Goal: Task Accomplishment & Management: Manage account settings

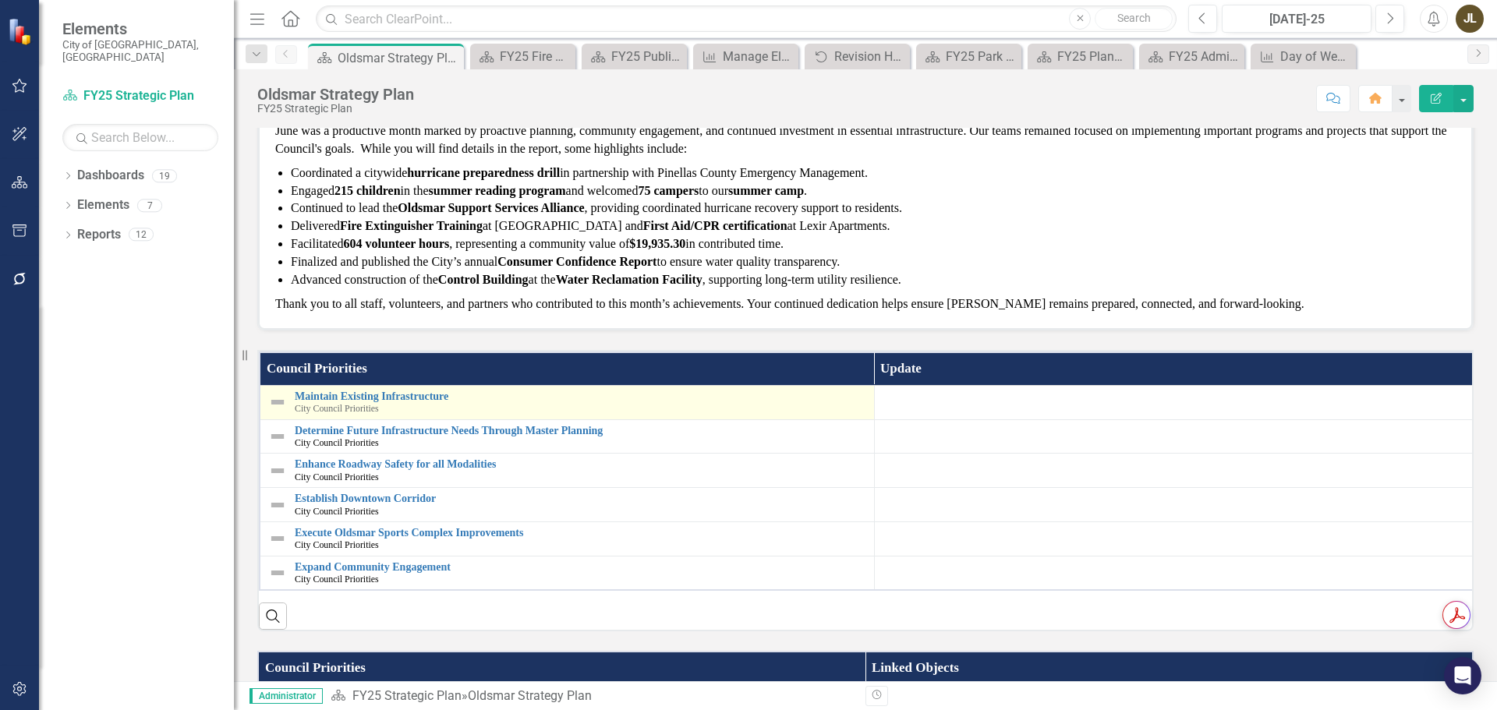
scroll to position [234, 0]
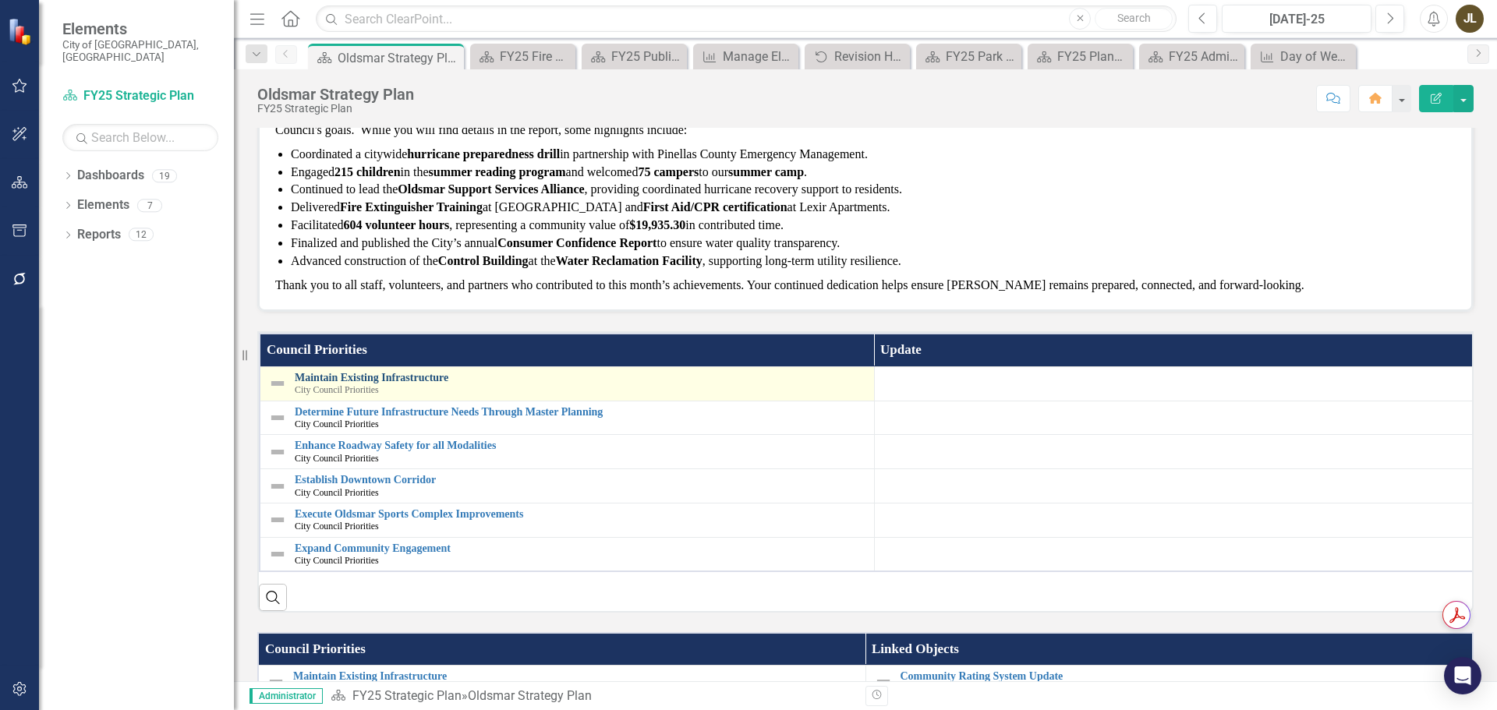
click at [403, 381] on link "Maintain Existing Infrastructure" at bounding box center [581, 378] width 572 height 12
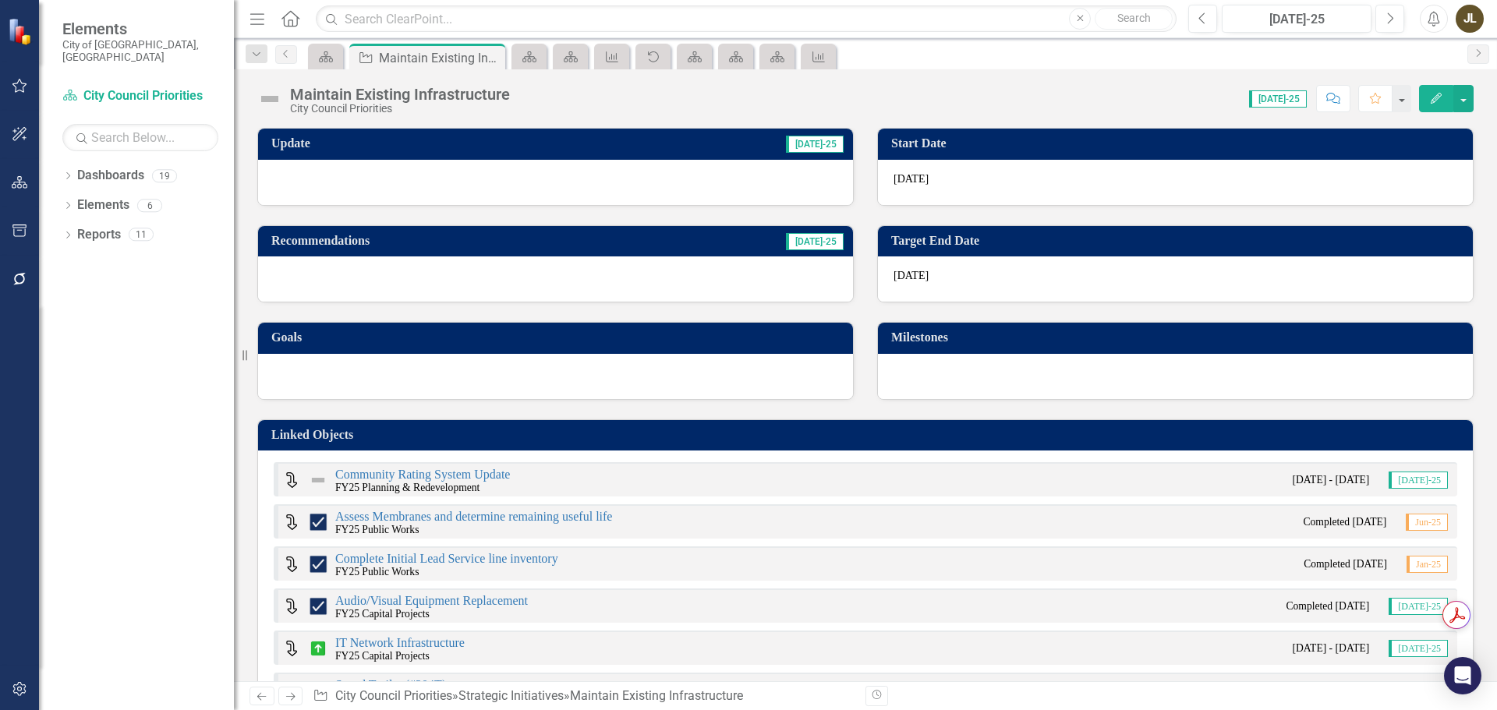
click at [666, 182] on div at bounding box center [555, 182] width 595 height 45
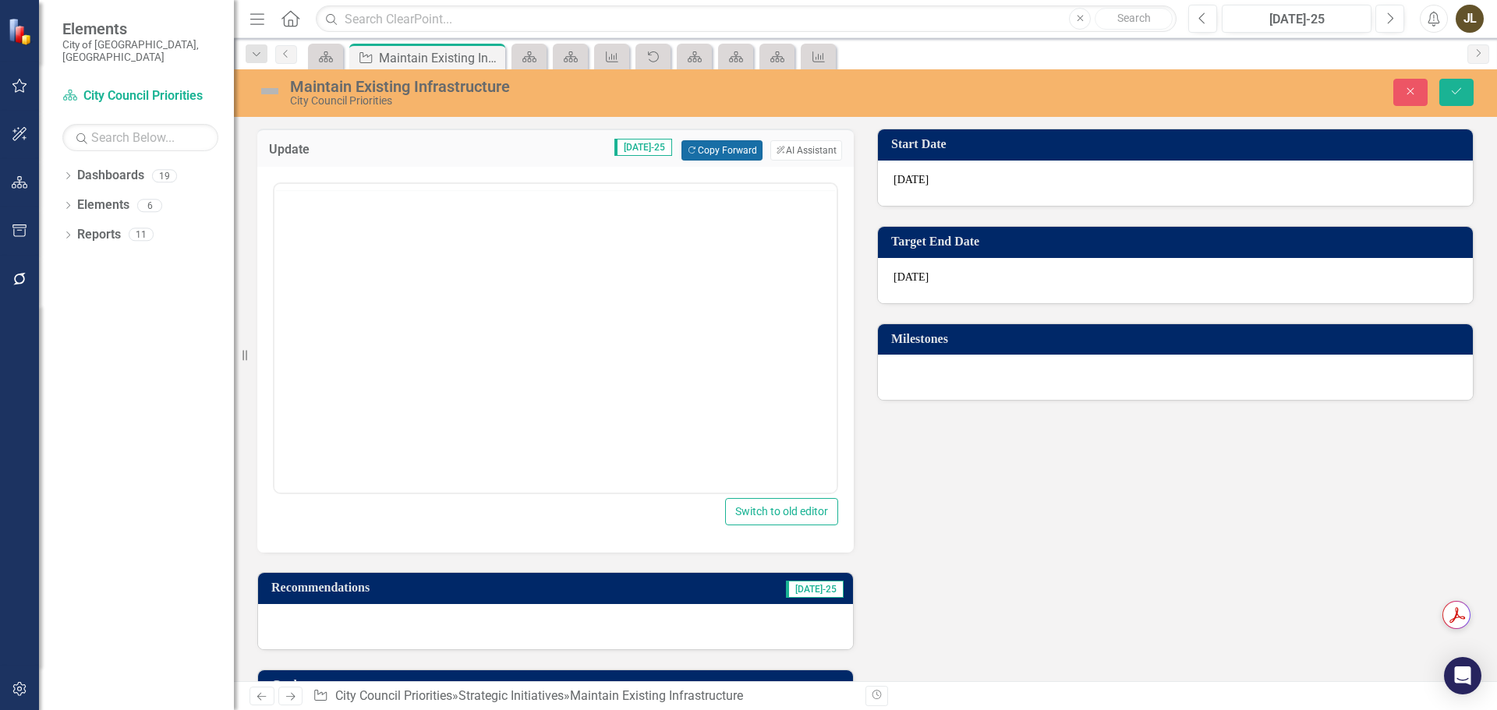
click at [703, 149] on button "Copy Forward Copy Forward" at bounding box center [722, 150] width 80 height 20
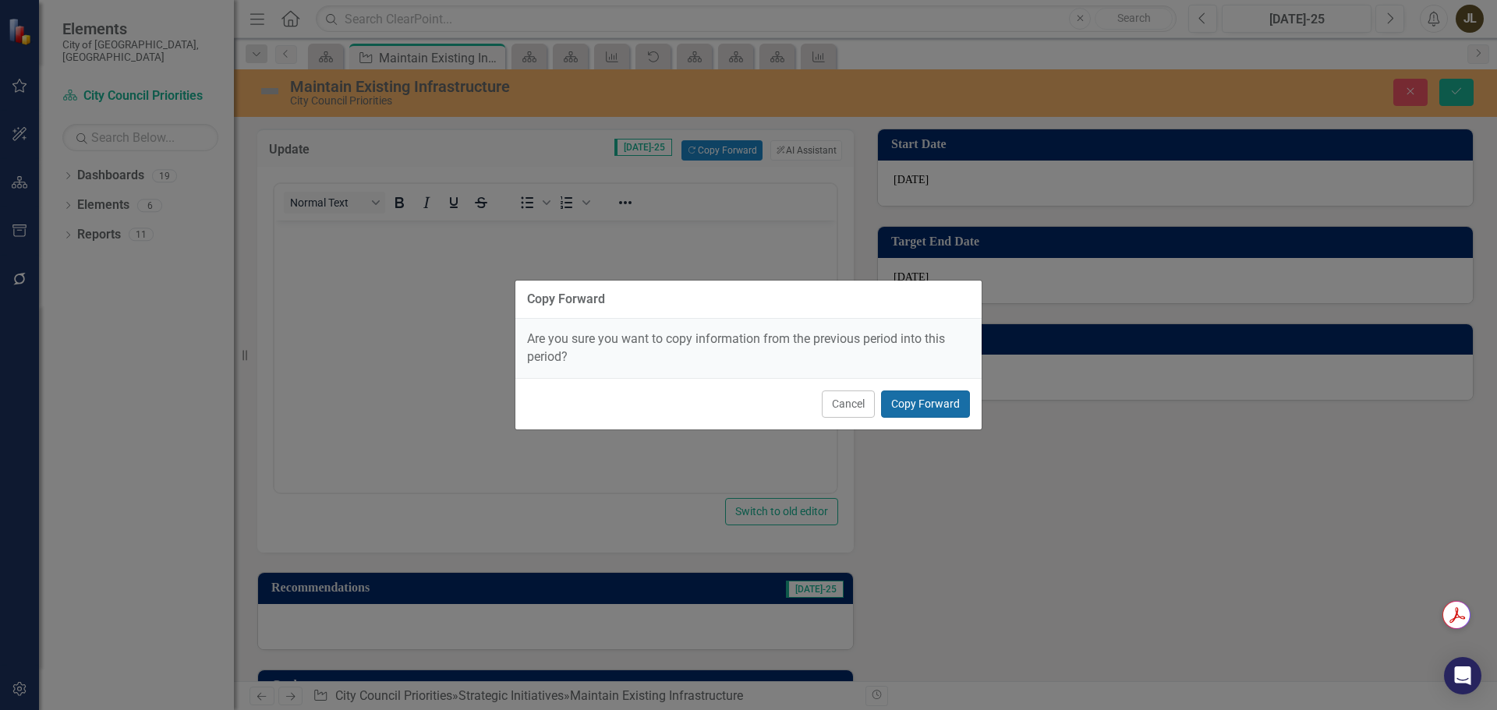
click at [957, 413] on button "Copy Forward" at bounding box center [925, 404] width 89 height 27
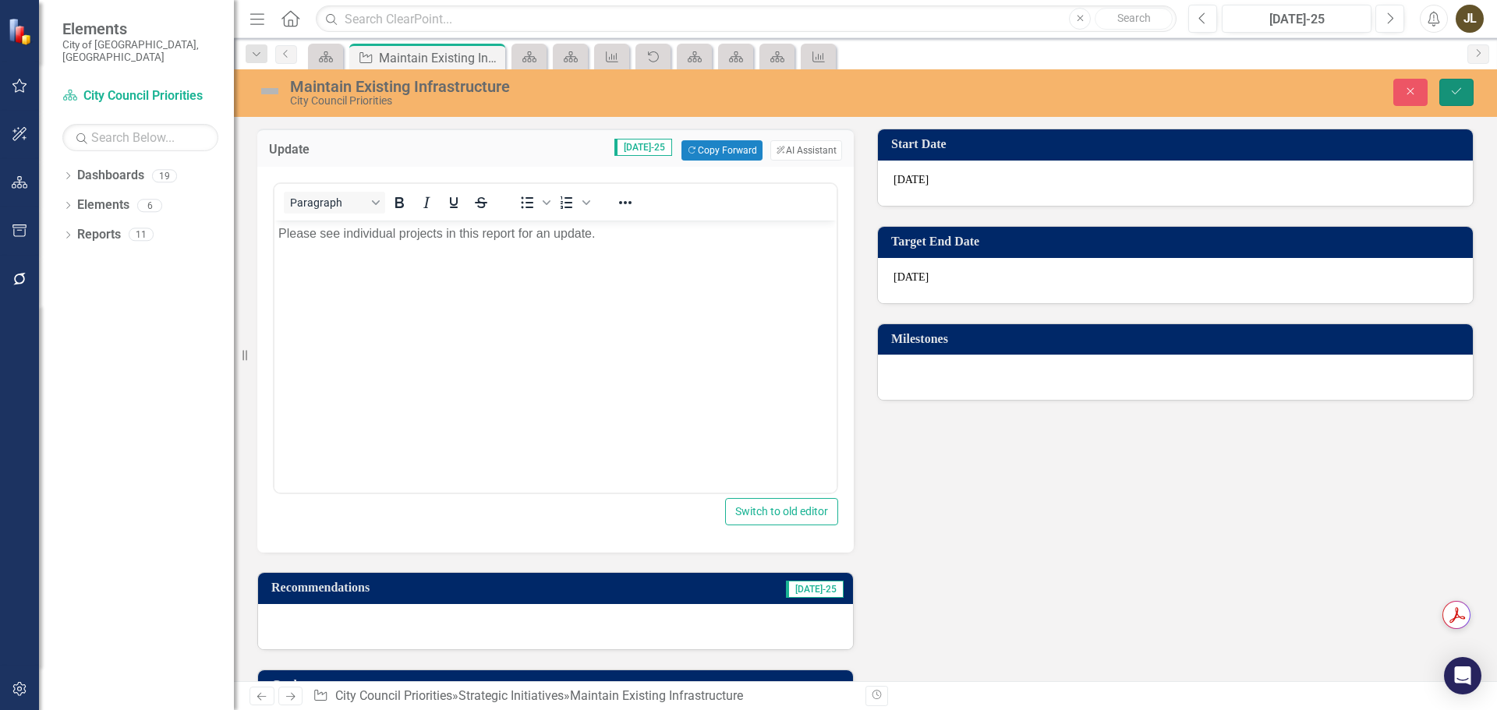
click at [1461, 94] on icon "Save" at bounding box center [1457, 91] width 14 height 11
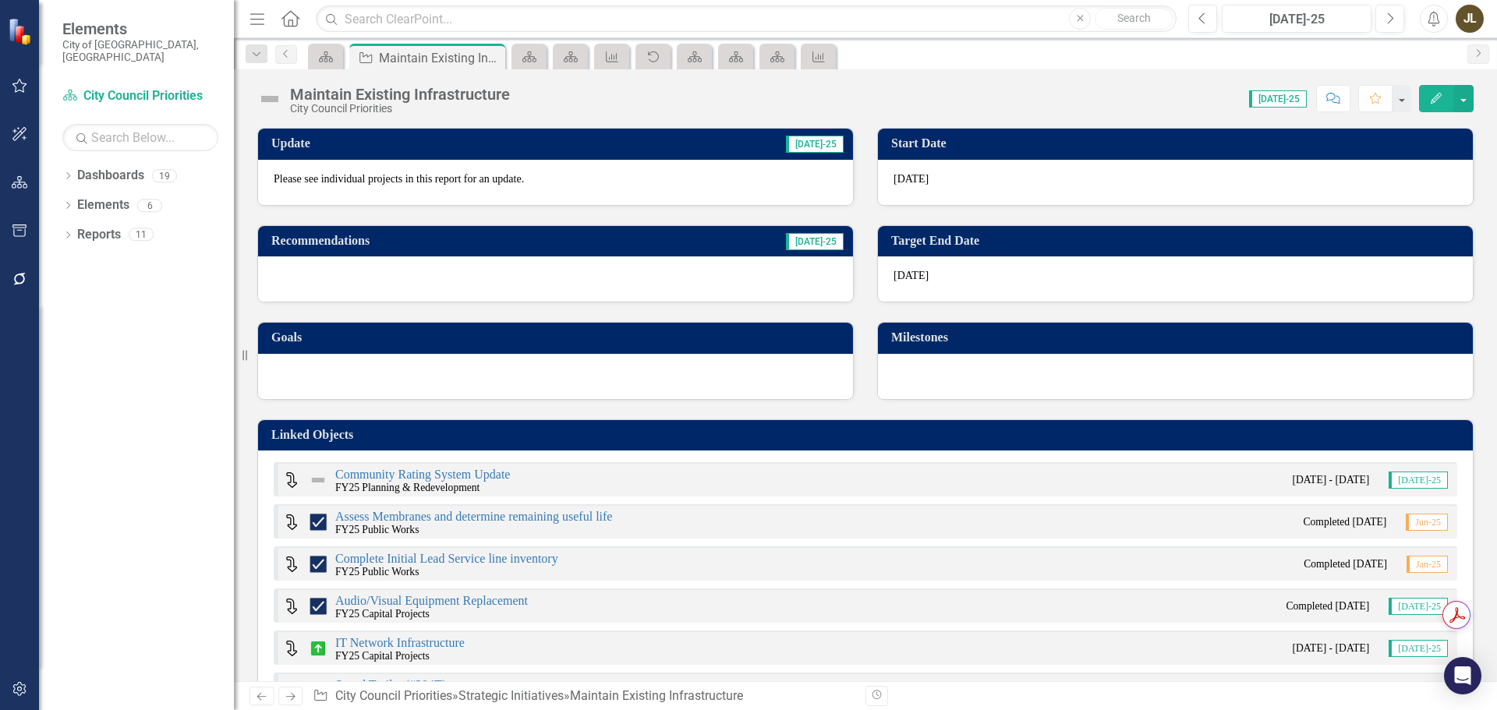
click at [275, 100] on img at bounding box center [269, 99] width 25 height 25
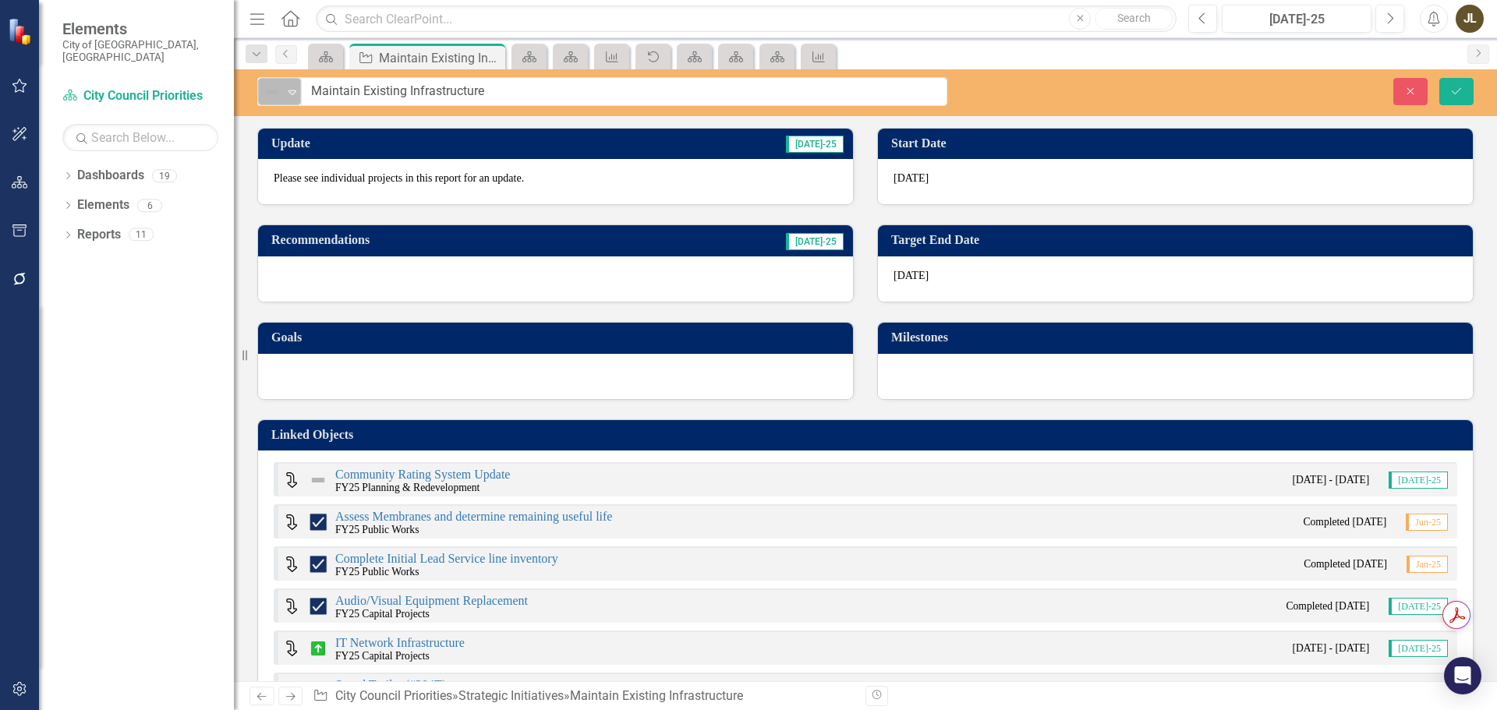
click at [293, 94] on icon at bounding box center [293, 92] width 8 height 5
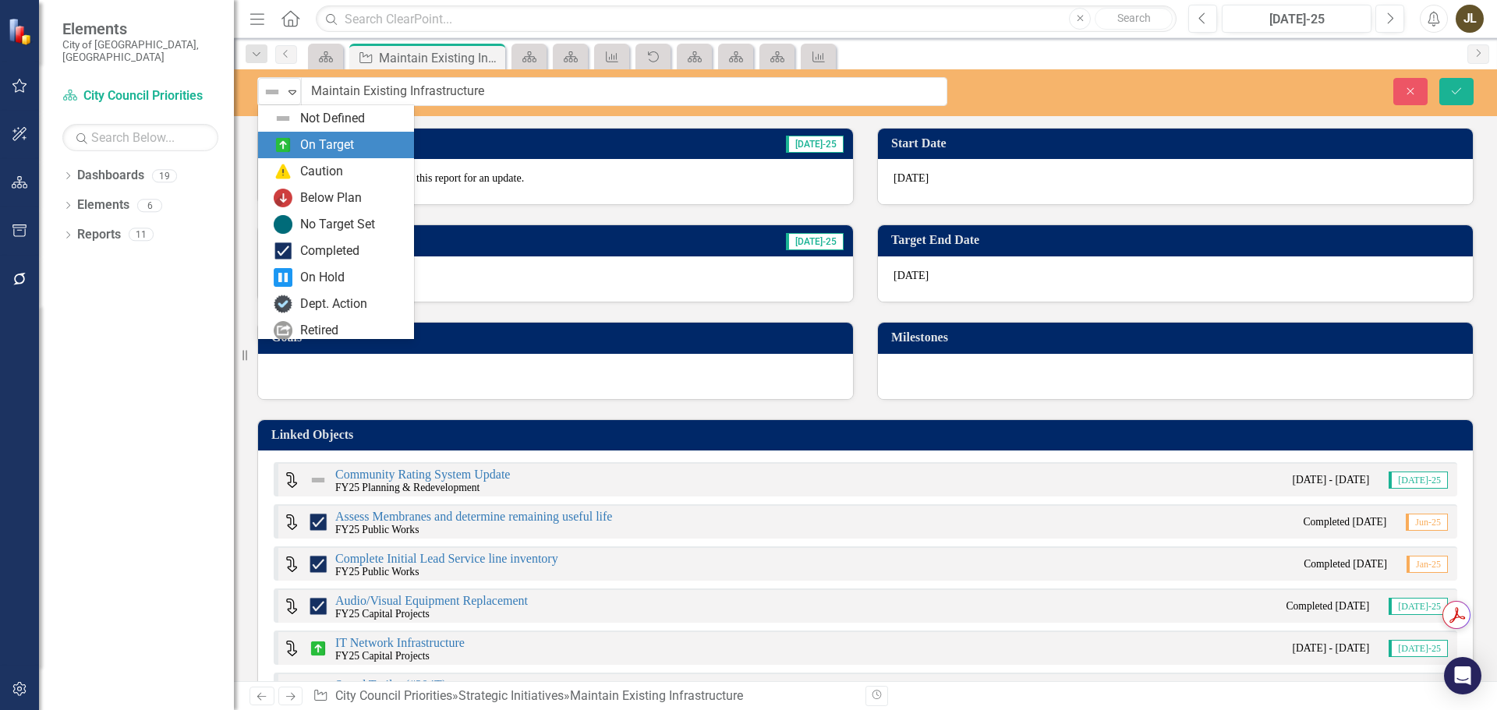
click at [296, 154] on div "On Target" at bounding box center [339, 145] width 131 height 19
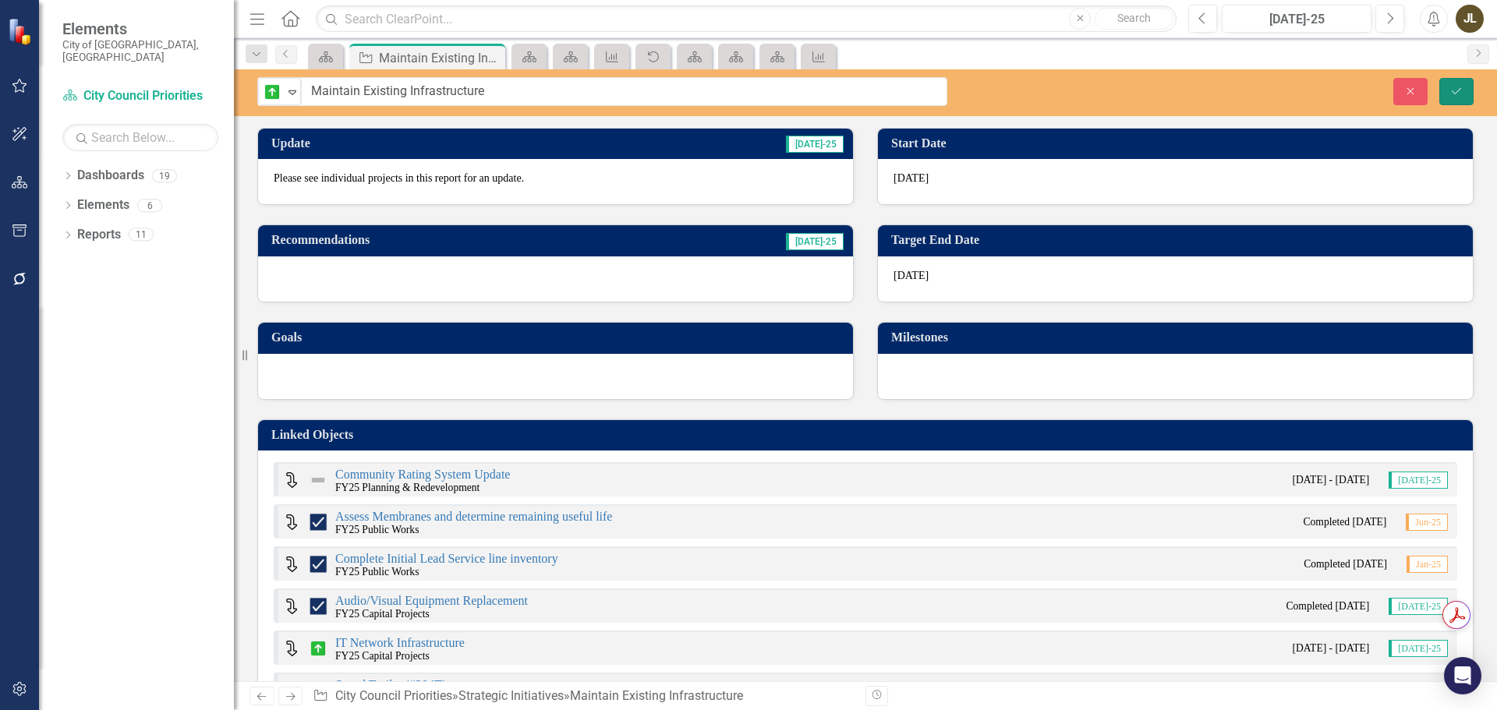
click at [1467, 97] on button "Save" at bounding box center [1457, 91] width 34 height 27
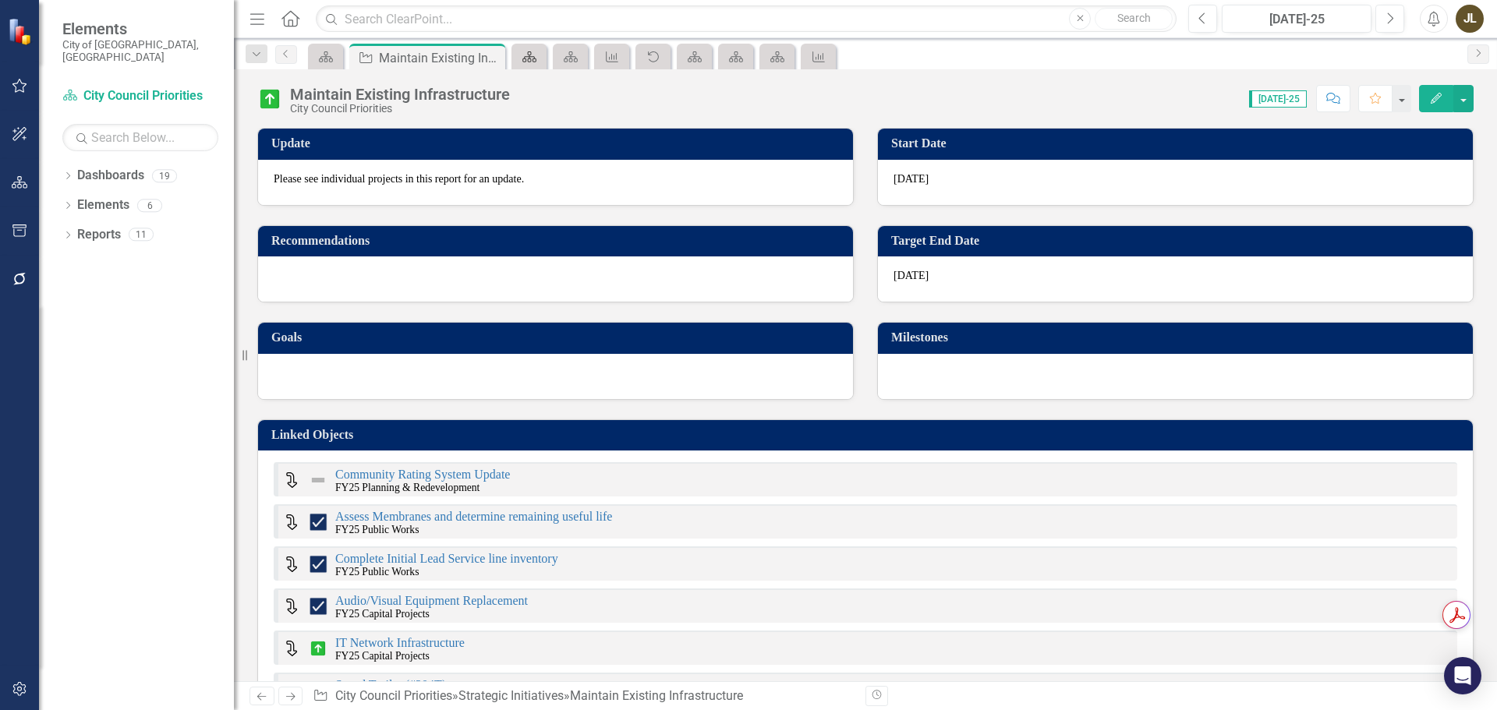
click at [538, 59] on link "Dashboard" at bounding box center [528, 56] width 27 height 19
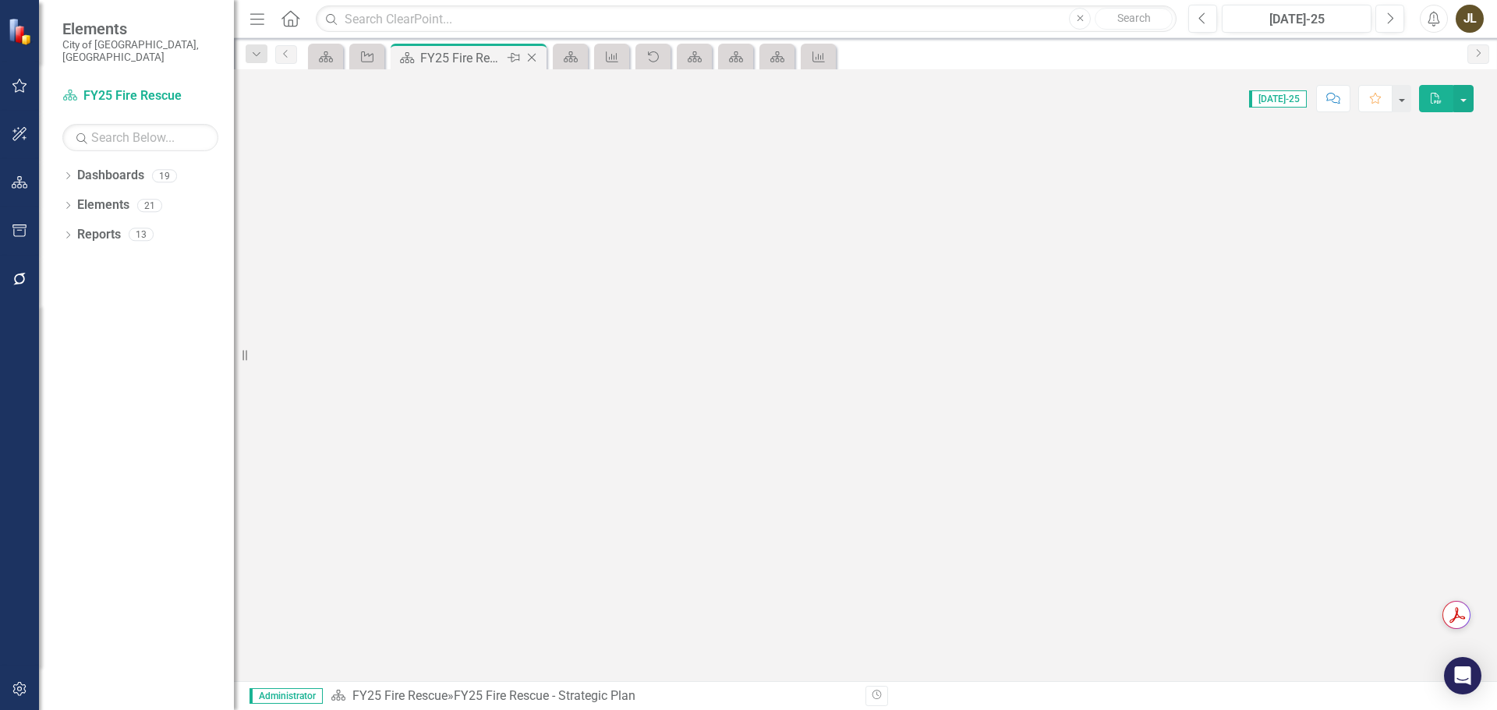
click at [536, 58] on icon "Close" at bounding box center [532, 57] width 16 height 12
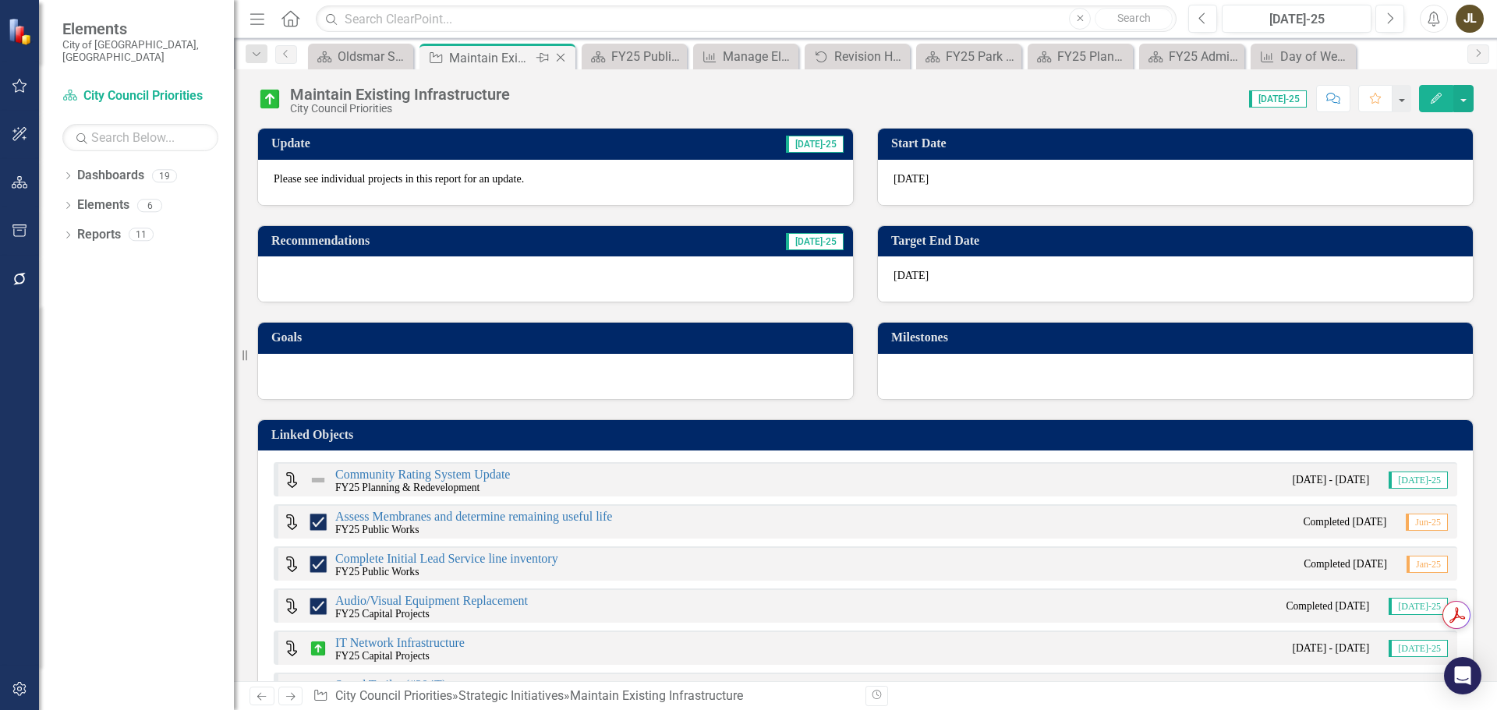
click at [564, 57] on icon "Close" at bounding box center [561, 57] width 16 height 12
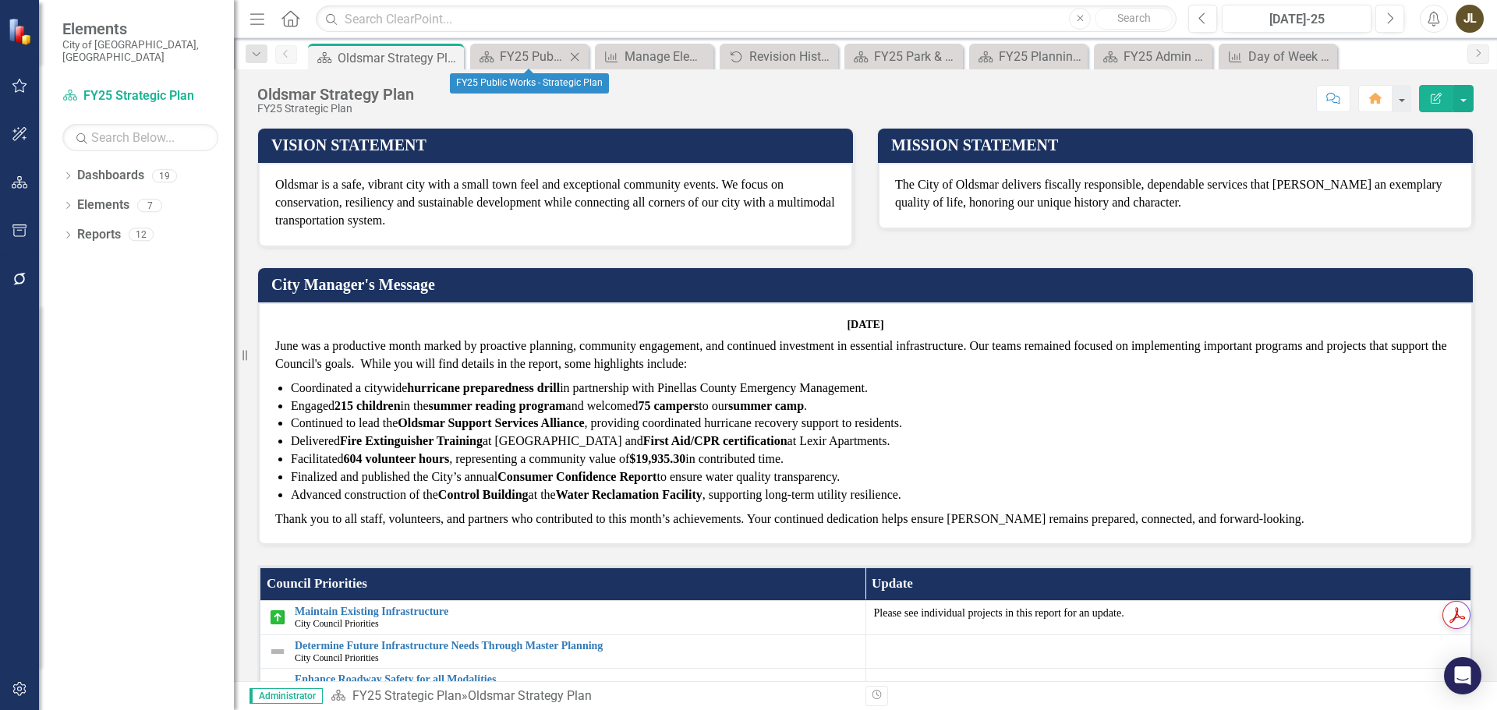
click at [572, 55] on icon "Close" at bounding box center [575, 57] width 16 height 12
click at [586, 57] on icon "Close" at bounding box center [592, 57] width 16 height 12
click at [614, 48] on div "Close" at bounding box center [612, 56] width 19 height 19
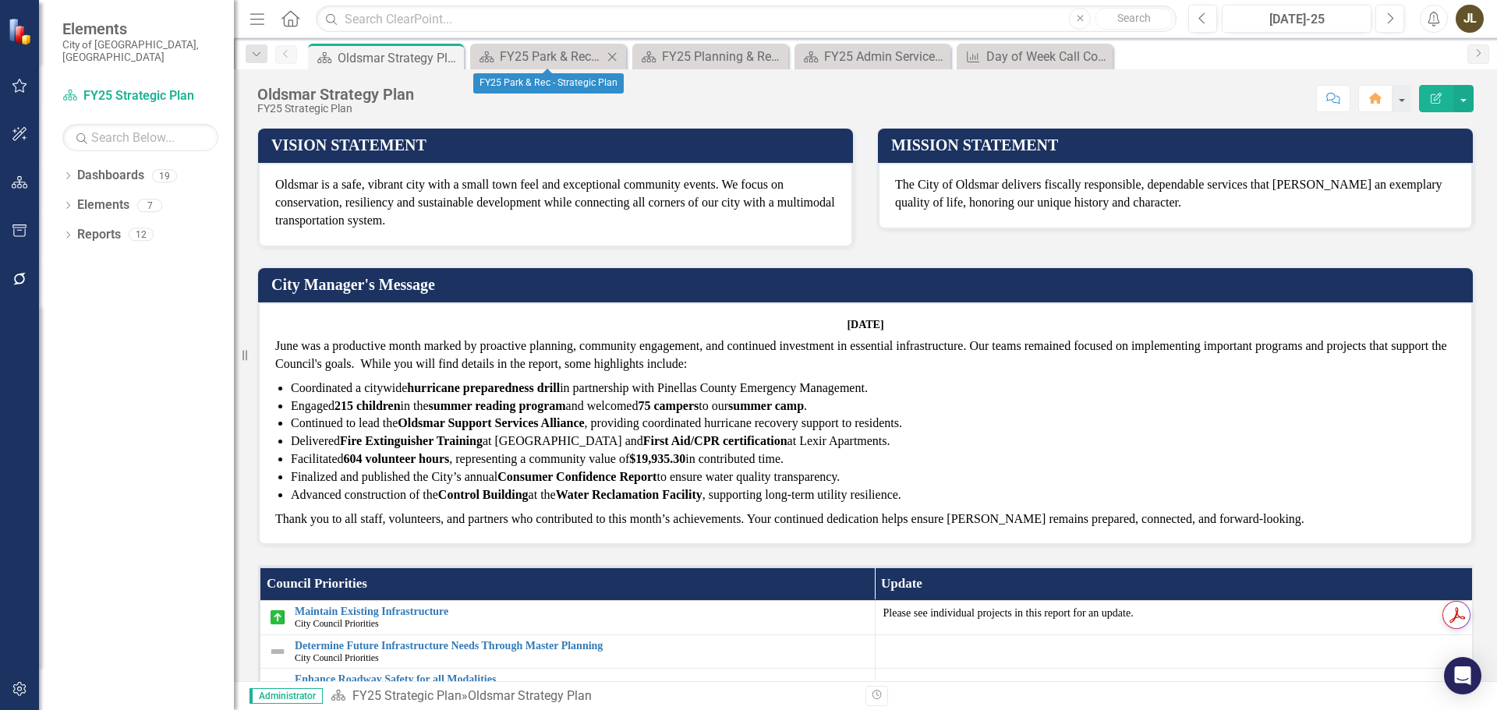
click at [614, 49] on div "Close" at bounding box center [612, 56] width 19 height 19
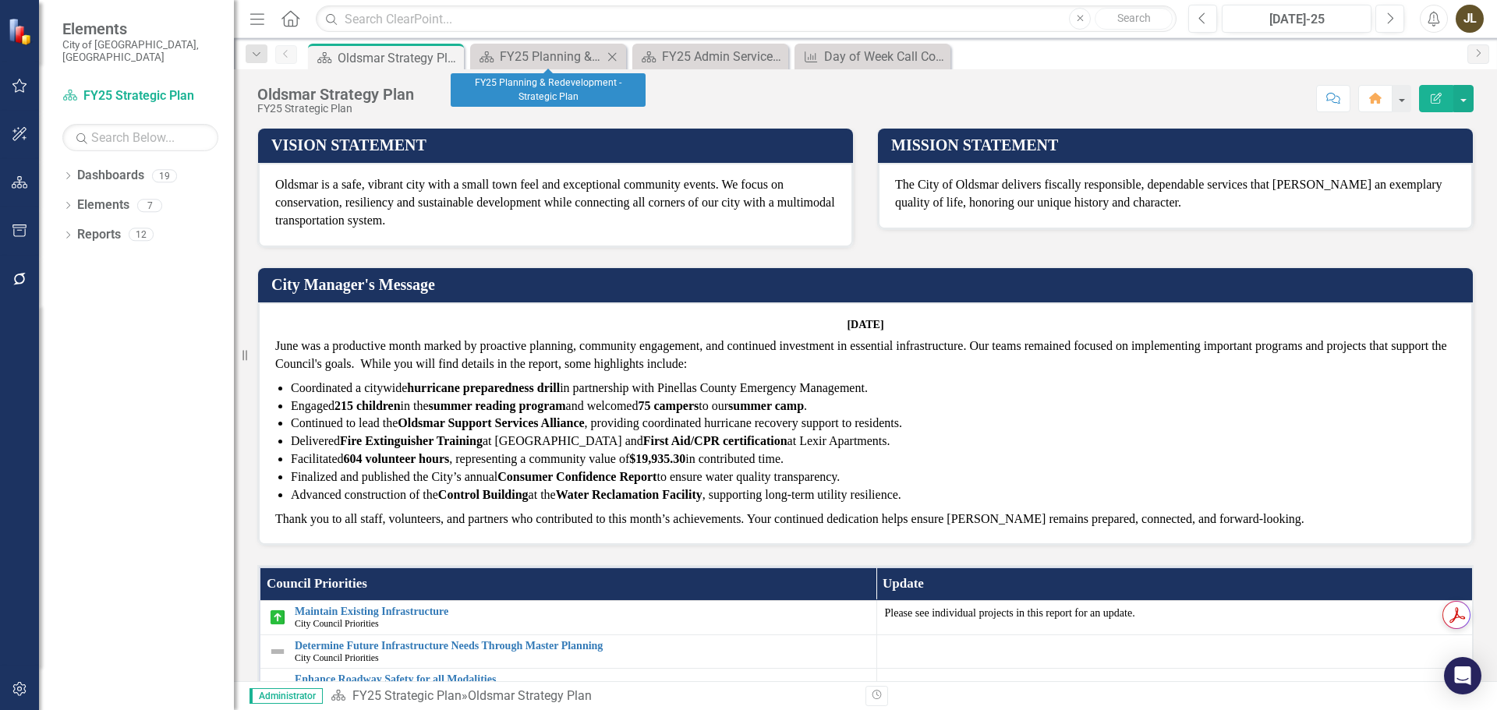
click at [614, 51] on icon "Close" at bounding box center [612, 57] width 16 height 12
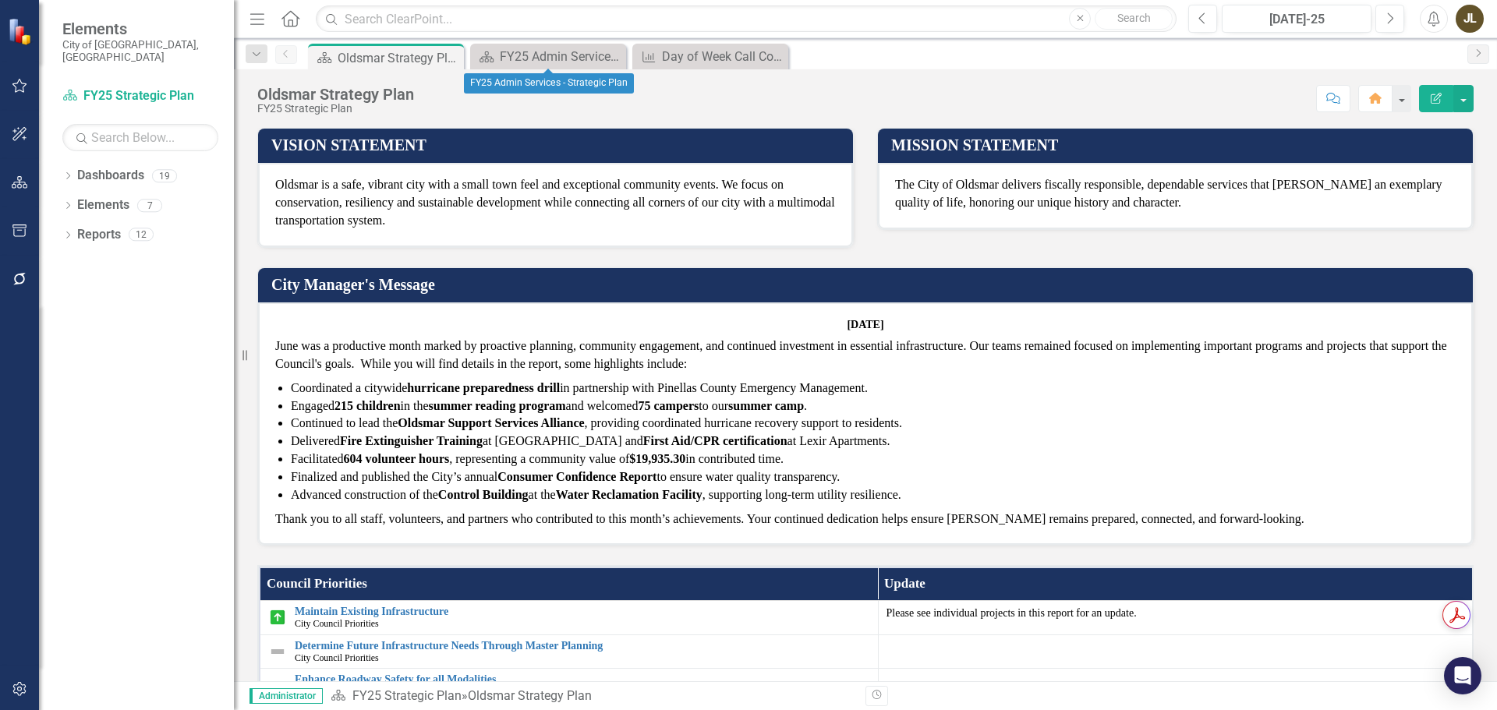
click at [0, 0] on icon "Close" at bounding box center [0, 0] width 0 height 0
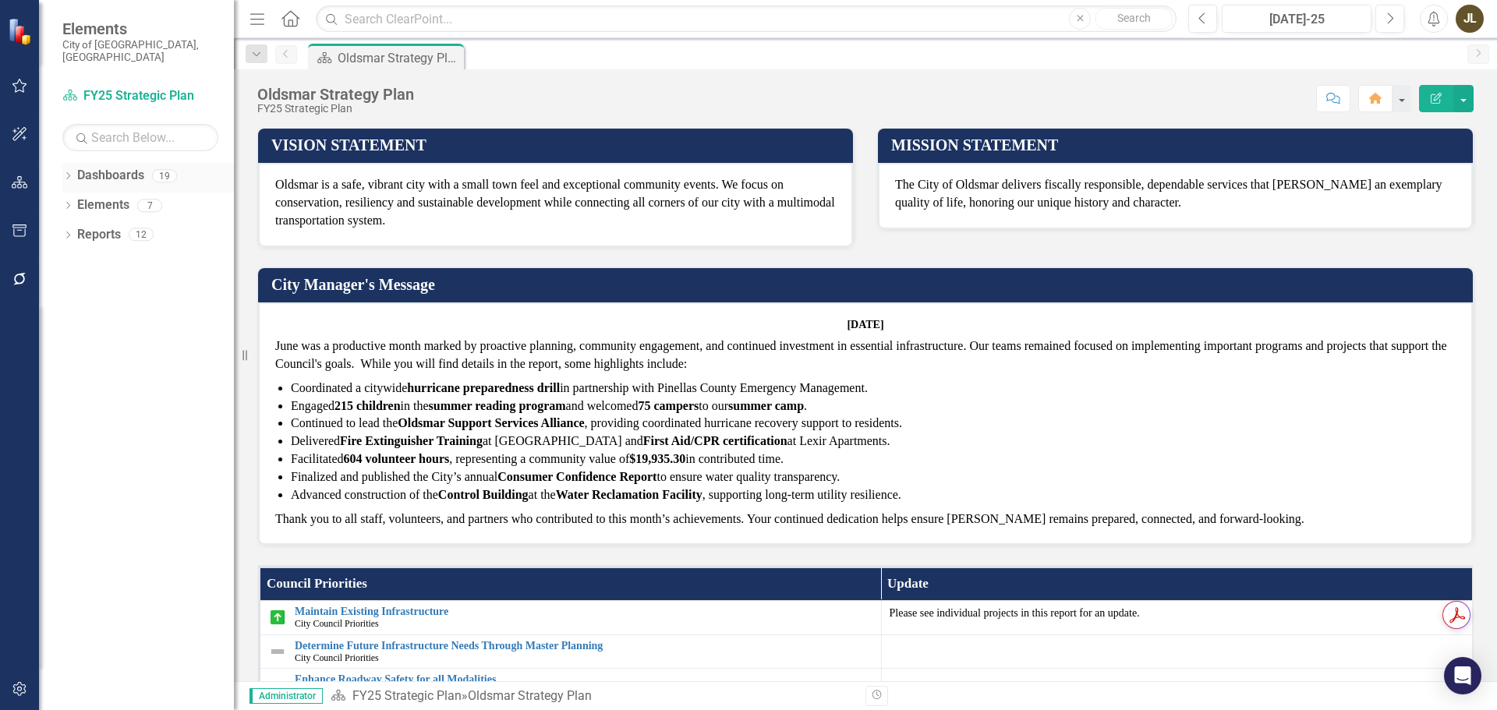
click at [64, 173] on icon "Dropdown" at bounding box center [67, 177] width 11 height 9
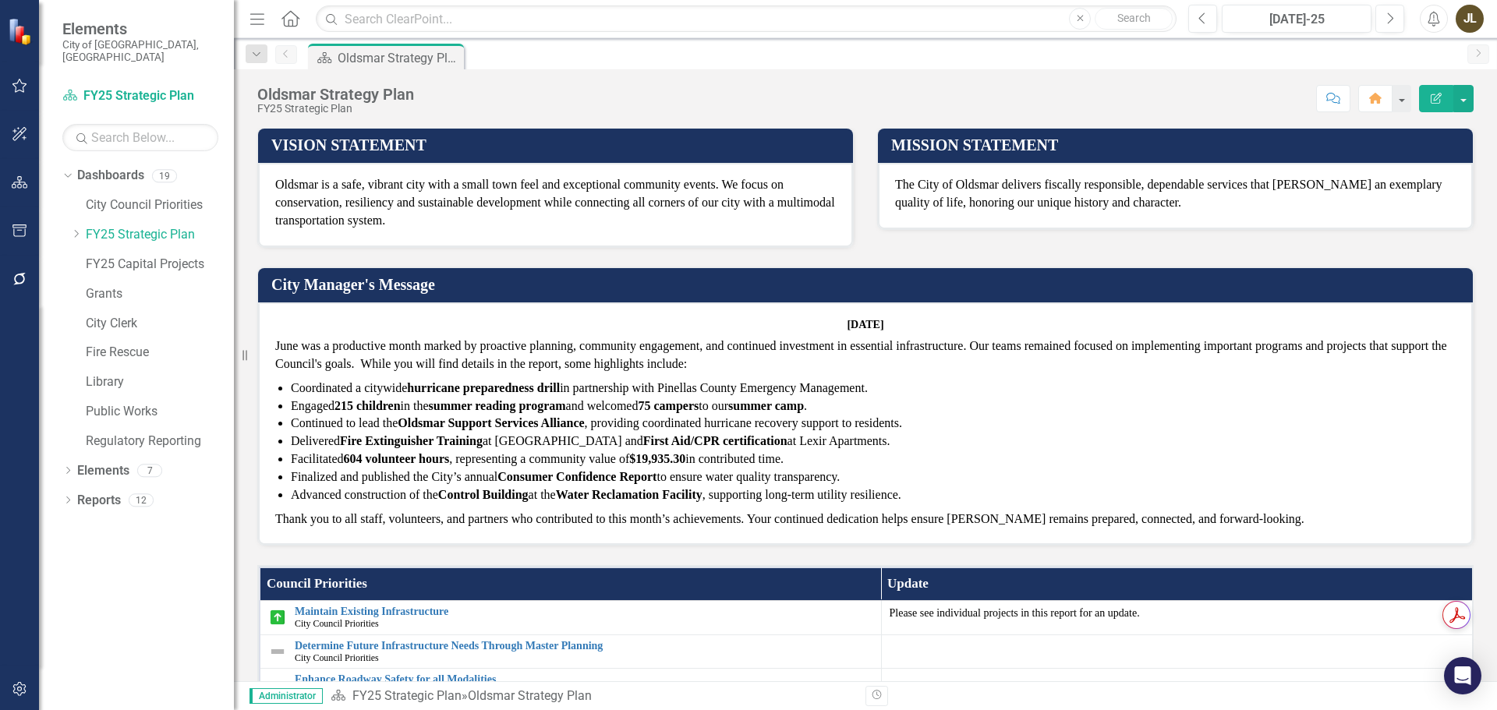
scroll to position [234, 0]
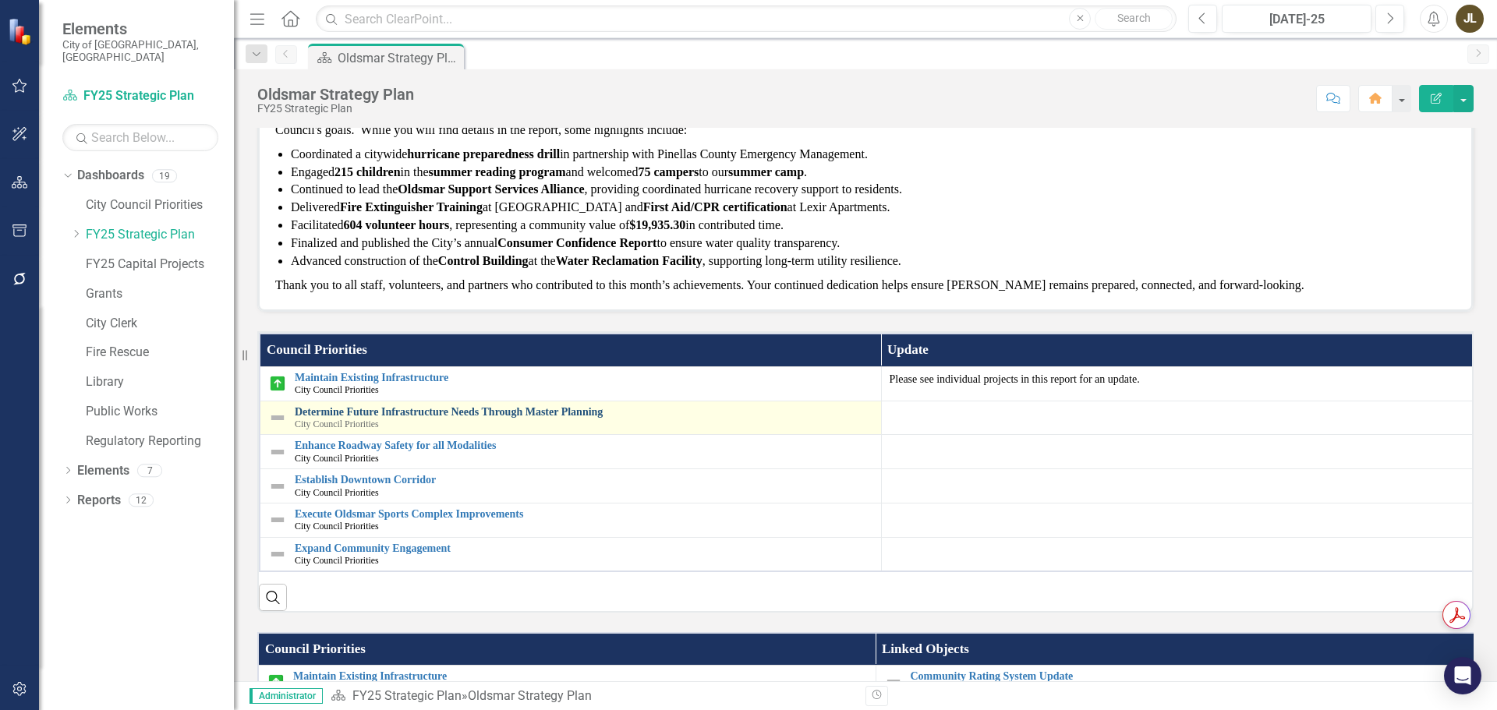
click at [507, 413] on link "Determine Future Infrastructure Needs Through Master Planning" at bounding box center [584, 412] width 579 height 12
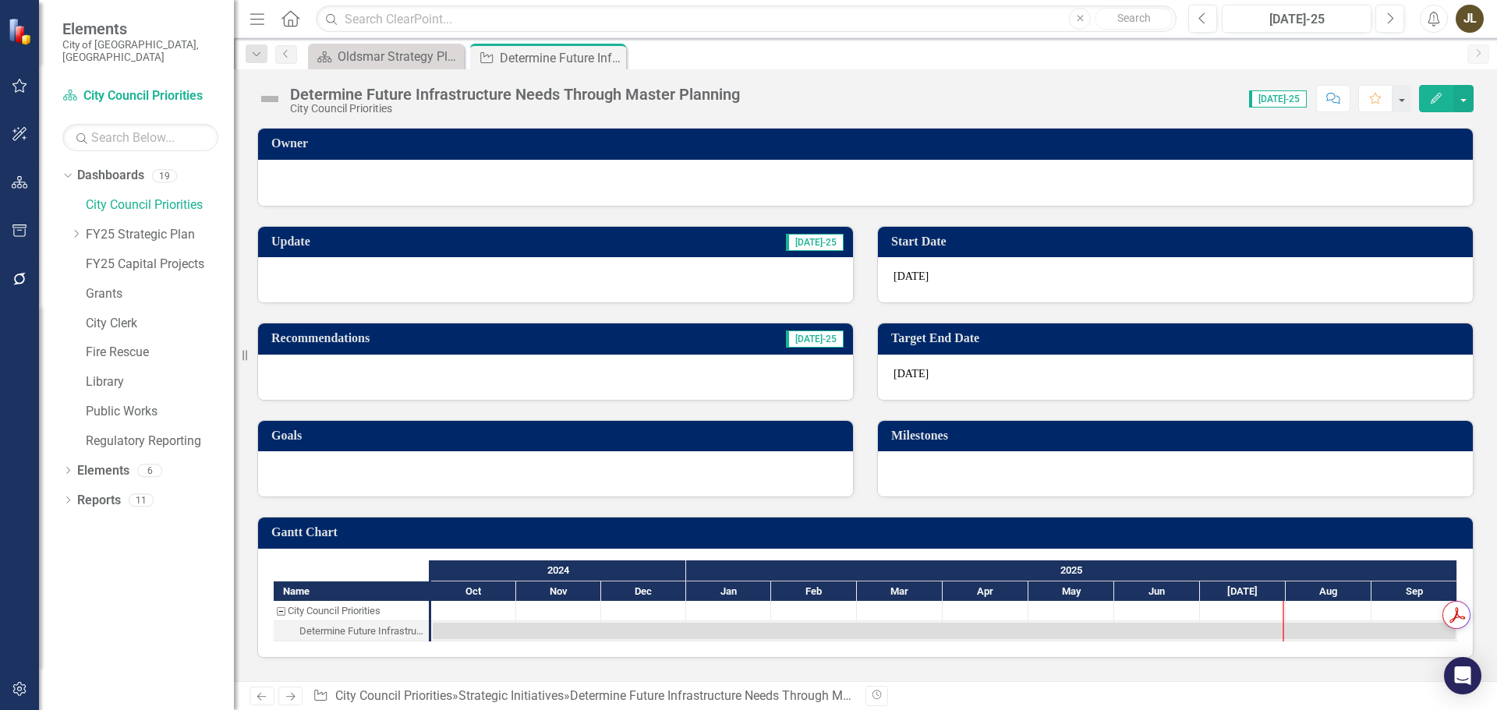
click at [487, 179] on div at bounding box center [866, 181] width 1184 height 19
click at [487, 180] on div at bounding box center [866, 181] width 1184 height 19
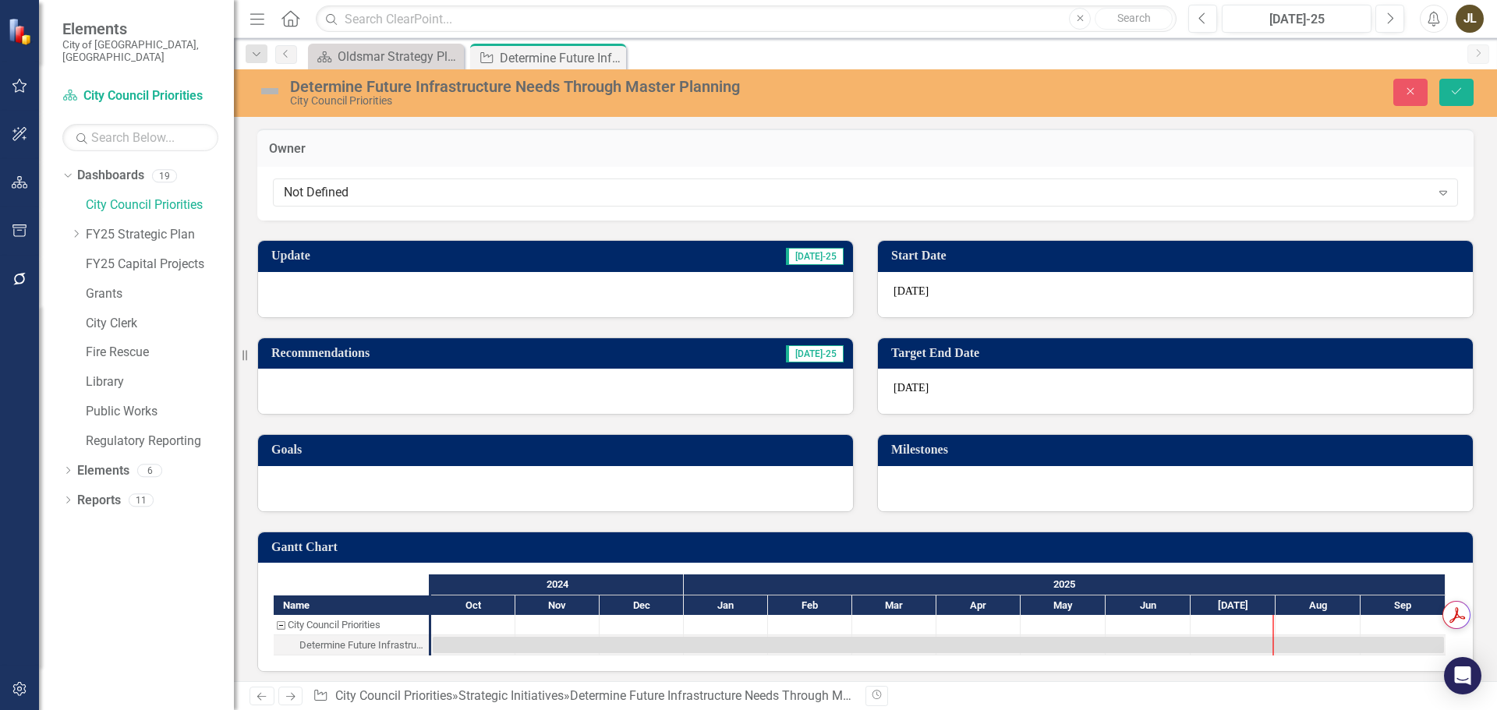
click at [395, 286] on div at bounding box center [555, 294] width 595 height 45
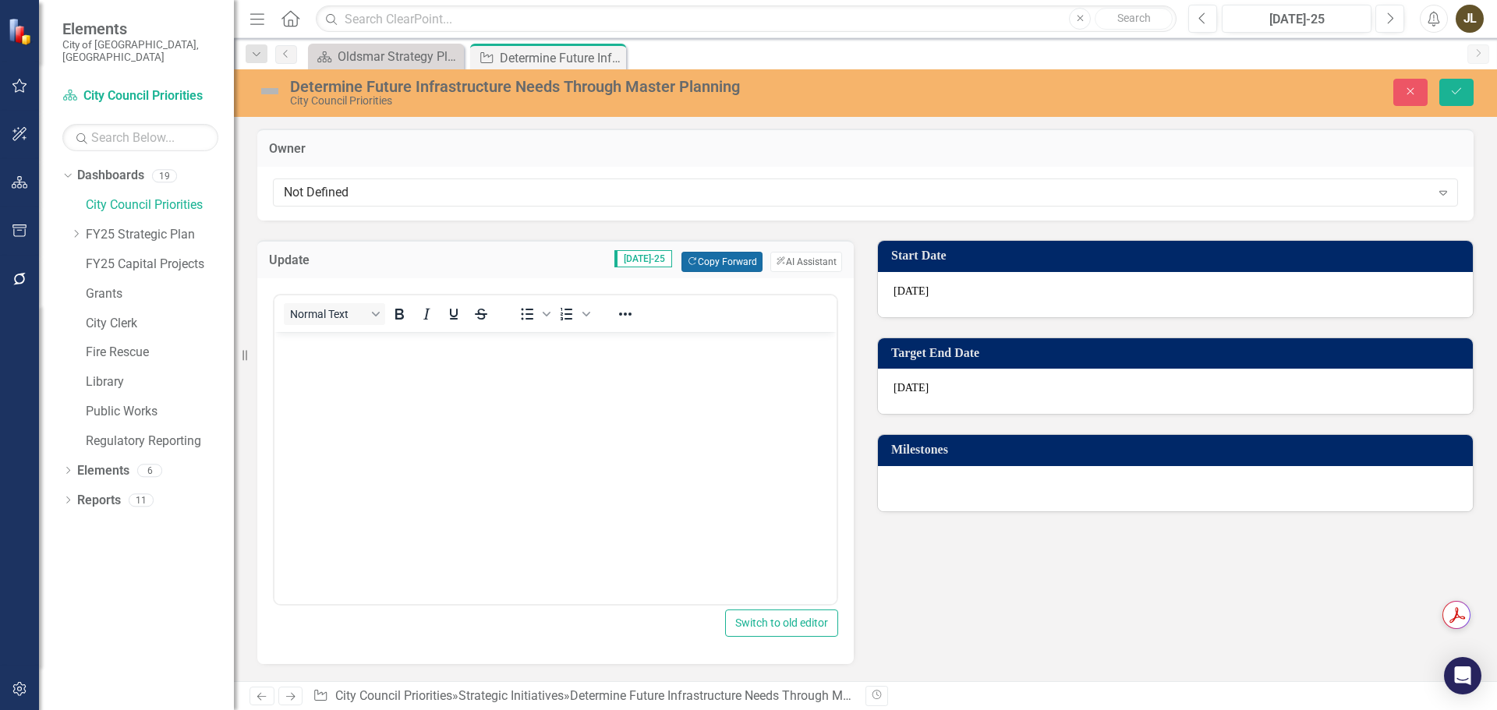
click at [713, 267] on button "Copy Forward Copy Forward" at bounding box center [722, 262] width 80 height 20
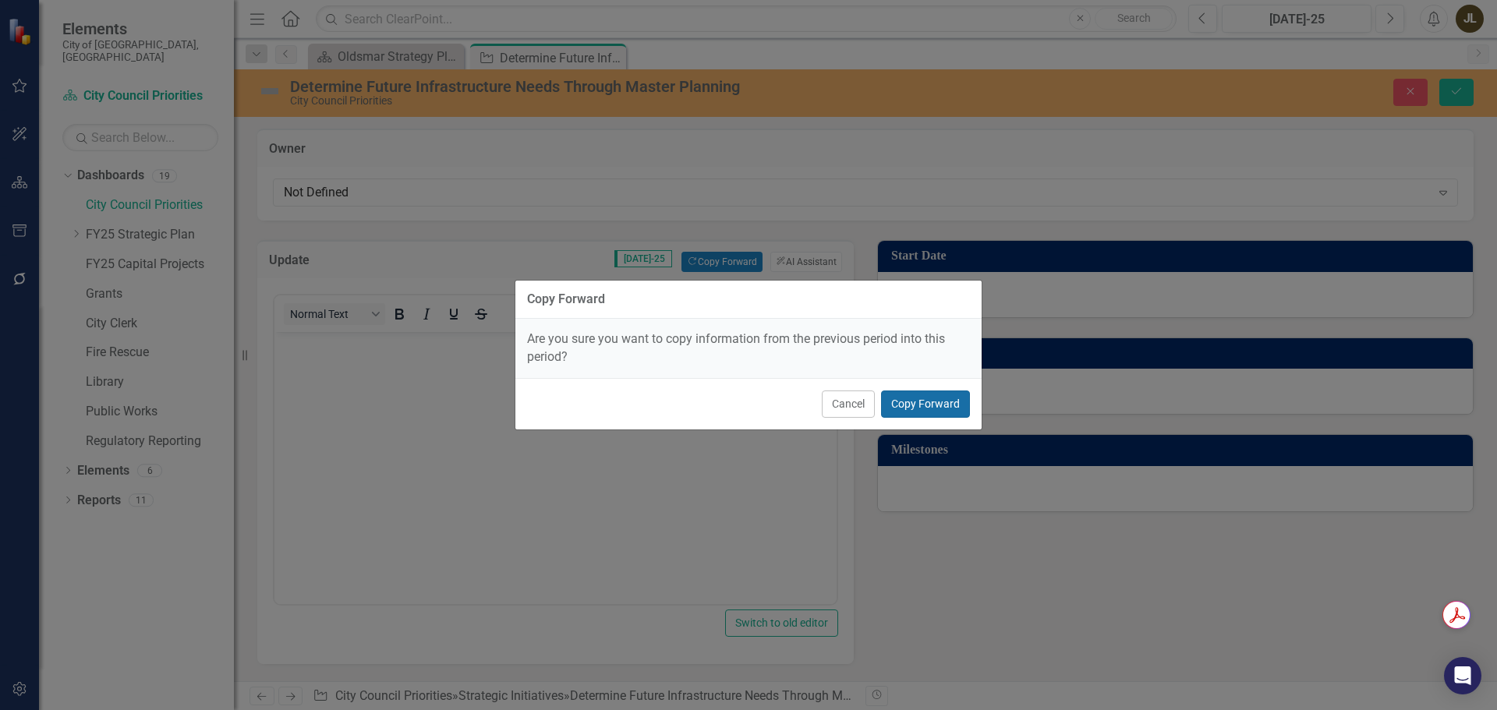
click at [944, 393] on button "Copy Forward" at bounding box center [925, 404] width 89 height 27
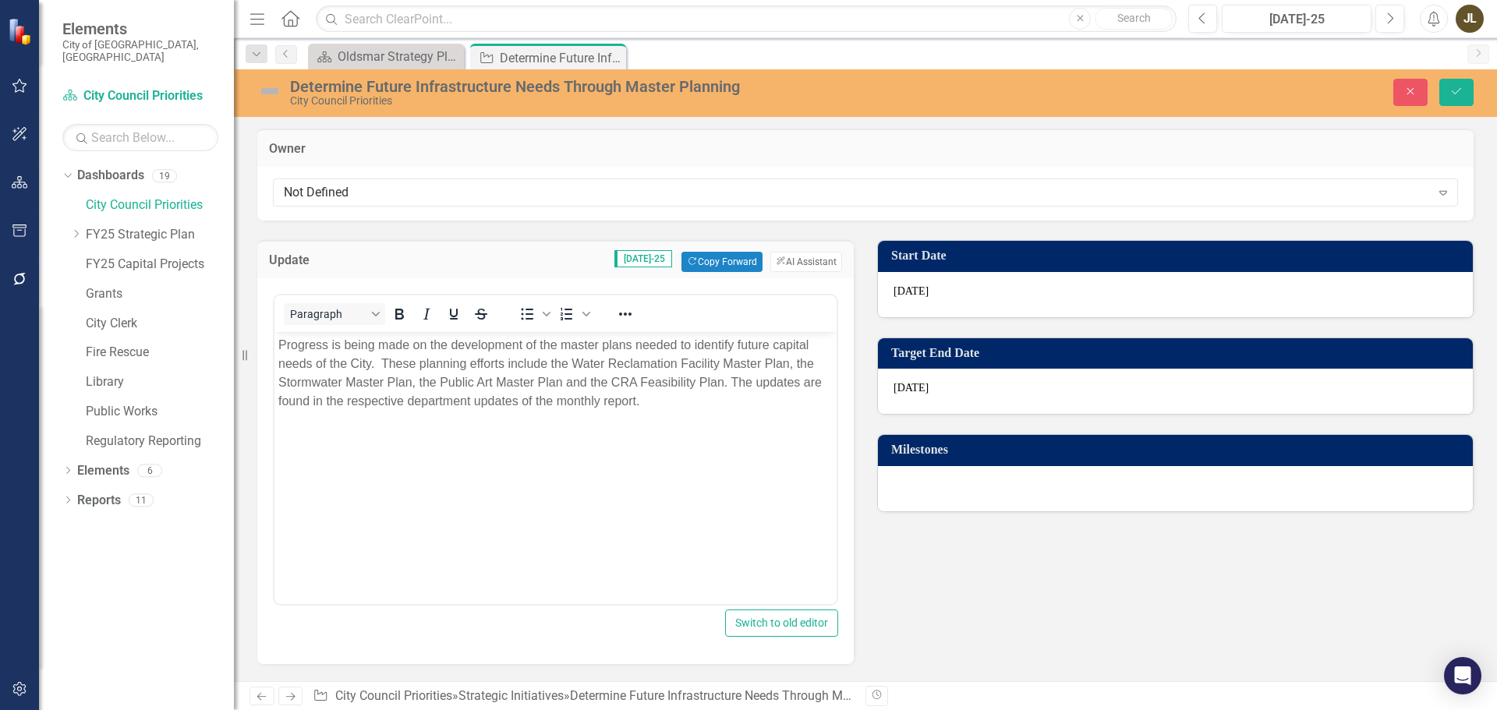
click at [1475, 87] on div "Close Save" at bounding box center [1234, 92] width 503 height 27
click at [1471, 87] on button "Save" at bounding box center [1457, 92] width 34 height 27
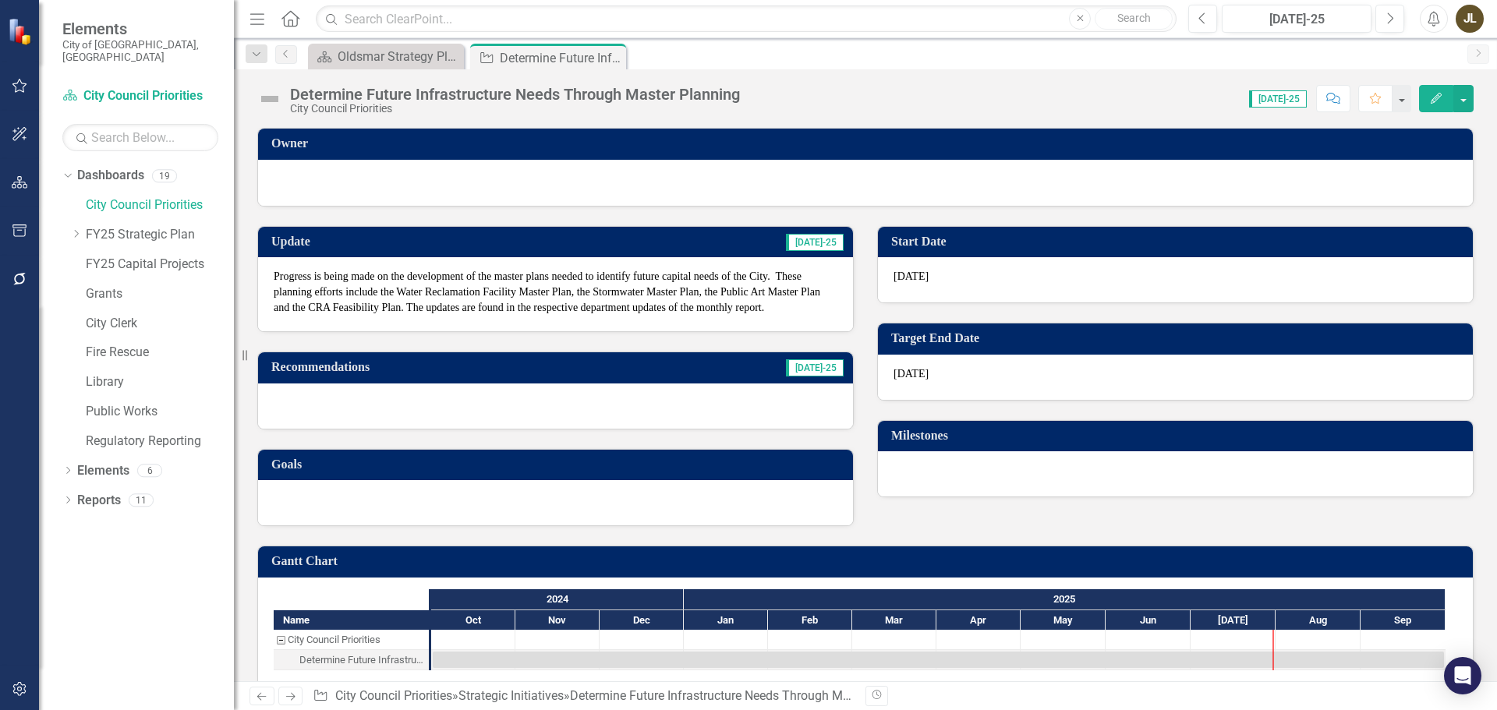
click at [275, 94] on img at bounding box center [269, 99] width 25 height 25
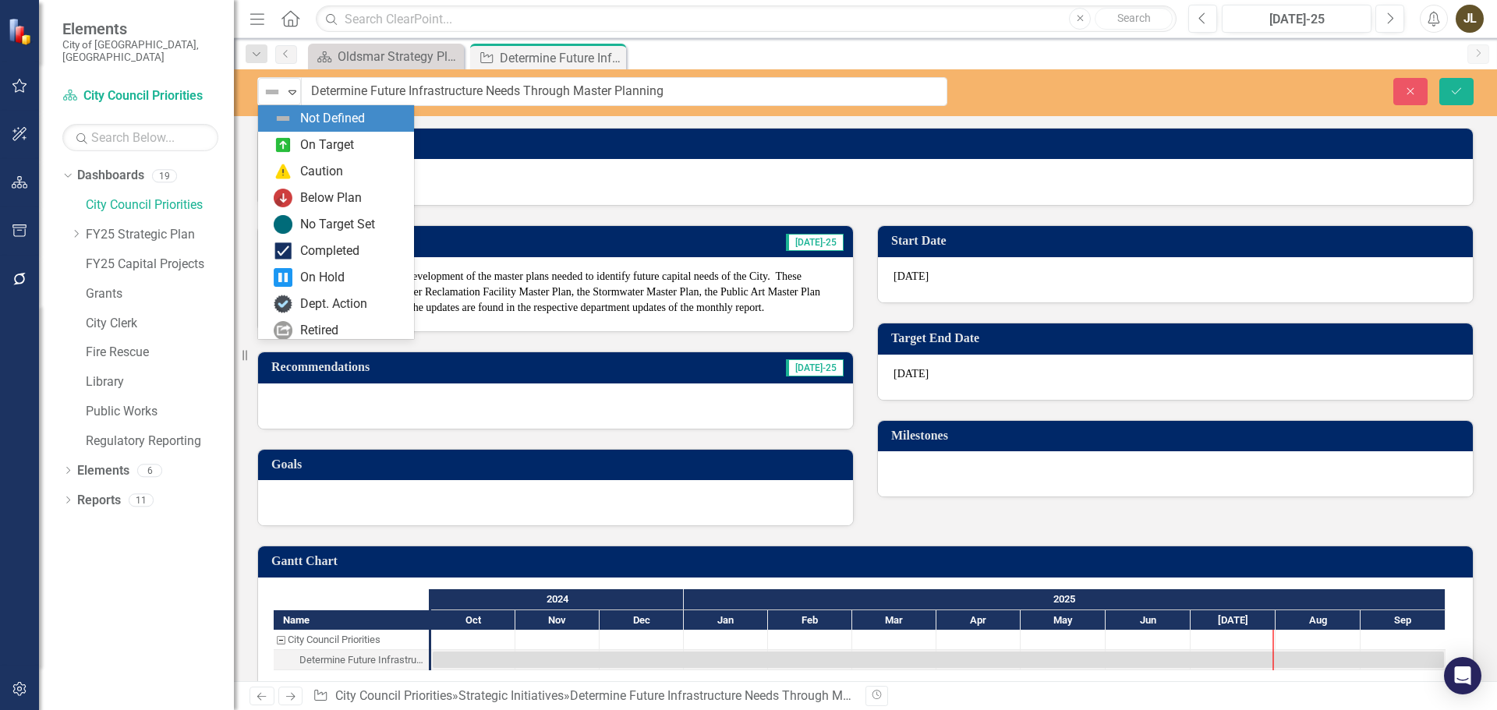
click at [275, 94] on img at bounding box center [272, 92] width 19 height 19
click at [299, 144] on div "On Target" at bounding box center [339, 145] width 131 height 19
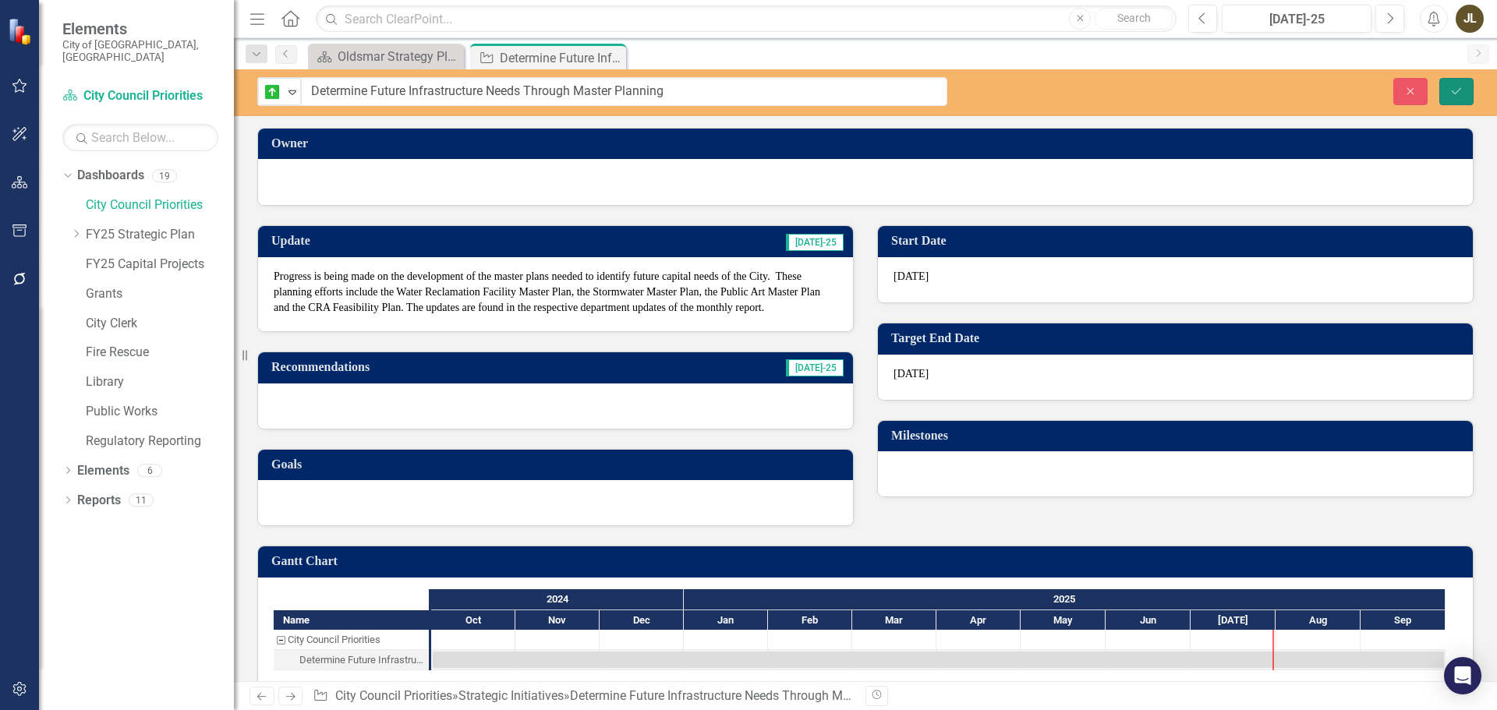
click at [1450, 90] on icon "Save" at bounding box center [1457, 91] width 14 height 11
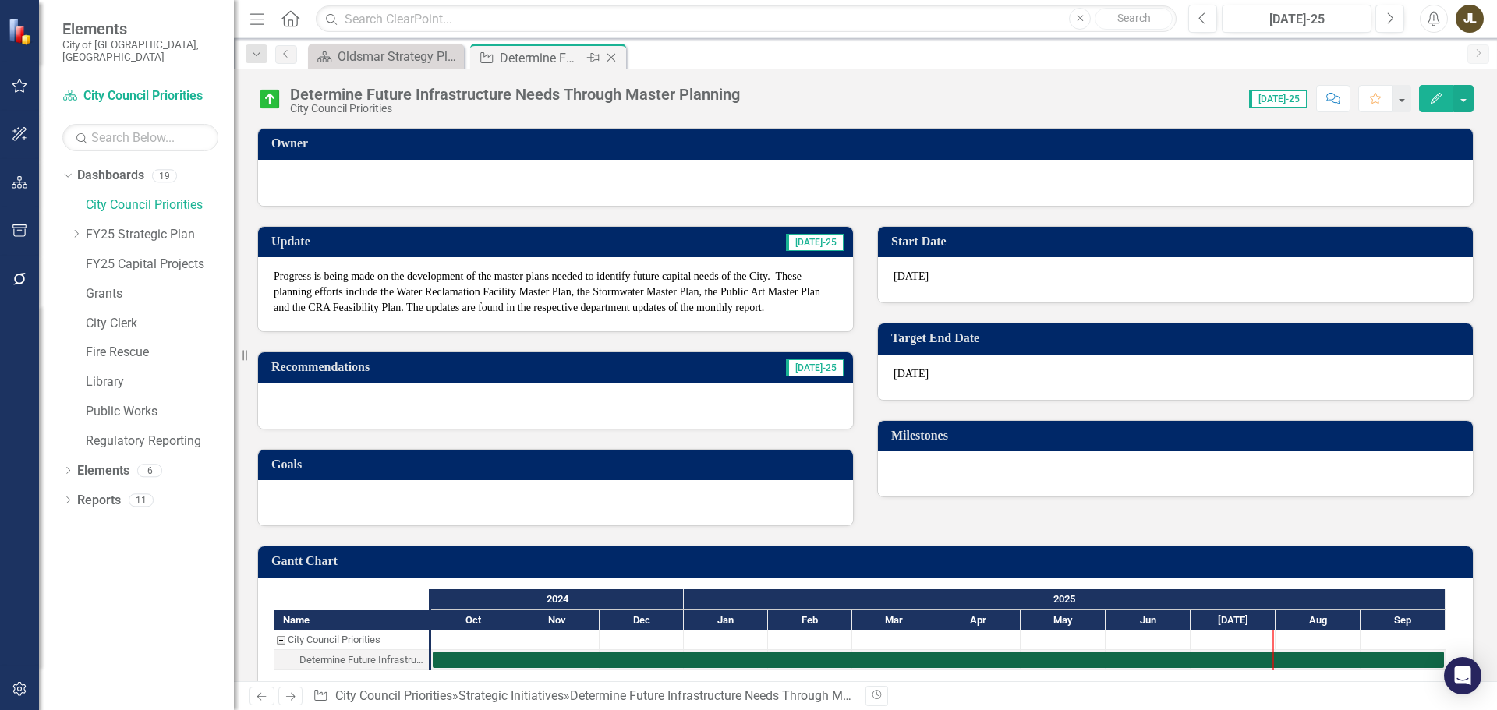
click at [614, 59] on icon "Close" at bounding box center [612, 57] width 16 height 12
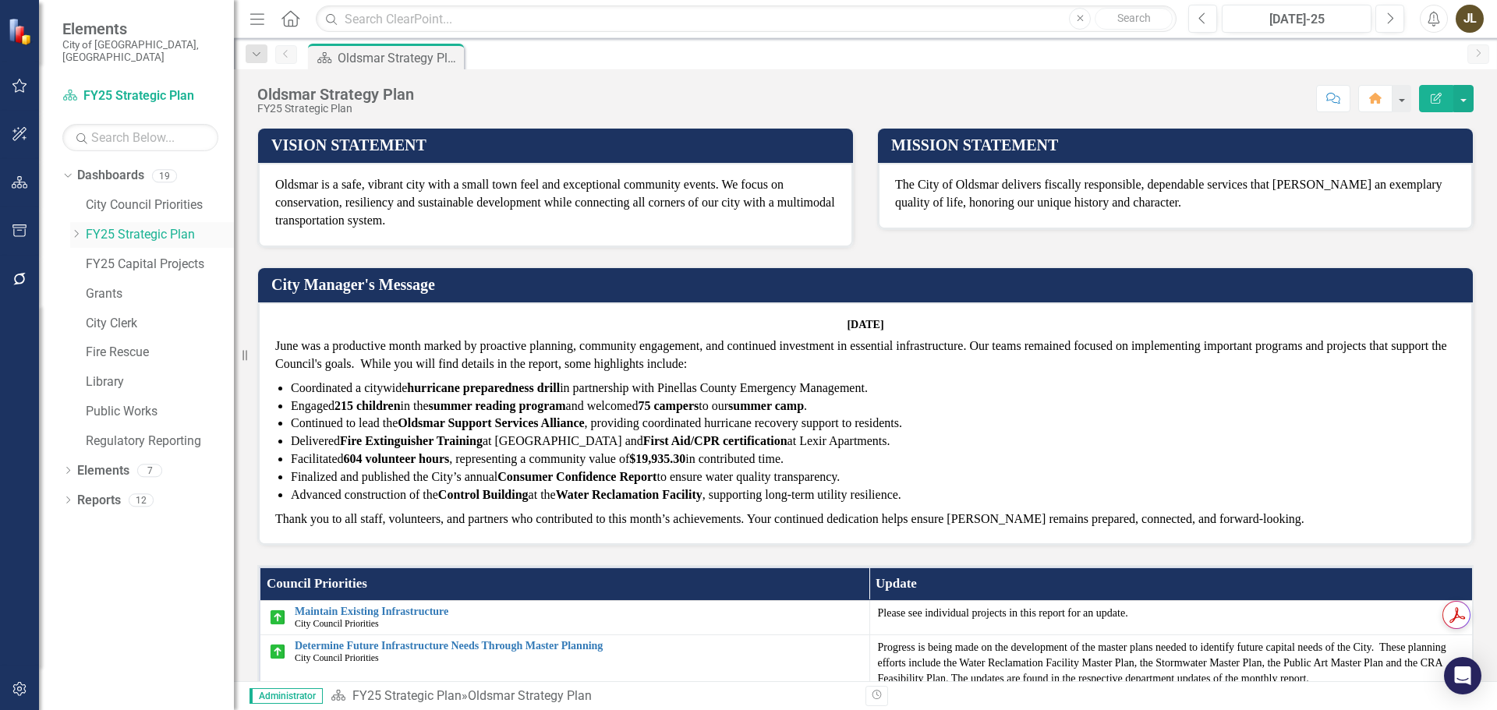
click at [80, 228] on div "Dropdown" at bounding box center [76, 234] width 12 height 13
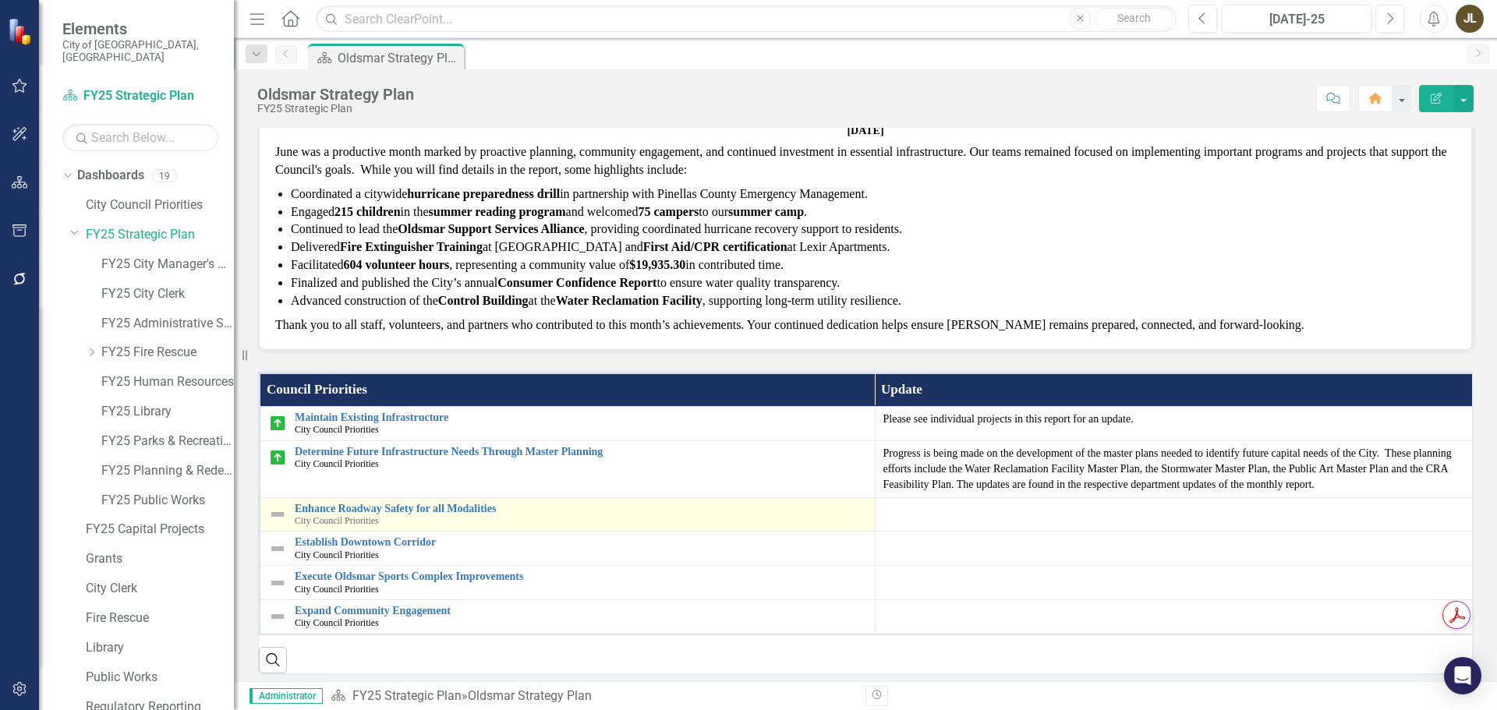
scroll to position [234, 0]
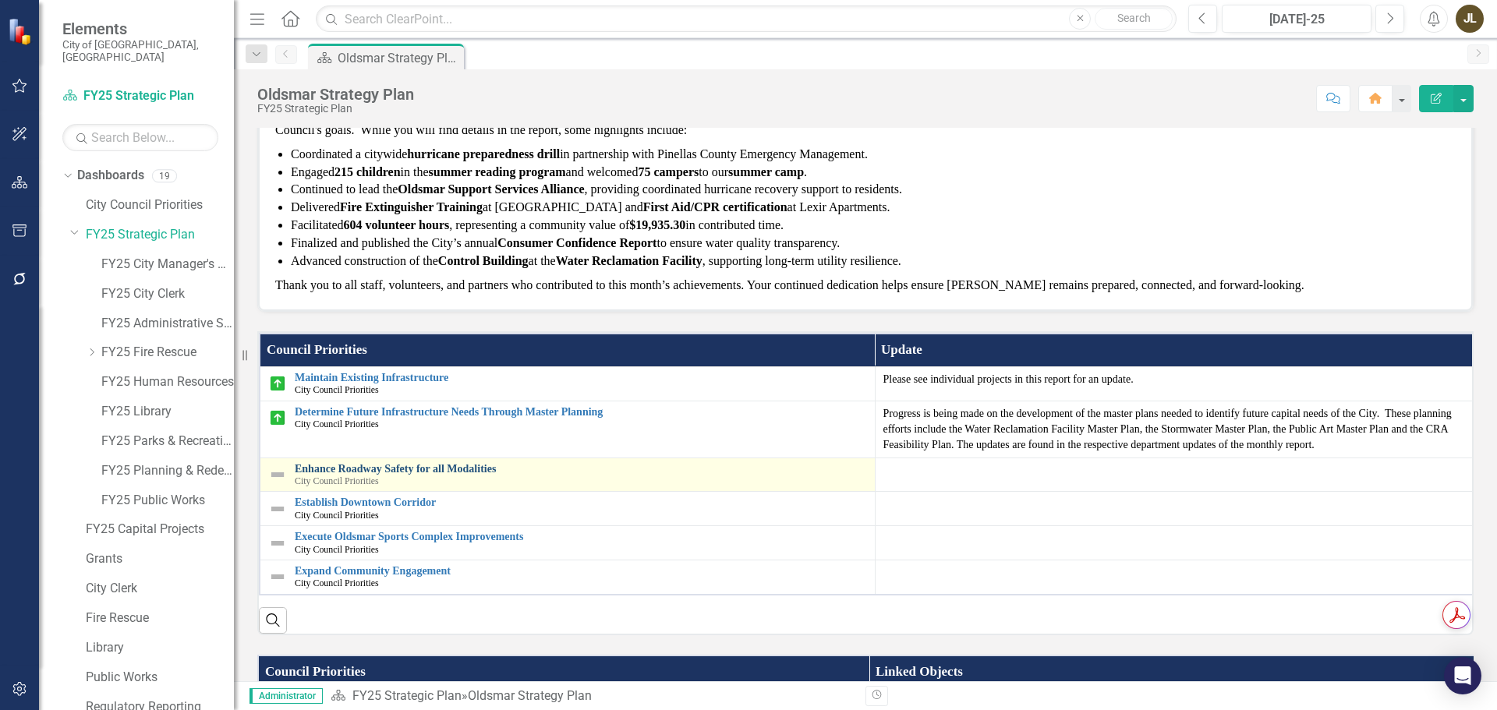
click at [409, 464] on link "Enhance Roadway Safety for all Modalities" at bounding box center [581, 469] width 572 height 12
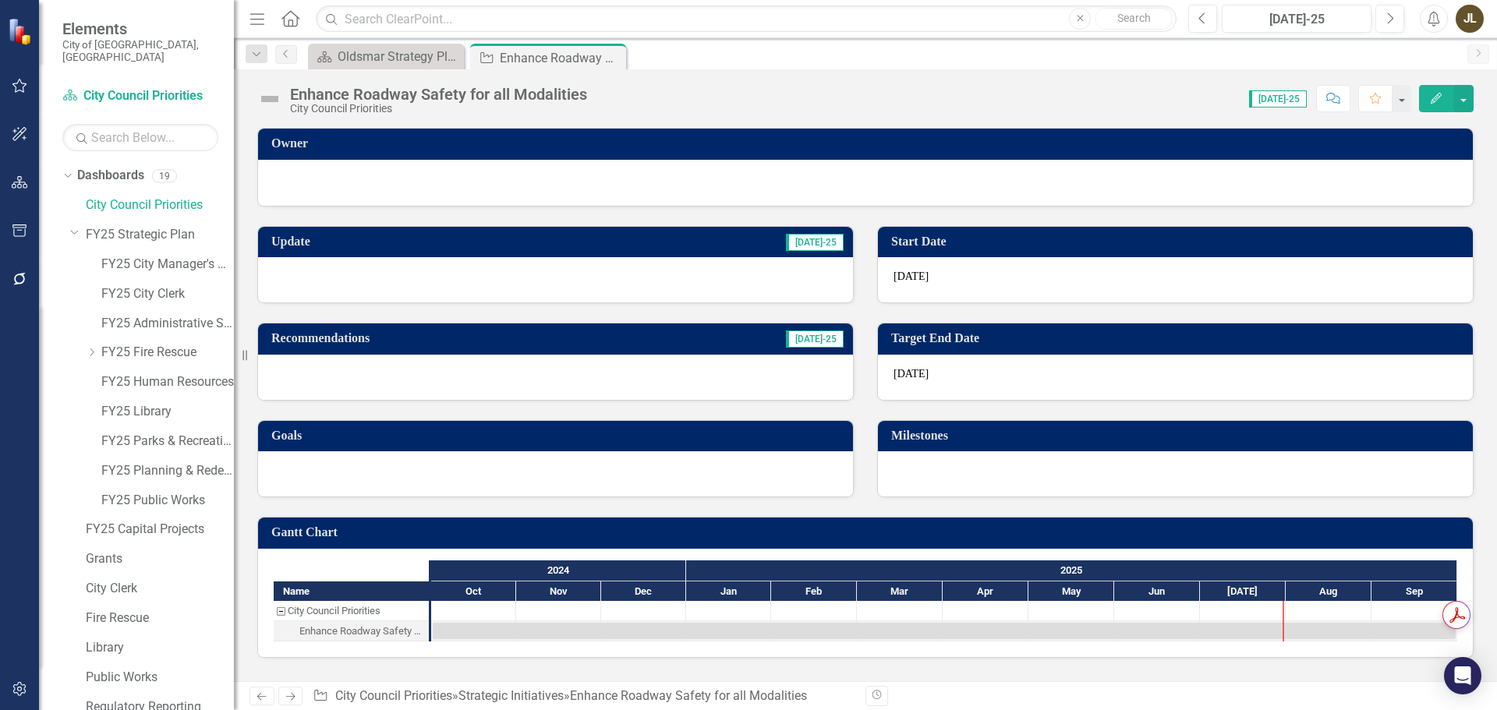
click at [466, 274] on div at bounding box center [555, 279] width 595 height 45
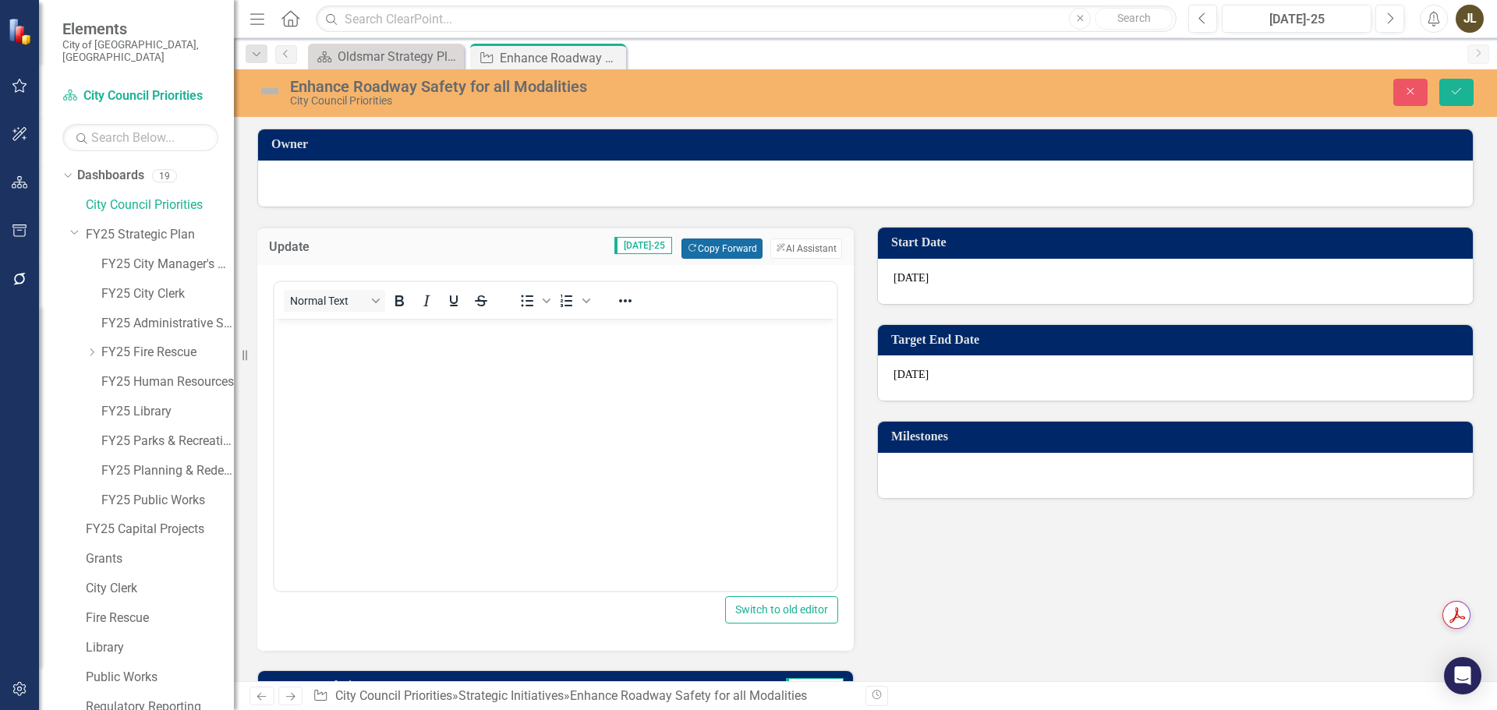
click at [735, 247] on button "Copy Forward Copy Forward" at bounding box center [722, 249] width 80 height 20
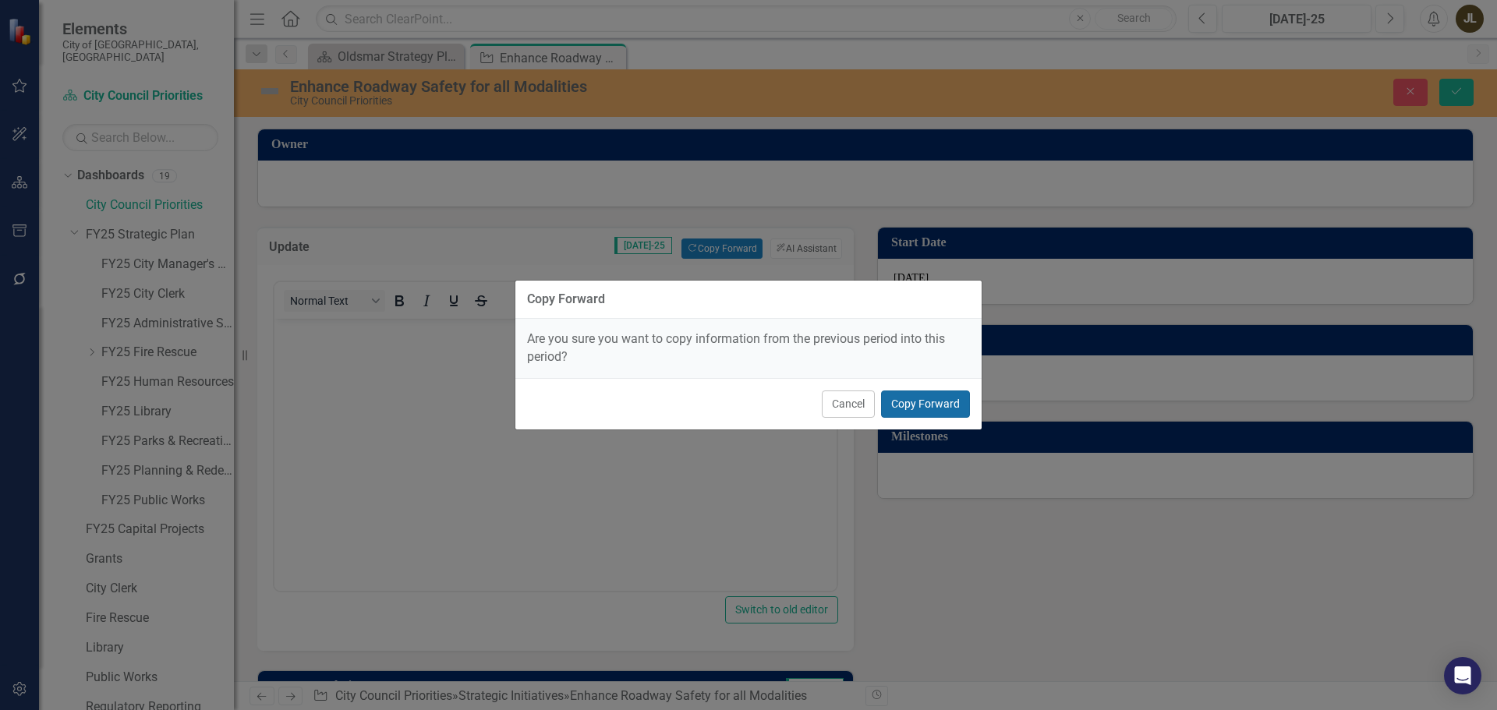
click at [916, 411] on button "Copy Forward" at bounding box center [925, 404] width 89 height 27
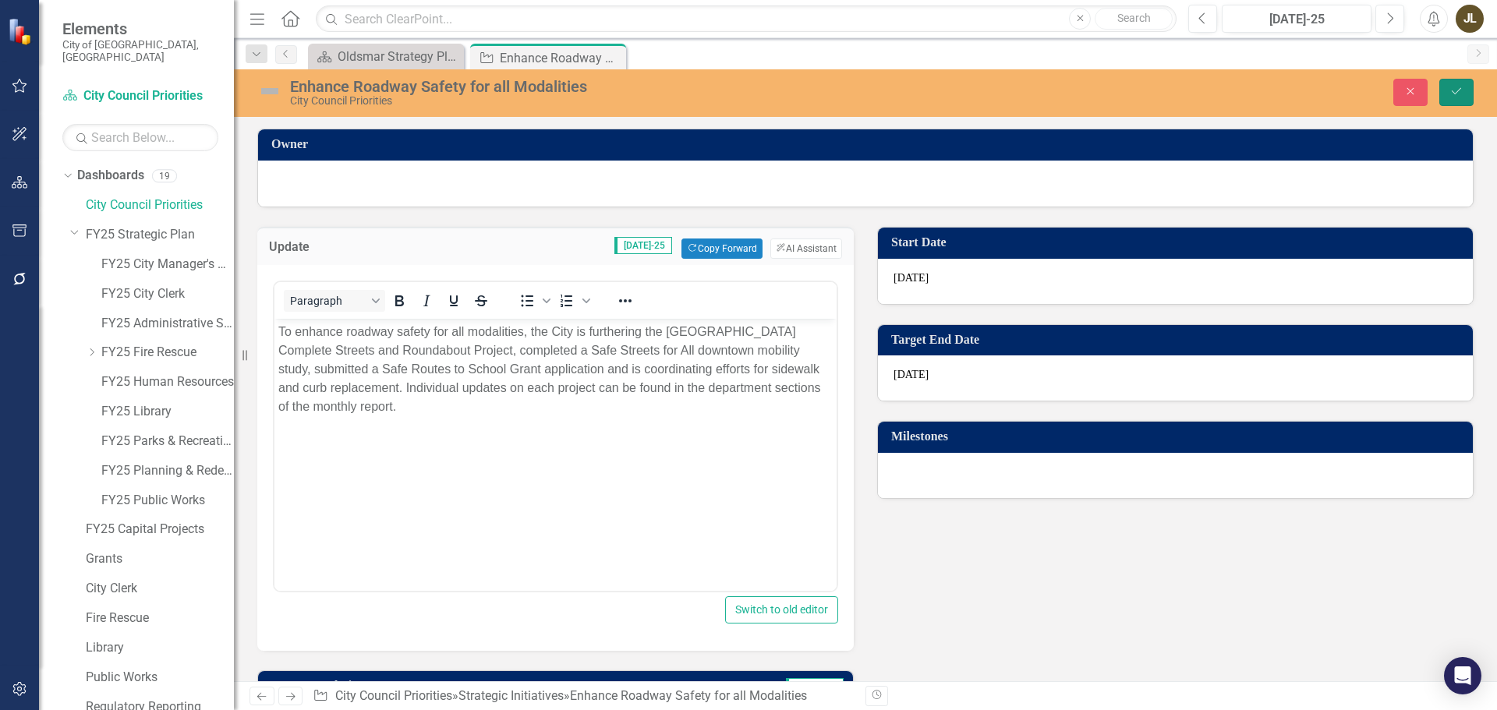
click at [1464, 92] on button "Save" at bounding box center [1457, 92] width 34 height 27
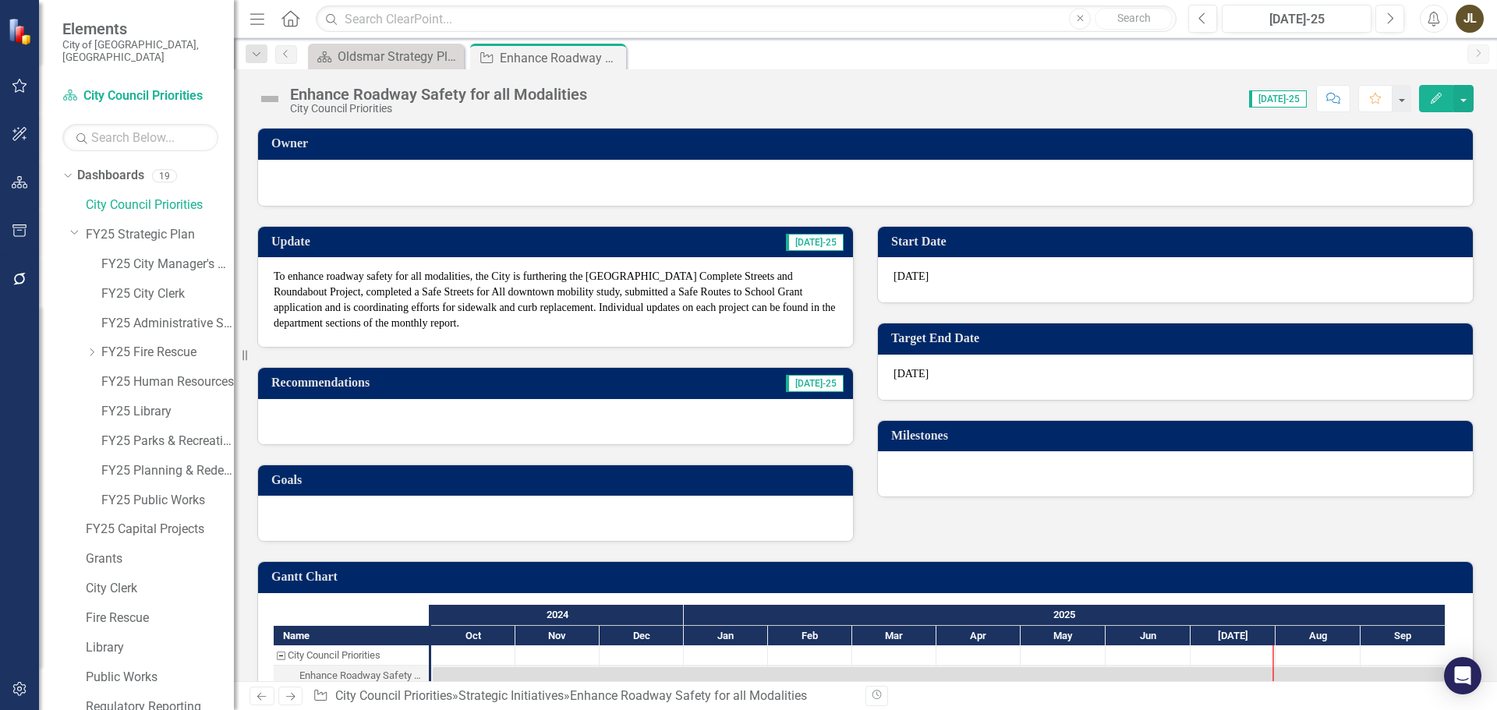
click at [267, 101] on img at bounding box center [269, 99] width 25 height 25
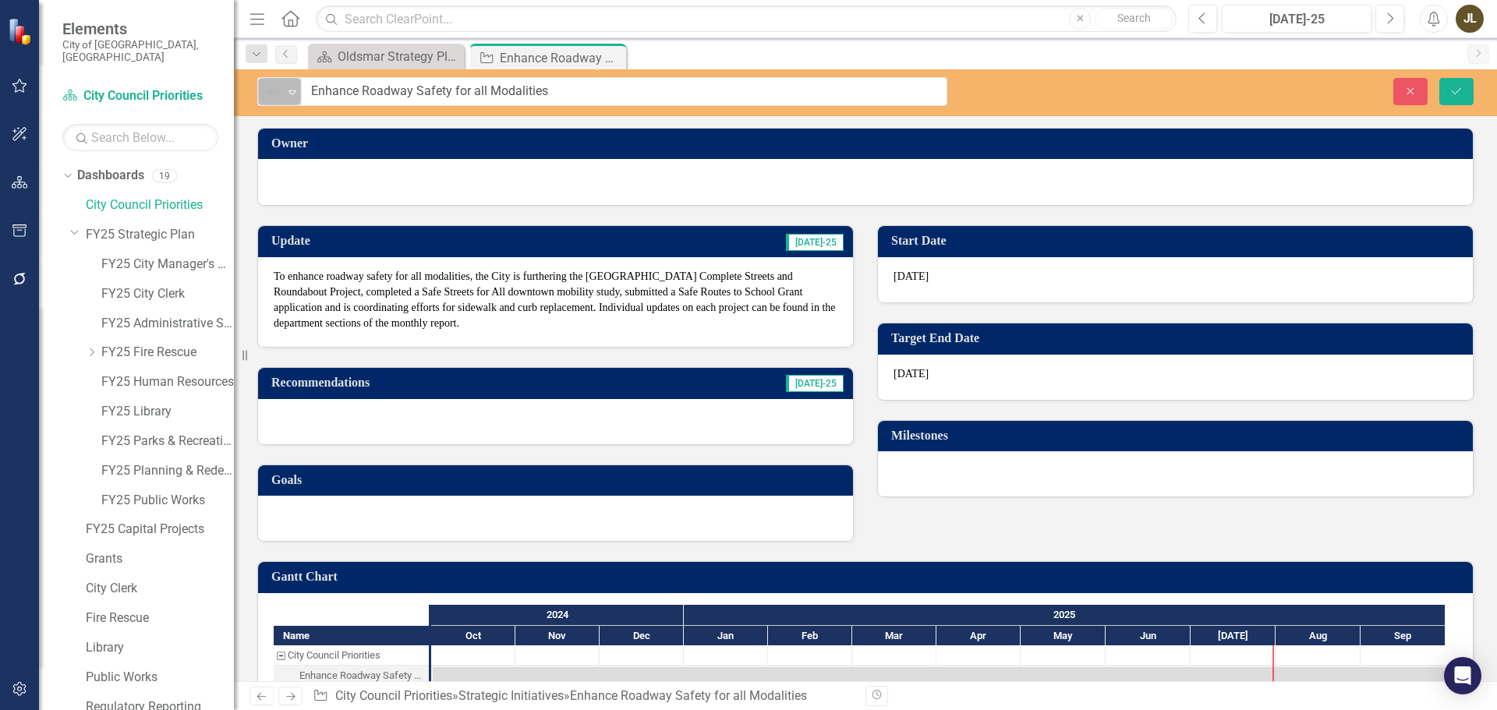
click at [271, 99] on img at bounding box center [272, 92] width 19 height 19
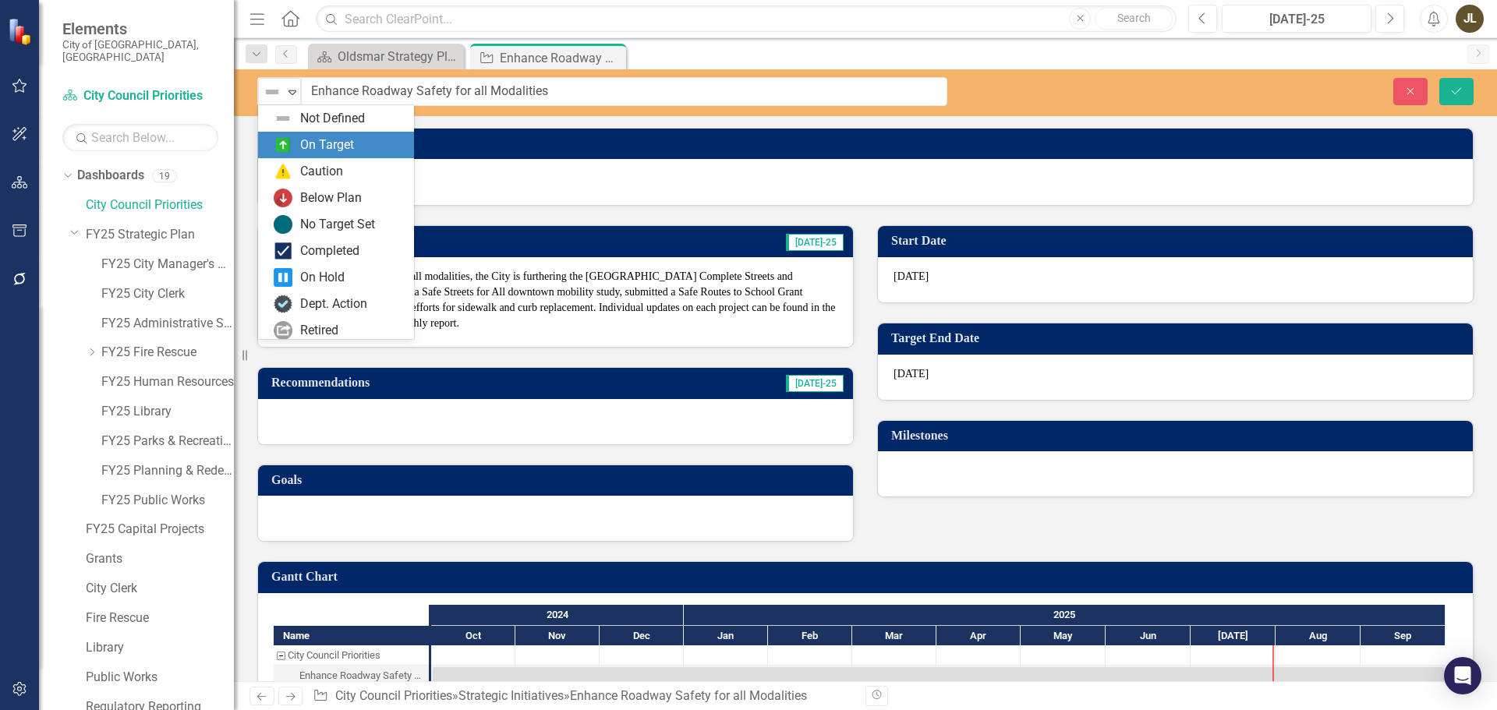
click at [293, 137] on div "On Target" at bounding box center [339, 145] width 131 height 19
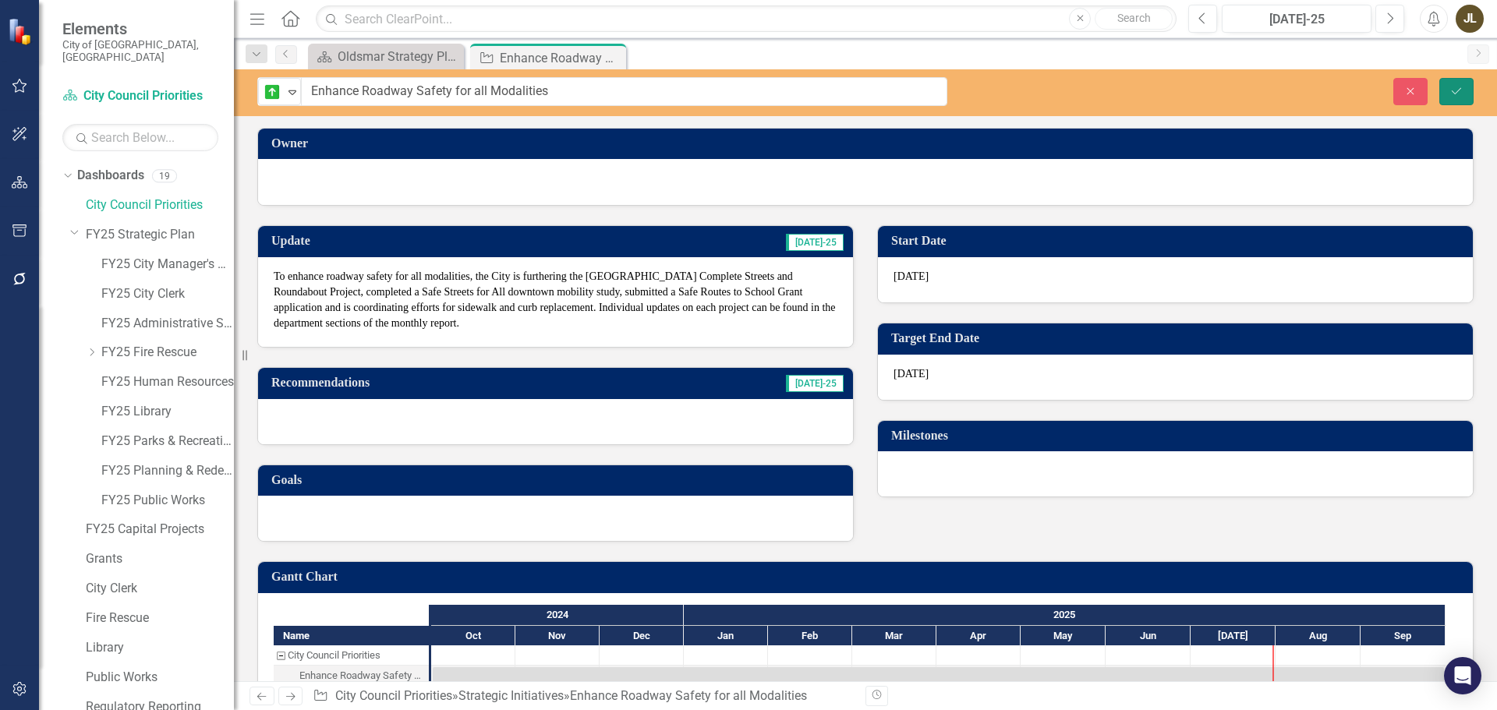
click at [1454, 80] on button "Save" at bounding box center [1457, 91] width 34 height 27
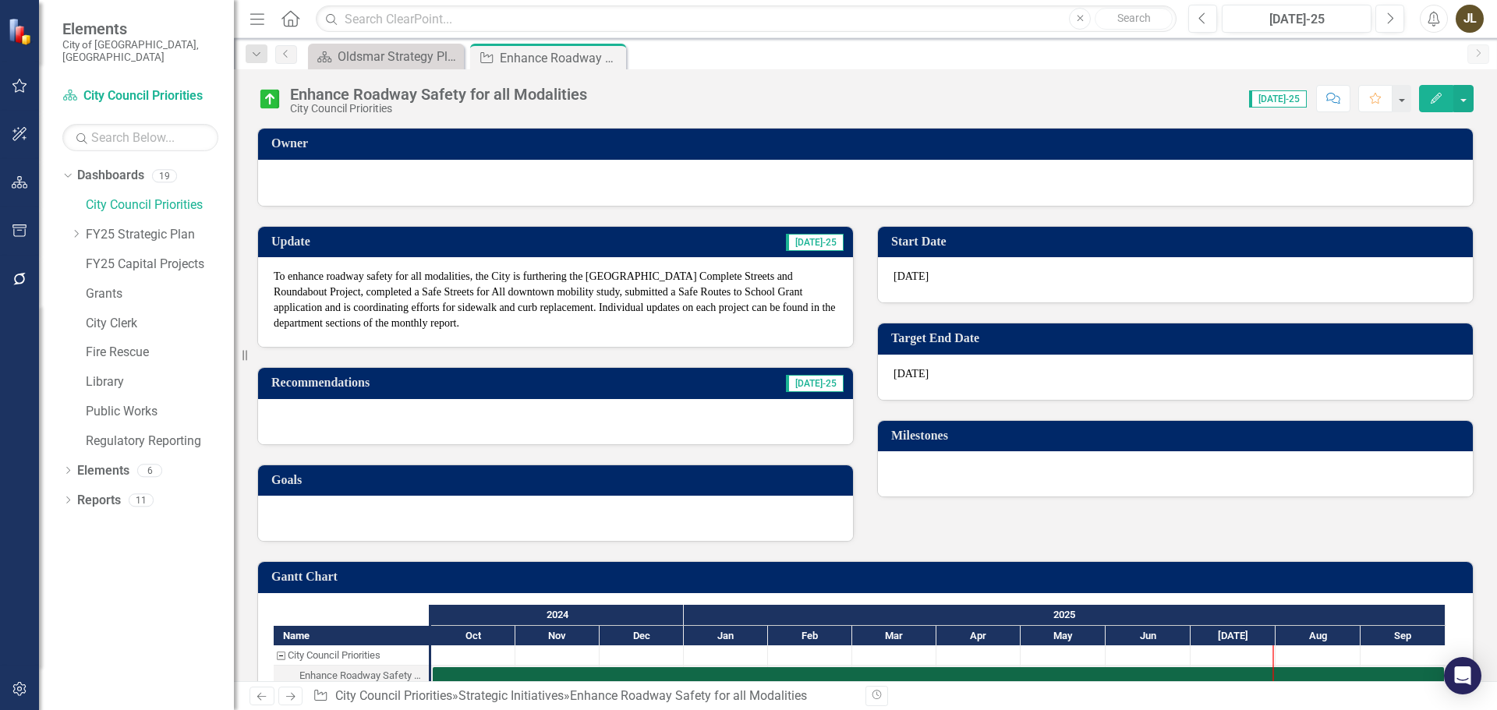
click at [299, 692] on link "Next" at bounding box center [290, 696] width 25 height 19
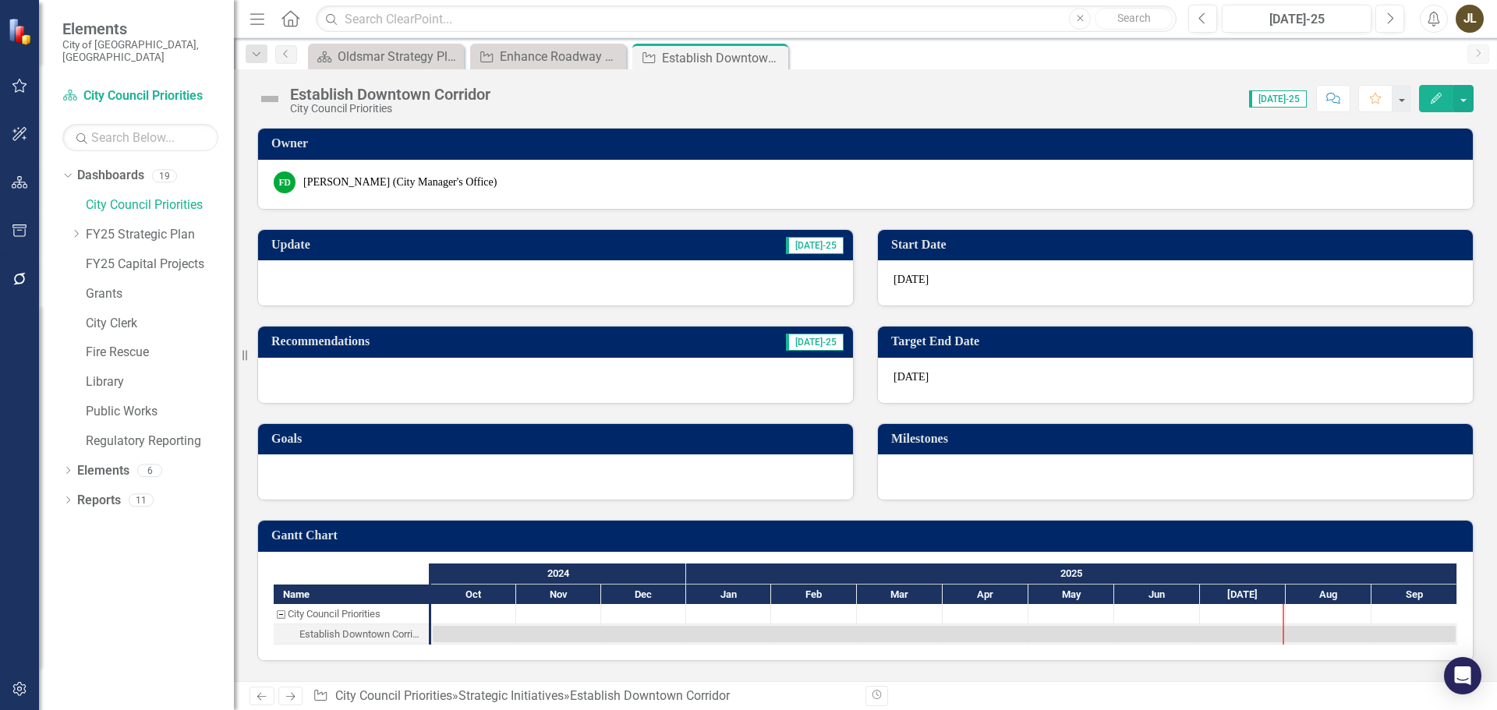
click at [445, 289] on div at bounding box center [555, 282] width 595 height 45
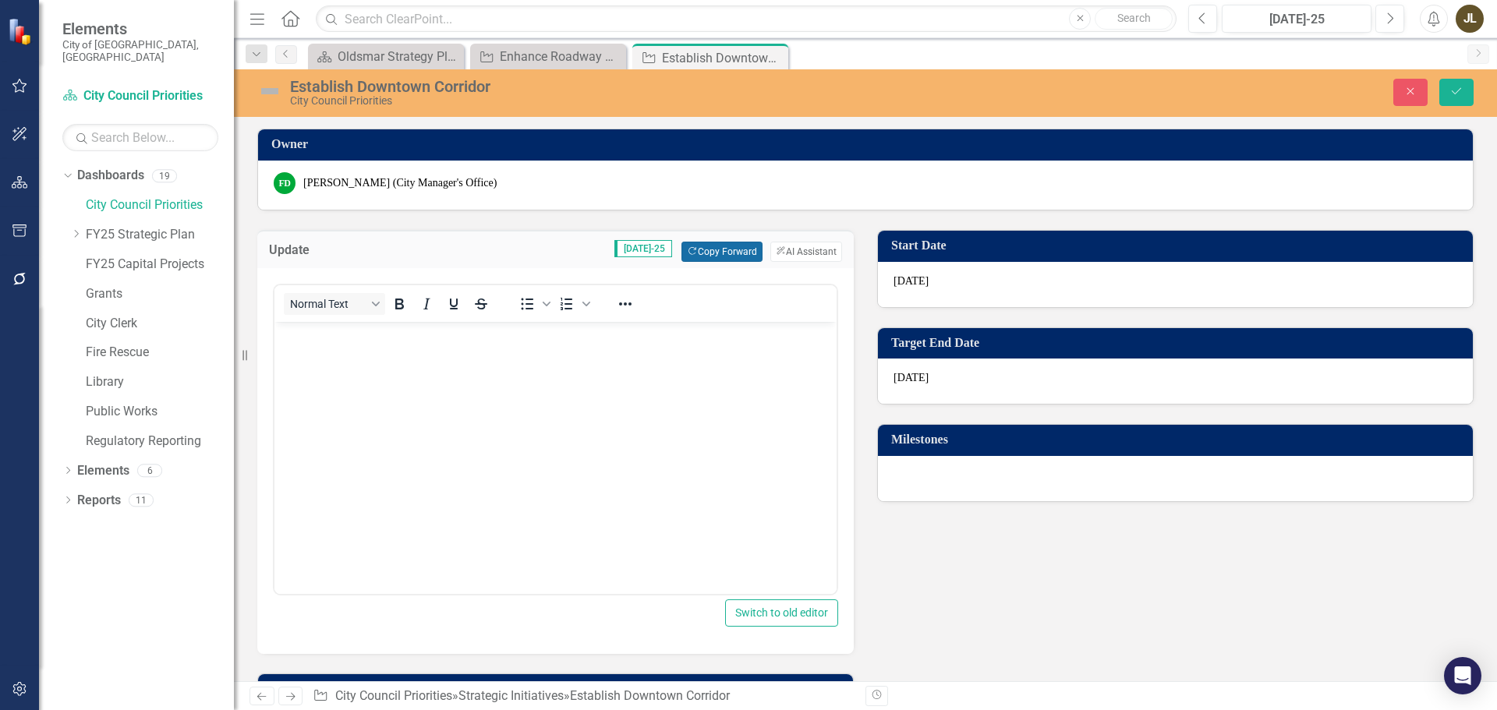
click at [706, 255] on button "Copy Forward Copy Forward" at bounding box center [722, 252] width 80 height 20
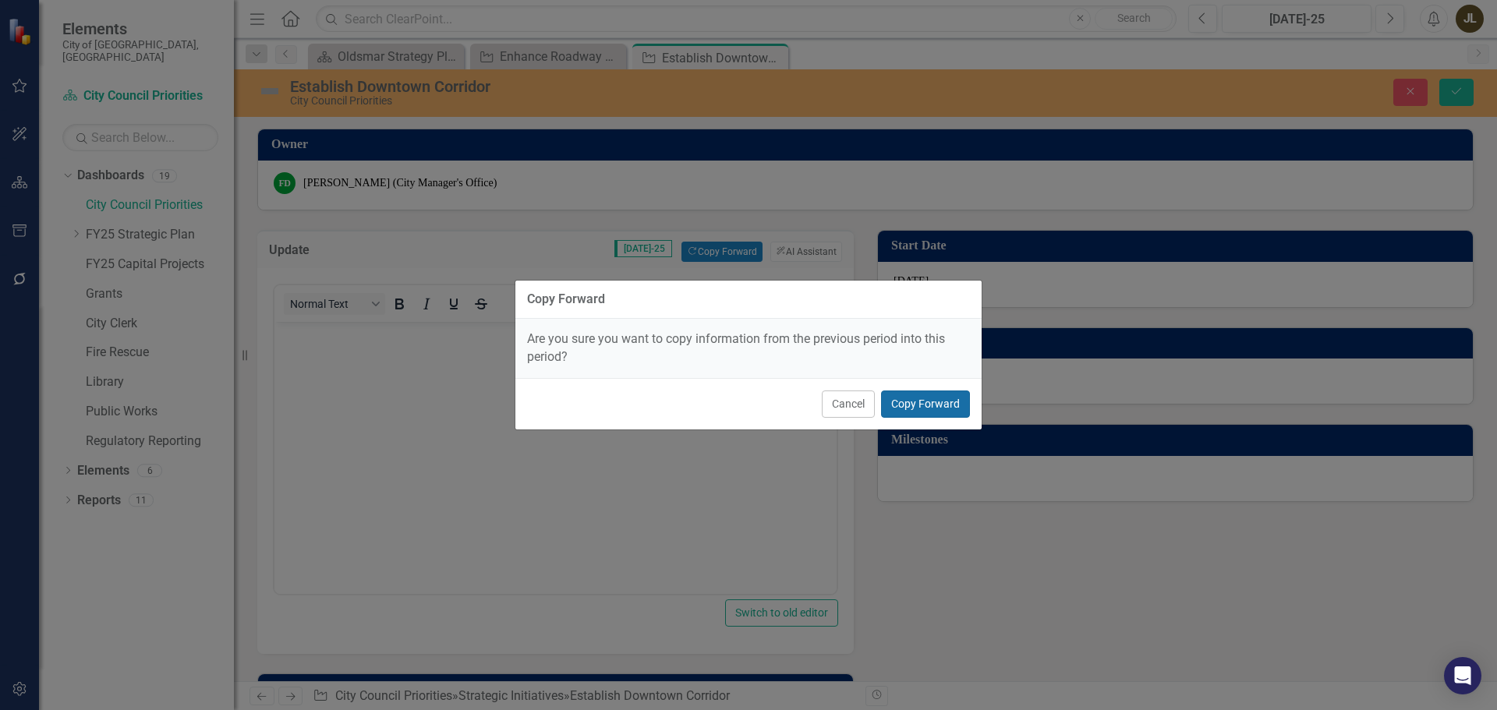
click at [931, 398] on button "Copy Forward" at bounding box center [925, 404] width 89 height 27
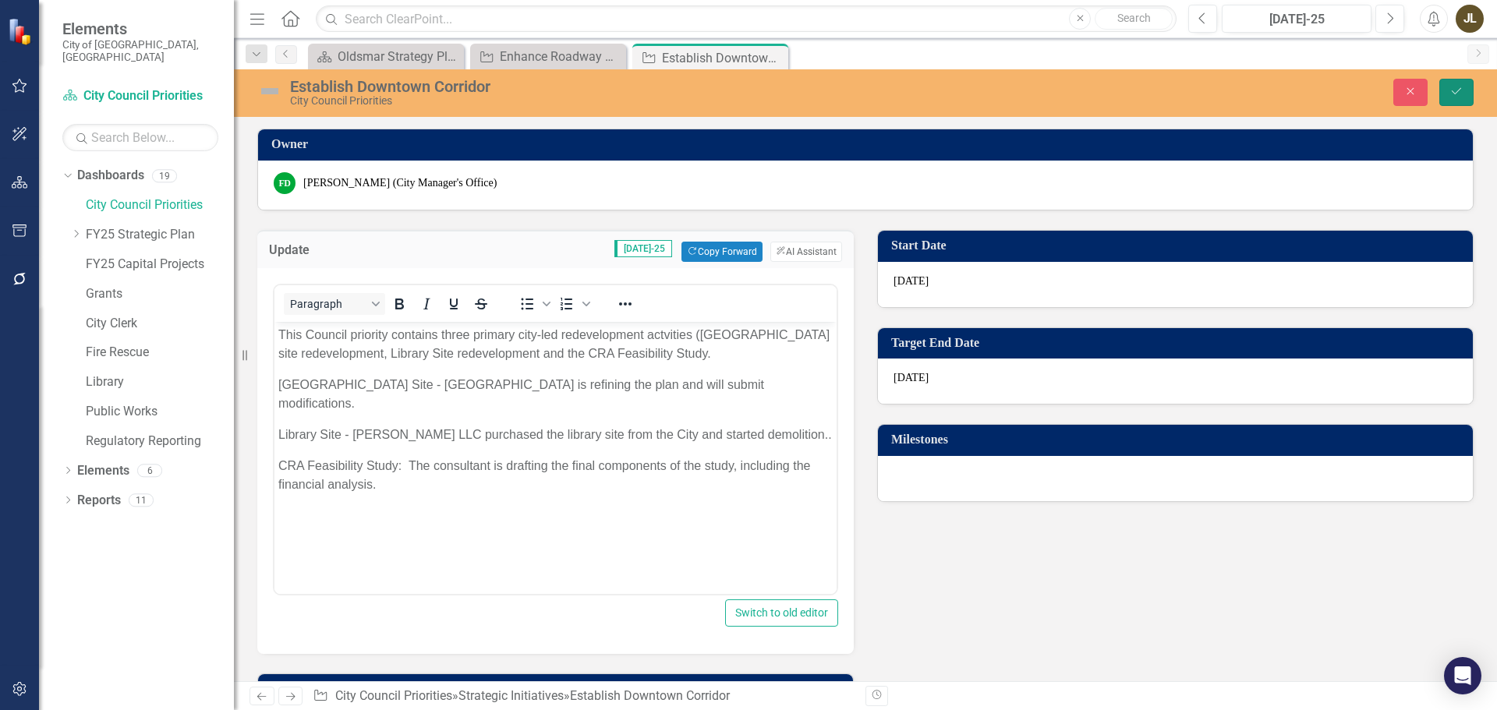
click at [1461, 90] on icon "Save" at bounding box center [1457, 91] width 14 height 11
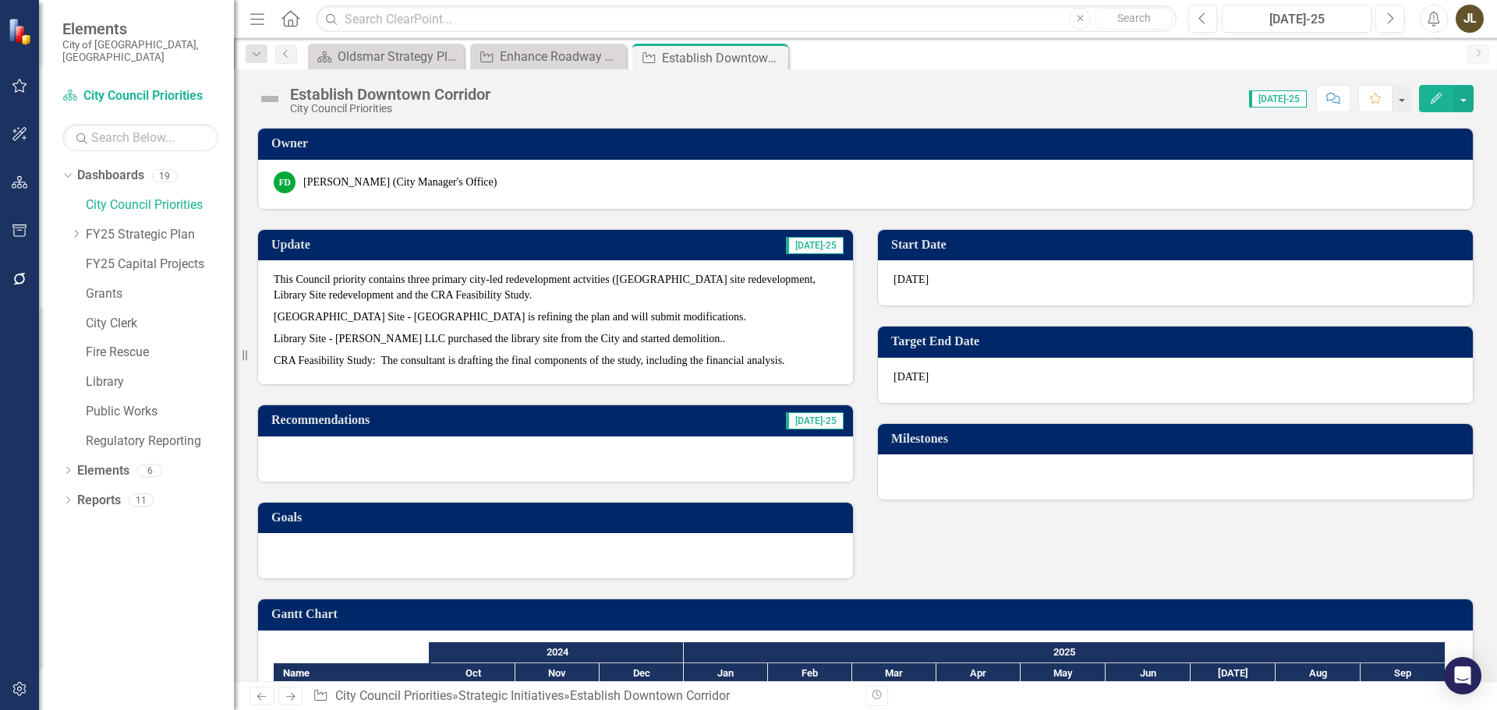
click at [278, 96] on img at bounding box center [269, 99] width 25 height 25
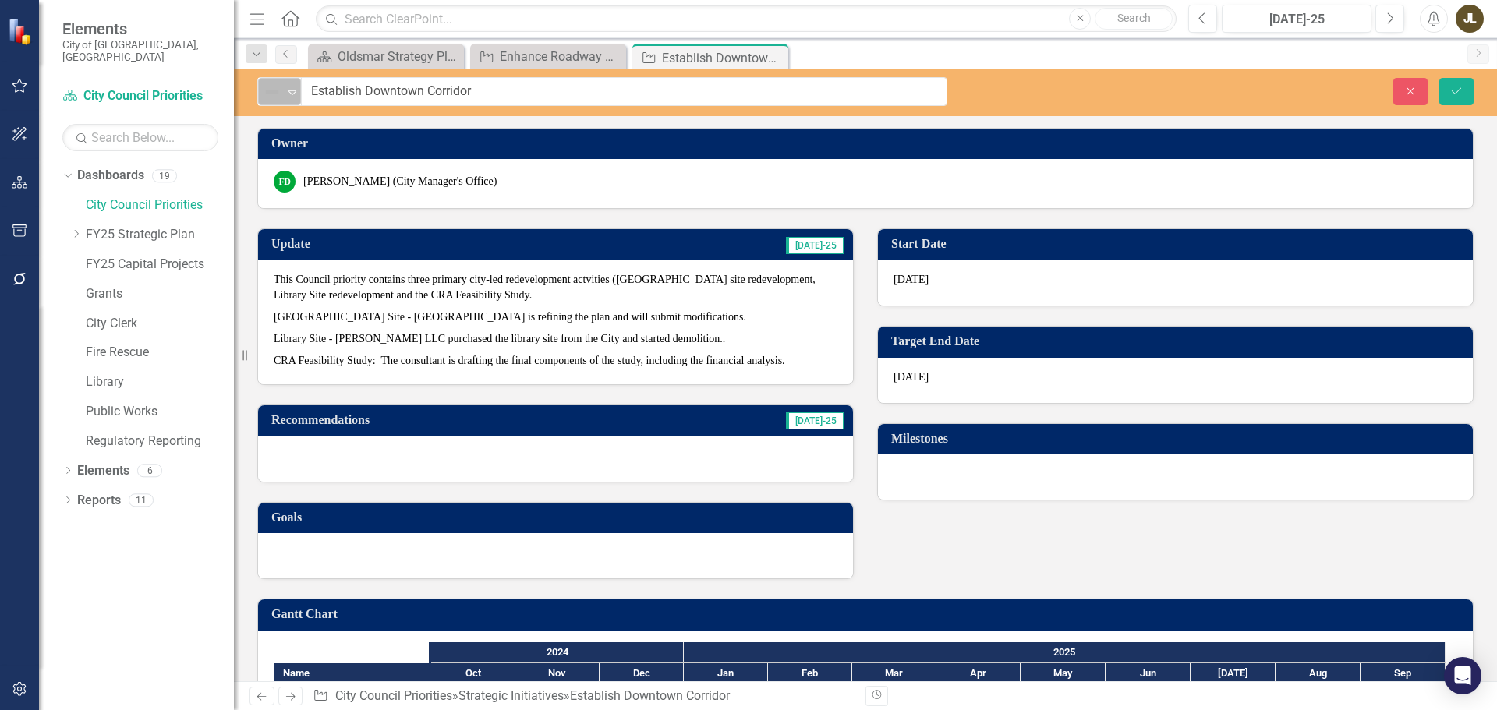
click at [278, 100] on img at bounding box center [272, 92] width 19 height 19
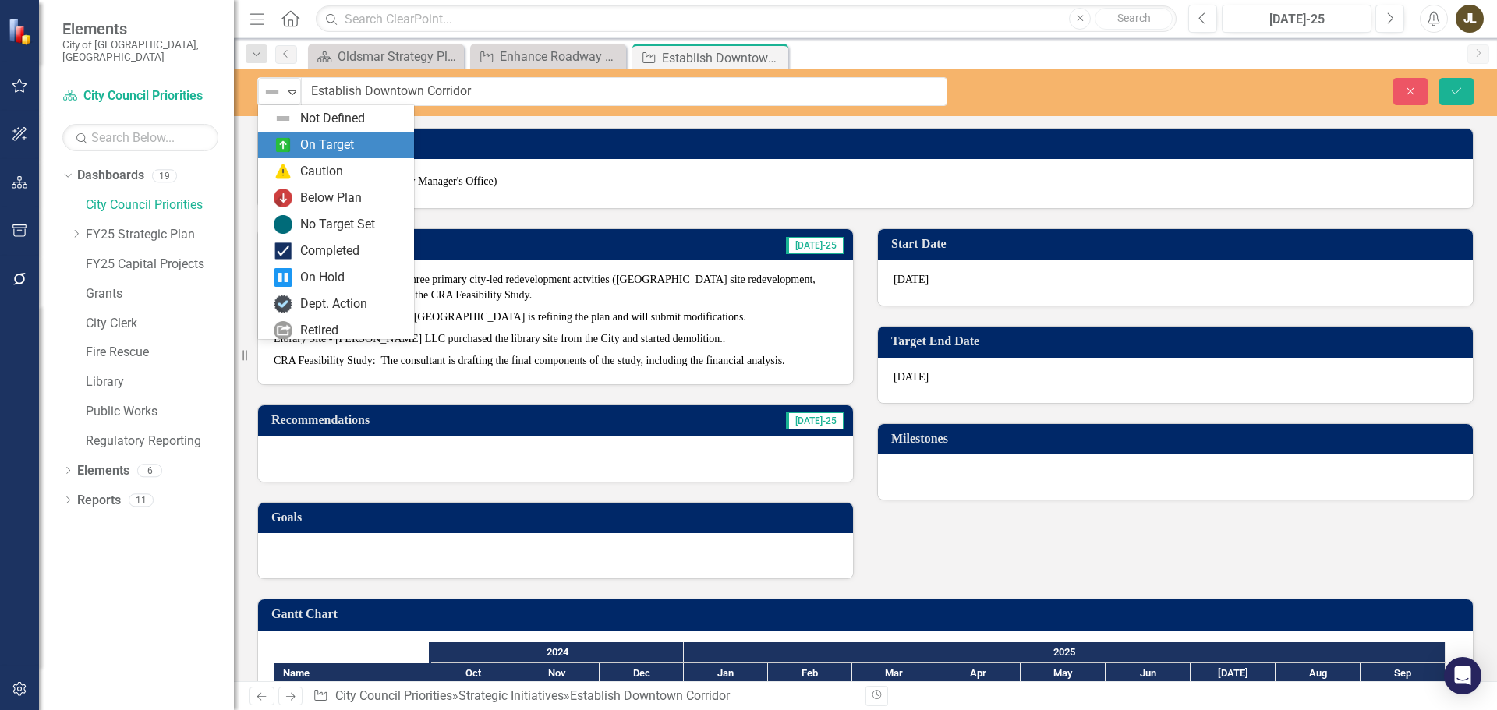
click at [302, 133] on div "On Target" at bounding box center [336, 145] width 156 height 27
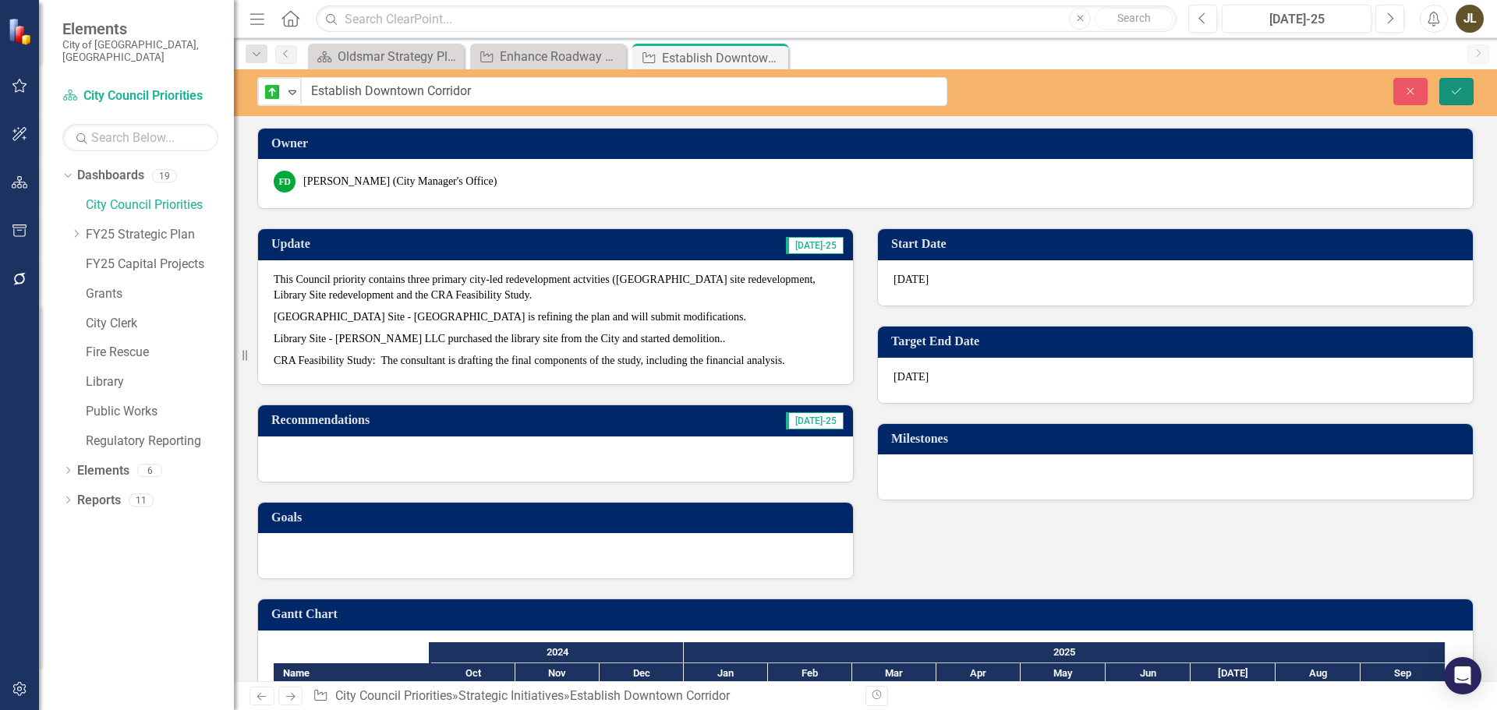
click at [1463, 90] on icon "Save" at bounding box center [1457, 91] width 14 height 11
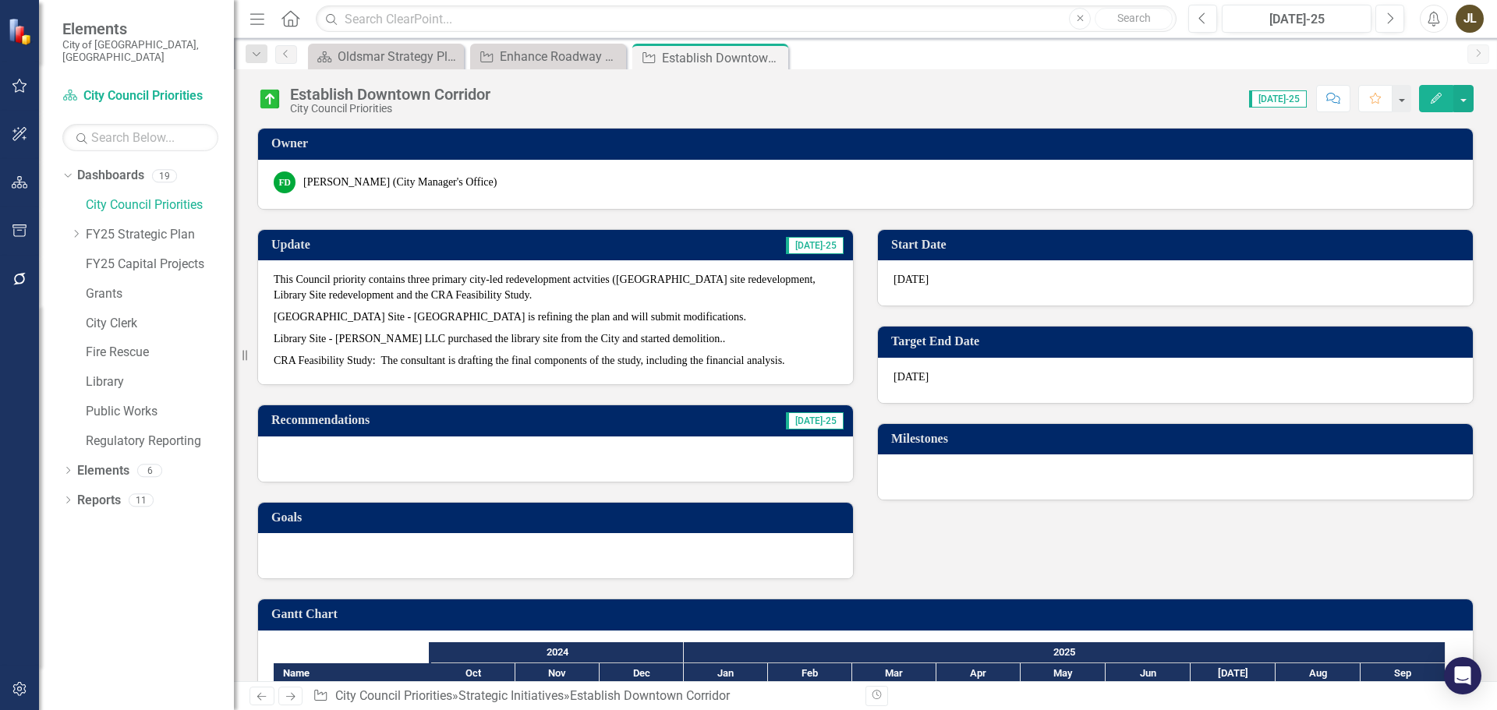
click at [285, 698] on icon "Next" at bounding box center [290, 697] width 13 height 10
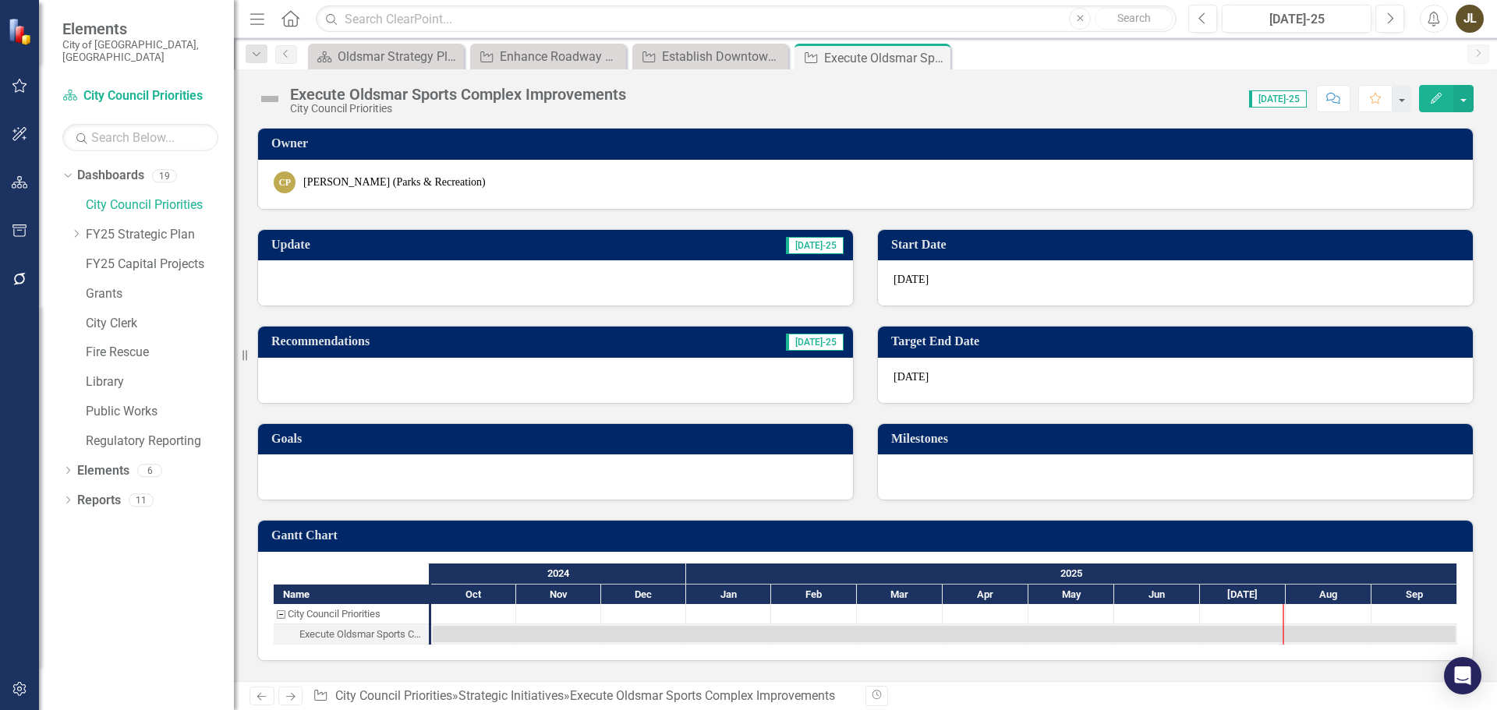
click at [682, 280] on div at bounding box center [555, 282] width 595 height 45
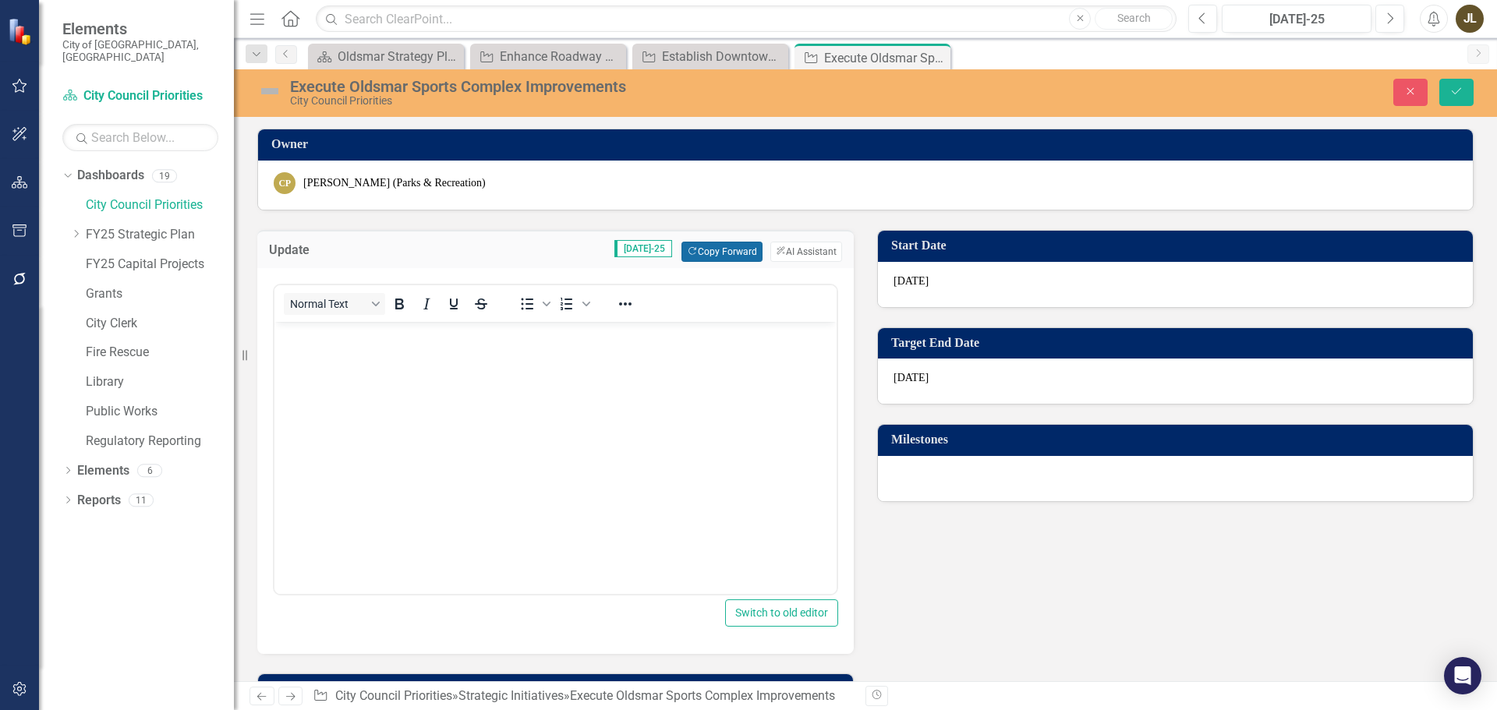
click at [709, 246] on button "Copy Forward Copy Forward" at bounding box center [722, 252] width 80 height 20
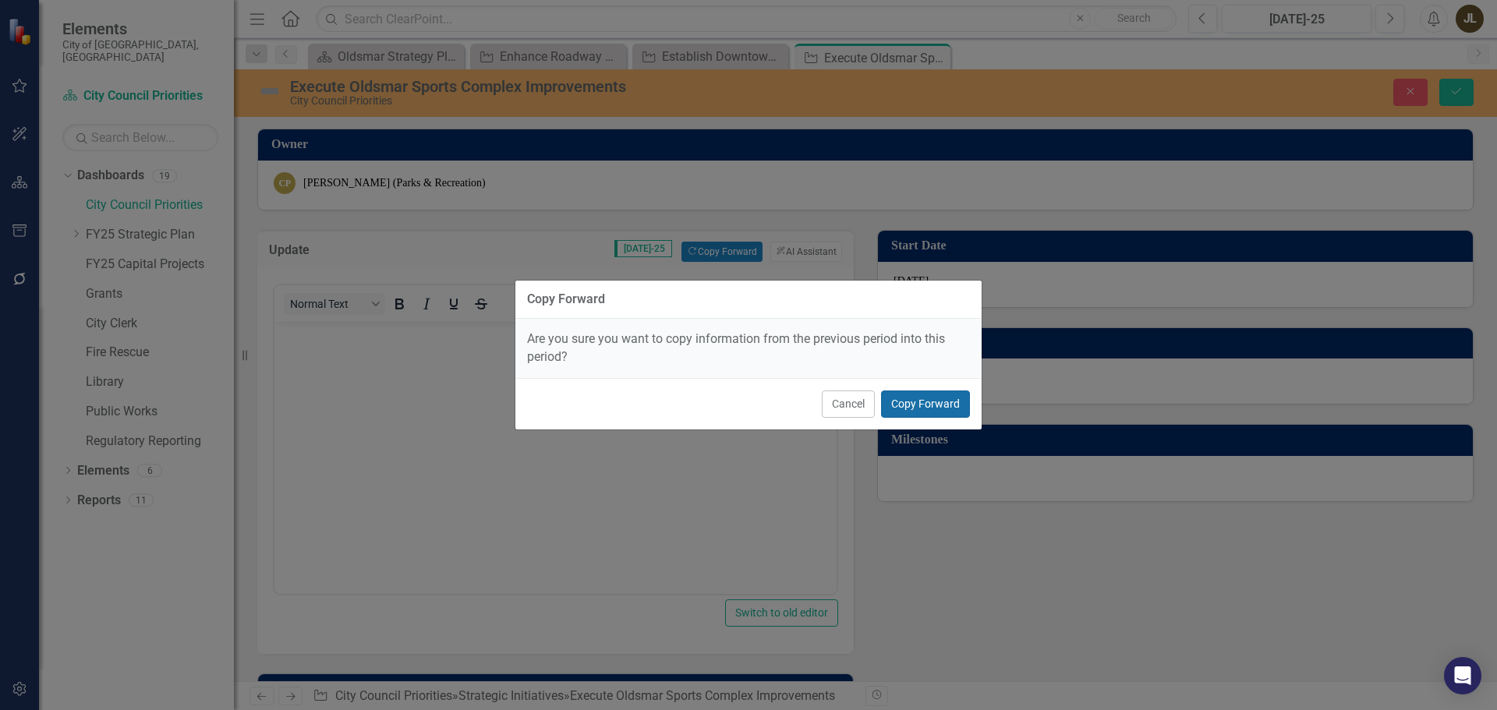
click at [901, 401] on button "Copy Forward" at bounding box center [925, 404] width 89 height 27
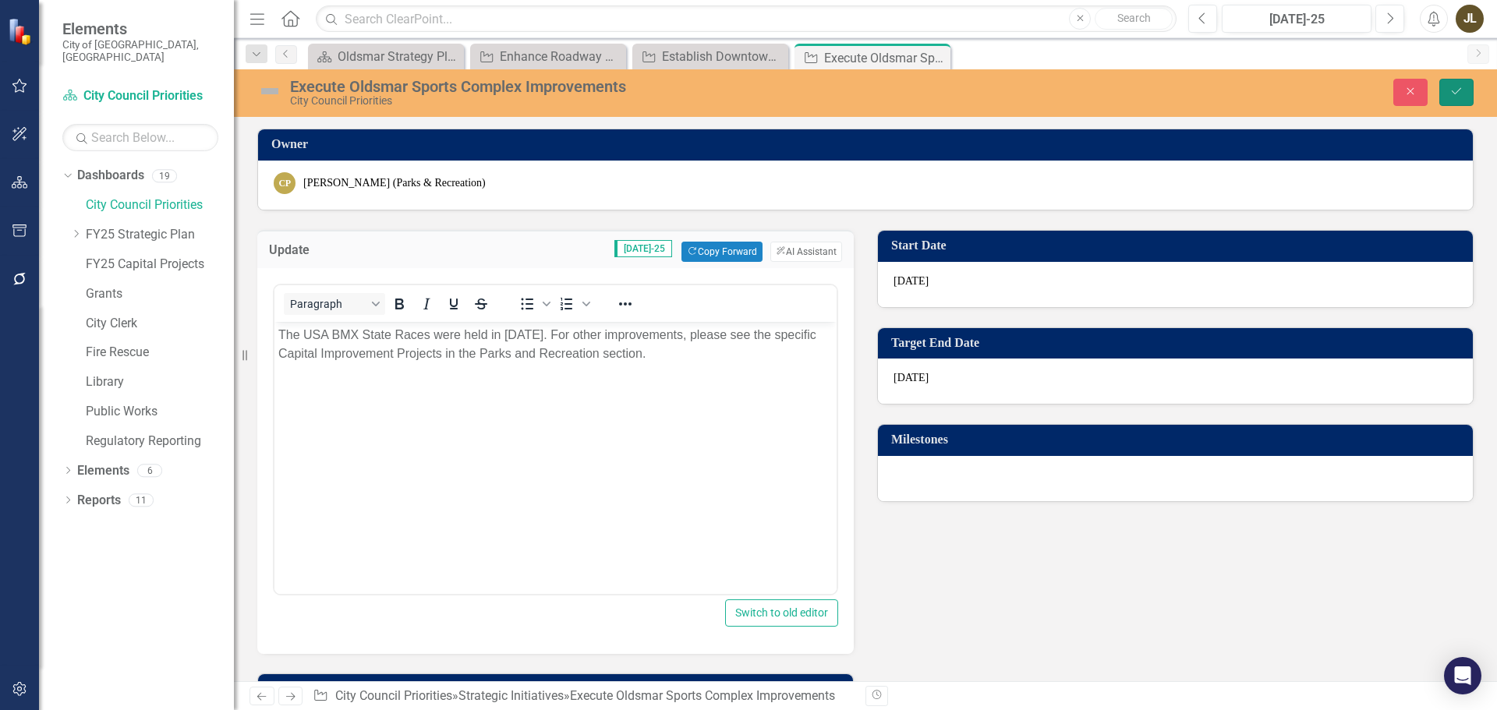
click at [1447, 97] on button "Save" at bounding box center [1457, 92] width 34 height 27
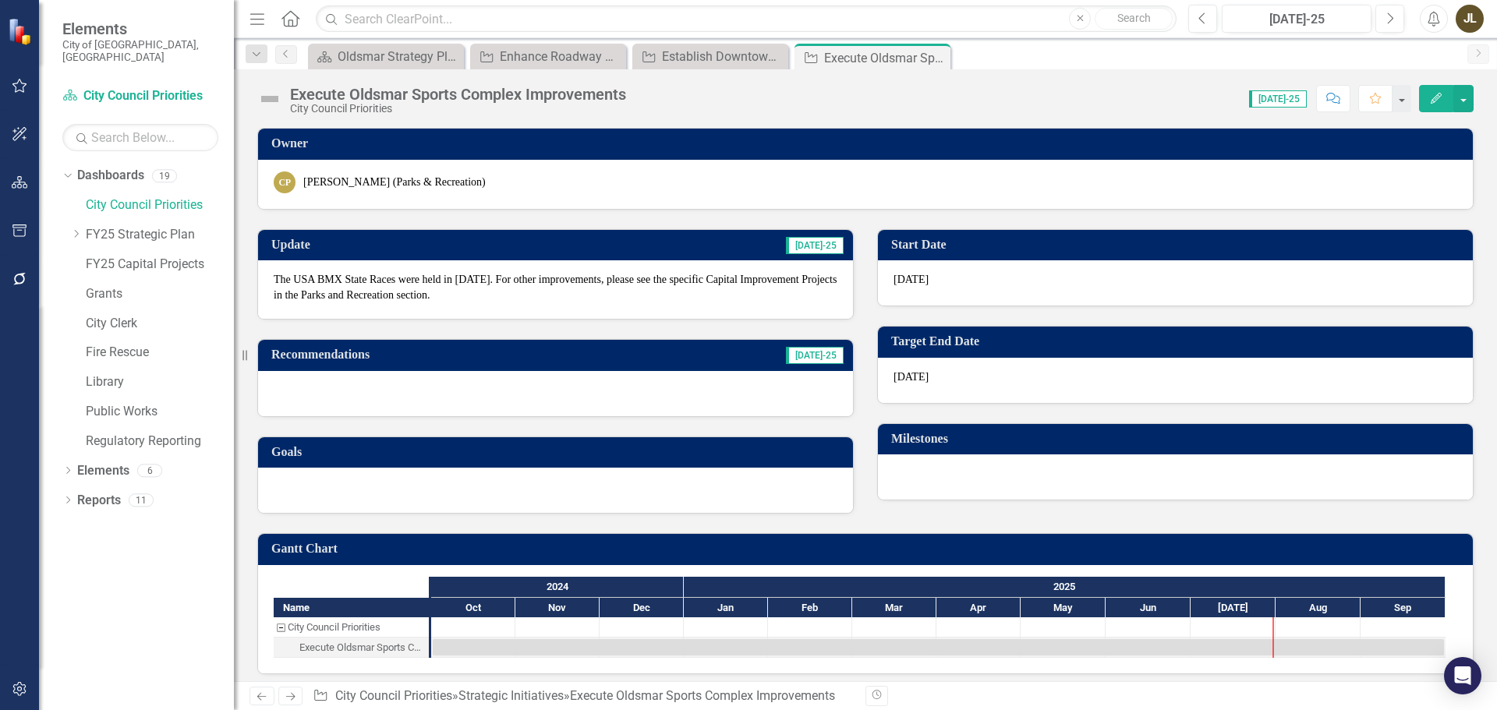
click at [270, 95] on img at bounding box center [269, 99] width 25 height 25
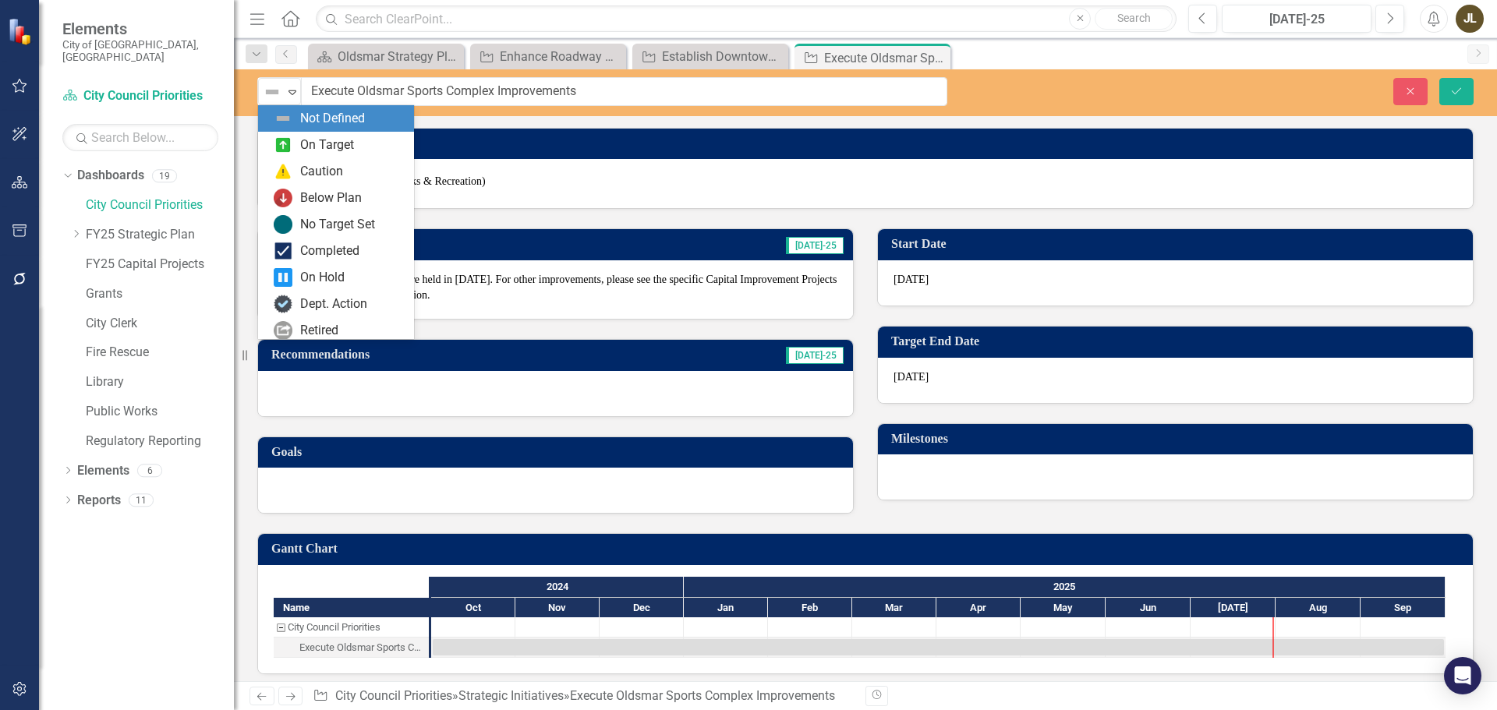
click at [270, 95] on img at bounding box center [272, 92] width 19 height 19
click at [316, 151] on div "On Target" at bounding box center [327, 145] width 54 height 18
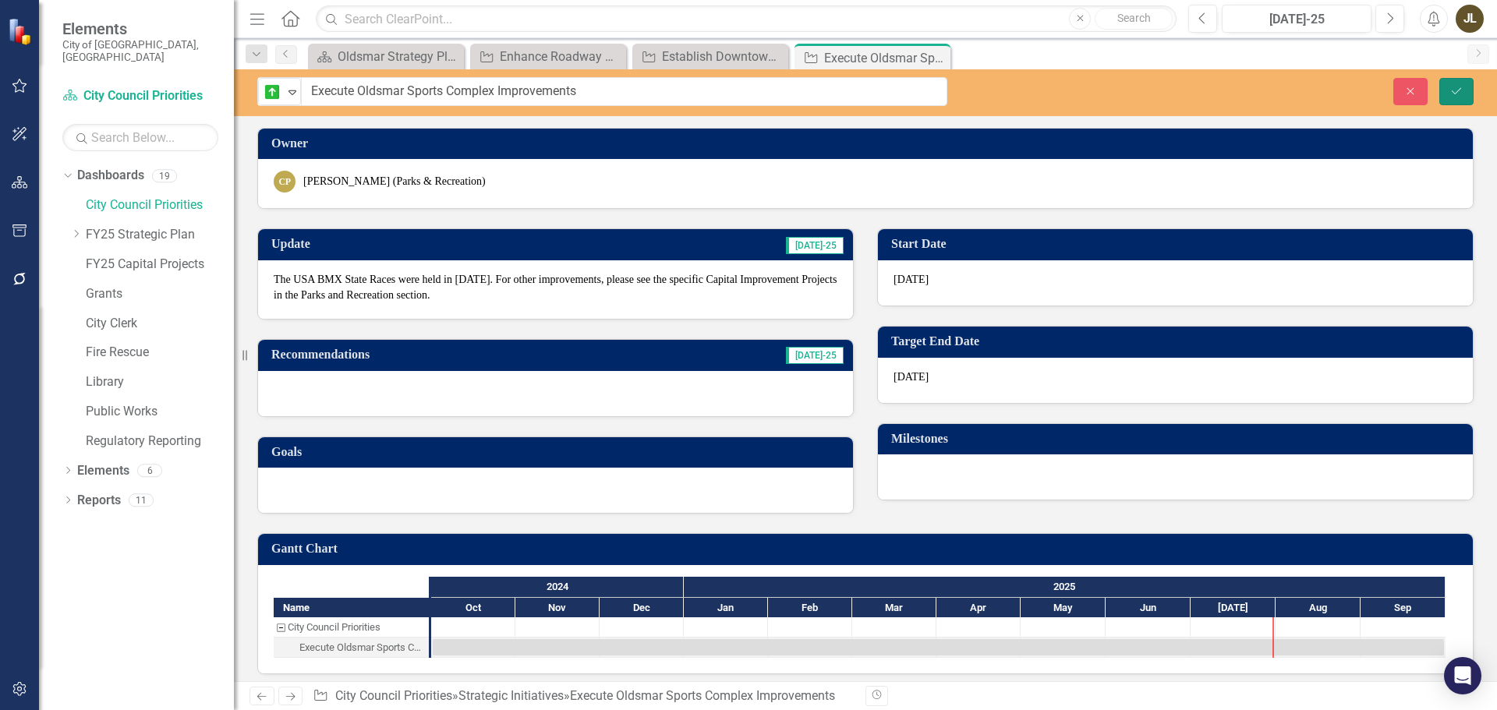
click at [1456, 99] on button "Save" at bounding box center [1457, 91] width 34 height 27
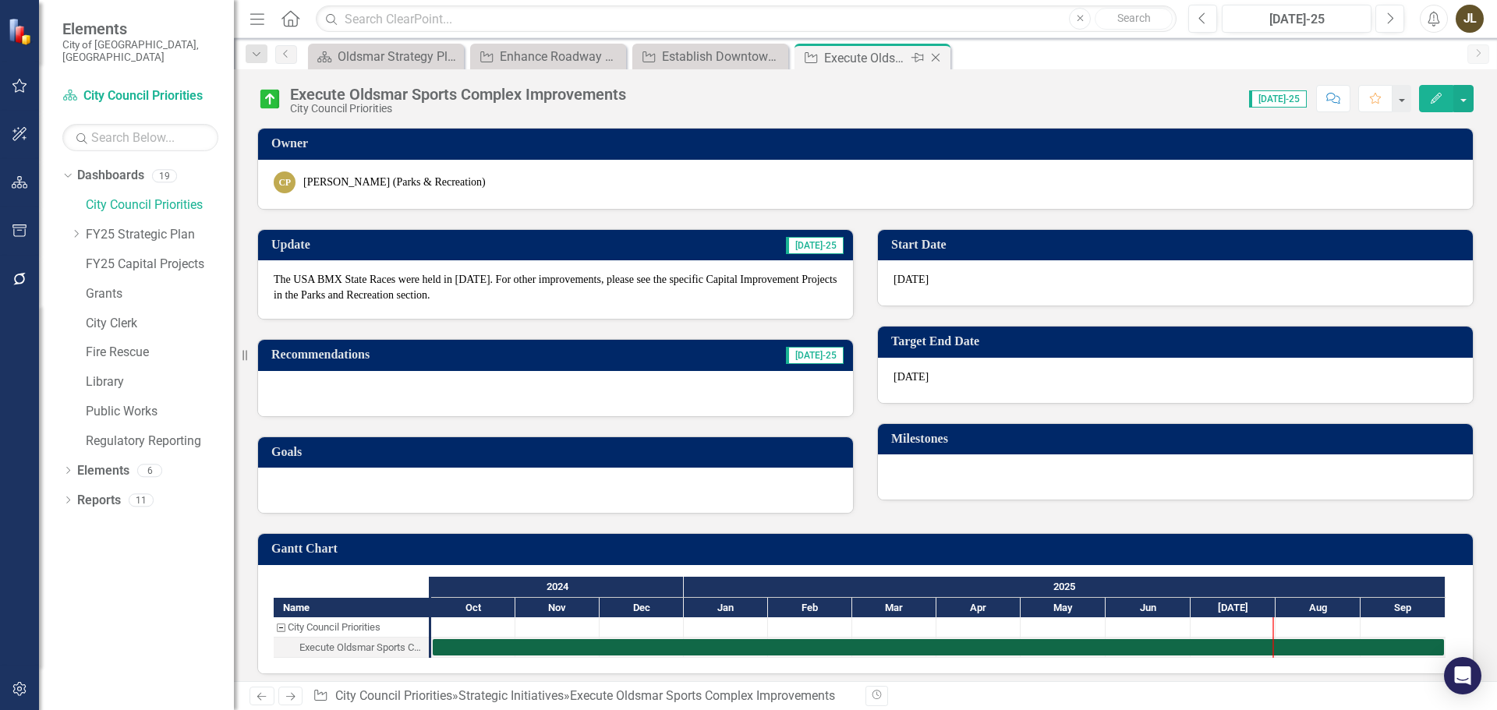
click at [938, 59] on icon "Close" at bounding box center [936, 57] width 16 height 12
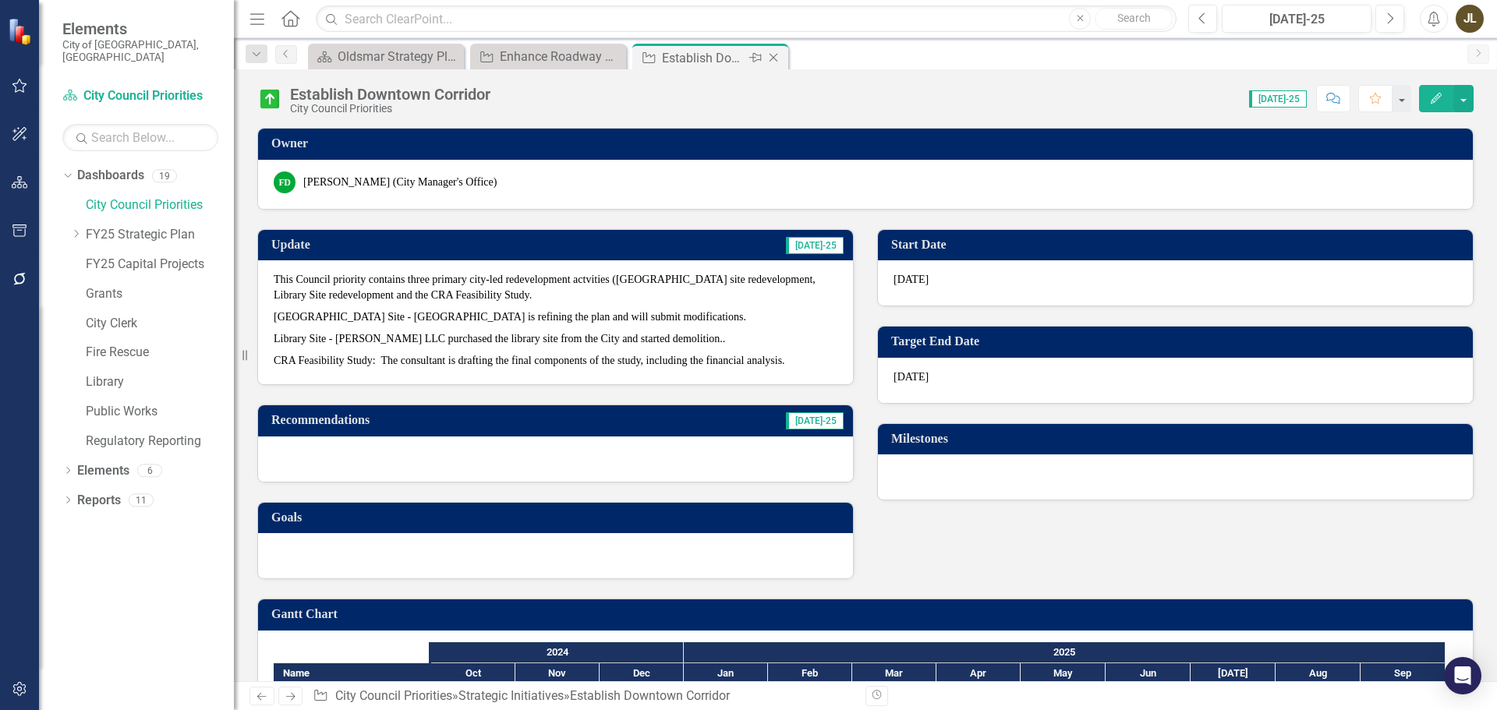
click at [784, 59] on div "Close" at bounding box center [774, 57] width 19 height 19
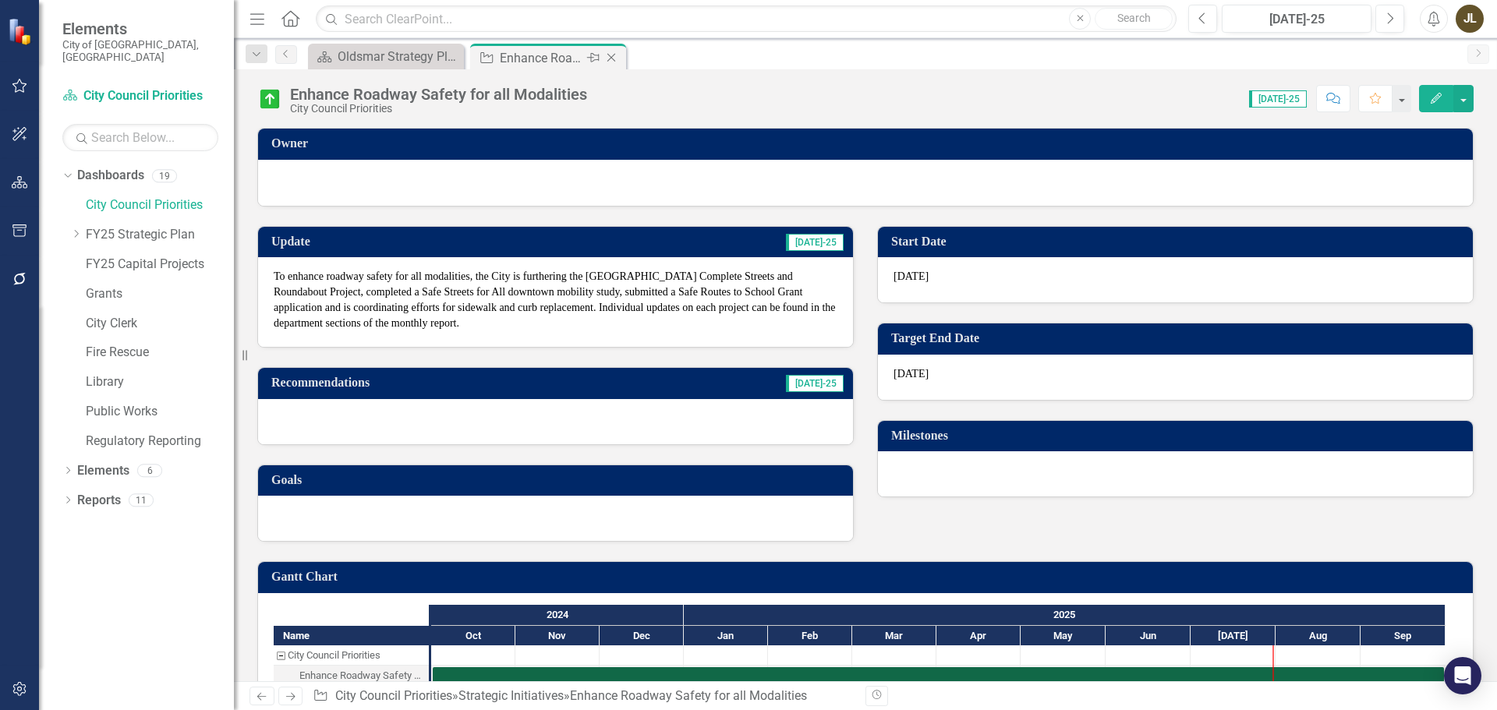
click at [609, 57] on icon "Close" at bounding box center [612, 57] width 16 height 12
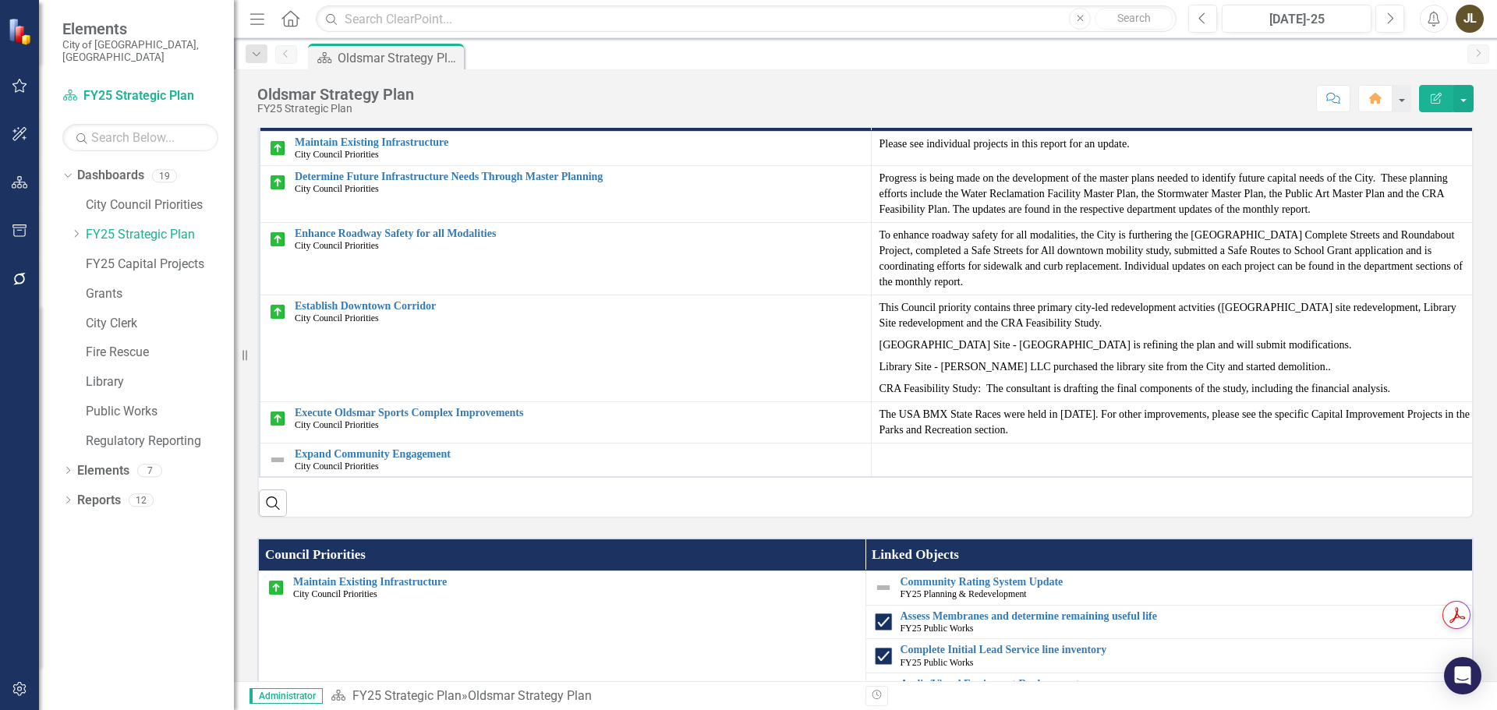
scroll to position [624, 0]
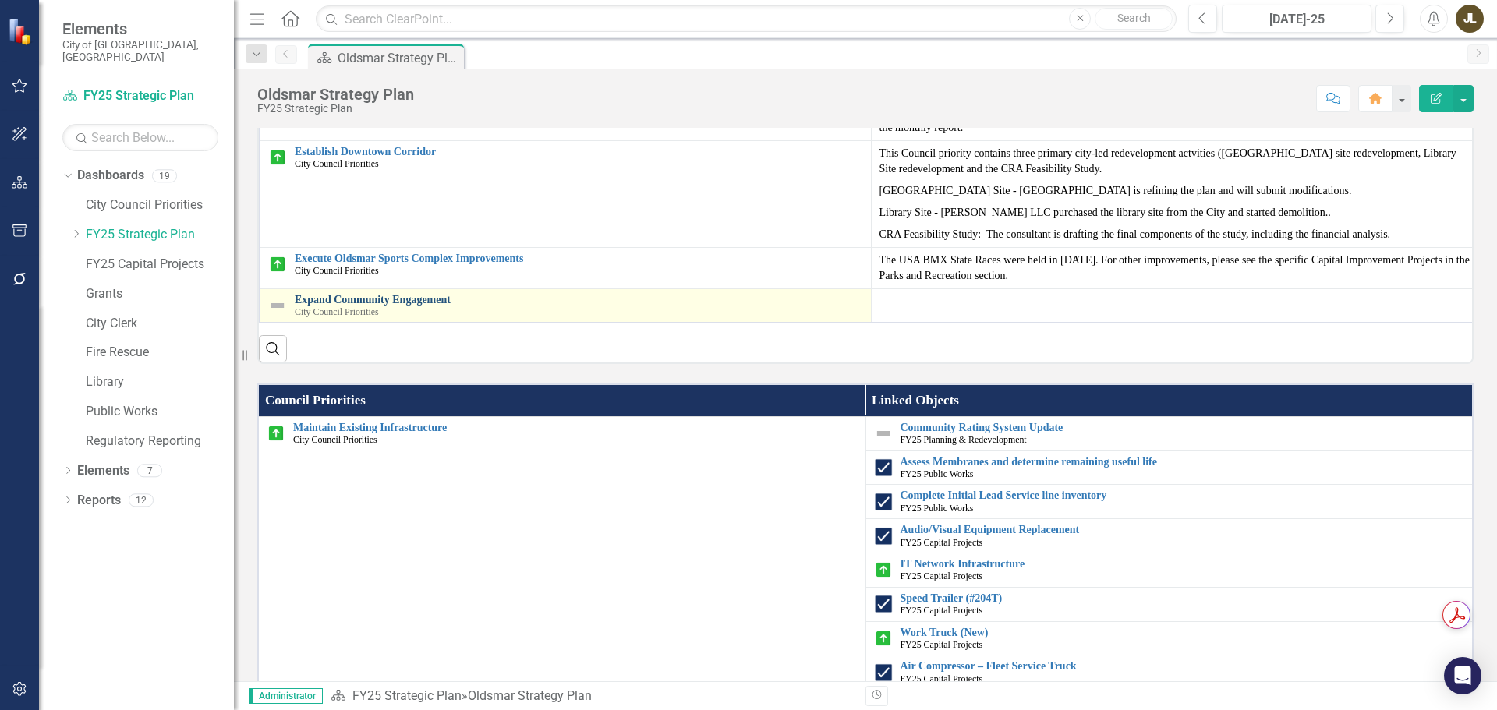
click at [425, 295] on link "Expand Community Engagement" at bounding box center [579, 300] width 568 height 12
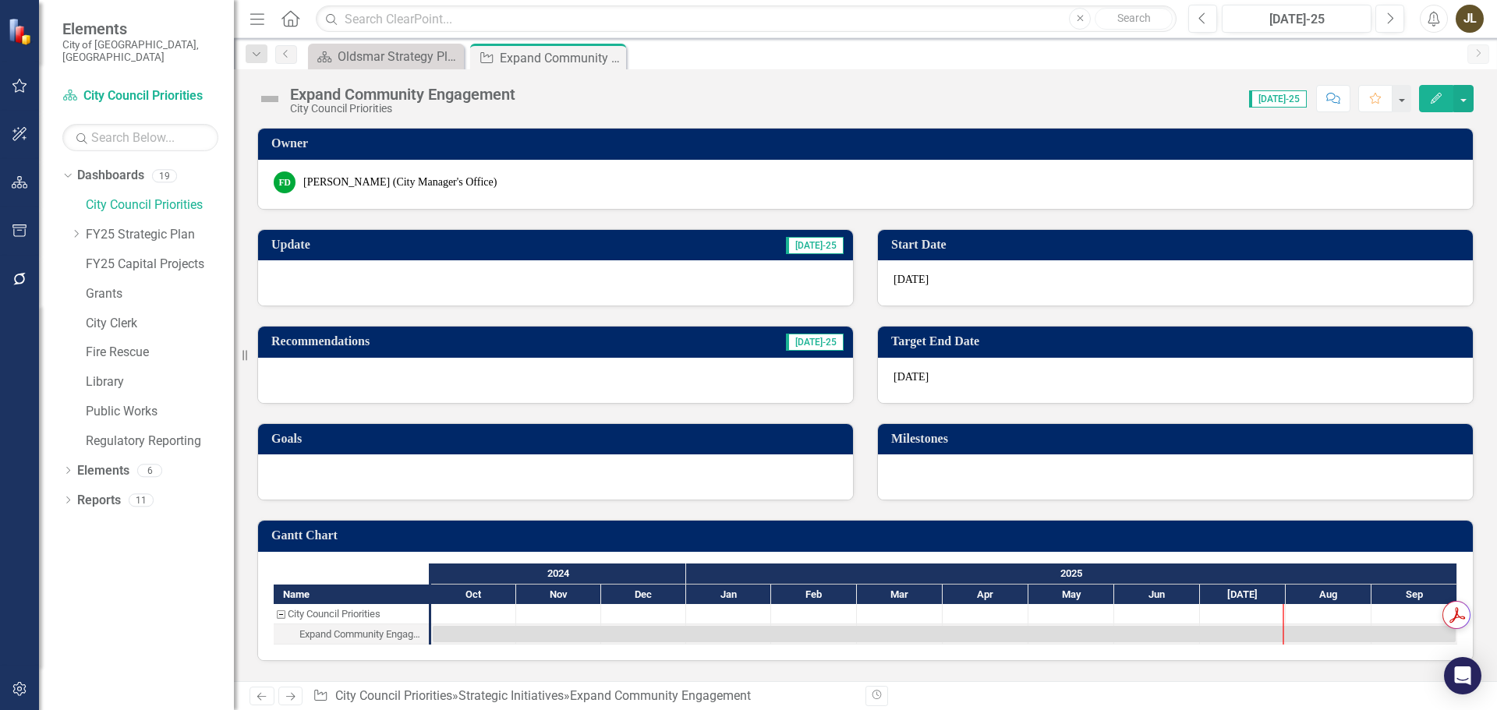
click at [560, 278] on div at bounding box center [555, 282] width 595 height 45
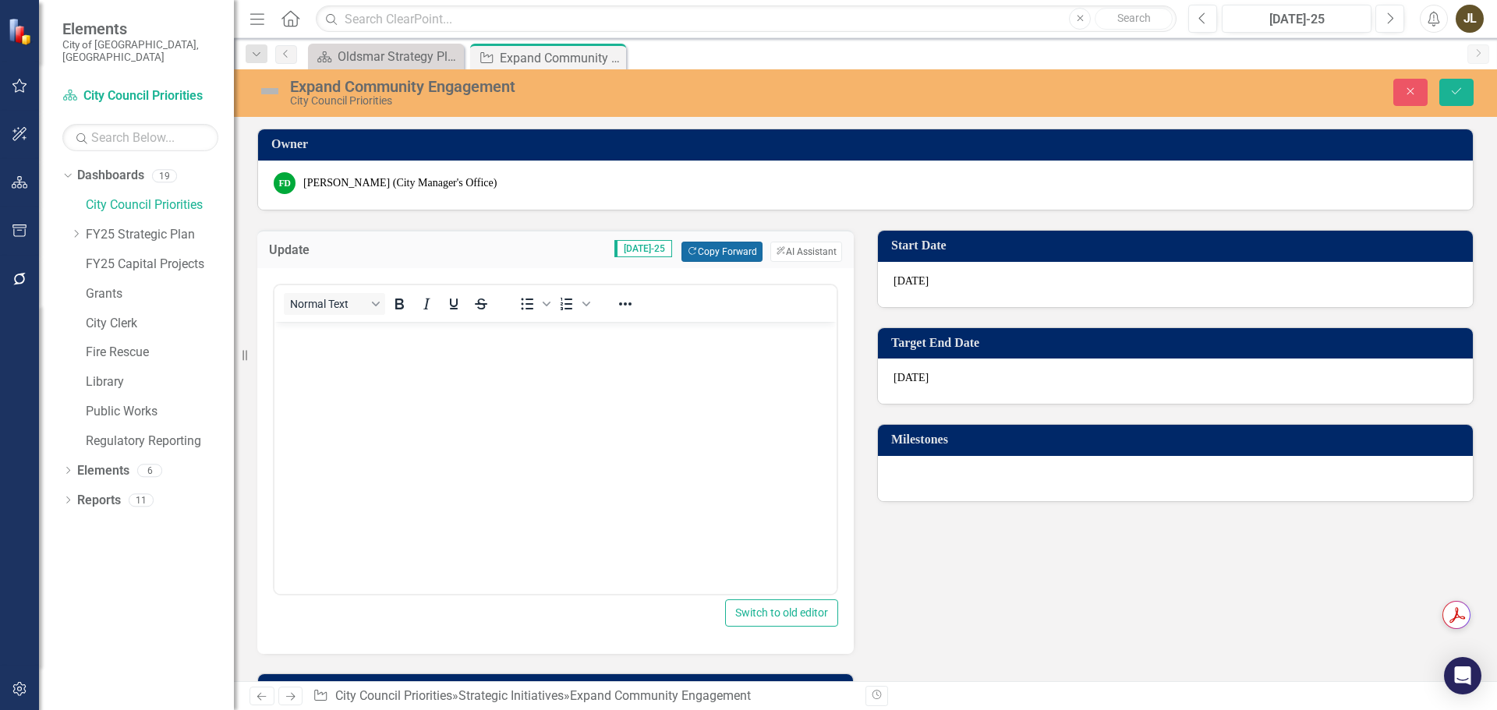
click at [731, 248] on button "Copy Forward Copy Forward" at bounding box center [722, 252] width 80 height 20
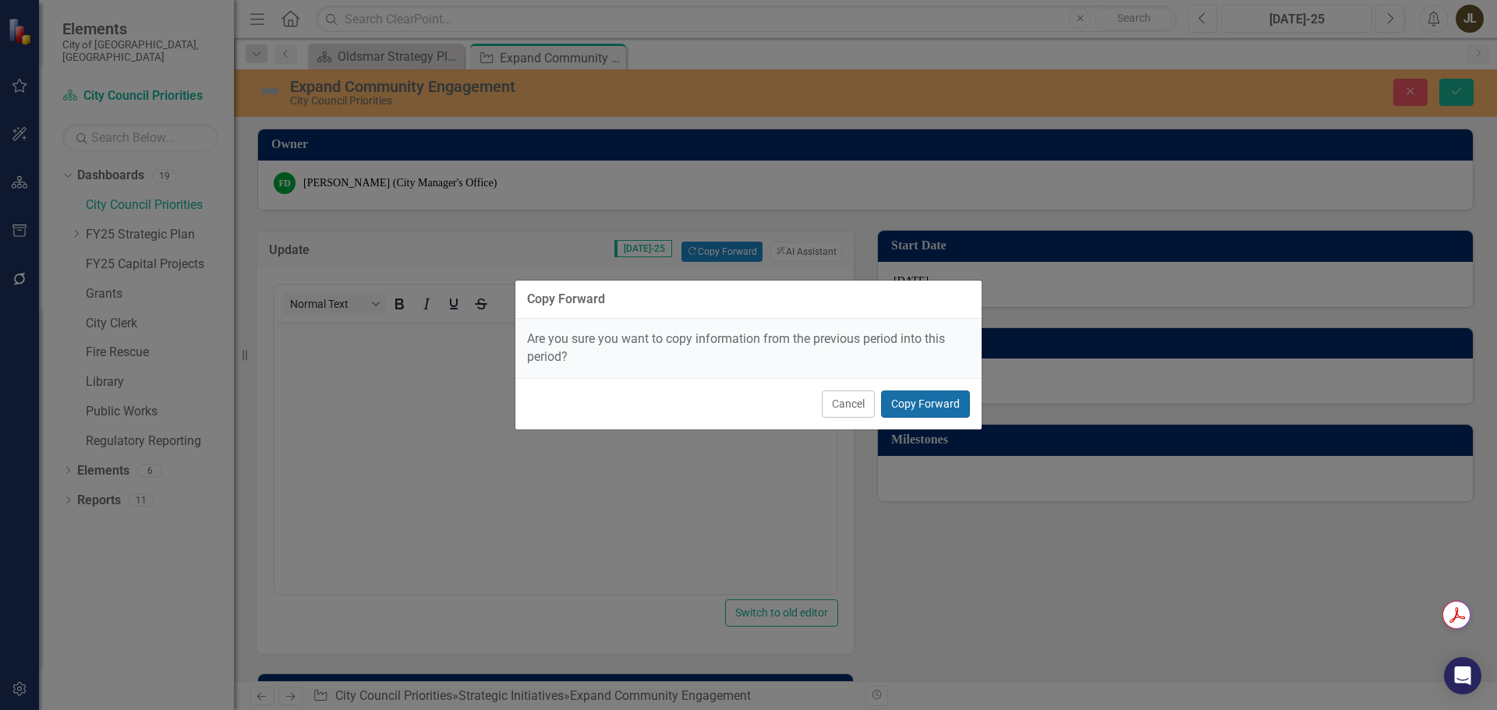
click at [924, 395] on button "Copy Forward" at bounding box center [925, 404] width 89 height 27
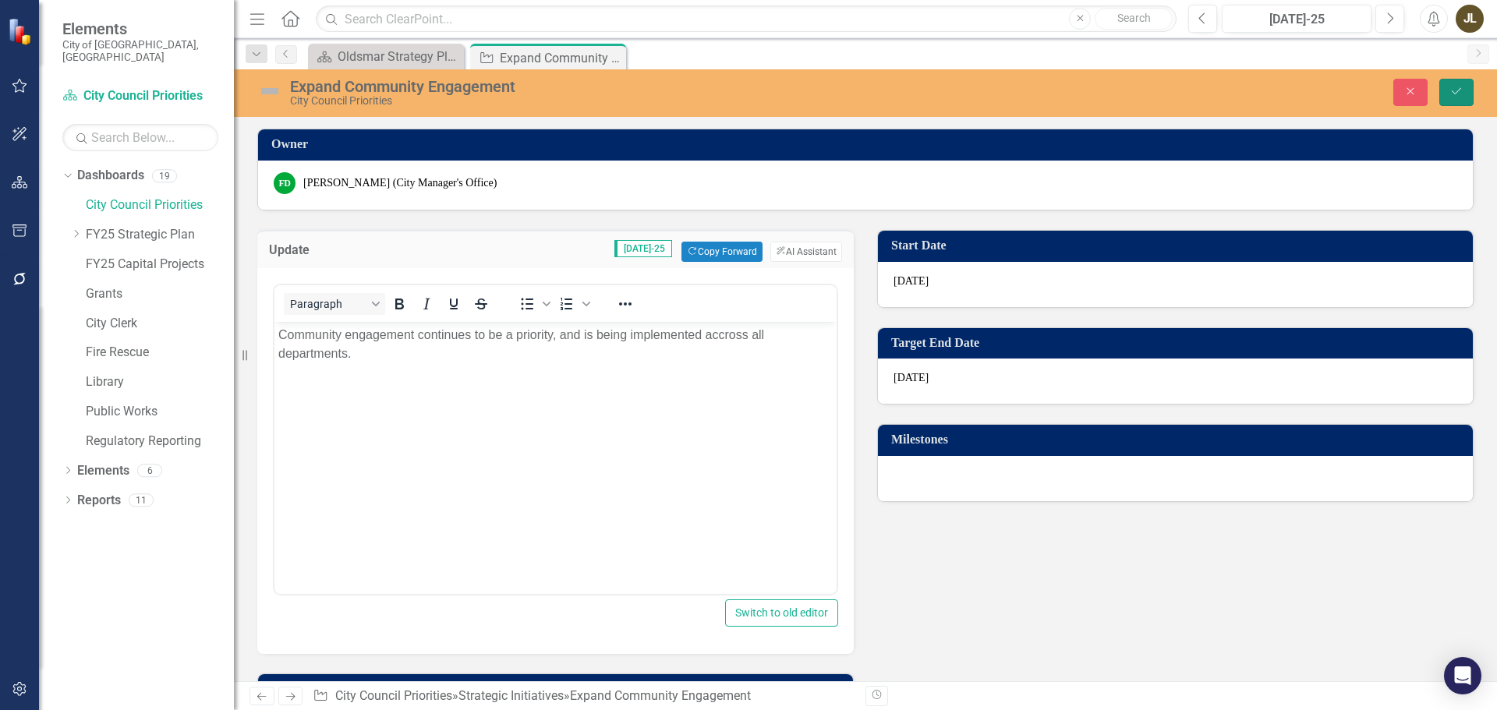
click at [1452, 89] on icon "Save" at bounding box center [1457, 91] width 14 height 11
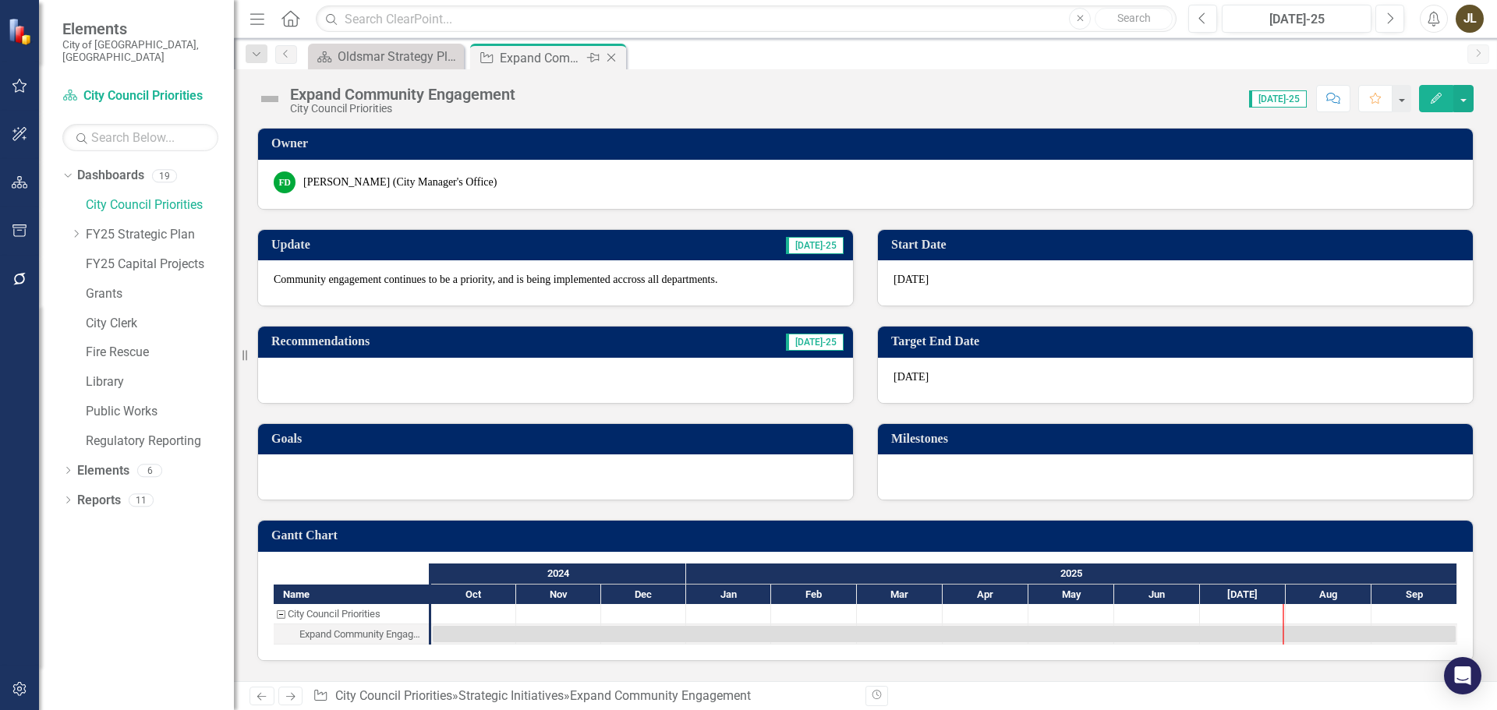
click at [614, 58] on icon "Close" at bounding box center [612, 57] width 16 height 12
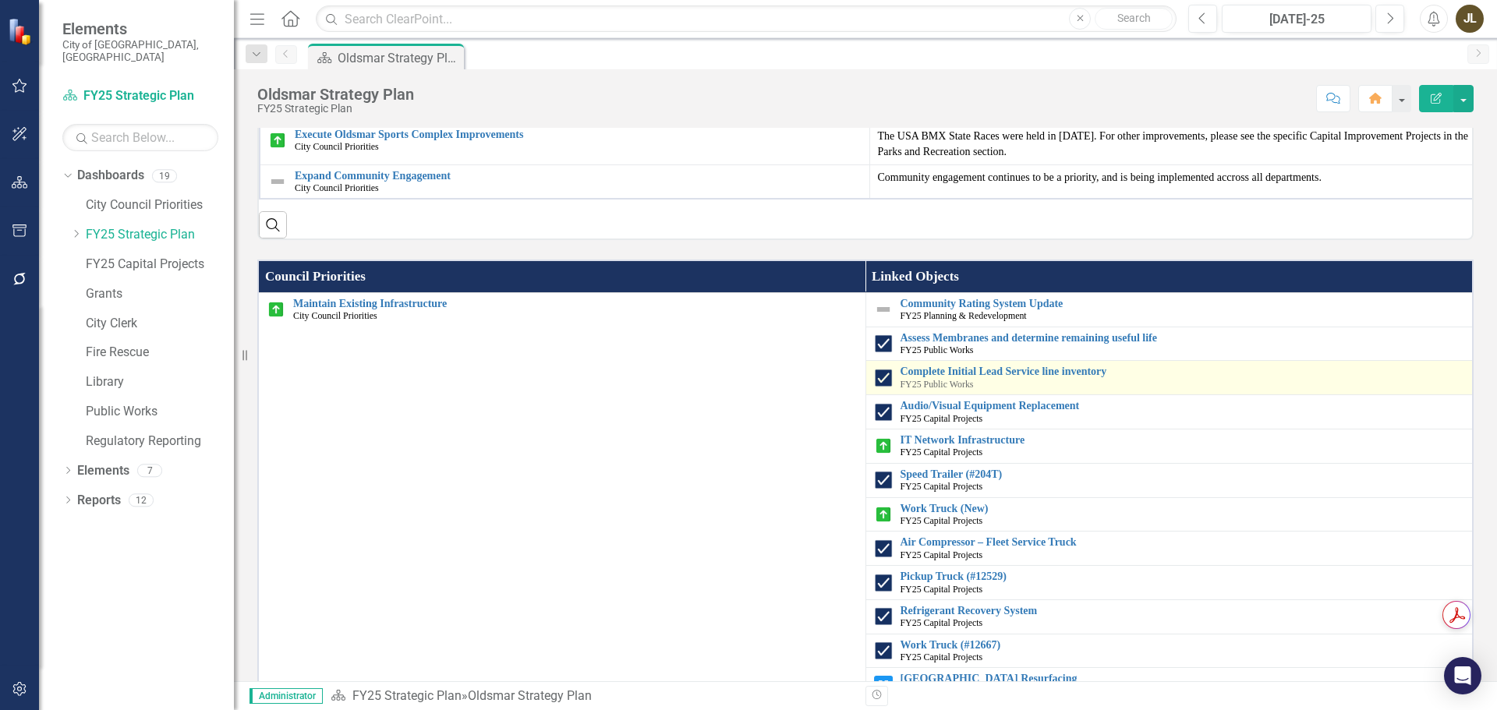
scroll to position [735, 0]
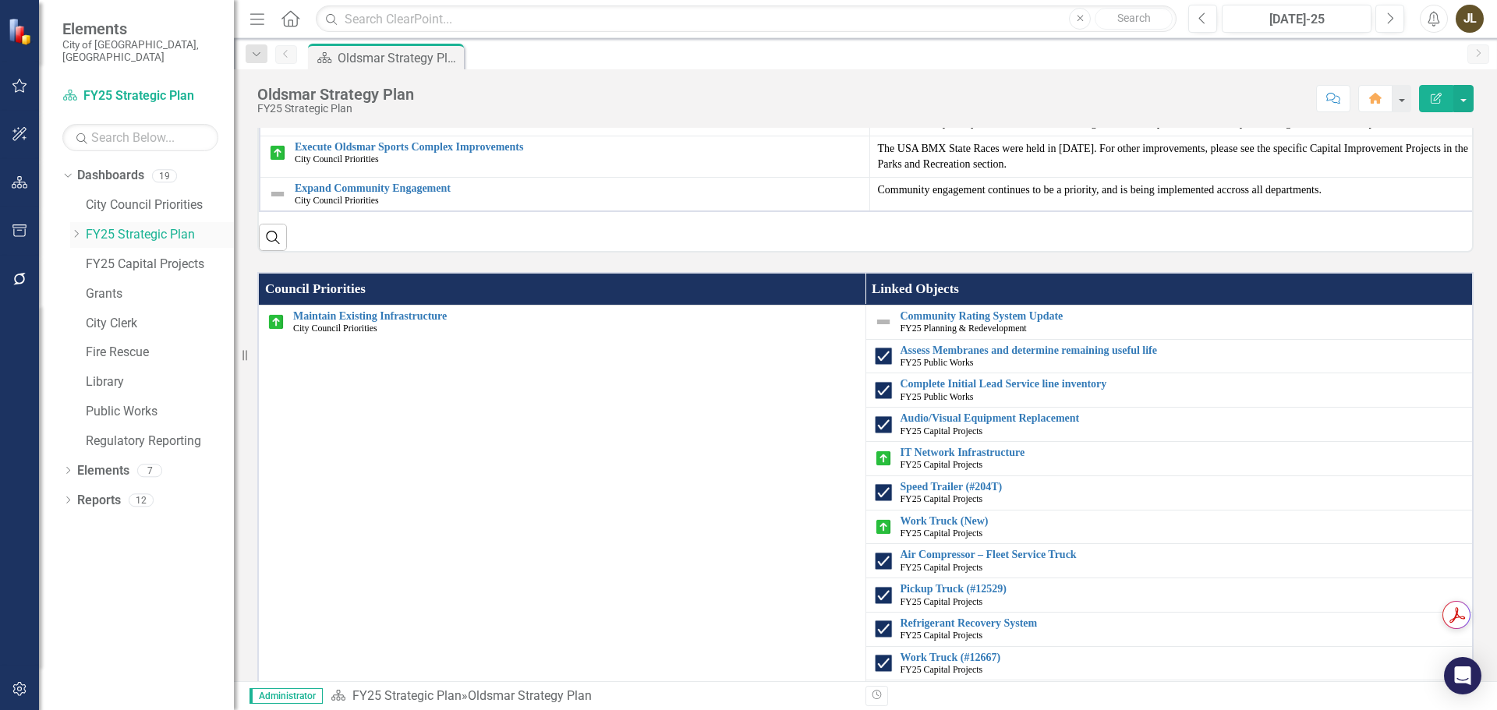
click at [79, 228] on div "Dropdown" at bounding box center [76, 234] width 12 height 13
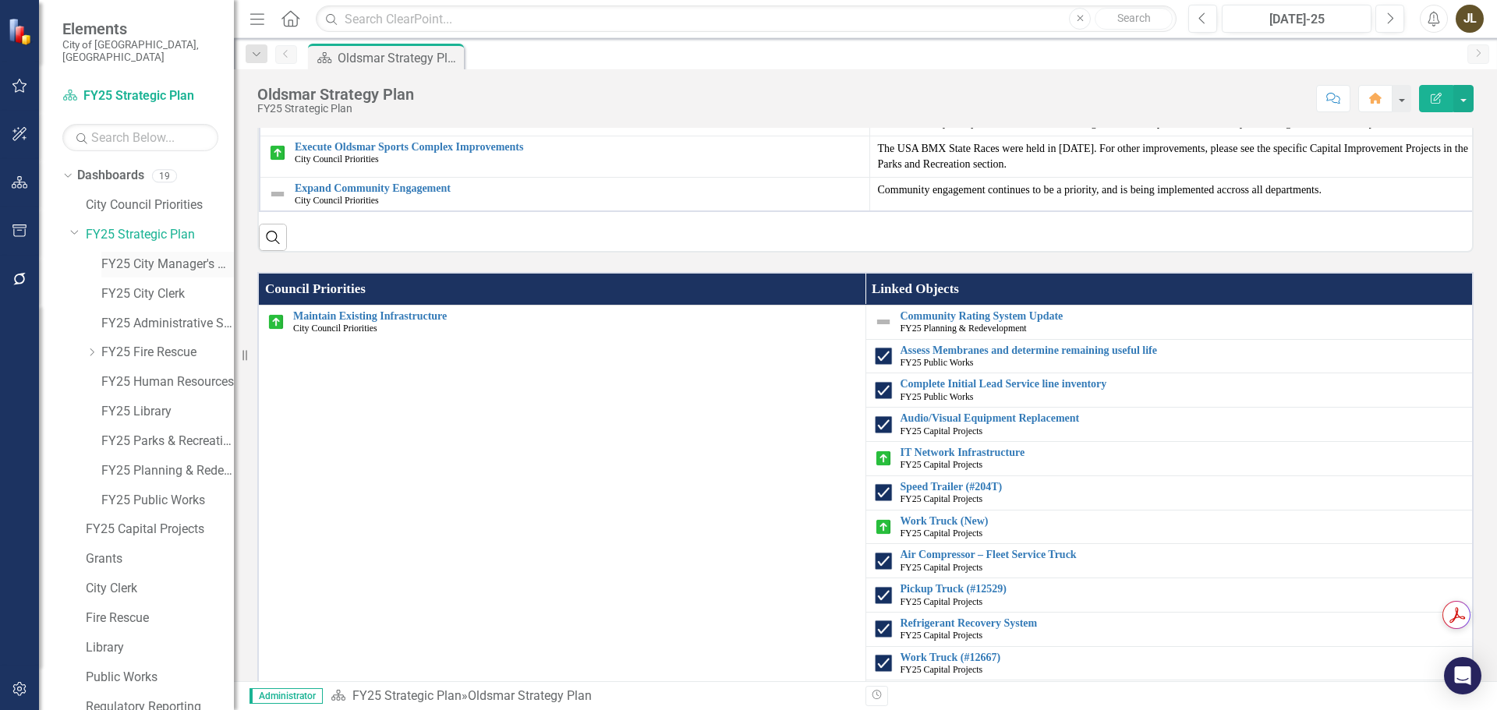
click at [158, 256] on link "FY25 City Manager's Office" at bounding box center [167, 265] width 133 height 18
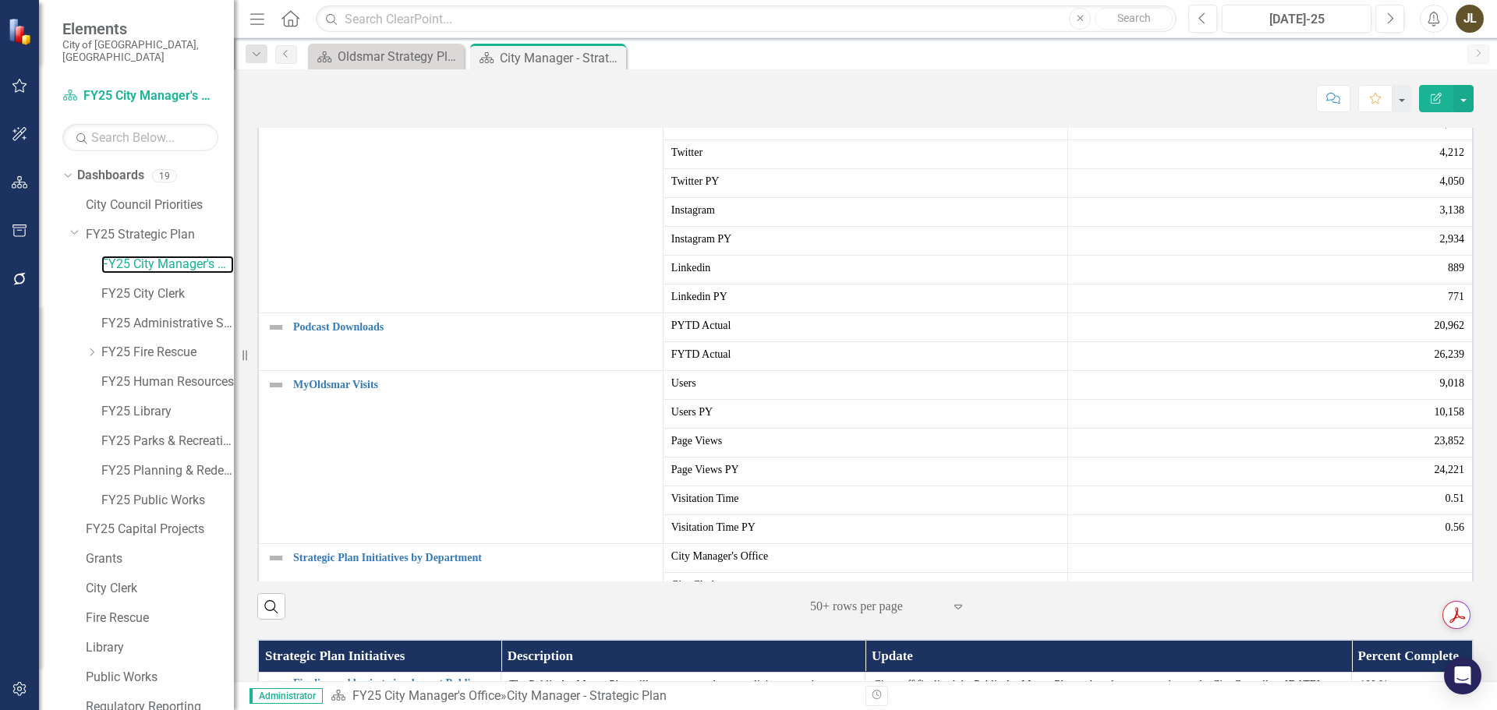
scroll to position [1404, 0]
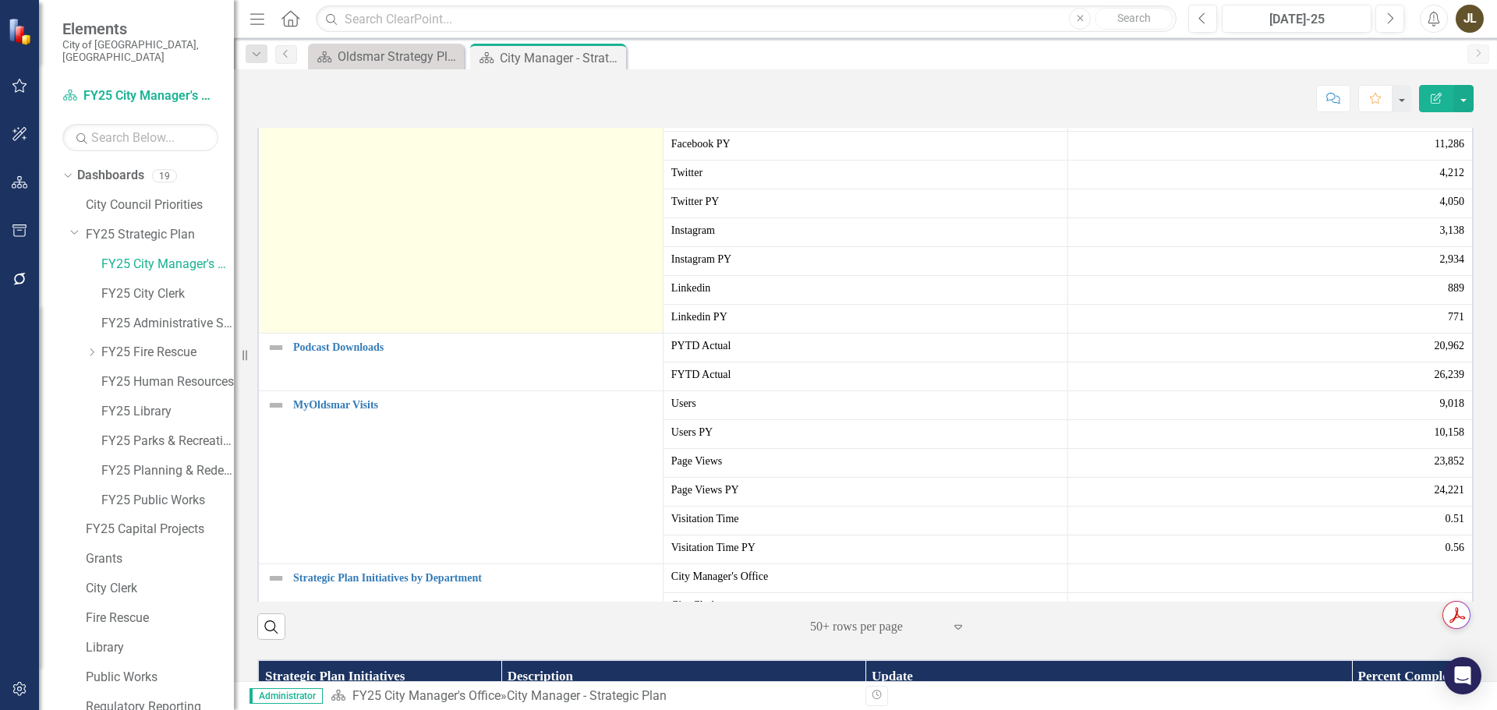
click at [275, 126] on img at bounding box center [276, 117] width 19 height 19
click at [274, 126] on img at bounding box center [276, 117] width 19 height 19
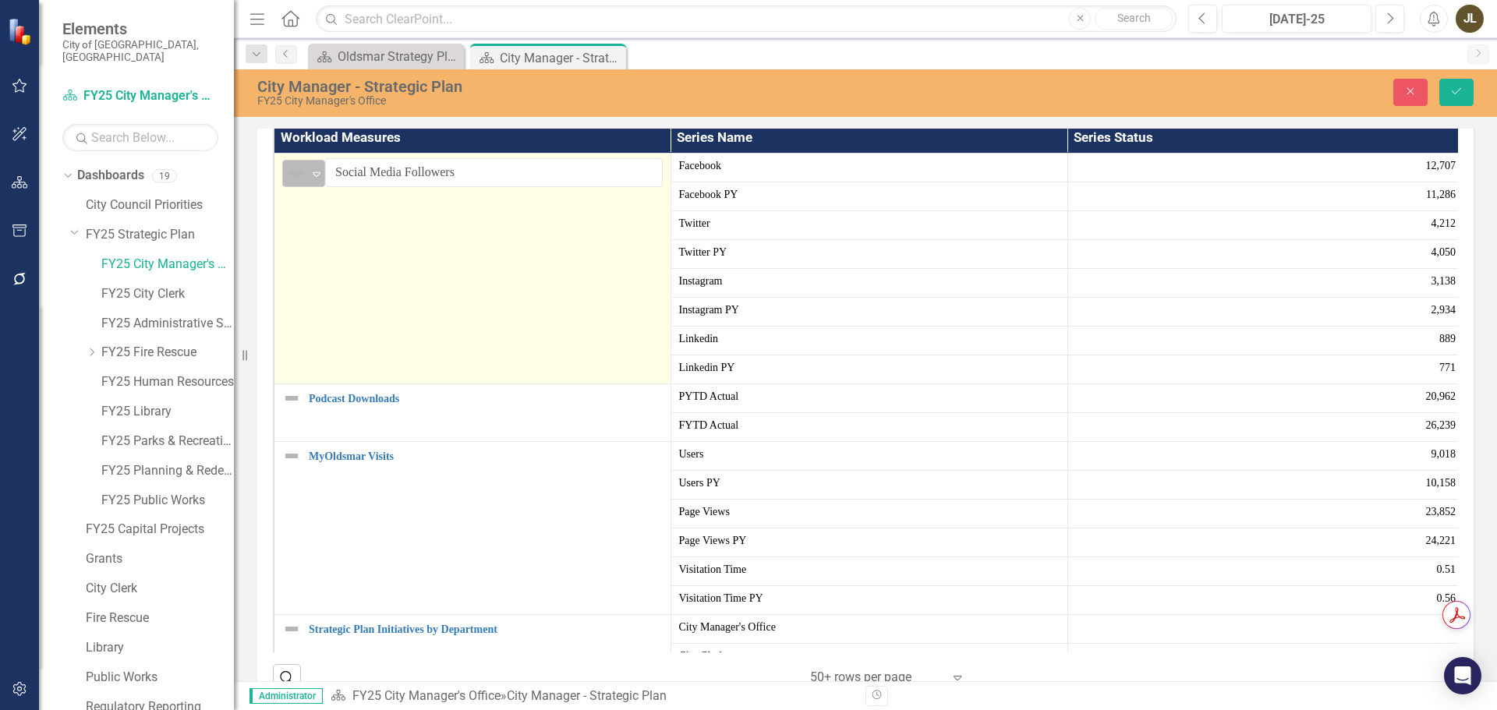
click at [318, 180] on icon "Expand" at bounding box center [317, 174] width 16 height 12
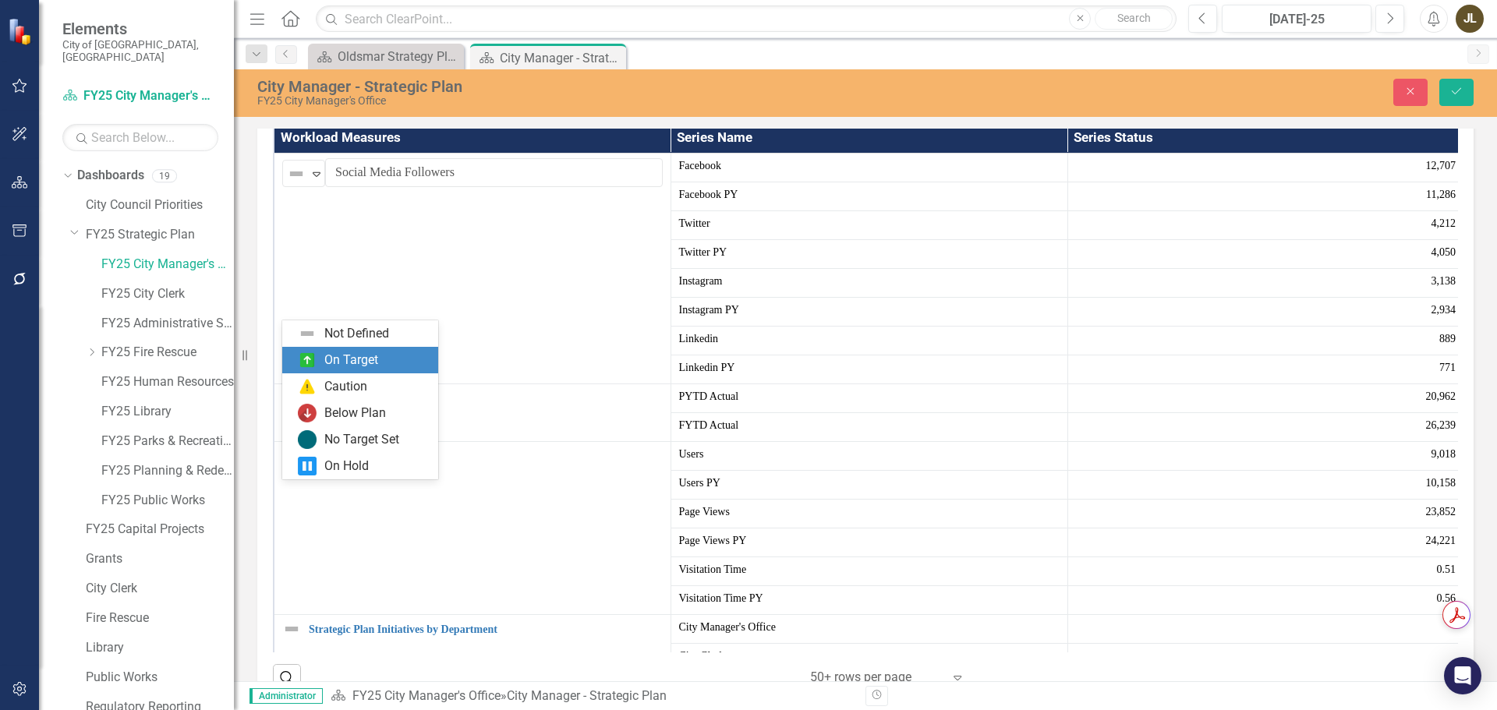
click at [334, 350] on div "On Target" at bounding box center [360, 360] width 156 height 27
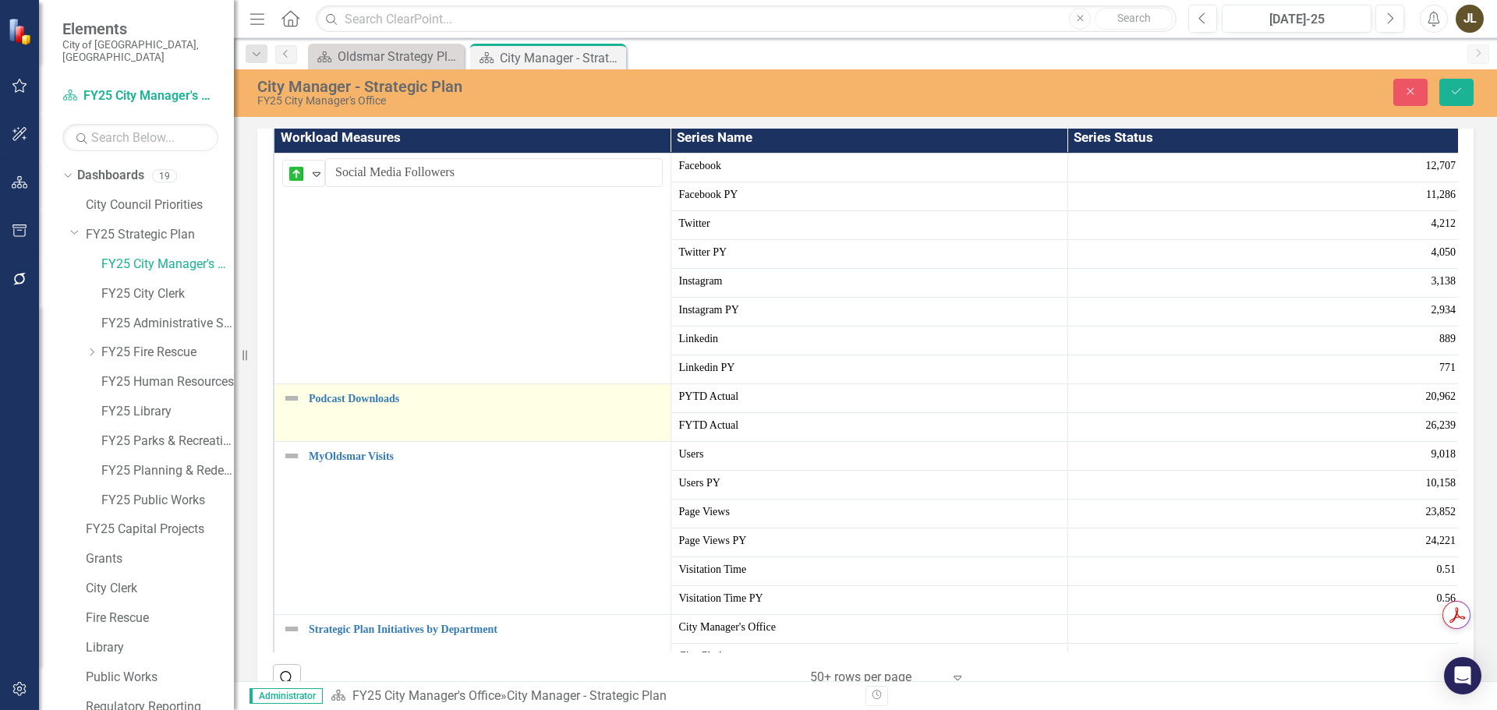
click at [292, 408] on img at bounding box center [291, 398] width 19 height 19
click at [298, 414] on img at bounding box center [296, 404] width 19 height 19
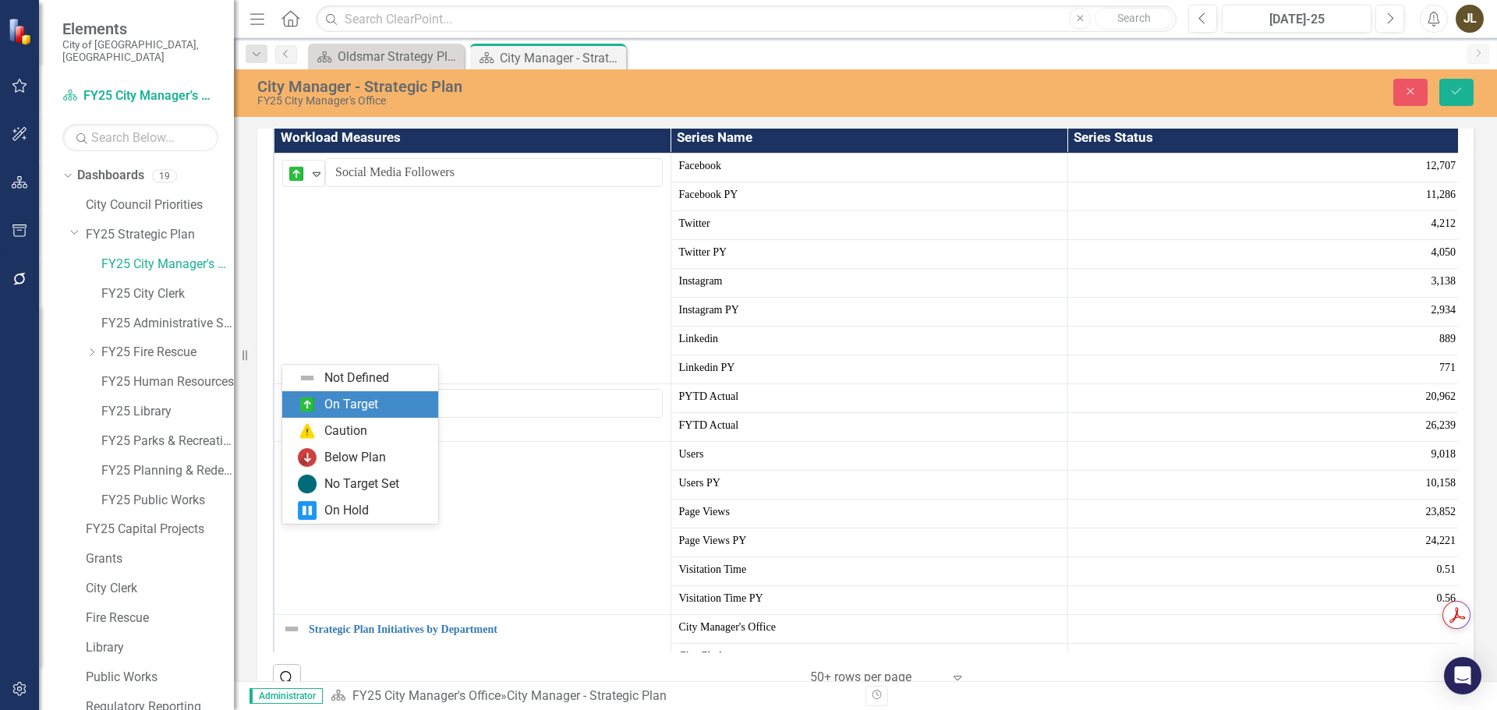
click at [334, 405] on div "On Target" at bounding box center [351, 405] width 54 height 18
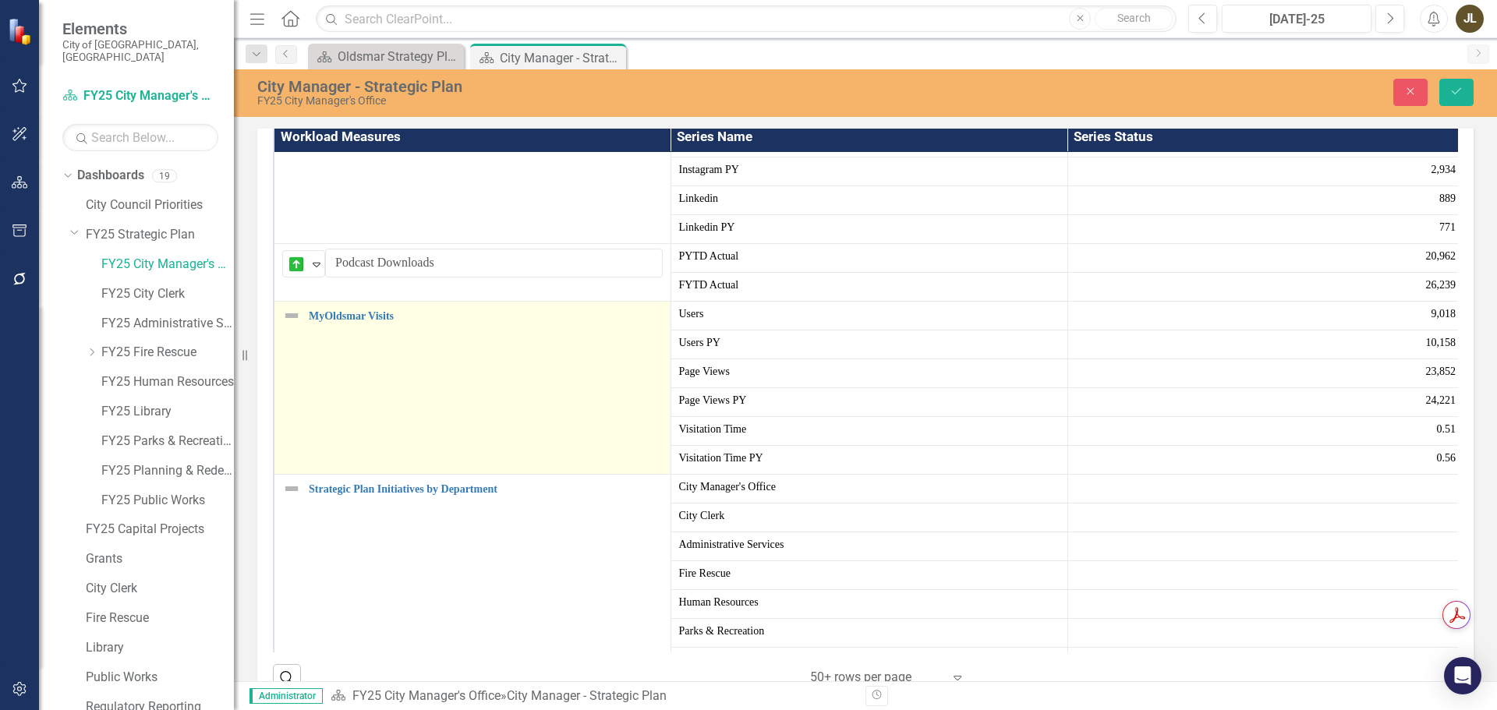
scroll to position [156, 0]
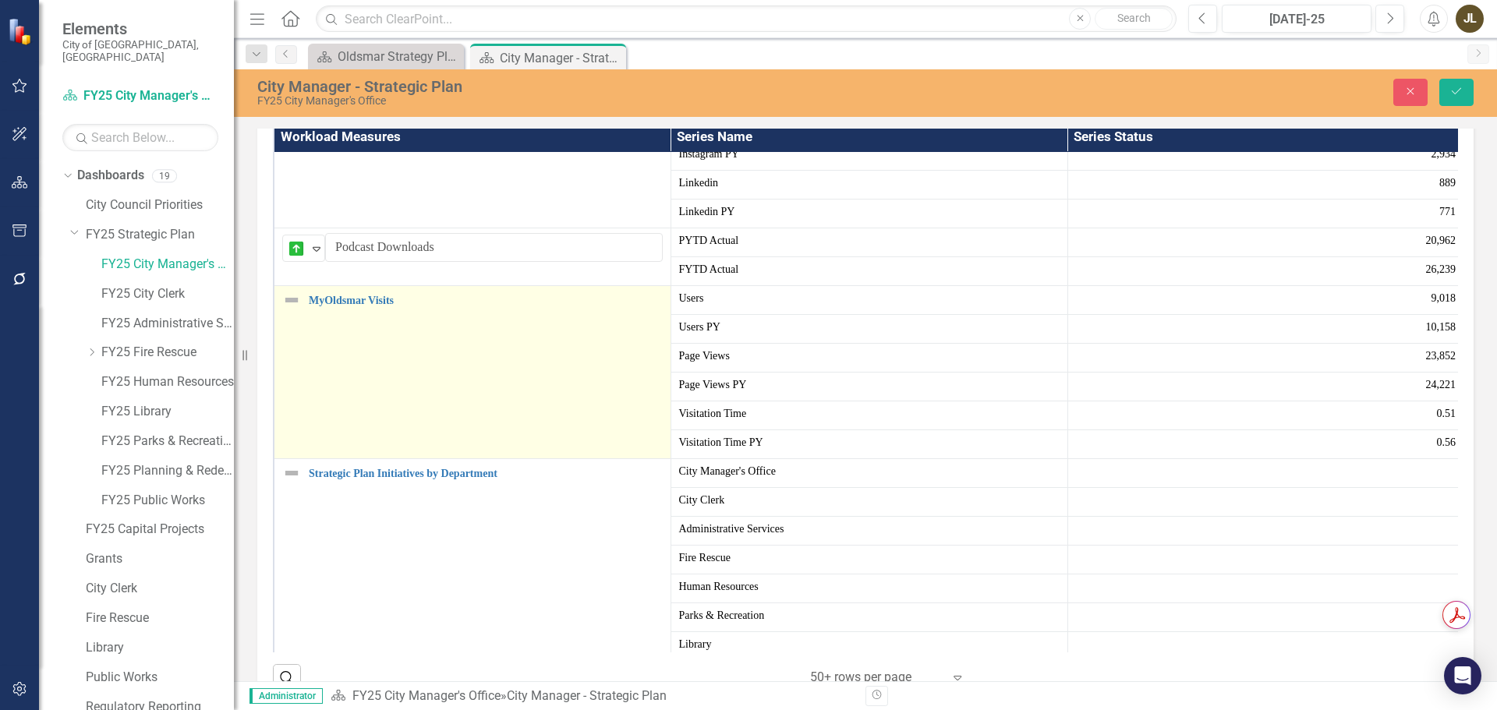
click at [299, 310] on img at bounding box center [291, 300] width 19 height 19
click at [299, 316] on img at bounding box center [296, 306] width 19 height 19
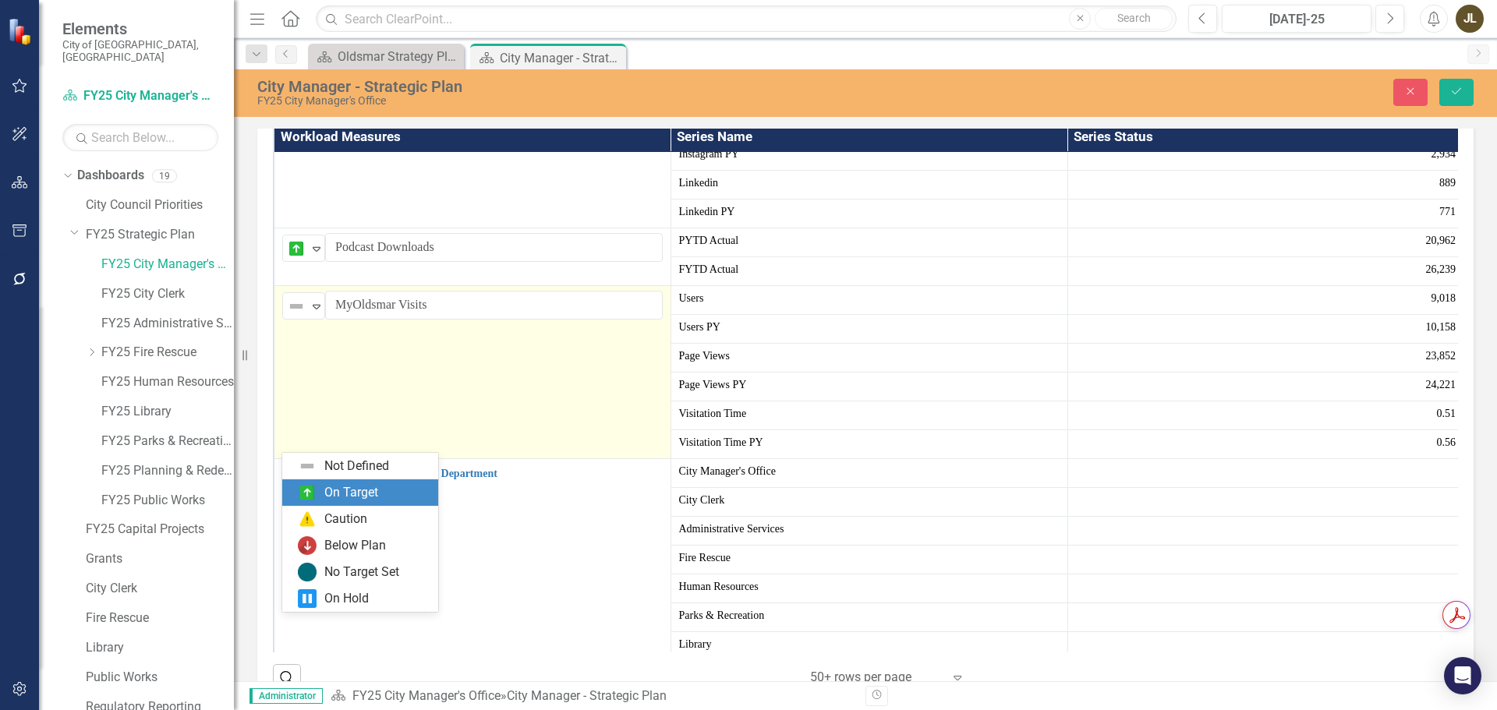
click at [356, 487] on div "On Target" at bounding box center [351, 493] width 54 height 18
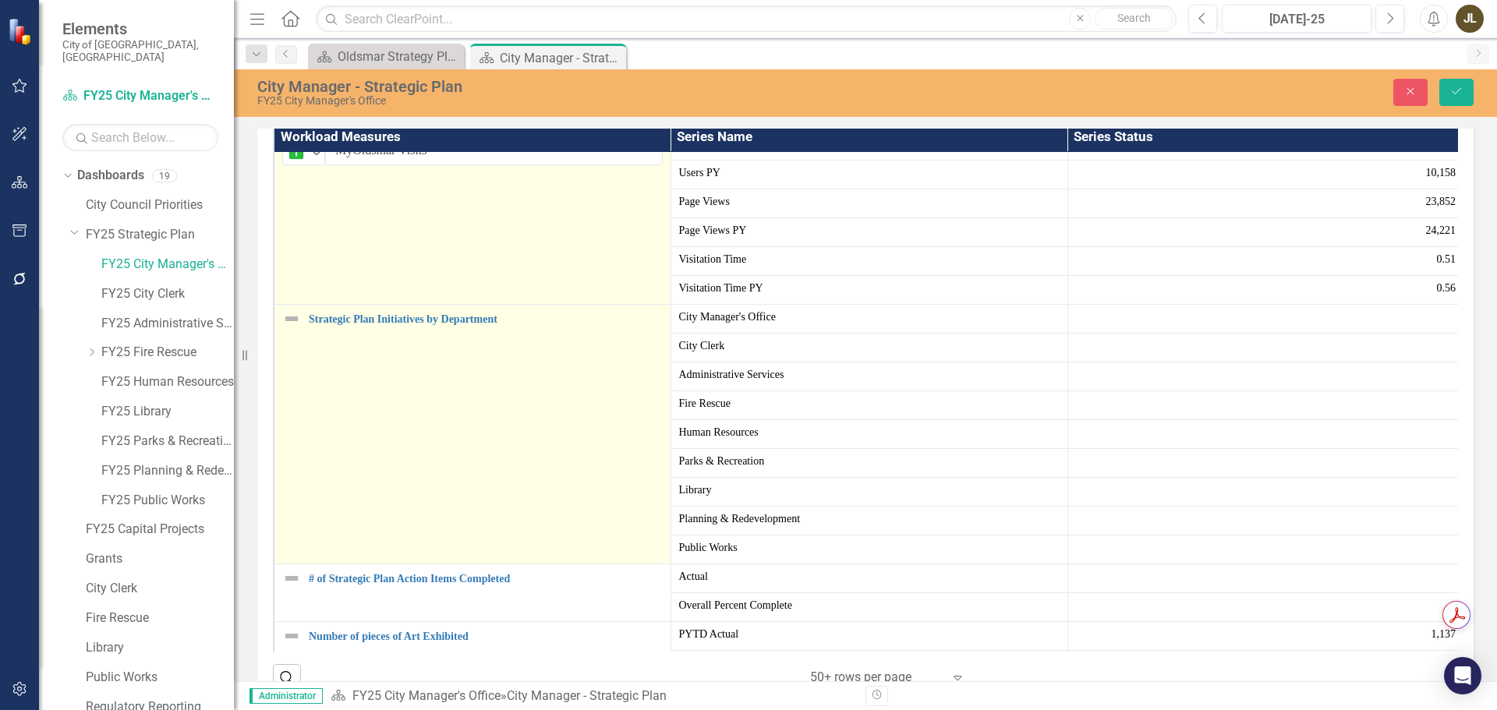
scroll to position [312, 0]
click at [288, 327] on img at bounding box center [291, 317] width 19 height 19
click at [309, 330] on icon "Expand" at bounding box center [317, 323] width 16 height 12
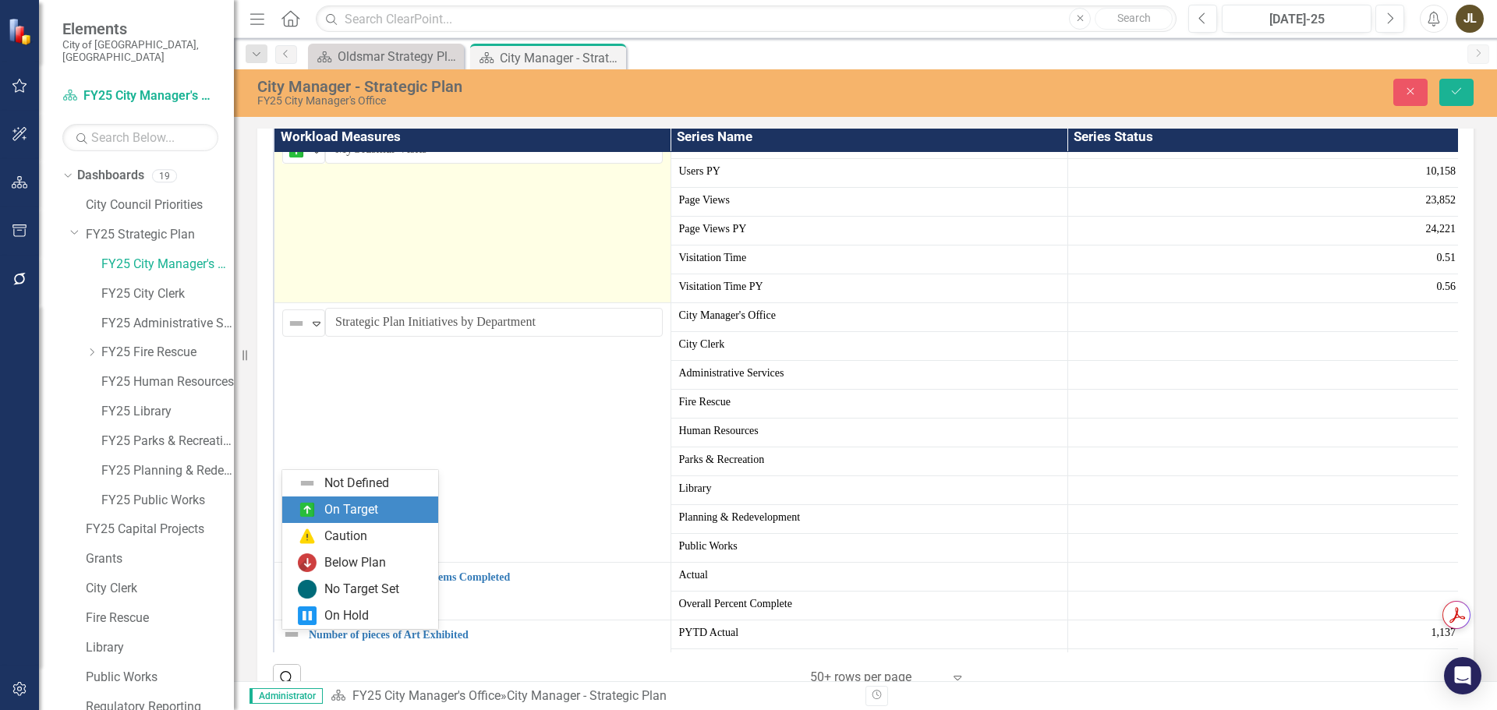
click at [348, 509] on div "On Target" at bounding box center [351, 510] width 54 height 18
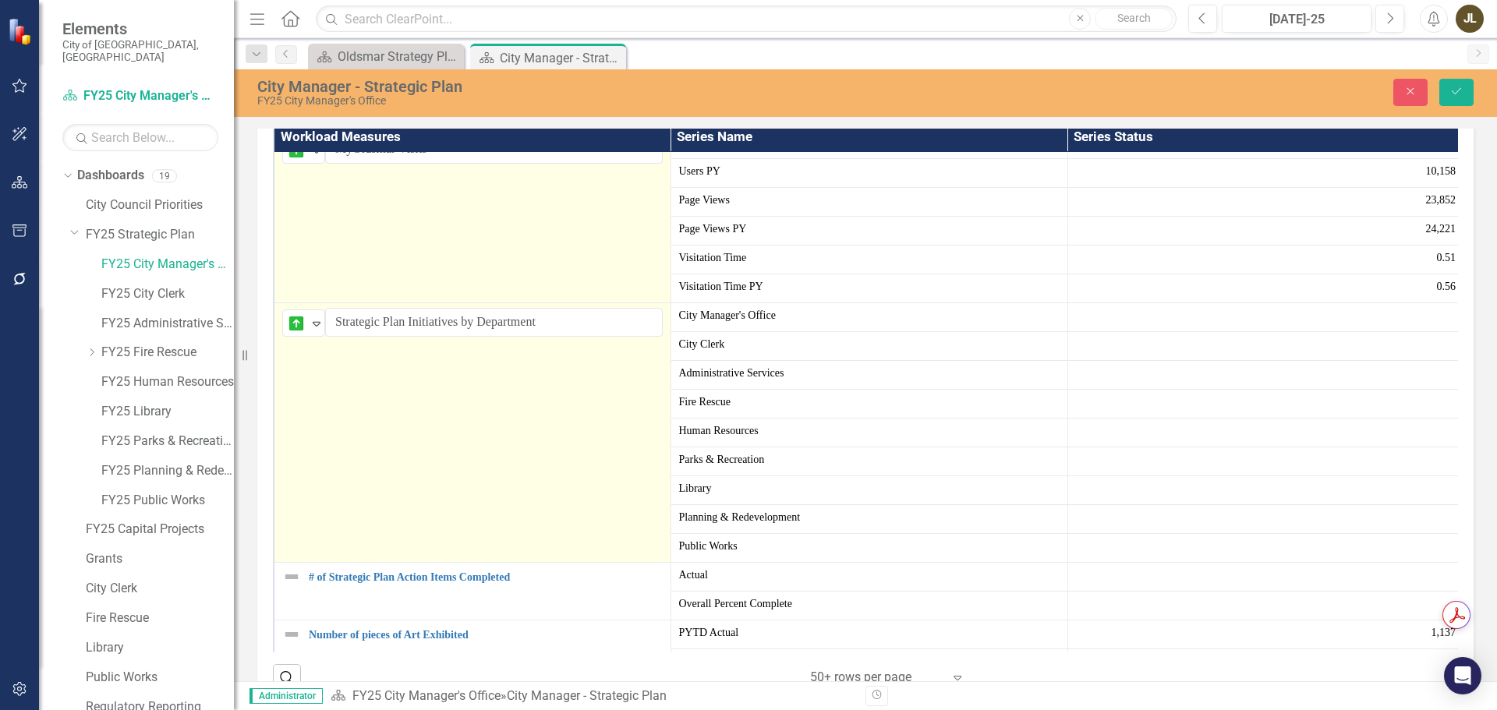
scroll to position [379, 0]
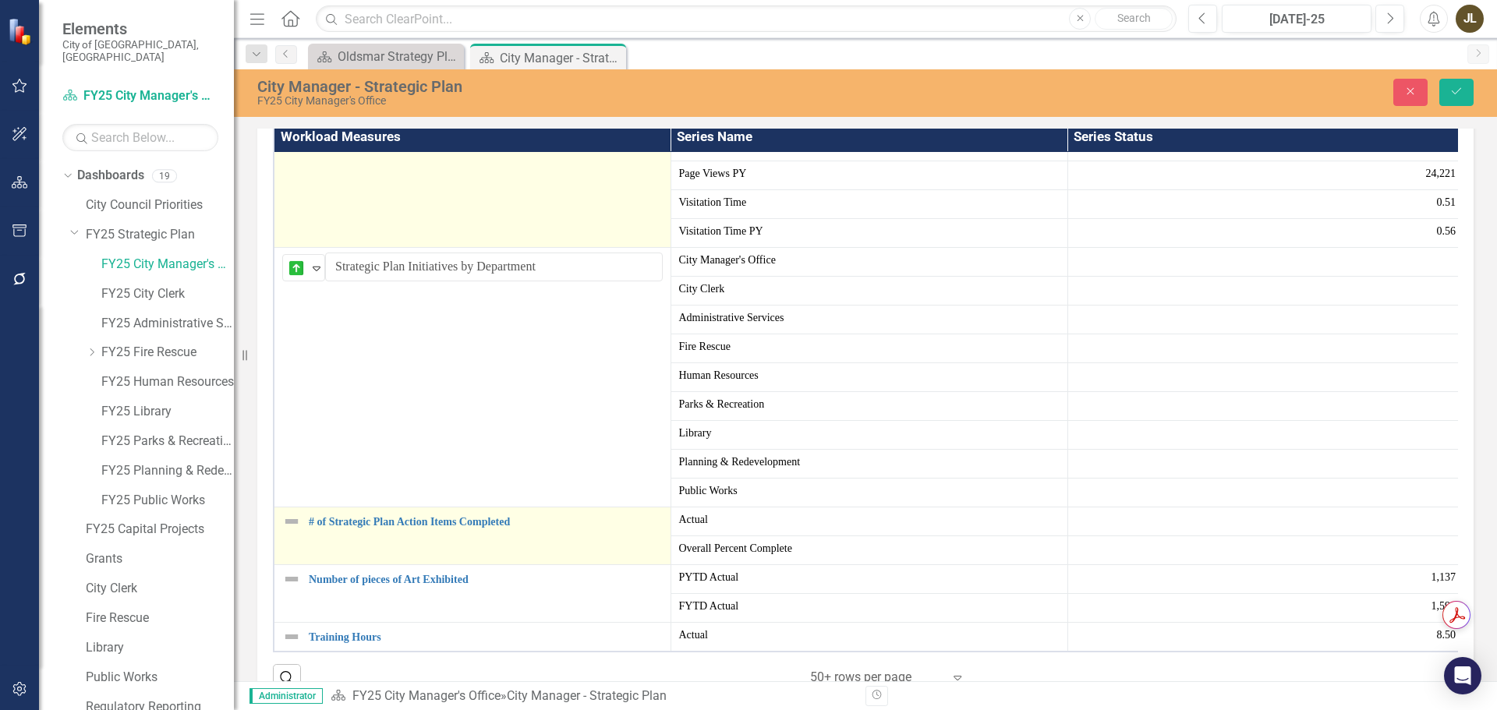
click at [296, 531] on img at bounding box center [291, 521] width 19 height 19
click at [310, 540] on div "Expand" at bounding box center [317, 528] width 16 height 26
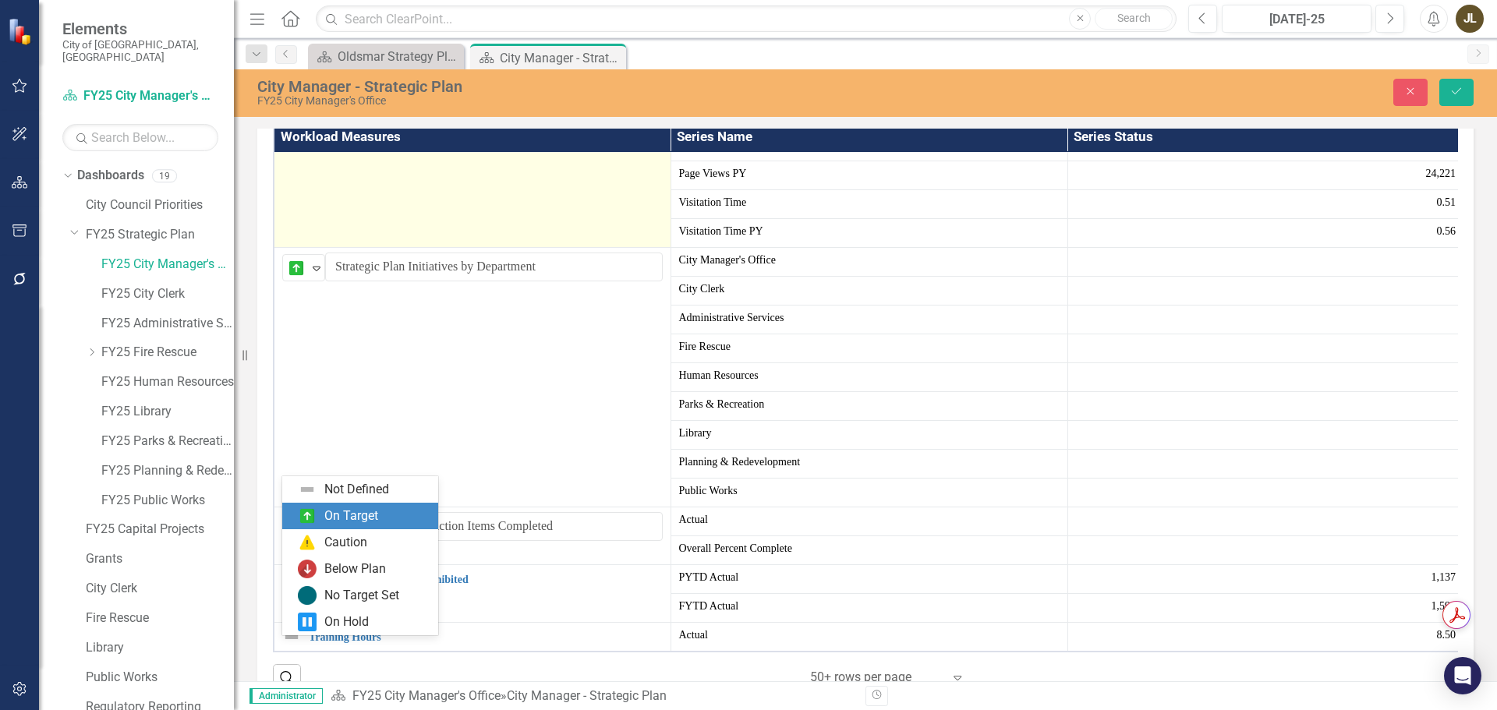
click at [345, 508] on div "On Target" at bounding box center [351, 517] width 54 height 18
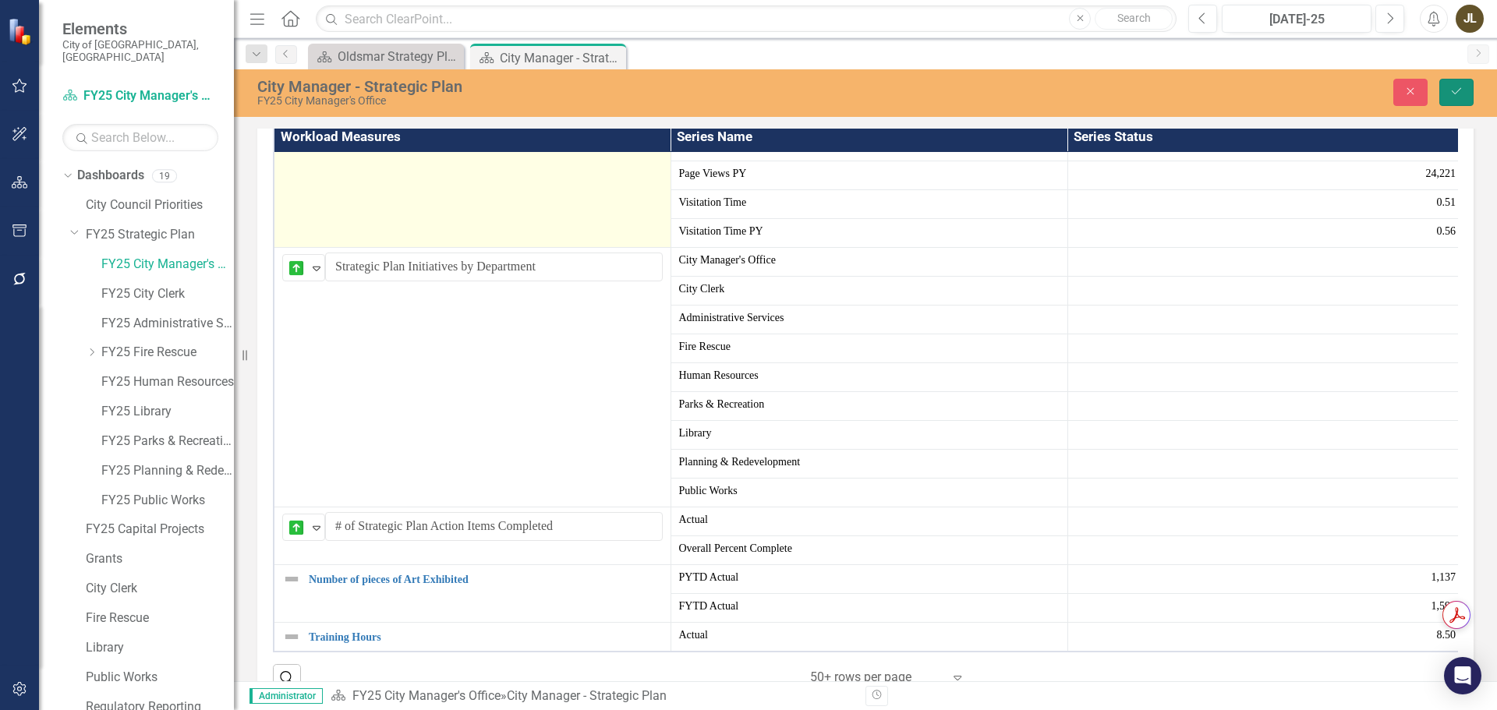
click at [1457, 86] on icon "Save" at bounding box center [1457, 91] width 14 height 11
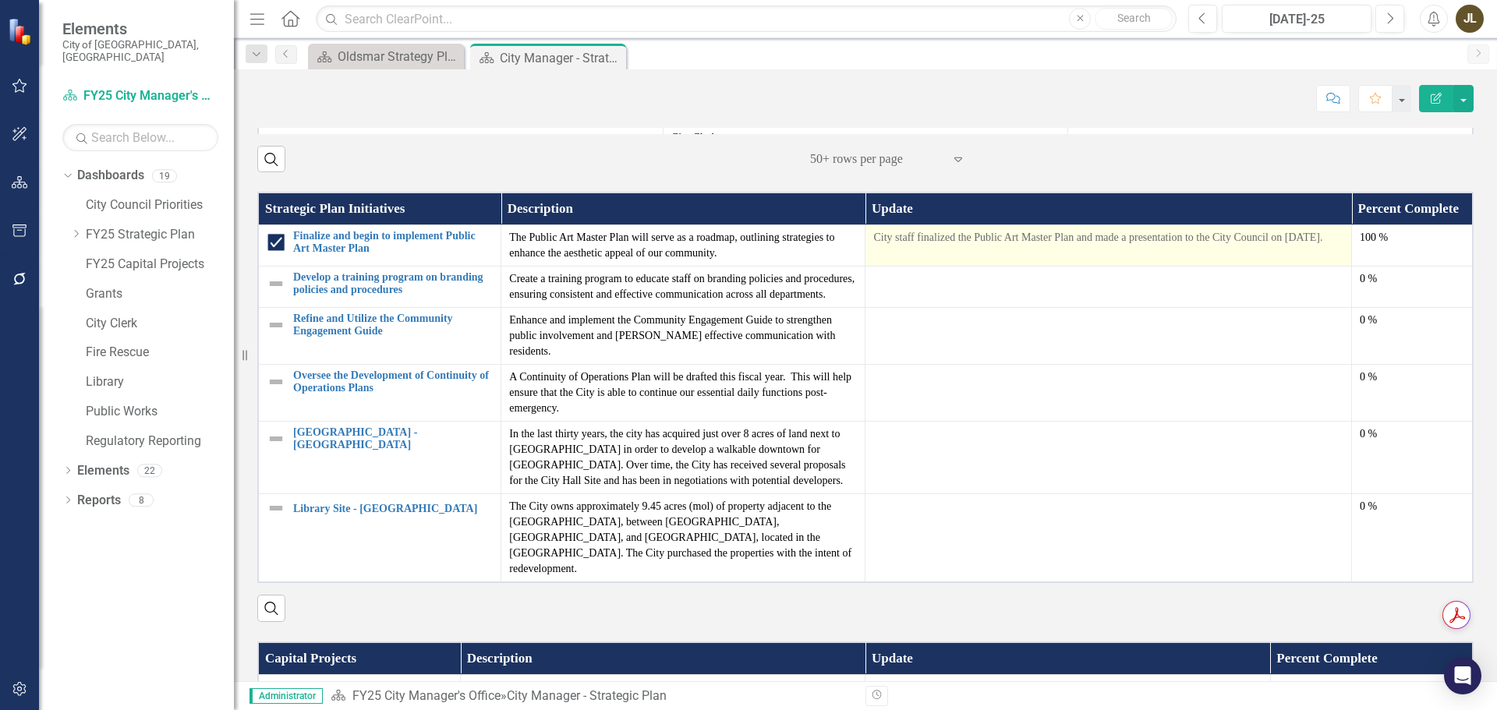
scroll to position [1716, 0]
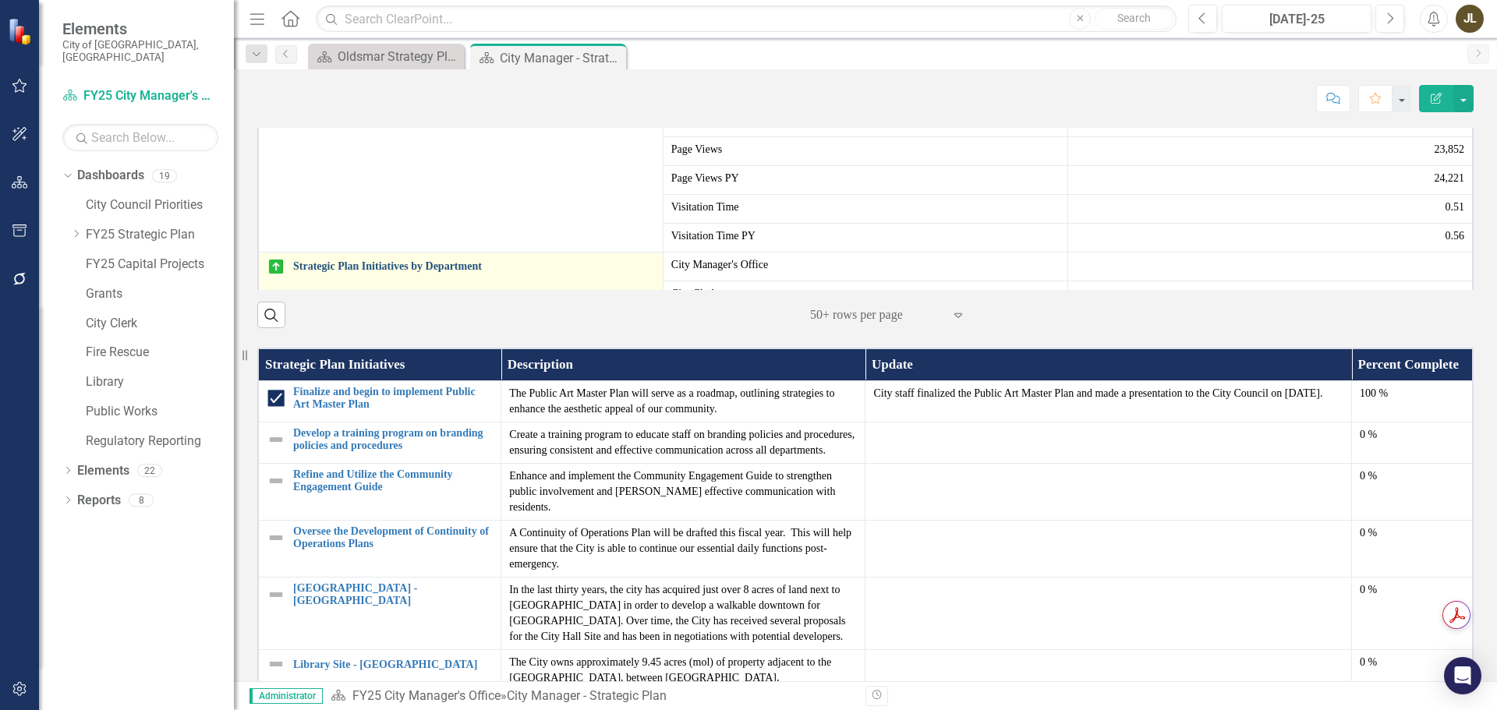
click at [343, 272] on link "Strategic Plan Initiatives by Department" at bounding box center [474, 266] width 362 height 12
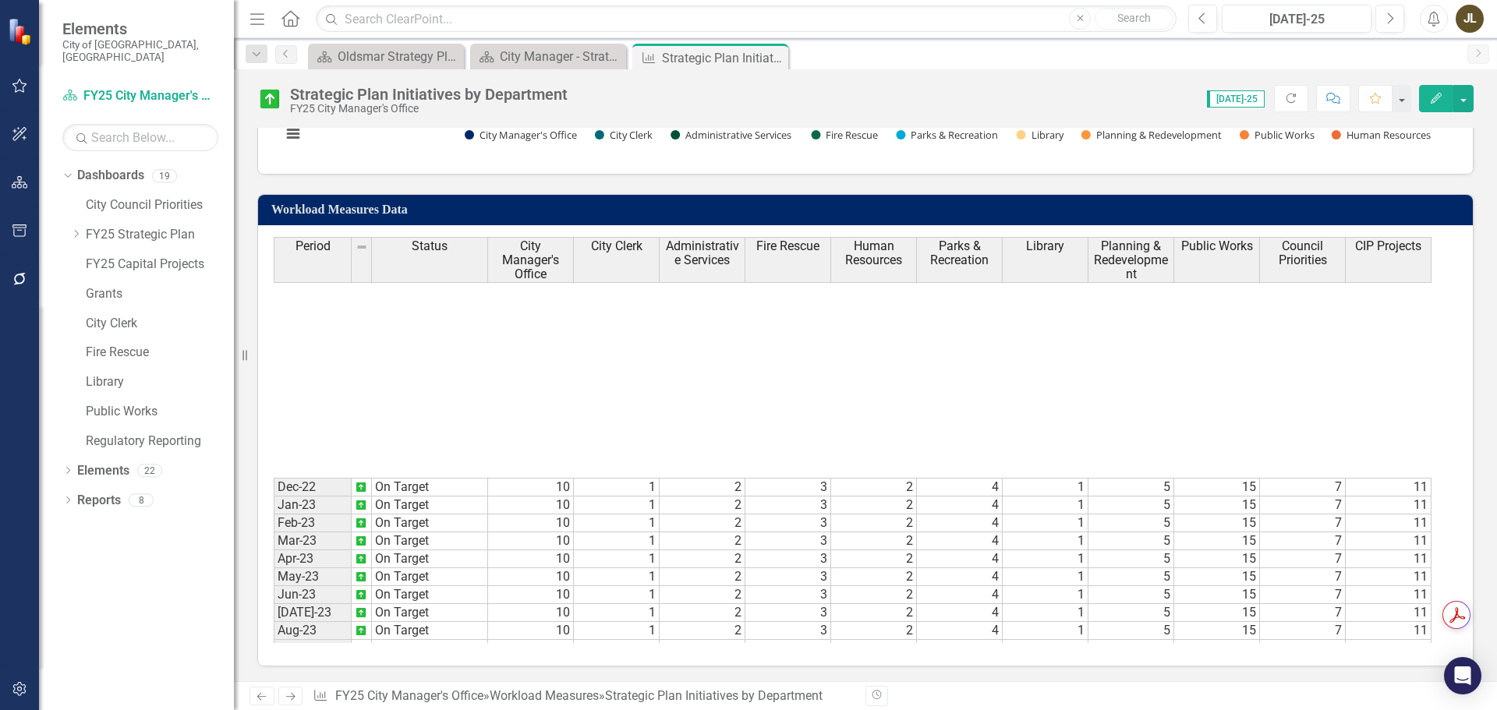
scroll to position [519, 0]
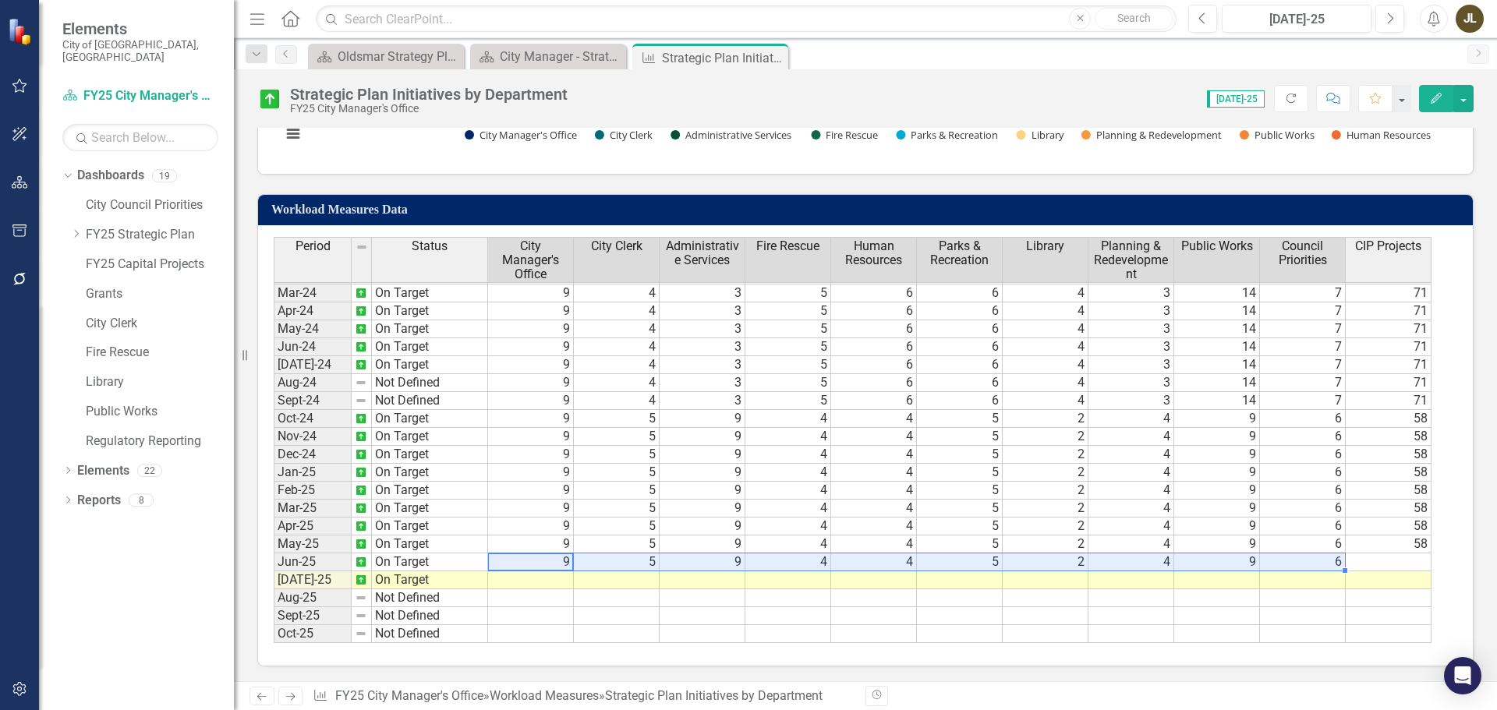
drag, startPoint x: 528, startPoint y: 558, endPoint x: 1337, endPoint y: 564, distance: 809.4
click at [1337, 564] on tbody "Feb-23 On Target 10 1 2 3 2 4 1 5 15 7 11 Mar-23 On Target 10 1 2 3 2 4 1 5 15 …" at bounding box center [853, 347] width 1158 height 593
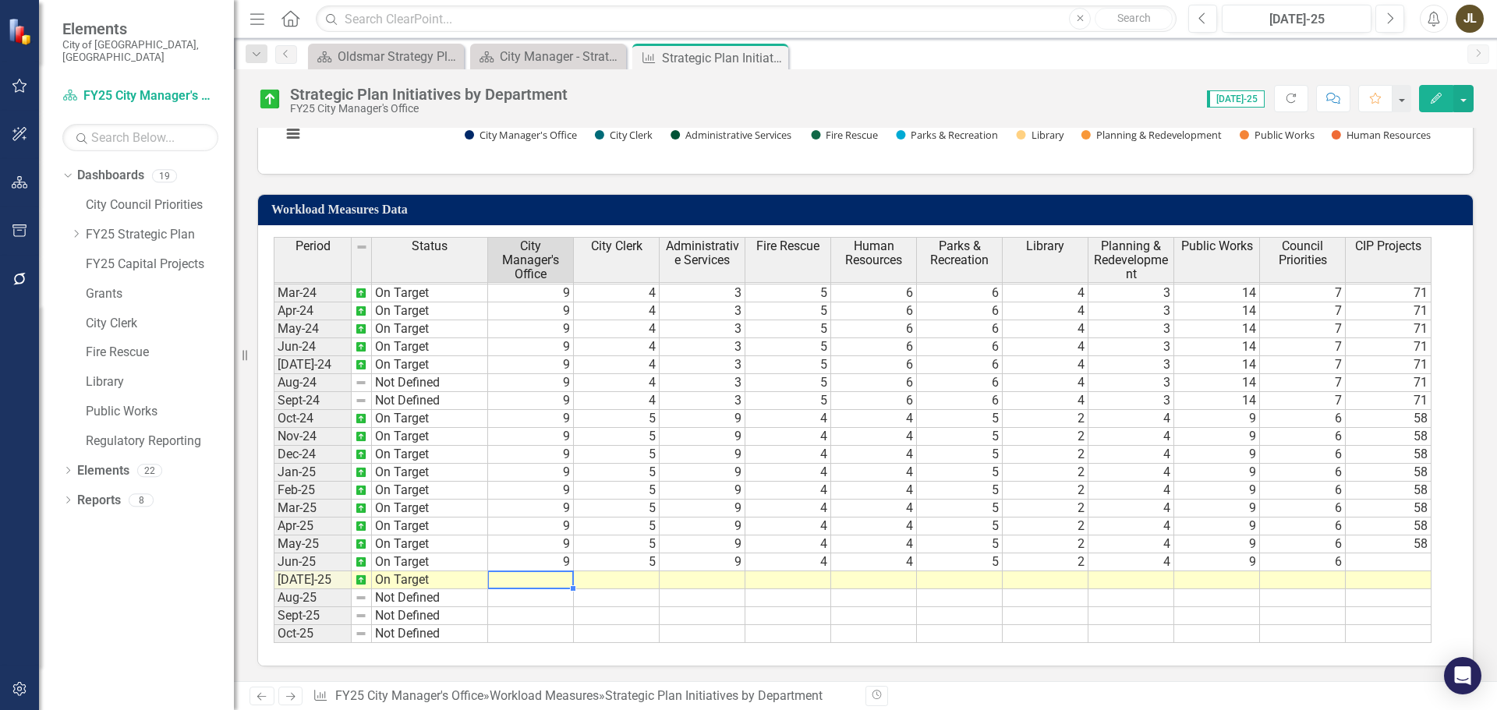
click at [519, 585] on td at bounding box center [531, 581] width 86 height 18
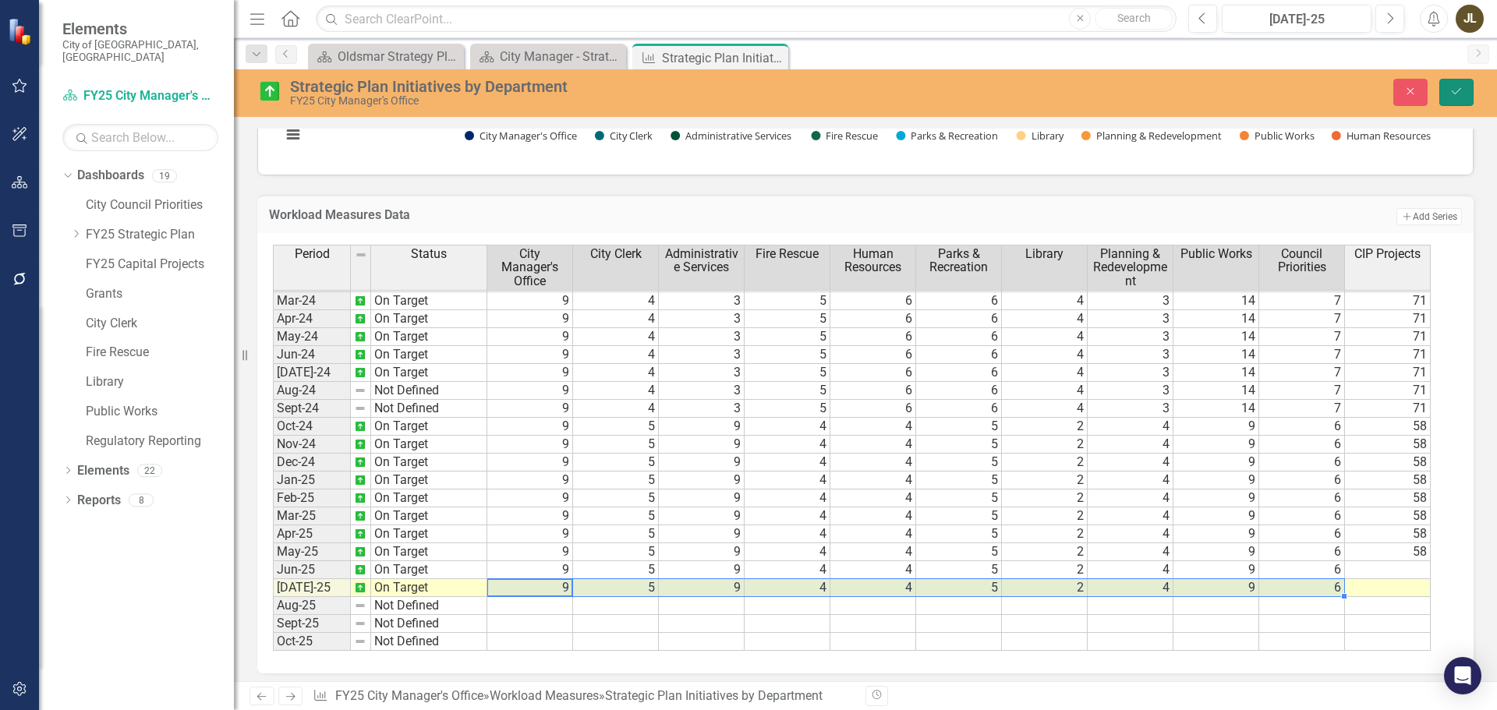
click at [1457, 94] on icon "Save" at bounding box center [1457, 91] width 14 height 11
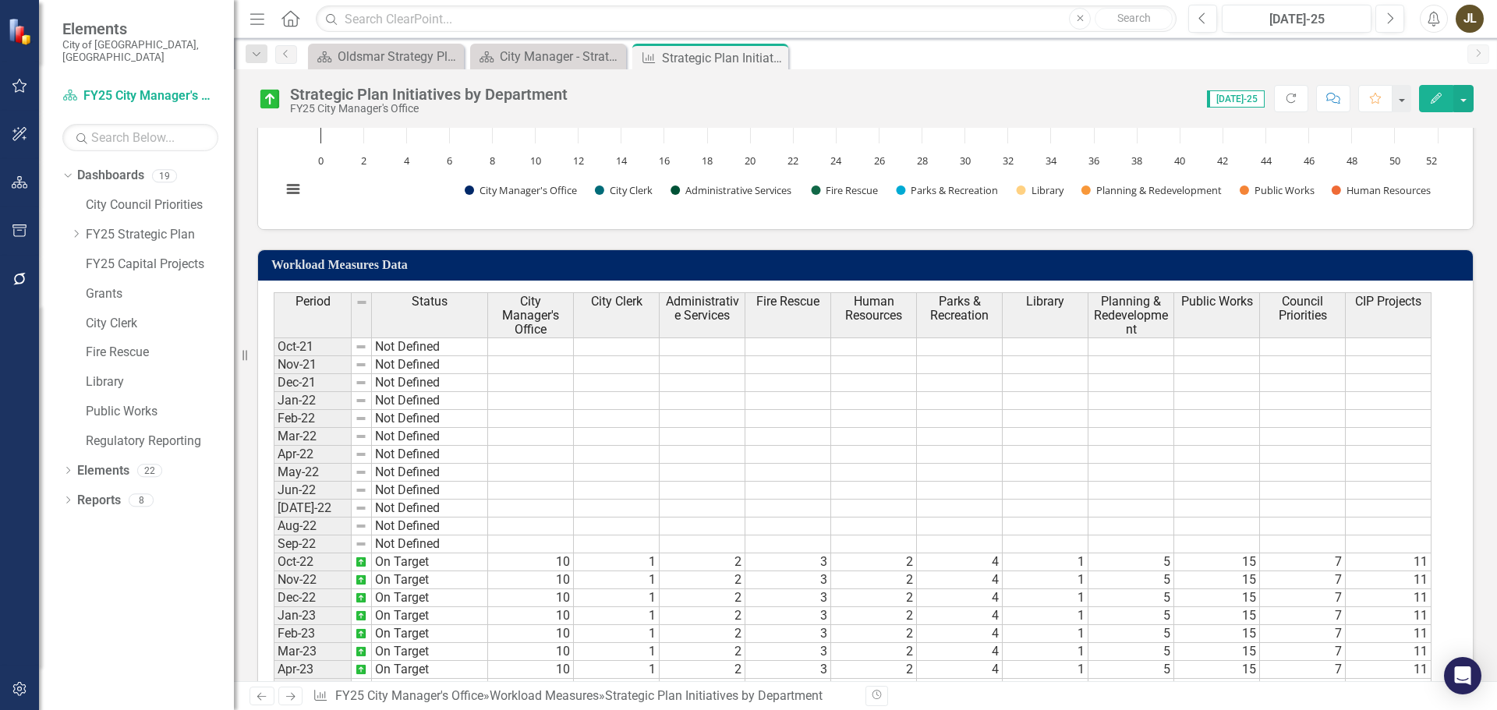
scroll to position [453, 0]
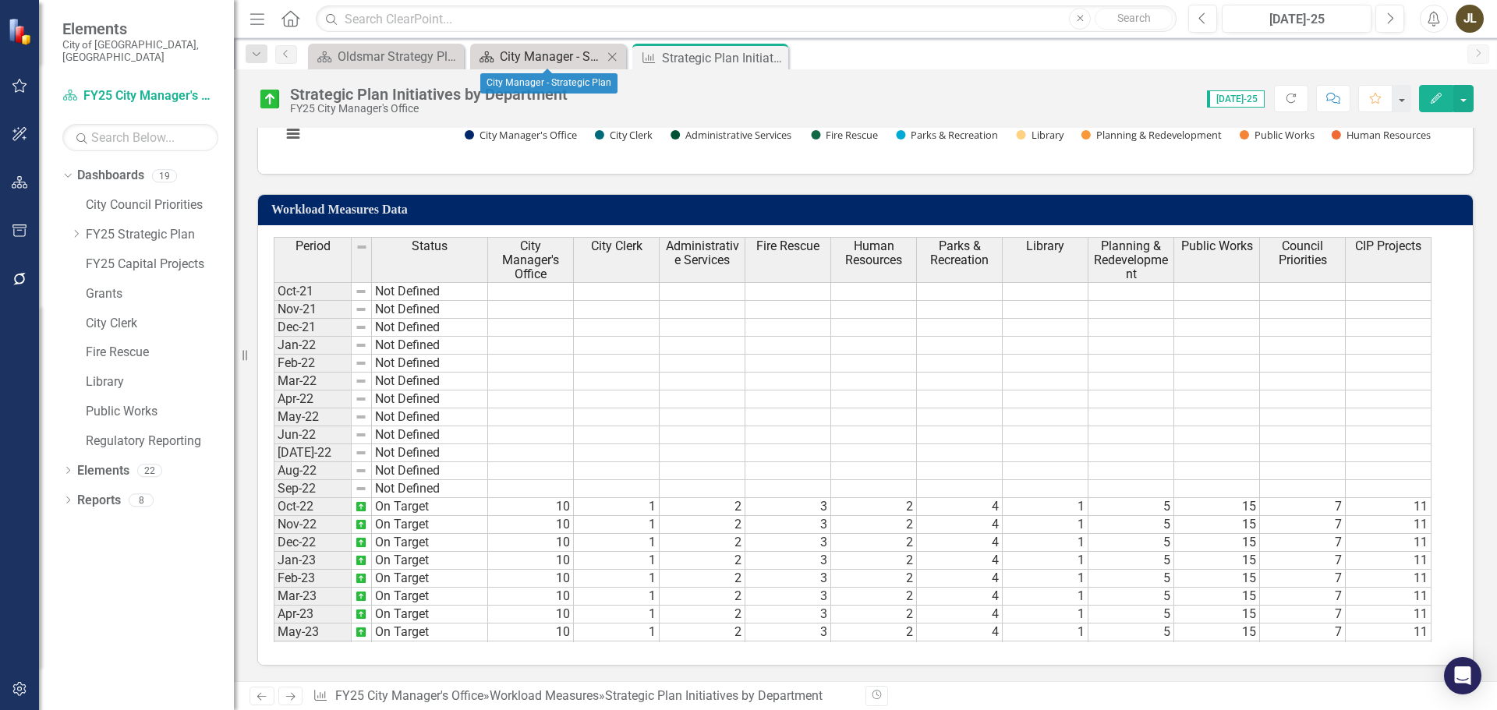
click at [563, 56] on div "City Manager - Strategic Plan" at bounding box center [551, 56] width 103 height 19
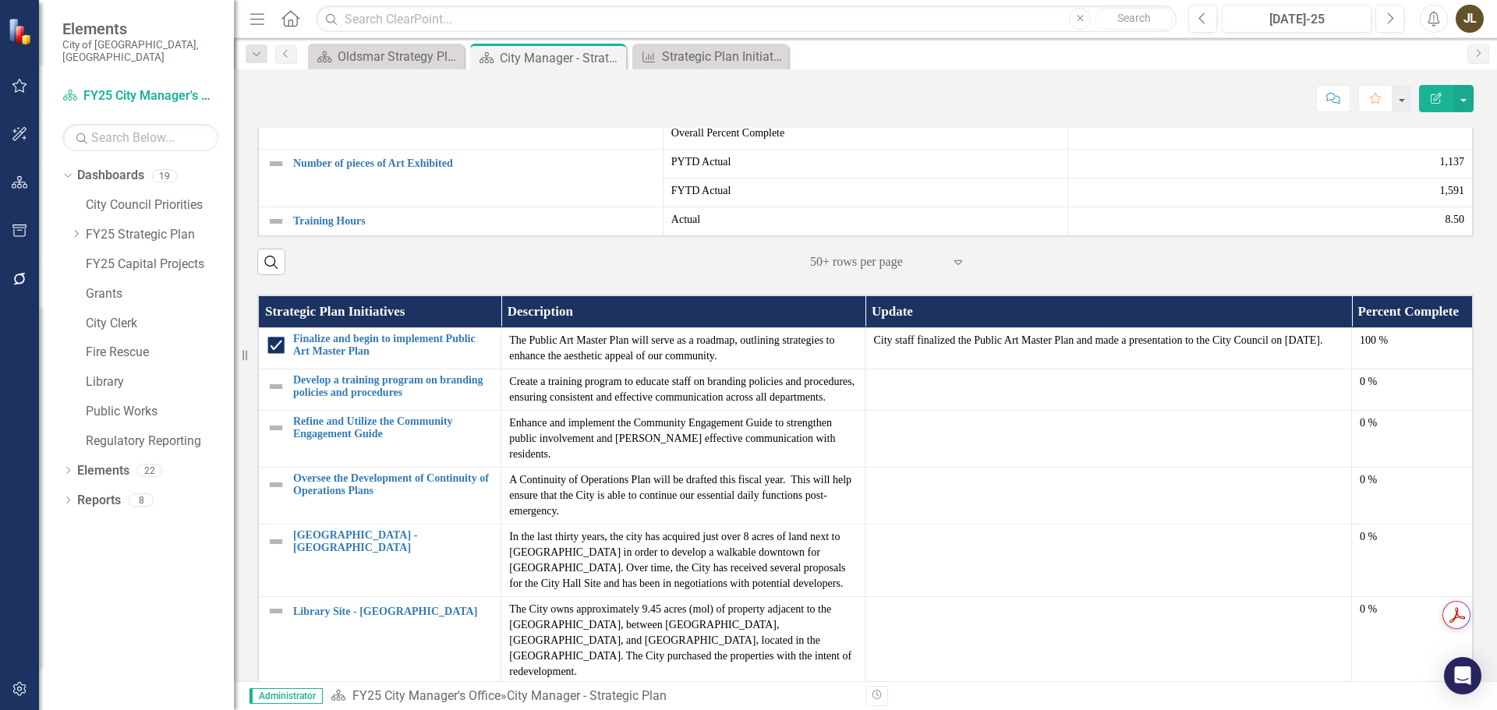
scroll to position [1794, 0]
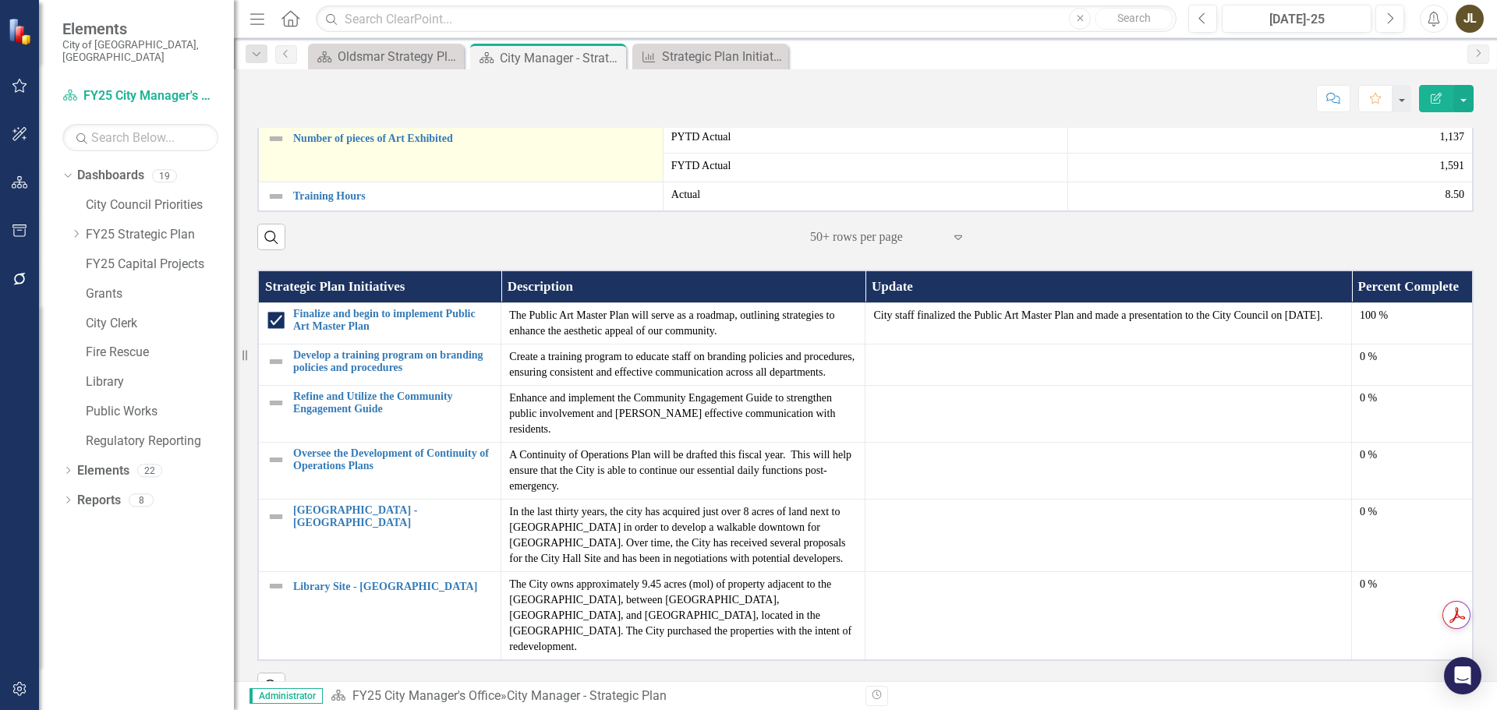
click at [272, 148] on img at bounding box center [276, 138] width 19 height 19
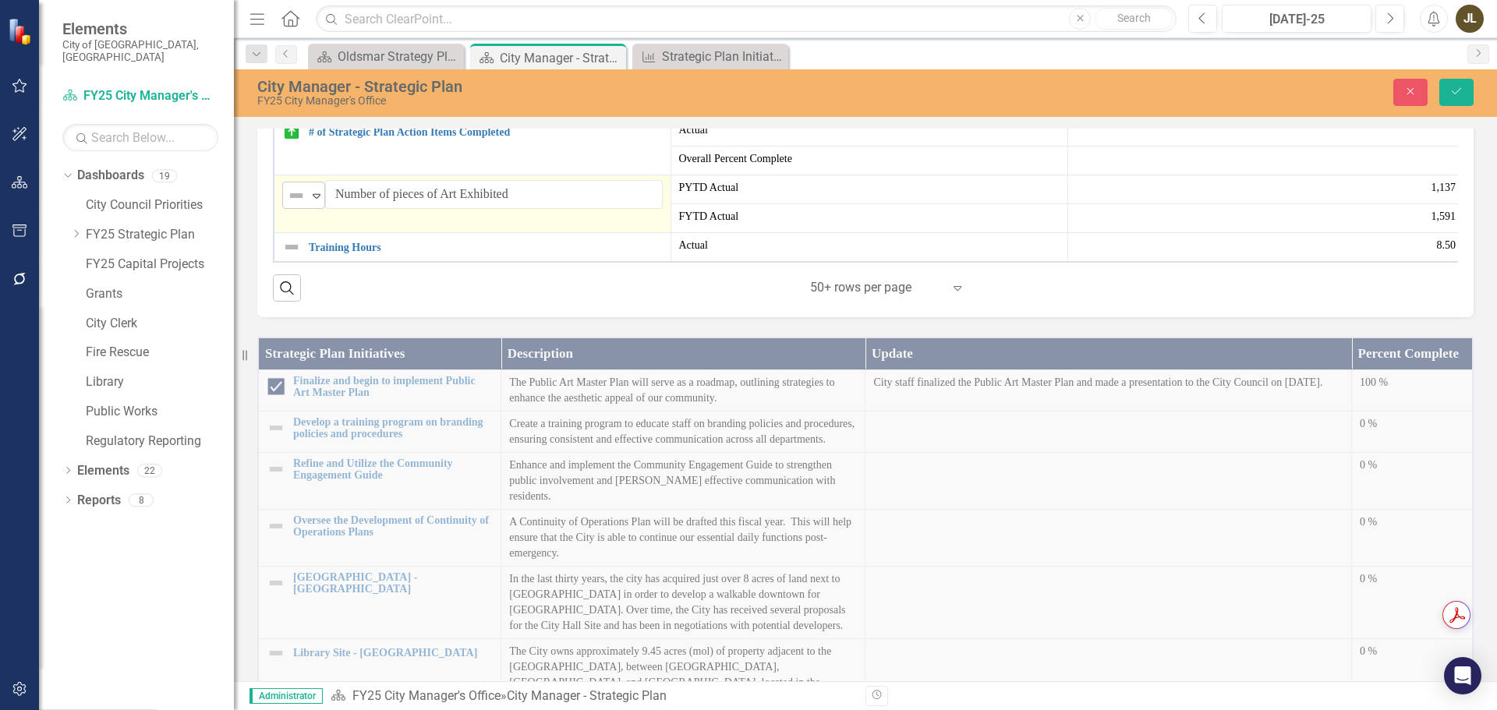
click at [306, 205] on div "Not Defined" at bounding box center [297, 195] width 20 height 19
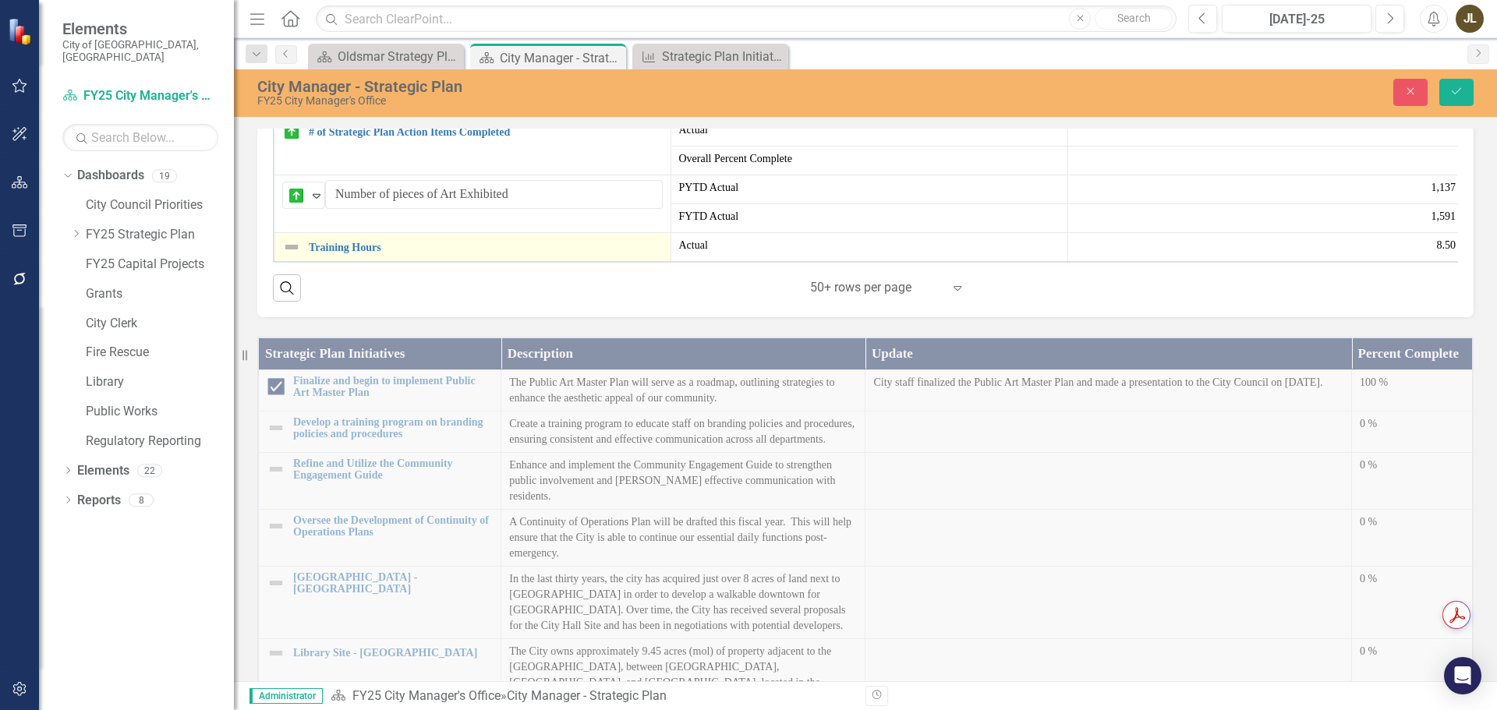
scroll to position [379, 0]
click at [292, 257] on img at bounding box center [291, 247] width 19 height 19
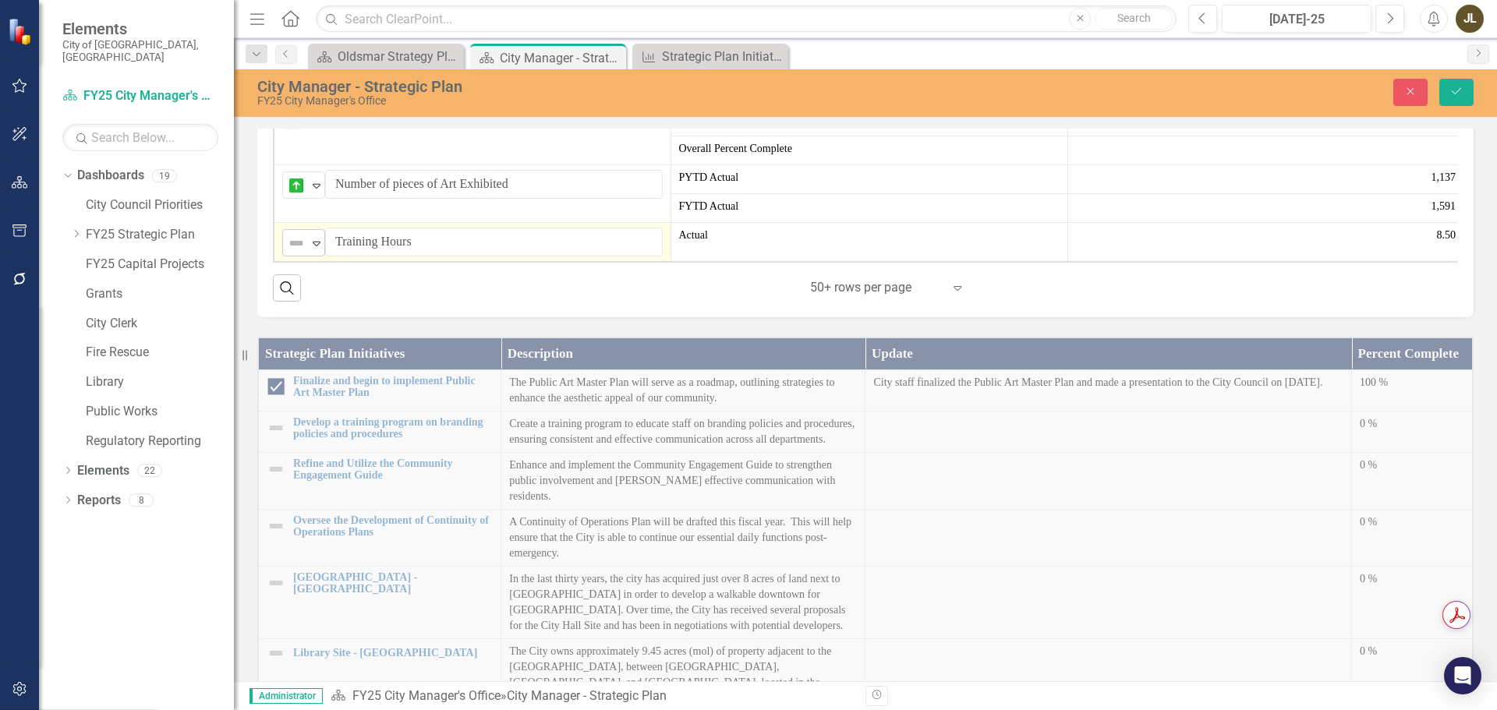
click at [294, 253] on img at bounding box center [296, 243] width 19 height 19
click at [1468, 100] on button "Save" at bounding box center [1457, 92] width 34 height 27
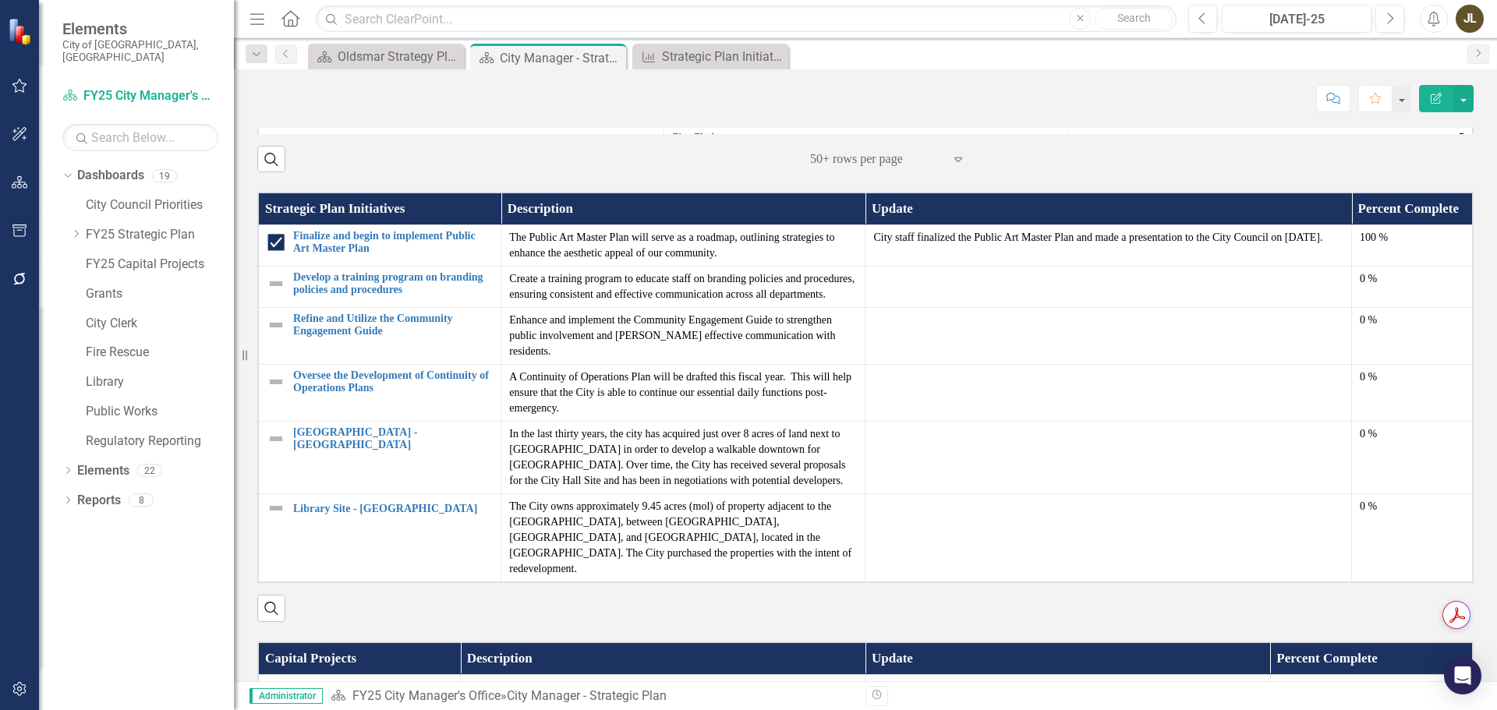
scroll to position [2084, 0]
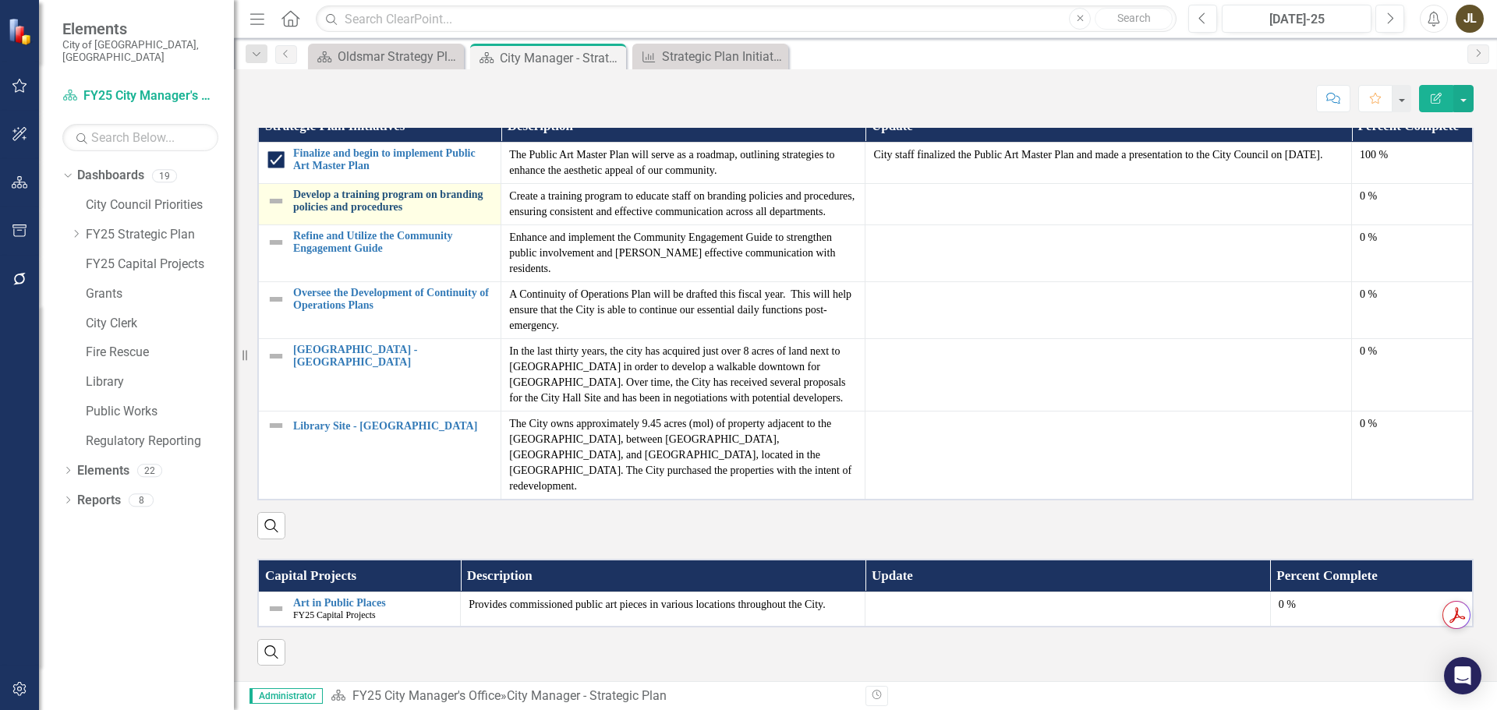
click at [339, 198] on link "Develop a training program on branding policies and procedures" at bounding box center [393, 201] width 200 height 24
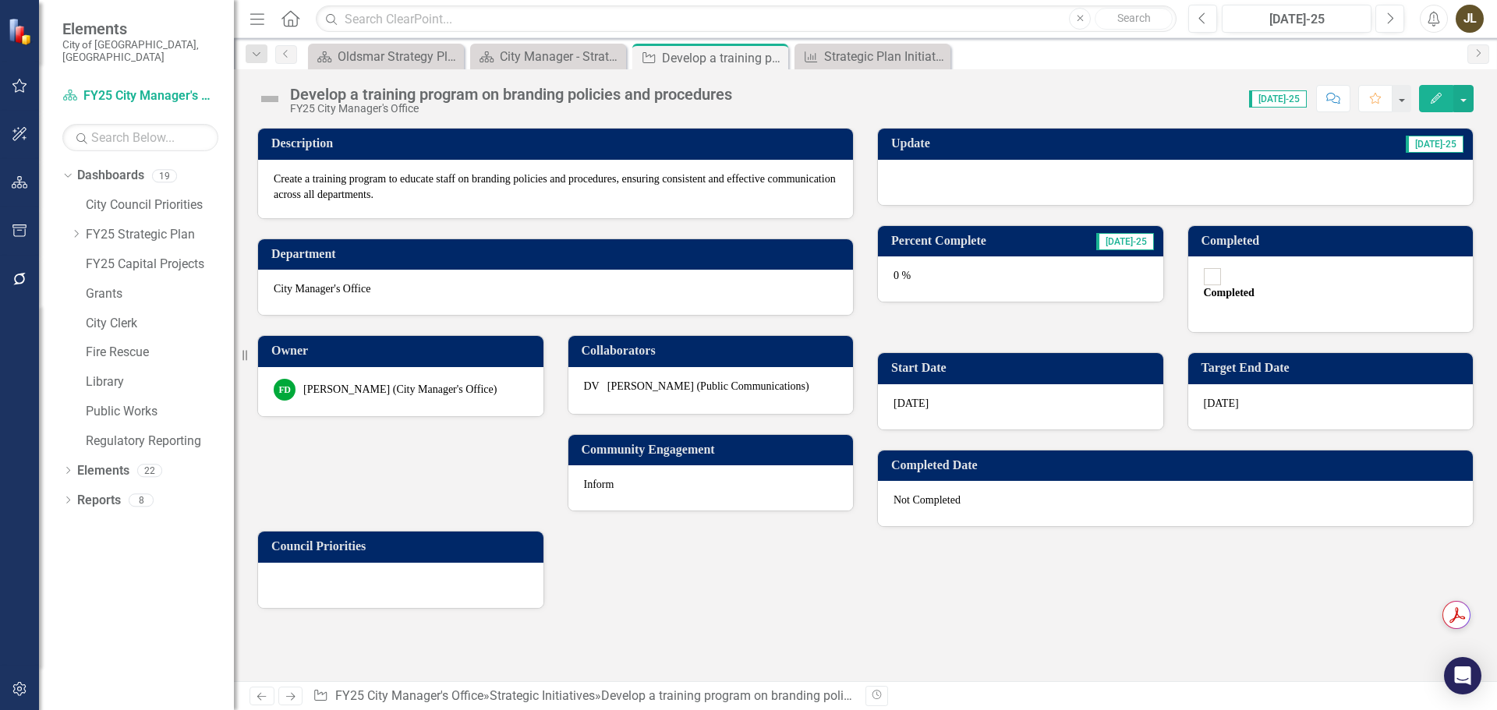
click at [986, 180] on div at bounding box center [1175, 182] width 595 height 45
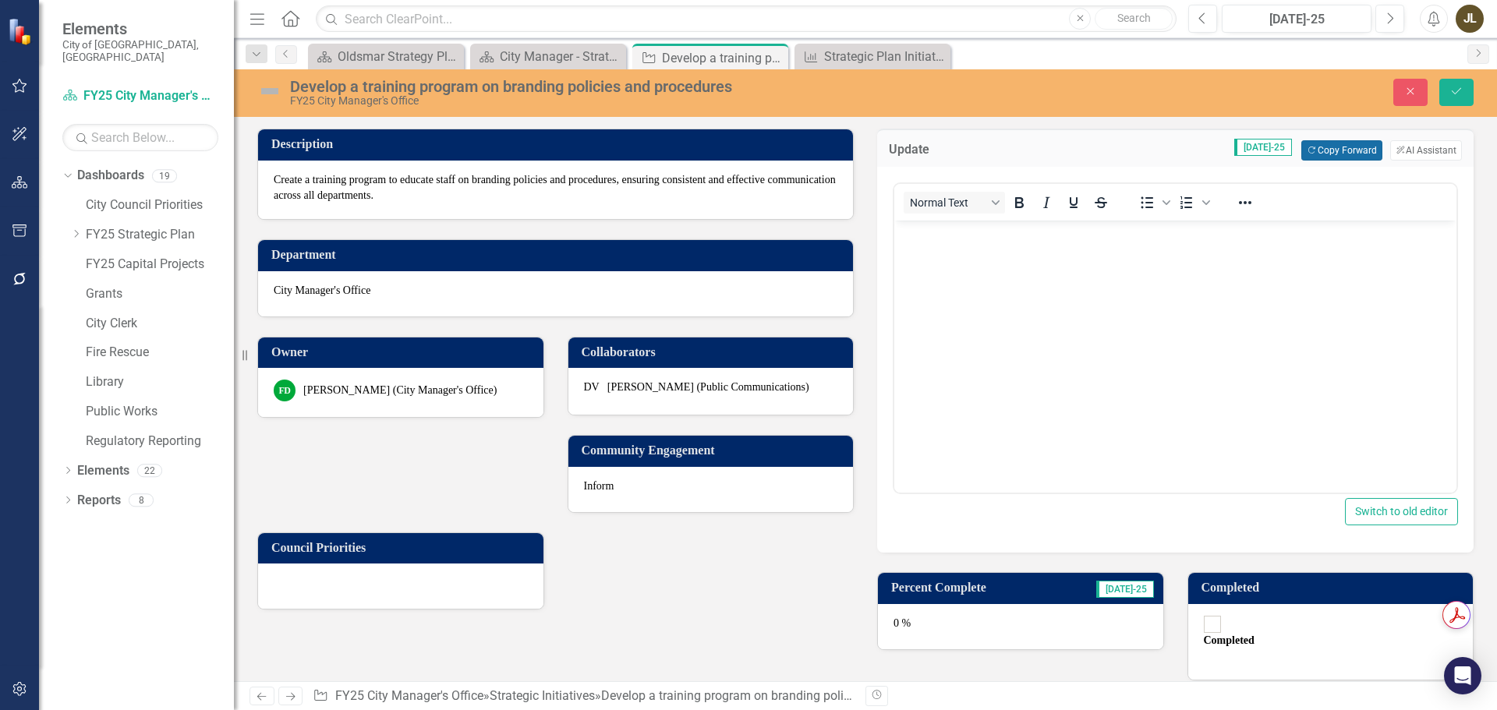
click at [1348, 150] on button "Copy Forward Copy Forward" at bounding box center [1341, 150] width 80 height 20
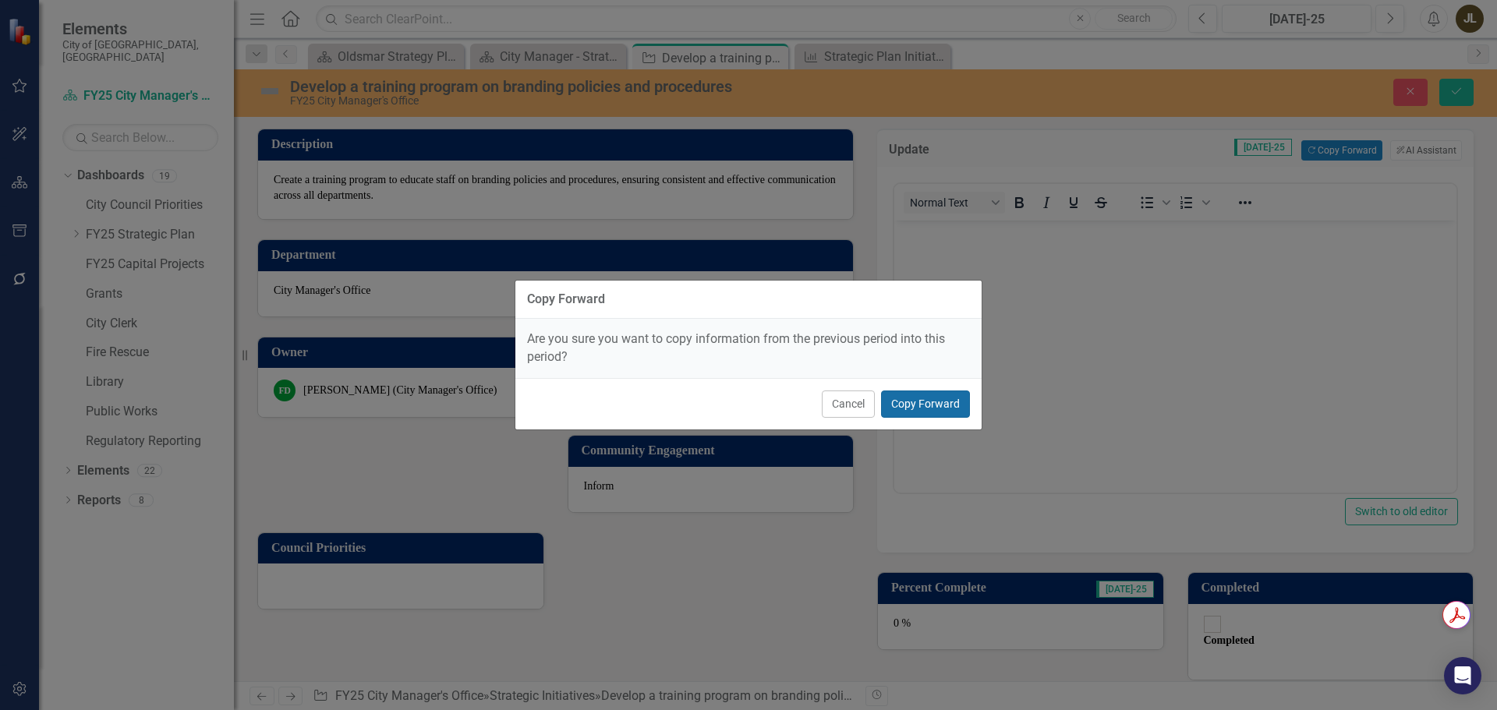
click at [939, 398] on button "Copy Forward" at bounding box center [925, 404] width 89 height 27
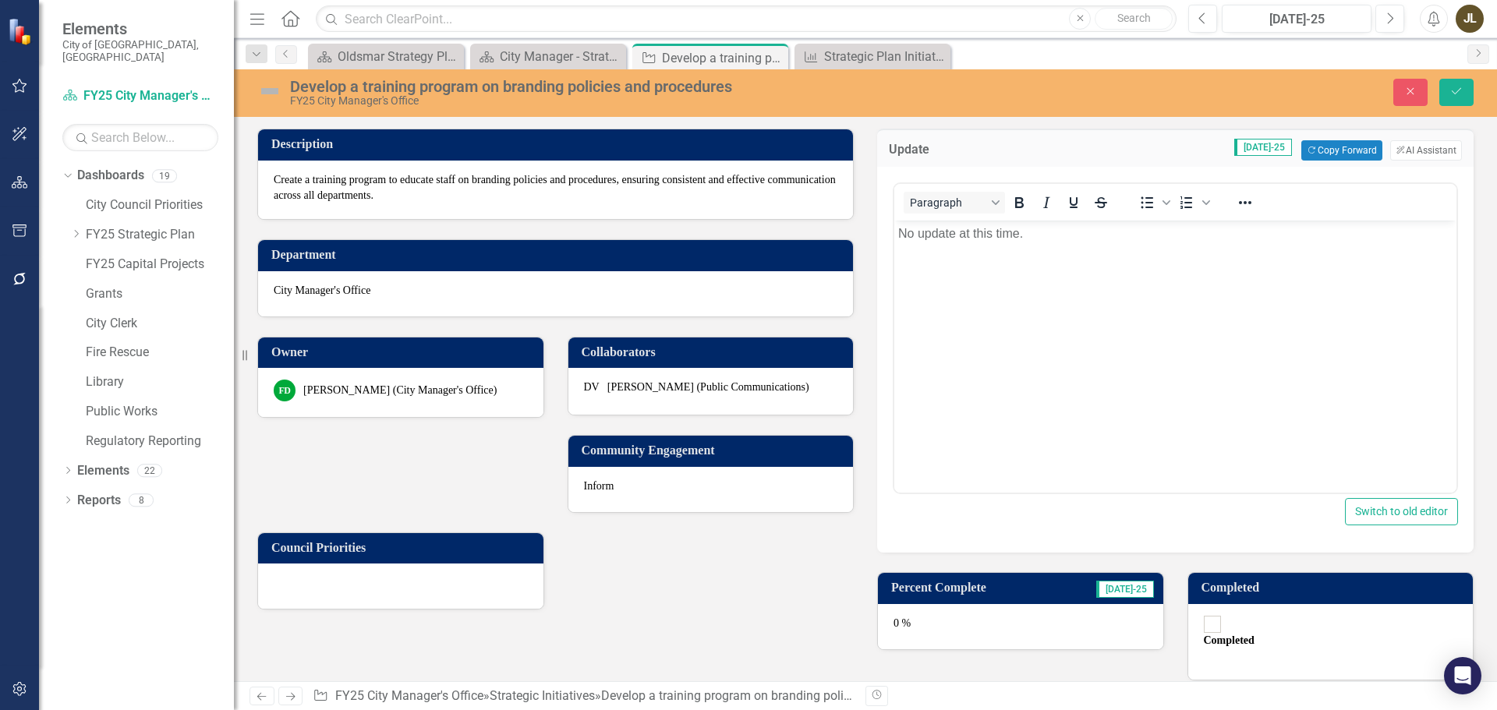
click at [263, 94] on img at bounding box center [269, 91] width 25 height 25
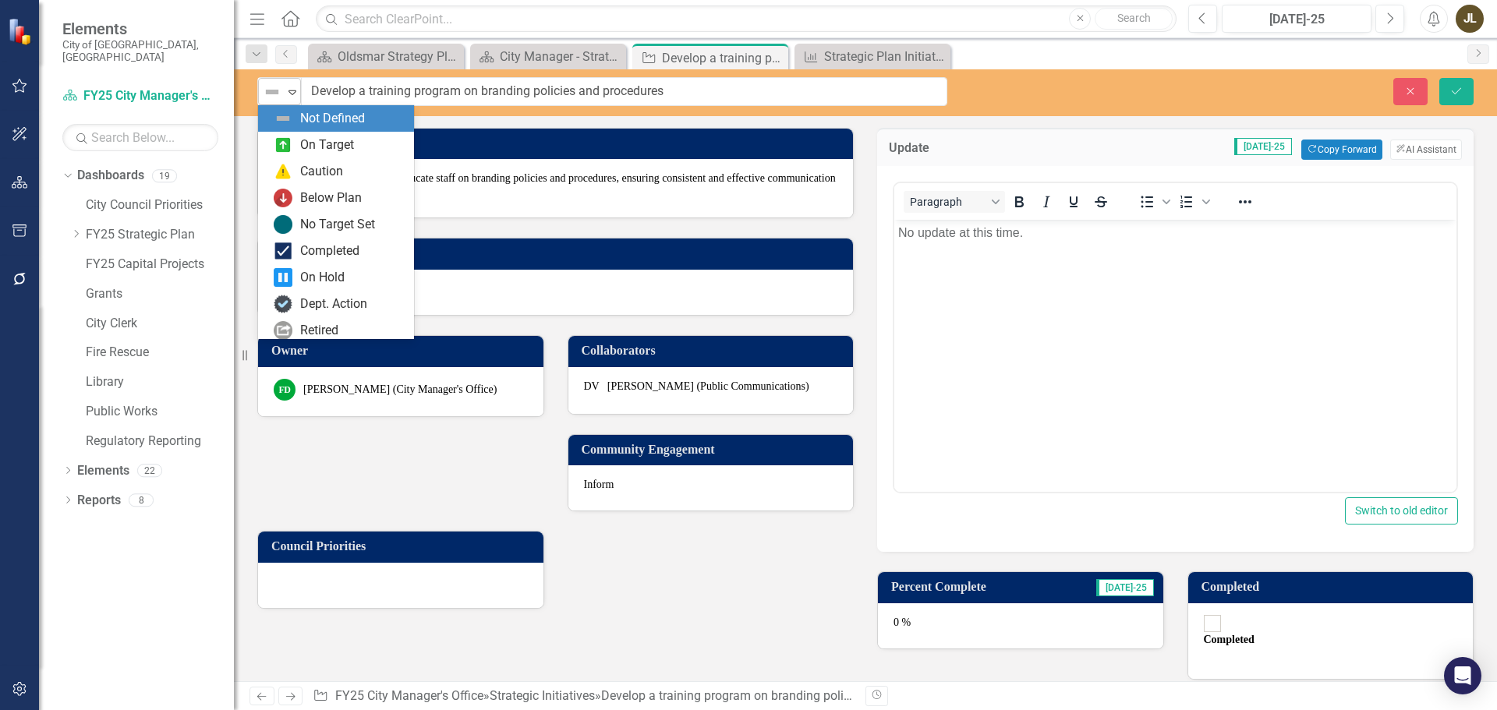
click at [282, 96] on div "Not Defined" at bounding box center [273, 92] width 20 height 19
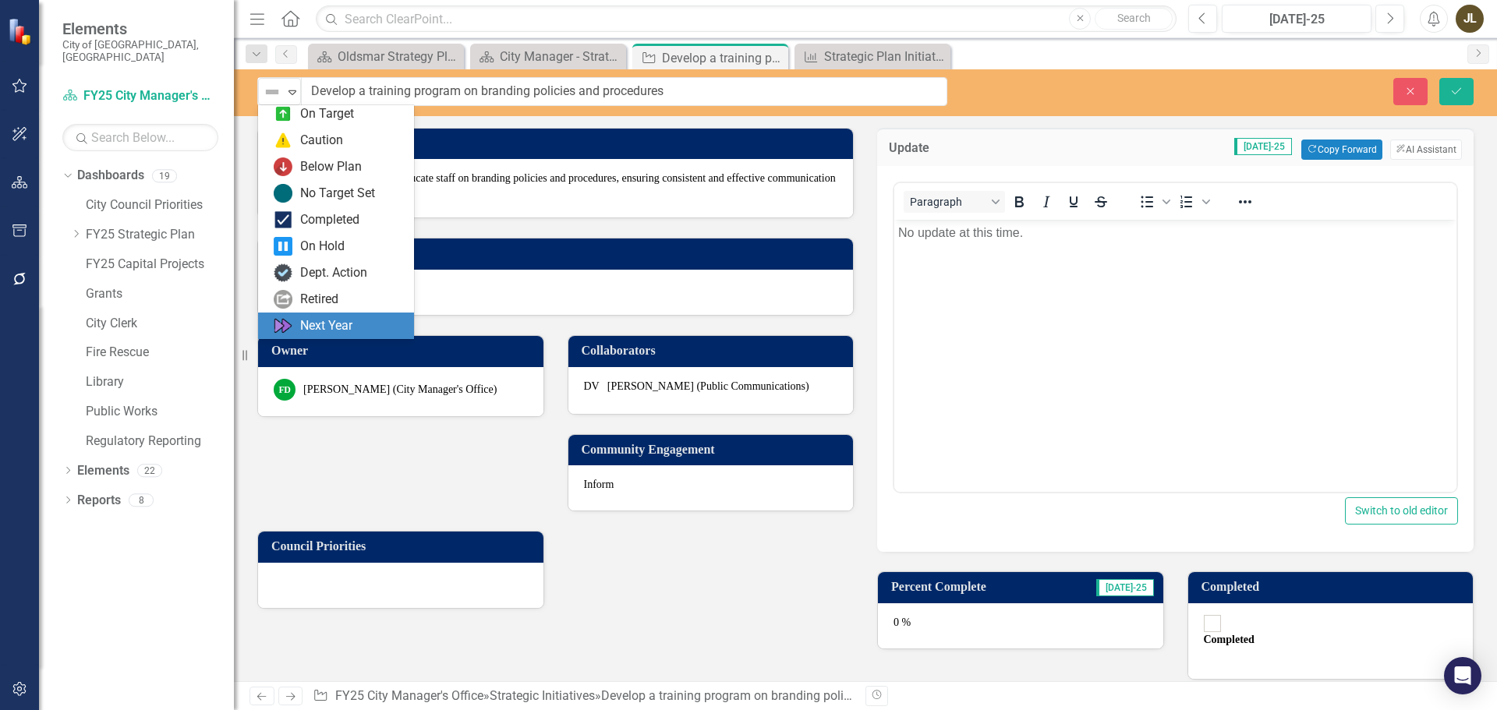
click at [330, 319] on div "Next Year" at bounding box center [326, 326] width 52 height 18
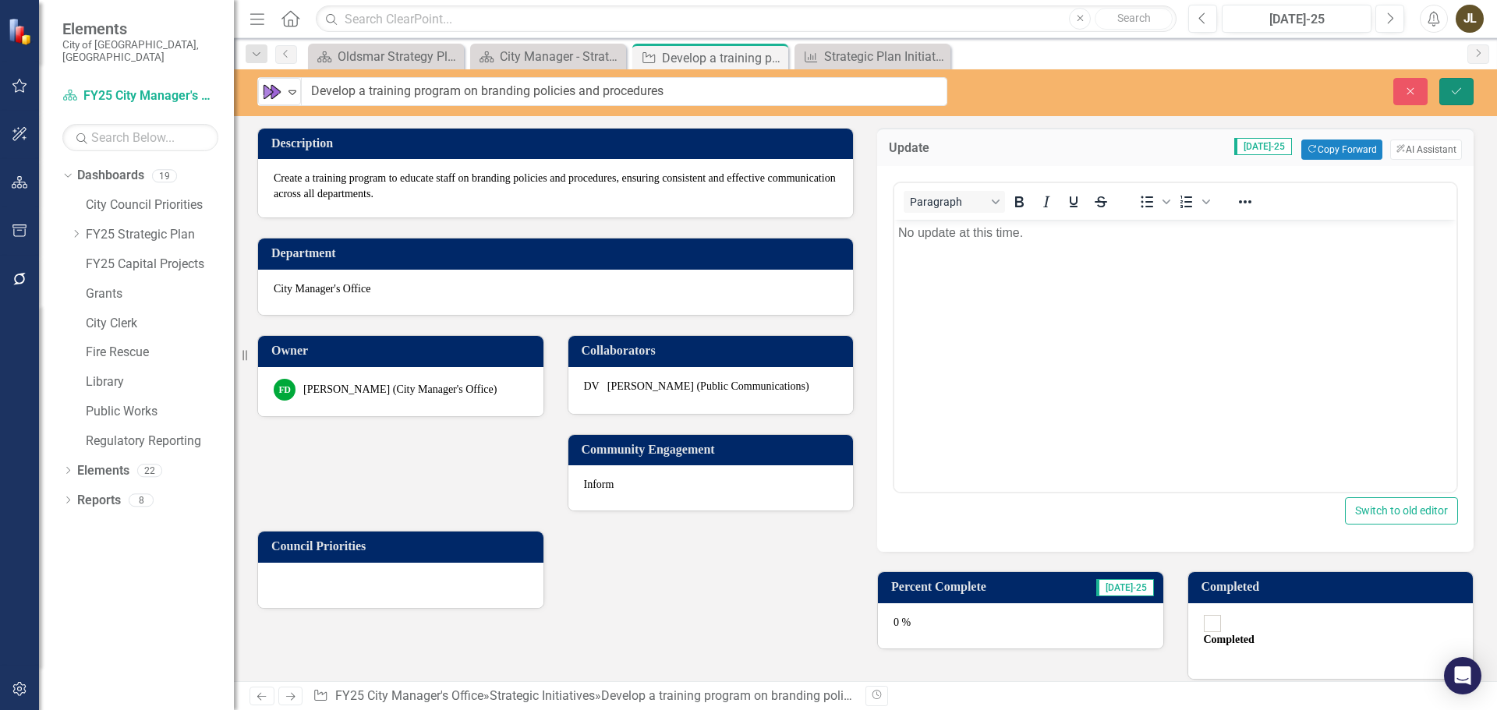
click at [1454, 100] on button "Save" at bounding box center [1457, 91] width 34 height 27
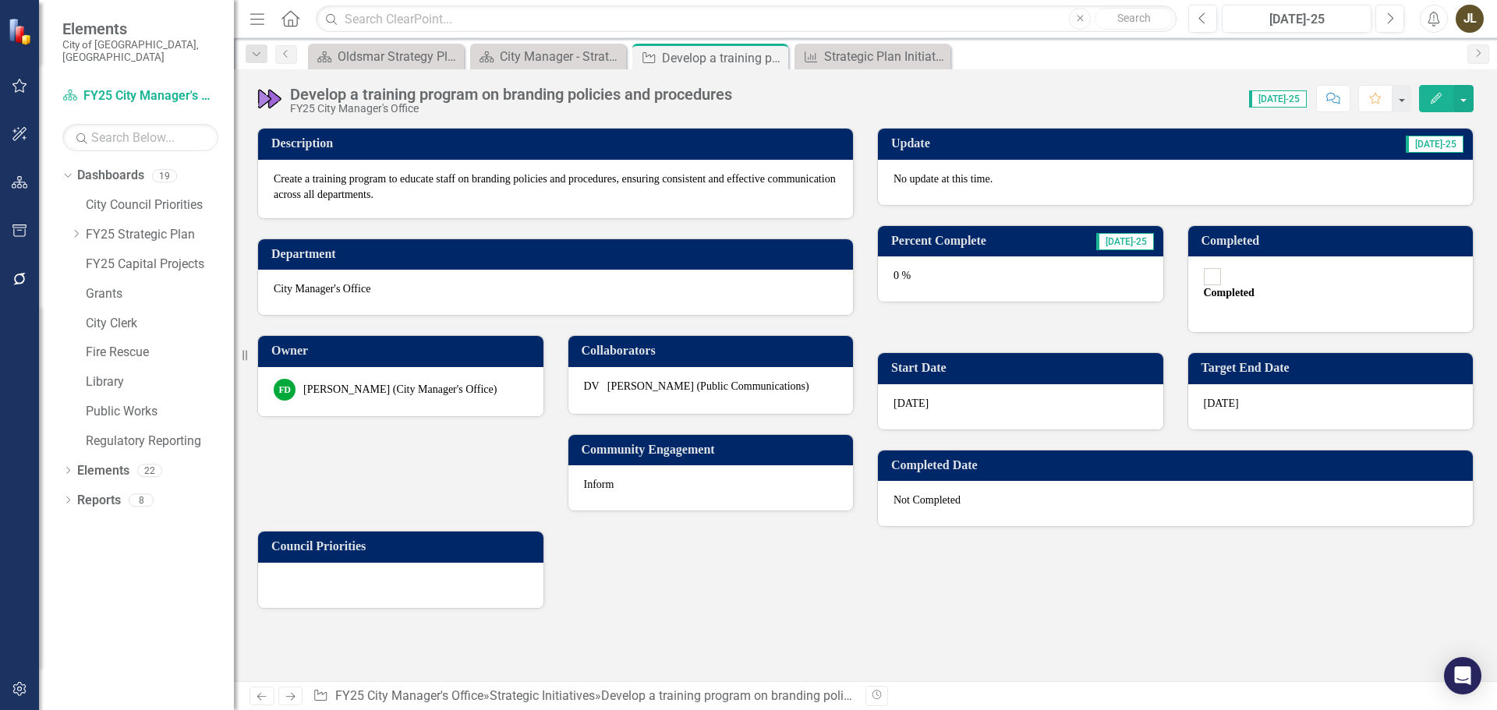
click at [296, 692] on icon "Next" at bounding box center [290, 697] width 13 height 10
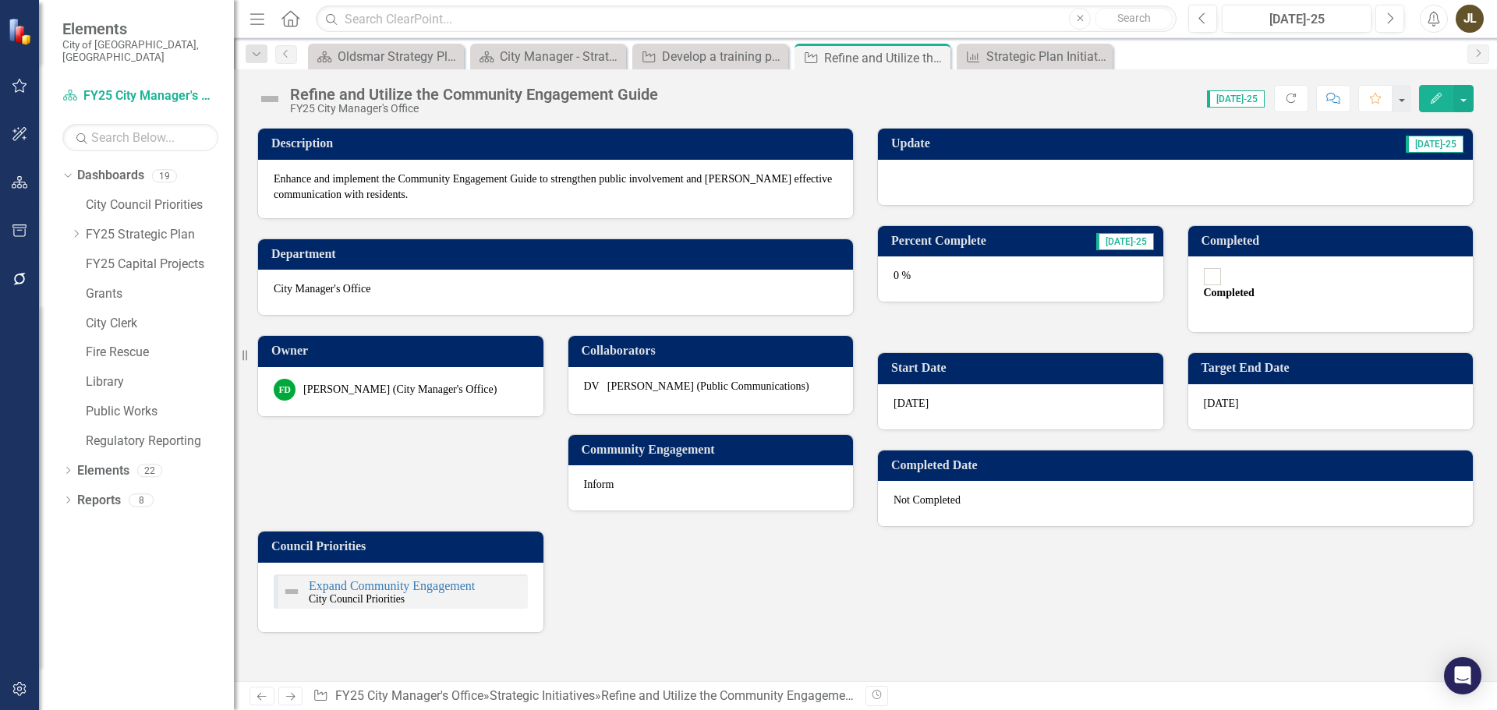
click at [1061, 185] on div at bounding box center [1175, 182] width 595 height 45
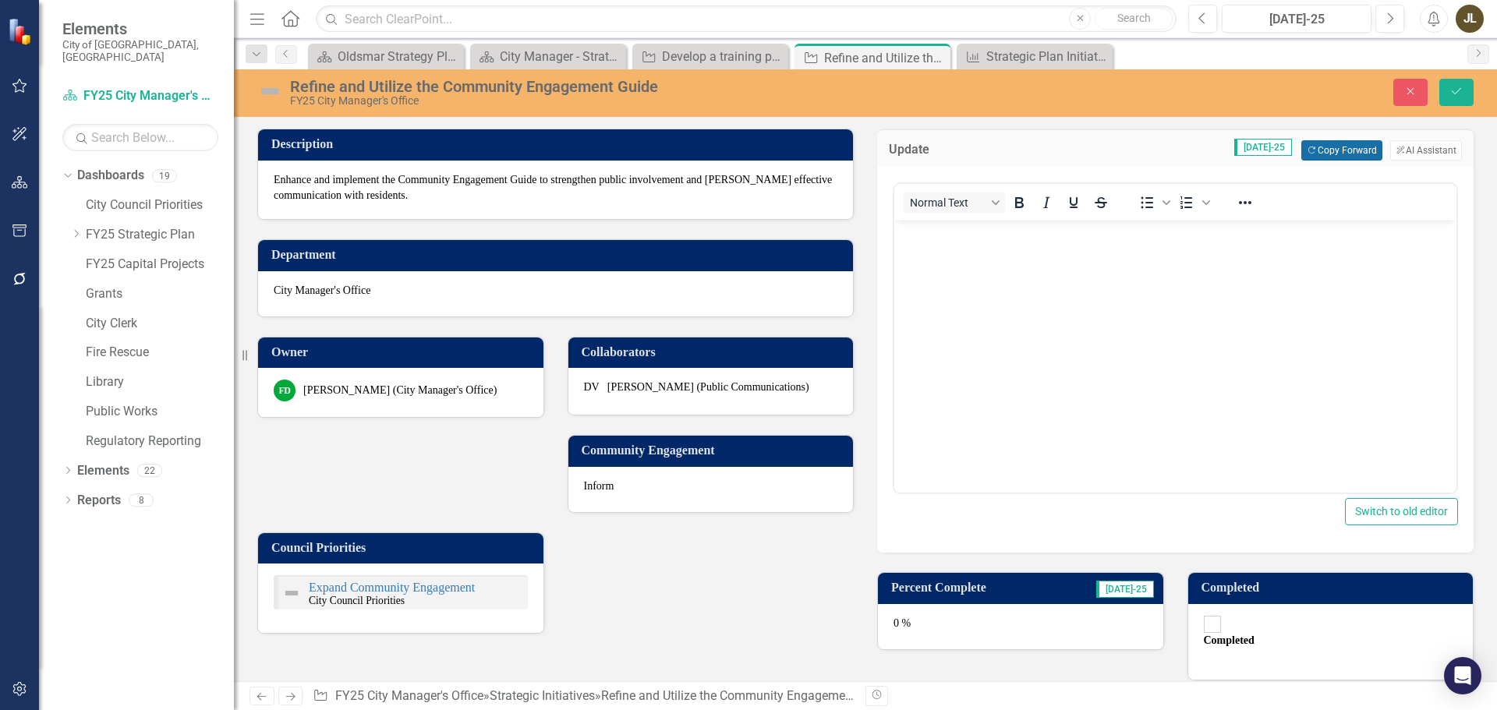
click at [1340, 152] on button "Copy Forward Copy Forward" at bounding box center [1341, 150] width 80 height 20
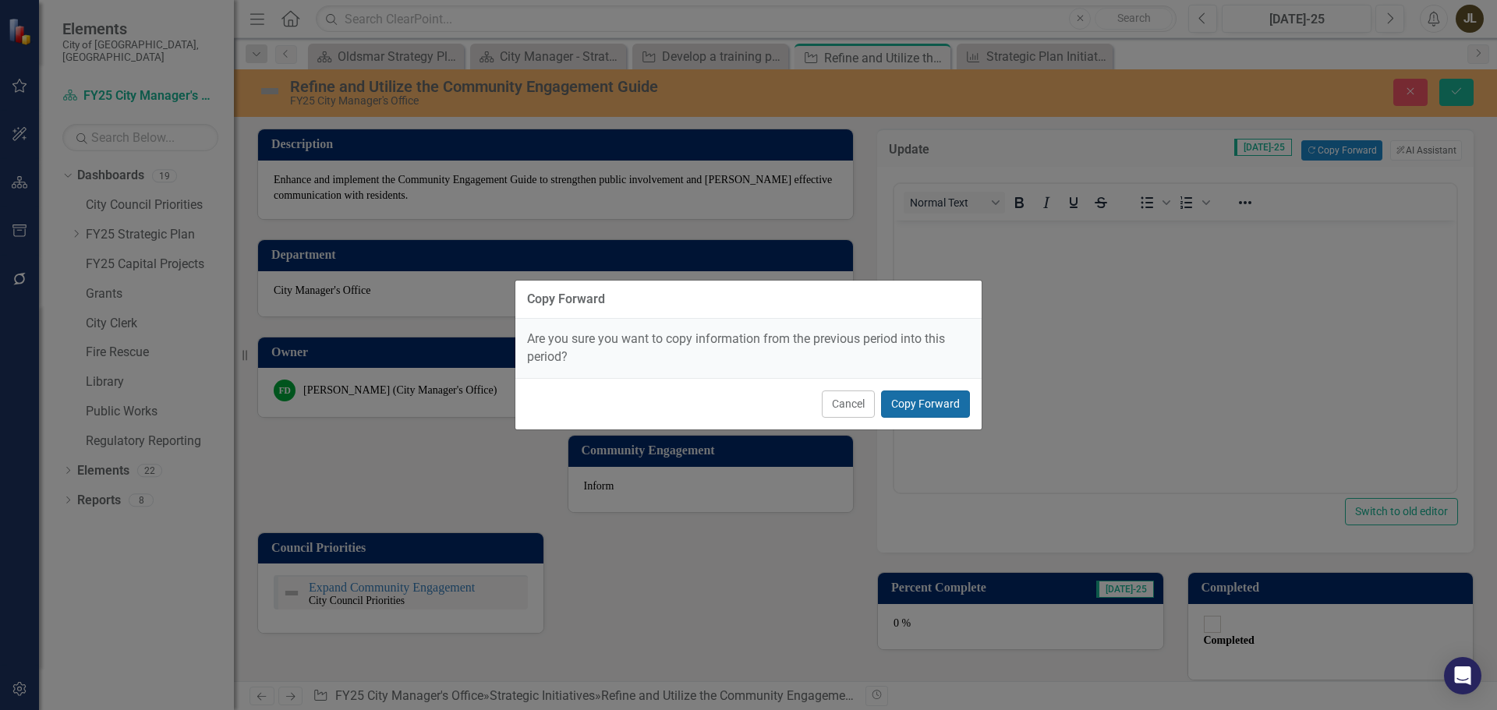
click at [947, 398] on button "Copy Forward" at bounding box center [925, 404] width 89 height 27
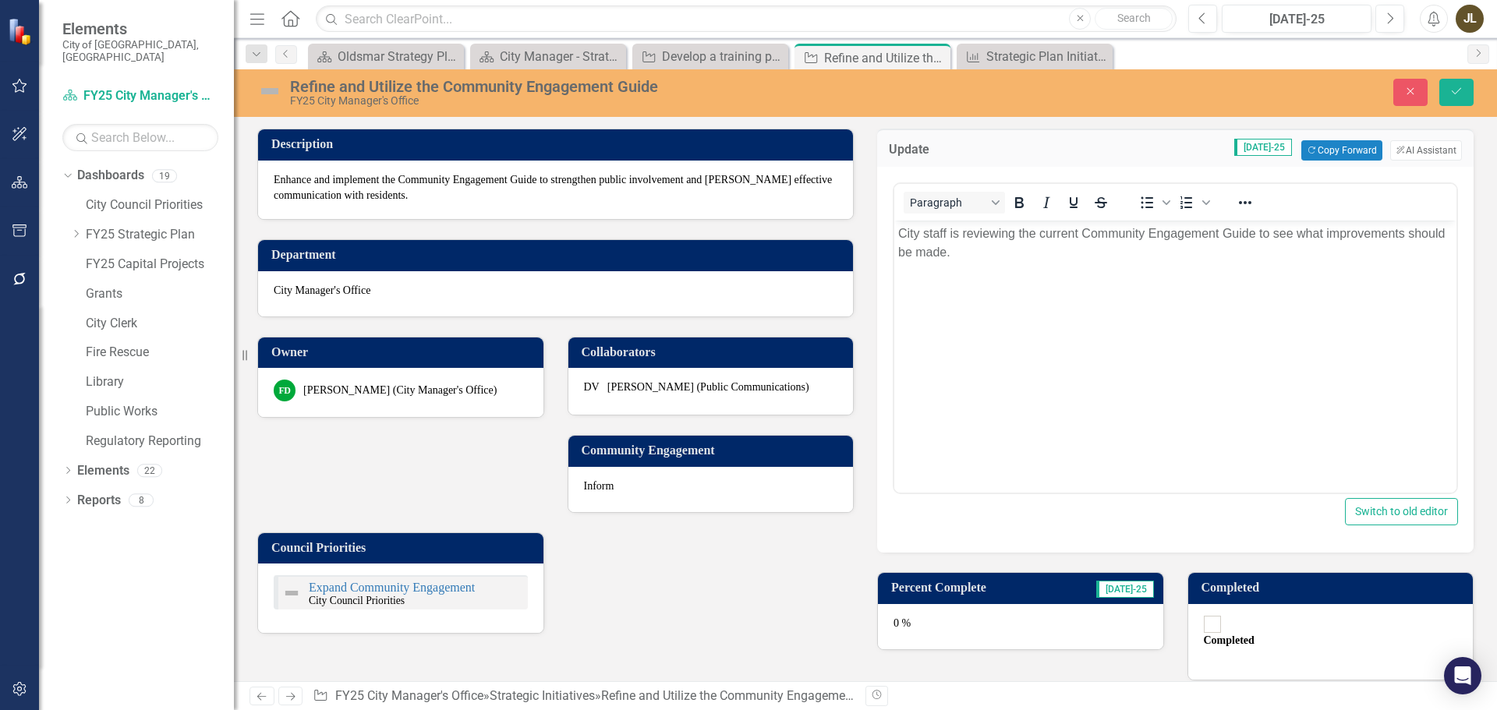
click at [271, 97] on img at bounding box center [269, 91] width 25 height 25
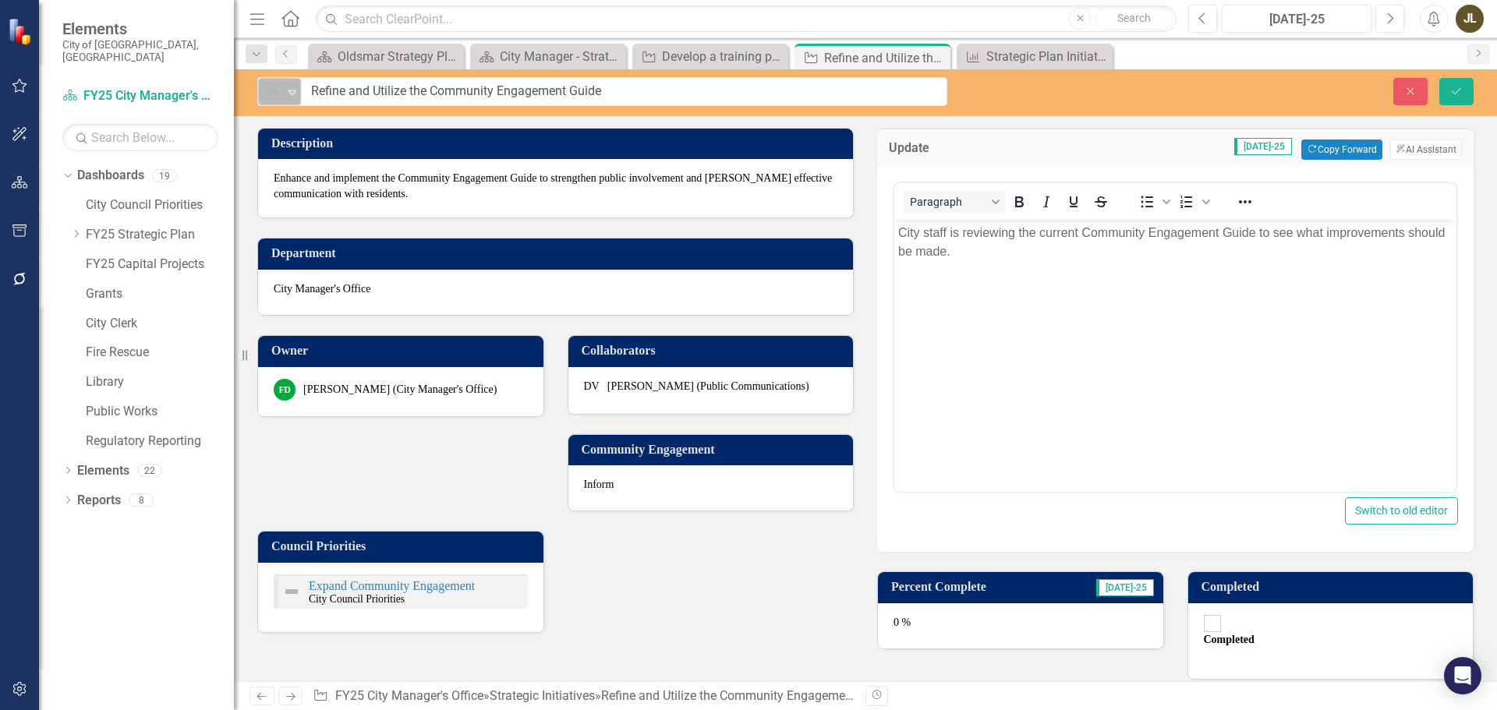
click at [284, 99] on div "Not Defined" at bounding box center [272, 92] width 23 height 22
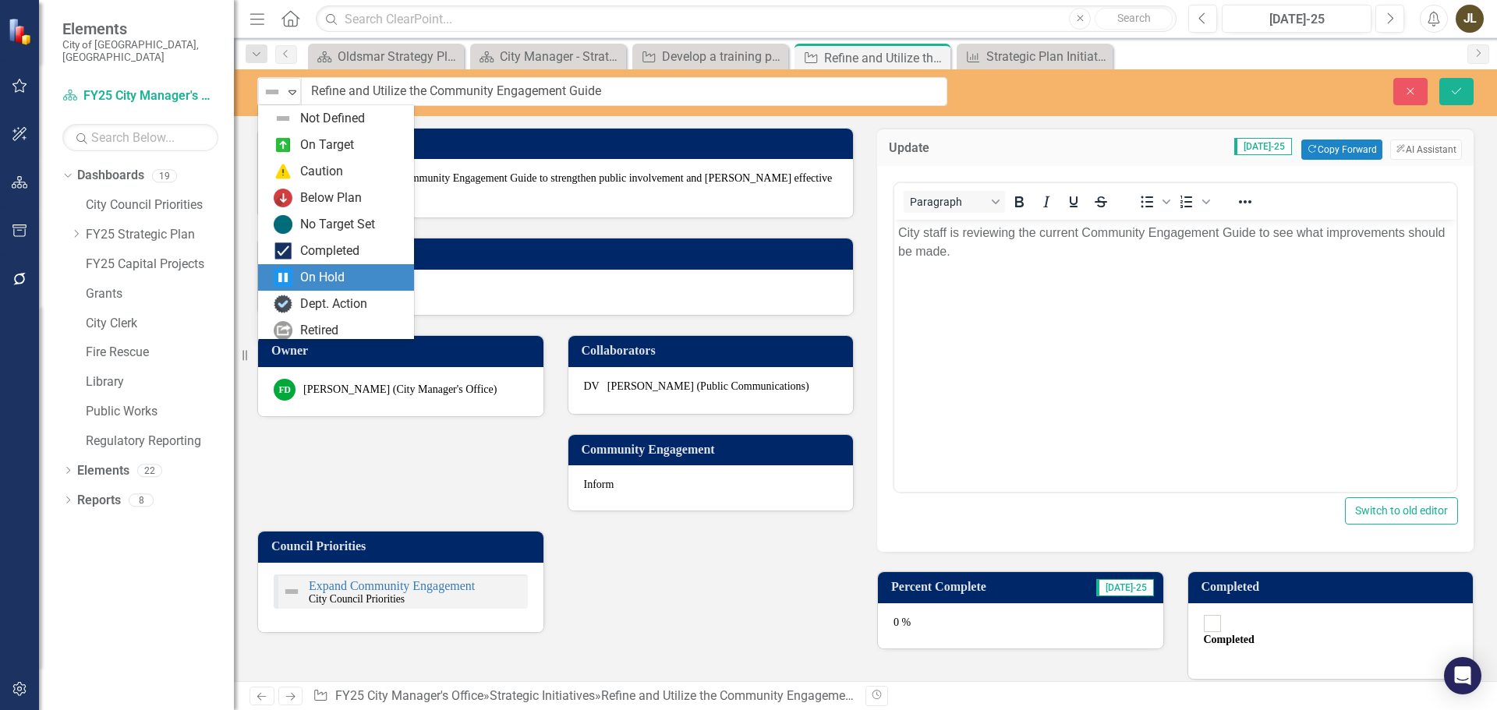
scroll to position [31, 0]
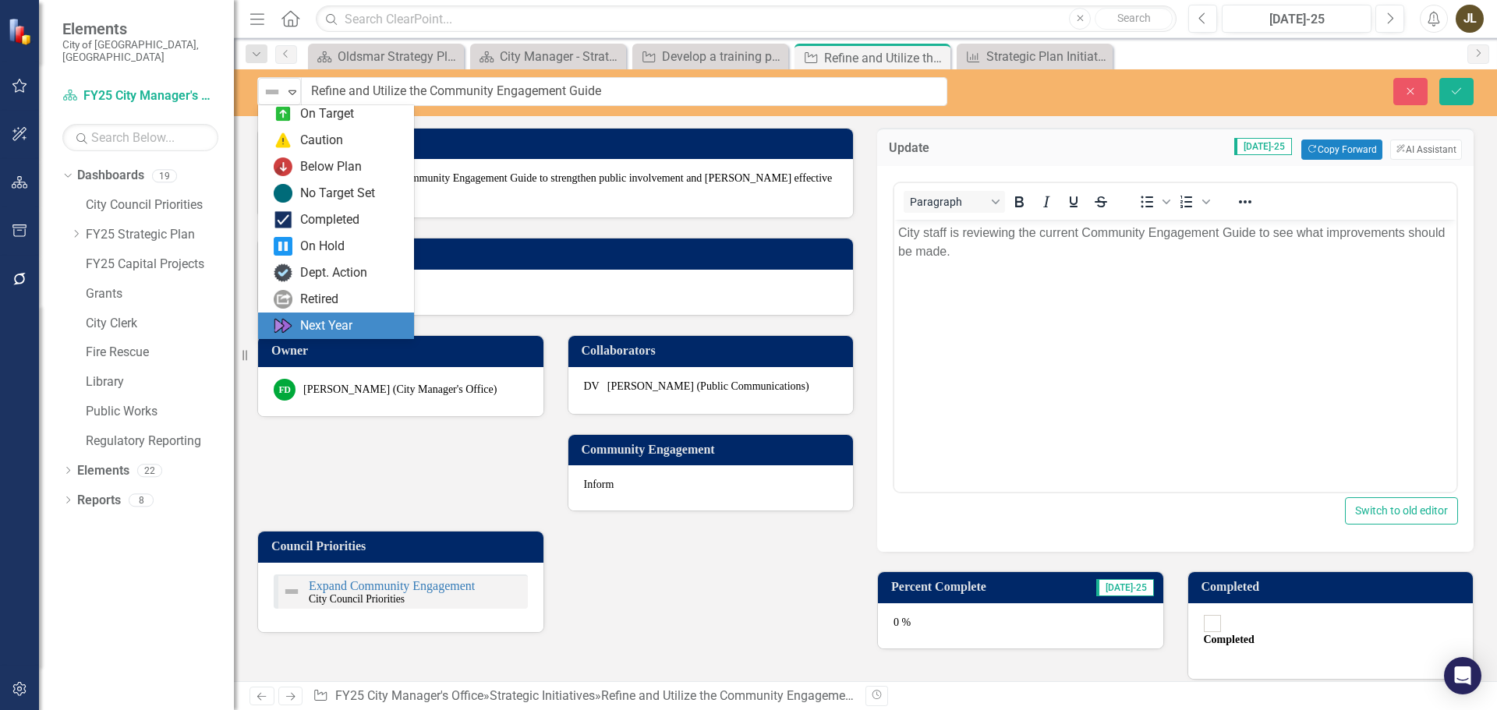
click at [320, 328] on div "Next Year" at bounding box center [326, 326] width 52 height 18
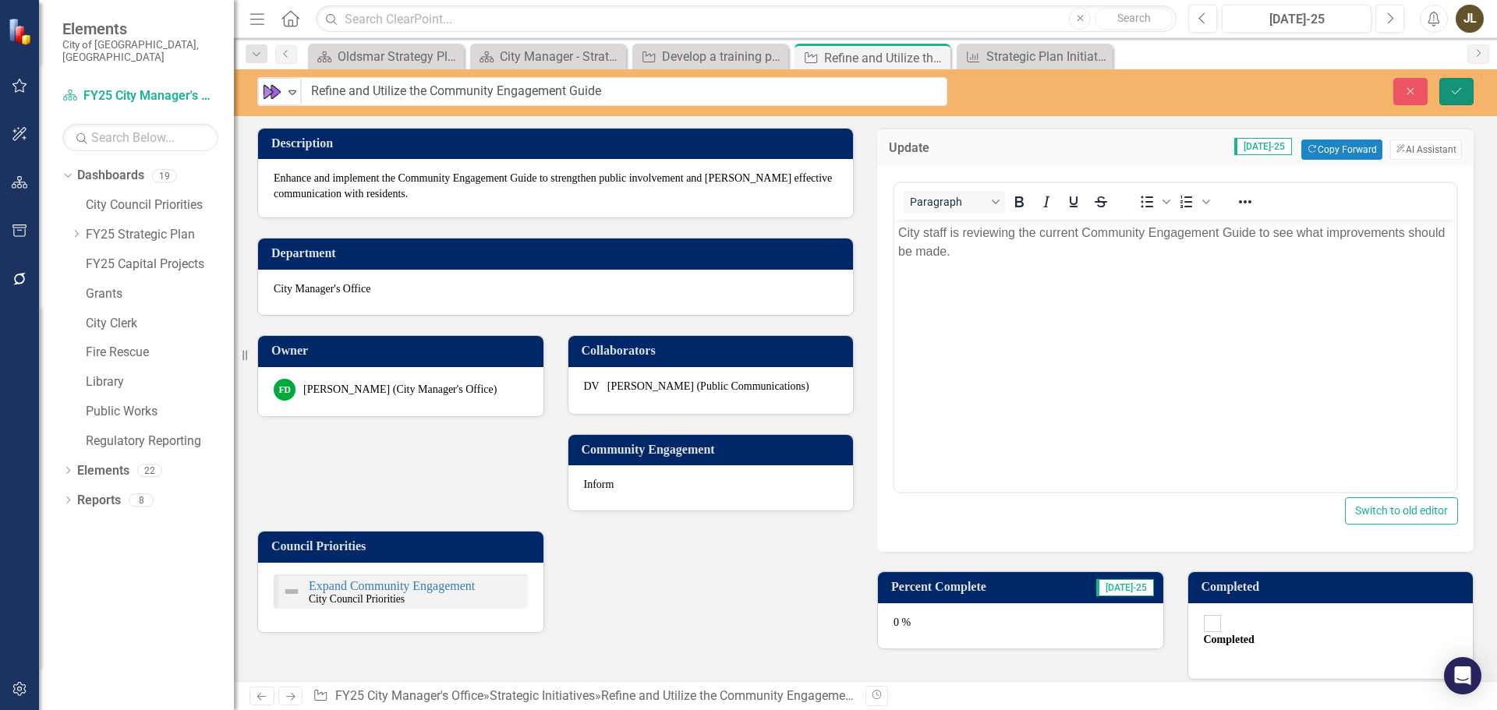
click at [1461, 86] on icon "Save" at bounding box center [1457, 91] width 14 height 11
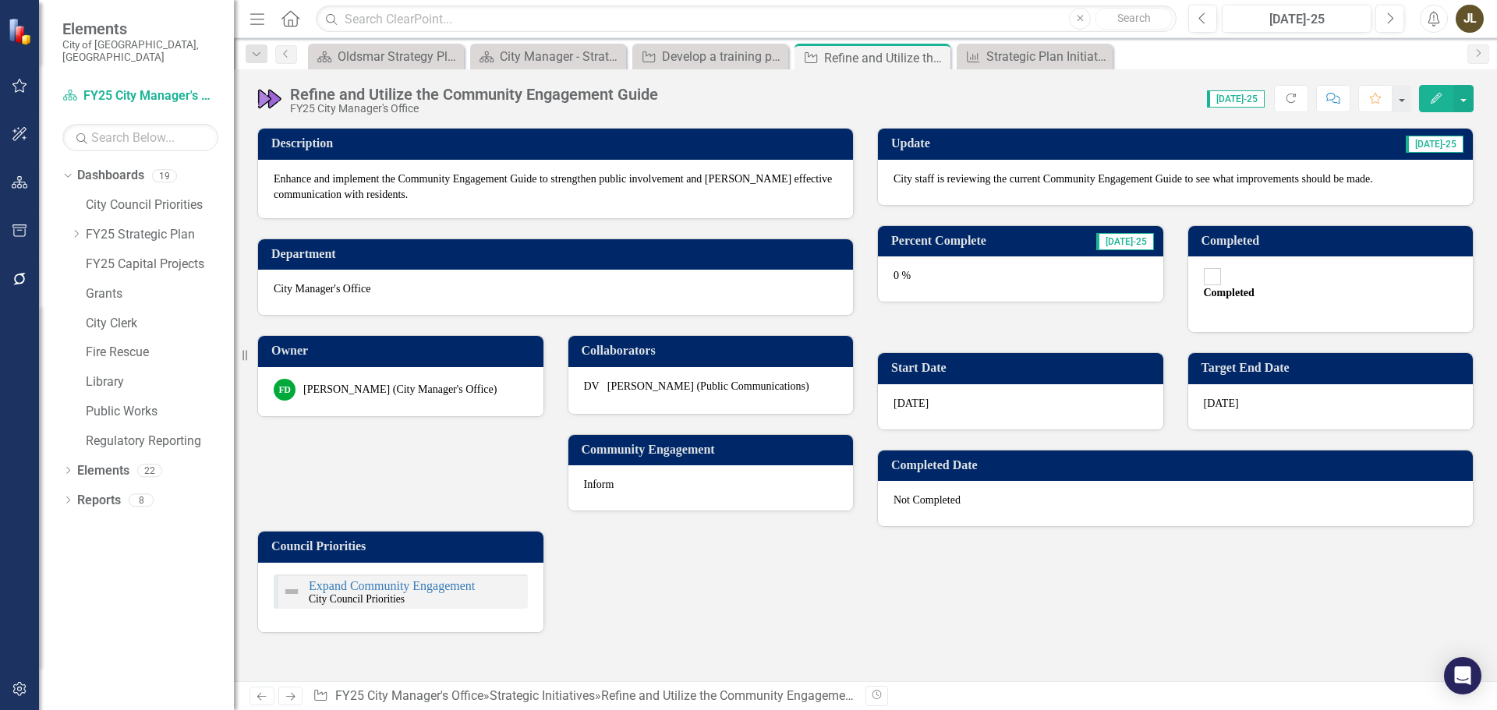
click at [289, 689] on link "Next" at bounding box center [290, 696] width 25 height 19
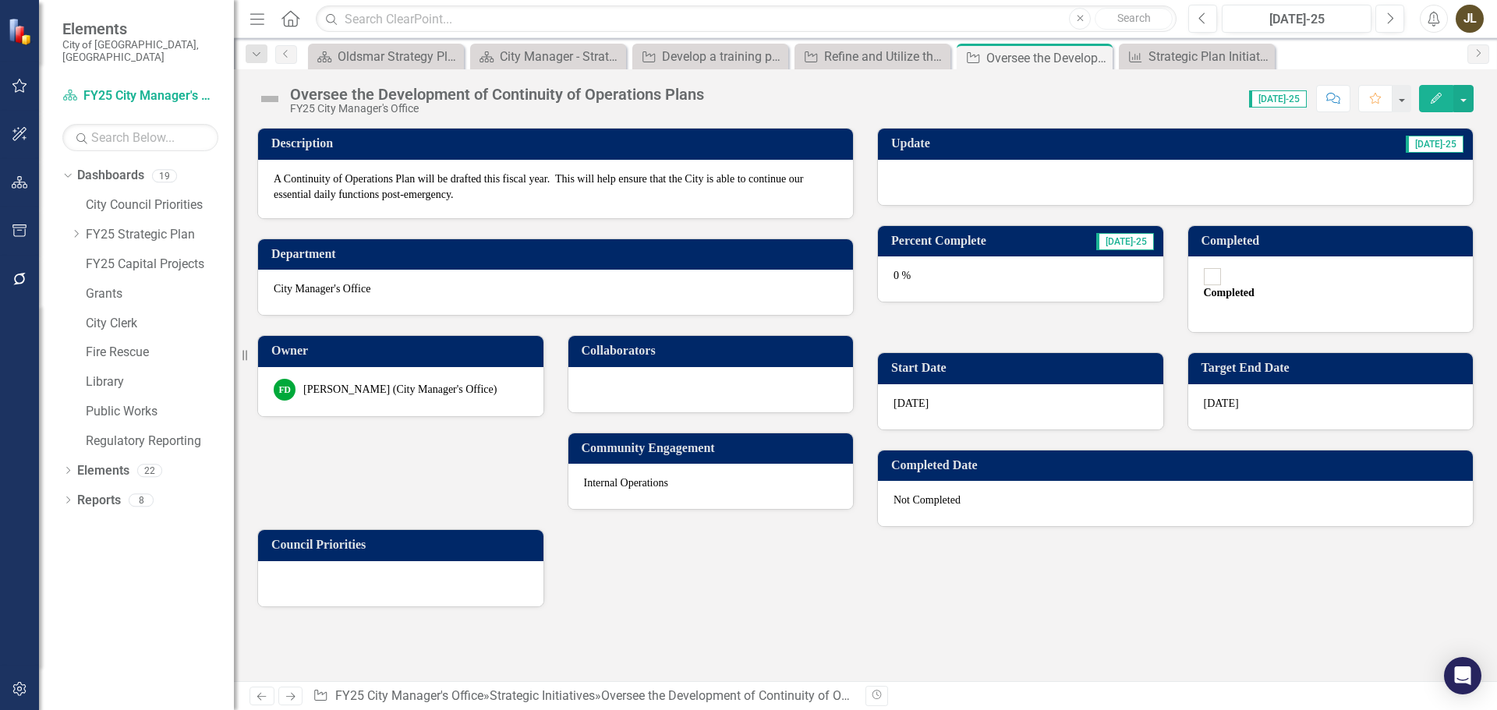
click at [1111, 173] on div at bounding box center [1175, 182] width 595 height 45
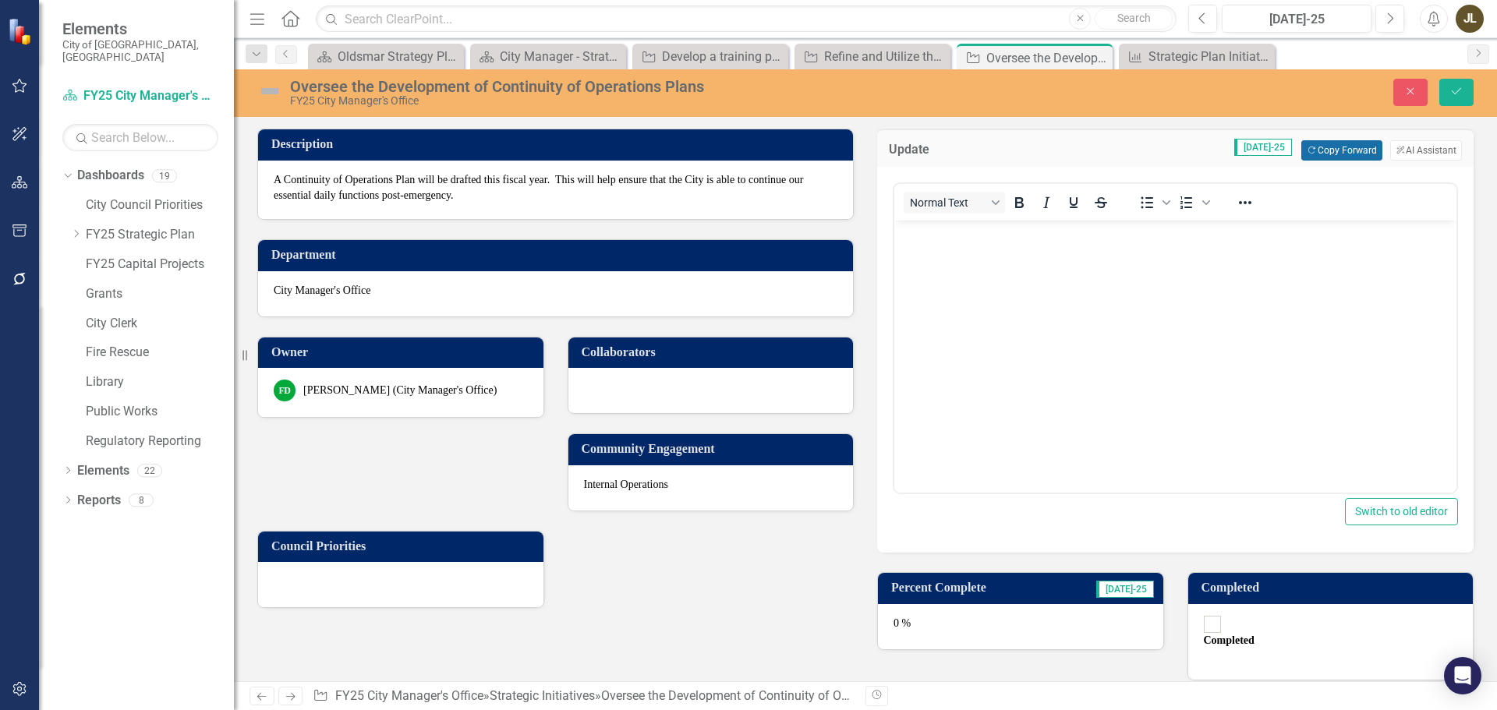
click at [1340, 147] on button "Copy Forward Copy Forward" at bounding box center [1341, 150] width 80 height 20
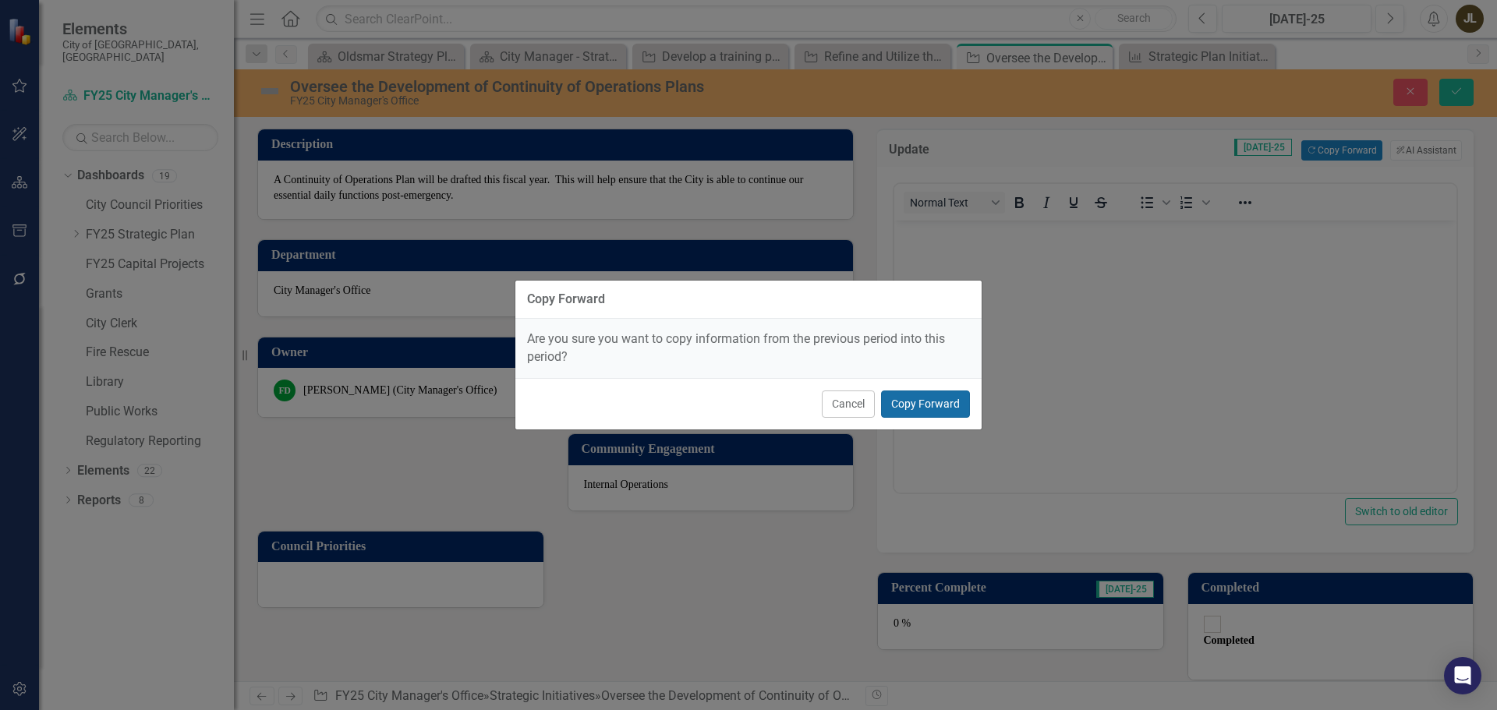
click at [933, 395] on button "Copy Forward" at bounding box center [925, 404] width 89 height 27
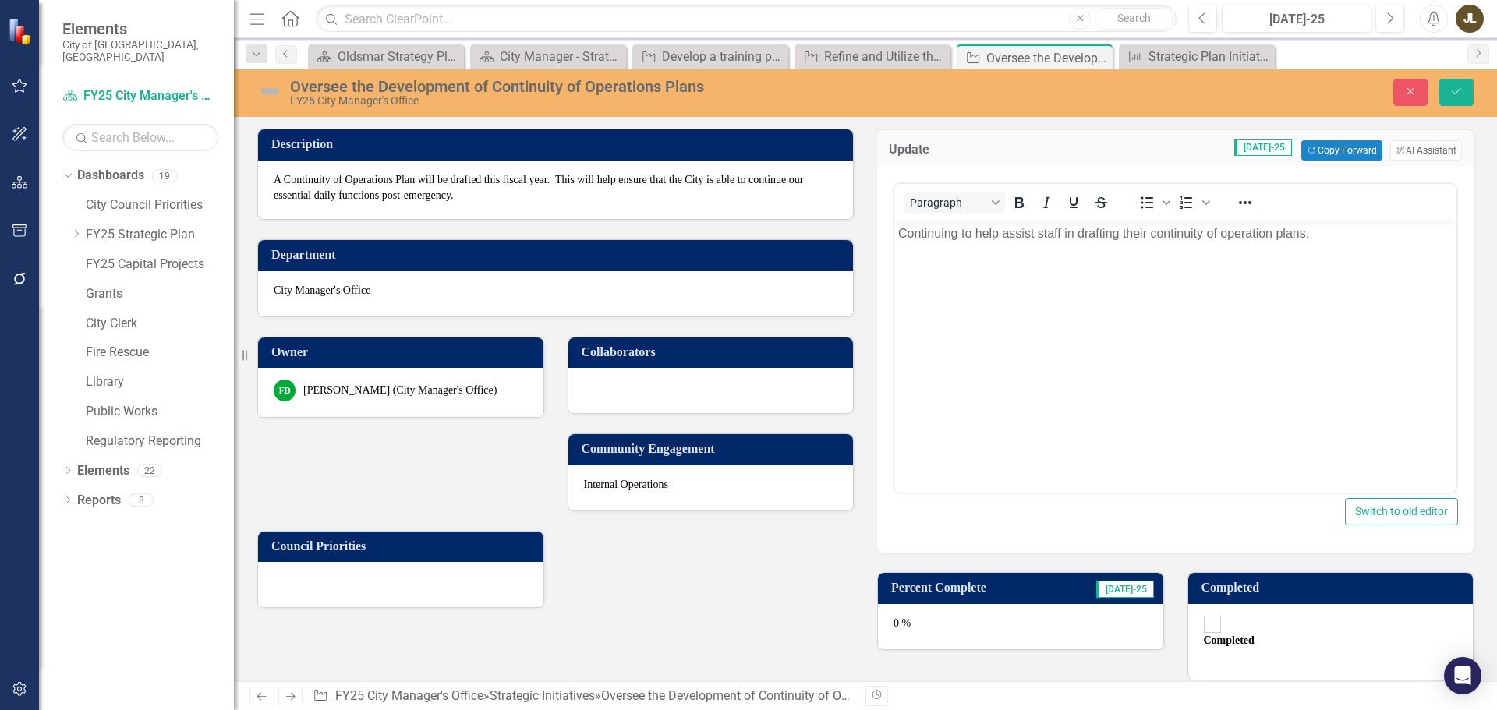
click at [267, 93] on img at bounding box center [269, 91] width 25 height 25
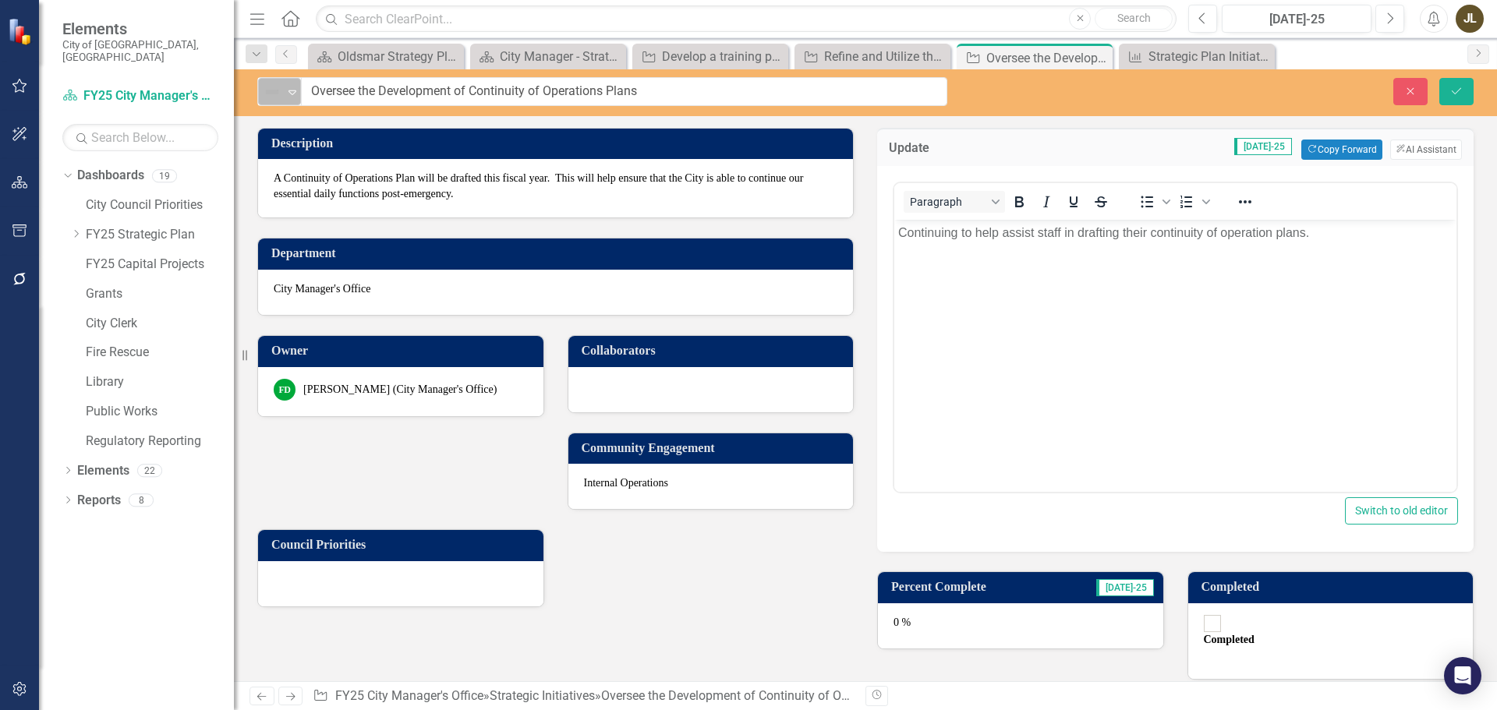
click at [285, 94] on icon "Expand" at bounding box center [293, 92] width 16 height 12
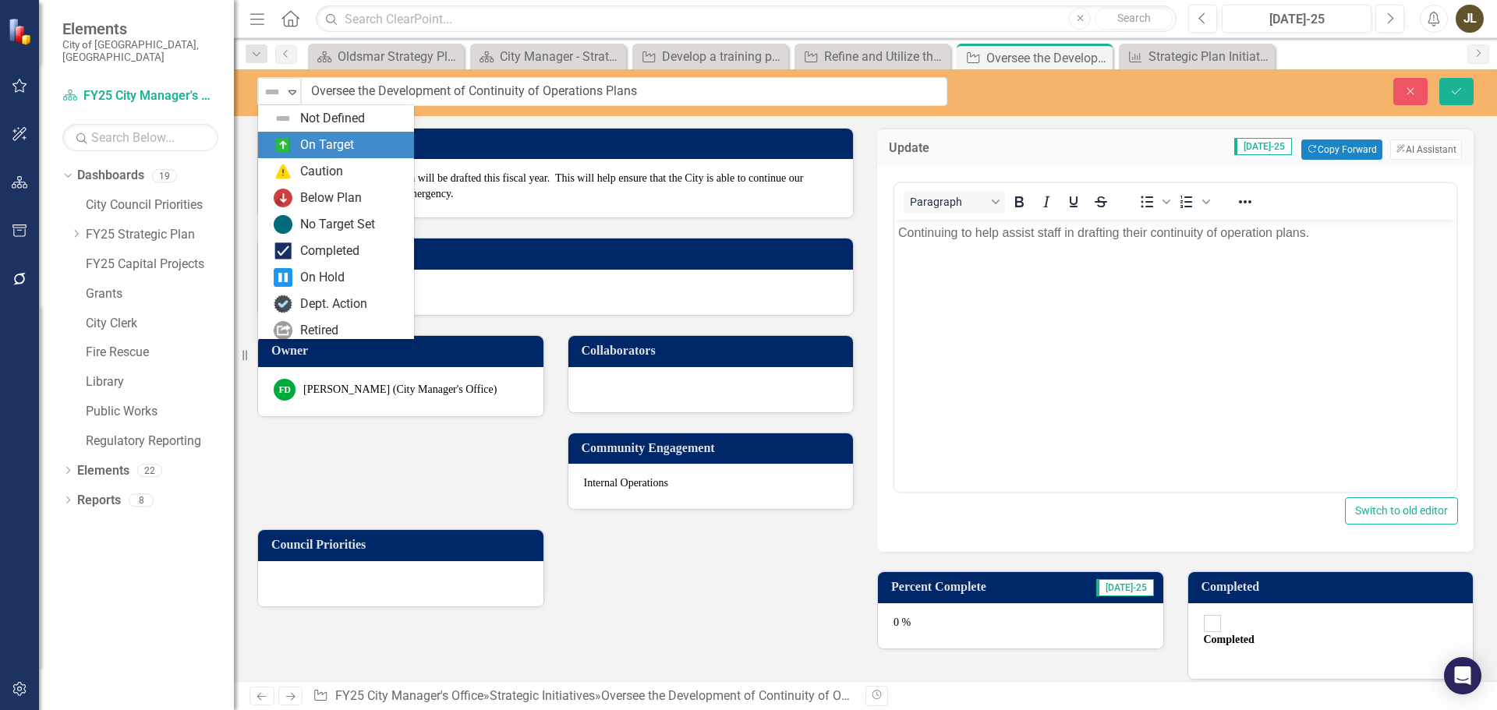
click at [337, 148] on div "On Target" at bounding box center [327, 145] width 54 height 18
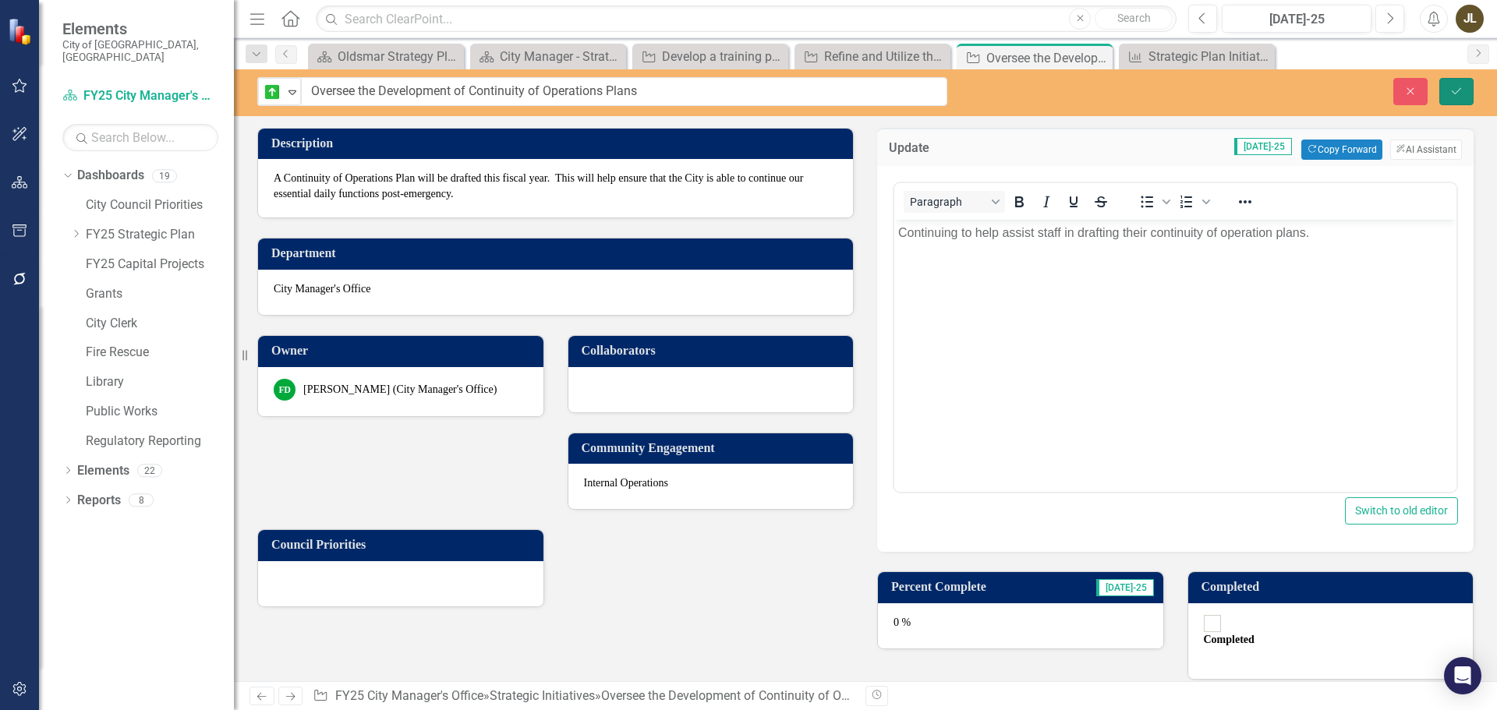
click at [1462, 99] on button "Save" at bounding box center [1457, 91] width 34 height 27
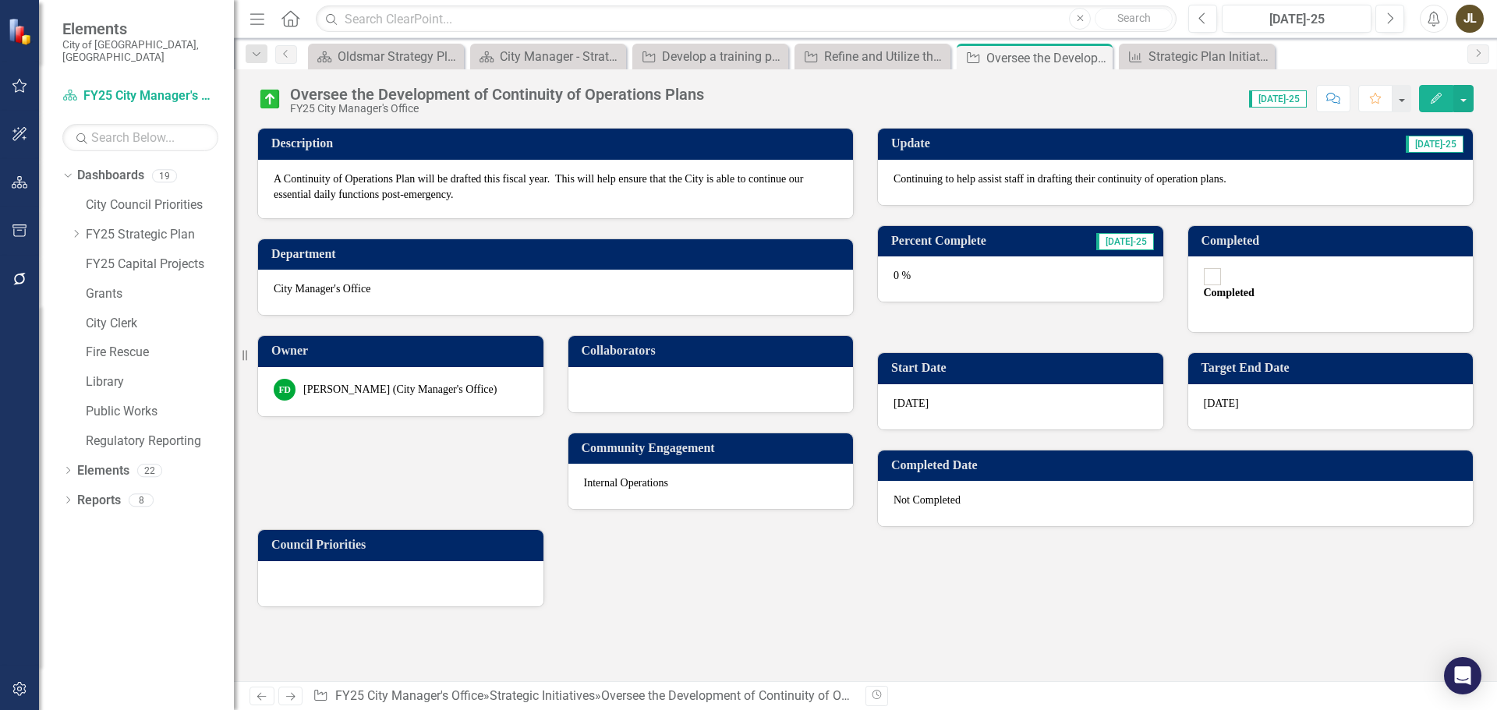
click at [1054, 265] on div "0 %" at bounding box center [1020, 279] width 285 height 45
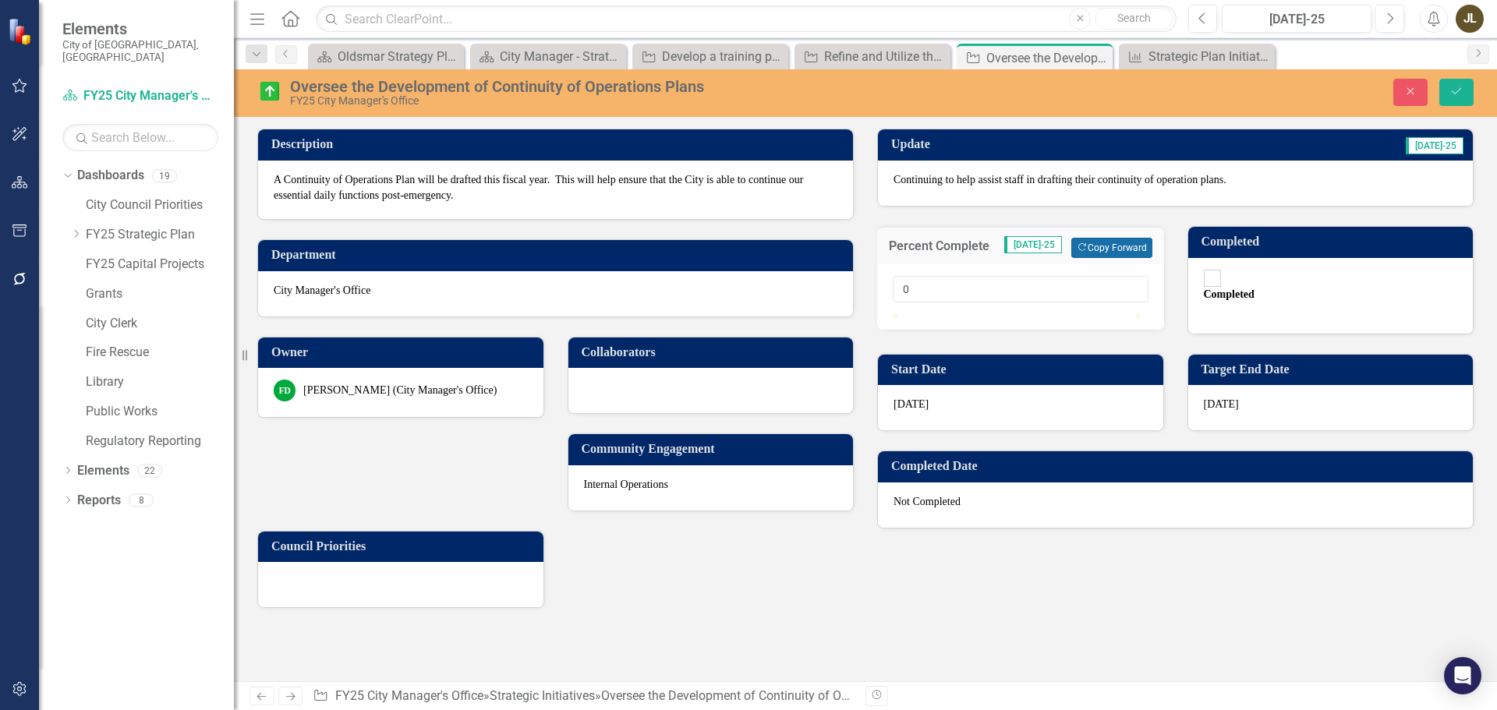
click at [1107, 243] on button "Copy Forward Copy Forward" at bounding box center [1111, 248] width 80 height 20
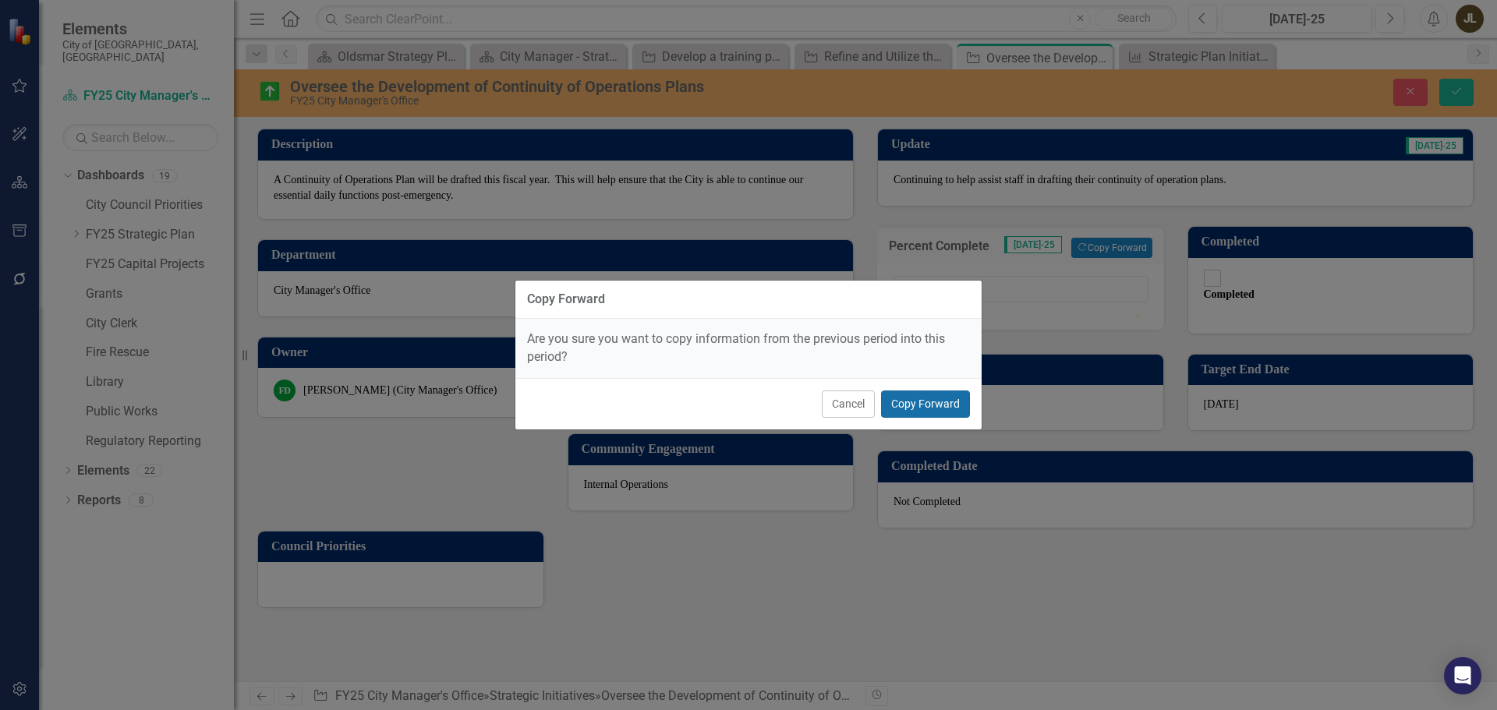
click at [930, 402] on button "Copy Forward" at bounding box center [925, 404] width 89 height 27
type input "55"
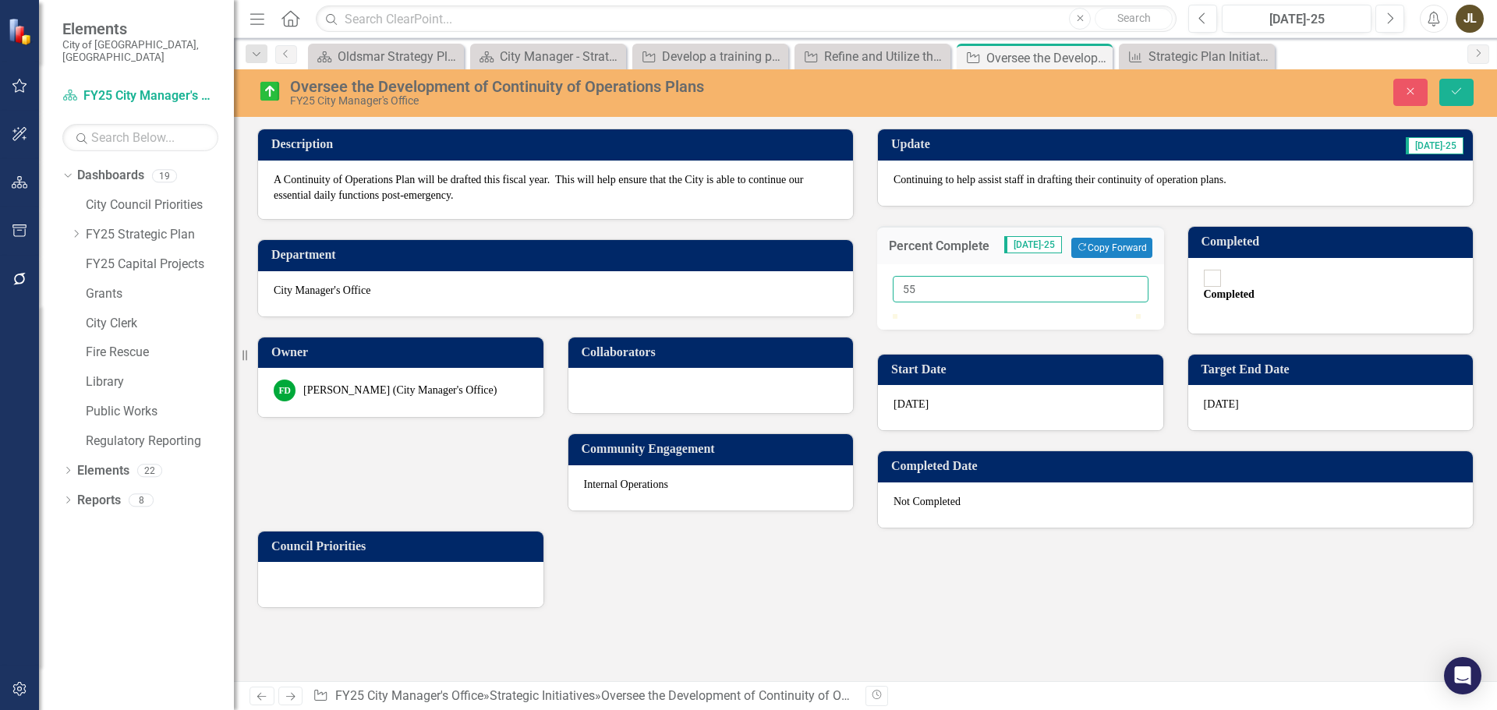
click at [934, 286] on input "55" at bounding box center [1021, 289] width 256 height 27
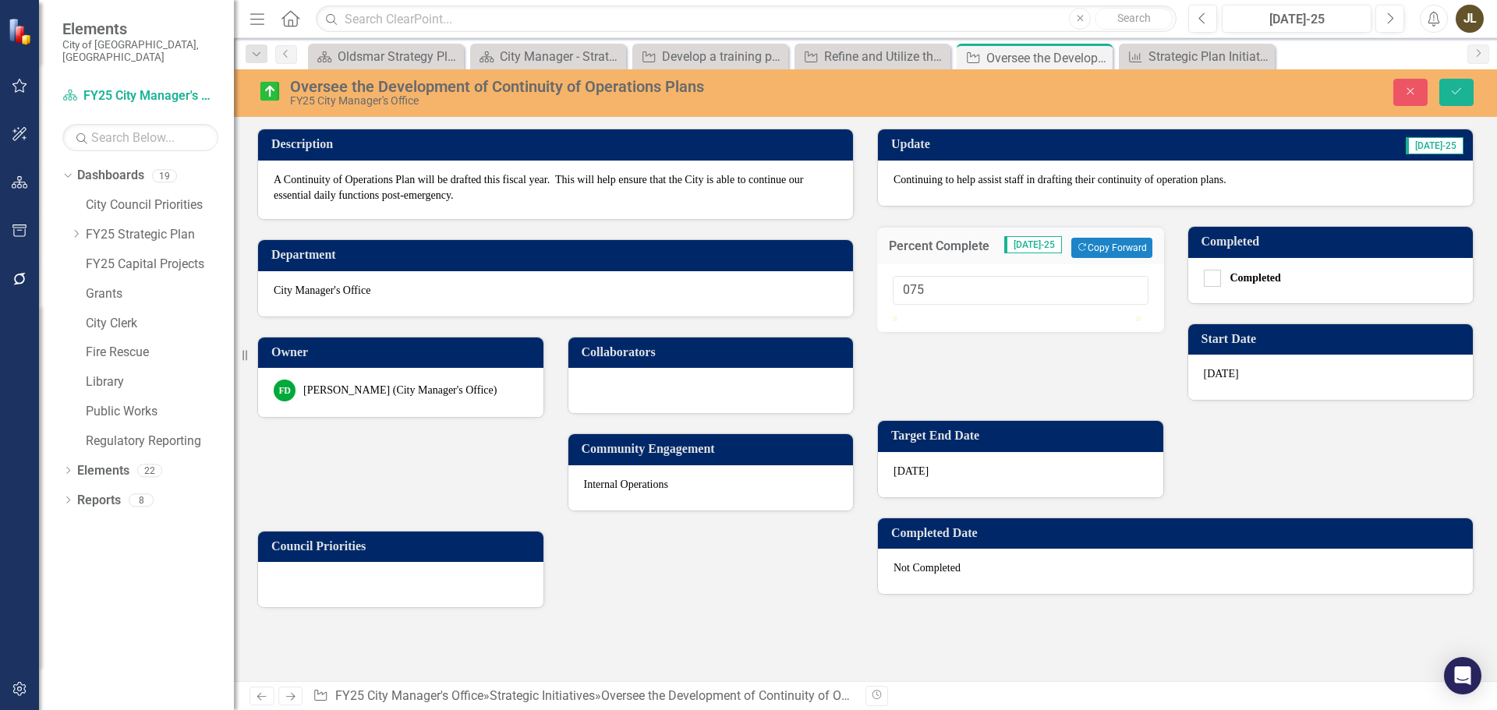
type input "075"
click at [1008, 332] on div "075" at bounding box center [1020, 298] width 287 height 68
click at [1450, 95] on icon "Save" at bounding box center [1457, 91] width 14 height 11
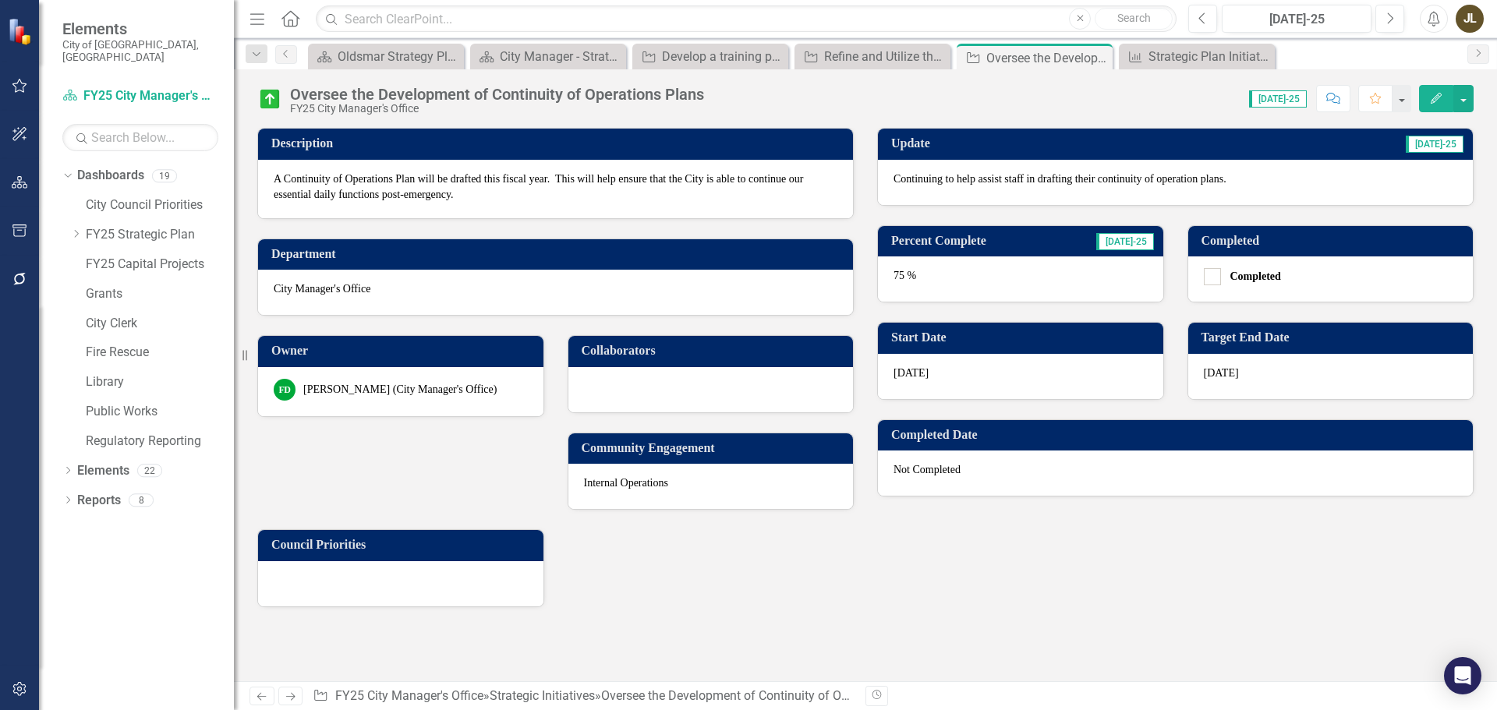
click at [297, 690] on link "Next" at bounding box center [290, 696] width 25 height 19
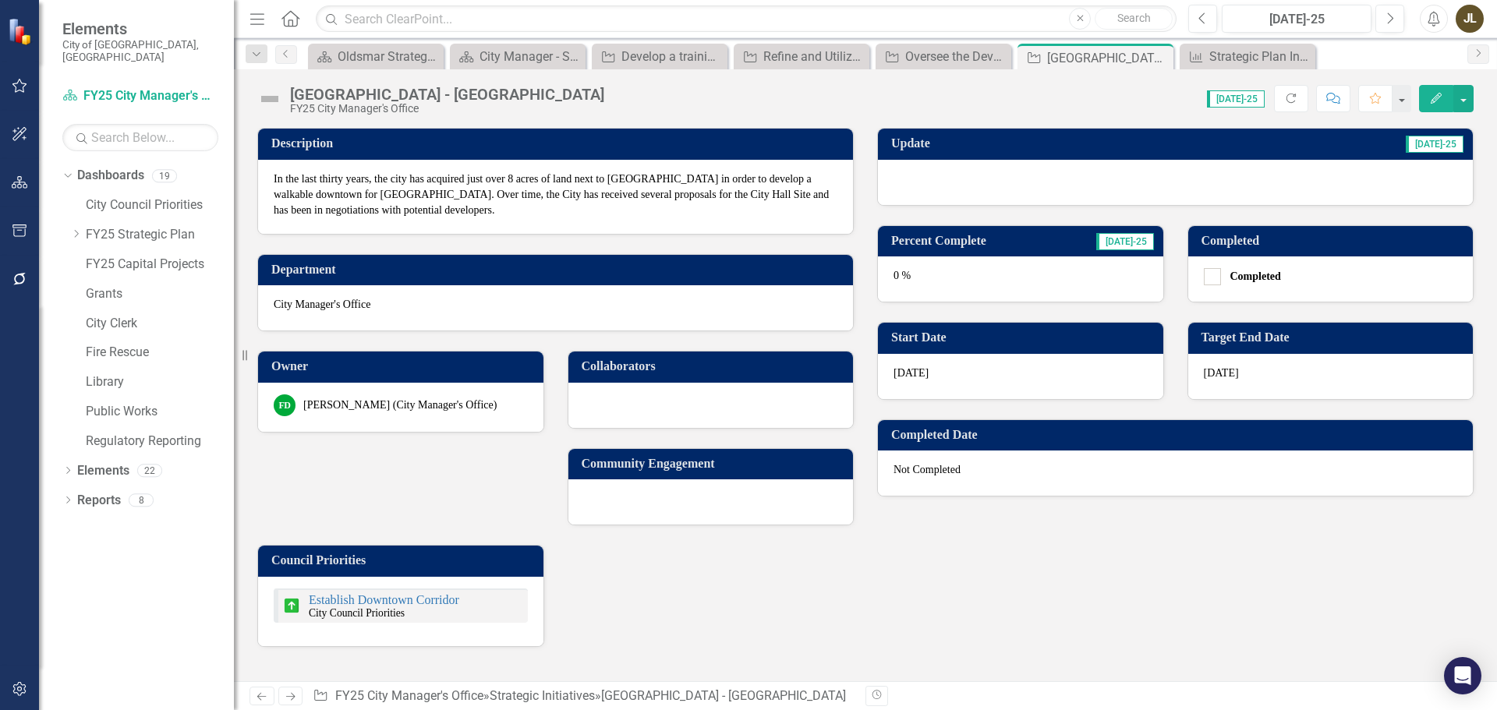
click at [943, 190] on div at bounding box center [1175, 182] width 595 height 45
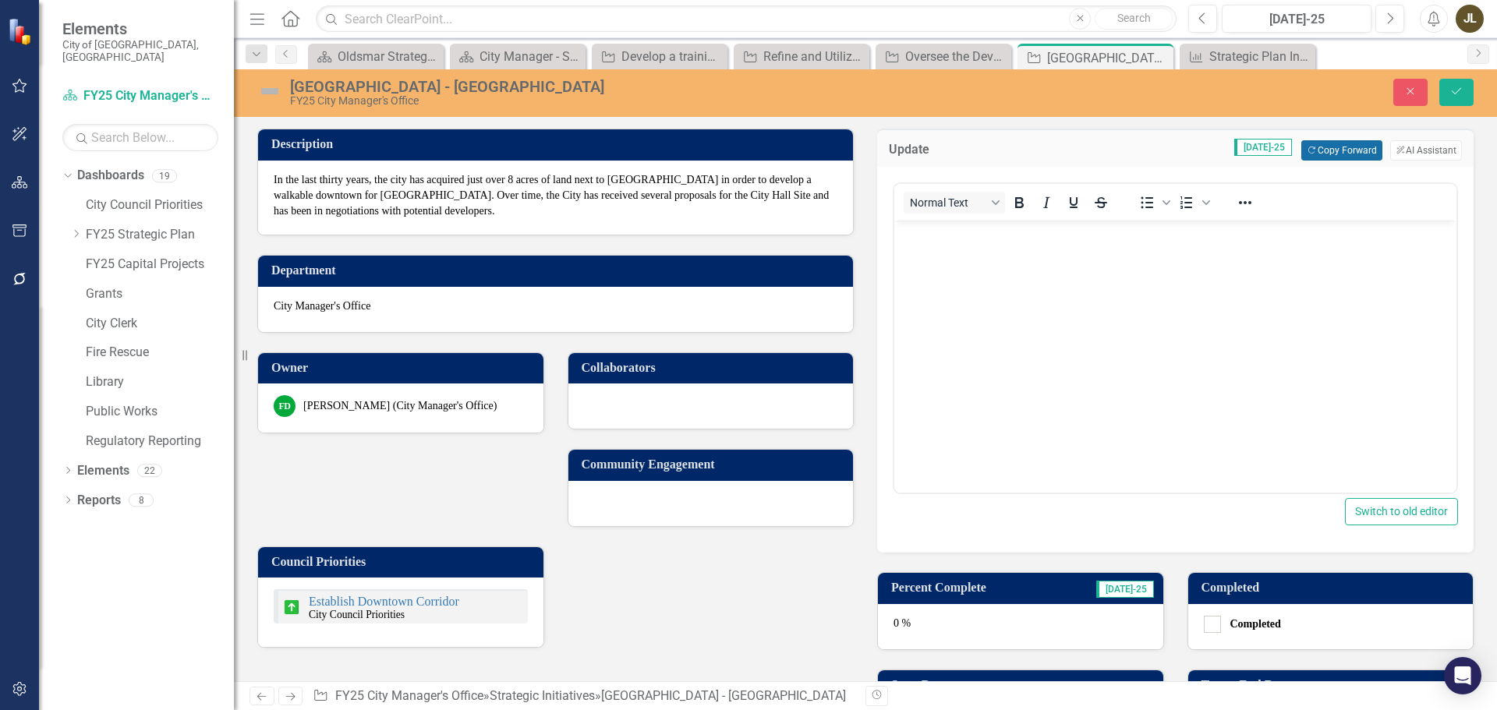
click at [1325, 154] on button "Copy Forward Copy Forward" at bounding box center [1341, 150] width 80 height 20
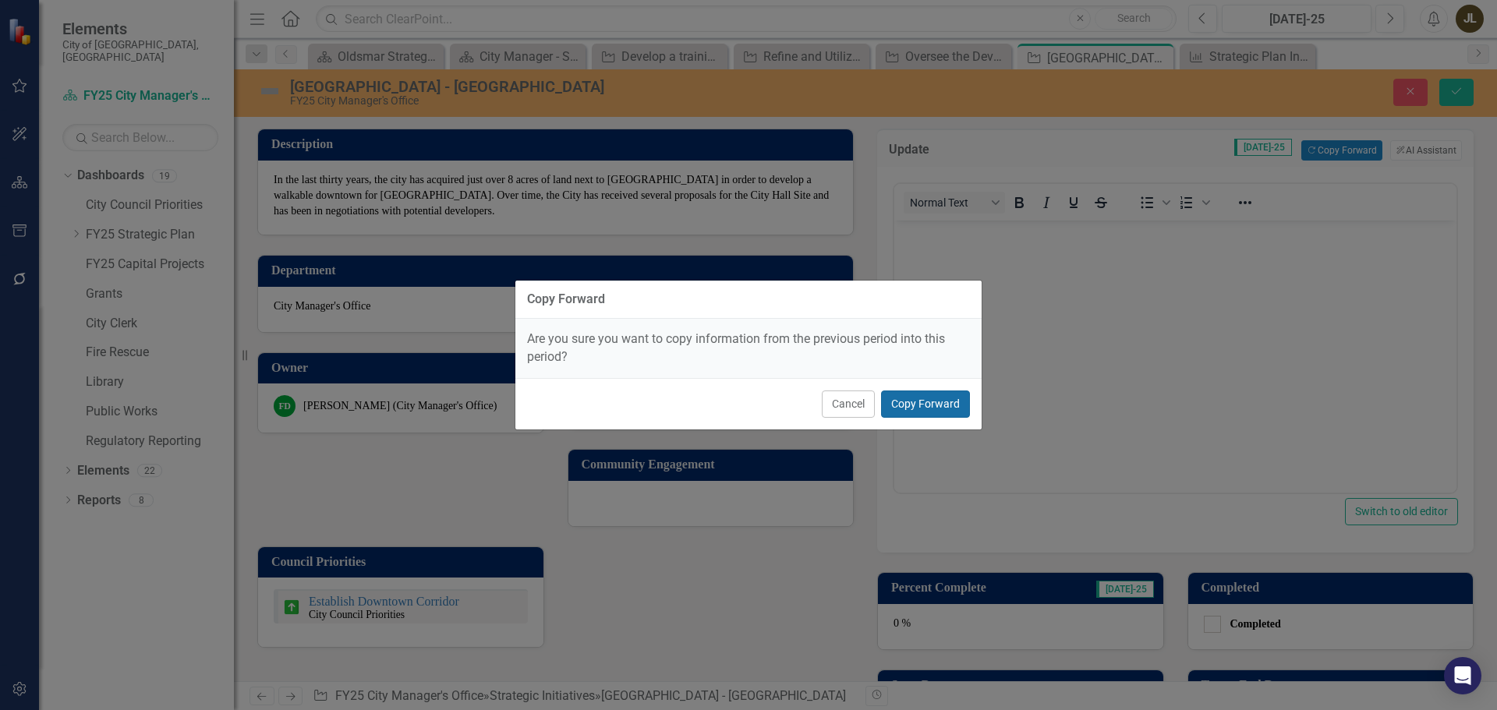
click at [922, 397] on button "Copy Forward" at bounding box center [925, 404] width 89 height 27
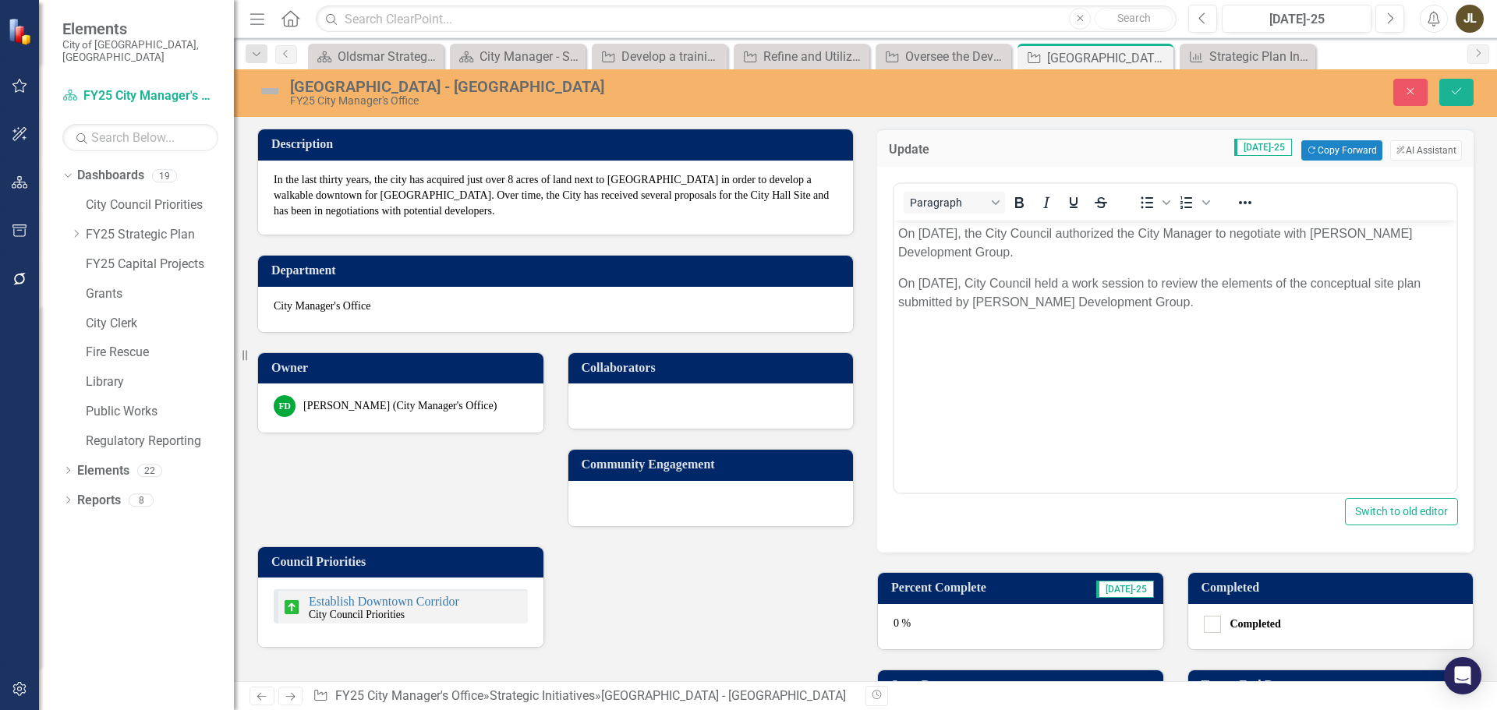
click at [958, 618] on div "0 %" at bounding box center [1020, 626] width 285 height 45
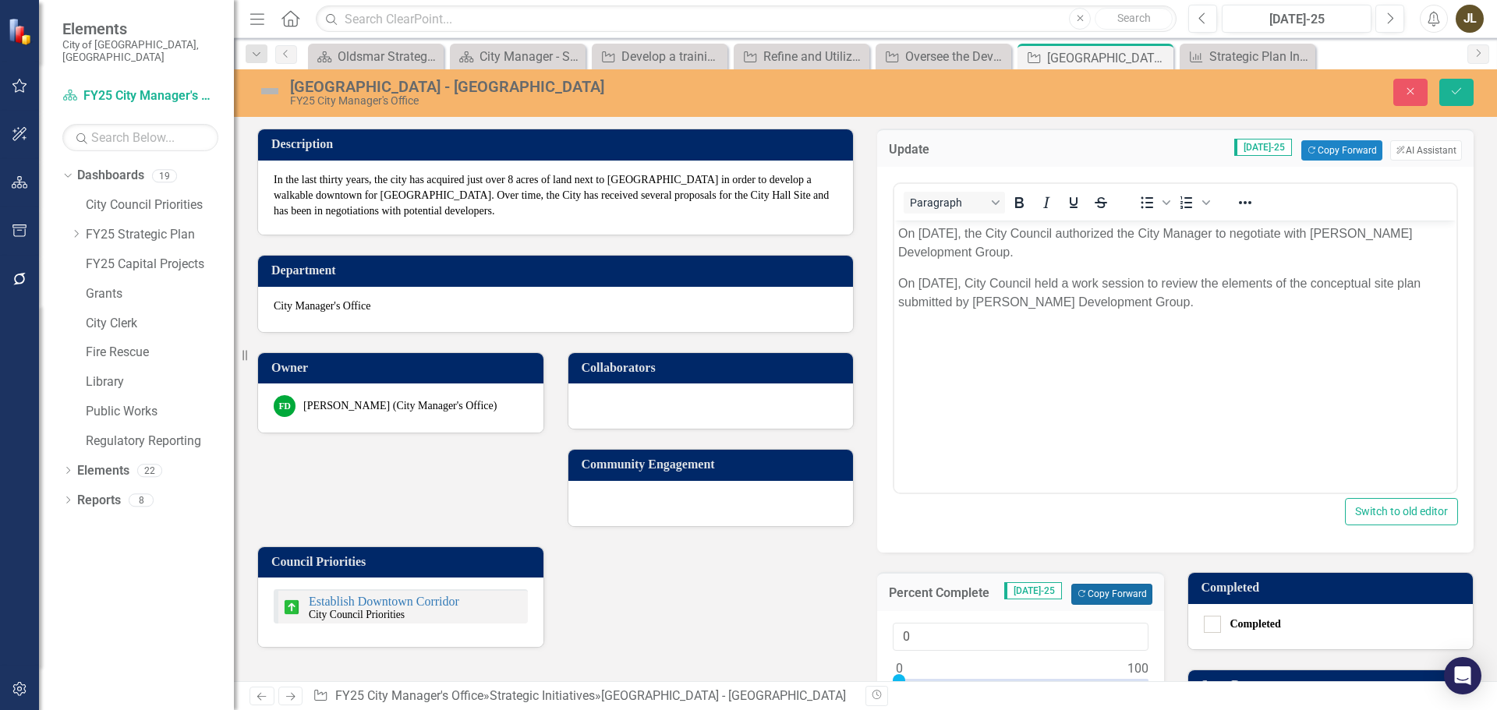
click at [1086, 598] on button "Copy Forward Copy Forward" at bounding box center [1111, 594] width 80 height 20
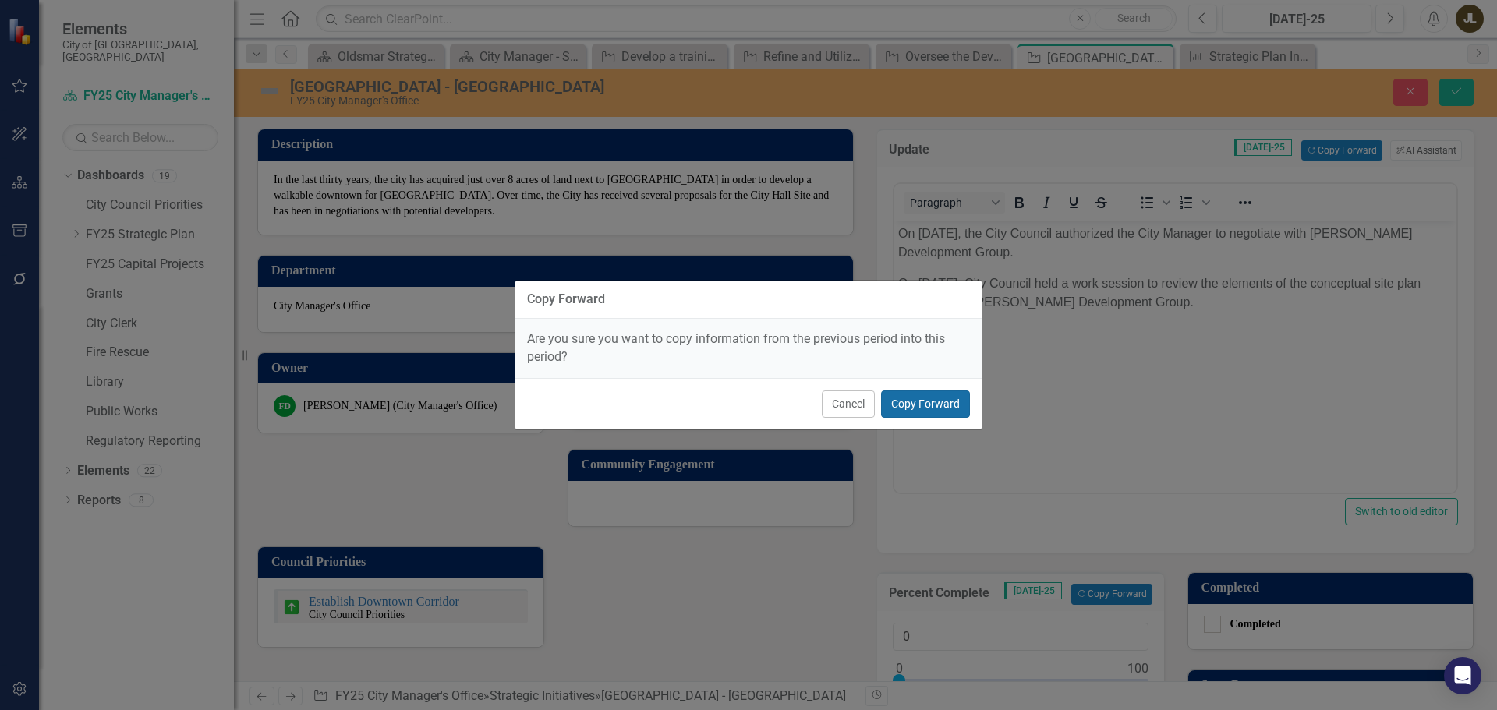
click at [915, 405] on button "Copy Forward" at bounding box center [925, 404] width 89 height 27
type input "25"
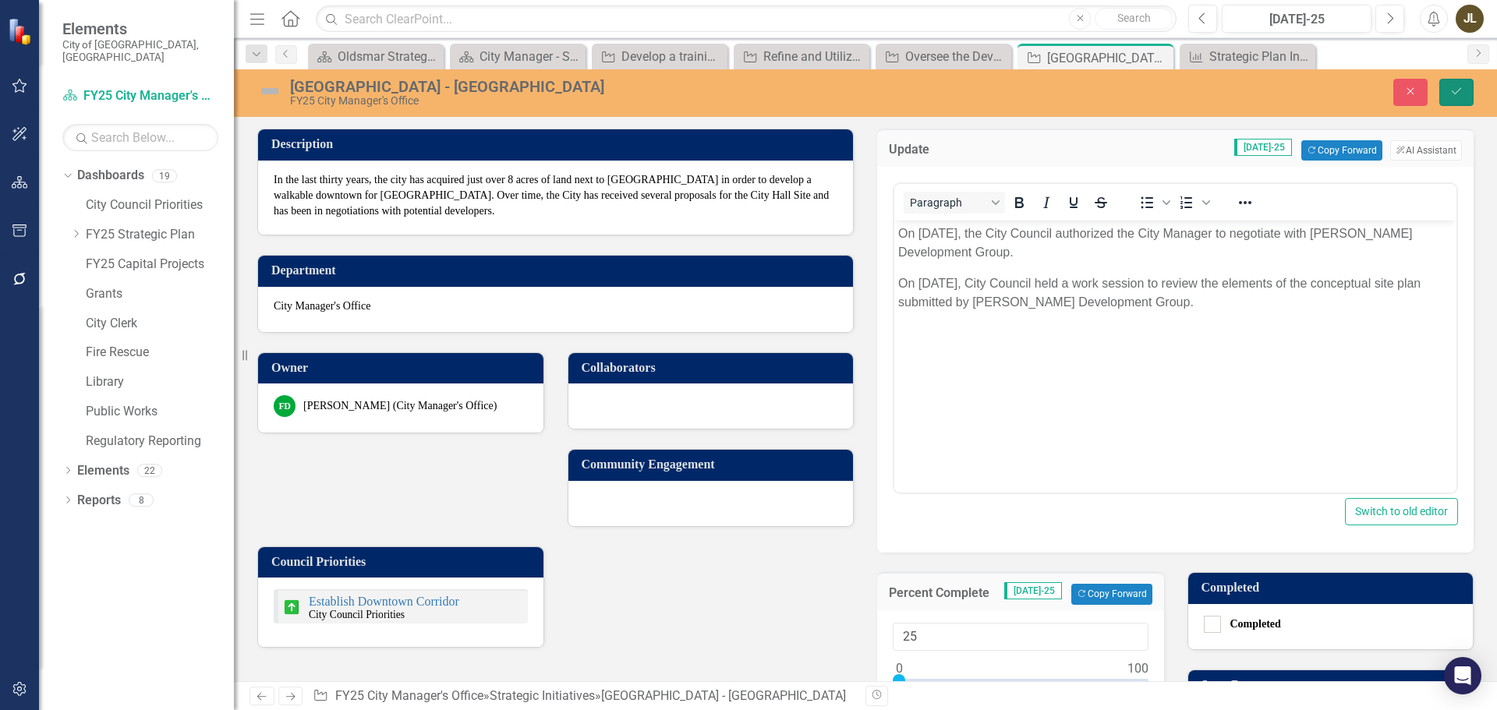
click at [1464, 79] on button "Save" at bounding box center [1457, 92] width 34 height 27
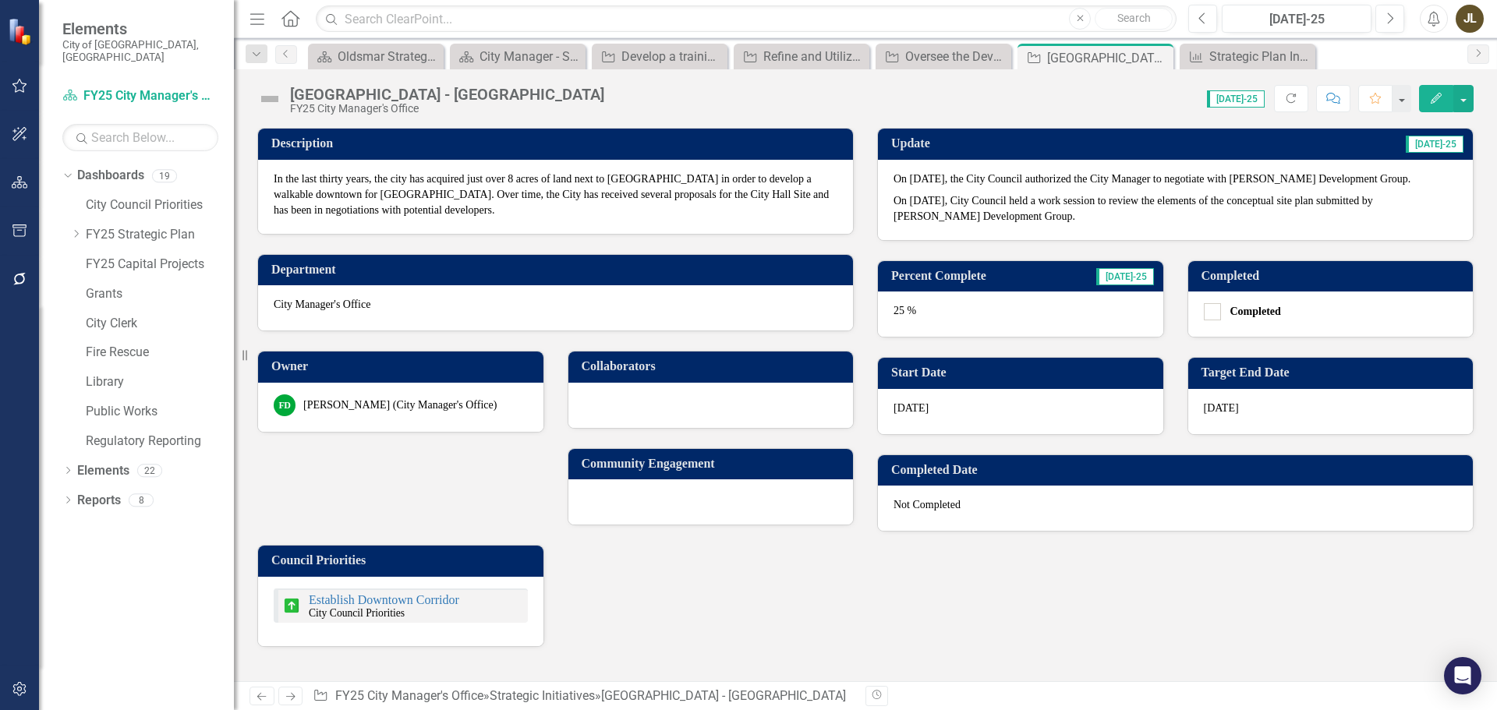
click at [273, 96] on img at bounding box center [269, 99] width 25 height 25
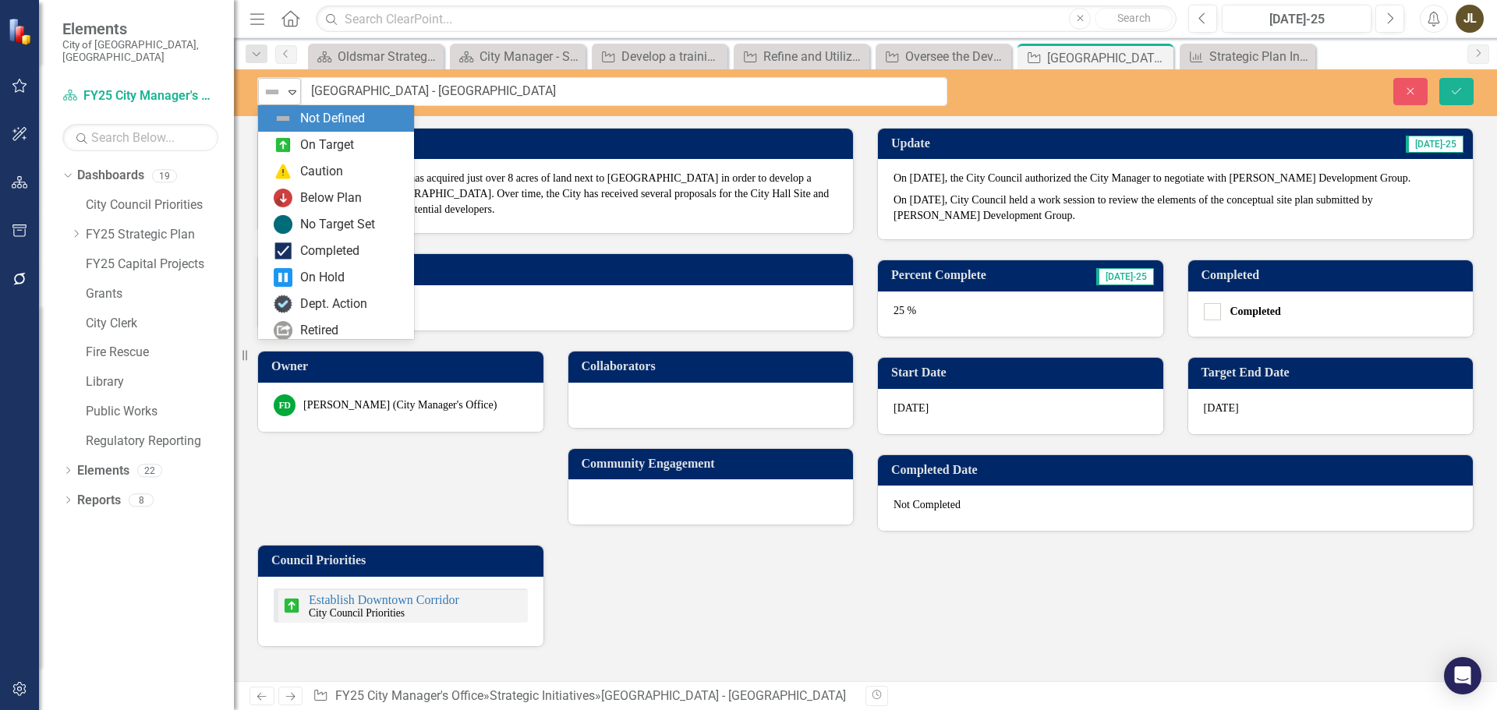
click at [277, 94] on img at bounding box center [272, 92] width 19 height 19
click at [310, 145] on div "On Target" at bounding box center [327, 145] width 54 height 18
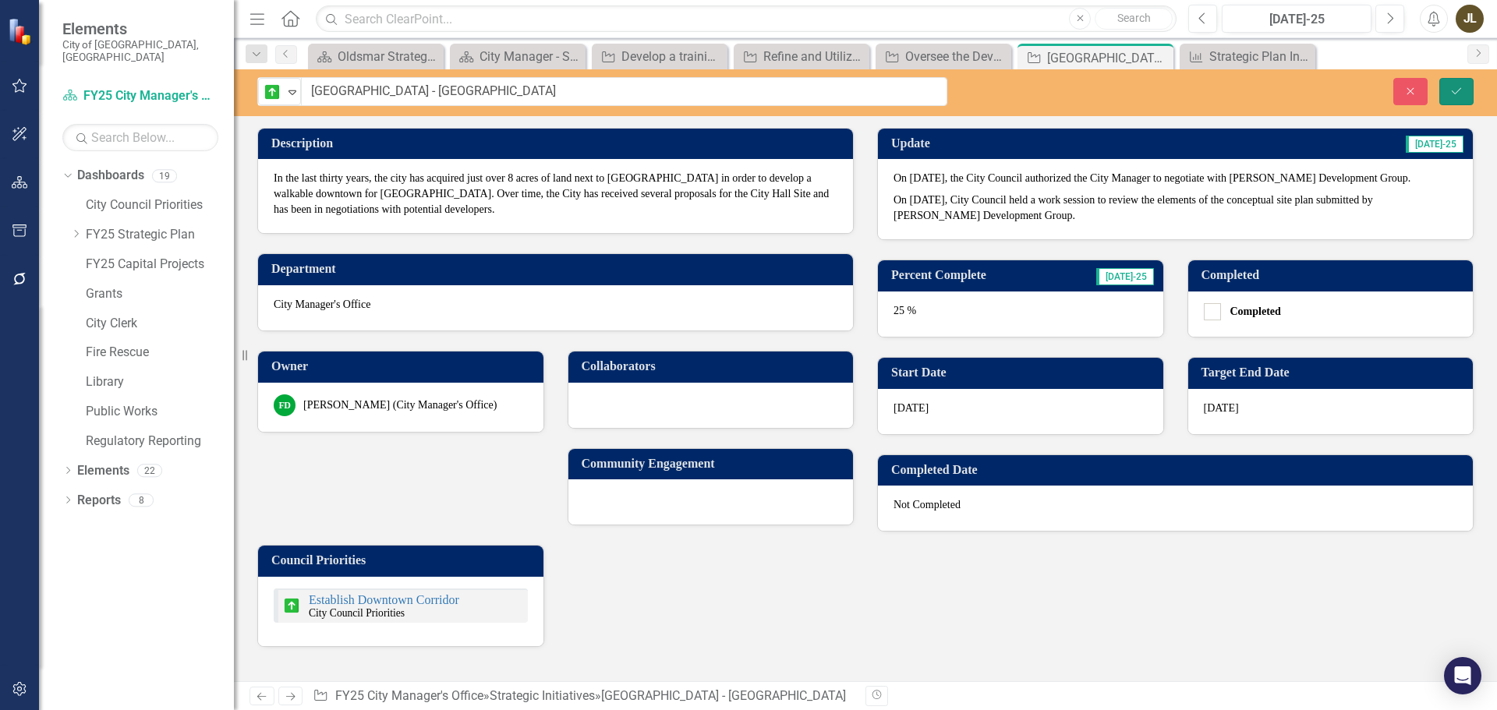
click at [1449, 87] on button "Save" at bounding box center [1457, 91] width 34 height 27
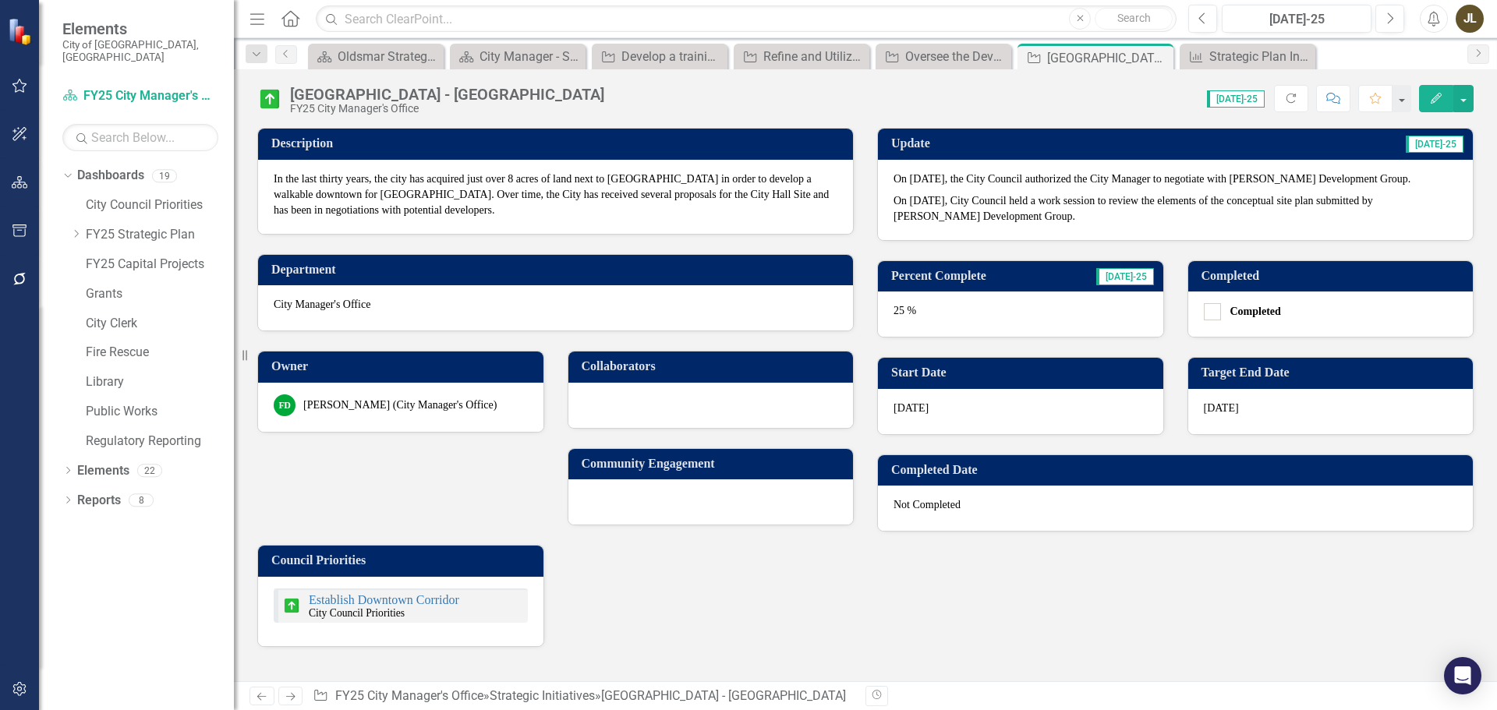
click at [292, 699] on icon "Next" at bounding box center [290, 697] width 13 height 10
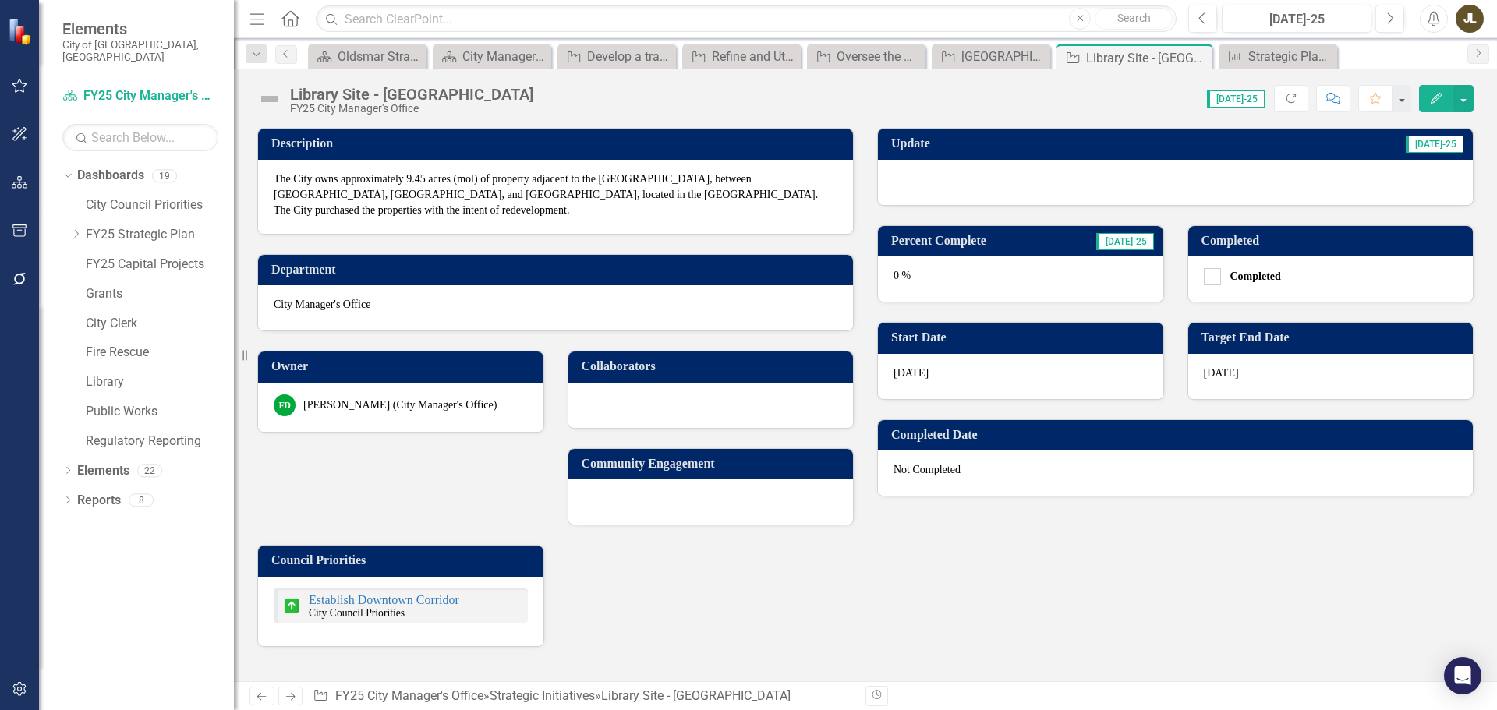
click at [1049, 176] on div at bounding box center [1175, 182] width 595 height 45
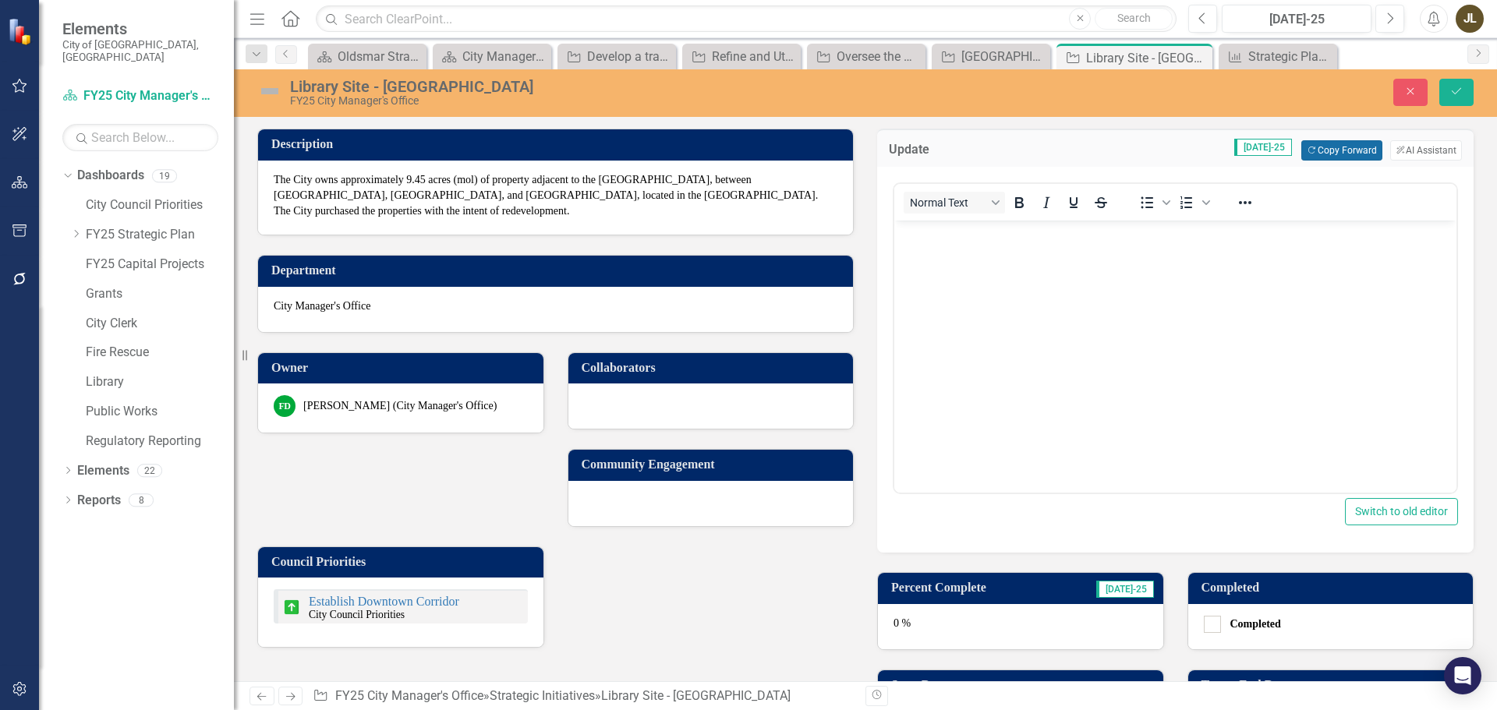
click at [1344, 157] on button "Copy Forward Copy Forward" at bounding box center [1341, 150] width 80 height 20
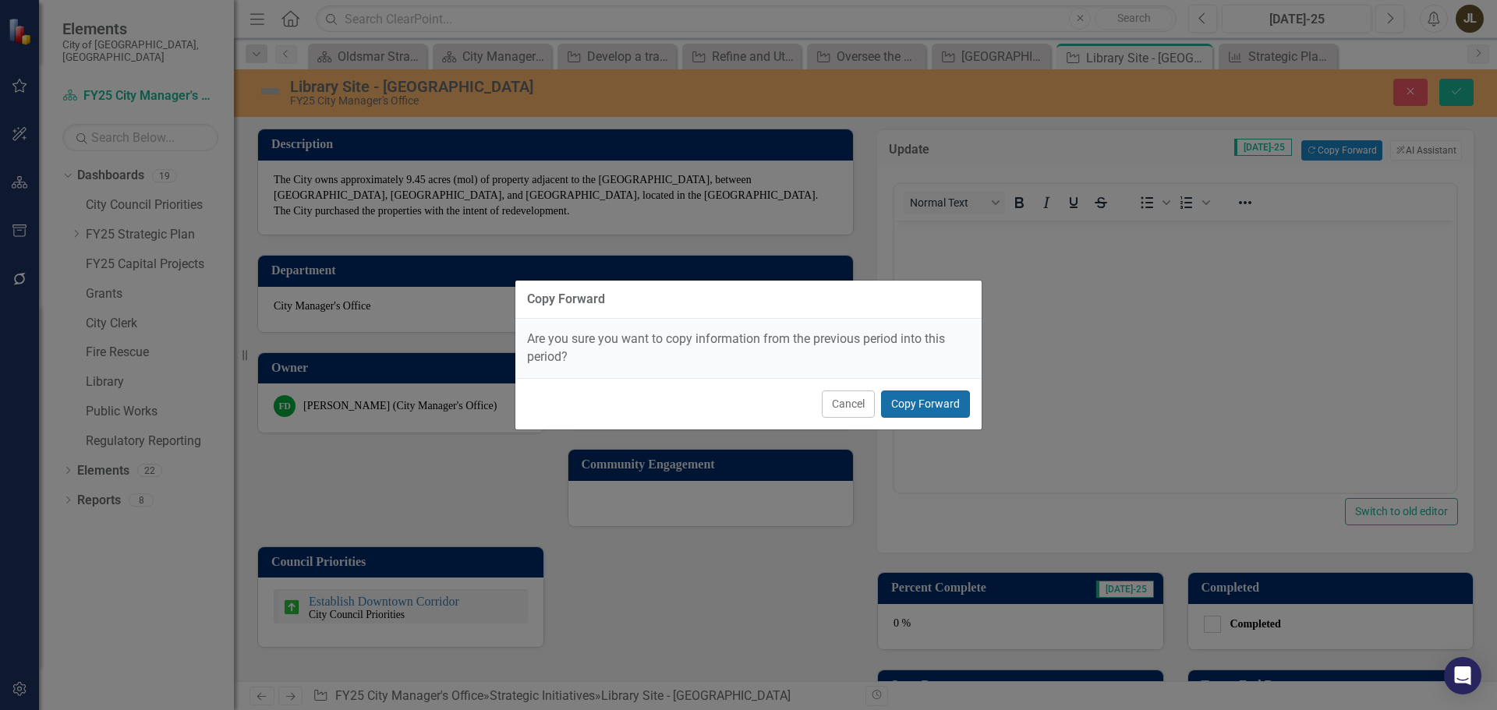
click at [926, 410] on button "Copy Forward" at bounding box center [925, 404] width 89 height 27
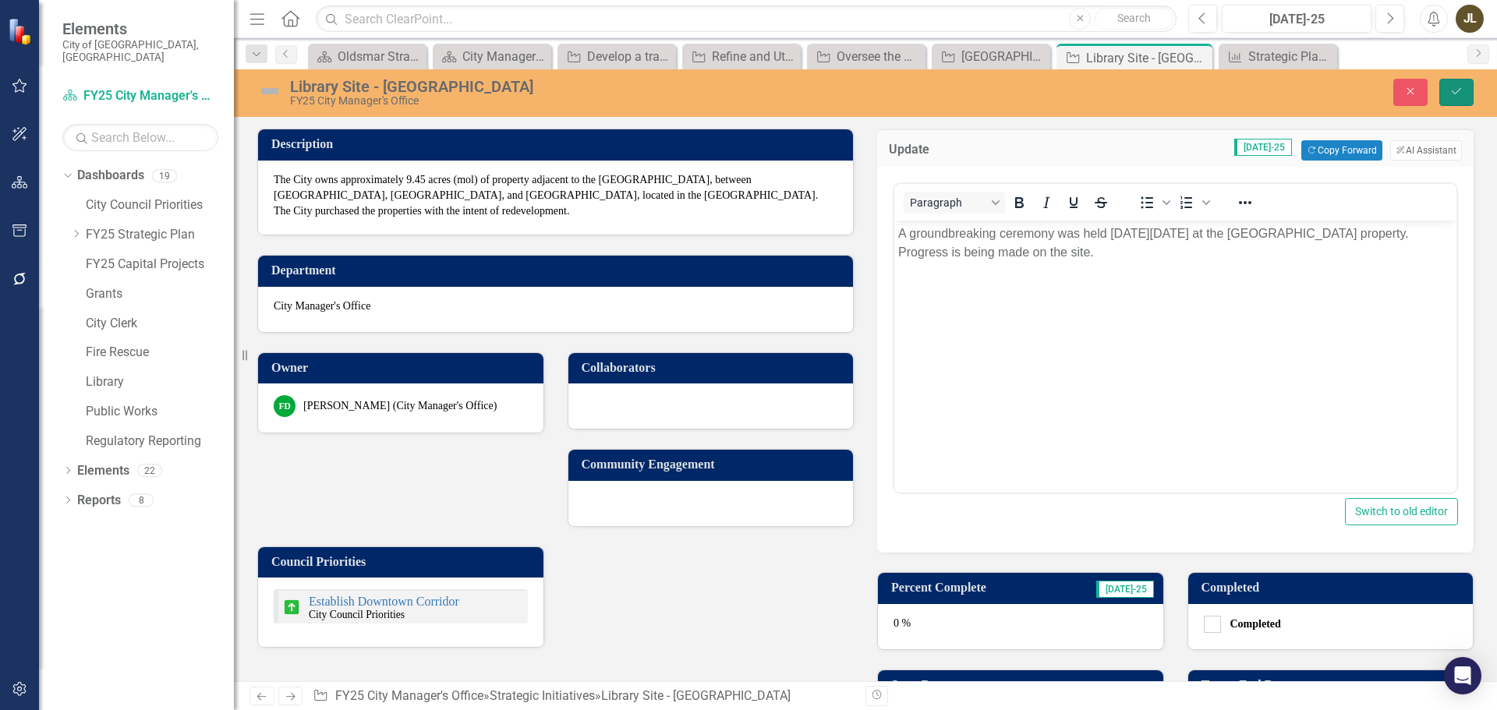
click at [1444, 87] on button "Save" at bounding box center [1457, 92] width 34 height 27
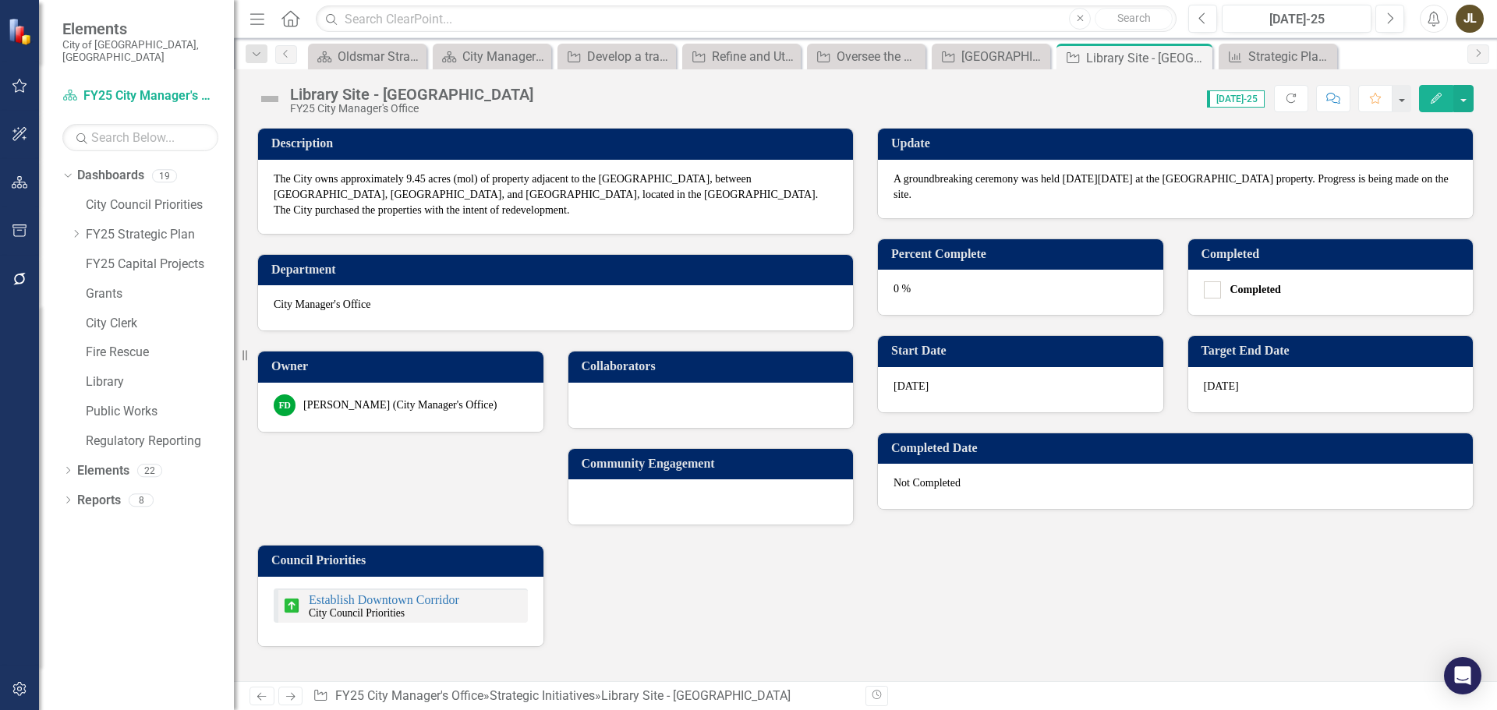
click at [983, 285] on div "0 %" at bounding box center [1020, 292] width 285 height 45
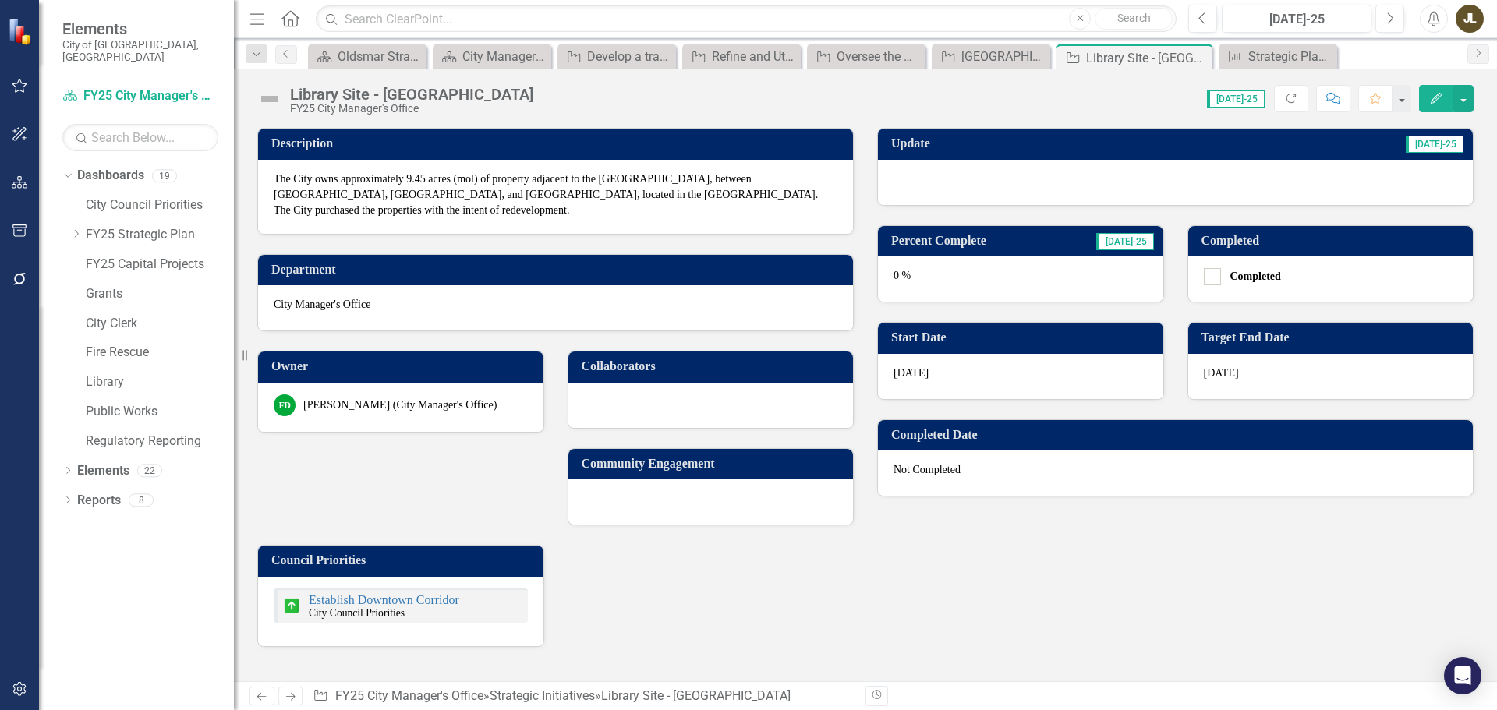
click at [983, 285] on div "0 %" at bounding box center [1020, 279] width 285 height 45
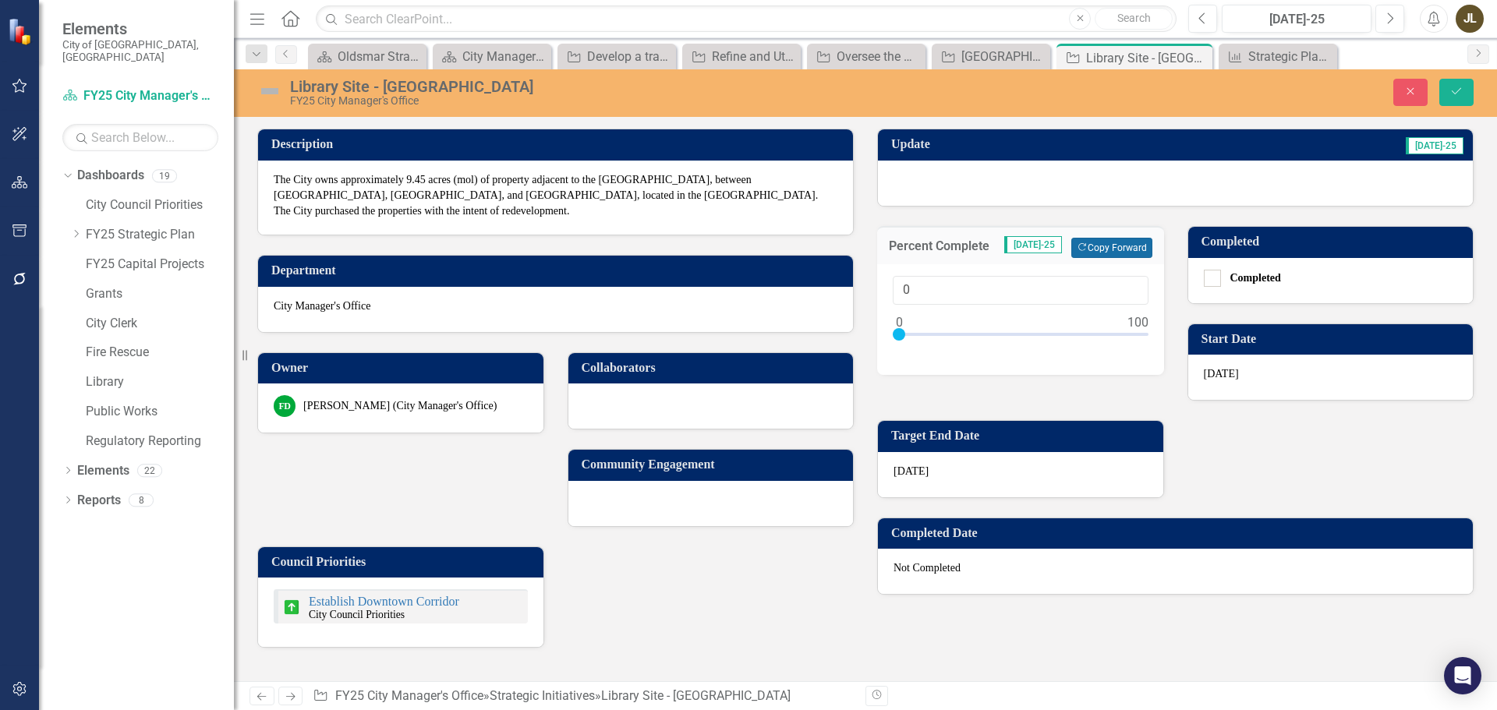
click at [1100, 254] on button "Copy Forward Copy Forward" at bounding box center [1111, 248] width 80 height 20
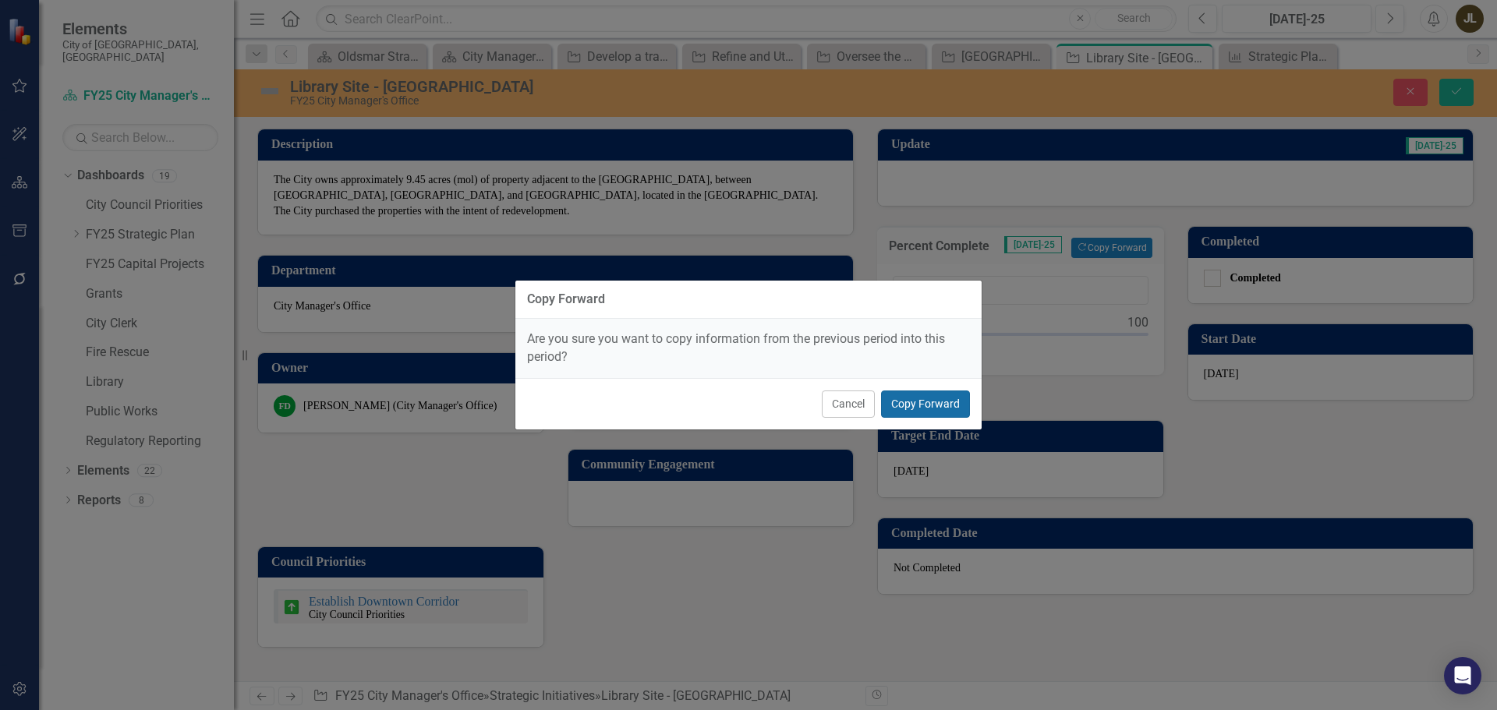
click at [923, 398] on button "Copy Forward" at bounding box center [925, 404] width 89 height 27
type input "45"
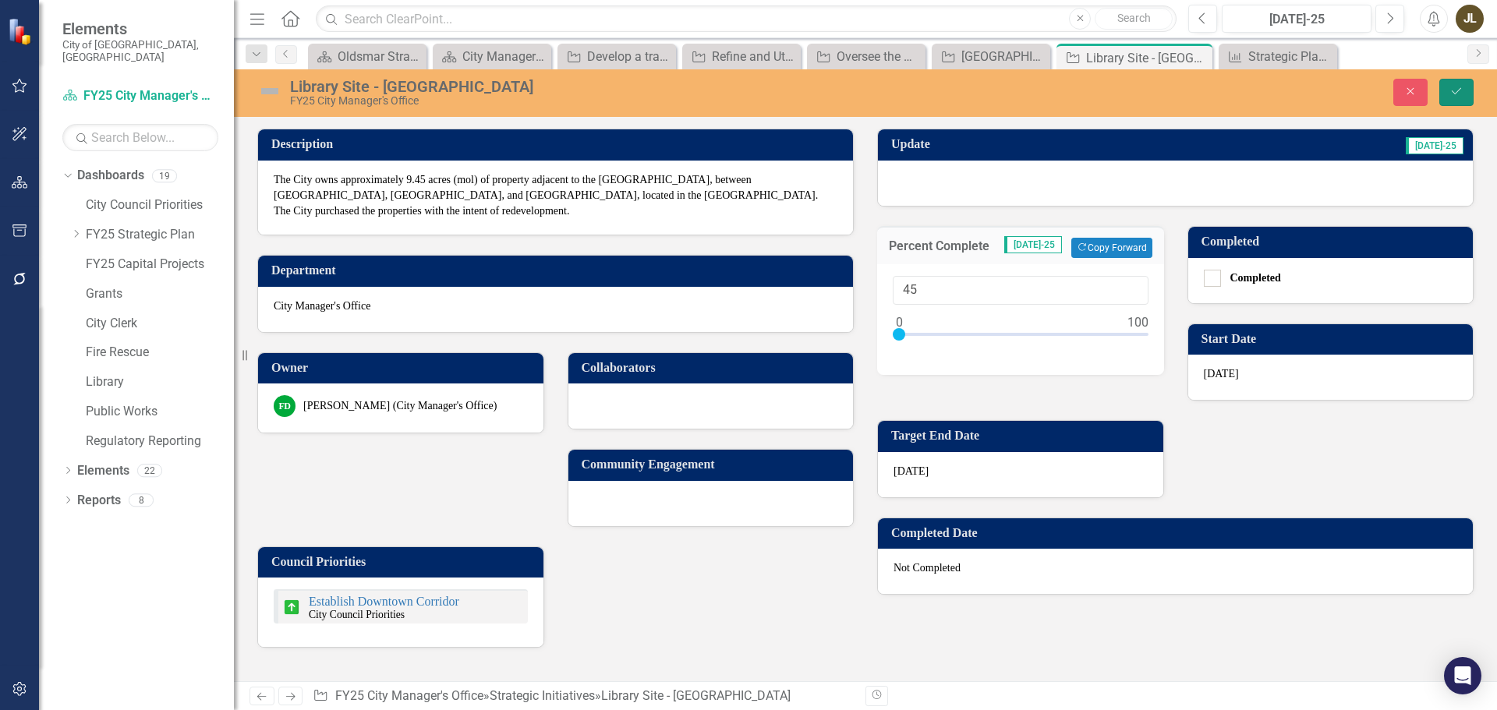
click at [1464, 92] on button "Save" at bounding box center [1457, 92] width 34 height 27
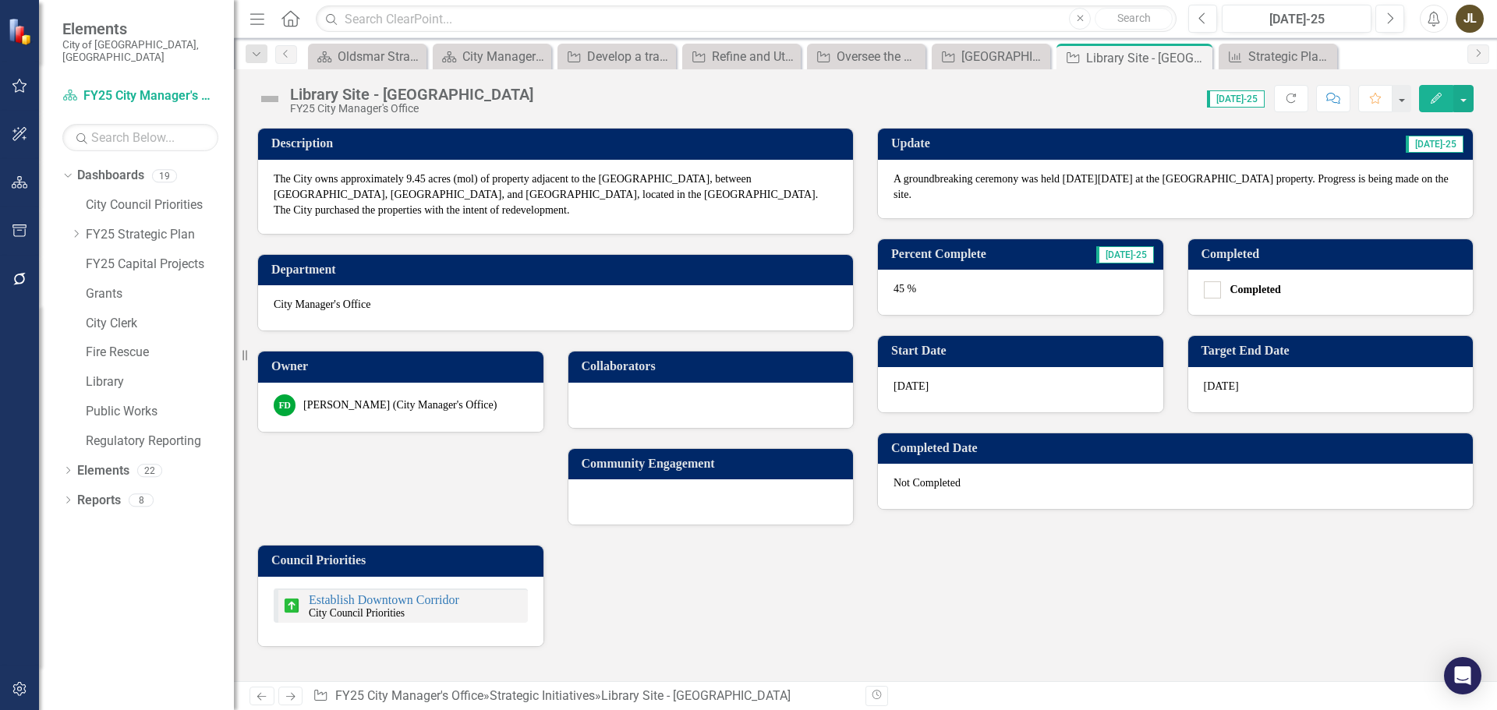
click at [269, 102] on img at bounding box center [269, 99] width 25 height 25
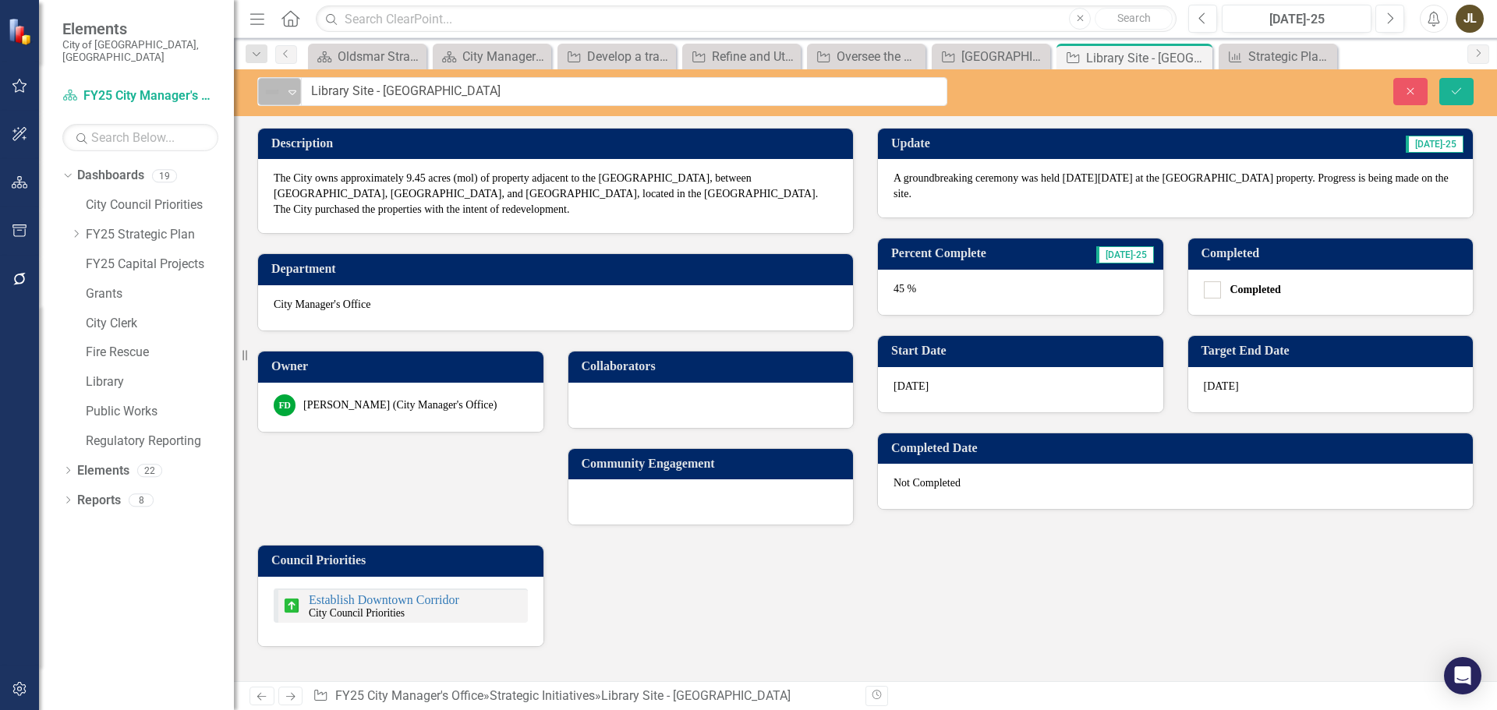
click at [270, 102] on div "Not Defined" at bounding box center [272, 92] width 23 height 22
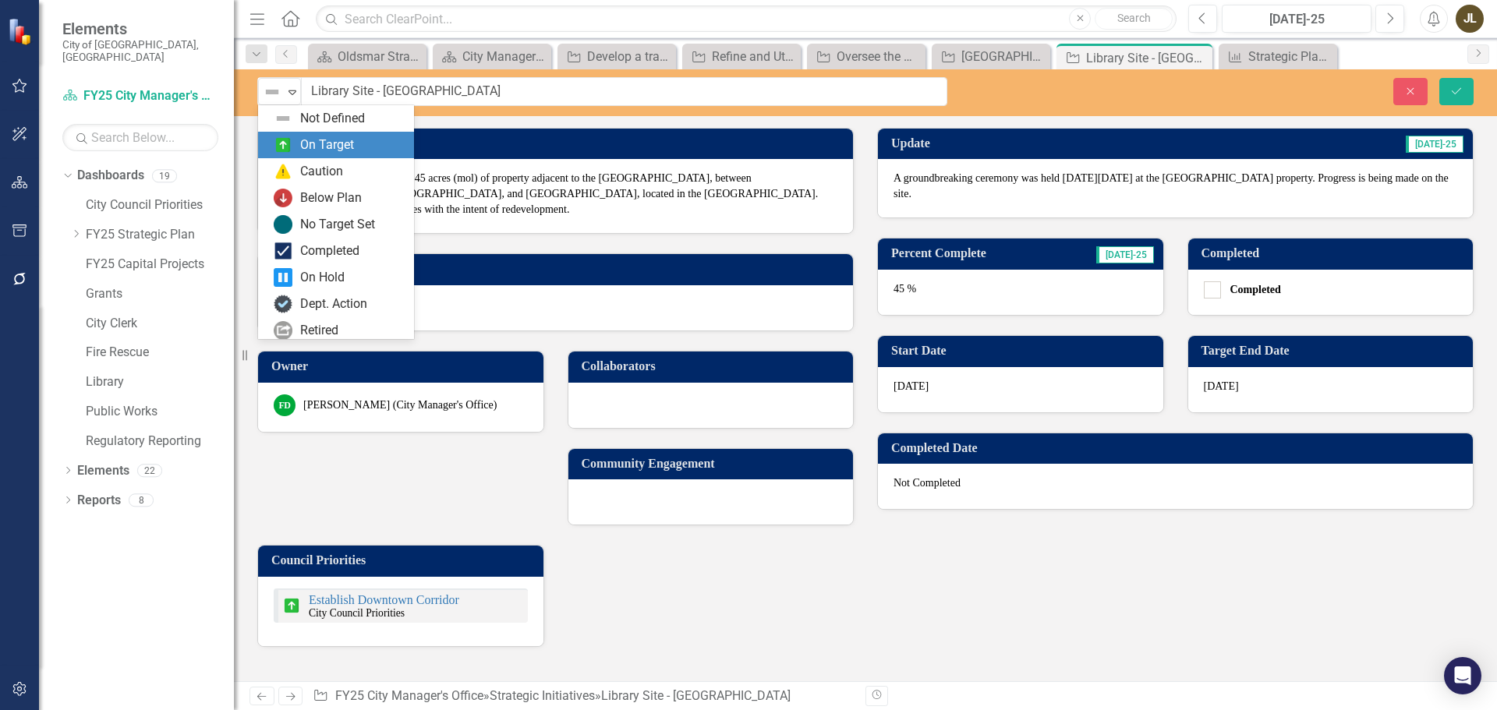
click at [325, 157] on div "On Target" at bounding box center [336, 145] width 156 height 27
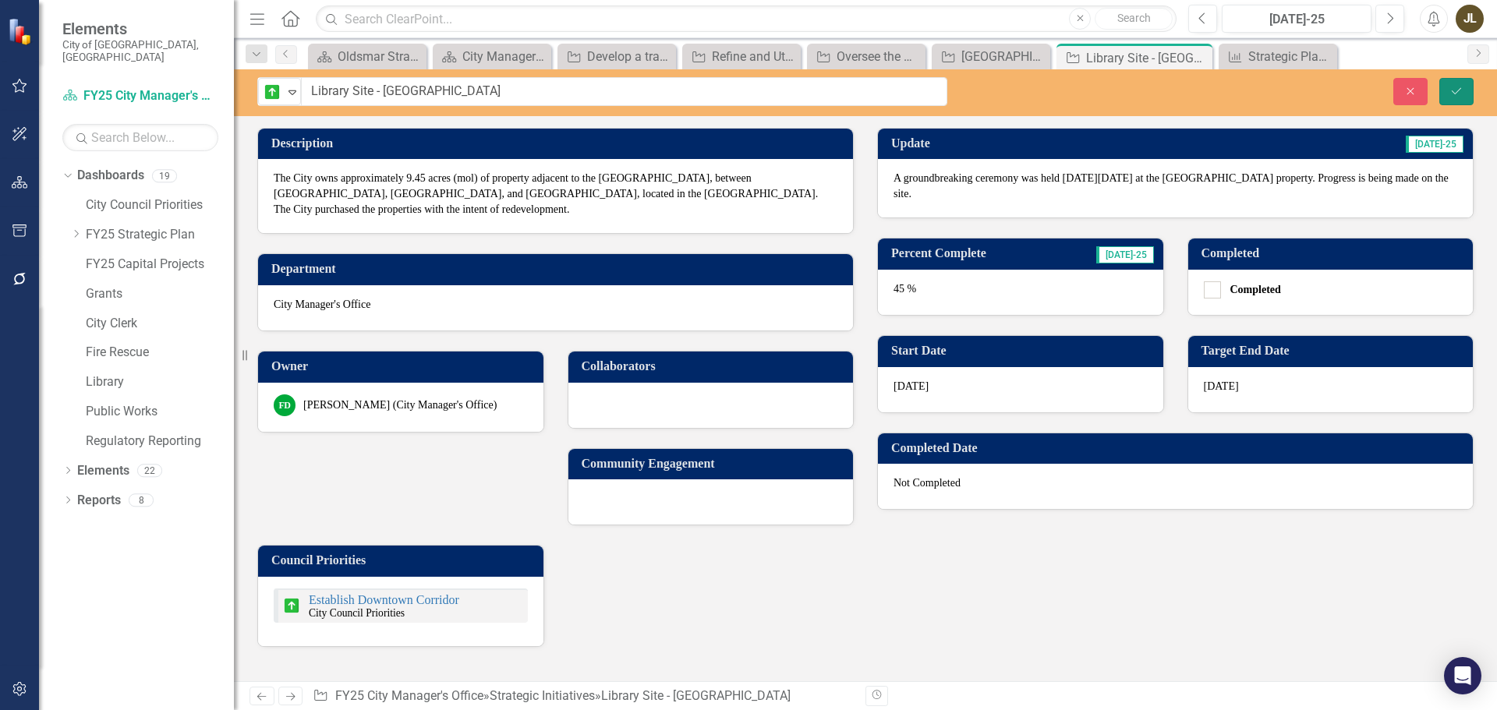
click at [1456, 95] on icon "Save" at bounding box center [1457, 91] width 14 height 11
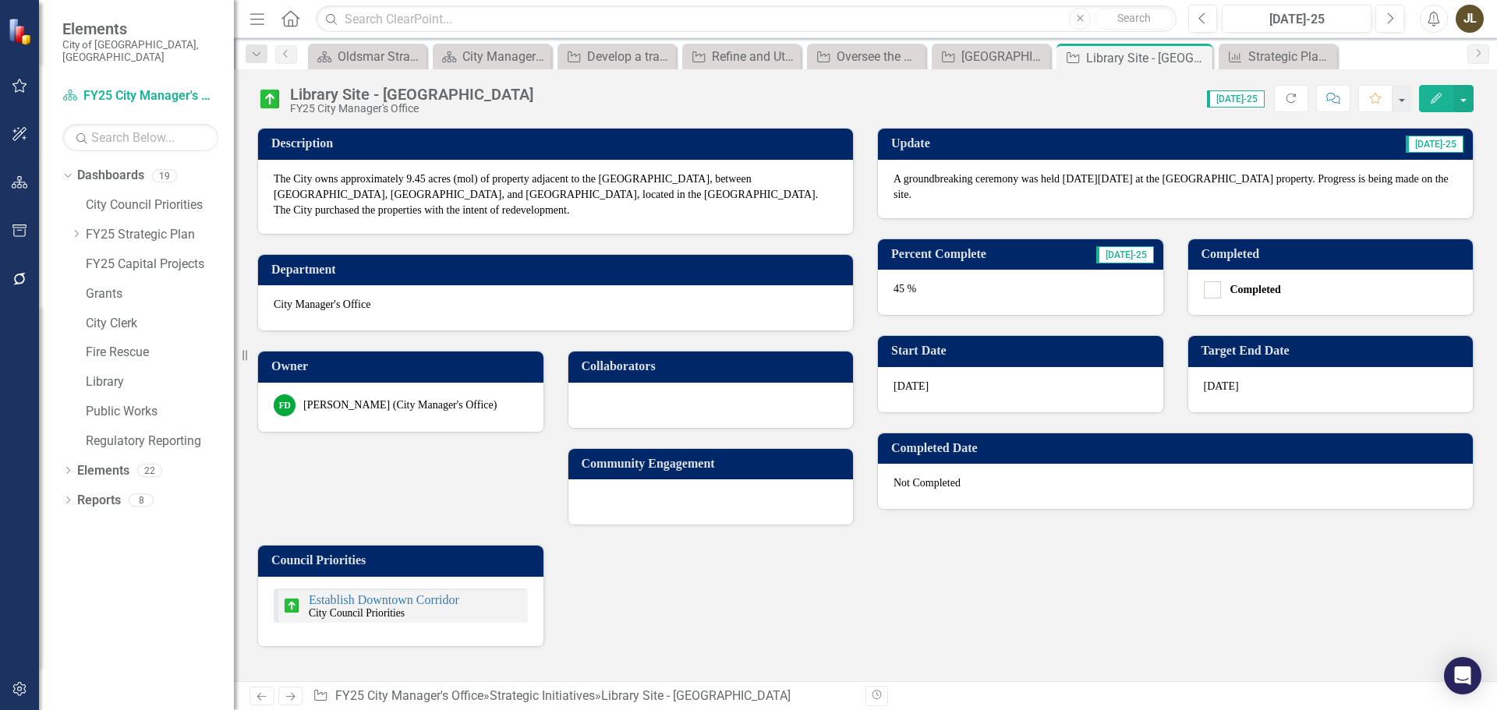
click at [292, 694] on icon at bounding box center [290, 697] width 9 height 8
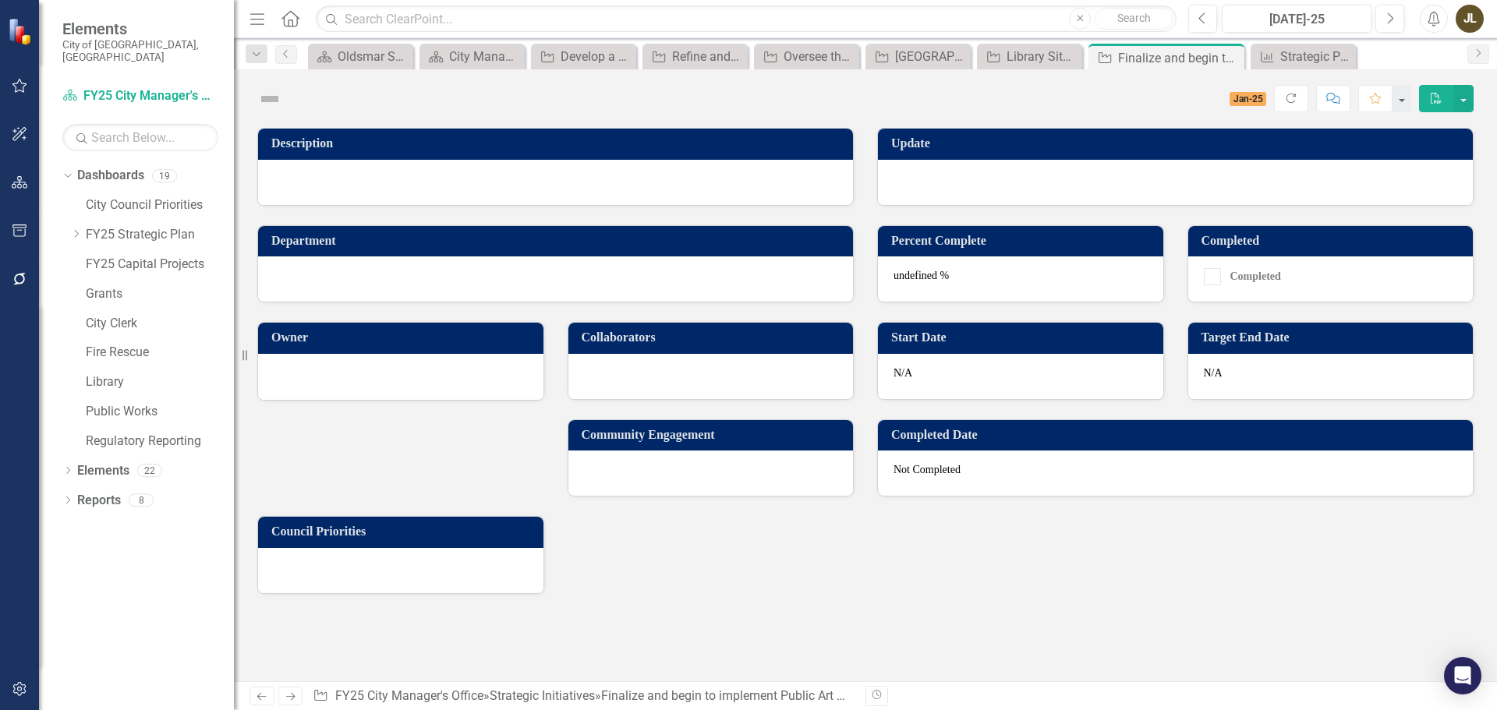
checkbox input "true"
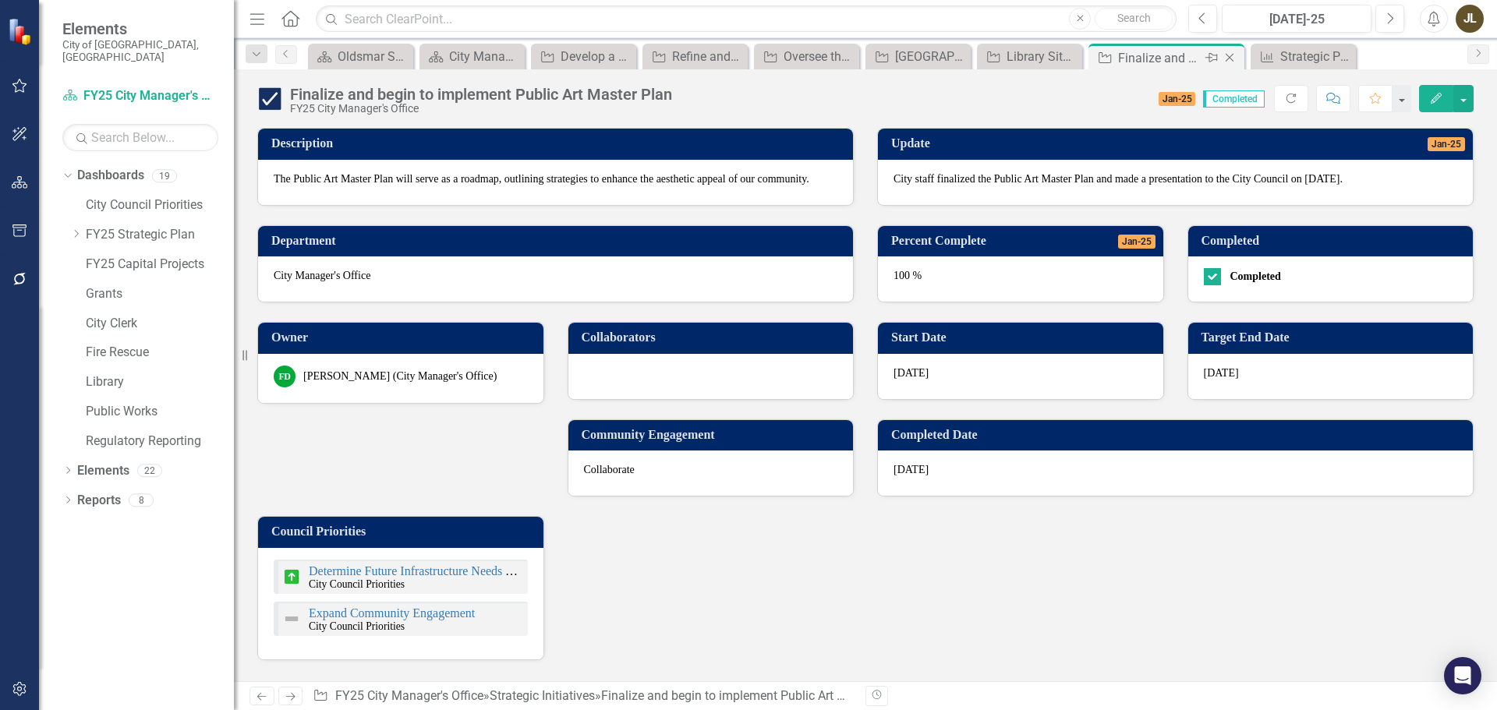
click at [1229, 57] on icon at bounding box center [1230, 58] width 9 height 9
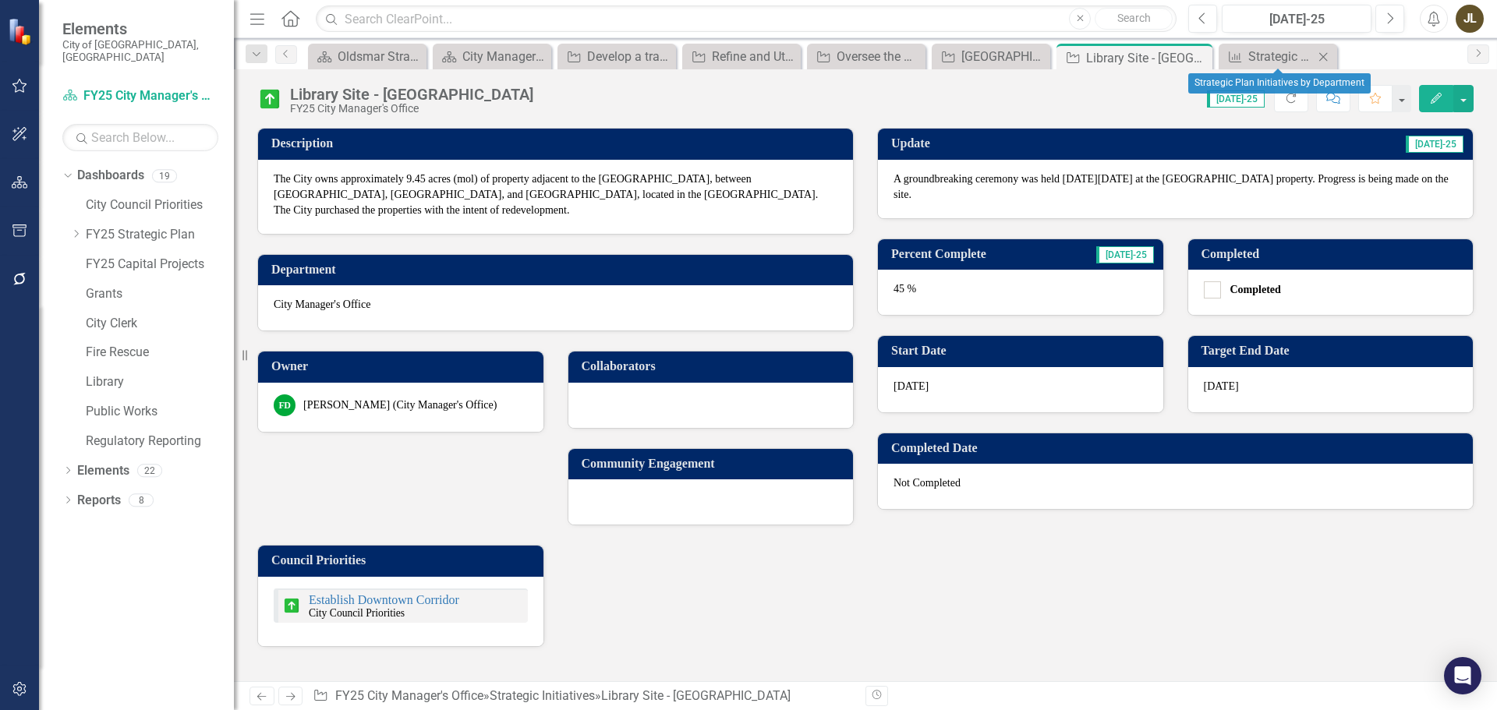
click at [1331, 51] on icon "Close" at bounding box center [1324, 57] width 16 height 12
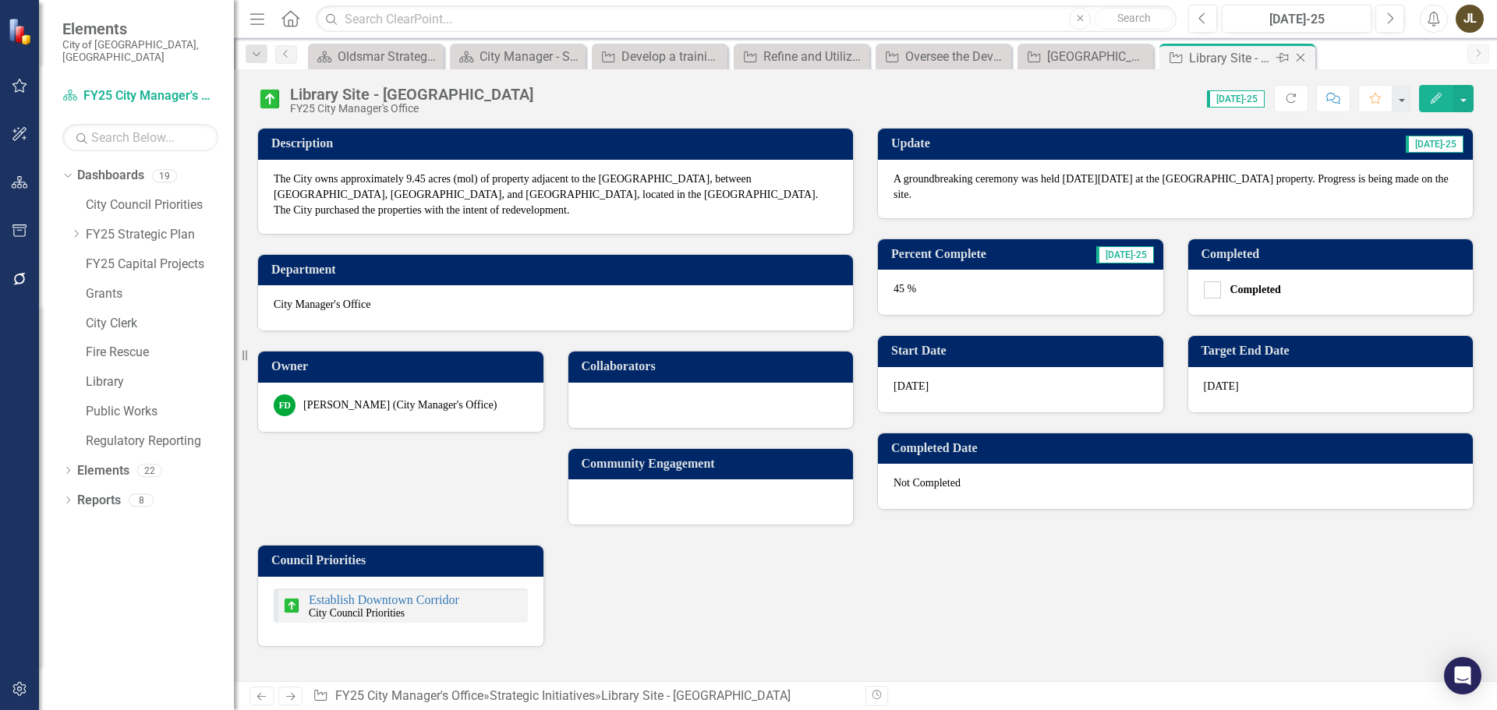
click at [1298, 59] on icon "Close" at bounding box center [1301, 57] width 16 height 12
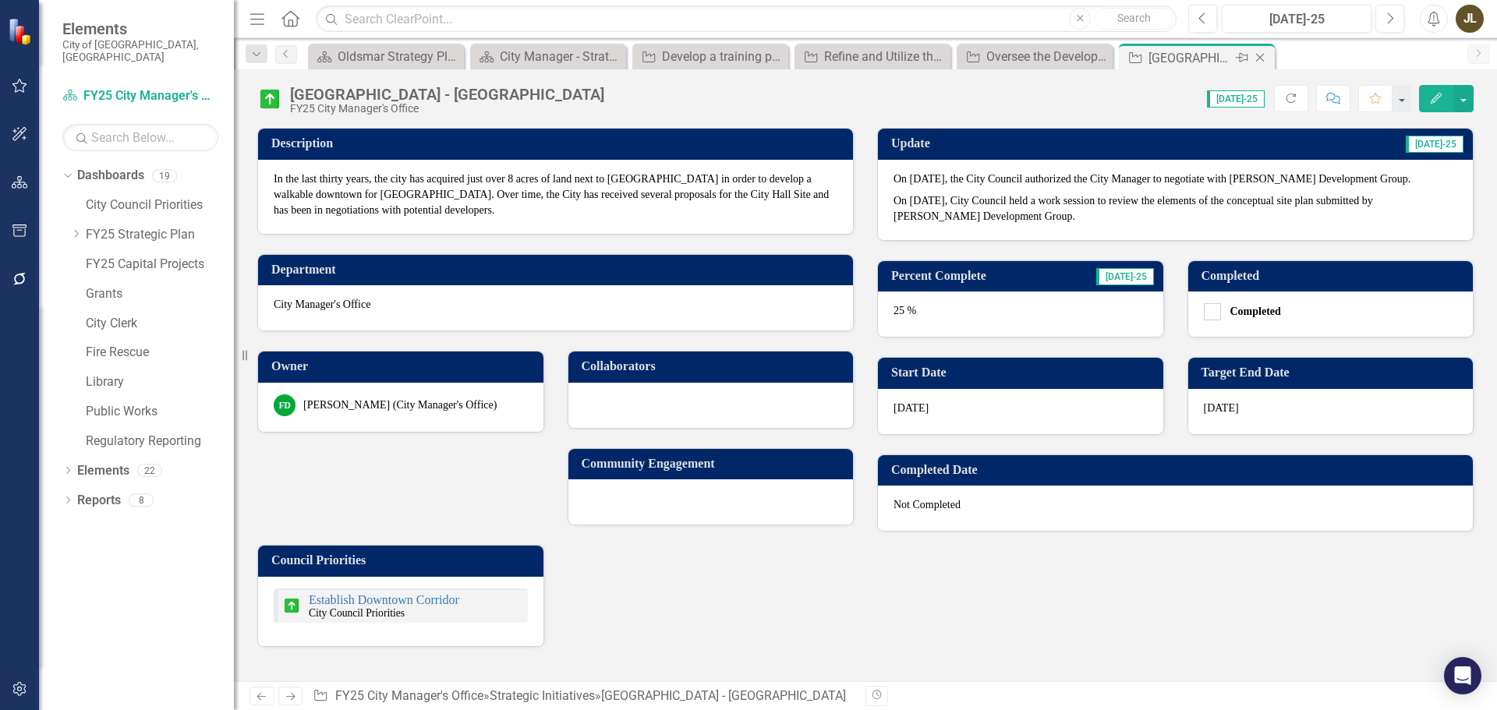
click at [1263, 61] on icon at bounding box center [1260, 58] width 9 height 9
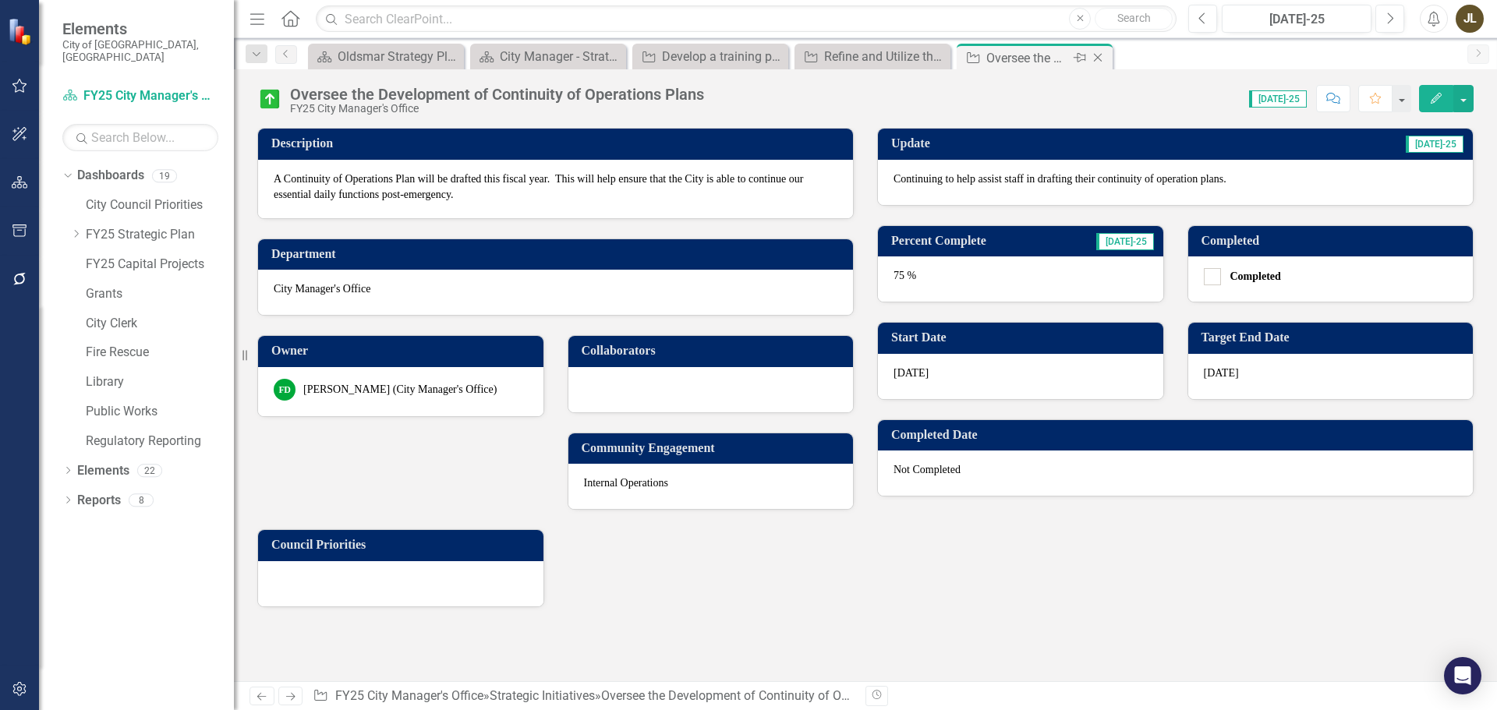
click at [1107, 59] on div "Close" at bounding box center [1098, 57] width 19 height 19
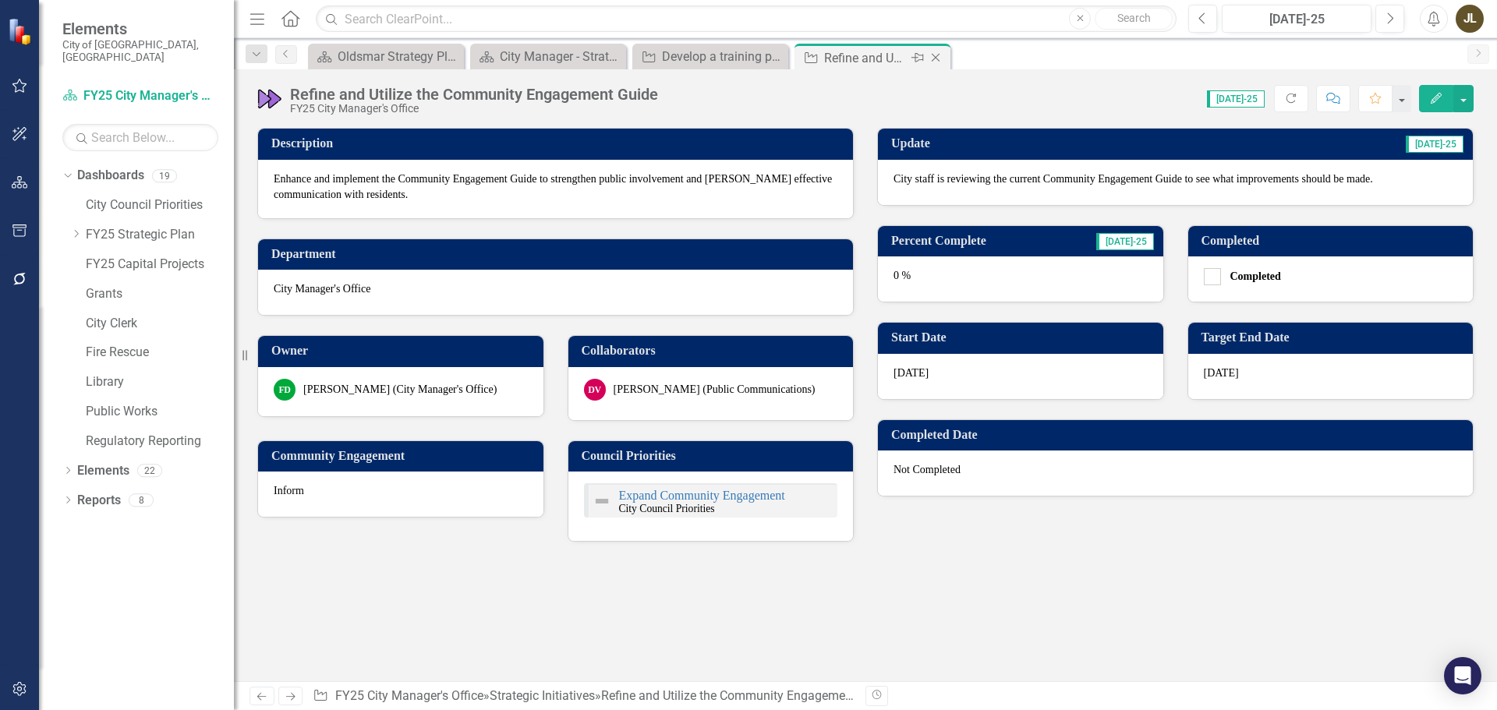
click at [937, 55] on icon "Close" at bounding box center [936, 57] width 16 height 12
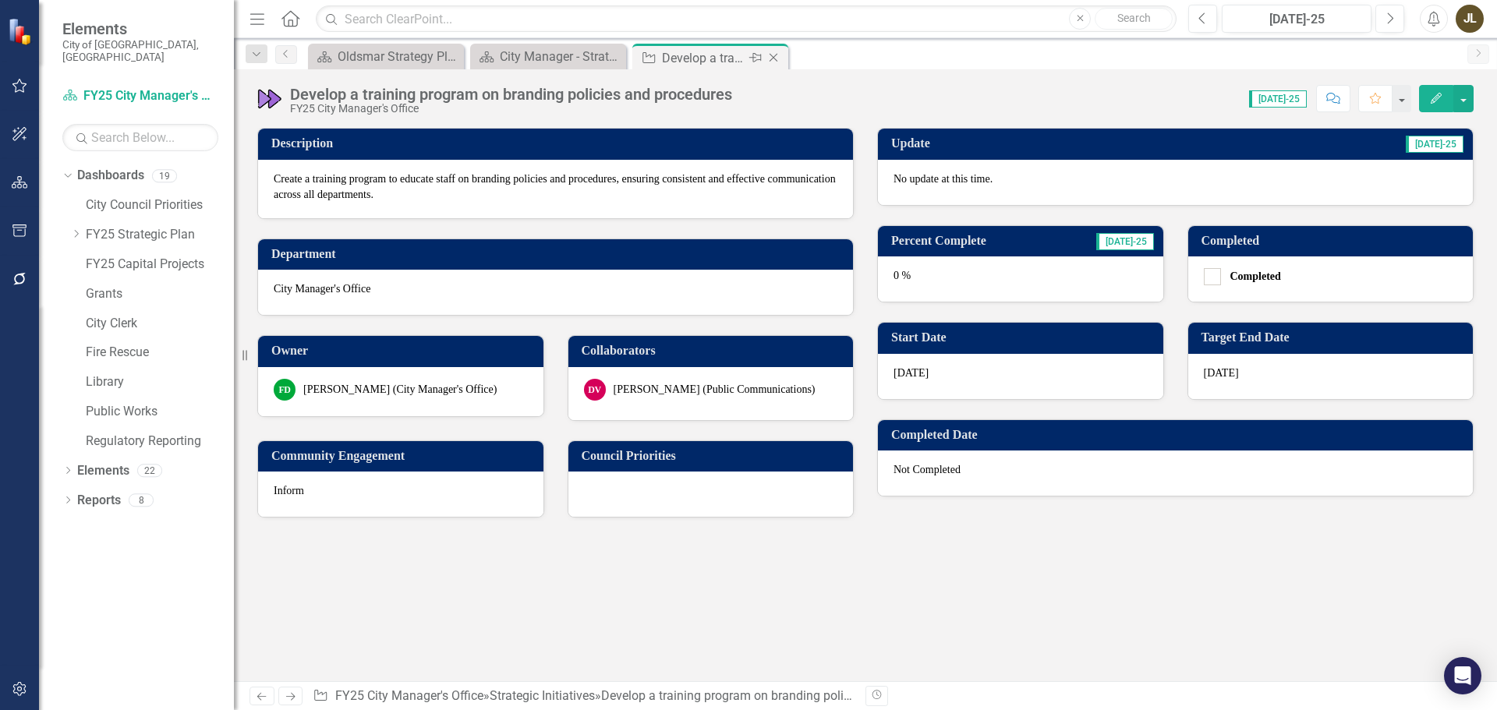
click at [779, 55] on icon "Close" at bounding box center [774, 57] width 16 height 12
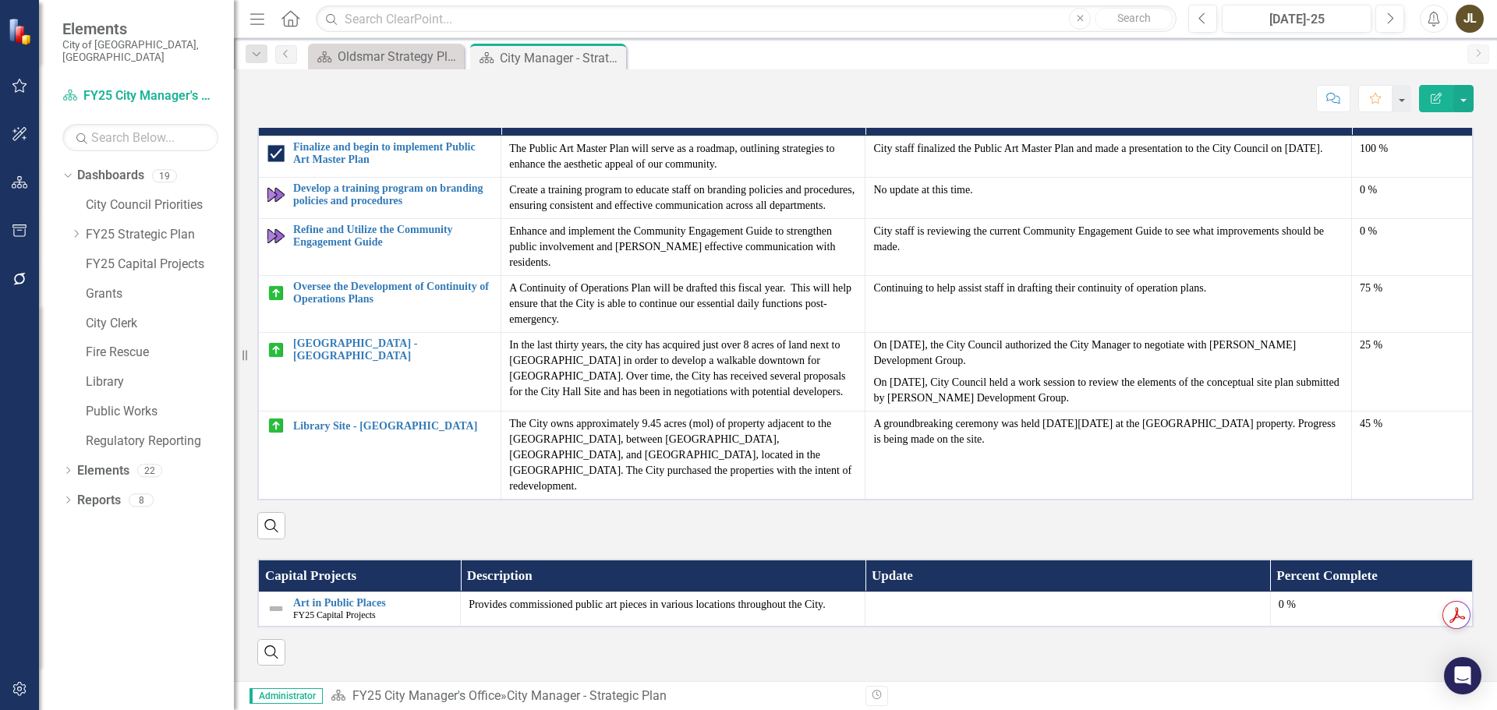
scroll to position [2090, 0]
click at [359, 597] on link "Art in Public Places" at bounding box center [372, 603] width 159 height 12
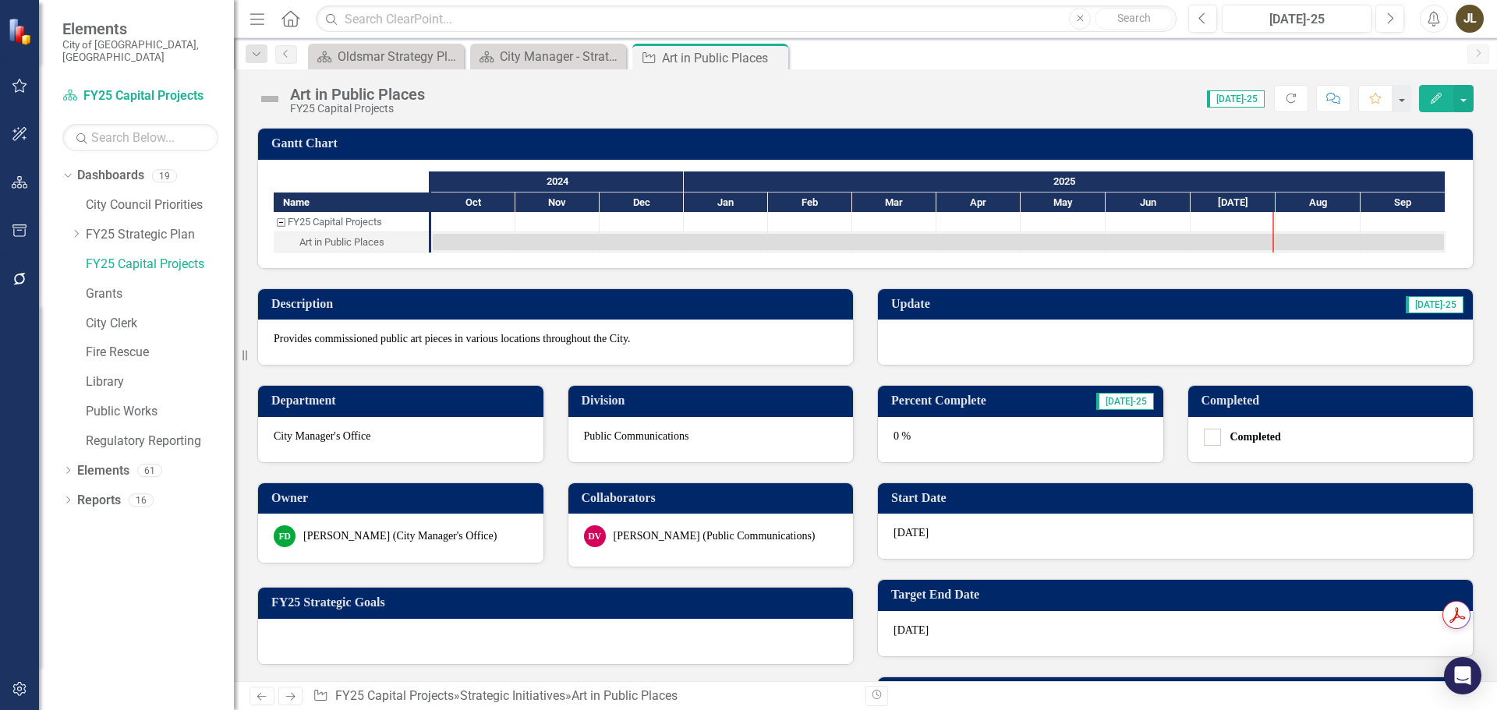
click at [992, 338] on div at bounding box center [1175, 342] width 595 height 45
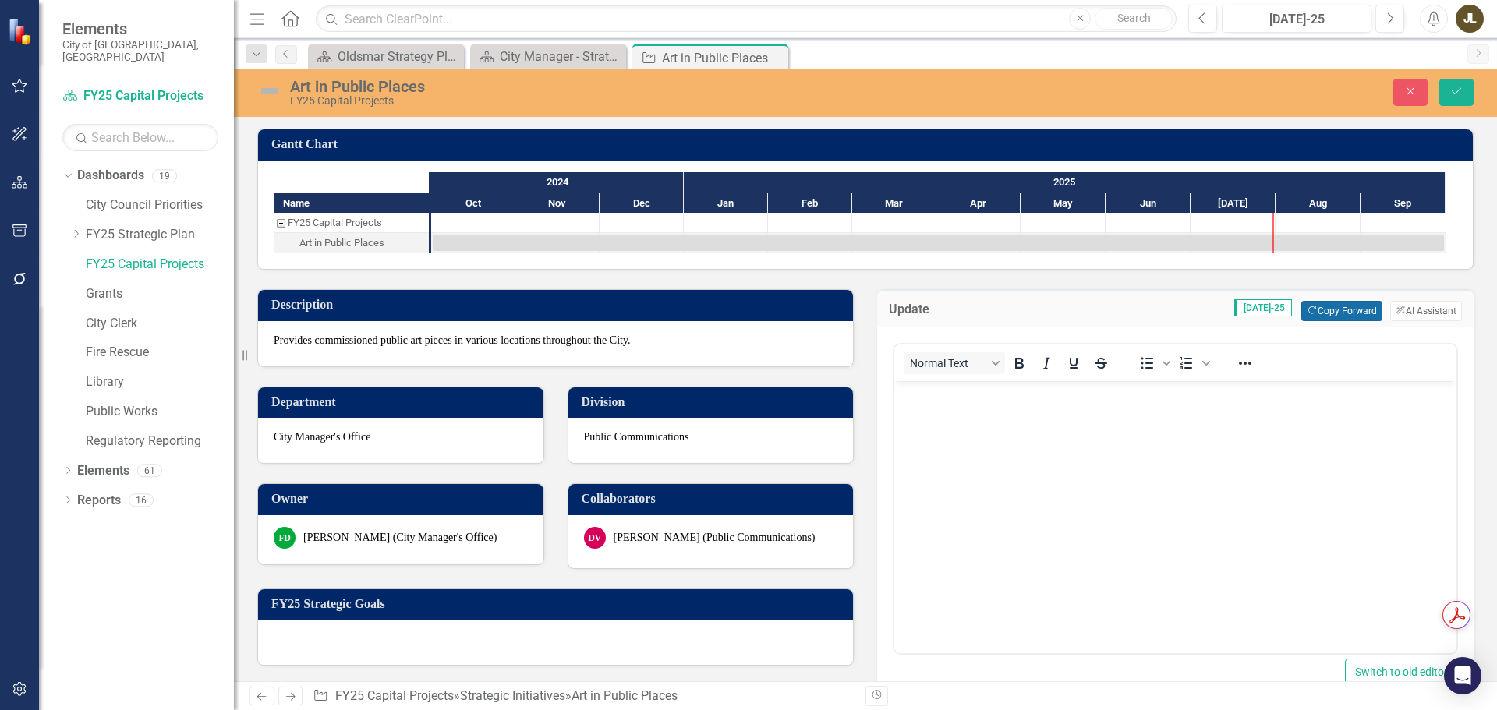
click at [1310, 313] on button "Copy Forward Copy Forward" at bounding box center [1341, 311] width 80 height 20
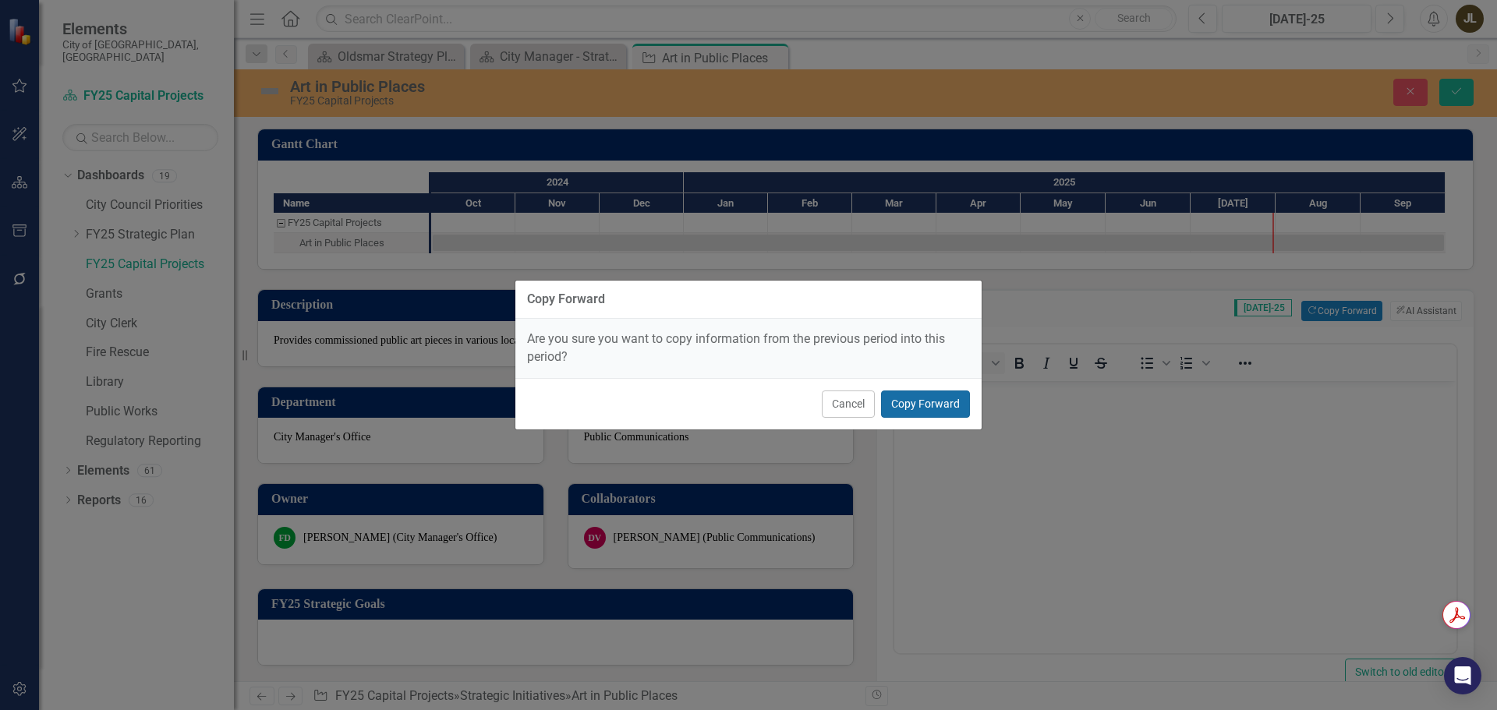
click at [919, 405] on button "Copy Forward" at bounding box center [925, 404] width 89 height 27
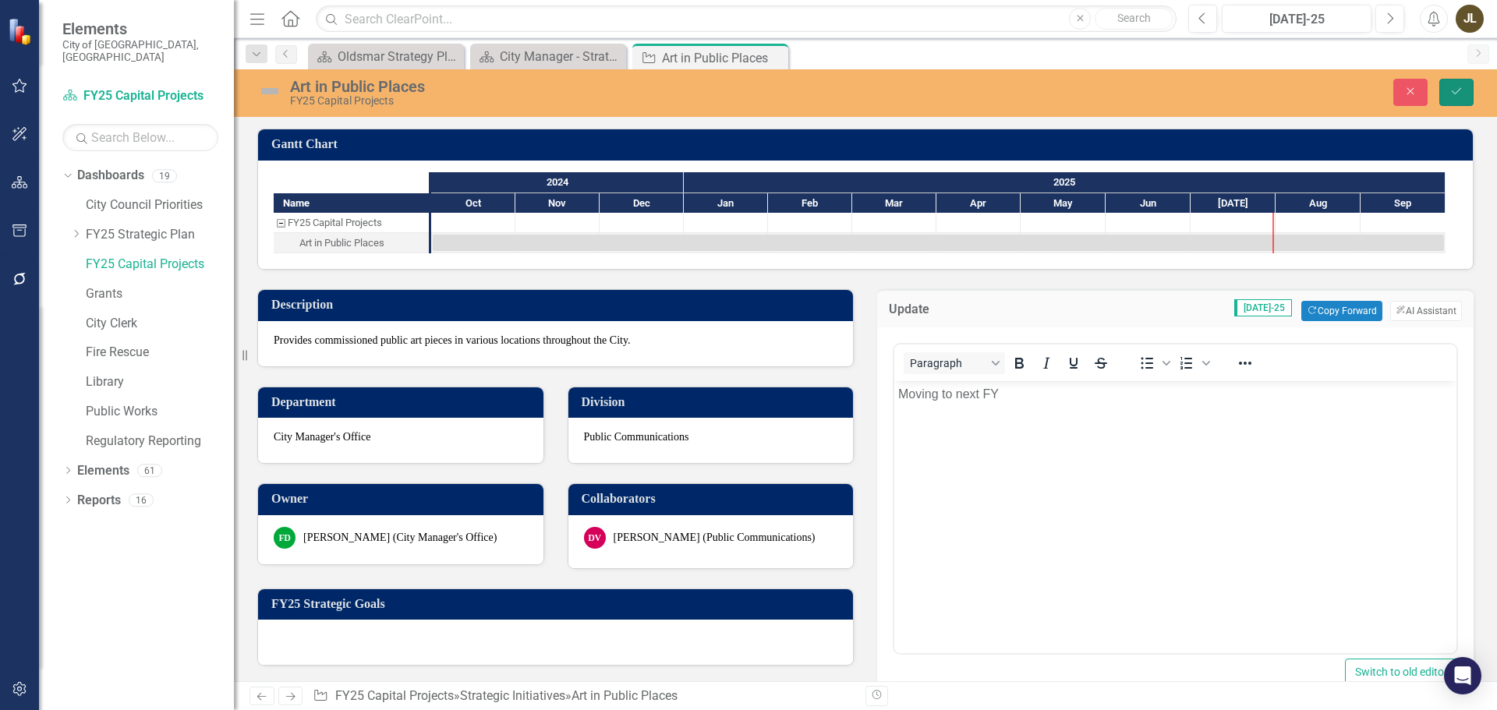
click at [1455, 92] on icon "Save" at bounding box center [1457, 91] width 14 height 11
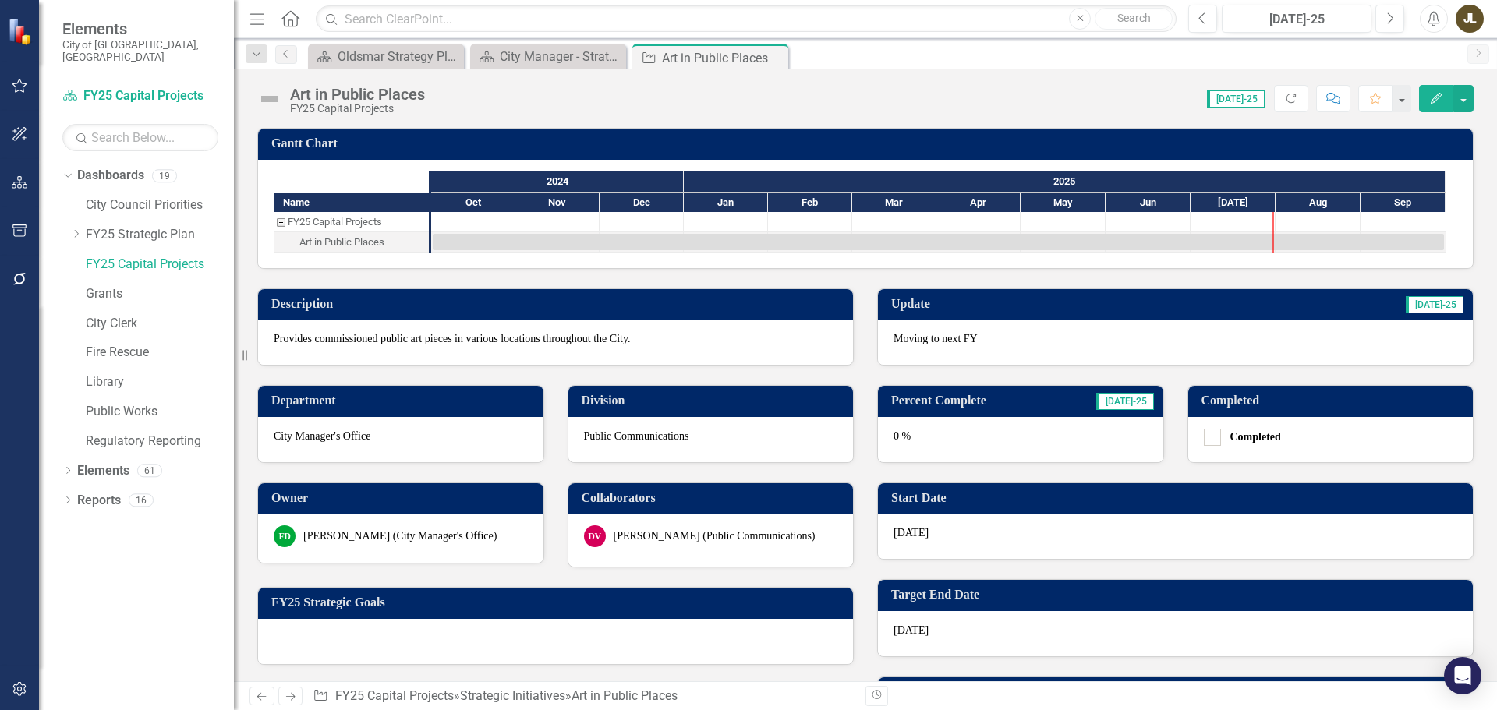
click at [267, 93] on img at bounding box center [269, 99] width 25 height 25
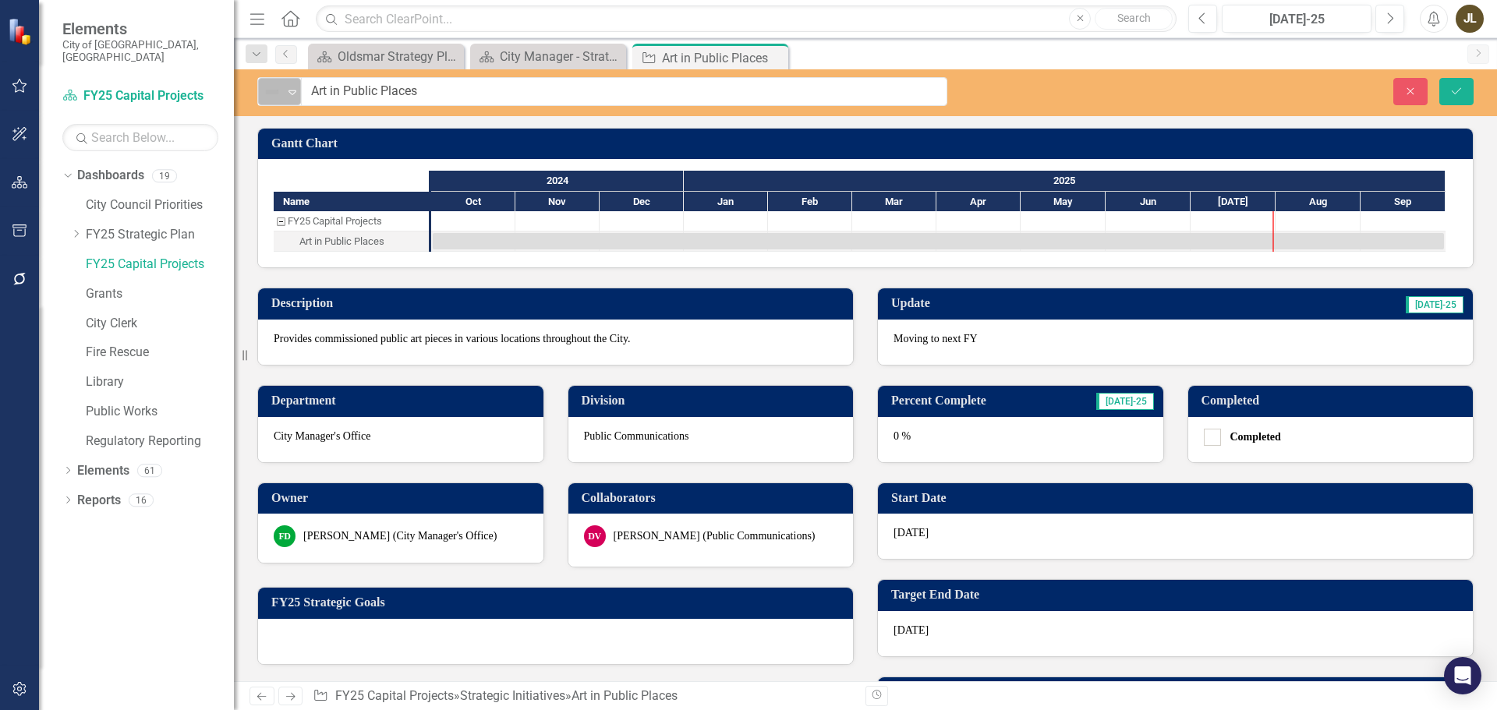
click at [271, 97] on img at bounding box center [272, 92] width 19 height 19
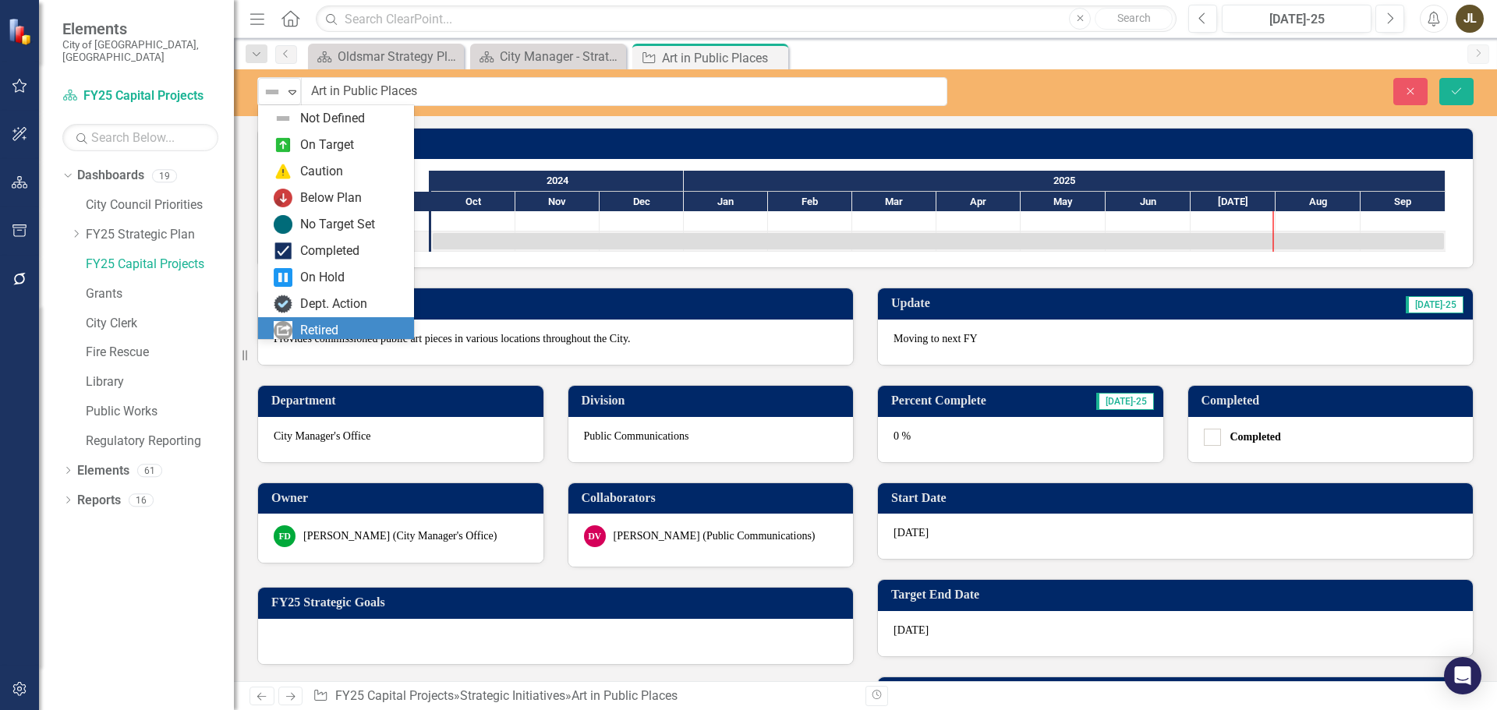
scroll to position [31, 0]
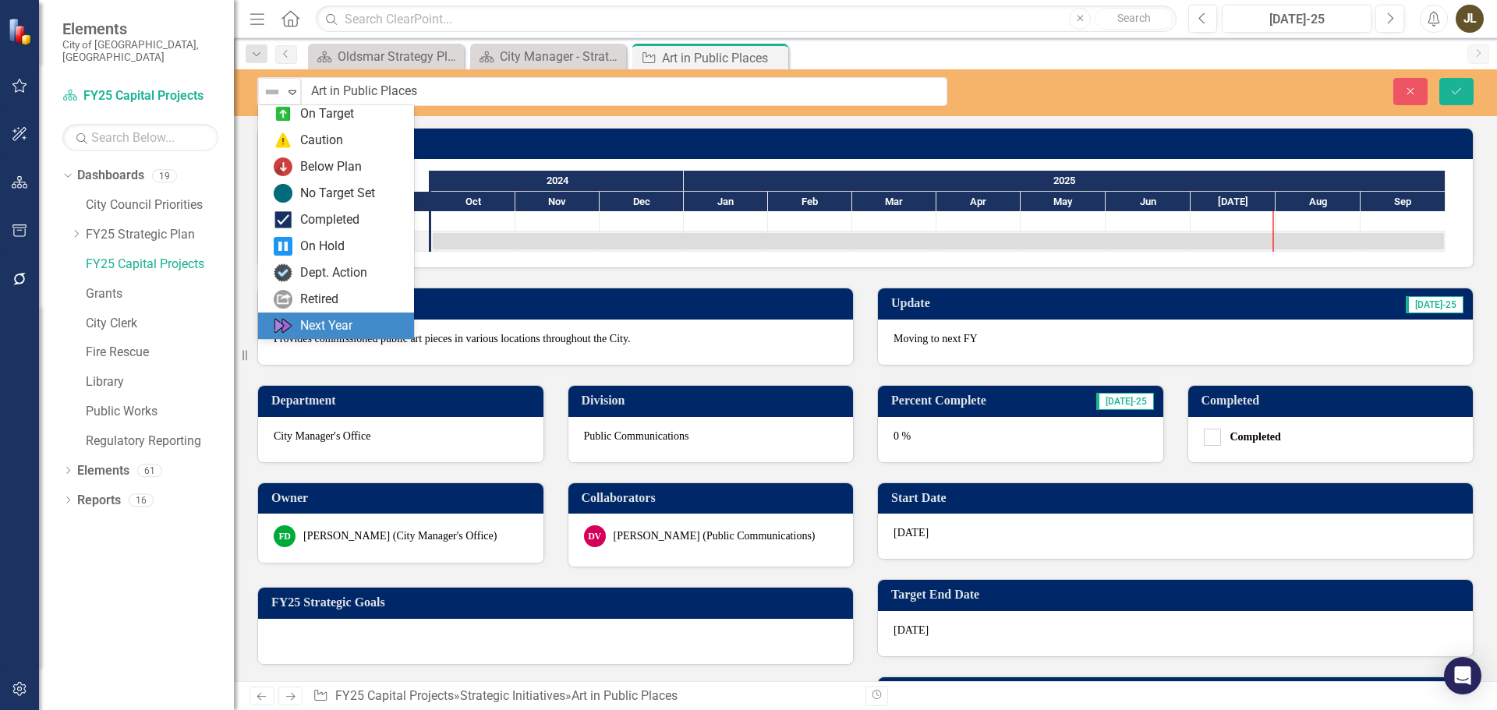
click at [326, 331] on div "Next Year" at bounding box center [326, 326] width 52 height 18
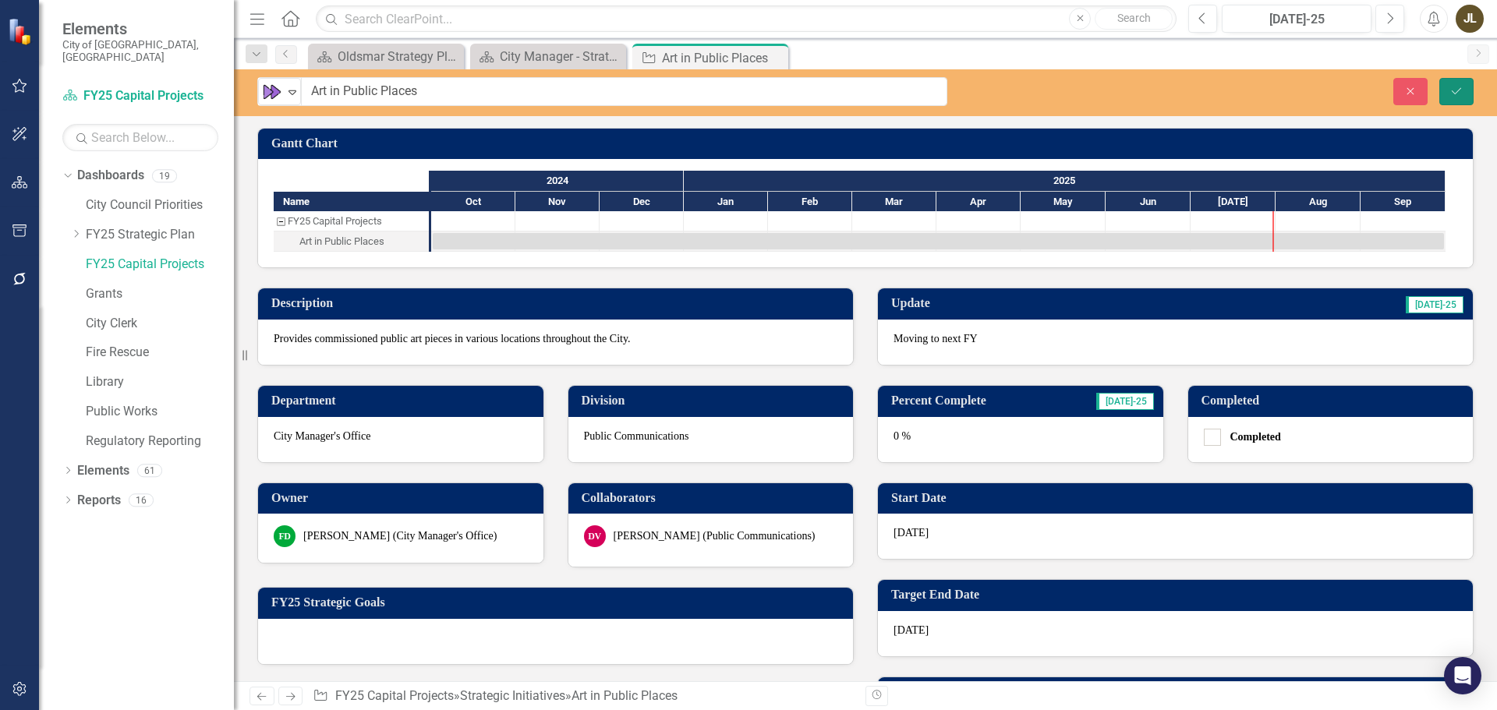
click at [1458, 86] on icon "Save" at bounding box center [1457, 91] width 14 height 11
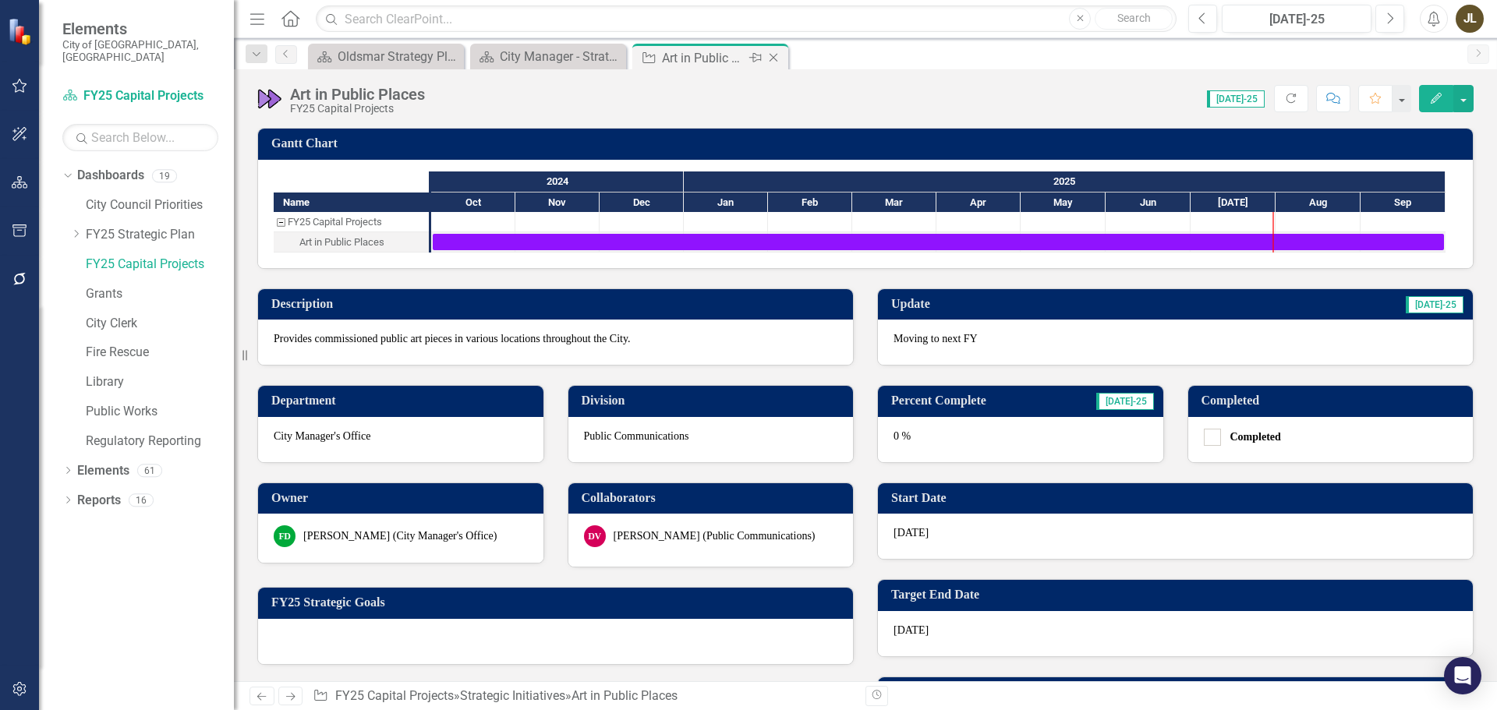
click at [777, 58] on icon "Close" at bounding box center [774, 57] width 16 height 12
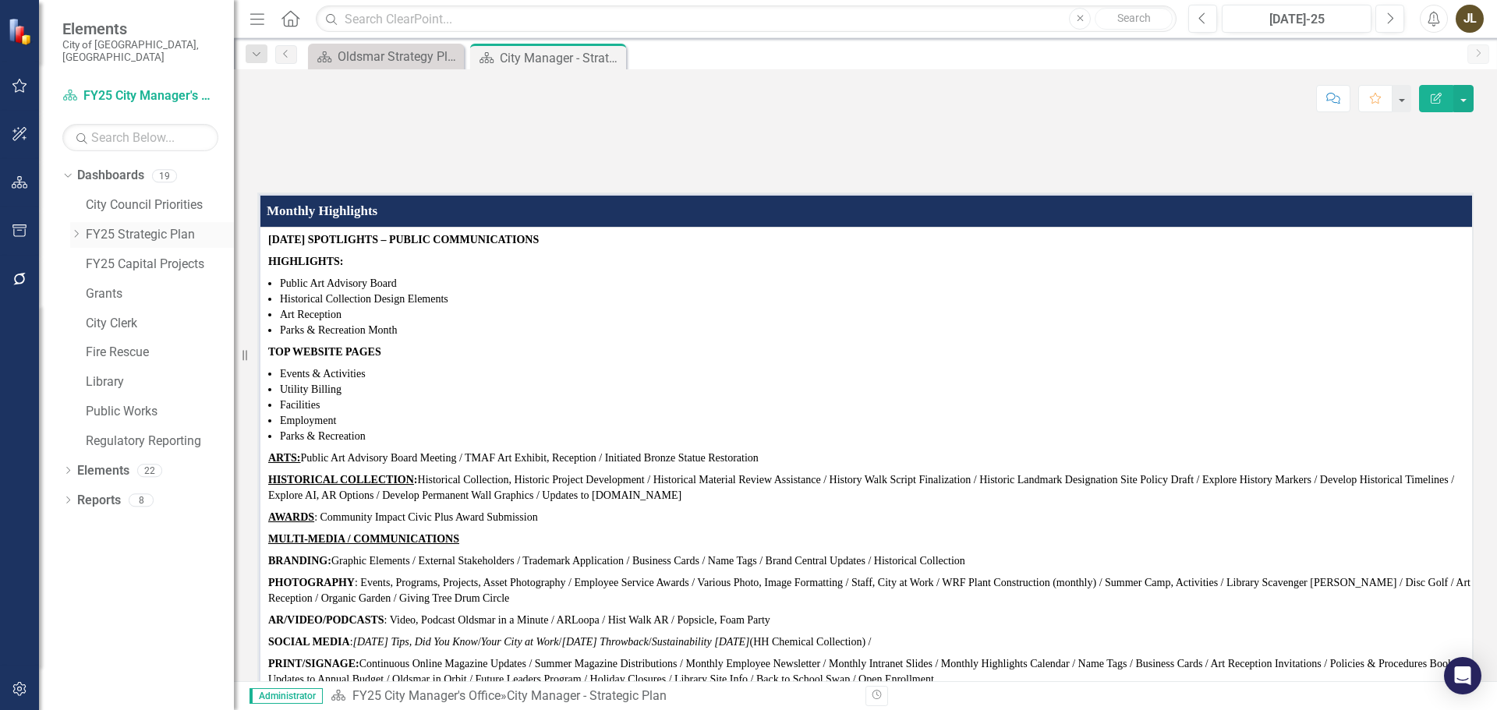
click at [75, 229] on icon "Dropdown" at bounding box center [76, 233] width 12 height 9
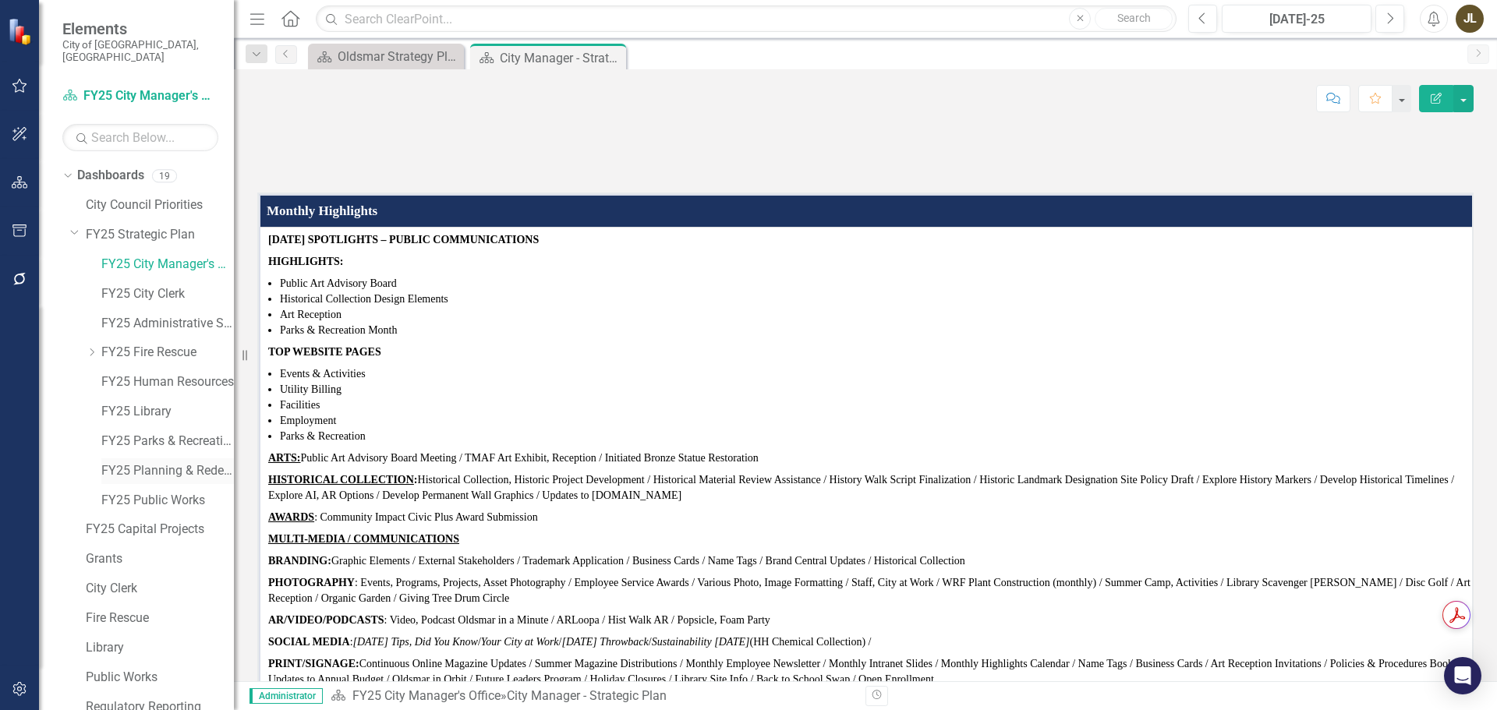
click at [162, 462] on link "FY25 Planning & Redevelopment" at bounding box center [167, 471] width 133 height 18
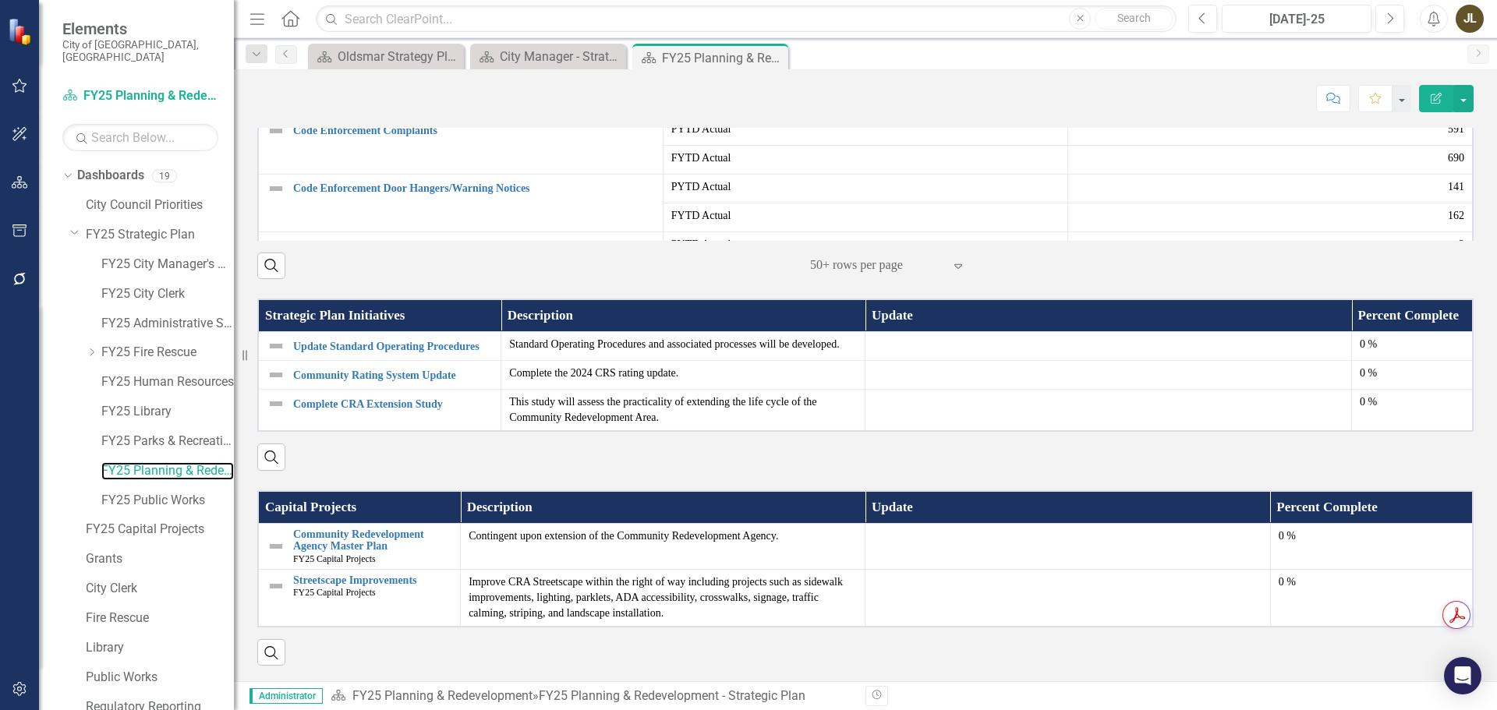
scroll to position [762, 0]
click at [335, 543] on link "Community Redevelopment Agency Master Plan" at bounding box center [372, 541] width 159 height 24
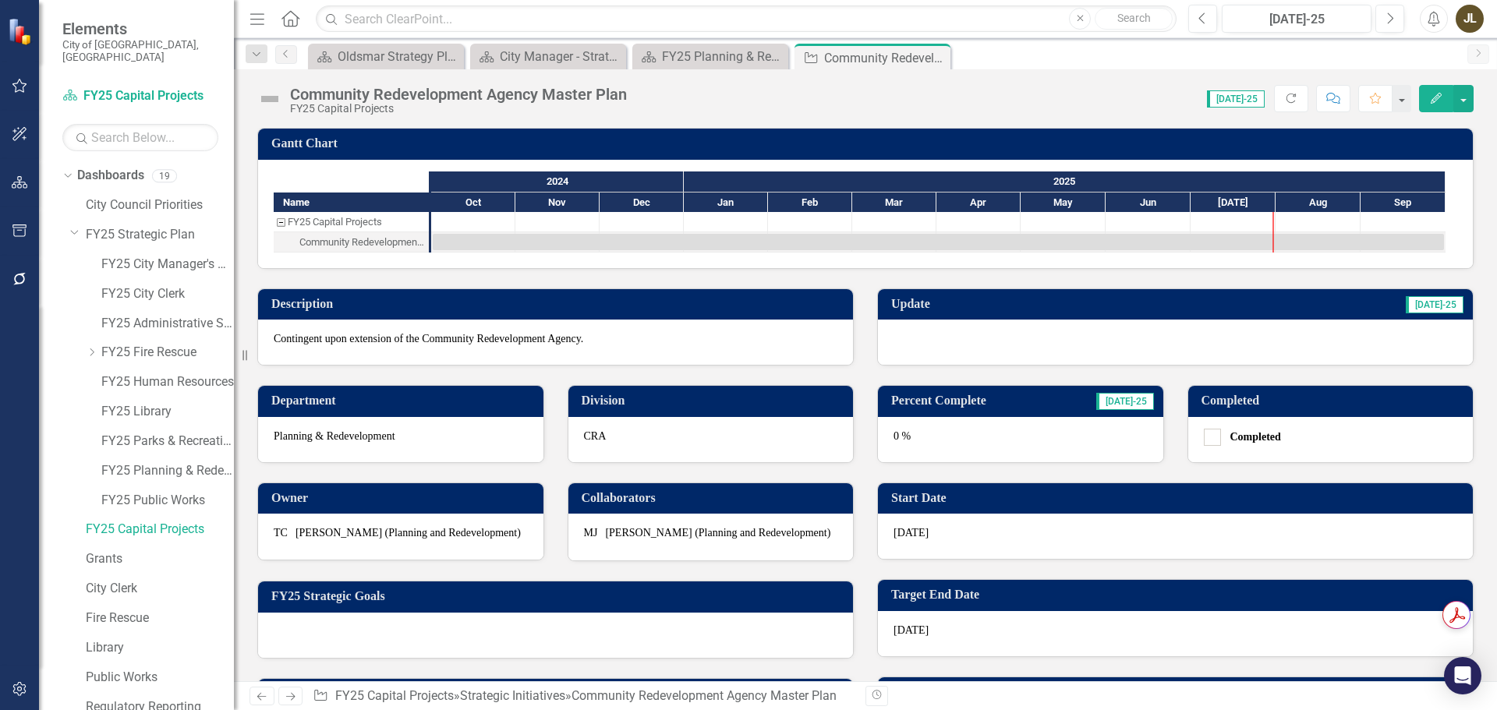
click at [1040, 345] on div at bounding box center [1175, 342] width 595 height 45
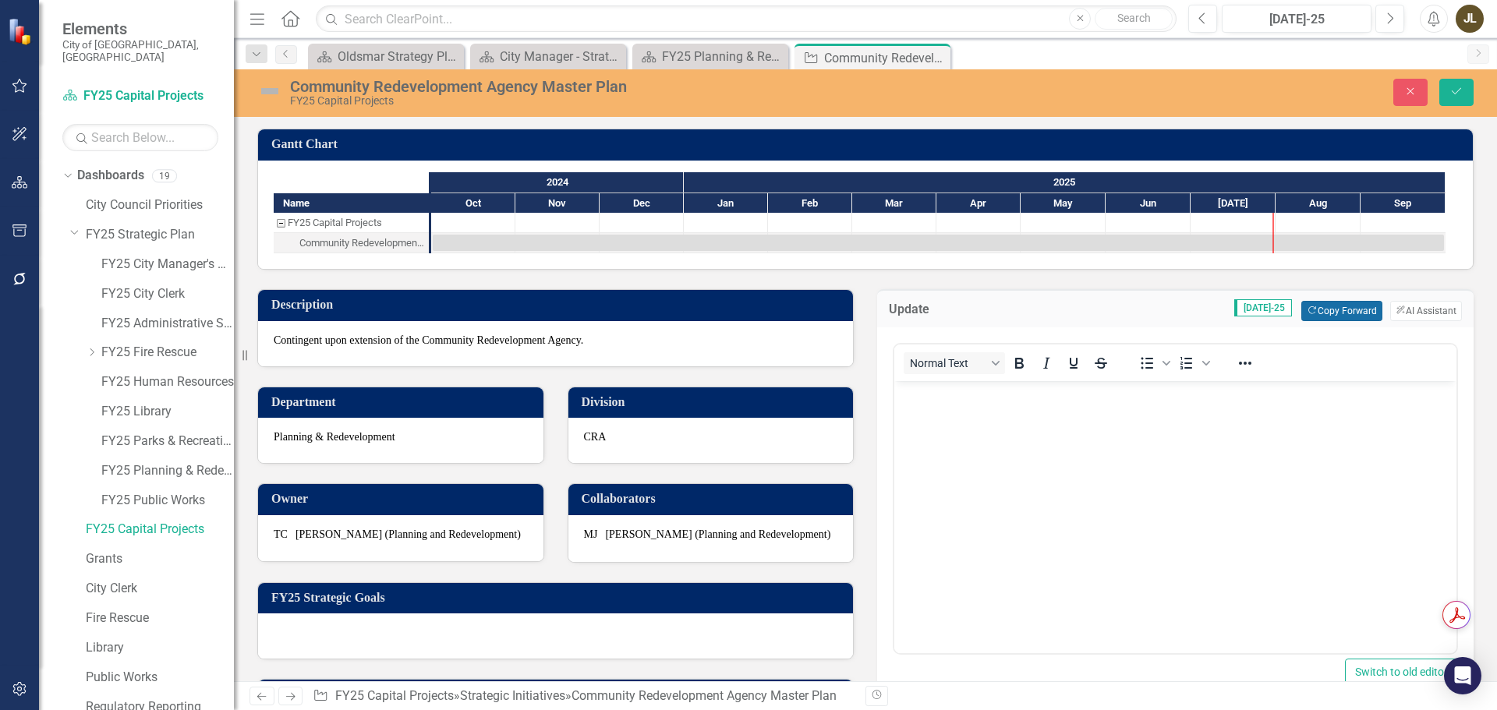
click at [1301, 315] on button "Copy Forward Copy Forward" at bounding box center [1341, 311] width 80 height 20
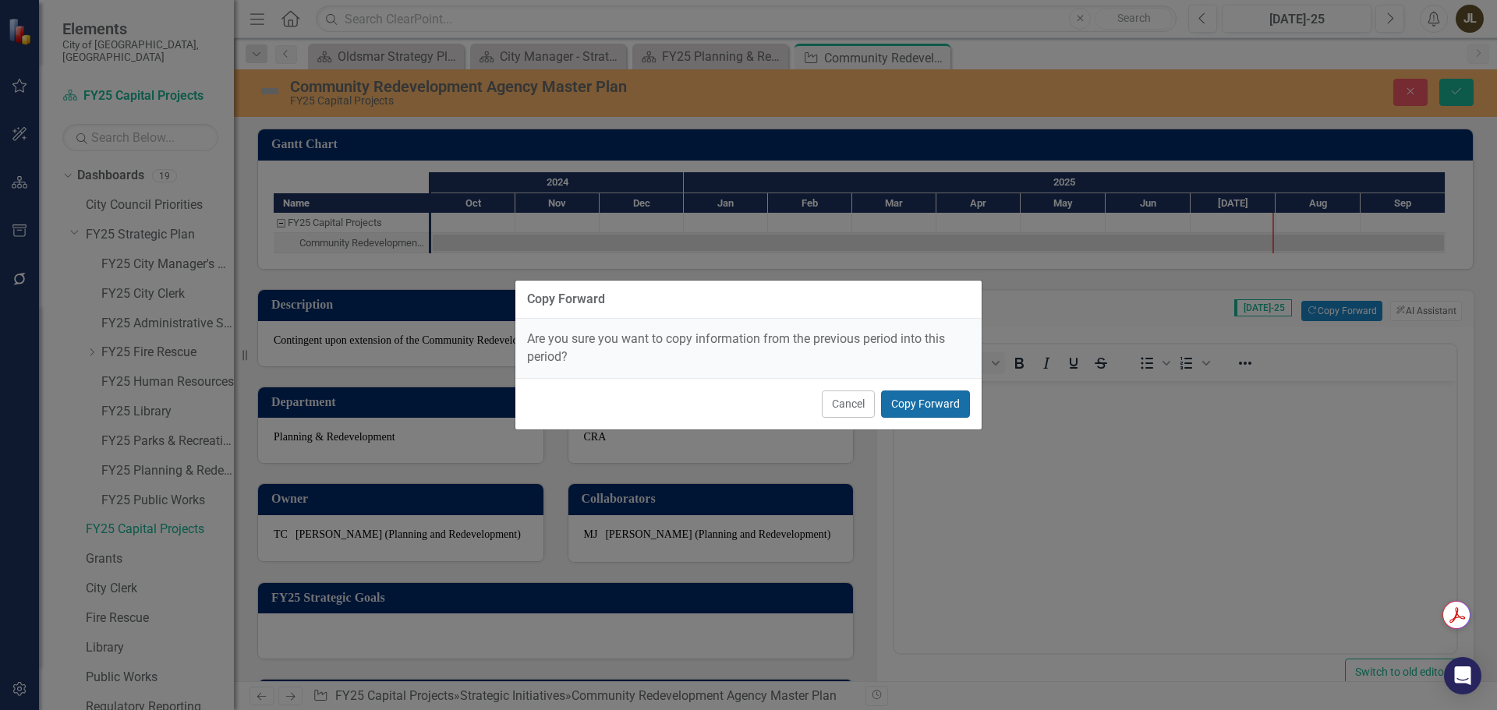
click at [929, 405] on button "Copy Forward" at bounding box center [925, 404] width 89 height 27
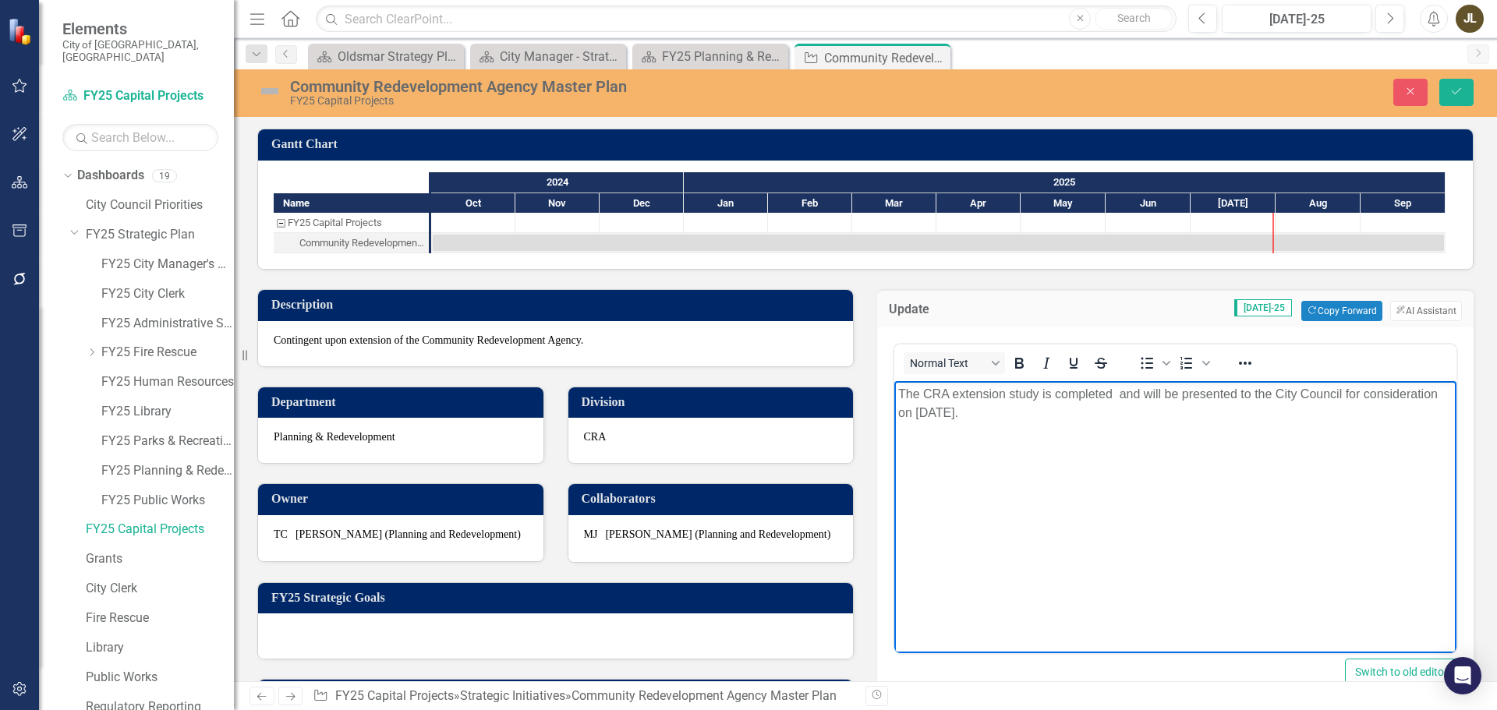
click at [917, 413] on p "The CRA extension study is completed and will be presented to the City Council …" at bounding box center [1175, 403] width 554 height 37
click at [971, 413] on p "The CRA extension study is completed and will be presented to the City Council …" at bounding box center [1175, 403] width 554 height 37
click at [919, 415] on p "The CRA extension study is completed and will be presented to the City Council …" at bounding box center [1175, 403] width 554 height 37
click at [1163, 391] on p "The CRA extension study is completed and will be presented to the City Council …" at bounding box center [1175, 394] width 554 height 19
click at [1407, 391] on p "The CRA extension study is completed and was presented to the City Council on […" at bounding box center [1175, 394] width 554 height 19
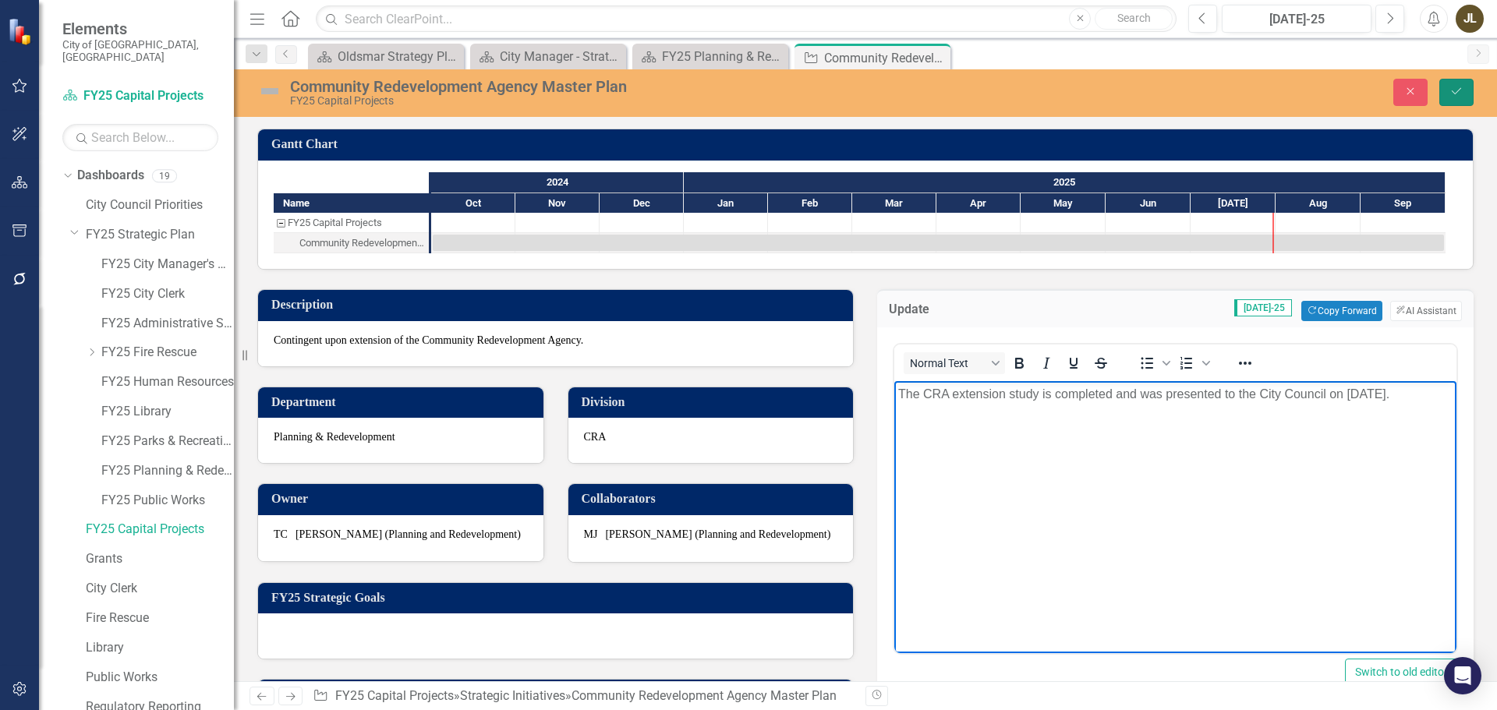
click at [1457, 99] on button "Save" at bounding box center [1457, 92] width 34 height 27
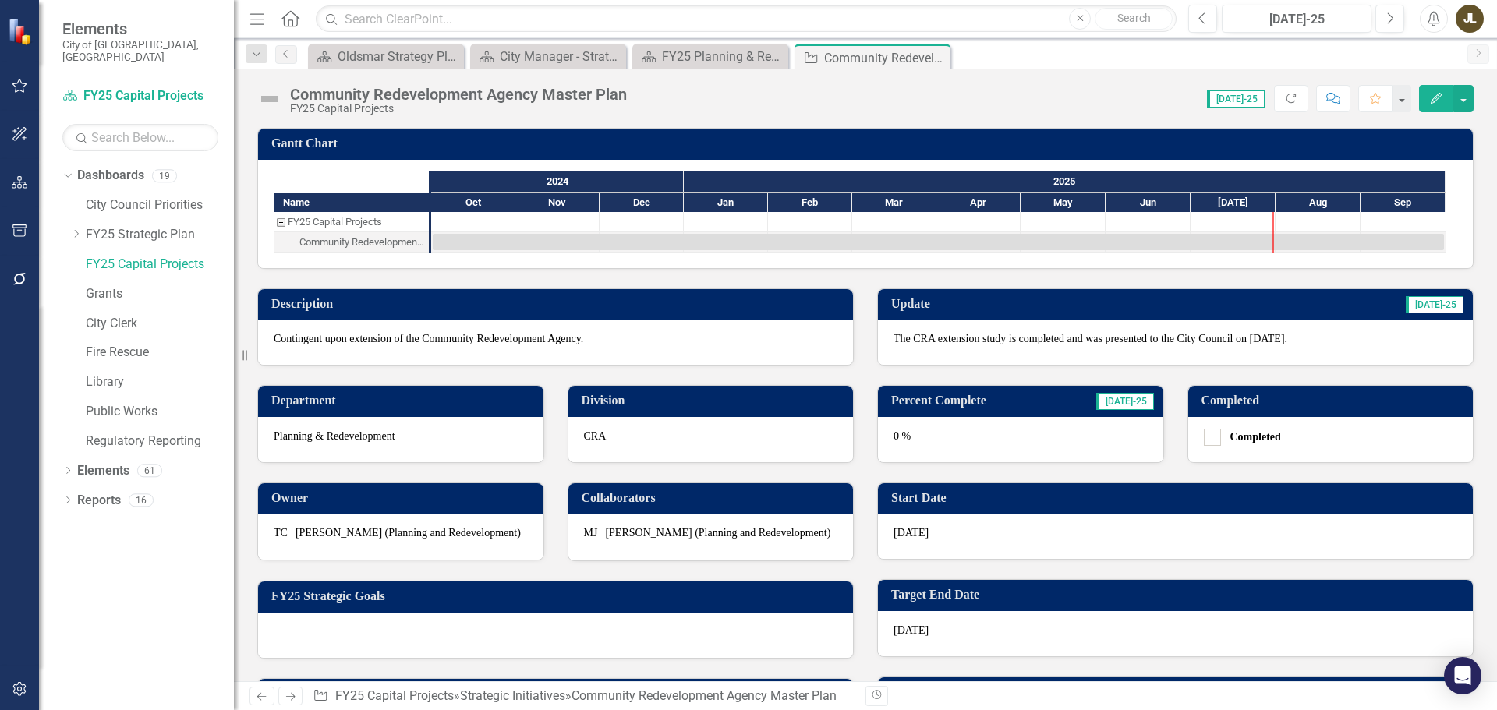
click at [277, 104] on img at bounding box center [269, 99] width 25 height 25
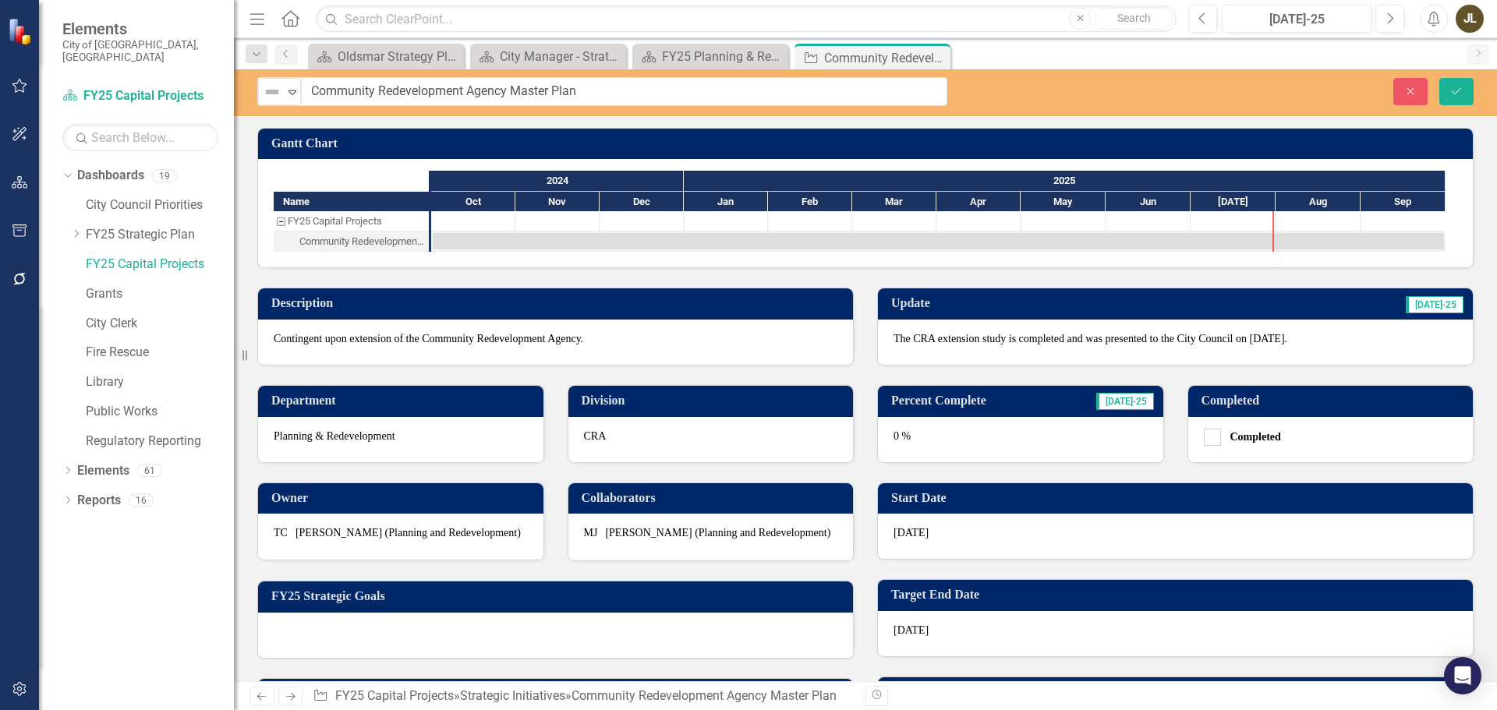
click at [277, 104] on div "Not Defined Expand" at bounding box center [279, 91] width 43 height 27
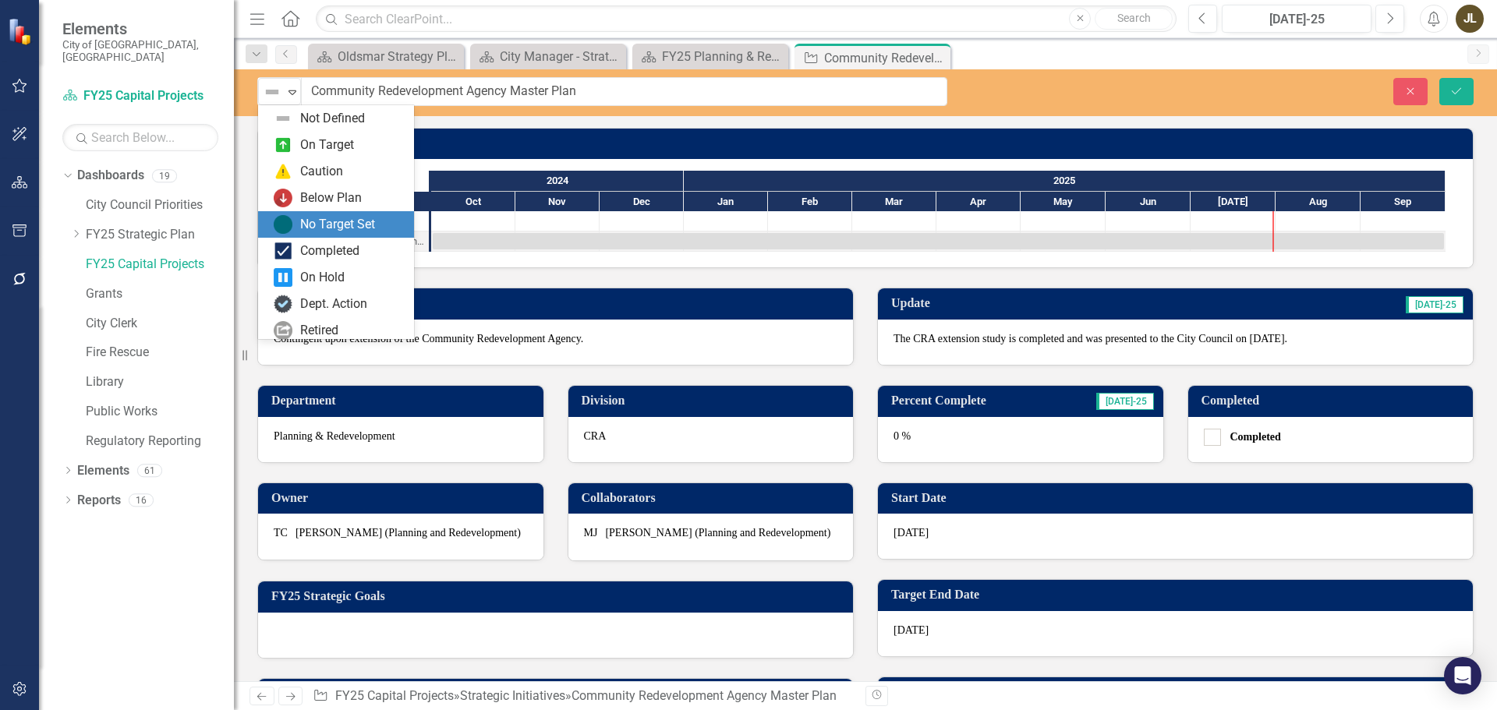
click at [320, 216] on div "No Target Set" at bounding box center [337, 225] width 75 height 18
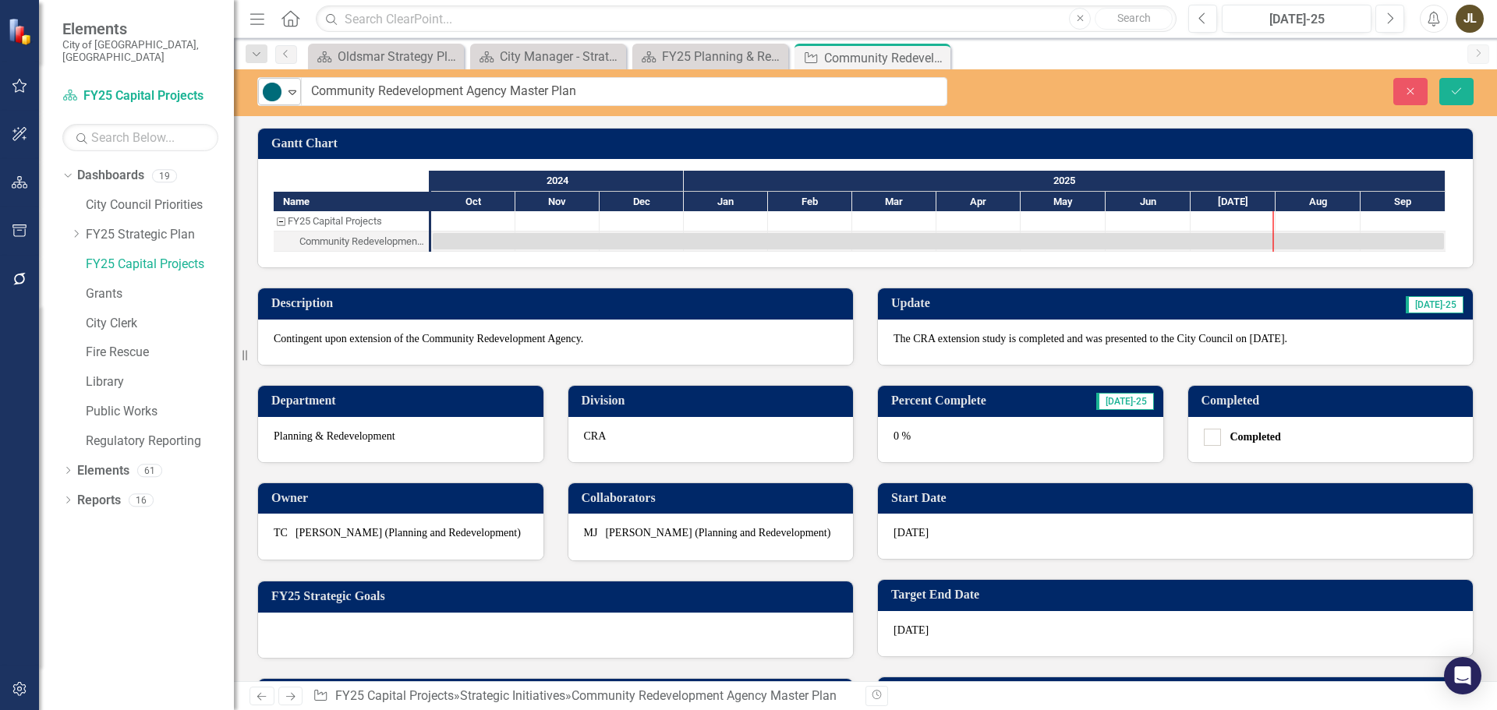
click at [274, 92] on img at bounding box center [272, 92] width 19 height 19
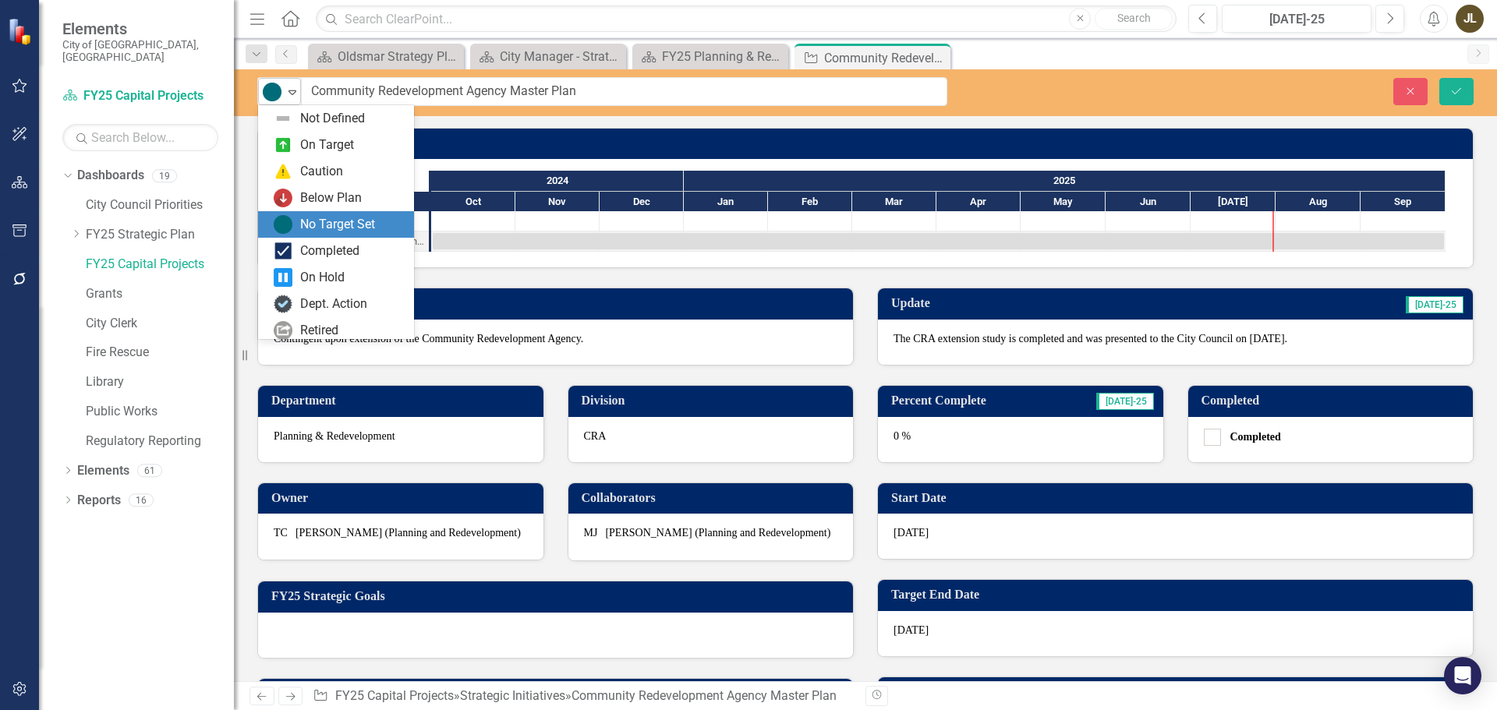
scroll to position [31, 0]
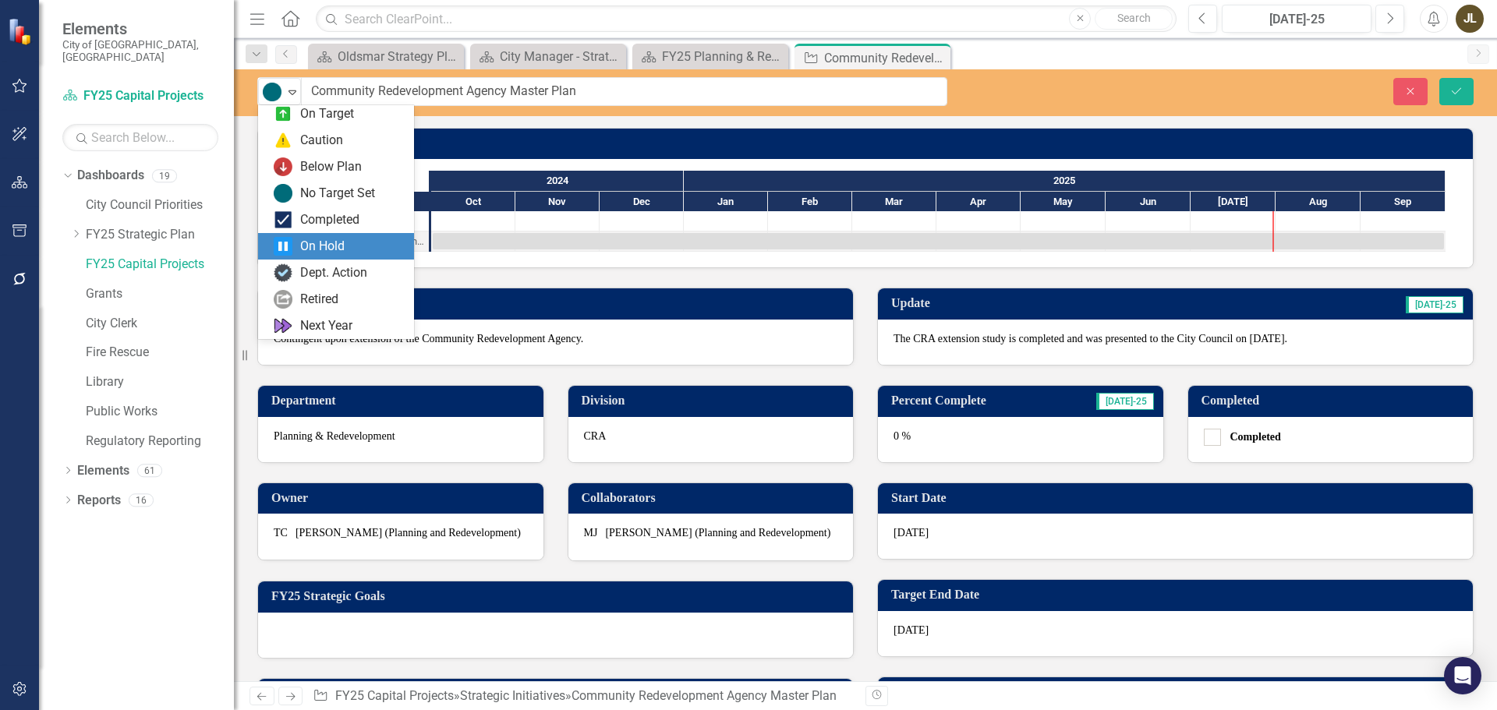
click at [335, 241] on div "On Hold" at bounding box center [322, 247] width 44 height 18
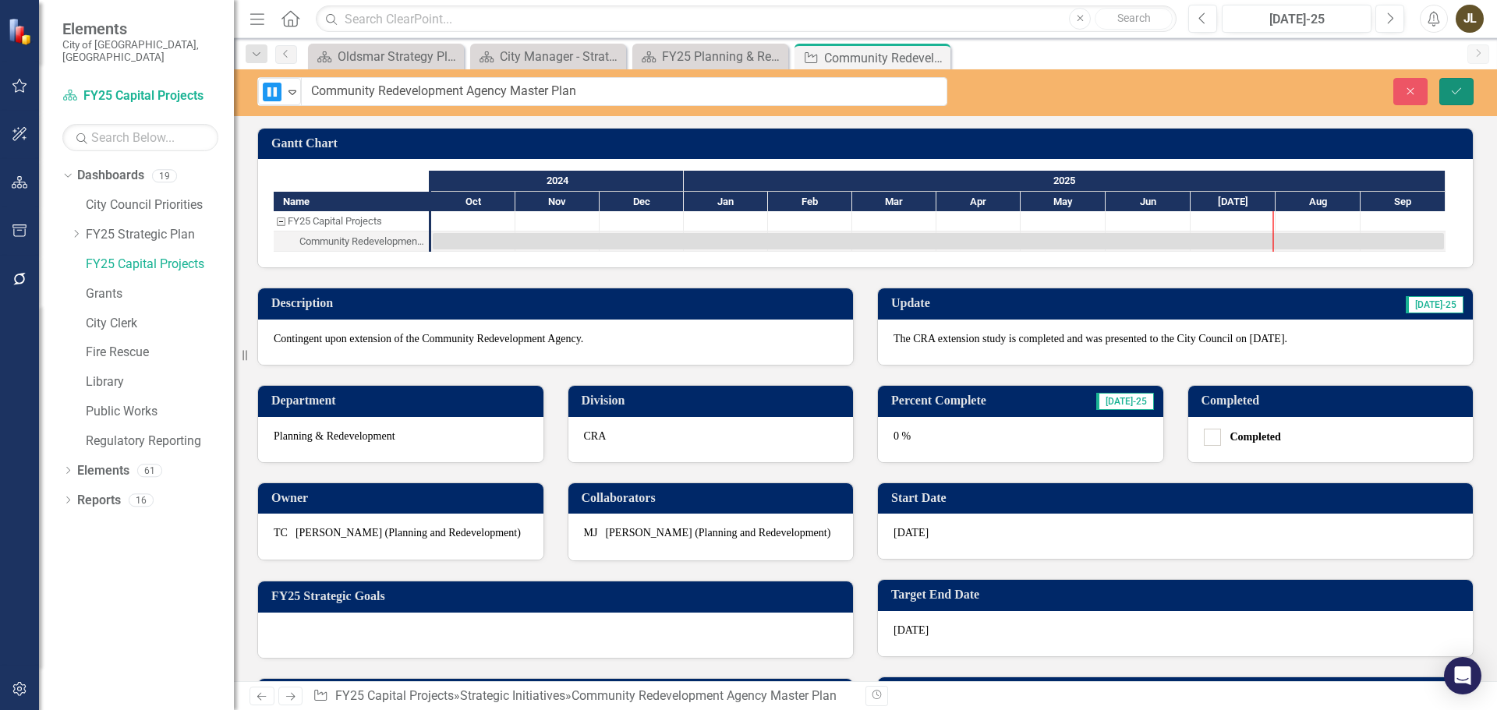
click at [1452, 90] on icon "Save" at bounding box center [1457, 91] width 14 height 11
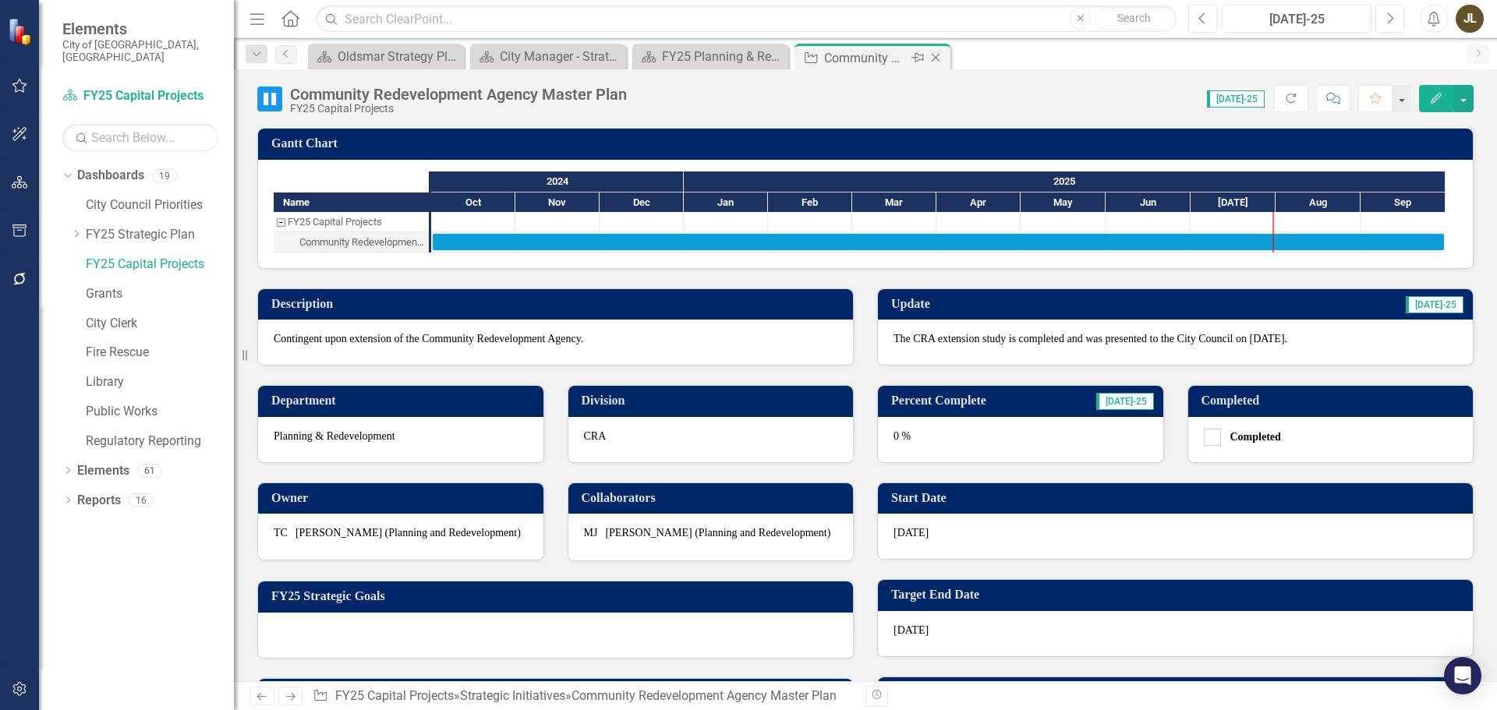
click at [938, 57] on icon "Close" at bounding box center [936, 57] width 16 height 12
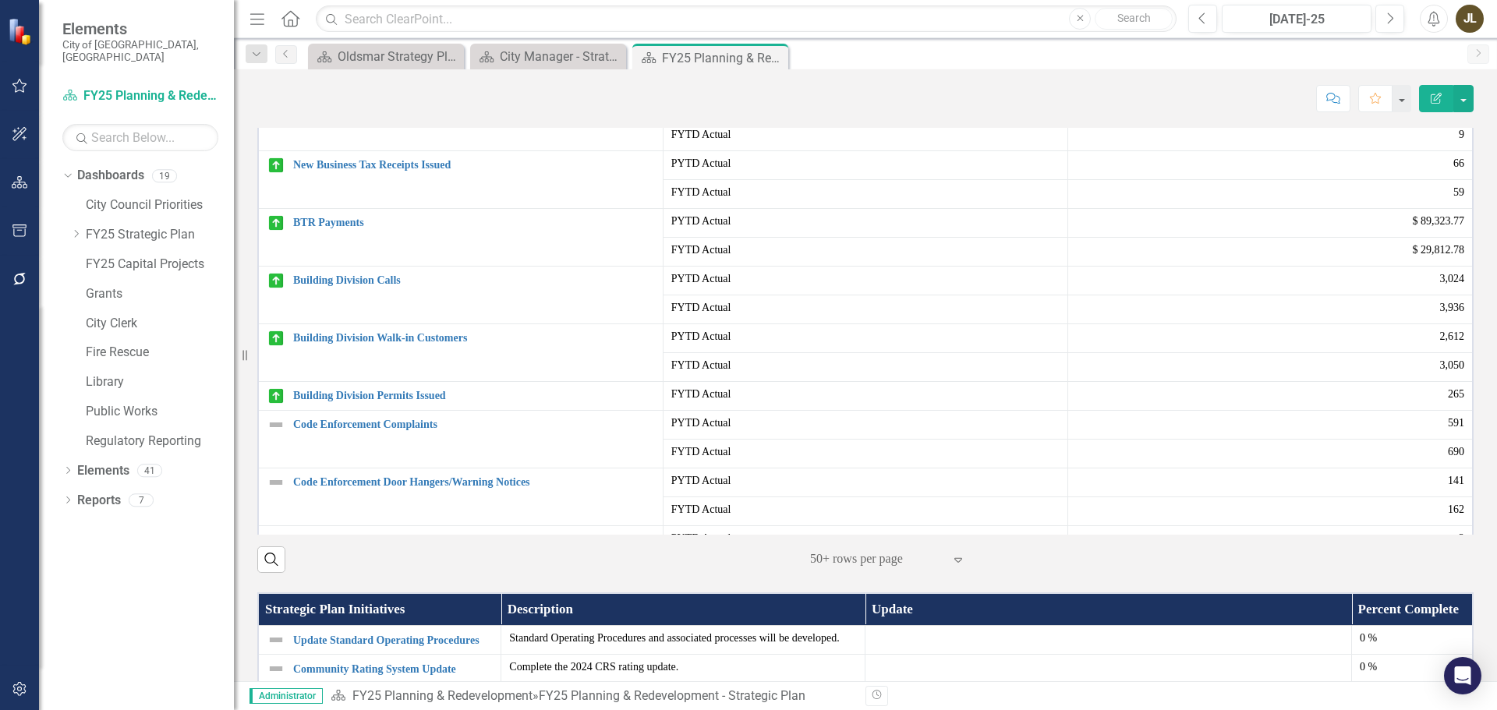
scroll to position [762, 0]
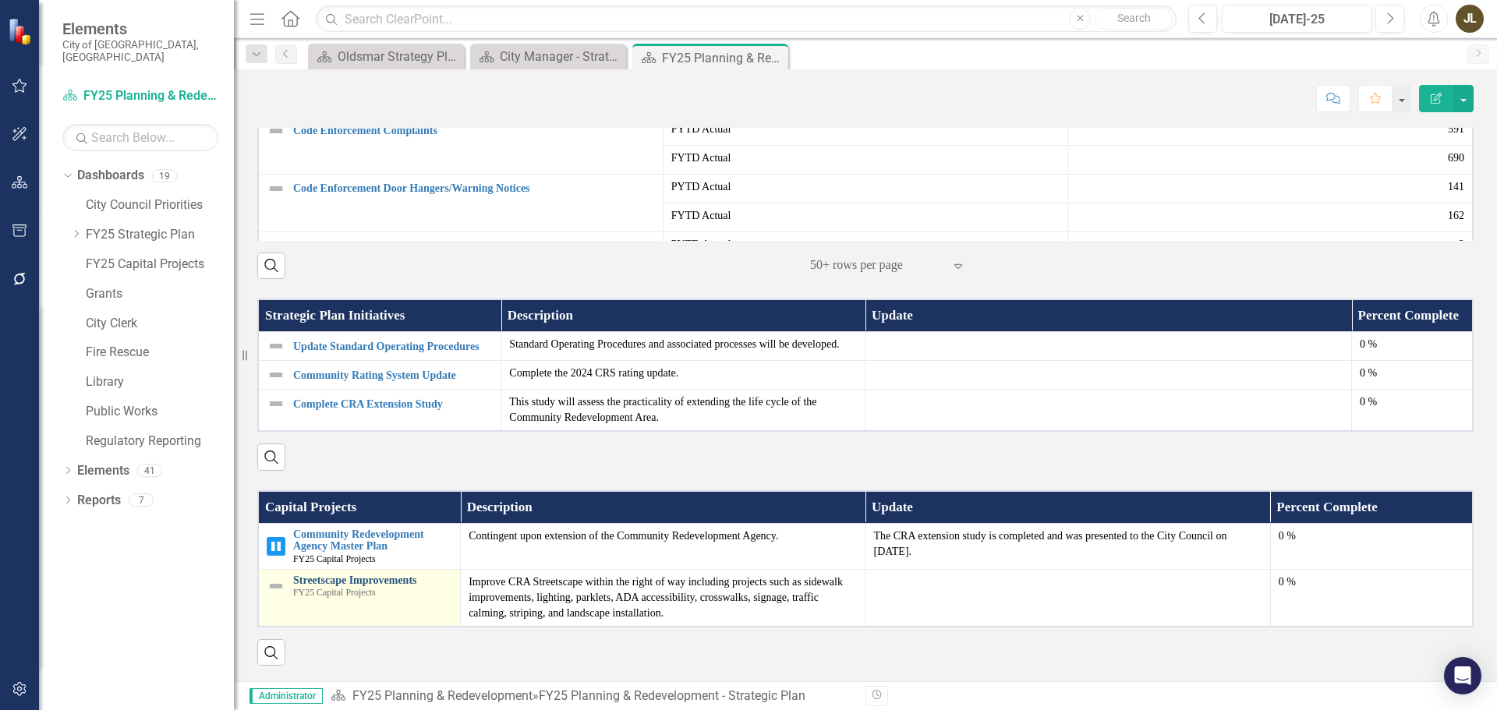
click at [360, 583] on link "Streetscape Improvements" at bounding box center [372, 581] width 159 height 12
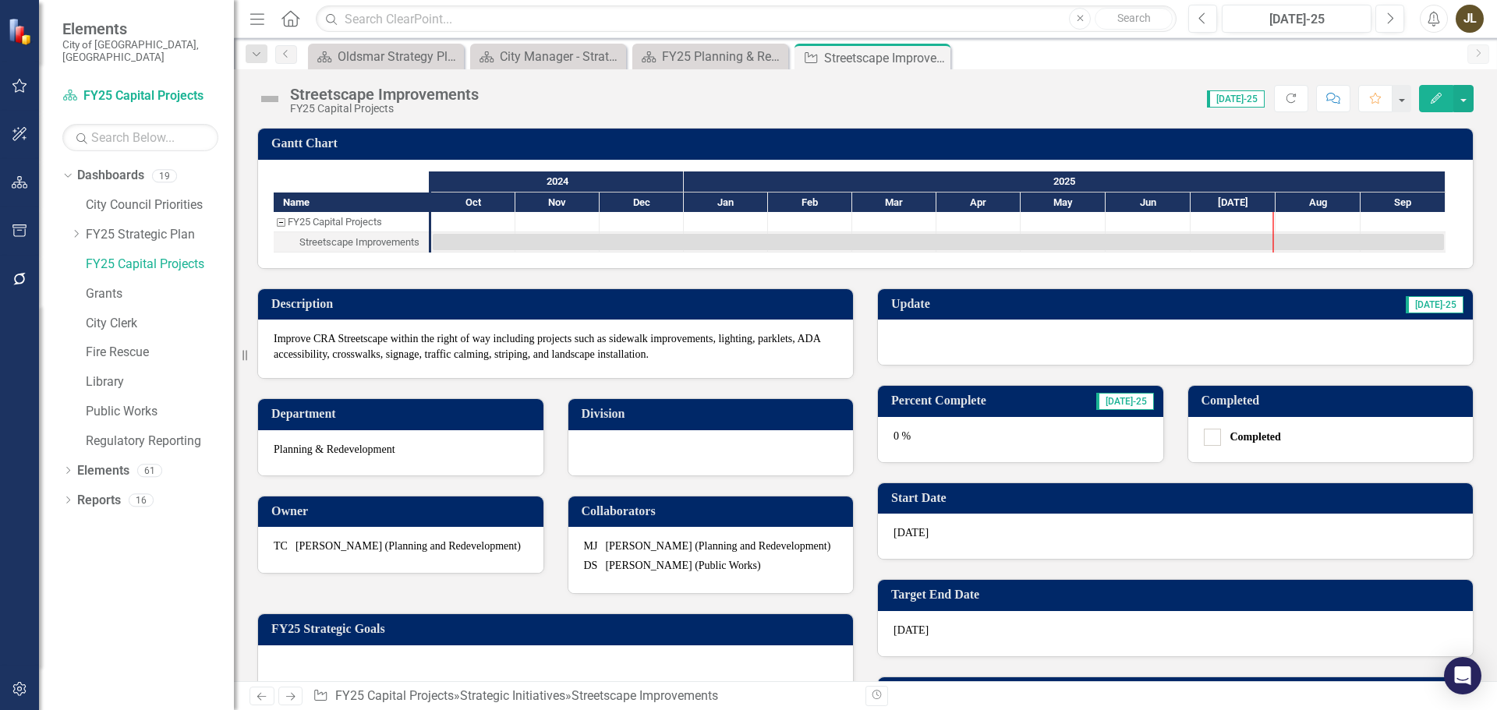
click at [1039, 331] on div at bounding box center [1175, 342] width 595 height 45
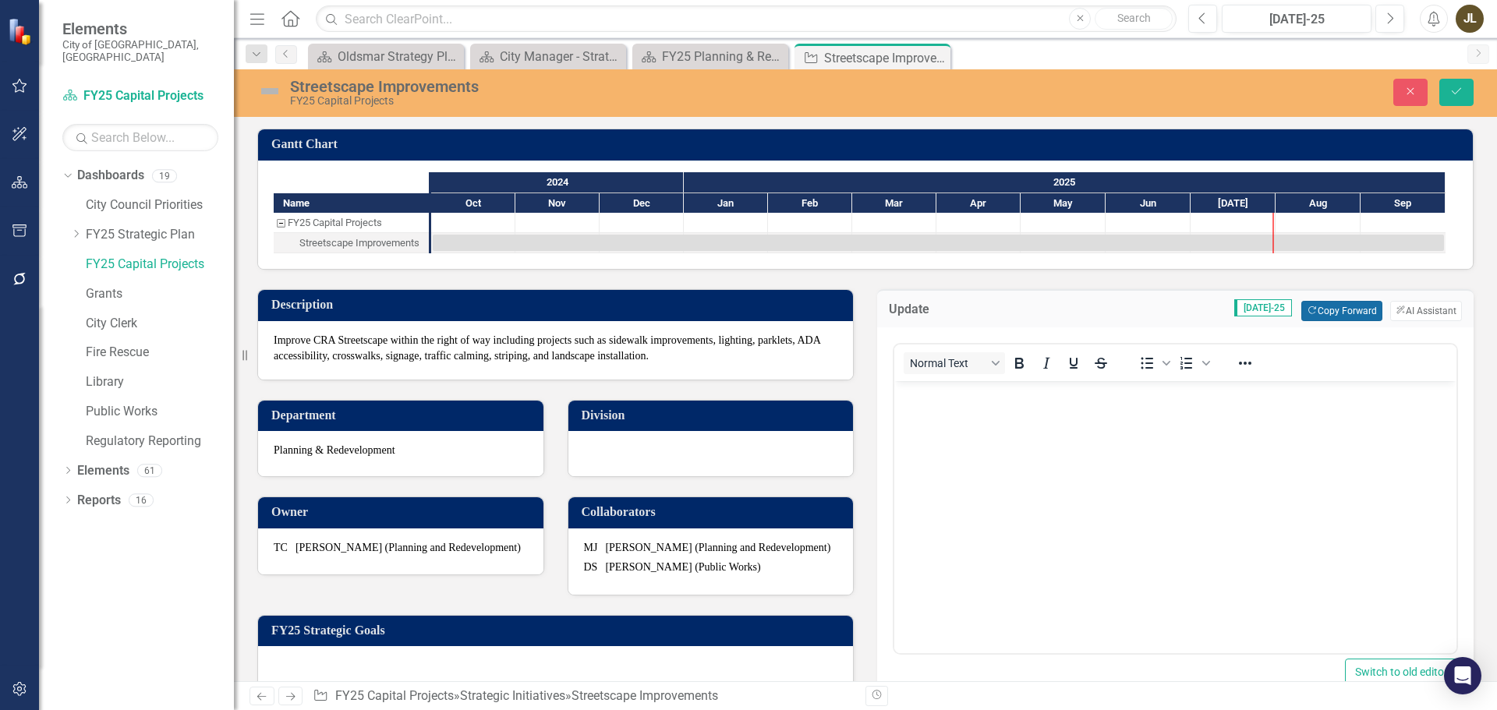
click at [1347, 307] on button "Copy Forward Copy Forward" at bounding box center [1341, 311] width 80 height 20
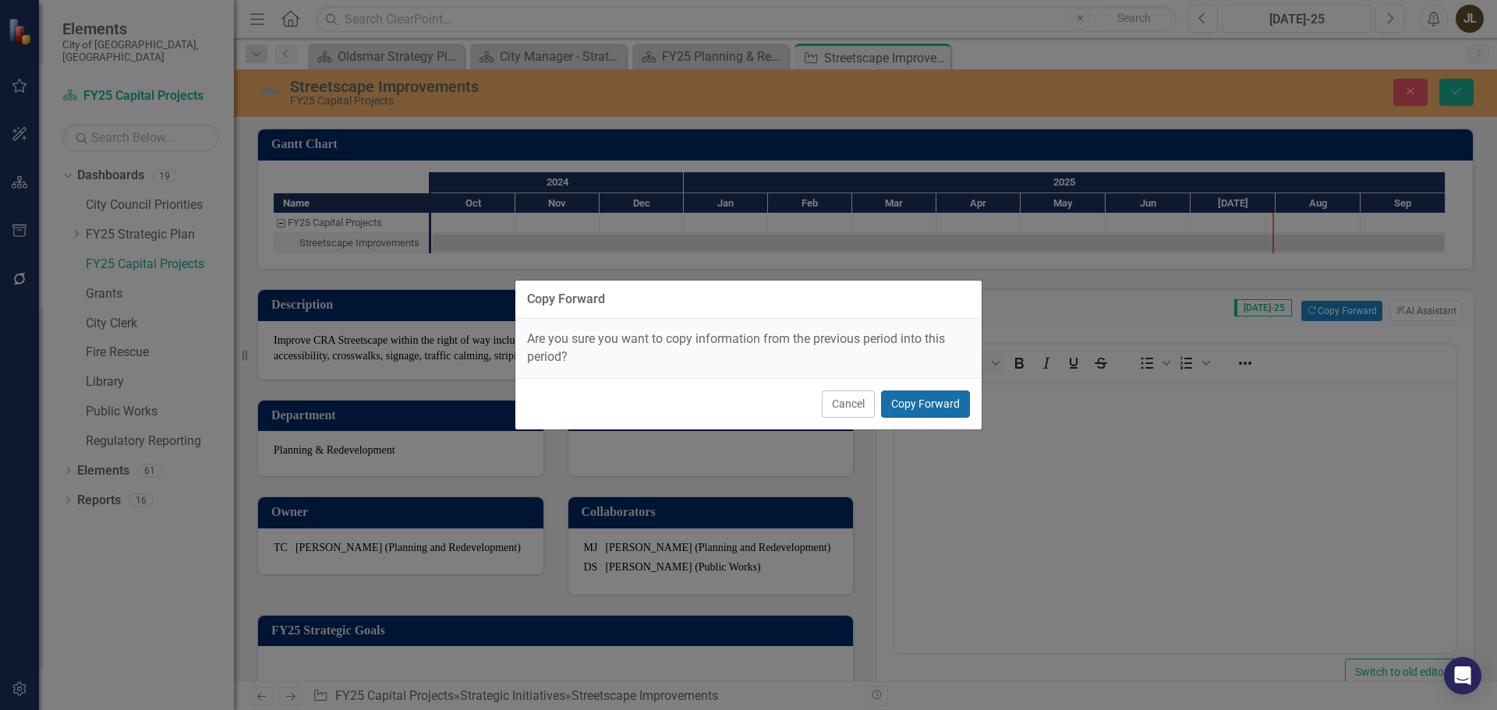
click at [928, 405] on button "Copy Forward" at bounding box center [925, 404] width 89 height 27
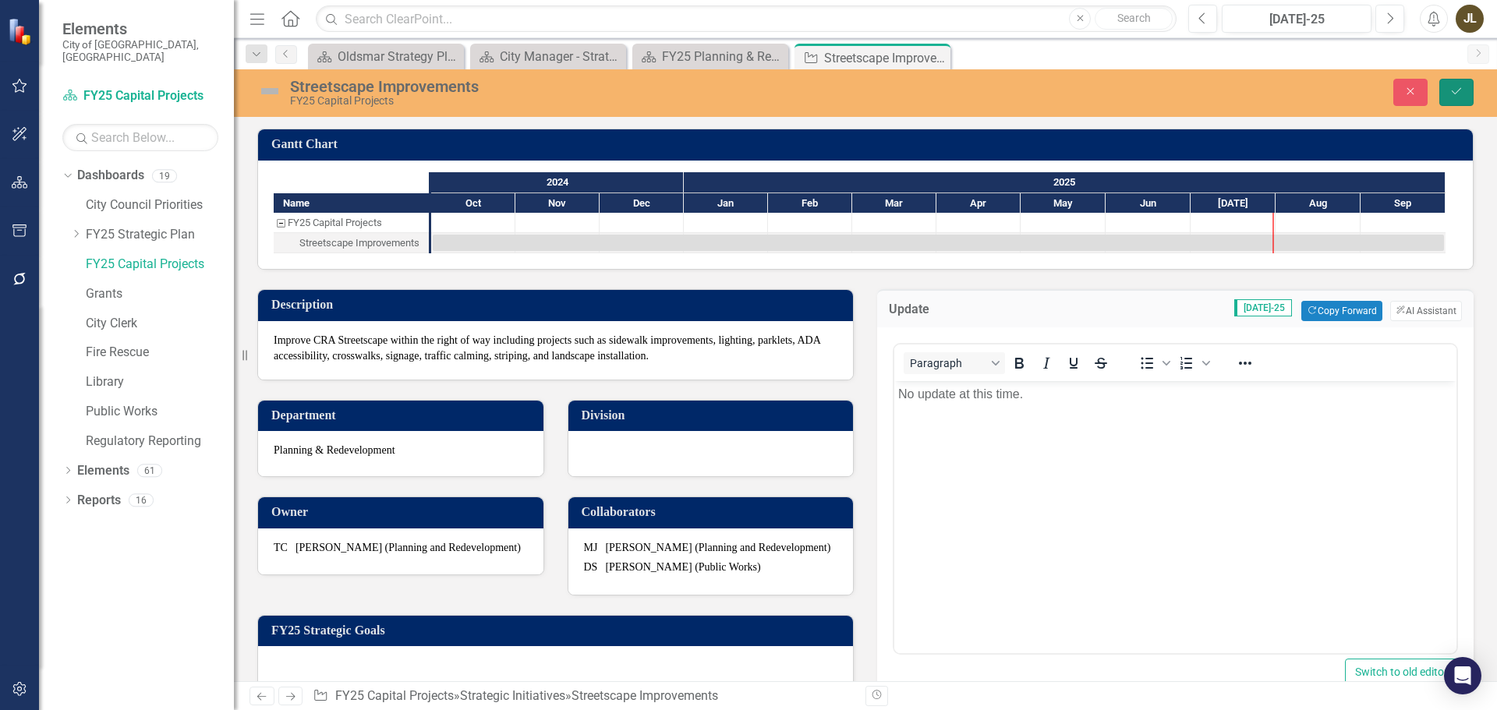
click at [1468, 96] on button "Save" at bounding box center [1457, 92] width 34 height 27
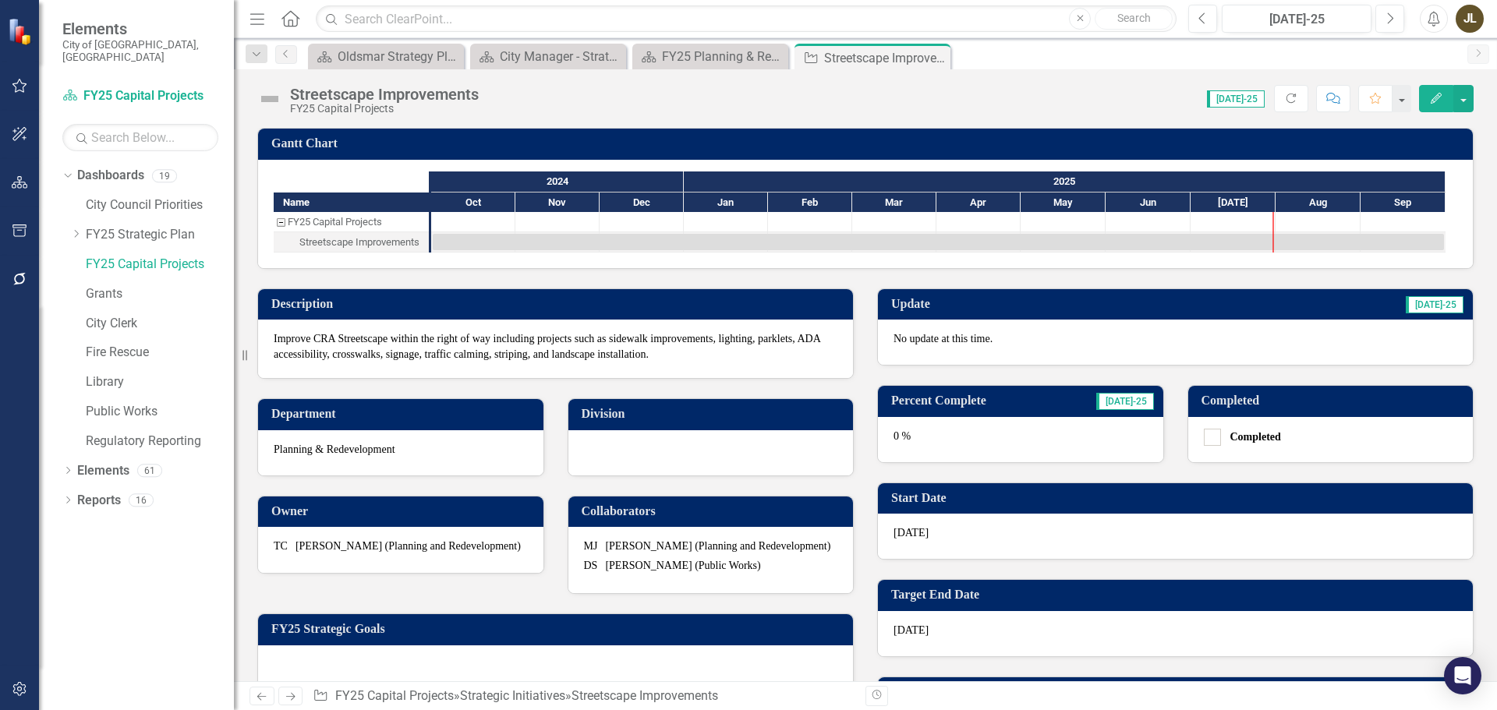
click at [266, 105] on img at bounding box center [269, 99] width 25 height 25
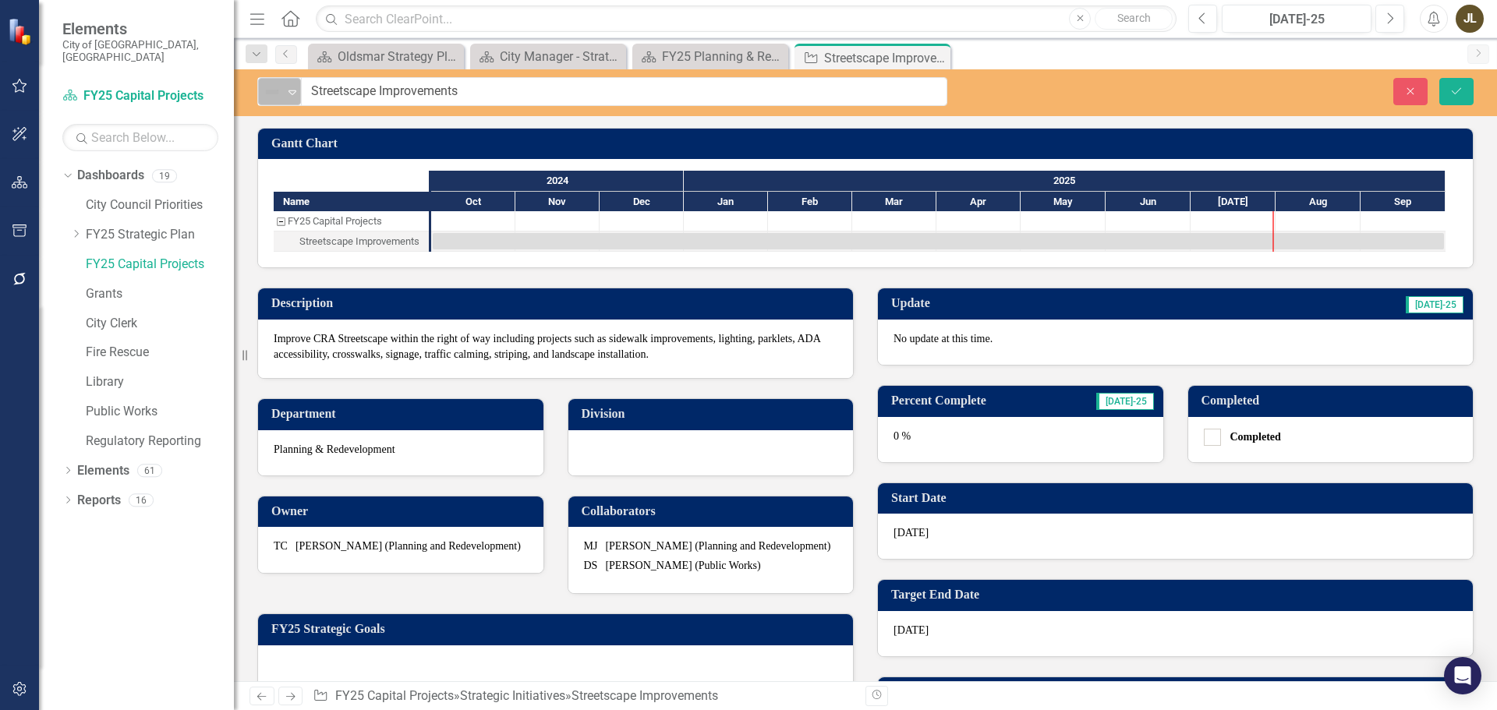
click at [275, 97] on img at bounding box center [272, 92] width 19 height 19
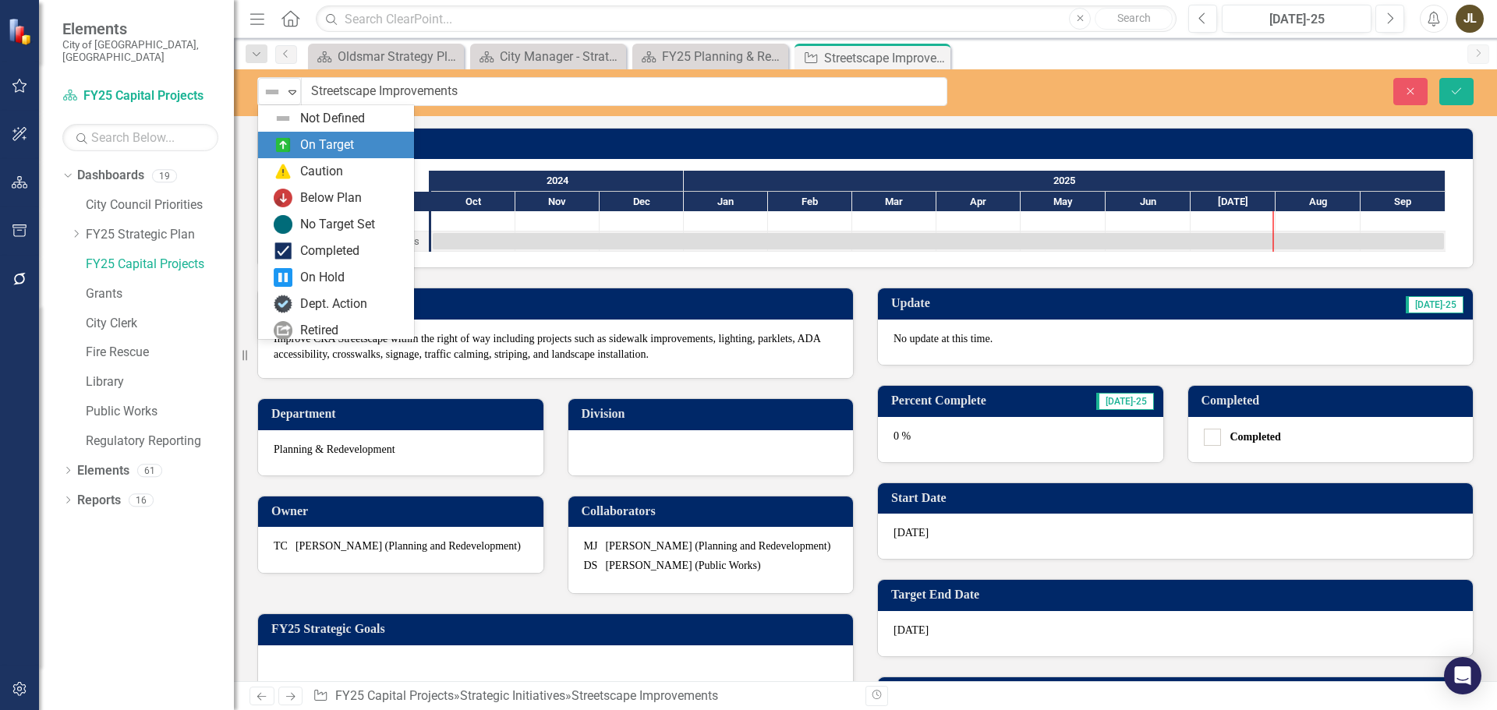
click at [288, 145] on img at bounding box center [283, 145] width 19 height 19
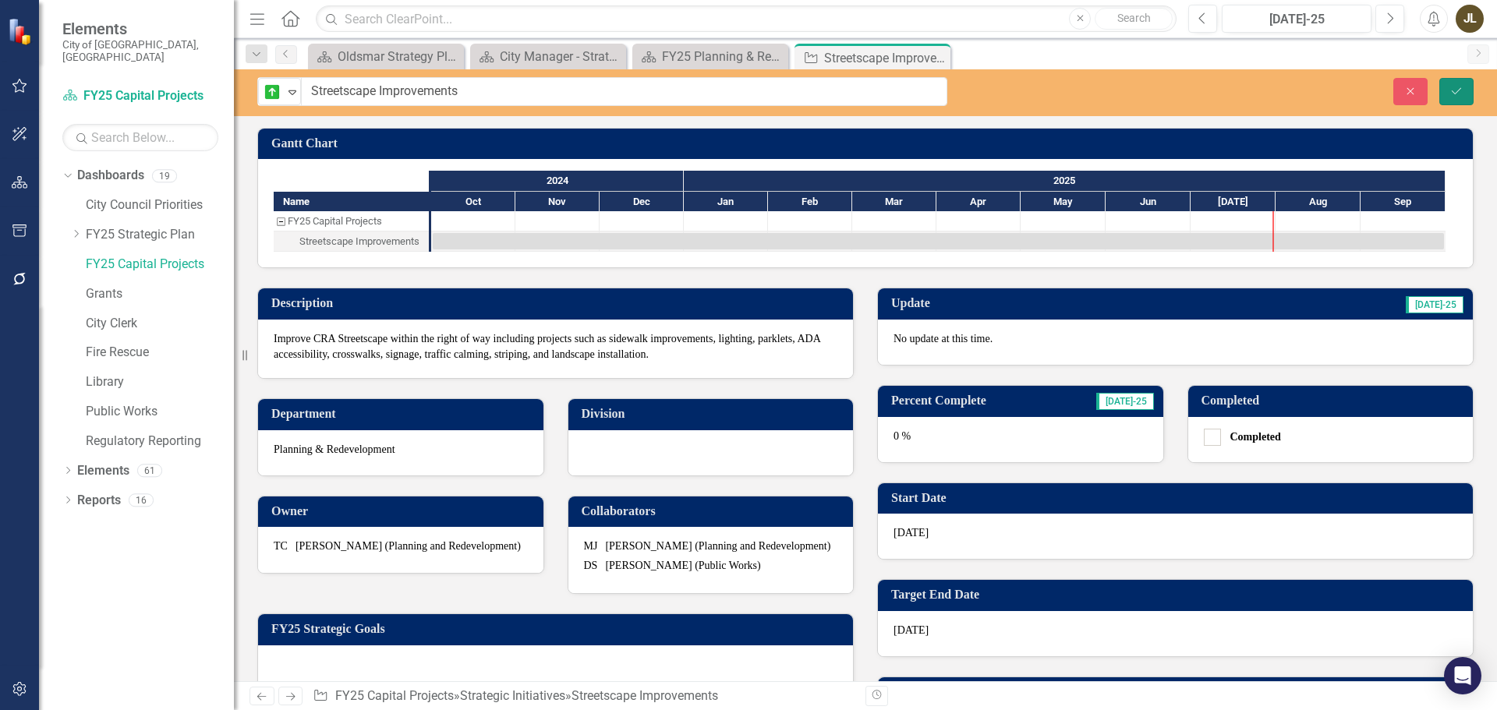
click at [1463, 98] on button "Save" at bounding box center [1457, 91] width 34 height 27
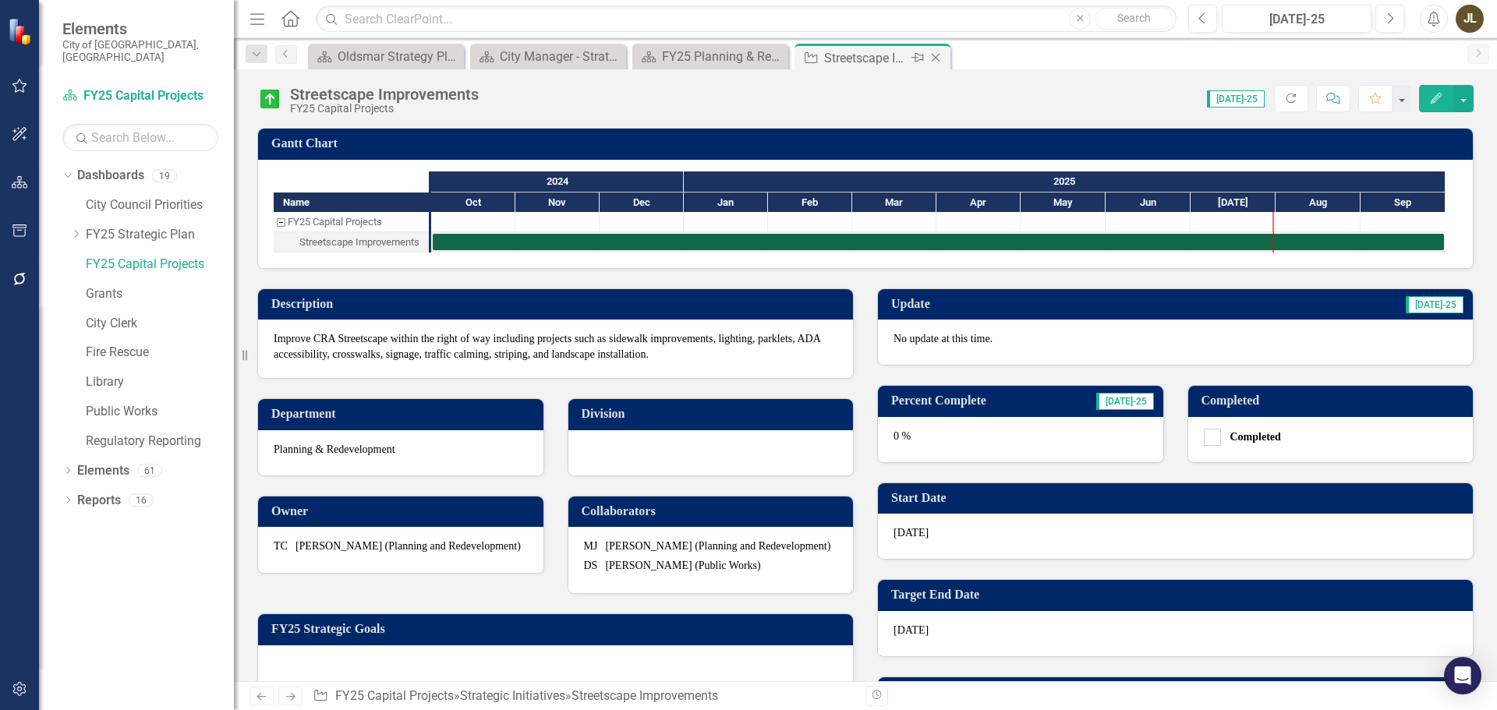
click at [943, 52] on icon "Close" at bounding box center [936, 57] width 16 height 12
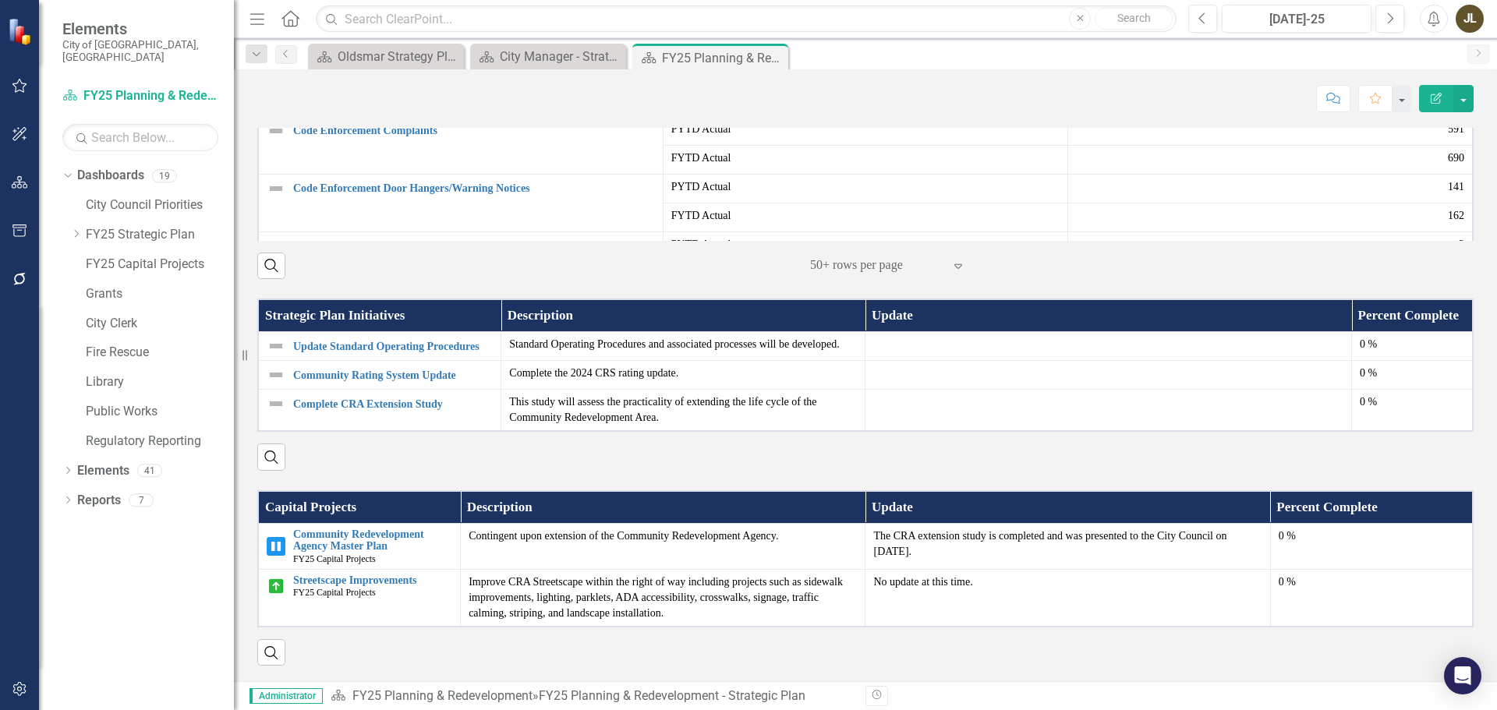
scroll to position [762, 0]
click at [420, 341] on link "Update Standard Operating Procedures" at bounding box center [393, 347] width 200 height 12
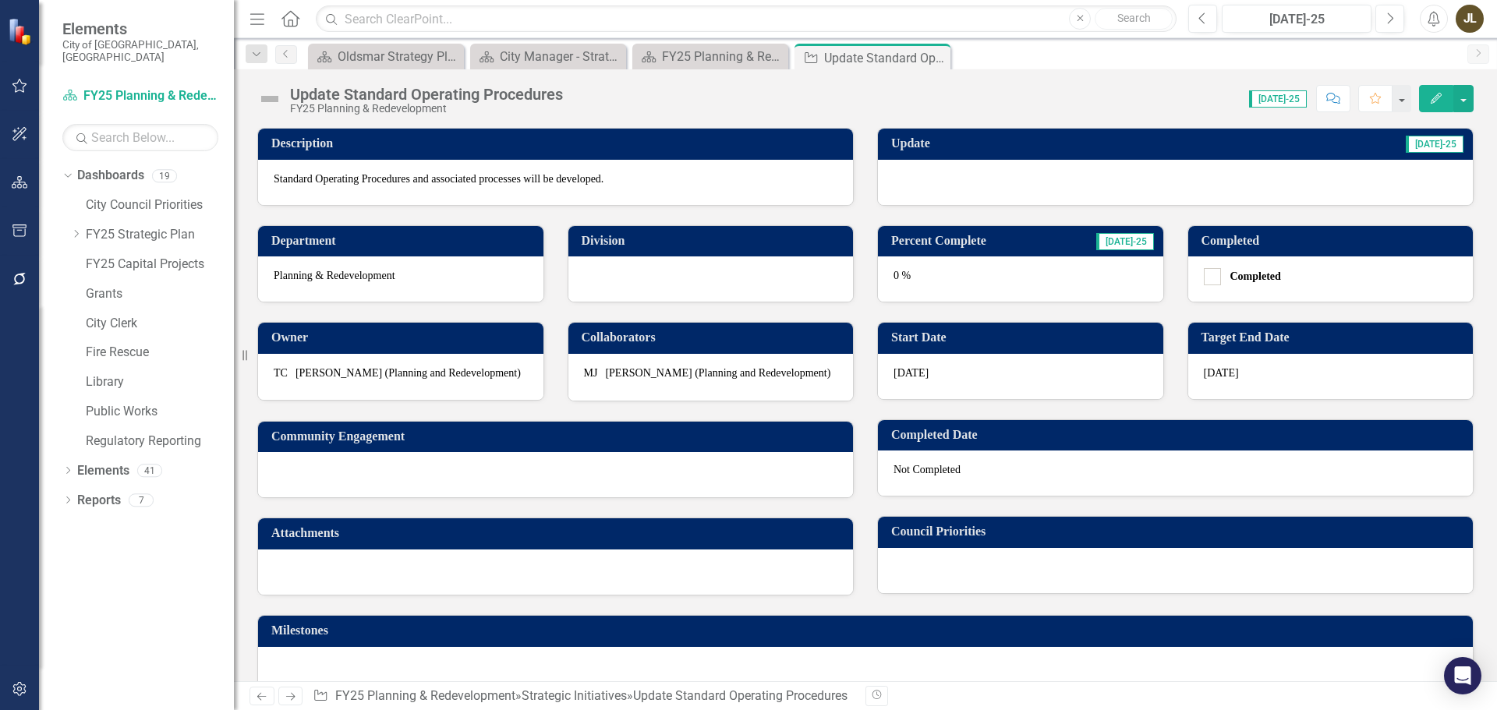
click at [1017, 190] on div at bounding box center [1175, 182] width 595 height 45
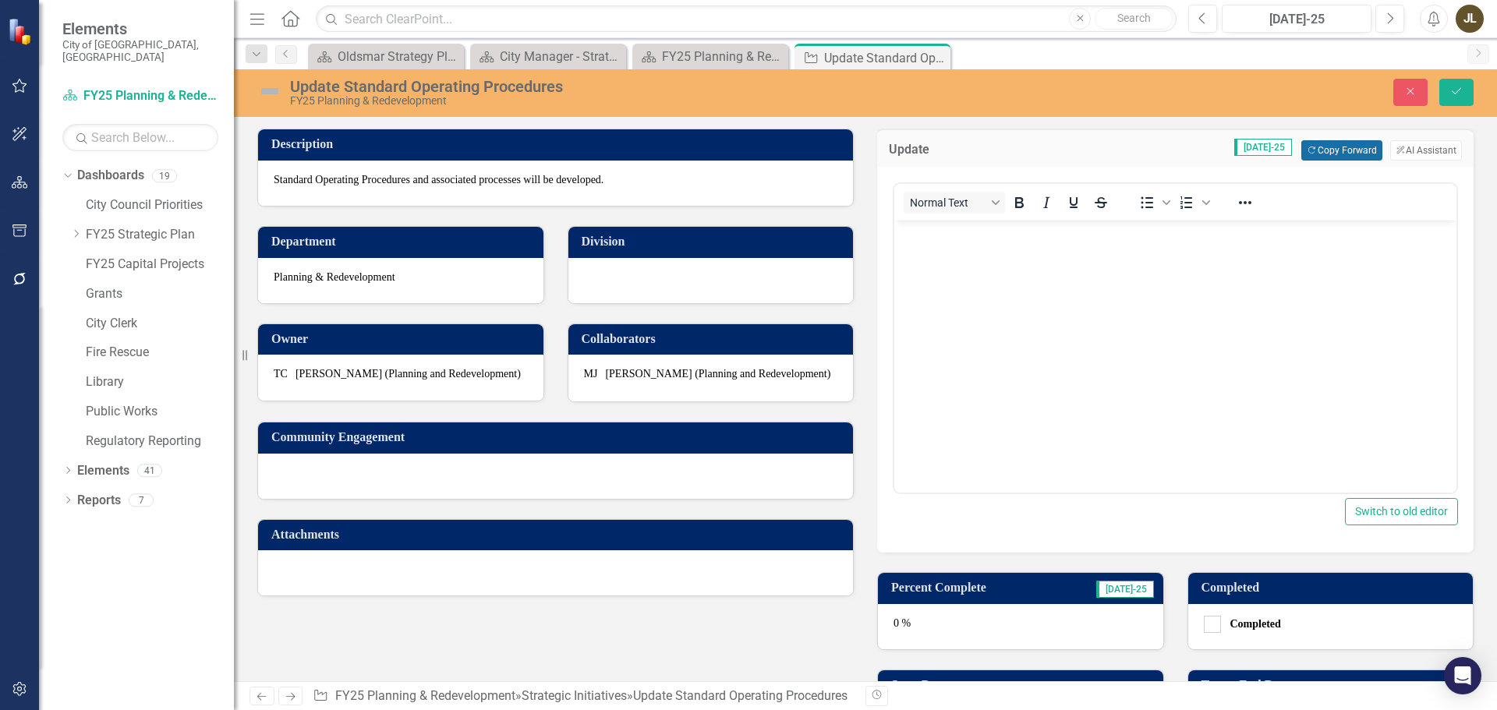
click at [1316, 142] on button "Copy Forward Copy Forward" at bounding box center [1341, 150] width 80 height 20
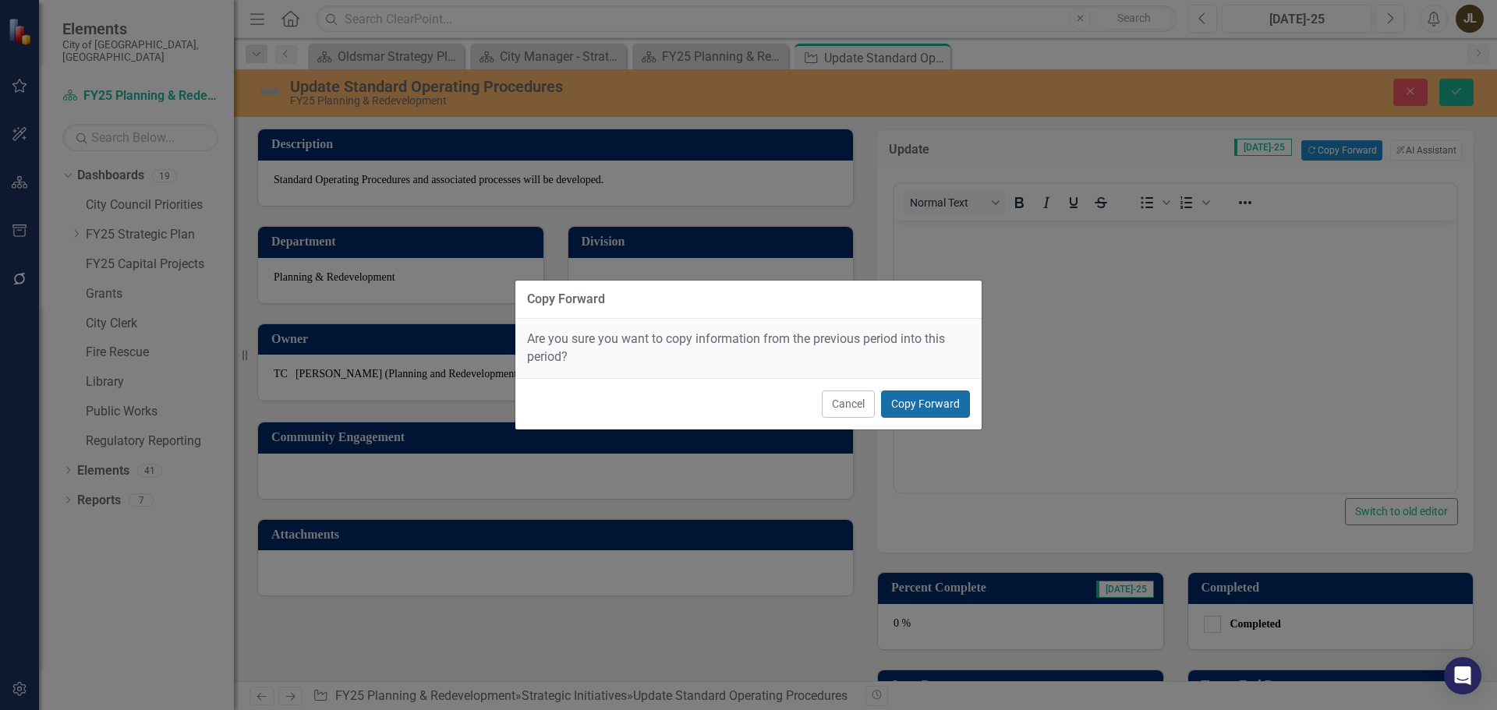
click at [942, 391] on button "Copy Forward" at bounding box center [925, 404] width 89 height 27
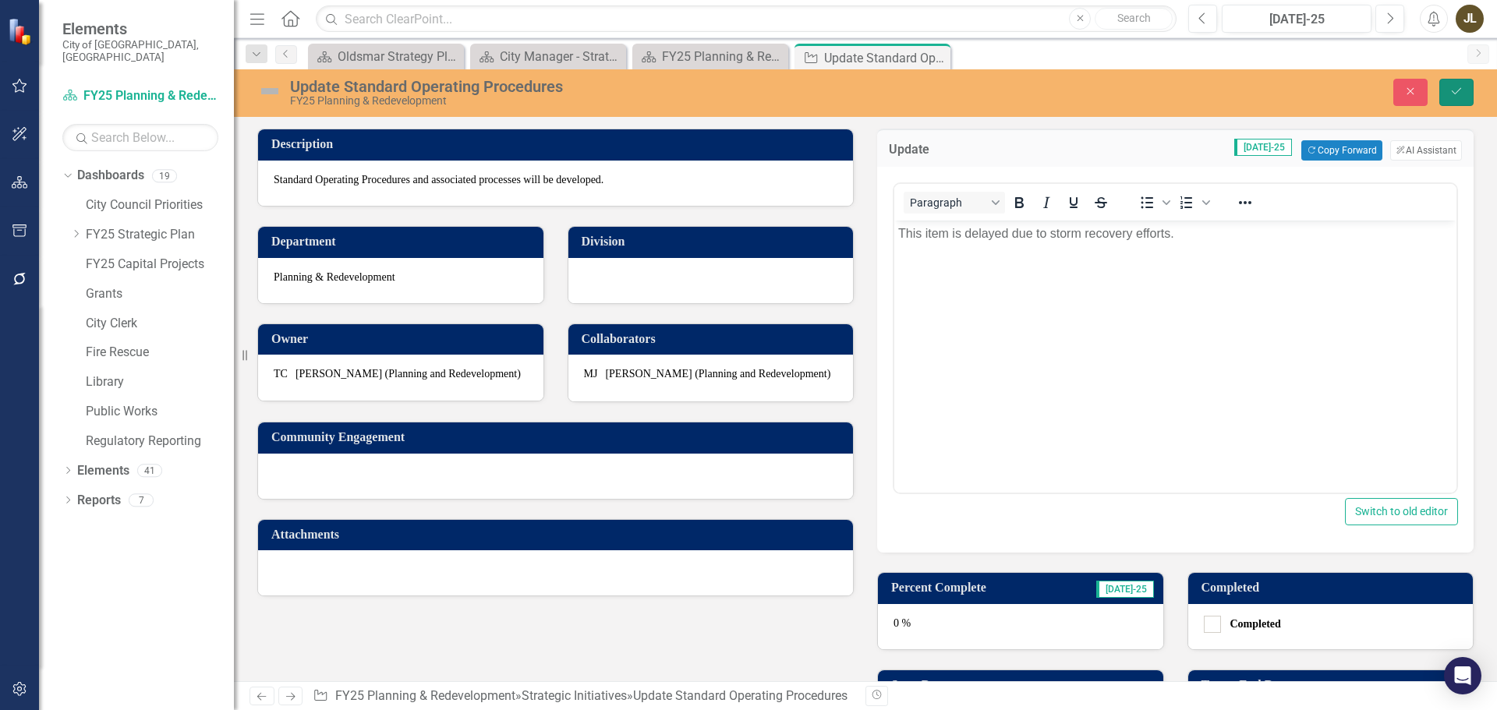
click at [1462, 89] on icon "Save" at bounding box center [1457, 91] width 14 height 11
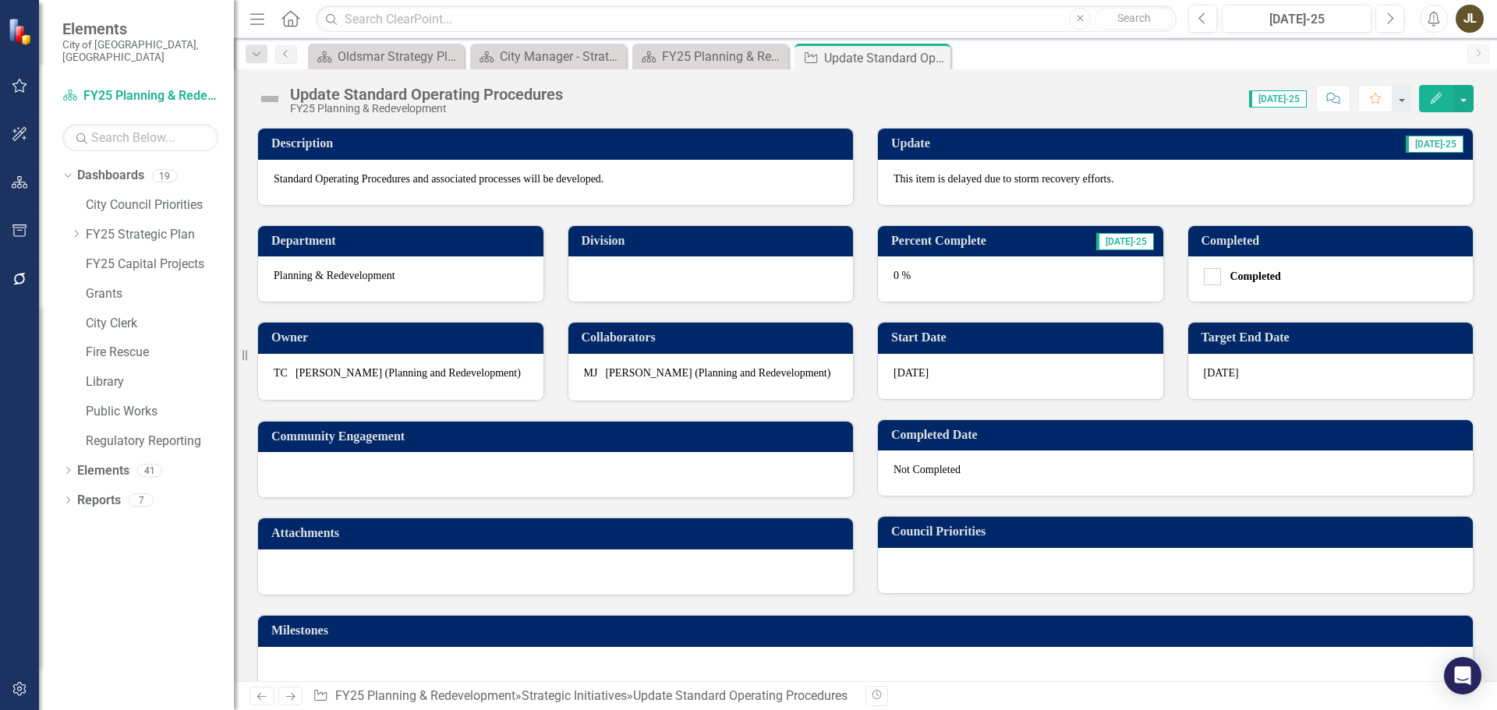
click at [279, 95] on img at bounding box center [269, 99] width 25 height 25
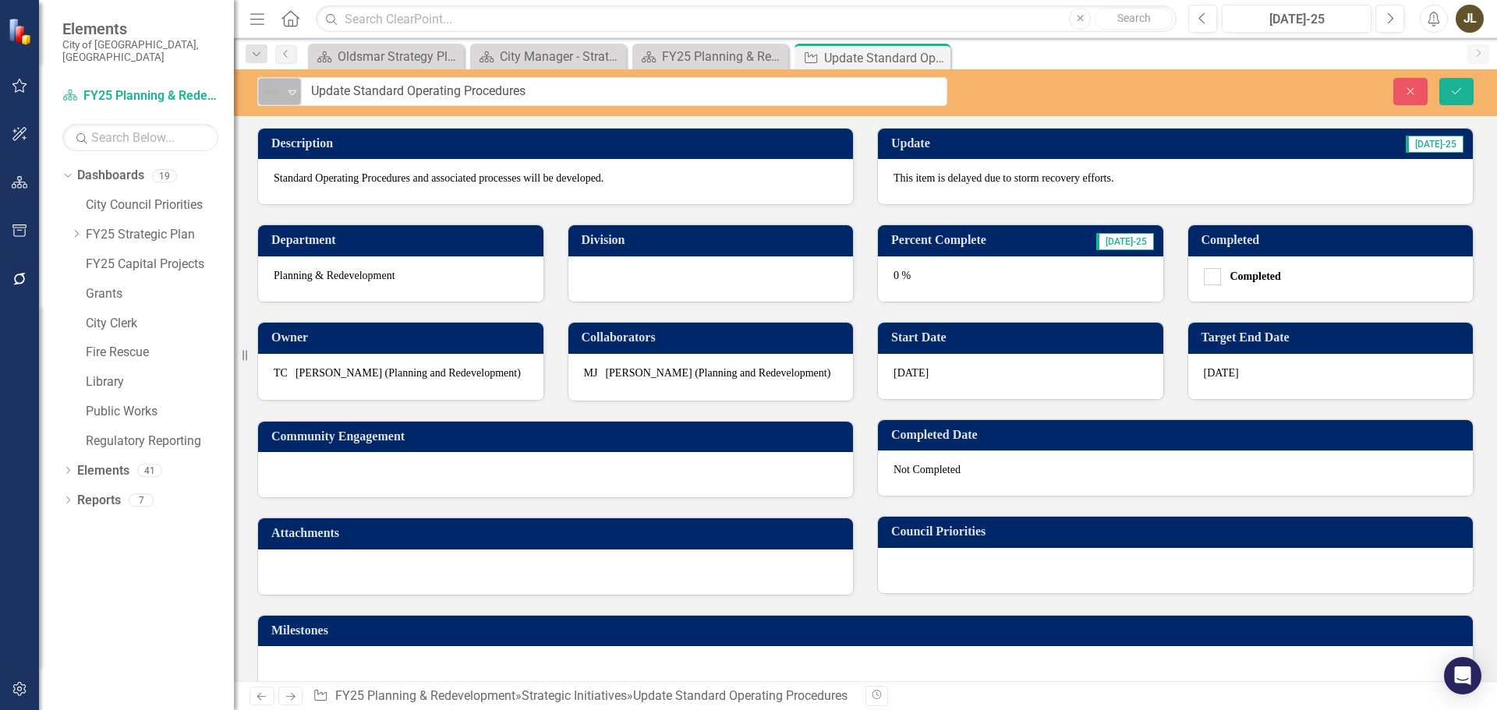
click at [279, 99] on img at bounding box center [272, 92] width 19 height 19
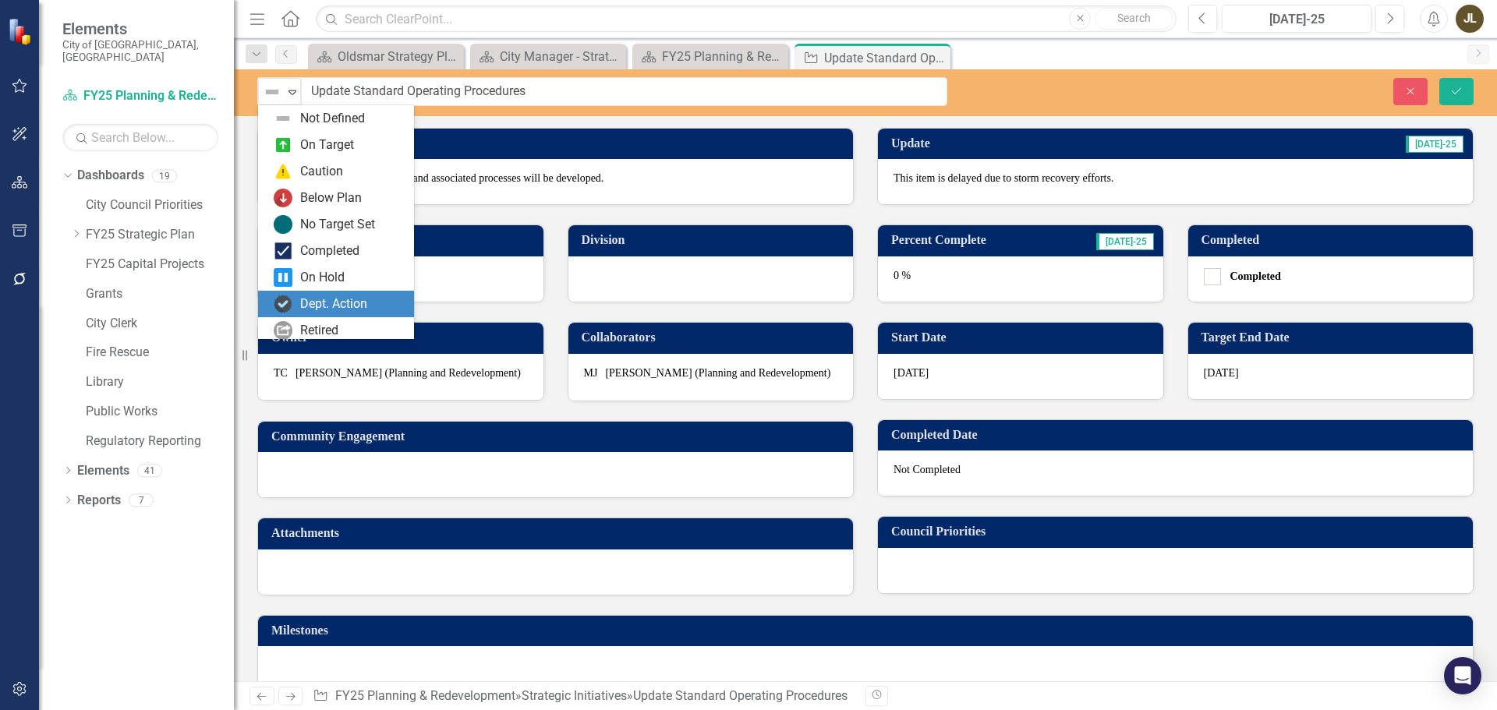
scroll to position [31, 0]
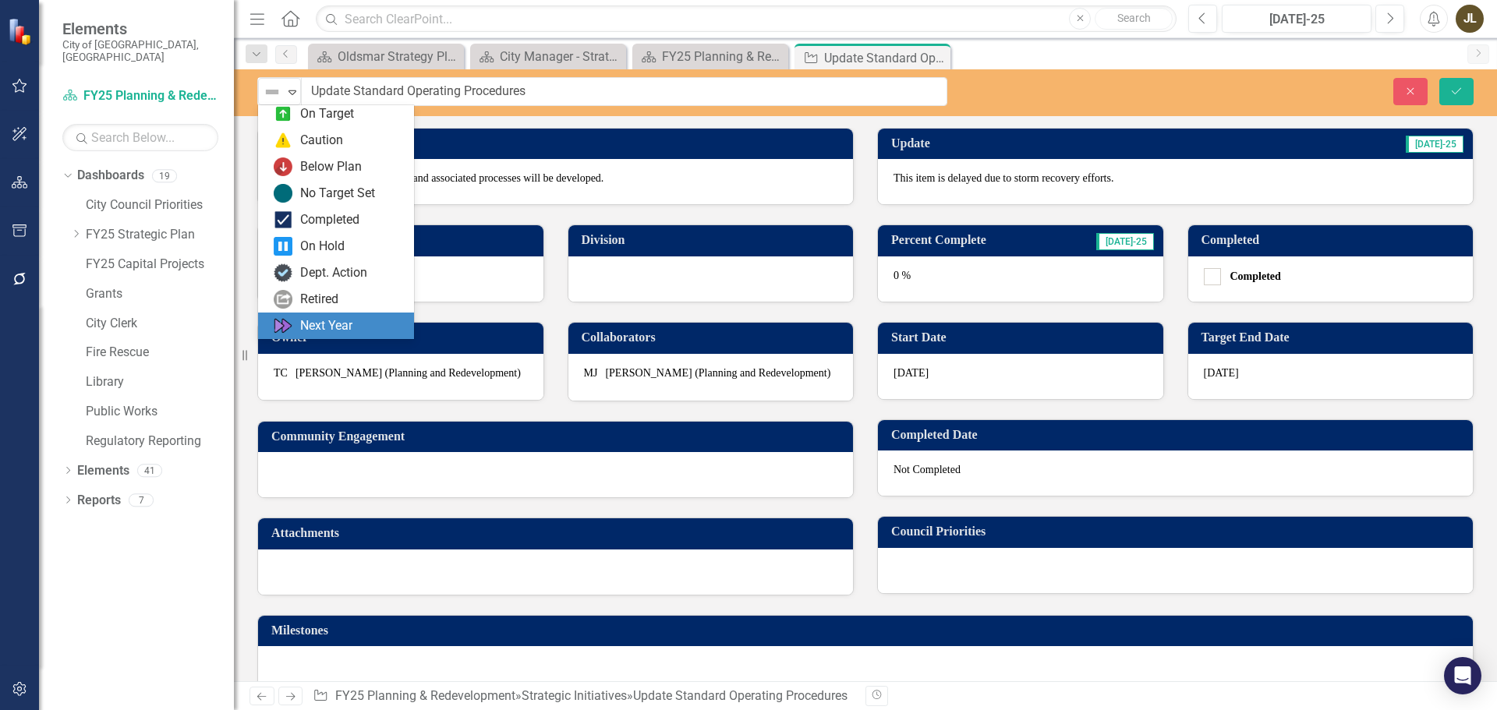
click at [323, 317] on div "Next Year" at bounding box center [326, 326] width 52 height 18
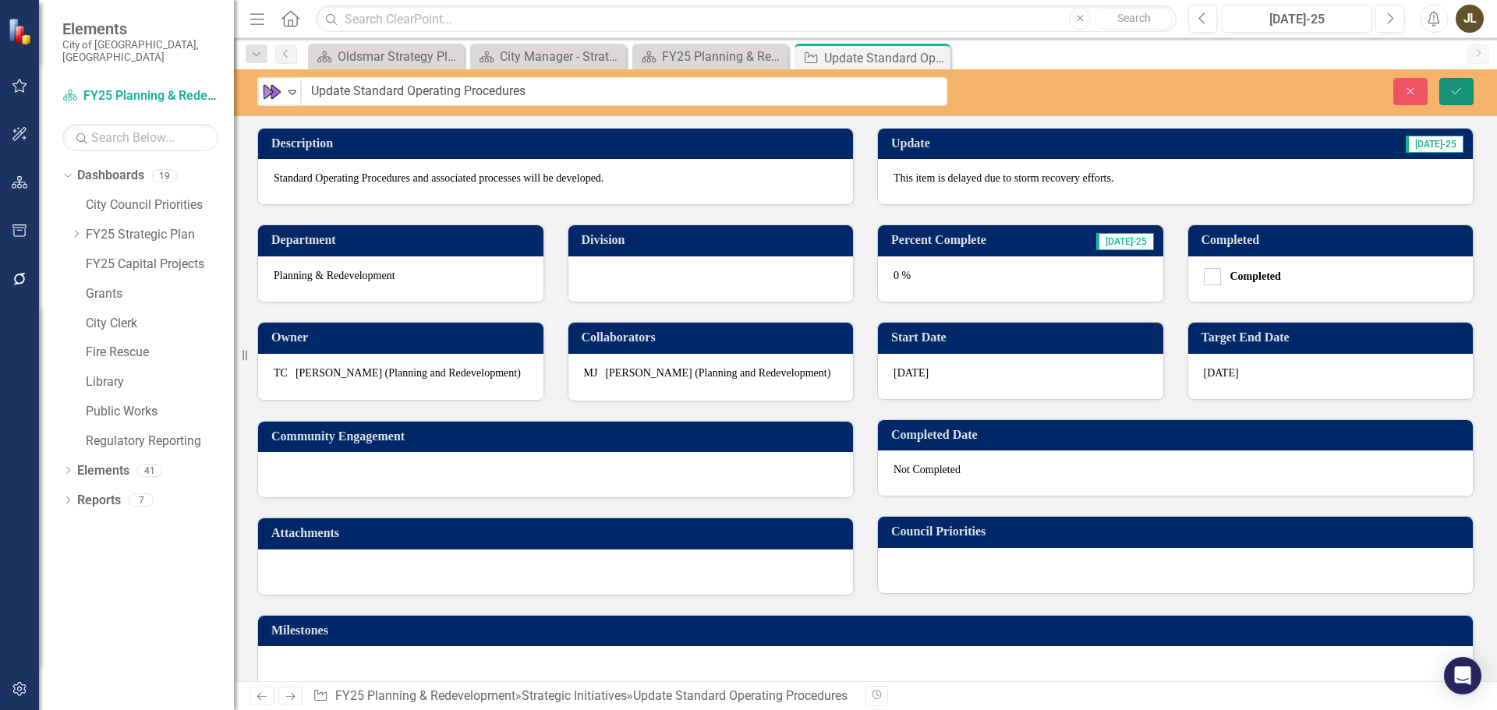
click at [1468, 85] on button "Save" at bounding box center [1457, 91] width 34 height 27
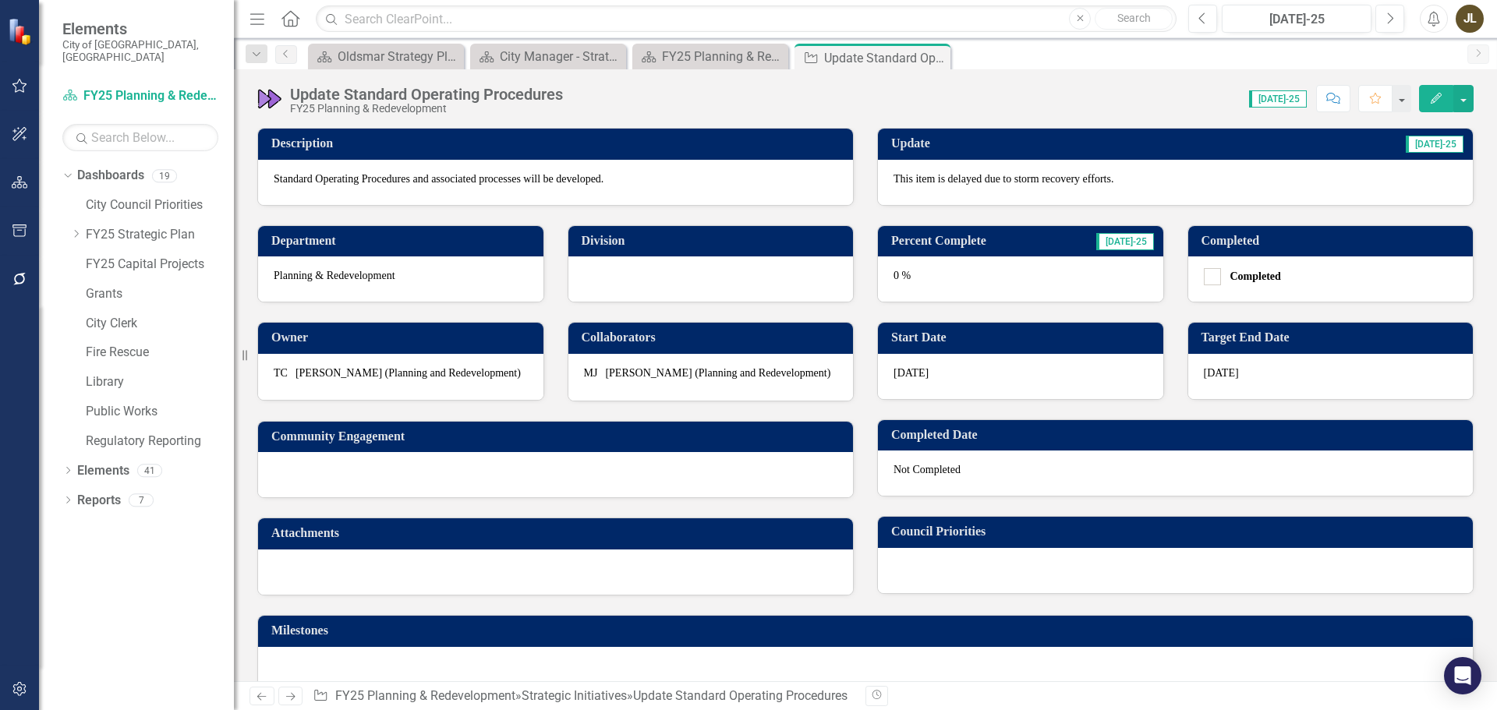
click at [290, 690] on link "Next" at bounding box center [290, 696] width 25 height 19
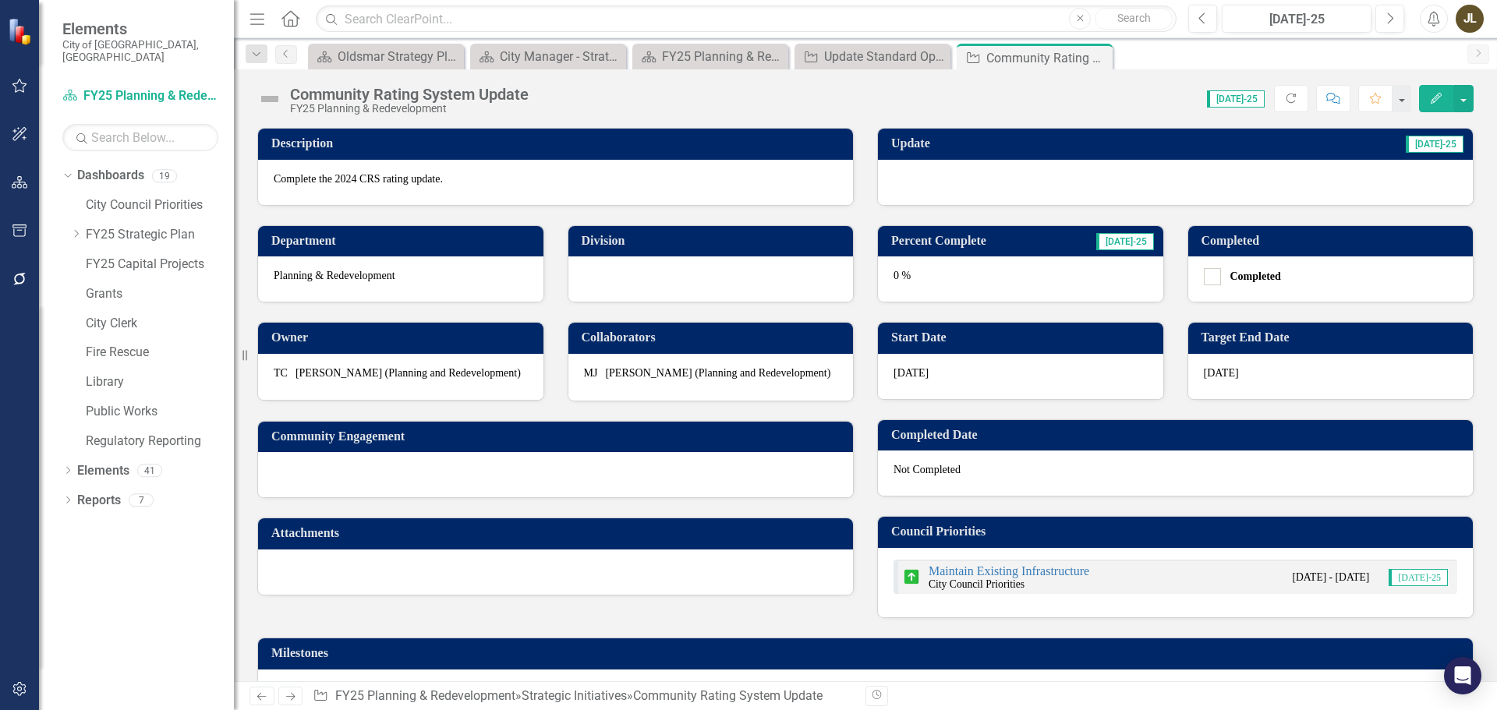
click at [1086, 184] on div at bounding box center [1175, 182] width 595 height 45
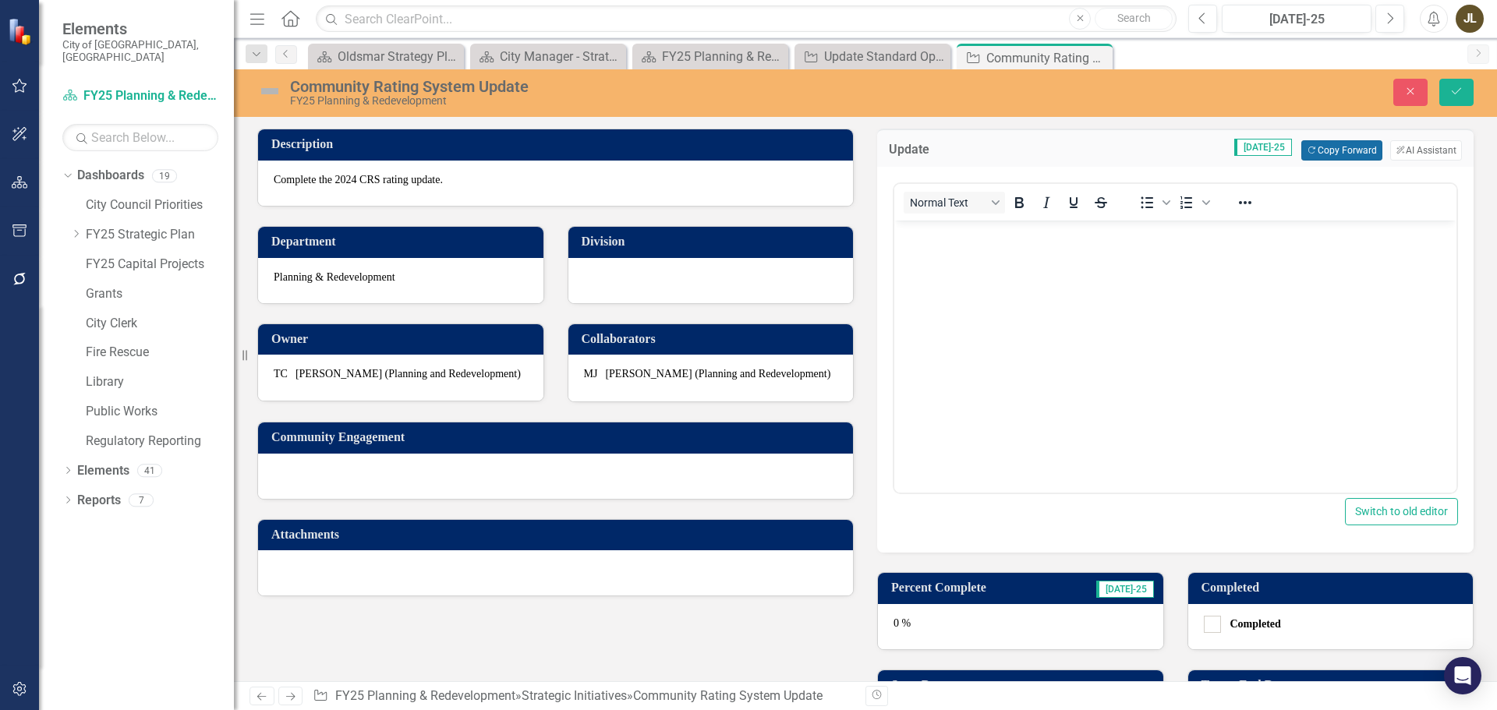
click at [1336, 156] on button "Copy Forward Copy Forward" at bounding box center [1341, 150] width 80 height 20
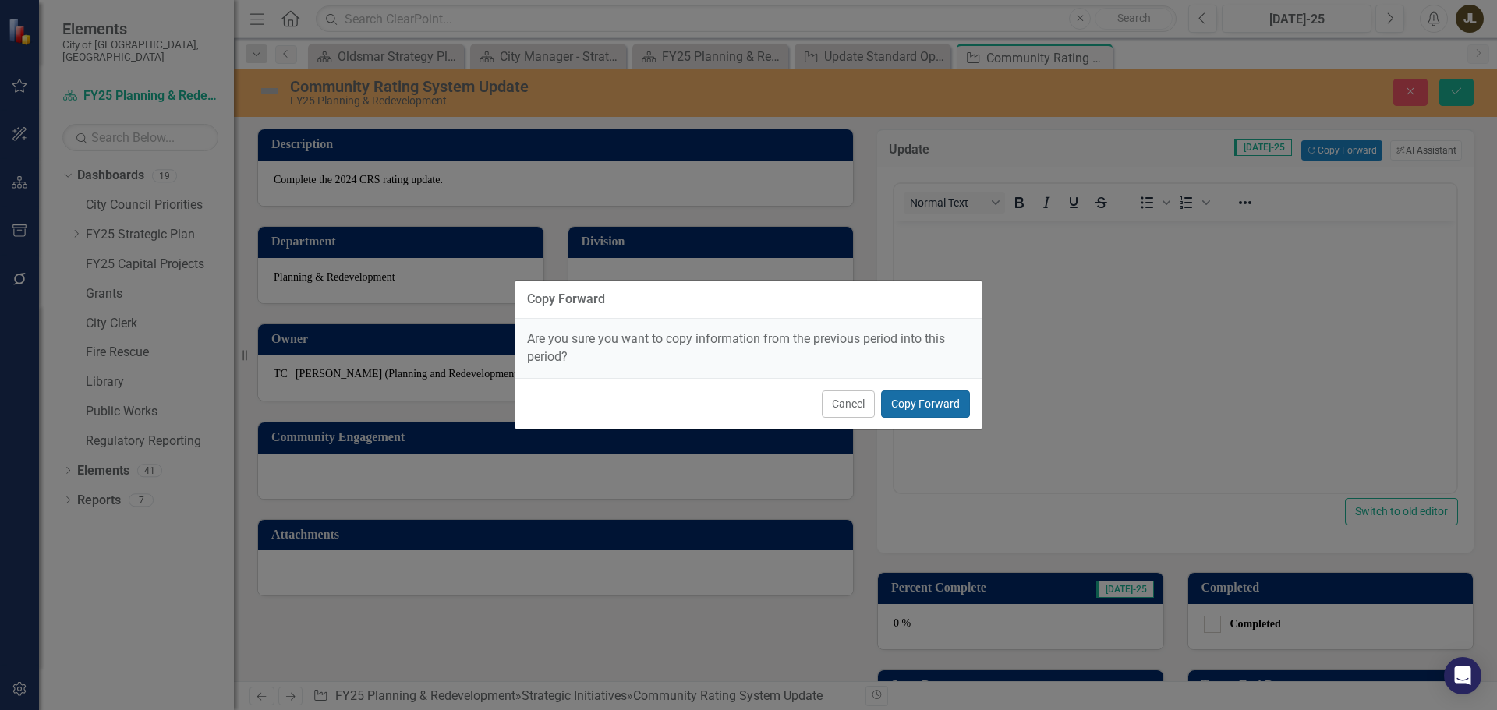
click at [944, 395] on button "Copy Forward" at bounding box center [925, 404] width 89 height 27
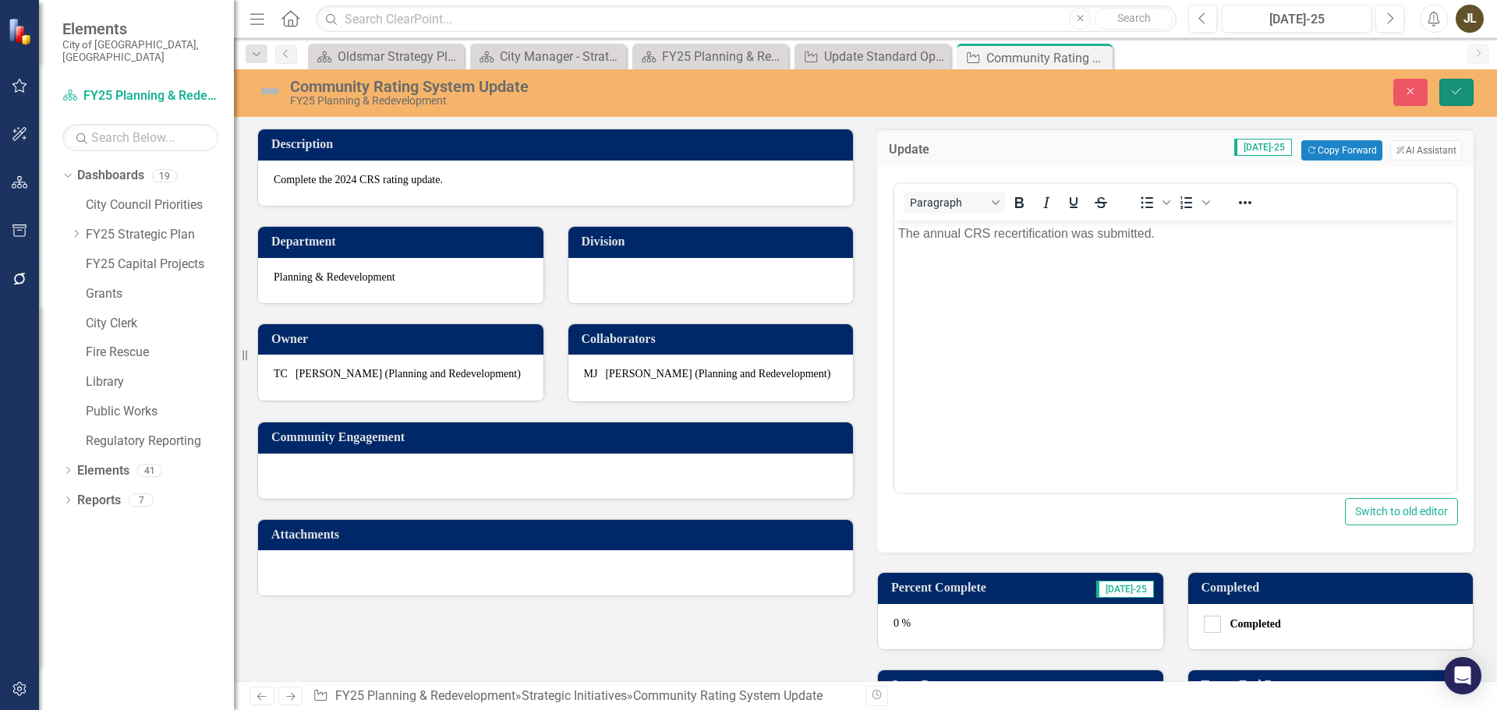
click at [1468, 92] on button "Save" at bounding box center [1457, 92] width 34 height 27
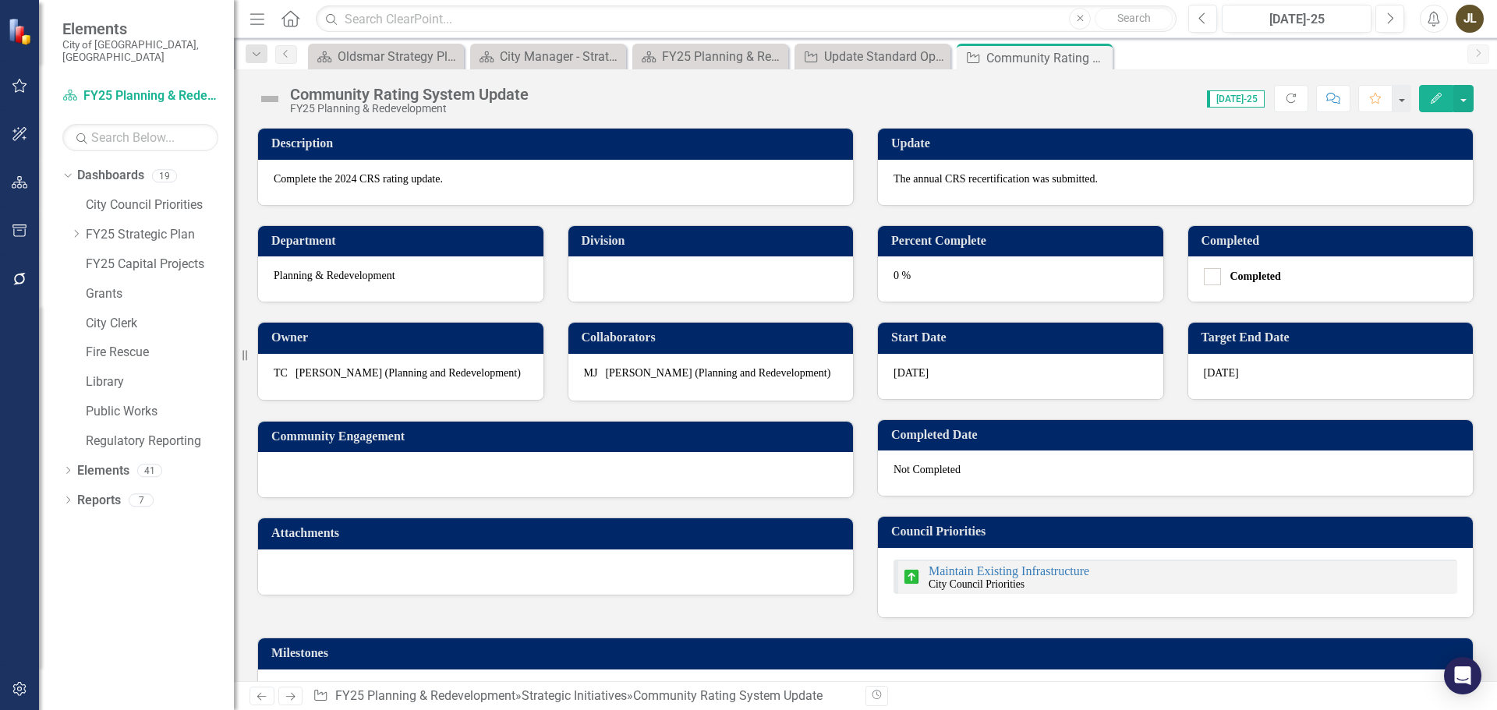
click at [977, 280] on div "0 %" at bounding box center [1020, 279] width 285 height 45
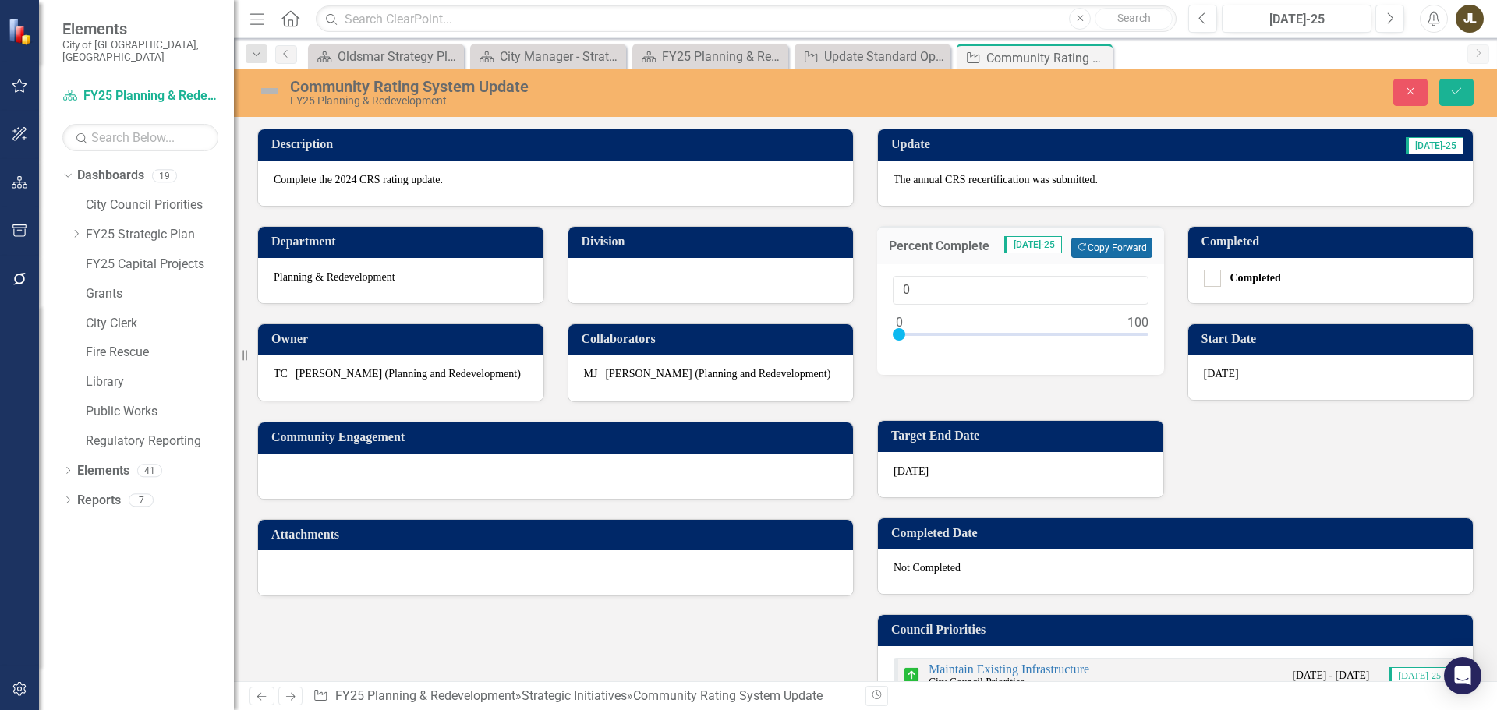
click at [1096, 251] on button "Copy Forward Copy Forward" at bounding box center [1111, 248] width 80 height 20
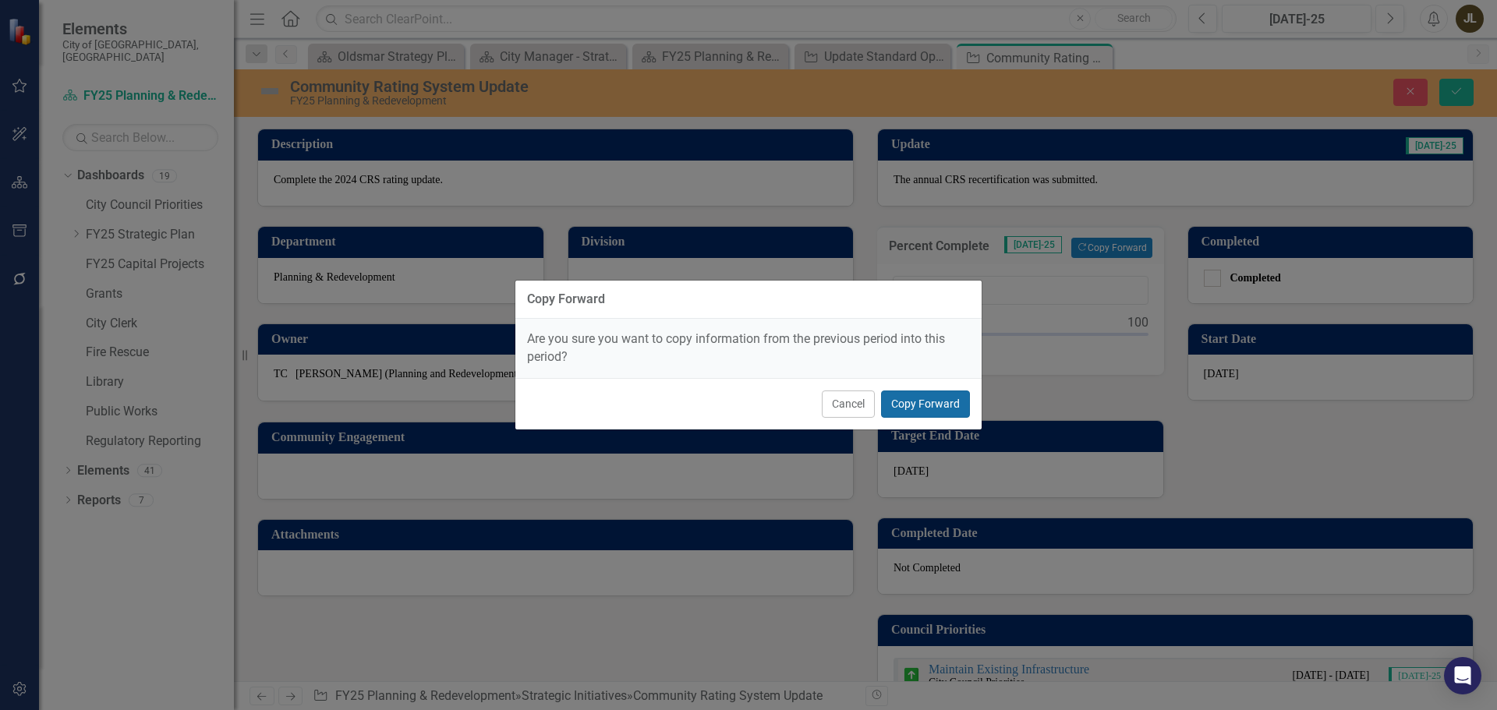
click at [940, 405] on button "Copy Forward" at bounding box center [925, 404] width 89 height 27
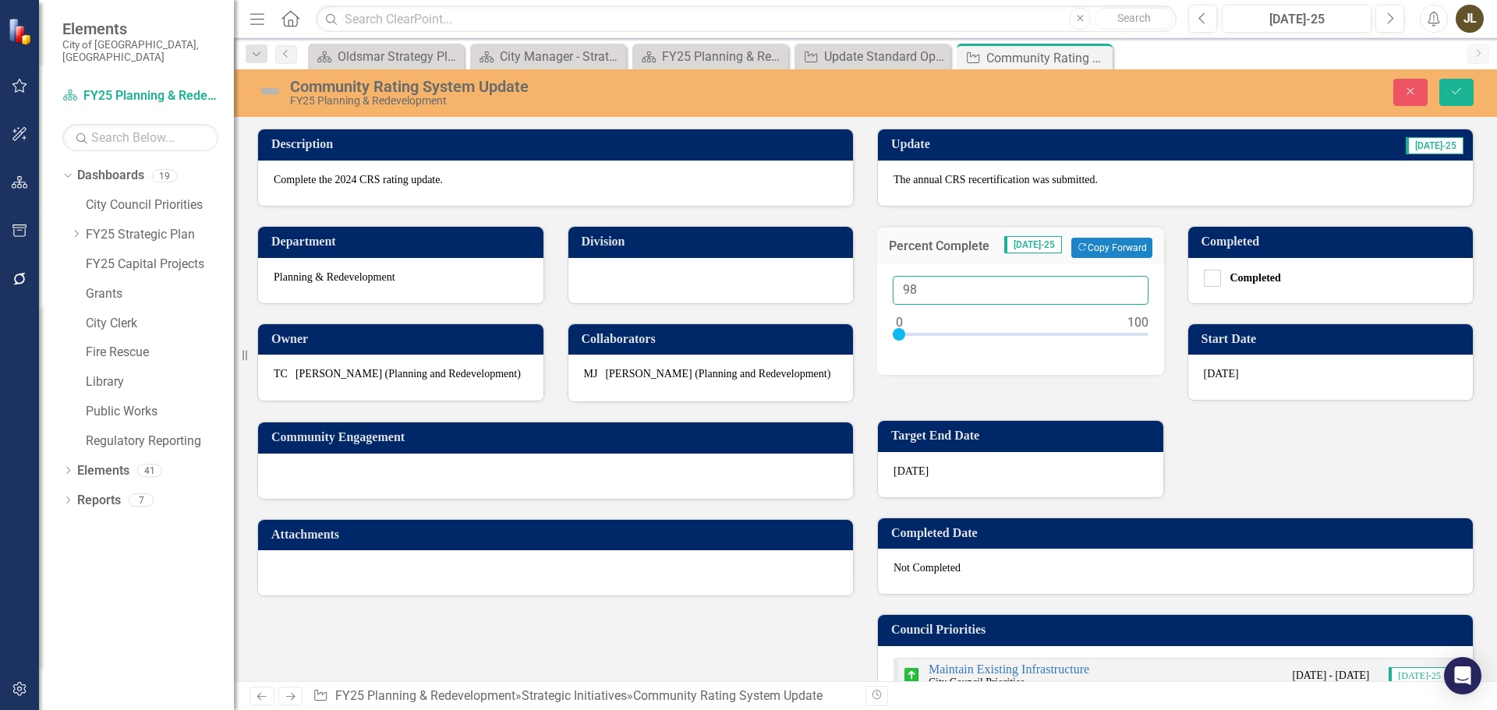
click at [936, 289] on input "98" at bounding box center [1021, 290] width 256 height 29
type input "0100"
click at [1204, 275] on input "Completed" at bounding box center [1209, 275] width 10 height 10
checkbox input "true"
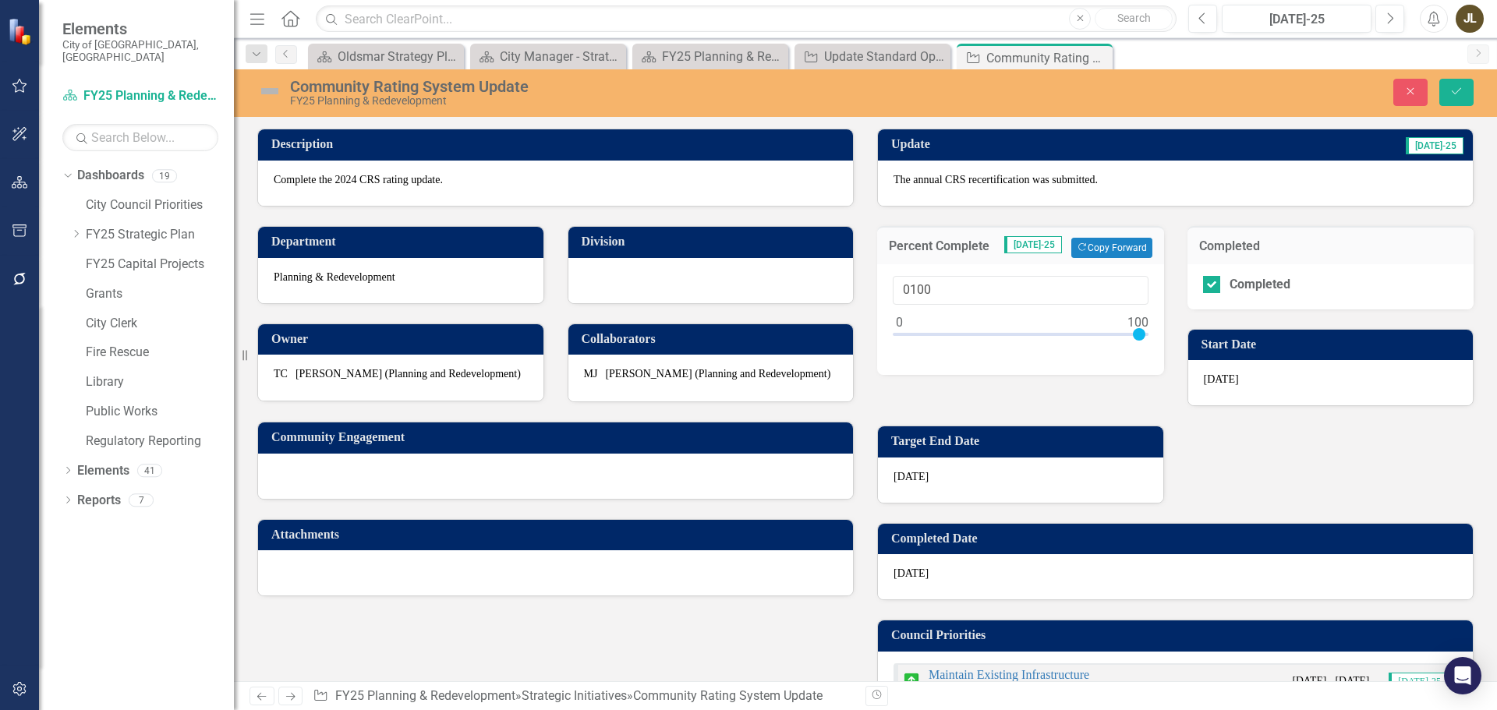
click at [263, 94] on img at bounding box center [269, 91] width 25 height 25
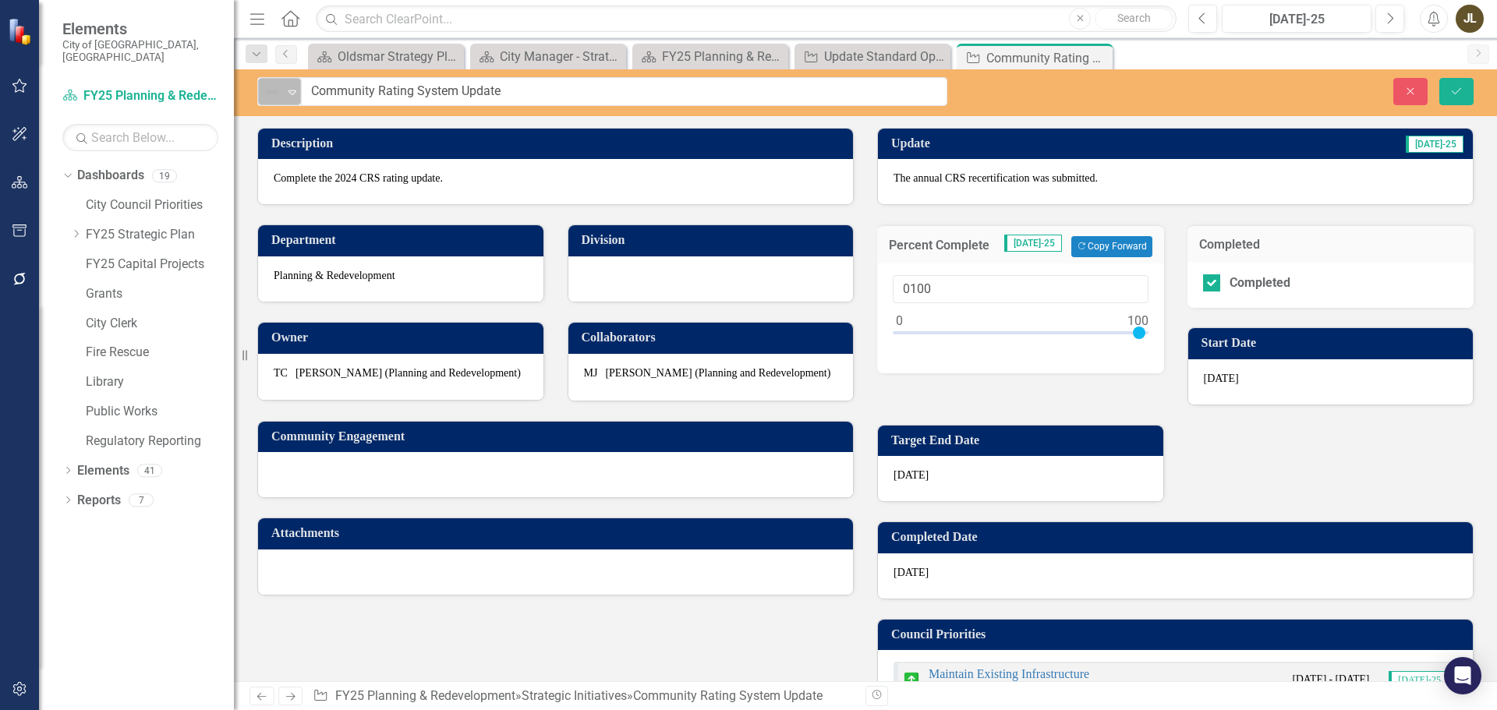
drag, startPoint x: 264, startPoint y: 94, endPoint x: 271, endPoint y: 103, distance: 11.7
click at [271, 101] on img at bounding box center [272, 92] width 19 height 19
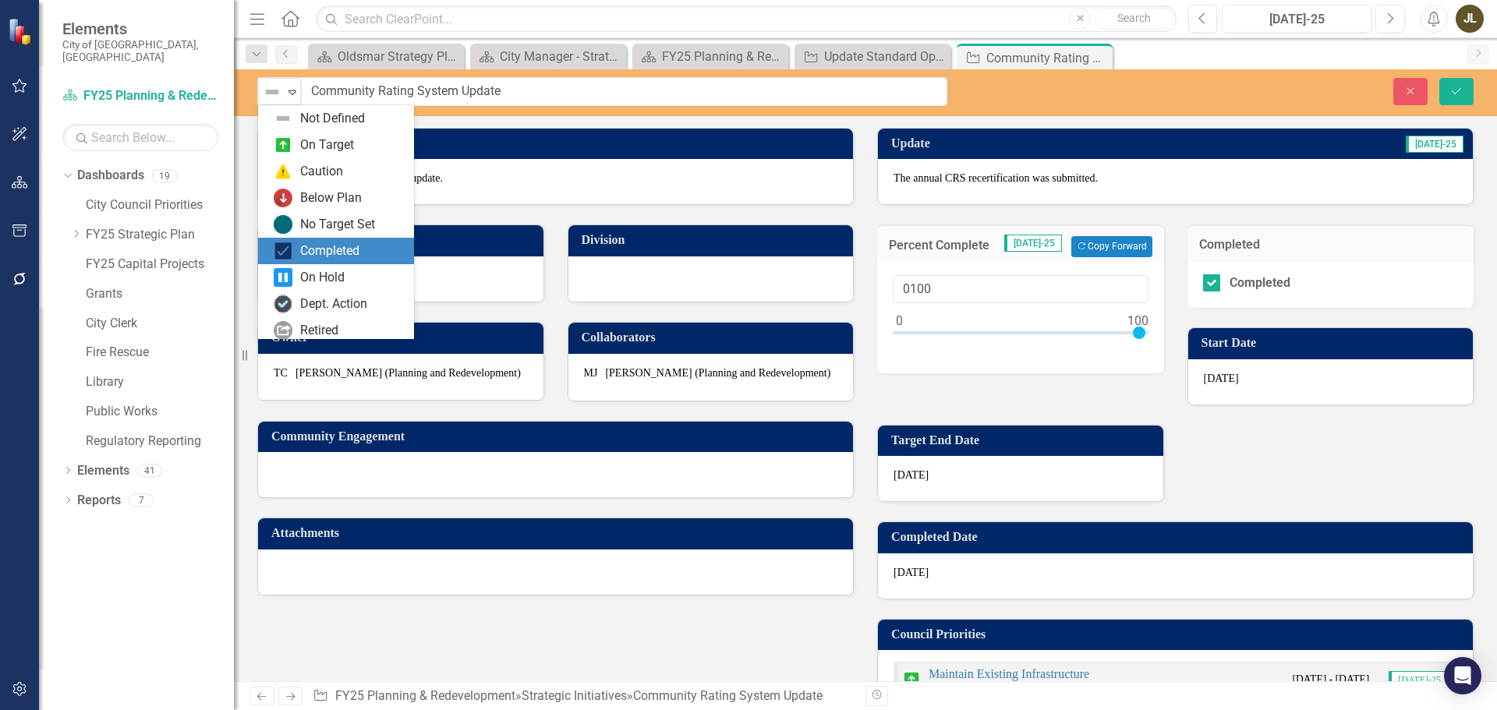
click at [306, 239] on div "Completed" at bounding box center [336, 251] width 156 height 27
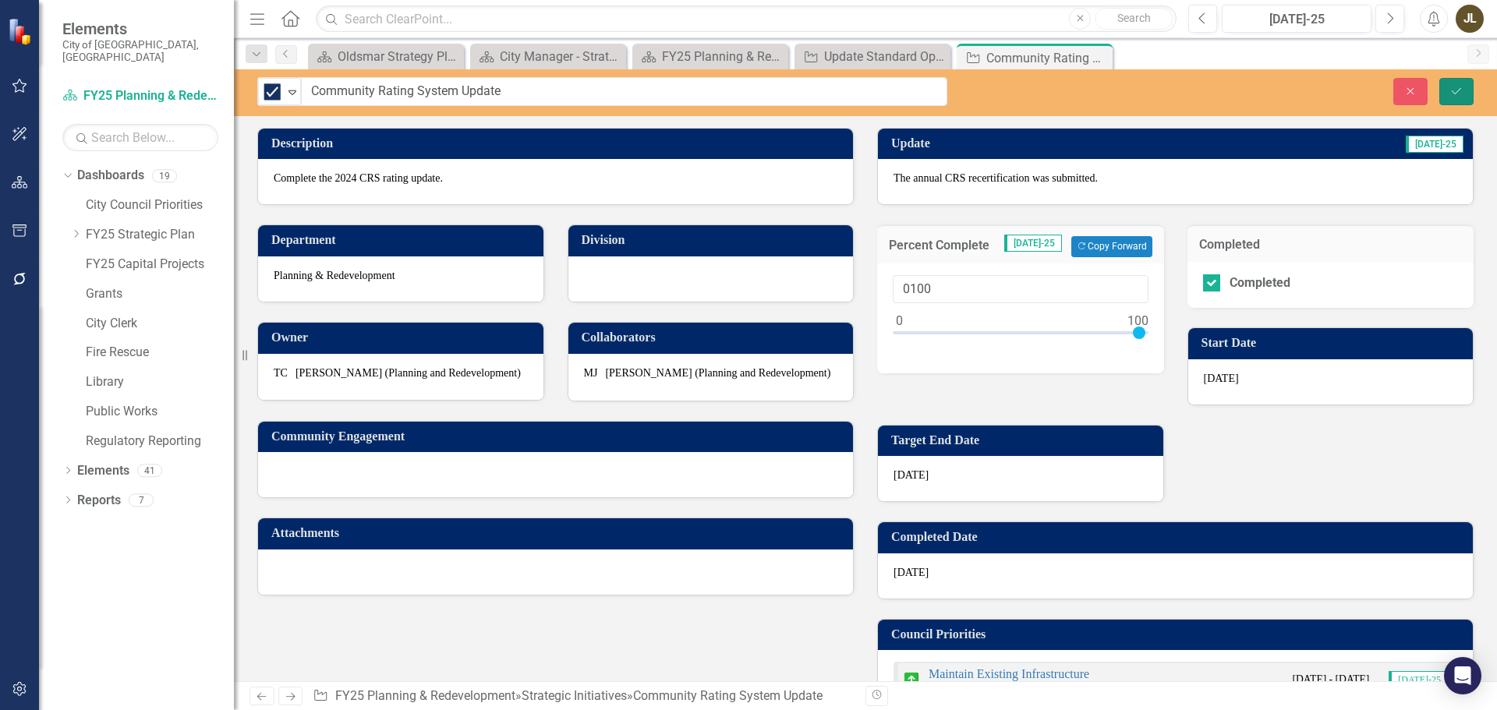
click at [1454, 91] on icon "Save" at bounding box center [1457, 91] width 14 height 11
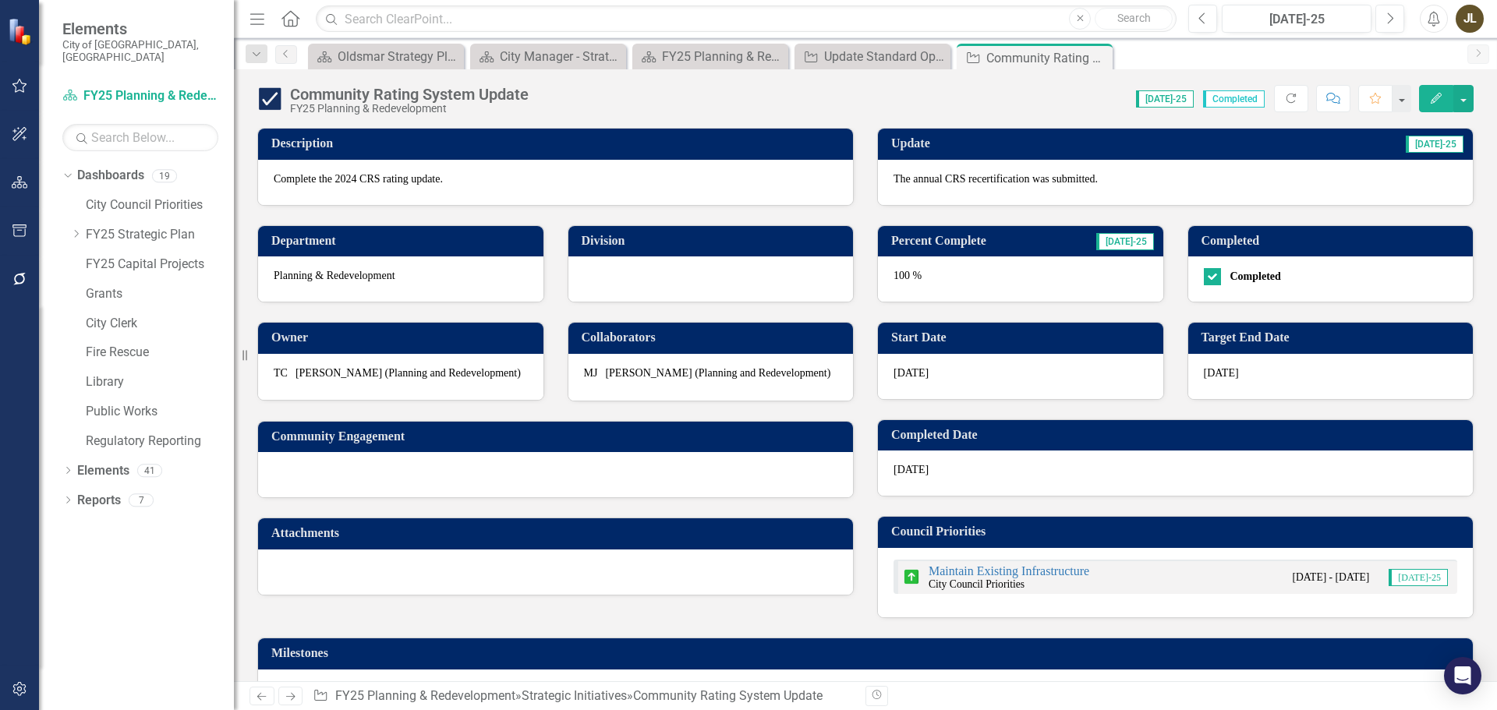
click at [299, 692] on link "Next" at bounding box center [290, 696] width 25 height 19
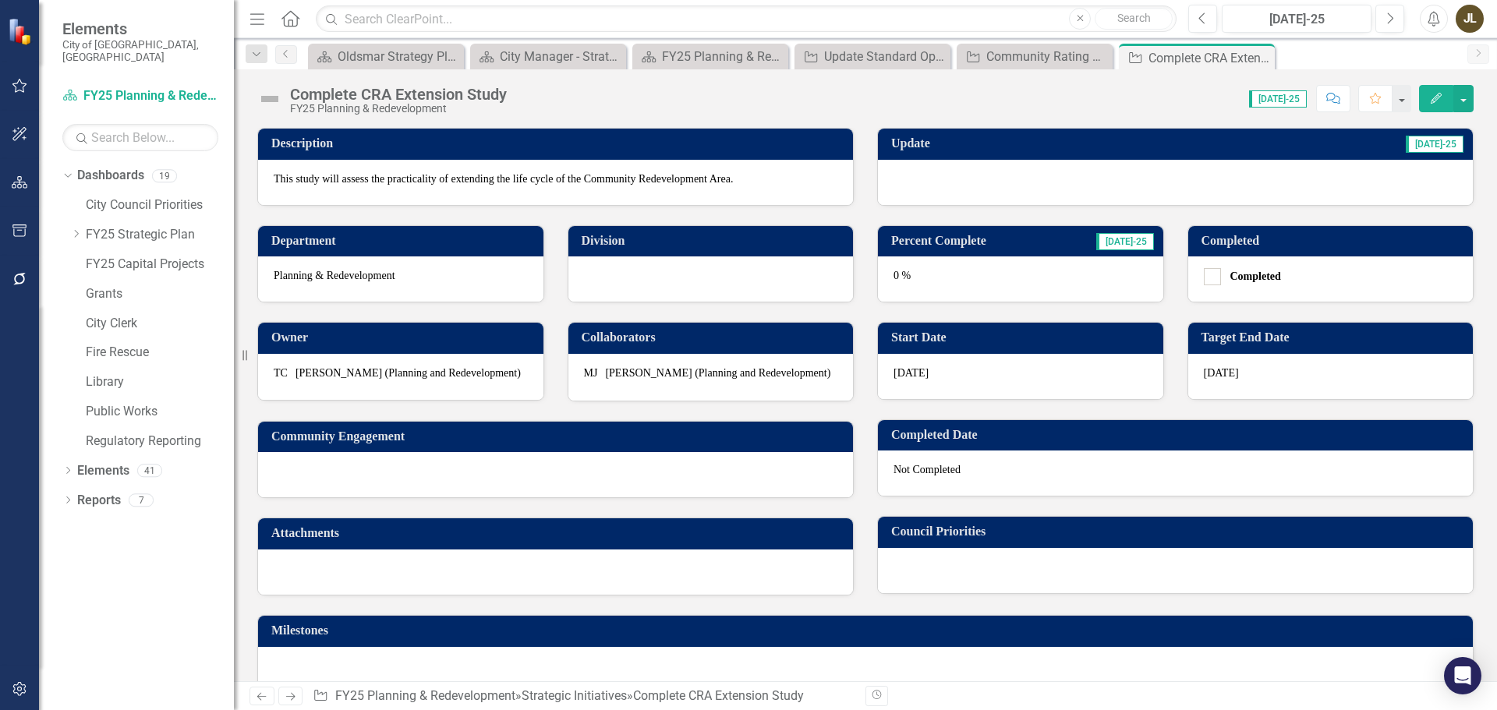
click at [965, 181] on div at bounding box center [1175, 182] width 595 height 45
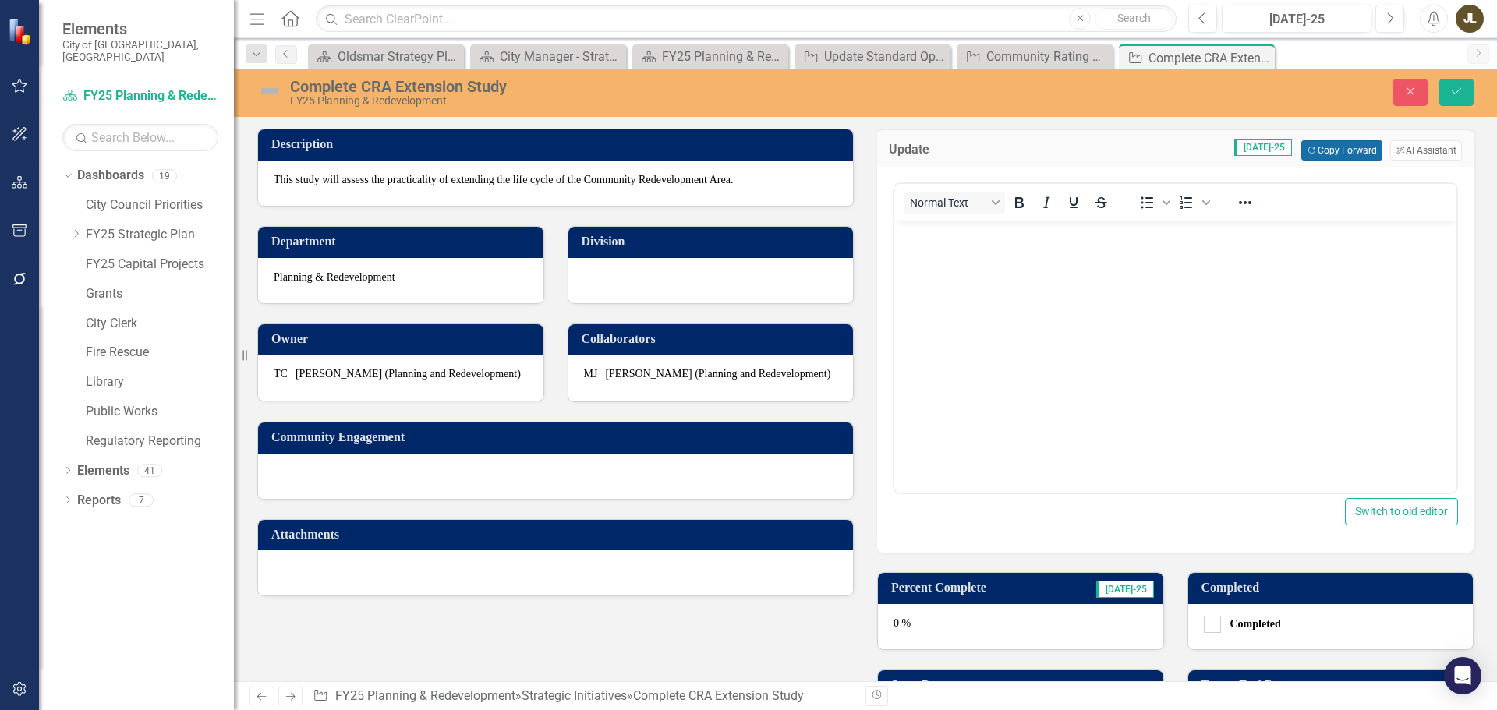
click at [1330, 154] on button "Copy Forward Copy Forward" at bounding box center [1341, 150] width 80 height 20
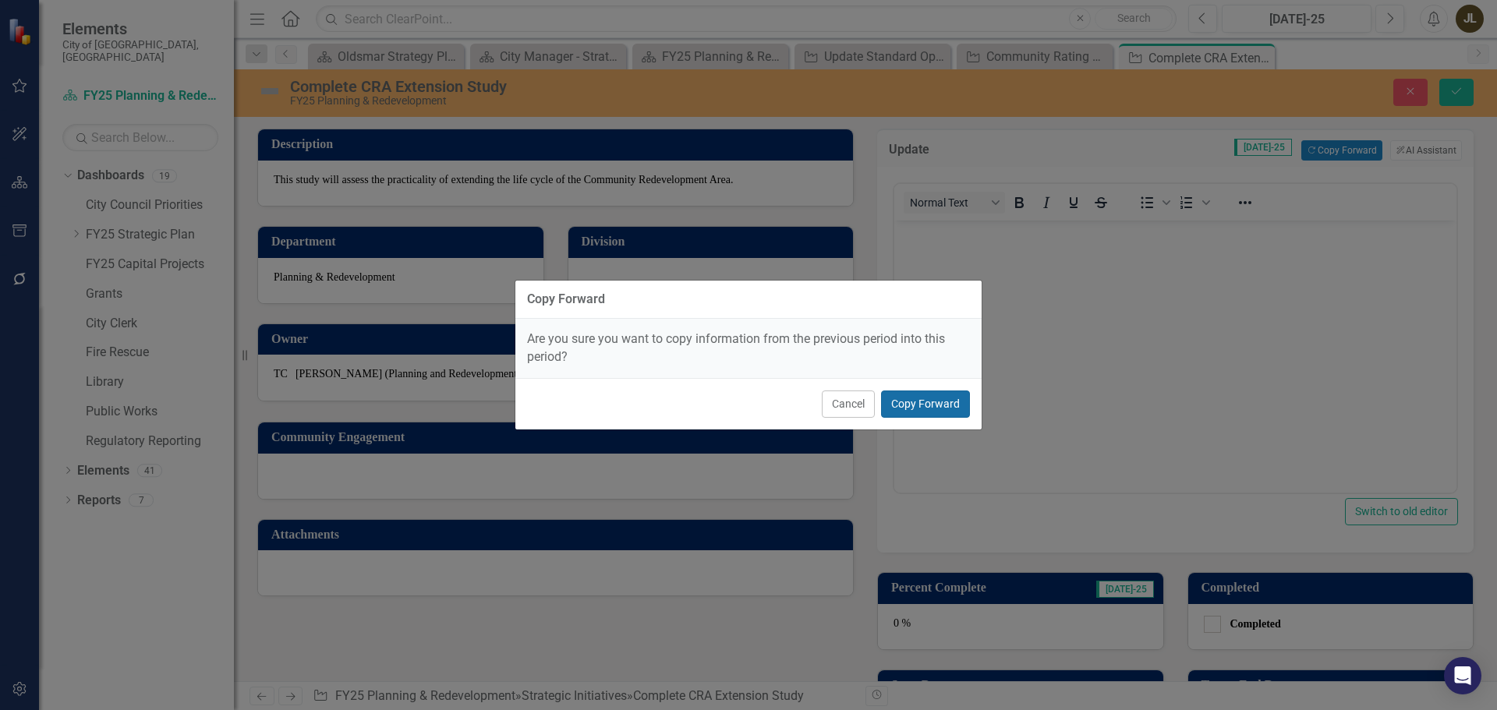
click at [904, 401] on button "Copy Forward" at bounding box center [925, 404] width 89 height 27
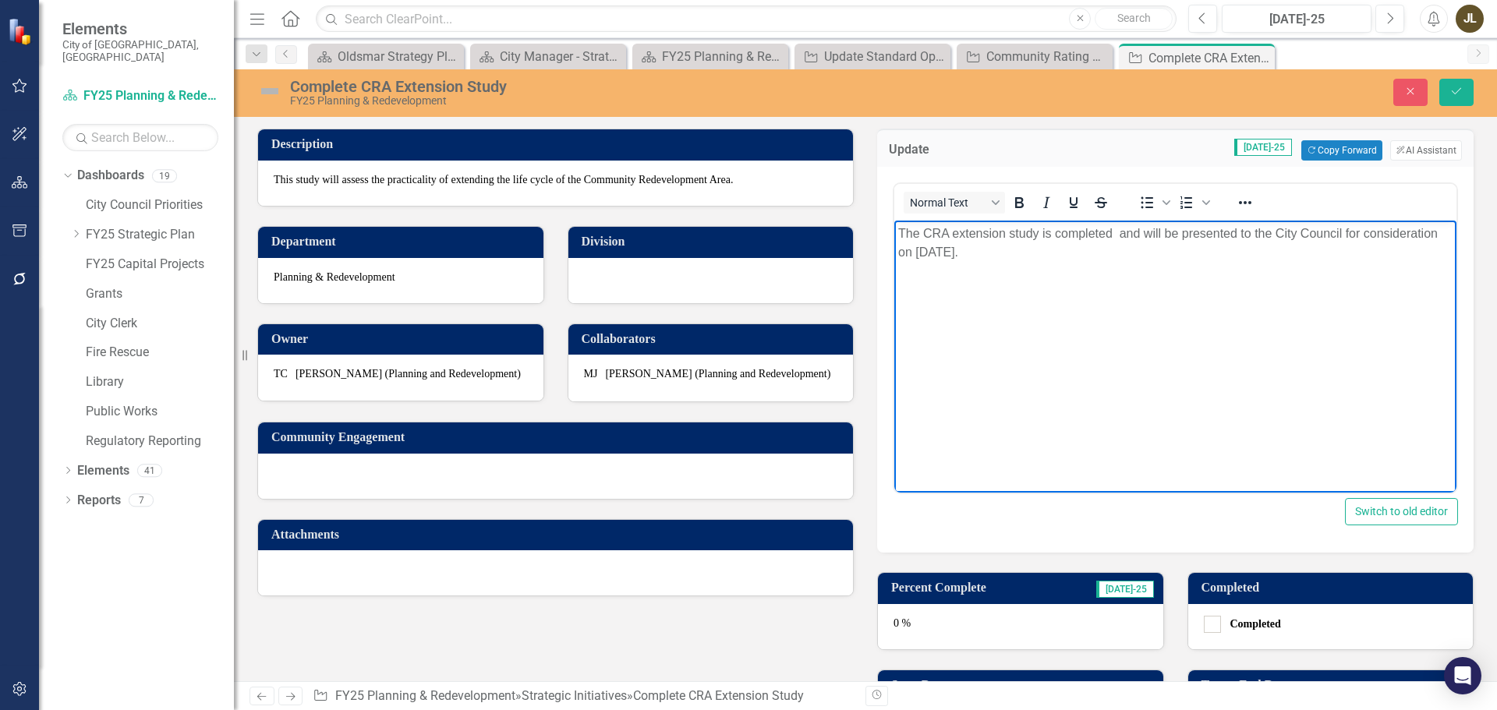
click at [1125, 230] on p "The CRA extension study is completed and will be presented to the City Council …" at bounding box center [1175, 243] width 554 height 37
click at [1123, 233] on p "The CRA extension study is completed and will be presented to the City Council …" at bounding box center [1175, 243] width 554 height 37
click at [1117, 233] on p "The CRA extension study is completed and will be presented to the City Council …" at bounding box center [1175, 243] width 554 height 37
click at [1158, 233] on p "The CRA extension study is completed and will be presented to the City Council …" at bounding box center [1175, 243] width 554 height 37
click at [1427, 230] on p "The CRA extension study is completed and was presented to the City Council for …" at bounding box center [1175, 243] width 554 height 37
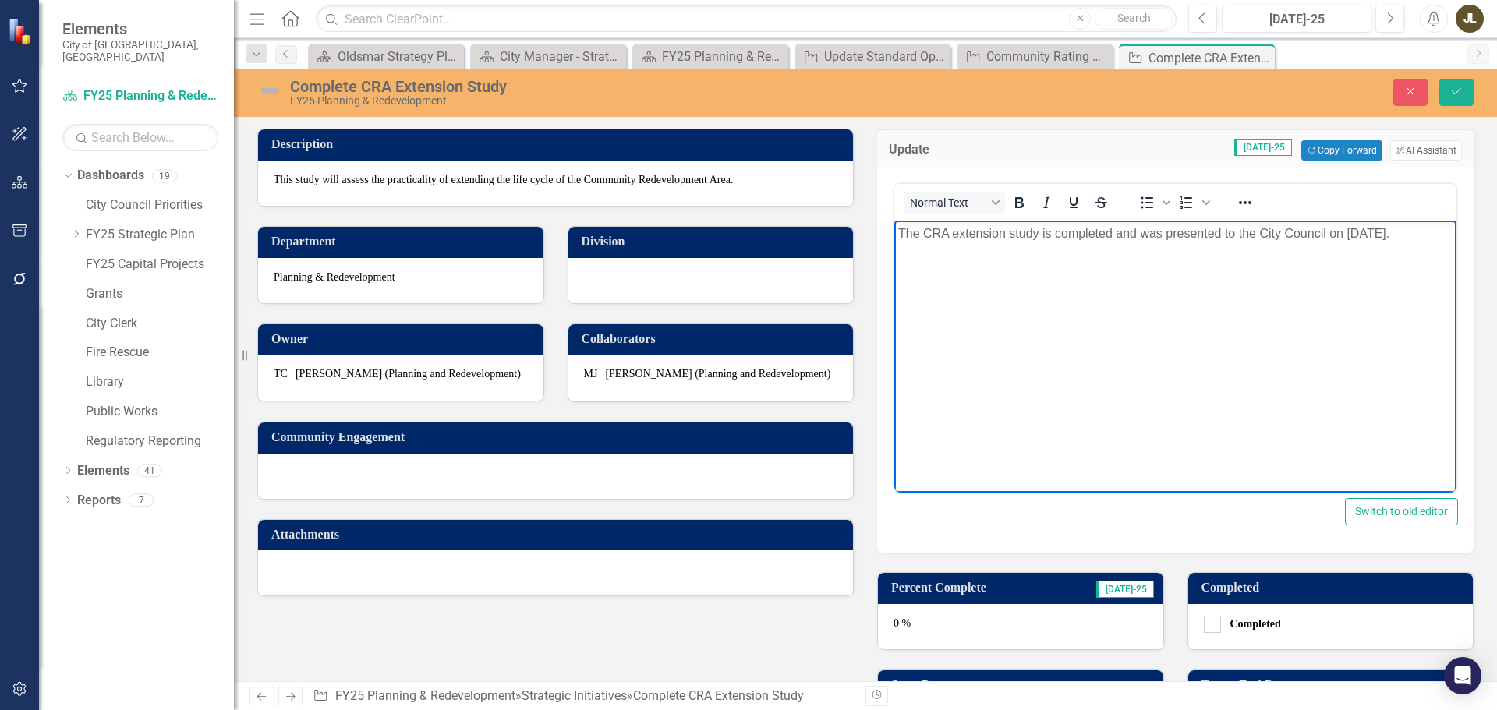
click at [1403, 232] on p "The CRA extension study is completed and was presented to the City Council on J…" at bounding box center [1175, 234] width 554 height 19
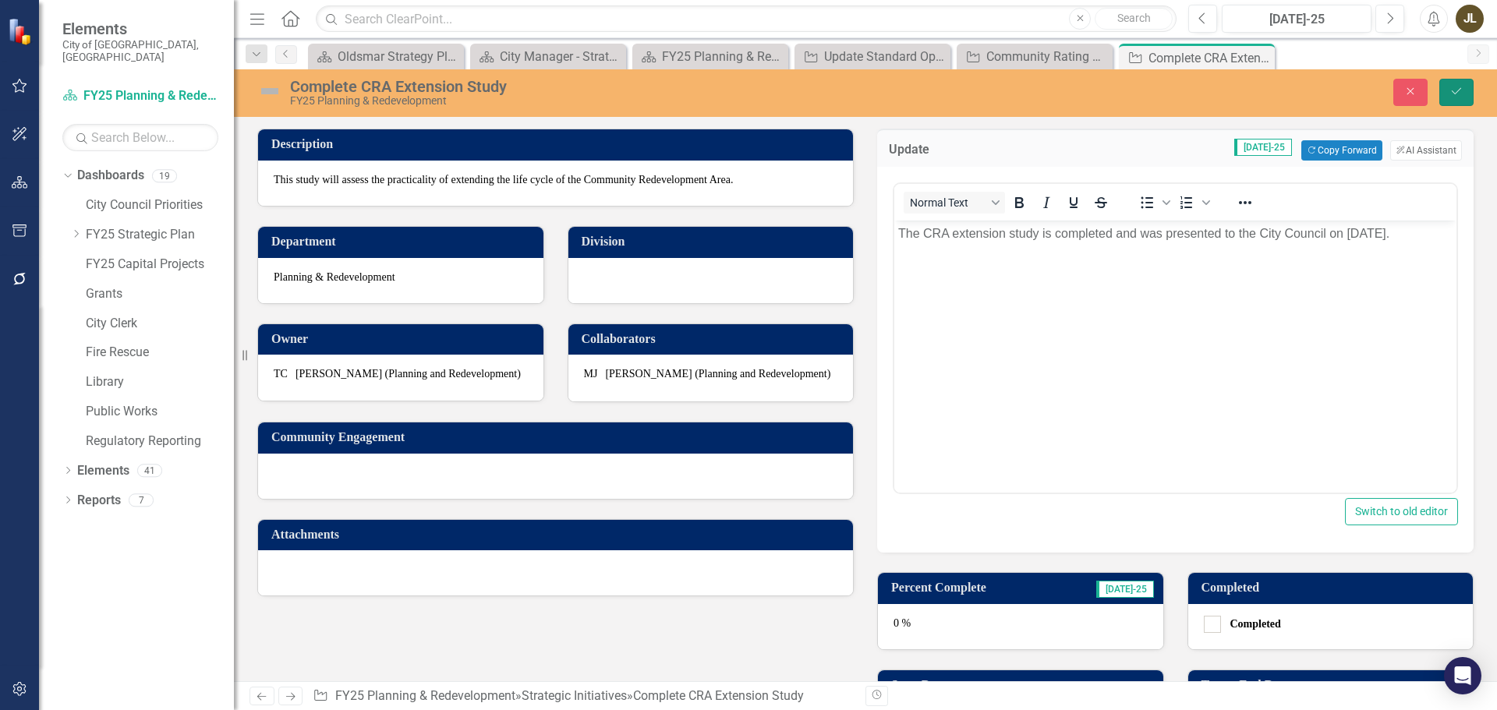
click at [1455, 93] on icon "Save" at bounding box center [1457, 91] width 14 height 11
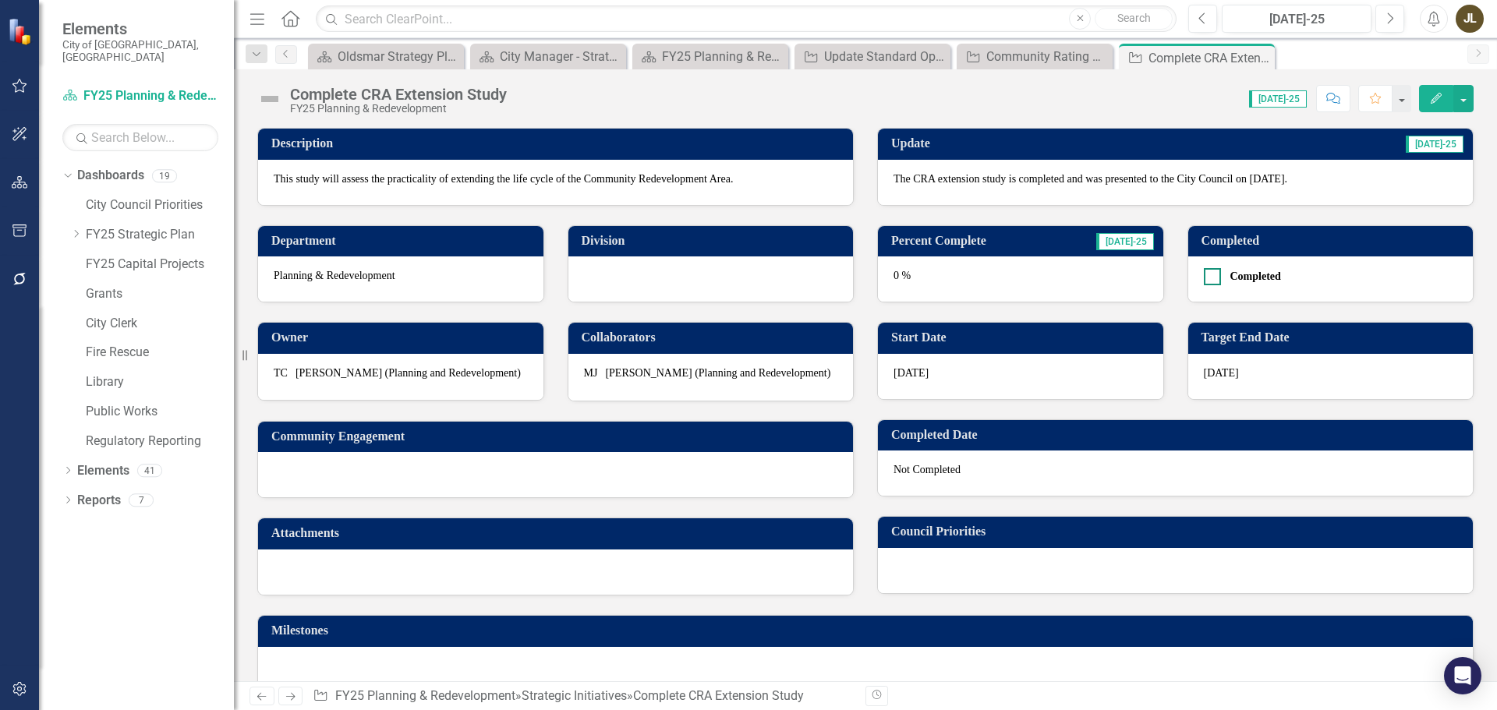
click at [1204, 276] on input "Completed" at bounding box center [1209, 273] width 10 height 10
checkbox input "true"
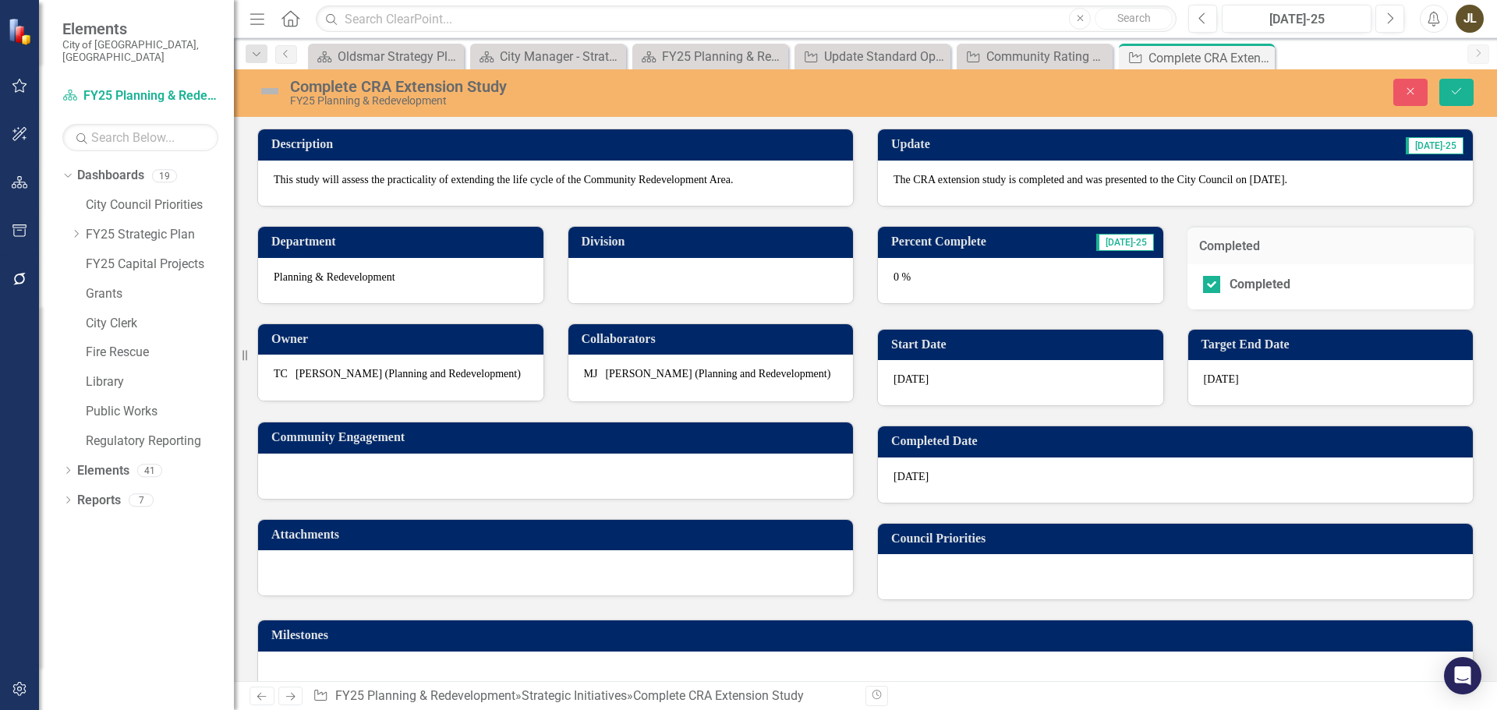
click at [991, 271] on div "0 %" at bounding box center [1020, 280] width 285 height 45
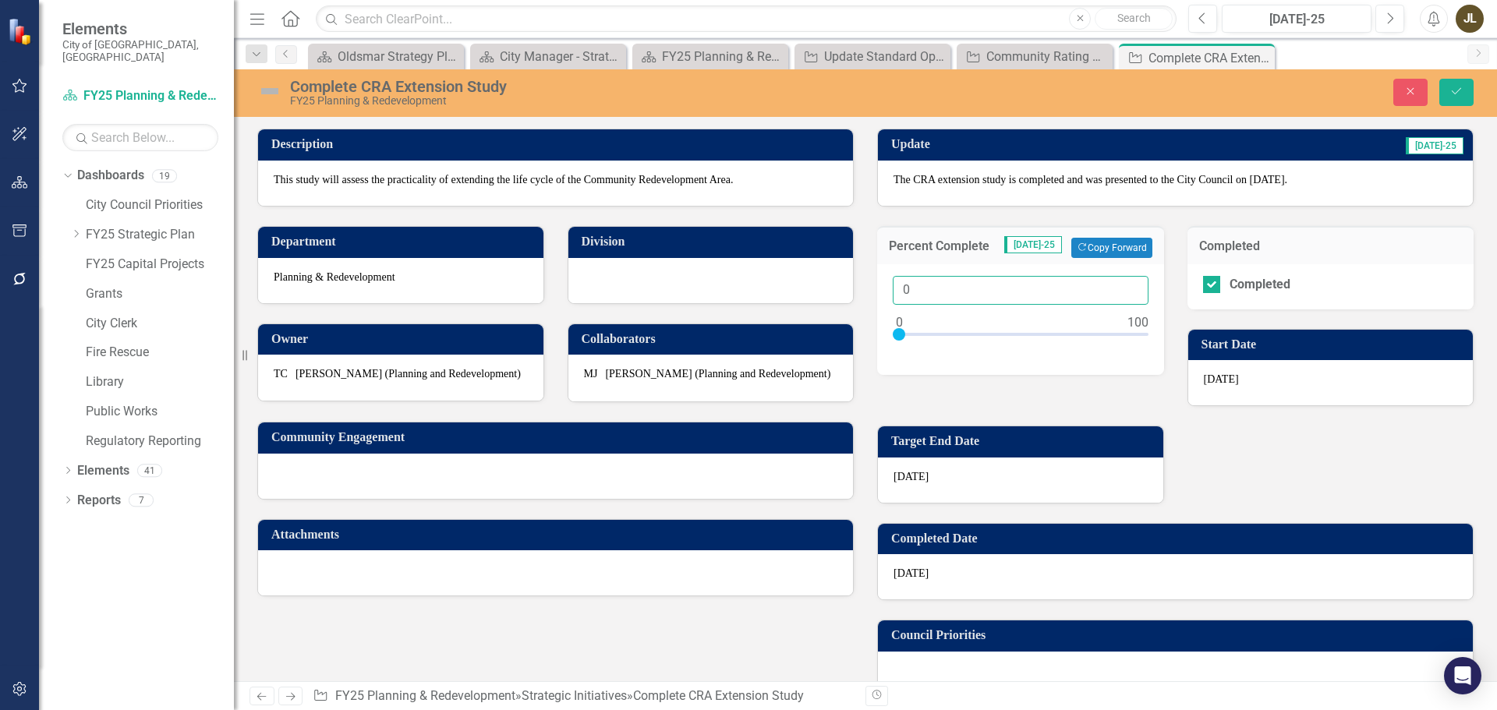
click at [1071, 283] on input "0" at bounding box center [1021, 290] width 256 height 29
type input "0100"
click at [1022, 363] on div "0100" at bounding box center [1020, 319] width 287 height 111
click at [269, 91] on img at bounding box center [269, 91] width 25 height 25
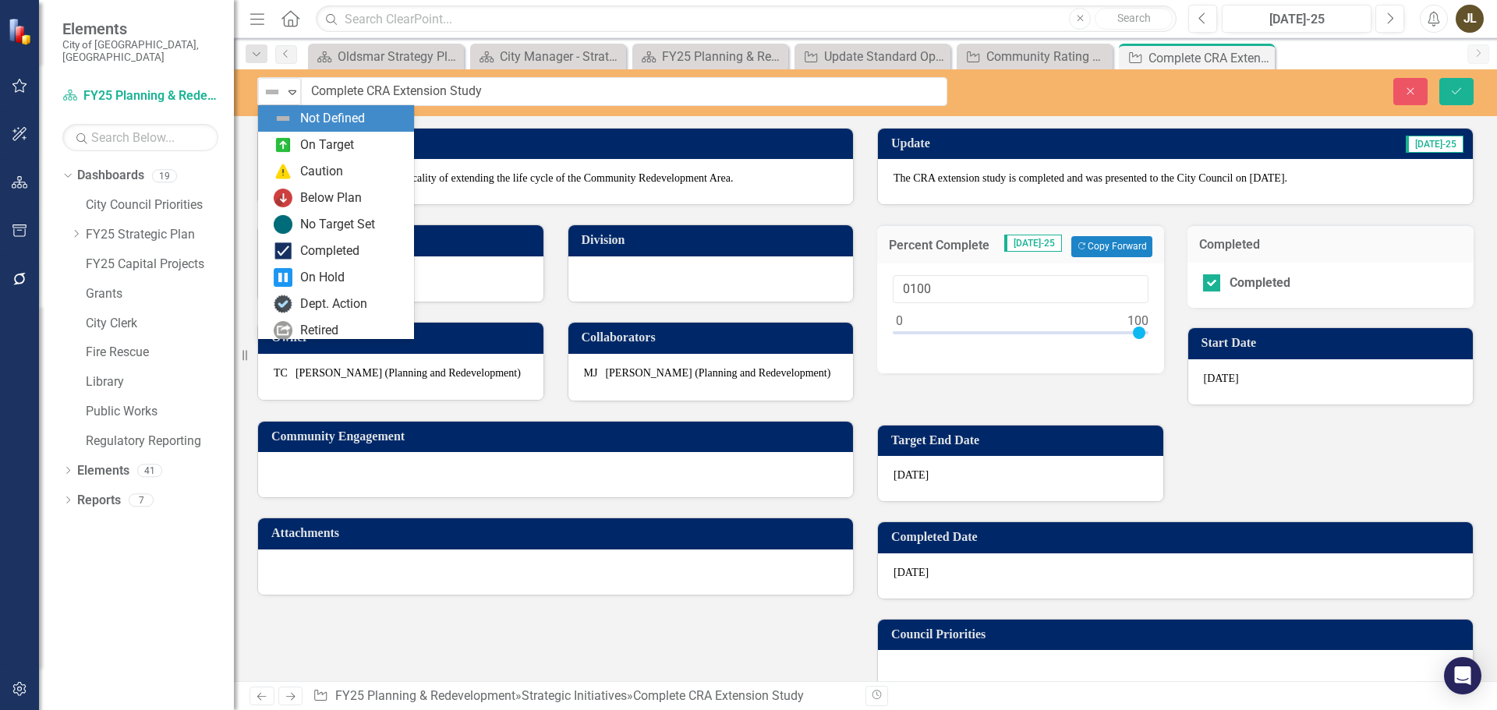
click at [269, 91] on img at bounding box center [272, 92] width 19 height 19
click at [344, 238] on div "Completed" at bounding box center [336, 251] width 156 height 27
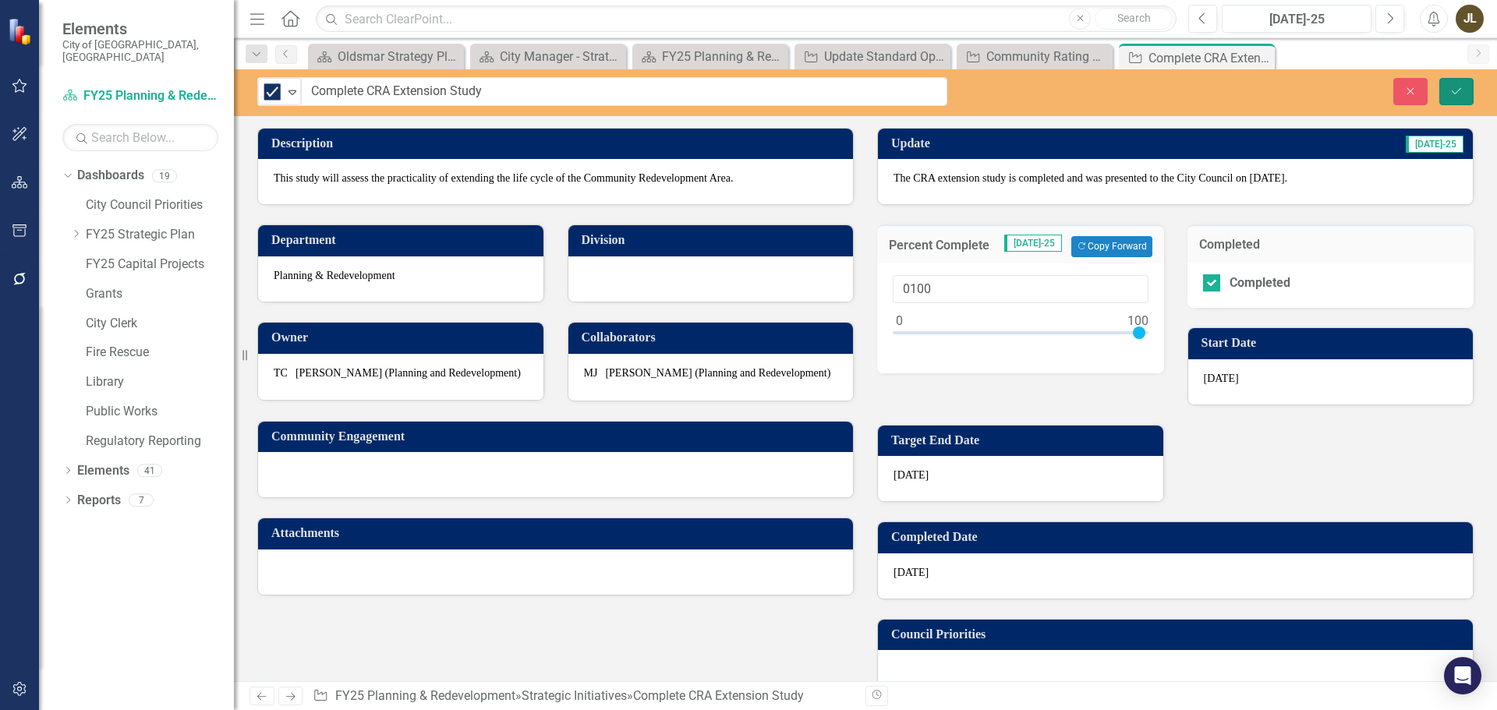
click at [1461, 88] on icon "submit" at bounding box center [1456, 90] width 9 height 6
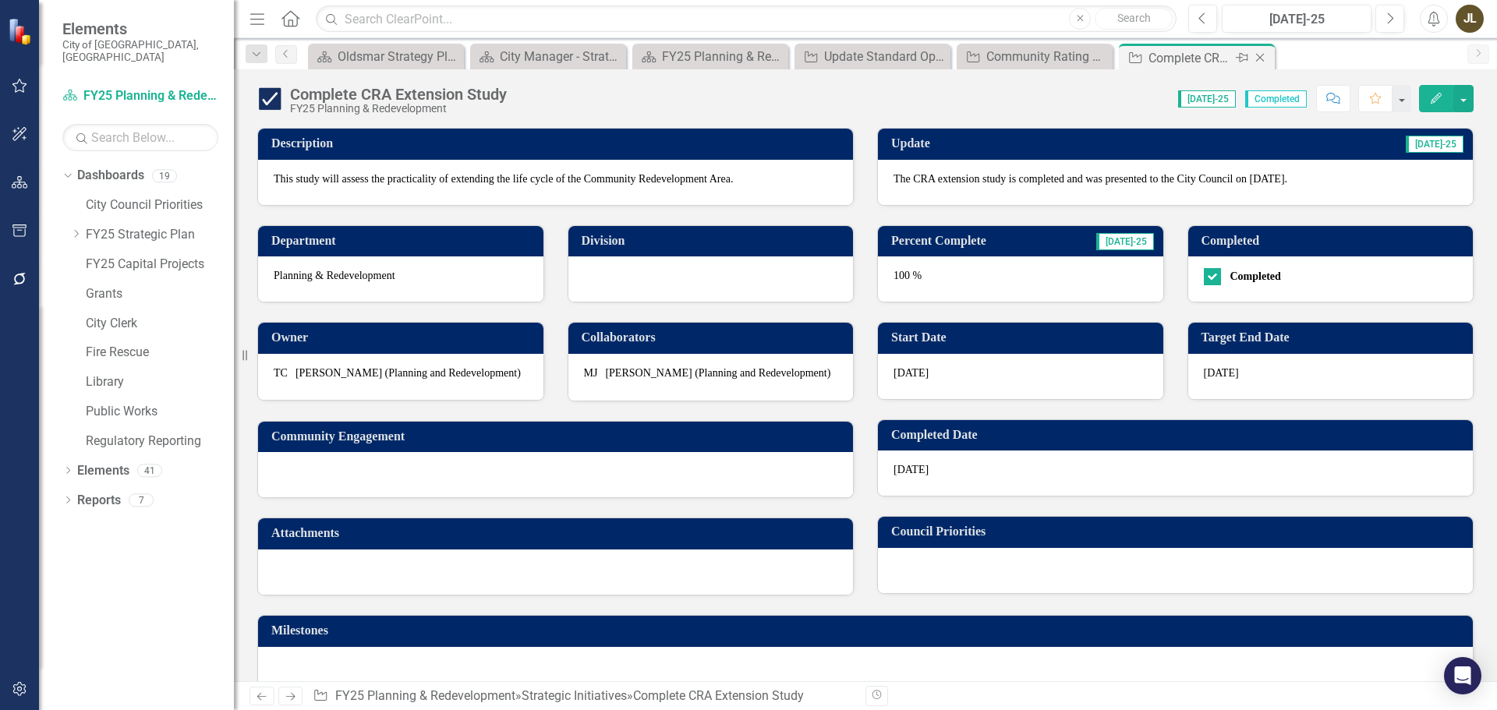
click at [1265, 58] on icon "Close" at bounding box center [1260, 57] width 16 height 12
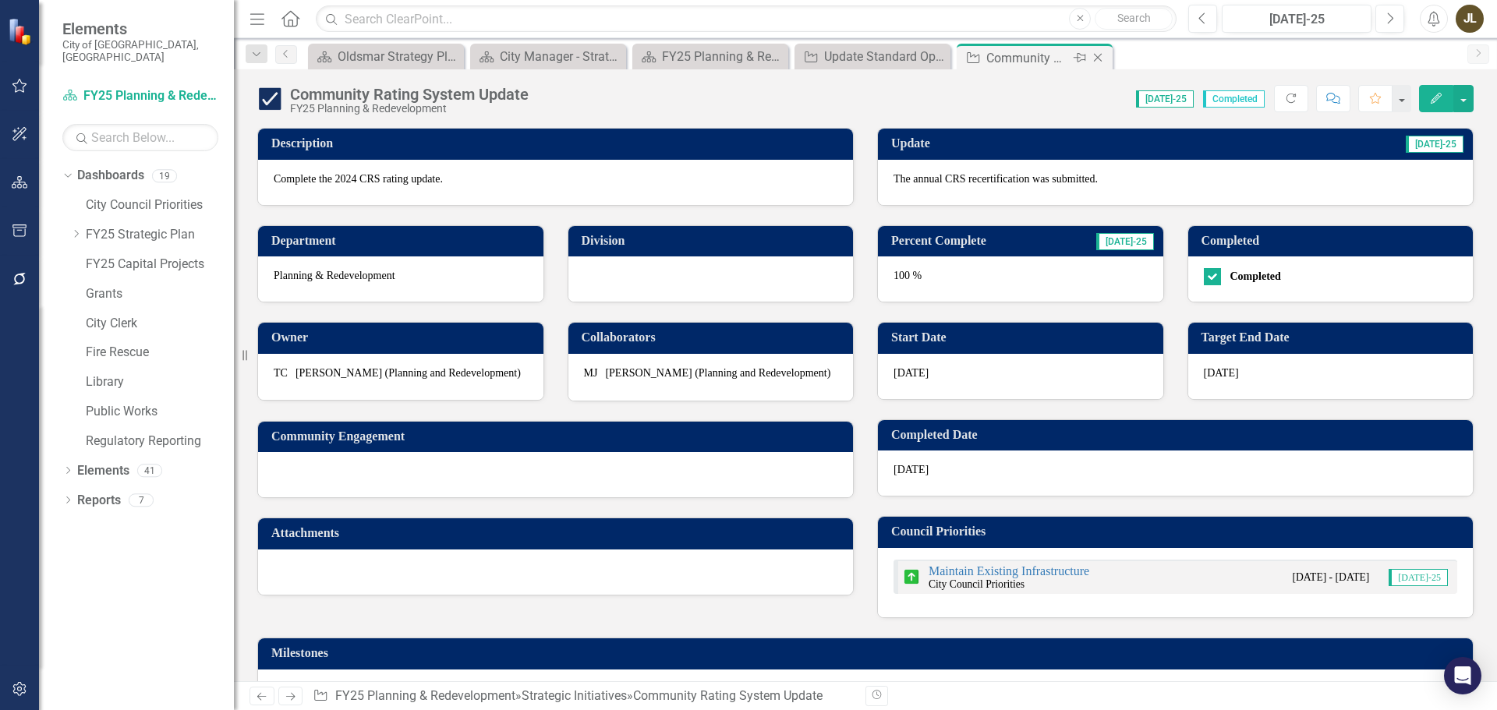
click at [1096, 60] on icon "Close" at bounding box center [1098, 57] width 16 height 12
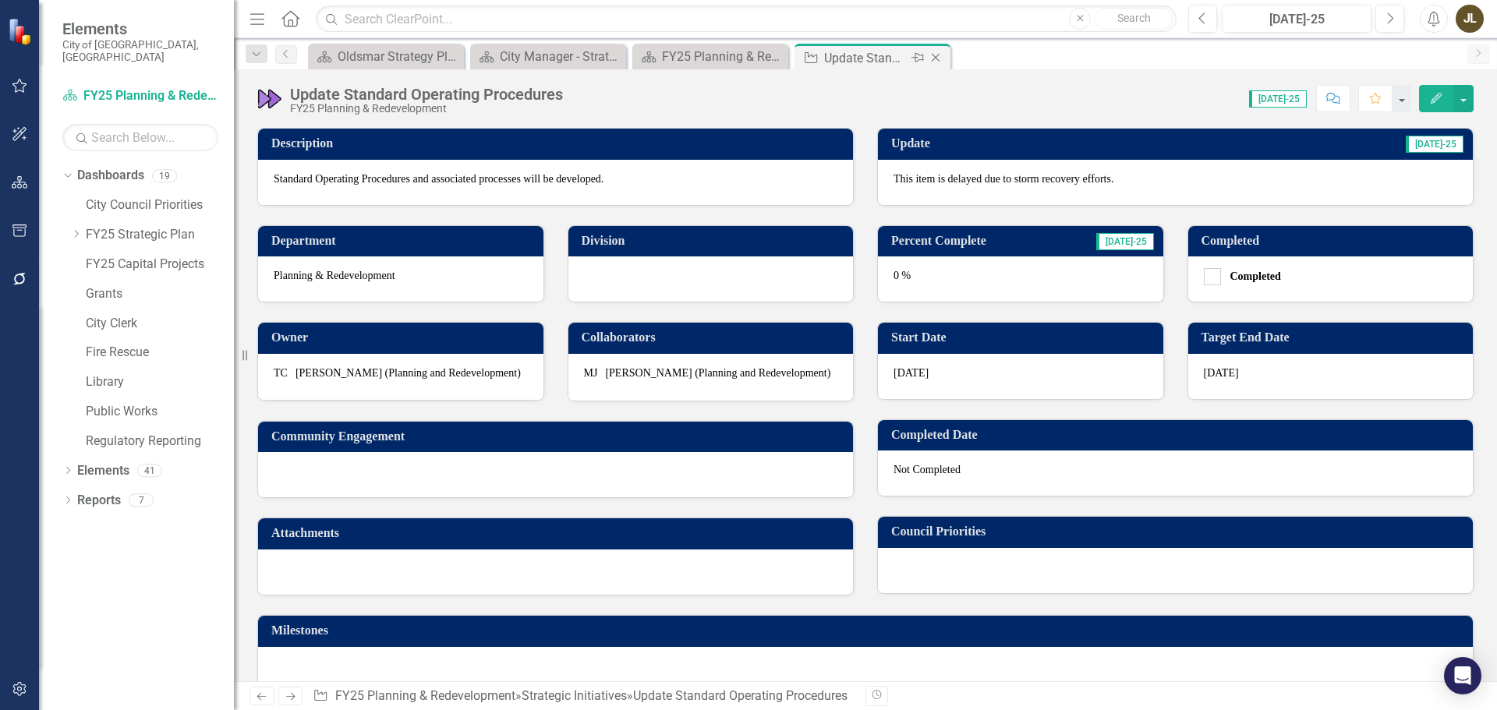
click at [935, 60] on icon "Close" at bounding box center [936, 57] width 16 height 12
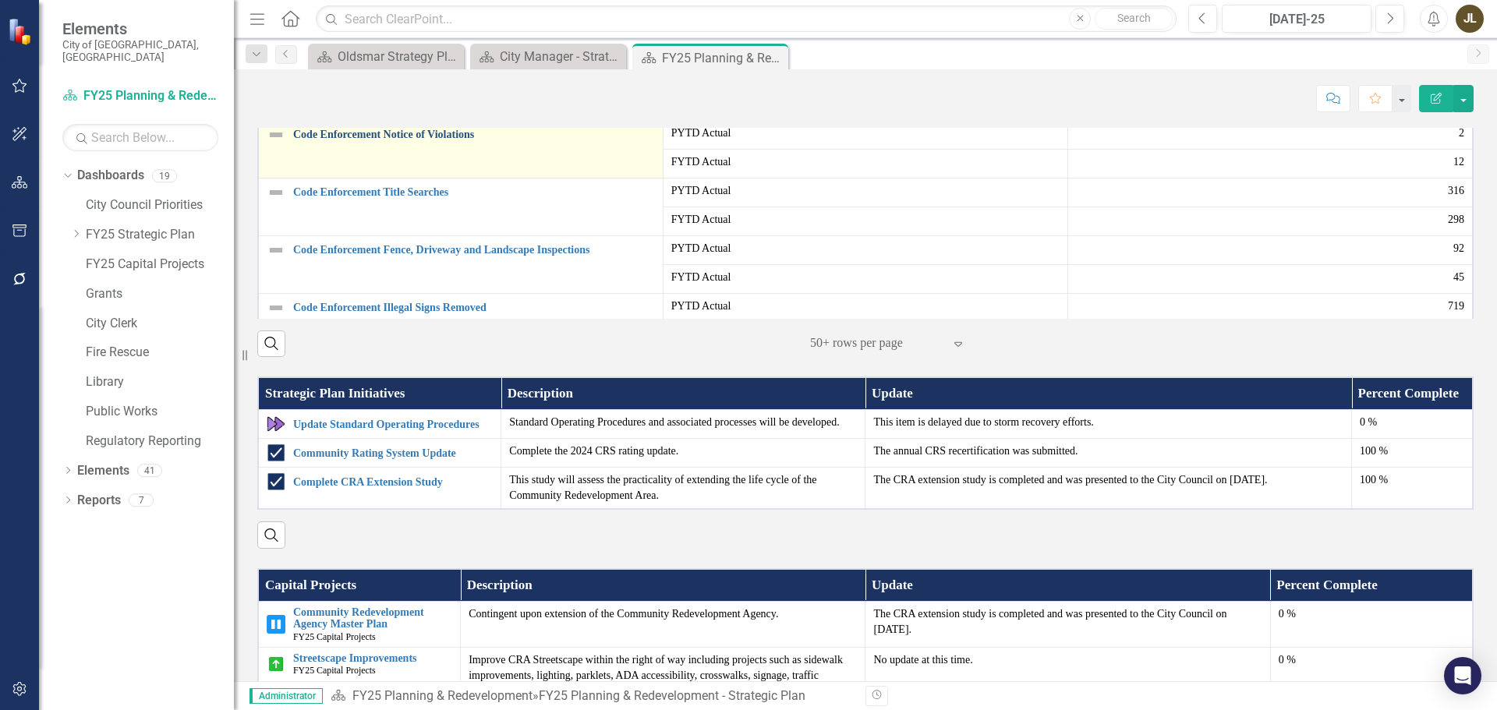
scroll to position [154, 0]
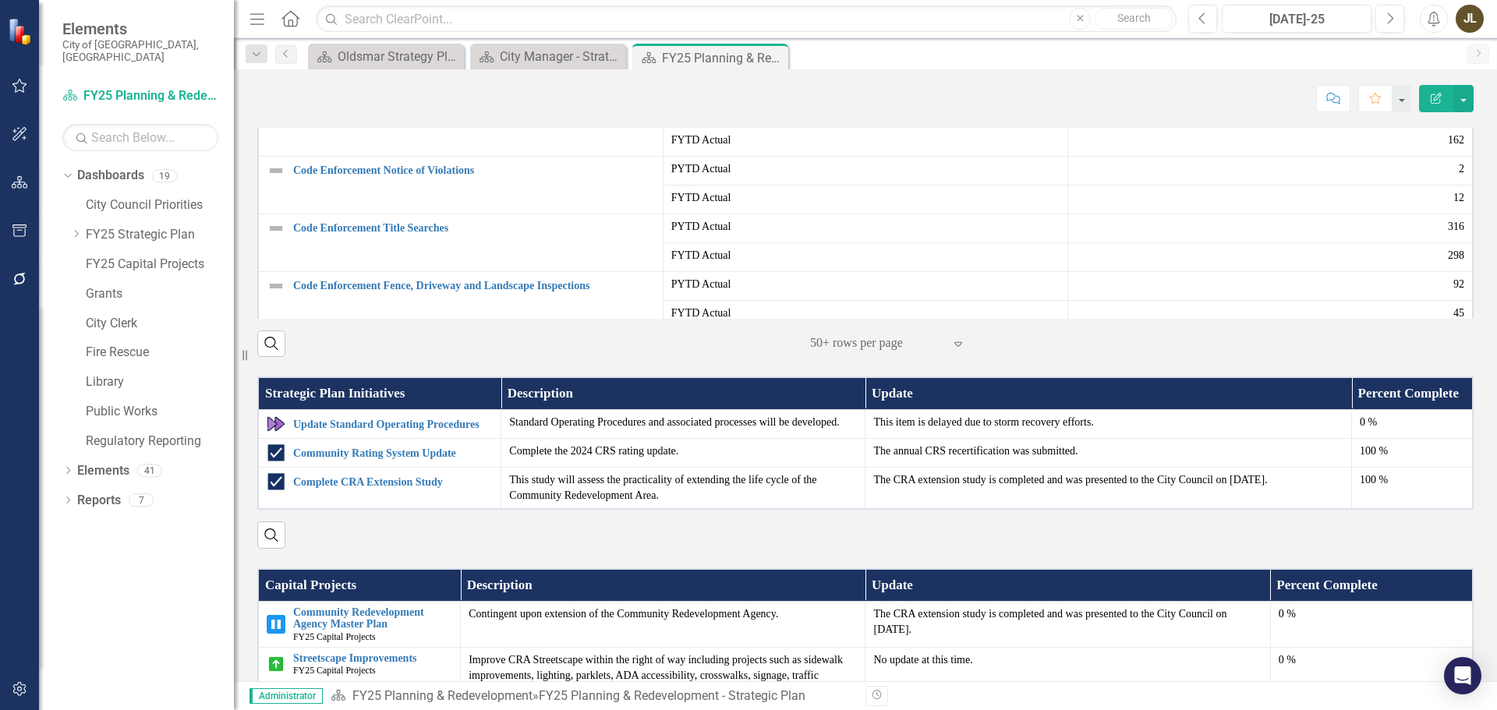
click at [278, 65] on img at bounding box center [276, 55] width 19 height 19
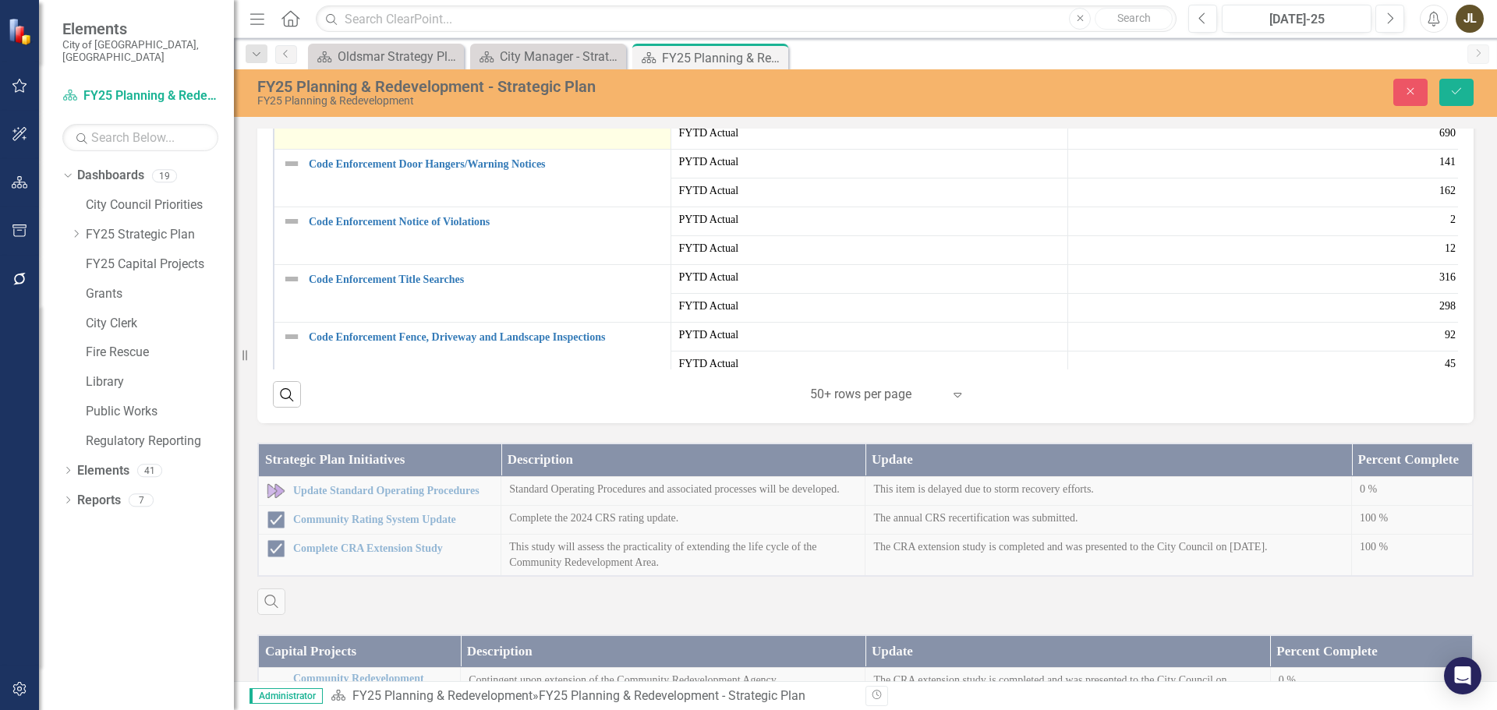
click at [294, 122] on img at bounding box center [296, 112] width 19 height 19
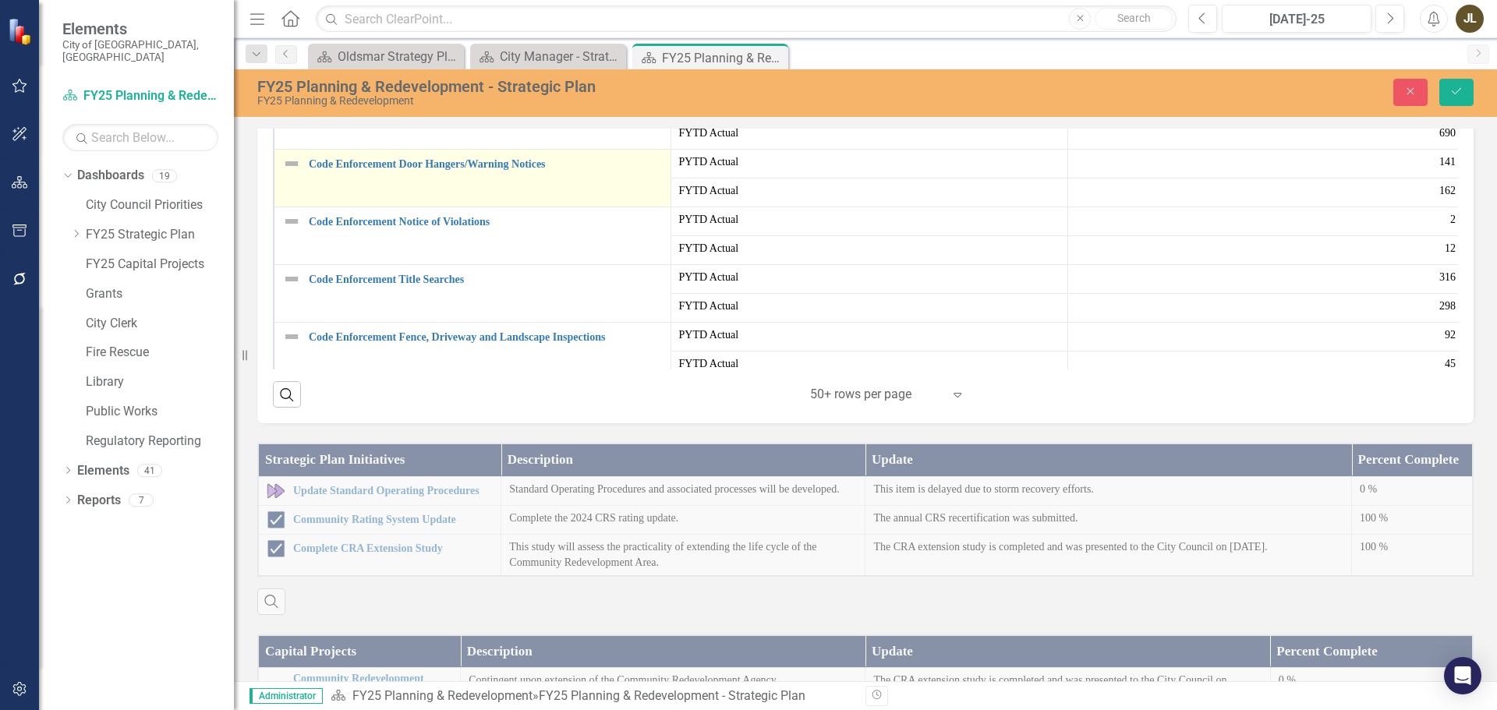
click at [296, 173] on img at bounding box center [291, 163] width 19 height 19
click at [301, 179] on img at bounding box center [296, 170] width 19 height 19
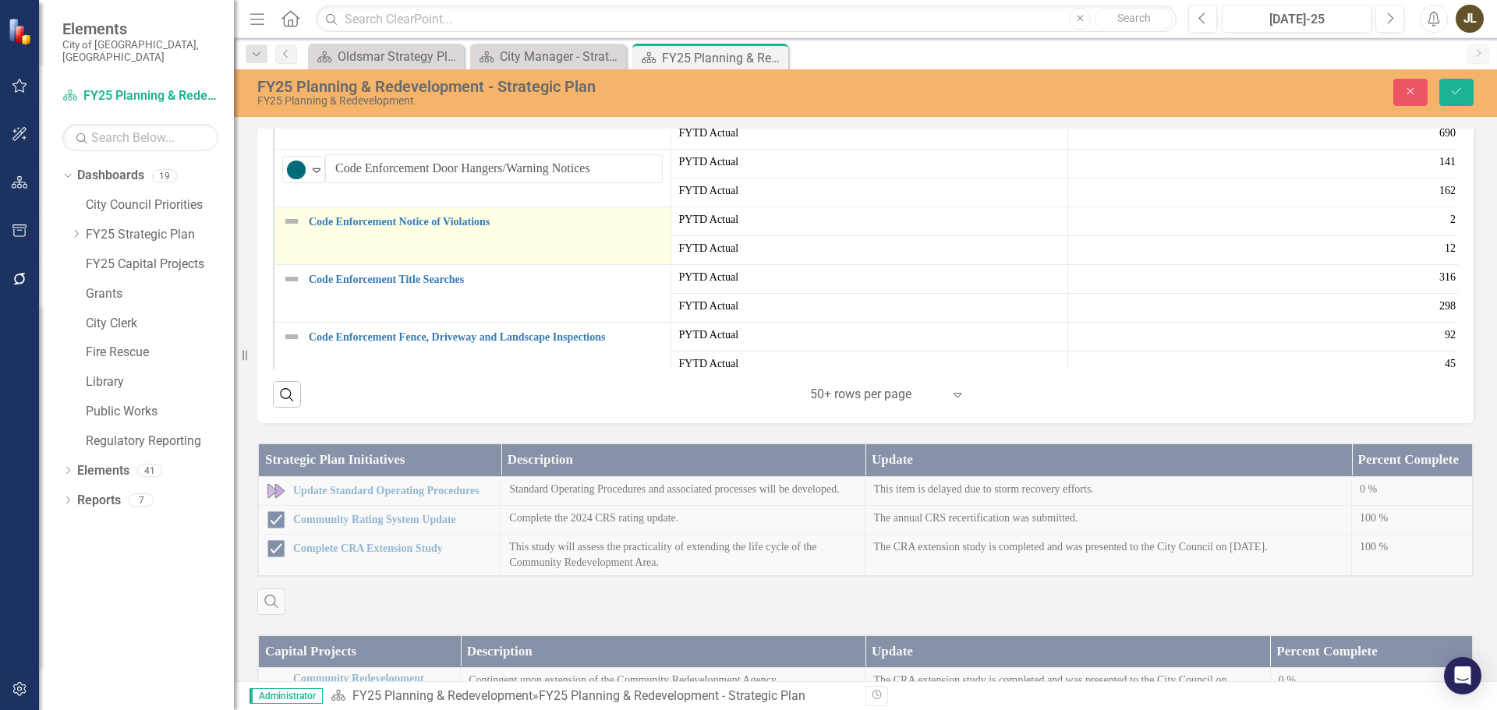
click at [291, 231] on img at bounding box center [291, 221] width 19 height 19
click at [303, 237] on img at bounding box center [296, 227] width 19 height 19
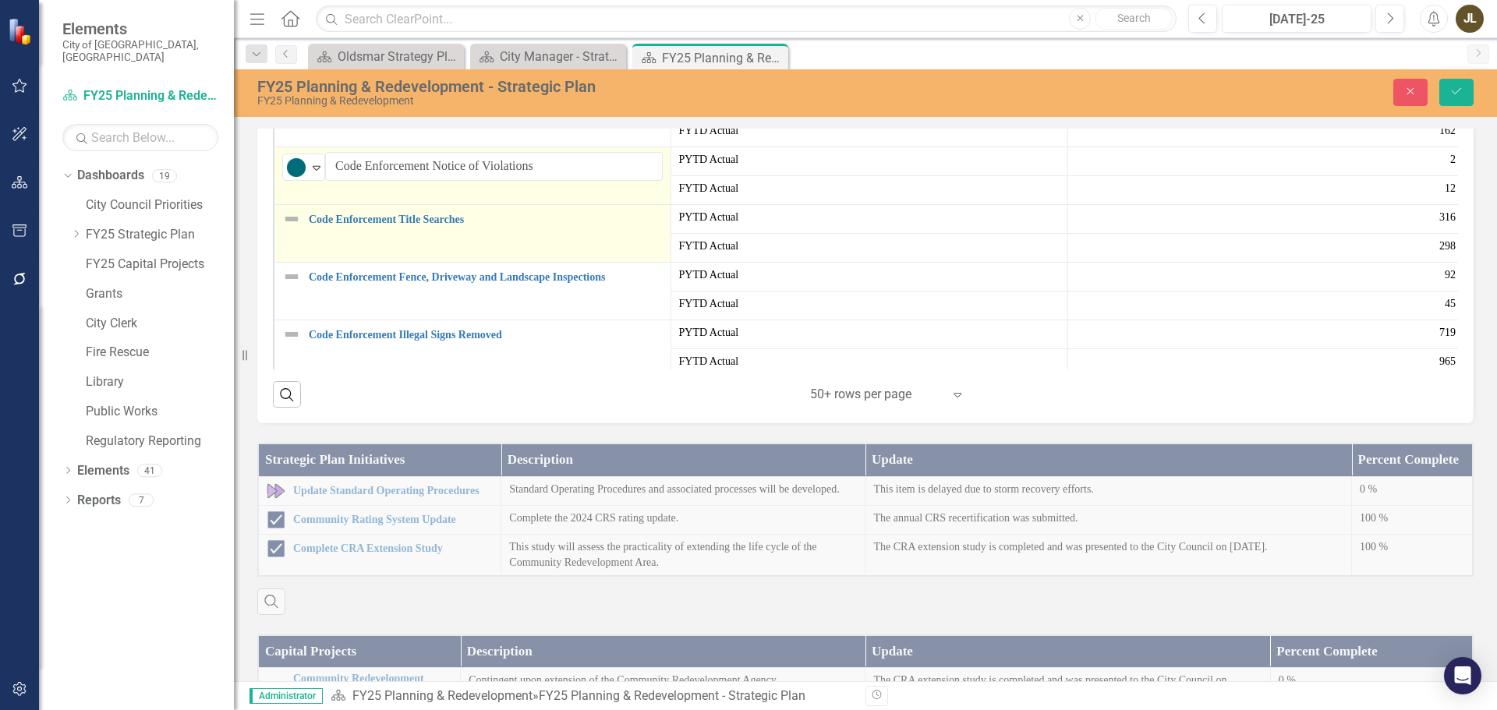
scroll to position [232, 0]
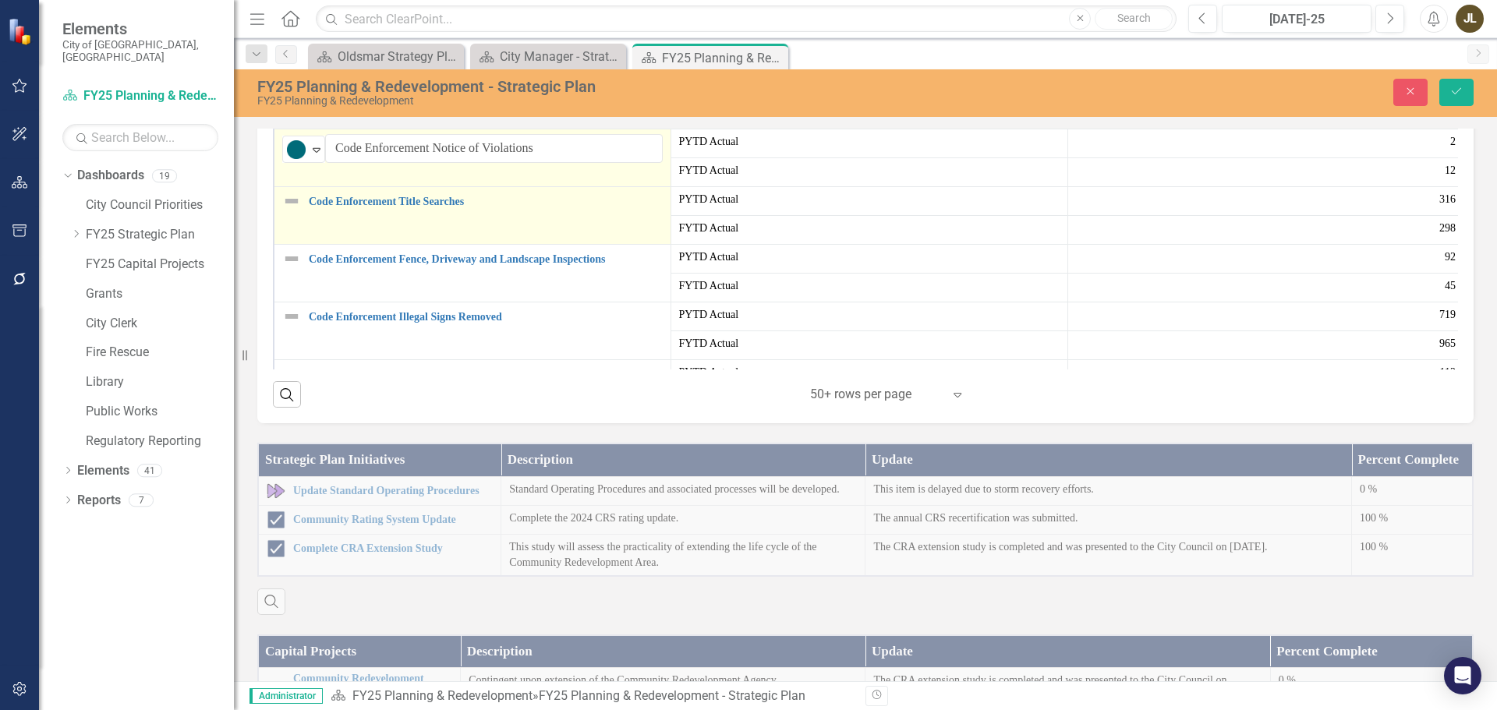
click at [295, 211] on img at bounding box center [291, 201] width 19 height 19
click at [299, 217] on img at bounding box center [296, 207] width 19 height 19
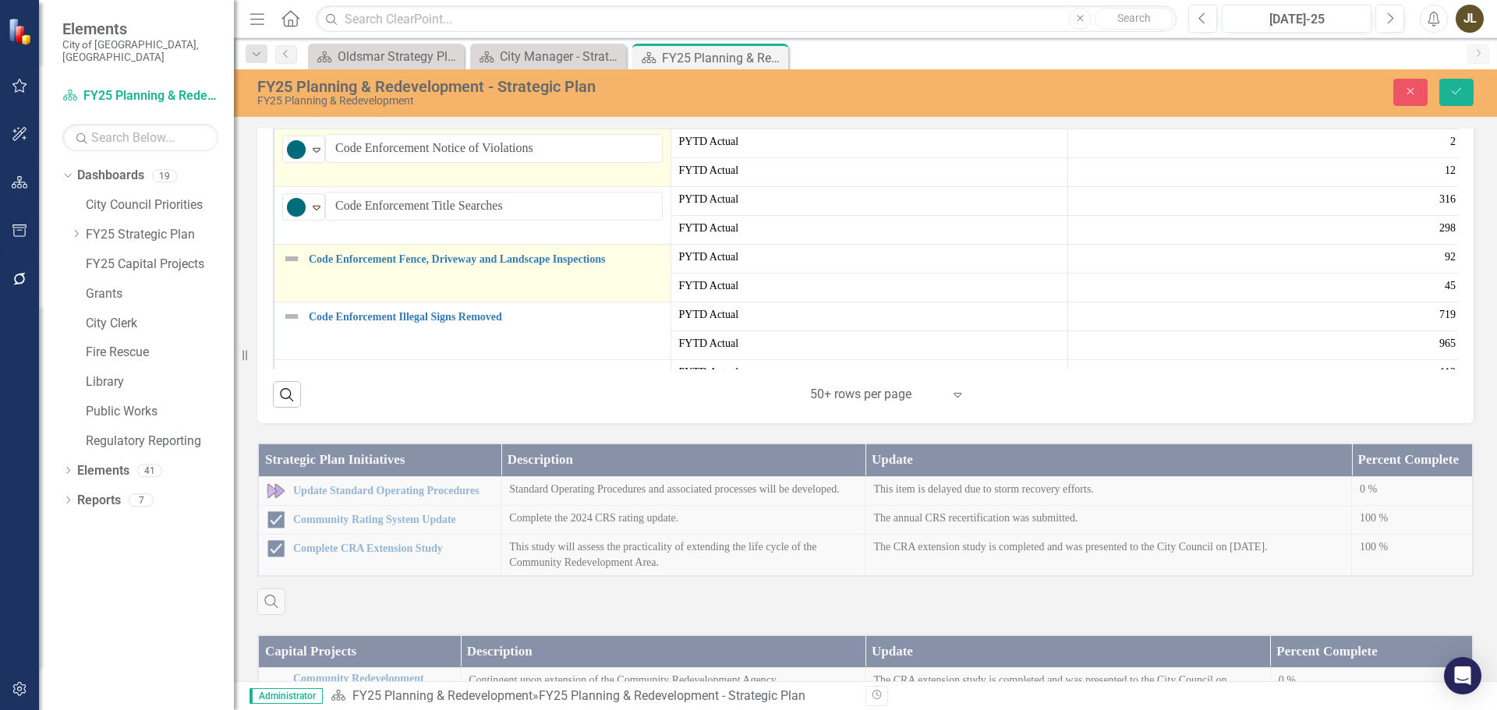
click at [286, 268] on img at bounding box center [291, 259] width 19 height 19
click at [285, 268] on img at bounding box center [291, 259] width 19 height 19
click at [319, 271] on icon "Expand" at bounding box center [317, 265] width 16 height 12
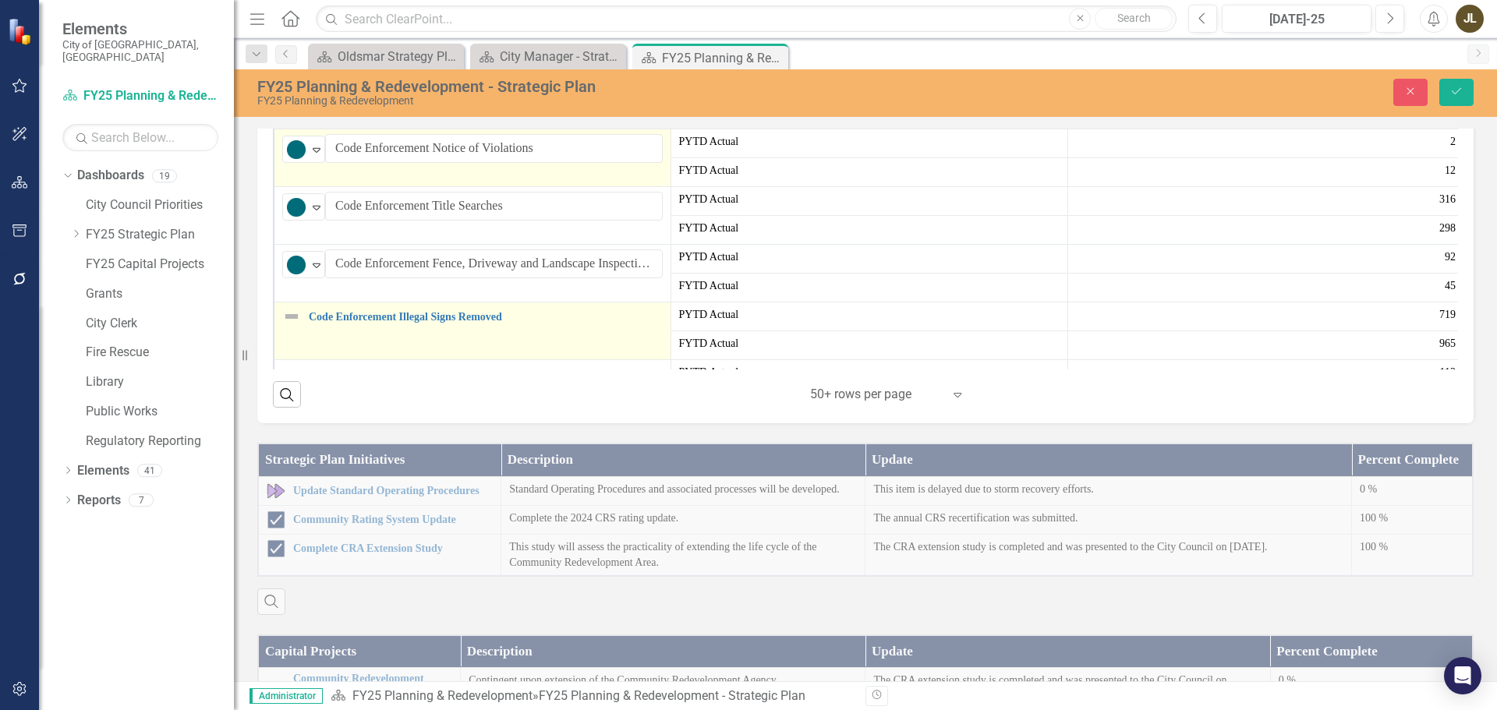
scroll to position [310, 0]
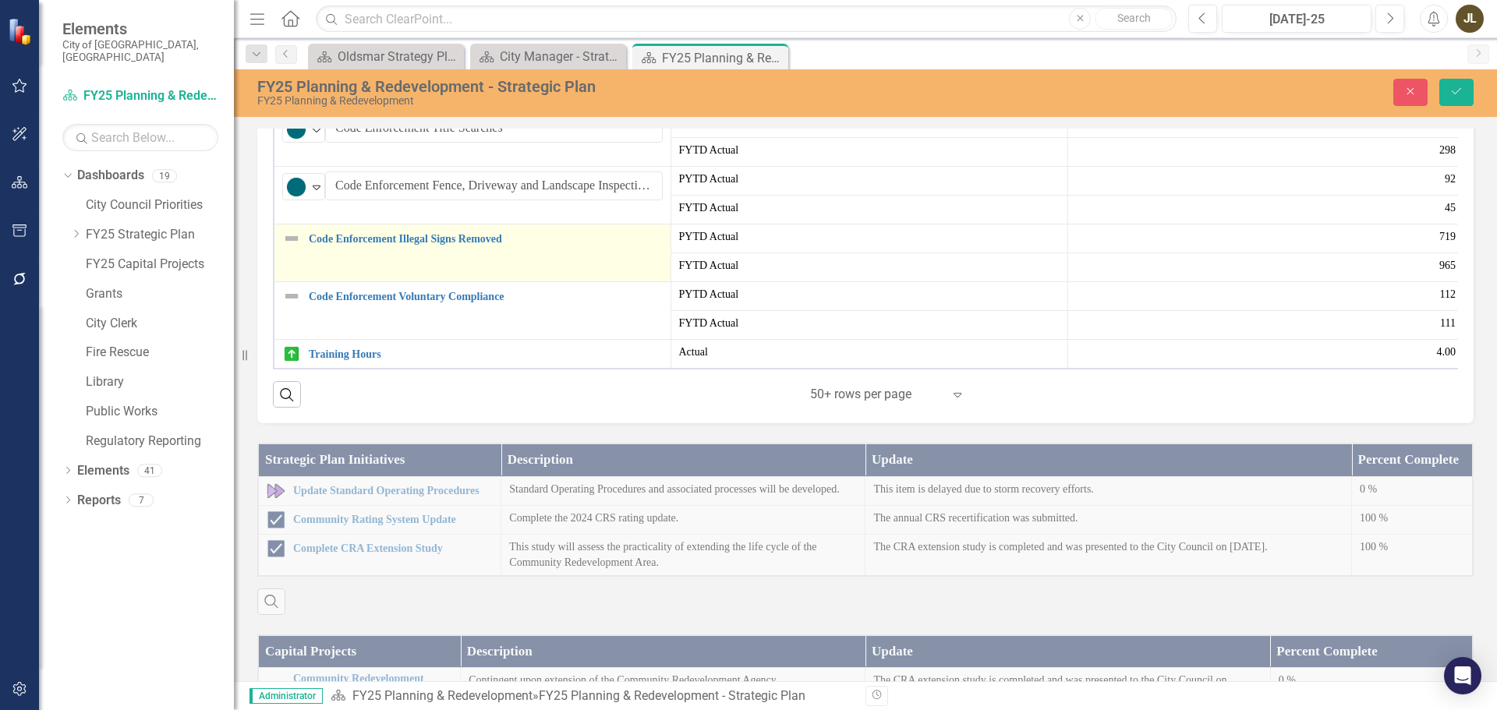
click at [299, 248] on img at bounding box center [291, 238] width 19 height 19
click at [306, 254] on div "Not Defined" at bounding box center [297, 244] width 20 height 19
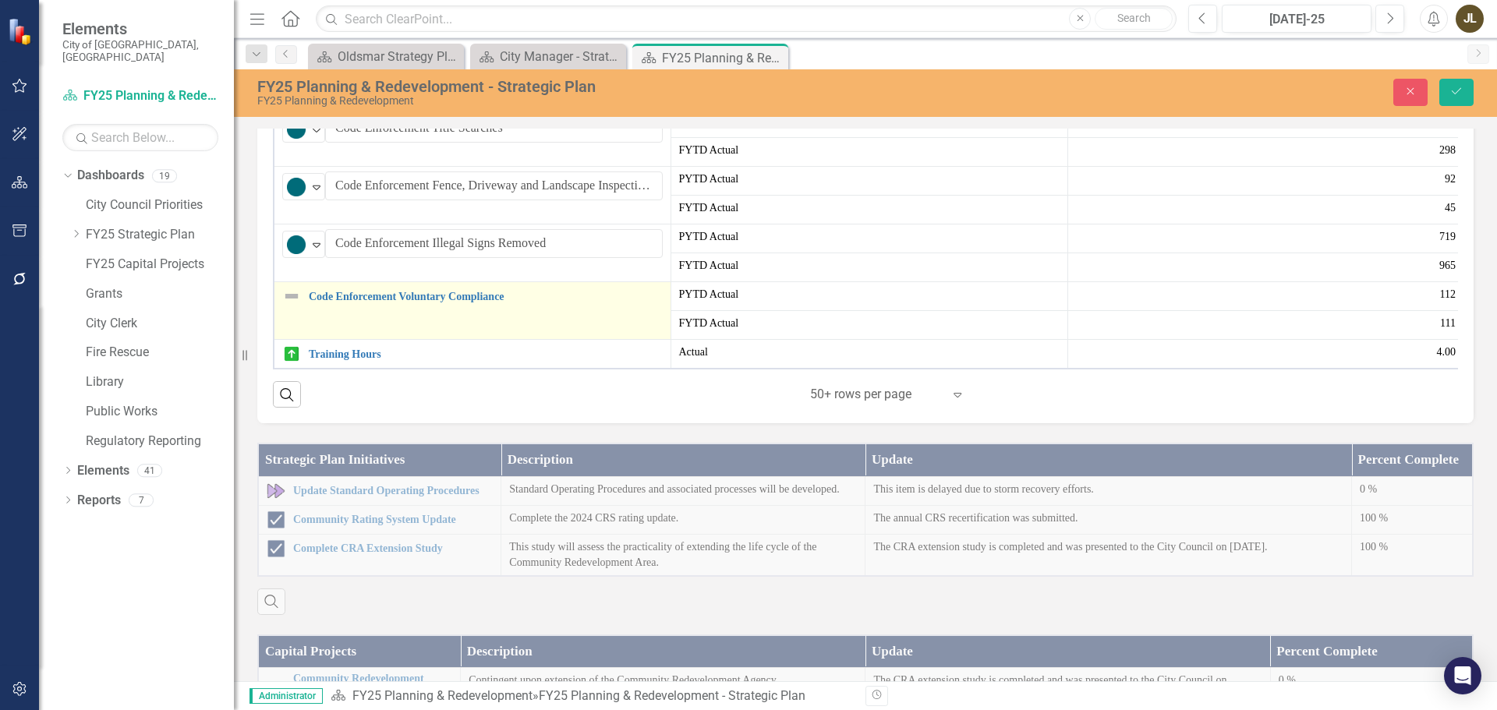
click at [292, 306] on img at bounding box center [291, 296] width 19 height 19
click at [308, 313] on div "Not Defined" at bounding box center [296, 303] width 23 height 22
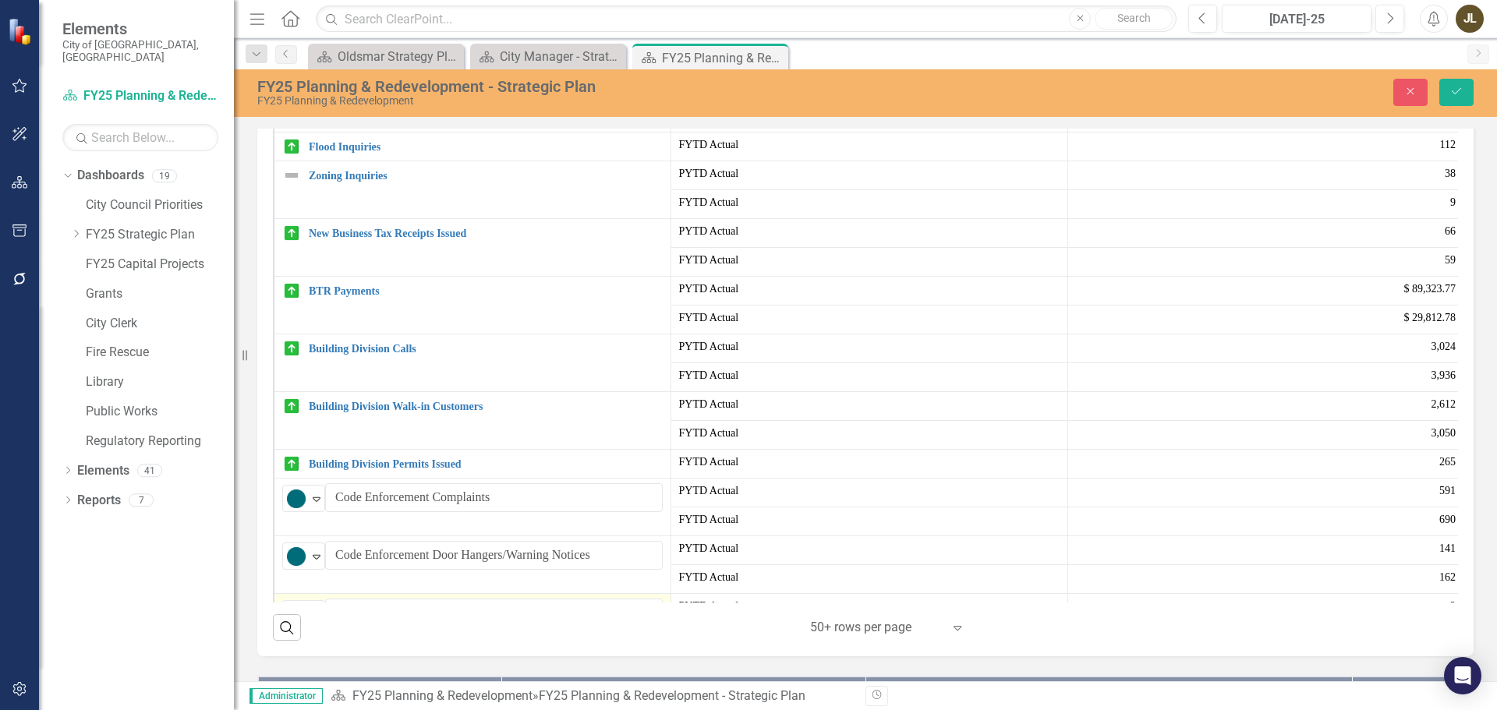
scroll to position [294, 0]
click at [1450, 91] on icon "Save" at bounding box center [1457, 91] width 14 height 11
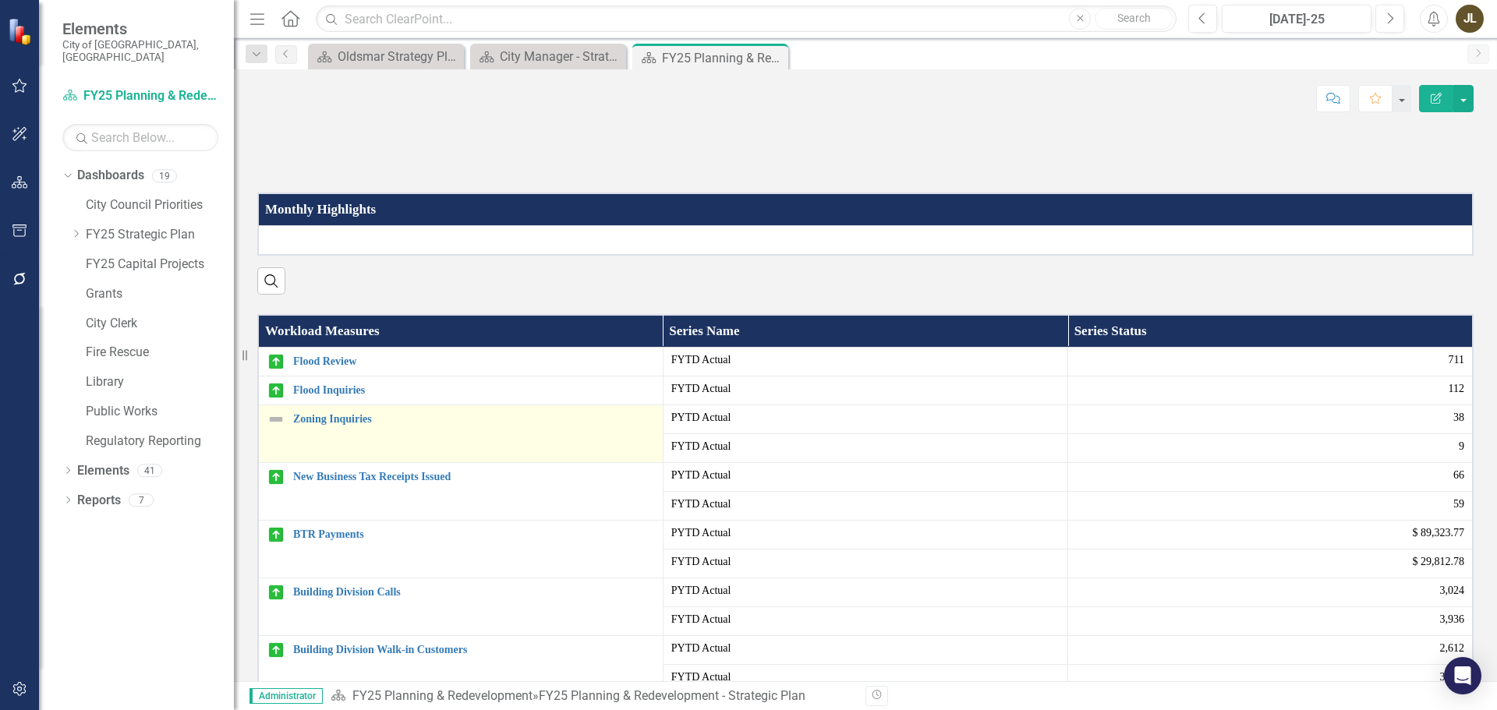
click at [278, 429] on img at bounding box center [276, 419] width 19 height 19
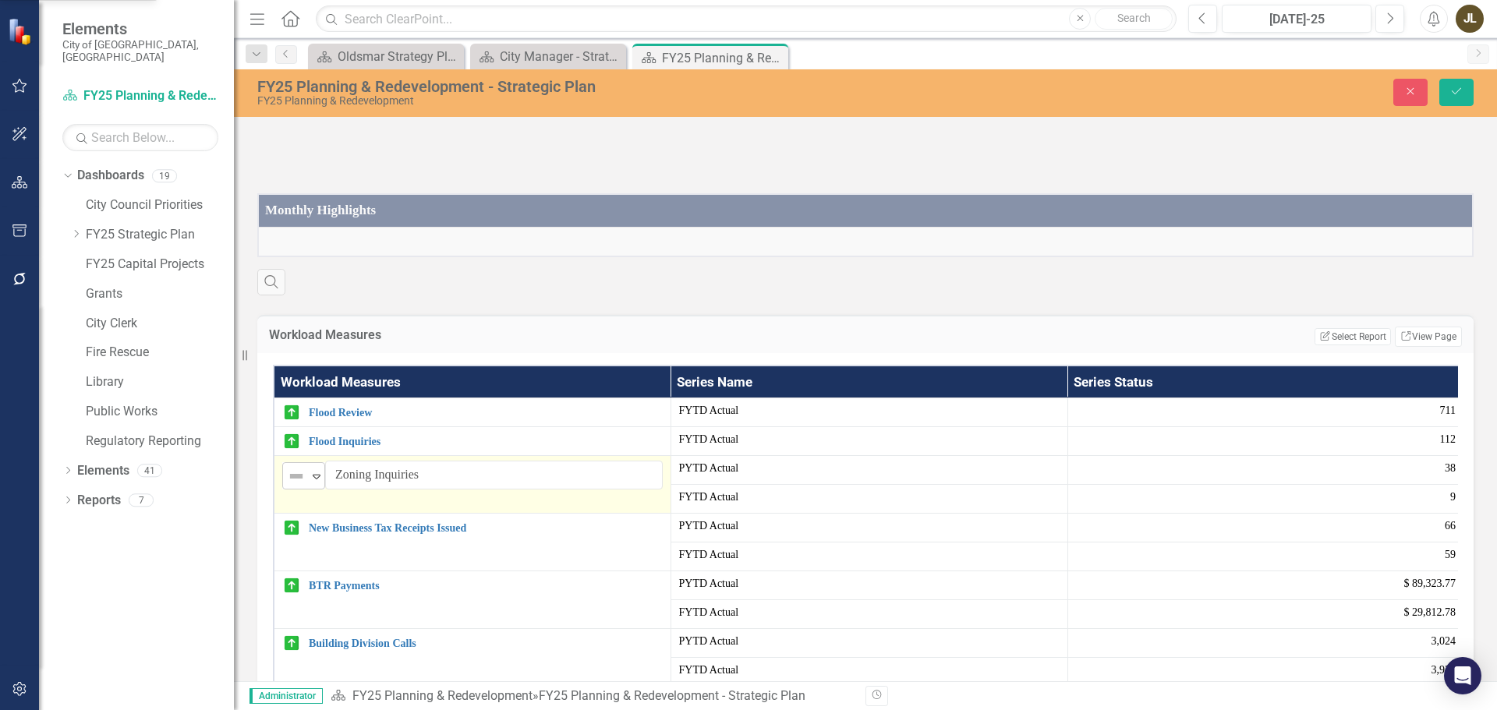
click at [299, 486] on img at bounding box center [296, 476] width 19 height 19
click at [568, 450] on div "Workload Measures Edit Report Select Report Link View Page Workload Measures Se…" at bounding box center [866, 624] width 1240 height 657
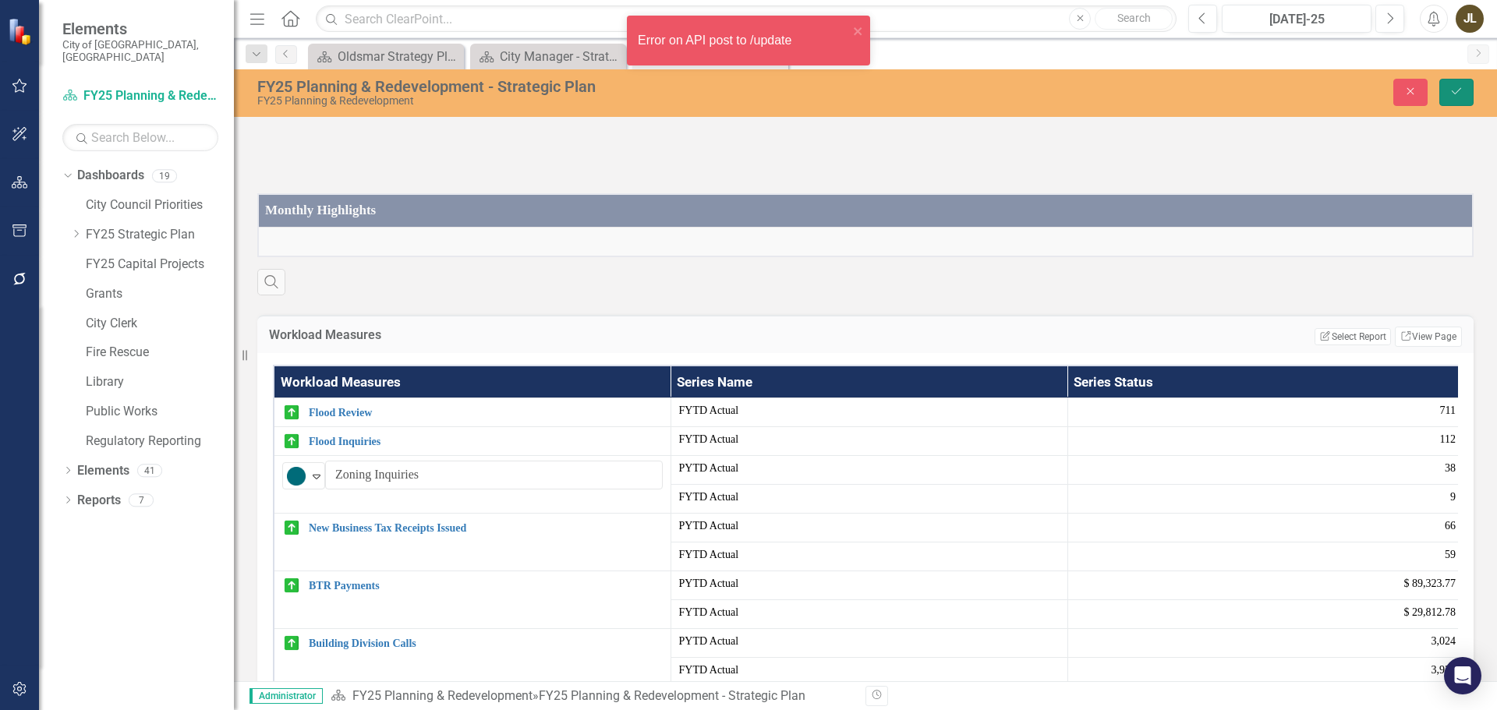
click at [1457, 95] on icon "Save" at bounding box center [1457, 91] width 14 height 11
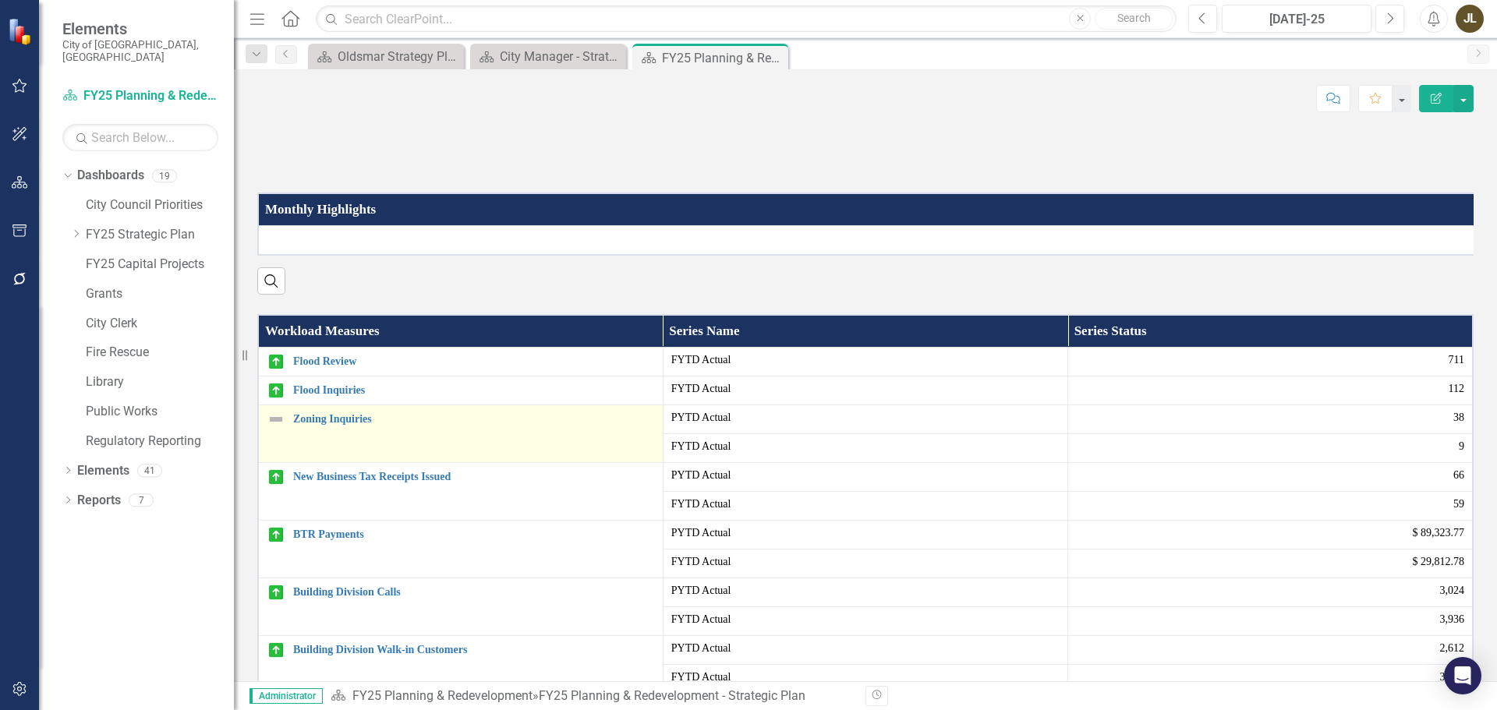
click at [276, 429] on img at bounding box center [276, 419] width 19 height 19
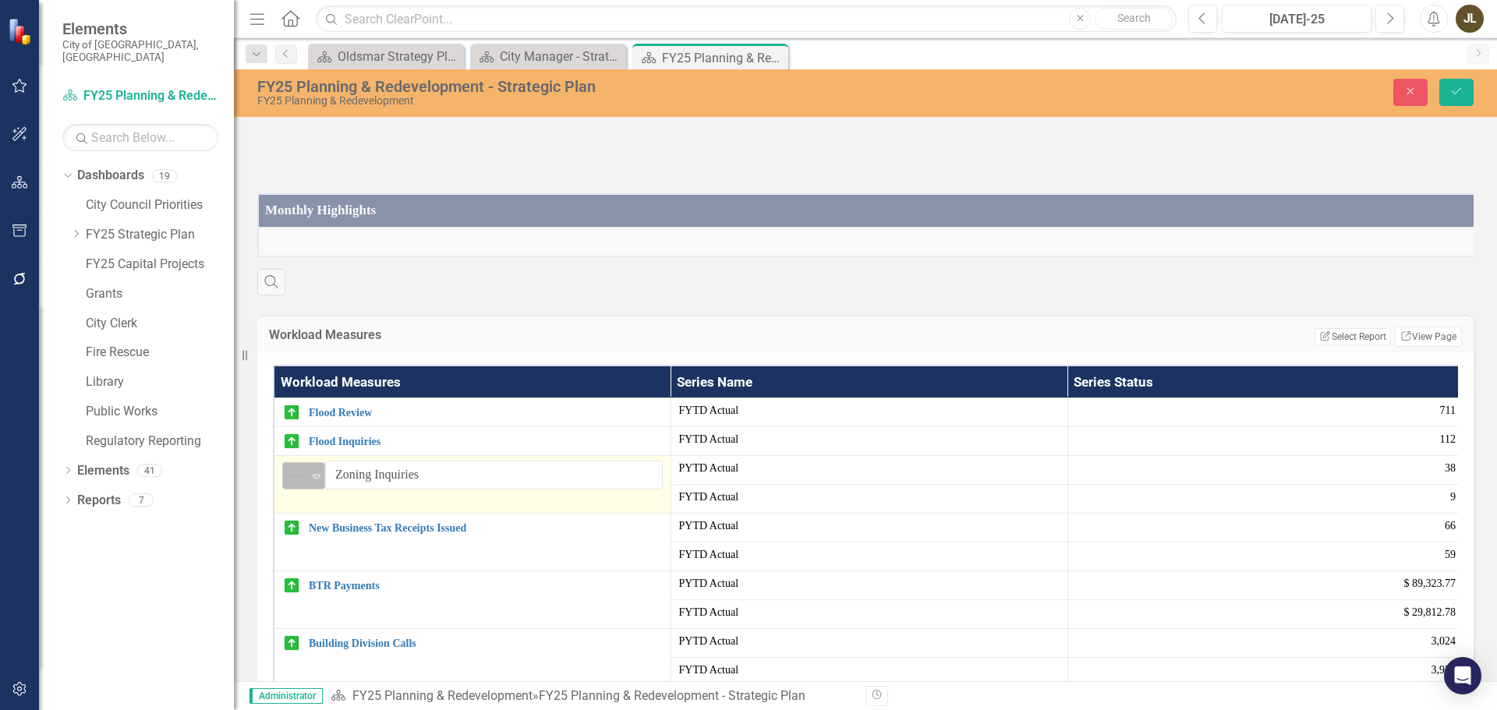
click at [300, 486] on img at bounding box center [296, 476] width 19 height 19
click at [720, 455] on div "Workload Measures Edit Report Select Report Link View Page Workload Measures Se…" at bounding box center [866, 624] width 1240 height 657
click at [1469, 97] on button "Save" at bounding box center [1457, 92] width 34 height 27
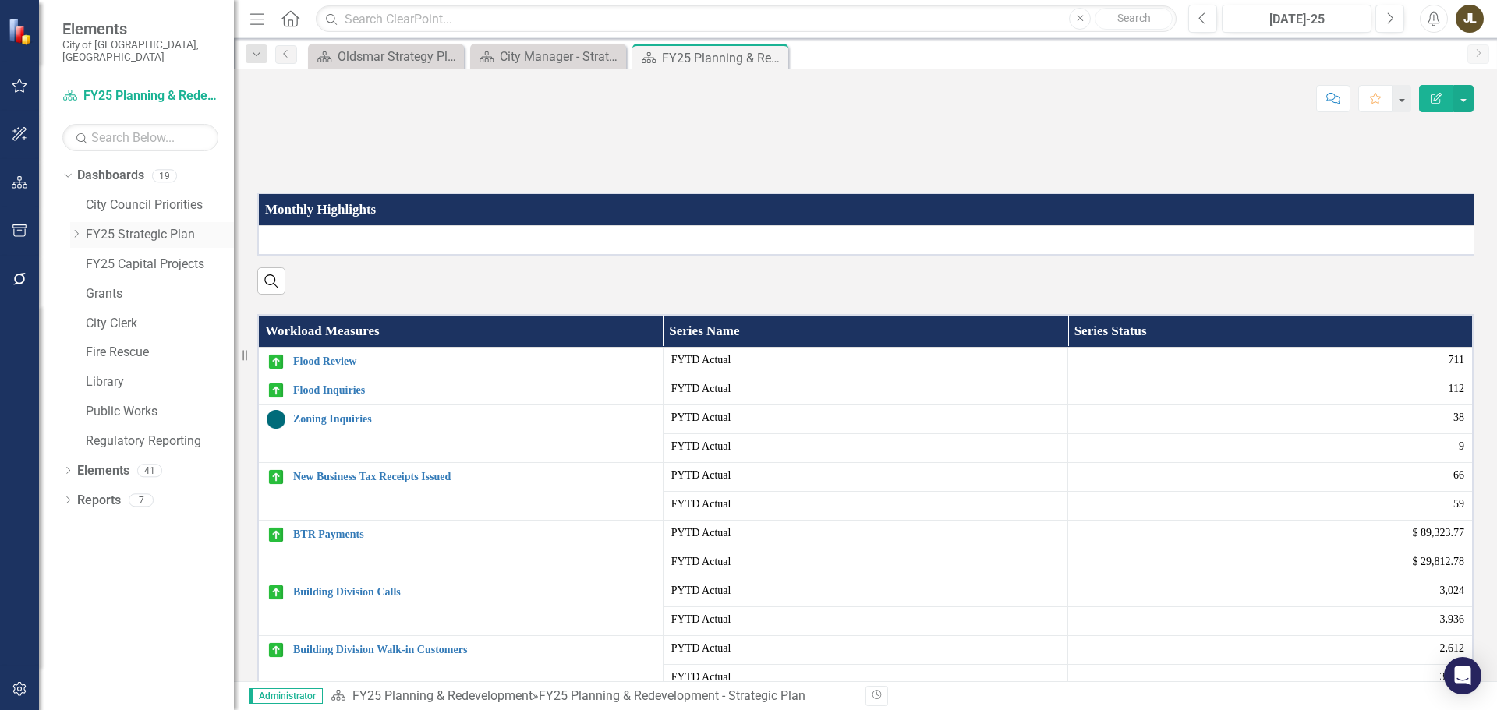
click at [71, 229] on icon "Dropdown" at bounding box center [76, 233] width 12 height 9
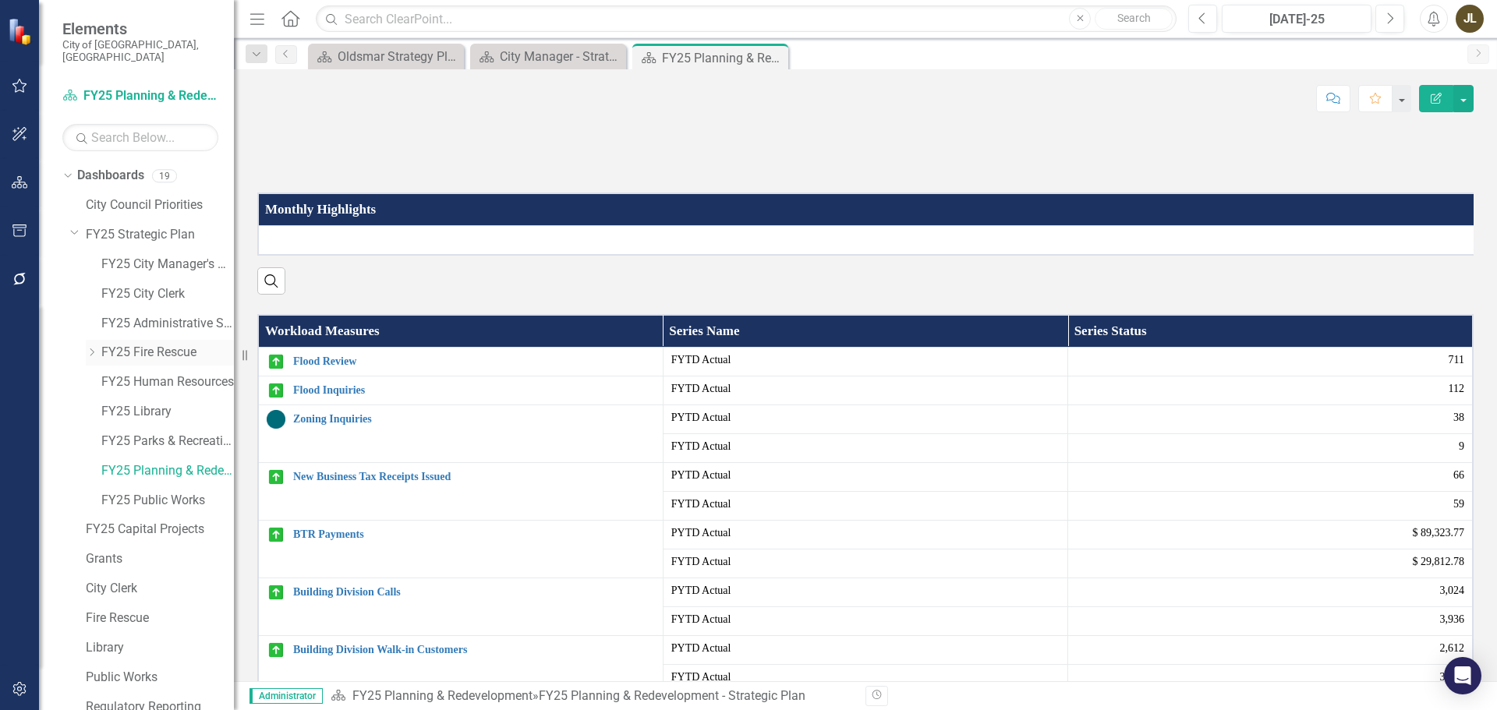
click at [122, 344] on link "FY25 Fire Rescue" at bounding box center [167, 353] width 133 height 18
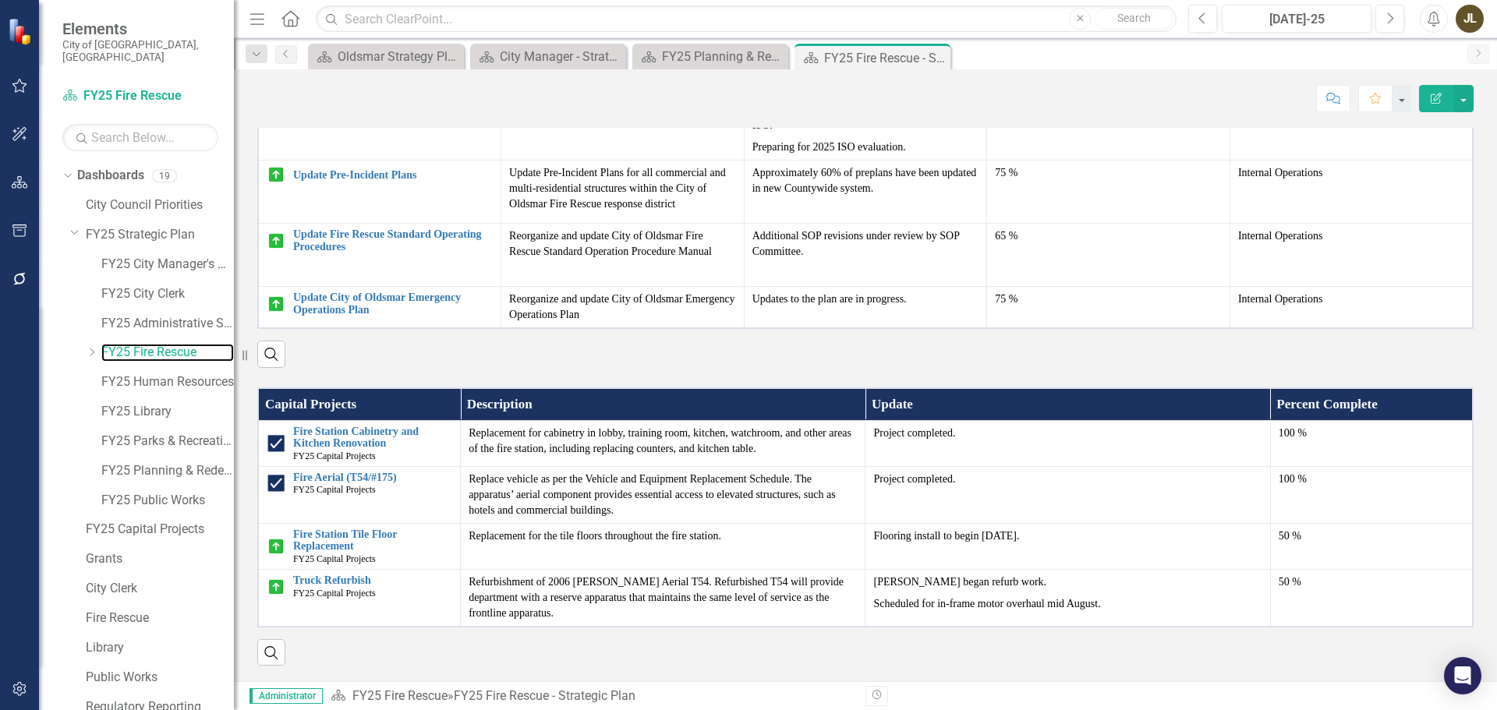
scroll to position [1408, 0]
click at [133, 287] on link "FY25 City Clerk" at bounding box center [167, 294] width 133 height 18
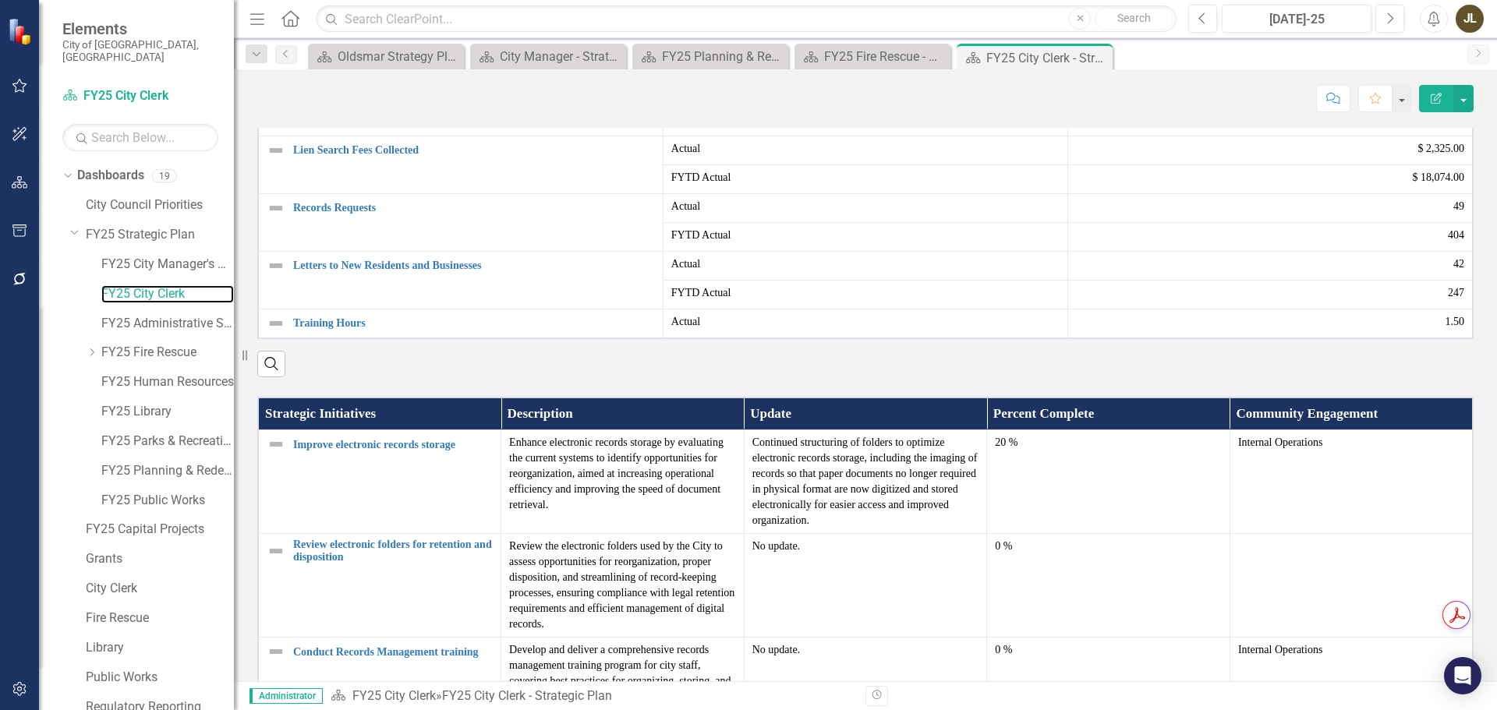
scroll to position [732, 0]
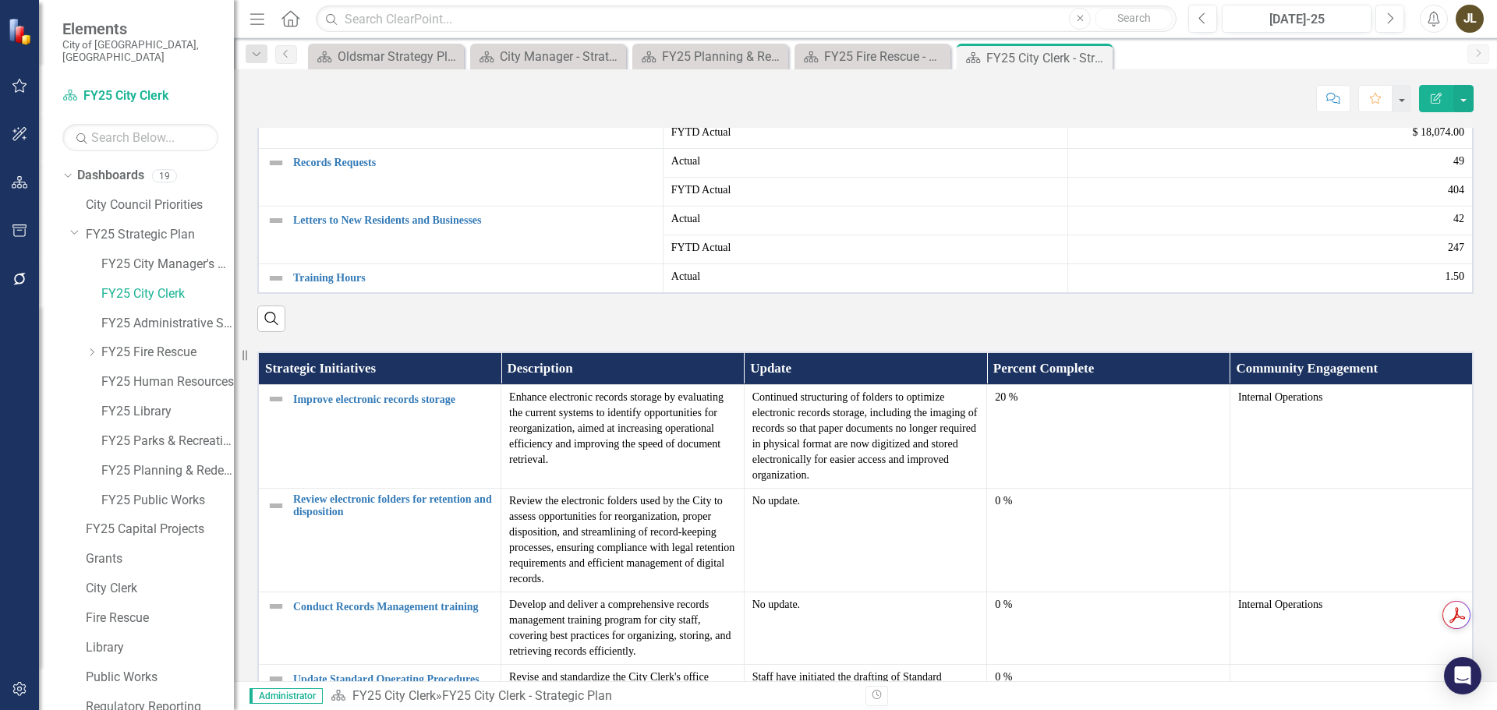
click at [274, 57] on img at bounding box center [276, 47] width 19 height 19
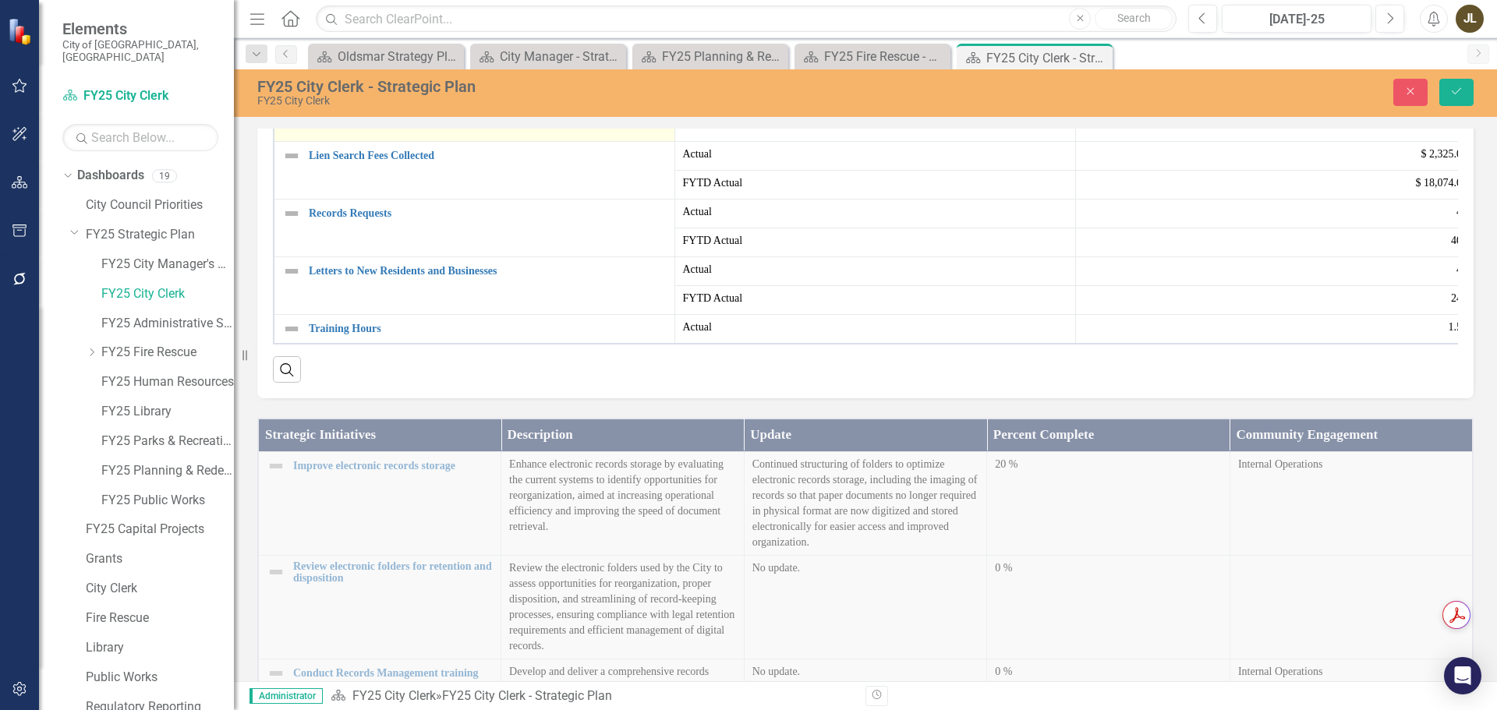
click at [304, 114] on img at bounding box center [296, 104] width 19 height 19
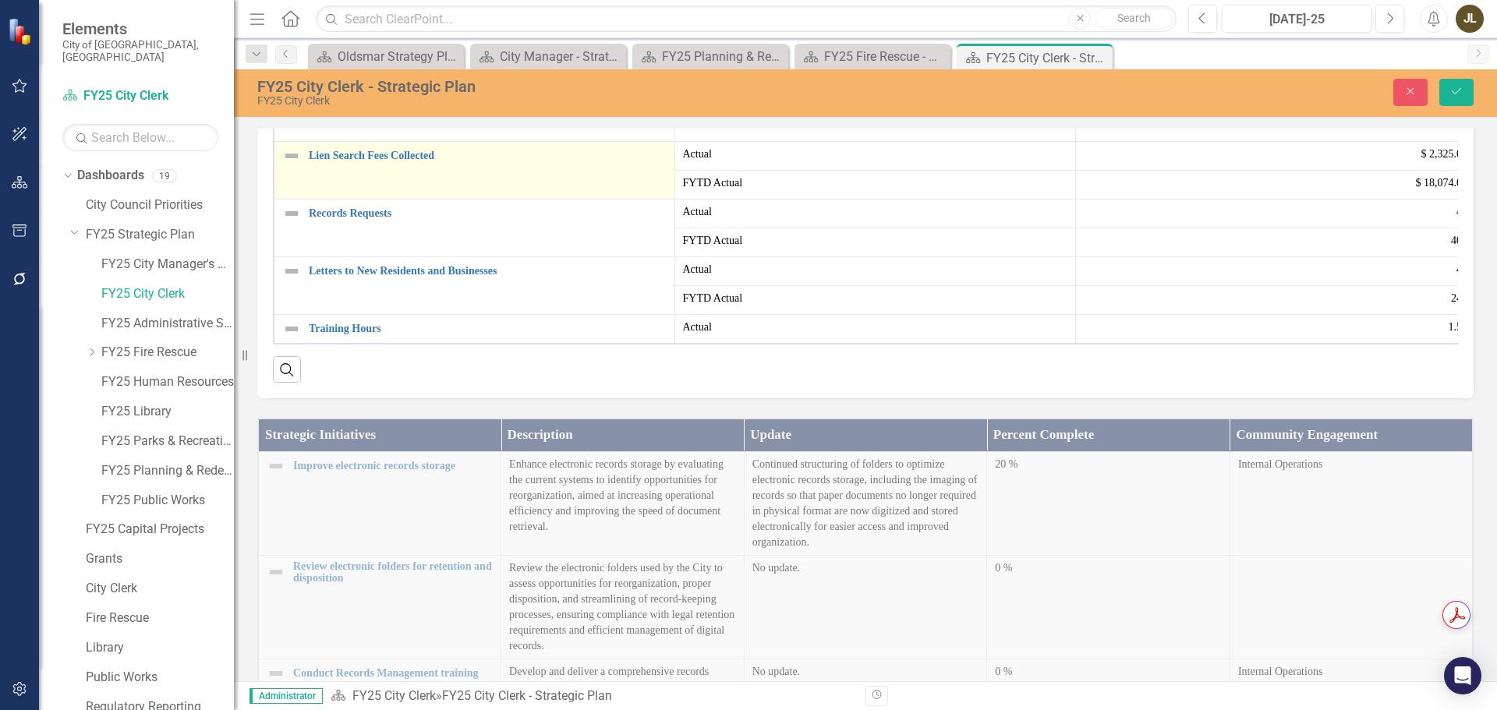
click at [295, 165] on img at bounding box center [291, 156] width 19 height 19
click at [303, 172] on img at bounding box center [296, 162] width 19 height 19
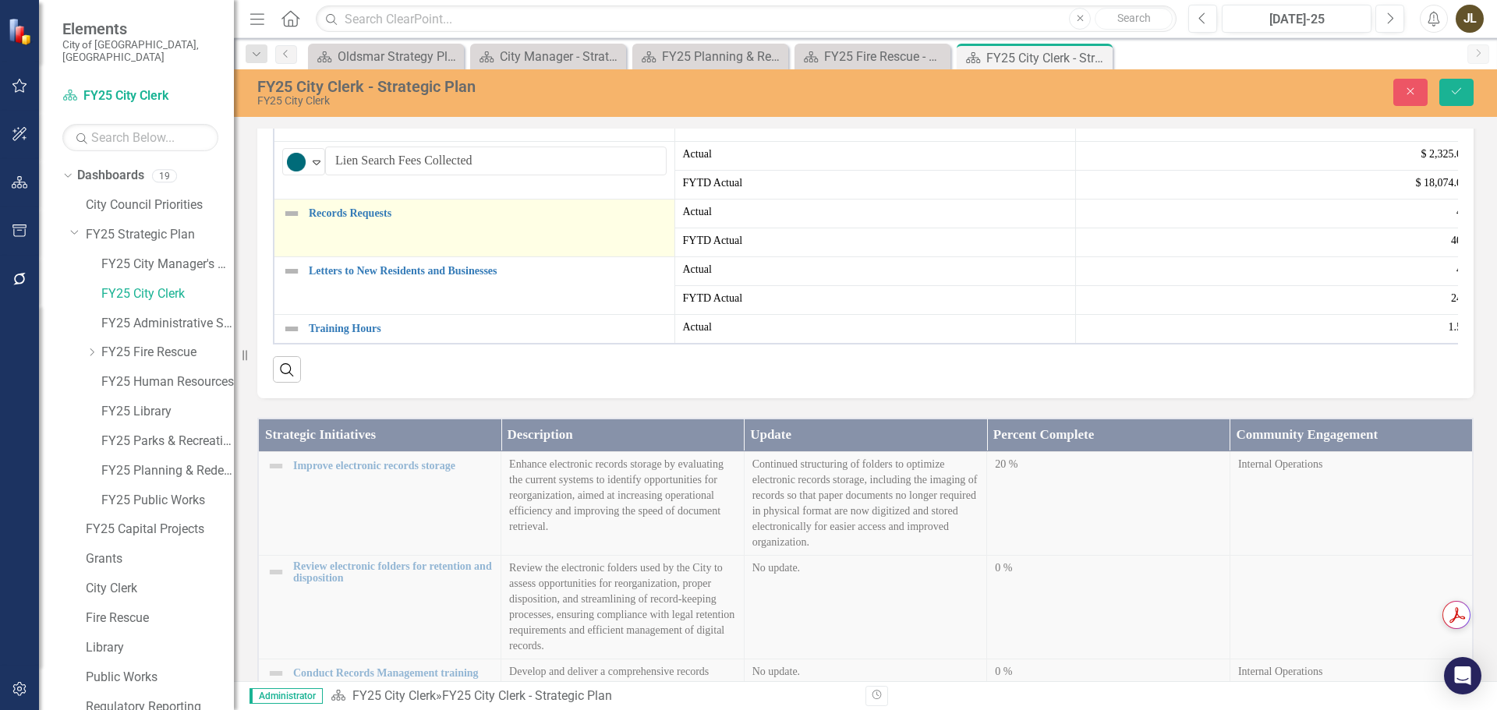
click at [297, 223] on img at bounding box center [291, 213] width 19 height 19
click at [317, 226] on icon "Expand" at bounding box center [317, 220] width 16 height 12
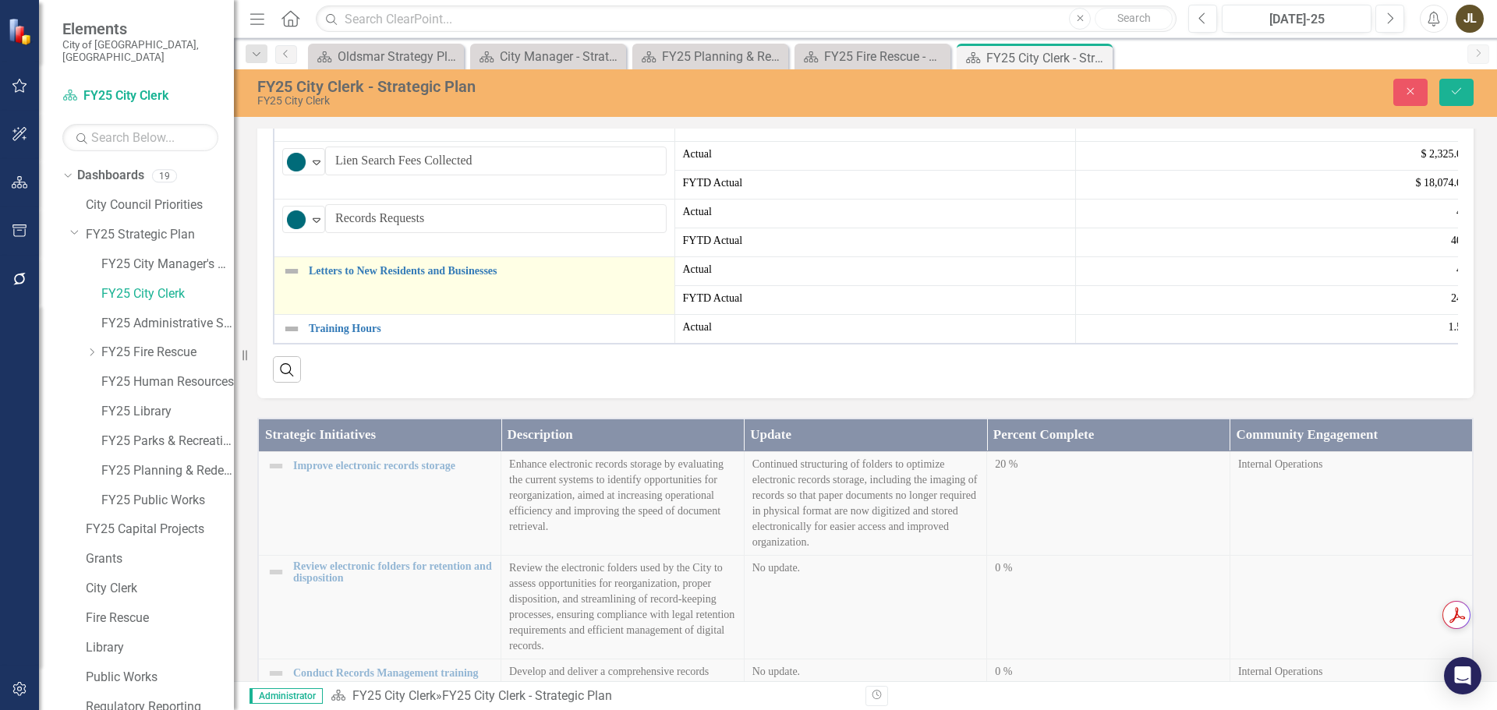
click at [288, 281] on img at bounding box center [291, 271] width 19 height 19
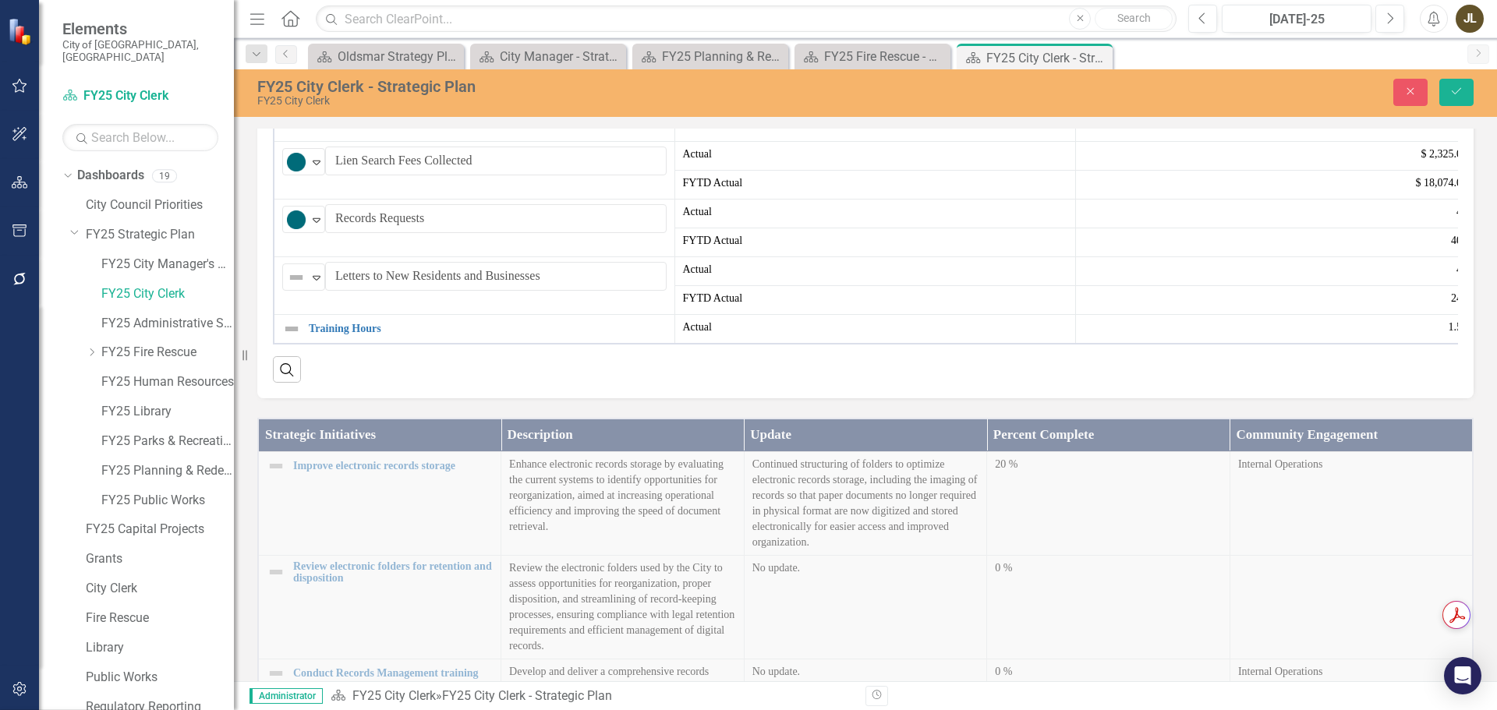
drag, startPoint x: 291, startPoint y: 405, endPoint x: 310, endPoint y: 436, distance: 36.1
click at [293, 287] on img at bounding box center [296, 277] width 19 height 19
click at [295, 338] on img at bounding box center [291, 329] width 19 height 19
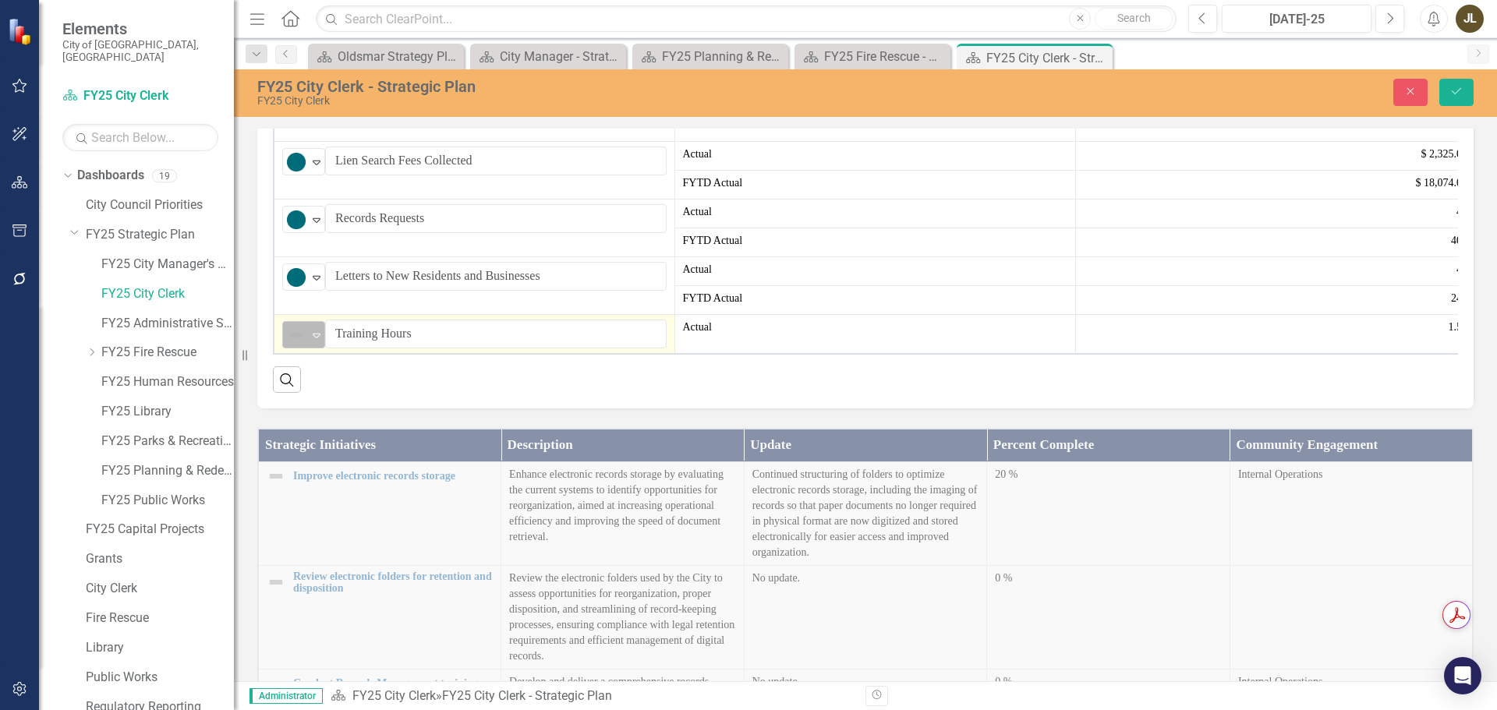
click at [296, 345] on img at bounding box center [296, 335] width 19 height 19
click at [1463, 91] on icon "Save" at bounding box center [1457, 91] width 14 height 11
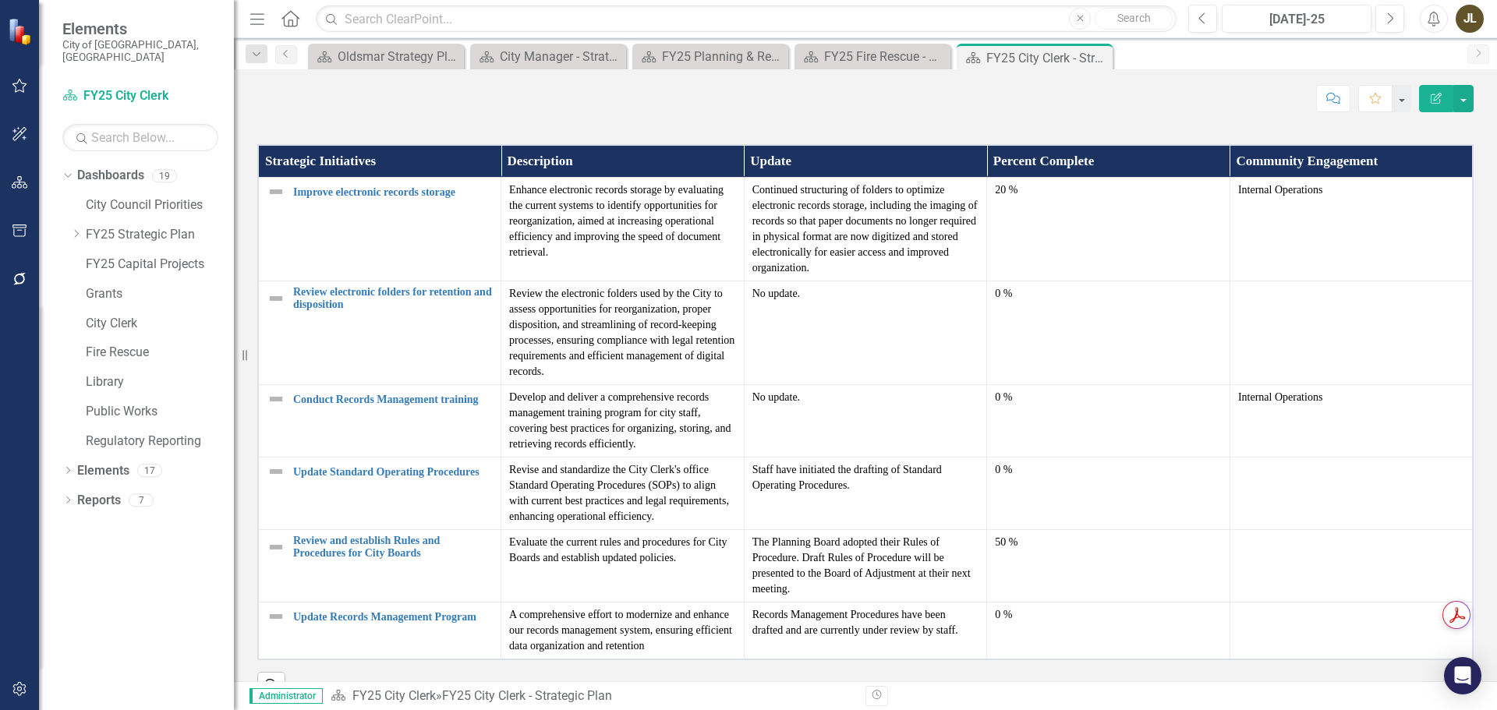
scroll to position [983, 0]
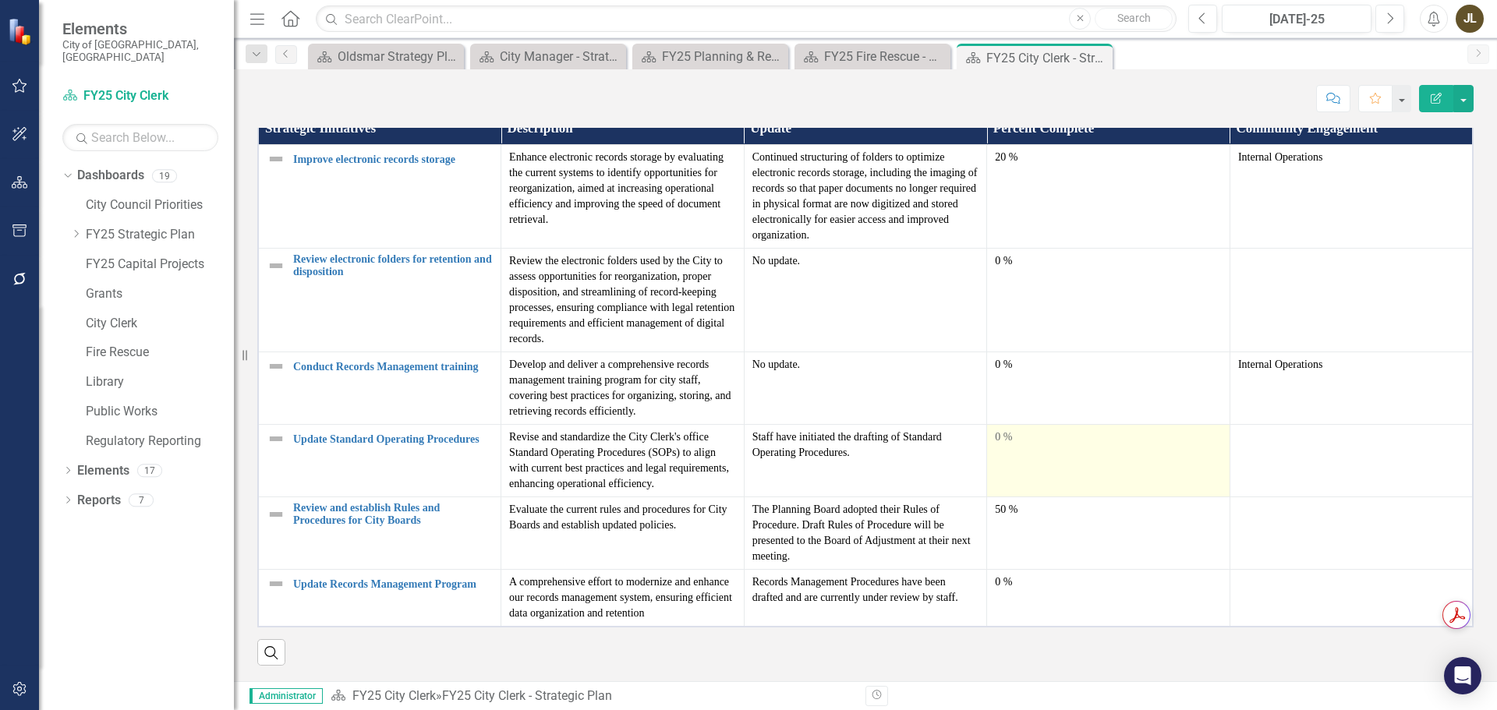
click at [1222, 448] on div "0 %" at bounding box center [1108, 439] width 227 height 19
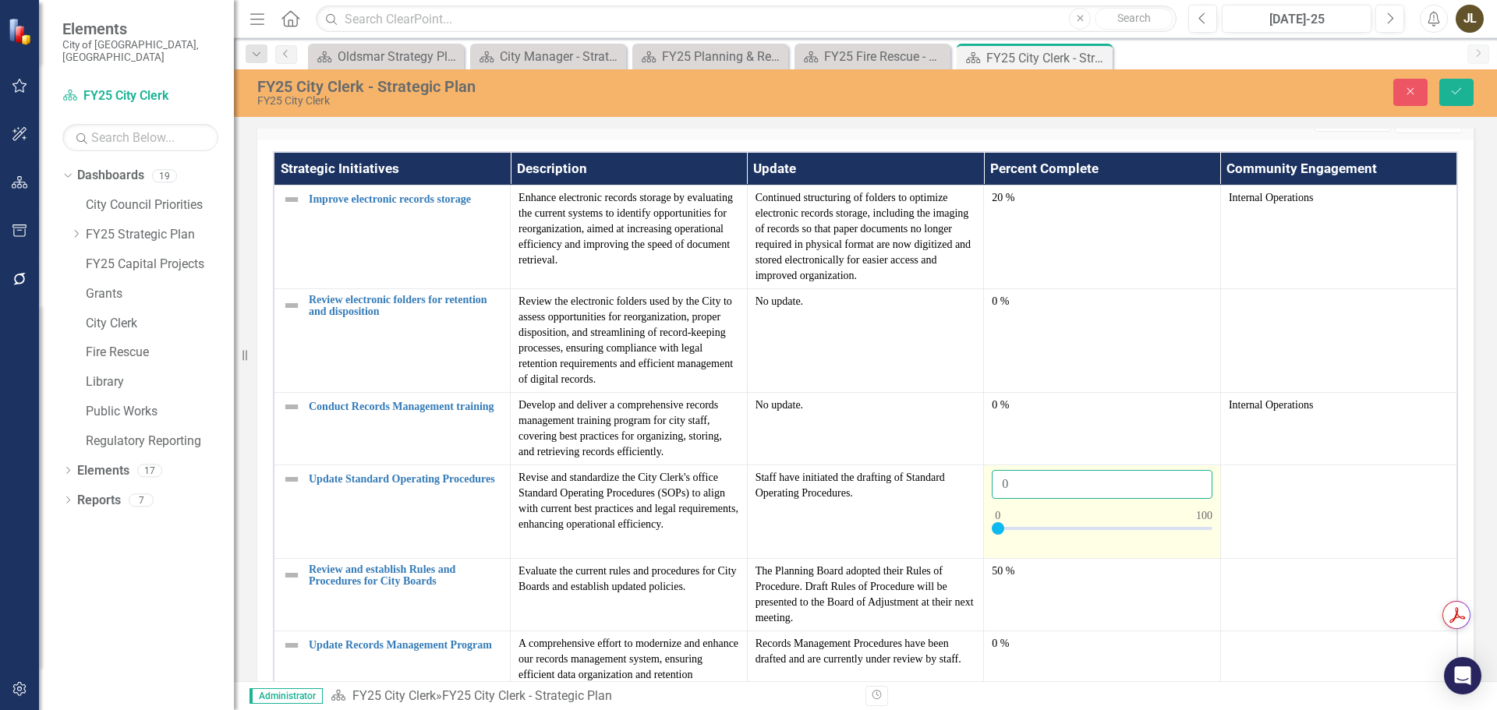
click at [1213, 499] on input "0" at bounding box center [1102, 484] width 221 height 29
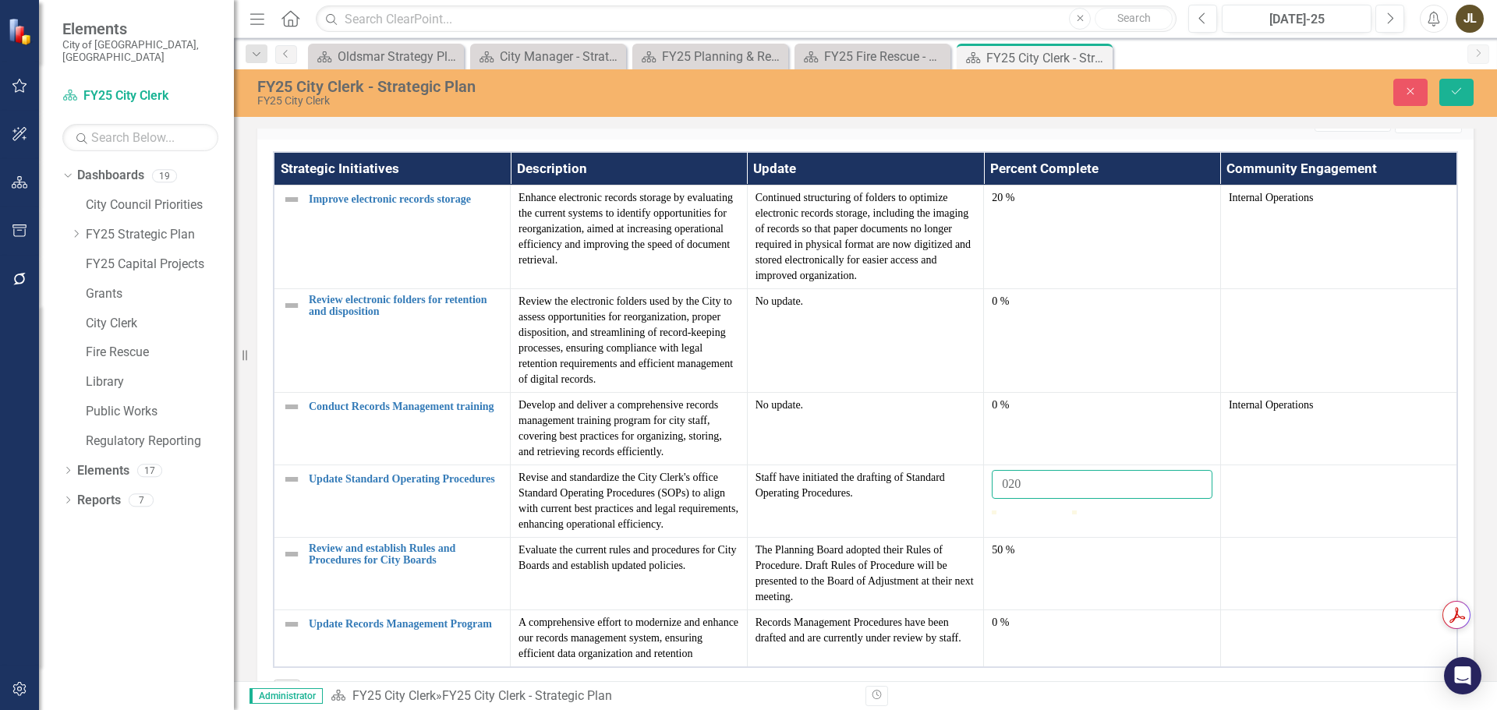
type input "020"
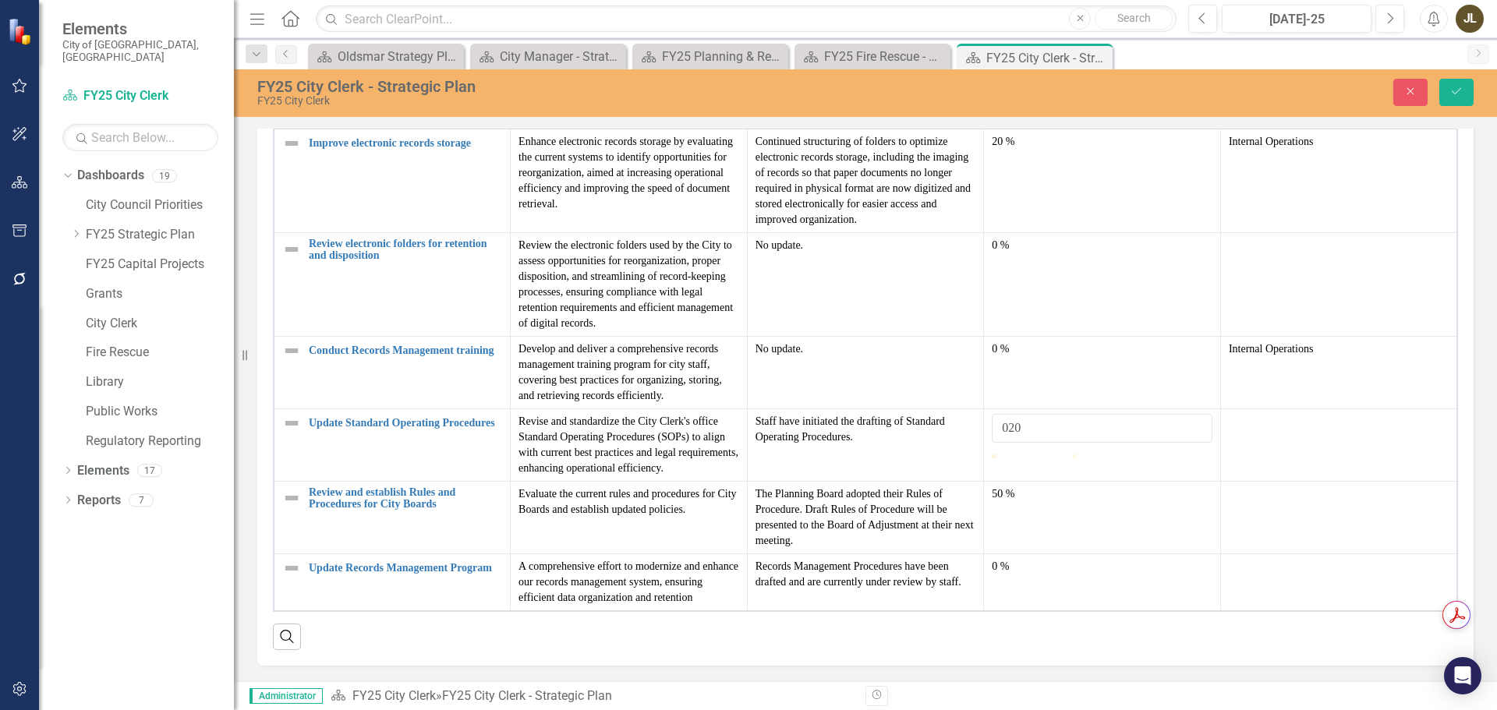
scroll to position [1098, 0]
click at [1213, 559] on div "0 %" at bounding box center [1102, 567] width 221 height 16
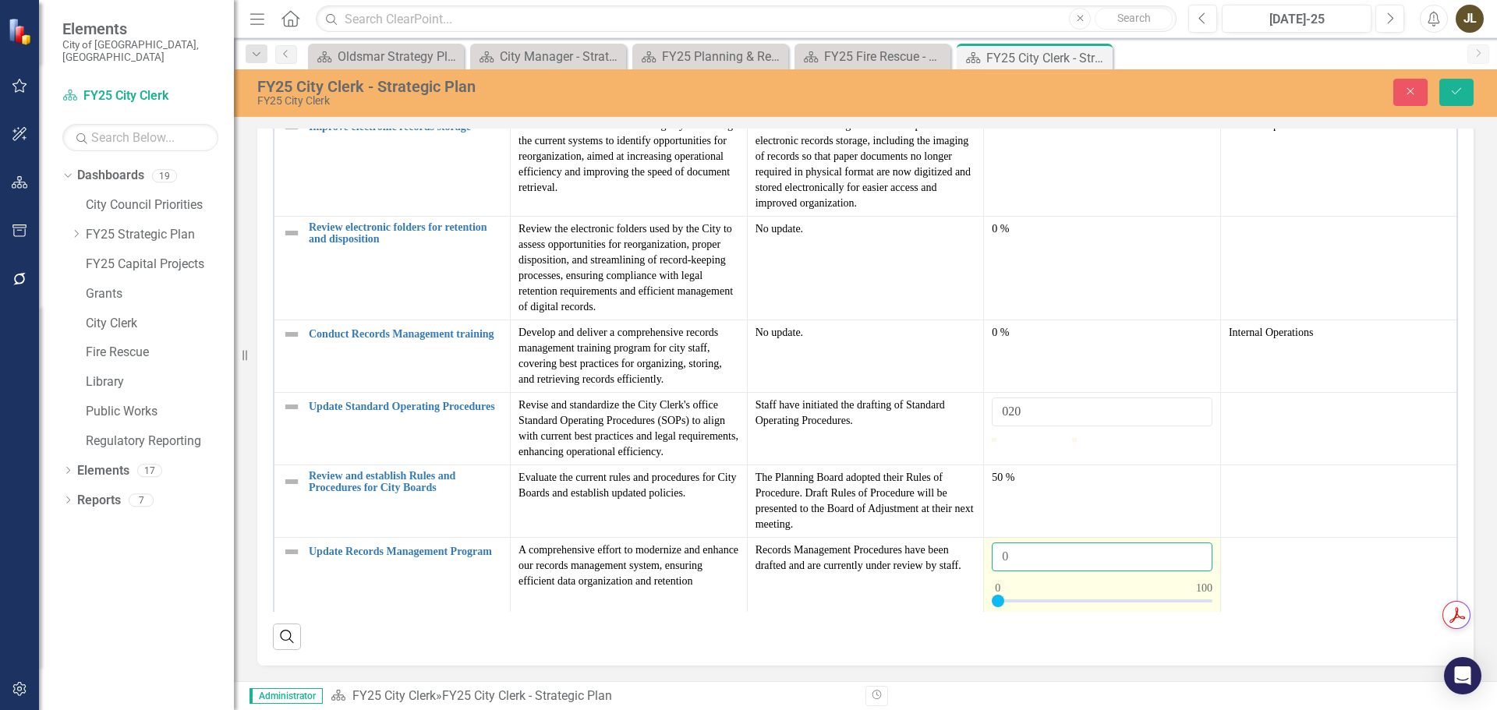
click at [1213, 560] on input "0" at bounding box center [1102, 557] width 221 height 29
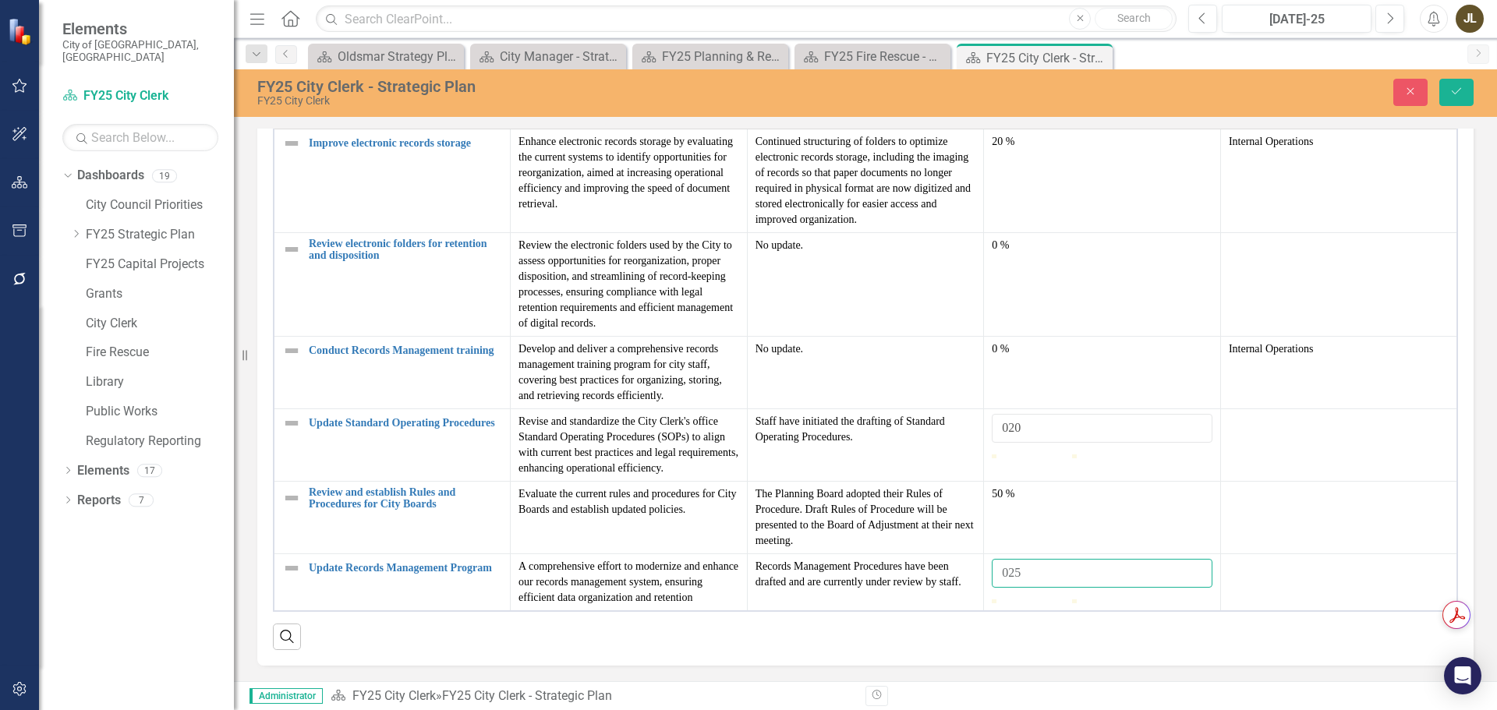
type input "025"
click at [283, 559] on img at bounding box center [291, 568] width 19 height 19
click at [287, 565] on img at bounding box center [296, 574] width 19 height 19
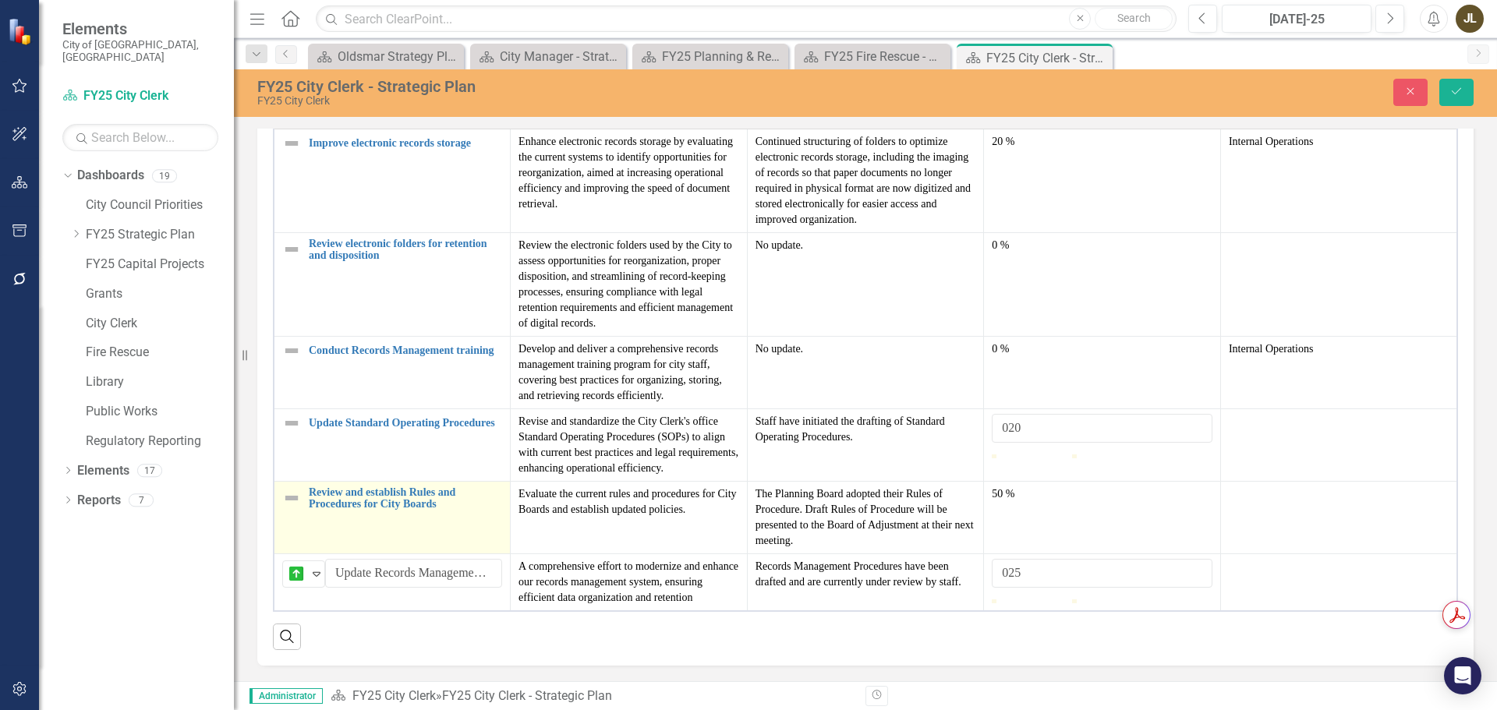
click at [286, 508] on img at bounding box center [291, 498] width 19 height 19
click at [286, 512] on div "Not Defined" at bounding box center [296, 501] width 23 height 22
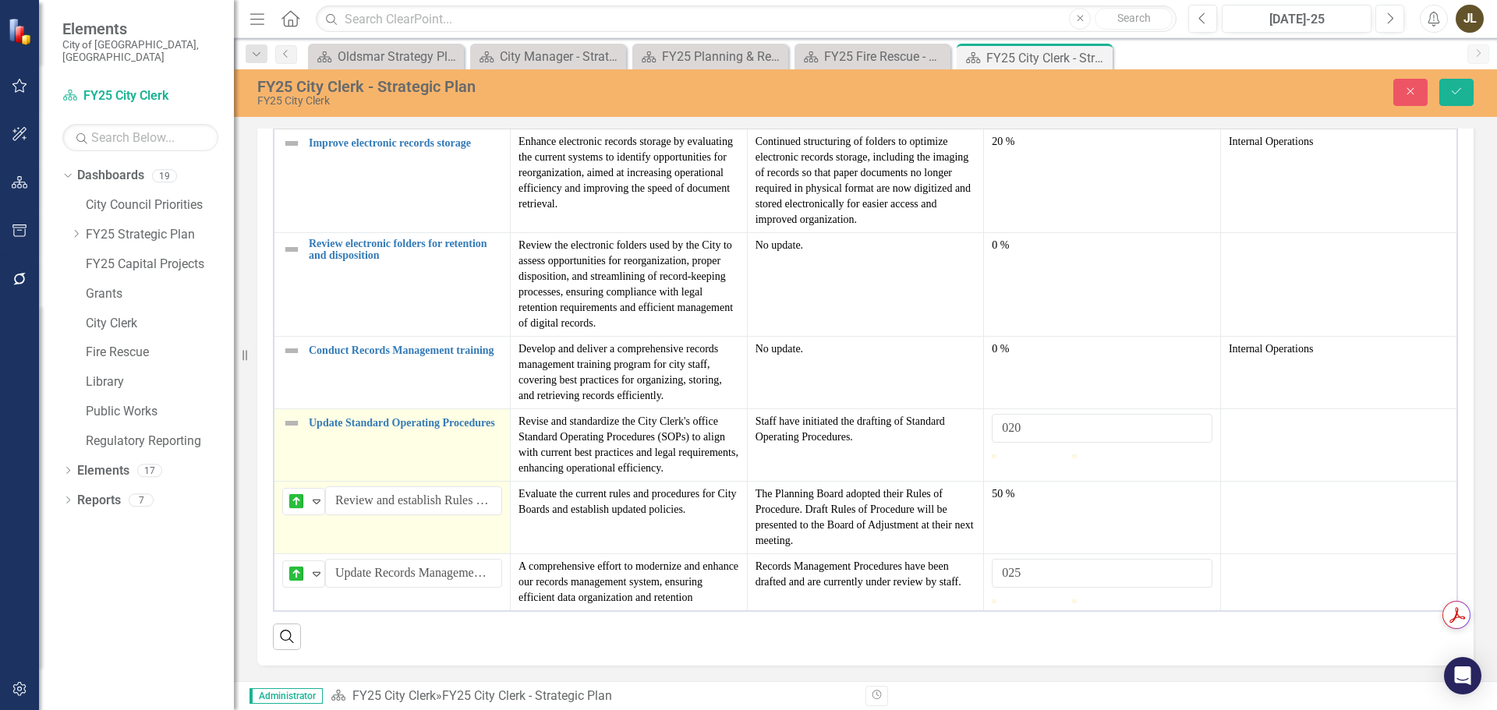
click at [291, 415] on img at bounding box center [291, 423] width 19 height 19
click at [299, 418] on div "Not Defined" at bounding box center [296, 429] width 23 height 22
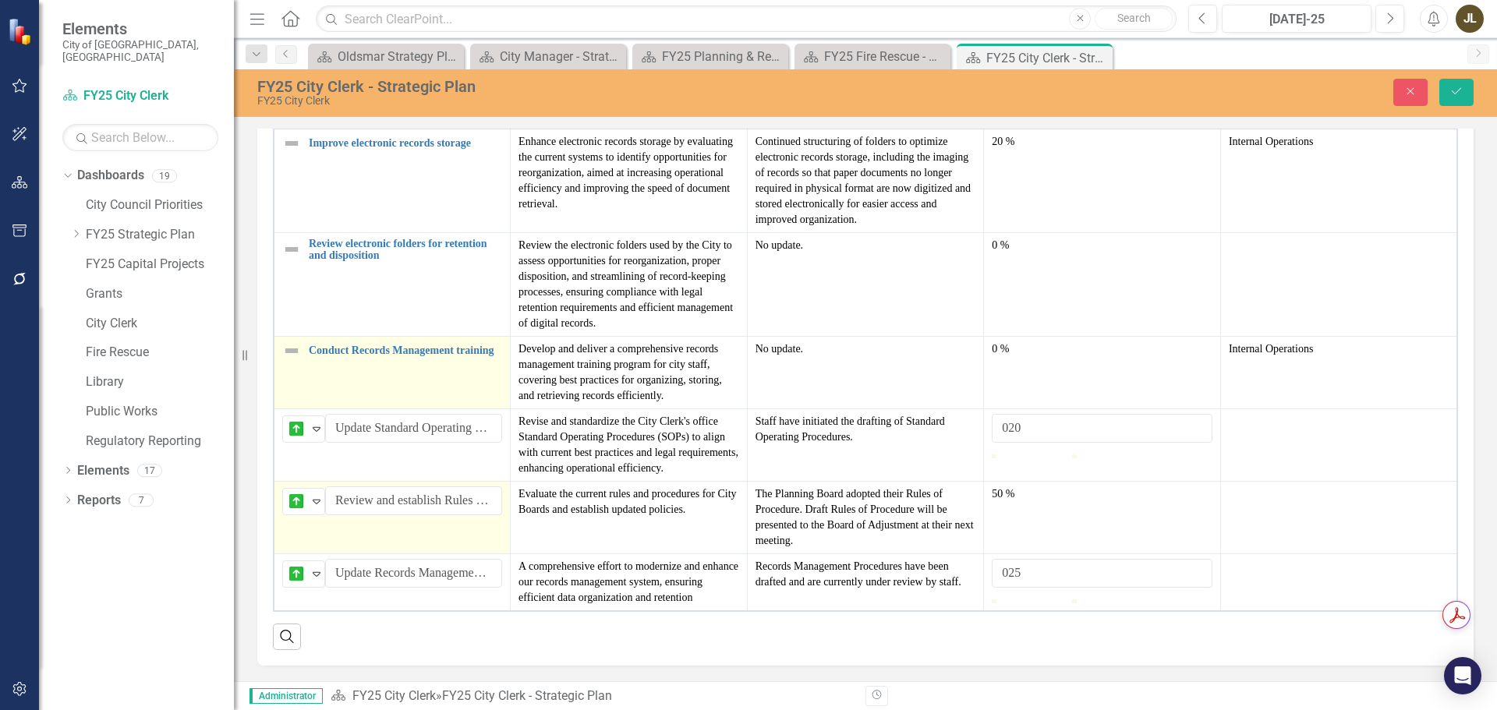
click at [292, 360] on img at bounding box center [291, 351] width 19 height 19
click at [300, 366] on img at bounding box center [296, 356] width 19 height 19
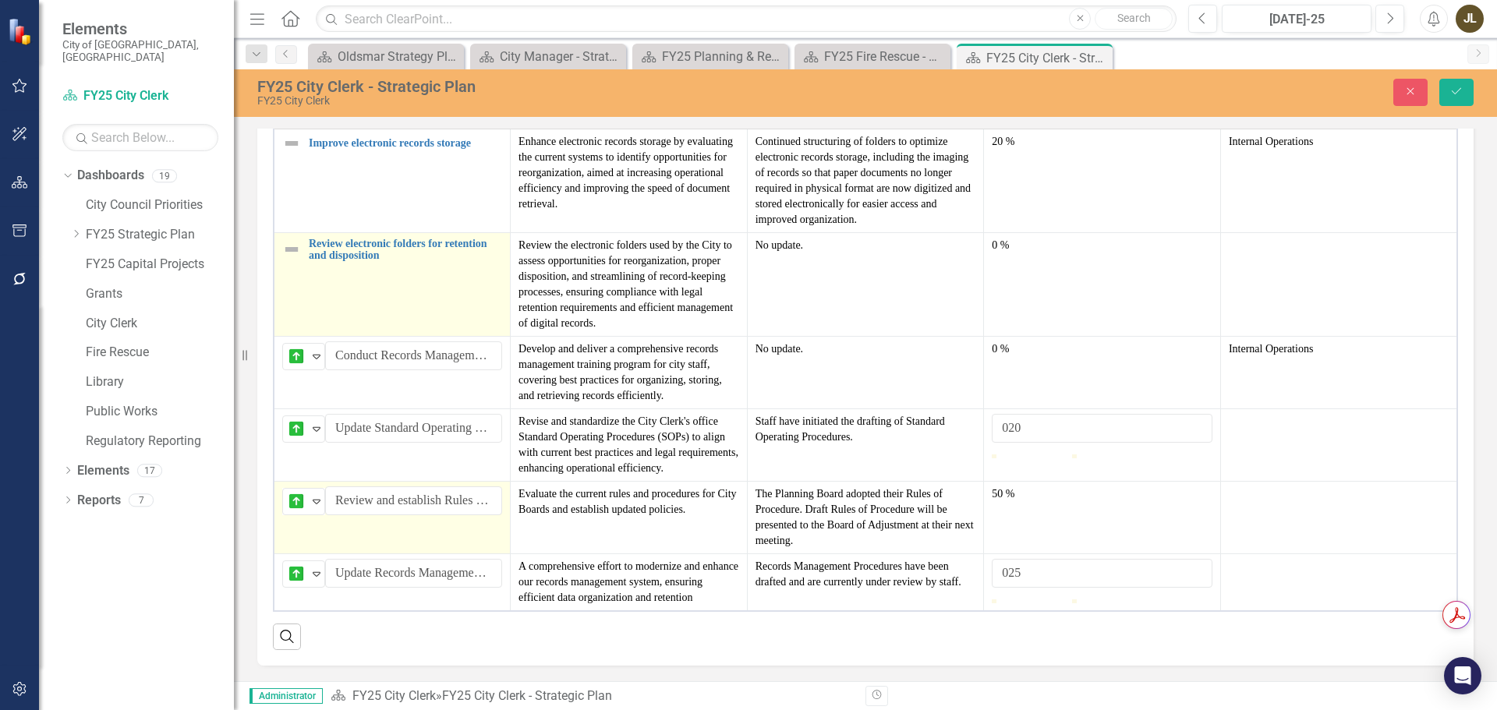
click at [285, 259] on img at bounding box center [291, 249] width 19 height 19
click at [295, 262] on img at bounding box center [296, 252] width 19 height 19
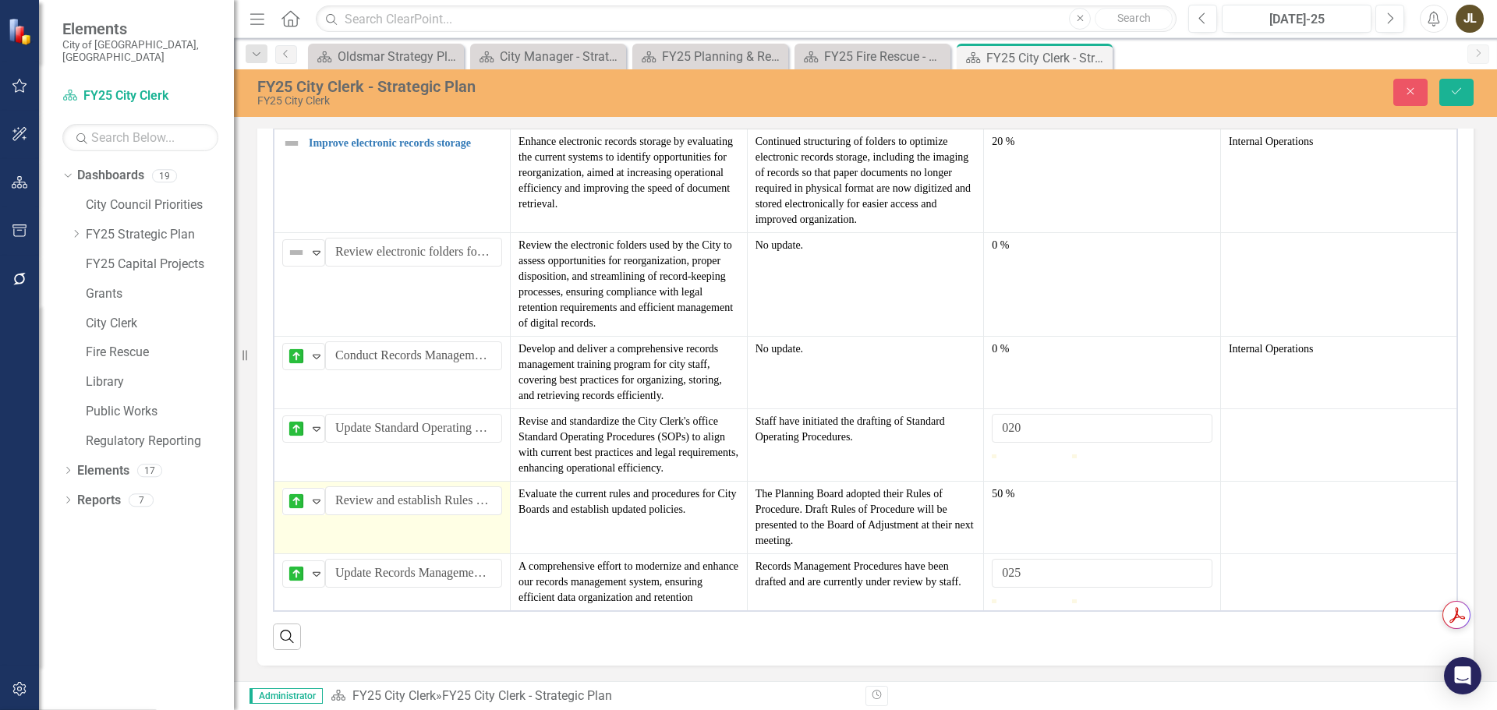
click at [301, 365] on img at bounding box center [296, 356] width 19 height 19
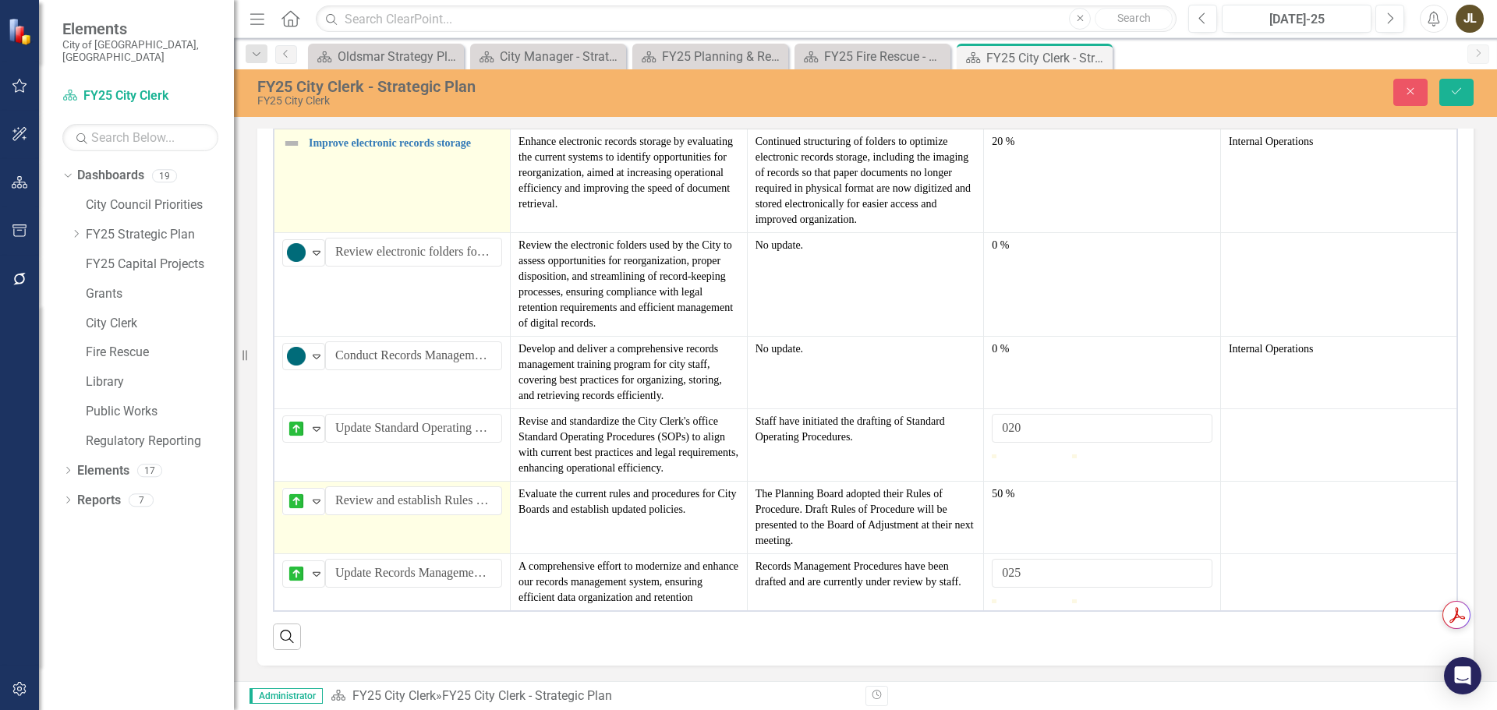
click at [296, 153] on img at bounding box center [291, 143] width 19 height 19
click at [296, 158] on img at bounding box center [296, 149] width 19 height 19
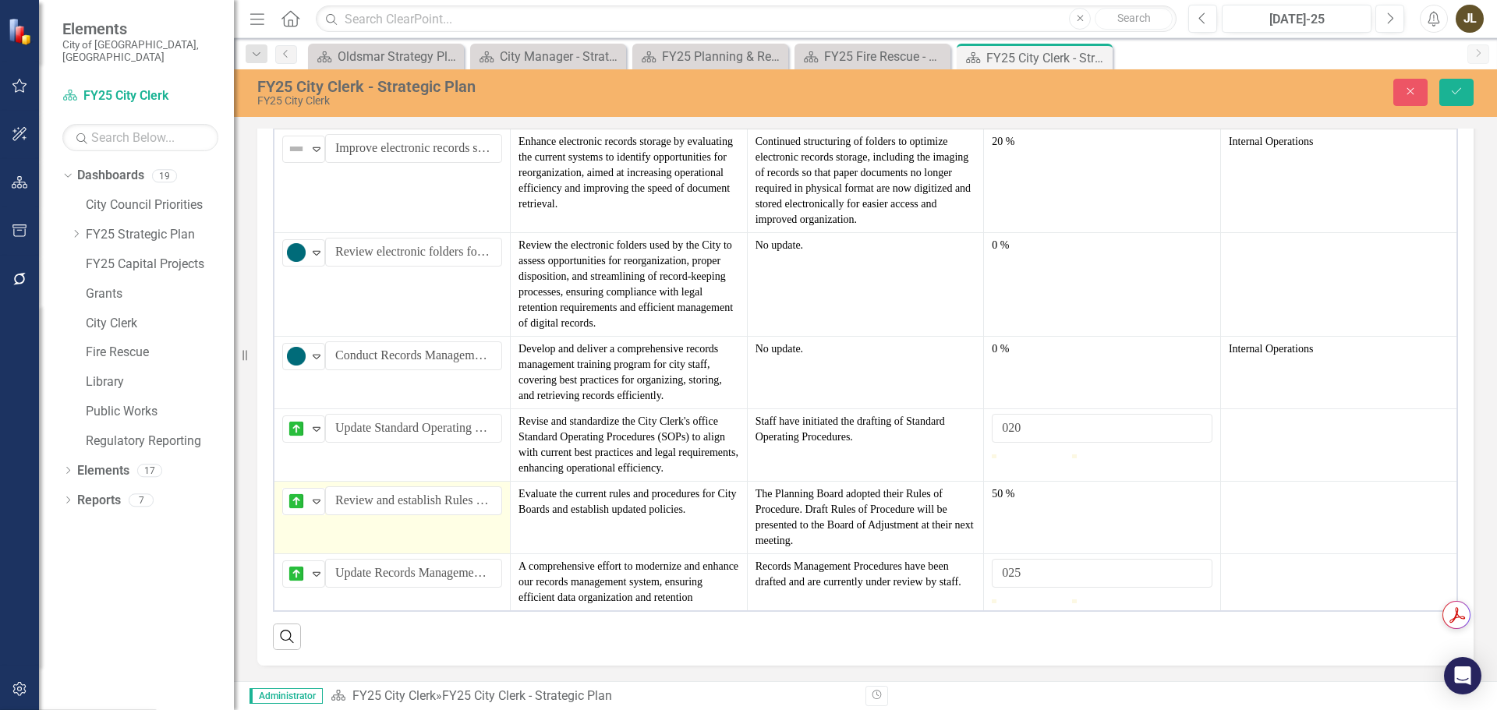
click at [1461, 94] on icon "Save" at bounding box center [1457, 91] width 14 height 11
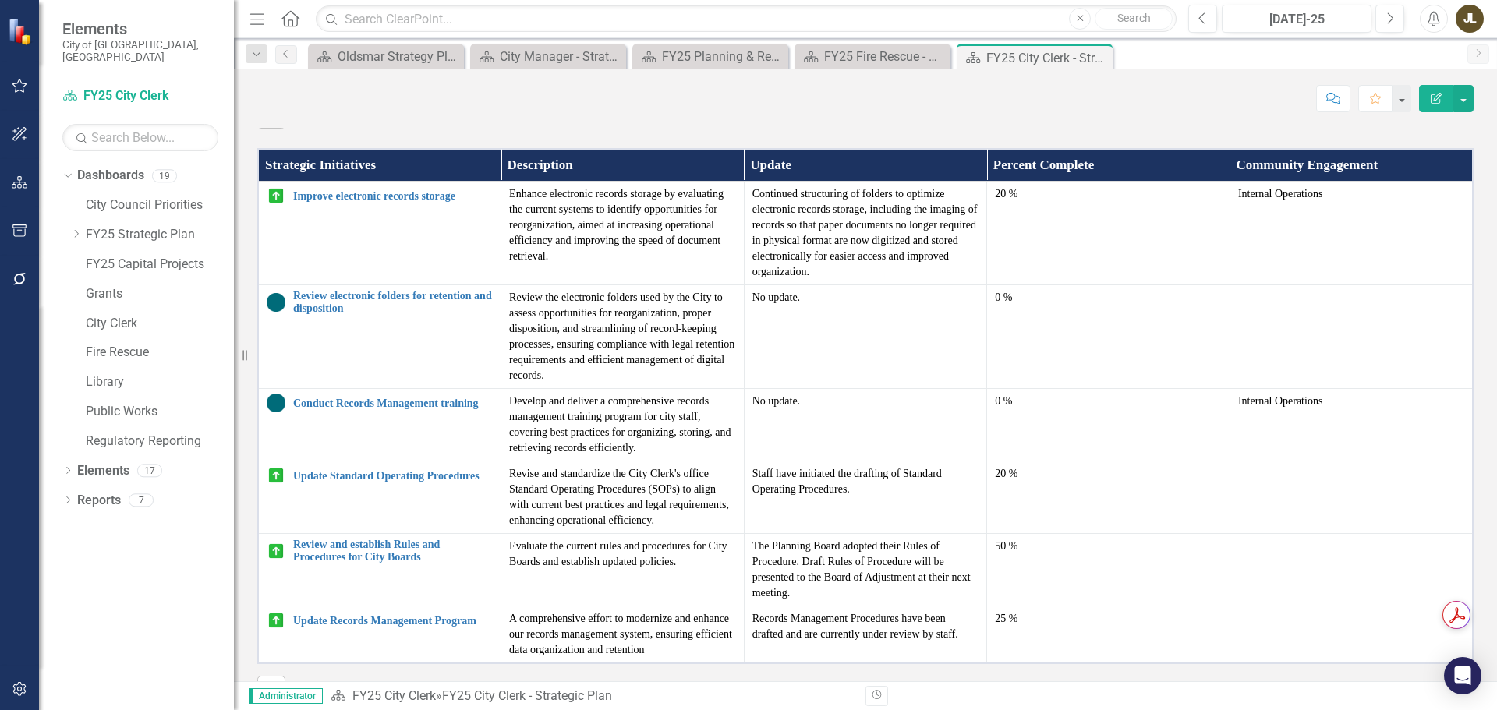
scroll to position [983, 0]
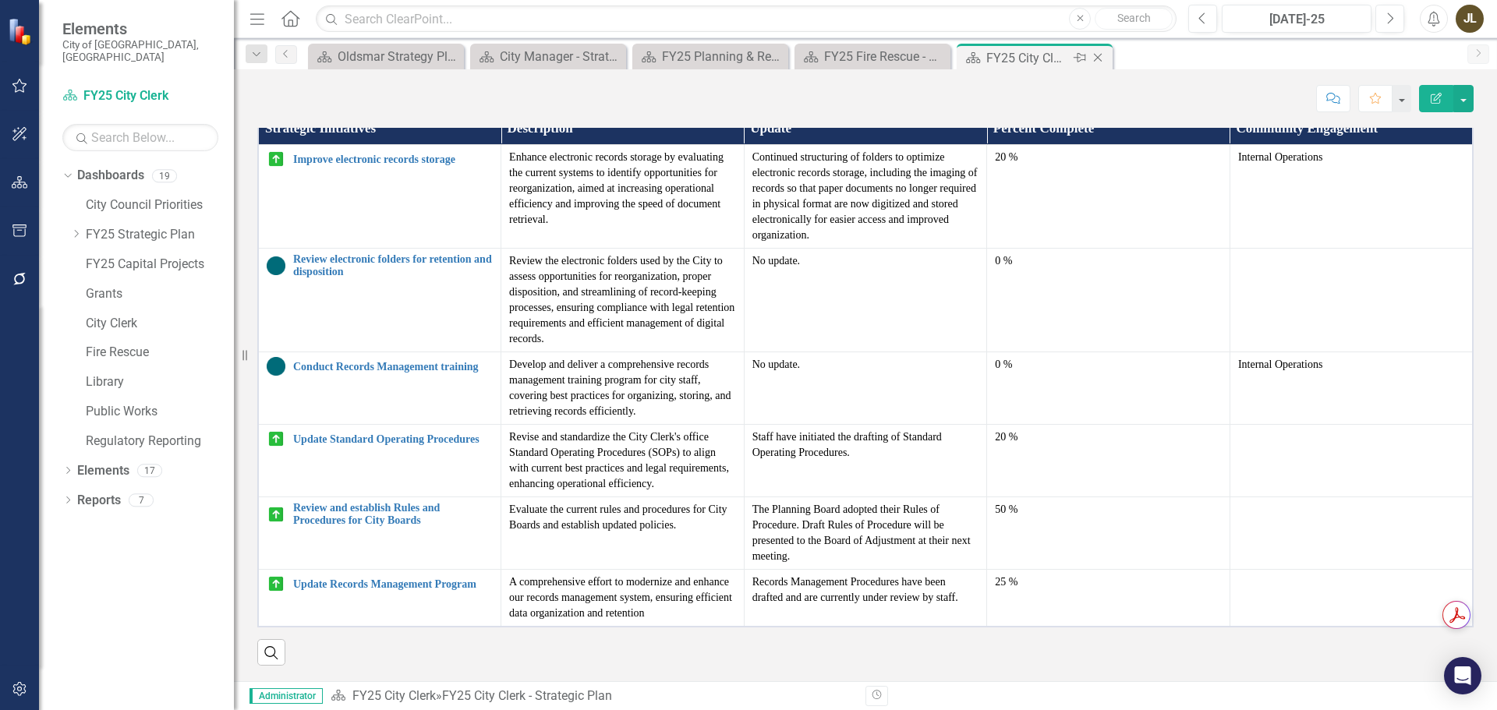
click at [1097, 58] on icon "Close" at bounding box center [1098, 57] width 16 height 12
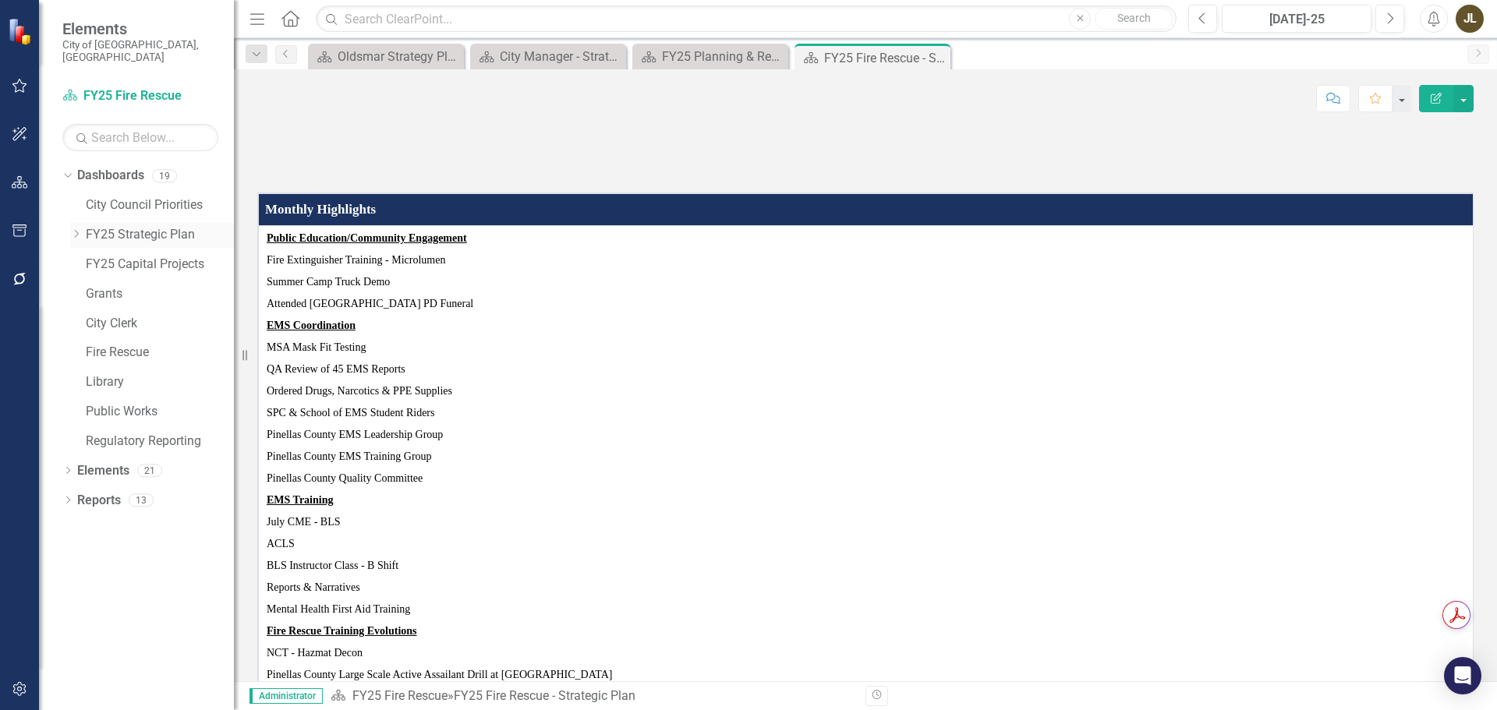
click at [76, 229] on icon "Dropdown" at bounding box center [76, 233] width 12 height 9
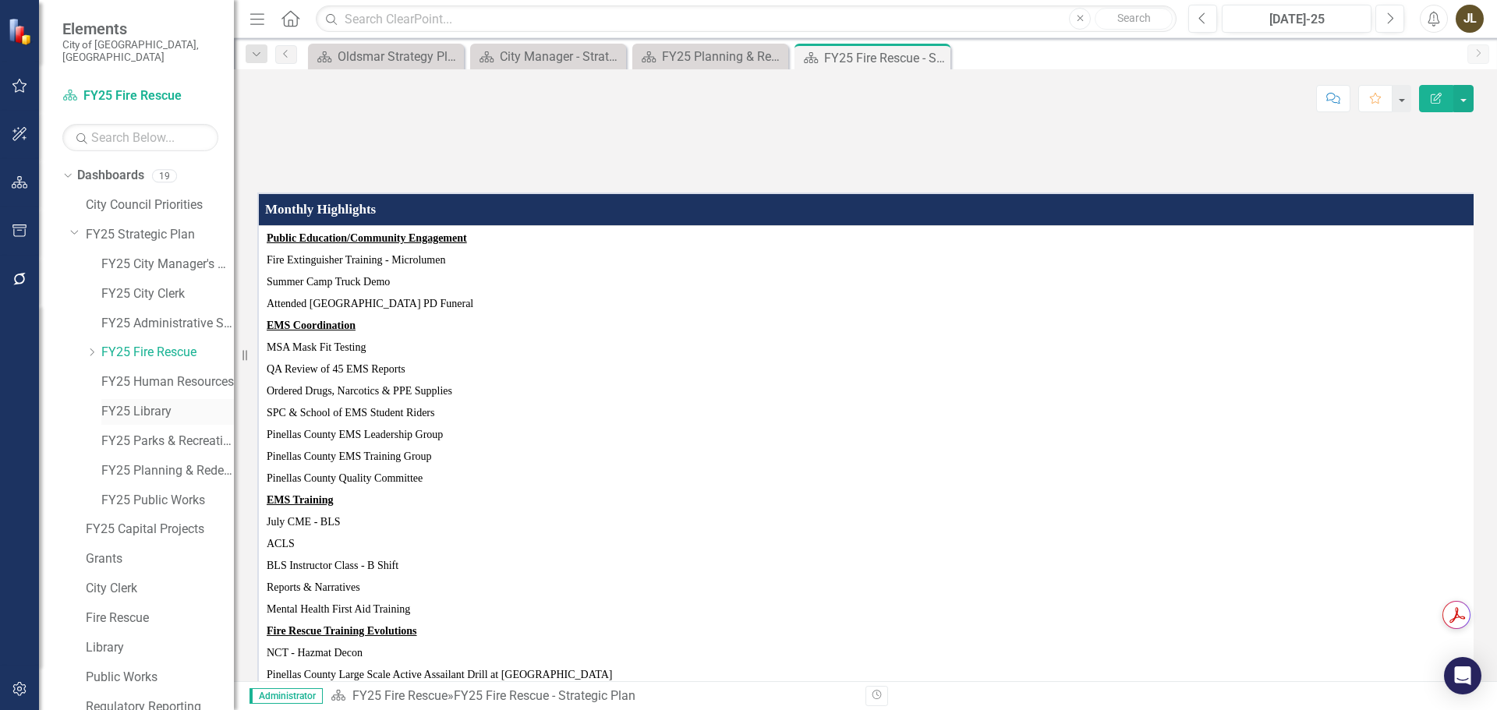
click at [130, 403] on link "FY25 Library" at bounding box center [167, 412] width 133 height 18
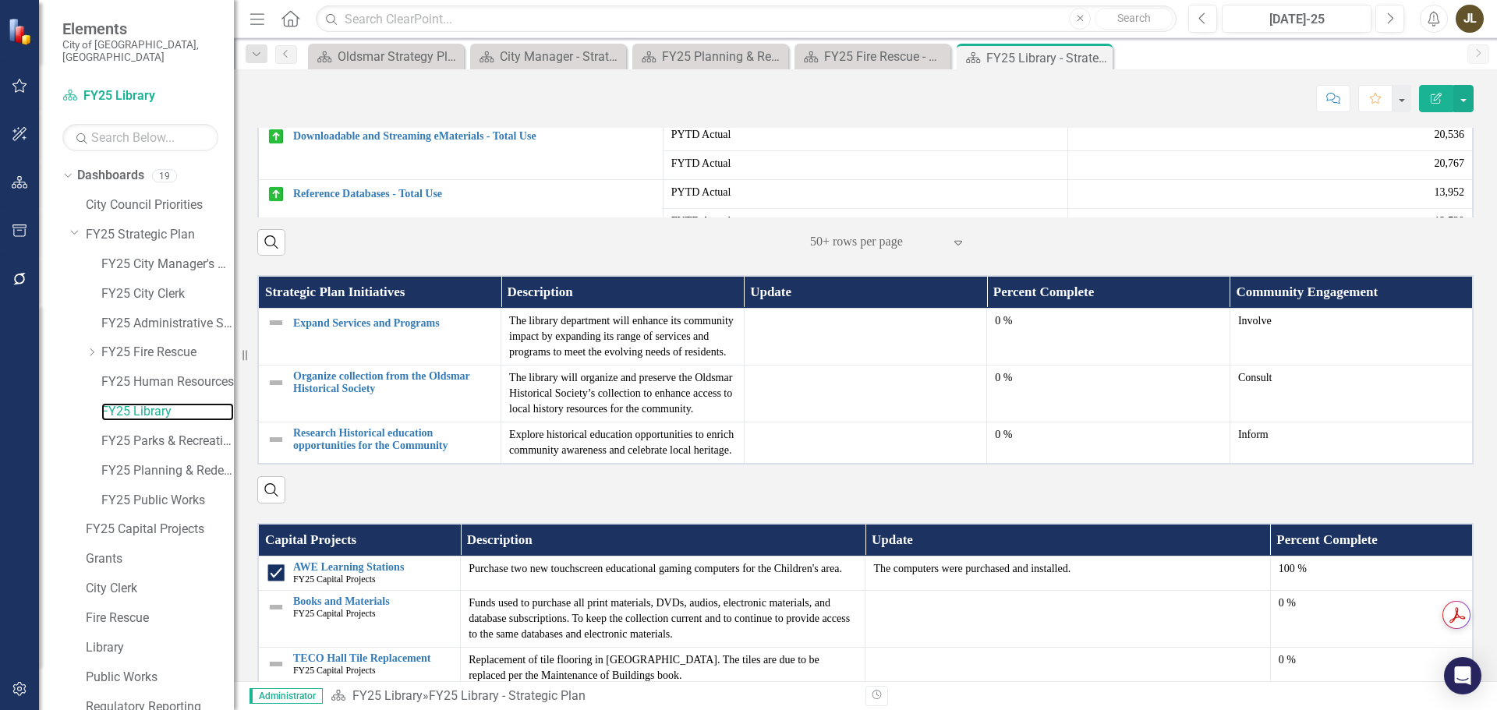
scroll to position [674, 0]
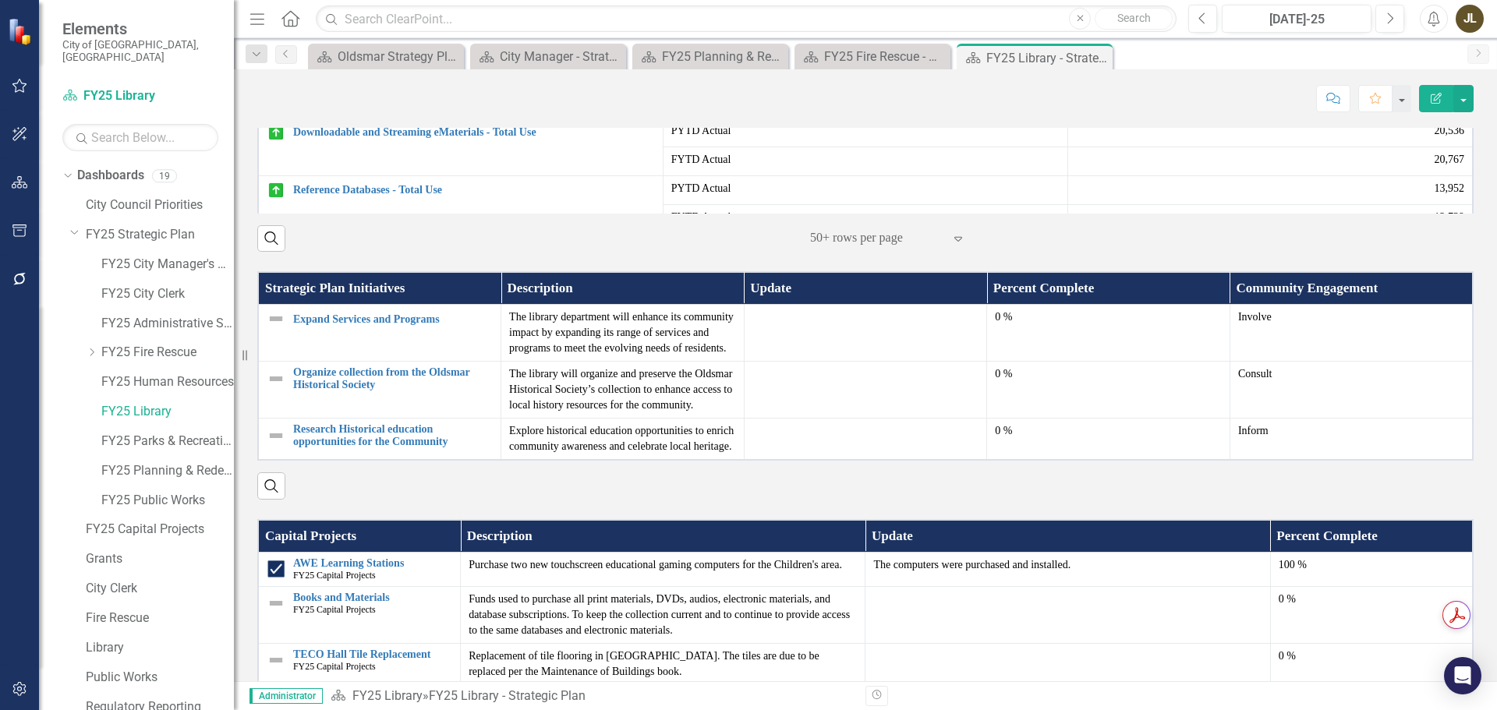
click at [278, 113] on img at bounding box center [276, 103] width 19 height 19
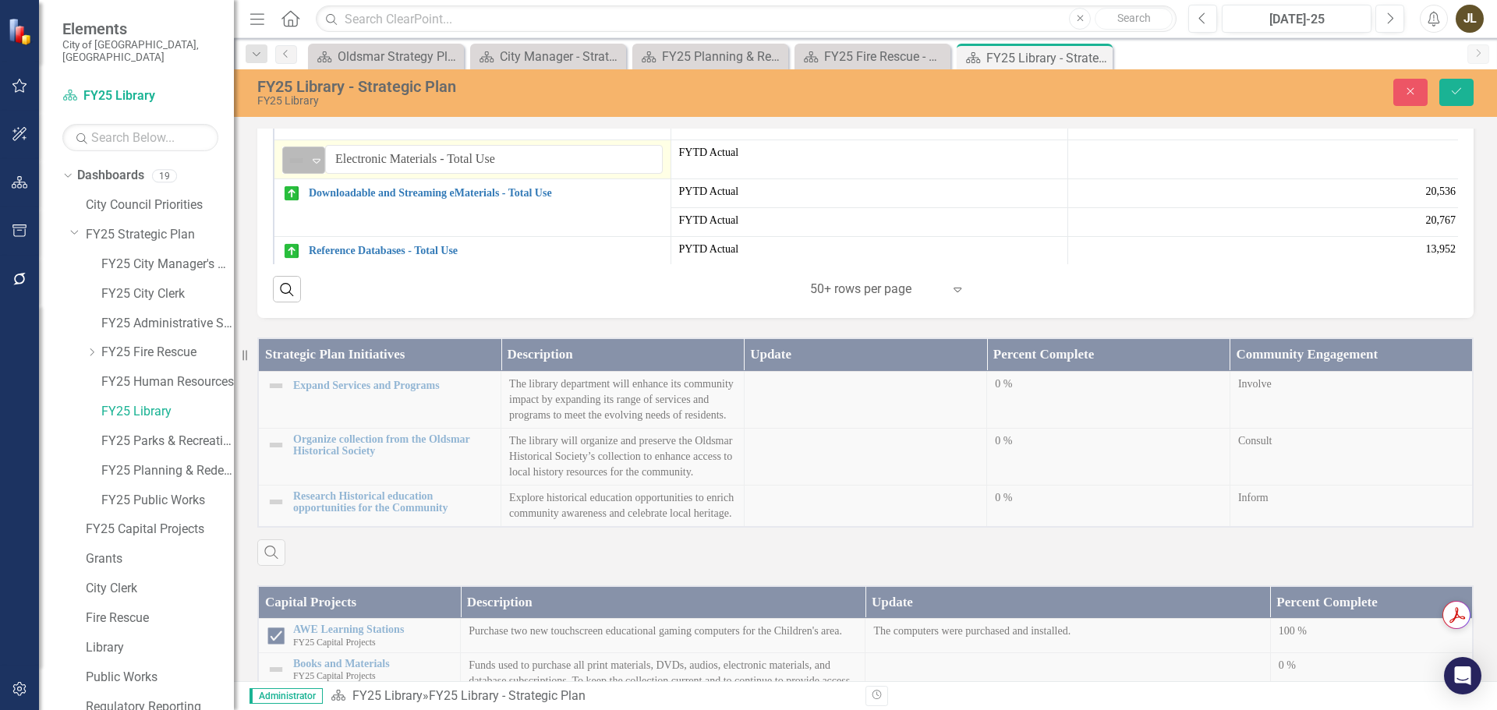
click at [305, 331] on div "Elements City of Oldsmar, FL Dashboard FY25 Library Search Dropdown Dashboards …" at bounding box center [748, 355] width 1497 height 710
click at [1459, 97] on button "Save" at bounding box center [1457, 92] width 34 height 27
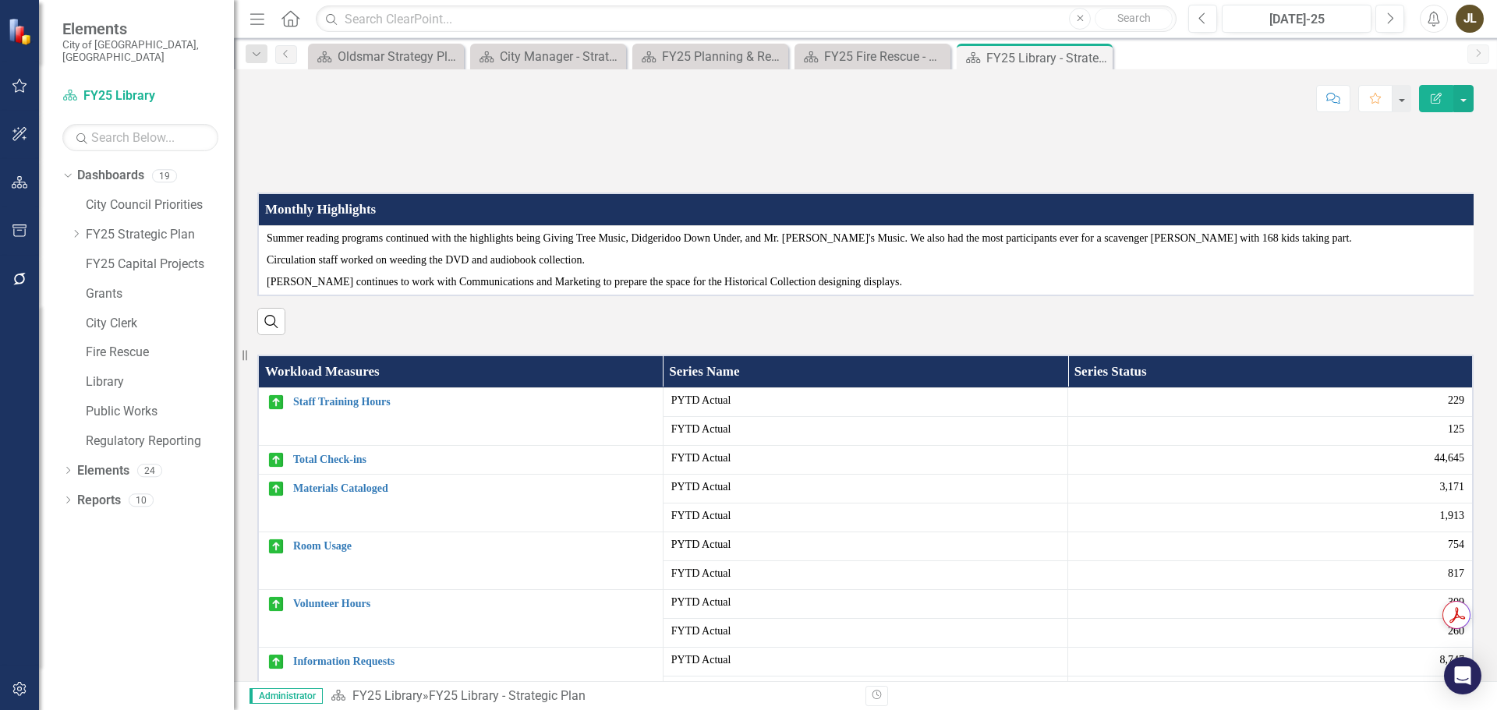
scroll to position [909, 0]
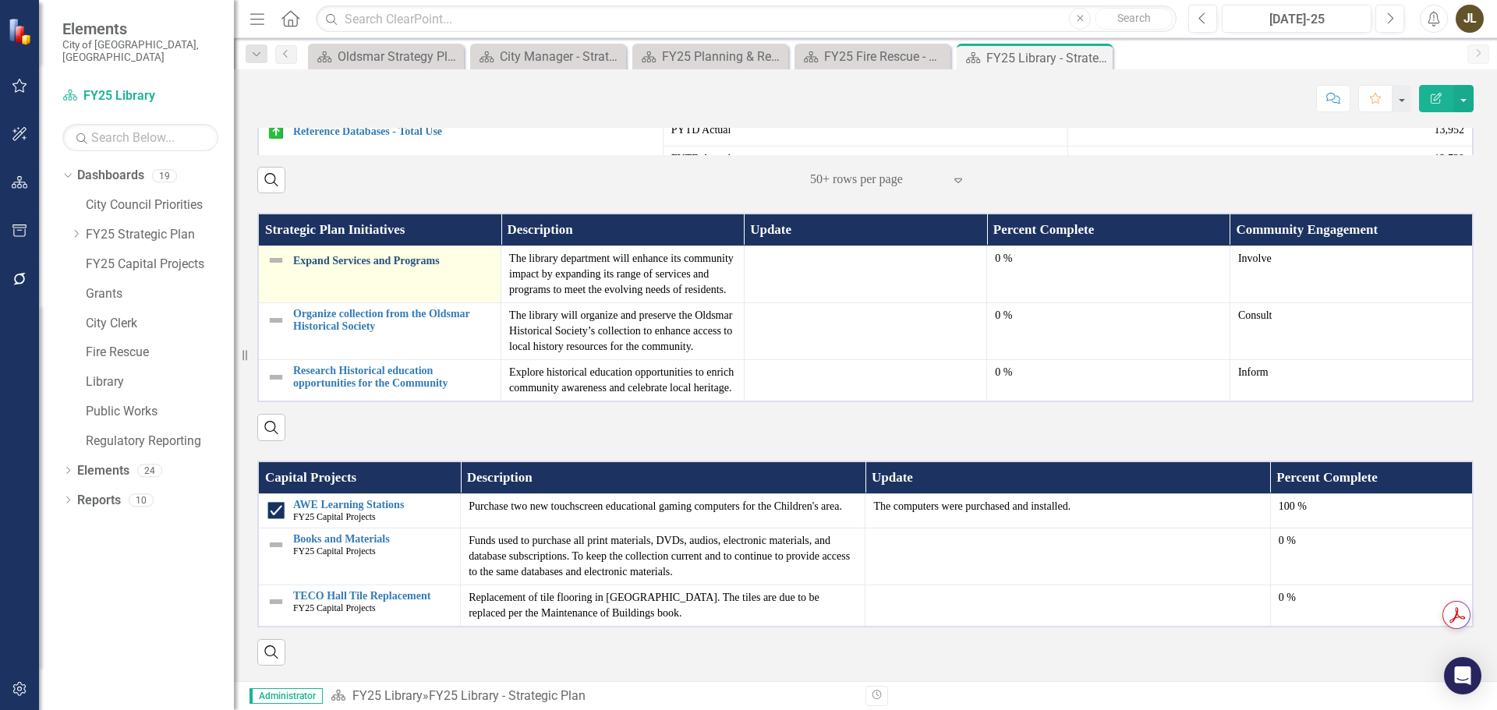
click at [347, 257] on link "Expand Services and Programs" at bounding box center [393, 261] width 200 height 12
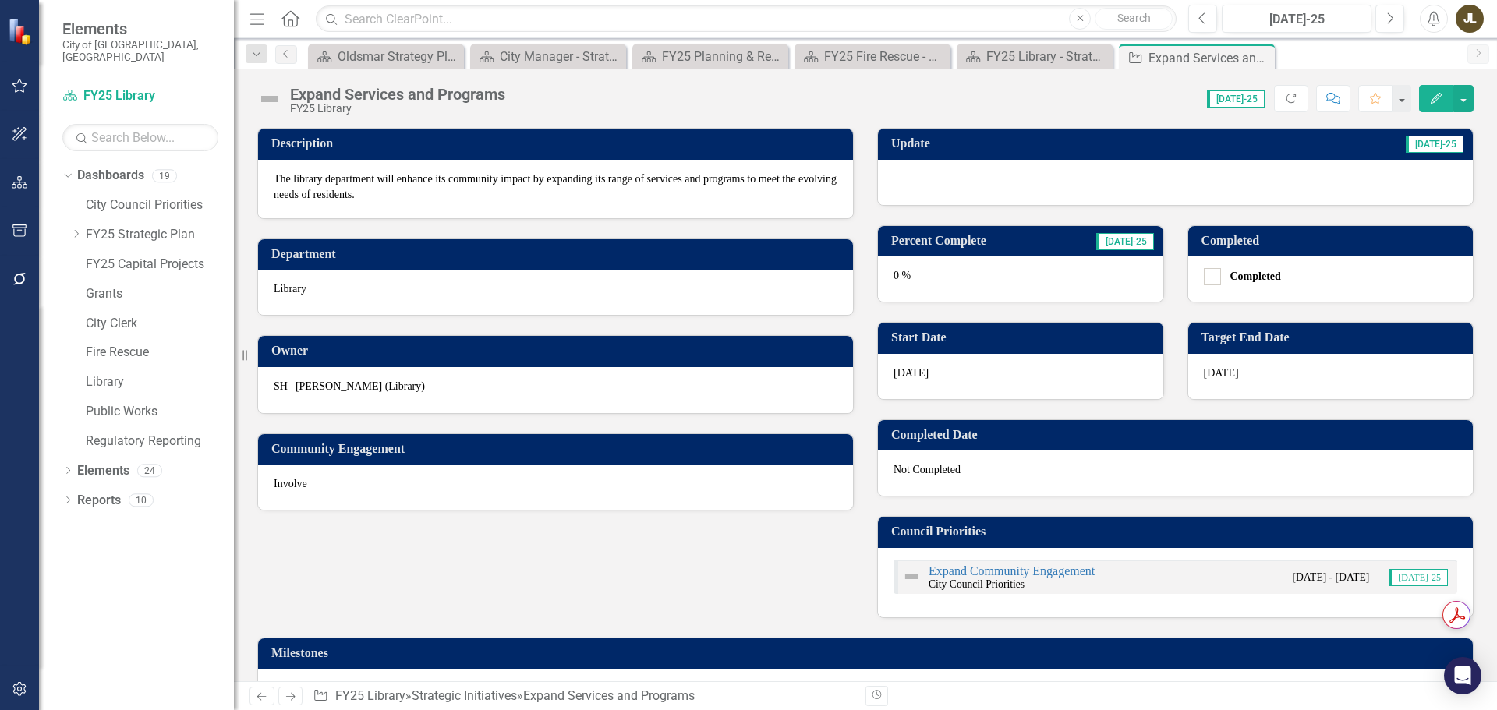
click at [1058, 178] on div at bounding box center [1175, 182] width 595 height 45
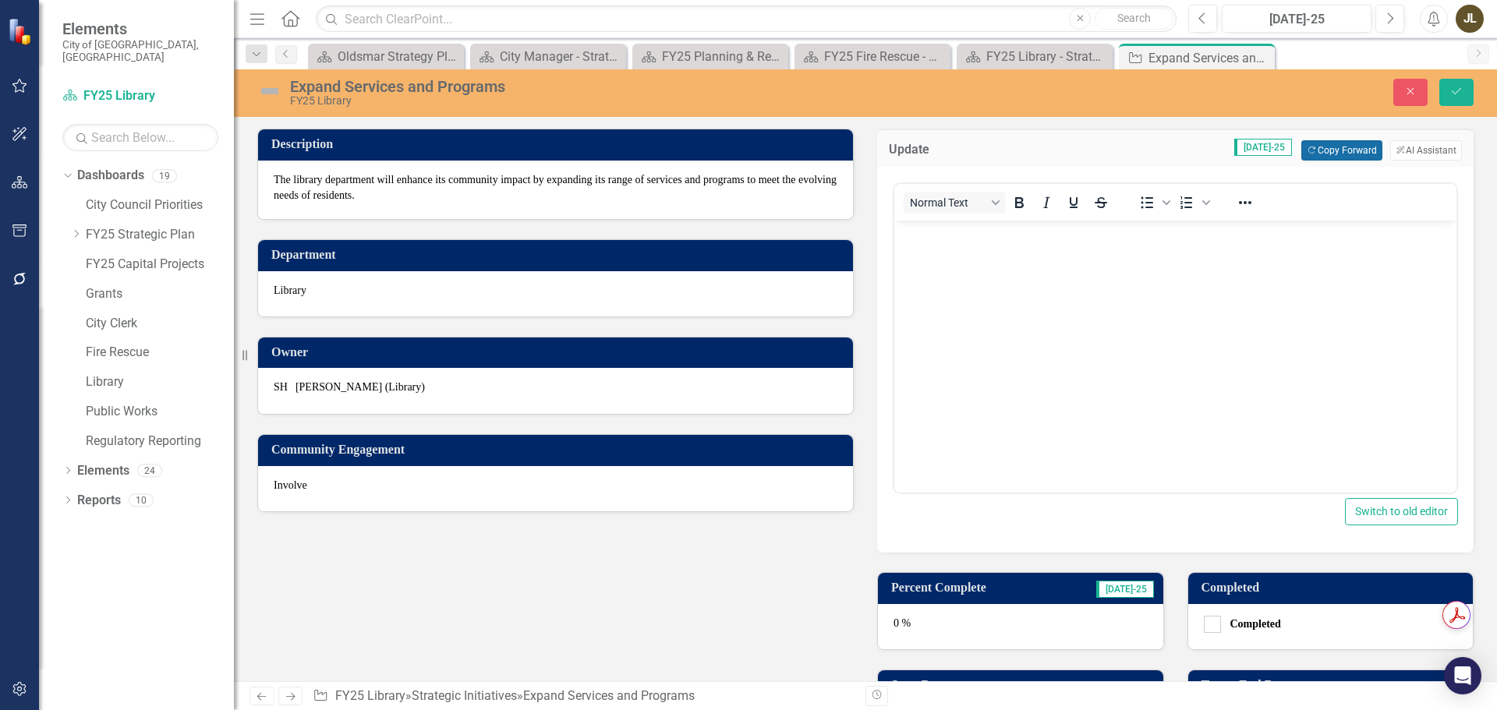
click at [1311, 143] on button "Copy Forward Copy Forward" at bounding box center [1341, 150] width 80 height 20
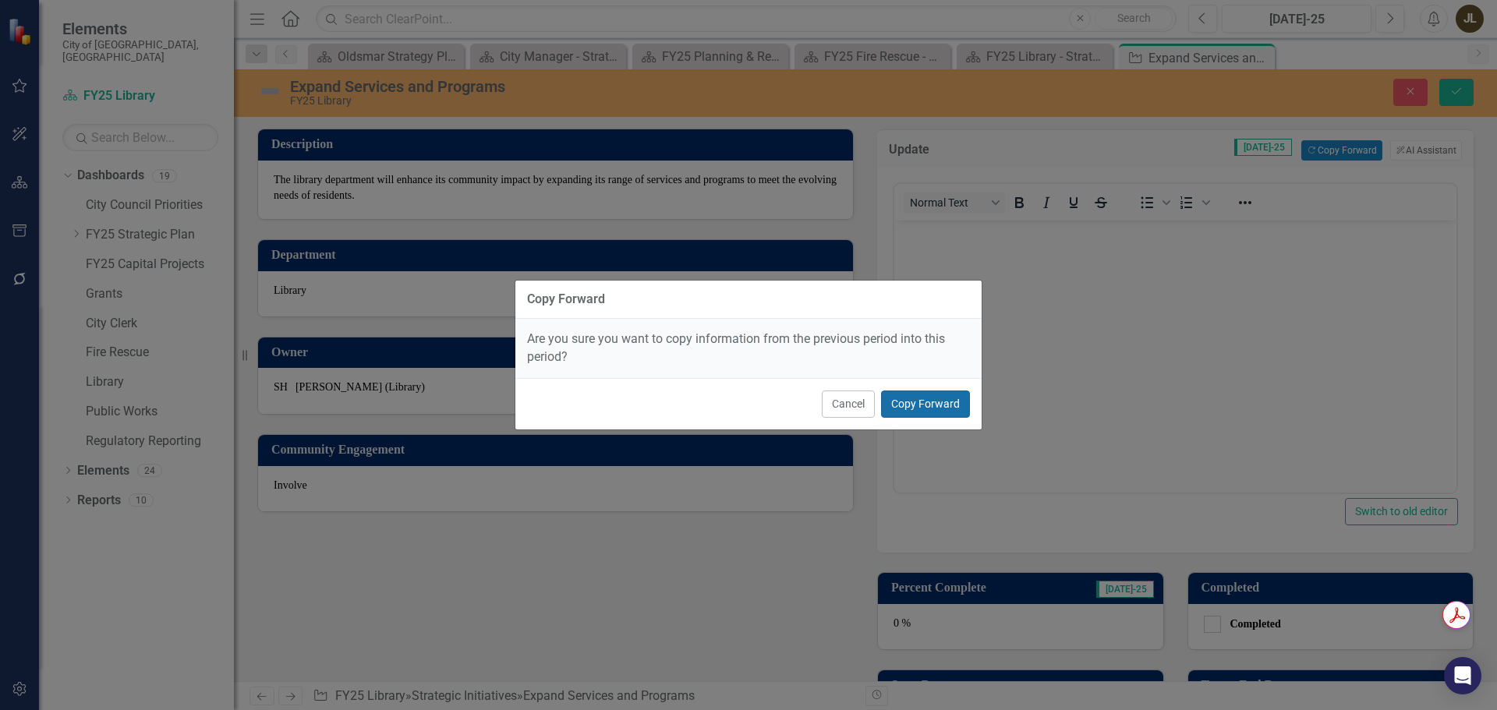
click at [905, 395] on button "Copy Forward" at bounding box center [925, 404] width 89 height 27
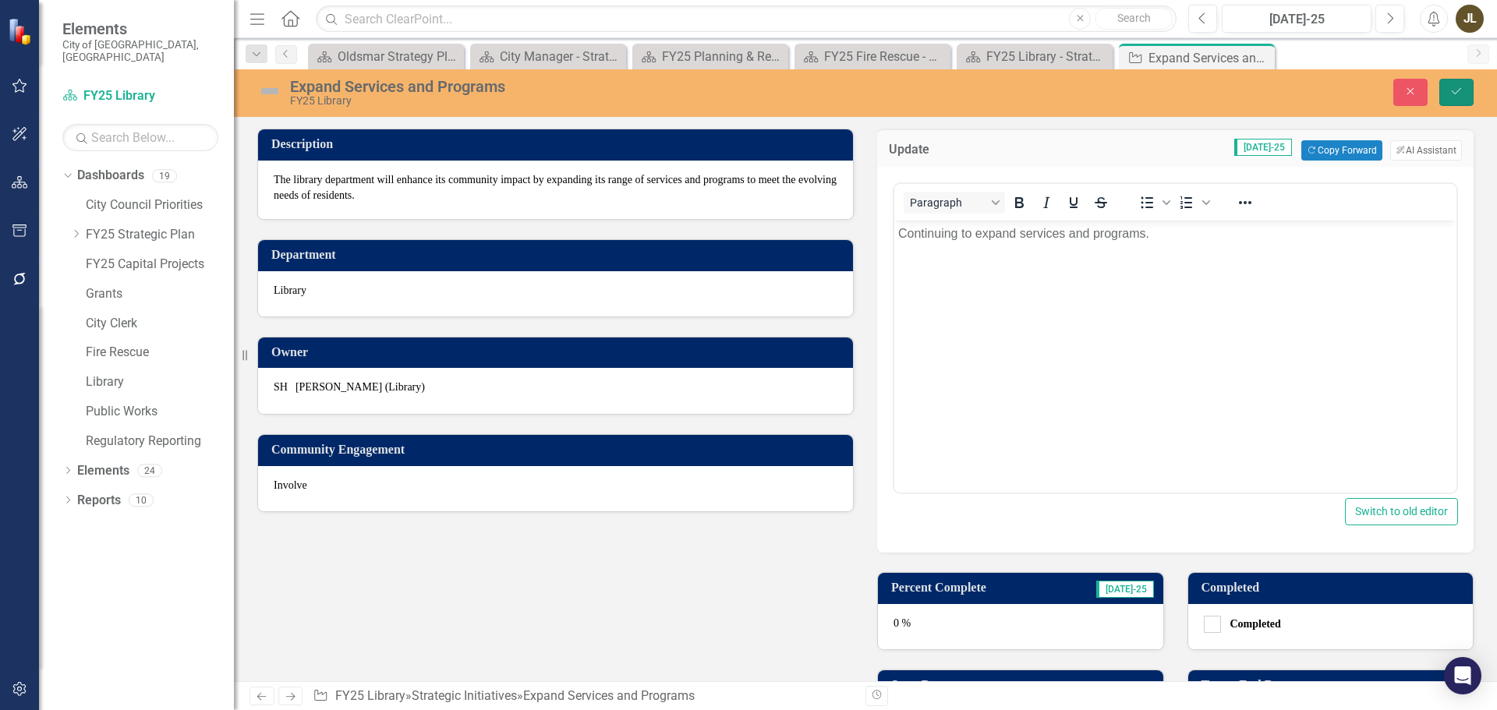
click at [1462, 83] on button "Save" at bounding box center [1457, 92] width 34 height 27
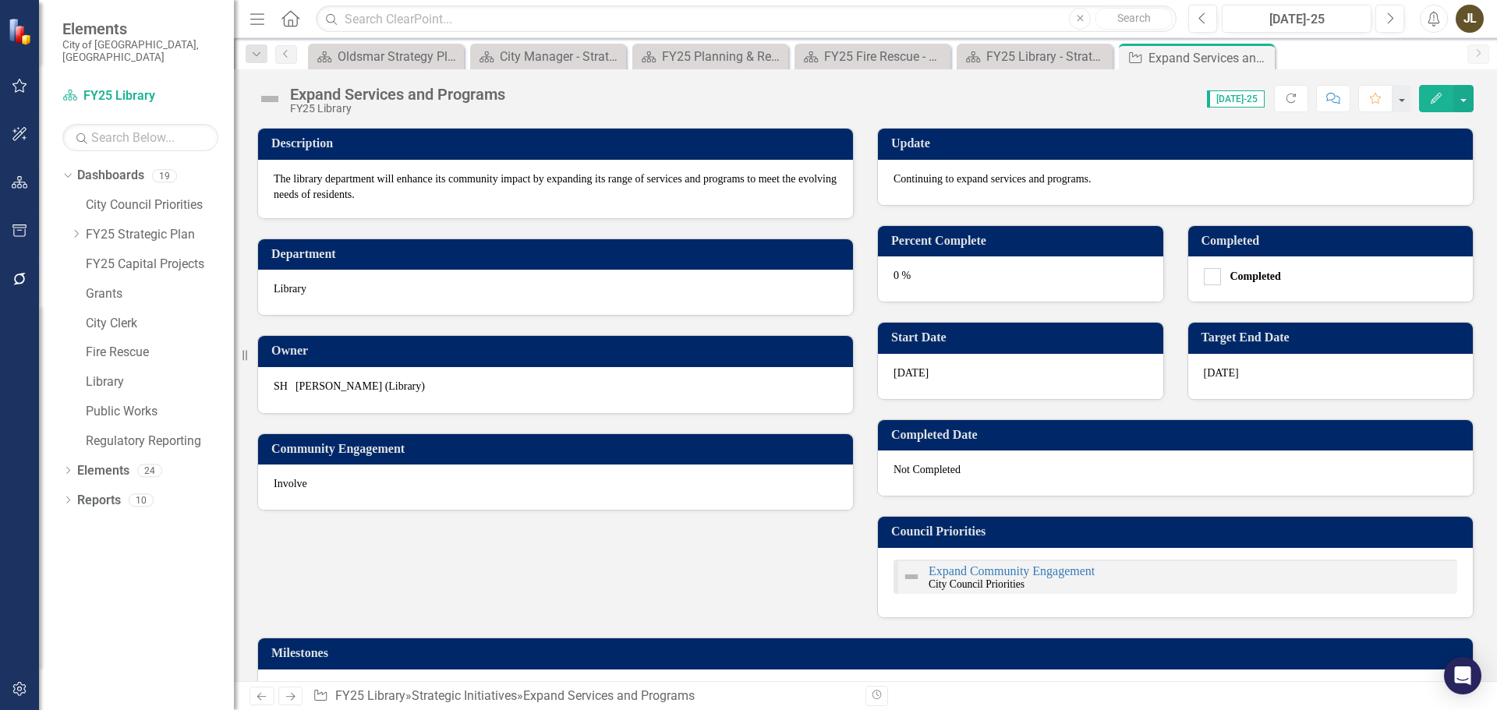
click at [259, 94] on img at bounding box center [269, 99] width 25 height 25
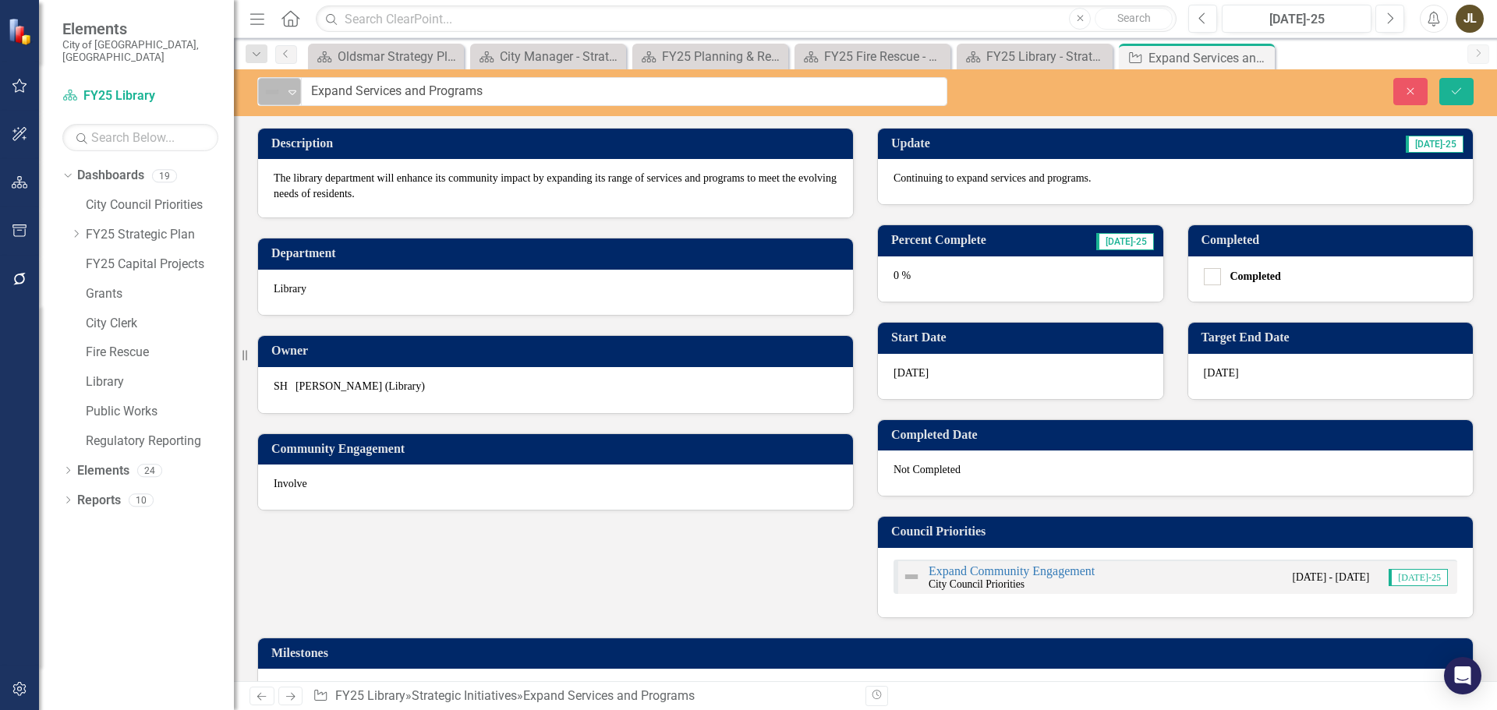
click at [267, 101] on div "Not Defined" at bounding box center [272, 92] width 23 height 22
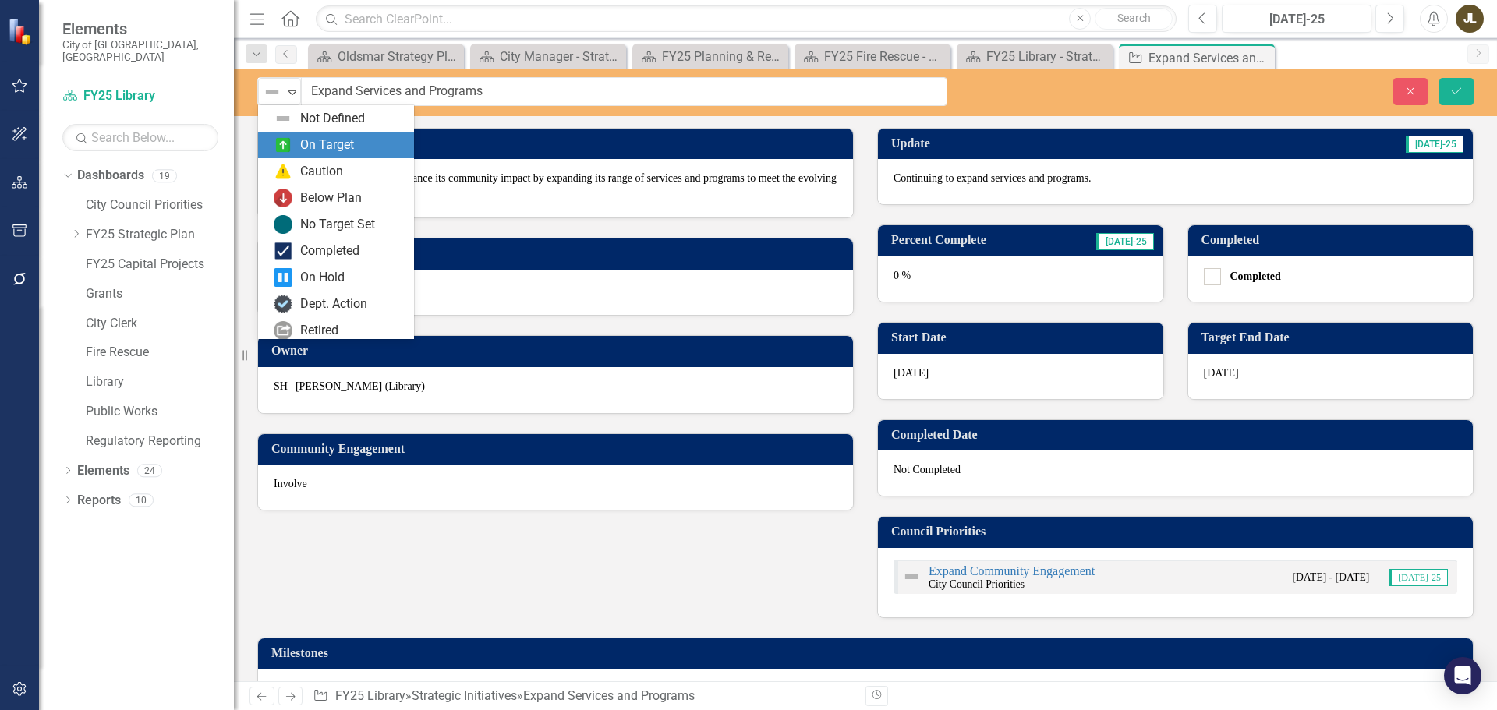
click at [303, 151] on div "On Target" at bounding box center [327, 145] width 54 height 18
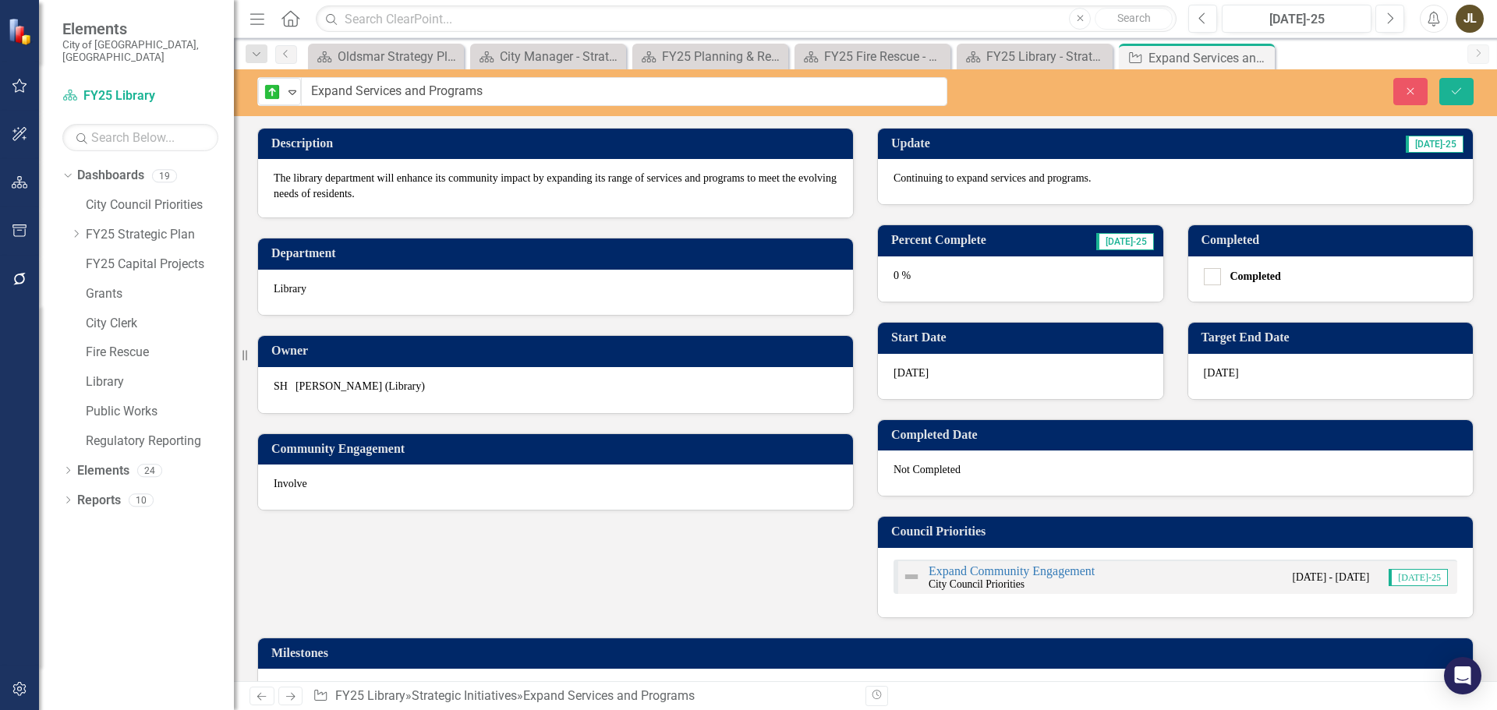
click at [1023, 278] on div "0 %" at bounding box center [1020, 279] width 285 height 45
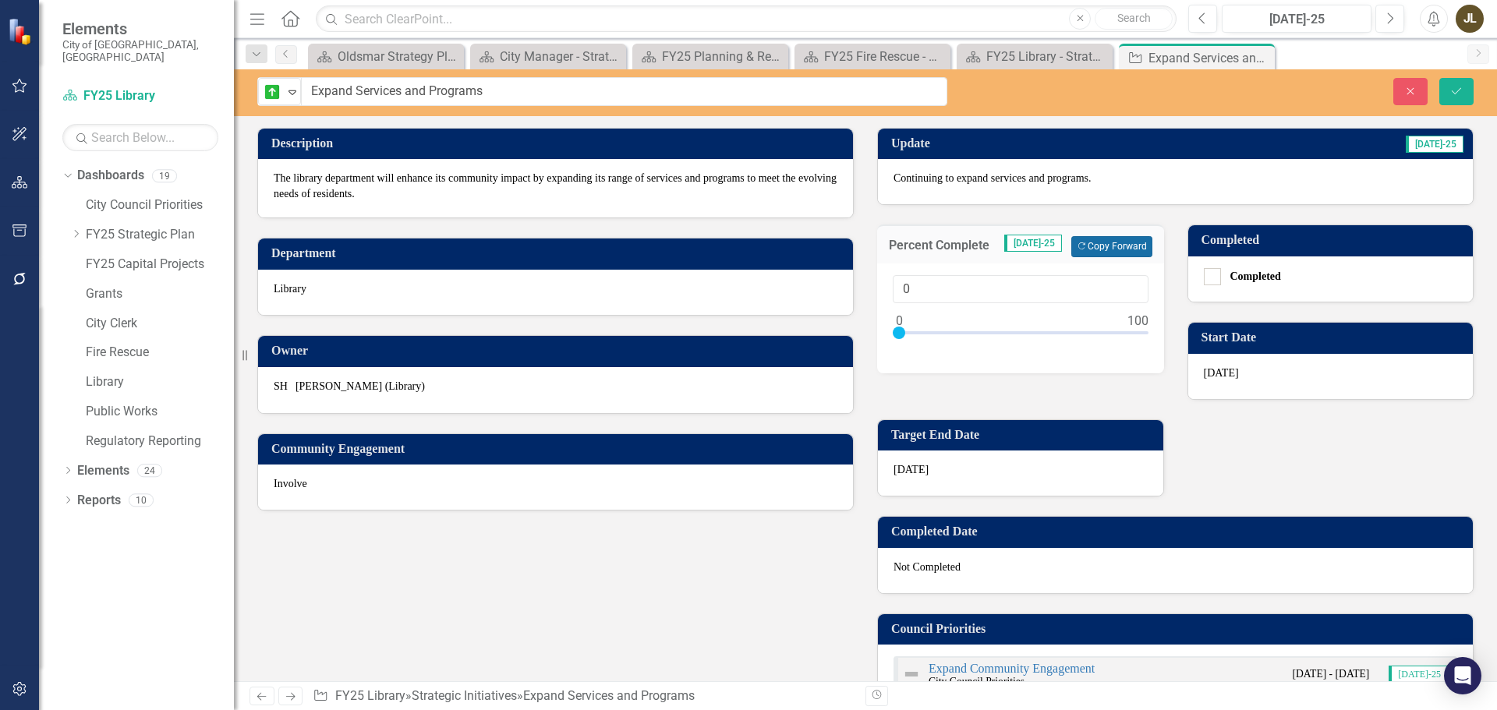
click at [1109, 254] on button "Copy Forward Copy Forward" at bounding box center [1111, 246] width 80 height 20
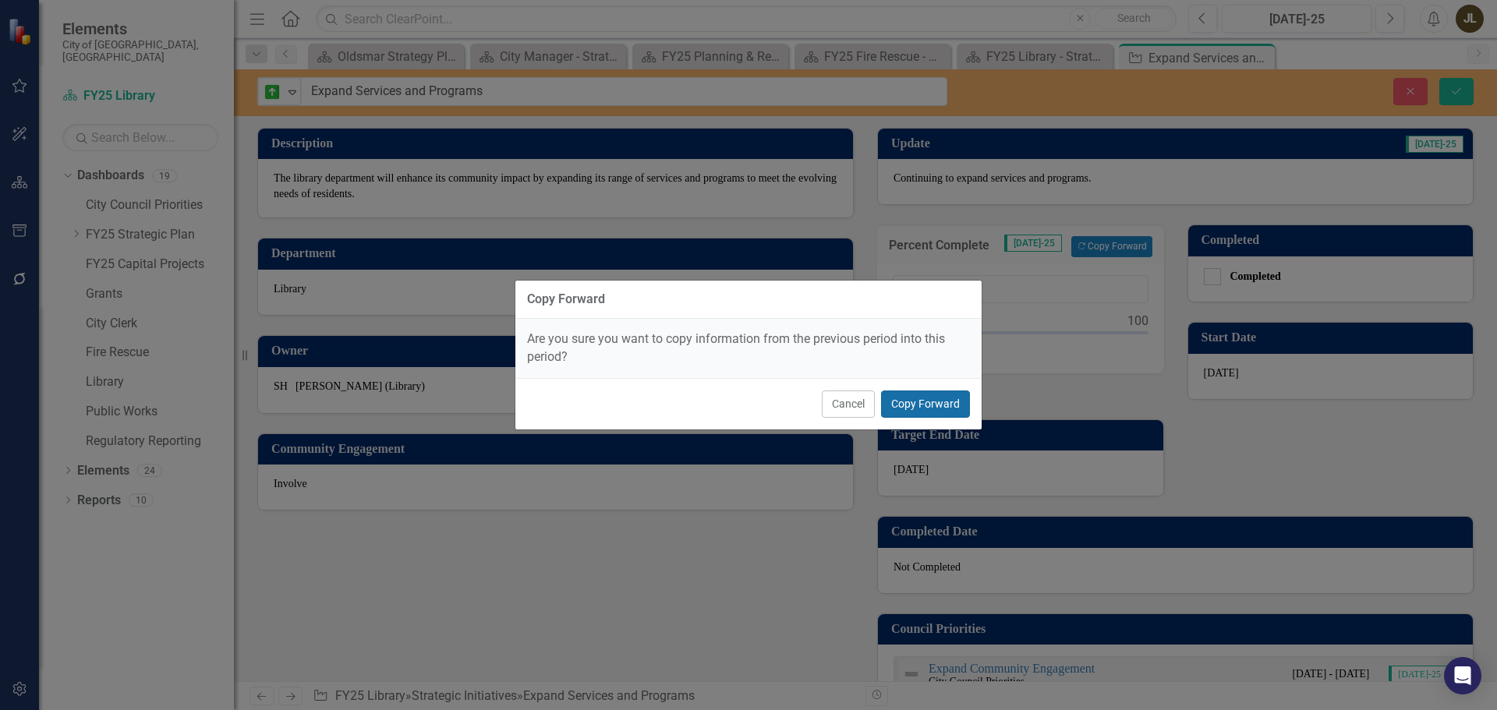
click at [955, 393] on button "Copy Forward" at bounding box center [925, 404] width 89 height 27
type input "50"
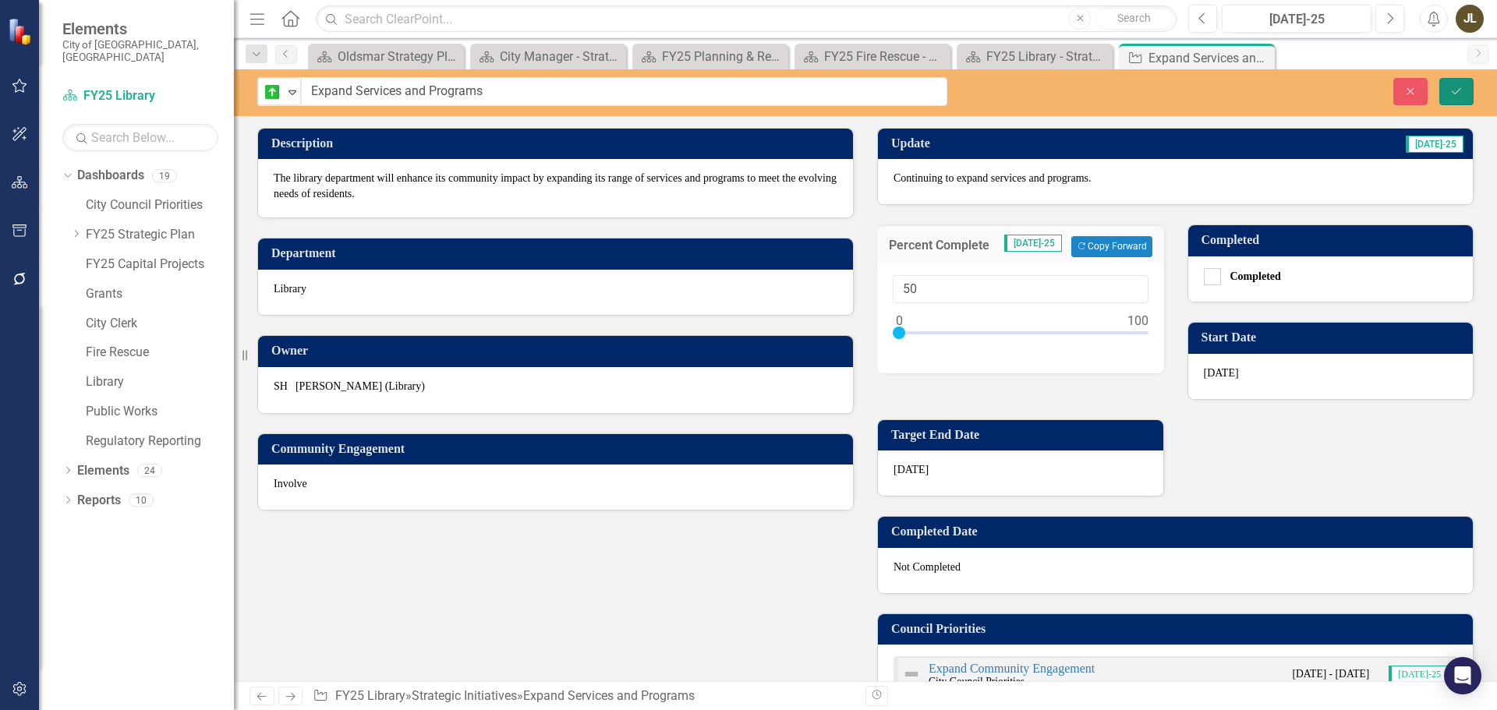
click at [1458, 87] on icon "Save" at bounding box center [1457, 91] width 14 height 11
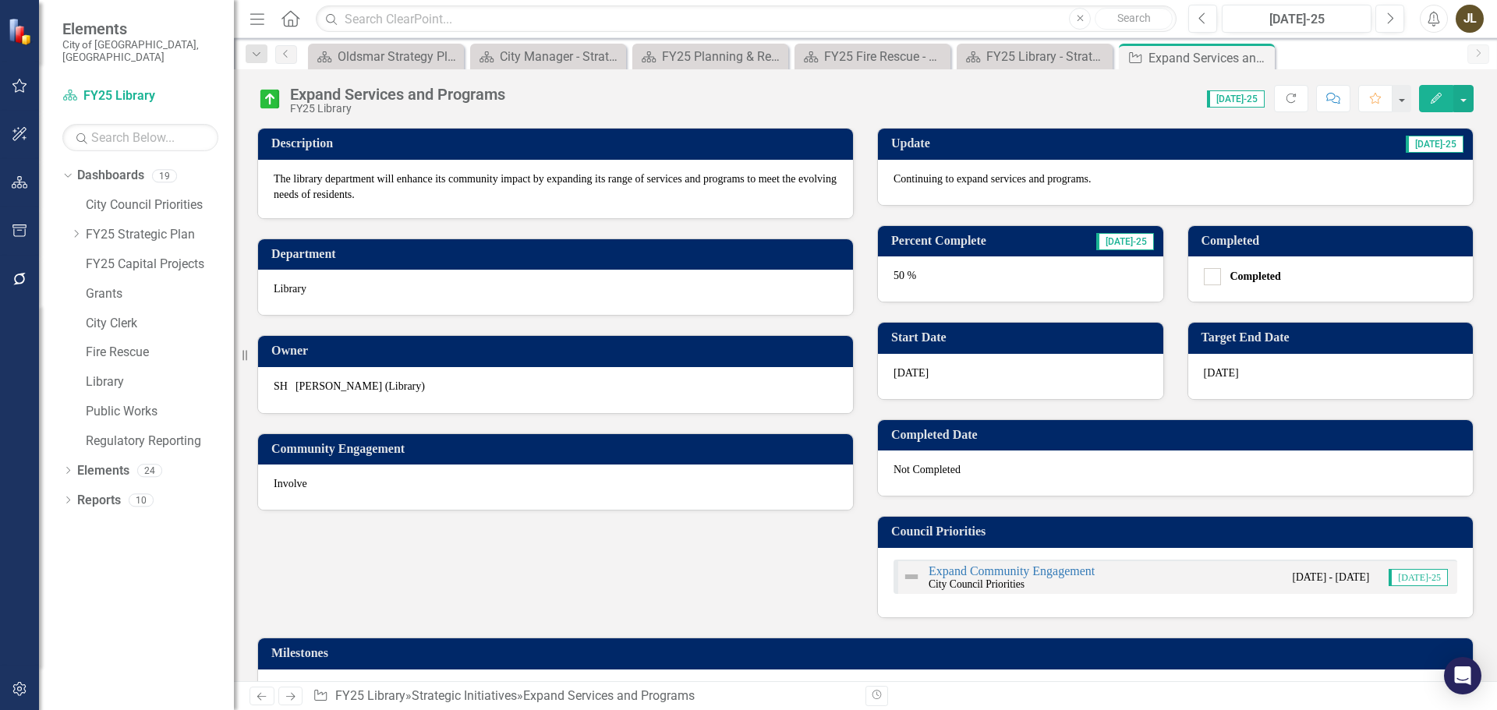
click at [298, 692] on link "Next" at bounding box center [290, 696] width 25 height 19
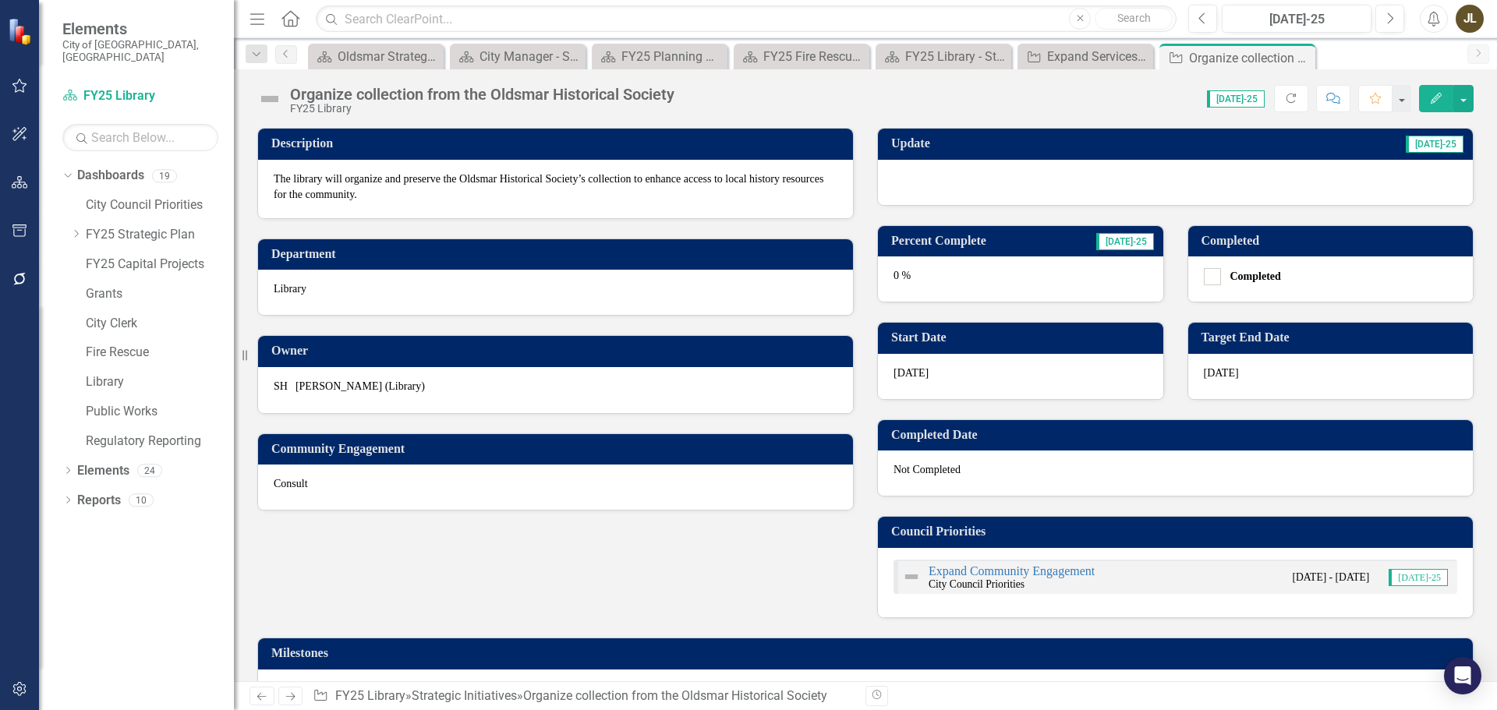
click at [1038, 166] on div at bounding box center [1175, 182] width 595 height 45
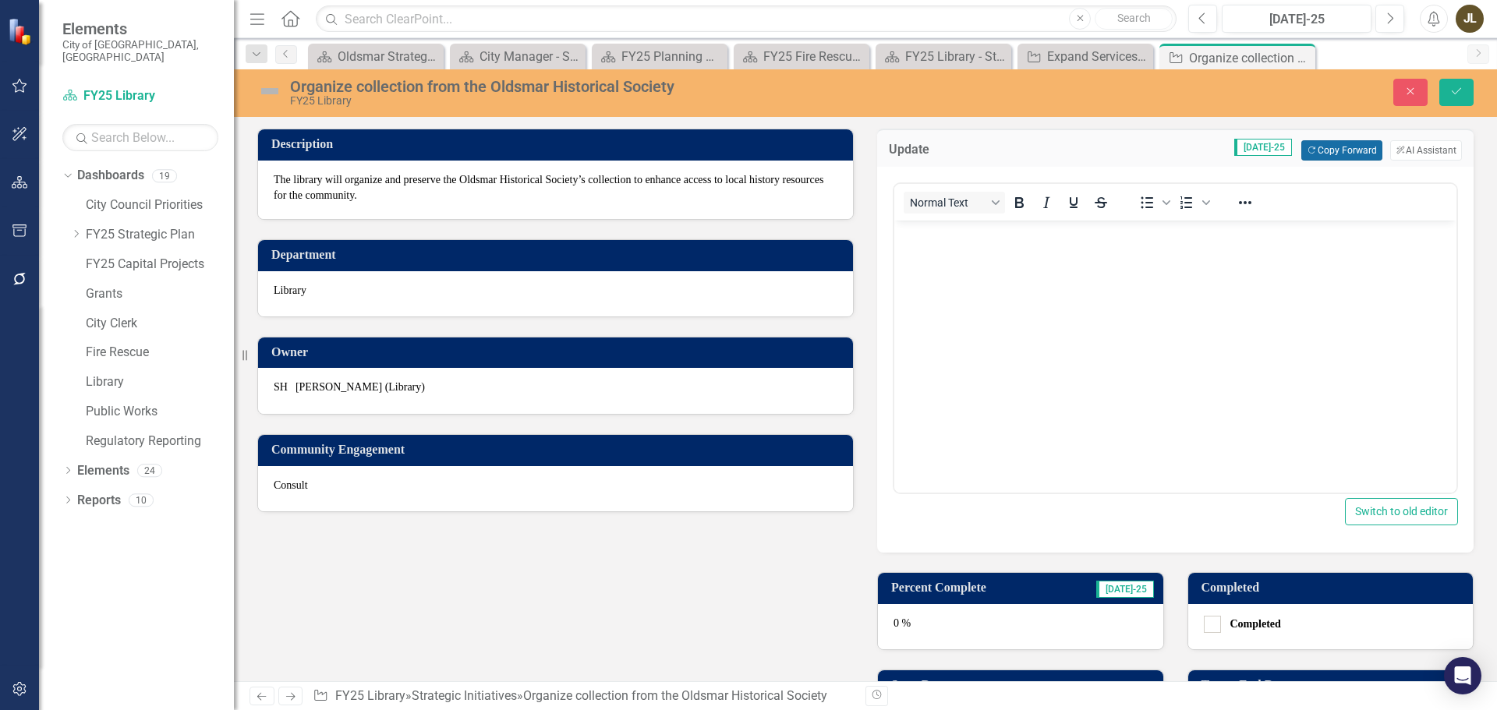
click at [1338, 145] on button "Copy Forward Copy Forward" at bounding box center [1341, 150] width 80 height 20
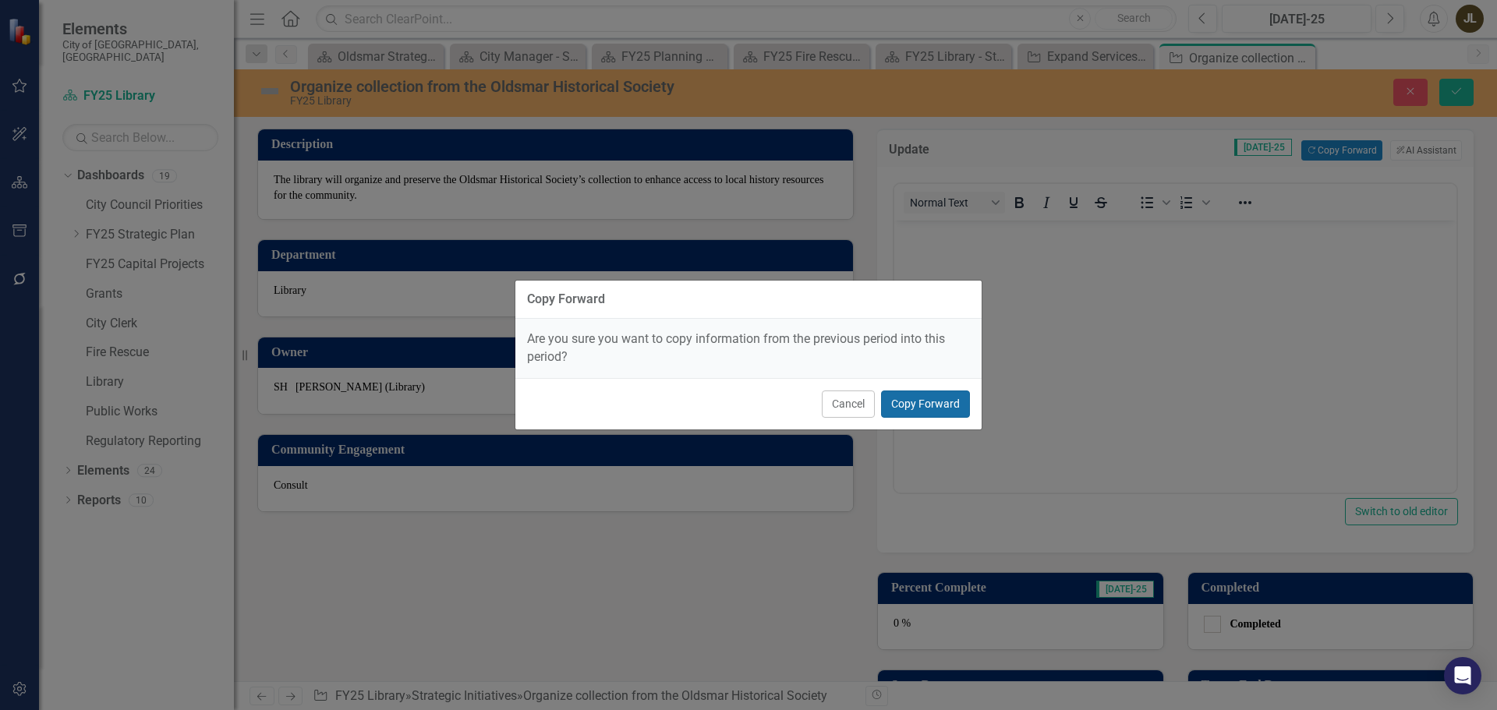
click at [906, 406] on button "Copy Forward" at bounding box center [925, 404] width 89 height 27
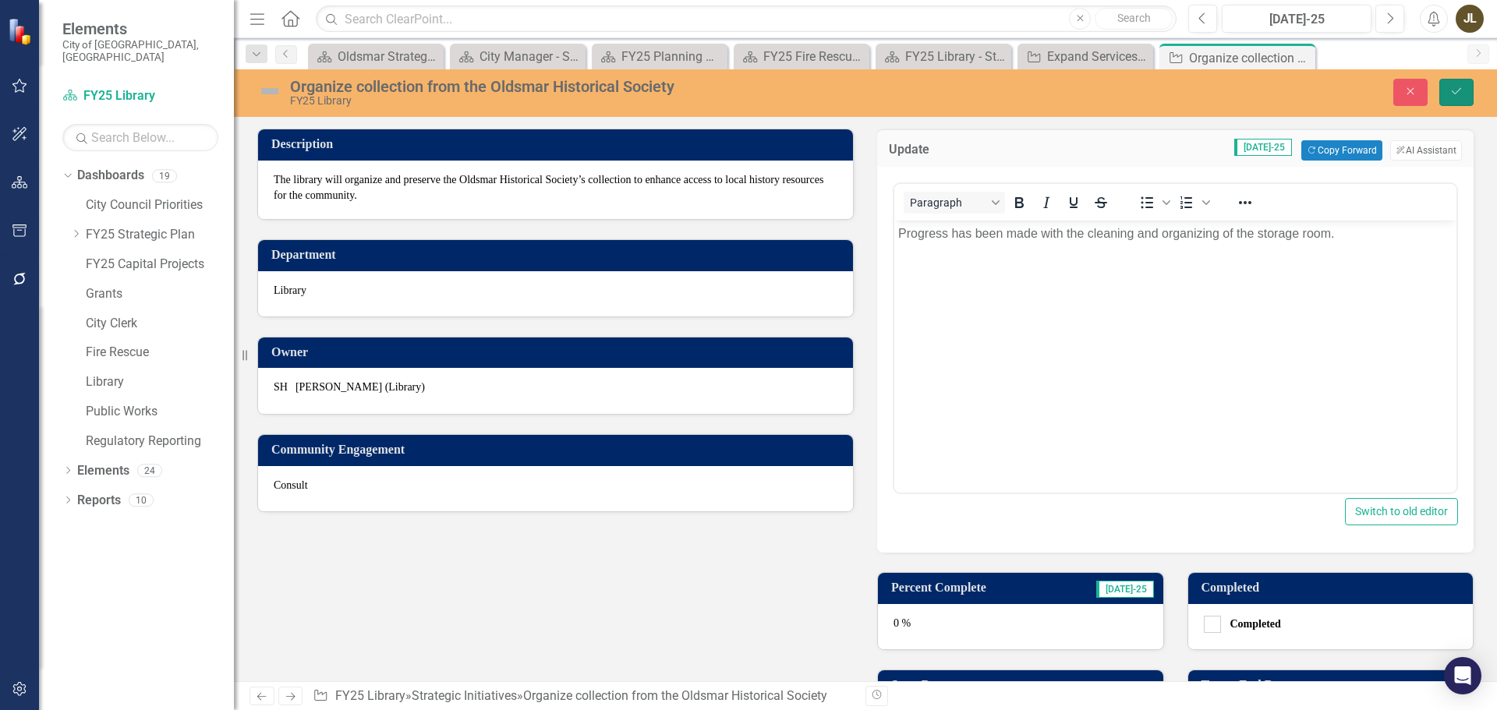
click at [1449, 93] on button "Save" at bounding box center [1457, 92] width 34 height 27
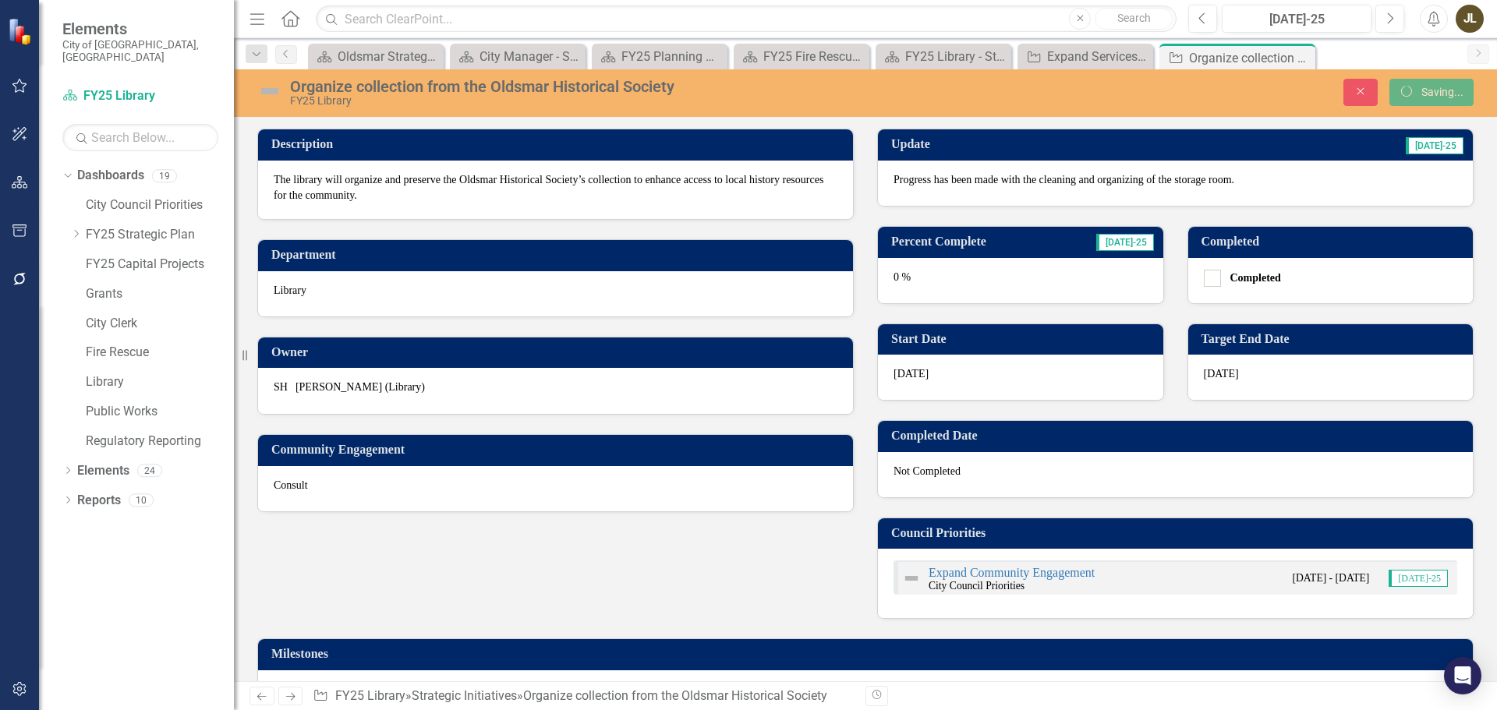
click at [270, 90] on img at bounding box center [269, 91] width 25 height 25
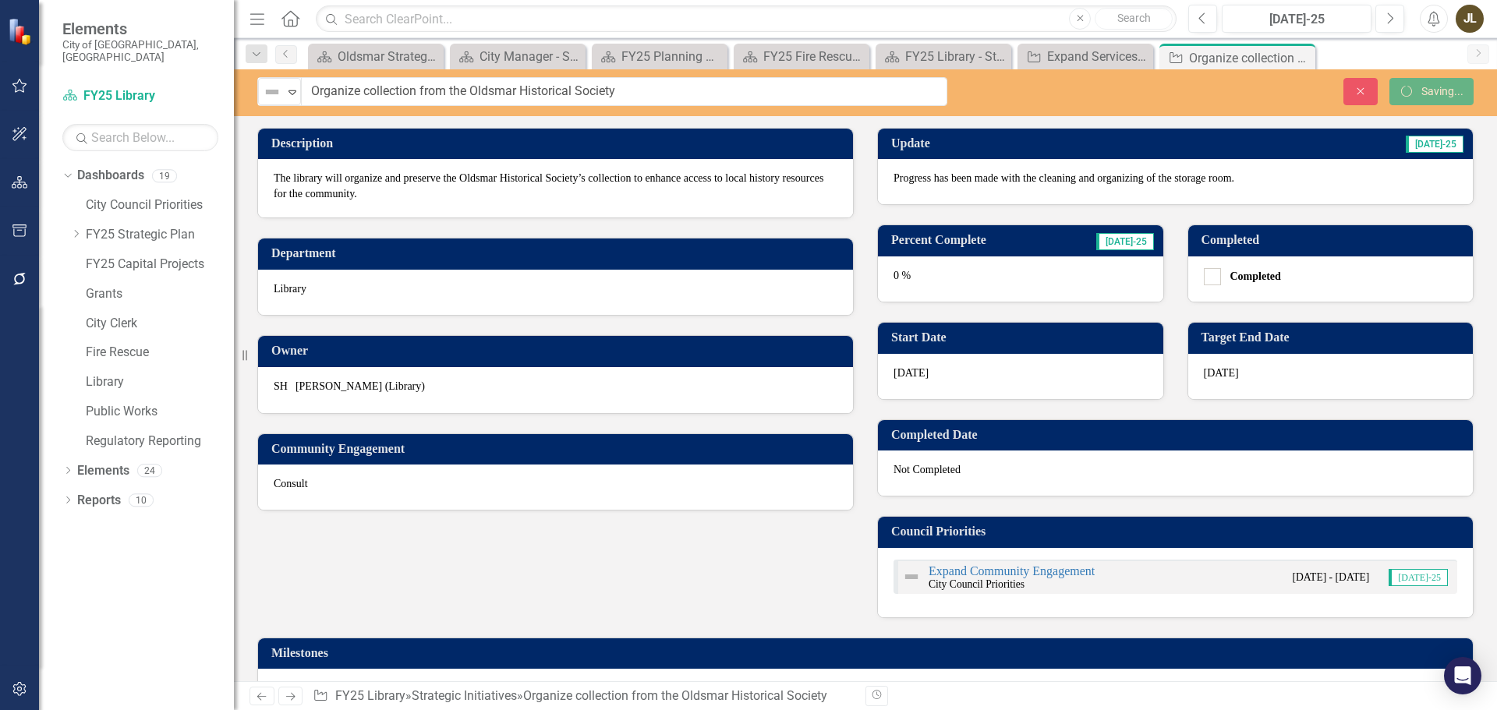
click at [270, 90] on img at bounding box center [272, 92] width 19 height 19
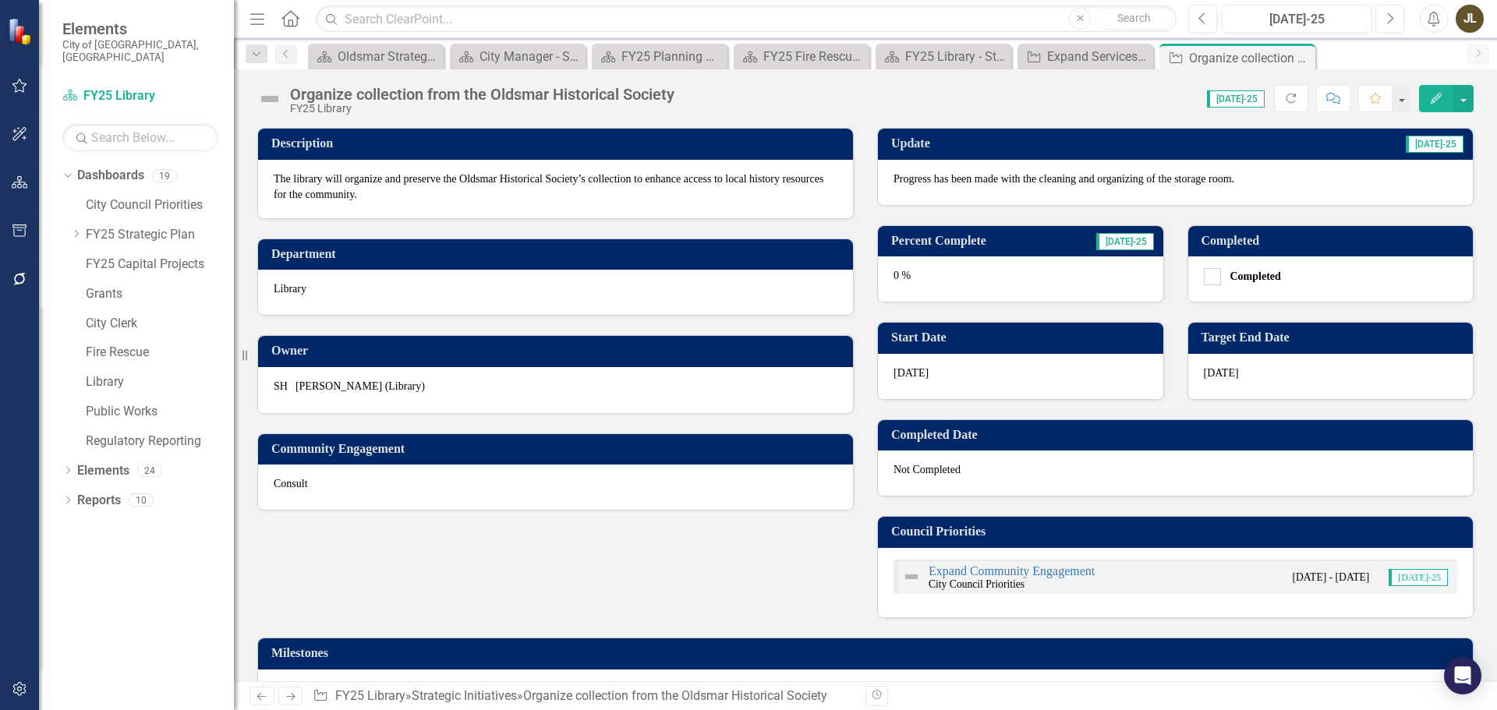
click at [293, 156] on td "Description" at bounding box center [558, 146] width 574 height 26
click at [271, 99] on img at bounding box center [269, 99] width 25 height 25
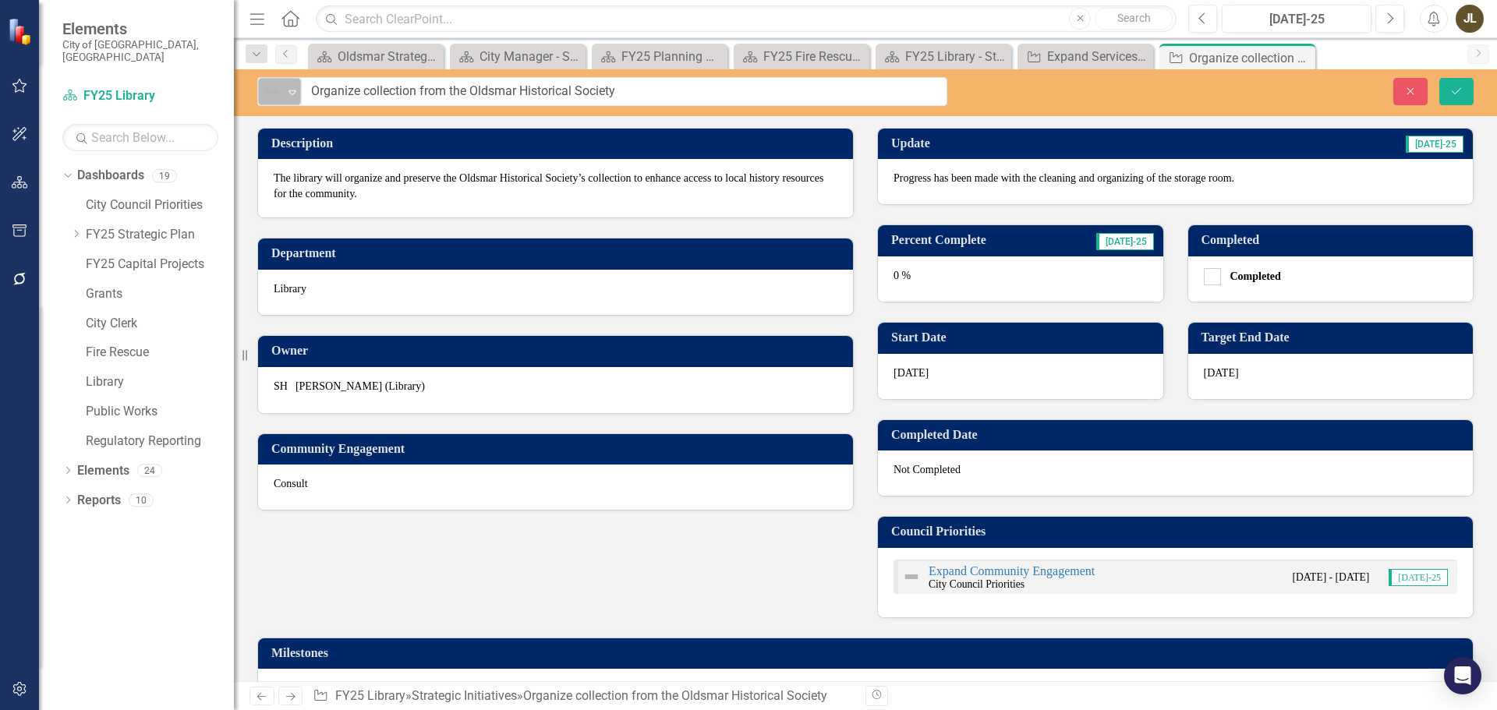
click at [271, 100] on img at bounding box center [272, 92] width 19 height 19
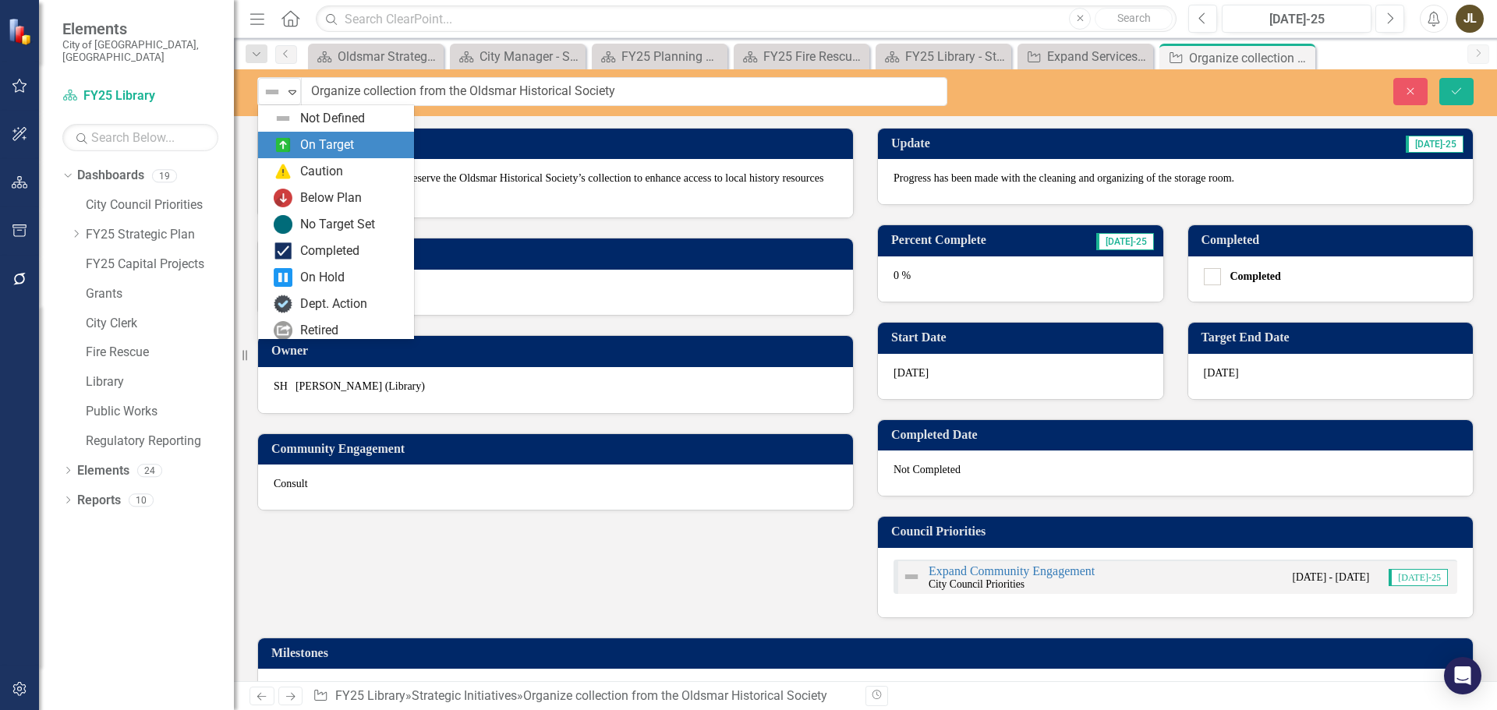
click at [295, 147] on div "On Target" at bounding box center [339, 145] width 131 height 19
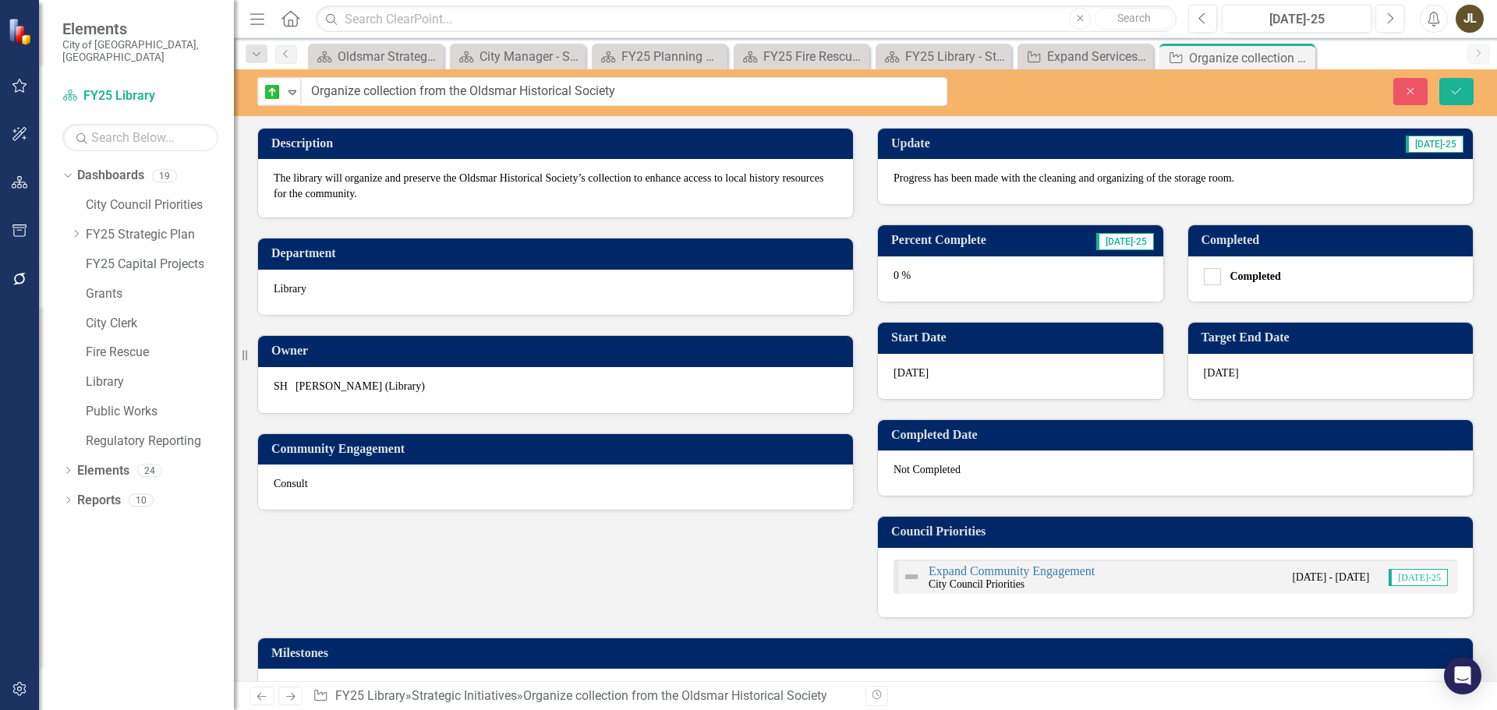
click at [930, 277] on div "0 %" at bounding box center [1020, 279] width 285 height 45
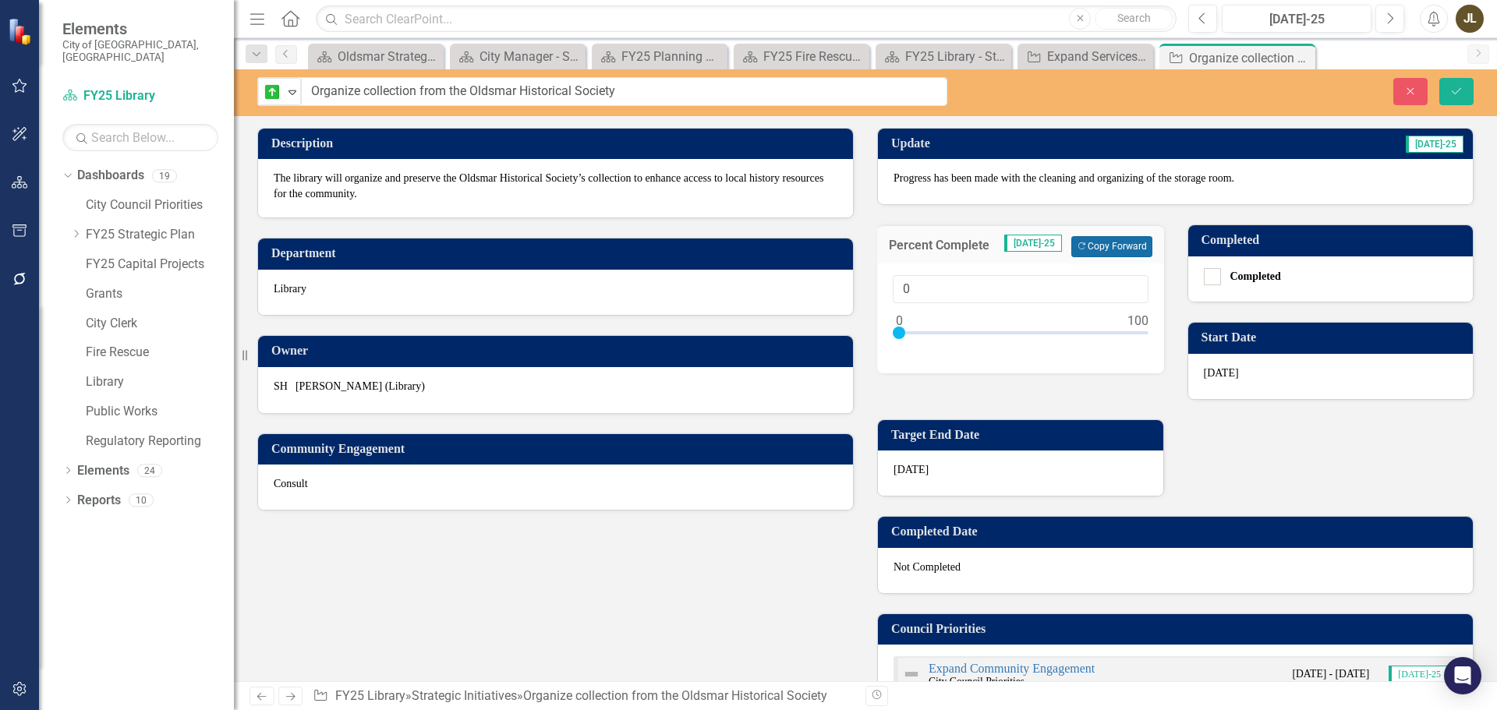
click at [1089, 249] on button "Copy Forward Copy Forward" at bounding box center [1111, 246] width 80 height 20
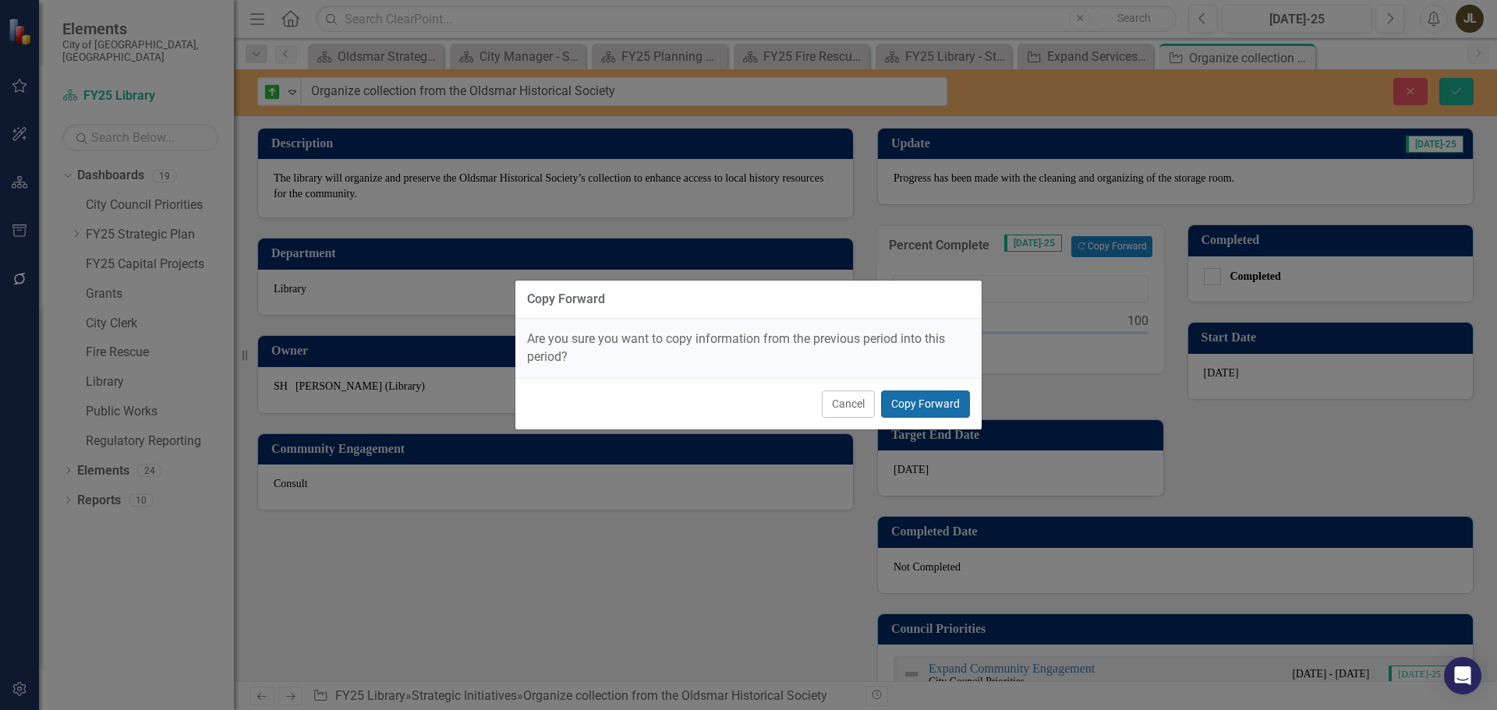
click at [943, 398] on button "Copy Forward" at bounding box center [925, 404] width 89 height 27
type input "20"
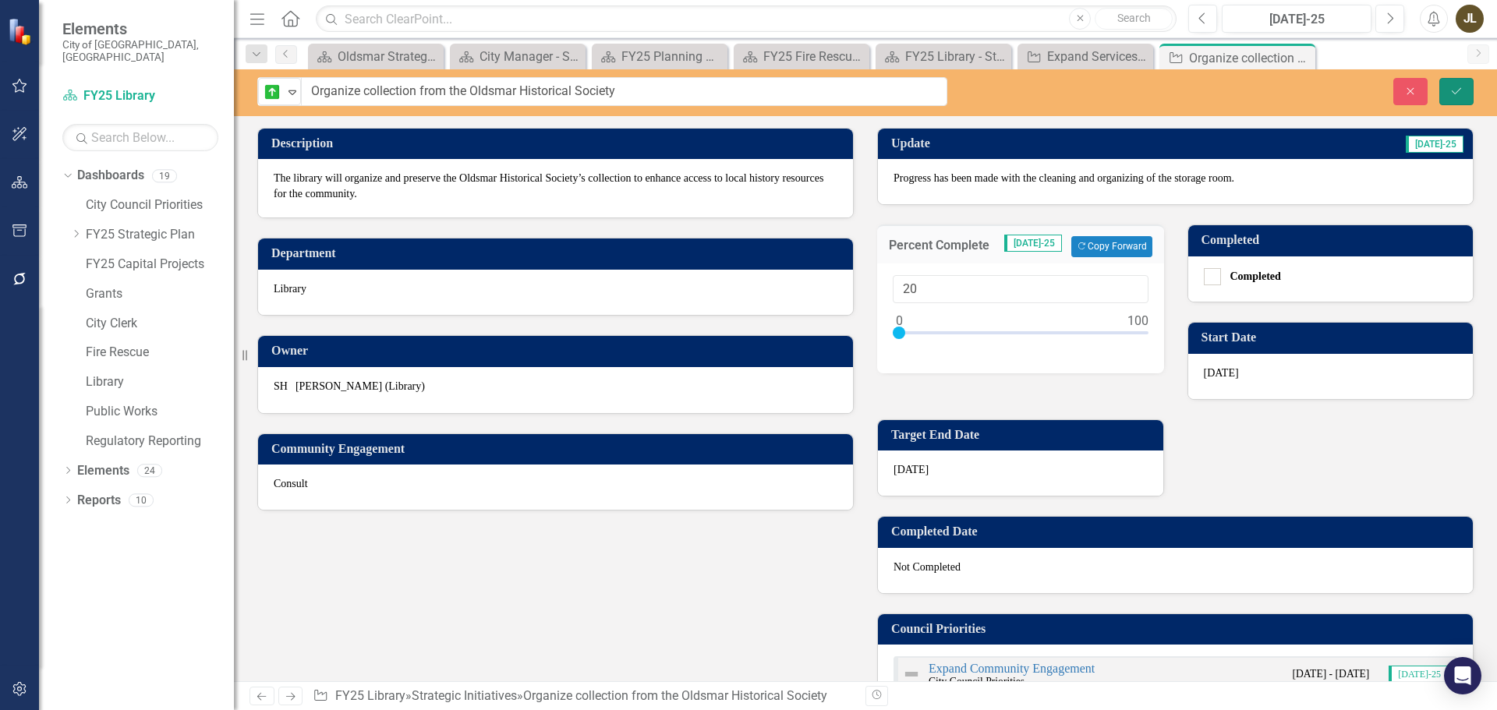
click at [1454, 86] on icon "Save" at bounding box center [1457, 91] width 14 height 11
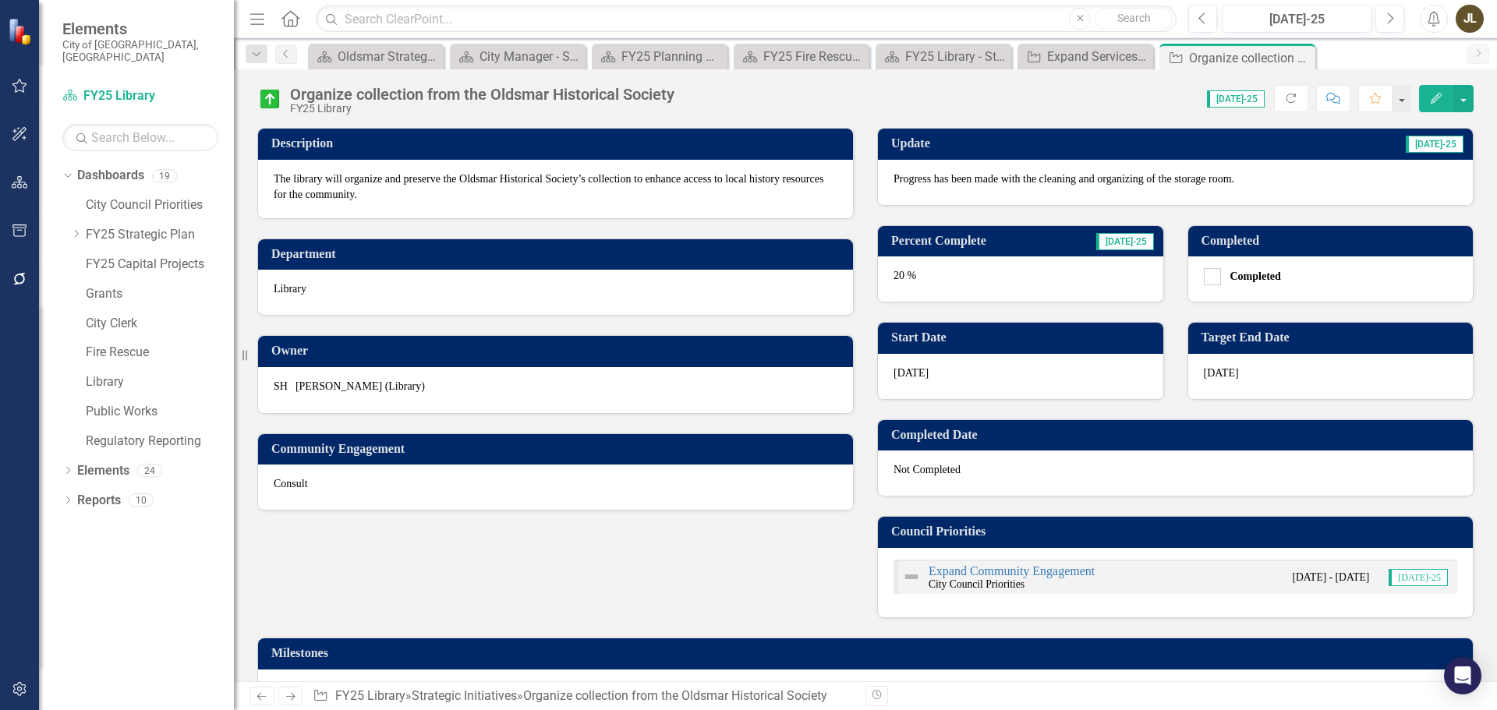
click at [294, 692] on icon "Next" at bounding box center [290, 697] width 13 height 10
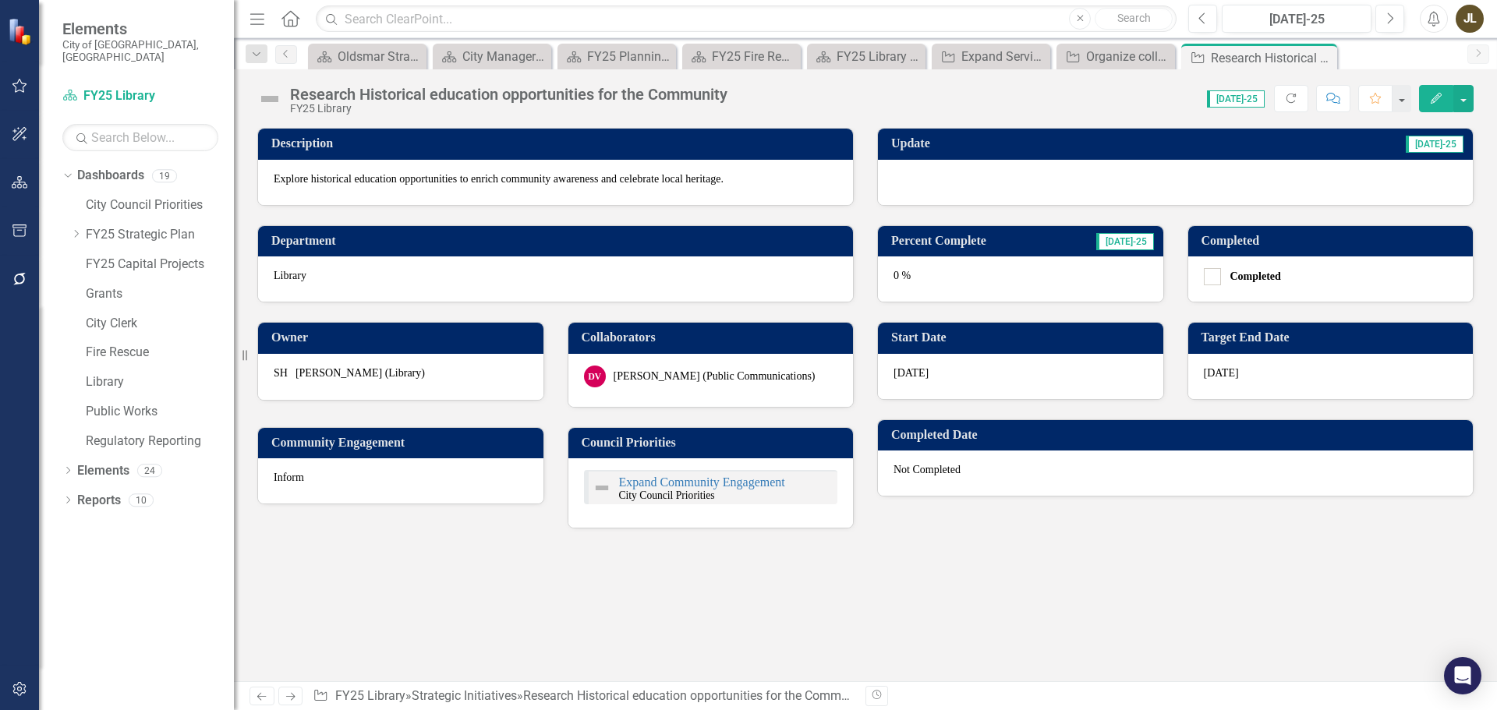
click at [1003, 172] on div at bounding box center [1175, 182] width 595 height 45
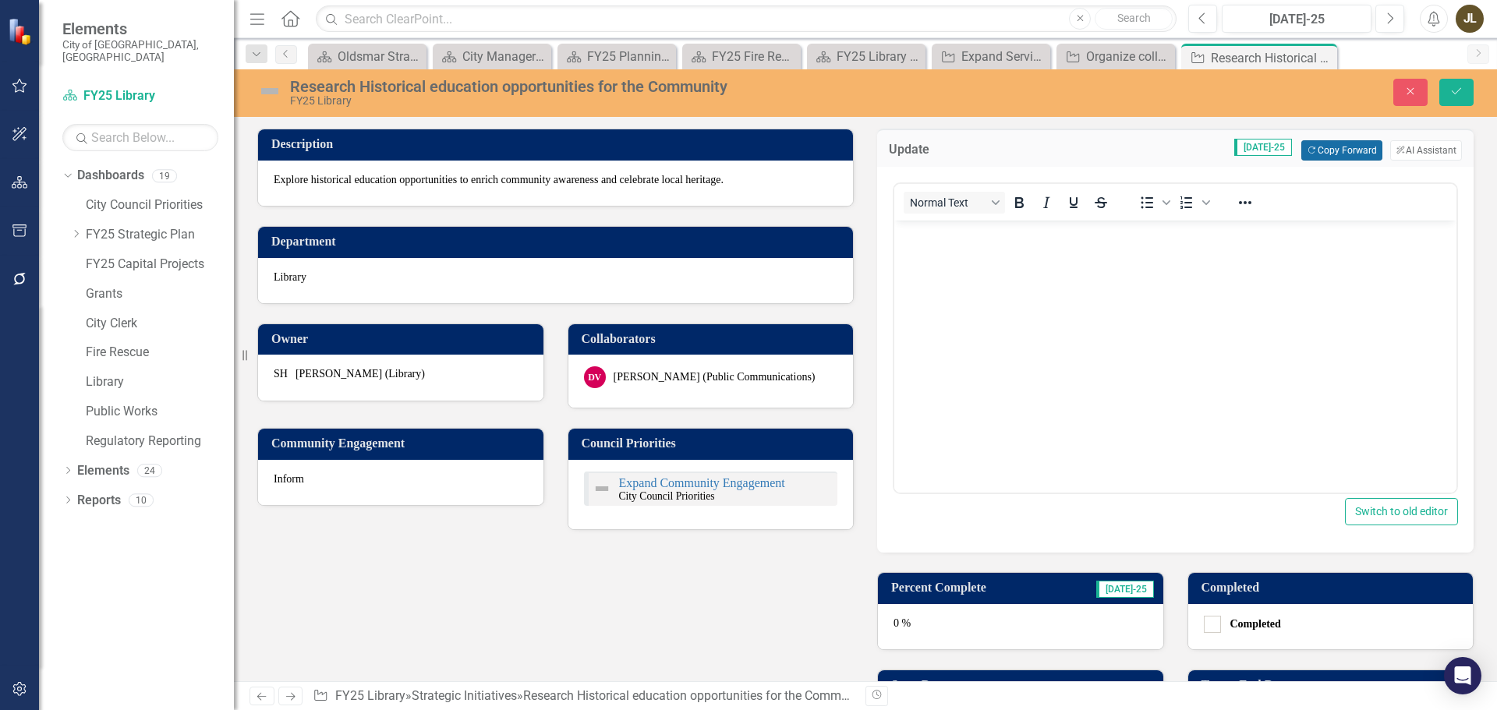
click at [1340, 155] on button "Copy Forward Copy Forward" at bounding box center [1341, 150] width 80 height 20
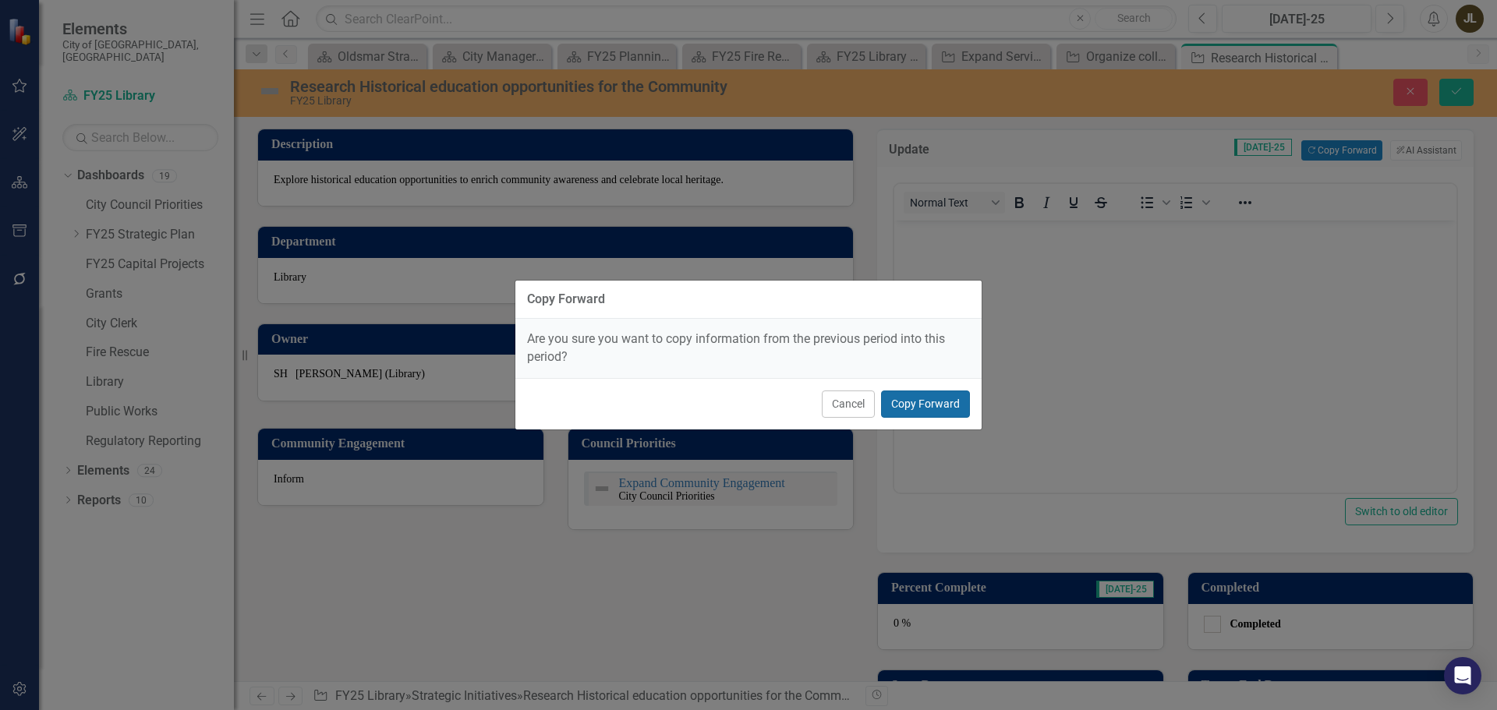
click at [953, 395] on button "Copy Forward" at bounding box center [925, 404] width 89 height 27
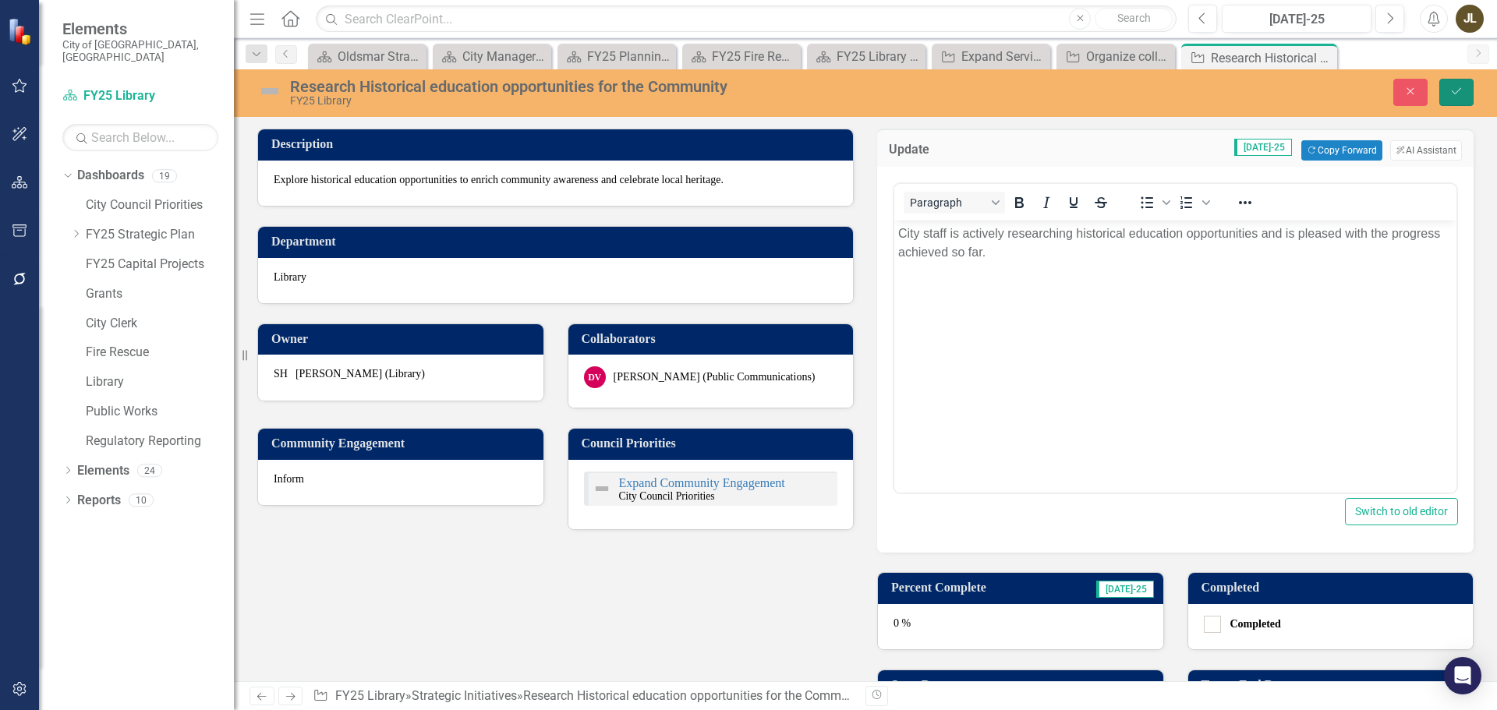
click at [1461, 90] on icon "Save" at bounding box center [1457, 91] width 14 height 11
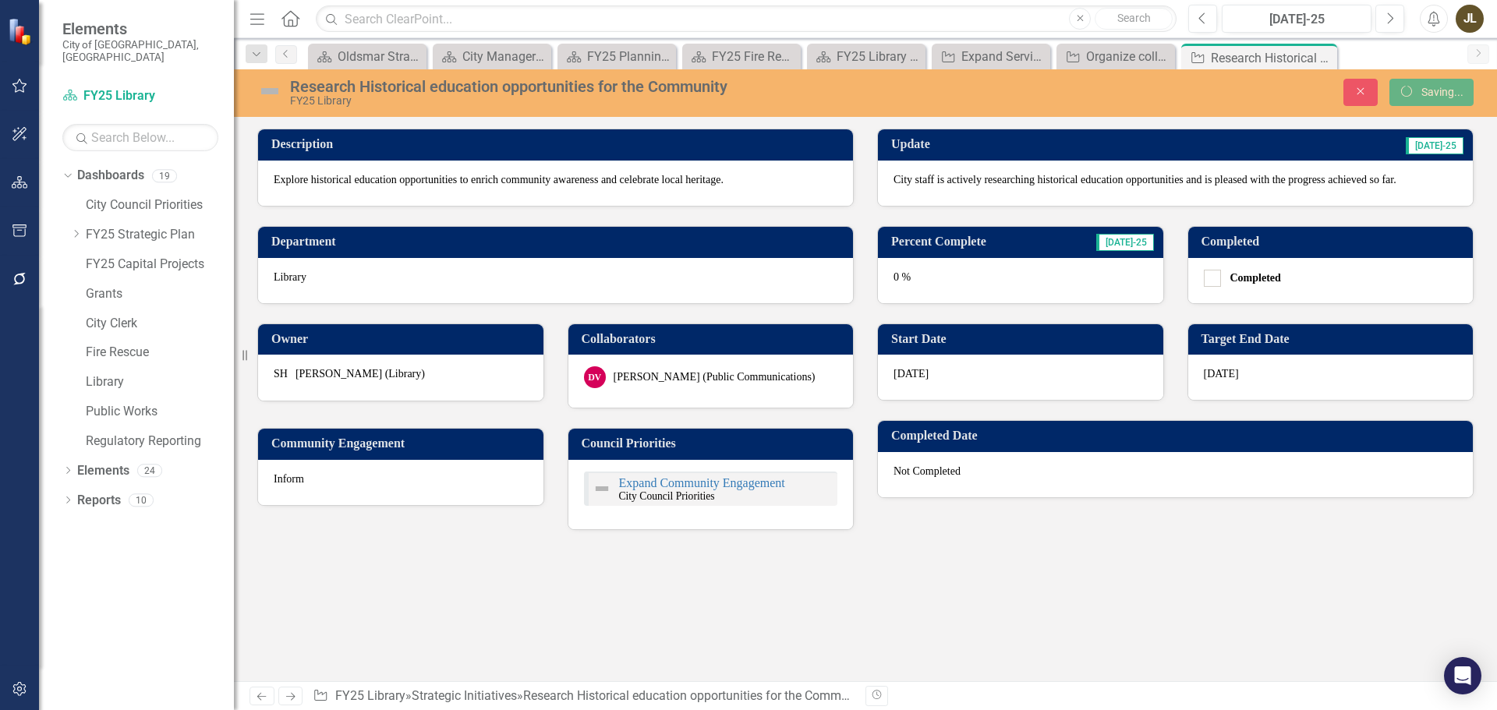
click at [268, 92] on img at bounding box center [269, 91] width 25 height 25
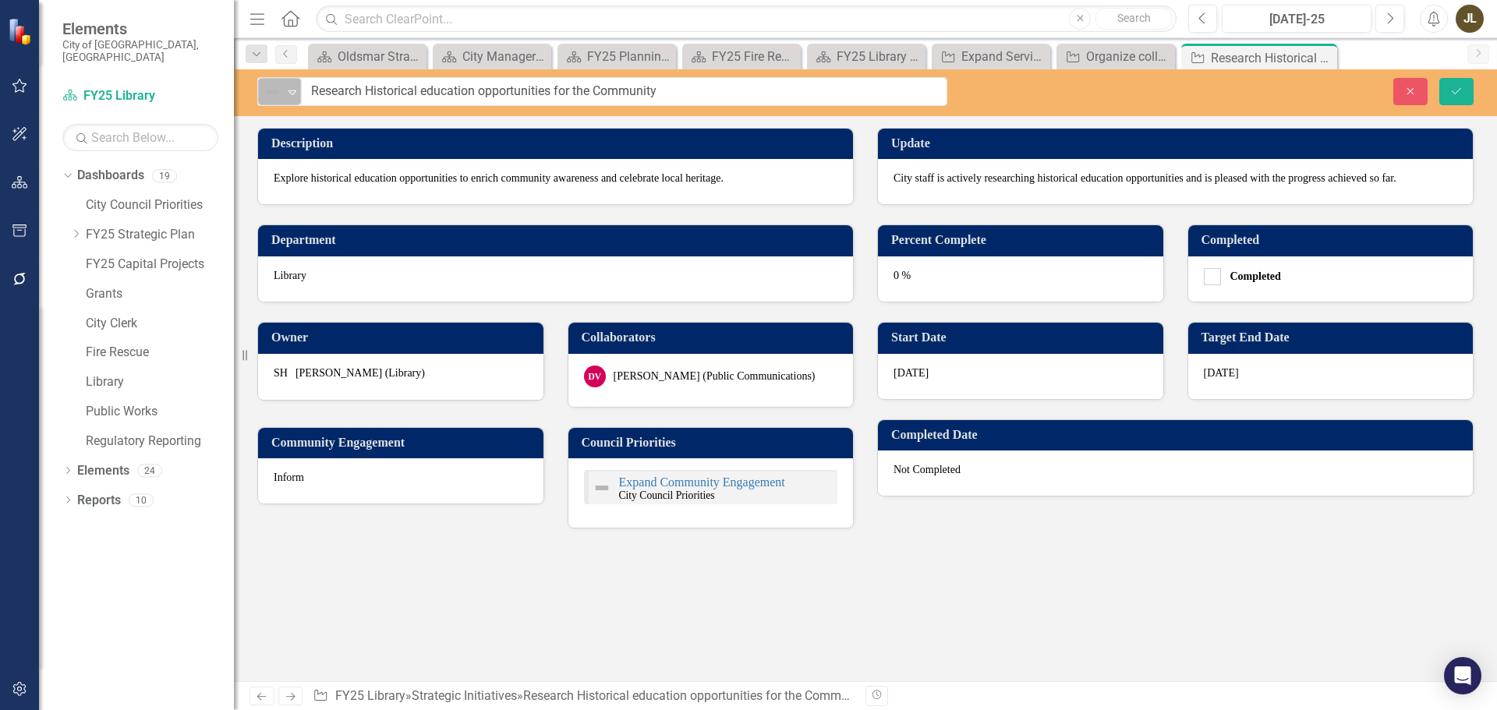
click at [270, 91] on img at bounding box center [272, 92] width 19 height 19
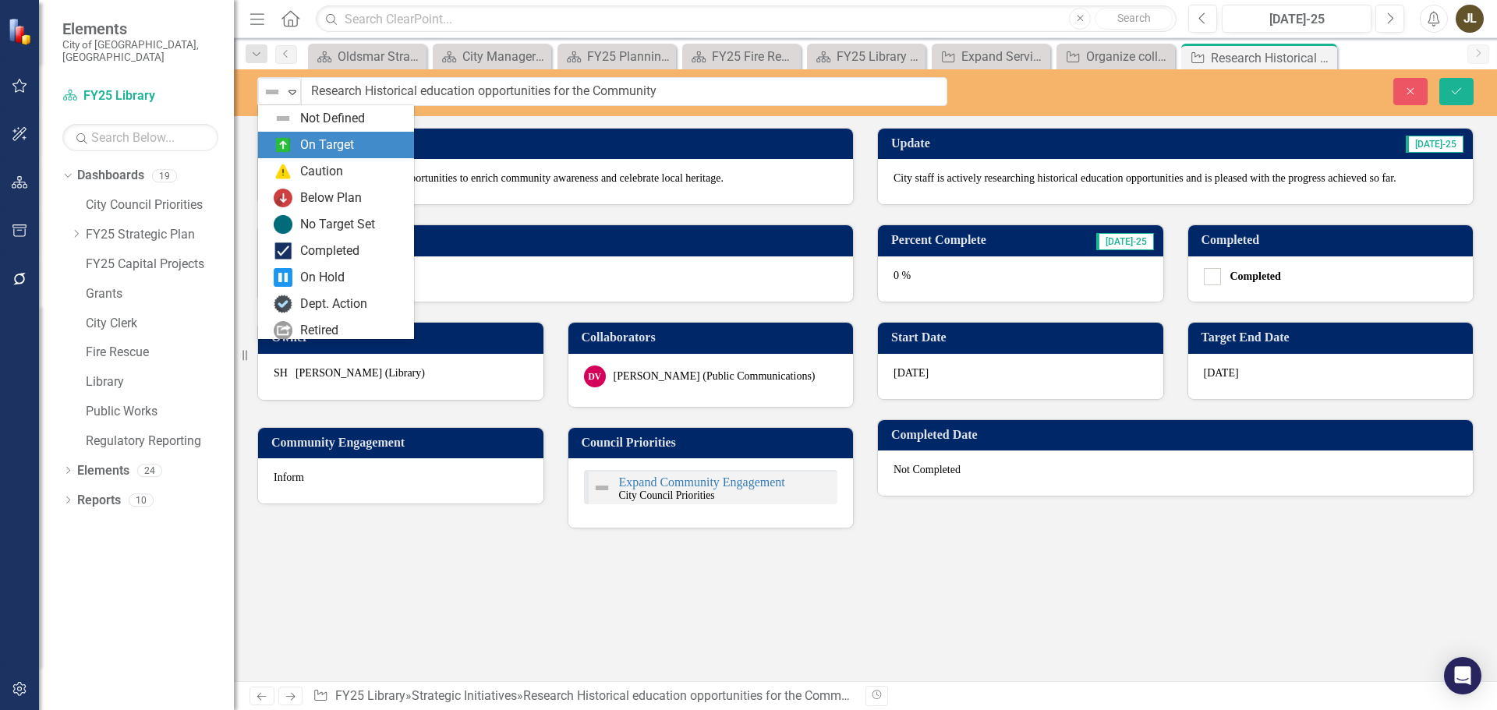
click at [292, 139] on img at bounding box center [283, 145] width 19 height 19
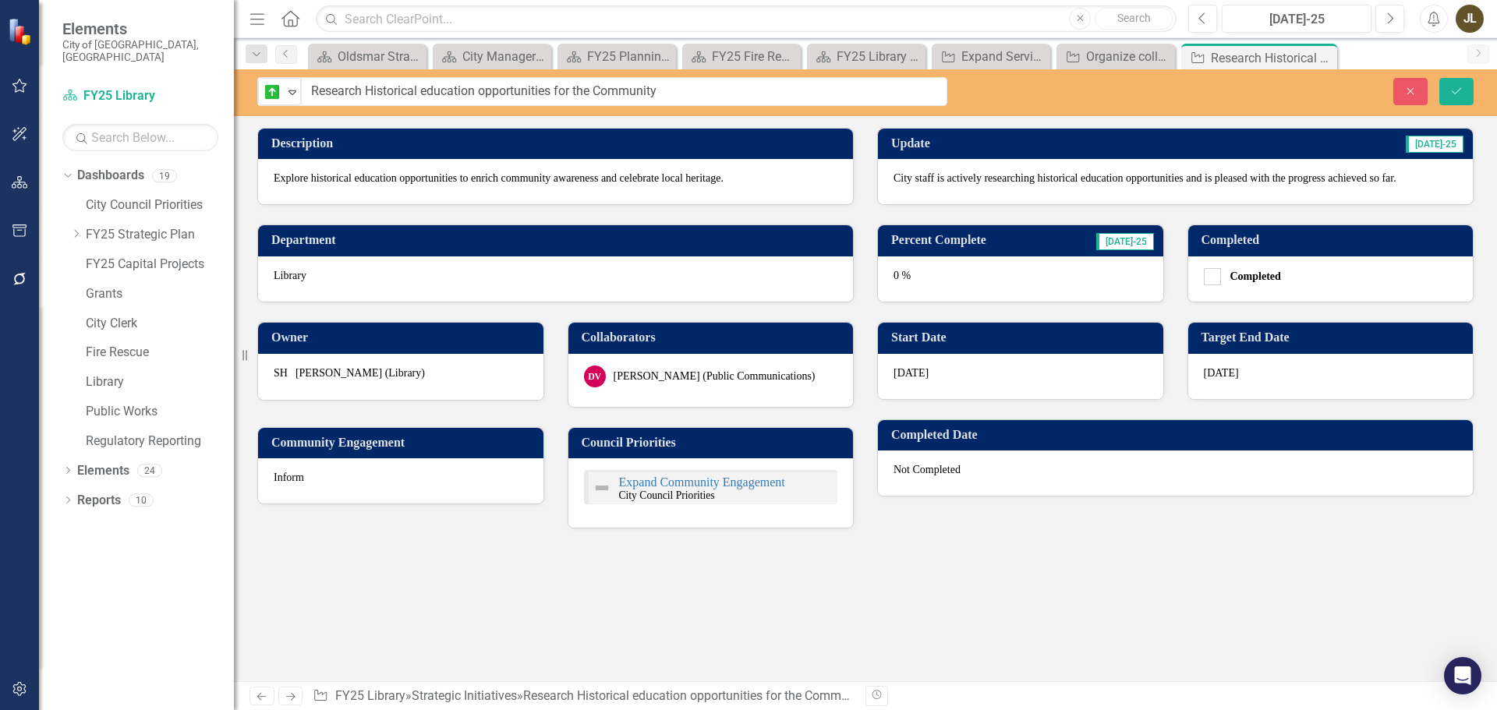
click at [949, 279] on div "0 %" at bounding box center [1020, 279] width 285 height 45
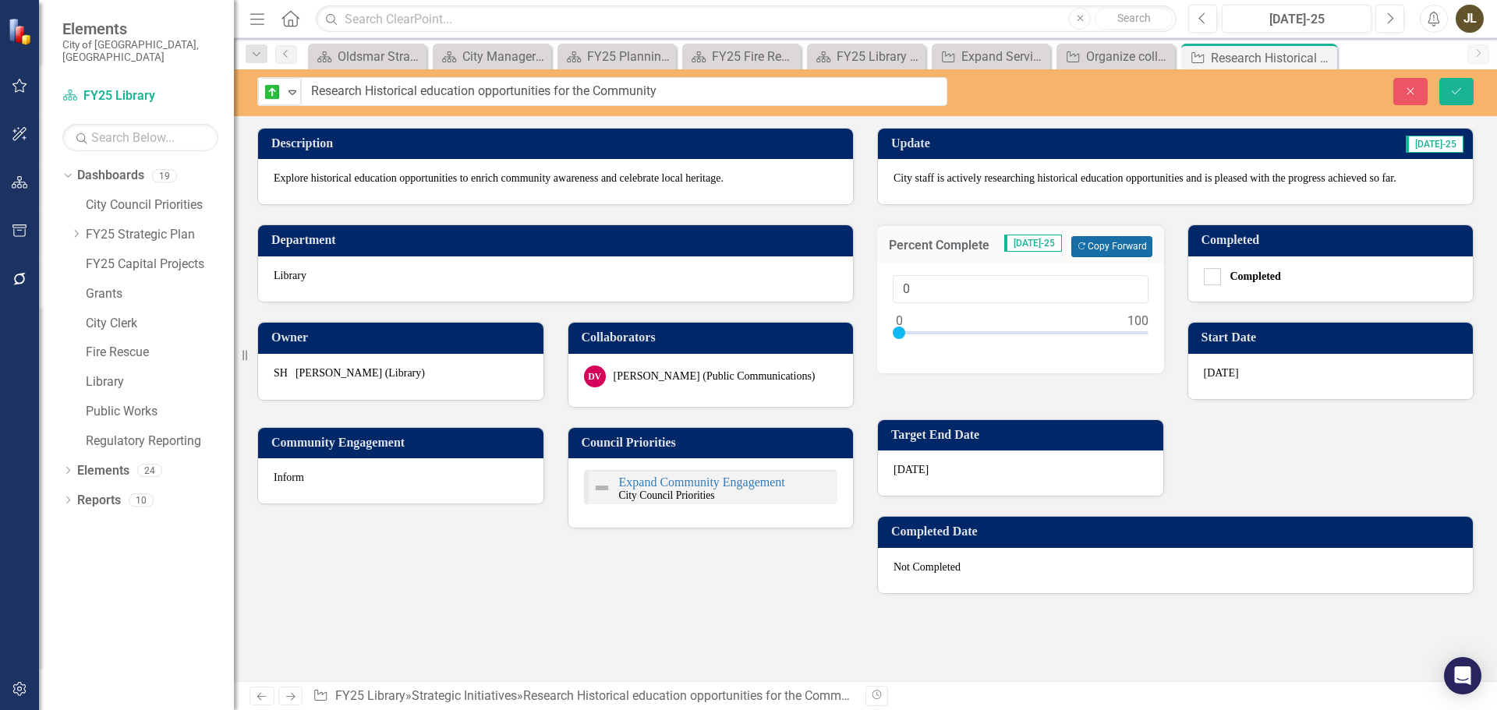
click at [1092, 252] on button "Copy Forward Copy Forward" at bounding box center [1111, 246] width 80 height 20
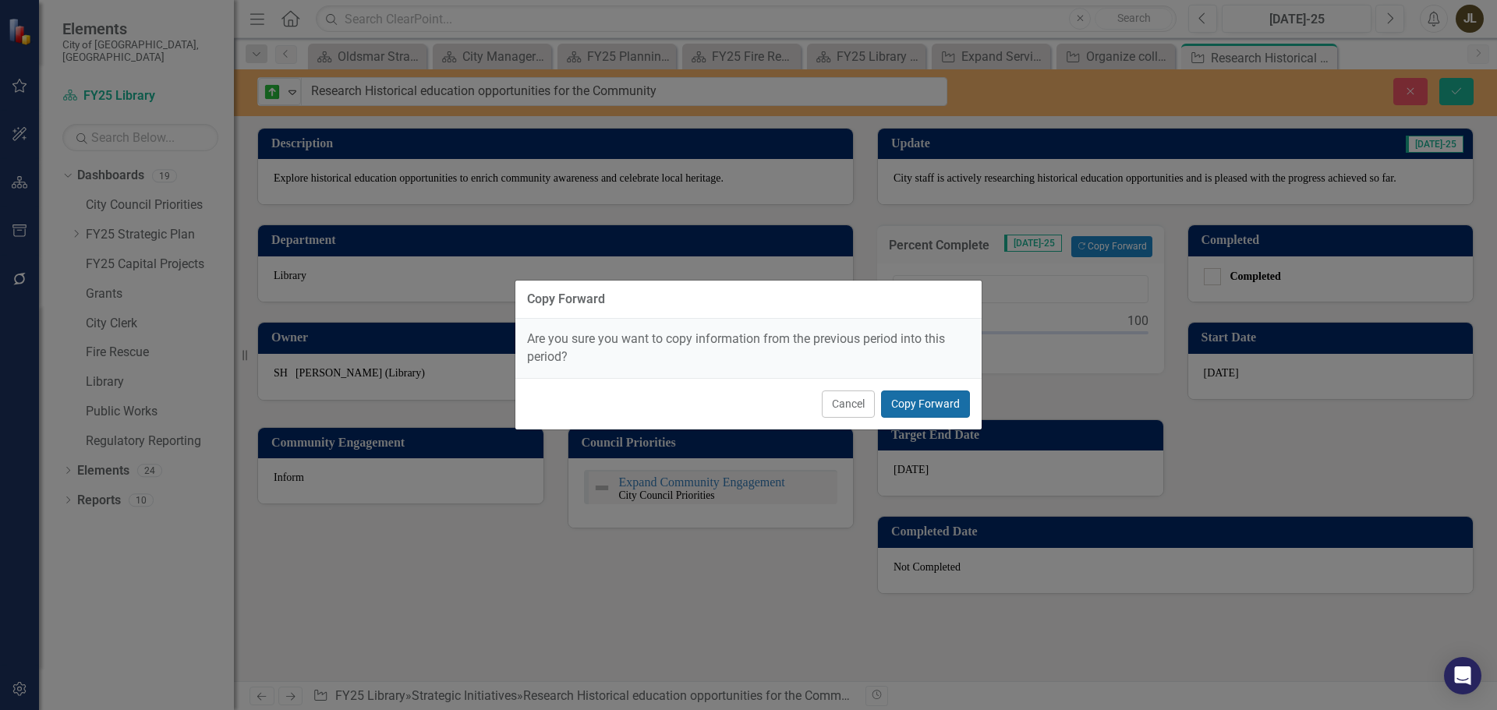
click at [951, 395] on button "Copy Forward" at bounding box center [925, 404] width 89 height 27
type input "15"
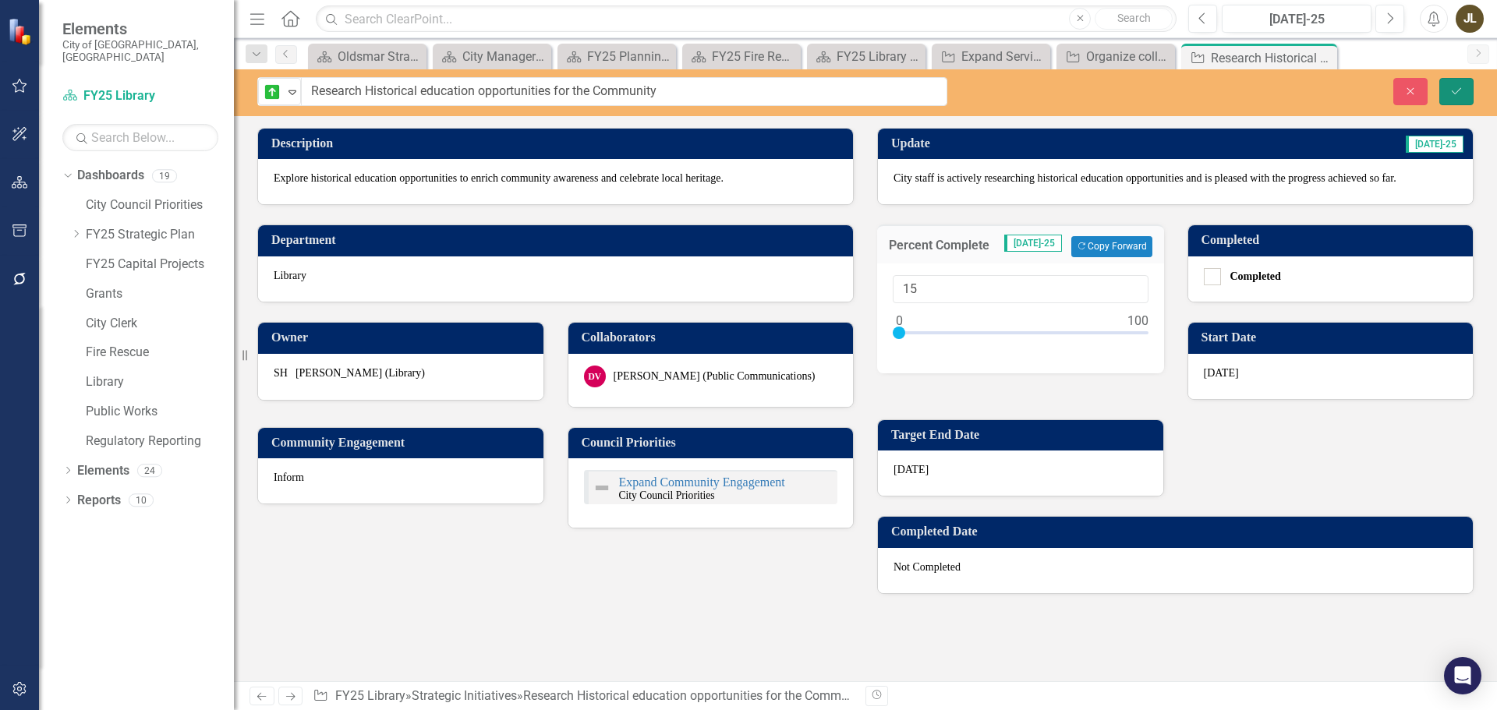
click at [1468, 92] on button "Save" at bounding box center [1457, 91] width 34 height 27
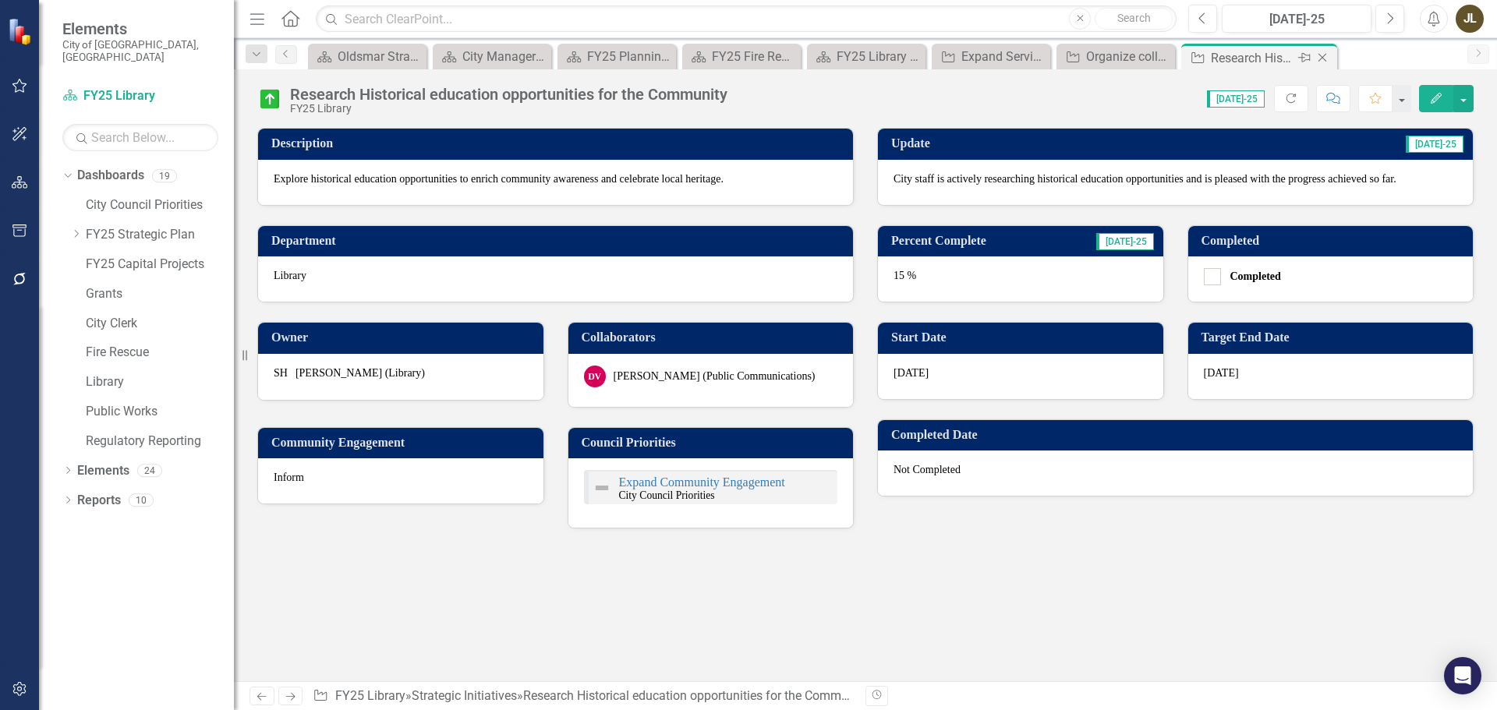
click at [1319, 58] on icon "Close" at bounding box center [1323, 57] width 16 height 12
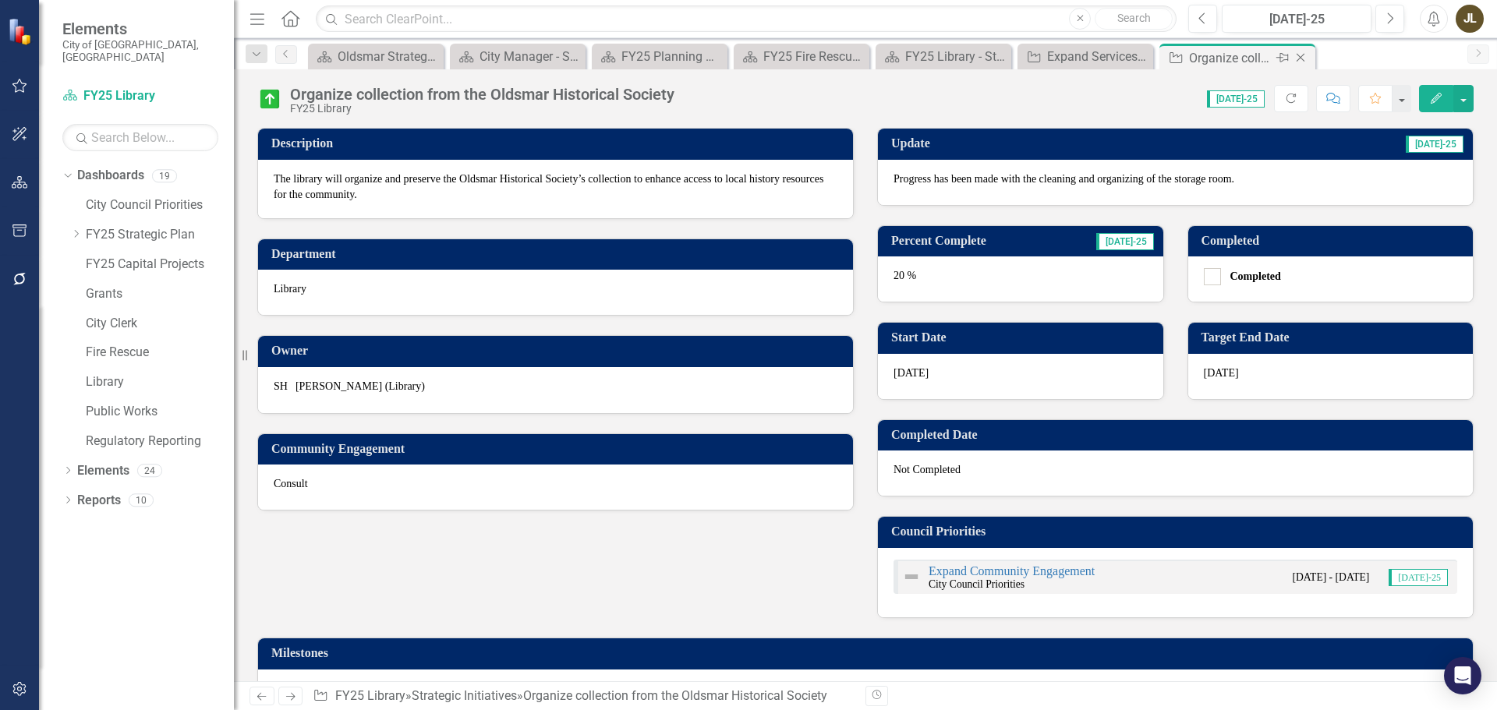
click at [1293, 58] on icon "Close" at bounding box center [1301, 57] width 16 height 12
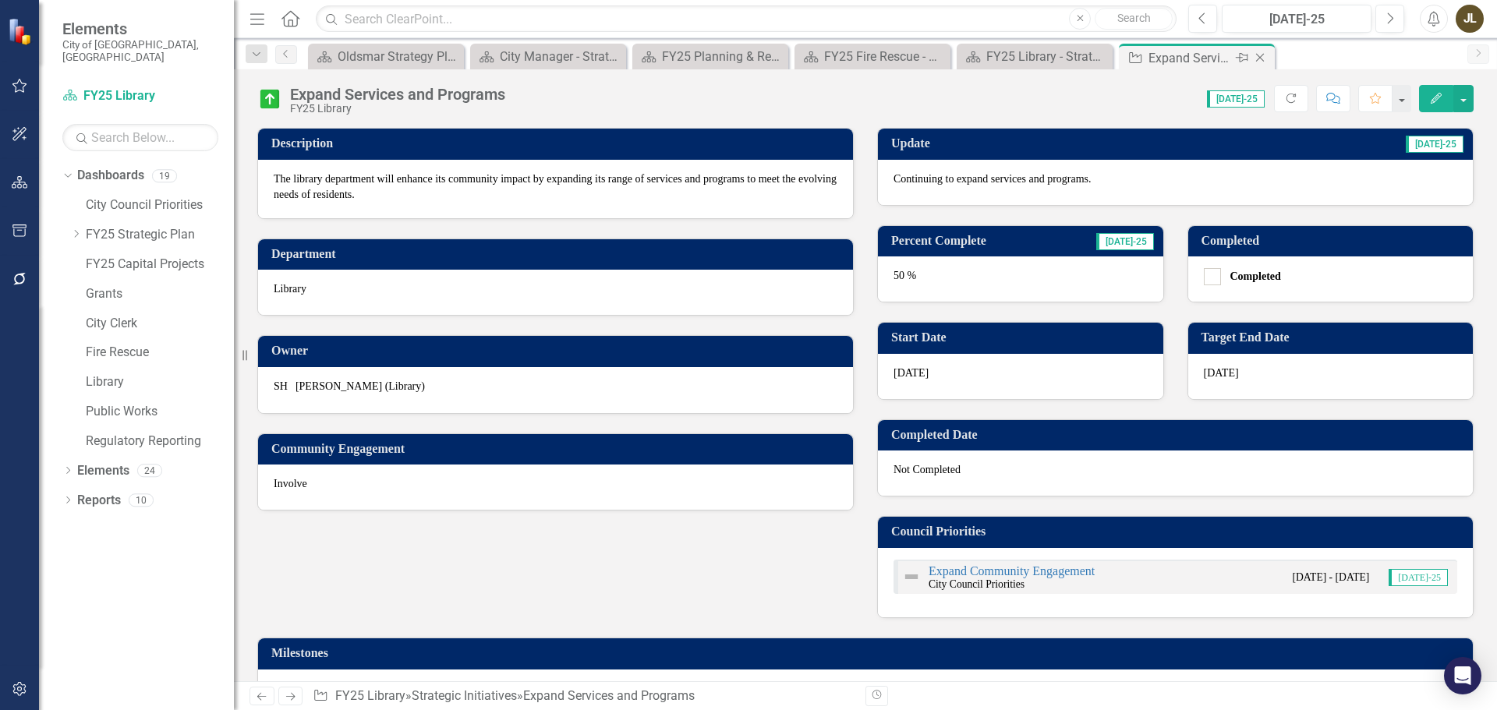
click at [1259, 60] on icon "Close" at bounding box center [1260, 57] width 16 height 12
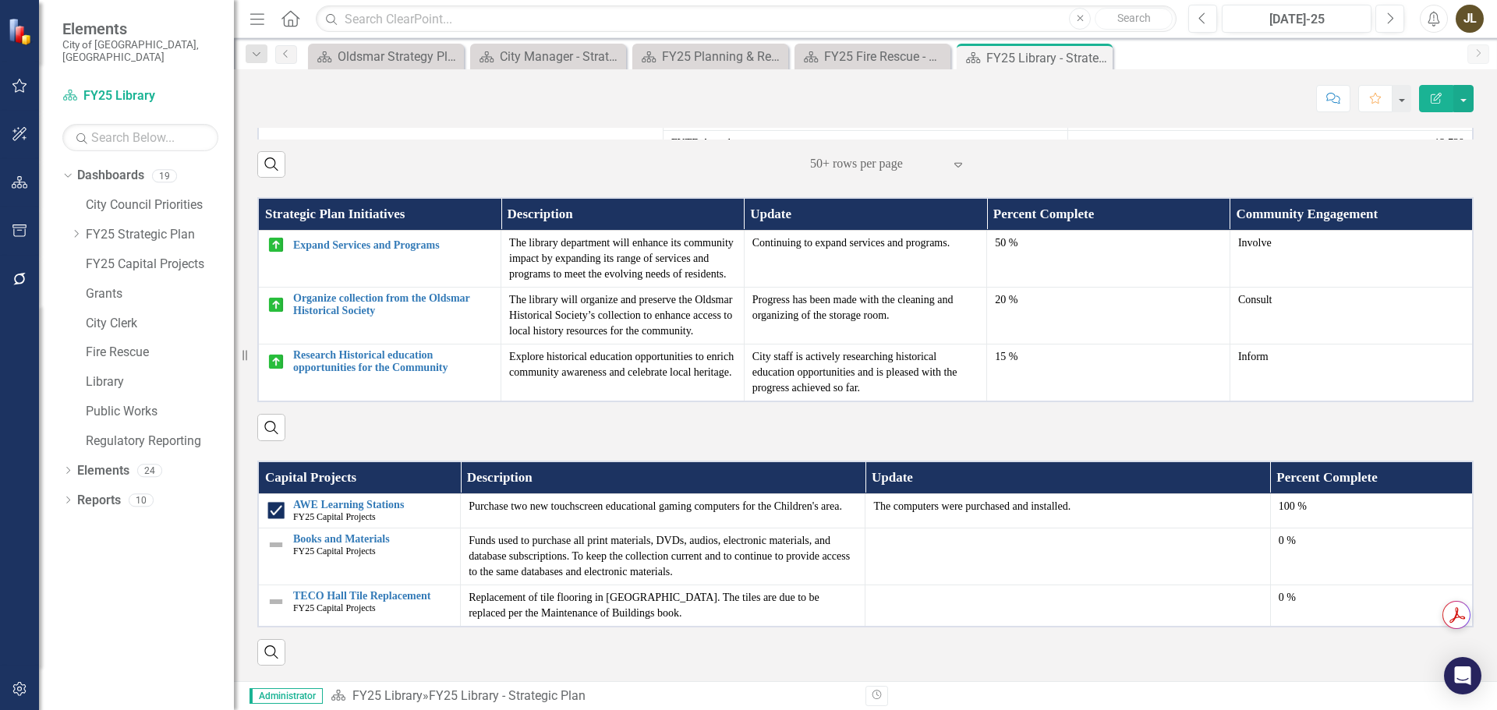
scroll to position [909, 0]
click at [374, 538] on link "Books and Materials" at bounding box center [372, 539] width 159 height 12
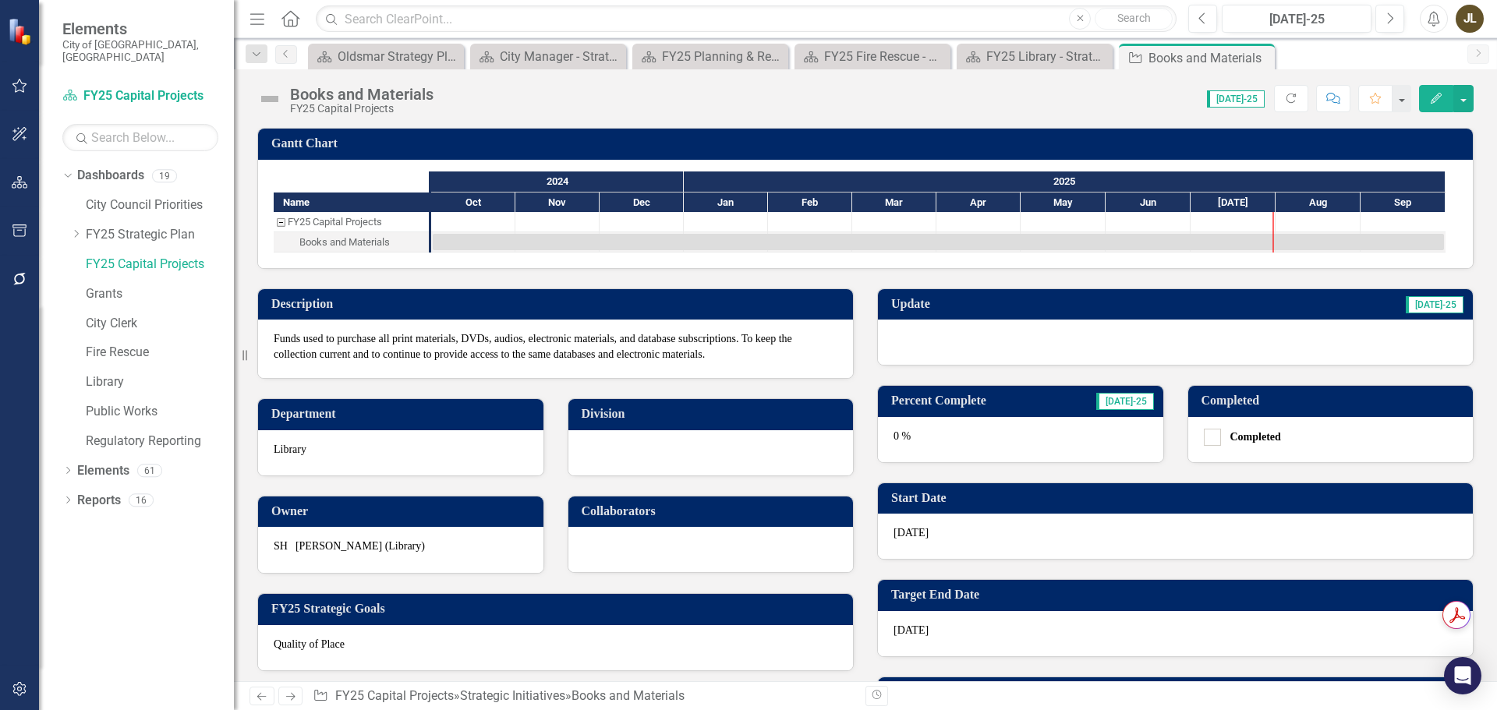
click at [924, 347] on div at bounding box center [1175, 342] width 595 height 45
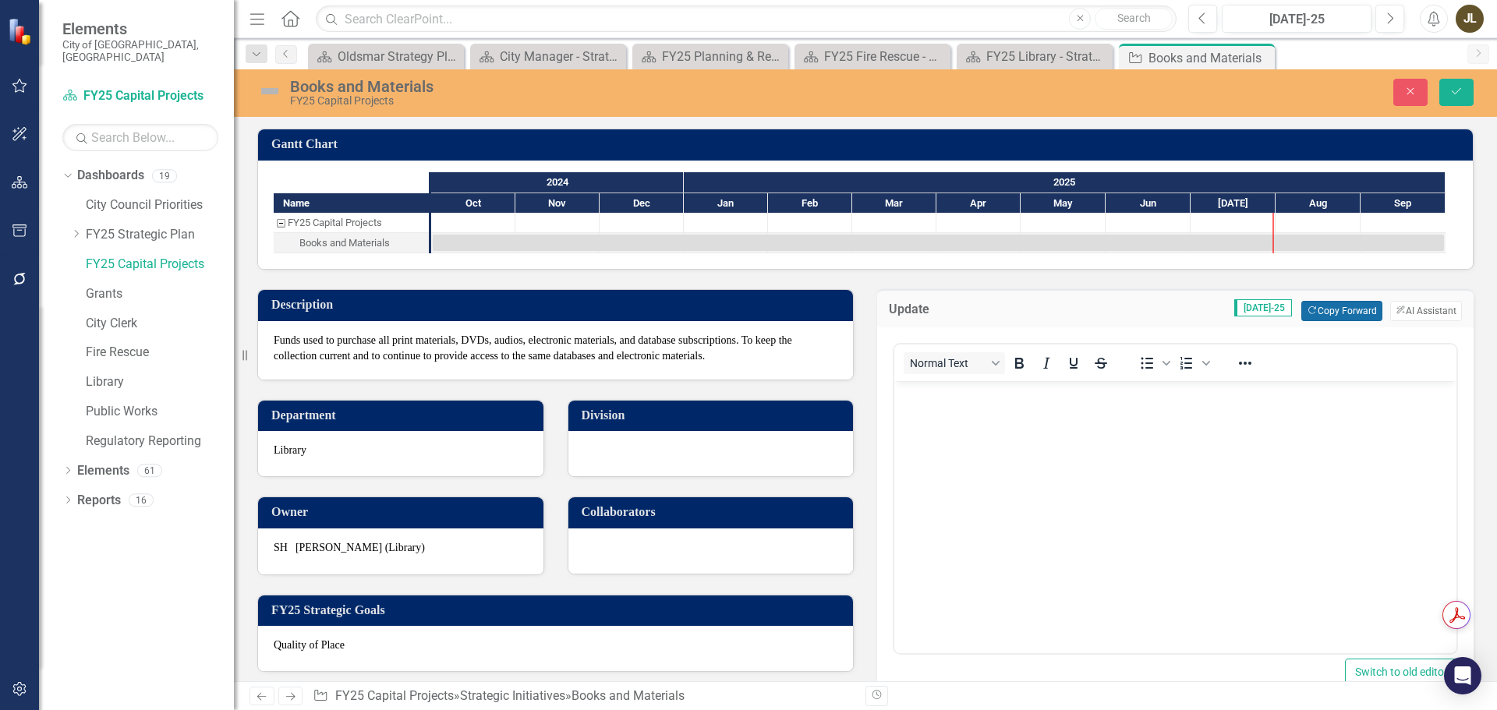
click at [1301, 316] on button "Copy Forward Copy Forward" at bounding box center [1341, 311] width 80 height 20
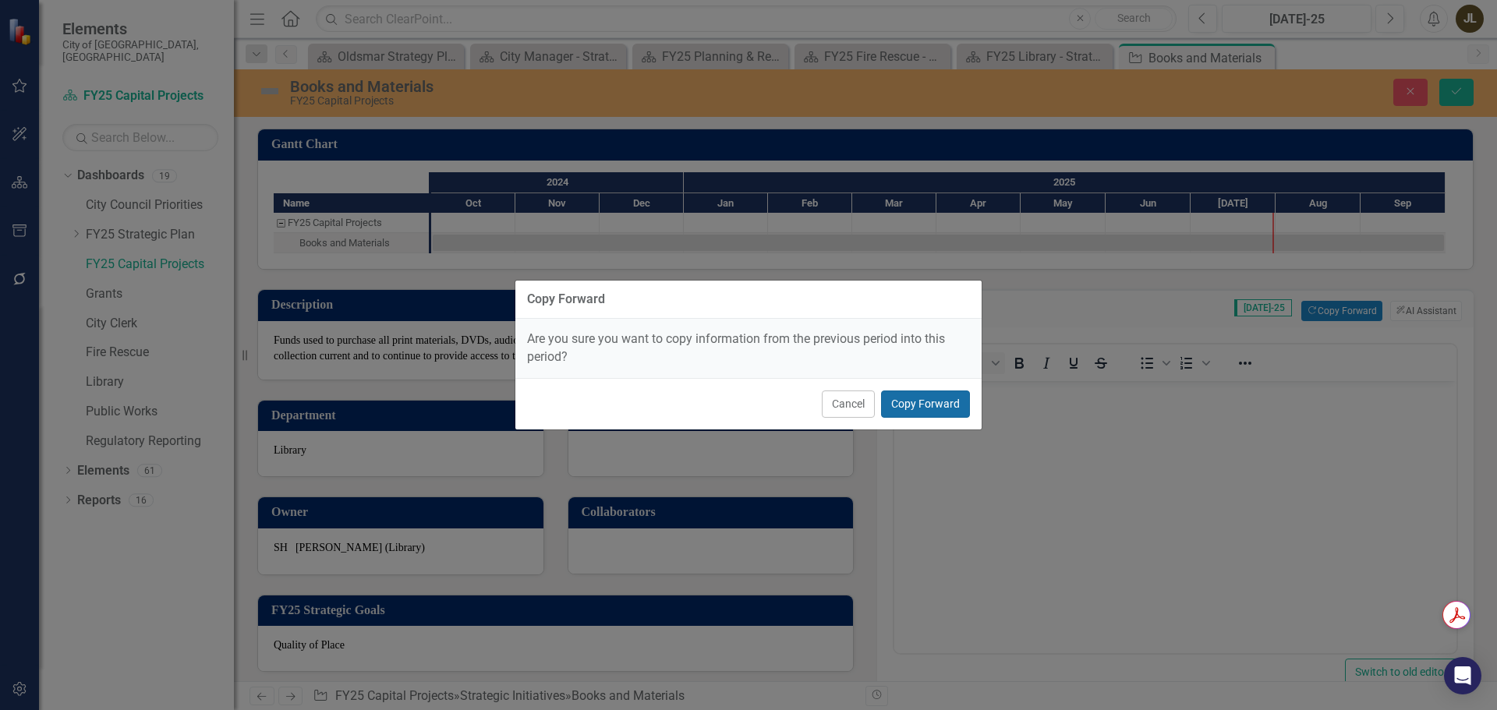
click at [933, 403] on button "Copy Forward" at bounding box center [925, 404] width 89 height 27
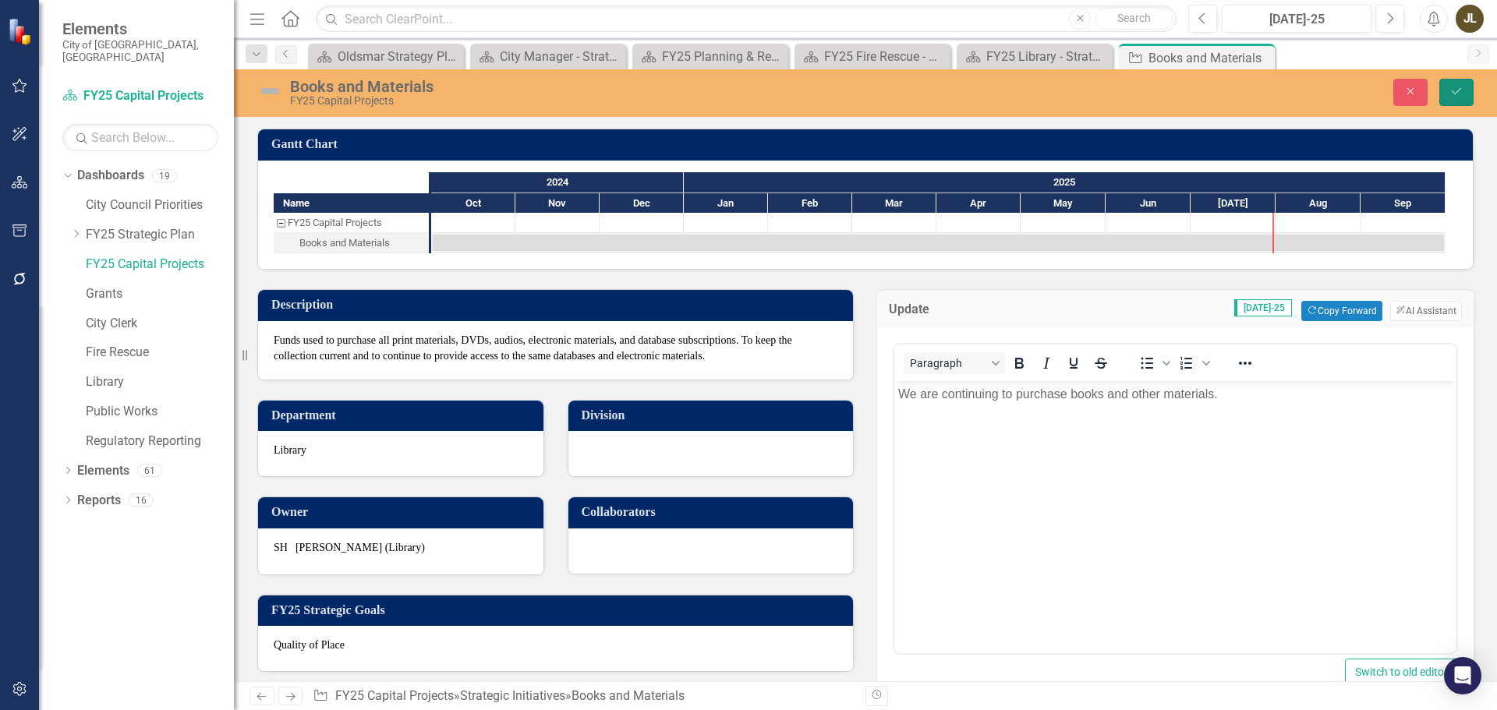
click at [1460, 95] on icon "Save" at bounding box center [1457, 91] width 14 height 11
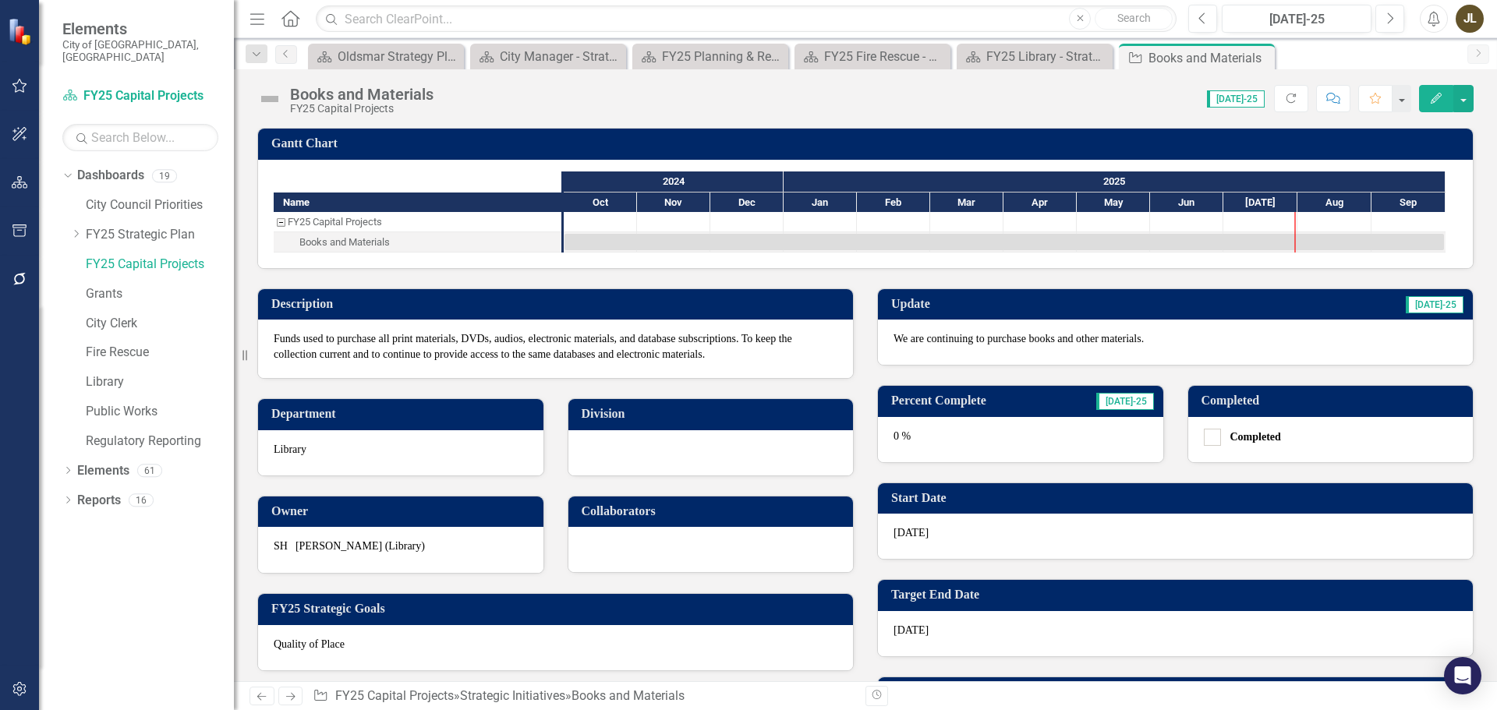
click at [266, 101] on img at bounding box center [269, 99] width 25 height 25
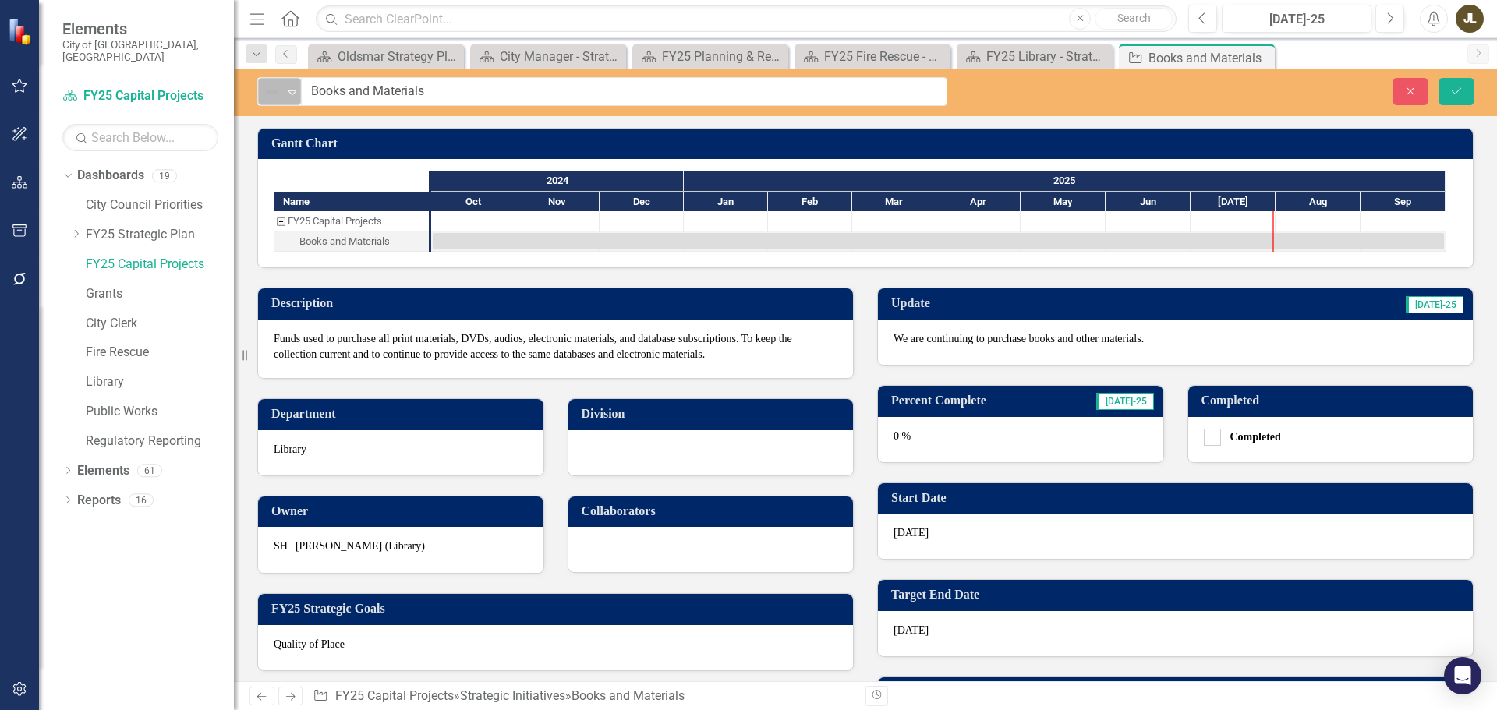
click at [276, 101] on img at bounding box center [272, 92] width 19 height 19
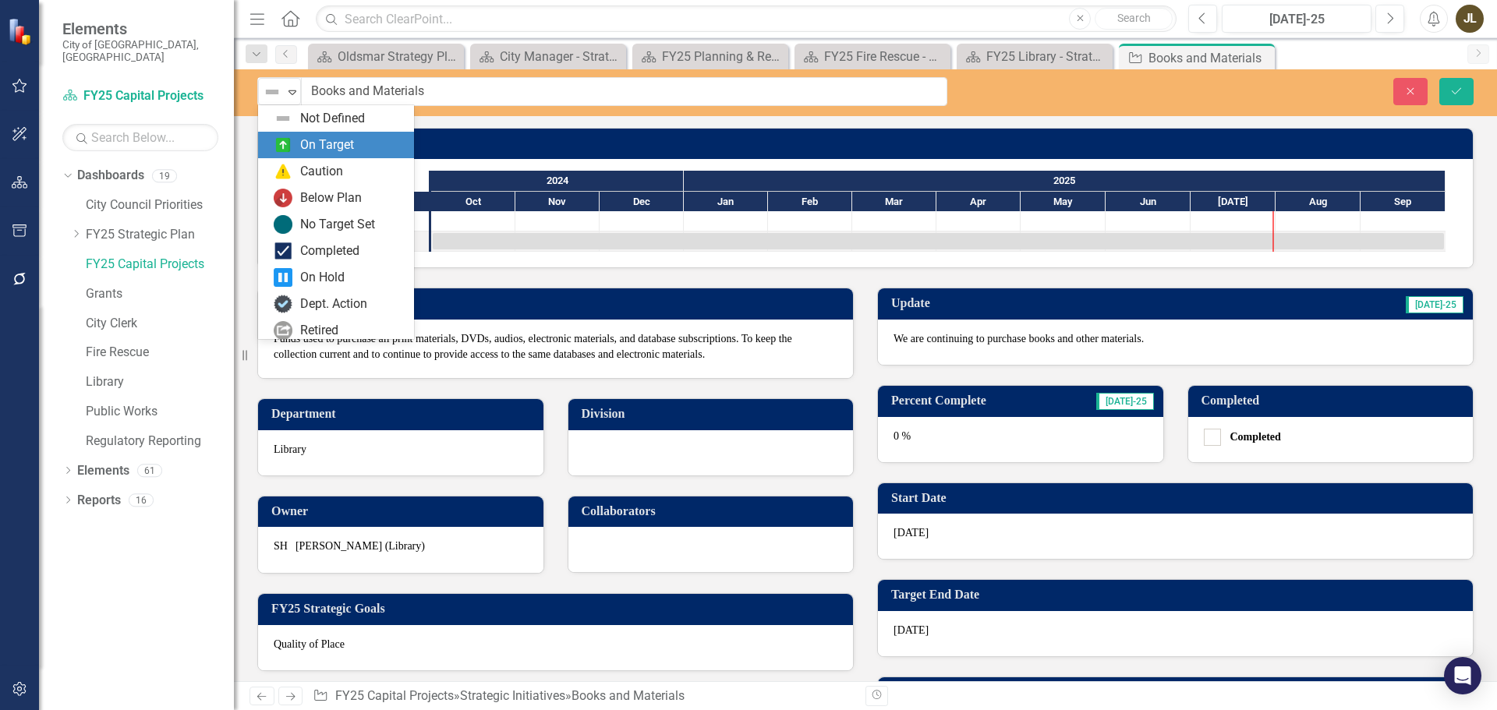
click at [296, 152] on div "On Target" at bounding box center [339, 145] width 131 height 19
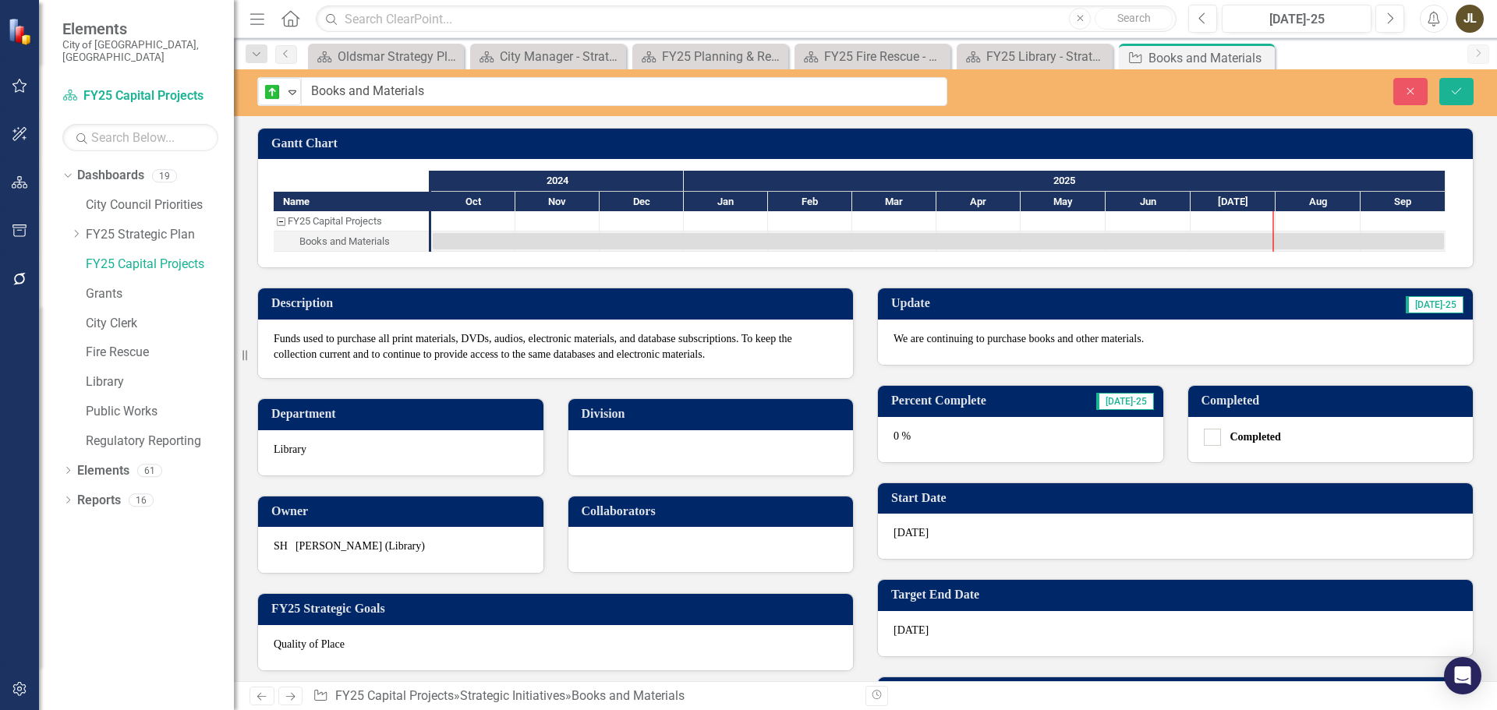
click at [1058, 429] on div "0 %" at bounding box center [1020, 439] width 285 height 45
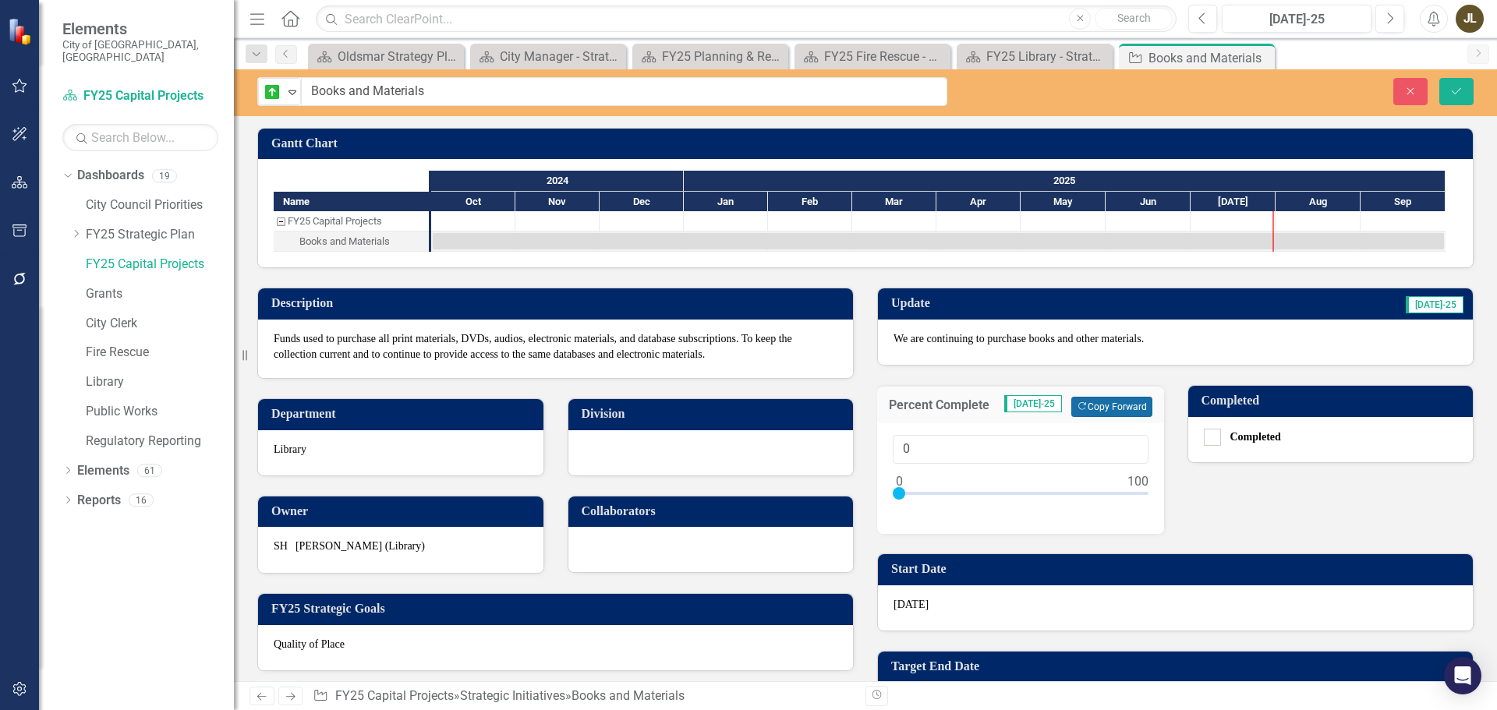
click at [1085, 411] on button "Copy Forward Copy Forward" at bounding box center [1111, 407] width 80 height 20
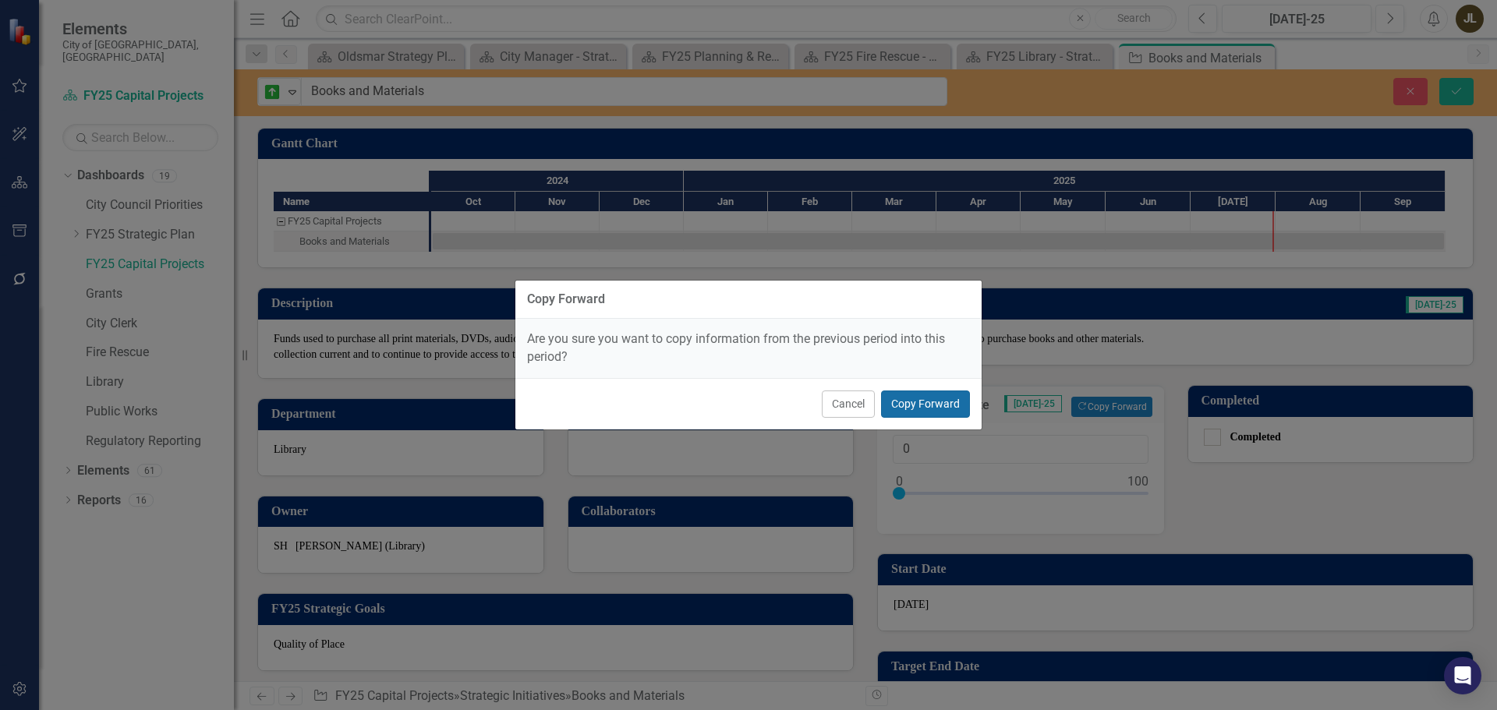
click at [936, 401] on button "Copy Forward" at bounding box center [925, 404] width 89 height 27
type input "75"
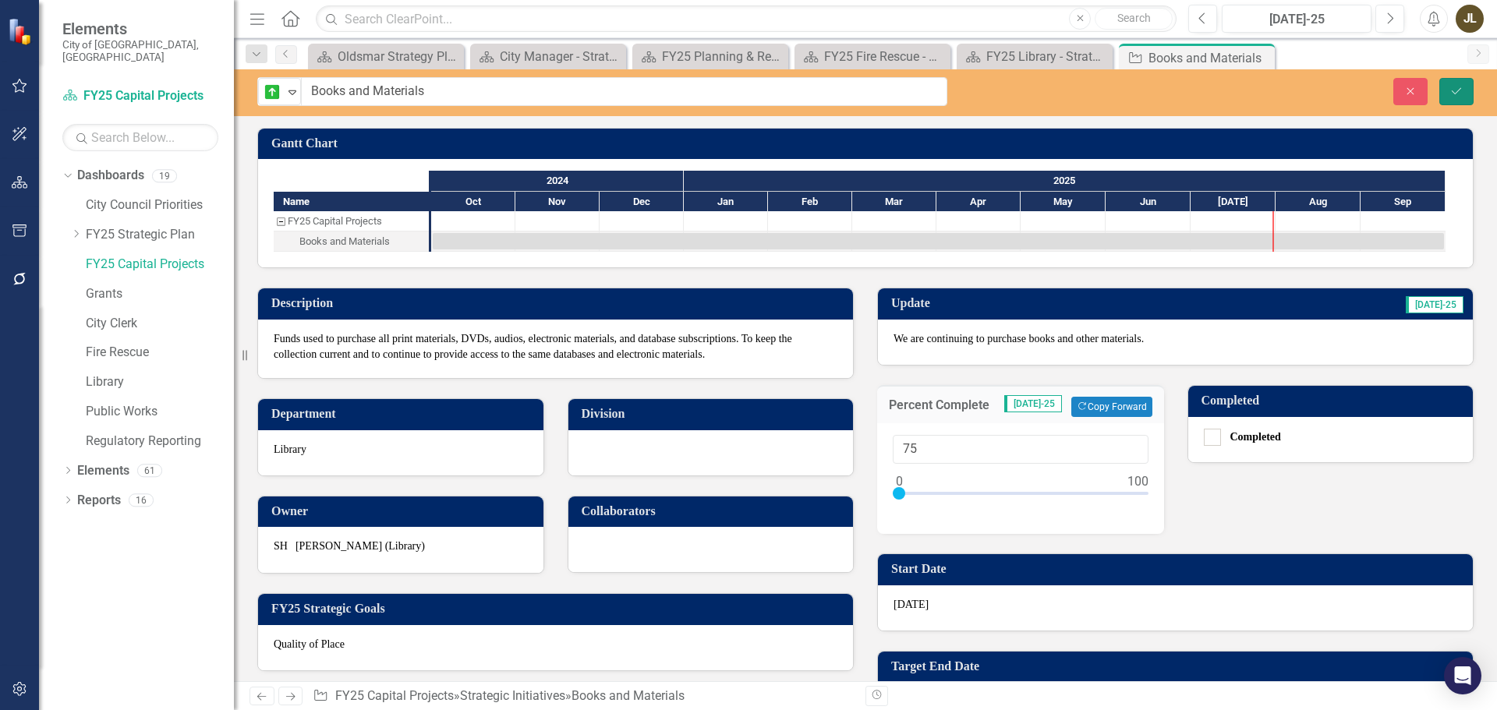
click at [1455, 90] on icon "Save" at bounding box center [1457, 91] width 14 height 11
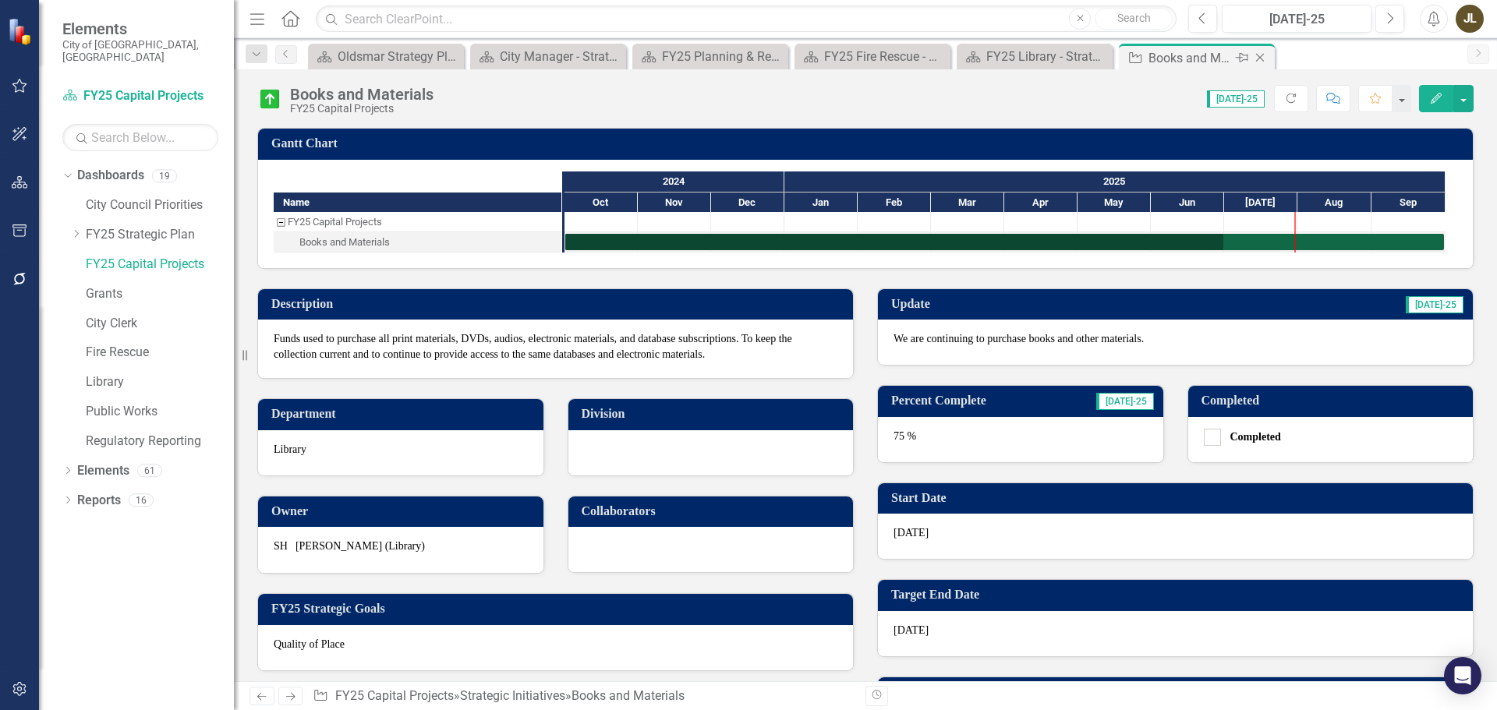
click at [1262, 60] on icon at bounding box center [1260, 58] width 9 height 9
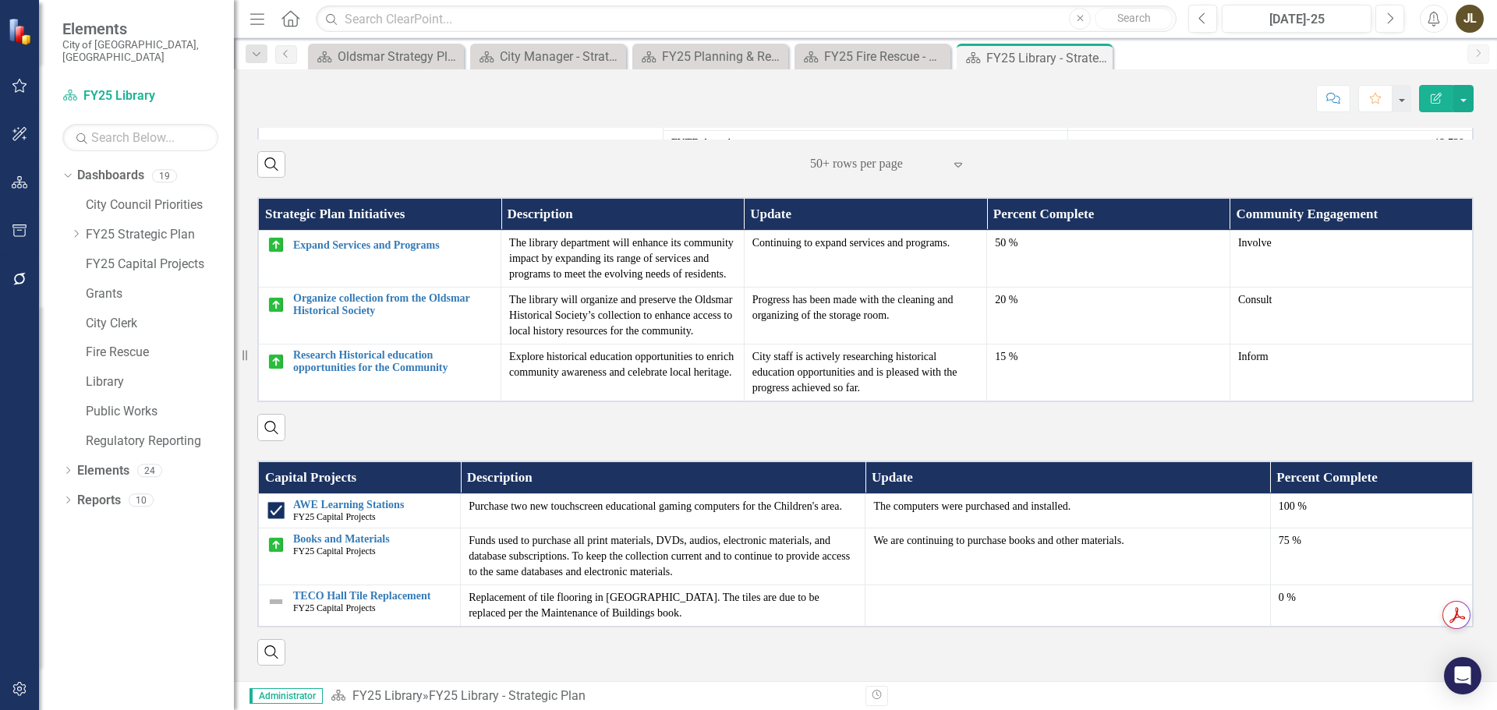
scroll to position [909, 0]
click at [354, 593] on link "TECO Hall Tile Replacement" at bounding box center [372, 596] width 159 height 12
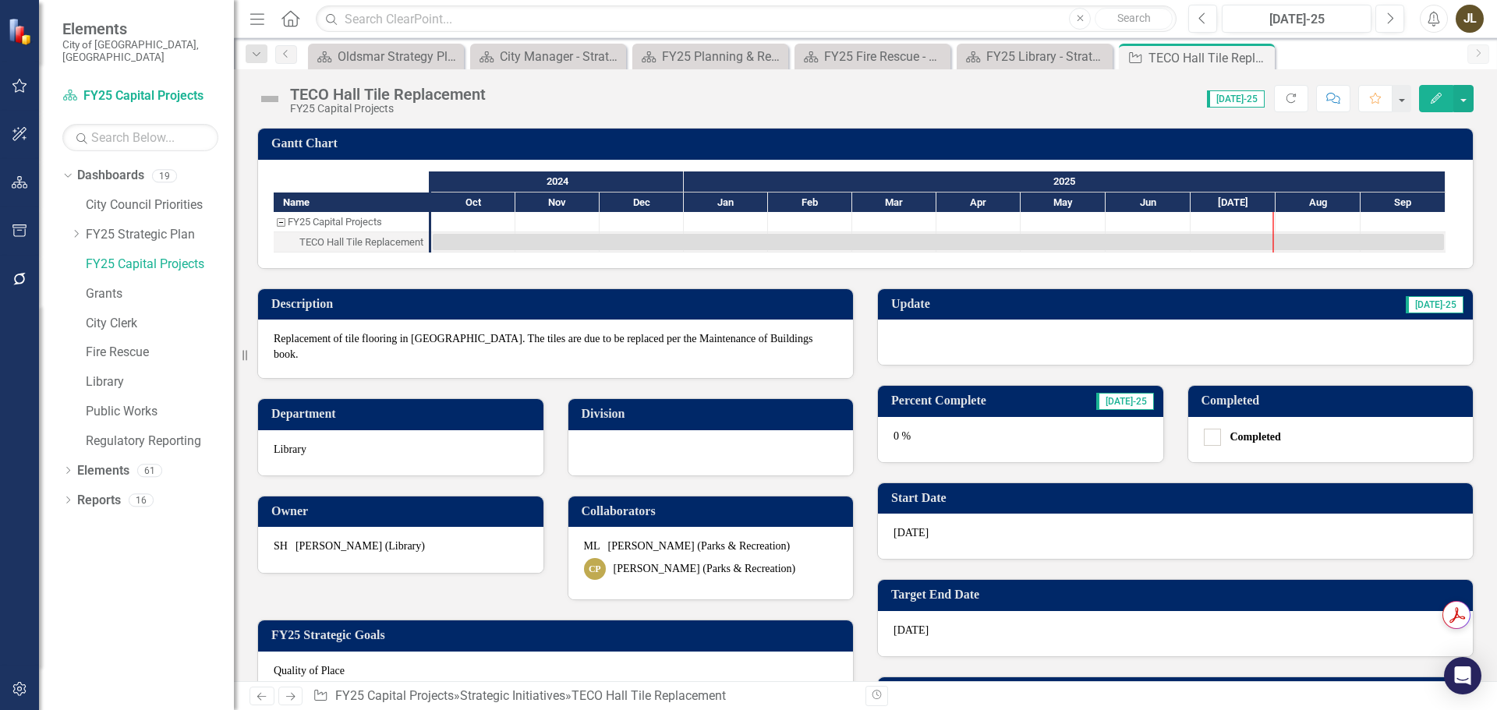
click at [962, 342] on div at bounding box center [1175, 342] width 595 height 45
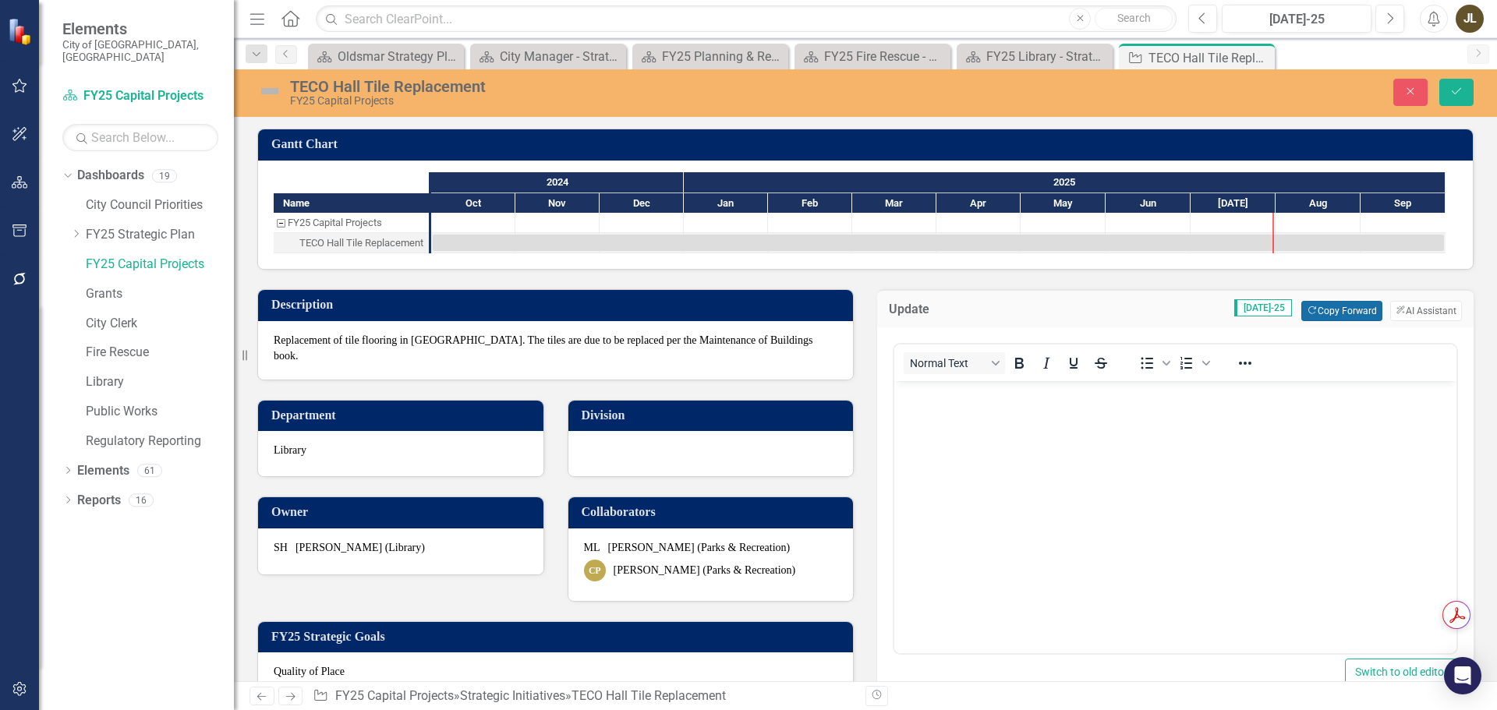
click at [1313, 310] on button "Copy Forward Copy Forward" at bounding box center [1341, 311] width 80 height 20
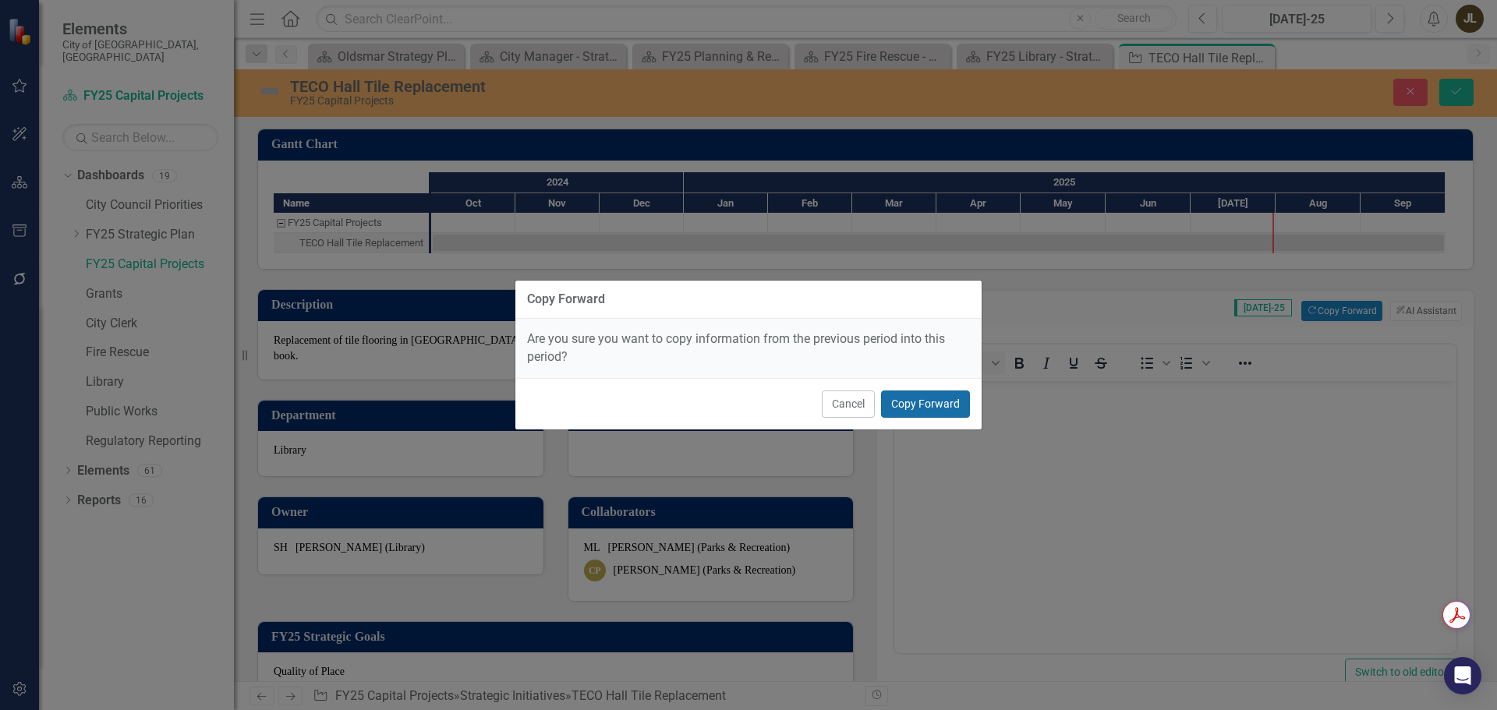
click at [944, 403] on button "Copy Forward" at bounding box center [925, 404] width 89 height 27
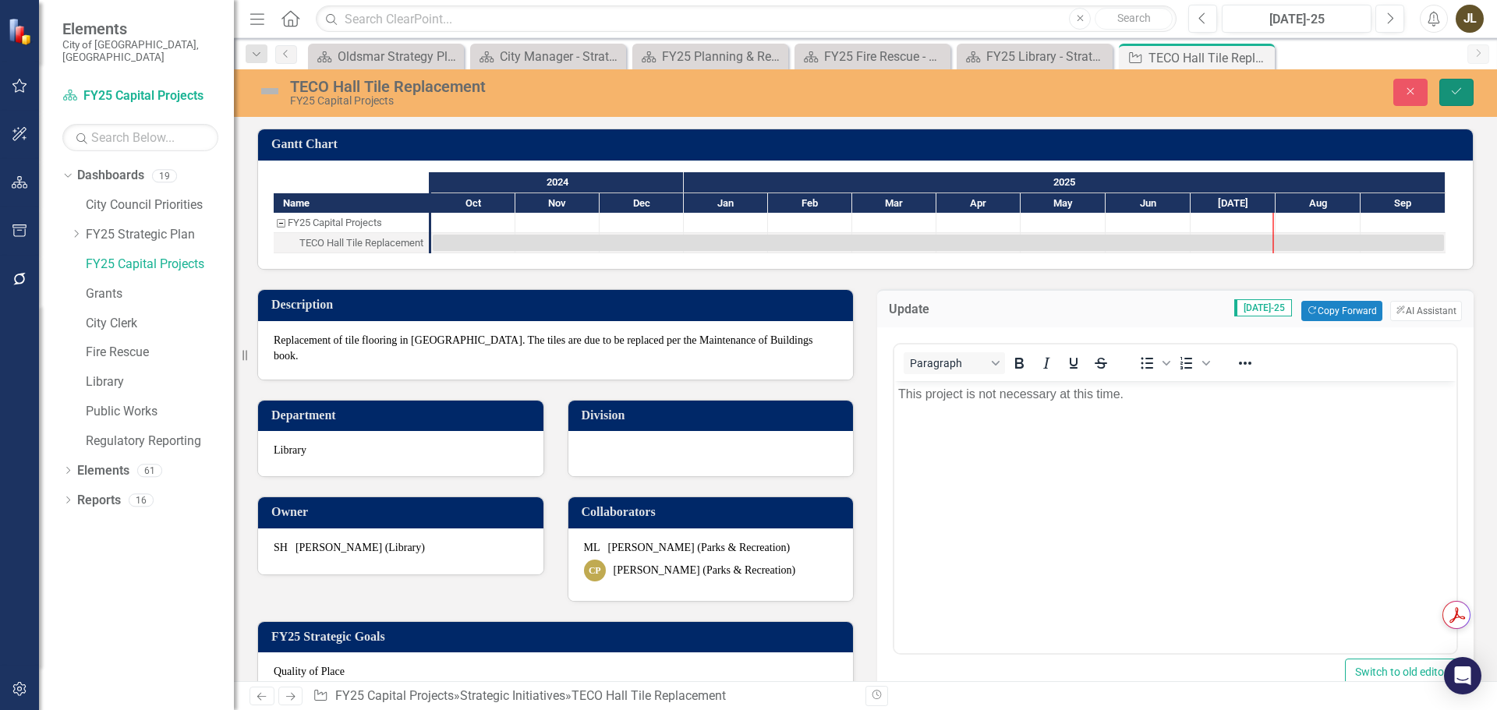
click at [1451, 89] on icon "Save" at bounding box center [1457, 91] width 14 height 11
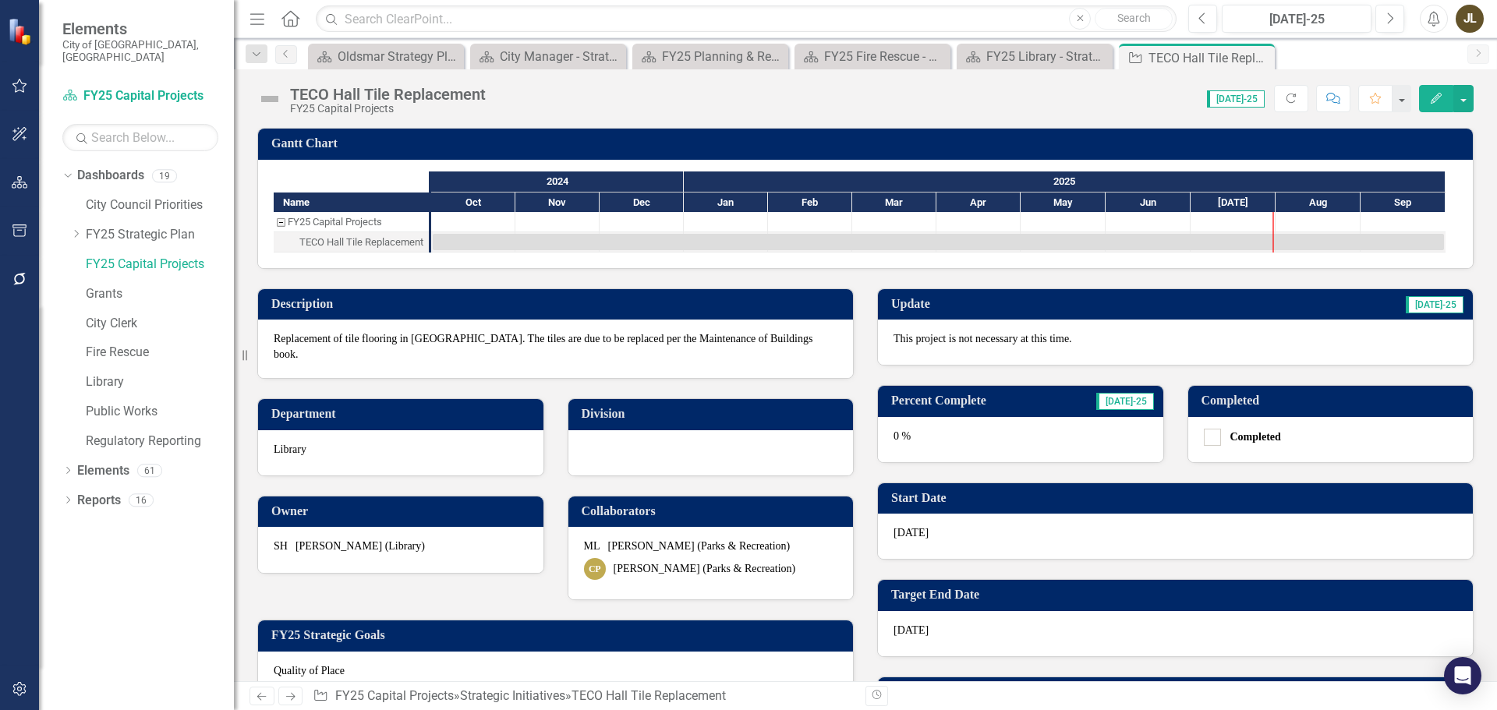
click at [275, 102] on img at bounding box center [269, 99] width 25 height 25
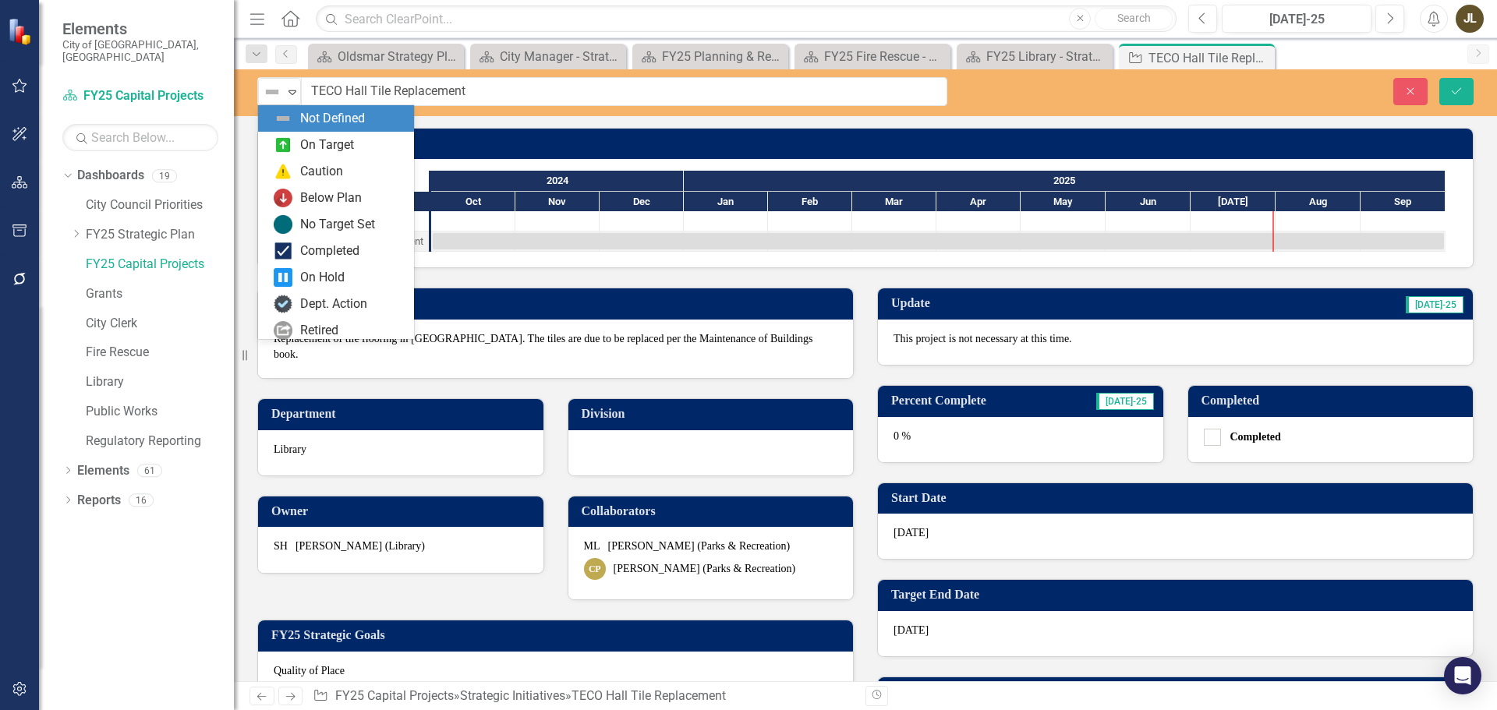
click at [275, 102] on div "Not Defined" at bounding box center [272, 92] width 23 height 22
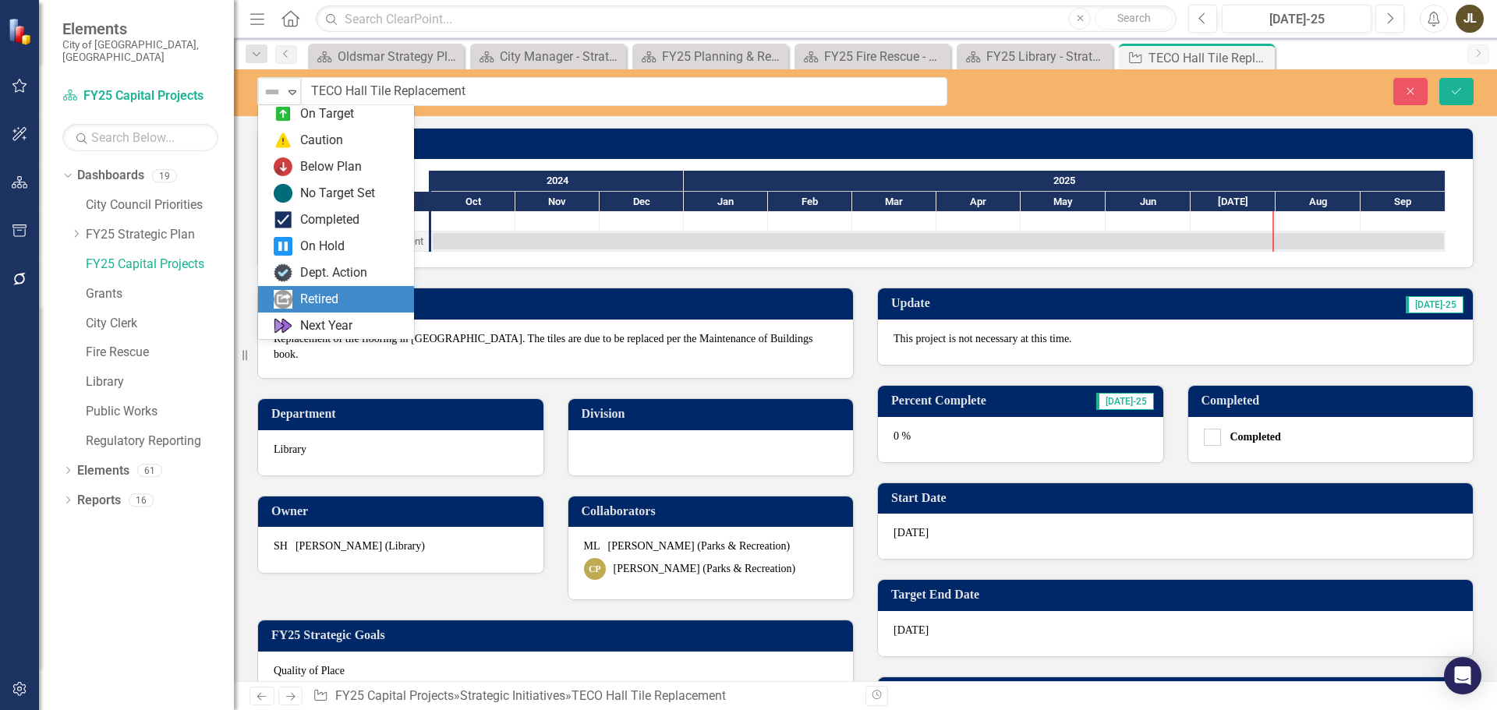
click at [328, 296] on div "Retired" at bounding box center [319, 300] width 38 height 18
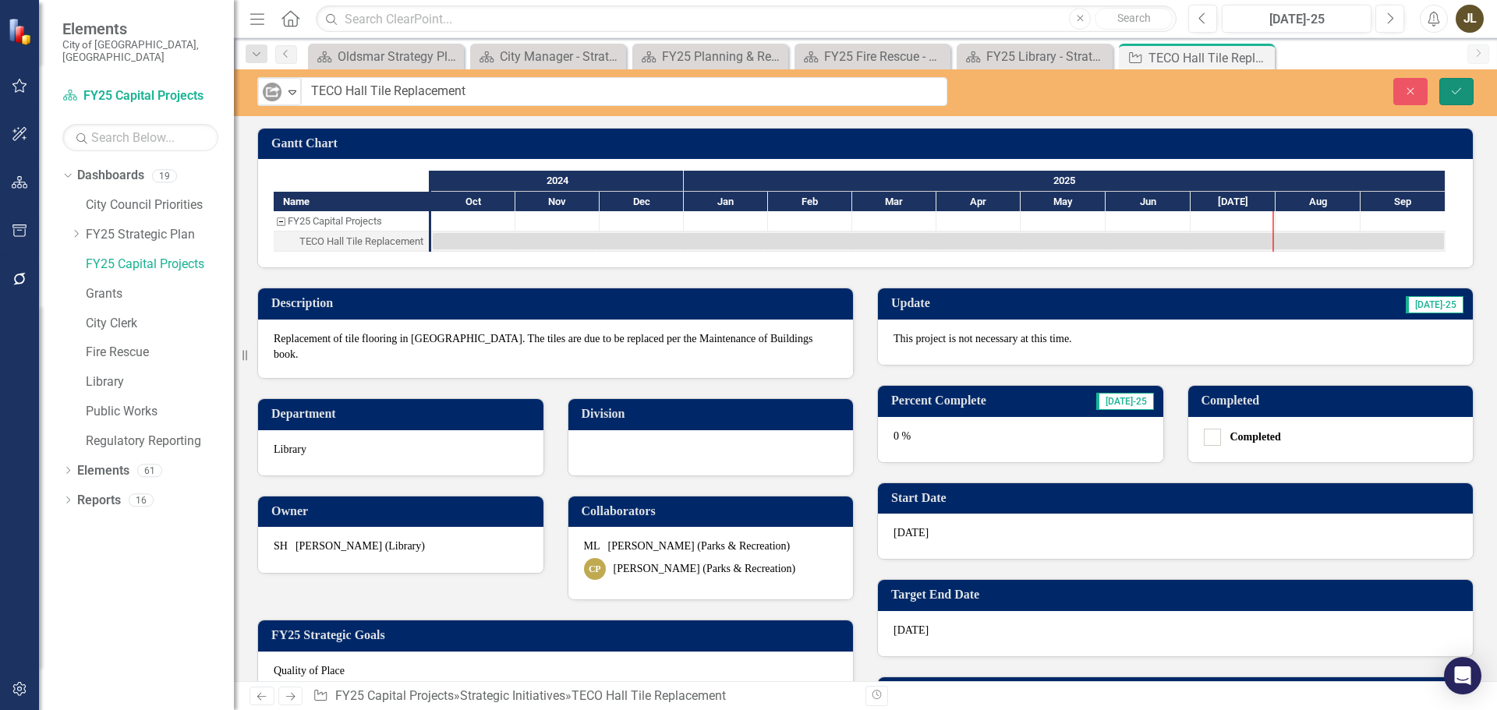
click at [1458, 89] on icon "Save" at bounding box center [1457, 91] width 14 height 11
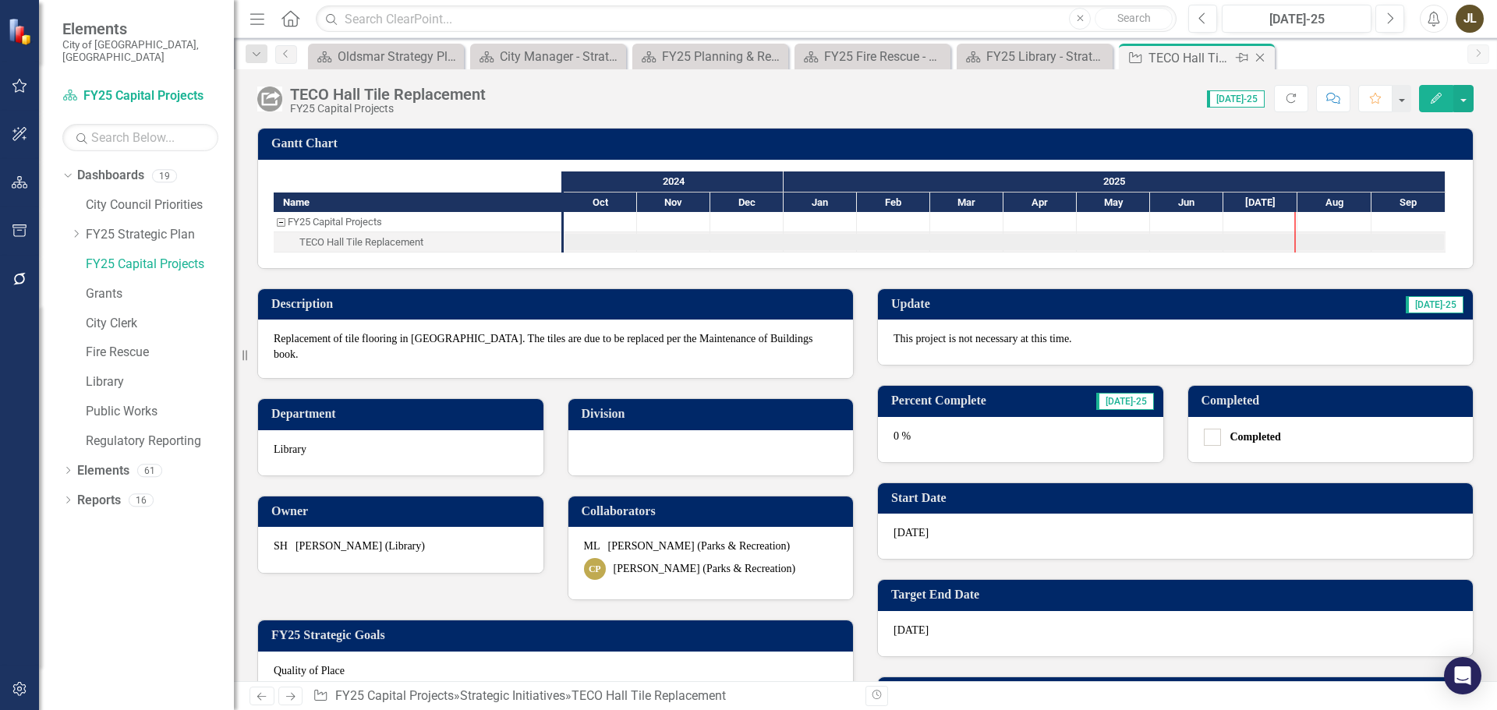
click at [1262, 58] on icon "Close" at bounding box center [1260, 57] width 16 height 12
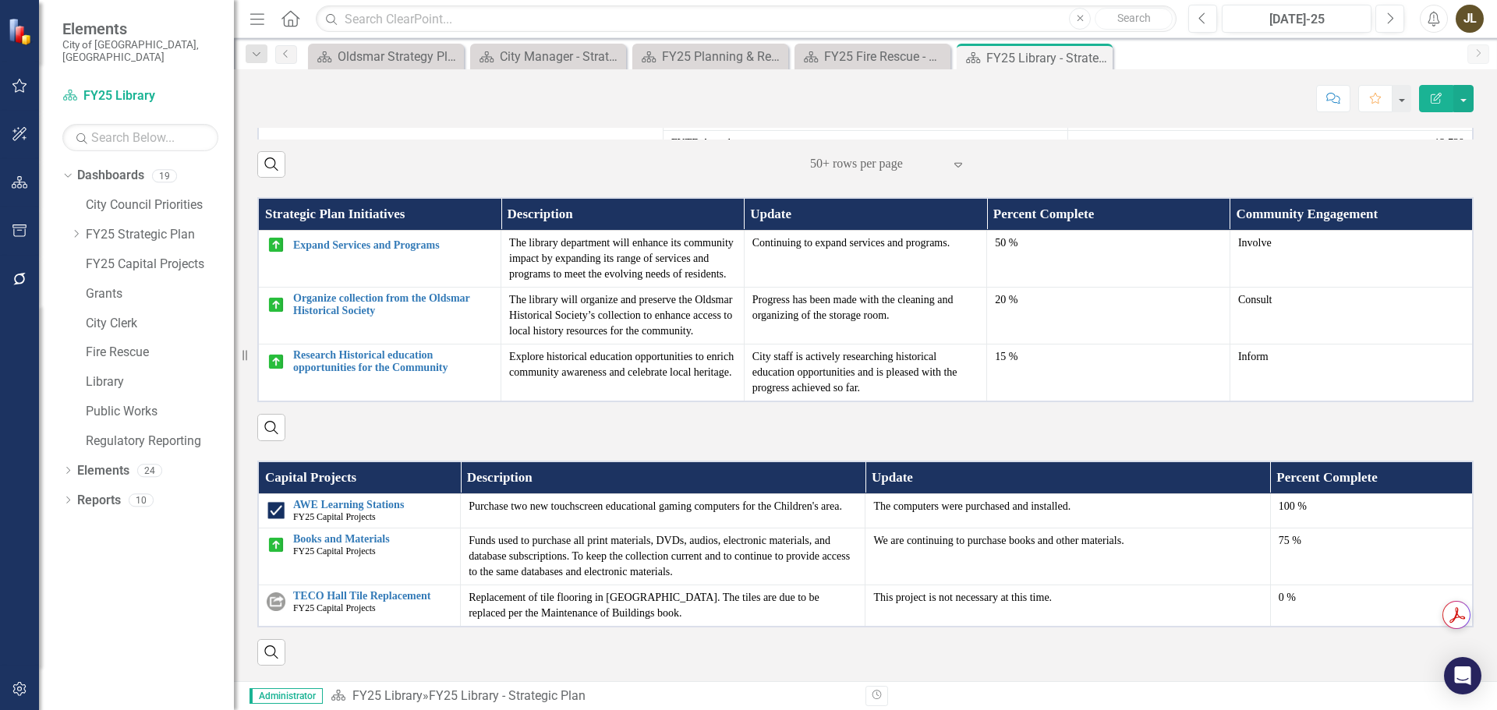
scroll to position [909, 0]
click at [1101, 55] on icon "Close" at bounding box center [1098, 57] width 16 height 12
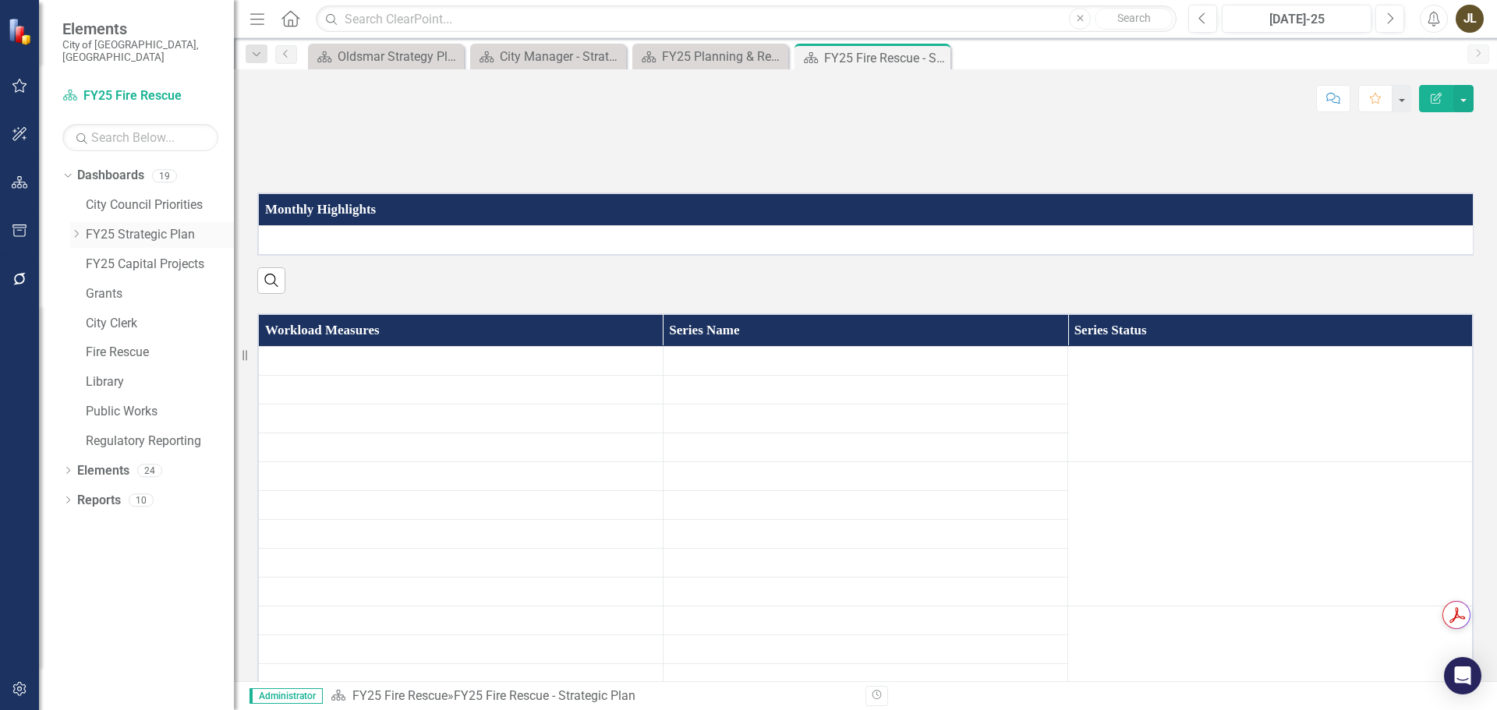
click at [79, 229] on icon "Dropdown" at bounding box center [76, 233] width 12 height 9
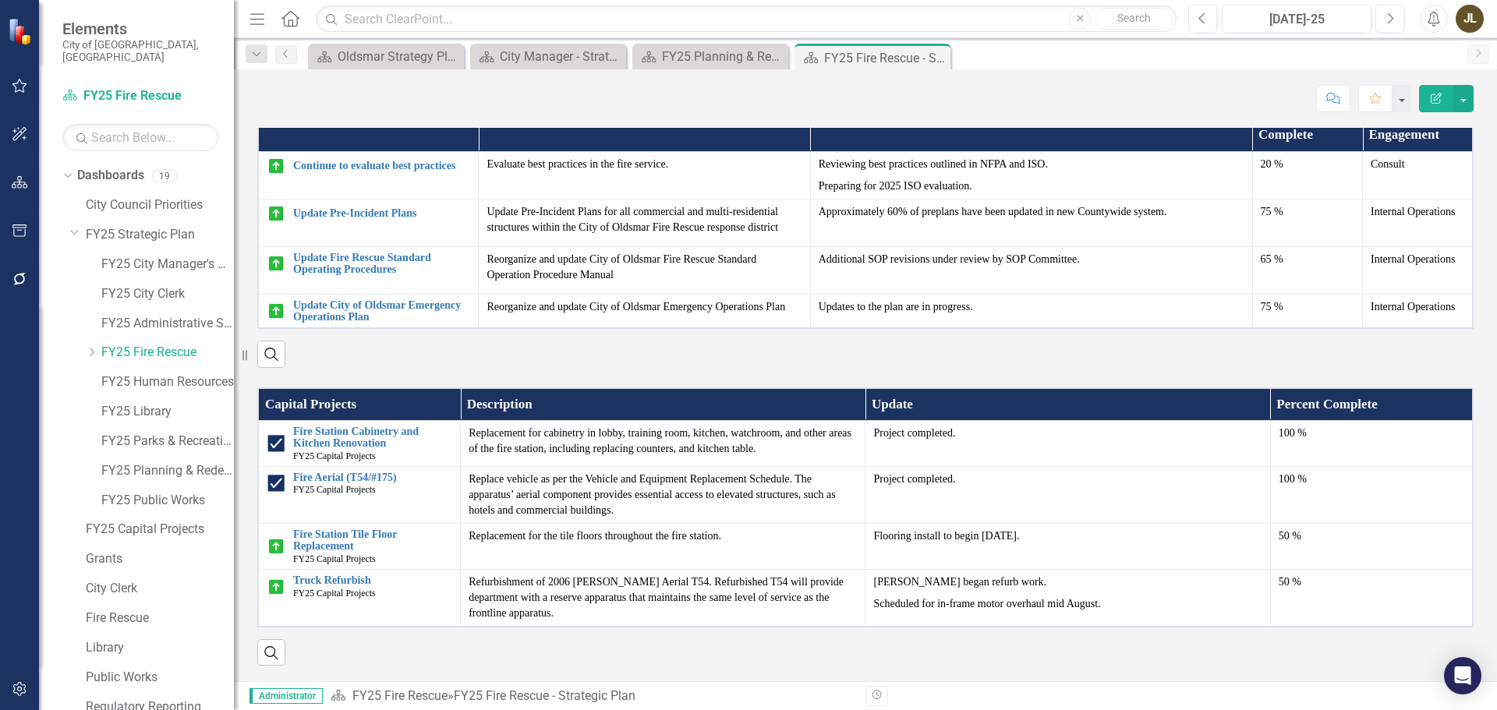
scroll to position [1408, 0]
click at [182, 374] on link "FY25 Human Resources" at bounding box center [167, 383] width 133 height 18
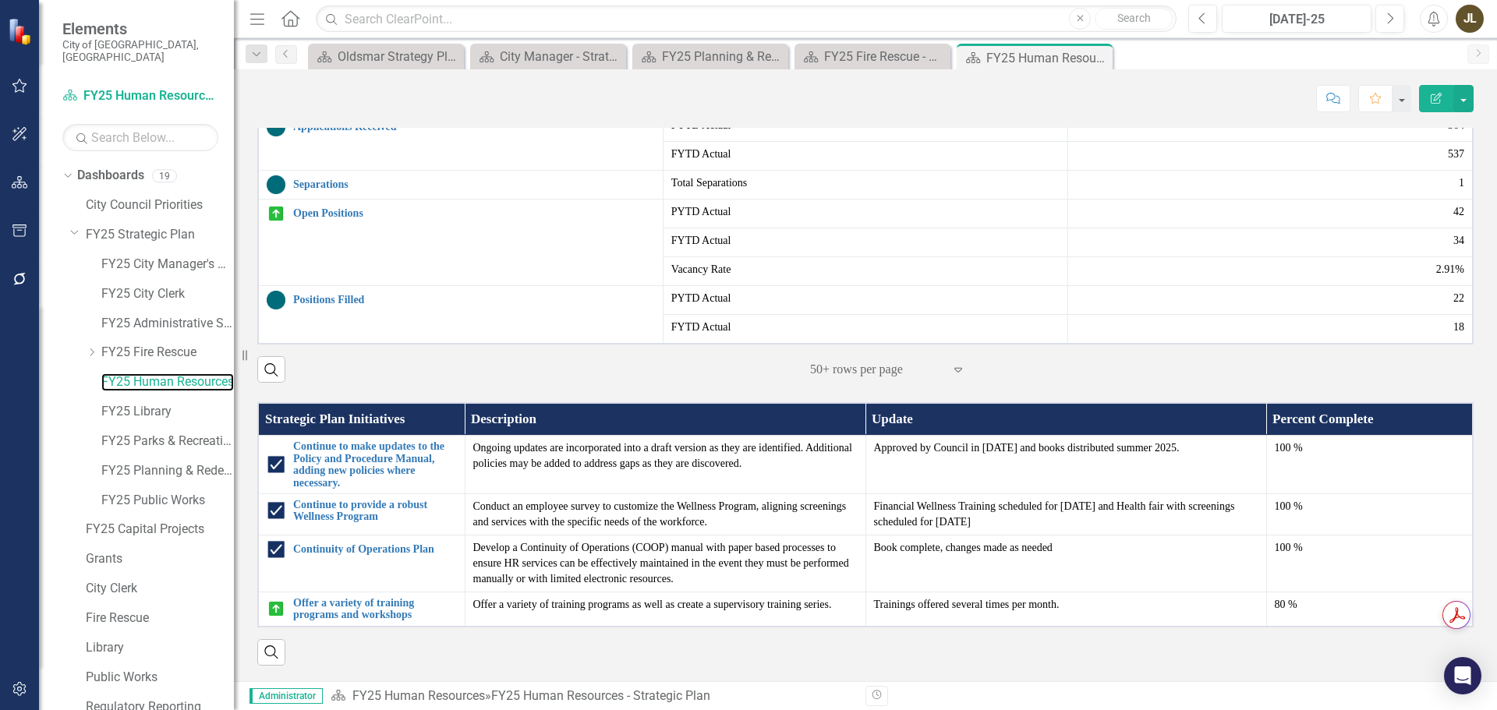
scroll to position [818, 0]
click at [172, 492] on link "FY25 Public Works" at bounding box center [167, 501] width 133 height 18
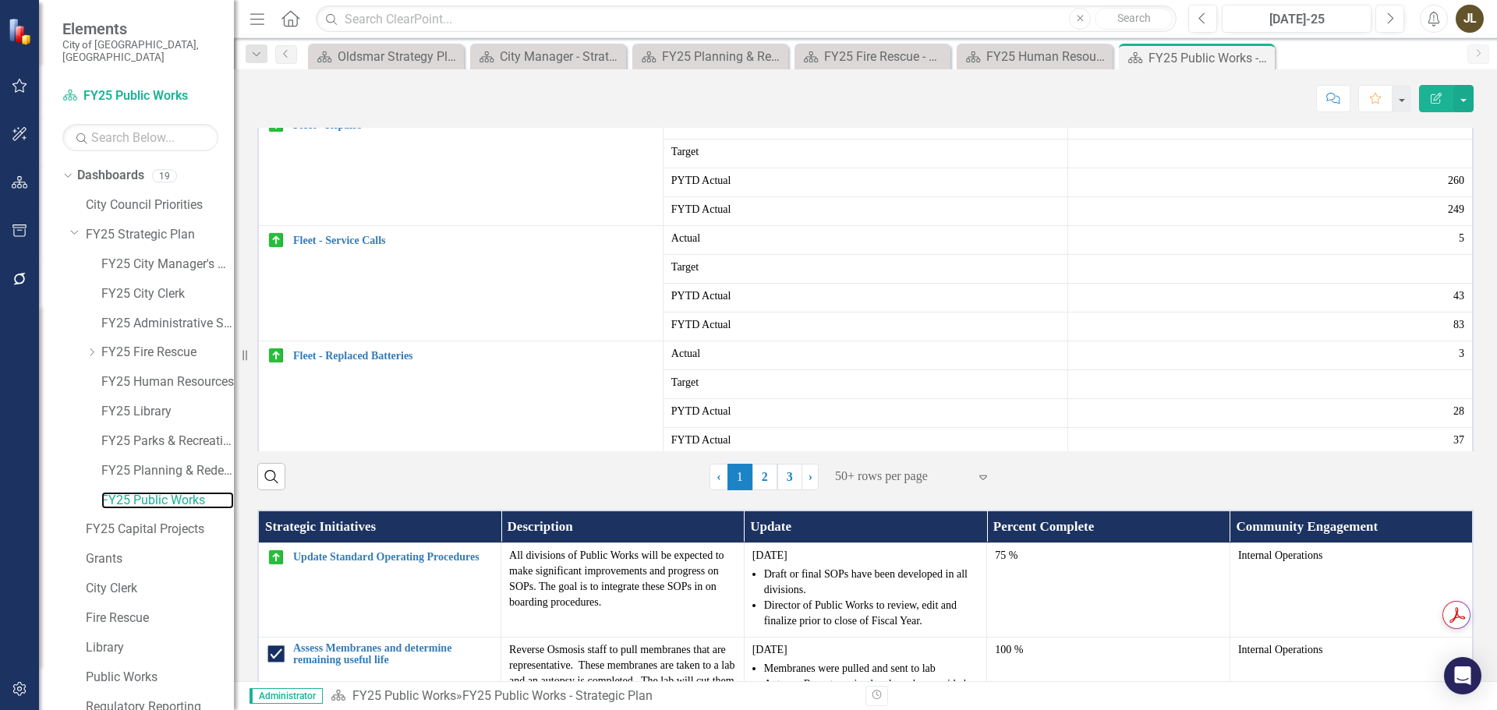
scroll to position [985, 0]
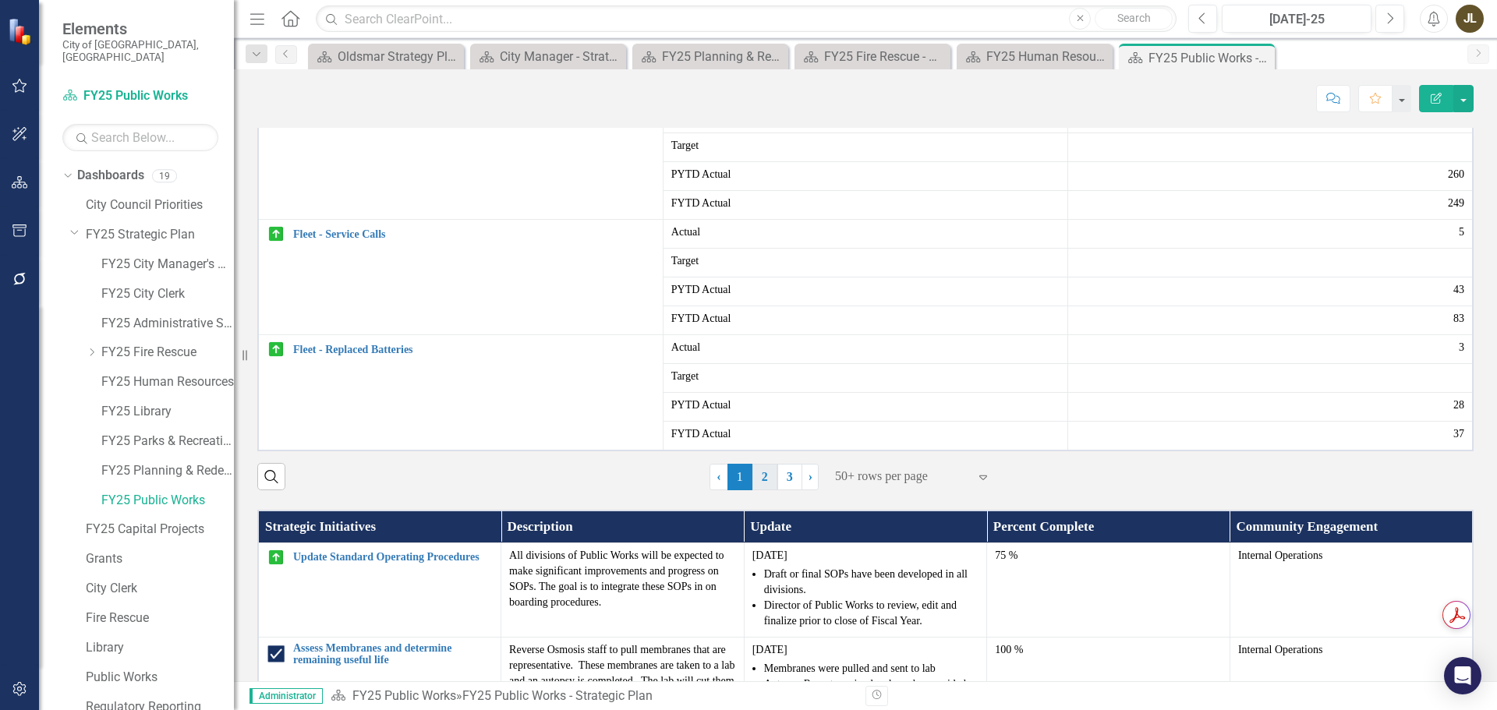
click at [762, 490] on link "2" at bounding box center [765, 477] width 25 height 27
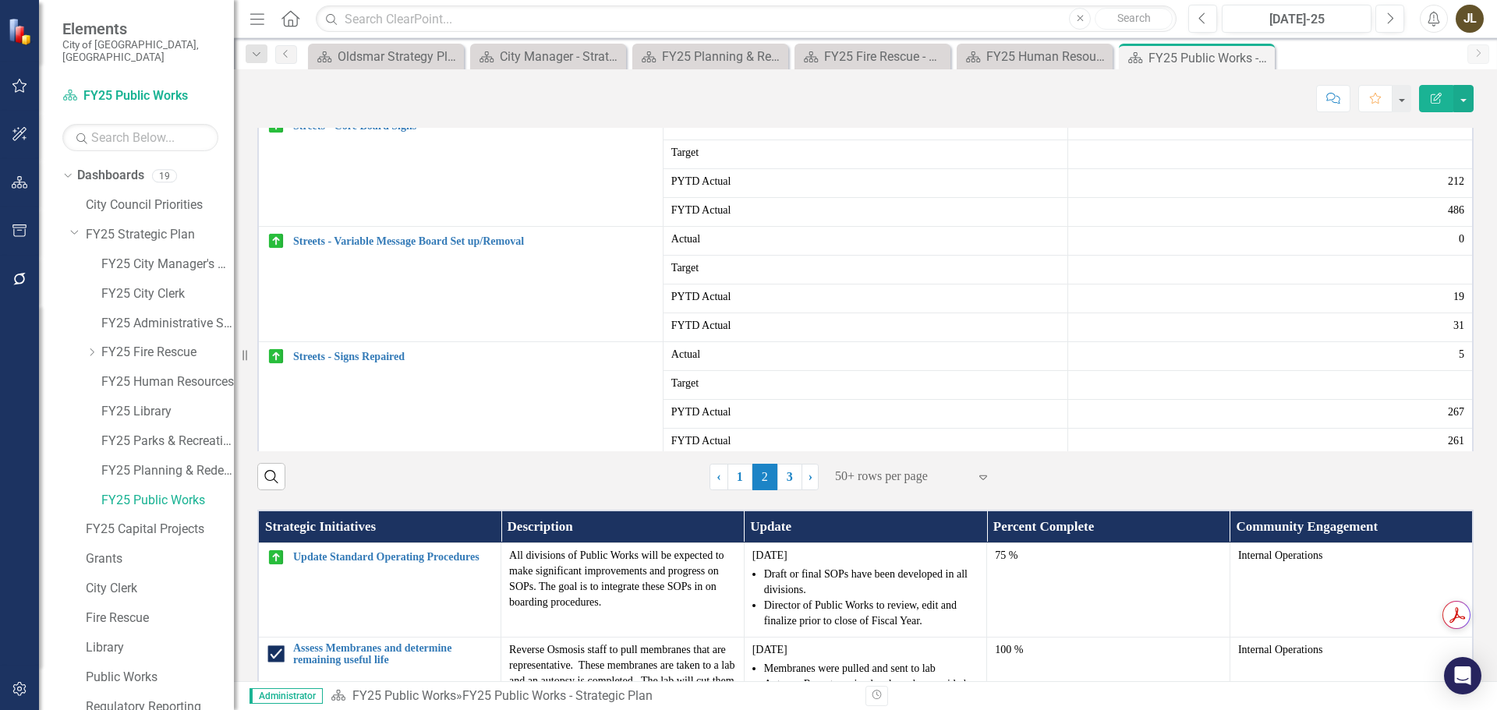
scroll to position [1014, 0]
click at [770, 490] on span "2 (current)" at bounding box center [765, 477] width 25 height 27
click at [784, 490] on link "3" at bounding box center [789, 477] width 25 height 27
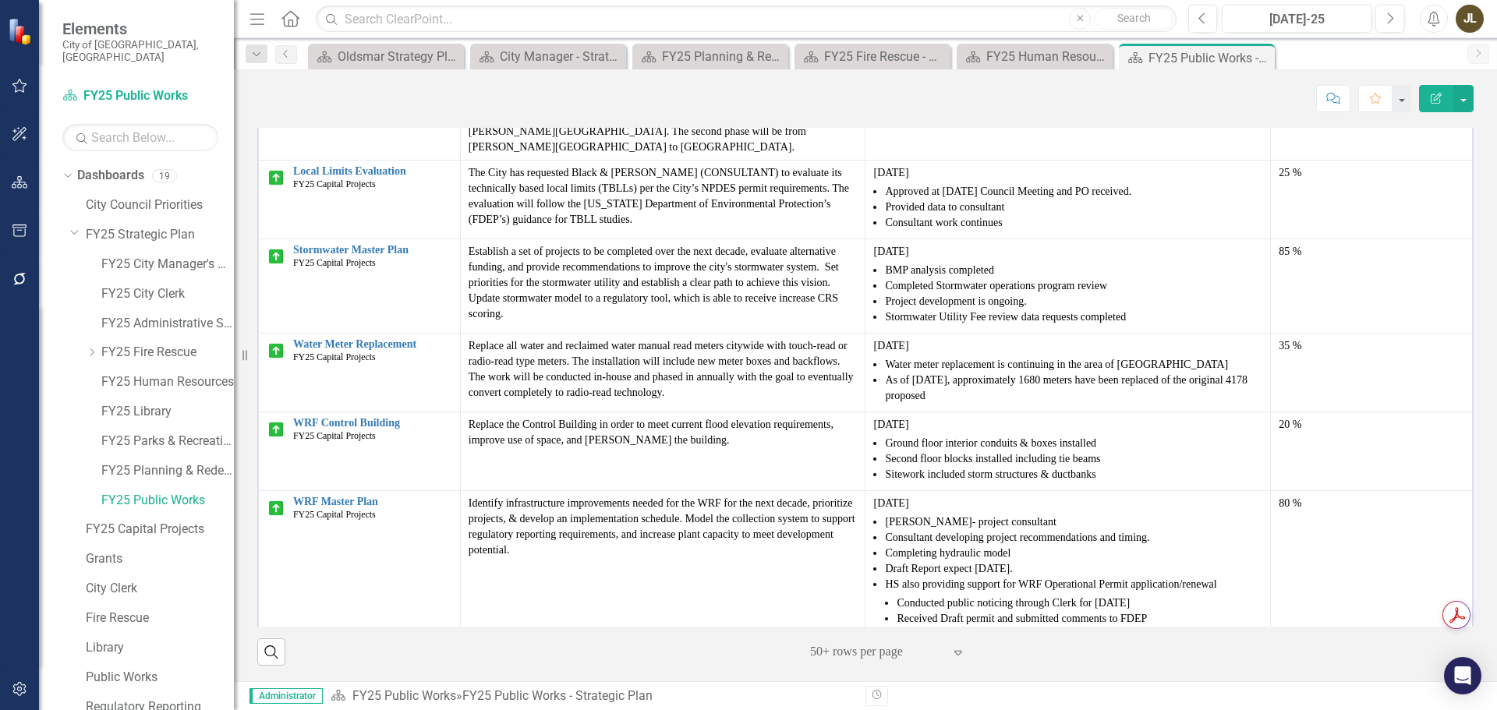
scroll to position [60, 0]
click at [69, 674] on icon "Dropdown" at bounding box center [67, 678] width 11 height 9
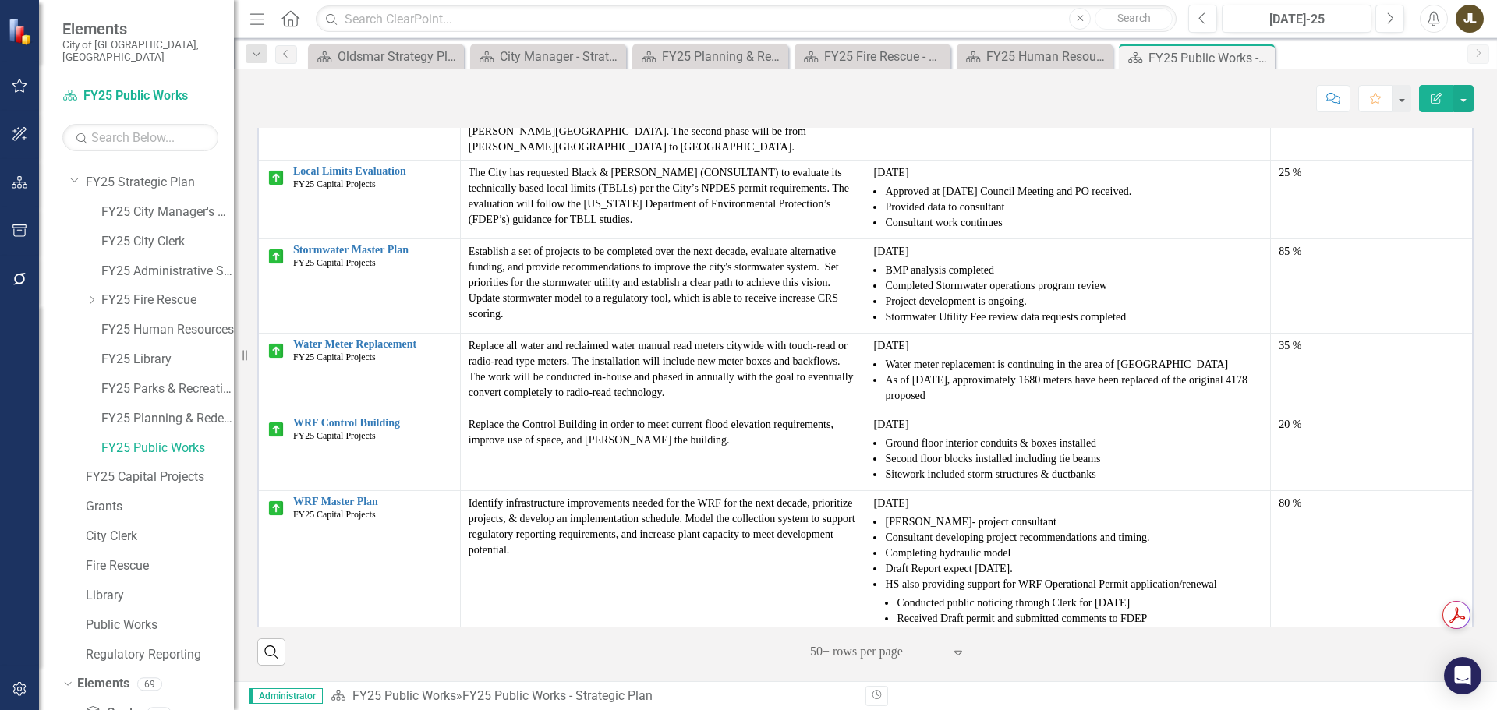
scroll to position [0, 0]
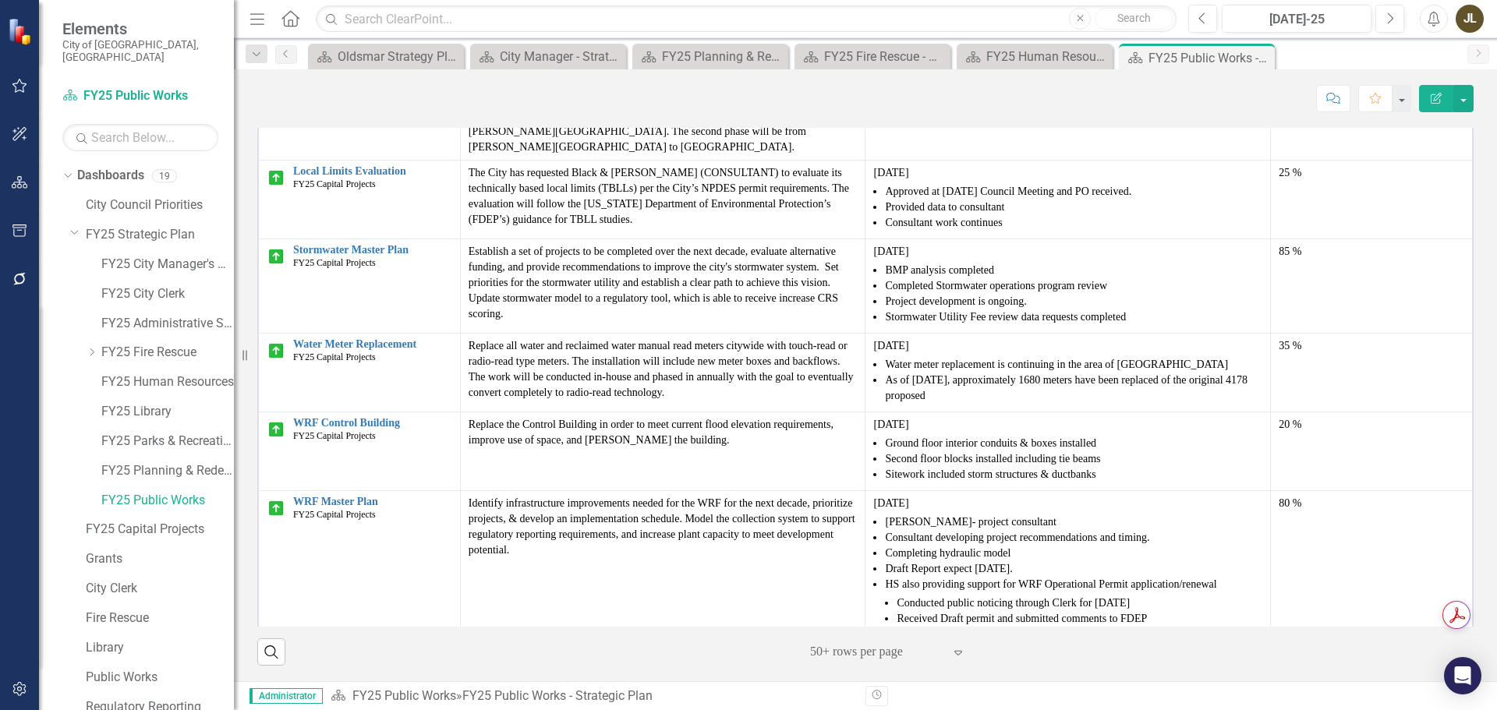
click at [18, 220] on button "button" at bounding box center [19, 231] width 35 height 33
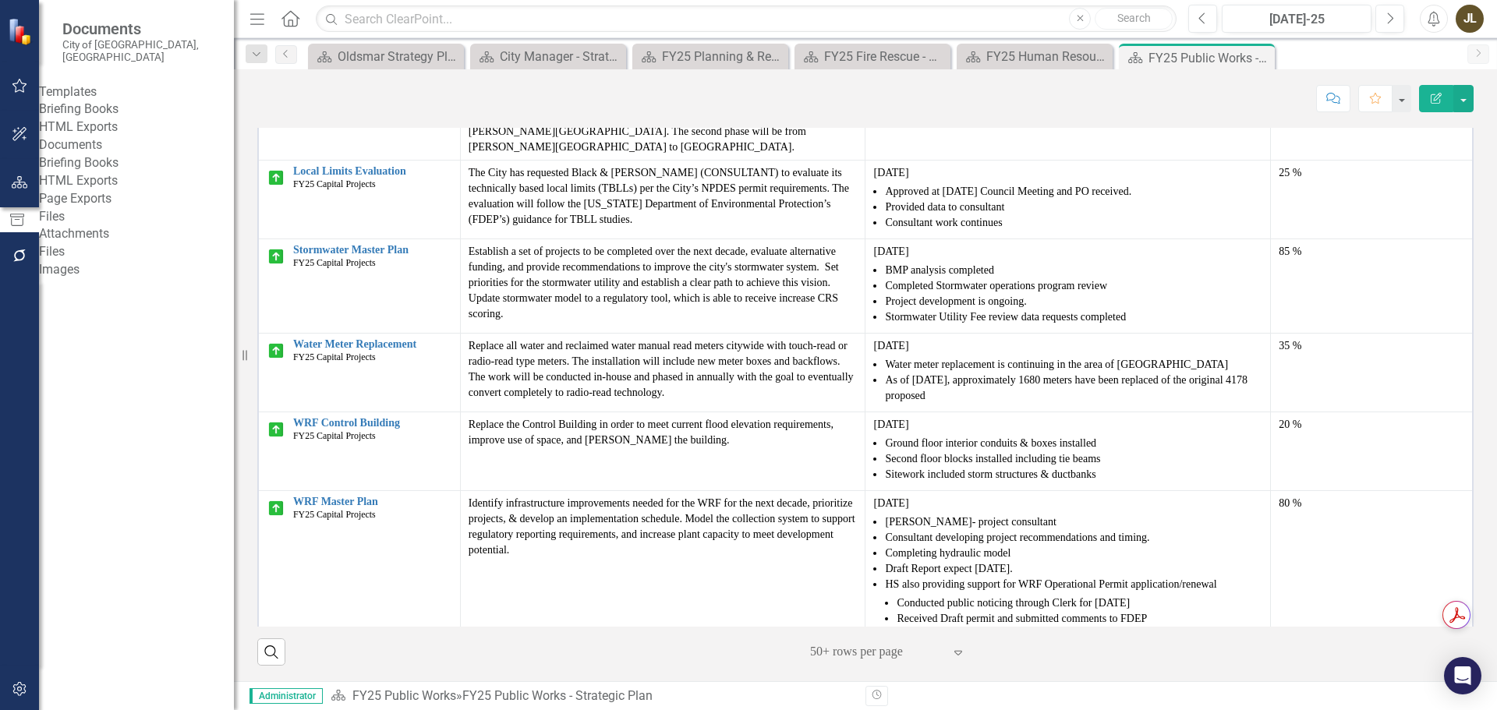
click at [106, 107] on link "Briefing Books" at bounding box center [136, 110] width 195 height 18
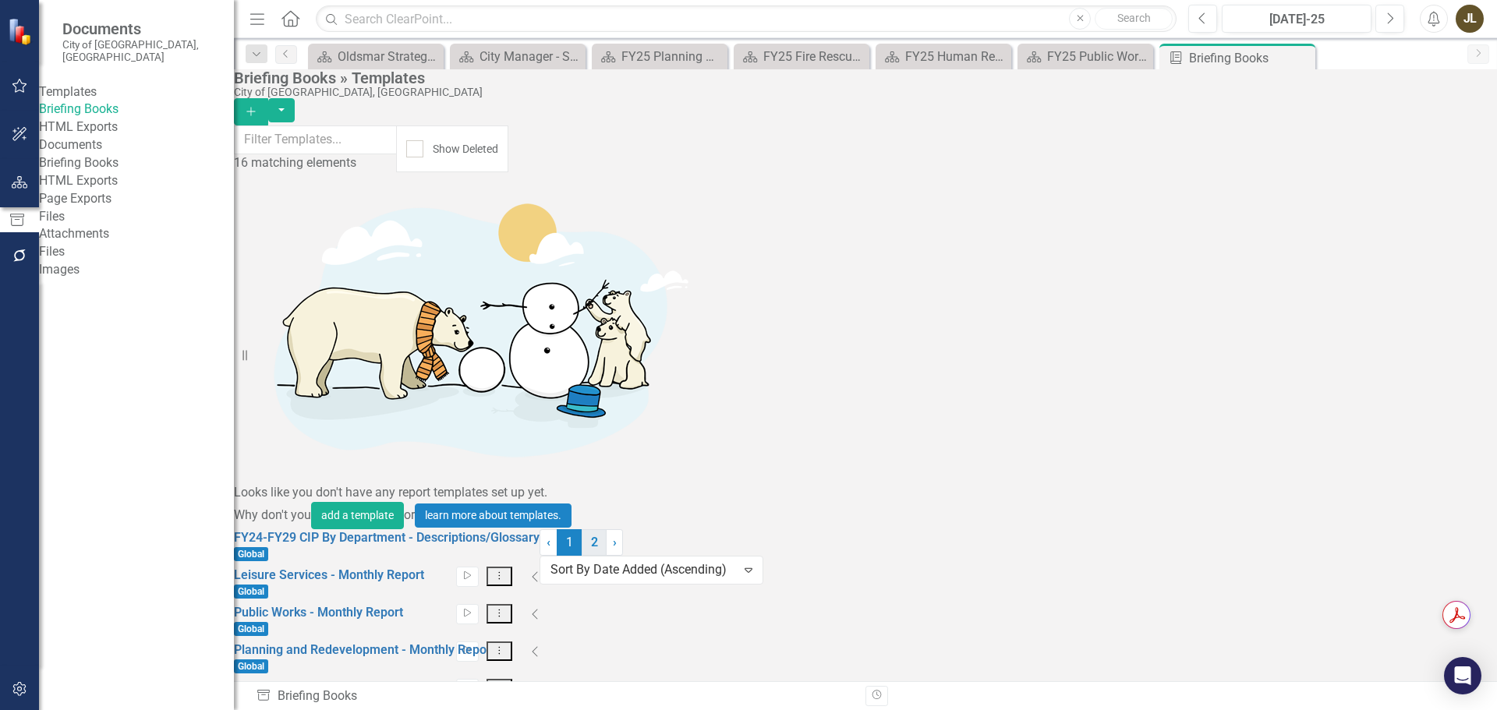
click at [607, 556] on link "2" at bounding box center [594, 542] width 25 height 27
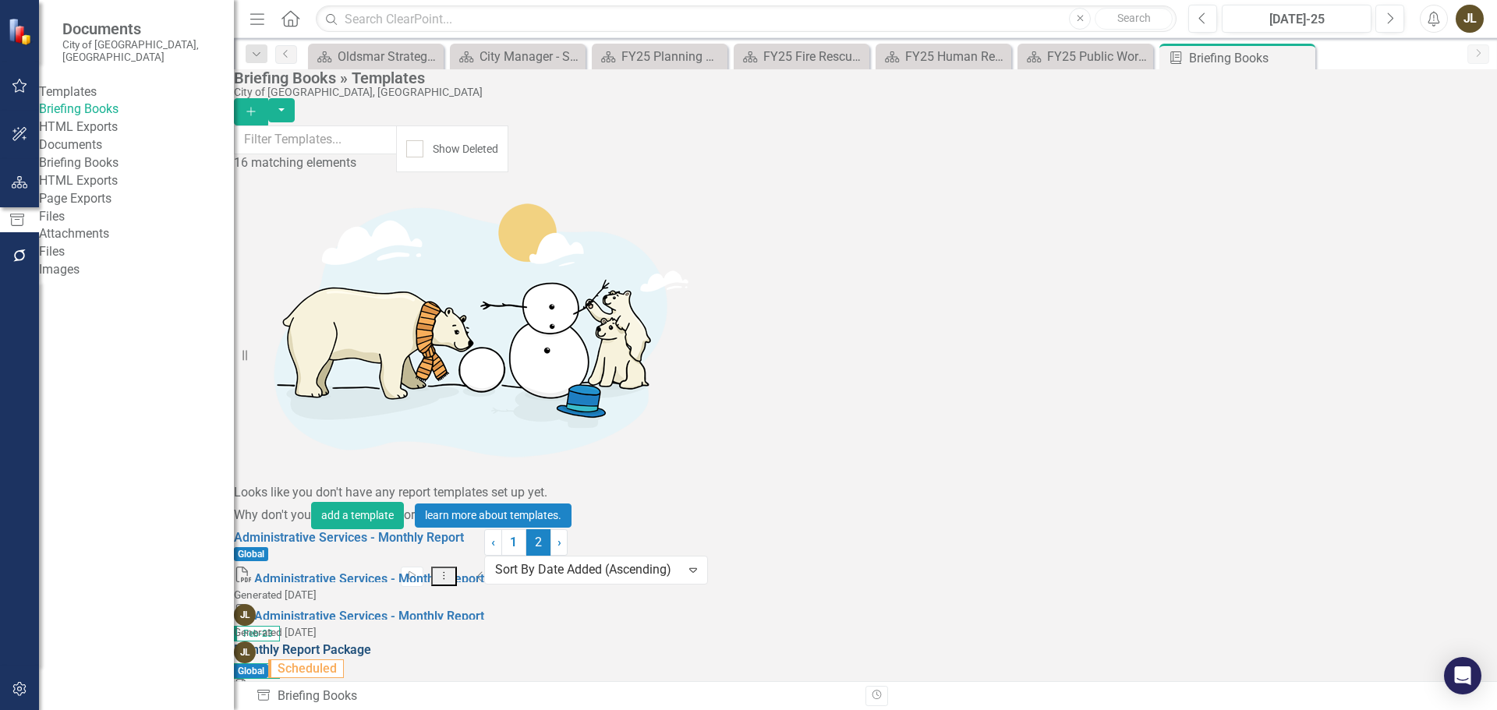
click at [325, 643] on link "Monthly Report Package" at bounding box center [302, 650] width 137 height 15
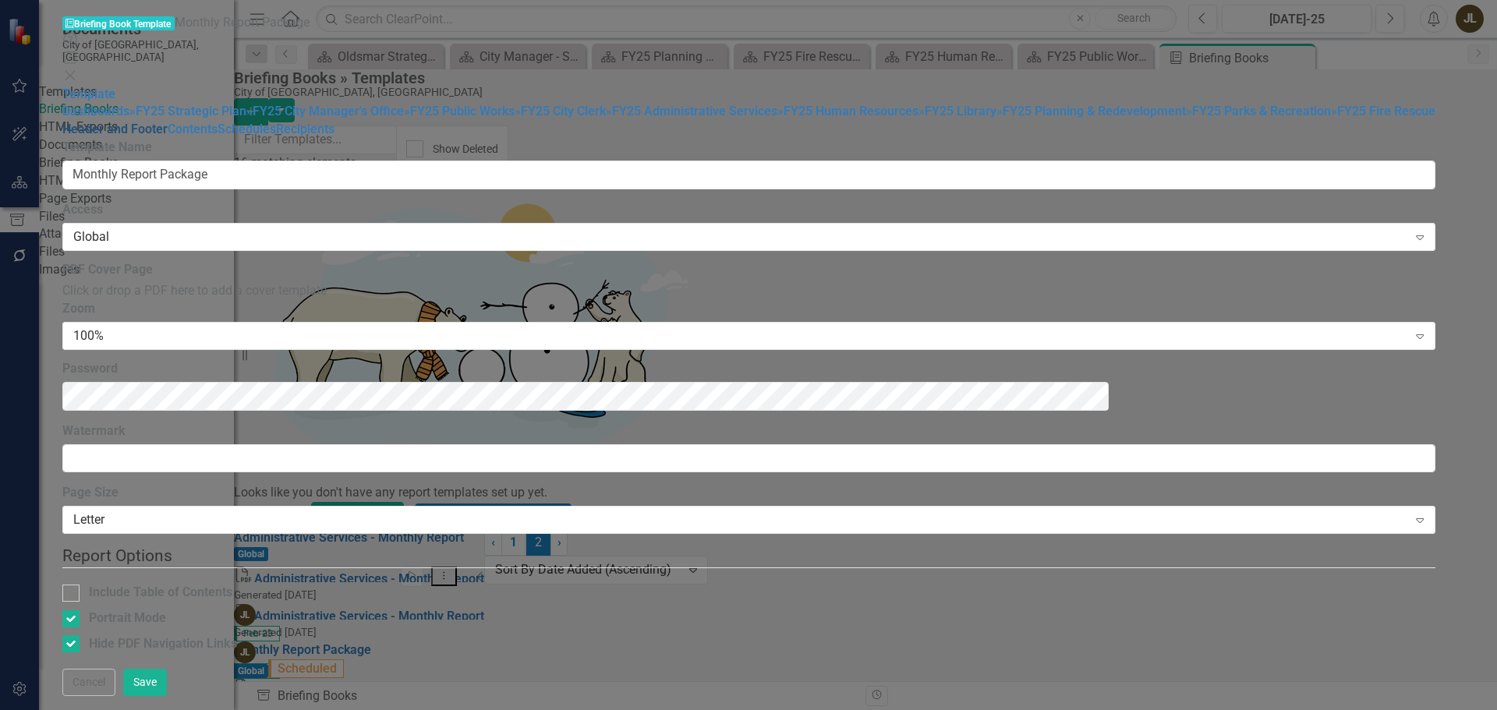
click at [168, 136] on link "Header and Footer" at bounding box center [114, 129] width 105 height 15
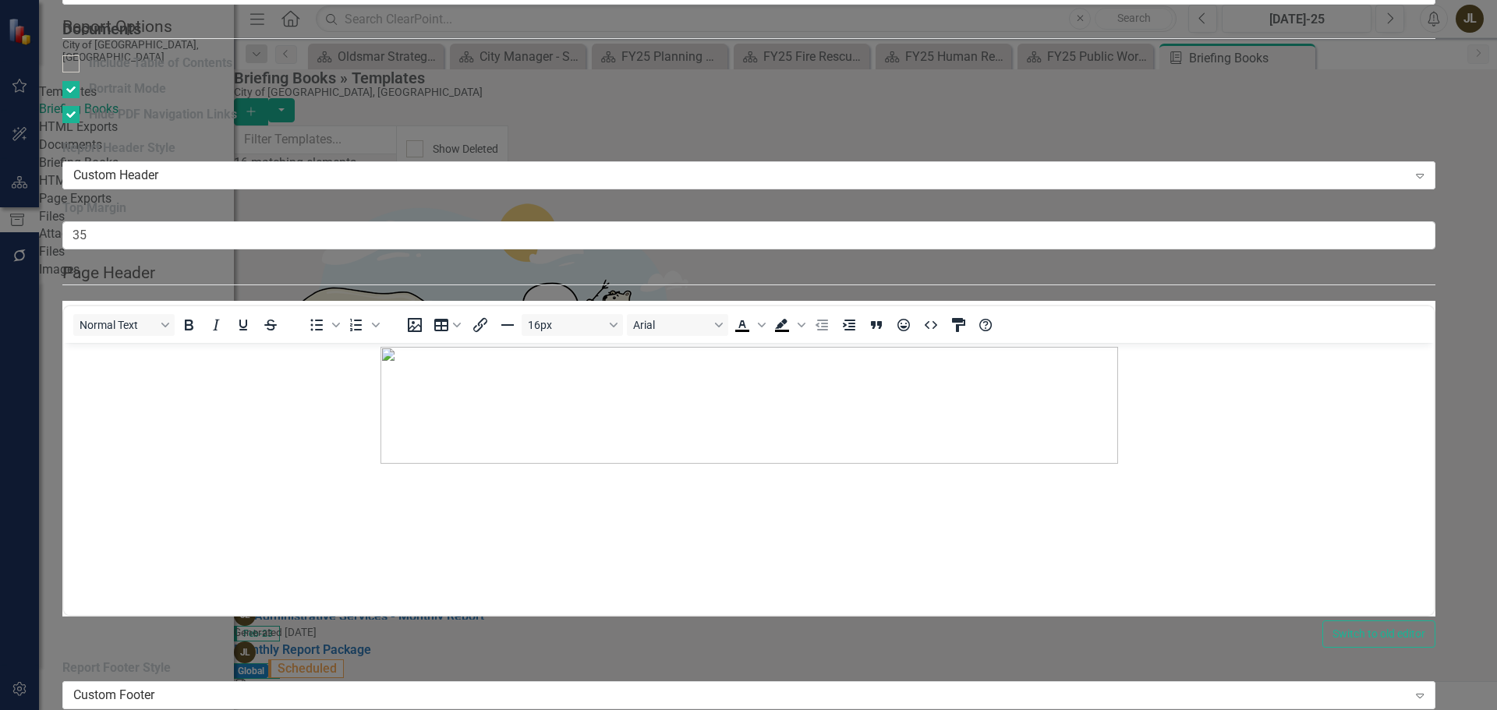
scroll to position [390, 0]
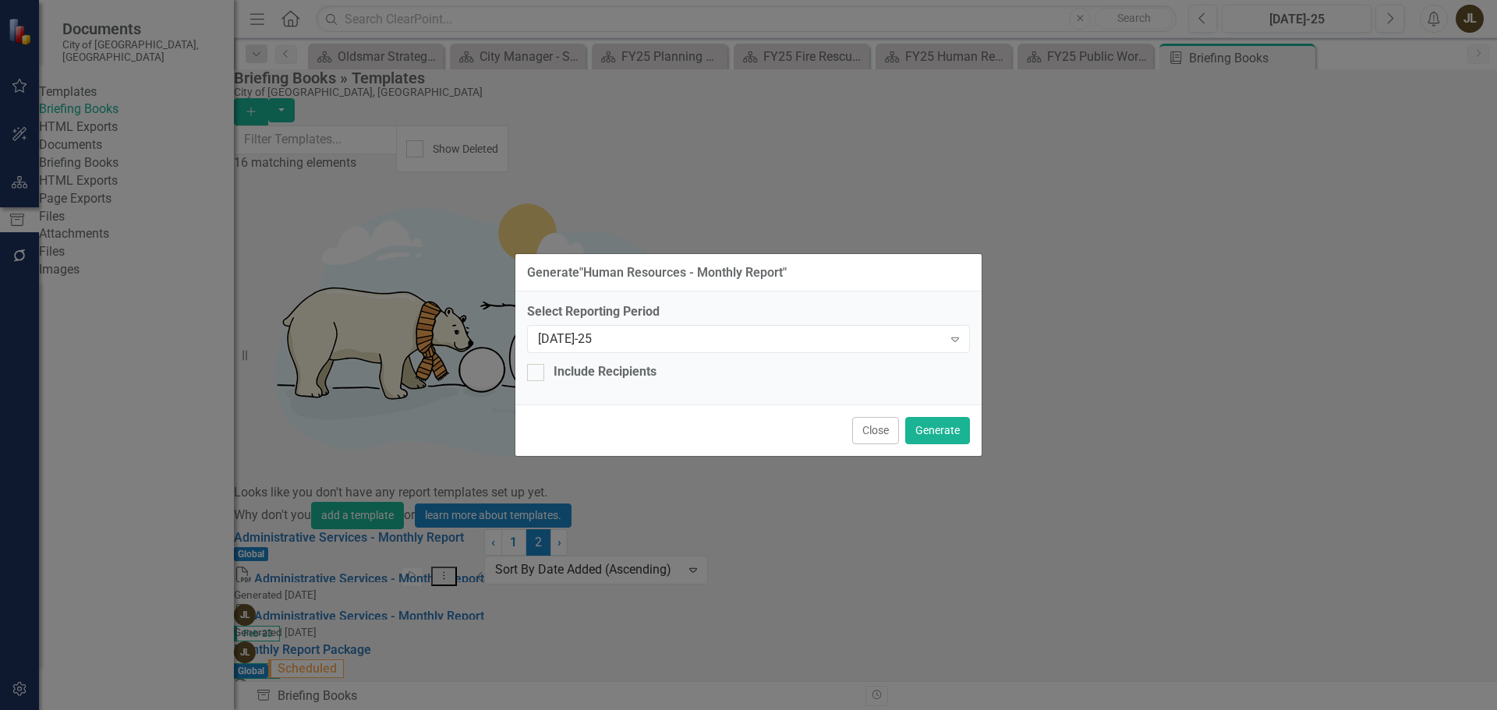
click at [901, 427] on div "Close Generate" at bounding box center [748, 430] width 466 height 51
click at [867, 427] on button "Close" at bounding box center [875, 430] width 47 height 27
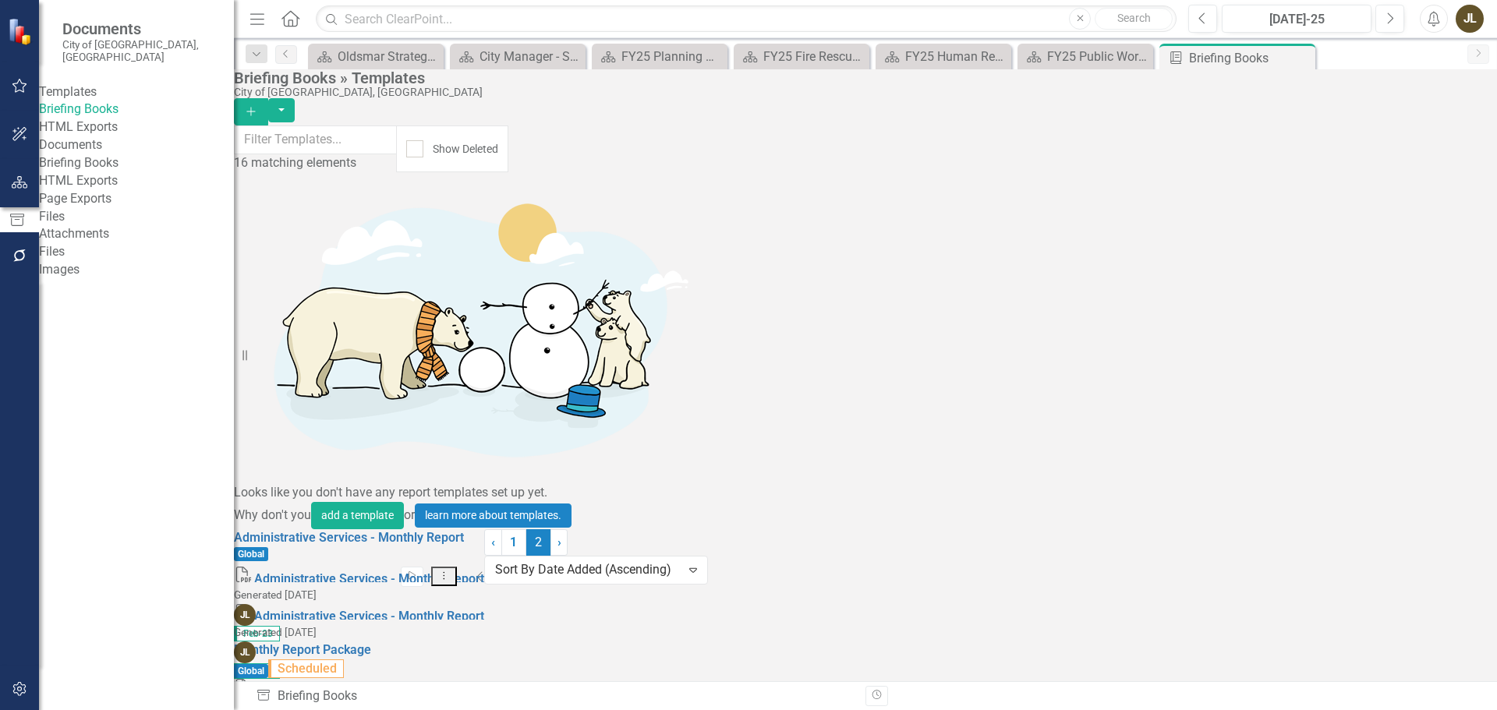
click at [418, 689] on icon "Start" at bounding box center [412, 693] width 12 height 9
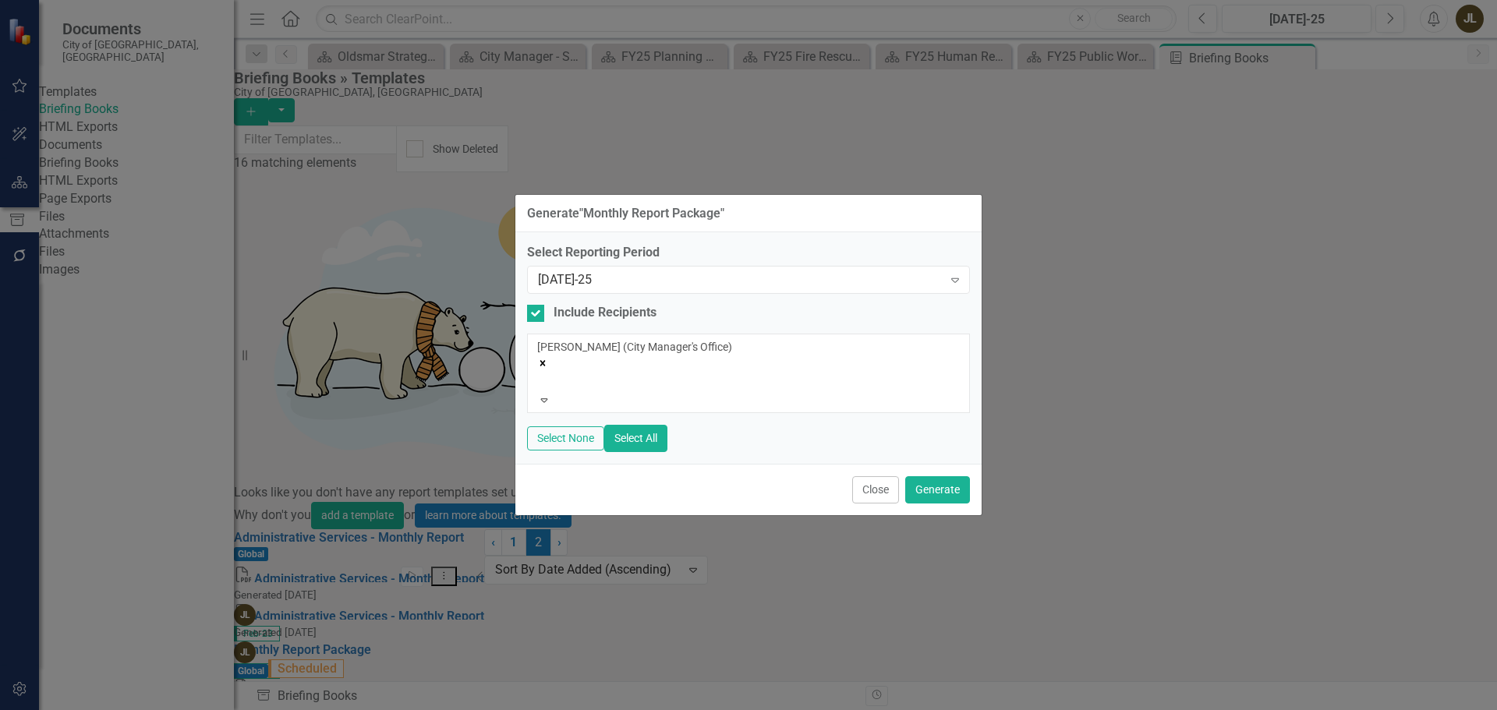
click at [548, 358] on icon "Remove Jordan Lantz (City Manager's Office)" at bounding box center [542, 363] width 11 height 11
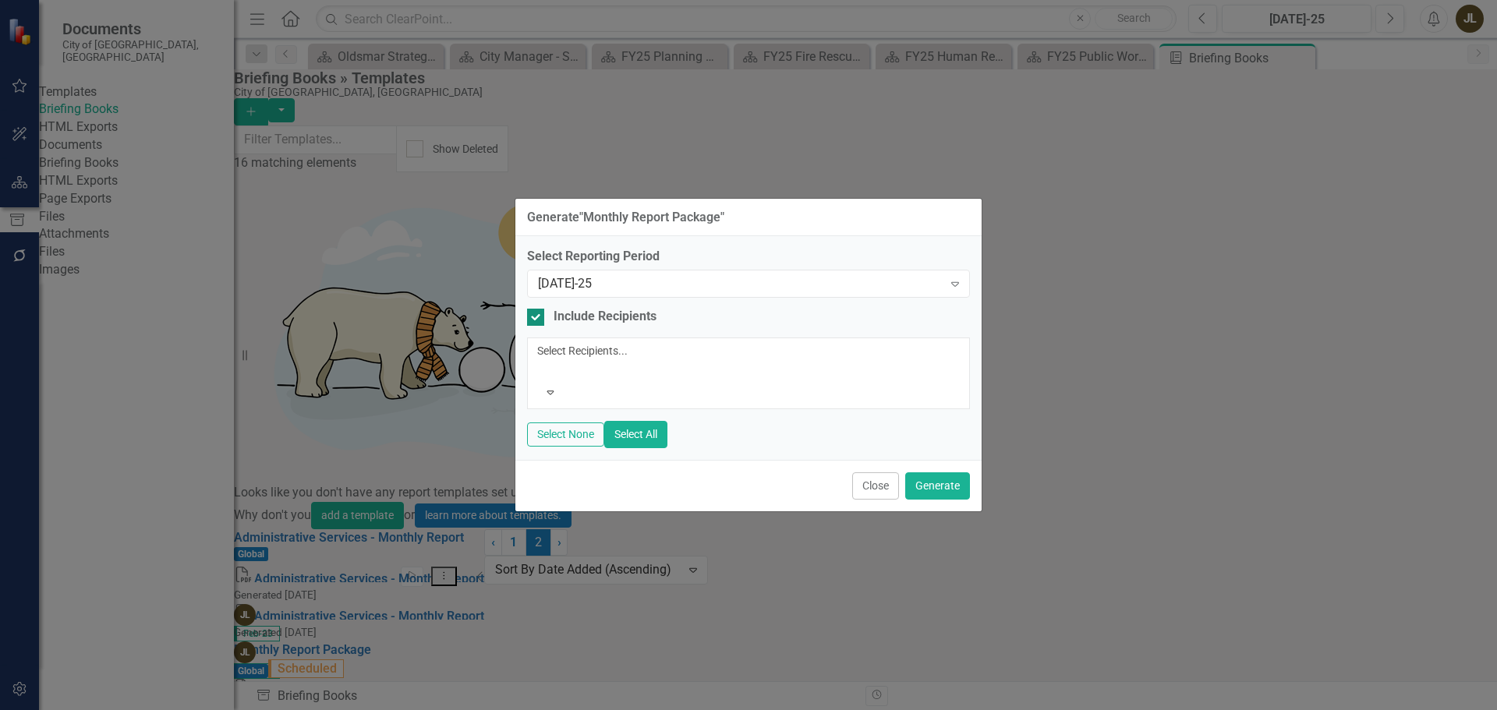
click at [531, 319] on input "Include Recipients" at bounding box center [532, 314] width 10 height 10
checkbox input "false"
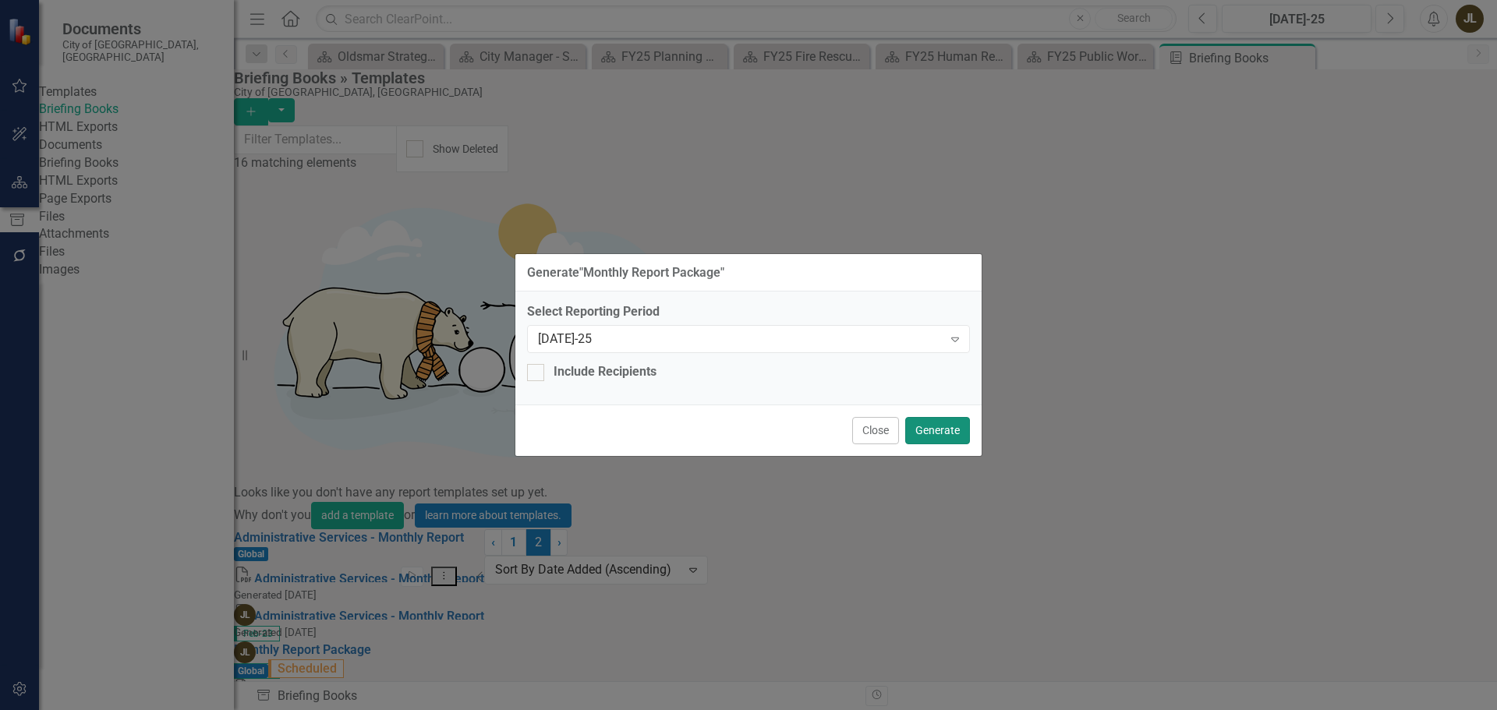
click at [929, 417] on button "Generate" at bounding box center [937, 430] width 65 height 27
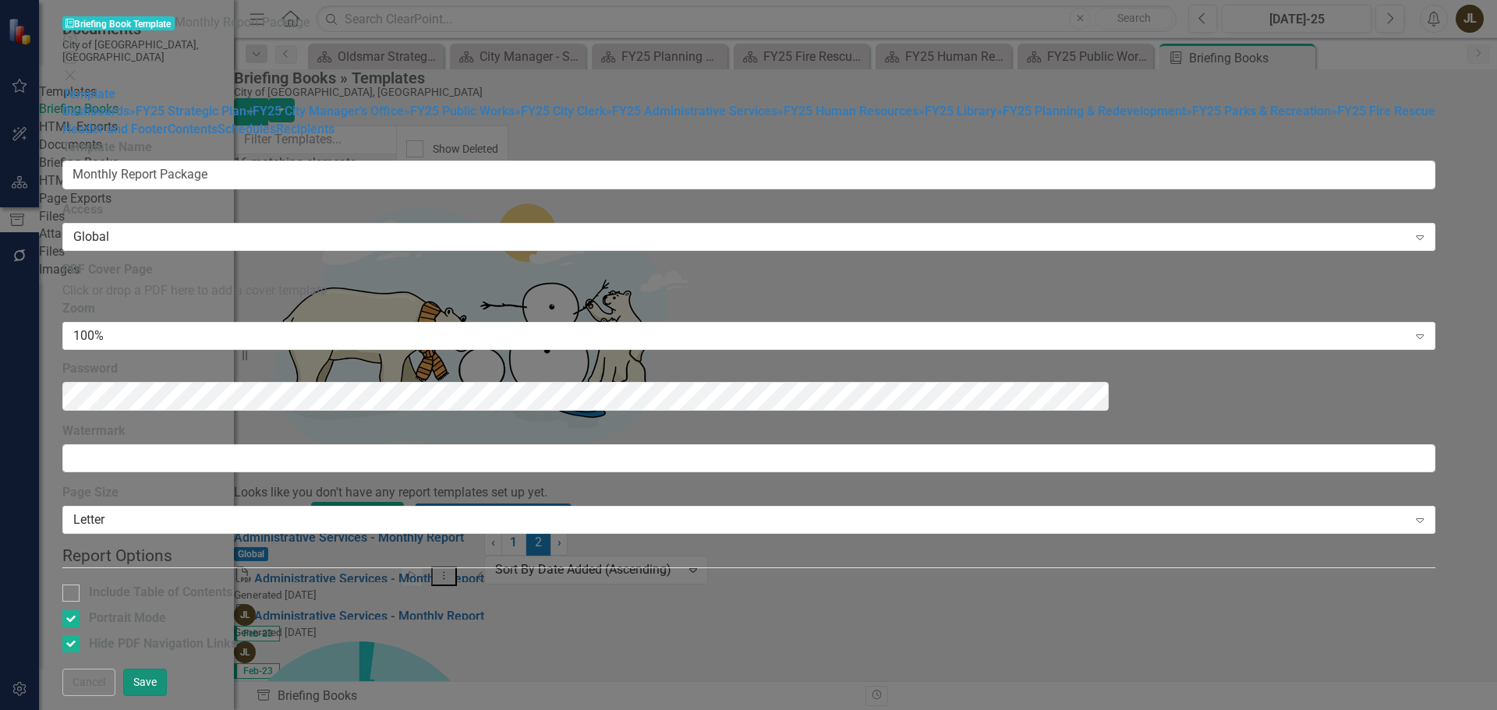
click at [167, 694] on button "Save" at bounding box center [145, 682] width 44 height 27
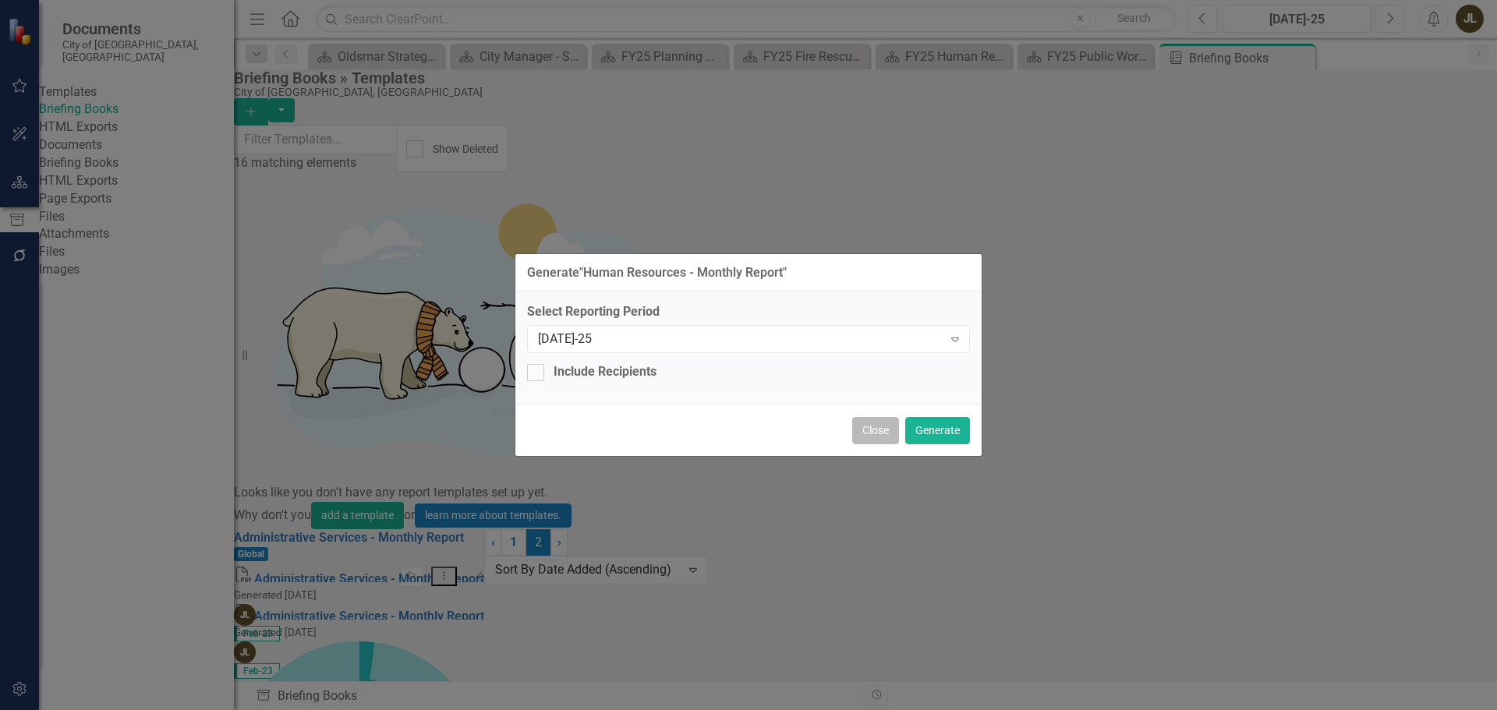
click at [884, 419] on button "Close" at bounding box center [875, 430] width 47 height 27
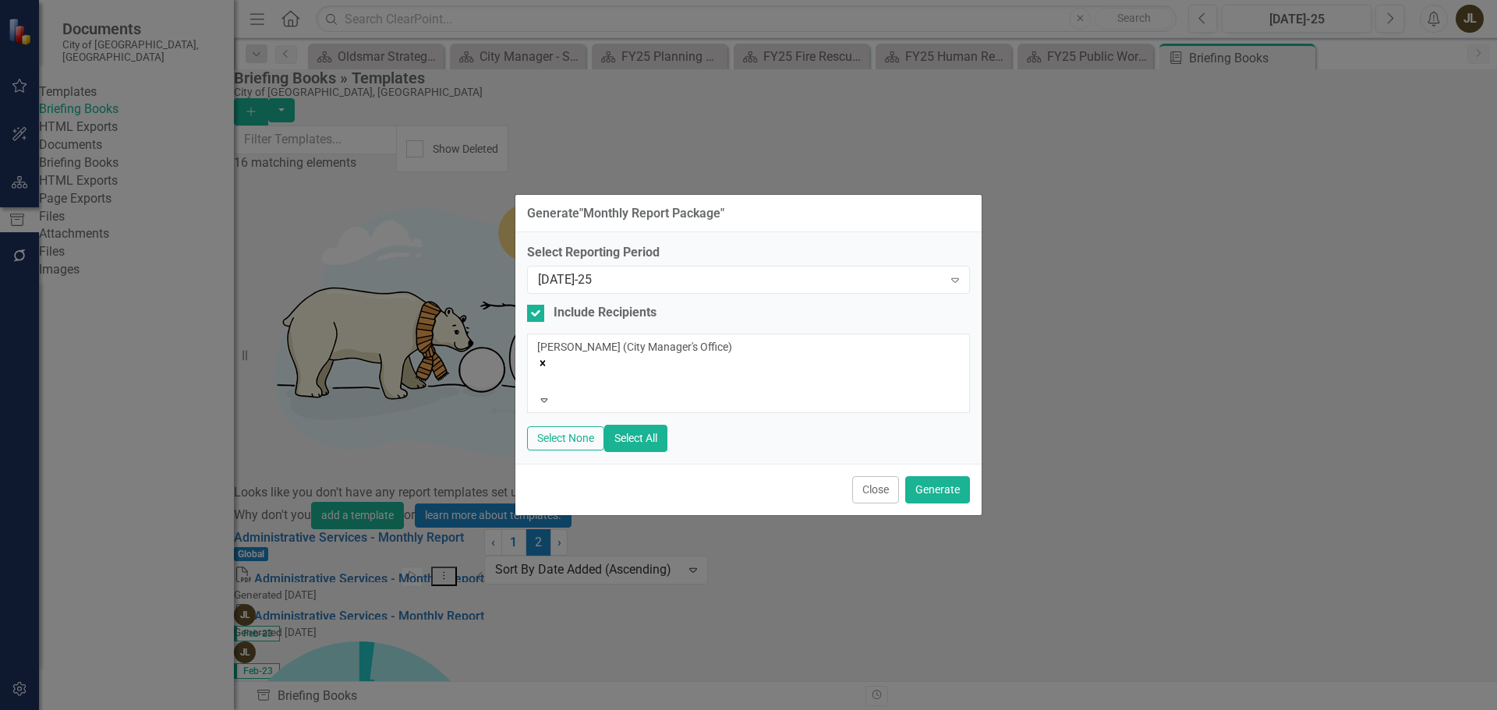
click at [548, 358] on icon "Remove Jordan Lantz (City Manager's Office)" at bounding box center [542, 363] width 11 height 11
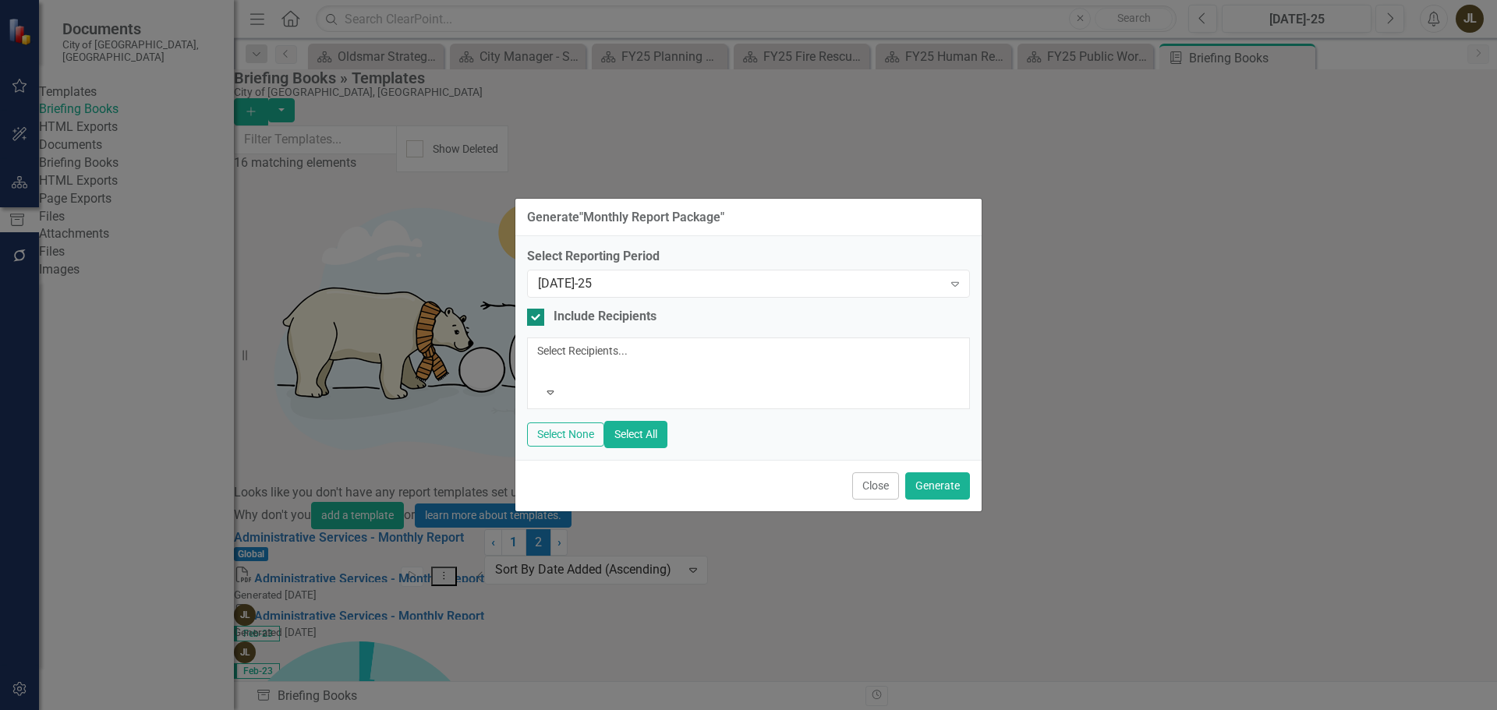
click at [534, 319] on input "Include Recipients" at bounding box center [532, 314] width 10 height 10
checkbox input "false"
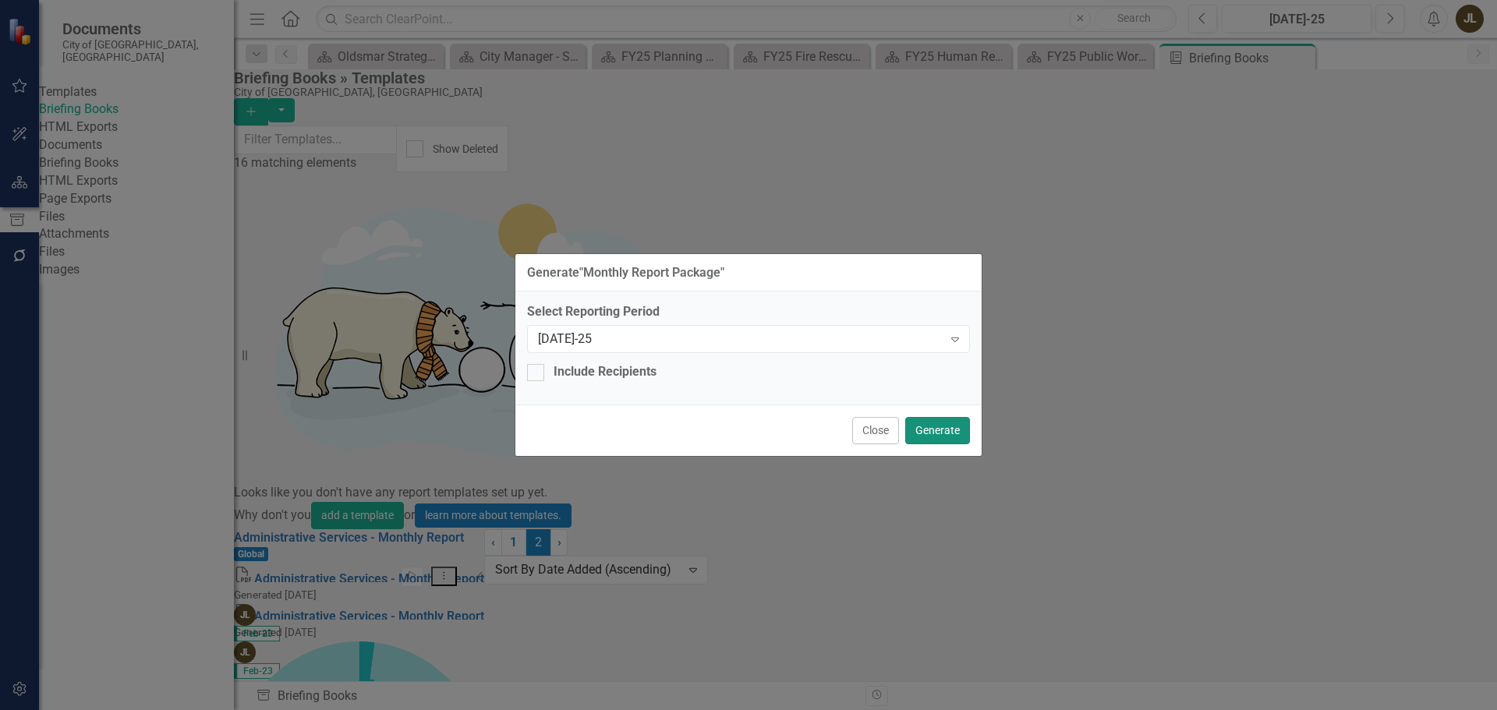
click at [941, 427] on button "Generate" at bounding box center [937, 430] width 65 height 27
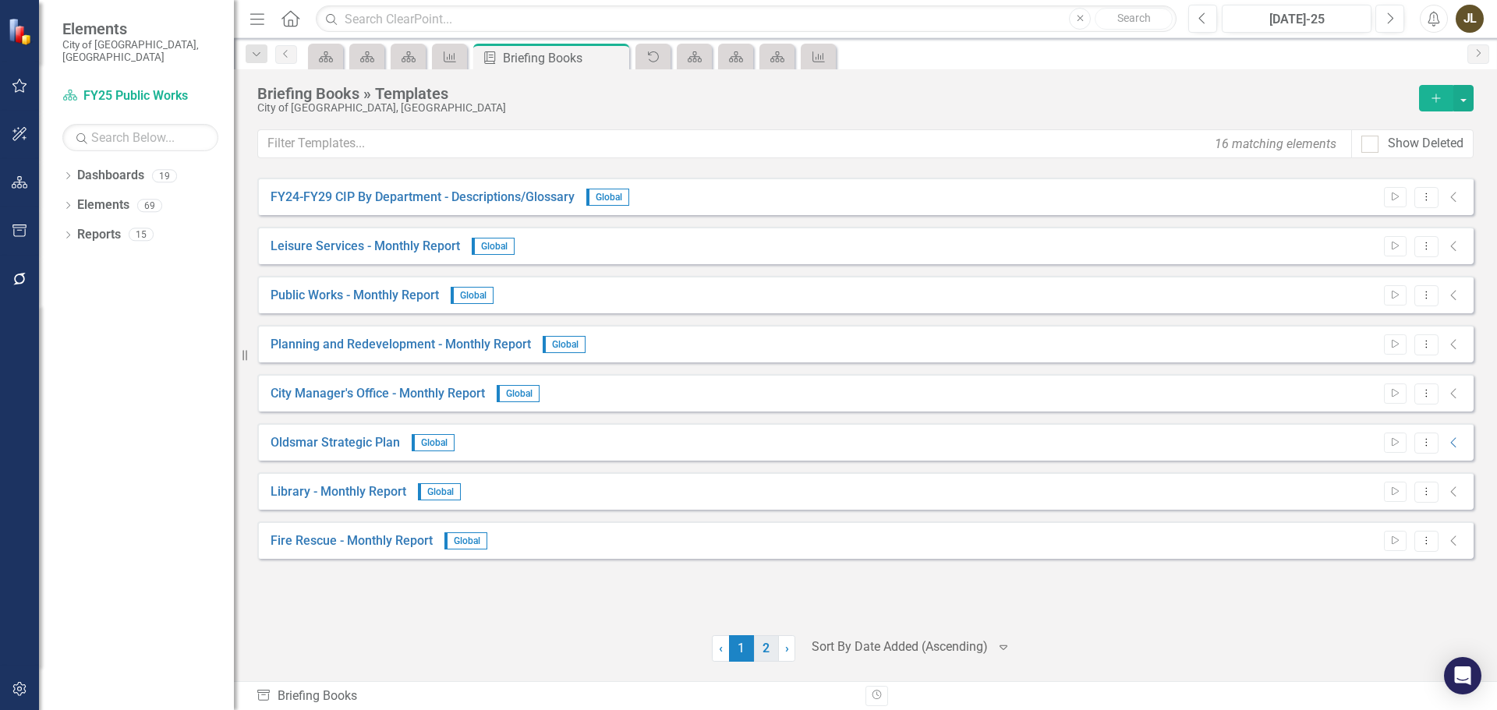
click at [769, 637] on link "2" at bounding box center [766, 649] width 25 height 27
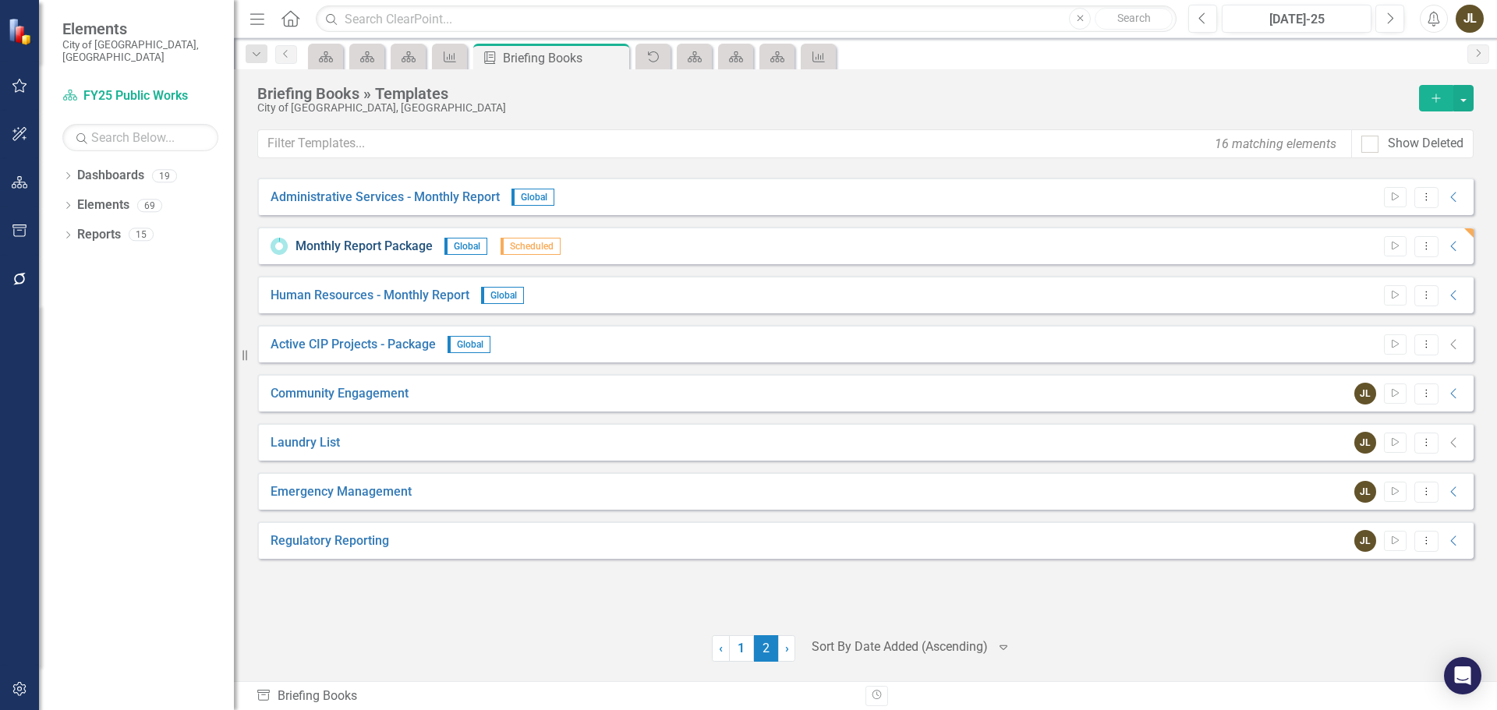
click at [404, 248] on link "Monthly Report Package" at bounding box center [364, 247] width 137 height 18
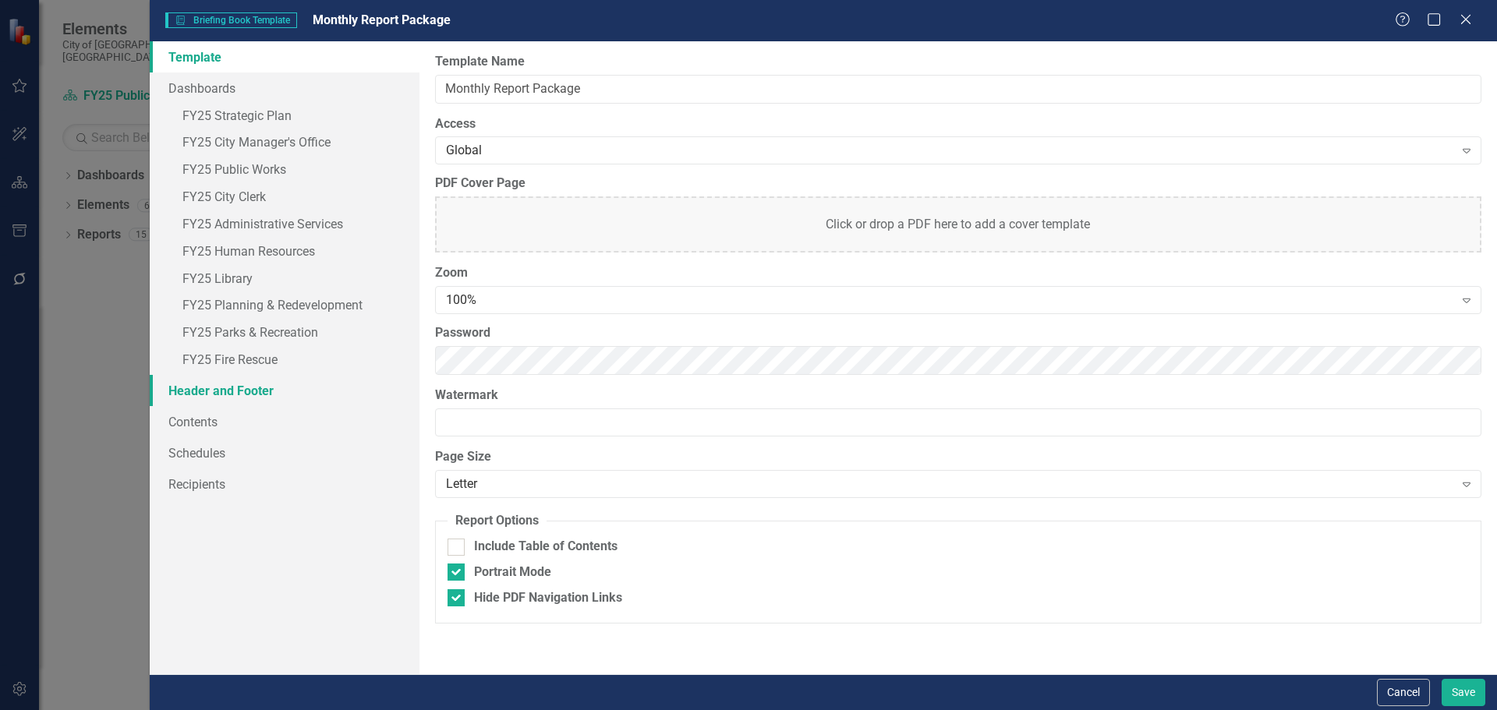
click at [260, 390] on link "Header and Footer" at bounding box center [285, 390] width 270 height 31
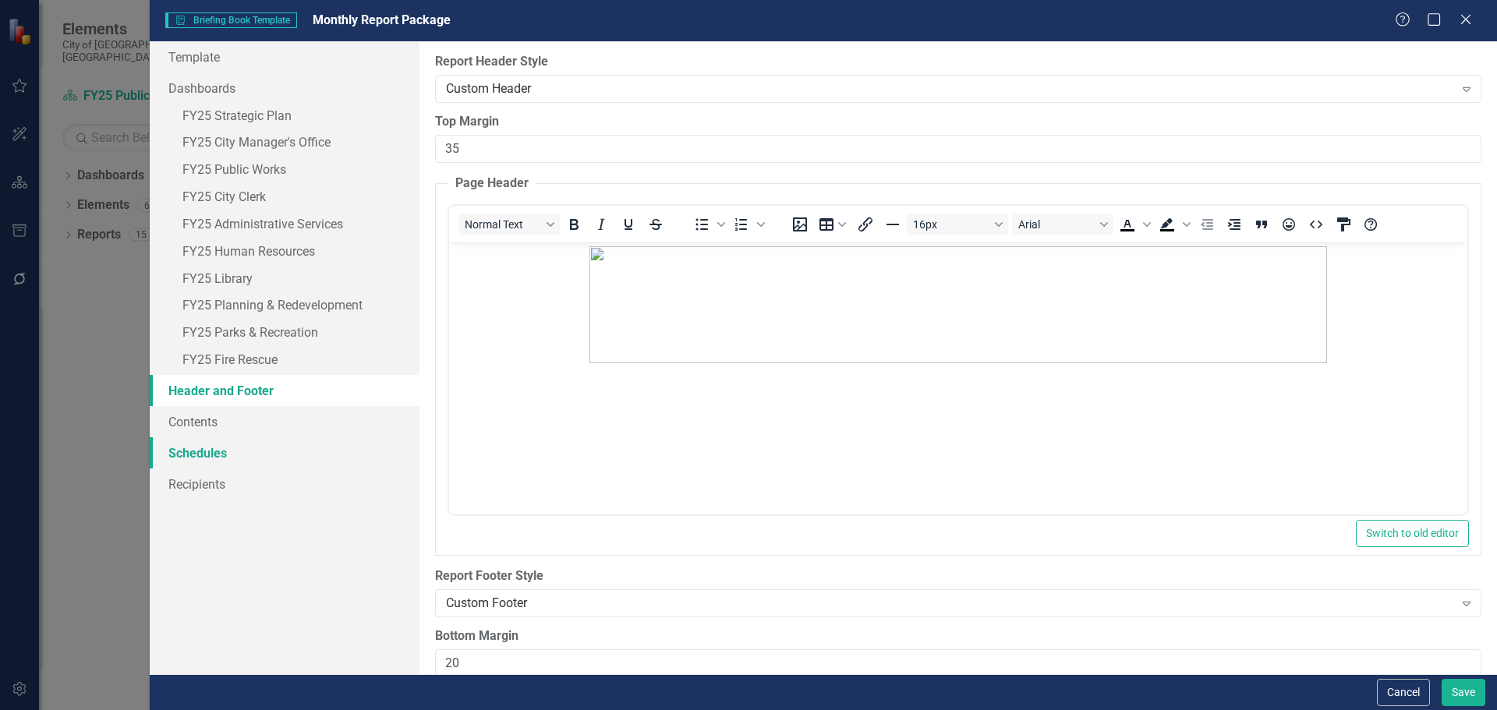
click at [232, 448] on link "Schedules" at bounding box center [285, 452] width 270 height 31
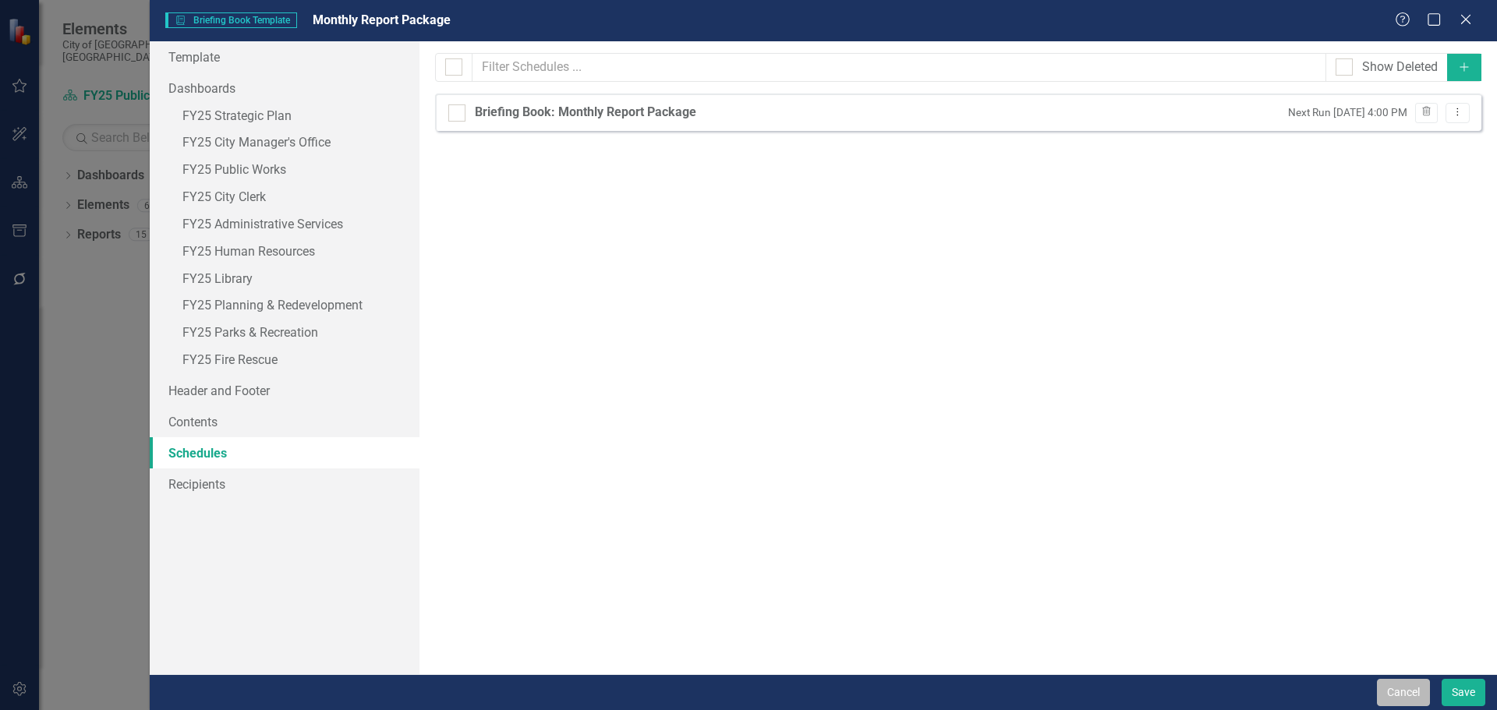
click at [1411, 692] on button "Cancel" at bounding box center [1403, 692] width 53 height 27
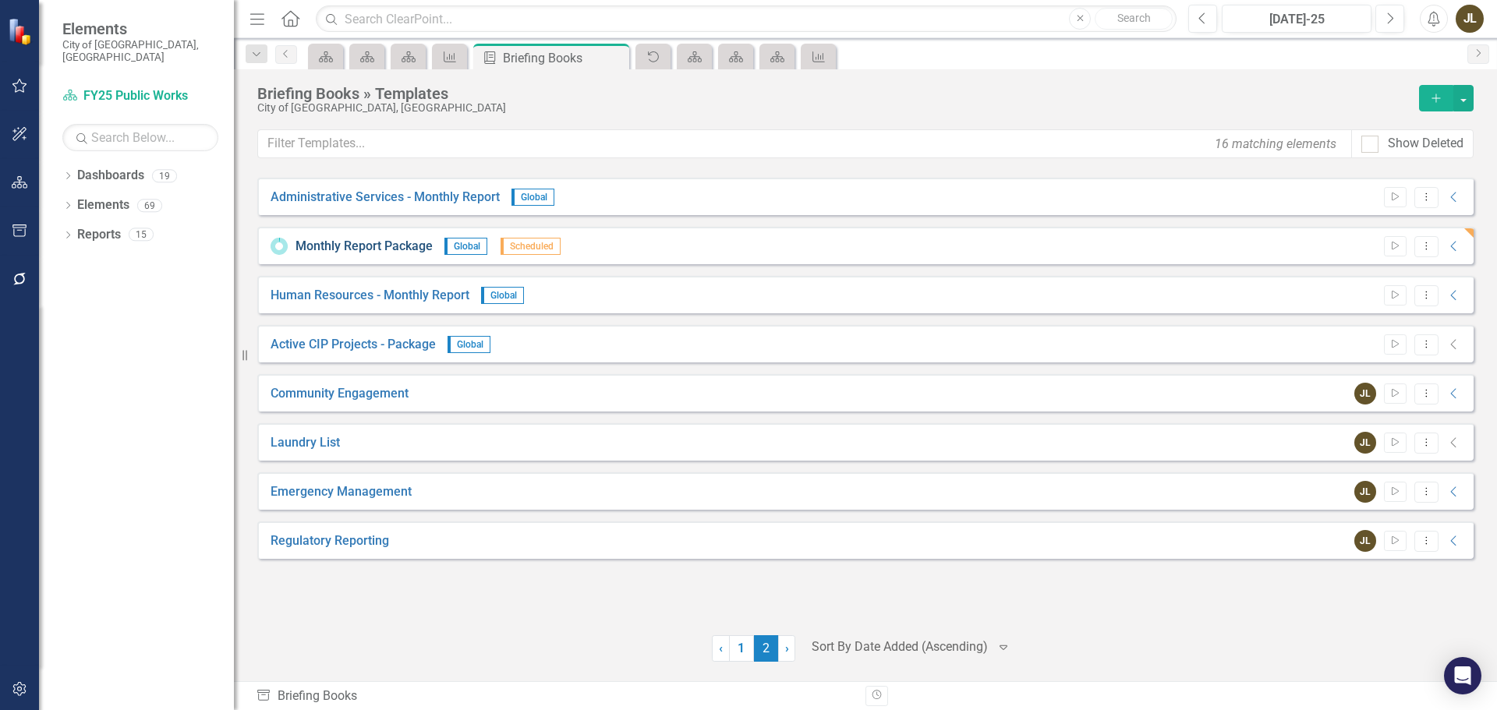
click at [416, 246] on link "Monthly Report Package" at bounding box center [364, 247] width 137 height 18
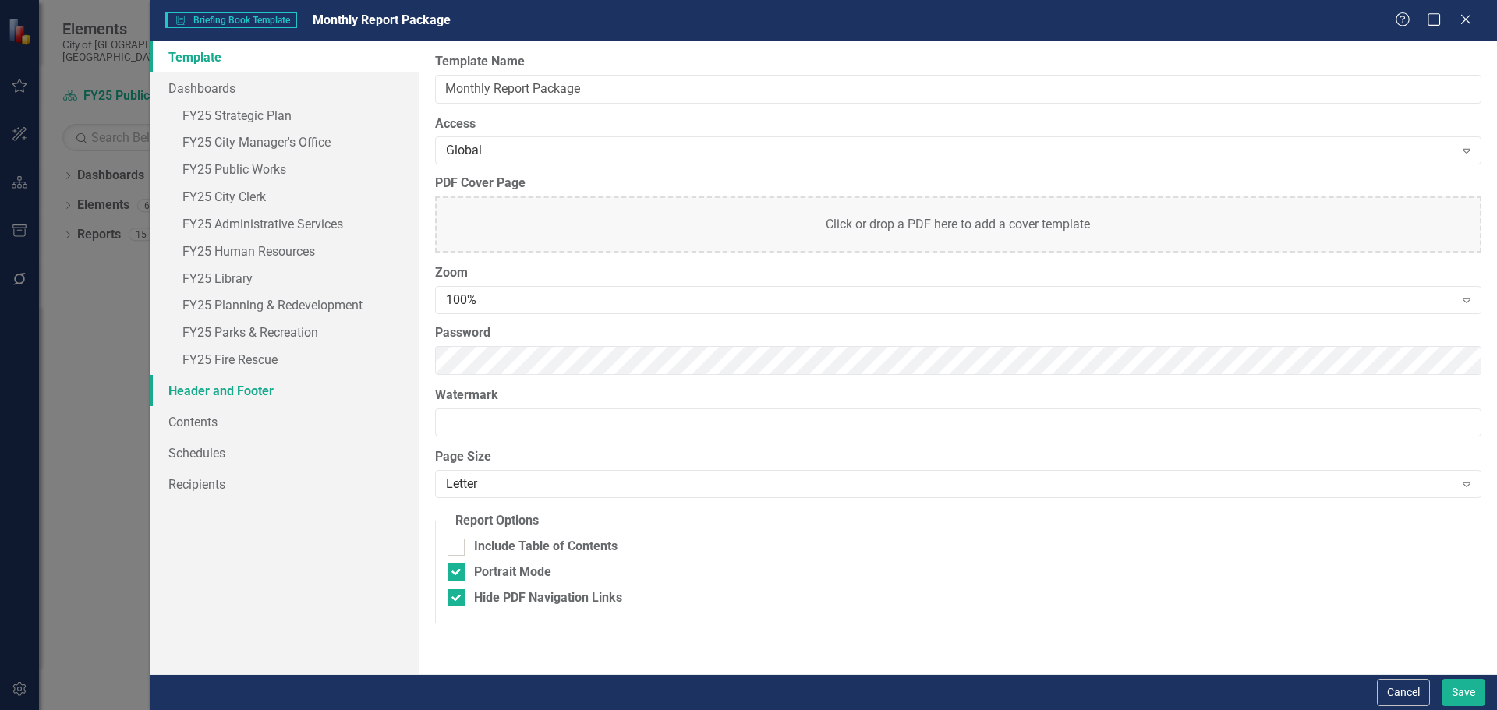
click at [276, 403] on link "Header and Footer" at bounding box center [285, 390] width 270 height 31
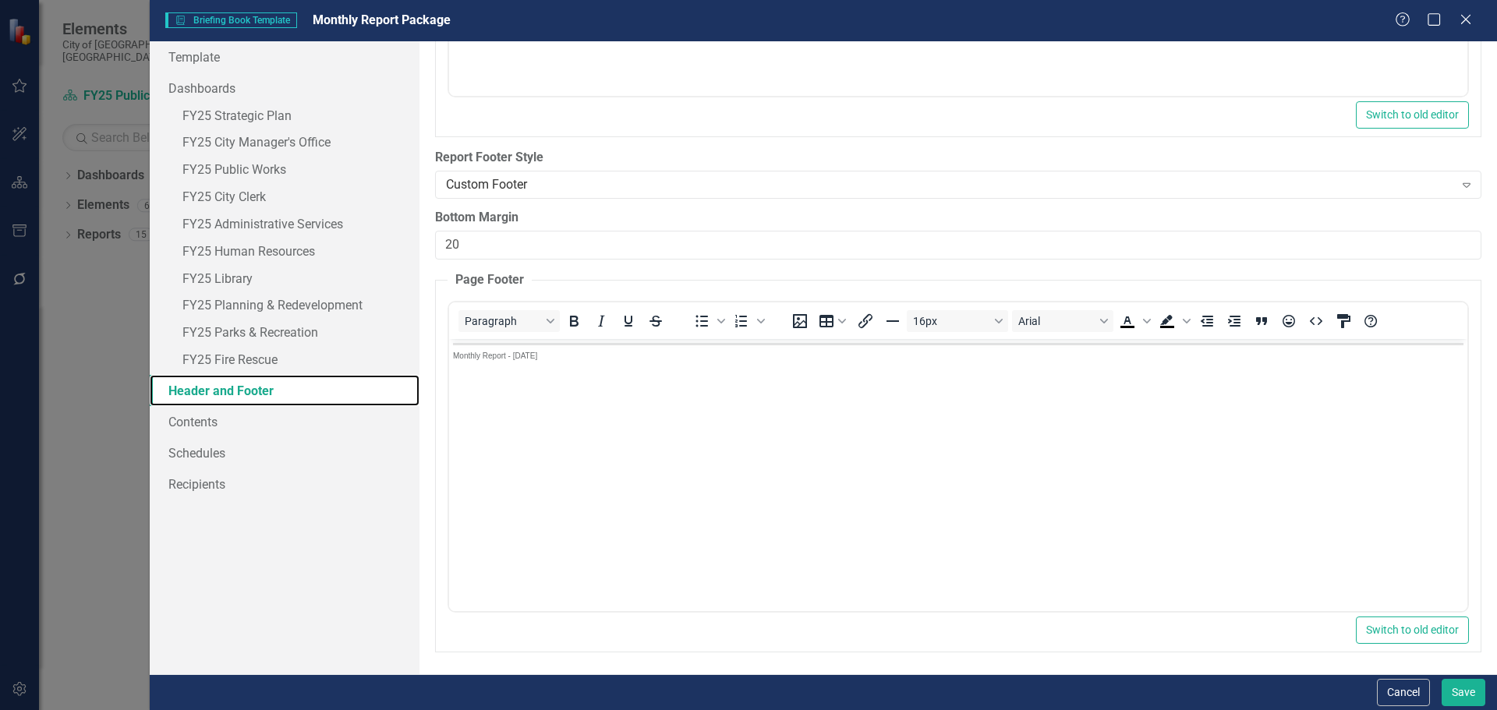
scroll to position [420, 0]
click at [243, 79] on link "Dashboards" at bounding box center [285, 88] width 270 height 31
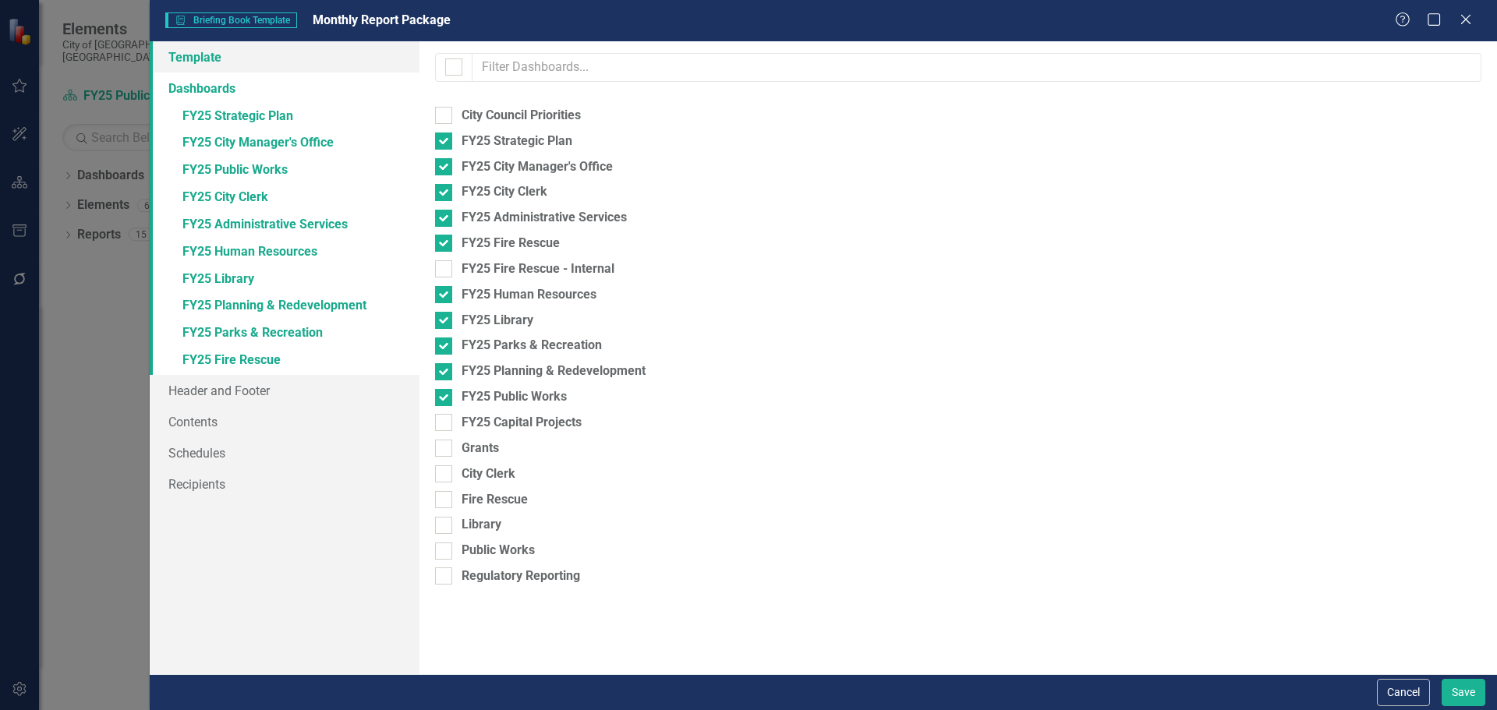
click at [237, 63] on link "Template" at bounding box center [285, 56] width 270 height 31
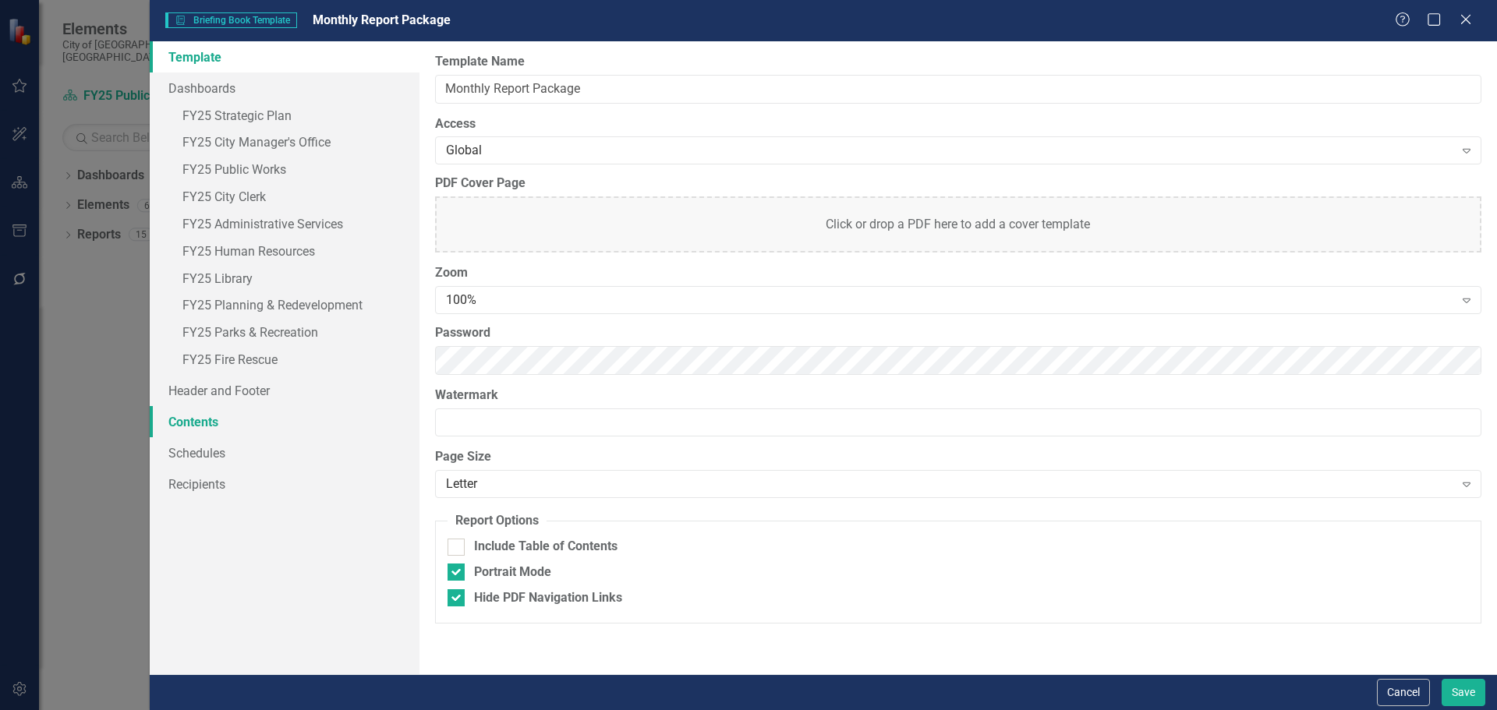
click at [253, 430] on link "Contents" at bounding box center [285, 421] width 270 height 31
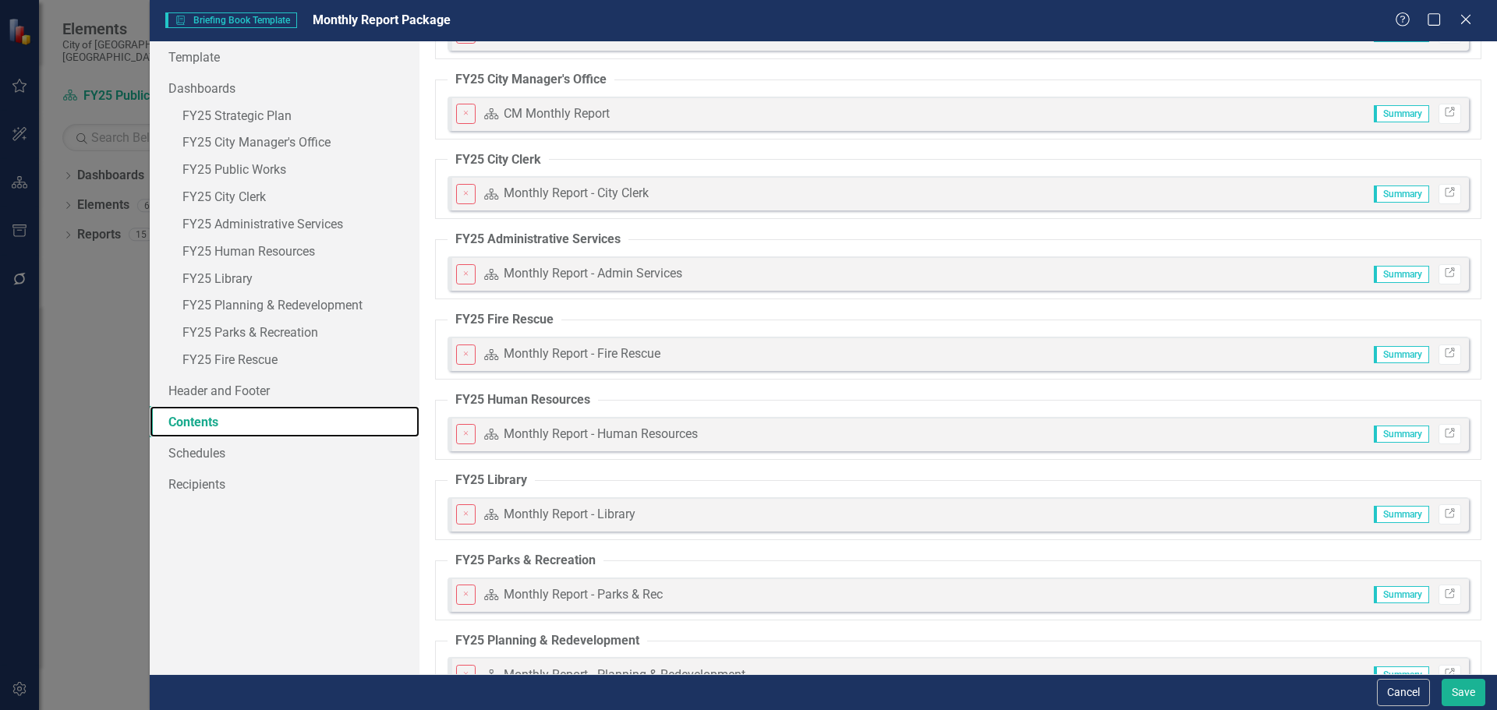
scroll to position [192, 0]
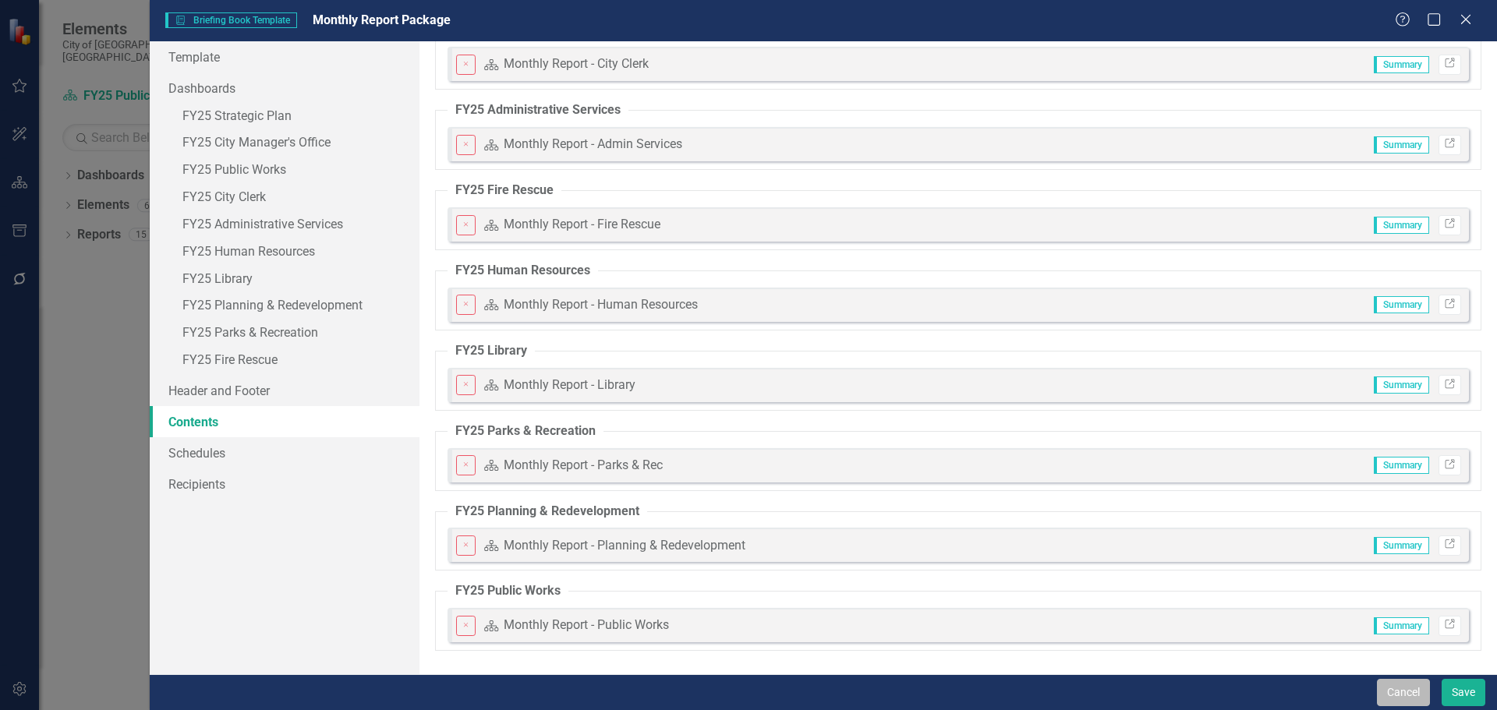
click at [1382, 686] on button "Cancel" at bounding box center [1403, 692] width 53 height 27
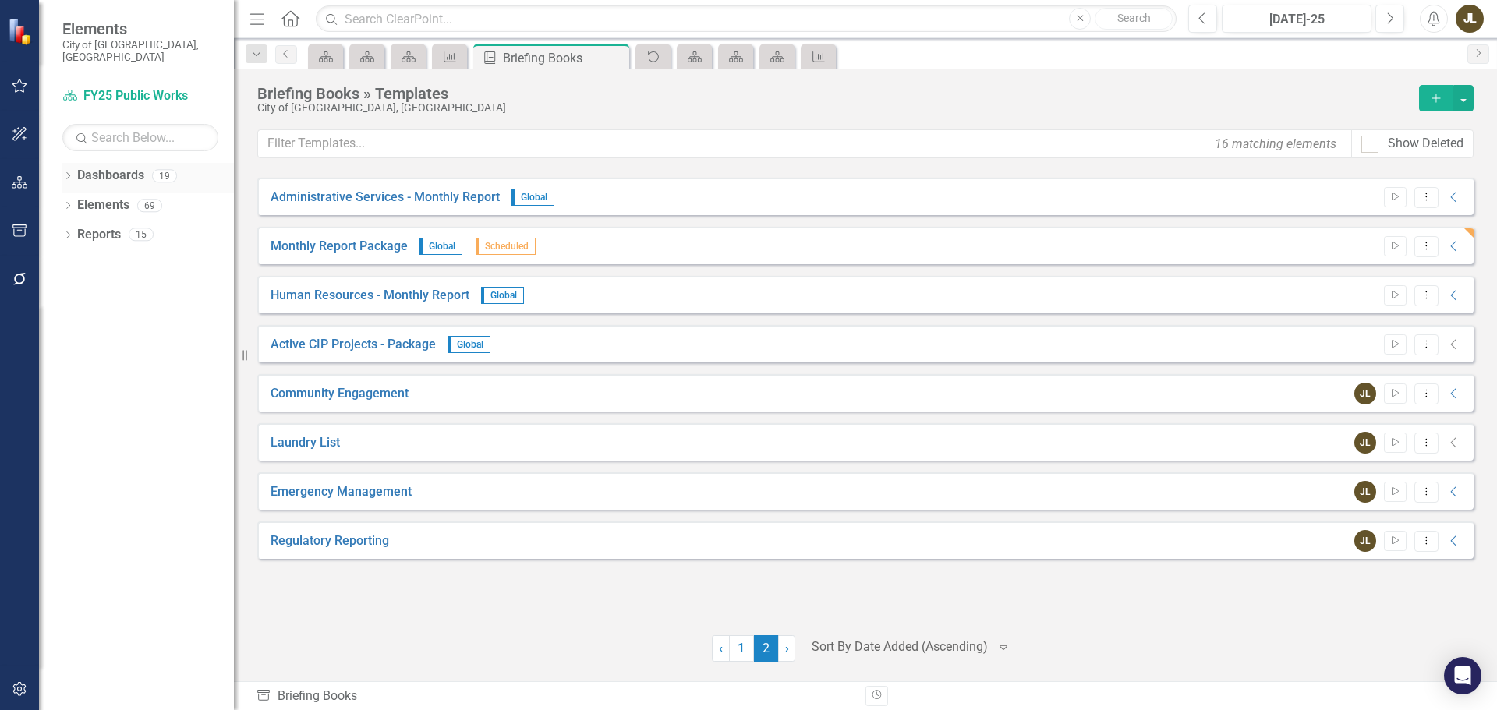
click at [69, 173] on icon "Dropdown" at bounding box center [67, 177] width 11 height 9
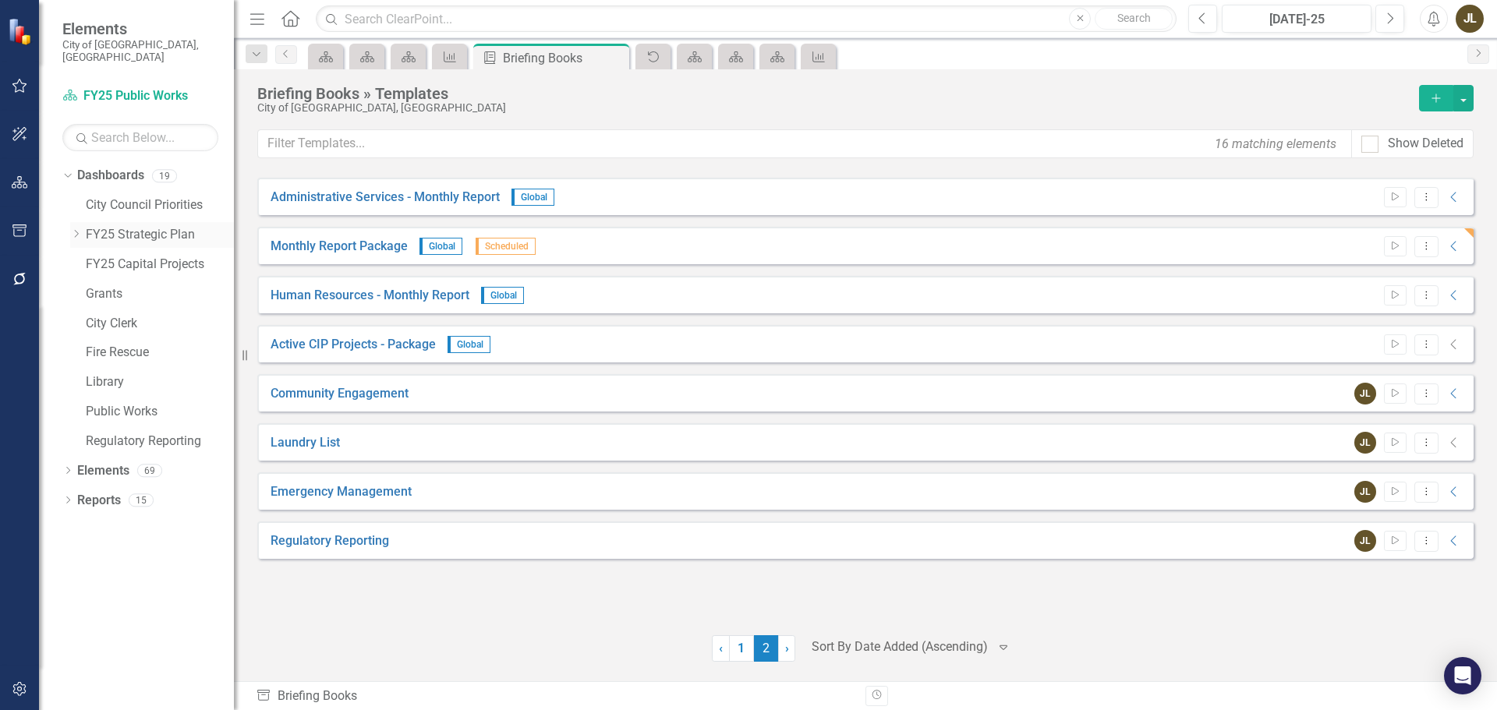
click at [75, 229] on icon "Dropdown" at bounding box center [76, 233] width 12 height 9
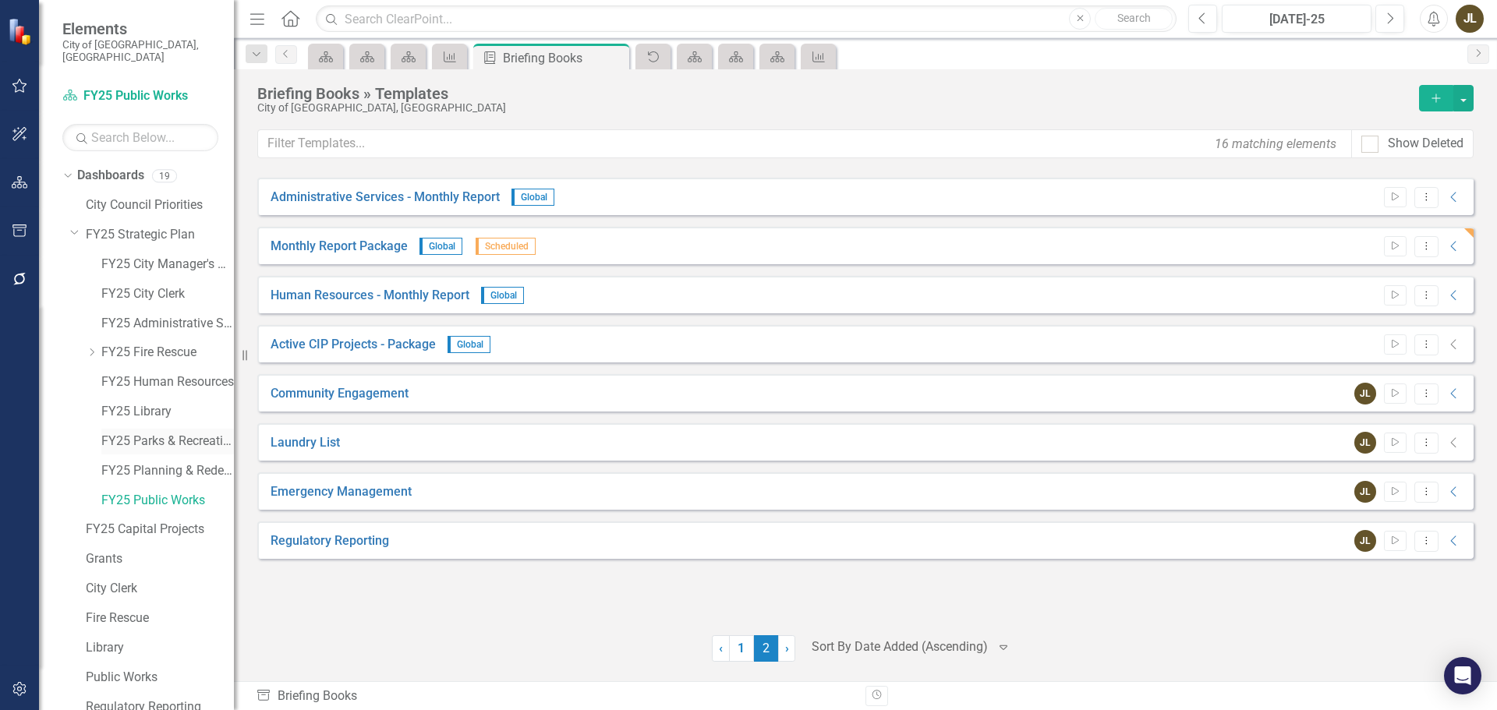
click at [166, 433] on link "FY25 Parks & Recreation" at bounding box center [167, 442] width 133 height 18
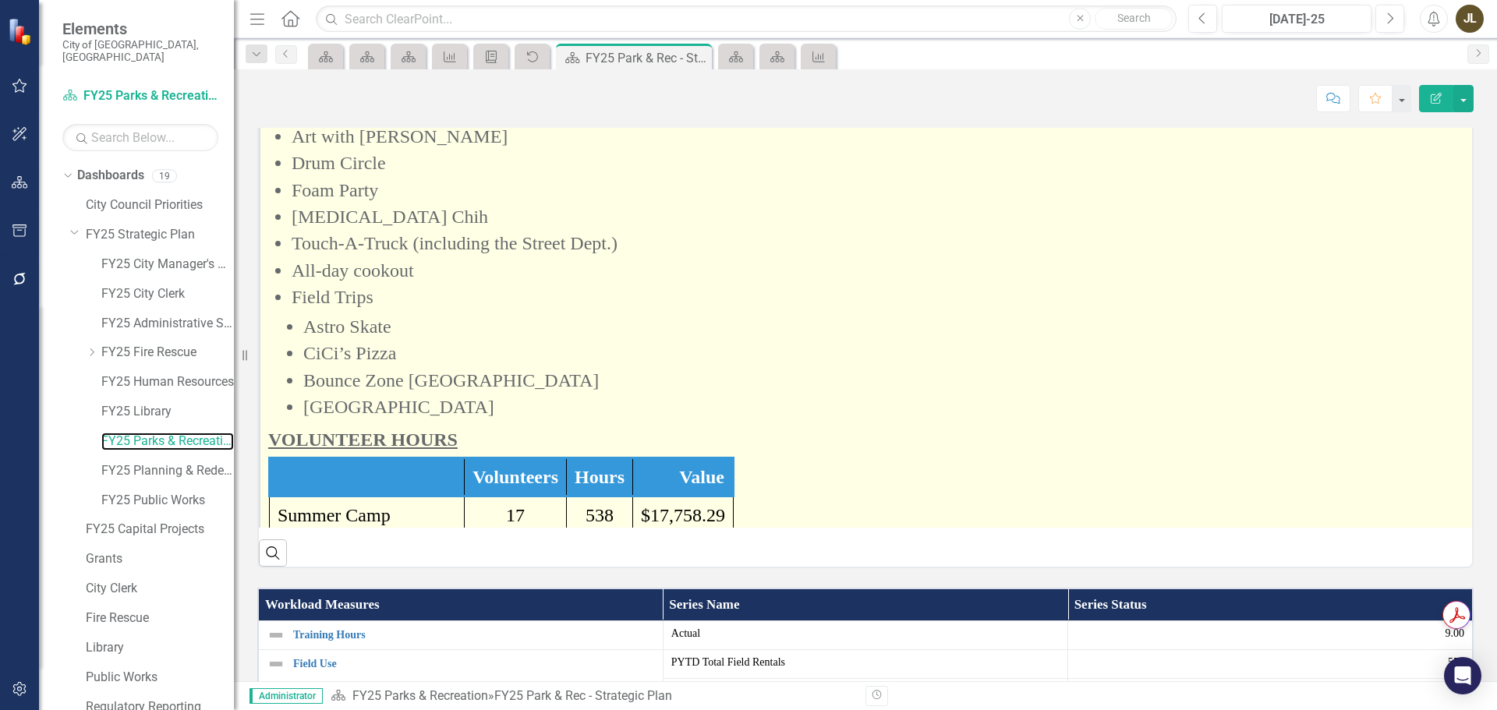
scroll to position [234, 0]
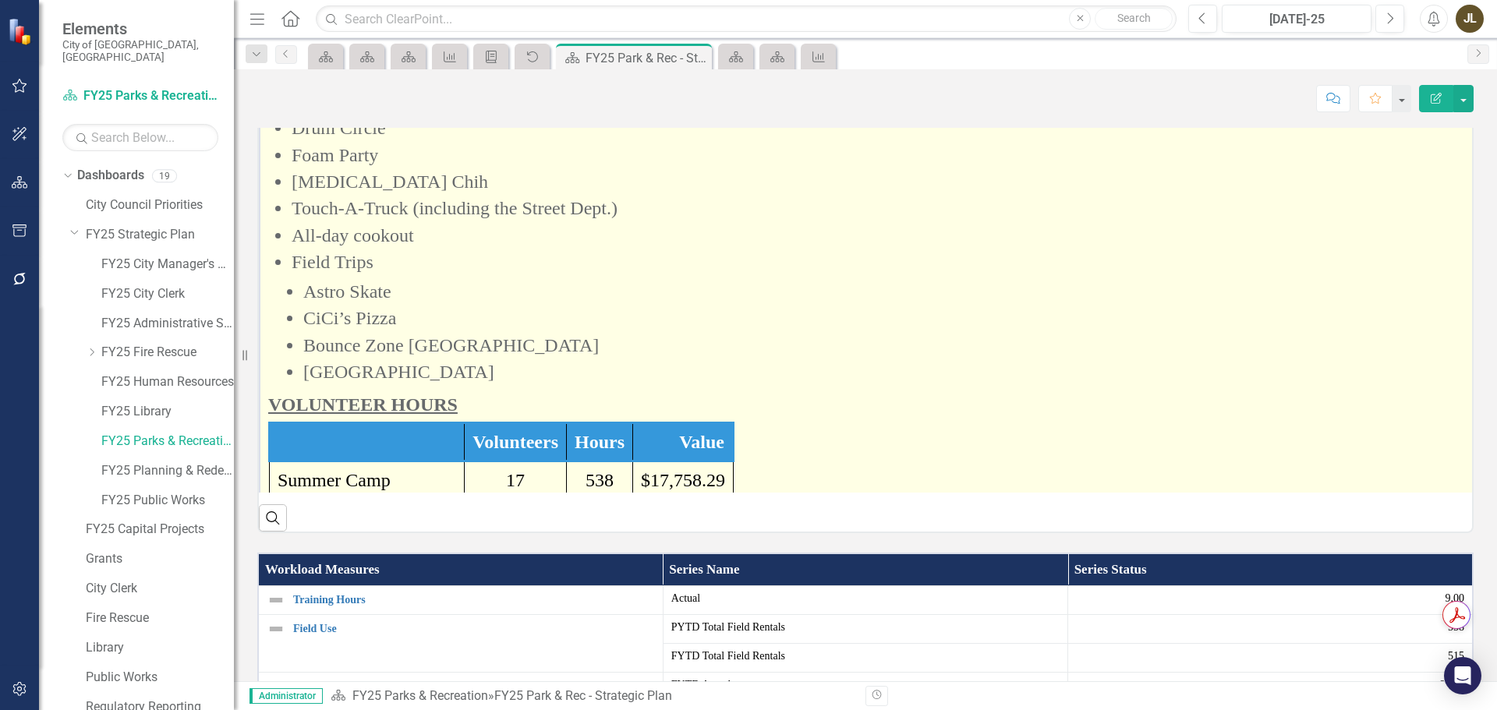
click at [611, 385] on li "Field Trips Astro Skate CiCi’s Pizza Bounce Zone Tampa Highland Family Aquatic …" at bounding box center [879, 317] width 1174 height 136
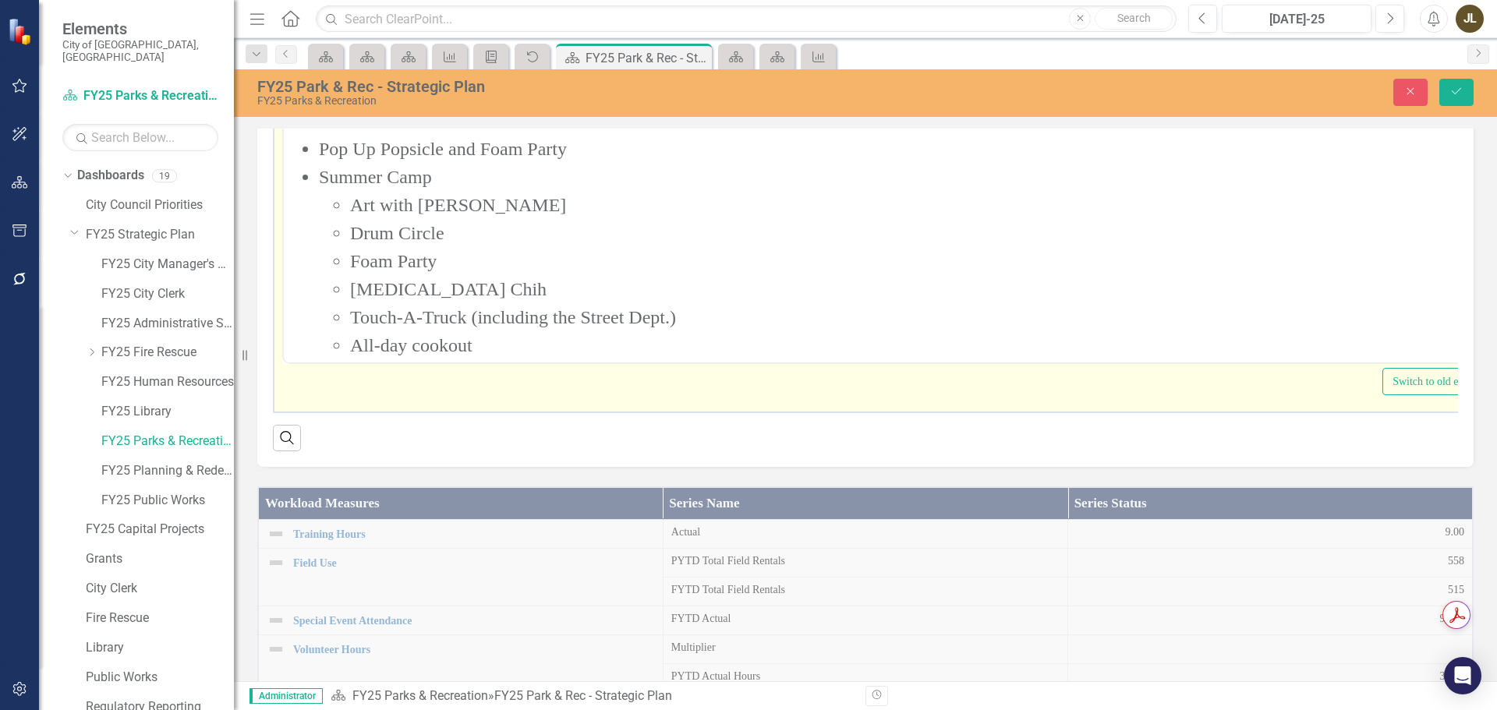
scroll to position [0, 0]
click at [292, 115] on u "JULY HIGHLIGHTS" at bounding box center [375, 107] width 174 height 20
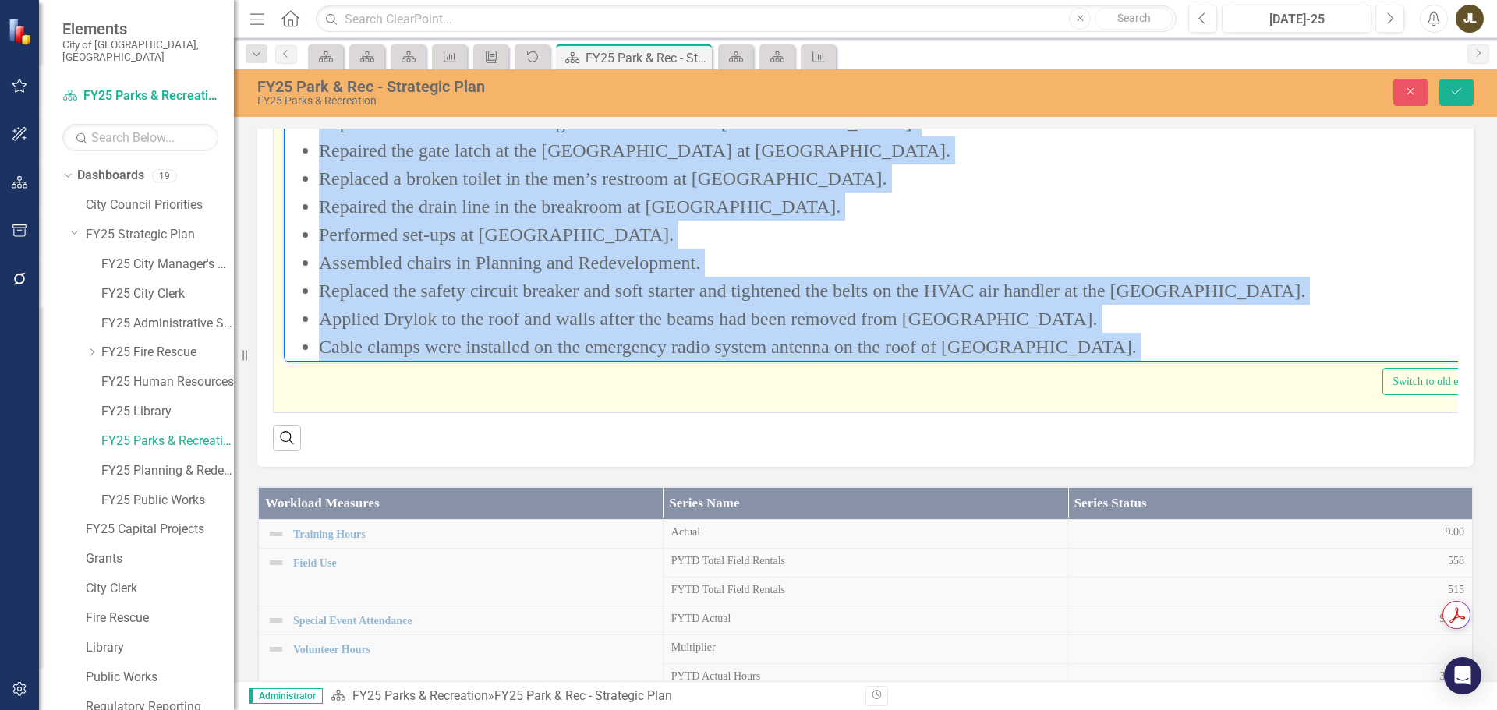
scroll to position [3026, 0]
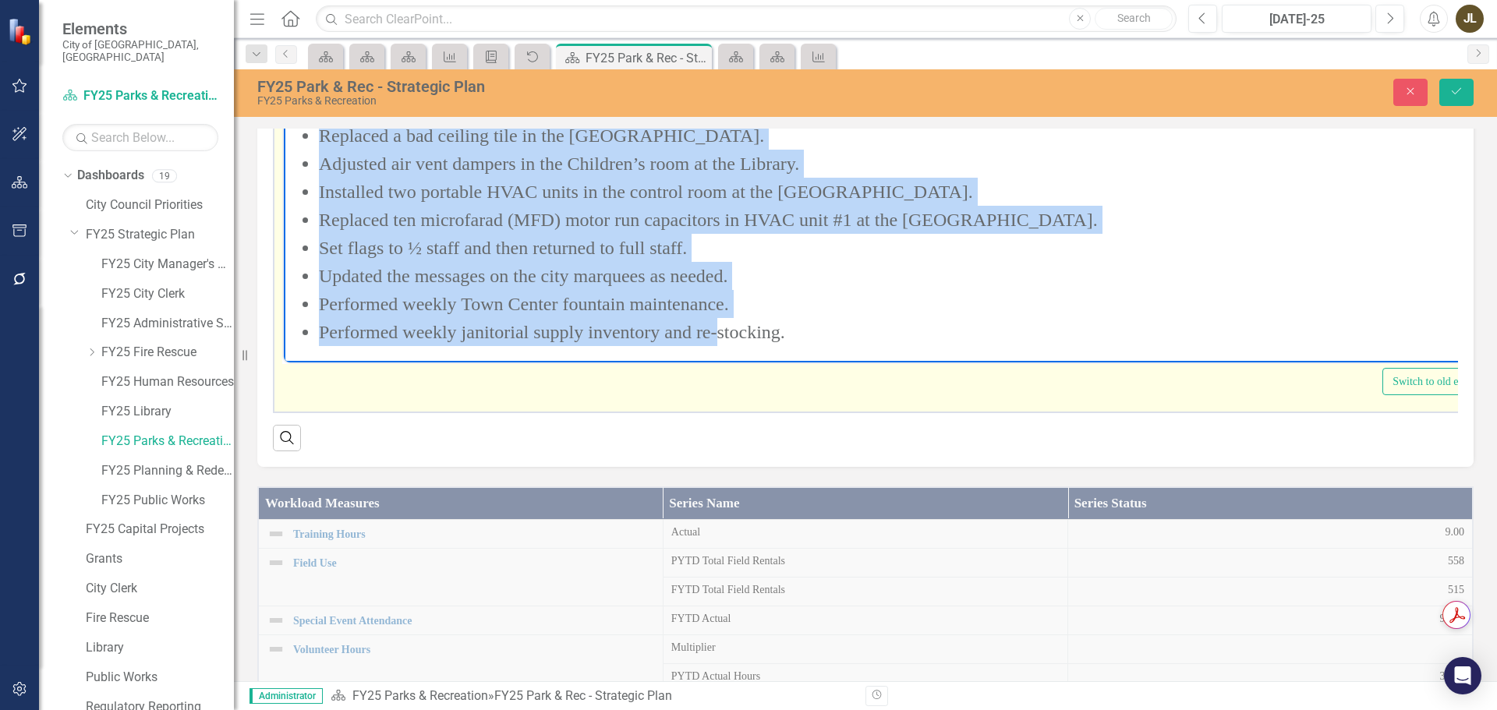
drag, startPoint x: 289, startPoint y: 104, endPoint x: 999, endPoint y: 668, distance: 906.3
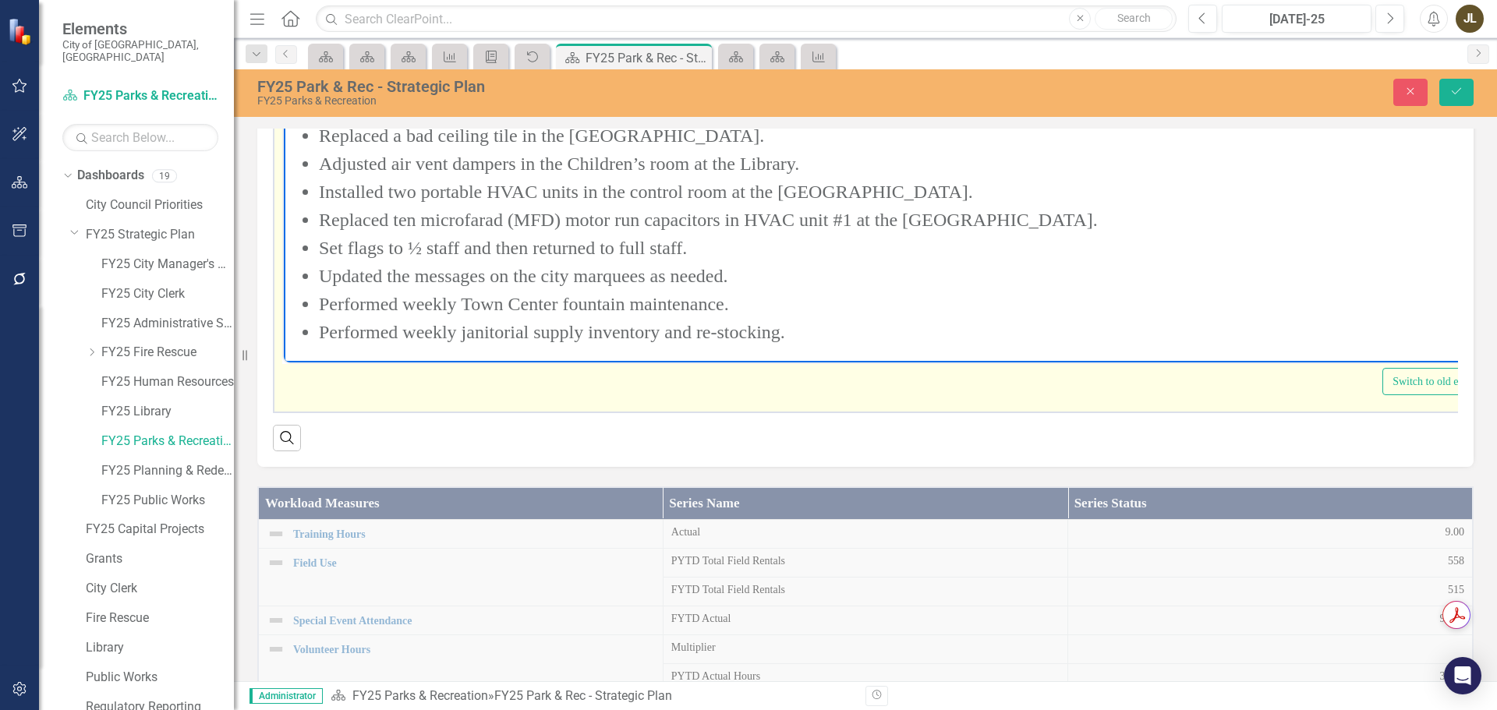
click at [793, 320] on li "Performed weekly janitorial supply inventory and re-stocking." at bounding box center [901, 331] width 1165 height 28
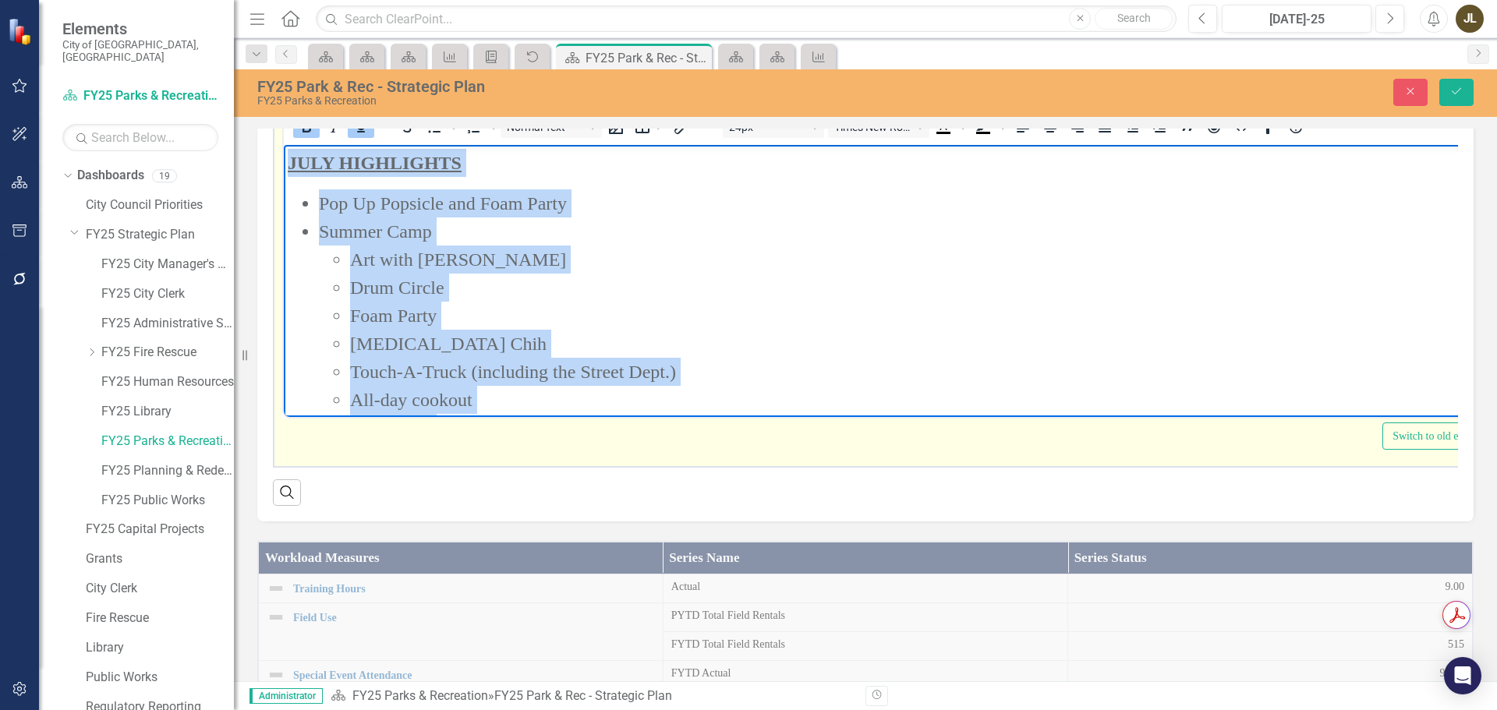
scroll to position [140, 0]
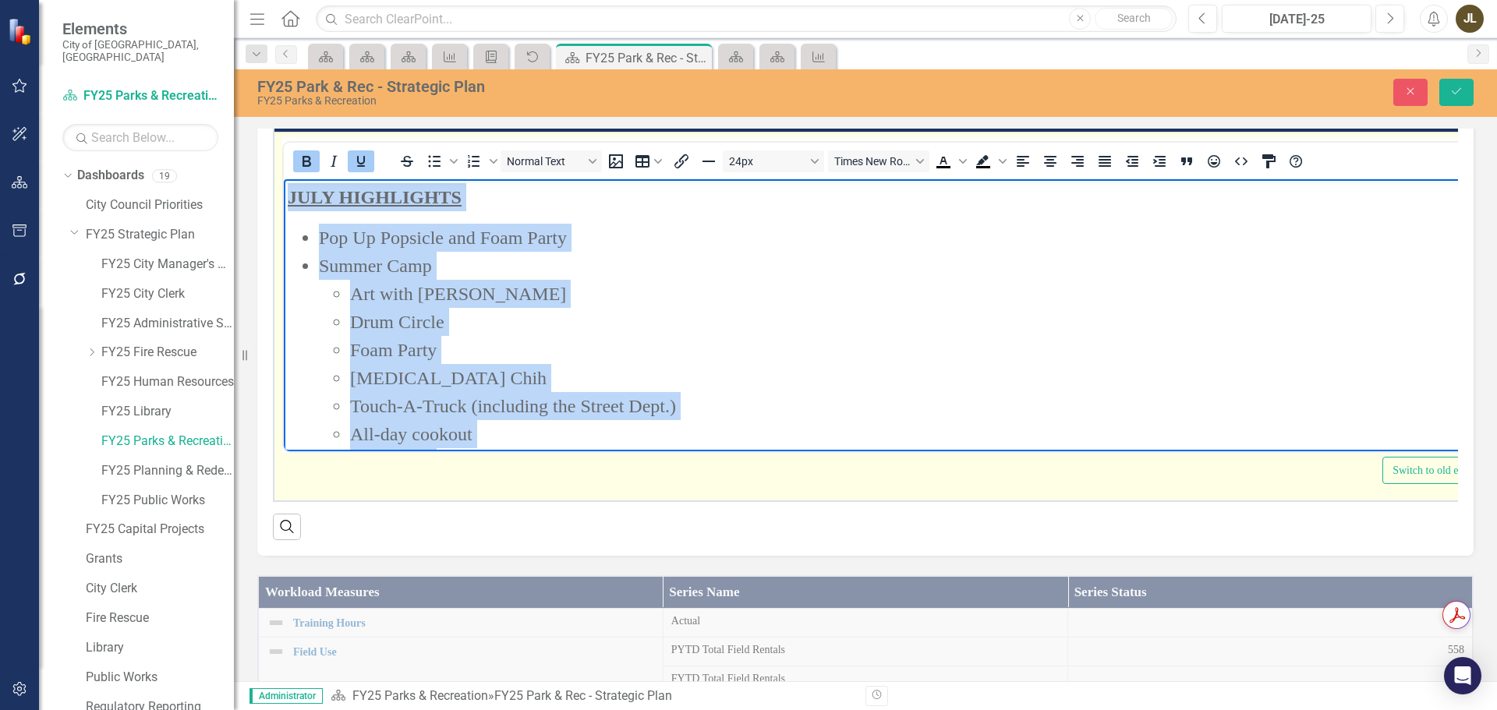
drag, startPoint x: 796, startPoint y: 424, endPoint x: 387, endPoint y: 321, distance: 422.1
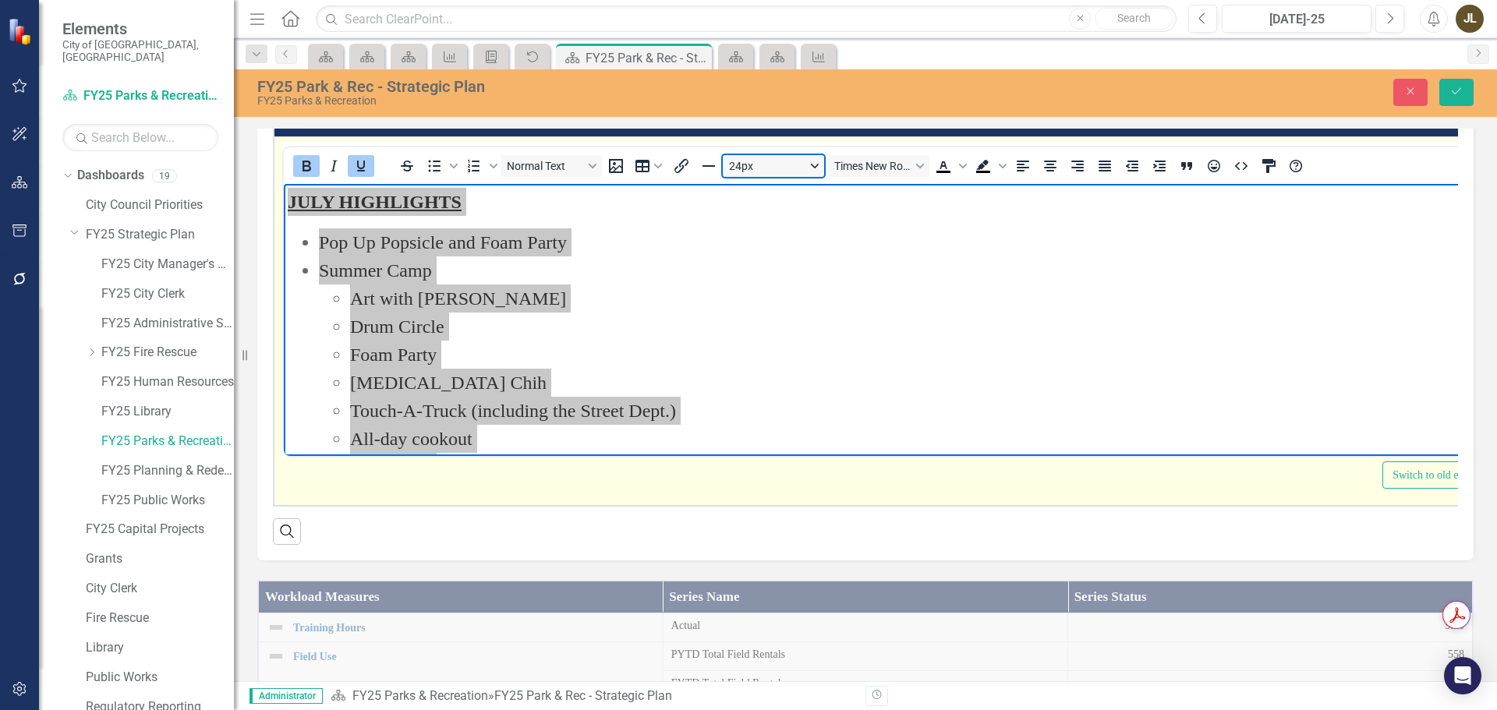
click at [796, 177] on button "24px" at bounding box center [773, 166] width 101 height 22
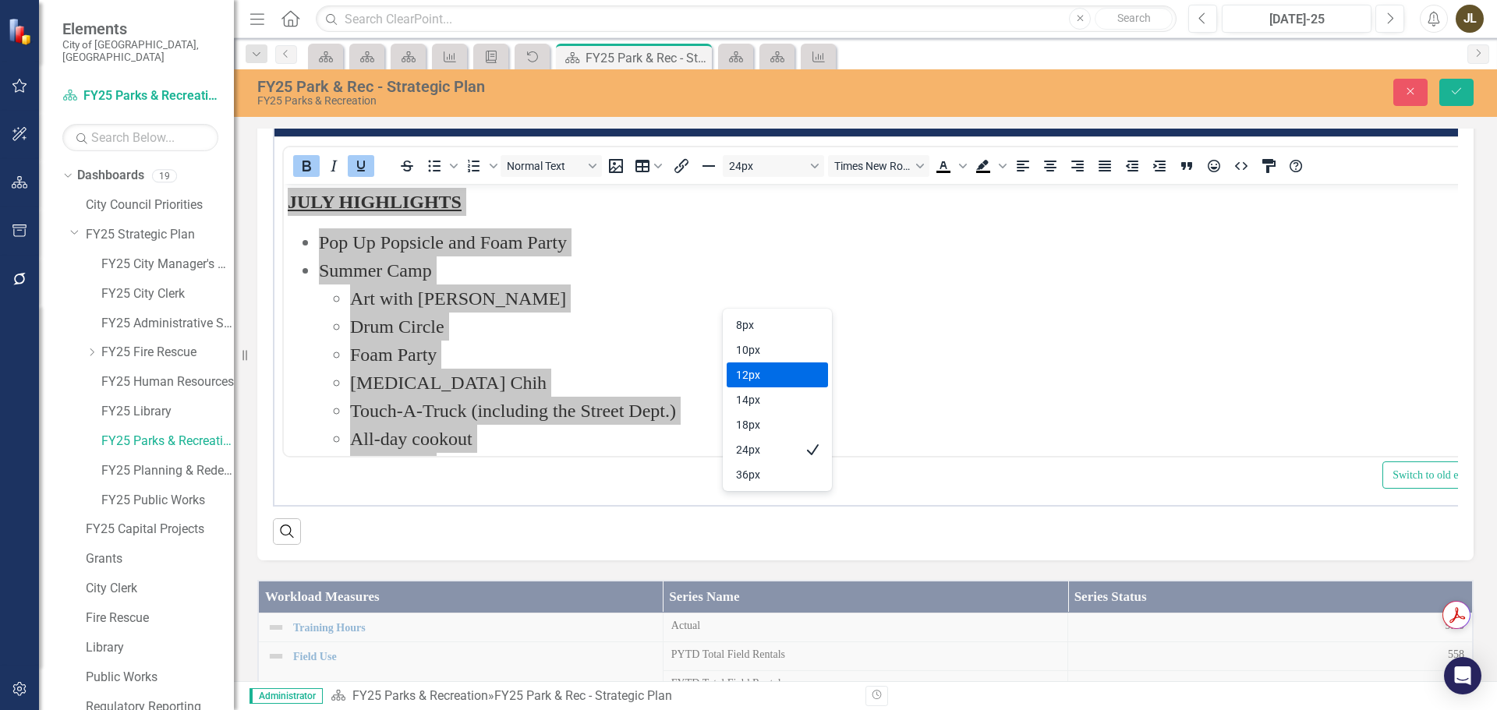
click at [792, 375] on div "12px" at bounding box center [766, 375] width 61 height 19
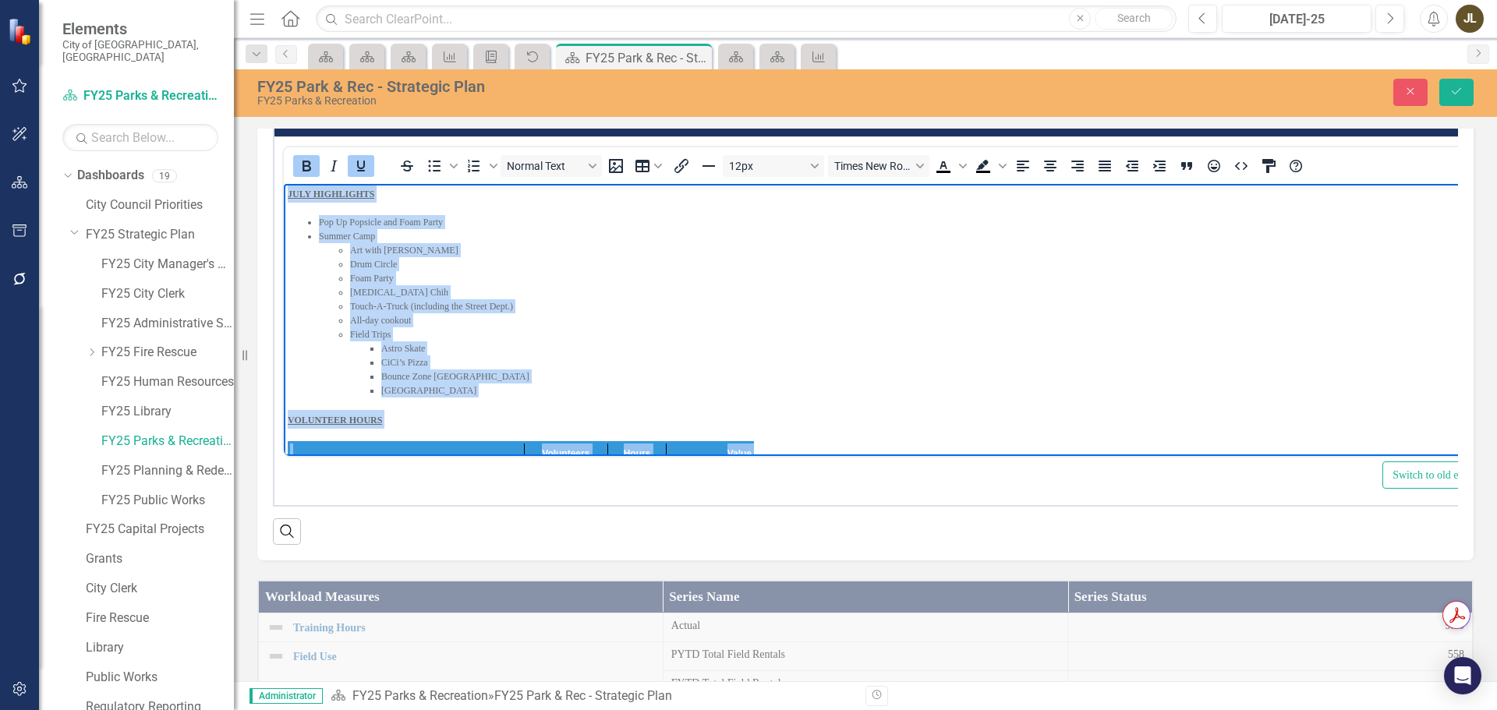
scroll to position [0, 15]
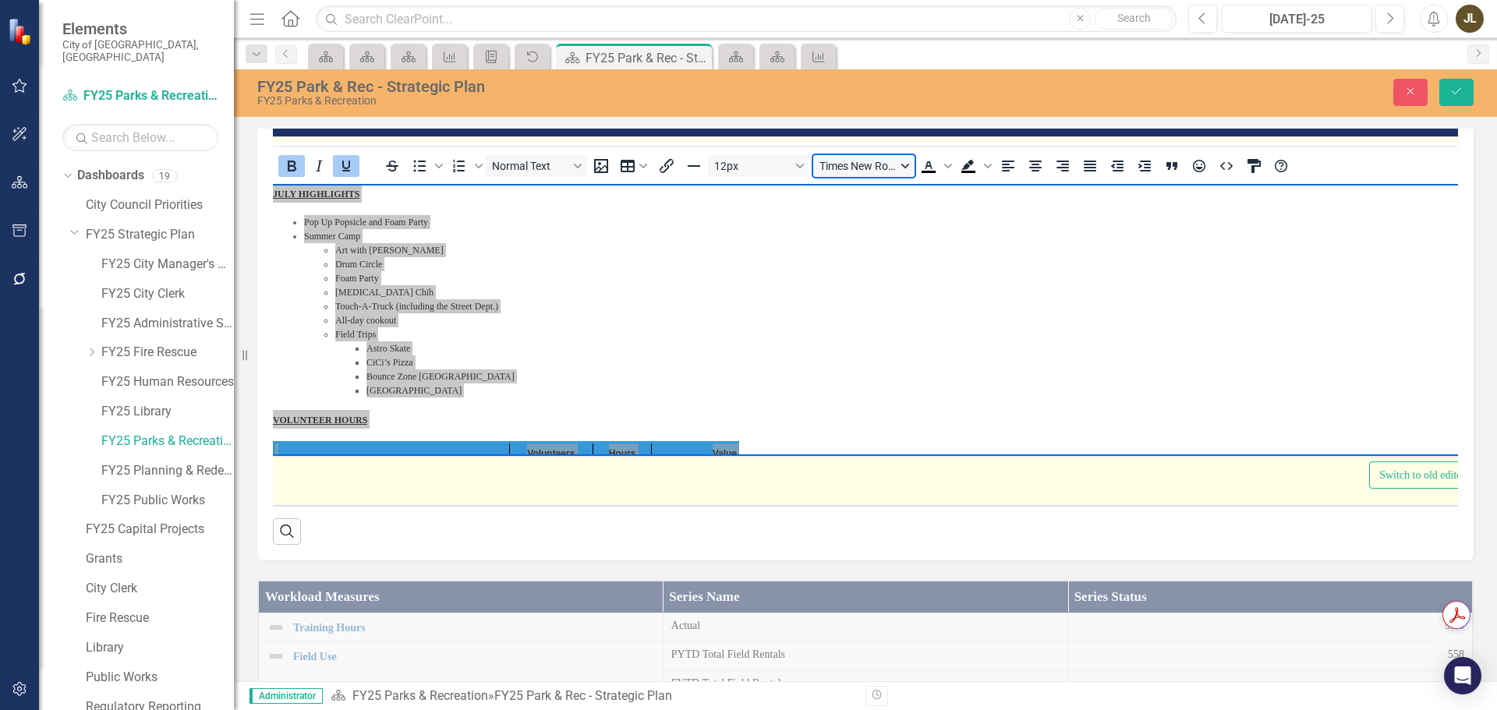
click at [852, 177] on button "Times New Roman" at bounding box center [863, 166] width 101 height 22
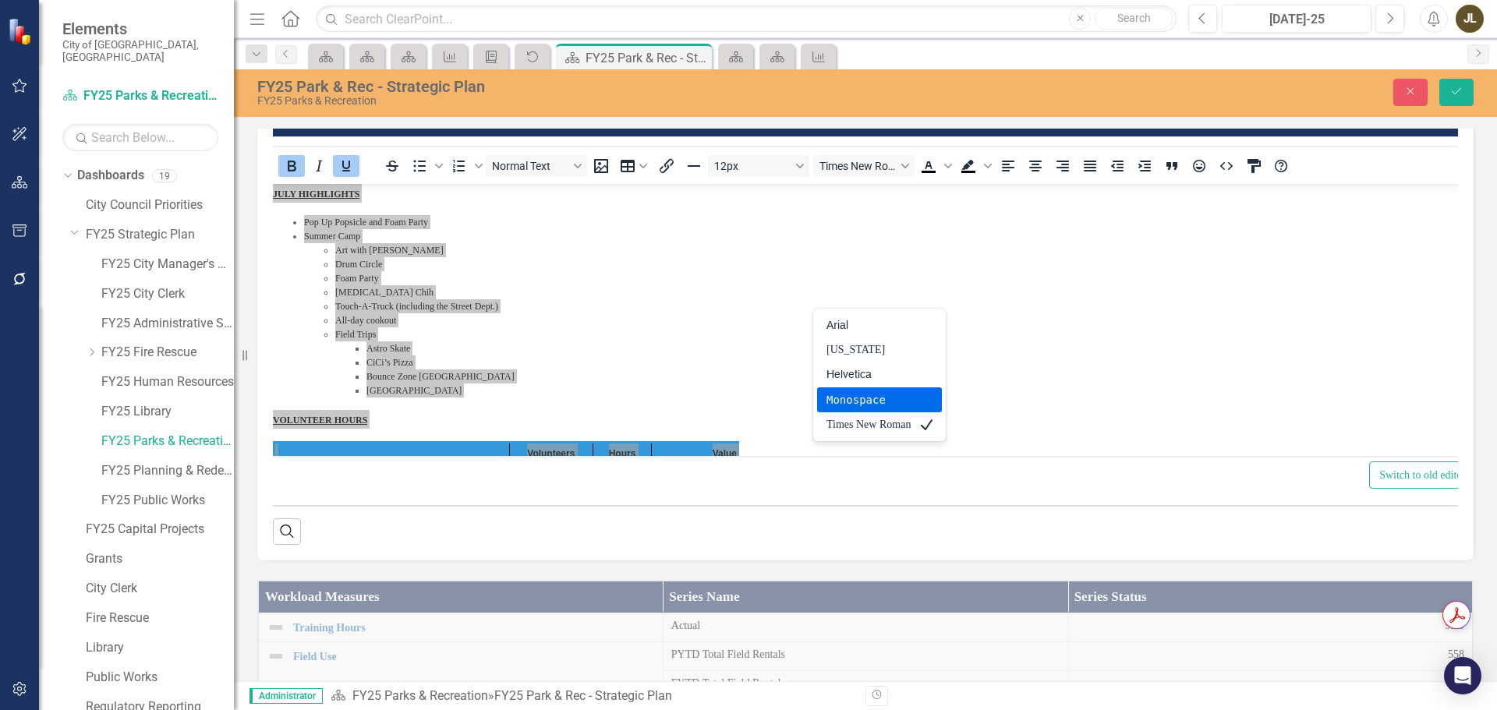
click at [869, 404] on div "Monospace" at bounding box center [869, 400] width 84 height 19
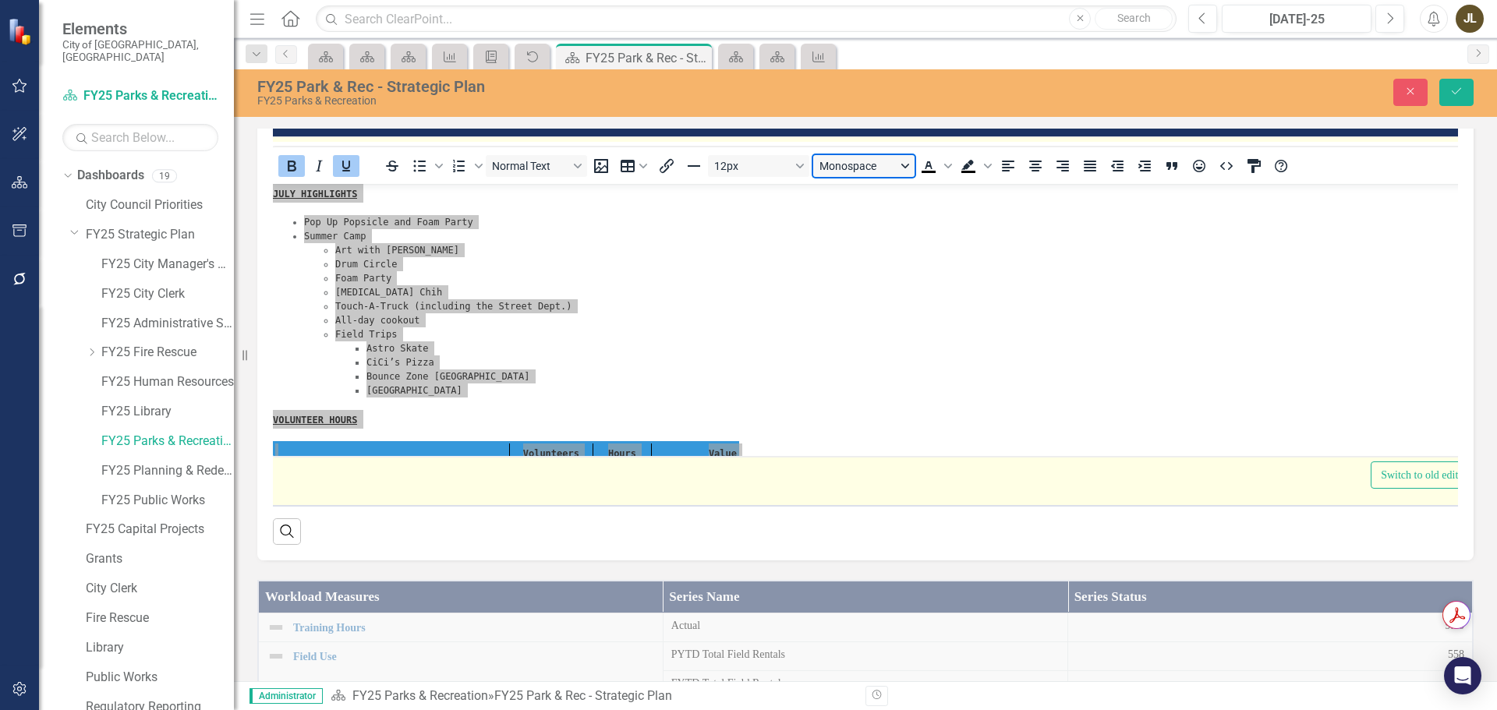
click at [856, 177] on button "Monospace" at bounding box center [863, 166] width 101 height 22
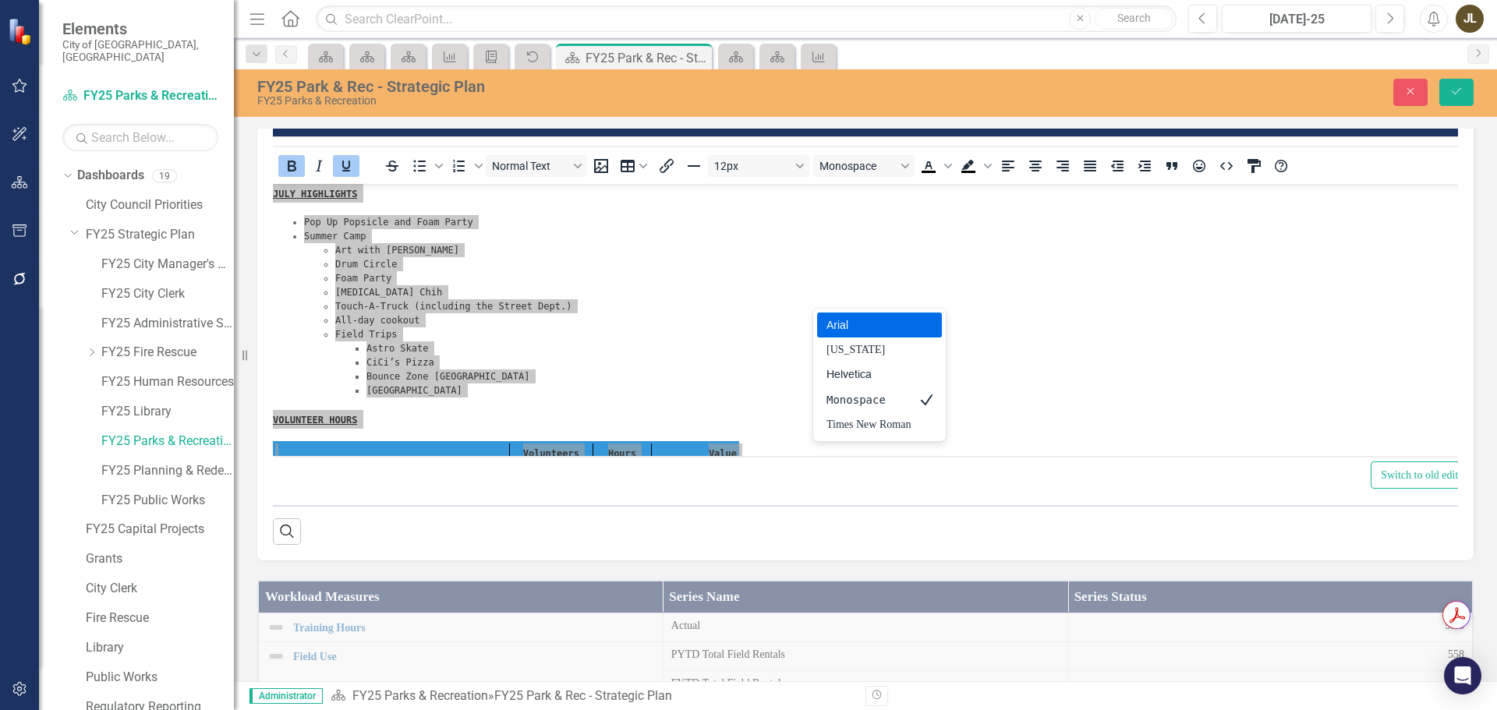
click at [859, 327] on div "Arial" at bounding box center [869, 325] width 84 height 19
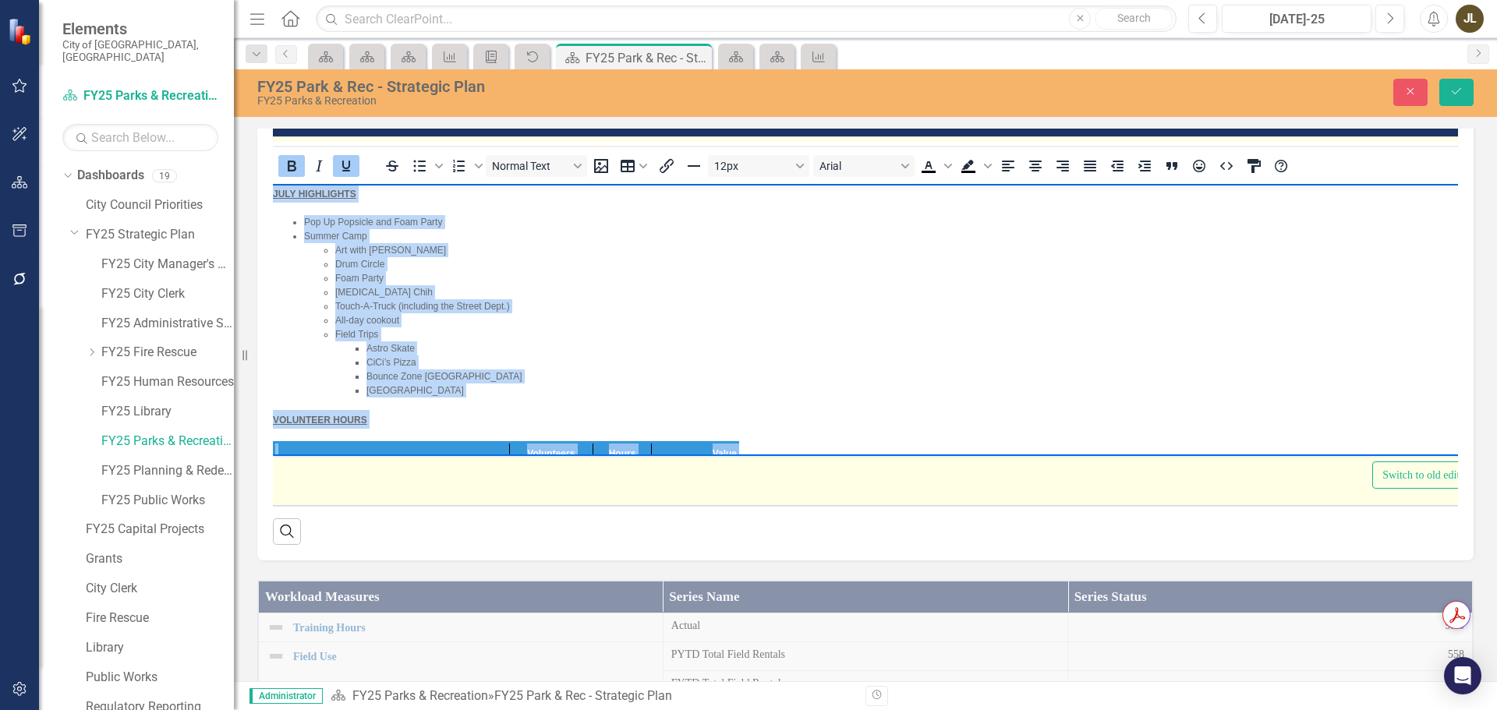
click at [740, 261] on li "Drum Circle" at bounding box center [904, 264] width 1138 height 14
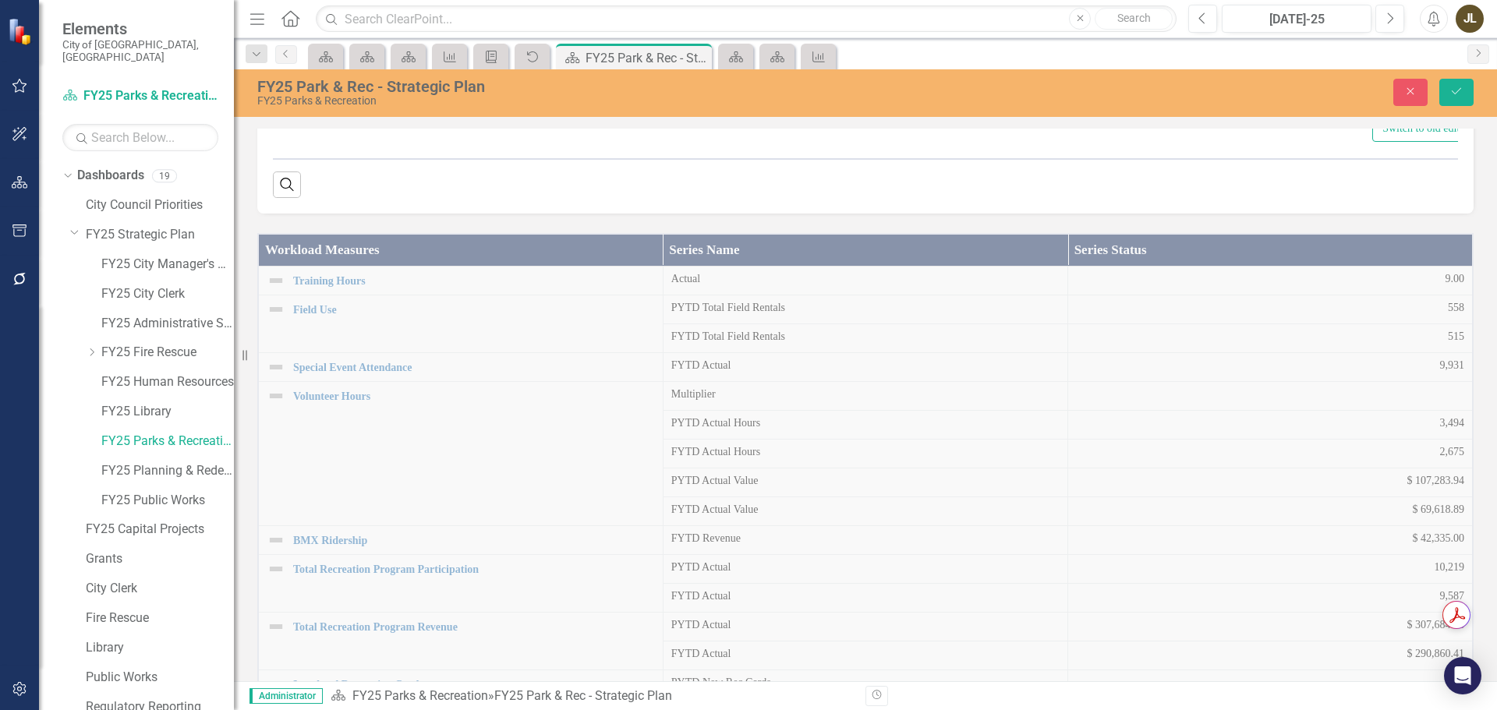
scroll to position [608, 0]
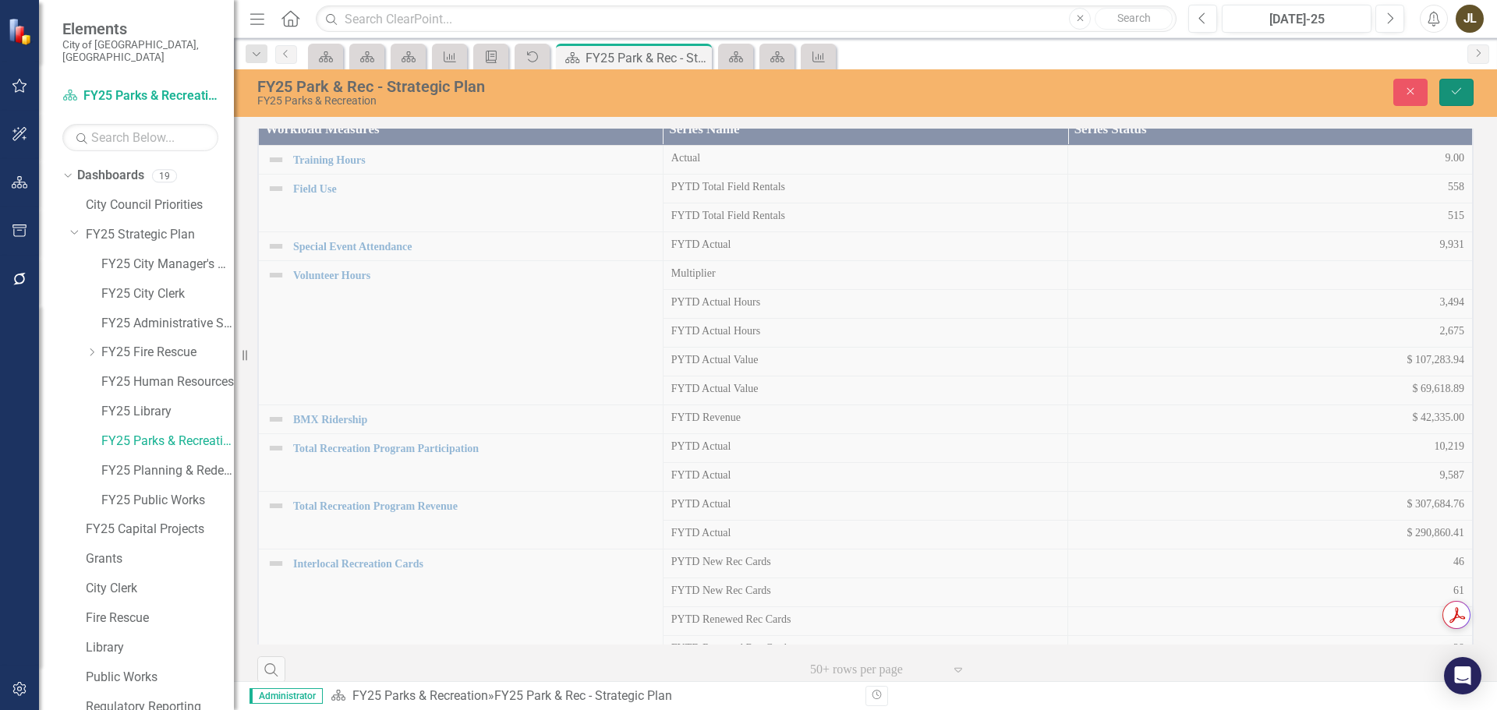
click at [1449, 96] on button "Save" at bounding box center [1457, 92] width 34 height 27
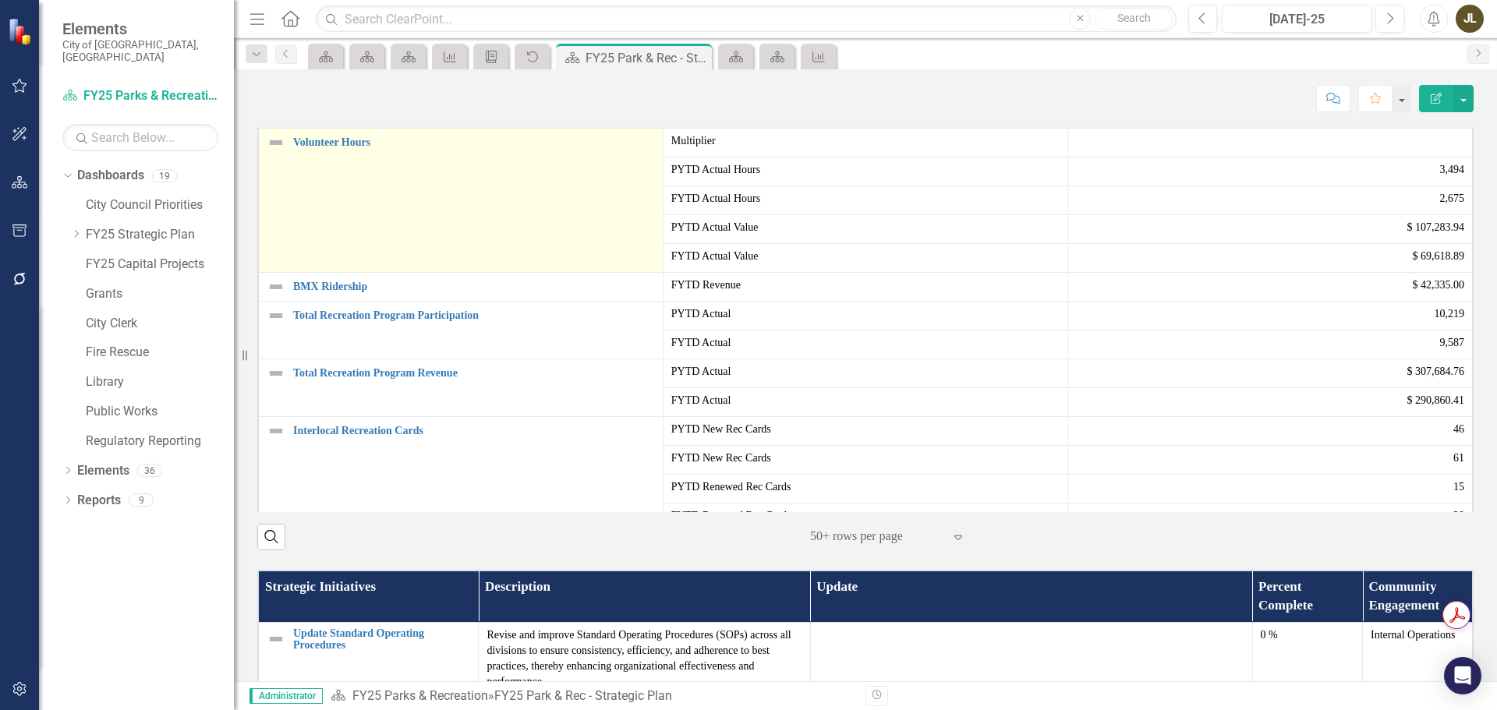
scroll to position [780, 0]
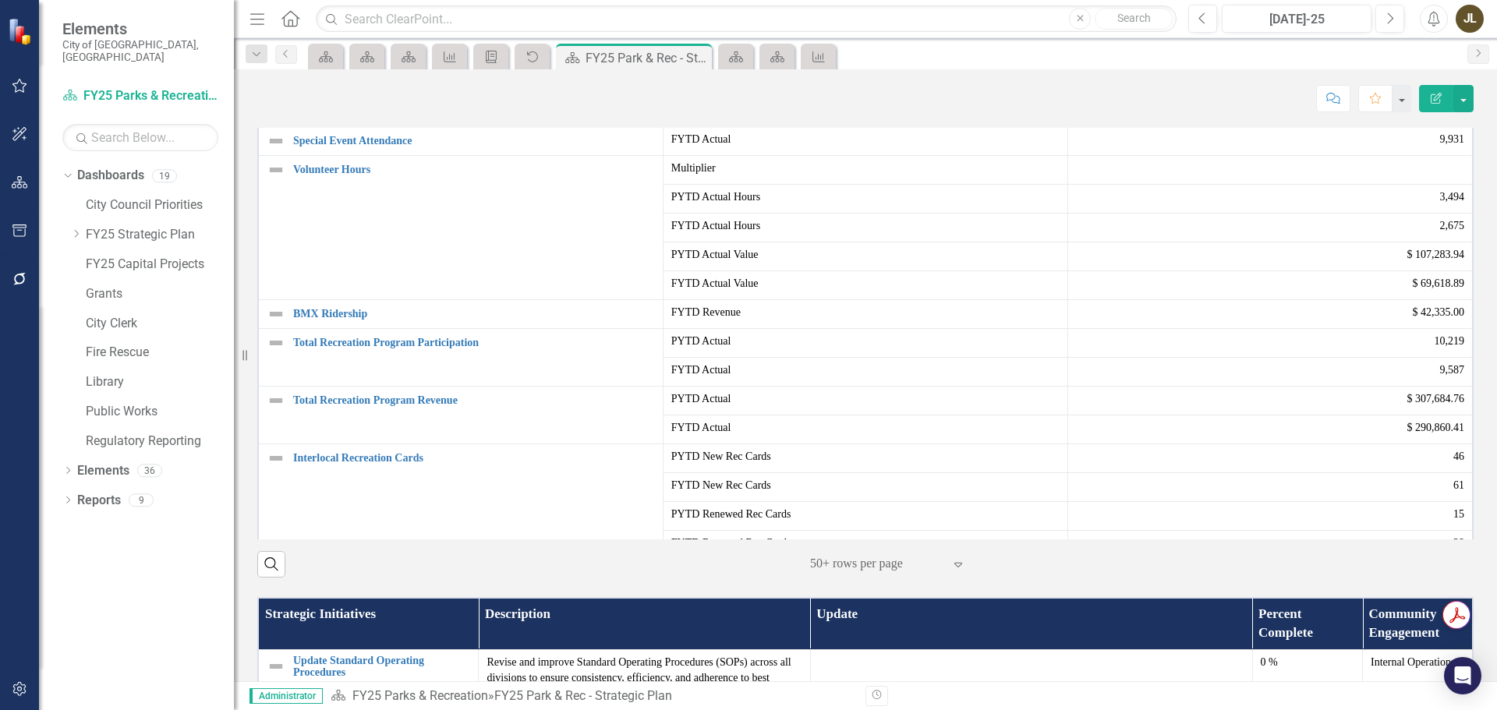
click at [272, 64] on img at bounding box center [276, 54] width 19 height 19
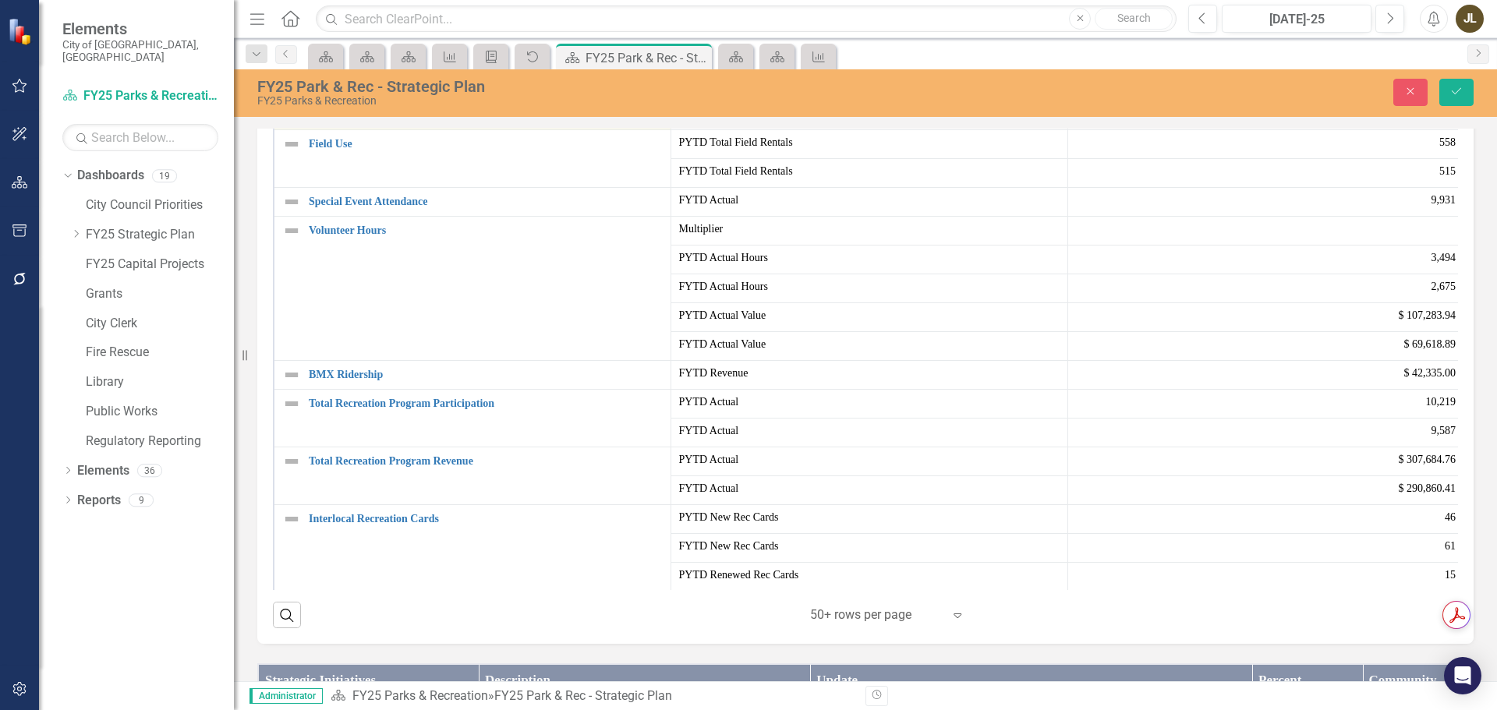
click at [299, 122] on div "Not Defined" at bounding box center [296, 112] width 23 height 22
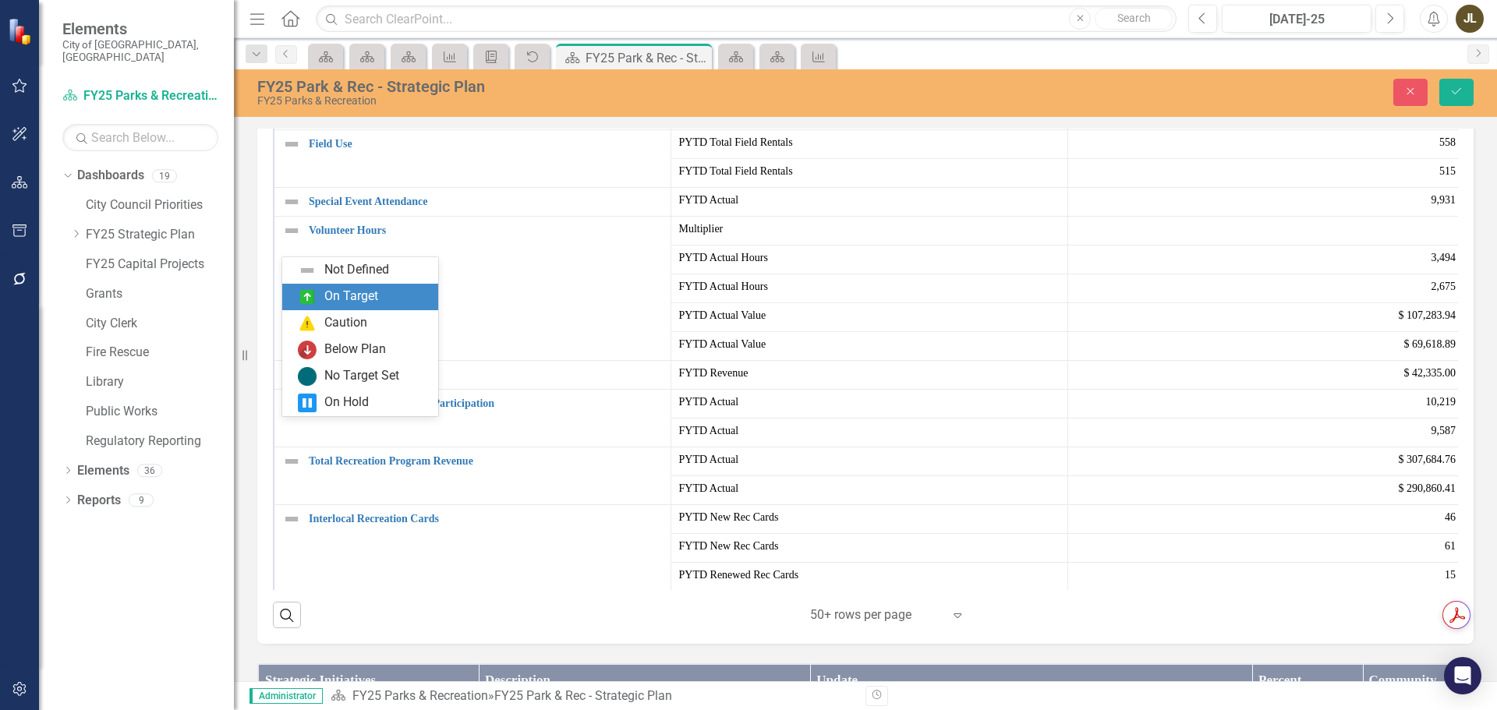
click at [317, 298] on div "On Target" at bounding box center [363, 297] width 131 height 19
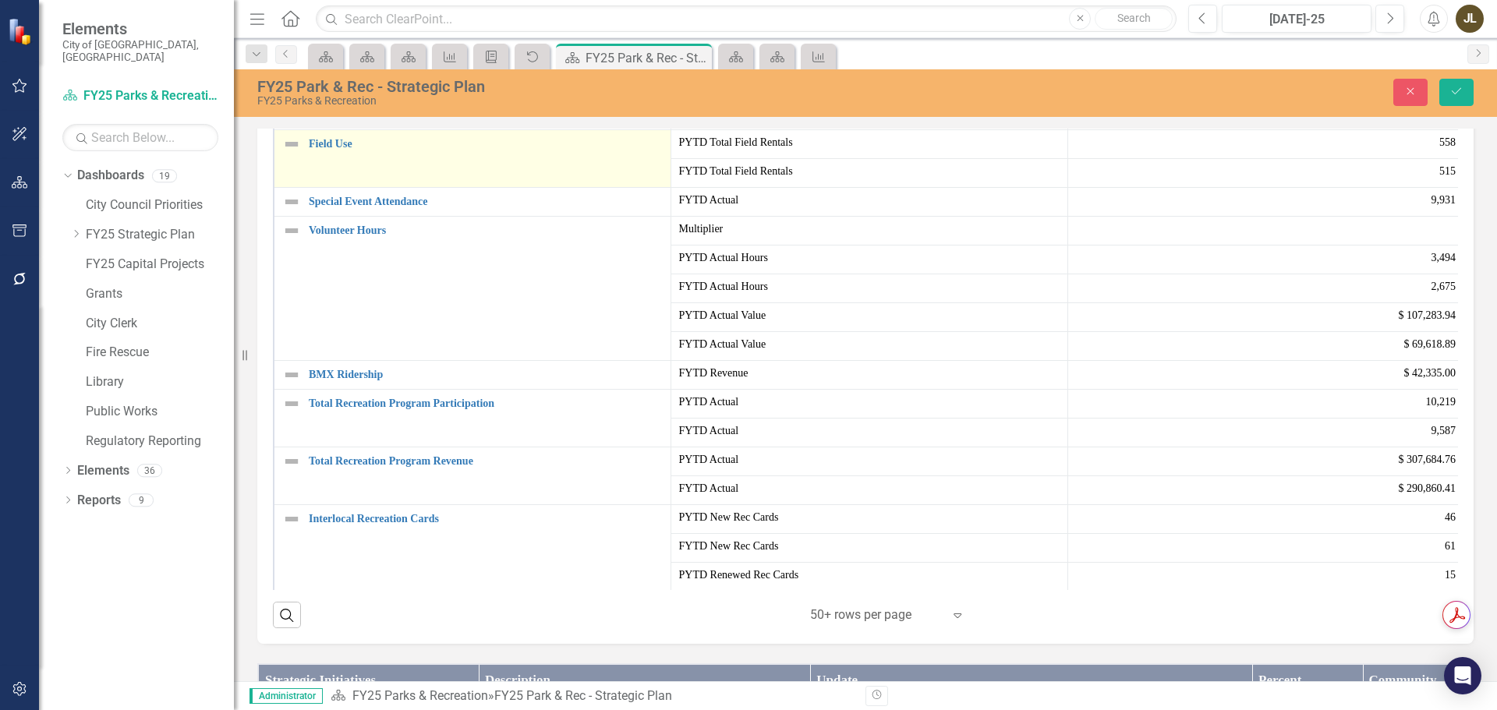
click at [286, 154] on img at bounding box center [291, 144] width 19 height 19
click at [315, 157] on icon "Expand" at bounding box center [317, 150] width 16 height 12
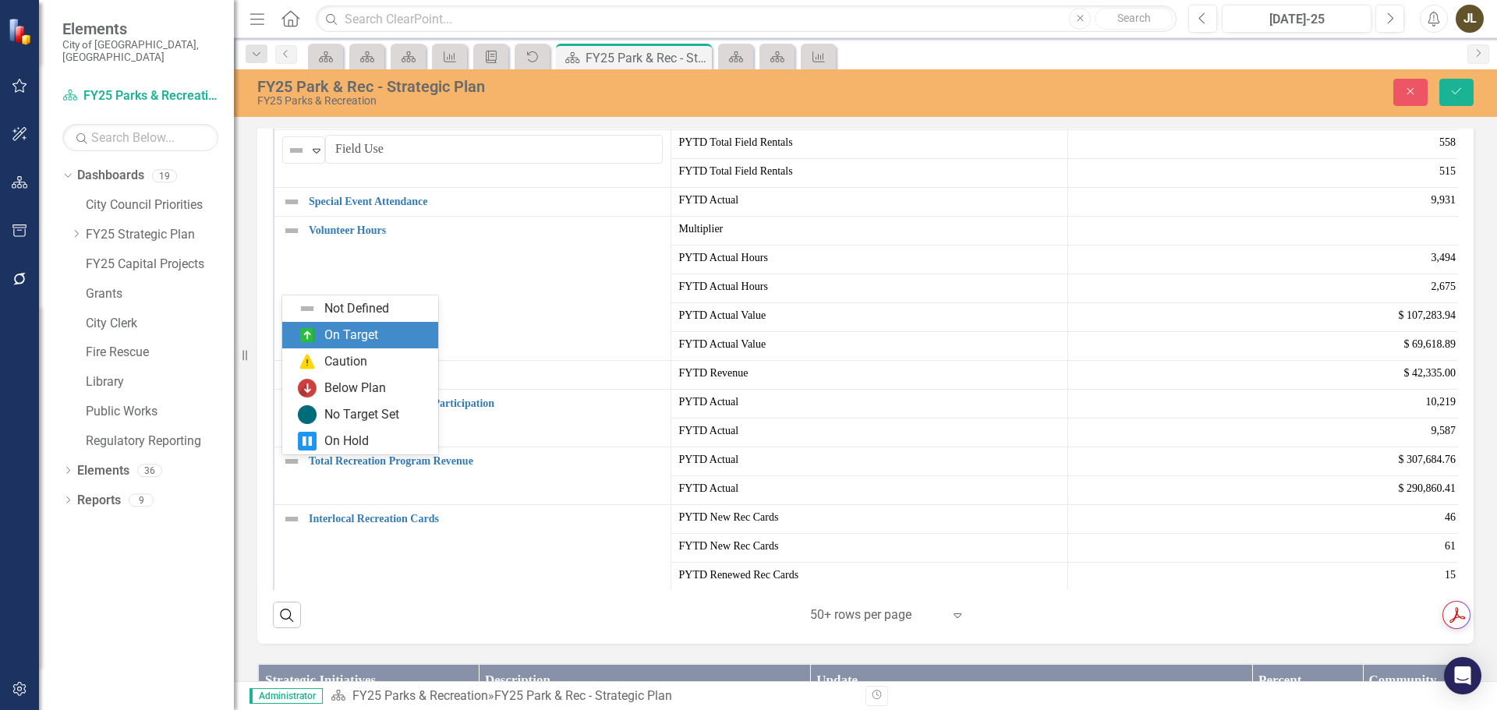
click at [325, 335] on div "On Target" at bounding box center [351, 336] width 54 height 18
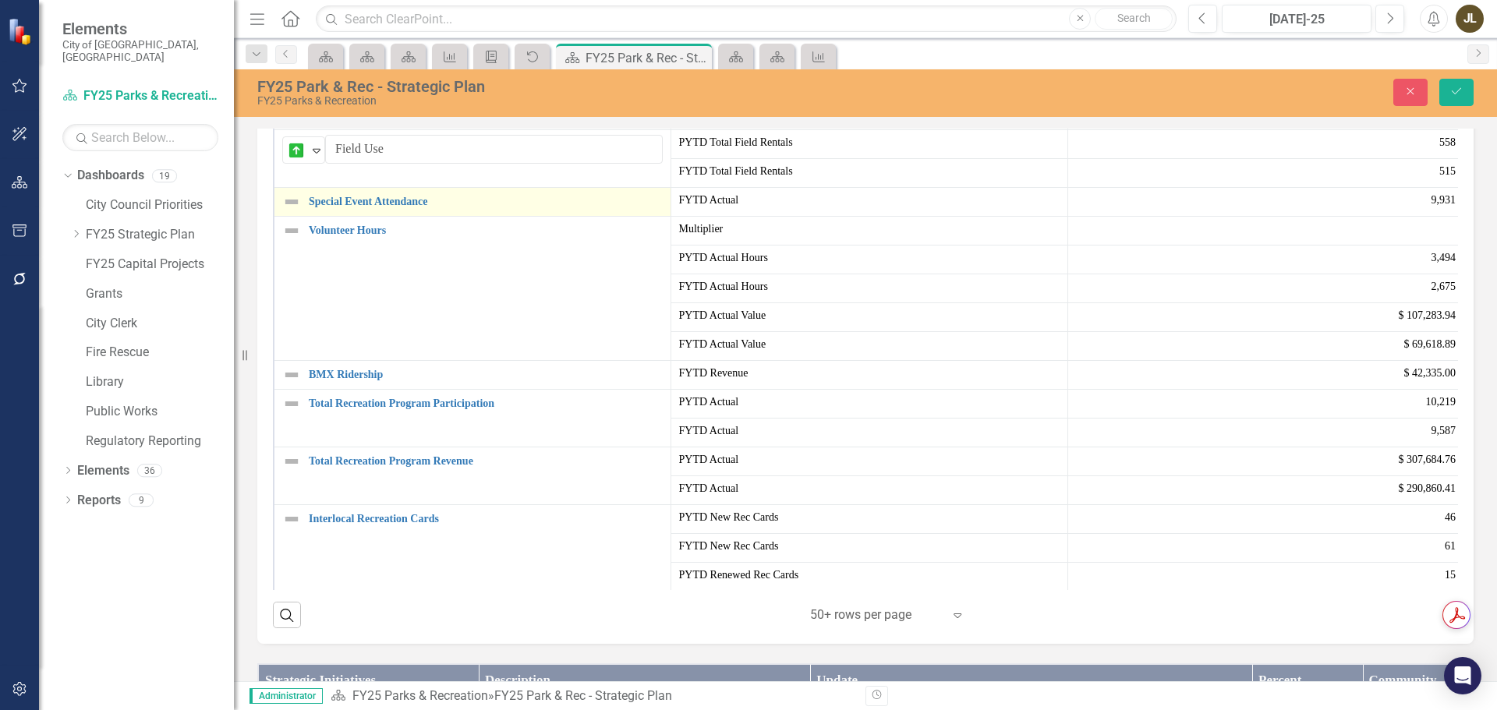
click at [289, 211] on img at bounding box center [291, 202] width 19 height 19
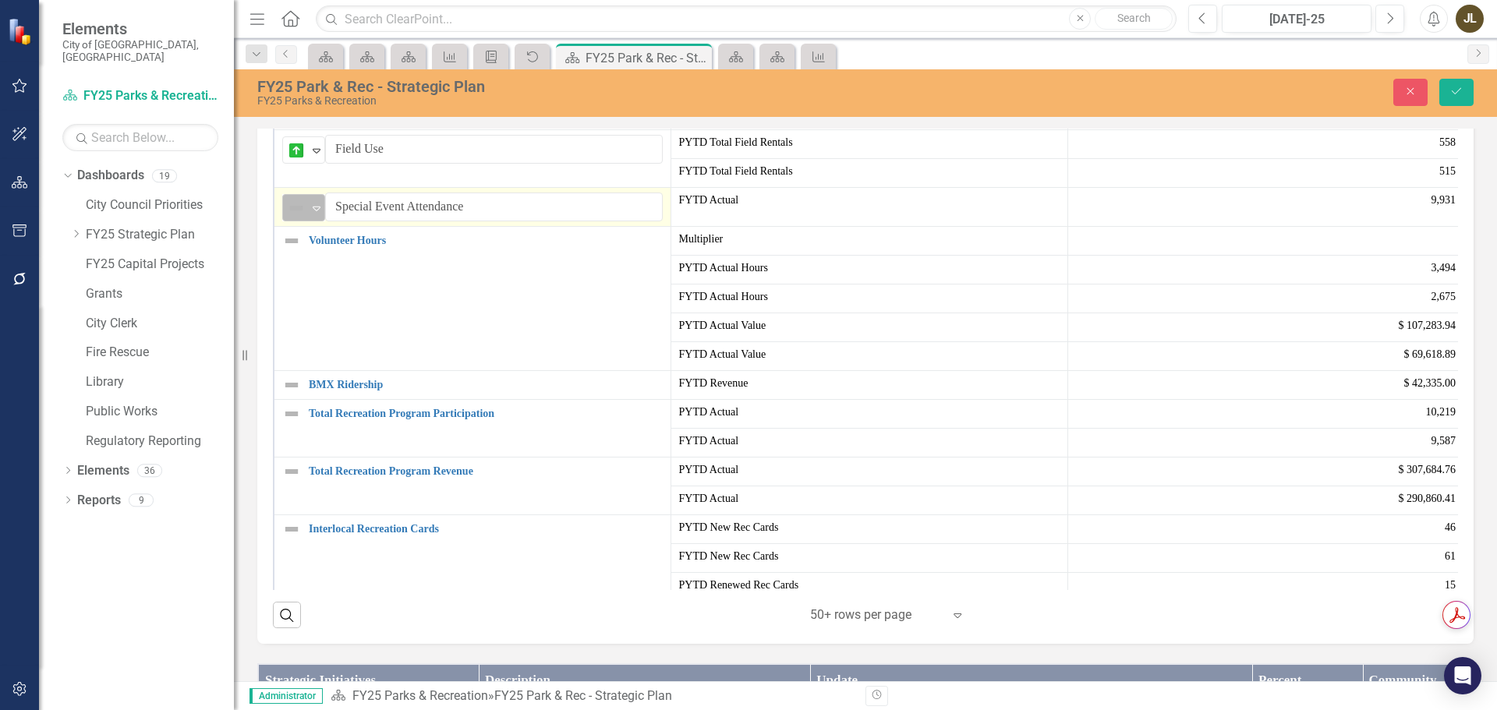
click at [309, 214] on icon "Expand" at bounding box center [317, 208] width 16 height 12
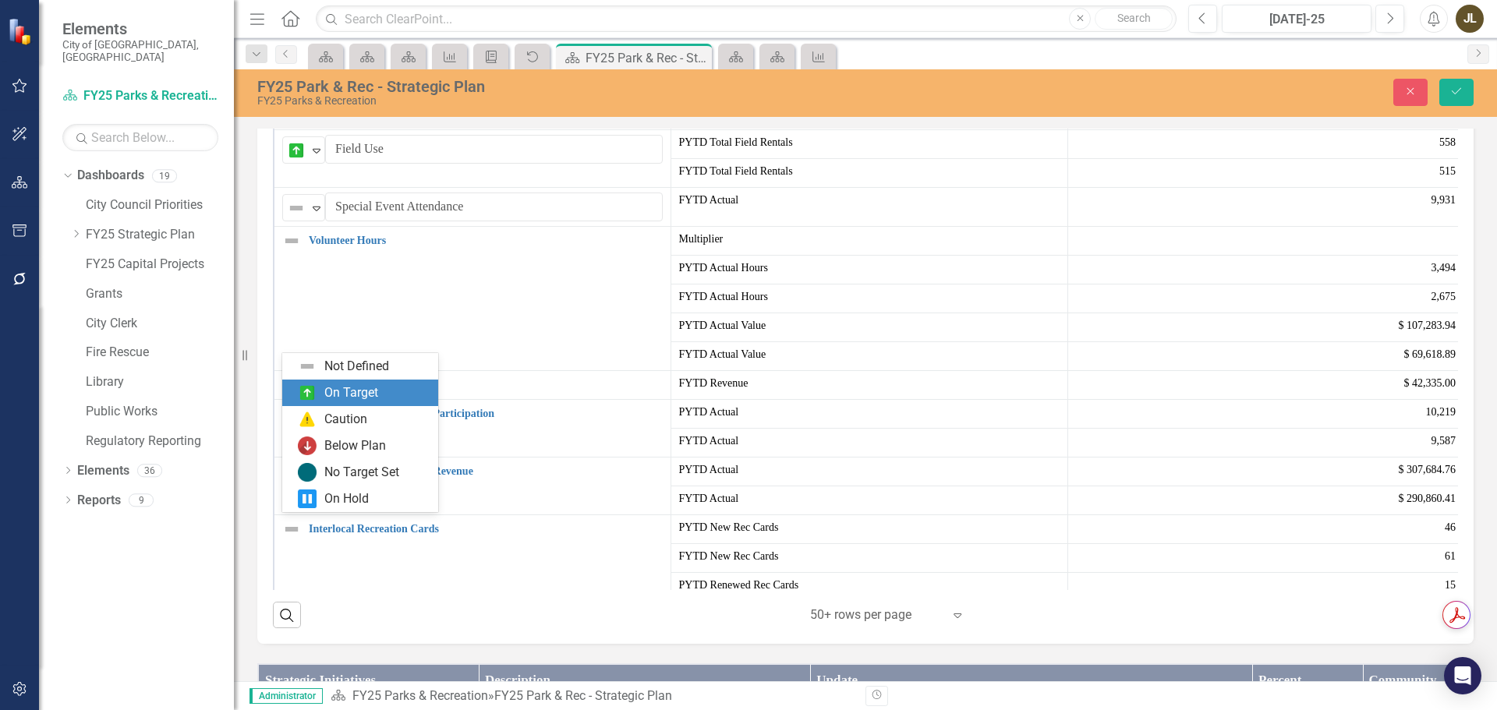
click at [335, 388] on div "On Target" at bounding box center [351, 393] width 54 height 18
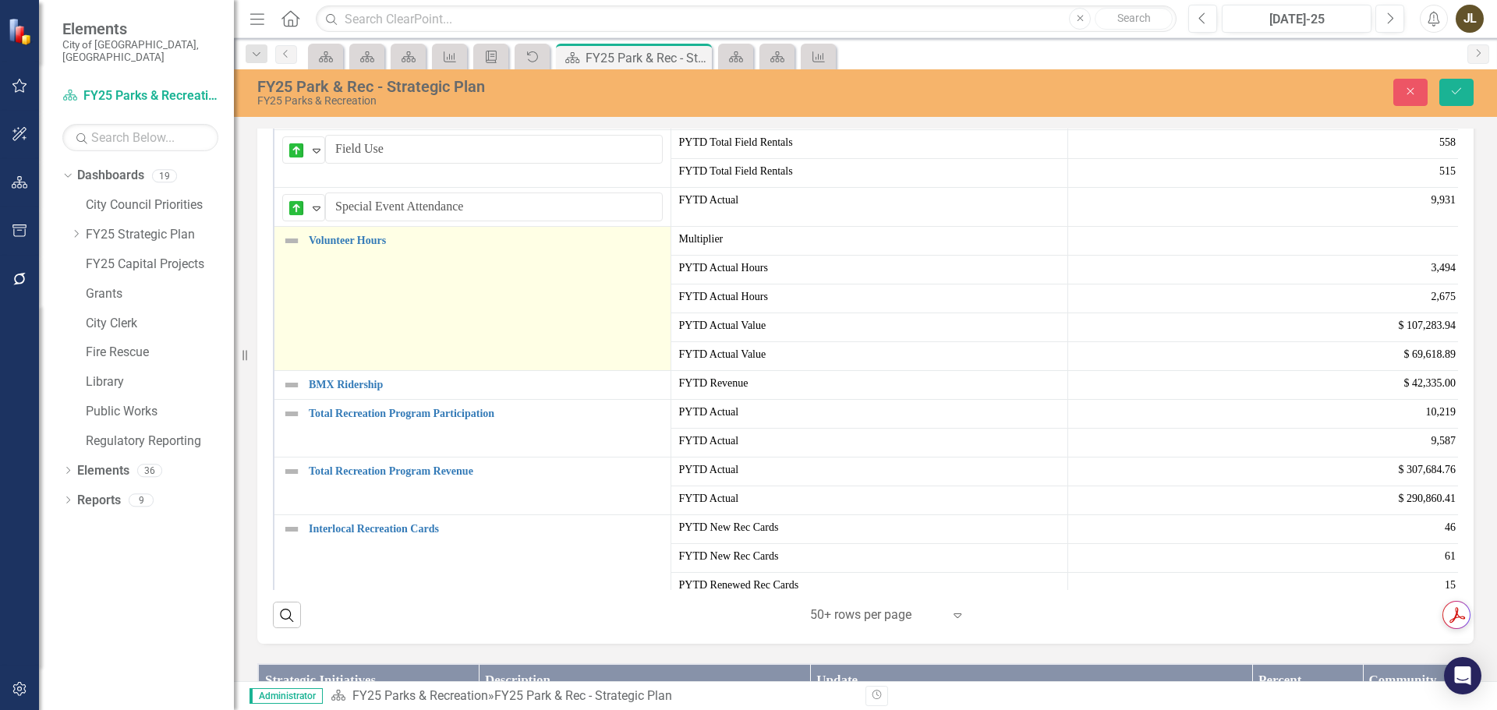
click at [285, 250] on img at bounding box center [291, 241] width 19 height 19
click at [327, 260] on input "Volunteer Hours" at bounding box center [494, 246] width 338 height 29
click at [311, 253] on icon "Expand" at bounding box center [317, 246] width 16 height 12
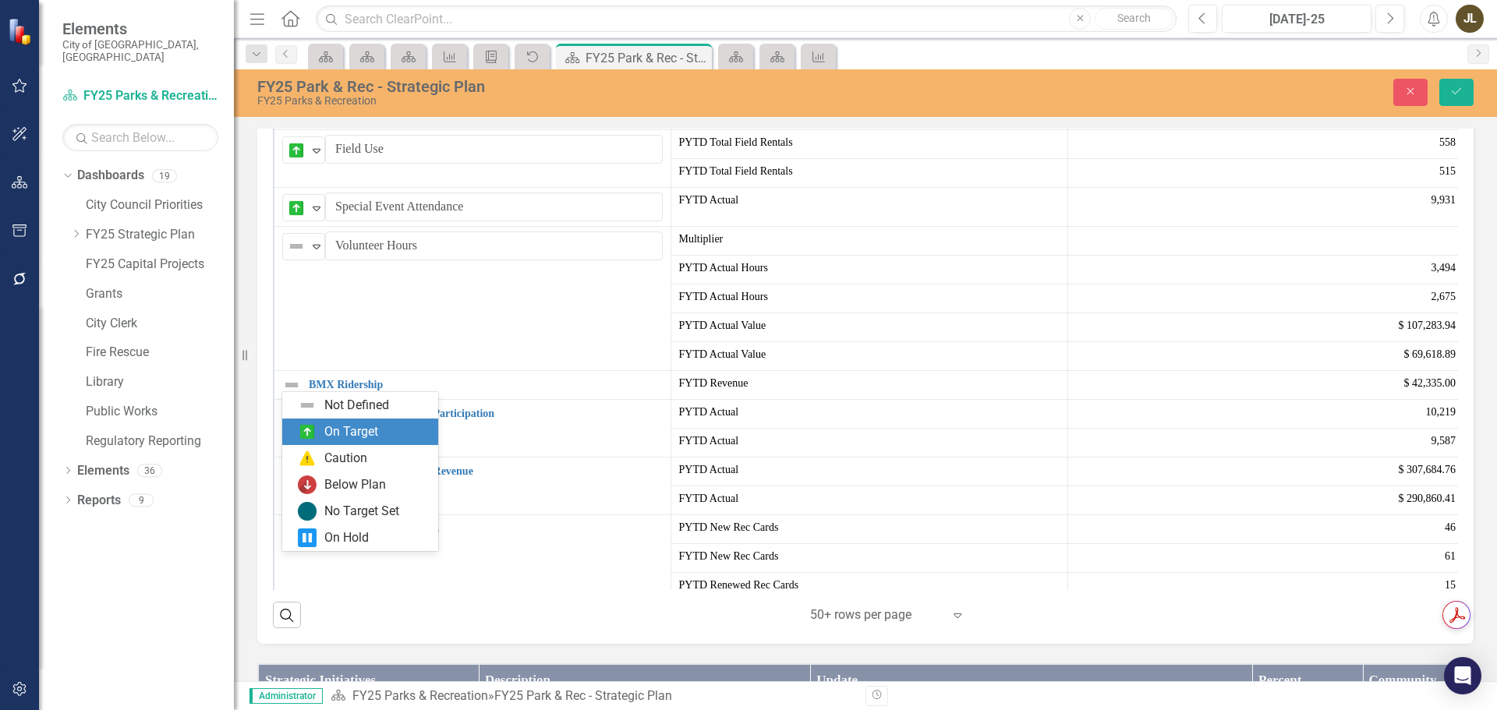
click at [339, 433] on div "On Target" at bounding box center [351, 432] width 54 height 18
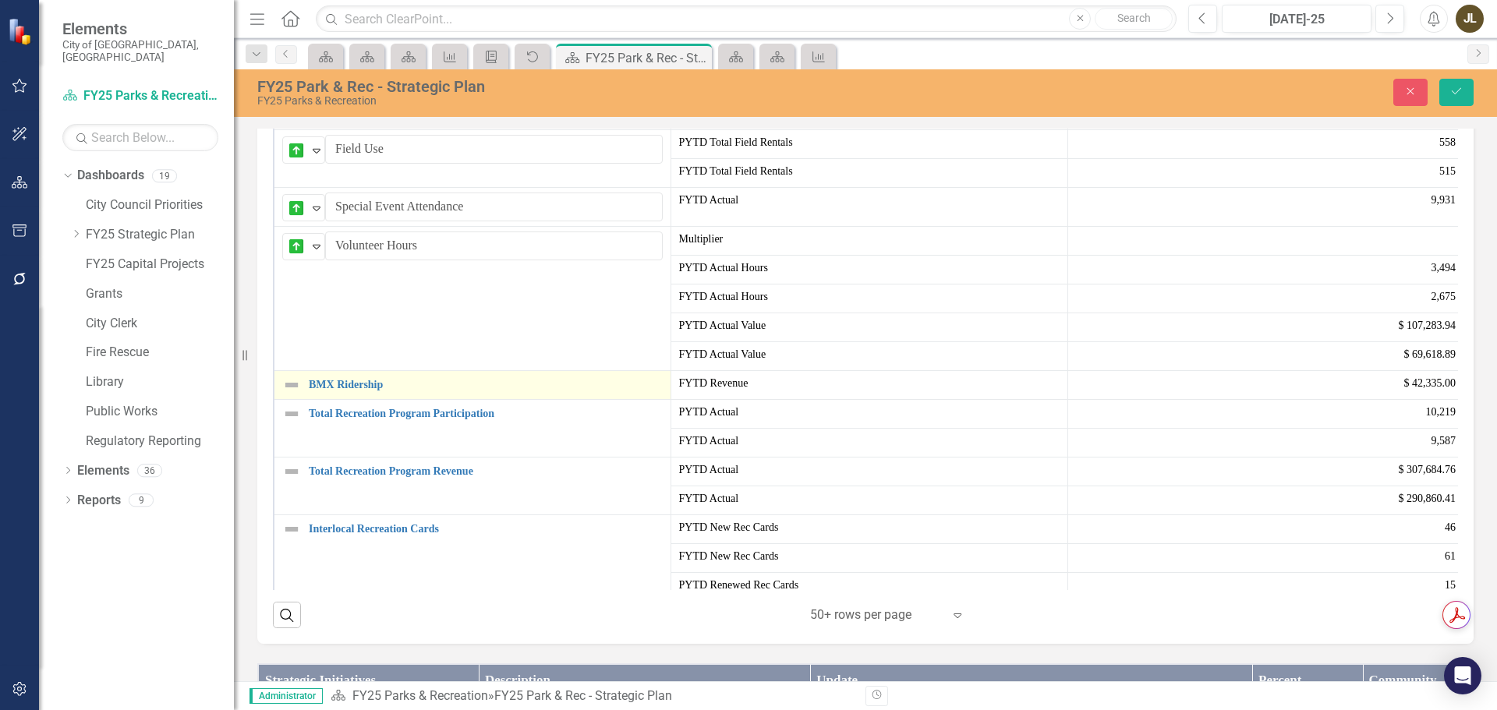
click at [289, 395] on img at bounding box center [291, 385] width 19 height 19
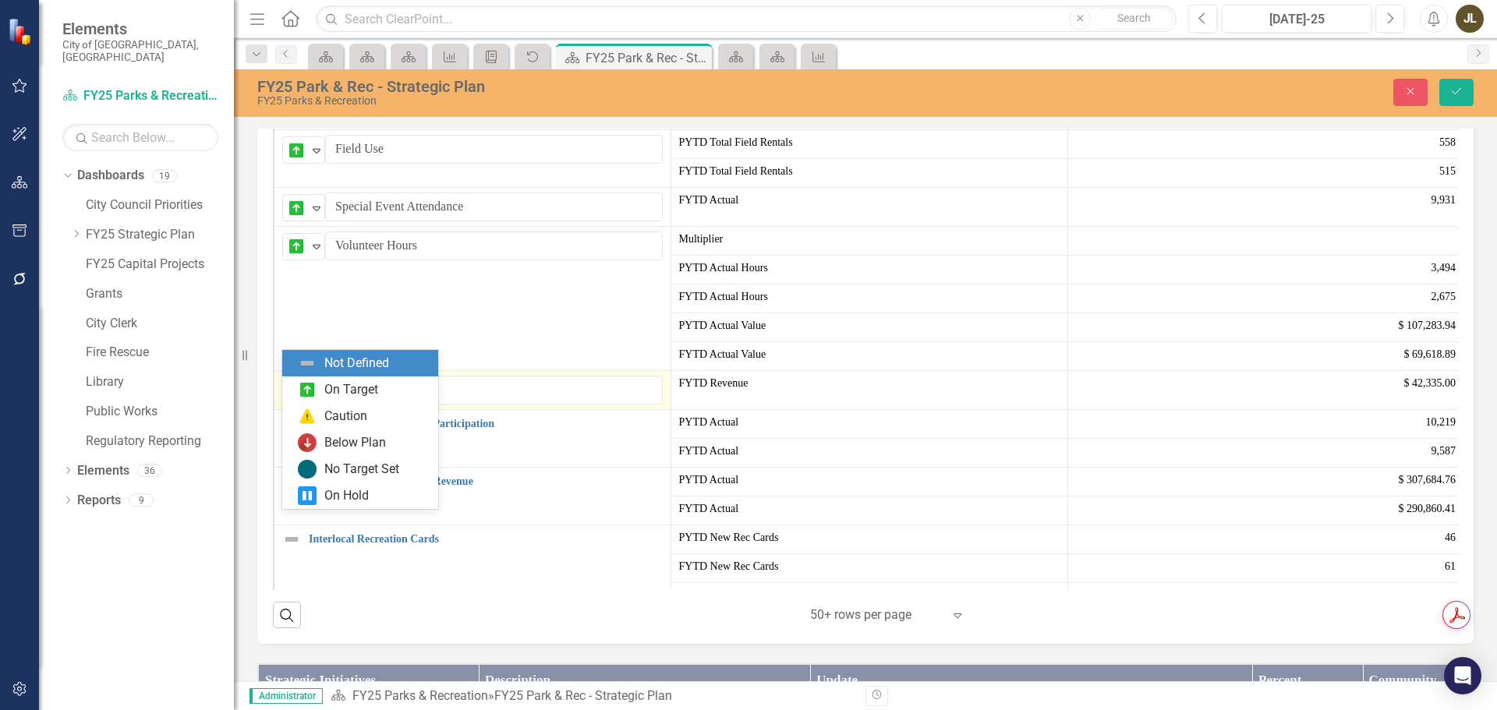
click at [306, 400] on div "Not Defined" at bounding box center [297, 390] width 20 height 19
click at [344, 392] on div "On Target" at bounding box center [351, 390] width 54 height 18
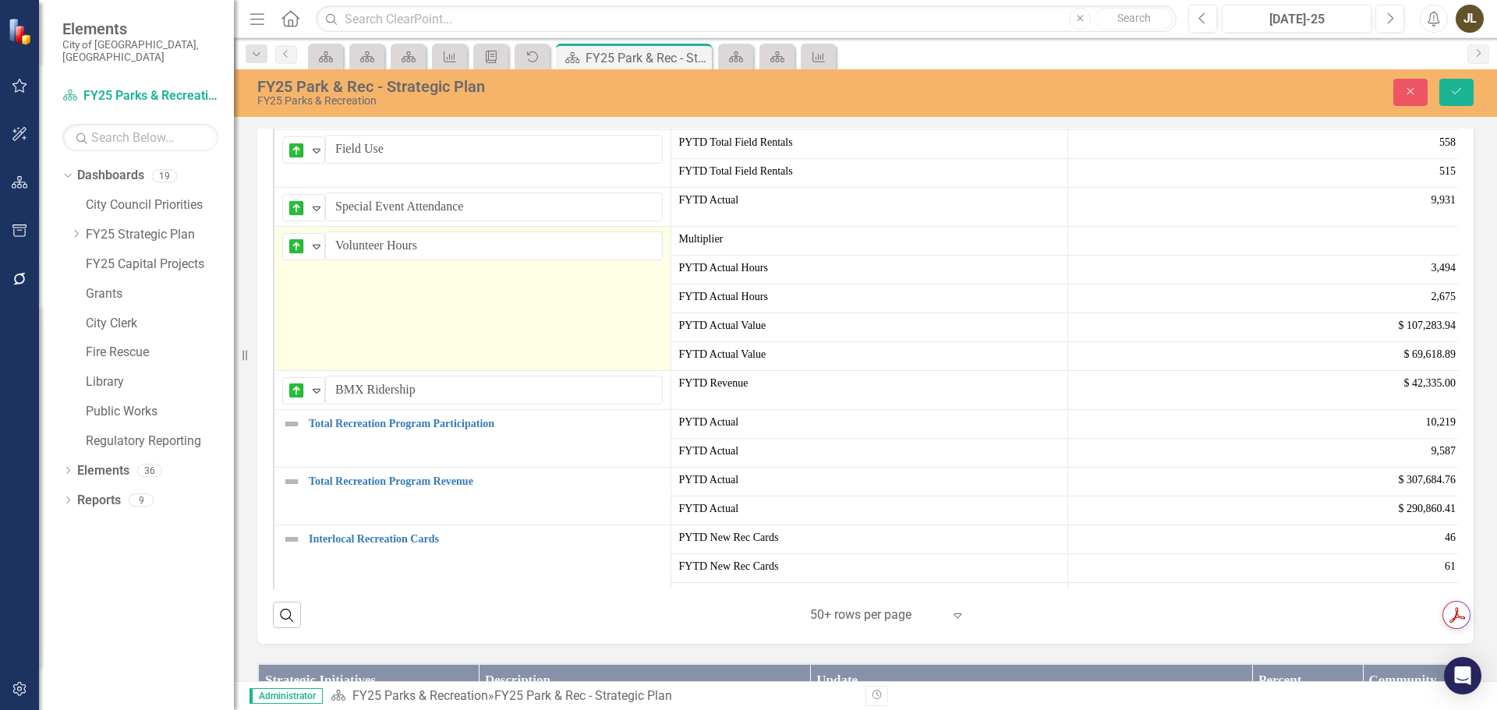
scroll to position [156, 0]
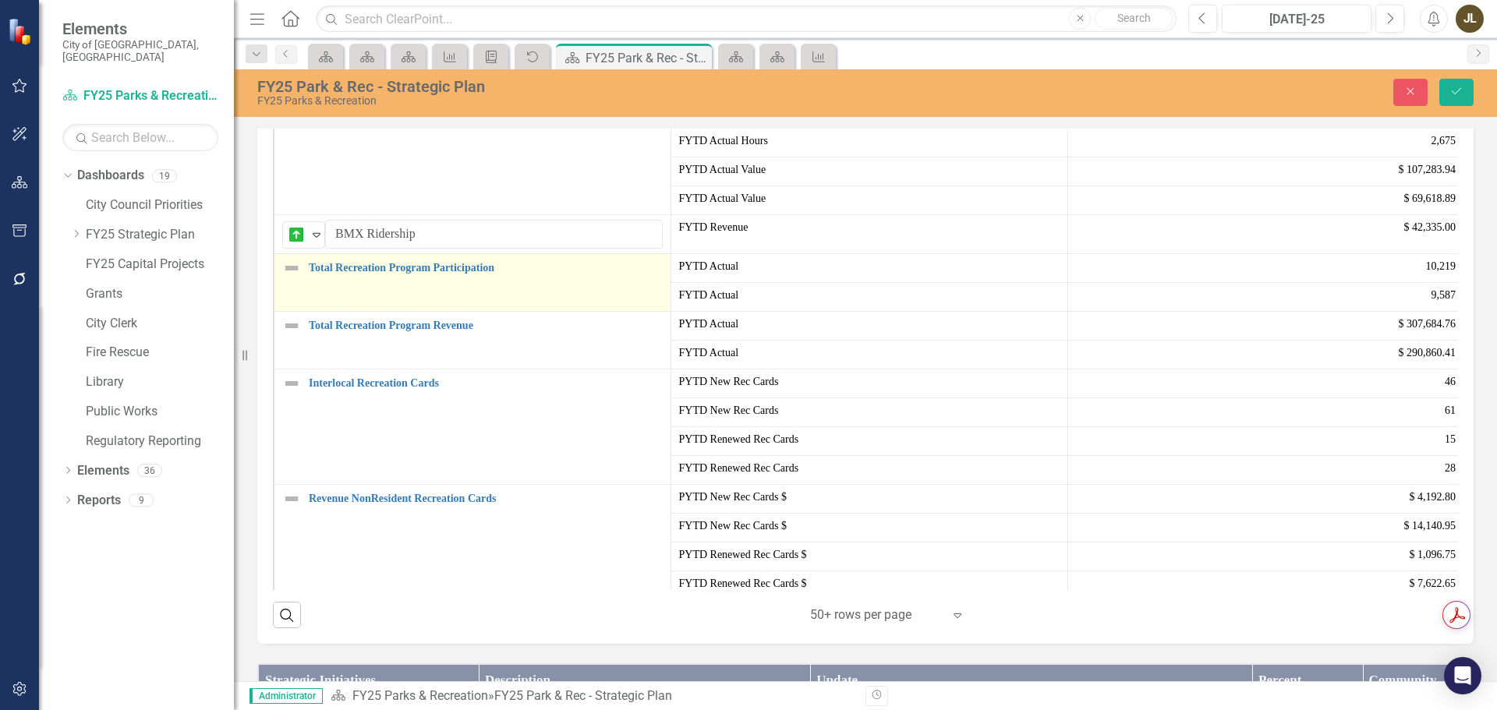
click at [298, 278] on img at bounding box center [291, 268] width 19 height 19
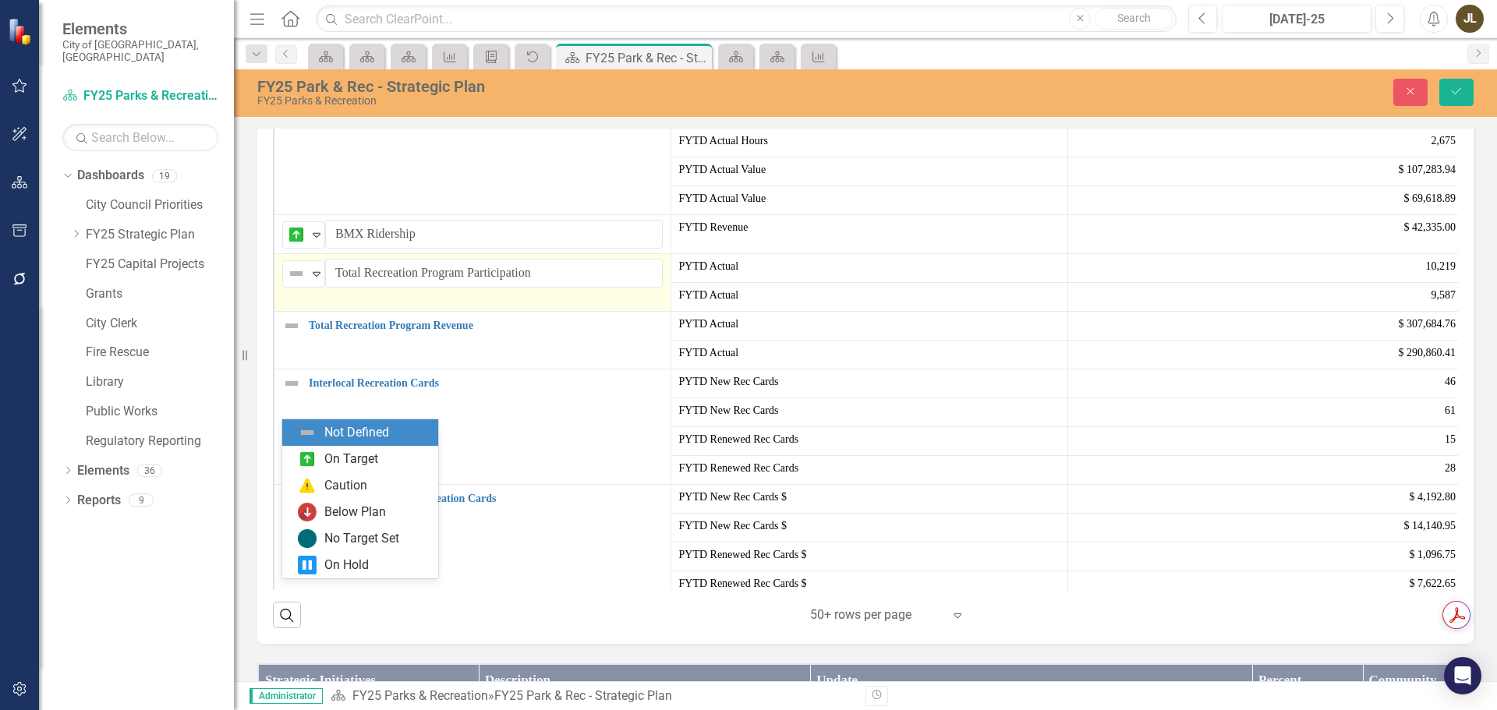
click at [315, 280] on icon "Expand" at bounding box center [317, 273] width 16 height 12
click at [343, 465] on div "On Target" at bounding box center [351, 460] width 54 height 18
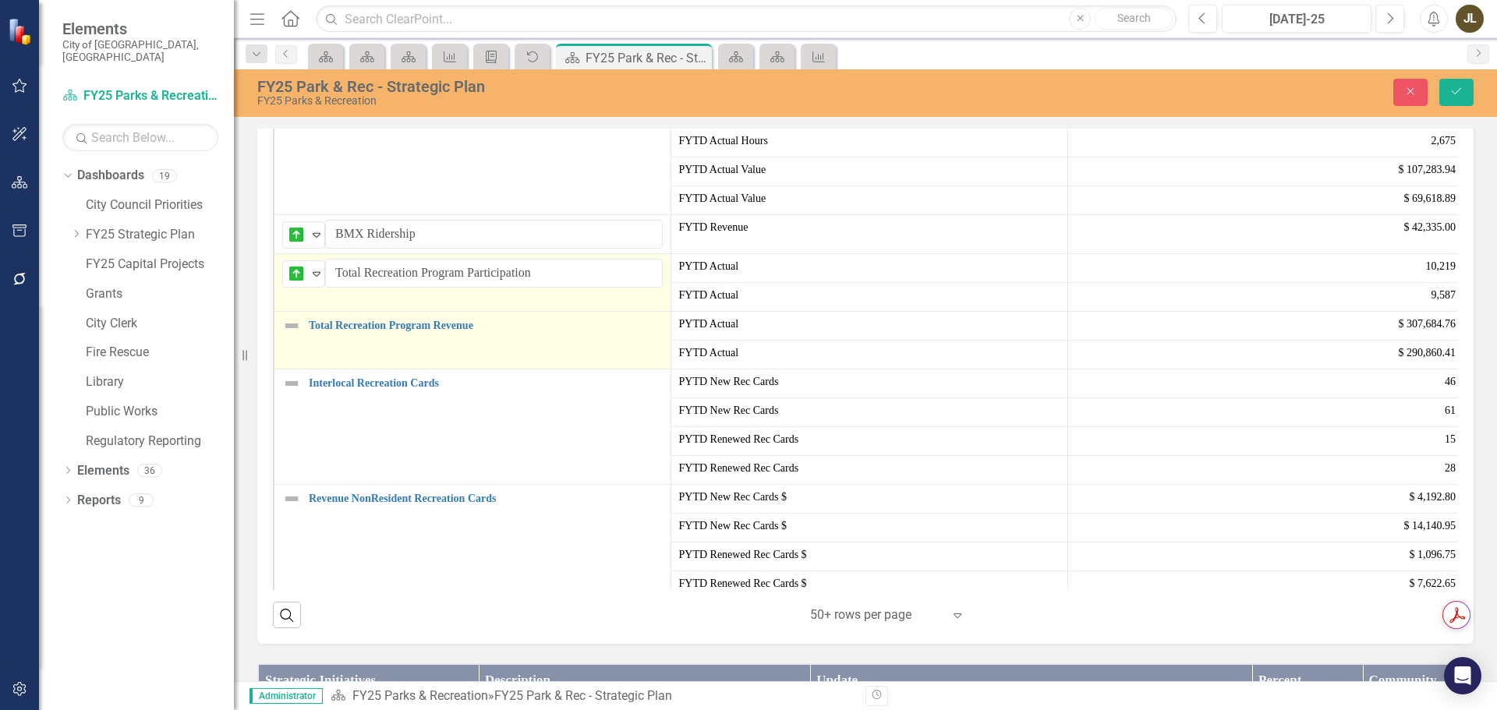
click at [292, 335] on img at bounding box center [291, 326] width 19 height 19
click at [307, 342] on div "Not Defined" at bounding box center [296, 331] width 23 height 22
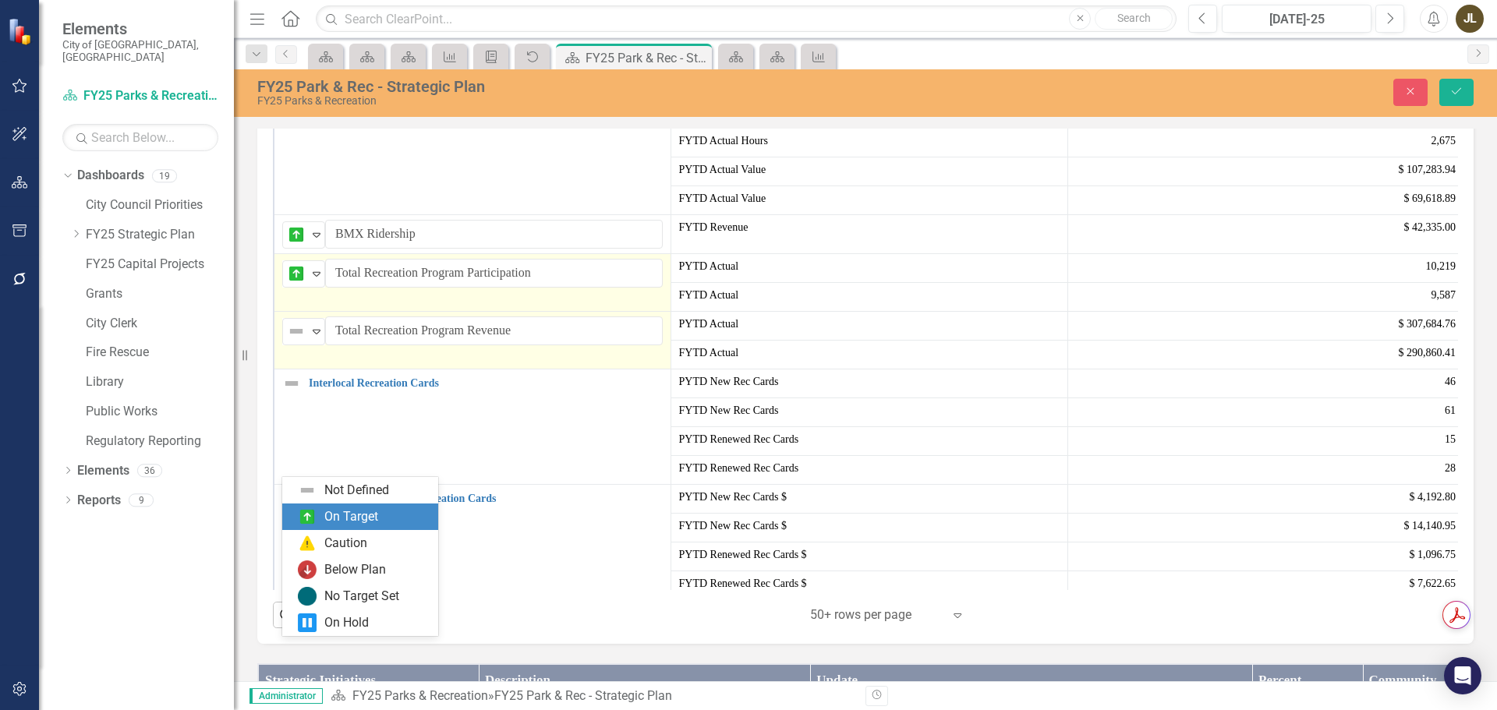
click at [342, 515] on div "On Target" at bounding box center [351, 517] width 54 height 18
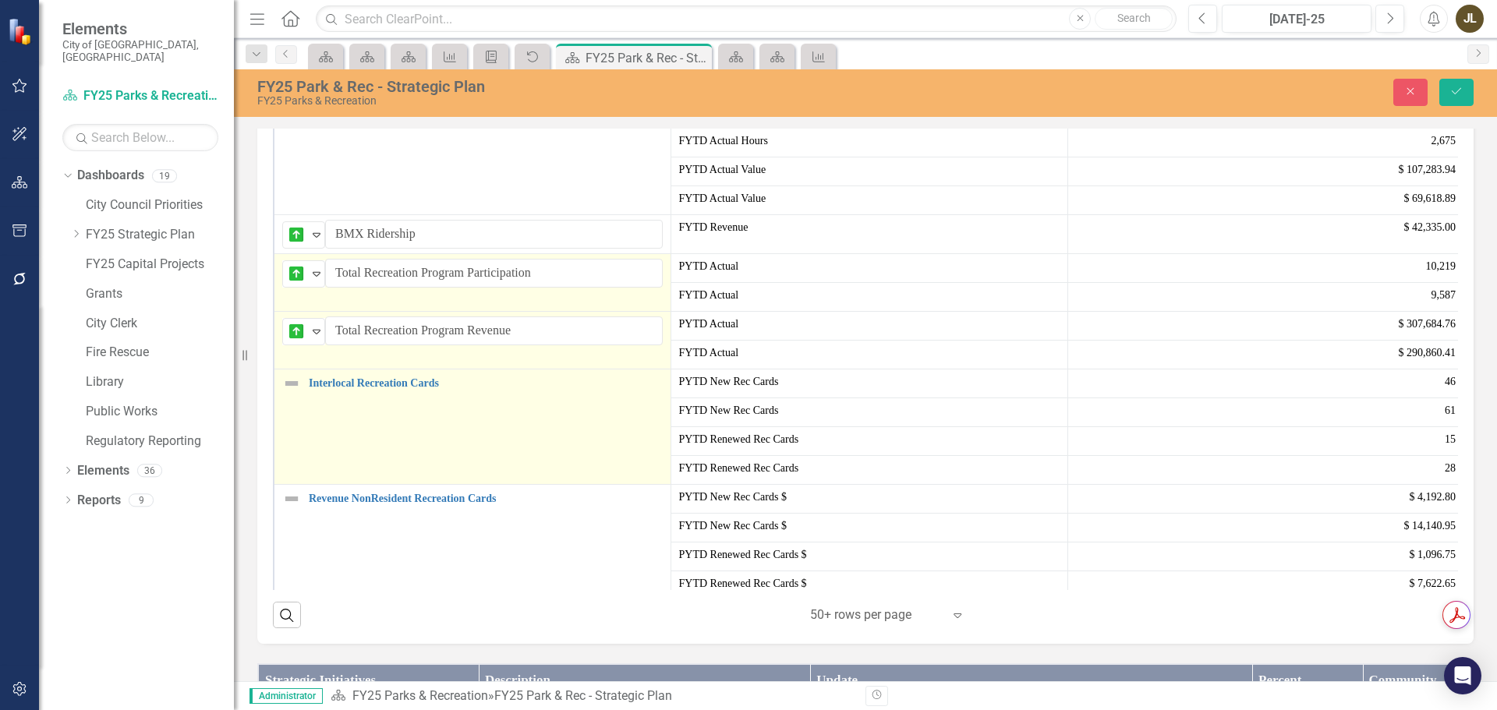
click at [293, 393] on img at bounding box center [291, 383] width 19 height 19
click at [314, 402] on div "Expand" at bounding box center [317, 390] width 16 height 26
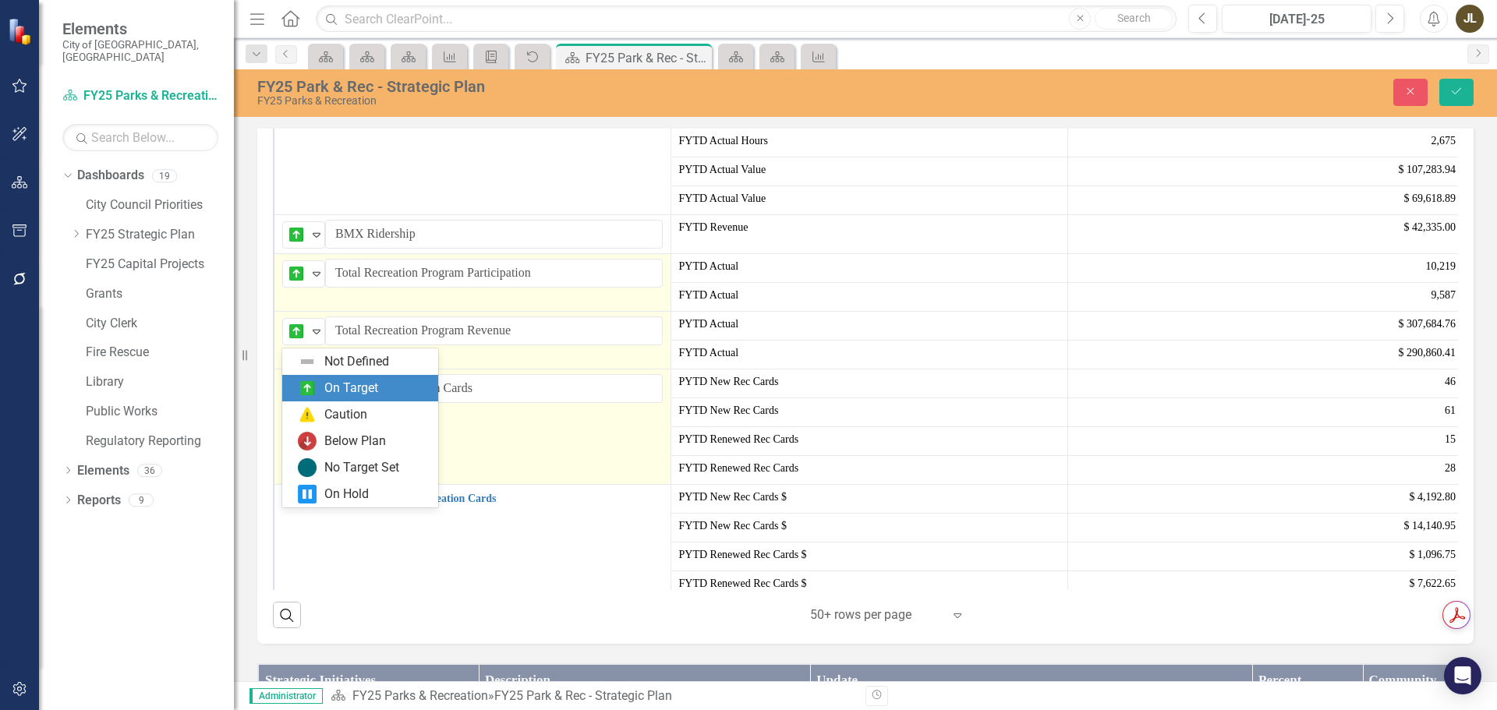
click at [345, 393] on div "On Target" at bounding box center [351, 389] width 54 height 18
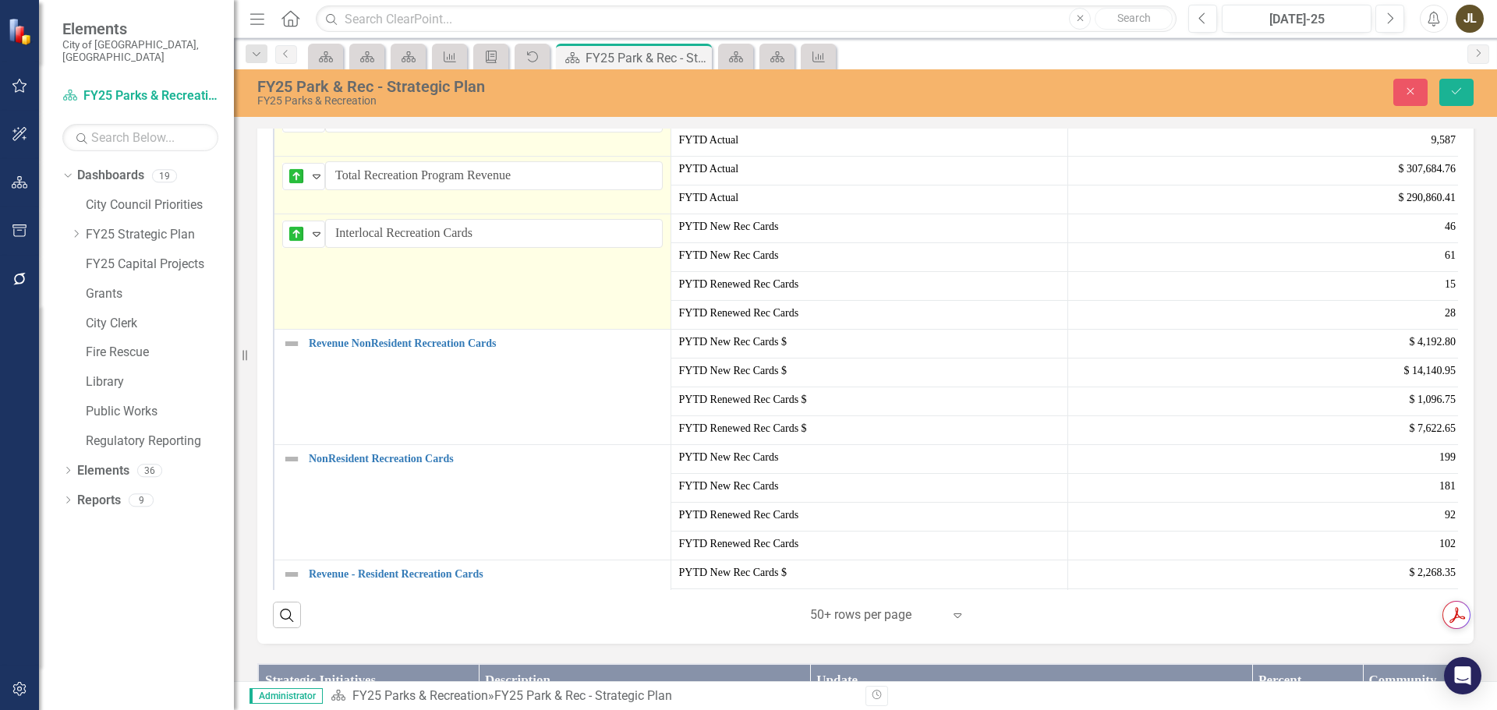
scroll to position [312, 0]
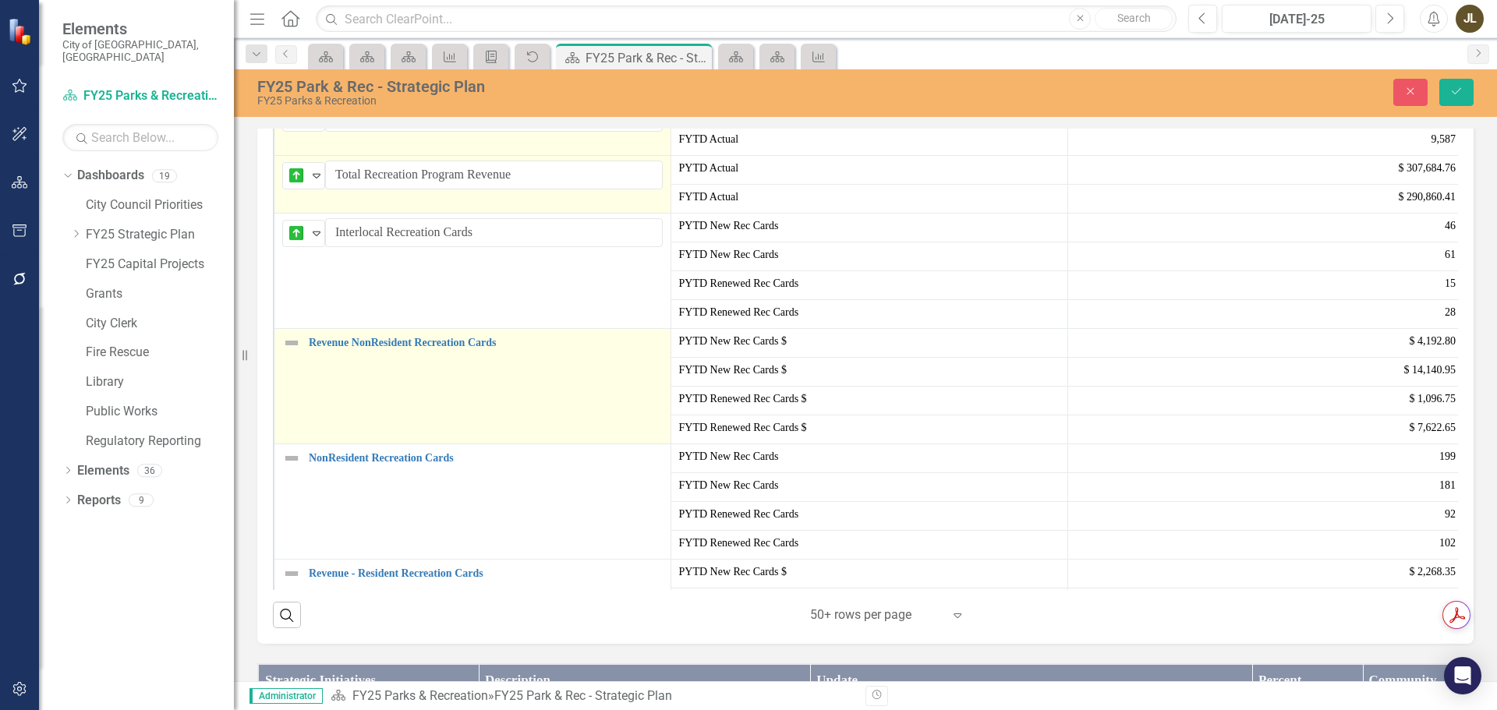
click at [292, 352] on img at bounding box center [291, 343] width 19 height 19
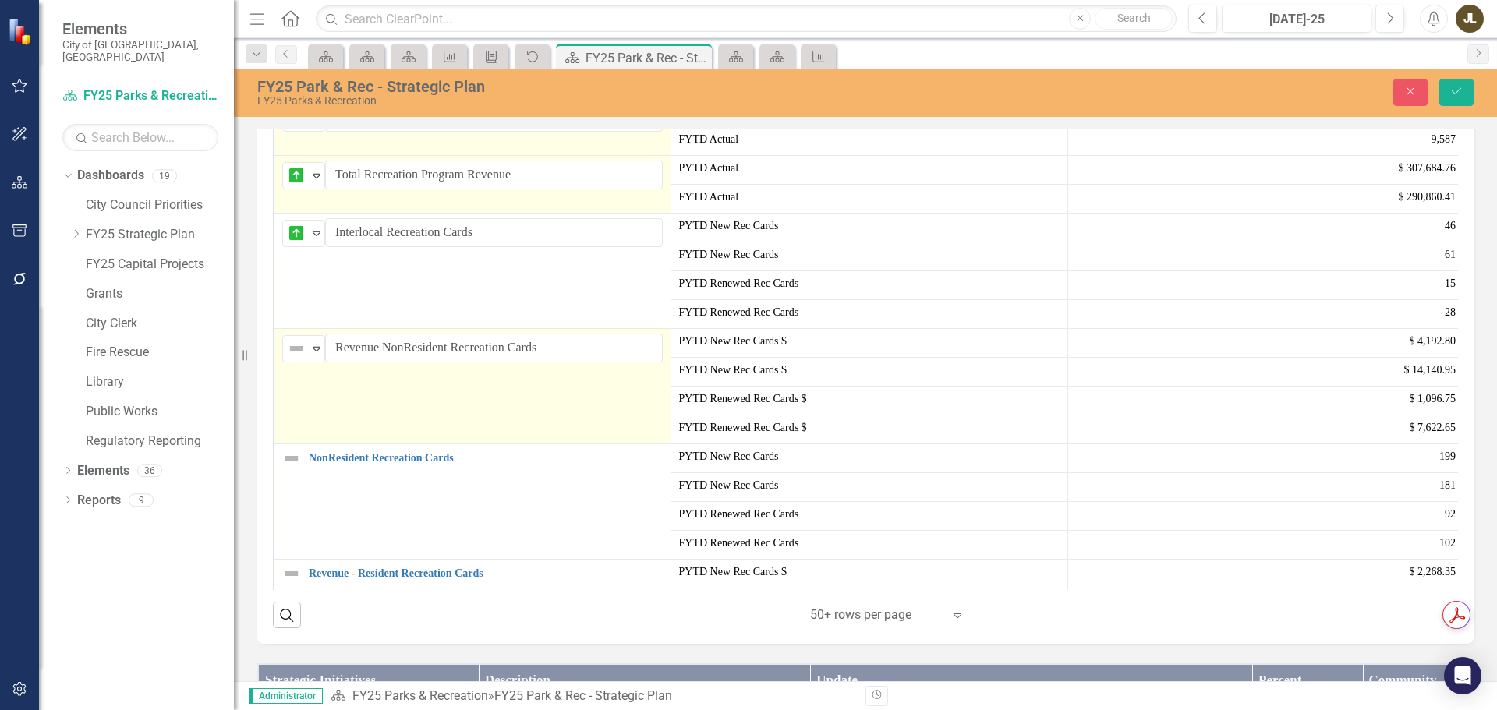
click at [307, 359] on div "Not Defined" at bounding box center [296, 349] width 23 height 22
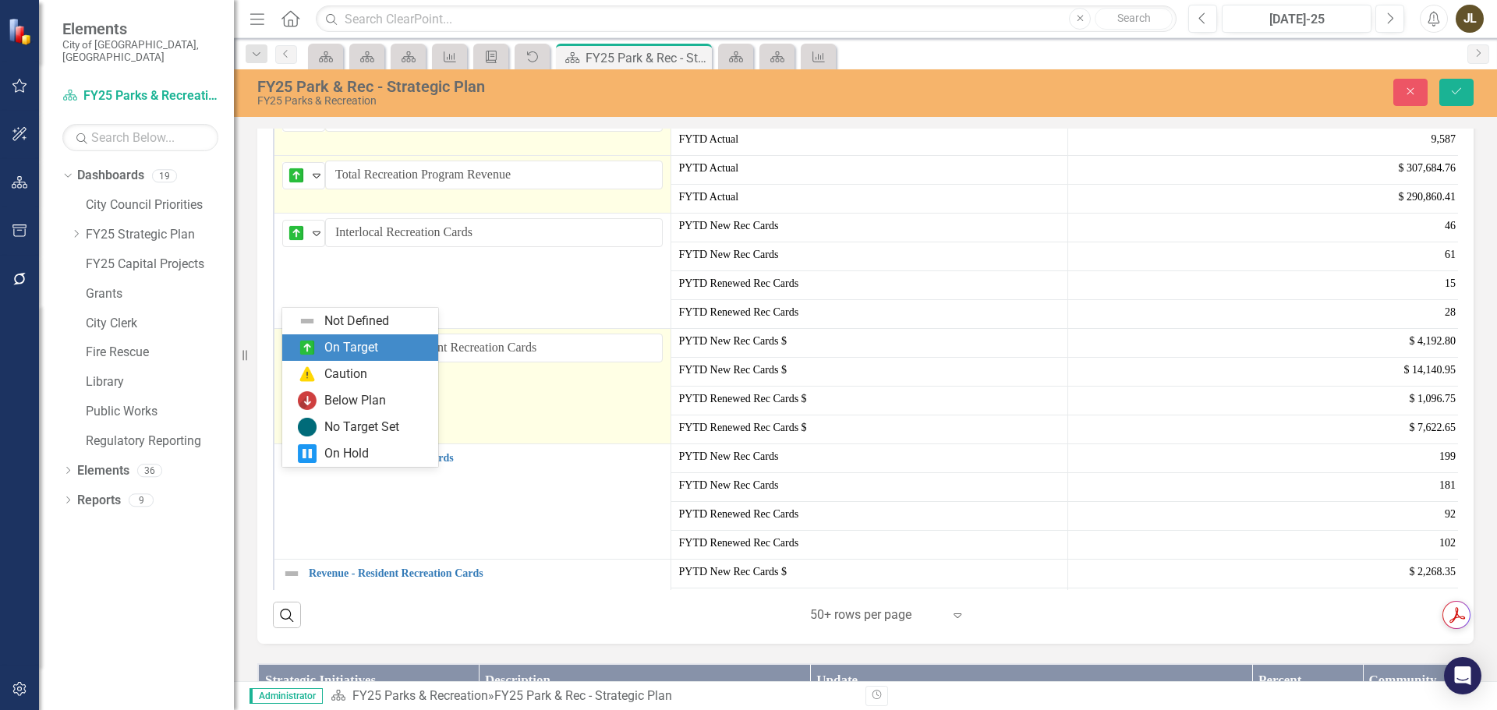
click at [351, 351] on div "On Target" at bounding box center [351, 348] width 54 height 18
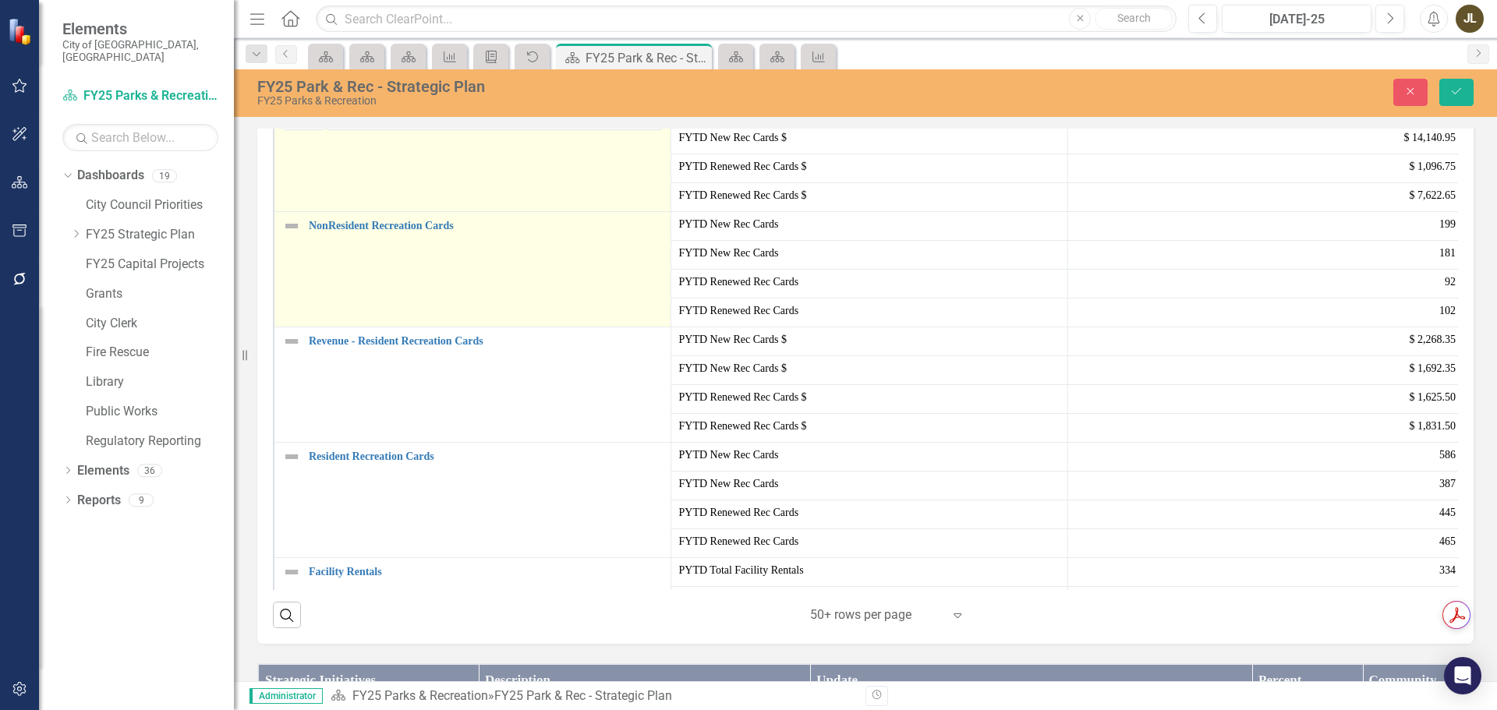
scroll to position [546, 0]
click at [300, 234] on img at bounding box center [291, 224] width 19 height 19
click at [311, 236] on icon "Expand" at bounding box center [317, 230] width 16 height 12
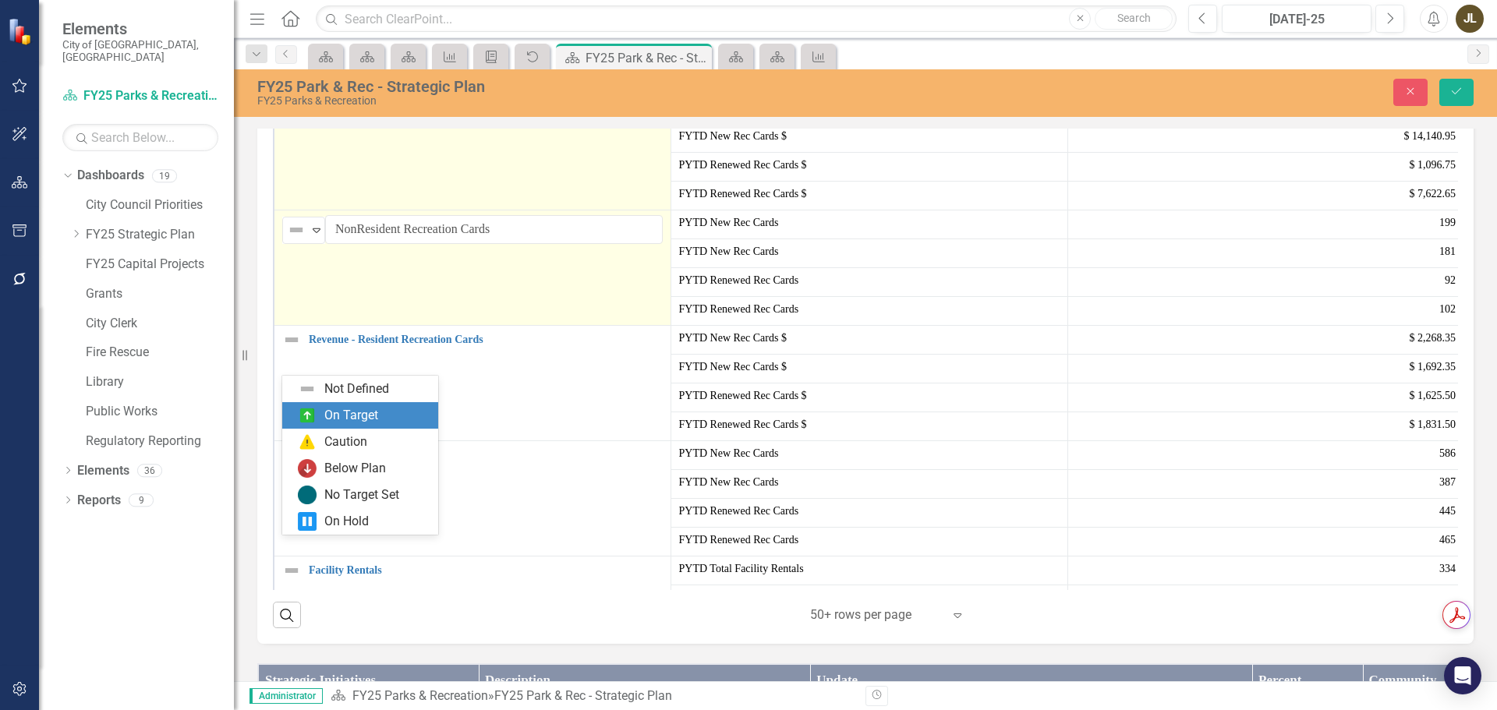
click at [349, 405] on div "On Target" at bounding box center [360, 415] width 156 height 27
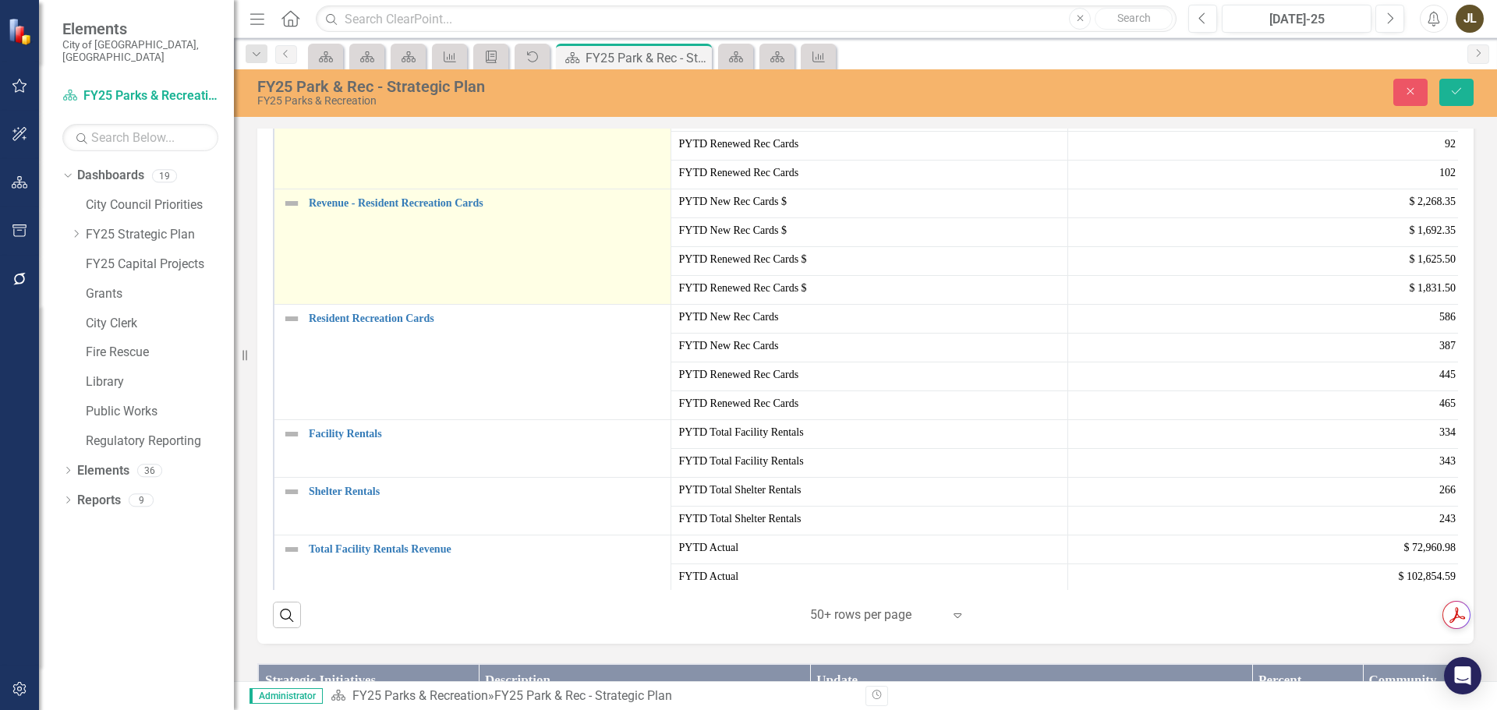
scroll to position [702, 0]
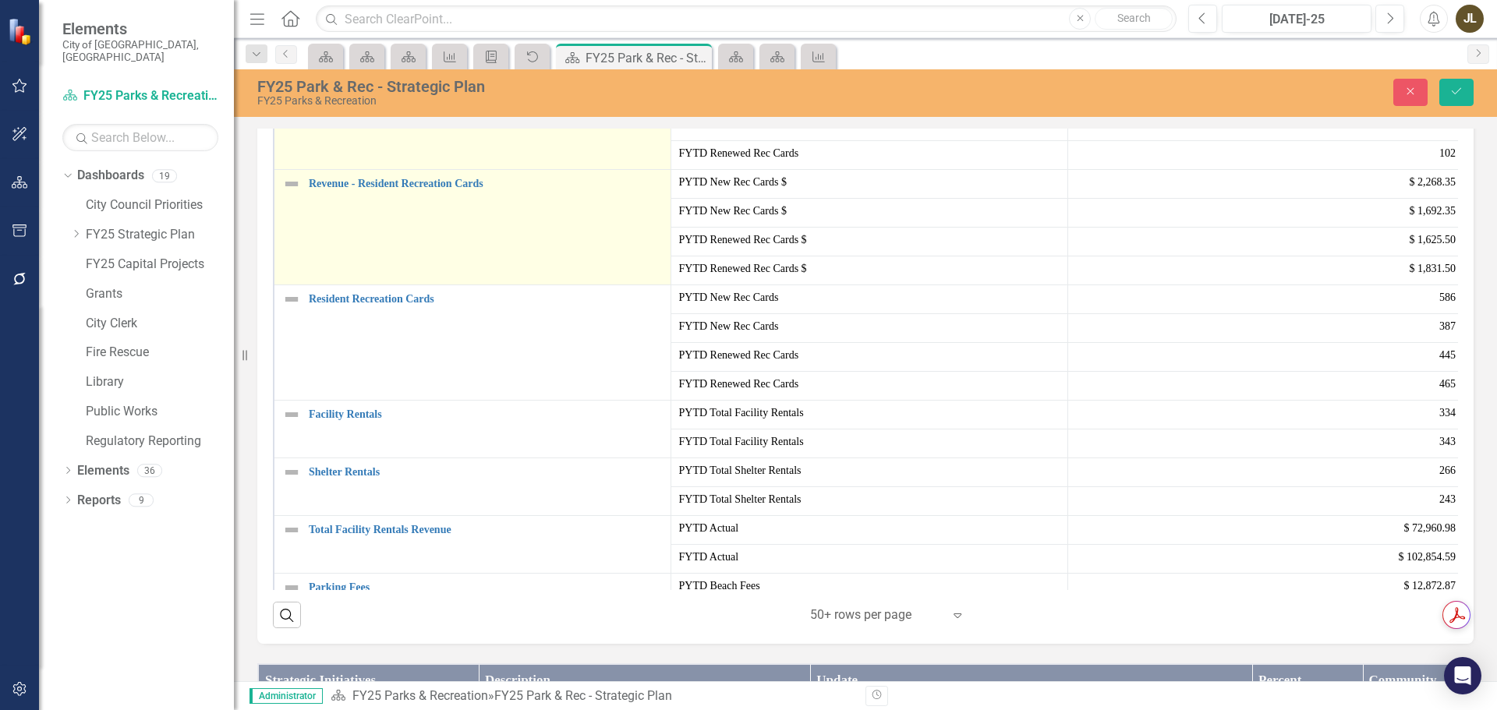
click at [295, 193] on img at bounding box center [291, 184] width 19 height 19
click at [304, 199] on img at bounding box center [296, 189] width 19 height 19
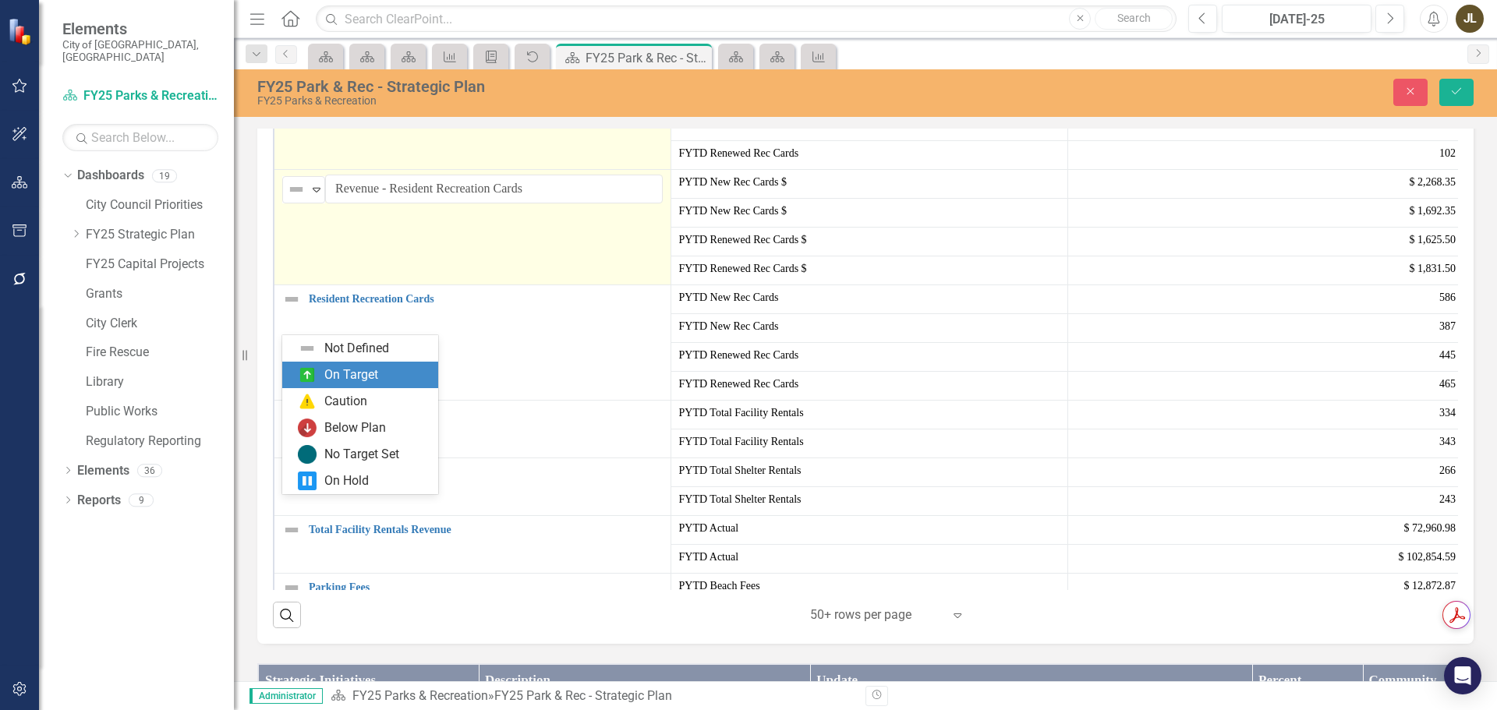
click at [348, 374] on div "On Target" at bounding box center [351, 376] width 54 height 18
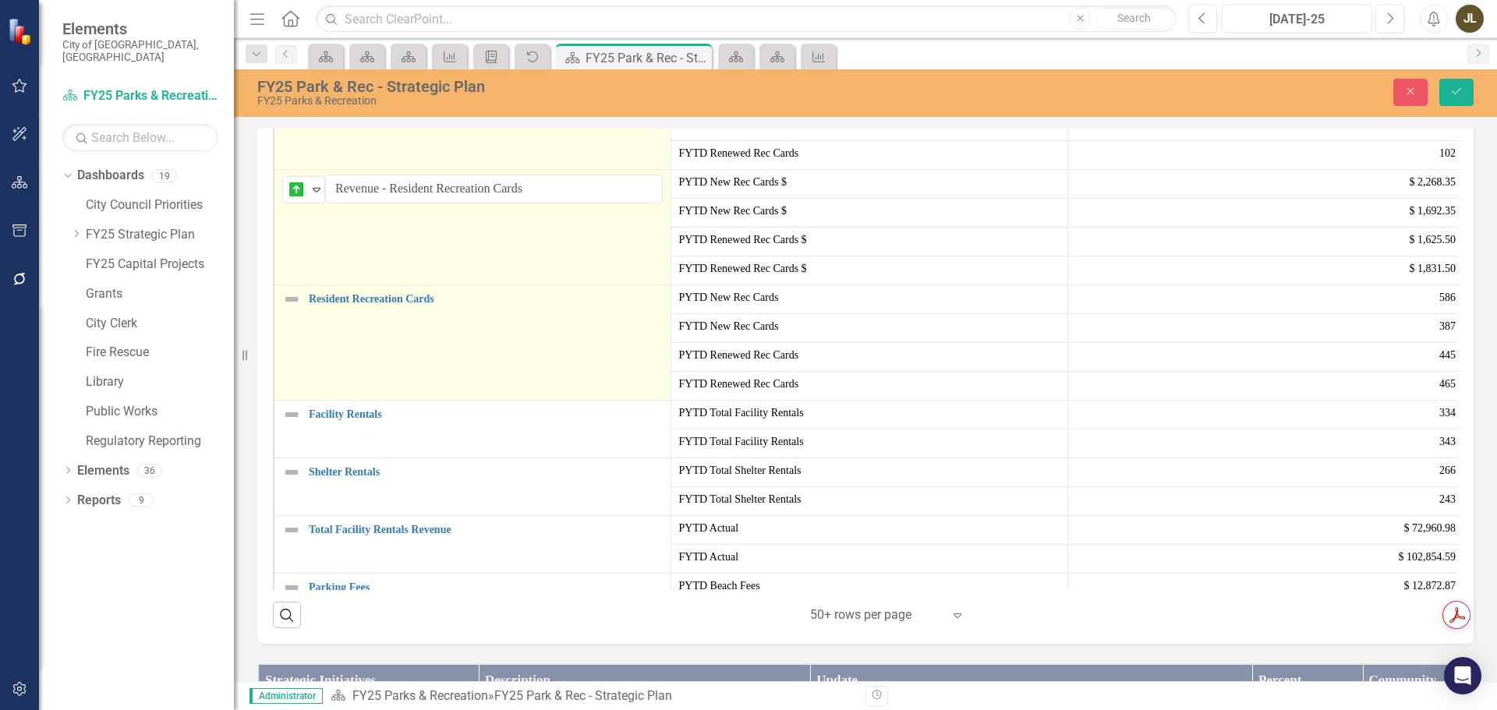
click at [287, 309] on img at bounding box center [291, 299] width 19 height 19
click at [309, 311] on icon "Expand" at bounding box center [317, 305] width 16 height 12
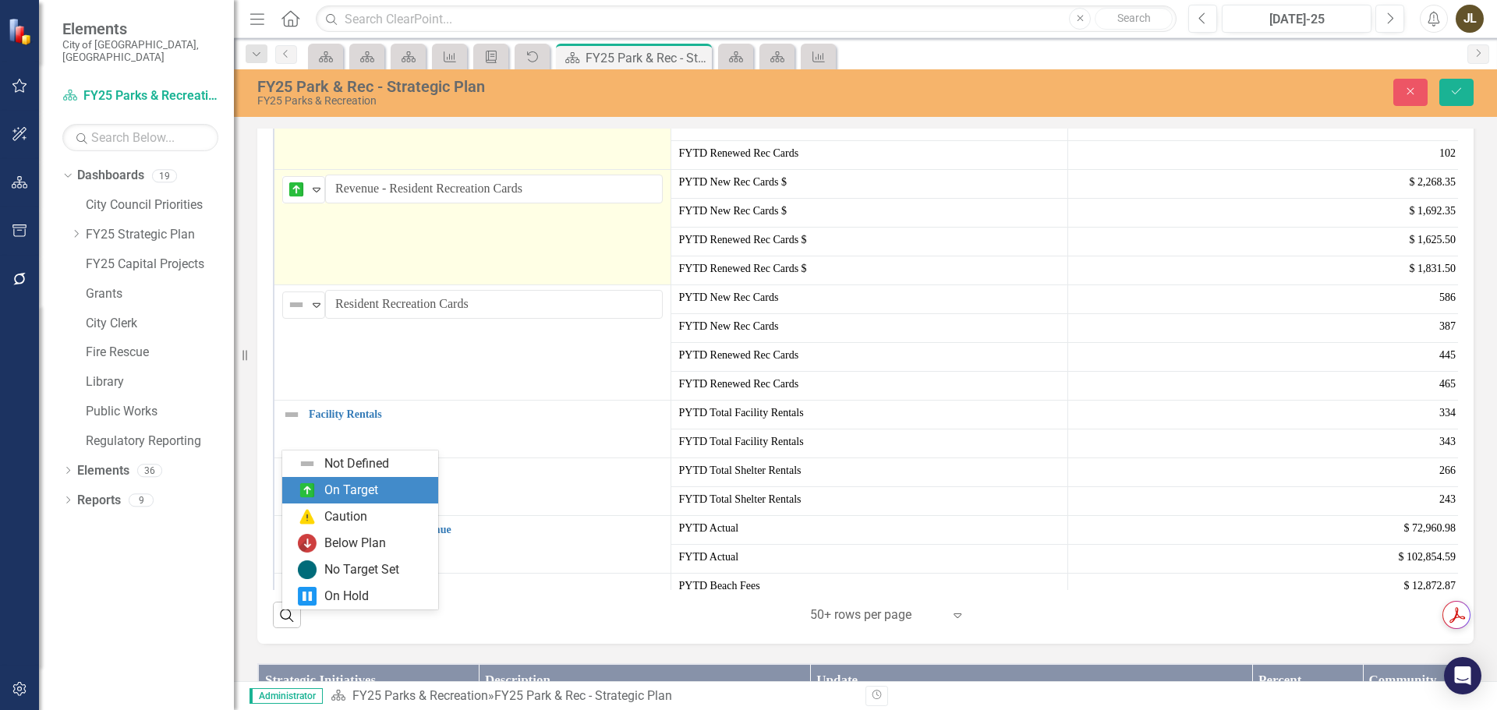
click at [335, 478] on div "On Target" at bounding box center [360, 490] width 156 height 27
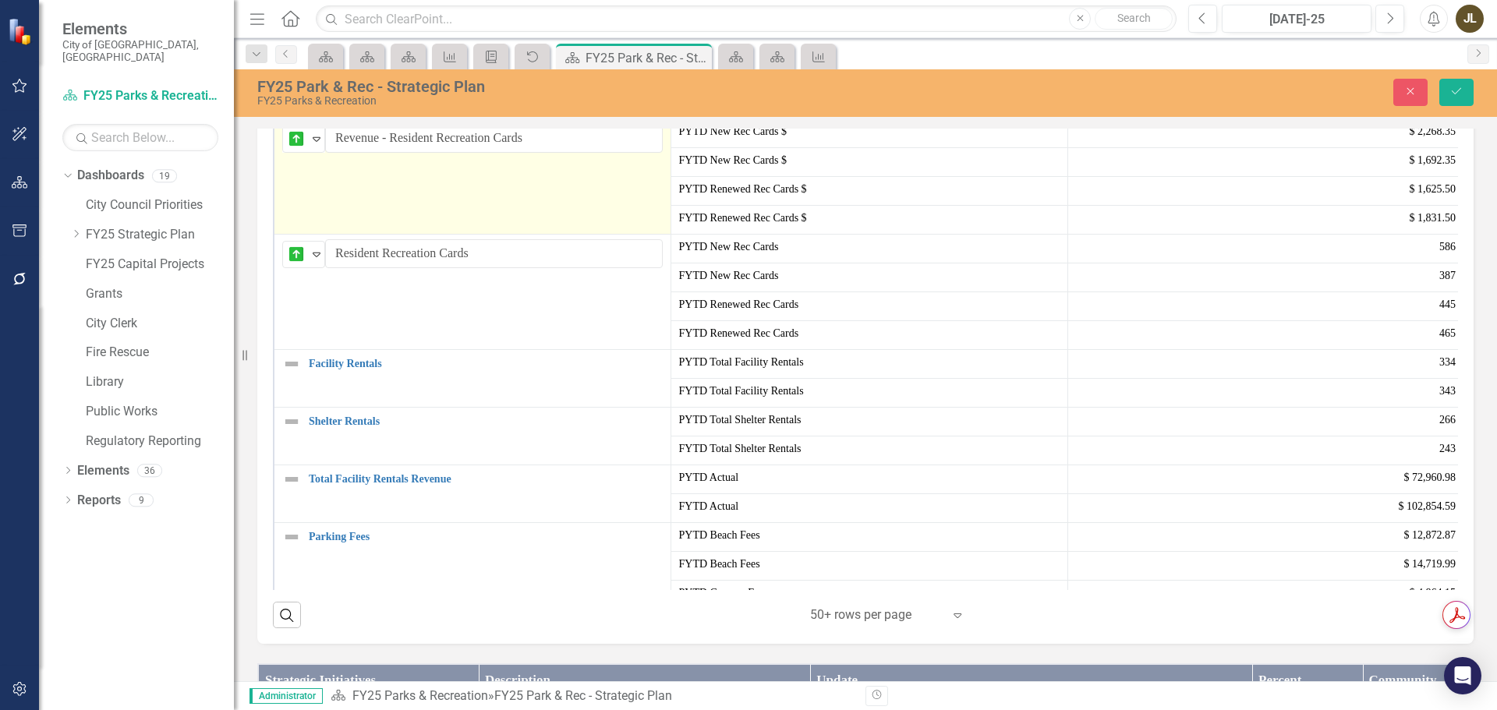
scroll to position [780, 0]
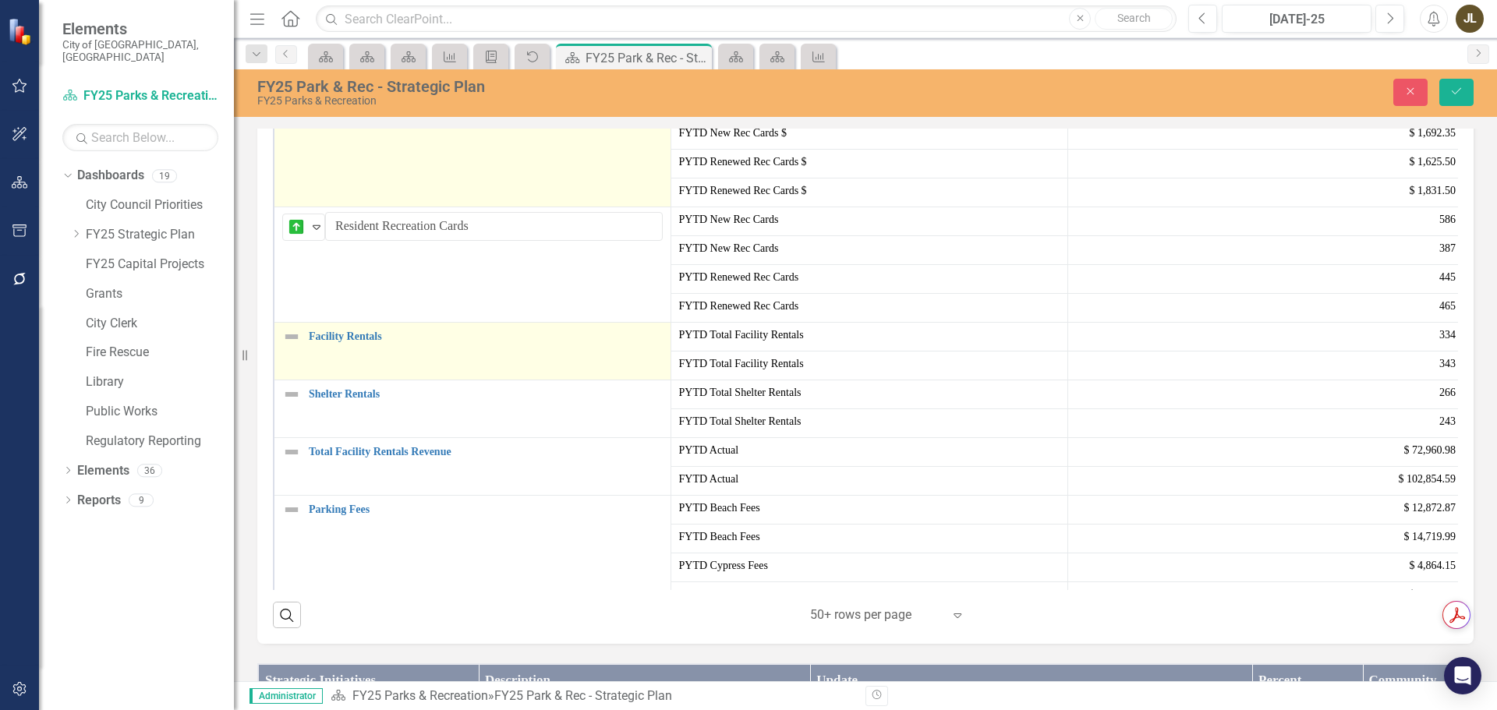
click at [295, 346] on img at bounding box center [291, 337] width 19 height 19
click at [307, 353] on div "Not Defined" at bounding box center [296, 342] width 23 height 22
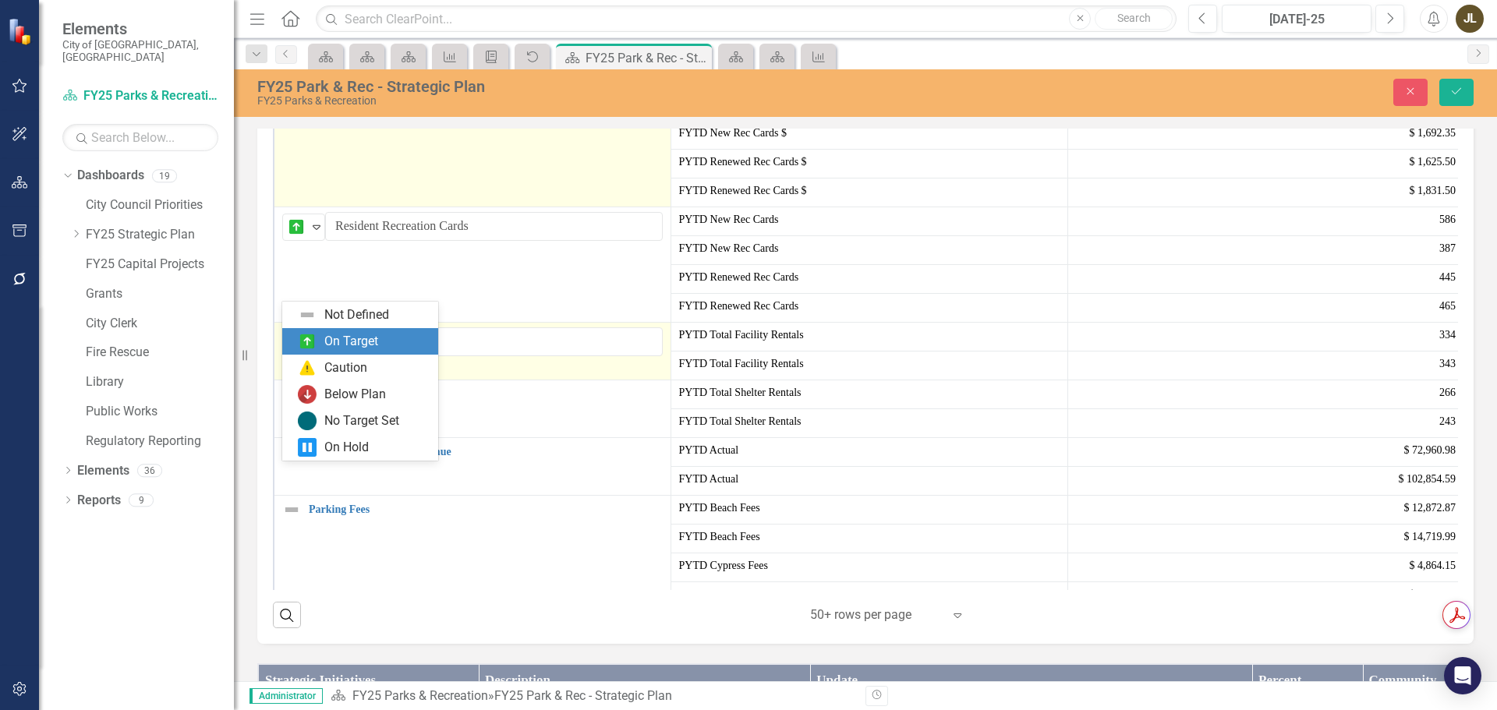
click at [327, 339] on div "On Target" at bounding box center [351, 342] width 54 height 18
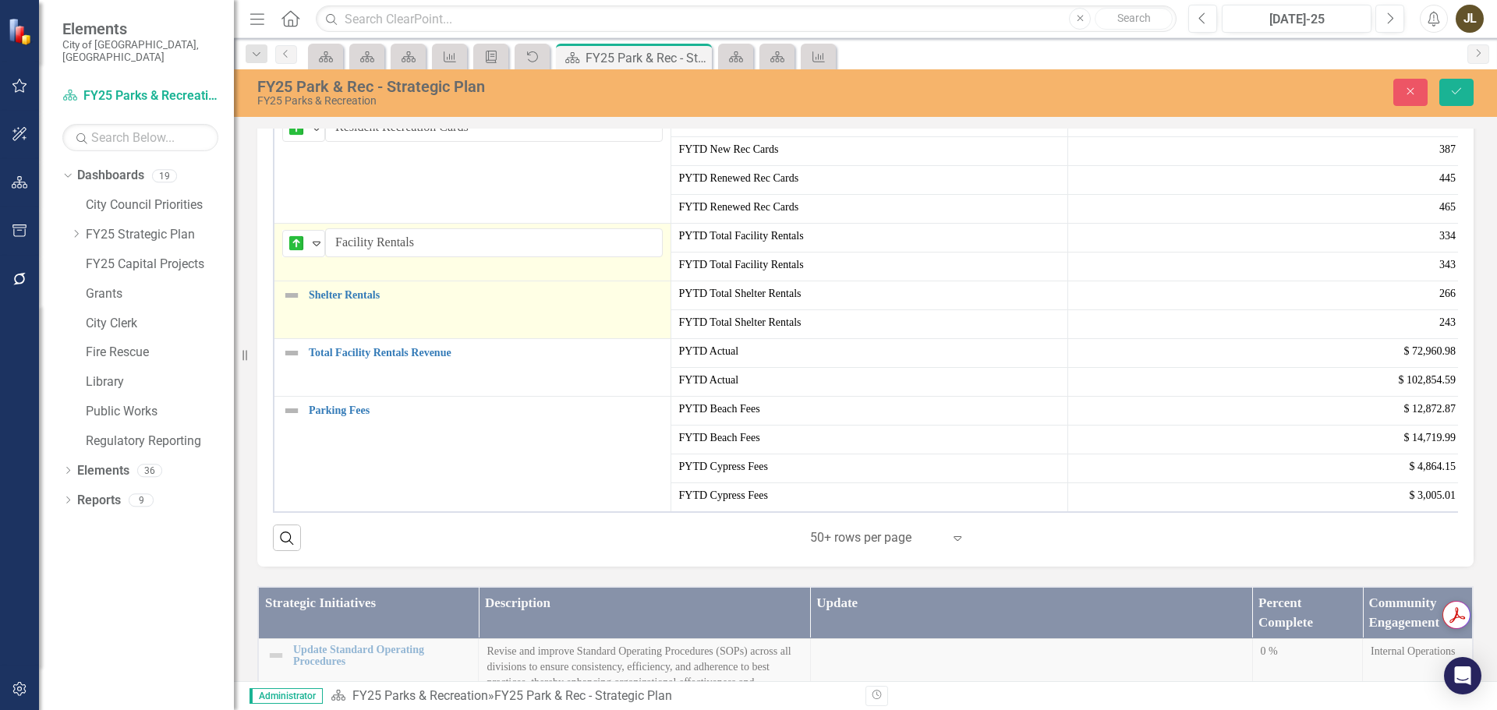
scroll to position [858, 0]
click at [289, 304] on img at bounding box center [291, 294] width 19 height 19
click at [308, 311] on div "Not Defined" at bounding box center [296, 300] width 23 height 22
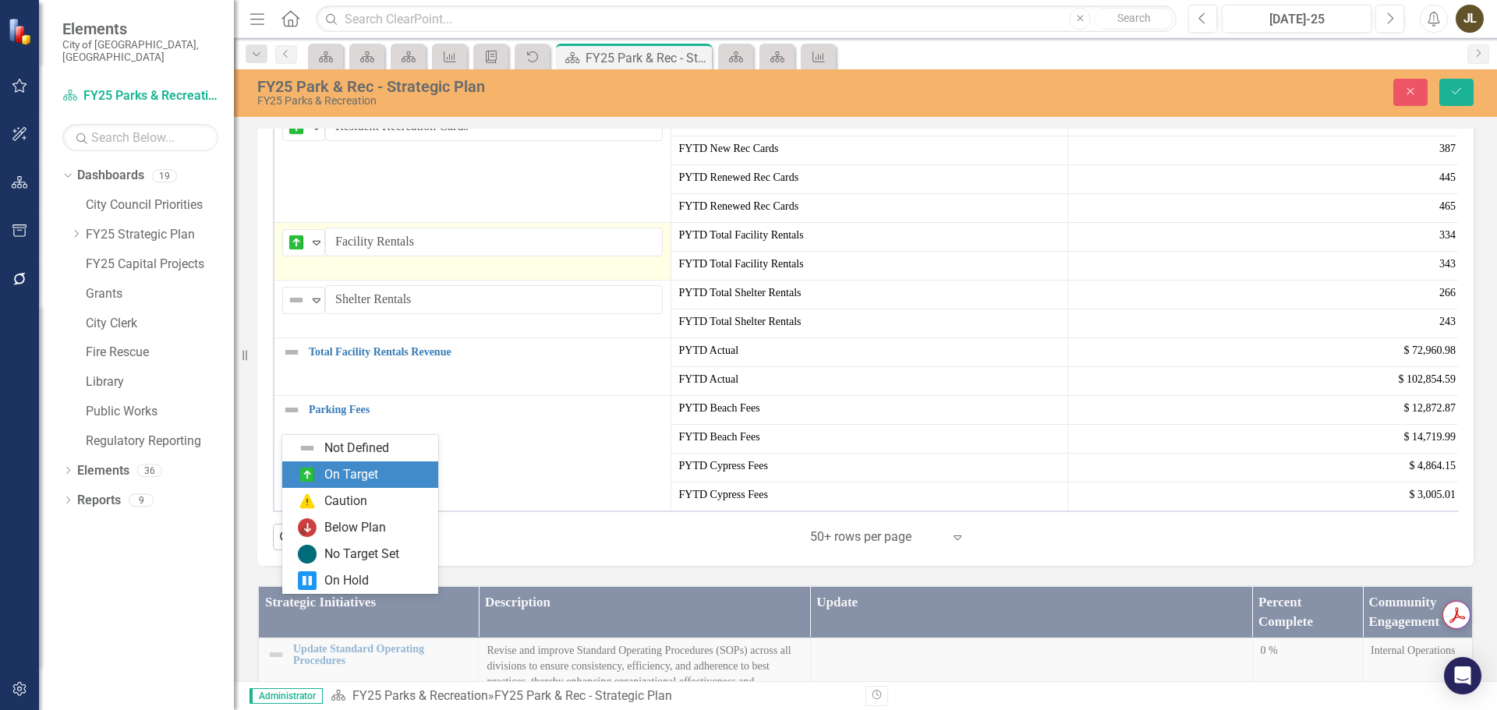
click at [359, 469] on div "On Target" at bounding box center [351, 475] width 54 height 18
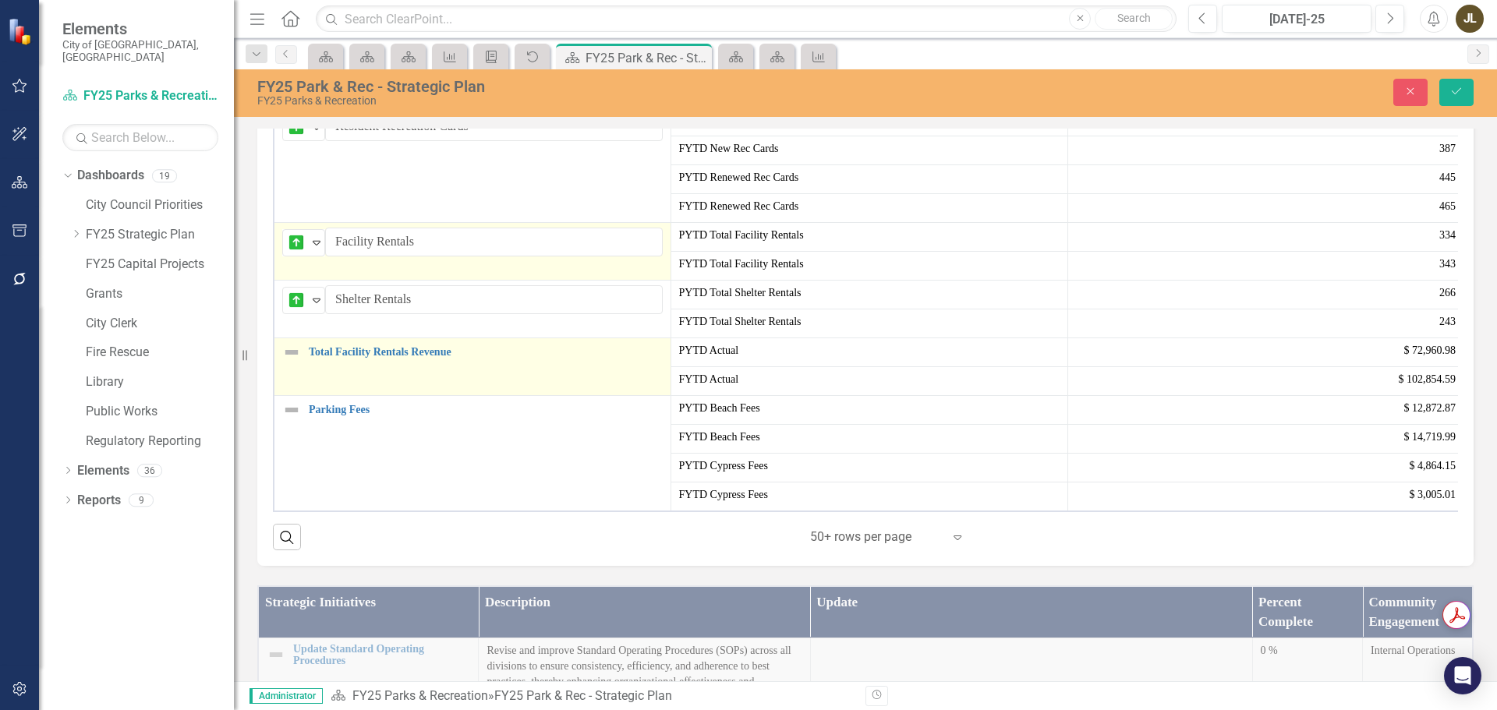
click at [282, 362] on img at bounding box center [291, 352] width 19 height 19
click at [303, 367] on img at bounding box center [296, 358] width 19 height 19
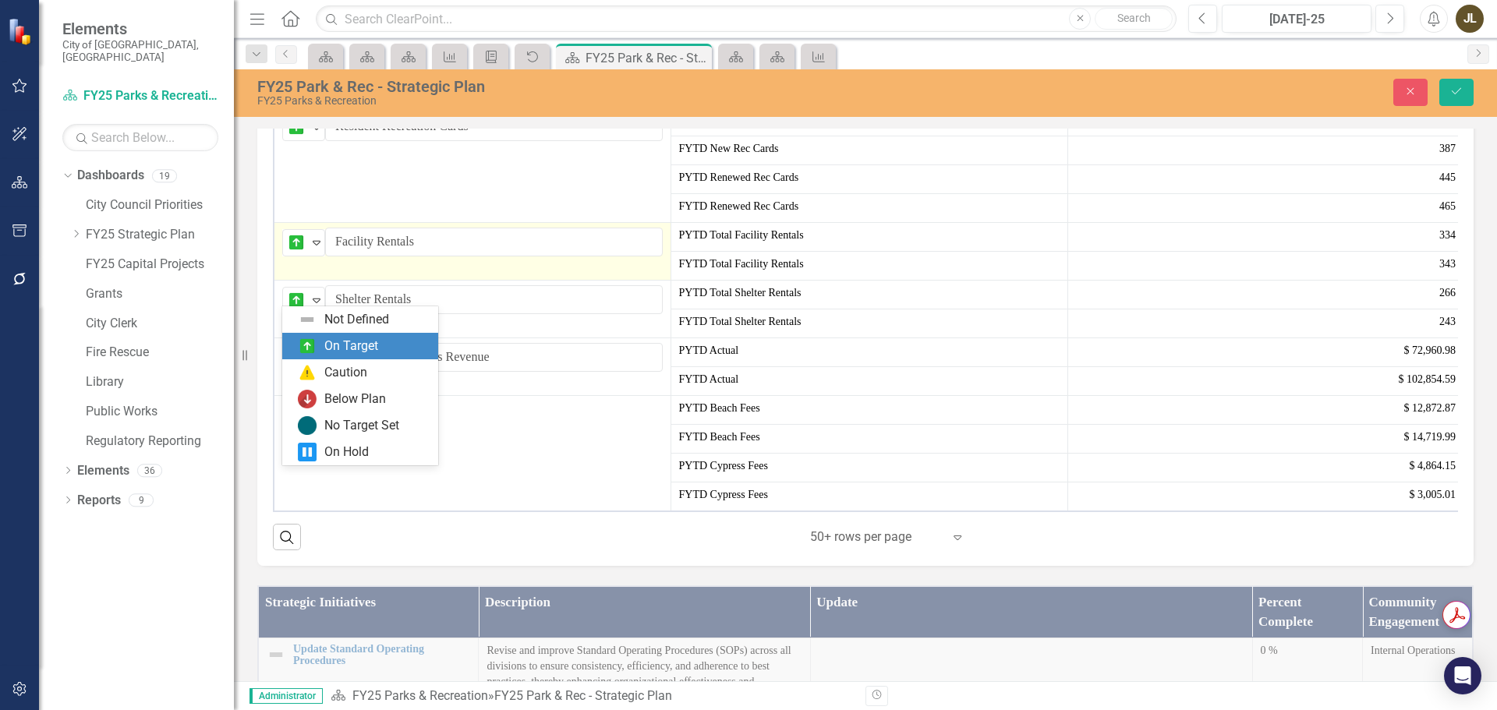
click at [342, 349] on div "On Target" at bounding box center [351, 347] width 54 height 18
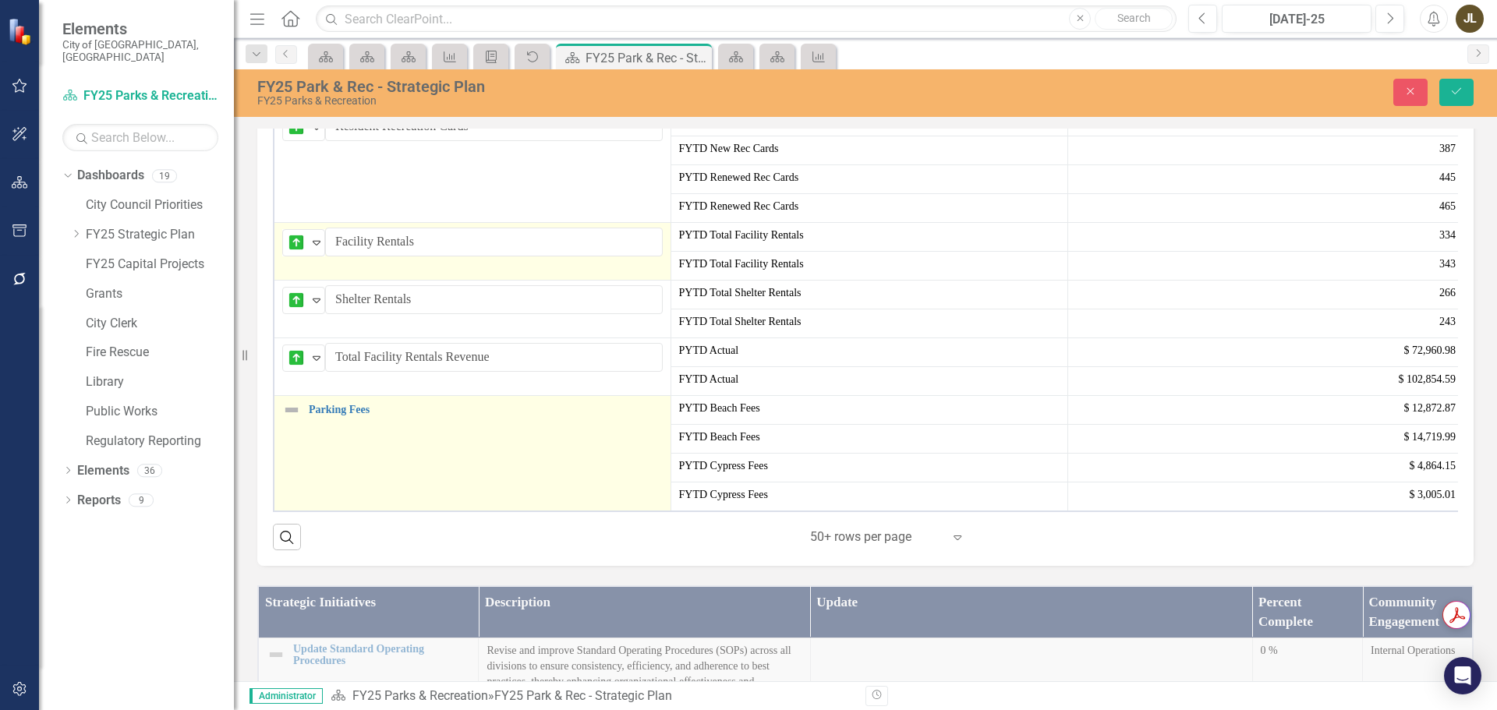
click at [299, 420] on img at bounding box center [291, 410] width 19 height 19
drag, startPoint x: 307, startPoint y: 531, endPoint x: 312, endPoint y: 541, distance: 11.2
click at [308, 427] on div "Not Defined" at bounding box center [296, 416] width 23 height 22
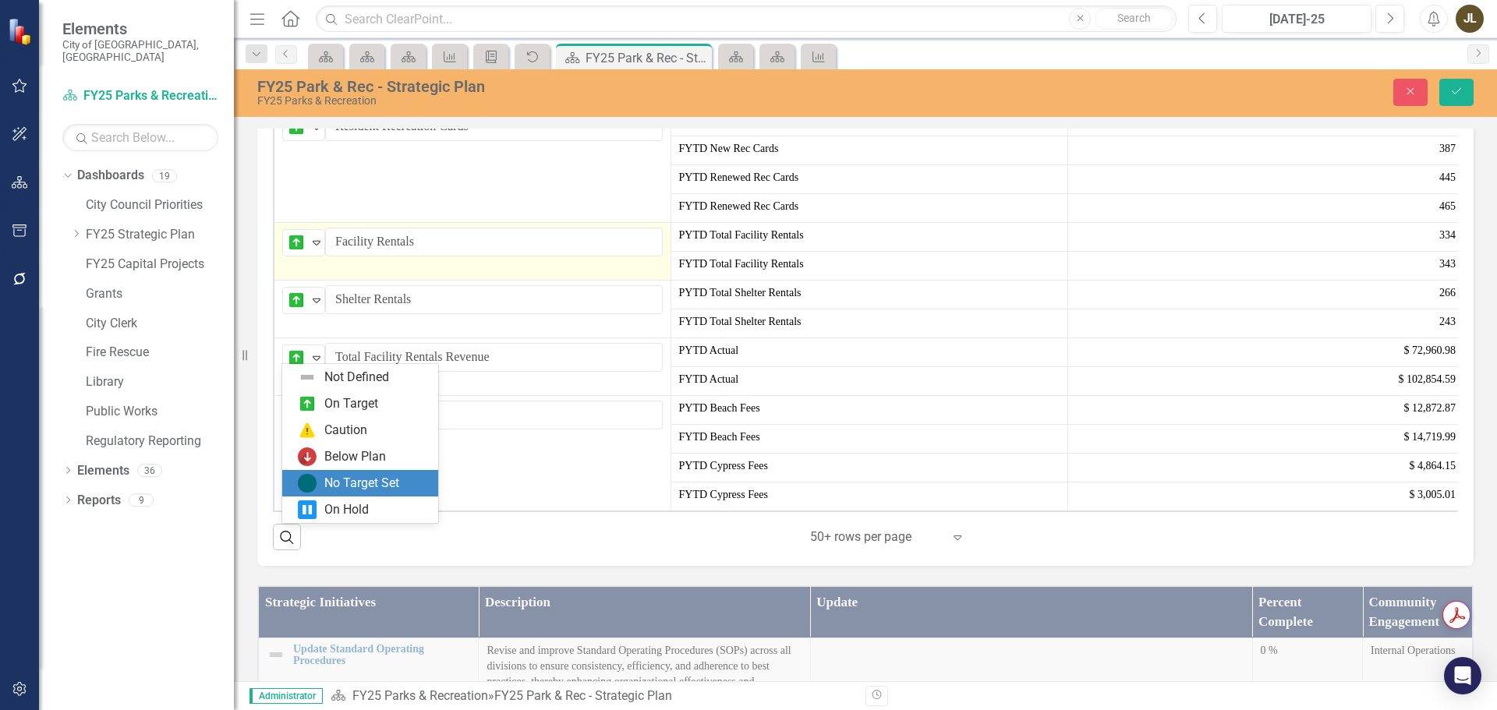
click at [349, 482] on div "No Target Set" at bounding box center [361, 484] width 75 height 18
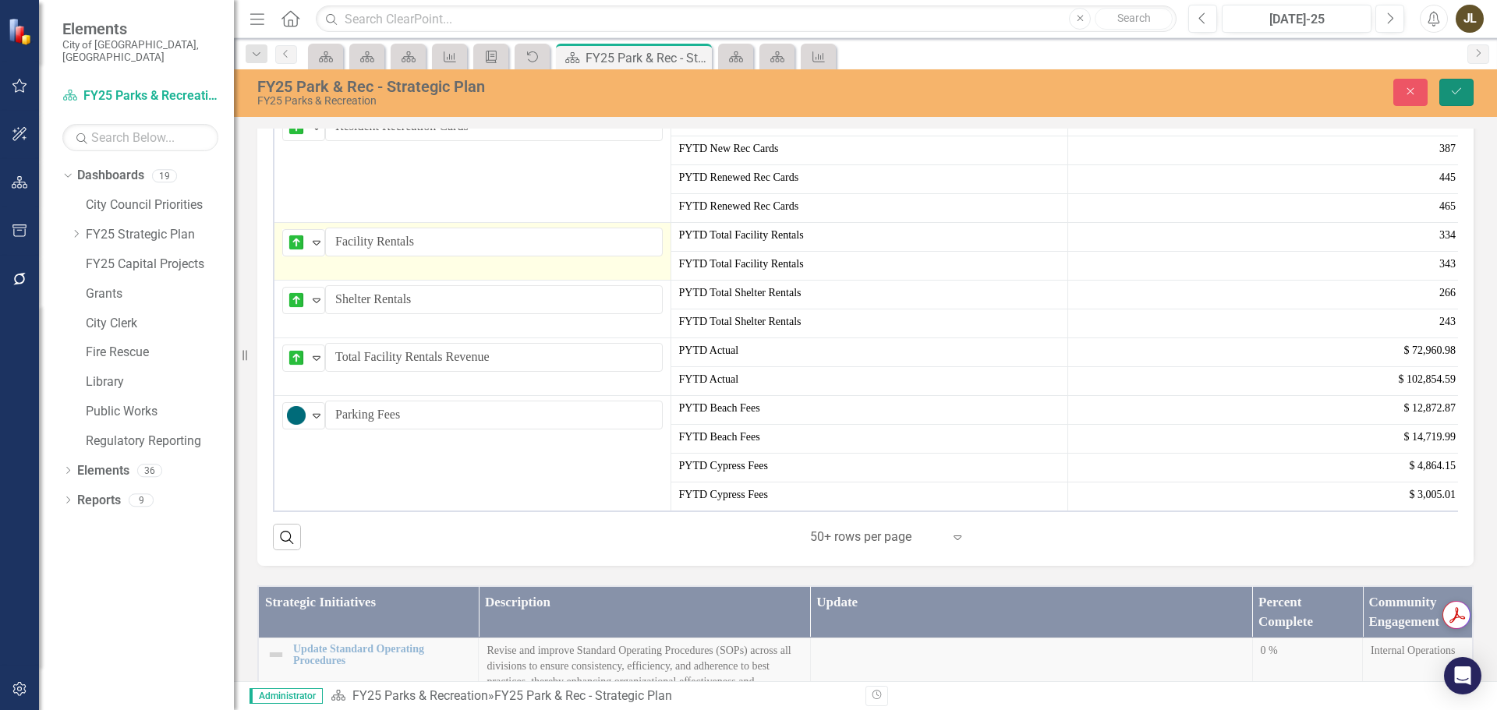
click at [1457, 92] on icon "submit" at bounding box center [1456, 91] width 9 height 6
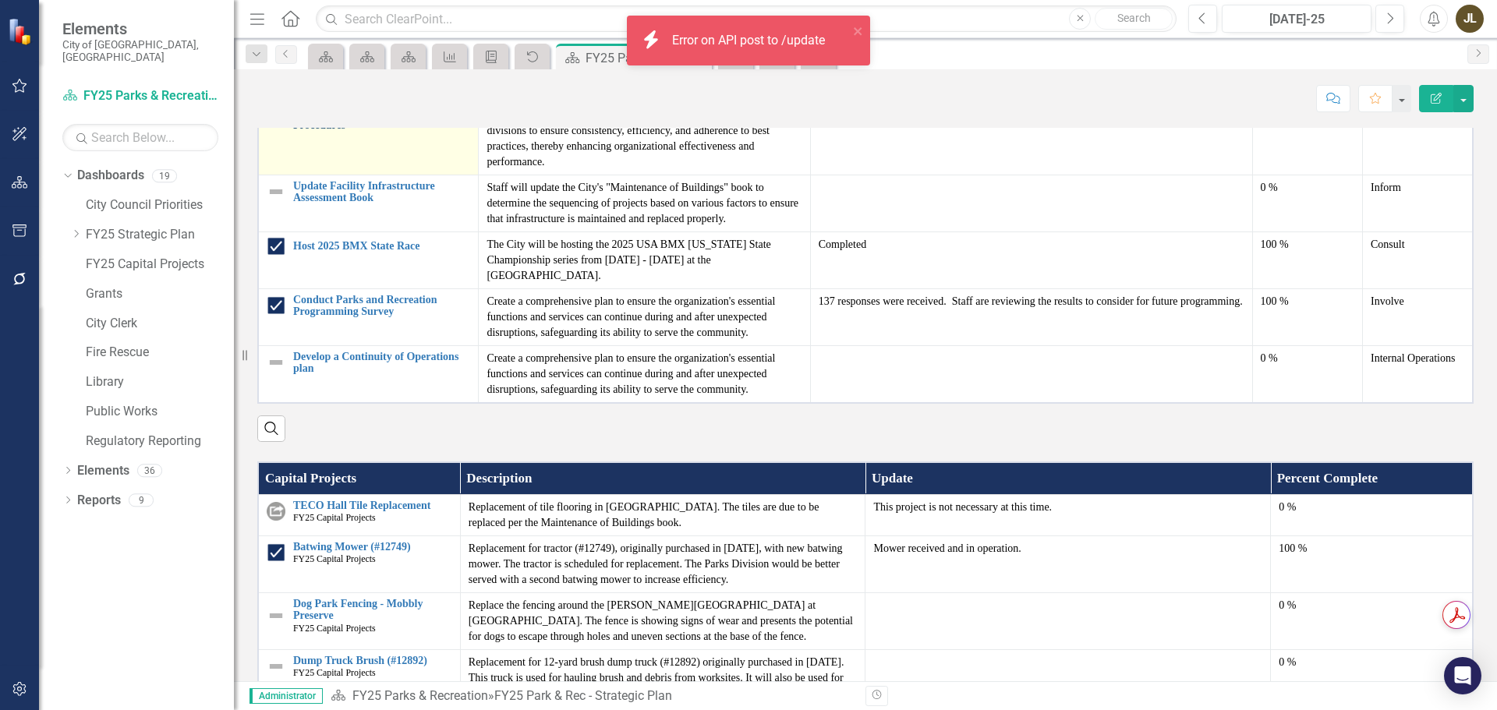
scroll to position [1326, 0]
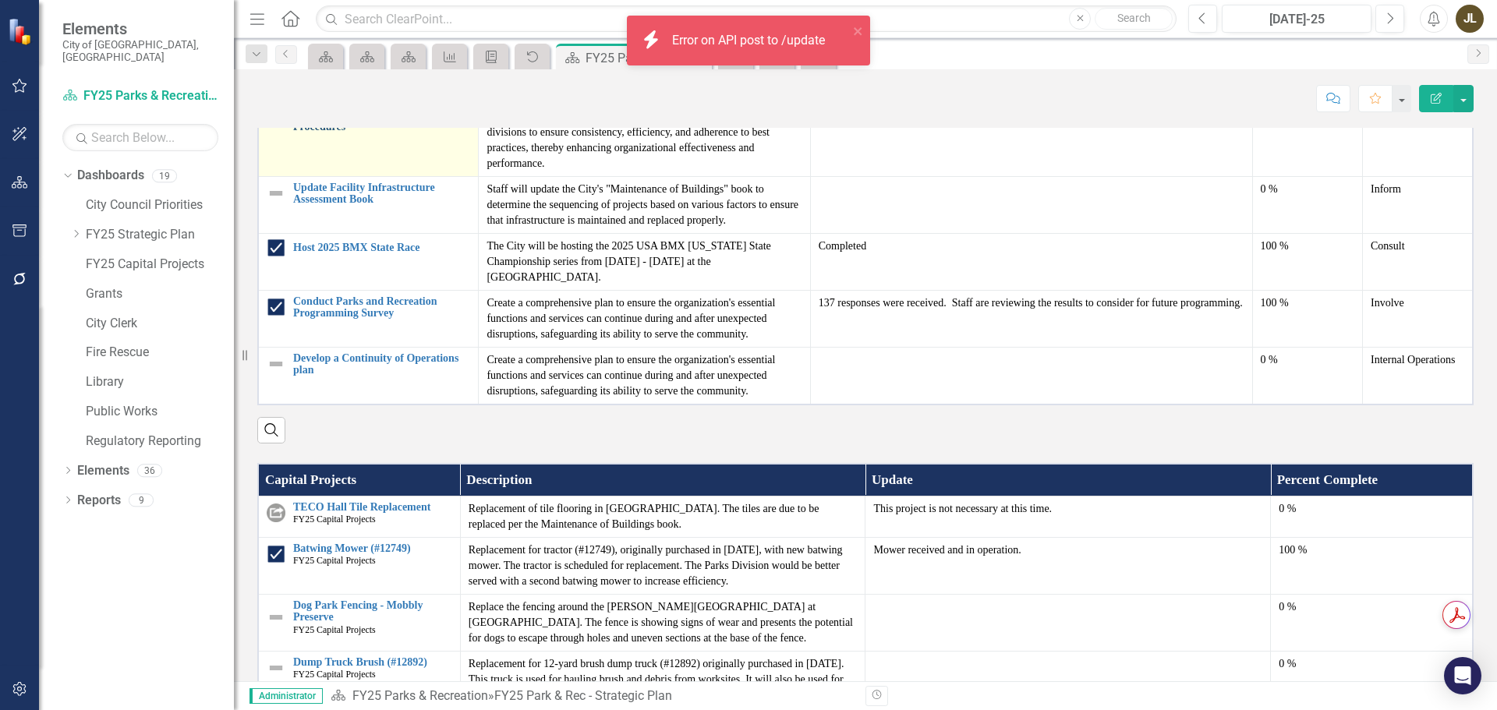
click at [331, 133] on link "Update Standard Operating Procedures" at bounding box center [381, 121] width 177 height 24
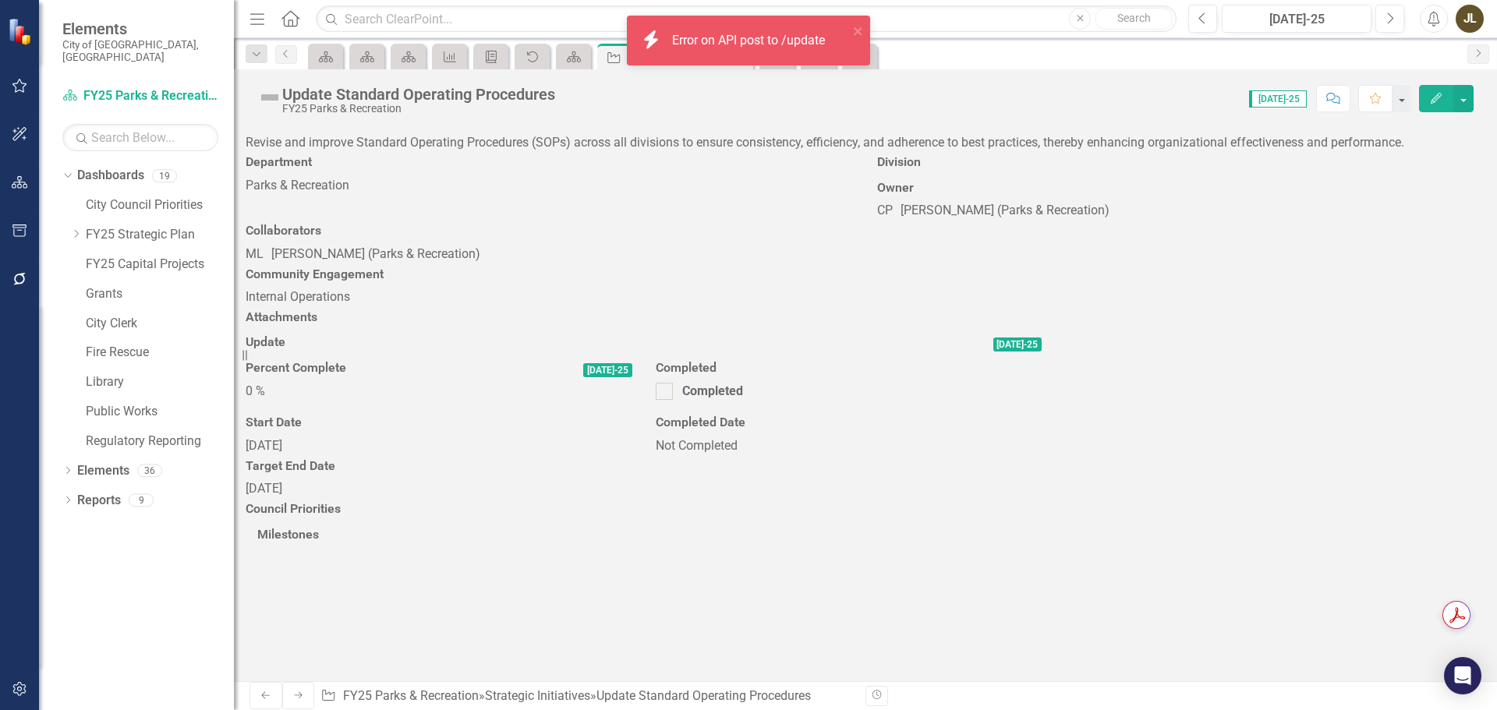
click at [1042, 357] on div at bounding box center [644, 357] width 796 height 0
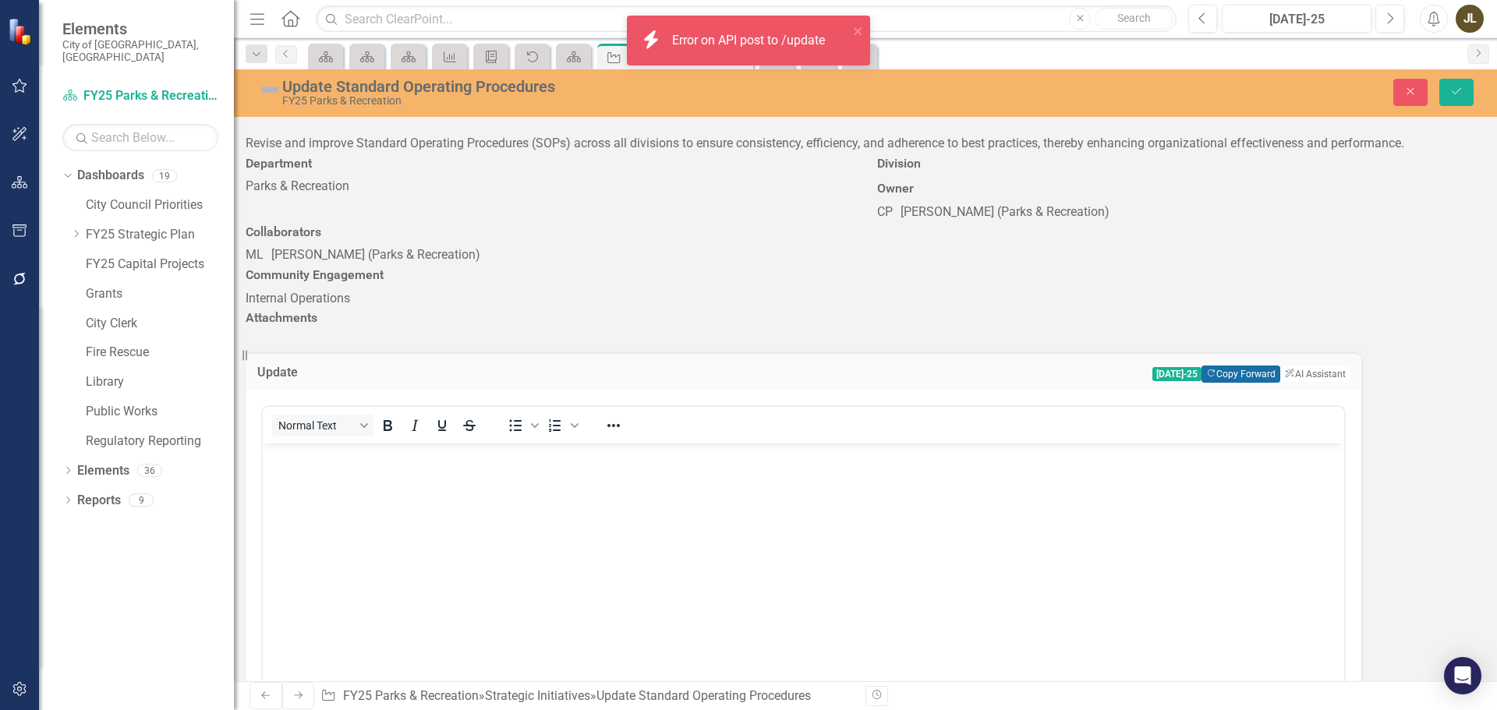
click at [1280, 366] on button "Copy Forward Copy Forward" at bounding box center [1241, 374] width 79 height 17
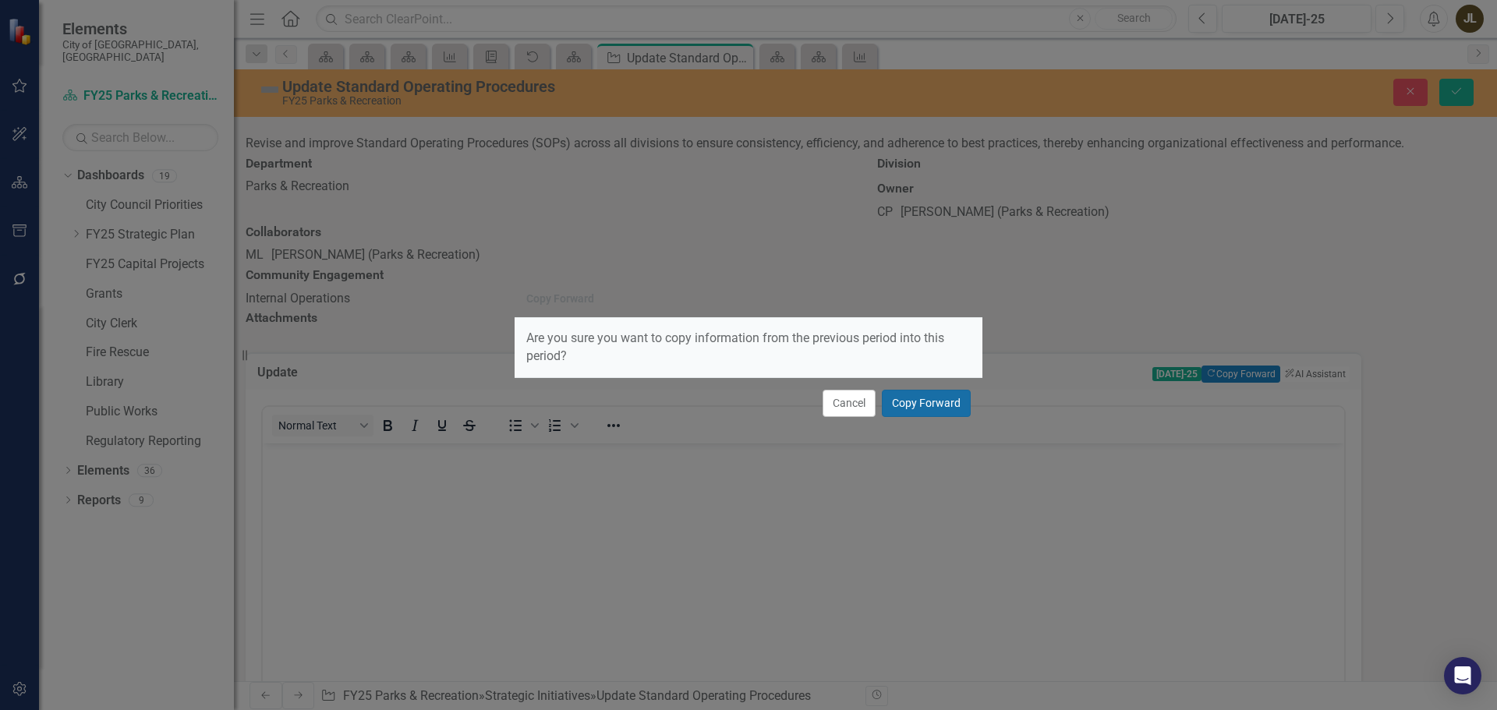
click at [965, 405] on button "Copy Forward" at bounding box center [926, 403] width 89 height 27
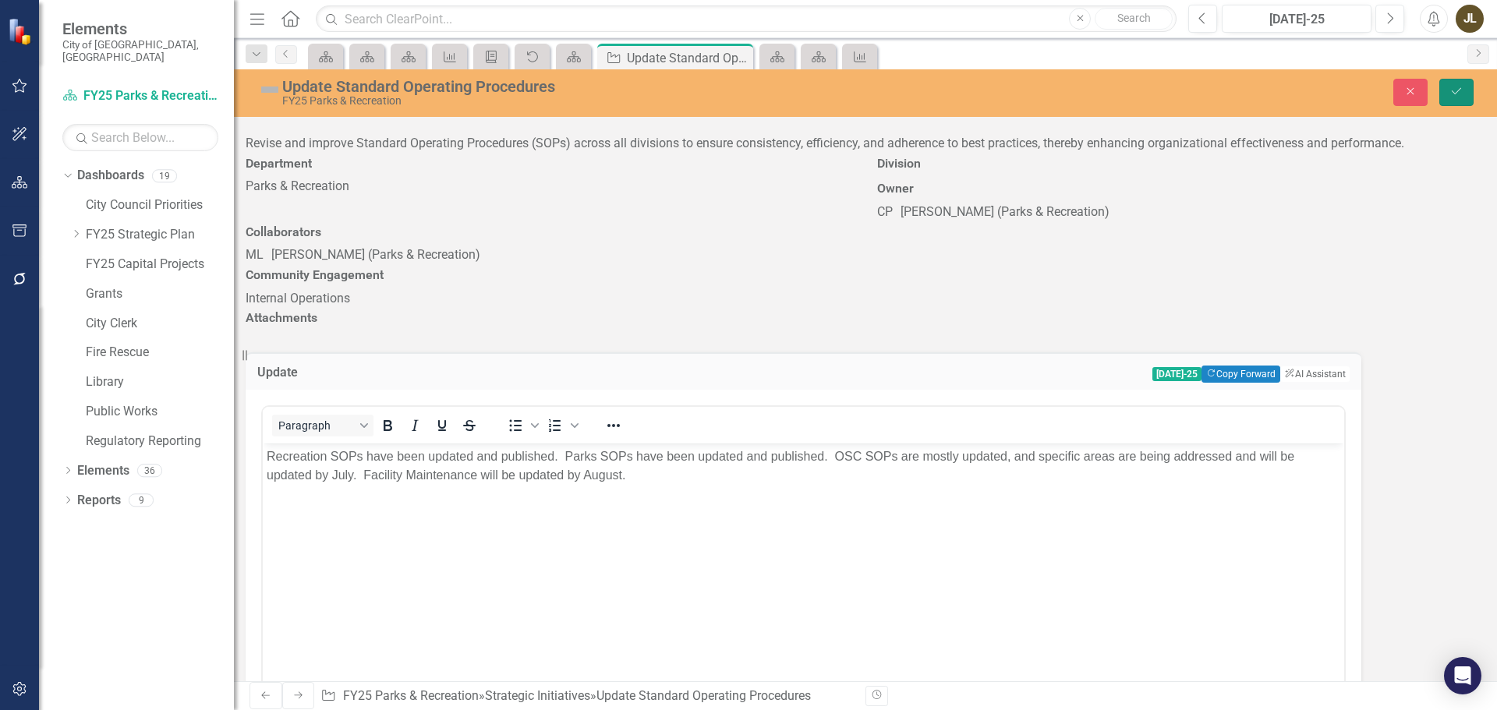
click at [1469, 91] on button "Save" at bounding box center [1457, 92] width 34 height 27
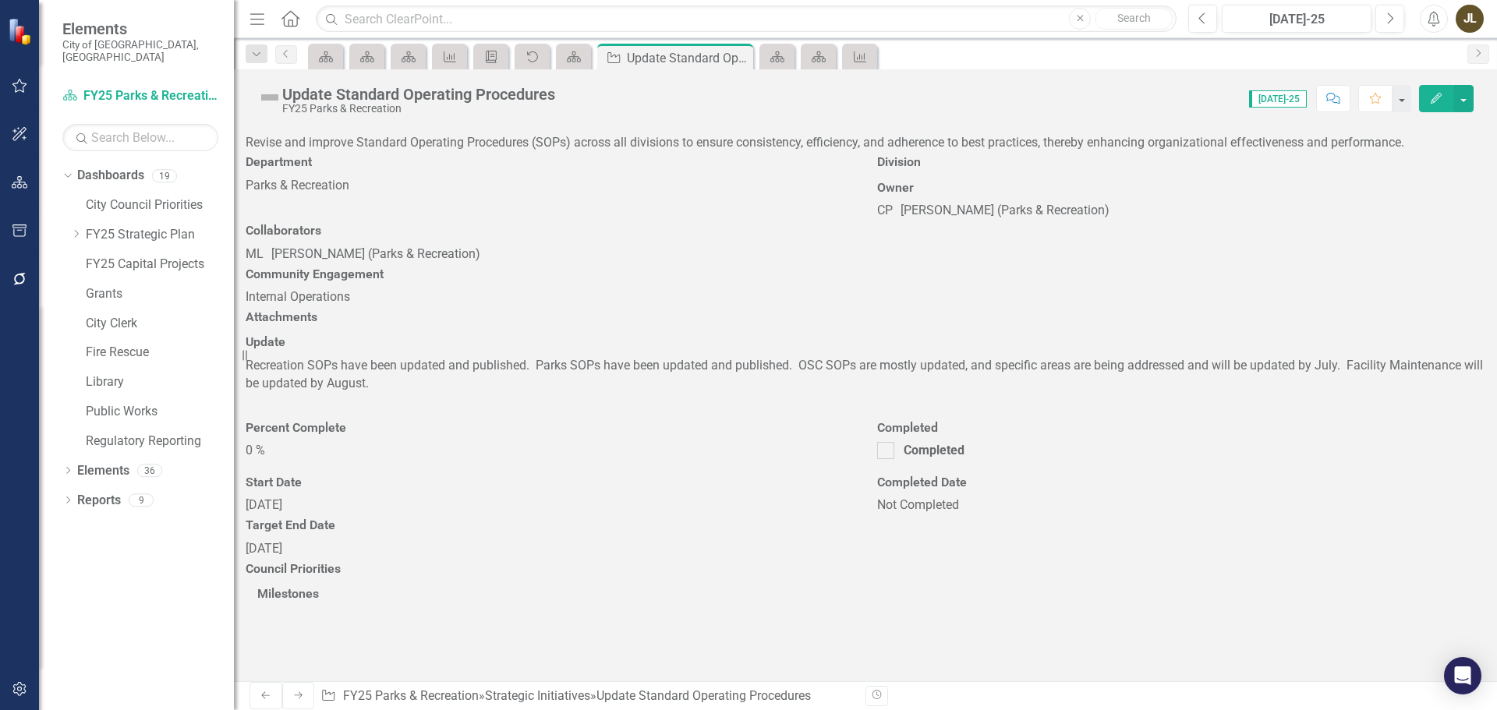
click at [274, 100] on img at bounding box center [269, 97] width 25 height 25
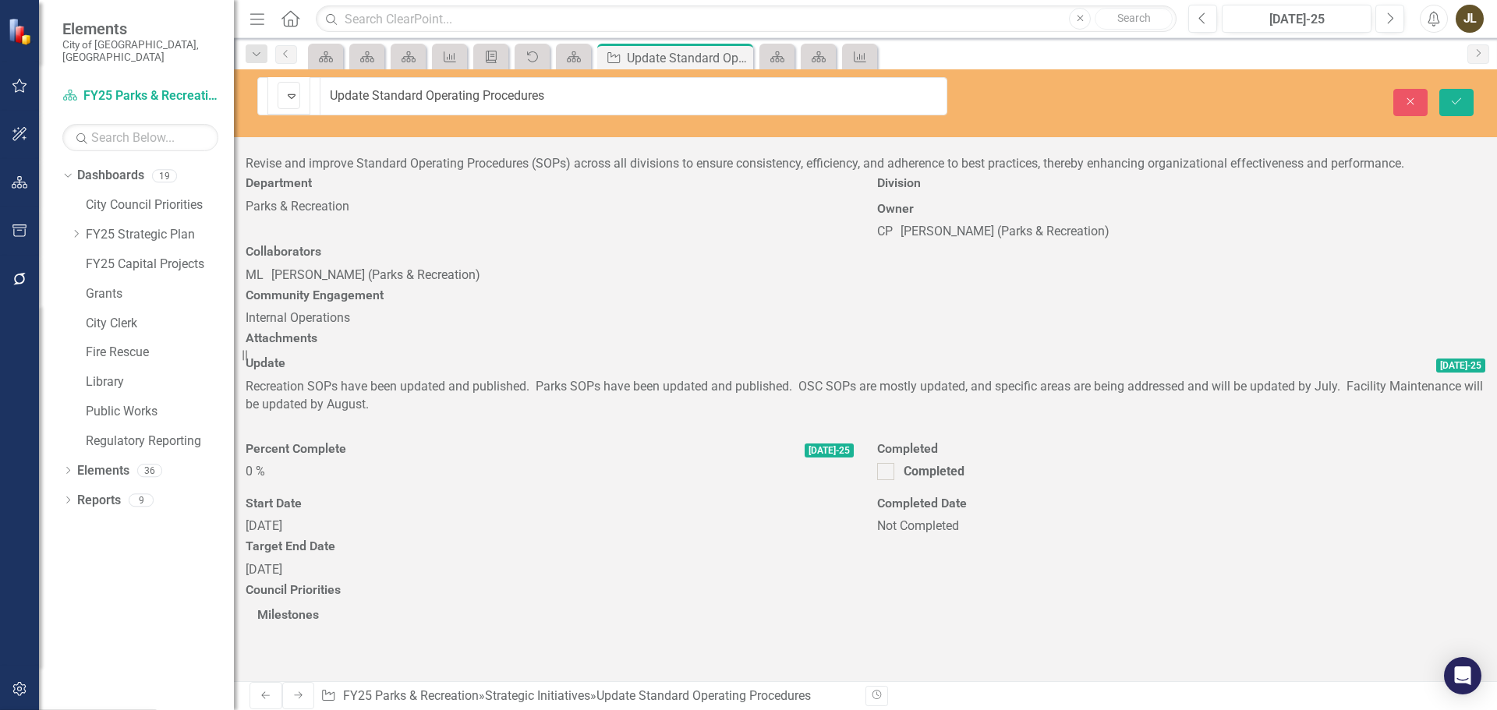
click at [282, 100] on img at bounding box center [291, 96] width 19 height 19
click at [854, 463] on div "0 %" at bounding box center [550, 472] width 608 height 18
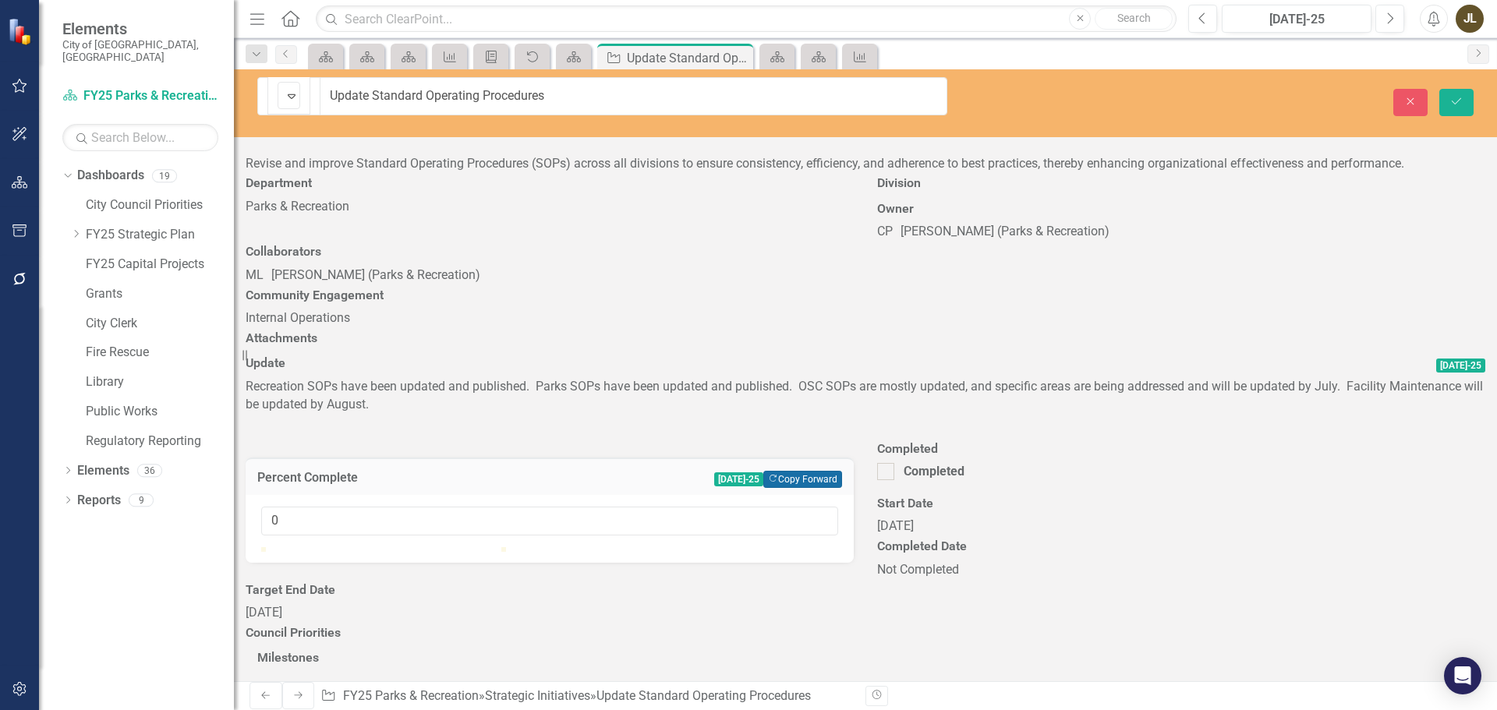
click at [842, 471] on button "Copy Forward Copy Forward" at bounding box center [802, 479] width 79 height 17
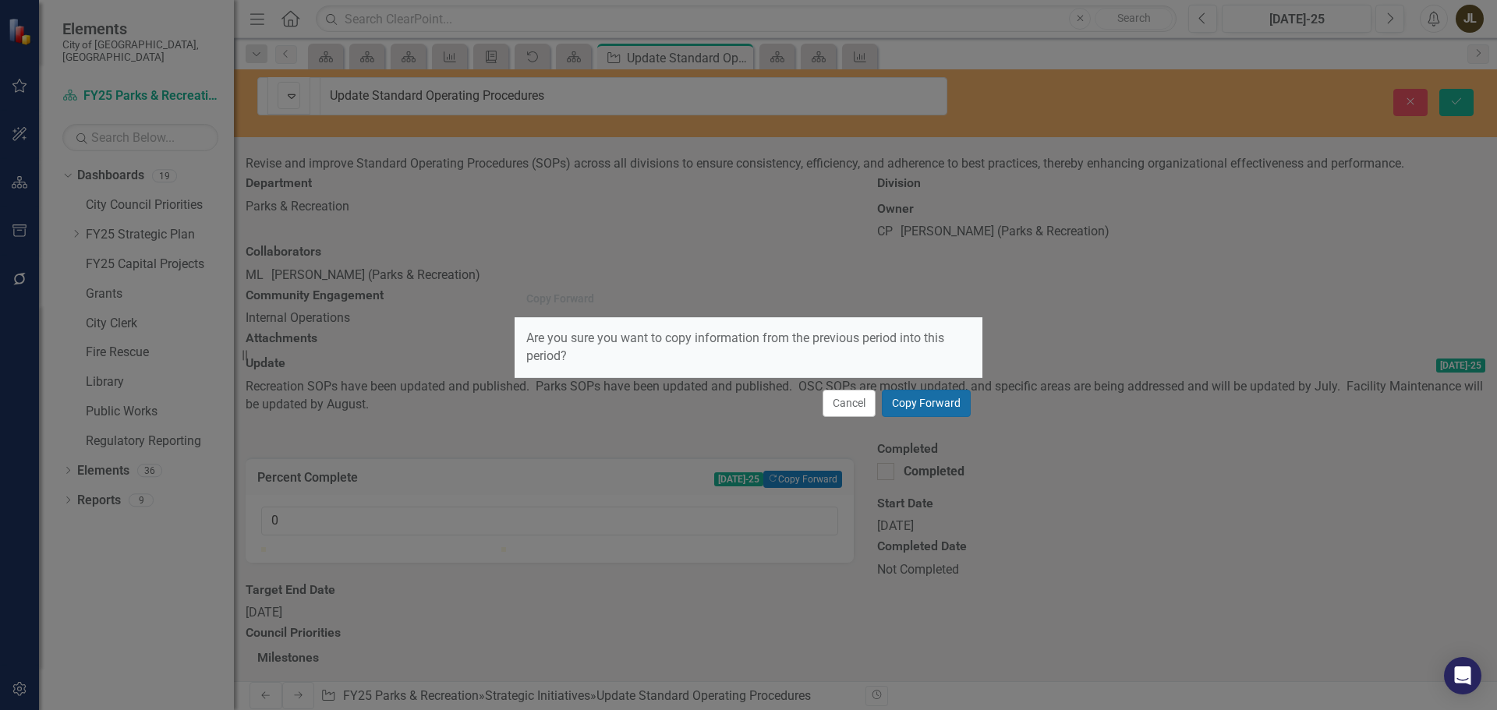
click at [946, 393] on button "Copy Forward" at bounding box center [926, 403] width 89 height 27
type input "75"
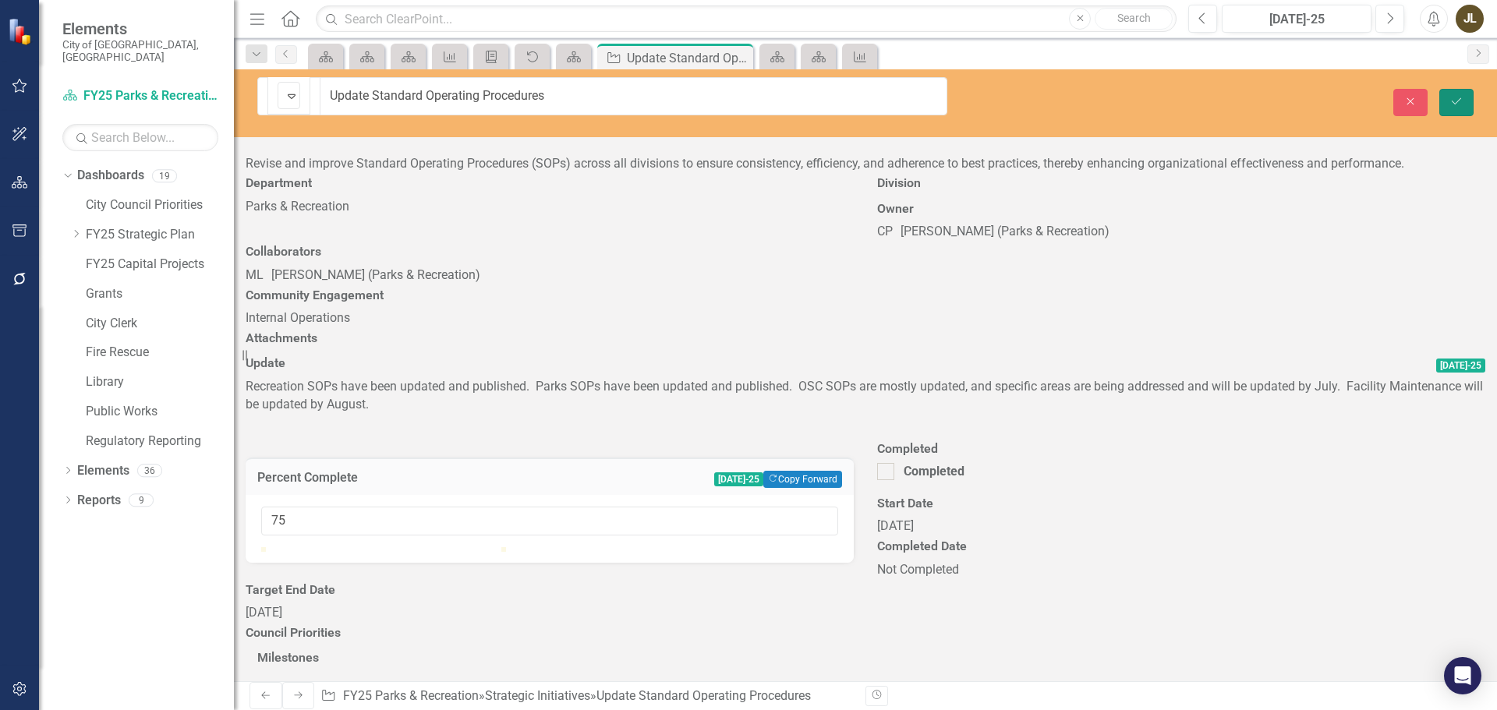
click at [1459, 96] on icon "Save" at bounding box center [1457, 101] width 14 height 11
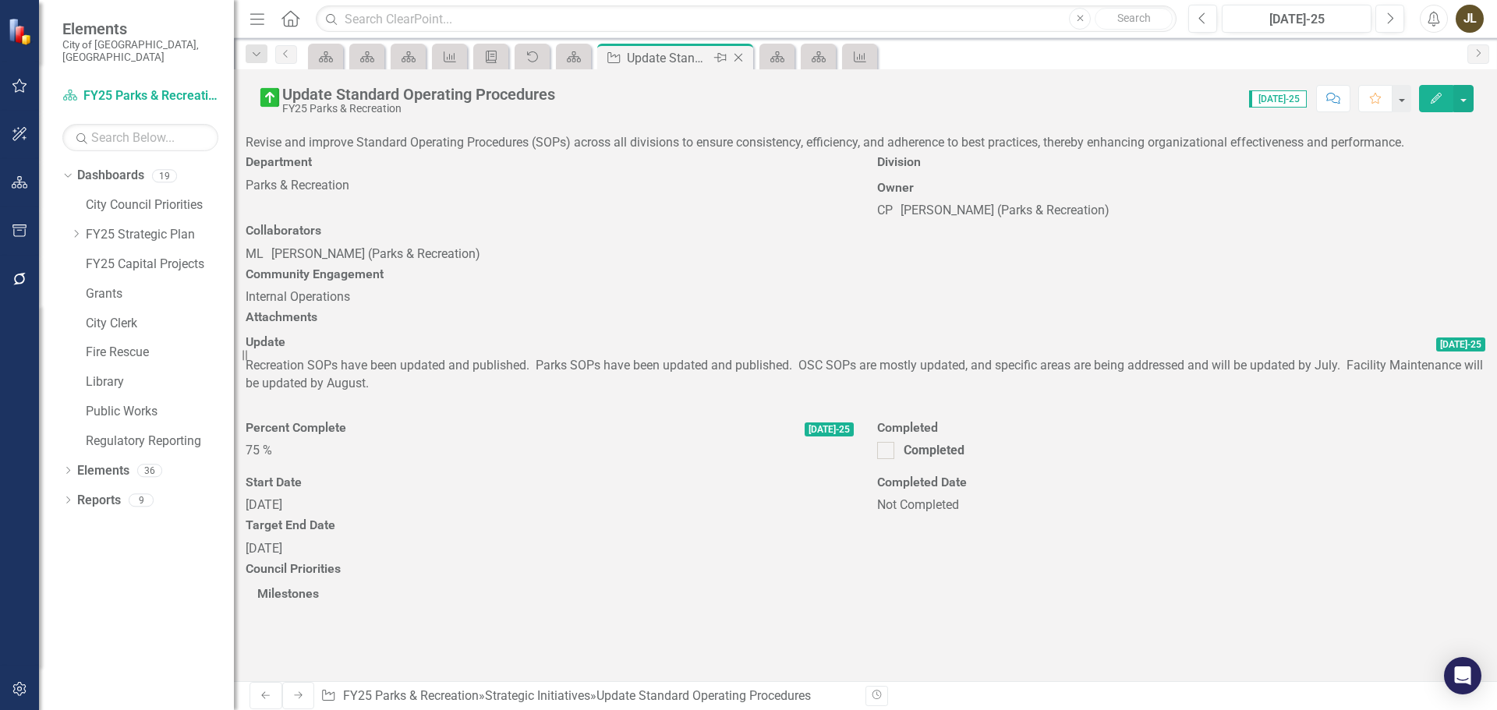
click at [742, 56] on icon "Close" at bounding box center [739, 57] width 16 height 12
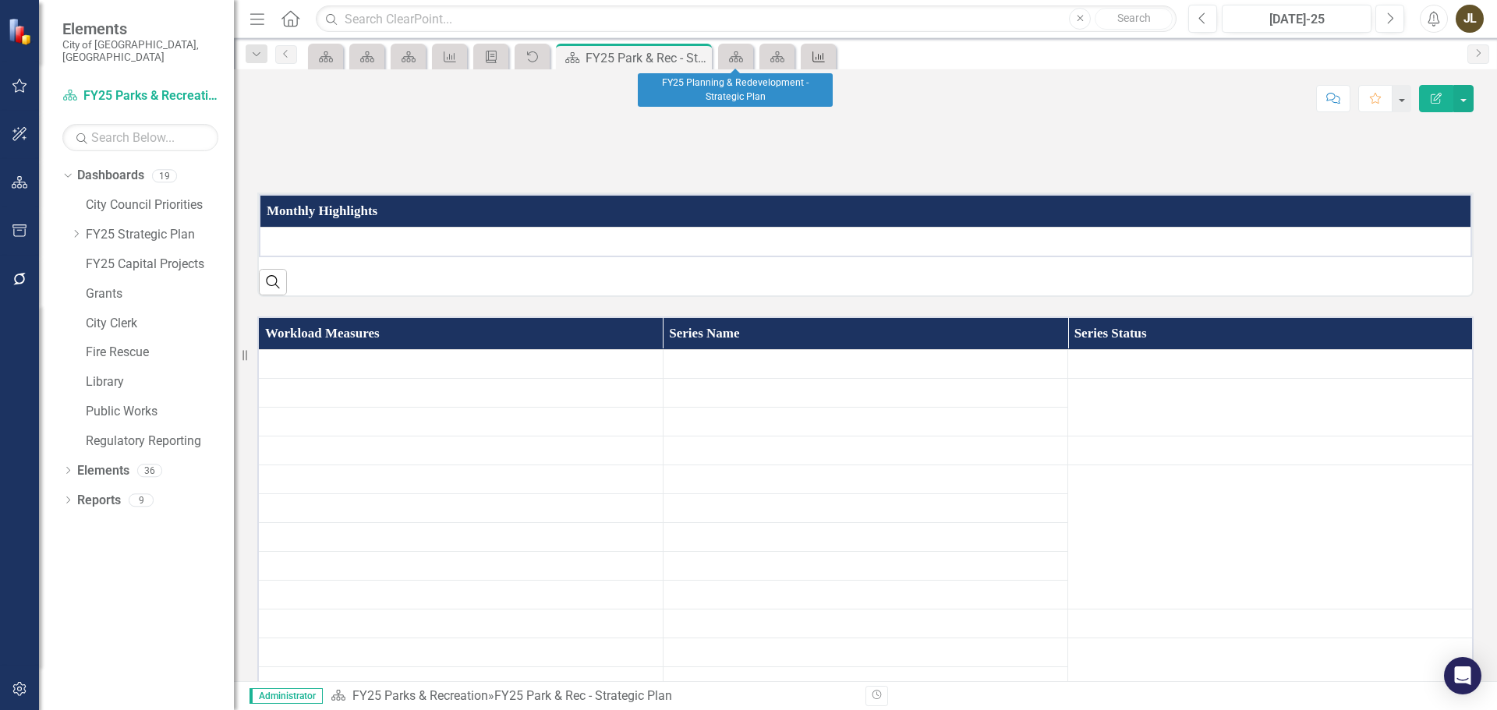
click at [817, 59] on icon "Workload Measures" at bounding box center [819, 57] width 16 height 12
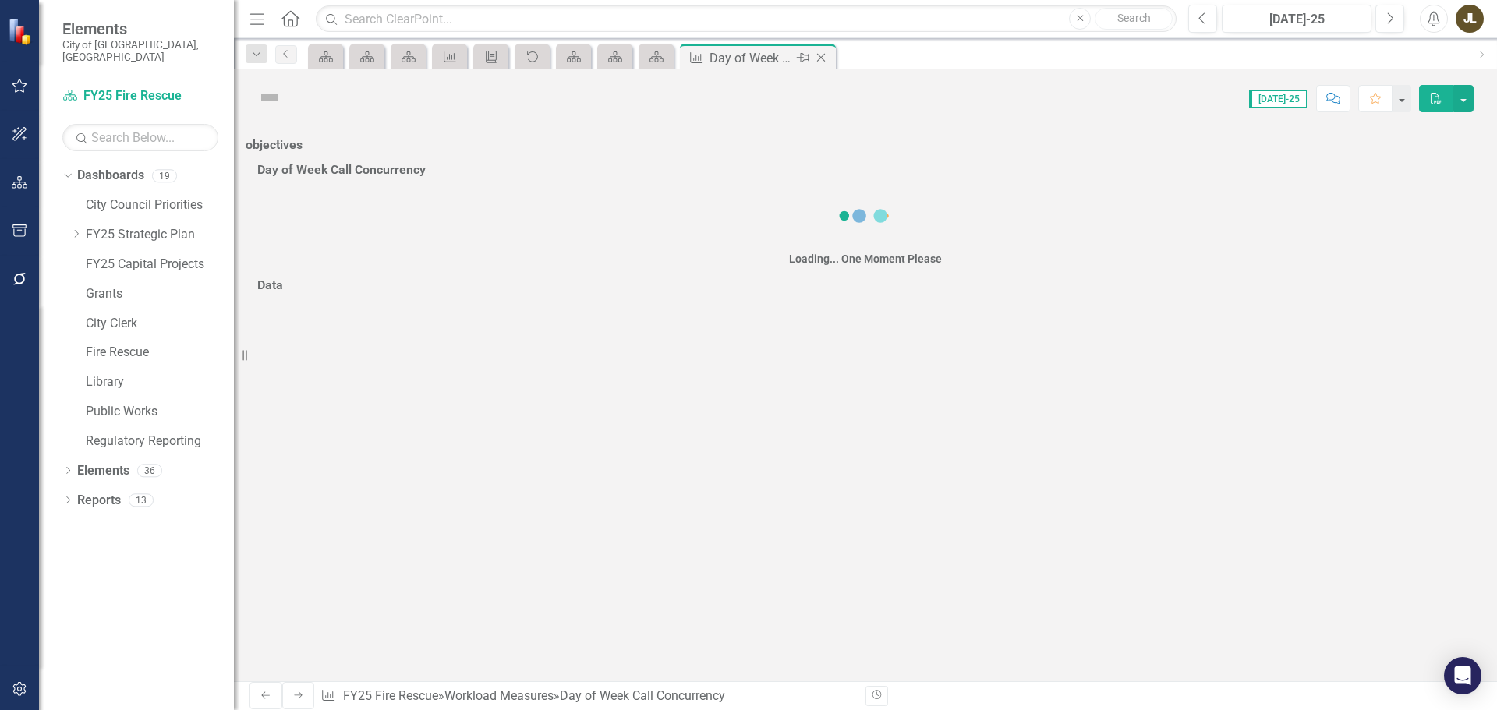
drag, startPoint x: 817, startPoint y: 59, endPoint x: 826, endPoint y: 59, distance: 8.6
click at [826, 59] on icon "Close" at bounding box center [821, 57] width 16 height 12
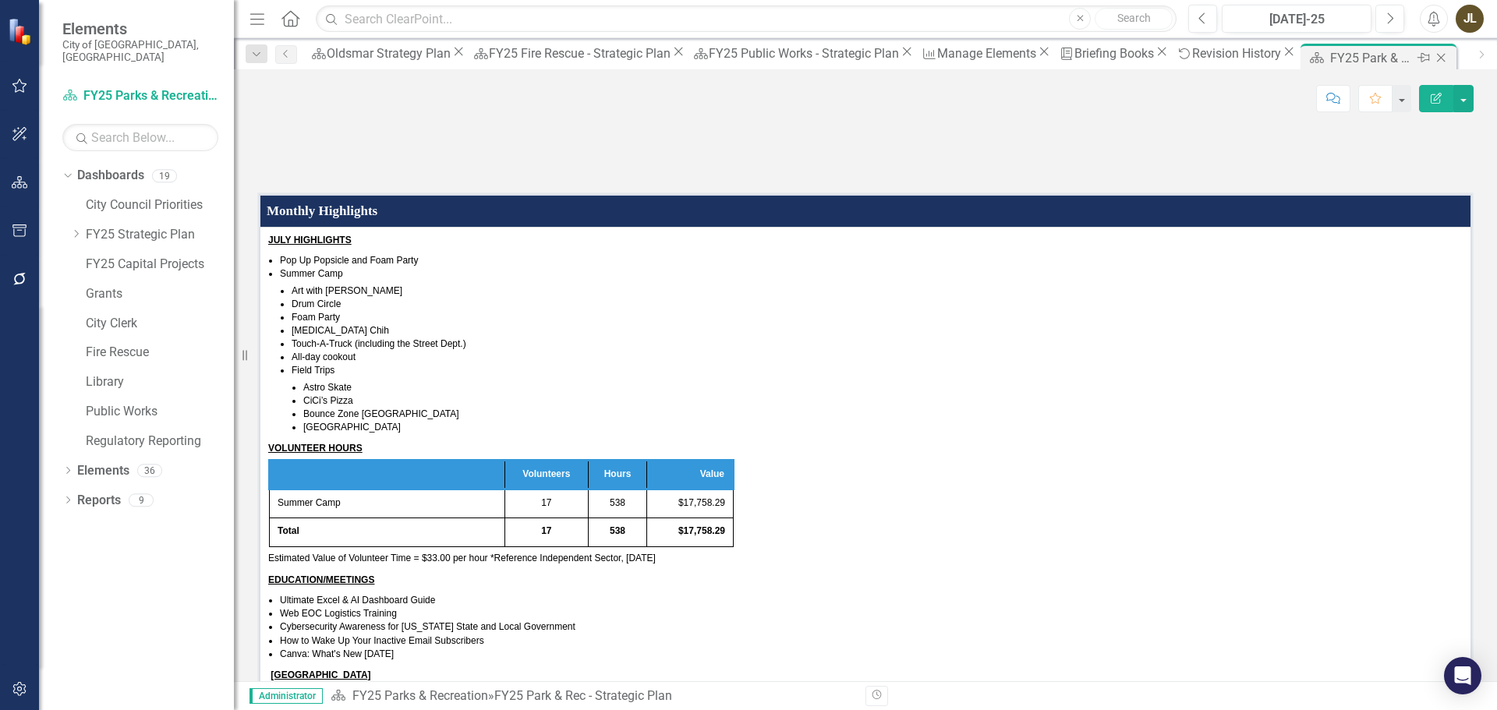
click at [1330, 55] on div "FY25 Park & Rec - Strategic Plan" at bounding box center [1371, 57] width 83 height 19
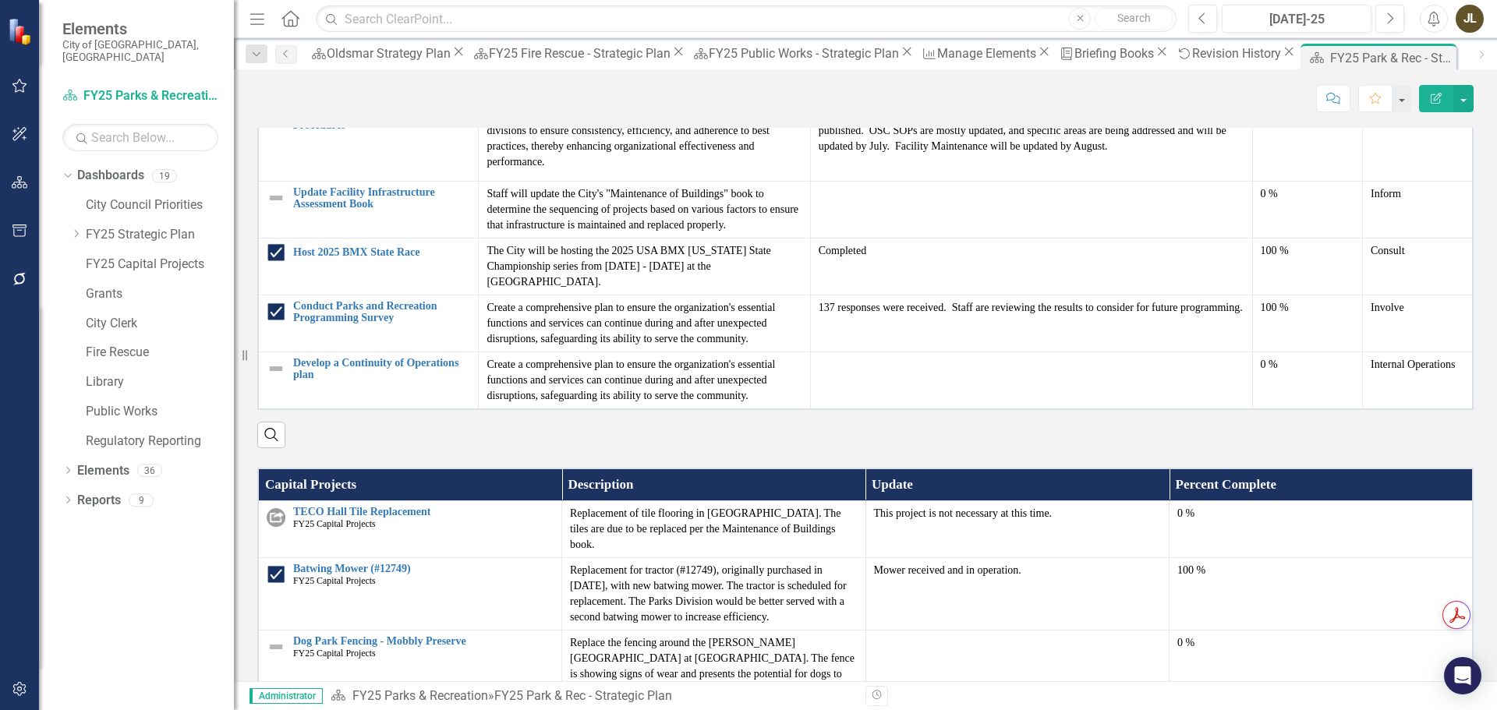
scroll to position [1326, 0]
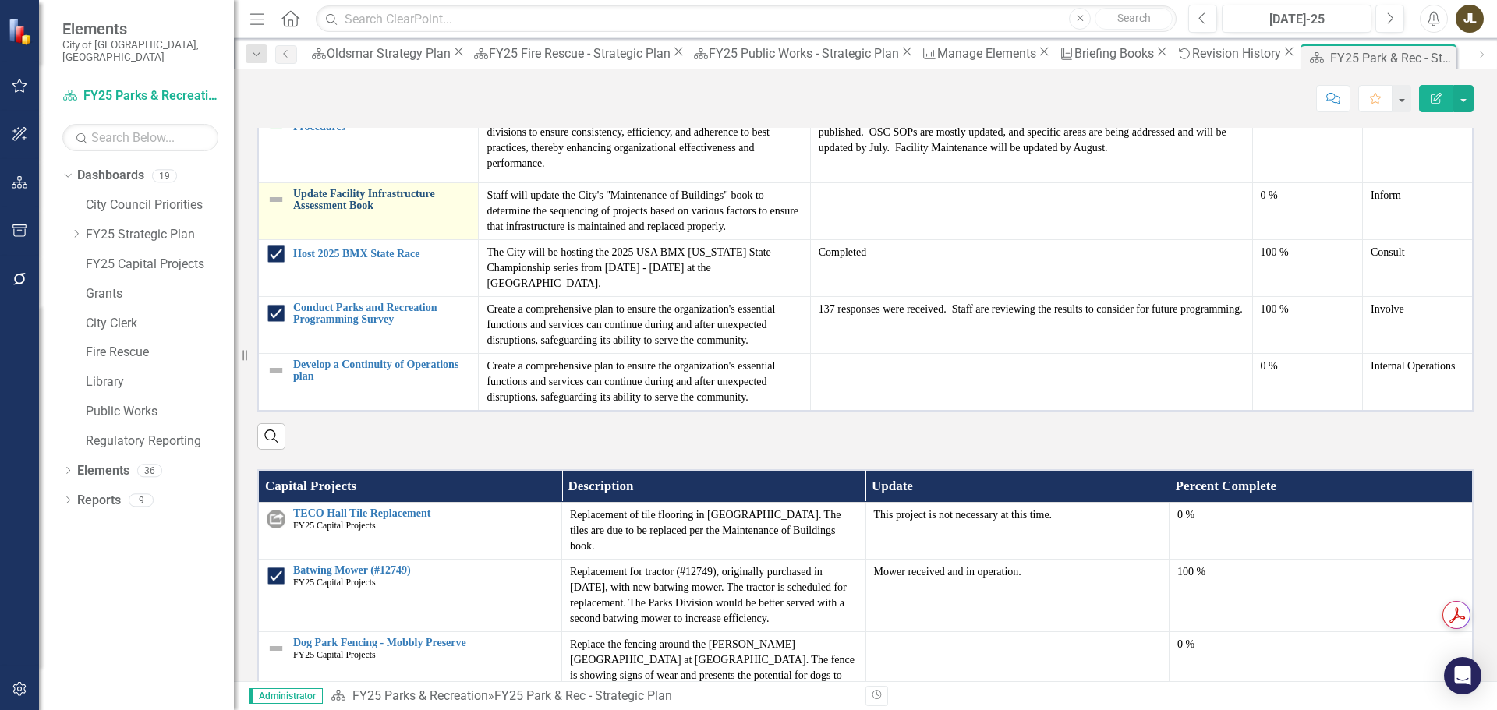
click at [342, 212] on link "Update Facility Infrastructure Assessment Book" at bounding box center [381, 200] width 177 height 24
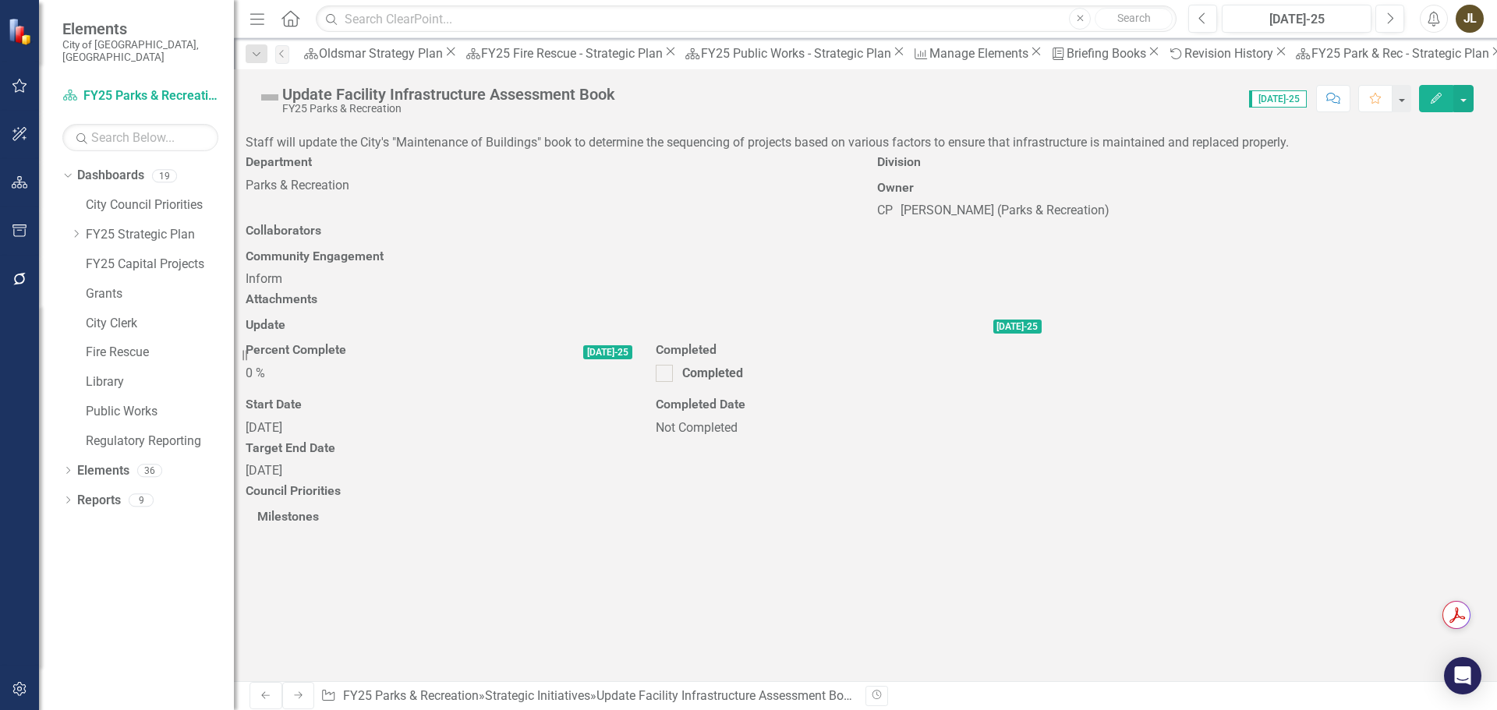
click at [1042, 339] on div at bounding box center [644, 339] width 796 height 0
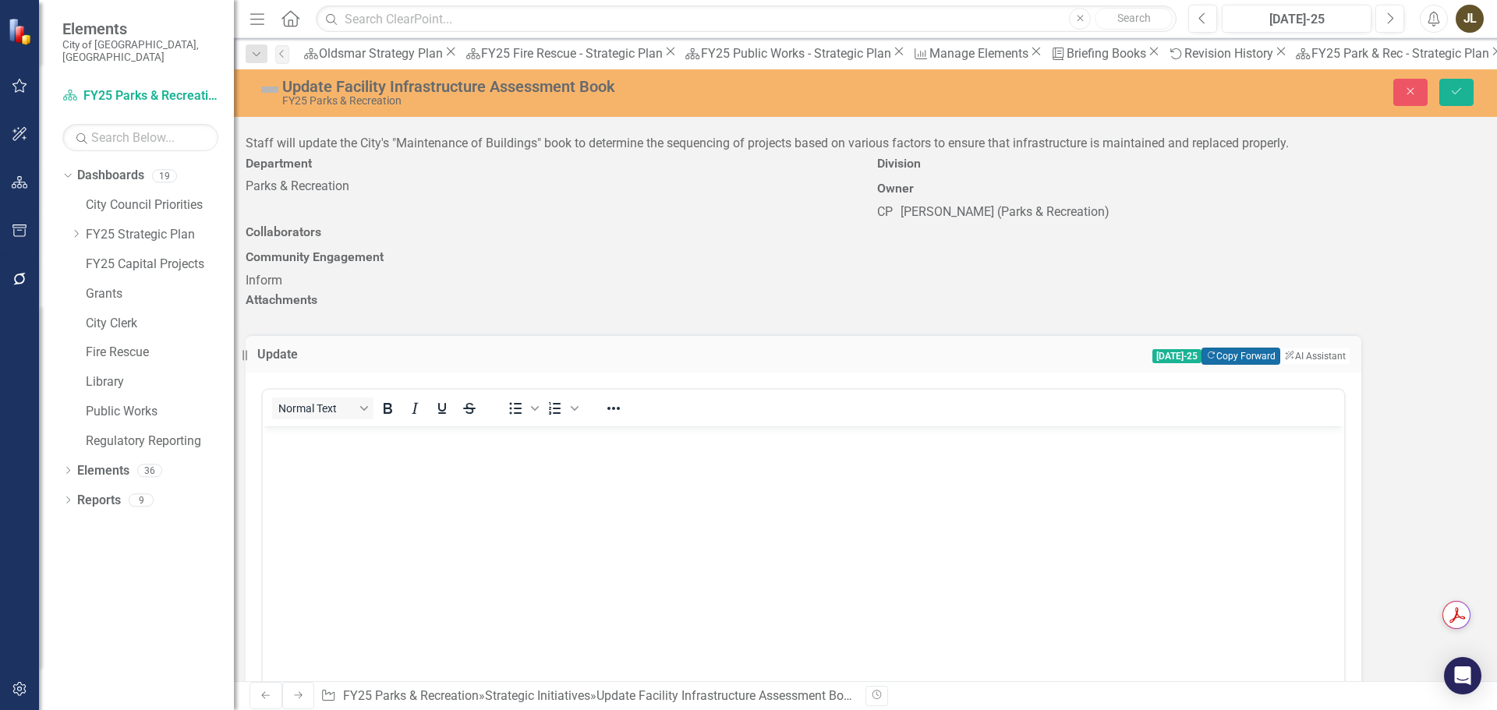
click at [1280, 348] on button "Copy Forward Copy Forward" at bounding box center [1241, 356] width 79 height 17
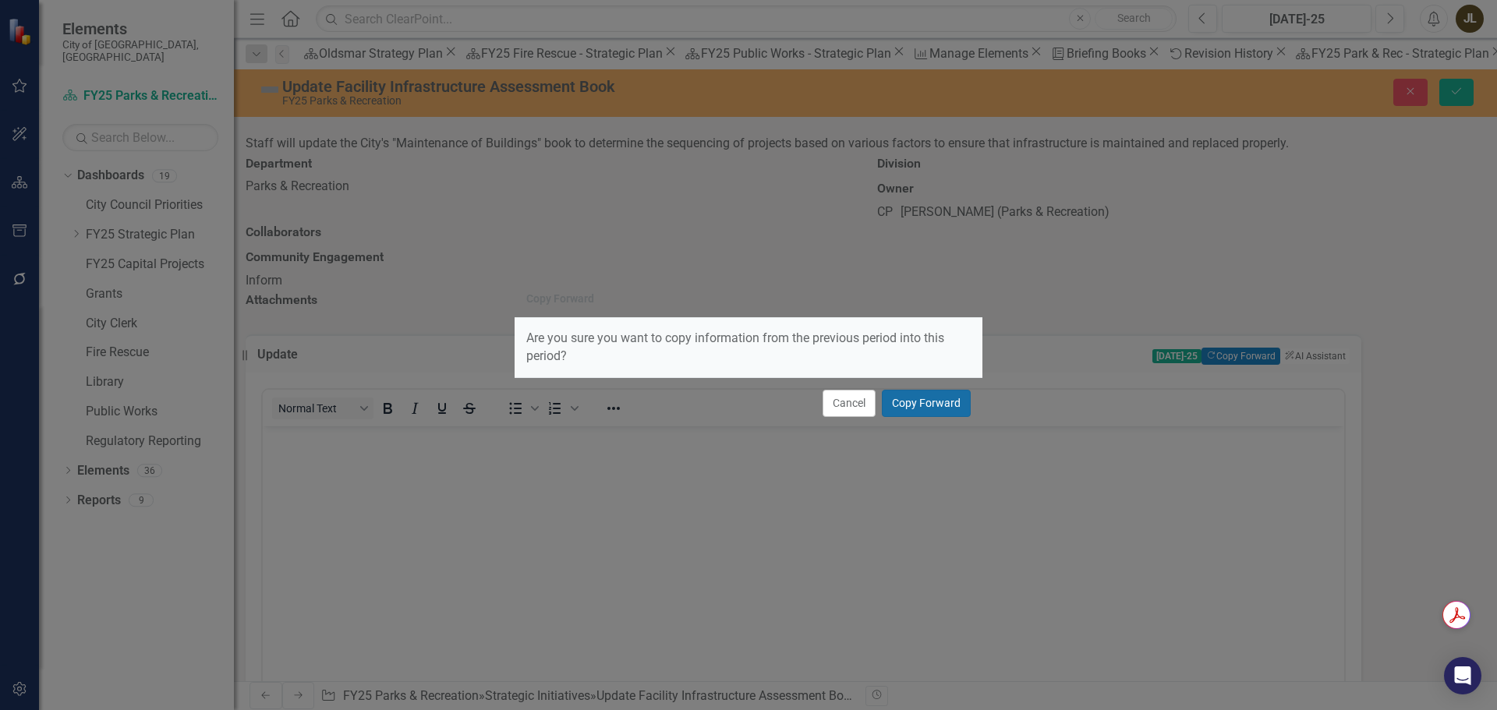
click at [940, 400] on button "Copy Forward" at bounding box center [926, 403] width 89 height 27
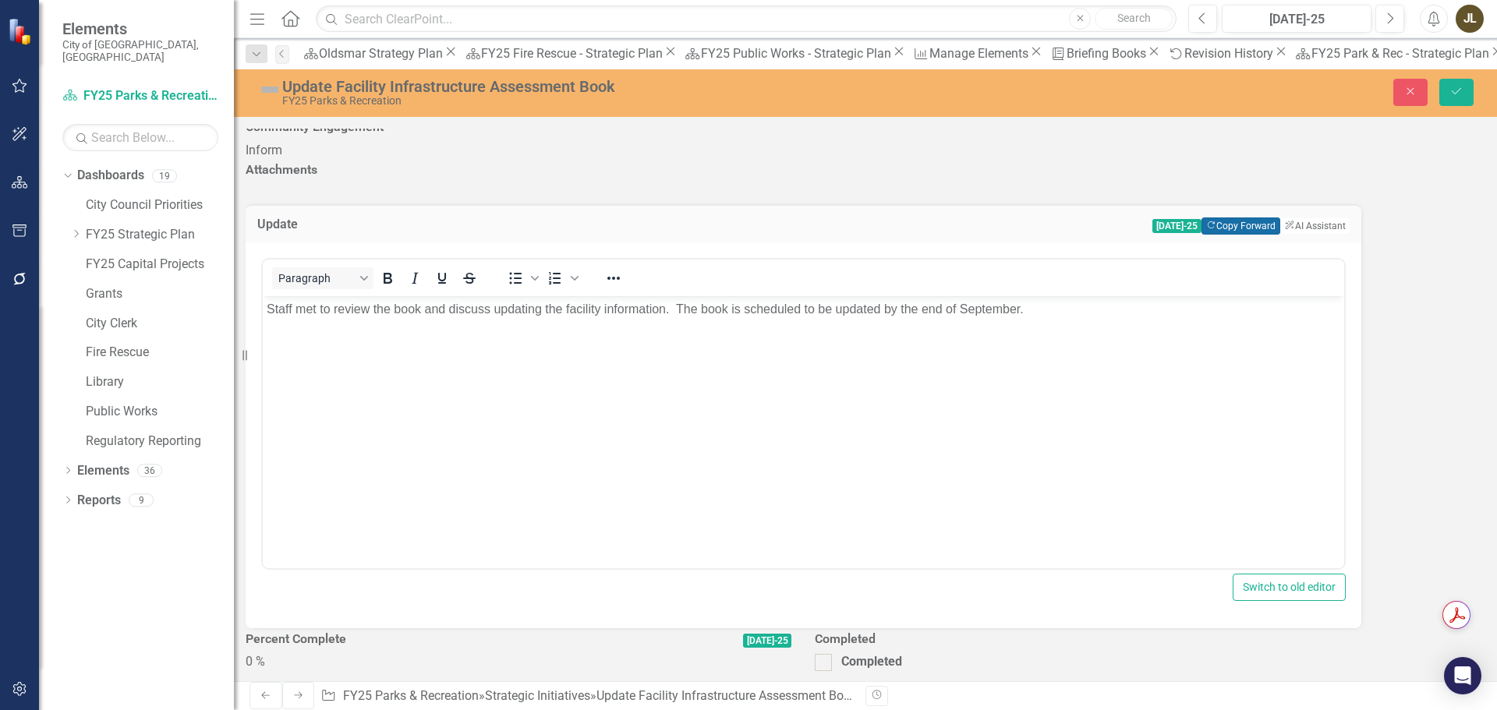
scroll to position [156, 0]
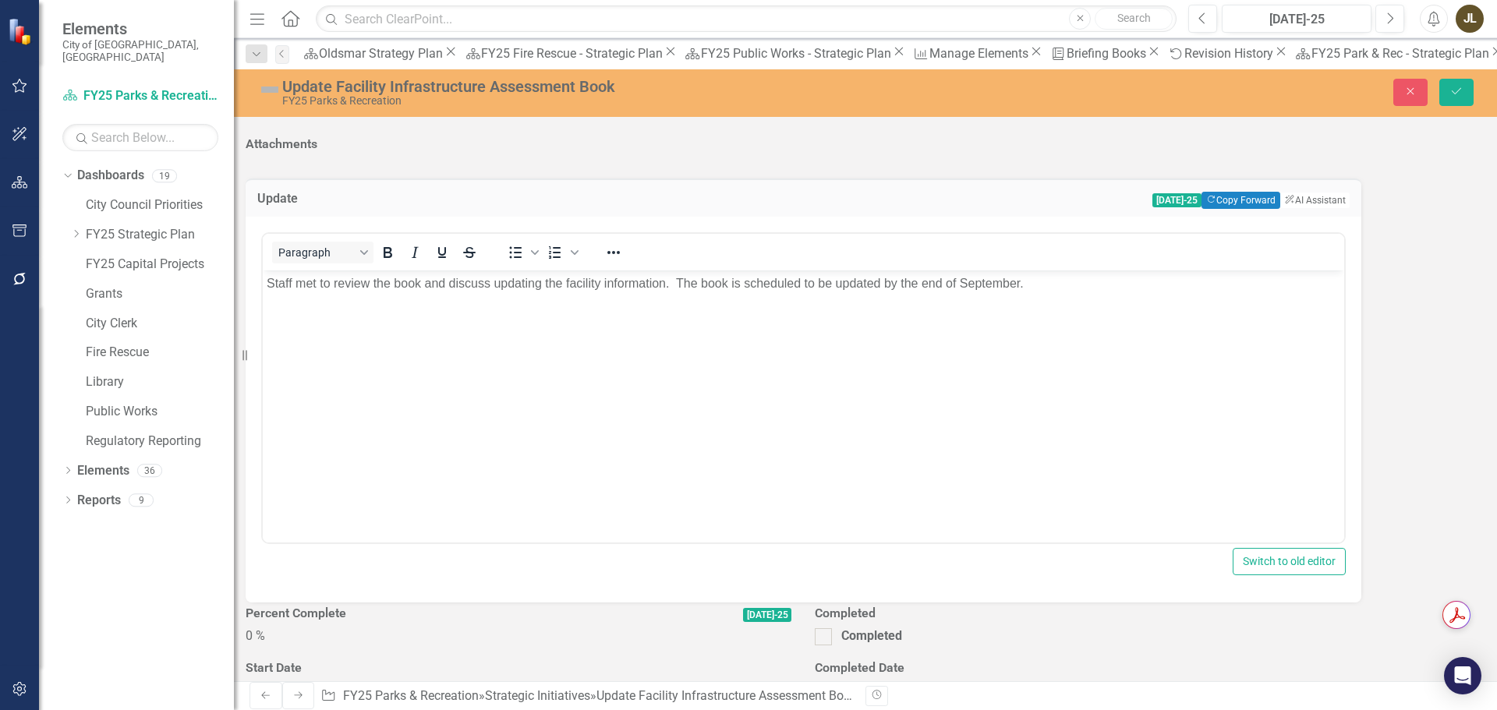
click at [791, 628] on div "0 %" at bounding box center [519, 637] width 546 height 18
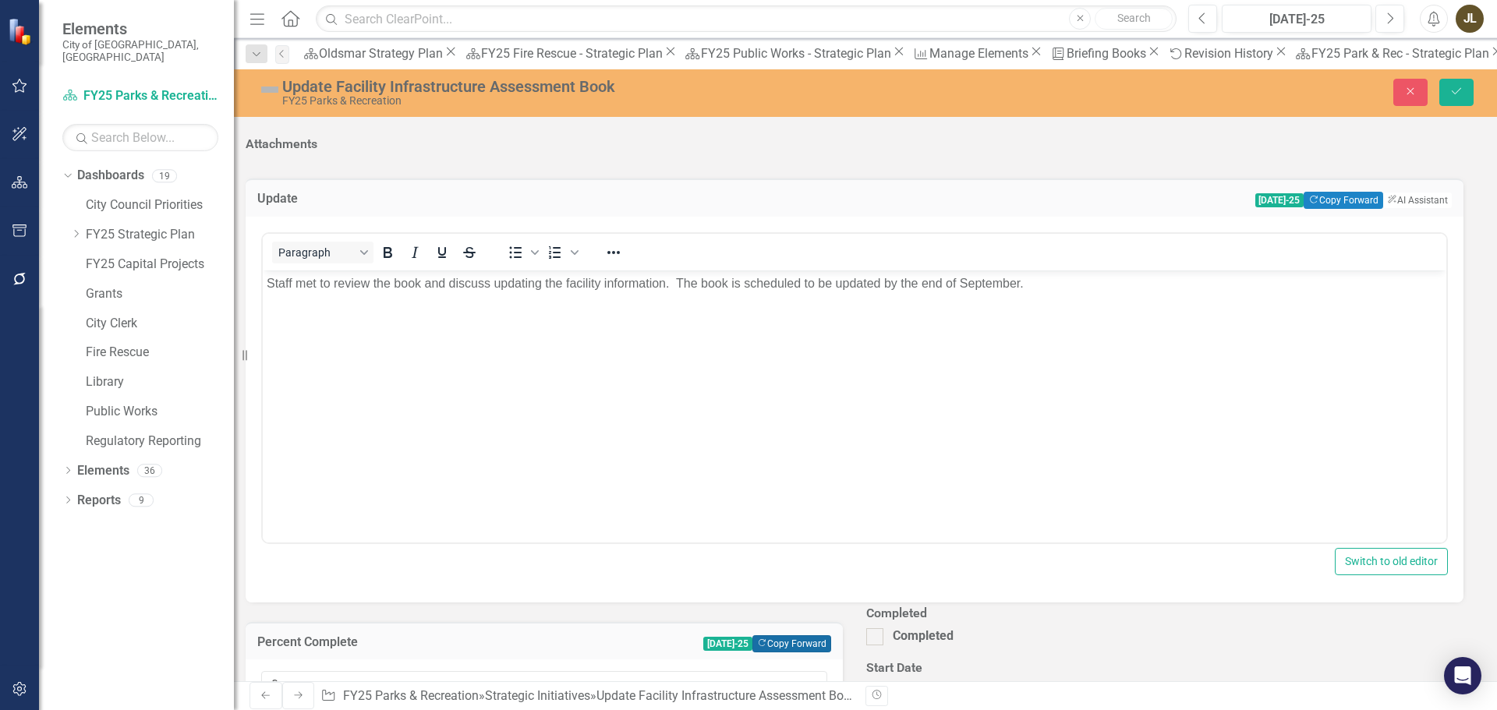
click at [767, 639] on icon "Copy Forward" at bounding box center [762, 643] width 10 height 9
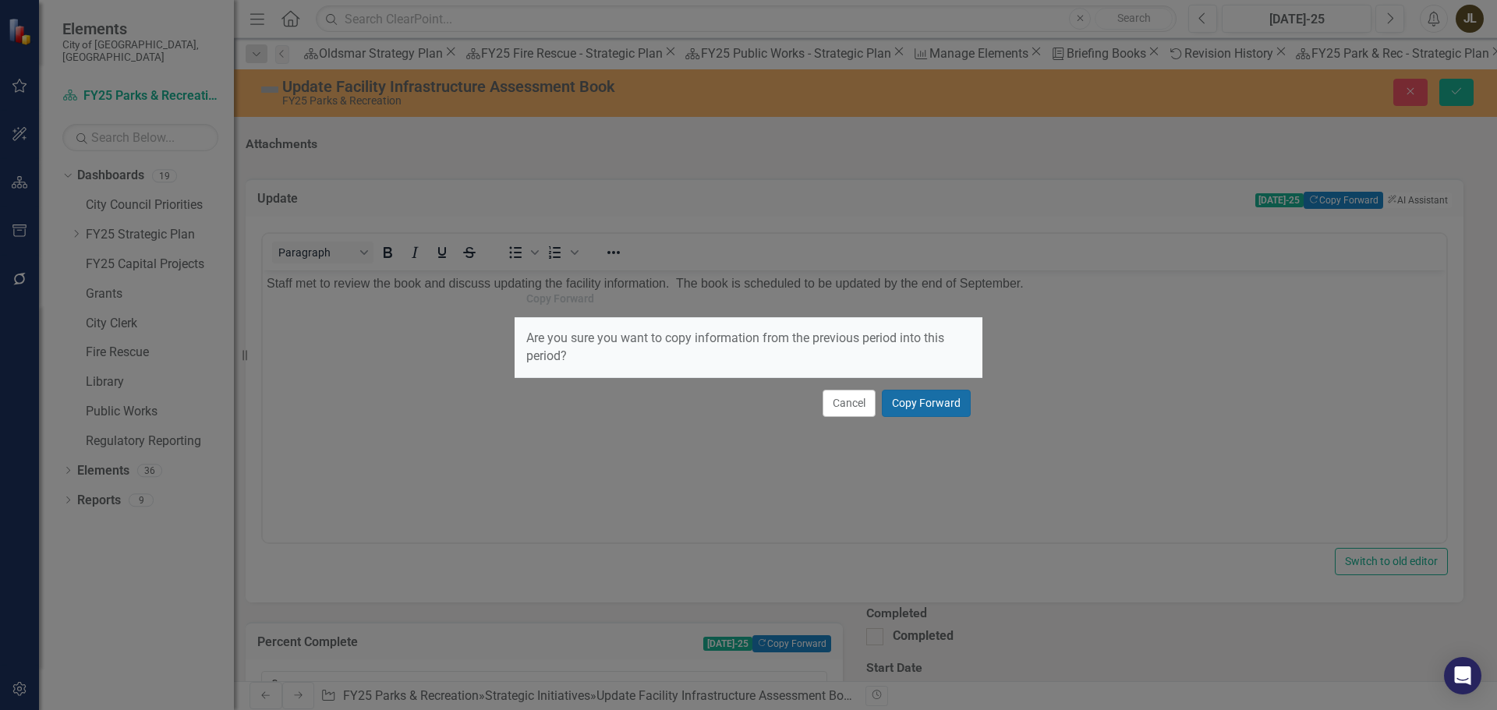
click at [898, 402] on button "Copy Forward" at bounding box center [926, 403] width 89 height 27
type input "45"
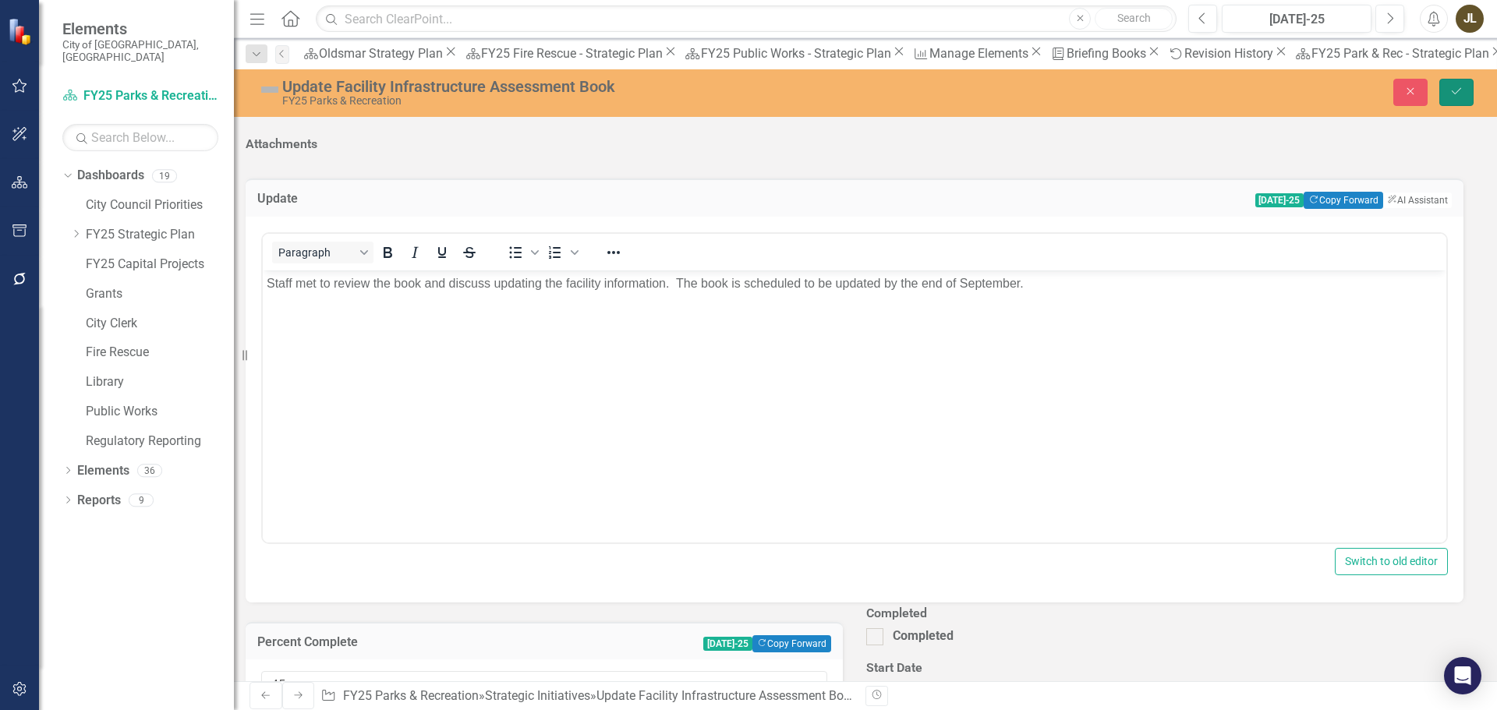
click at [1471, 91] on button "Save" at bounding box center [1457, 92] width 34 height 27
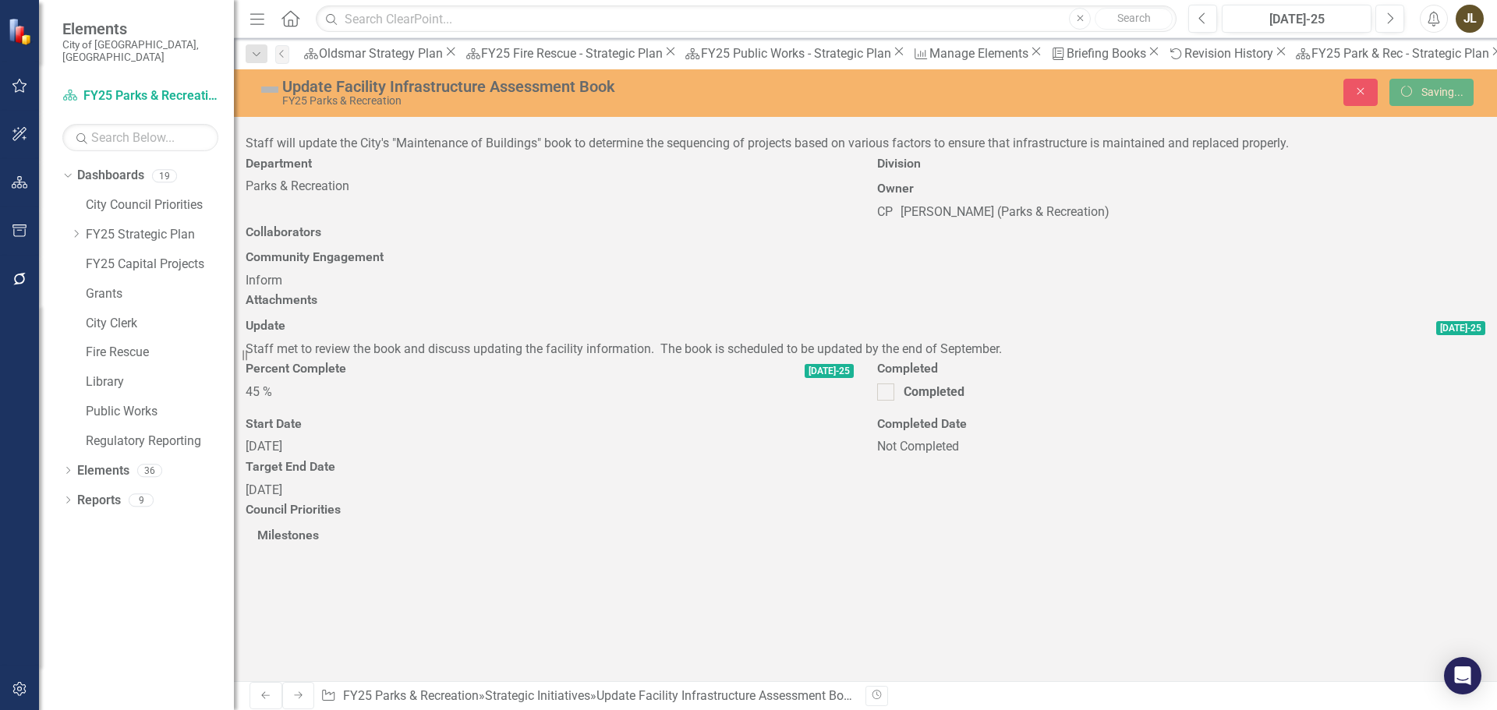
scroll to position [0, 0]
click at [279, 91] on img at bounding box center [269, 89] width 25 height 25
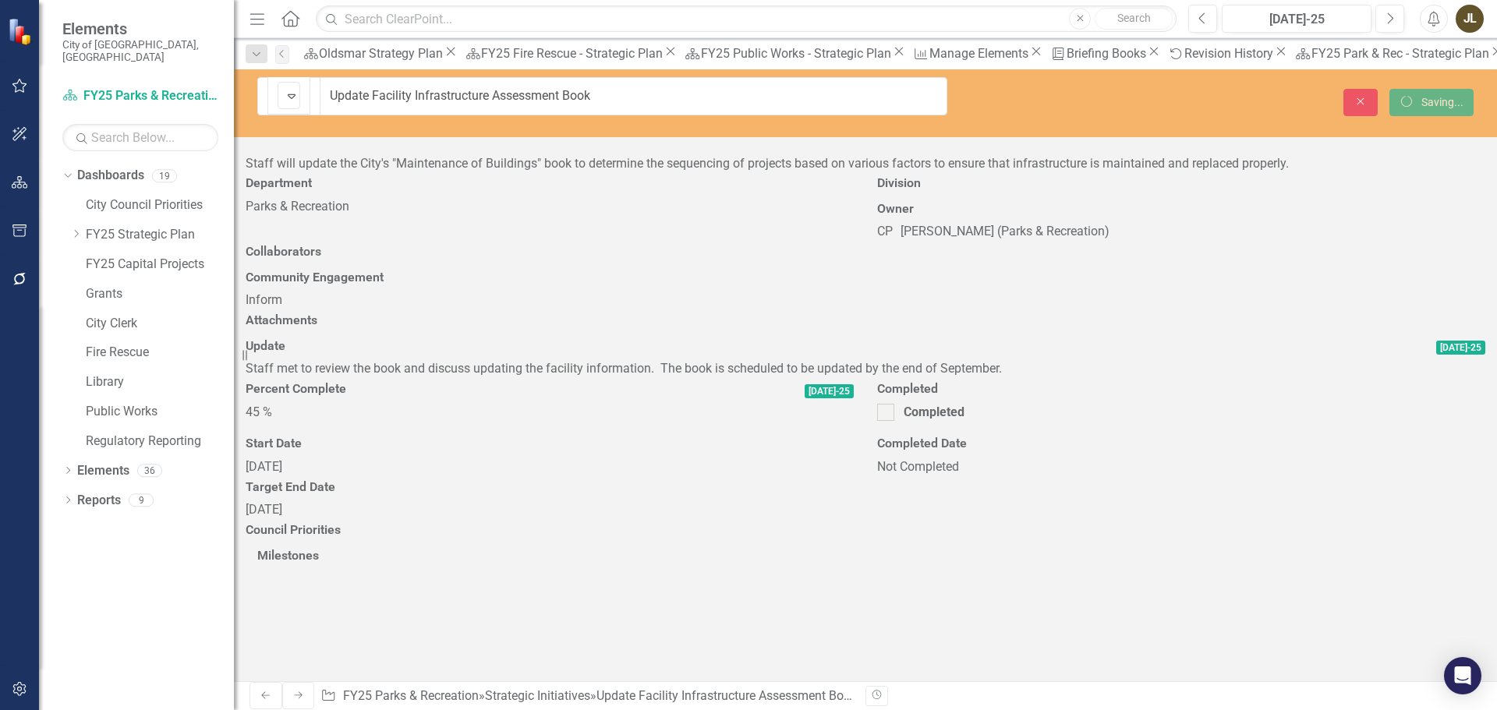
click at [282, 92] on img at bounding box center [291, 96] width 19 height 19
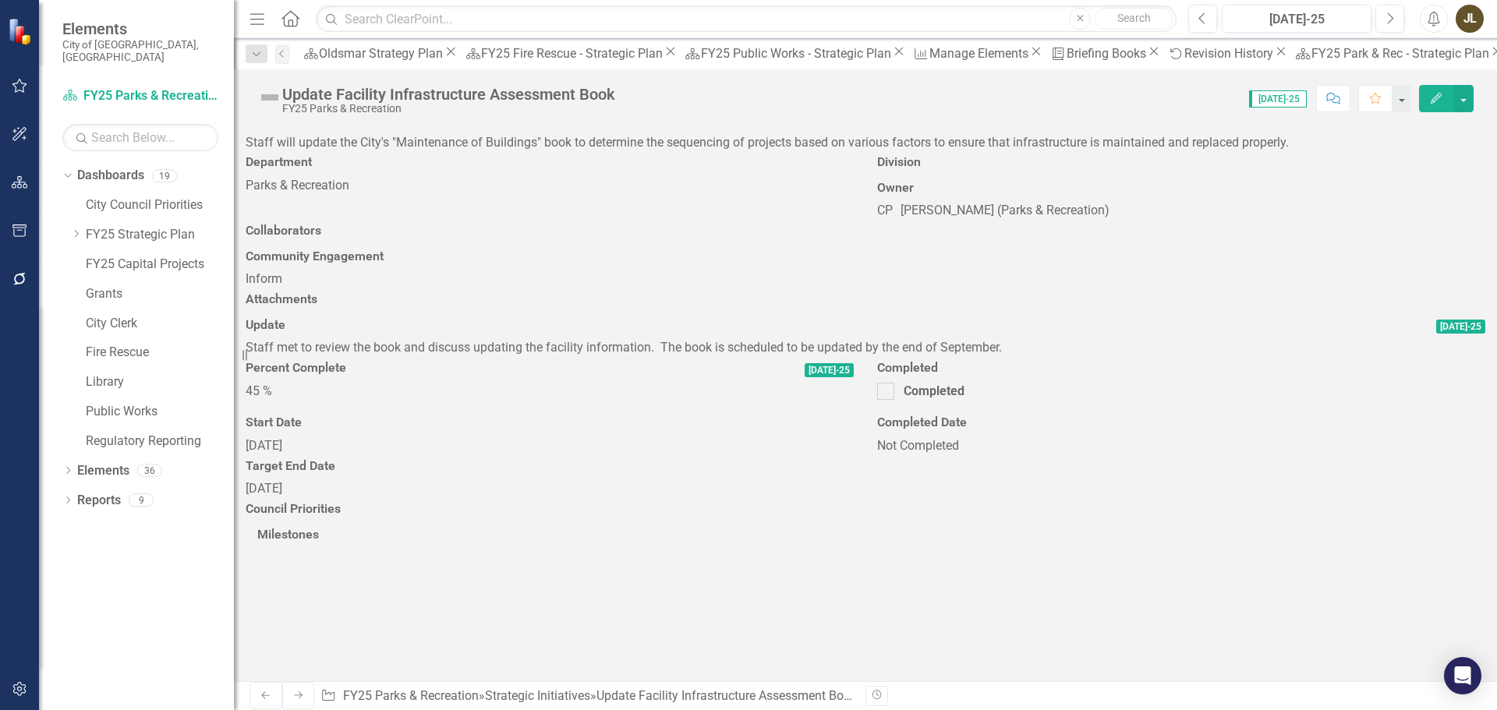
click at [274, 95] on img at bounding box center [269, 97] width 25 height 25
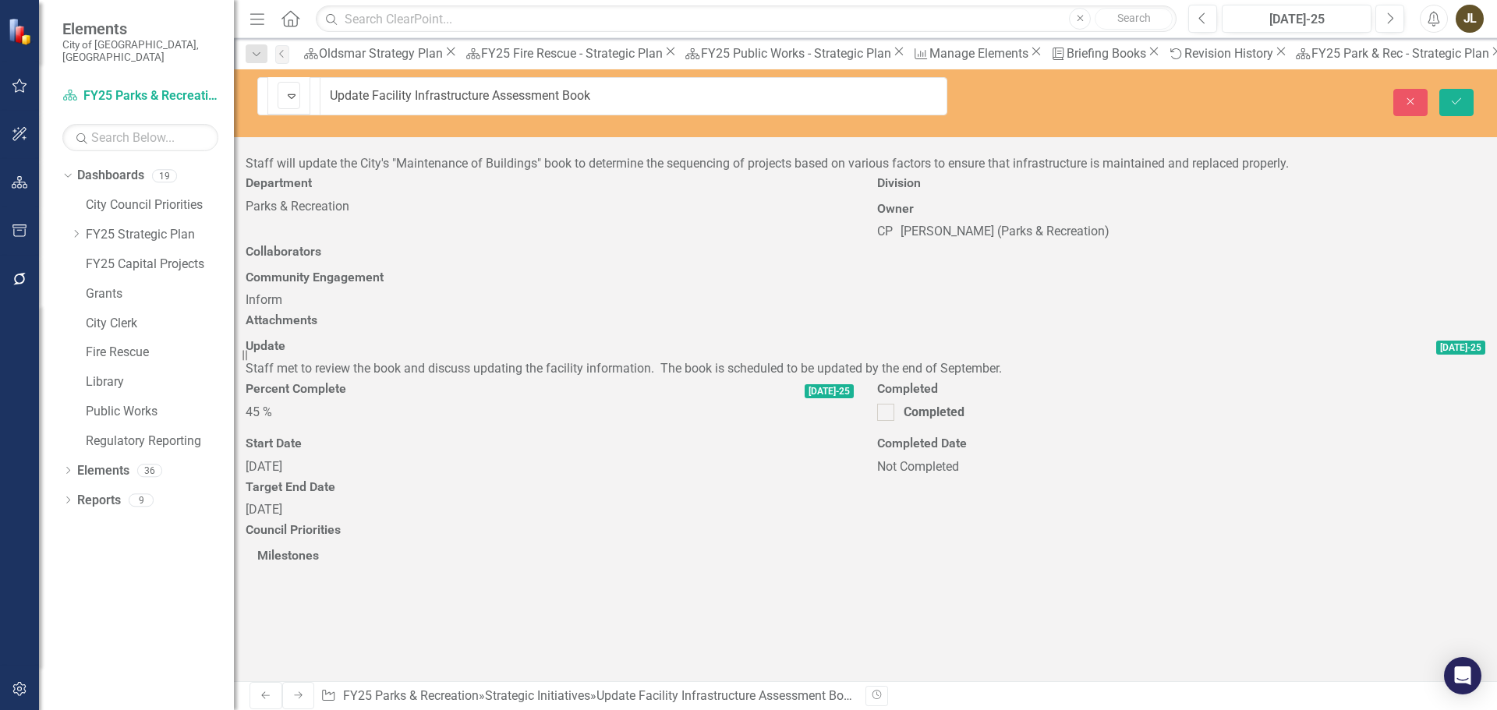
click at [282, 95] on img at bounding box center [291, 96] width 19 height 19
click at [1455, 96] on icon "Save" at bounding box center [1457, 101] width 14 height 11
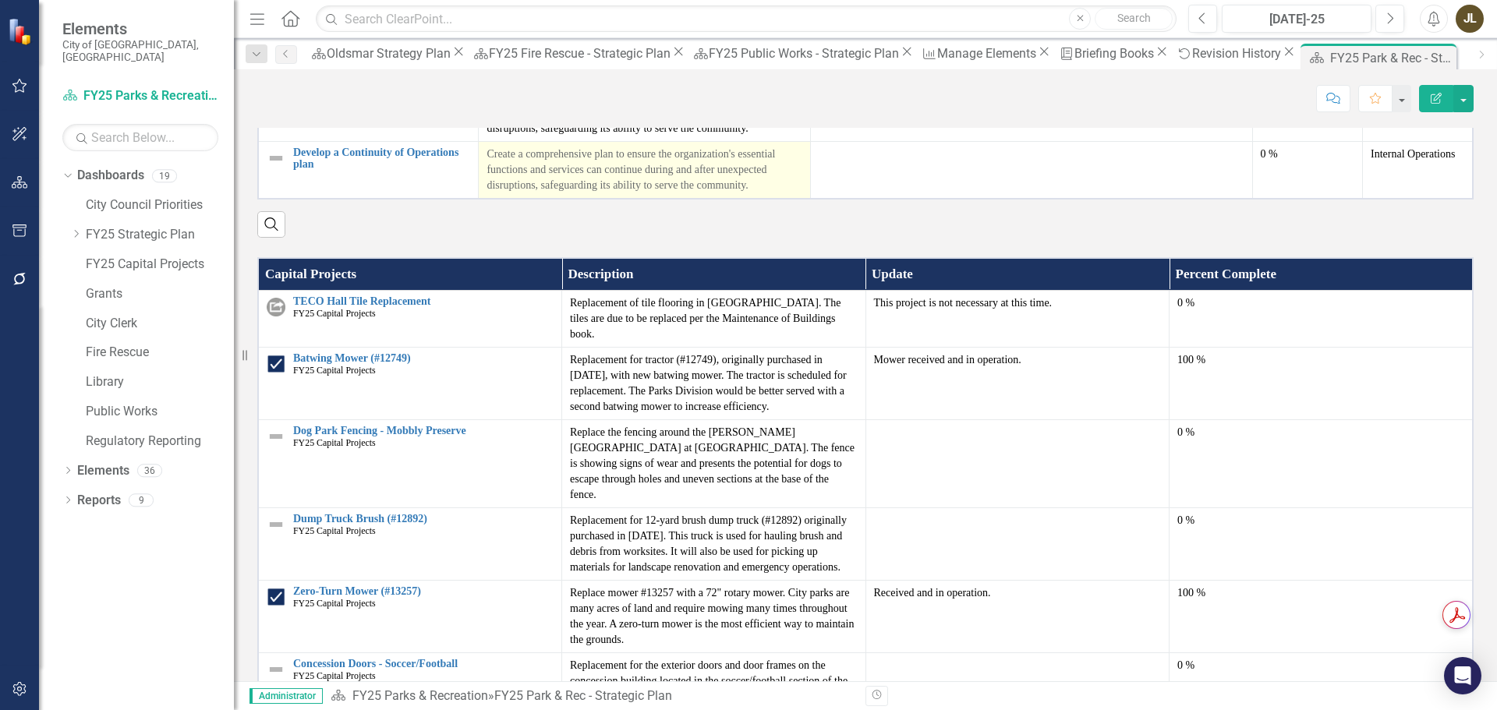
scroll to position [1560, 0]
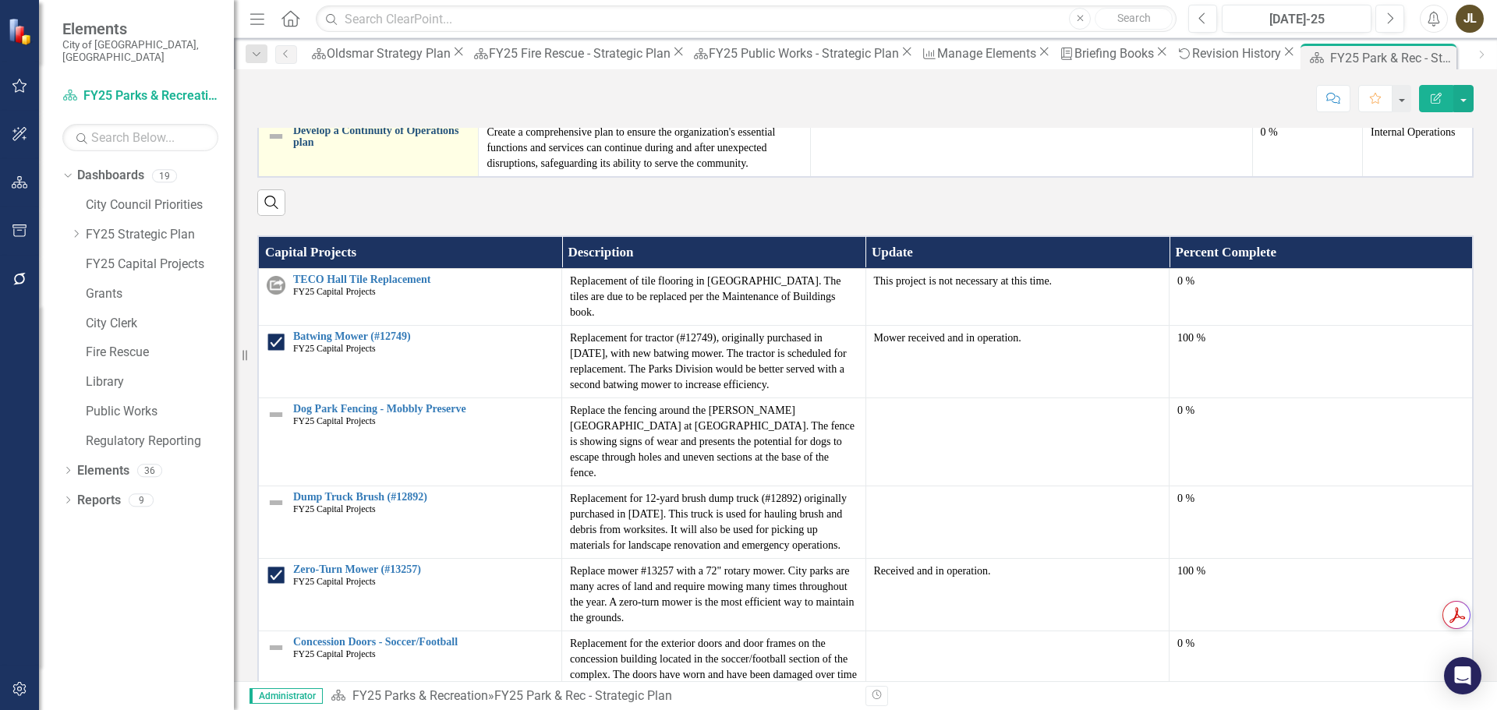
click at [348, 149] on link "Develop a Continuity of Operations plan" at bounding box center [381, 137] width 177 height 24
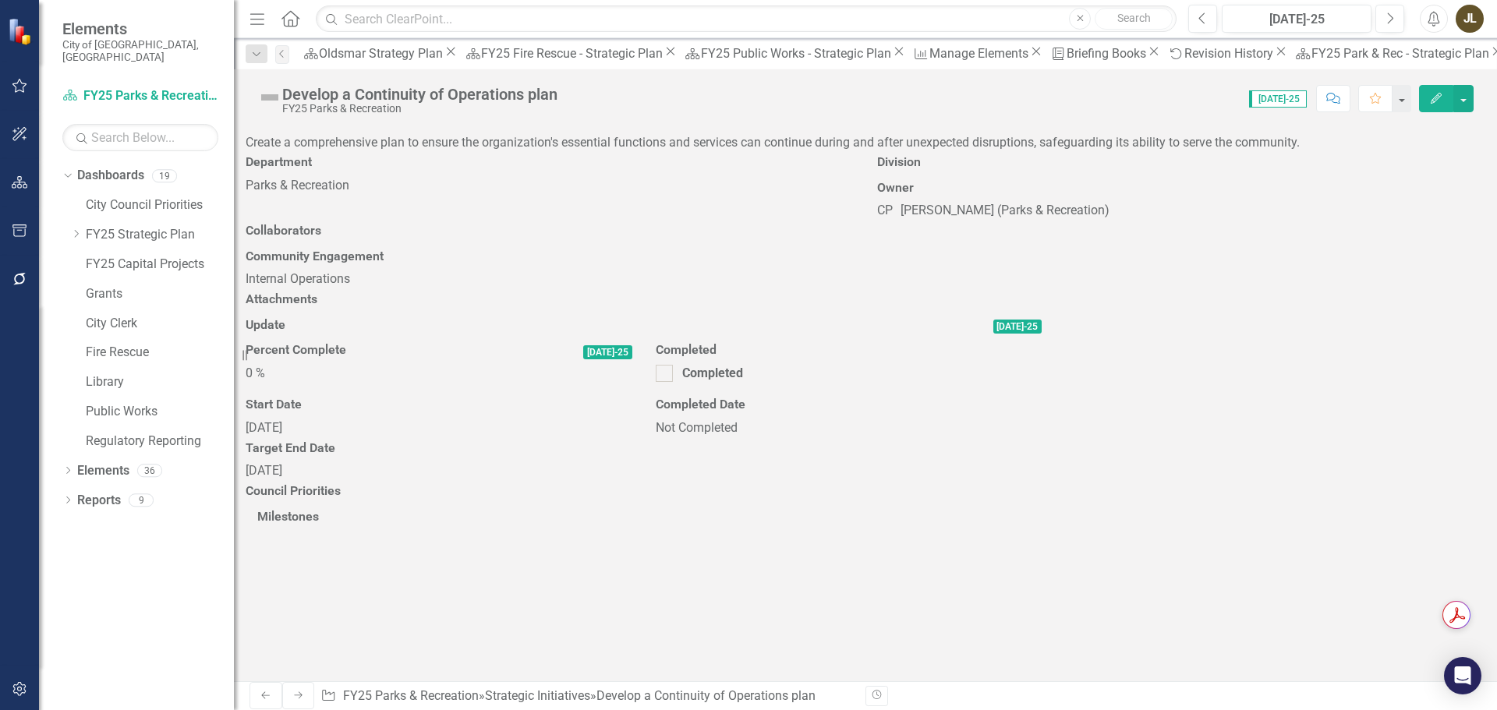
click at [1023, 339] on div at bounding box center [644, 339] width 796 height 0
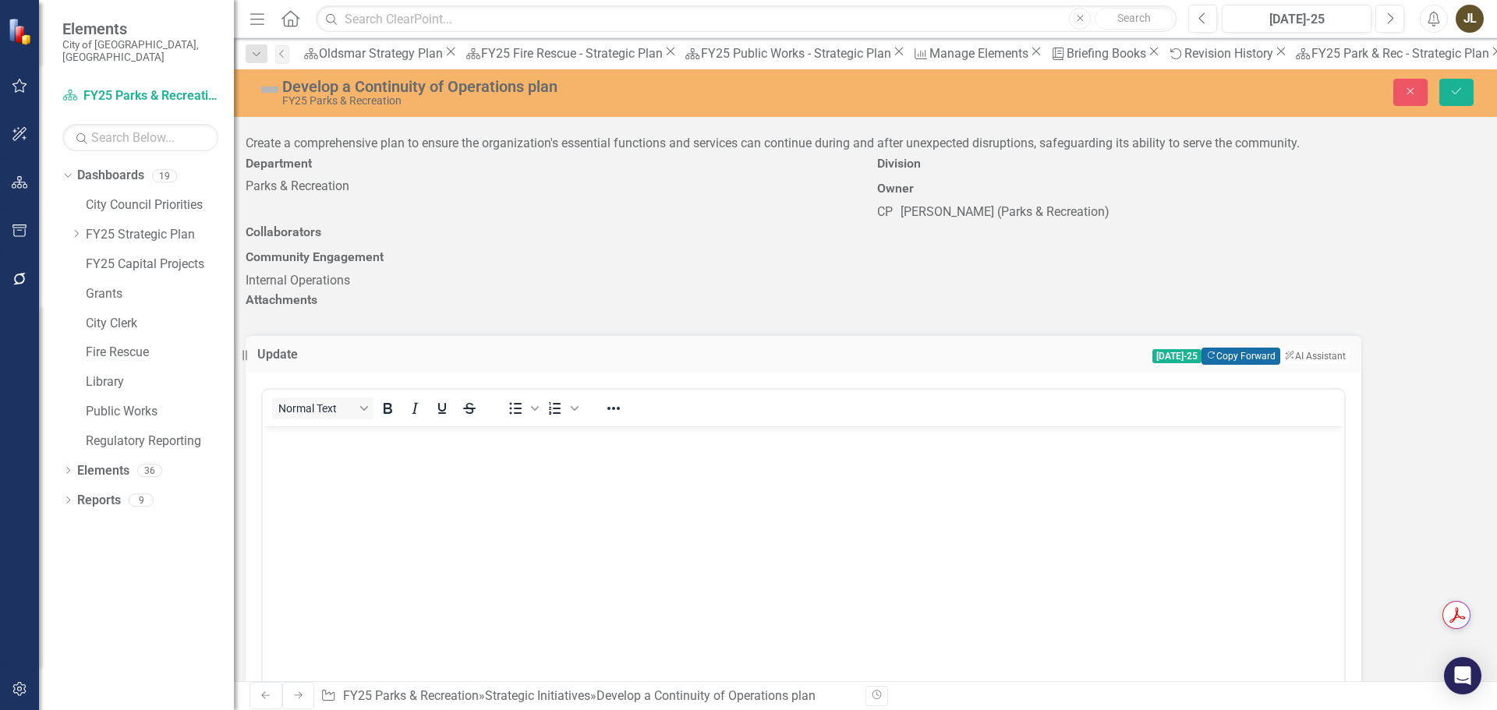
click at [1280, 348] on button "Copy Forward Copy Forward" at bounding box center [1241, 356] width 79 height 17
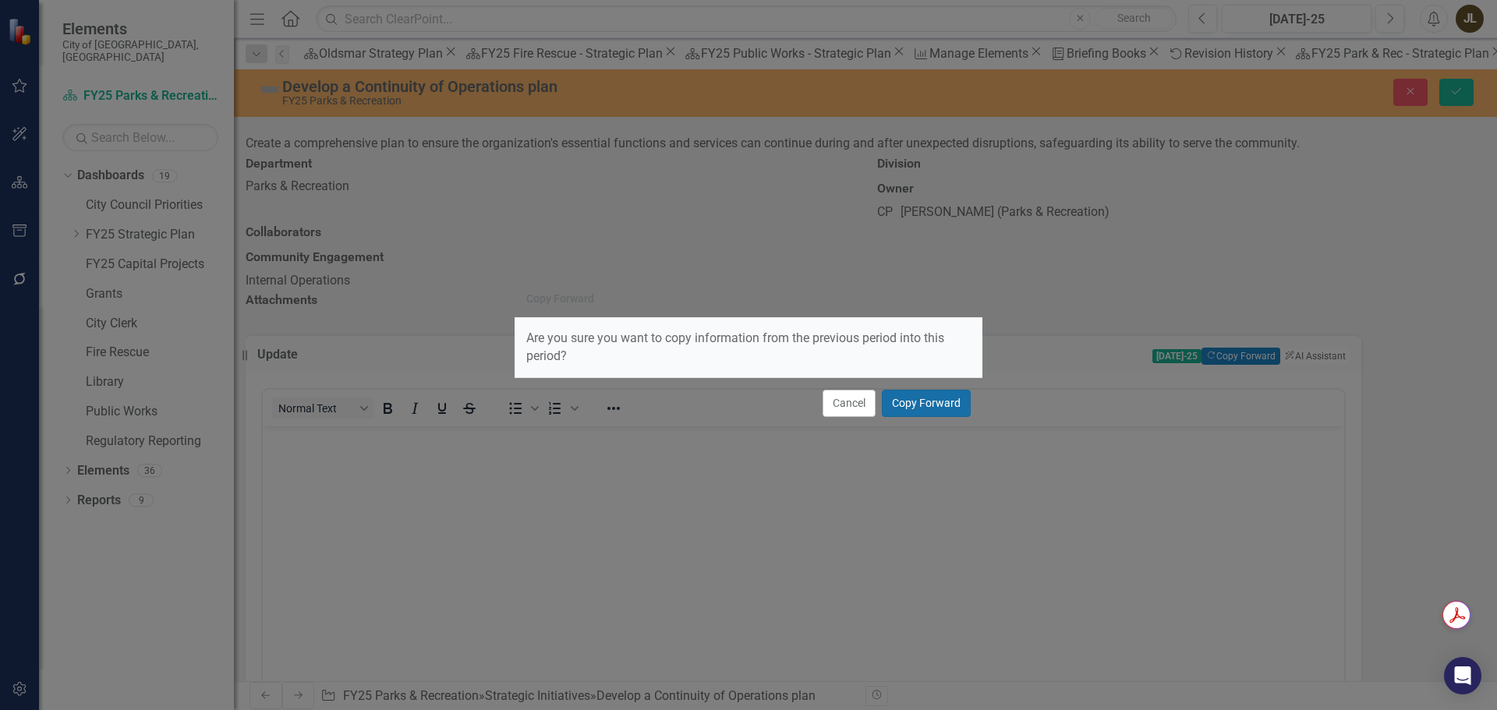
click at [954, 402] on button "Copy Forward" at bounding box center [926, 403] width 89 height 27
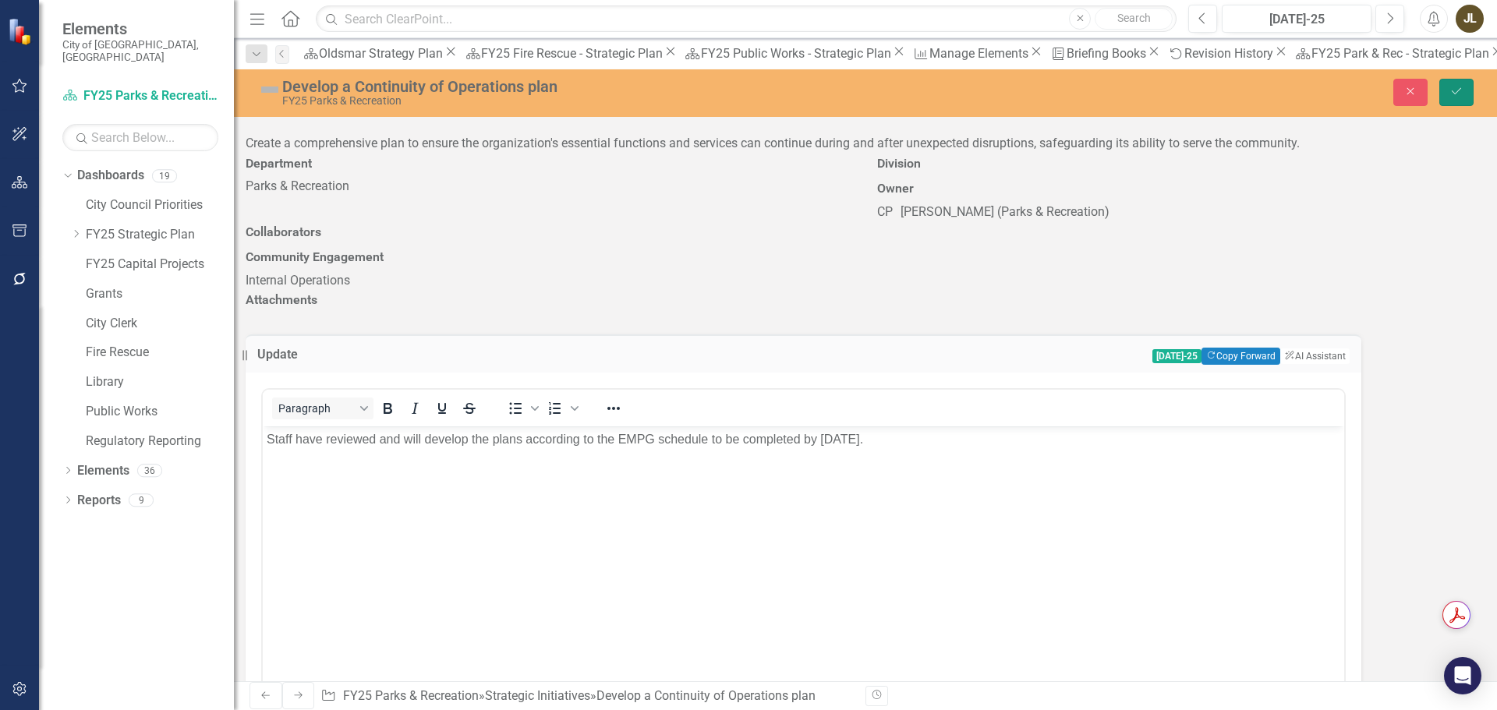
click at [1452, 100] on button "Save" at bounding box center [1457, 92] width 34 height 27
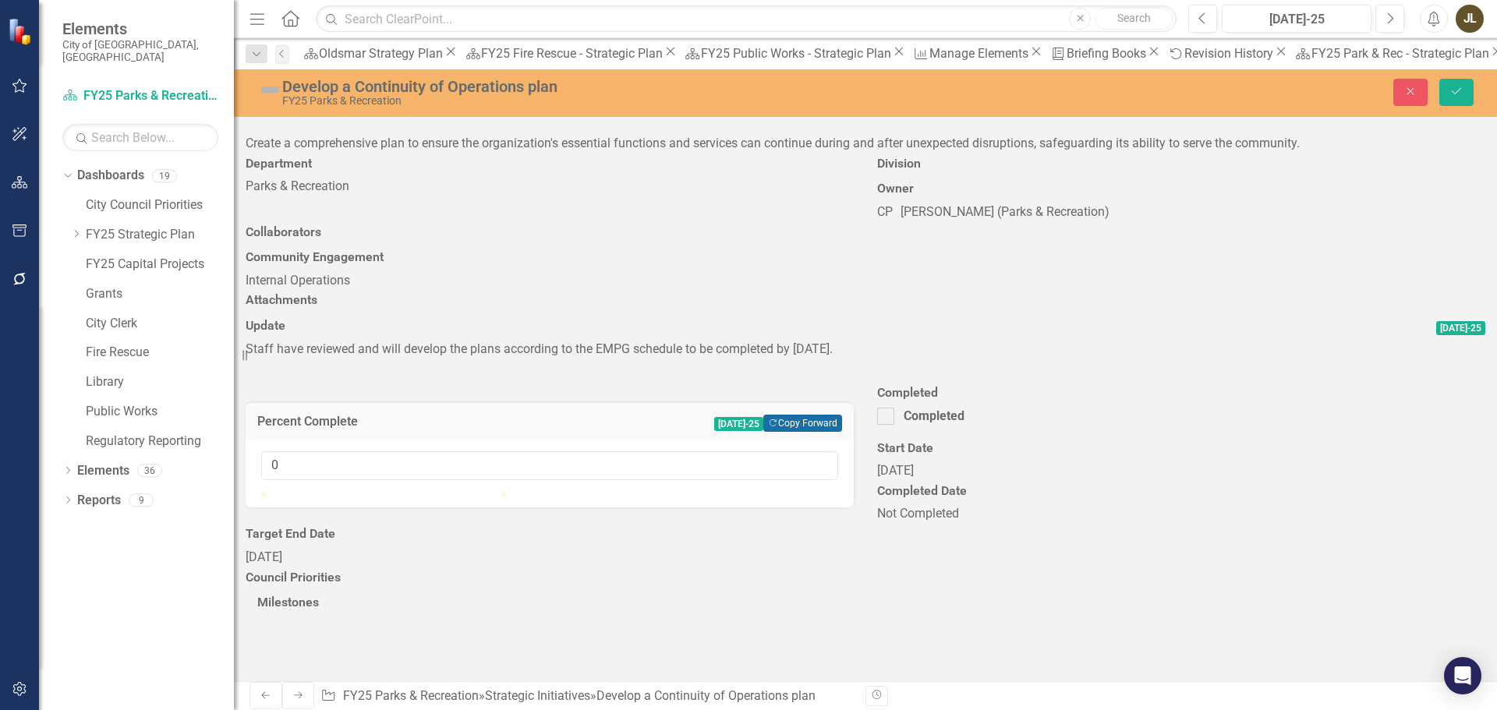
click at [842, 415] on button "Copy Forward Copy Forward" at bounding box center [802, 423] width 79 height 17
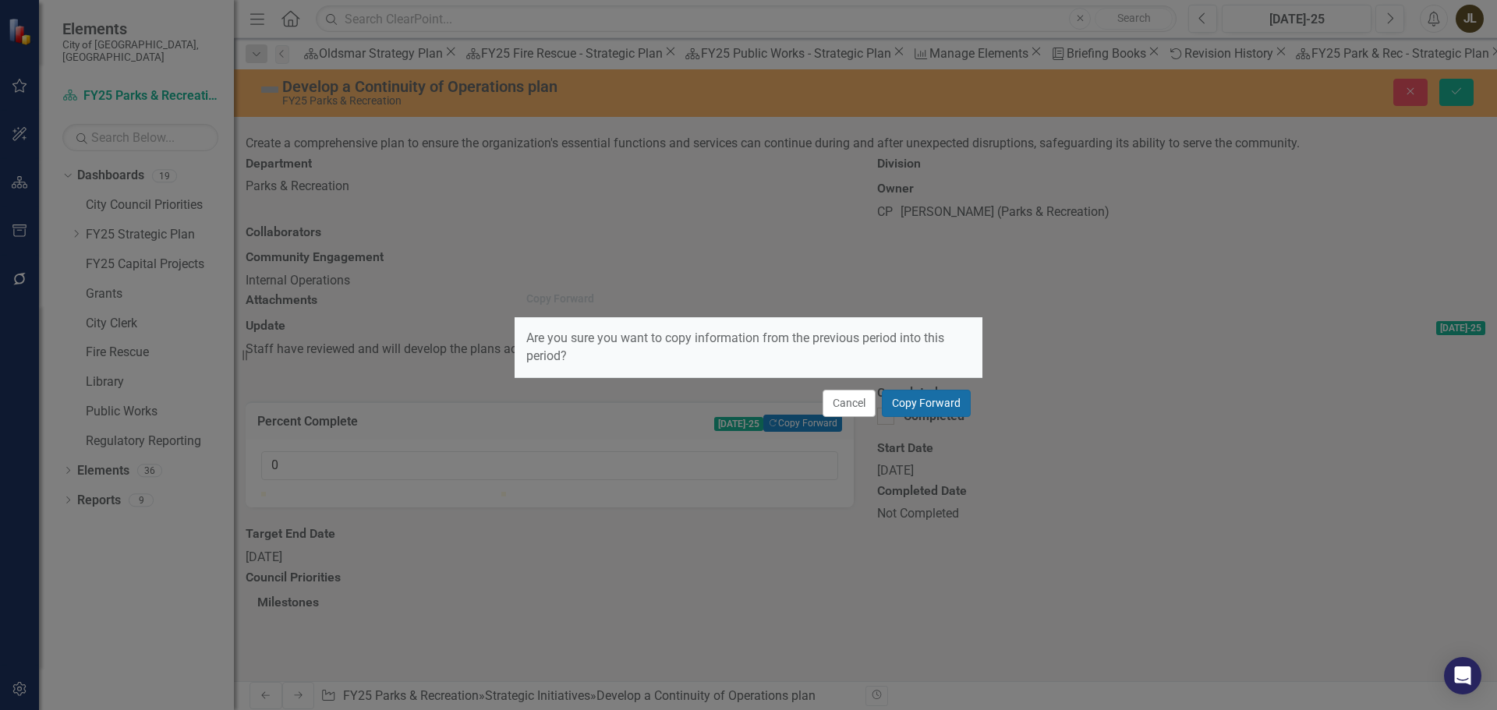
click at [898, 408] on button "Copy Forward" at bounding box center [926, 403] width 89 height 27
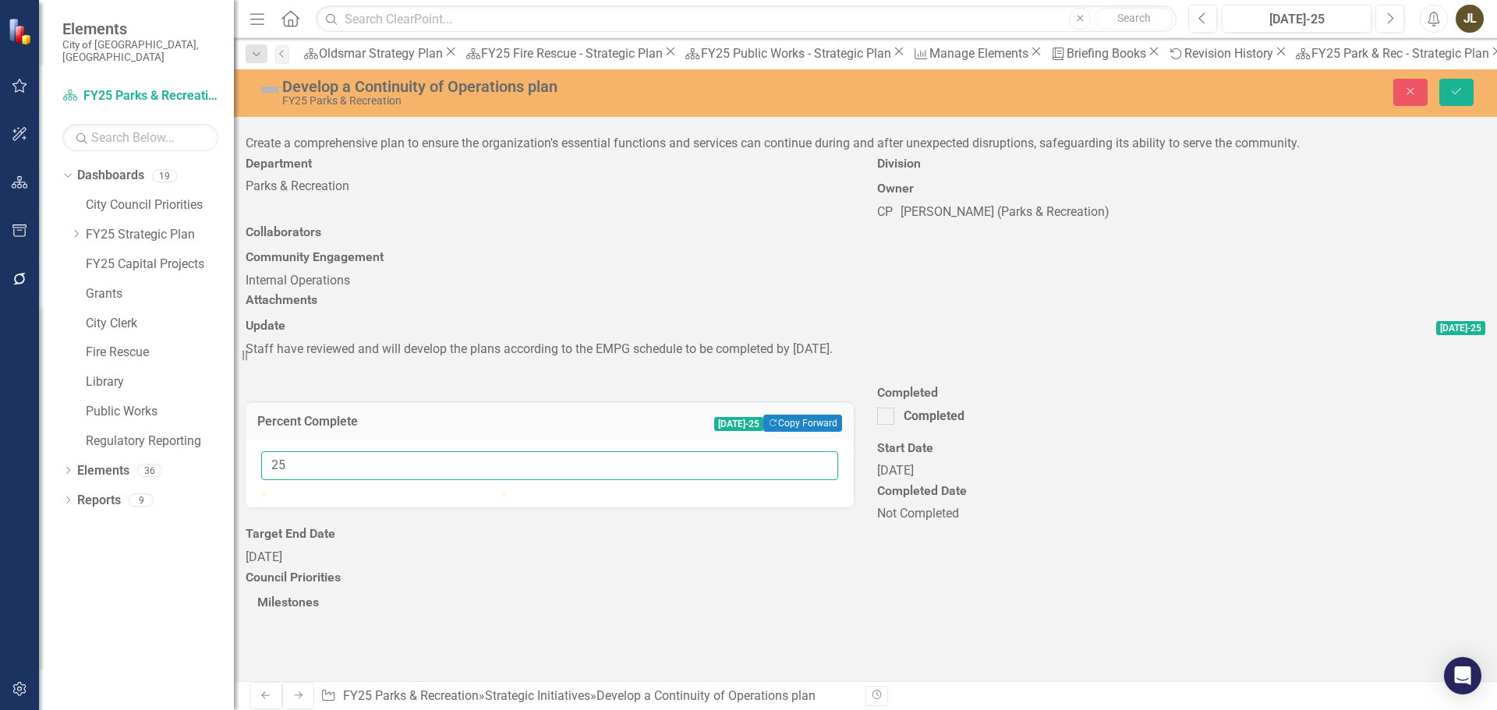
click at [838, 452] on input "25" at bounding box center [549, 466] width 577 height 29
type input "050"
click at [1461, 86] on icon "Save" at bounding box center [1457, 91] width 14 height 11
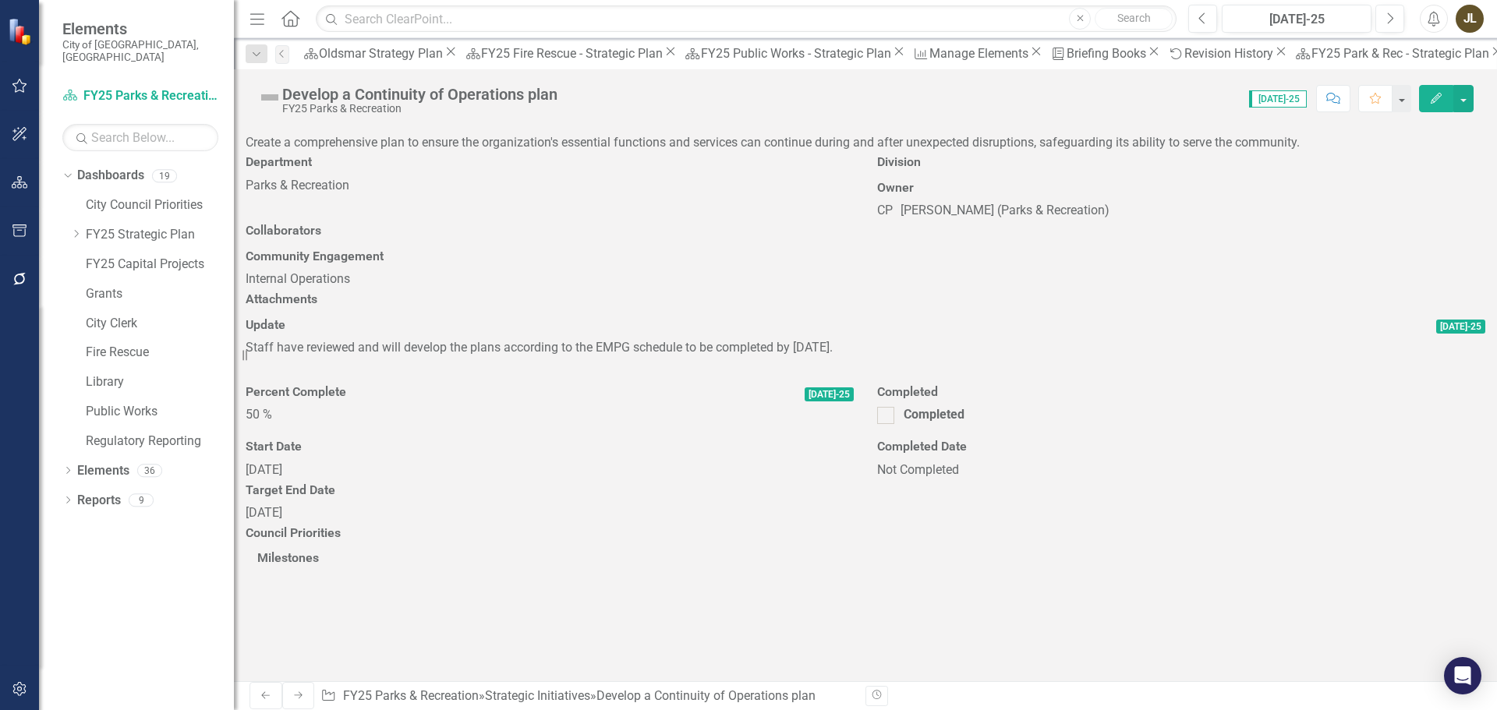
click at [274, 103] on img at bounding box center [269, 97] width 25 height 25
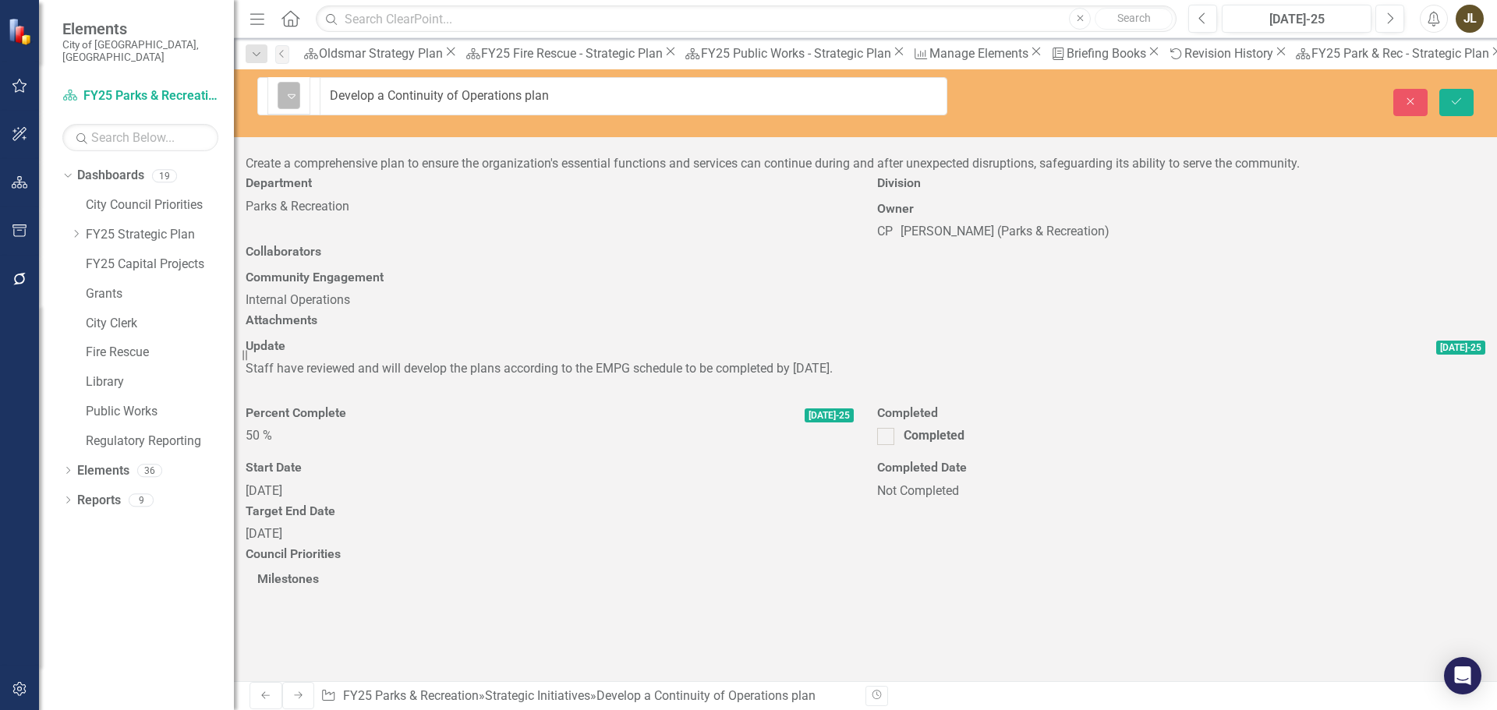
click at [278, 103] on div "Not Defined Expand" at bounding box center [289, 95] width 23 height 27
click at [1454, 98] on button "Save" at bounding box center [1457, 102] width 34 height 27
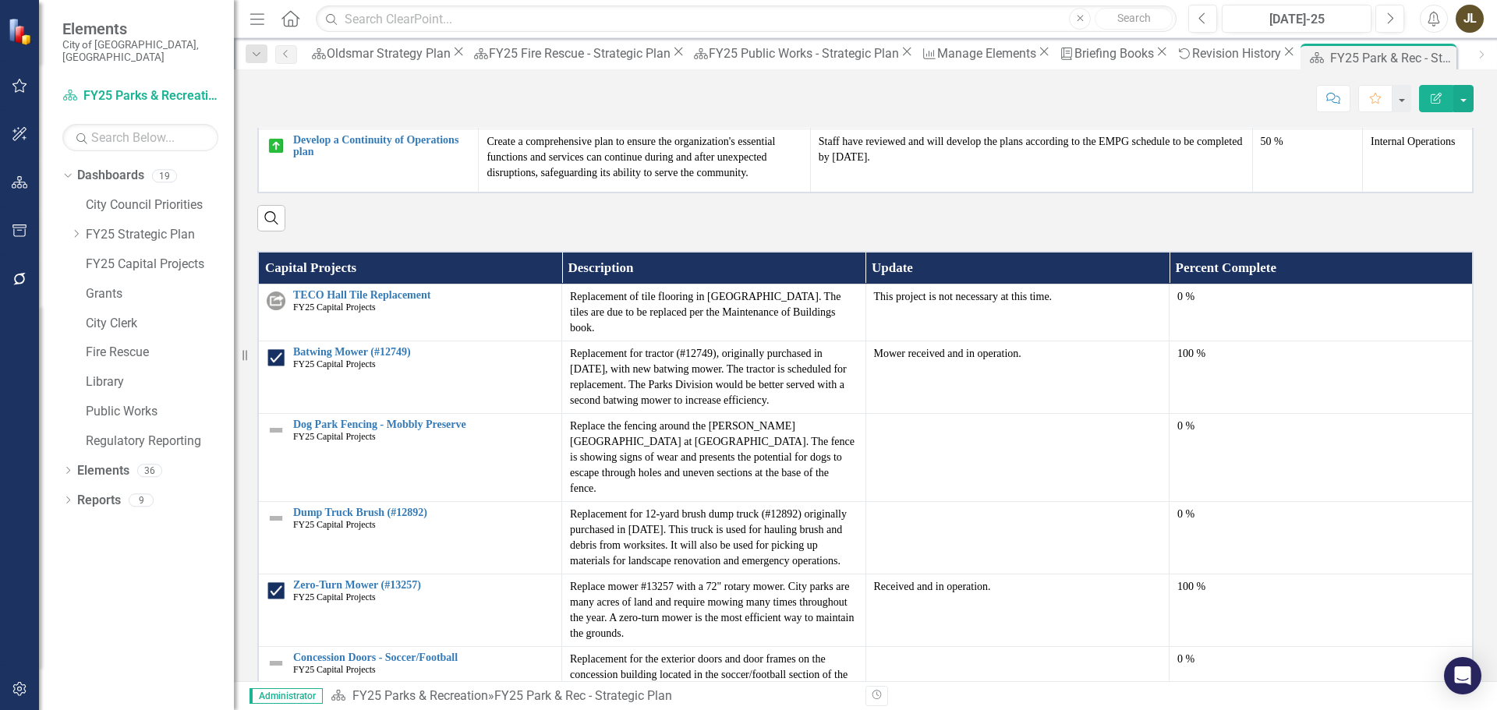
scroll to position [1784, 0]
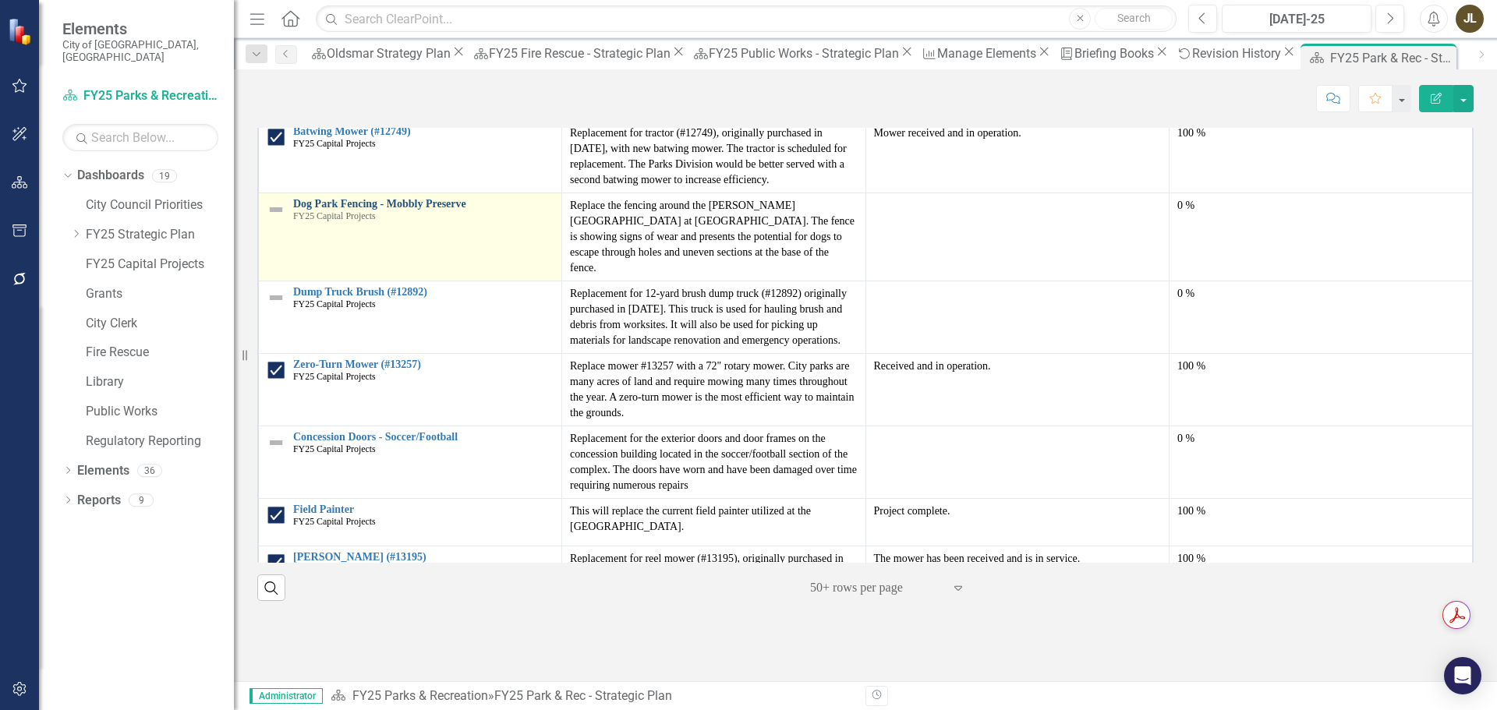
click at [372, 210] on link "Dog Park Fencing - Mobbly Preserve" at bounding box center [423, 204] width 260 height 12
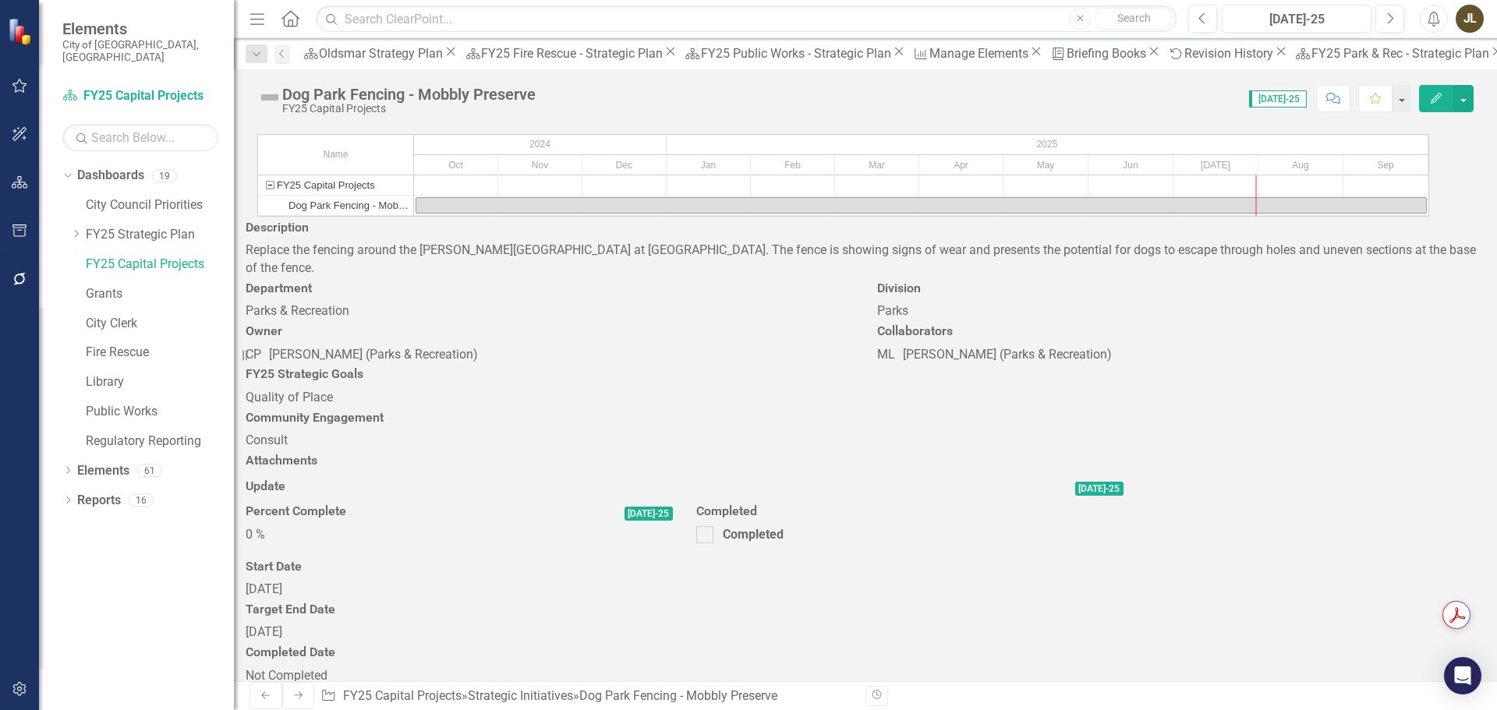
click at [1015, 501] on div at bounding box center [685, 501] width 878 height 0
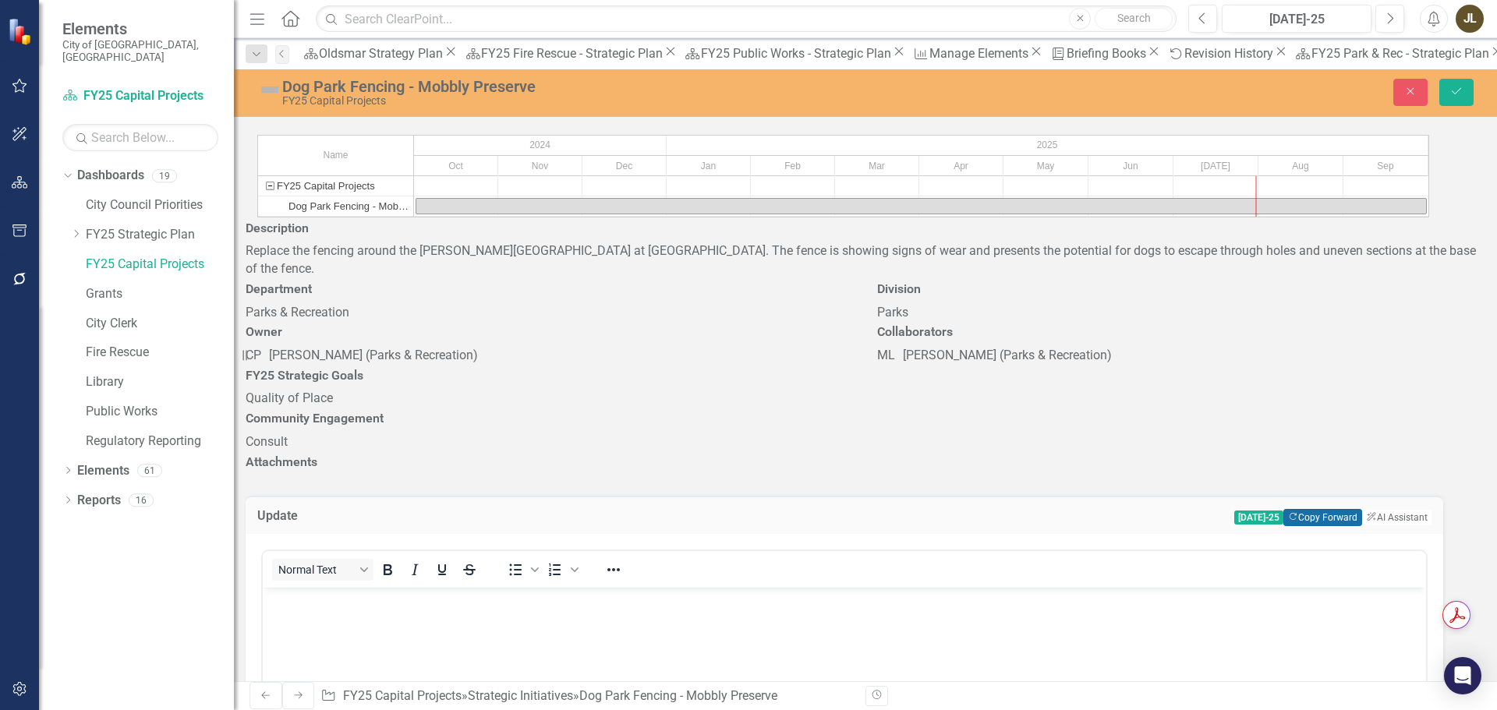
click at [1344, 509] on button "Copy Forward Copy Forward" at bounding box center [1323, 517] width 79 height 17
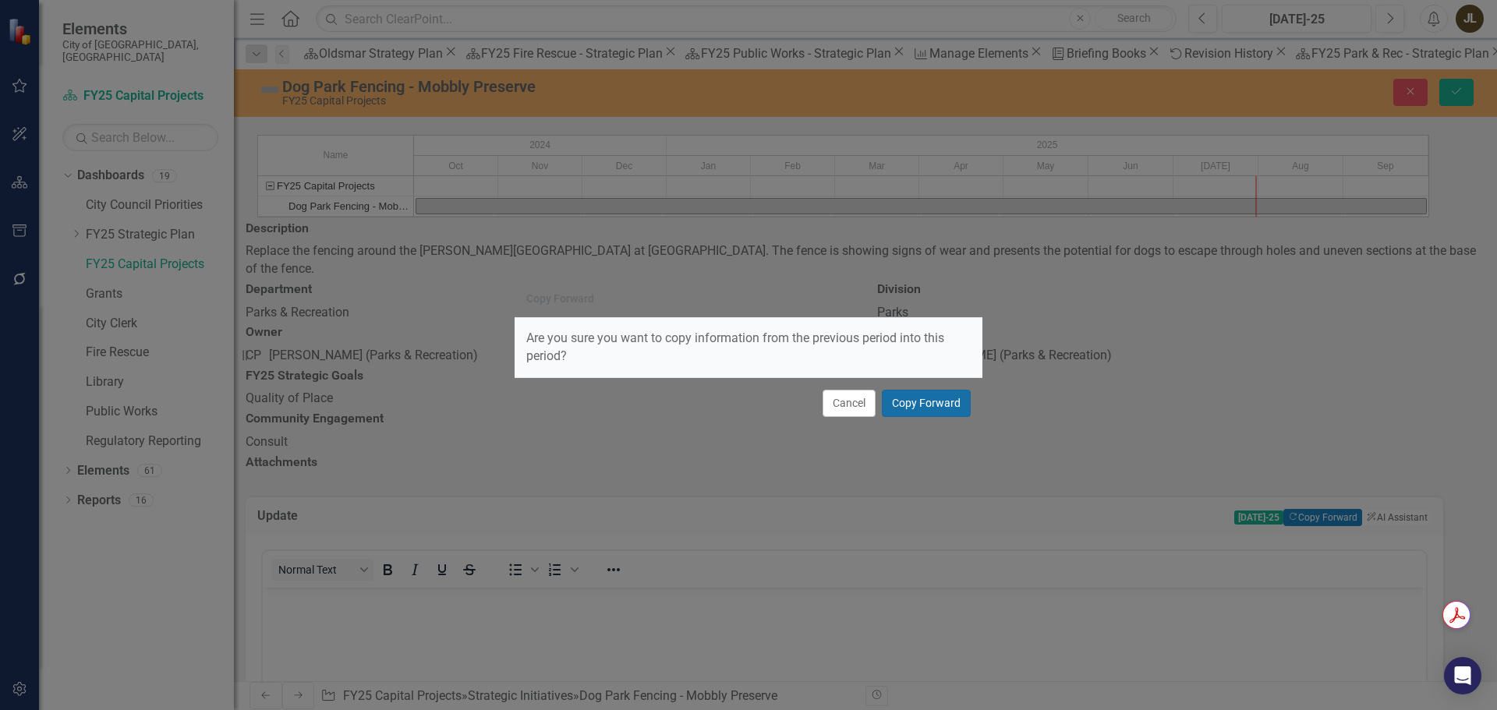
click at [946, 397] on button "Copy Forward" at bounding box center [926, 403] width 89 height 27
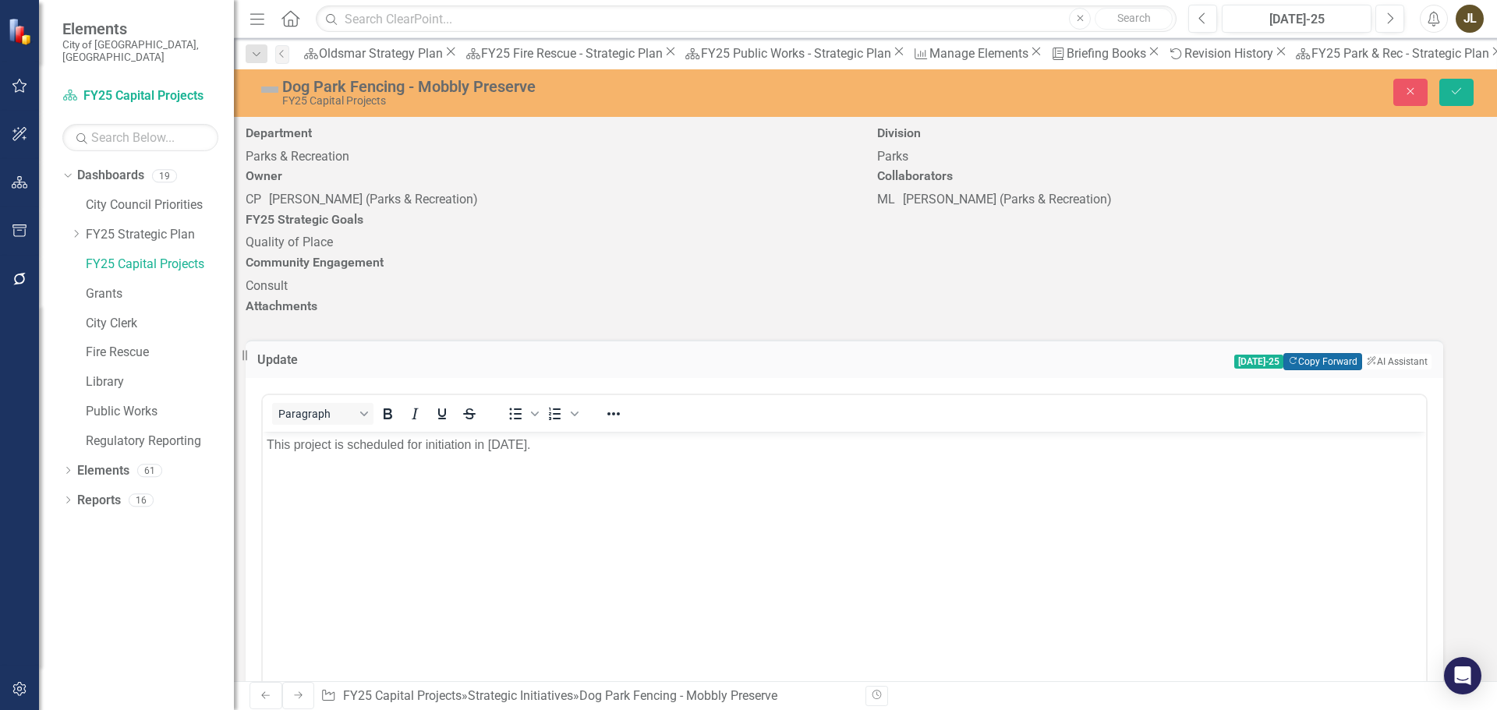
scroll to position [234, 0]
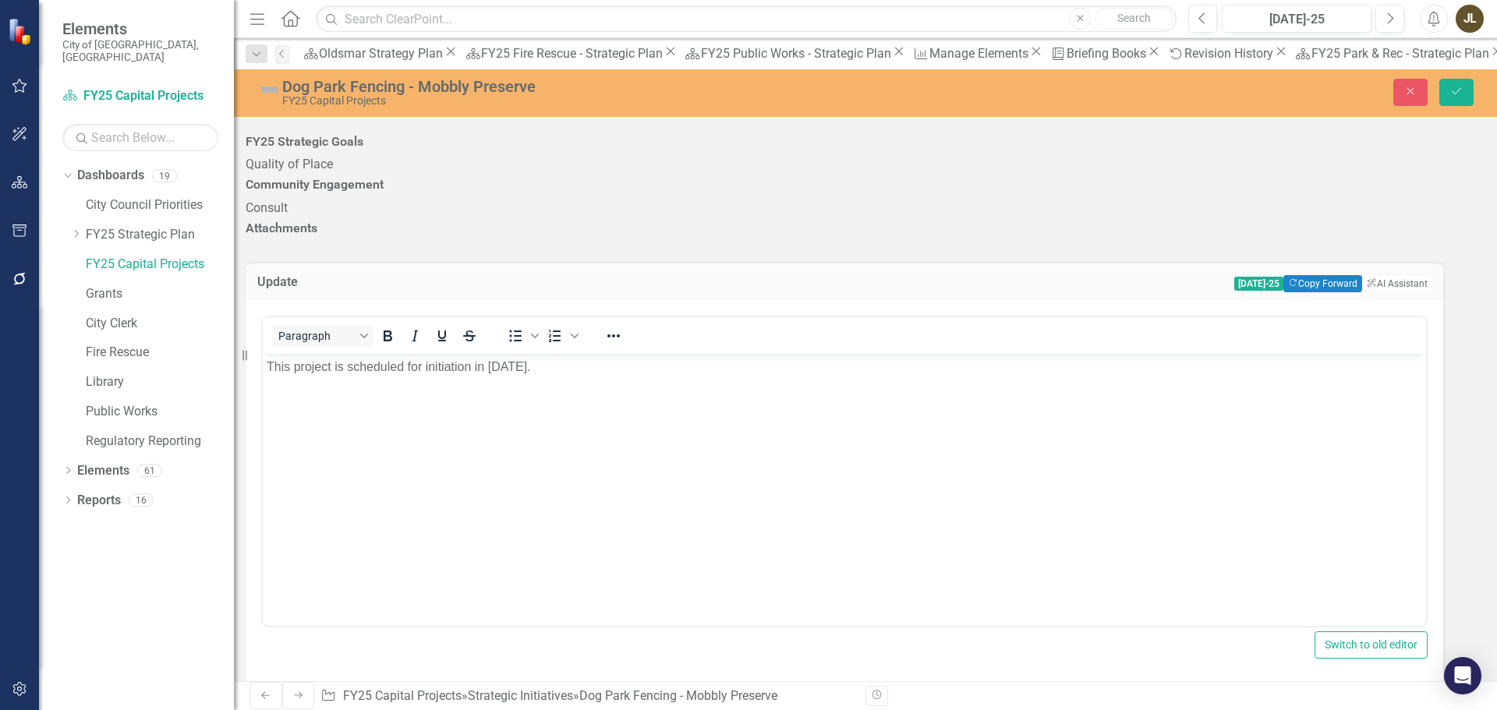
click at [1458, 107] on div "Dog Park Fencing - Mobbly Preserve FY25 Capital Projects Close Save" at bounding box center [865, 92] width 1263 height 30
click at [1461, 92] on icon "Save" at bounding box center [1457, 91] width 14 height 11
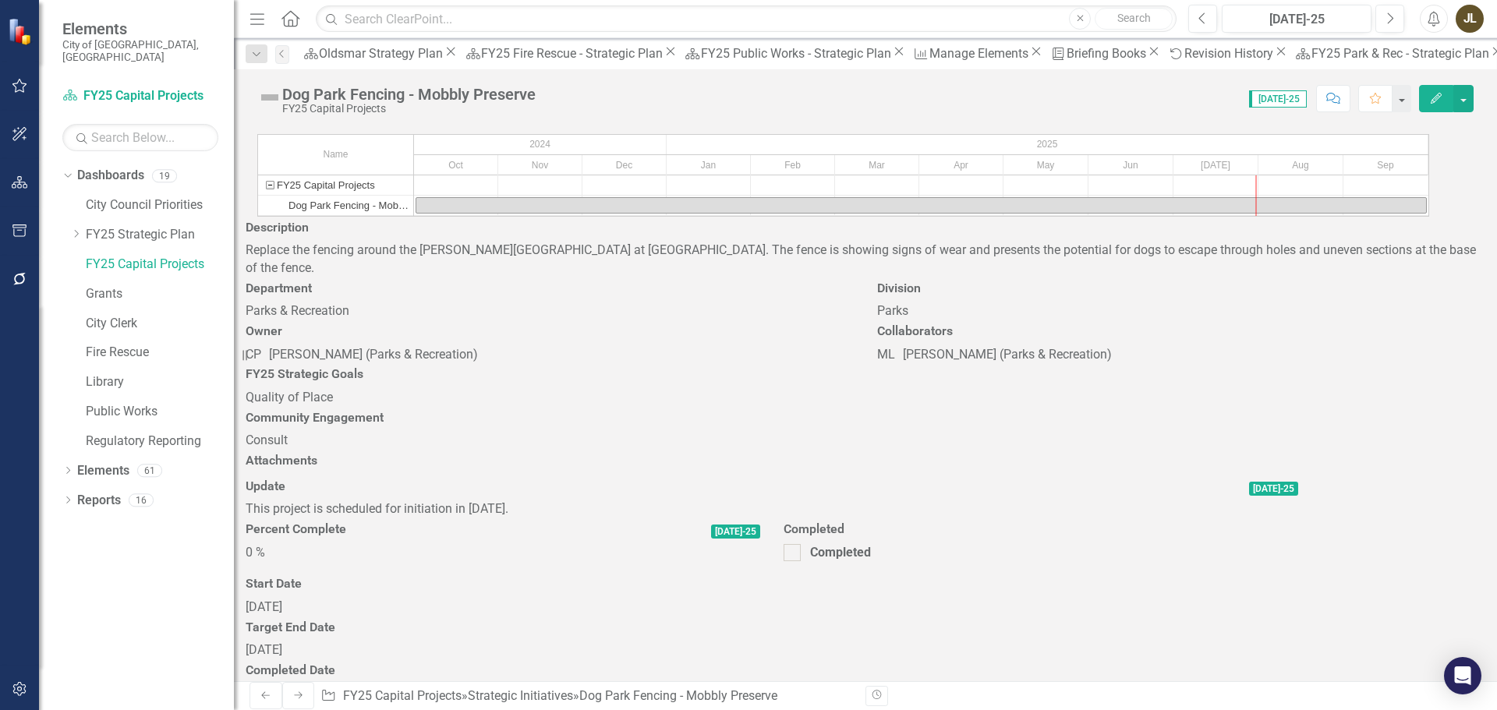
click at [260, 98] on img at bounding box center [269, 97] width 25 height 25
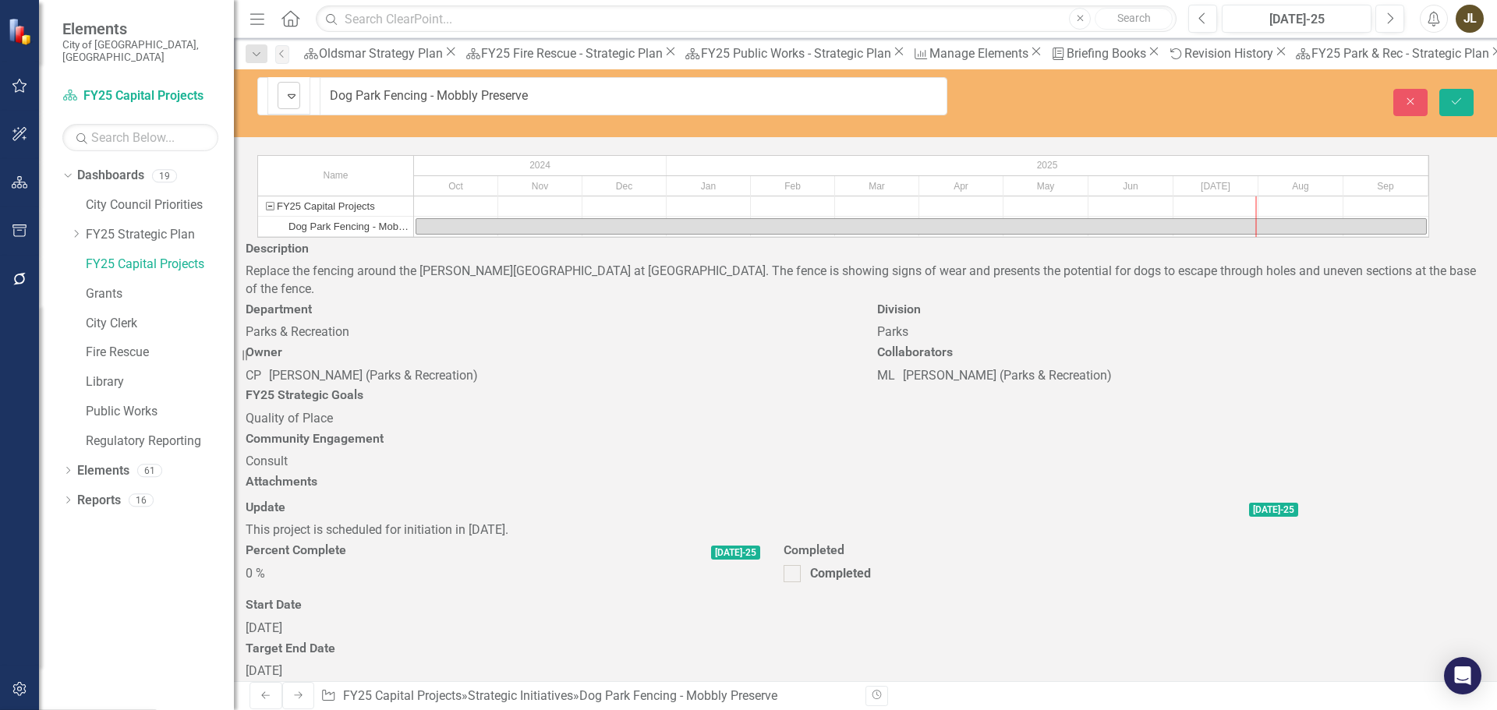
click at [282, 100] on img at bounding box center [291, 96] width 19 height 19
click at [1468, 101] on button "Save" at bounding box center [1457, 102] width 34 height 27
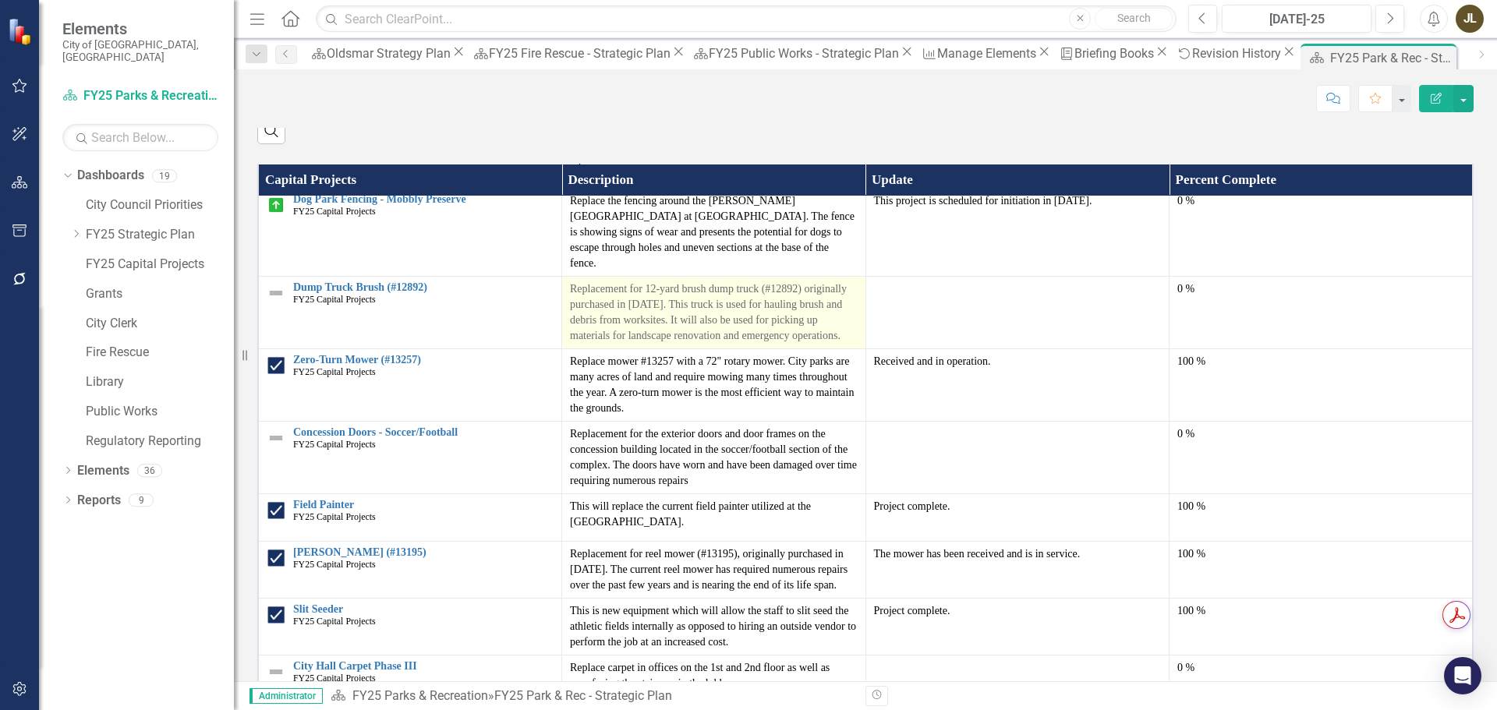
scroll to position [145, 0]
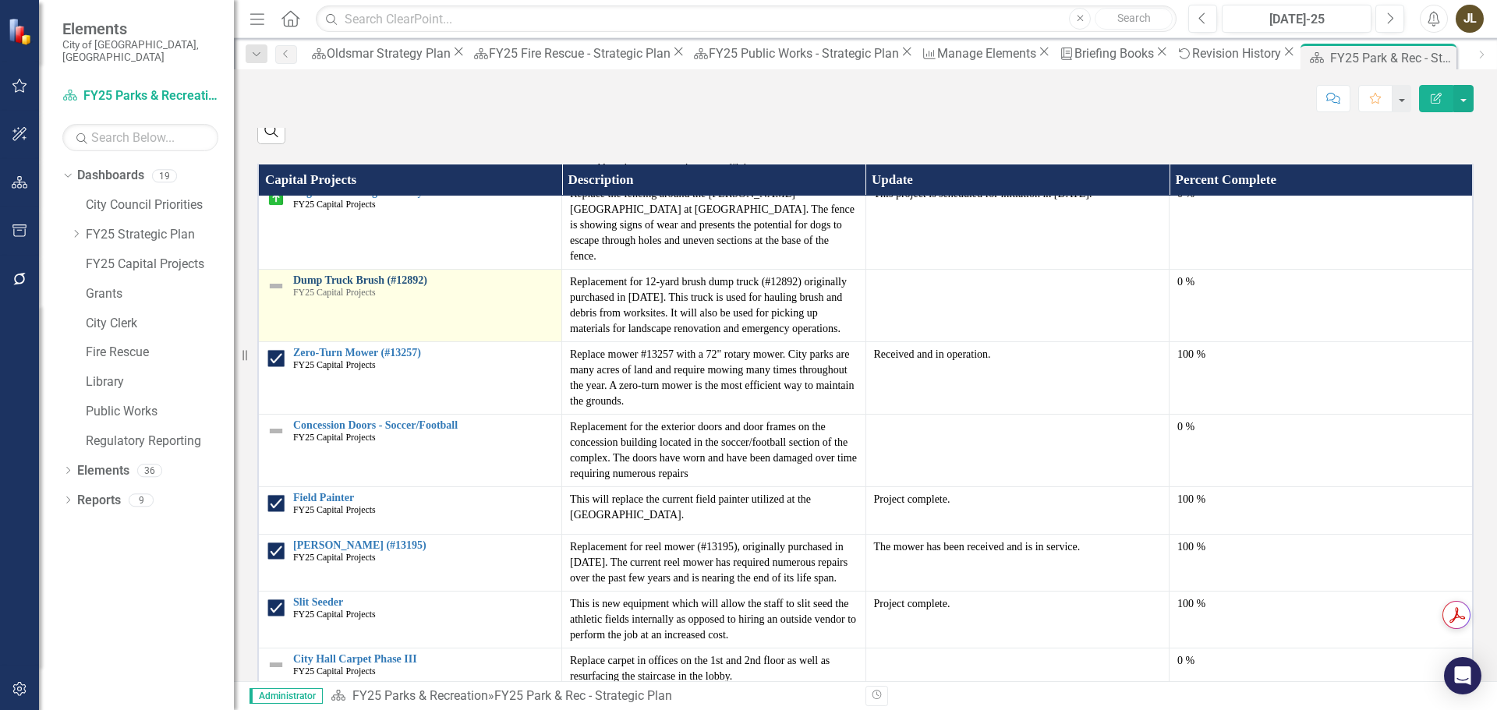
click at [380, 286] on link "Dump Truck Brush (#12892)" at bounding box center [423, 280] width 260 height 12
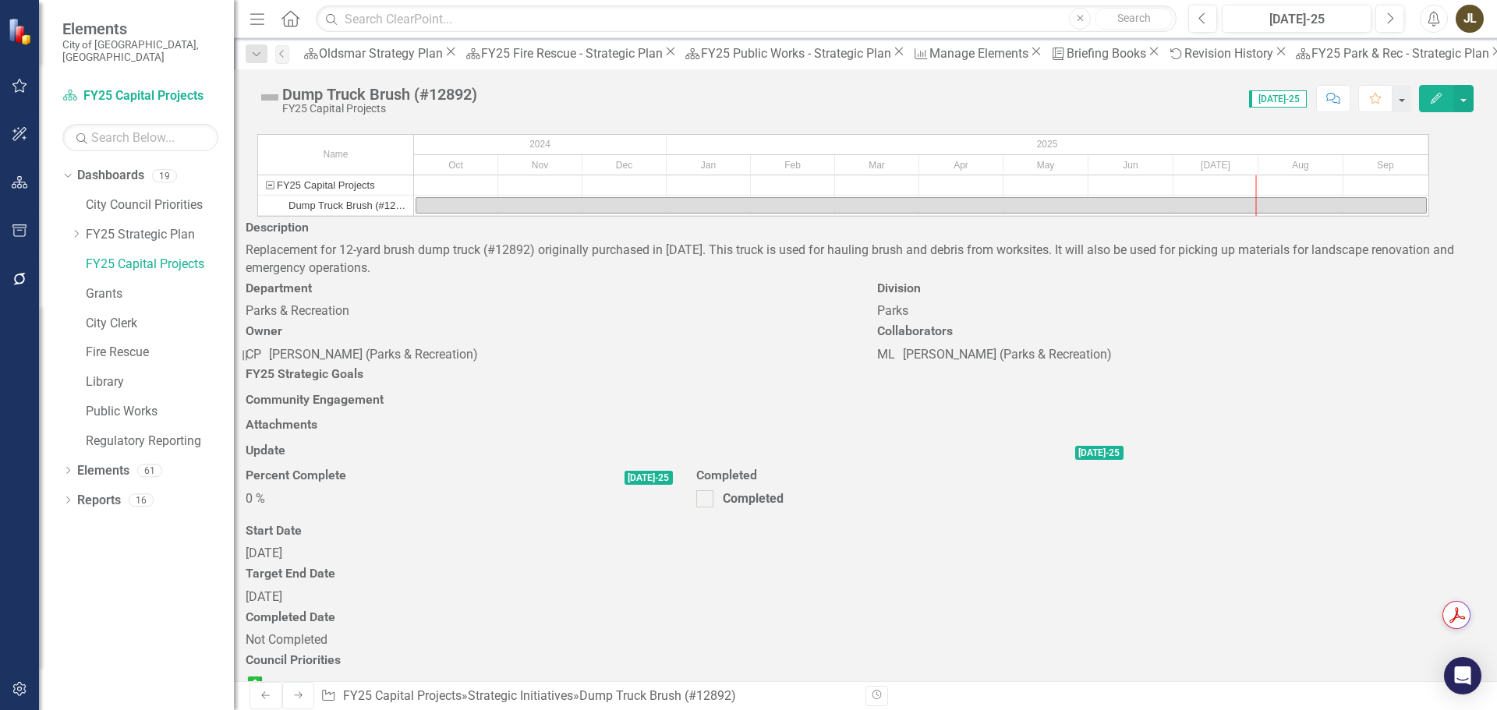
click at [1121, 466] on div at bounding box center [685, 466] width 878 height 0
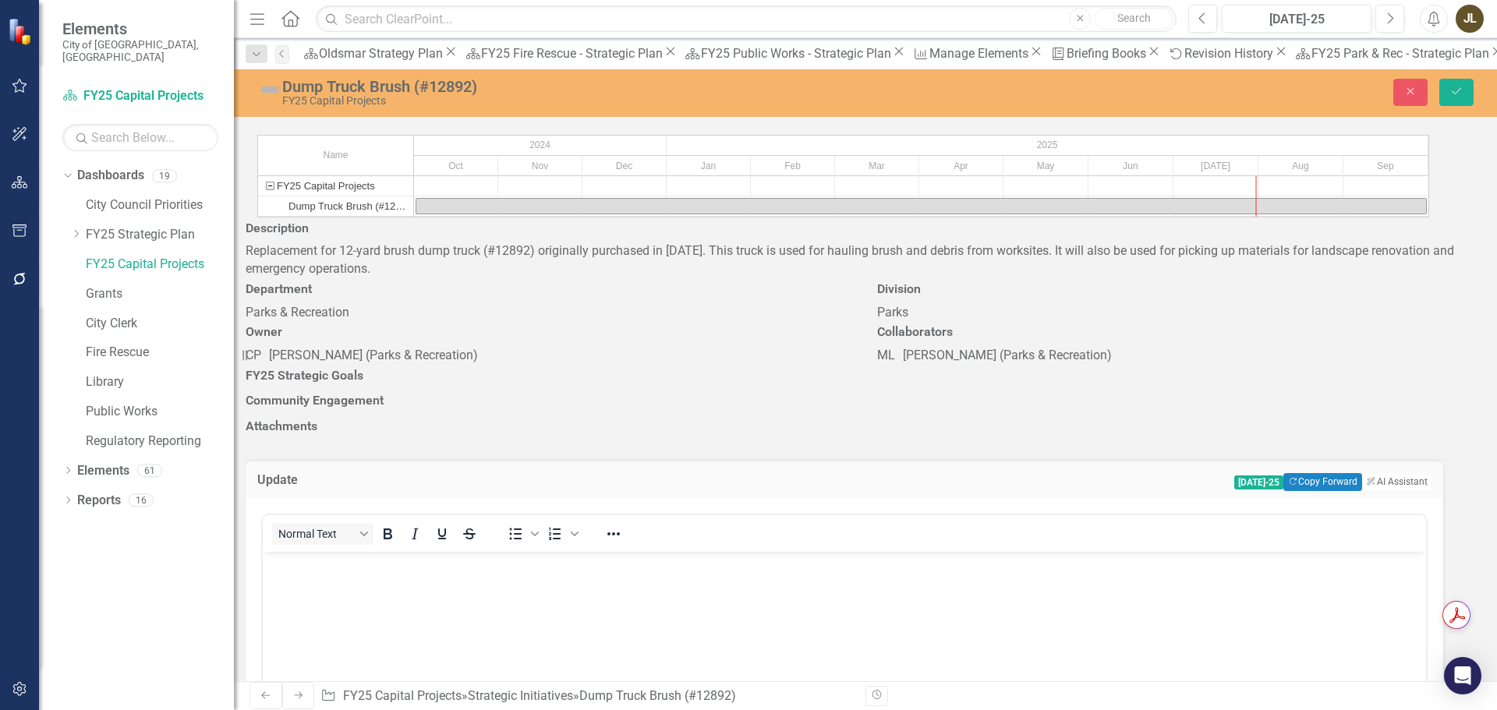
click at [1316, 460] on div "Update Jul-25 Copy Forward Copy Forward ClearPoint AI AI Assistant" at bounding box center [845, 479] width 1198 height 38
click at [1317, 473] on button "Copy Forward Copy Forward" at bounding box center [1323, 481] width 79 height 17
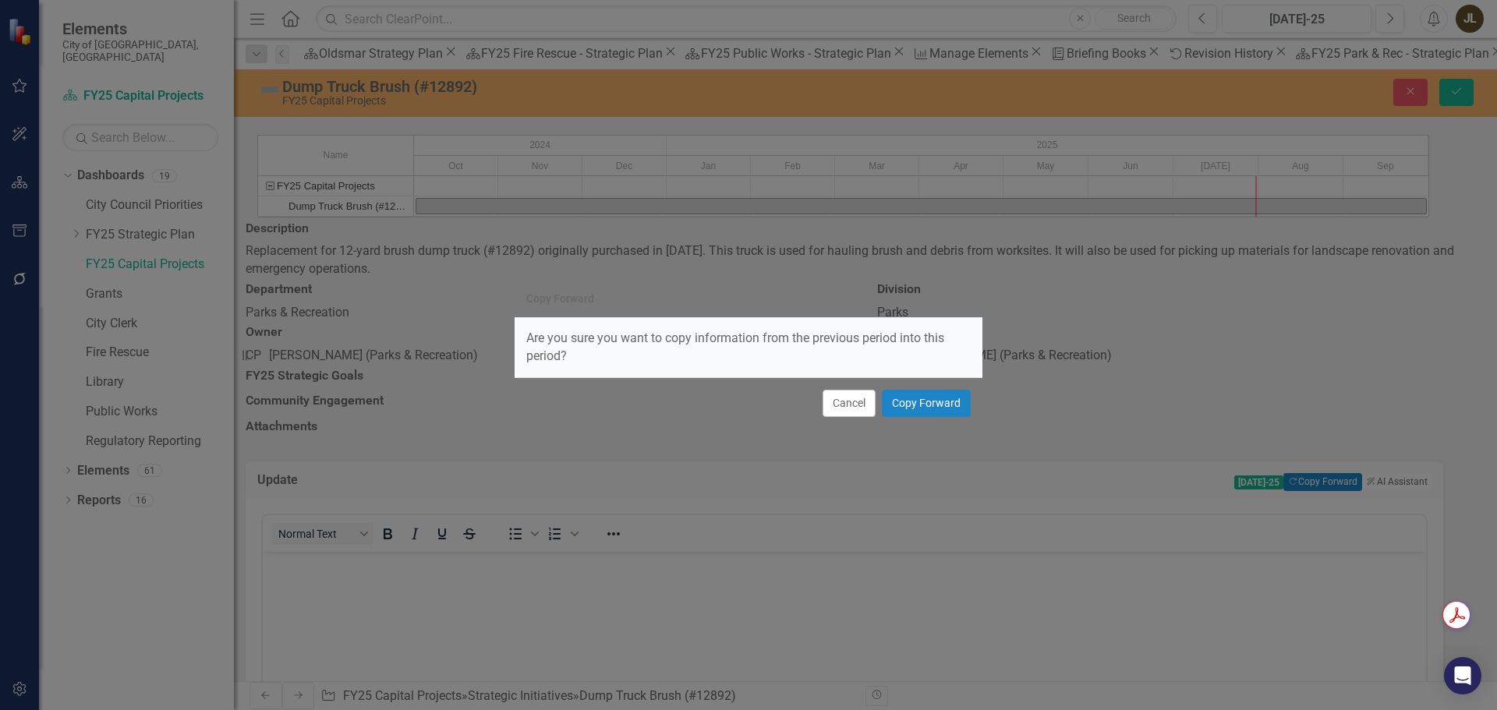
click at [947, 388] on div "Cancel Copy Forward" at bounding box center [749, 402] width 468 height 51
click at [940, 400] on button "Copy Forward" at bounding box center [926, 403] width 89 height 27
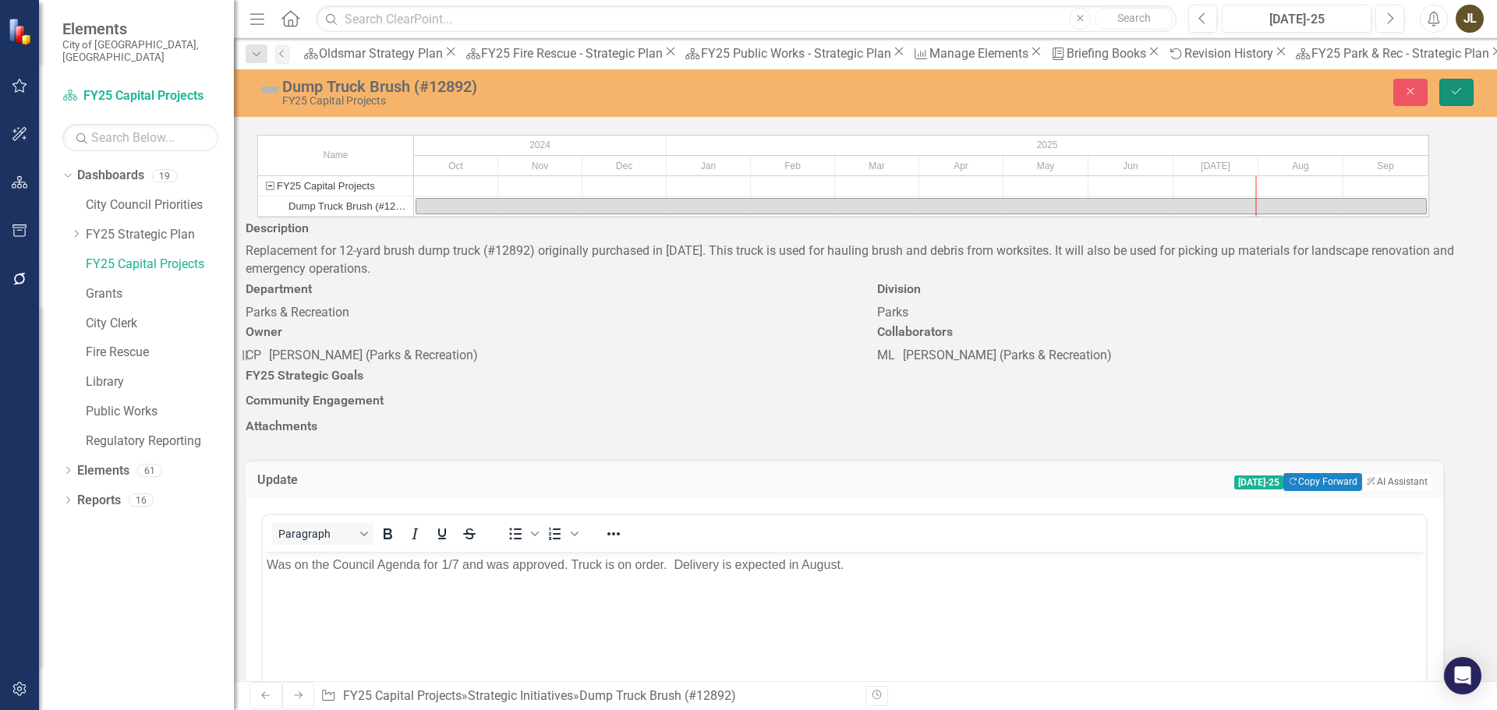
click at [1456, 94] on icon "Save" at bounding box center [1457, 91] width 14 height 11
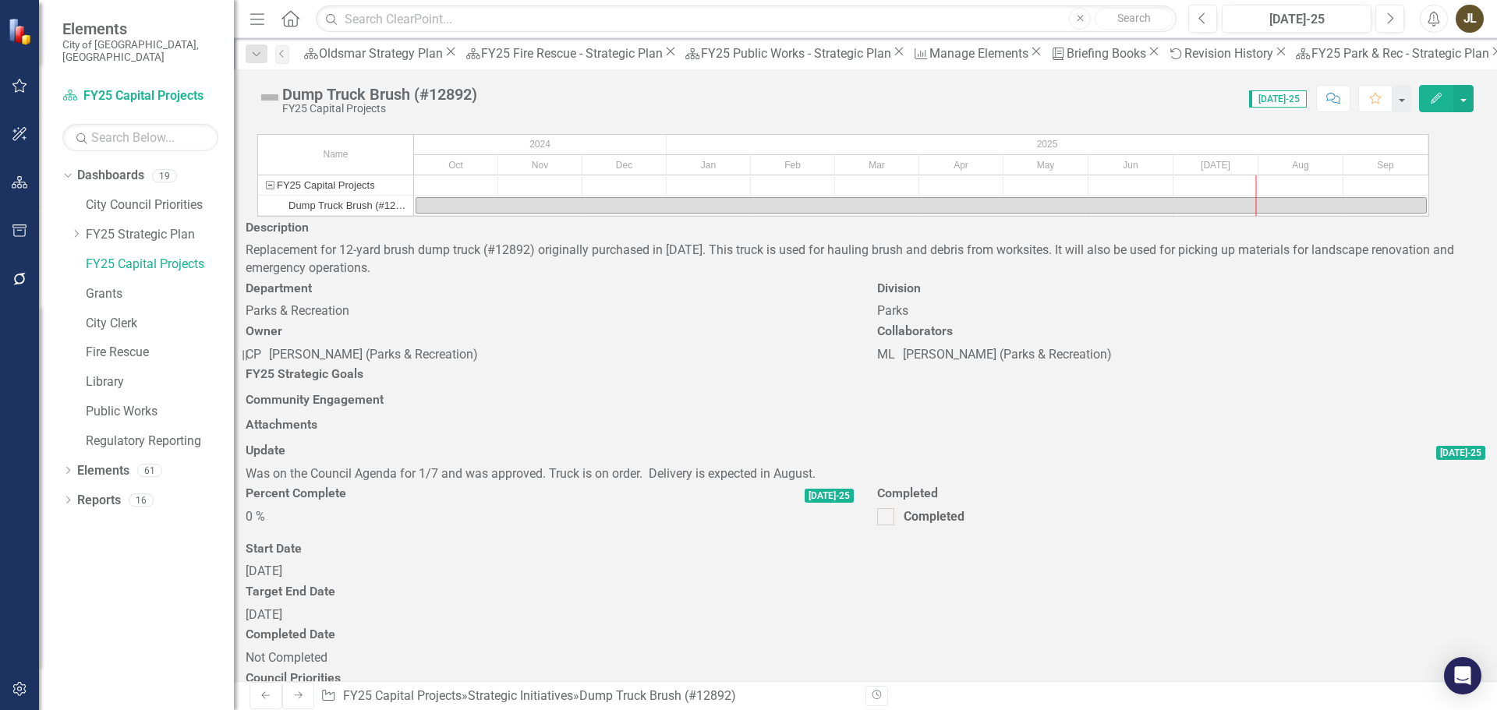
click at [854, 508] on div "0 %" at bounding box center [550, 517] width 608 height 18
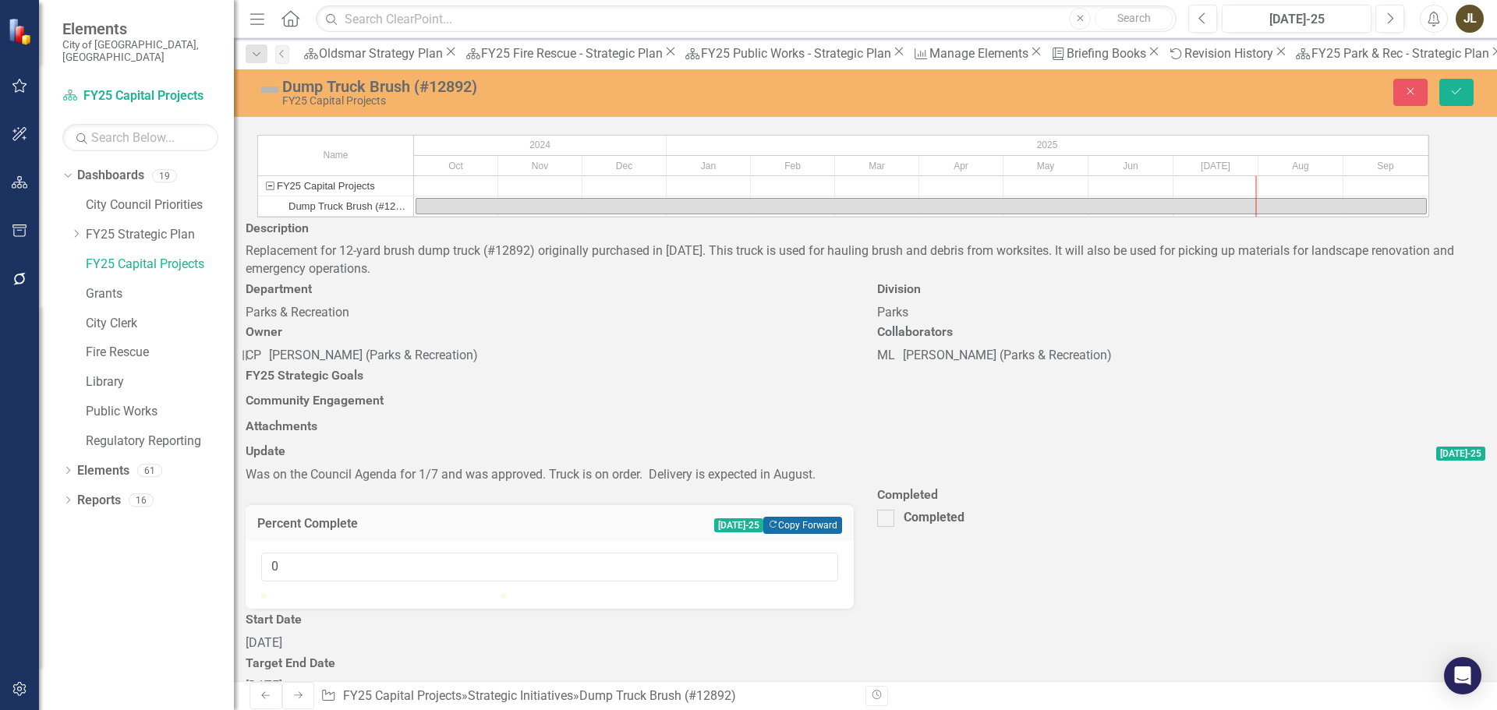
click at [842, 517] on button "Copy Forward Copy Forward" at bounding box center [802, 525] width 79 height 17
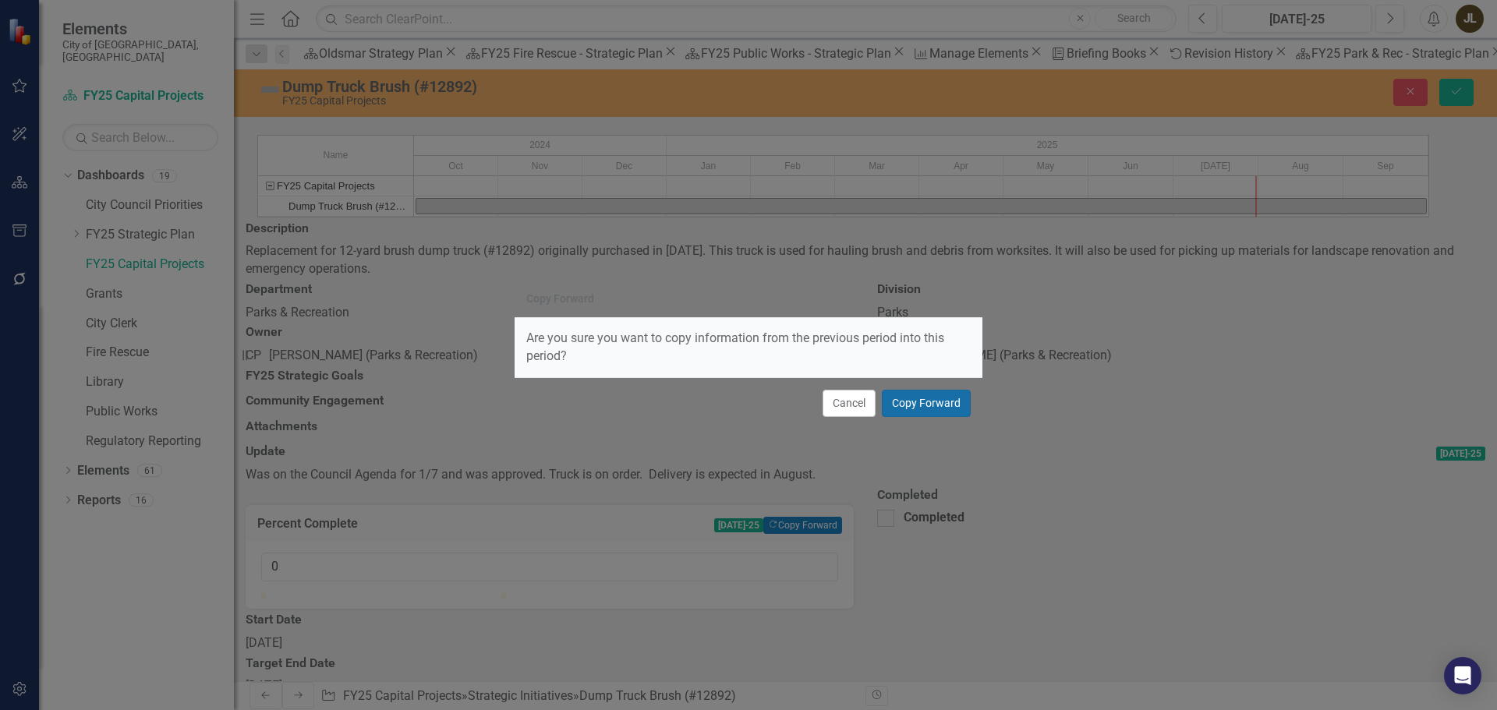
click at [901, 398] on button "Copy Forward" at bounding box center [926, 403] width 89 height 27
type input "75"
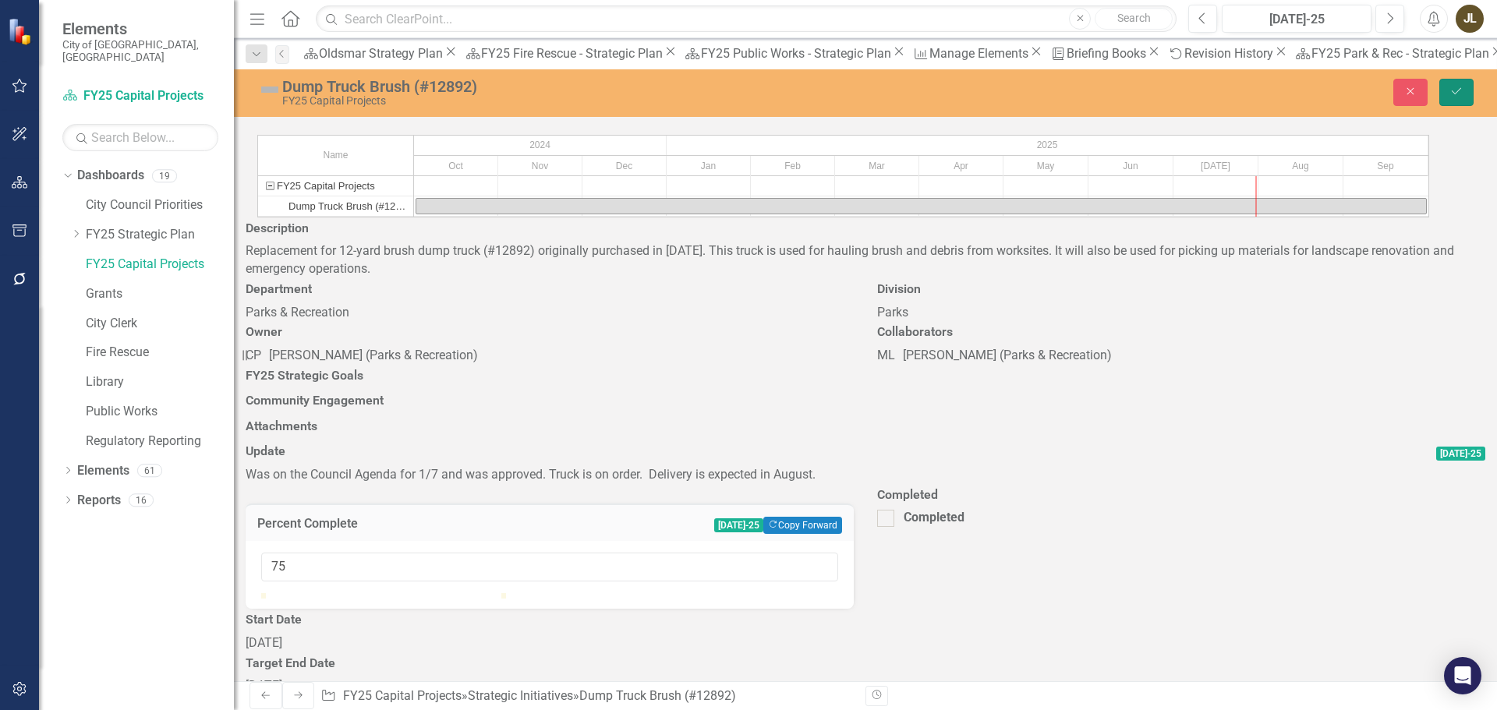
click at [1455, 95] on icon "Save" at bounding box center [1457, 91] width 14 height 11
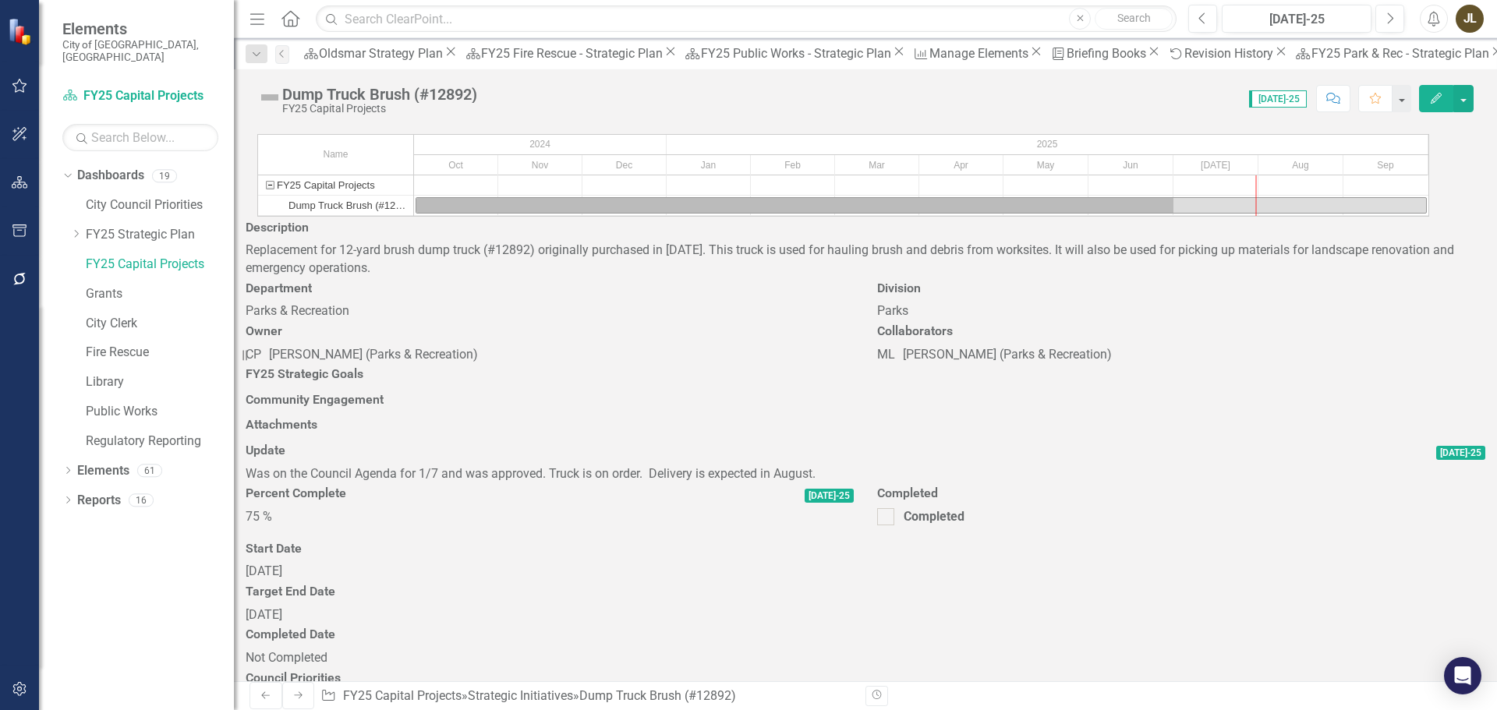
click at [267, 91] on img at bounding box center [269, 97] width 25 height 25
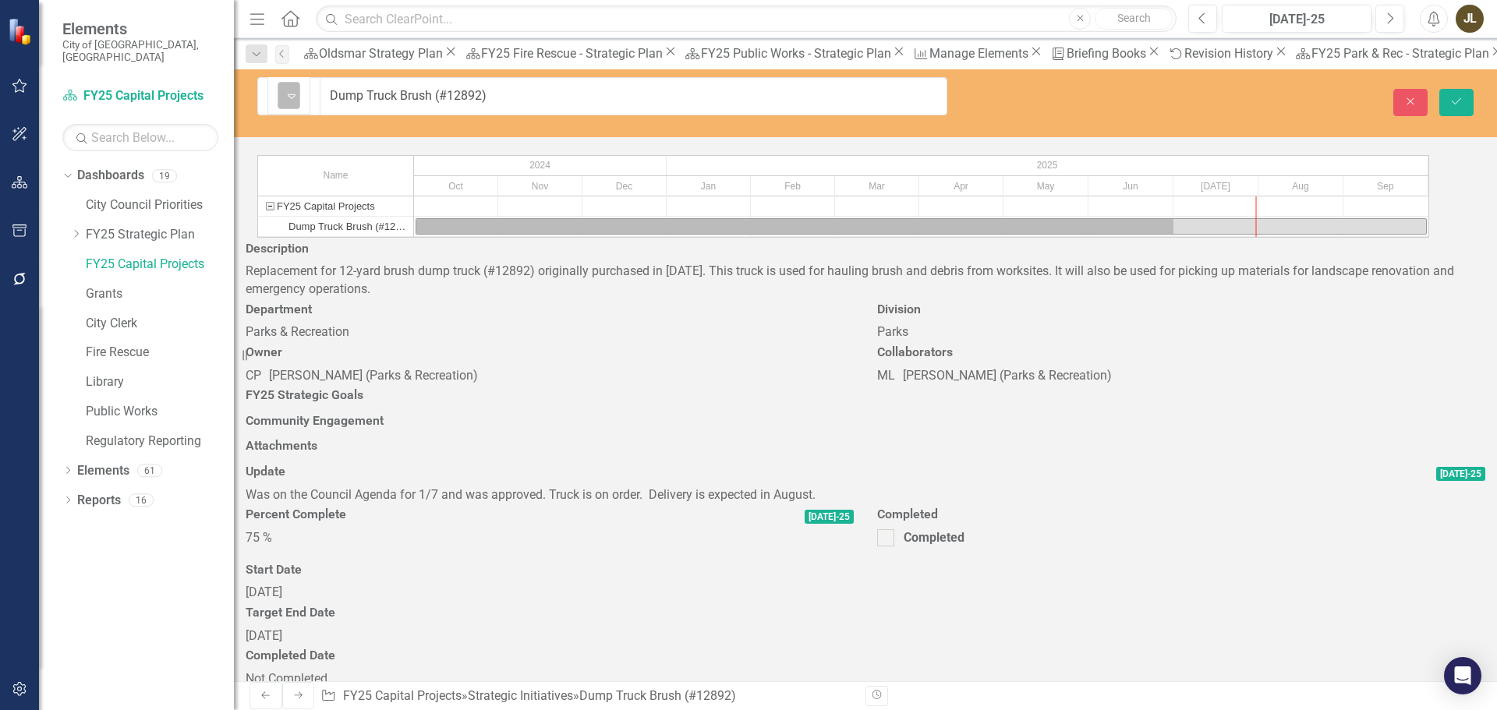
click at [282, 101] on img at bounding box center [291, 96] width 19 height 19
click at [1457, 96] on icon "Save" at bounding box center [1457, 101] width 14 height 11
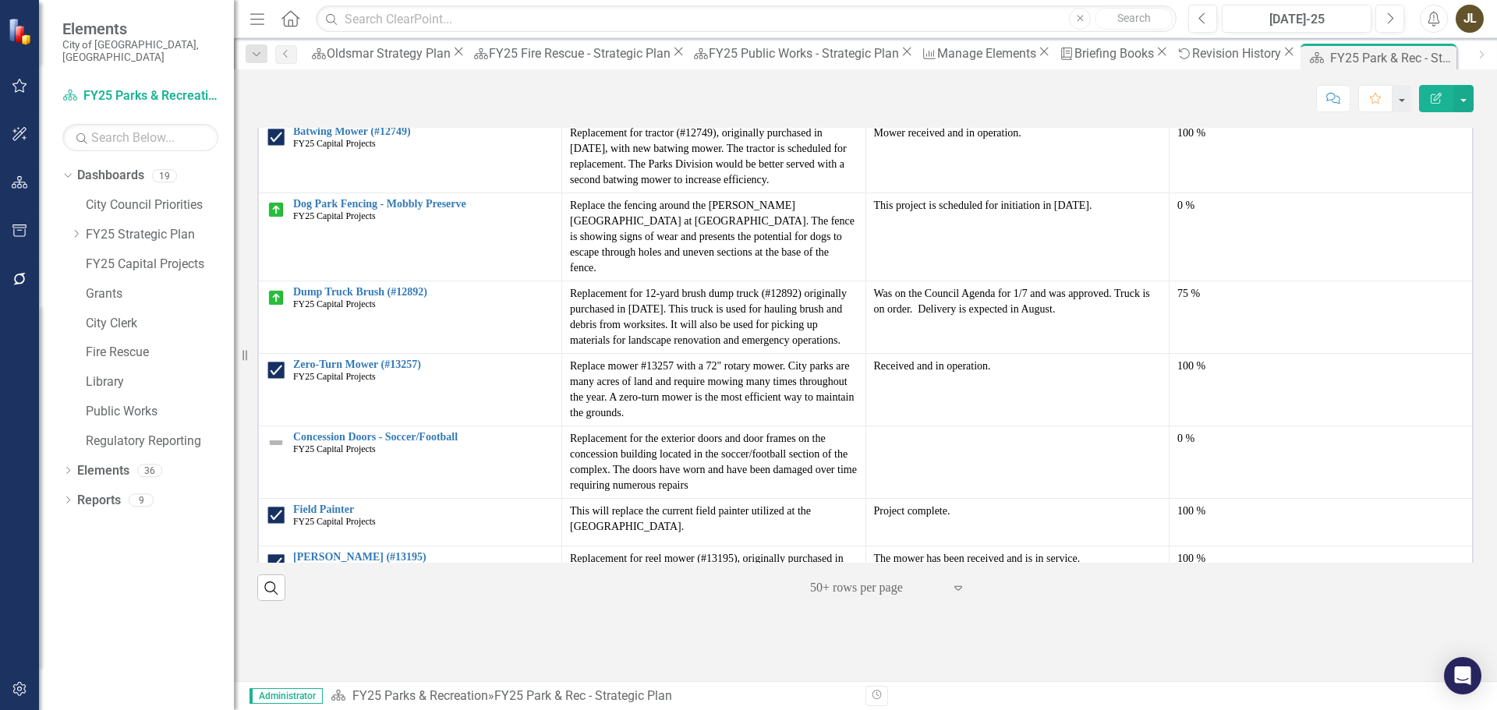
scroll to position [1815, 0]
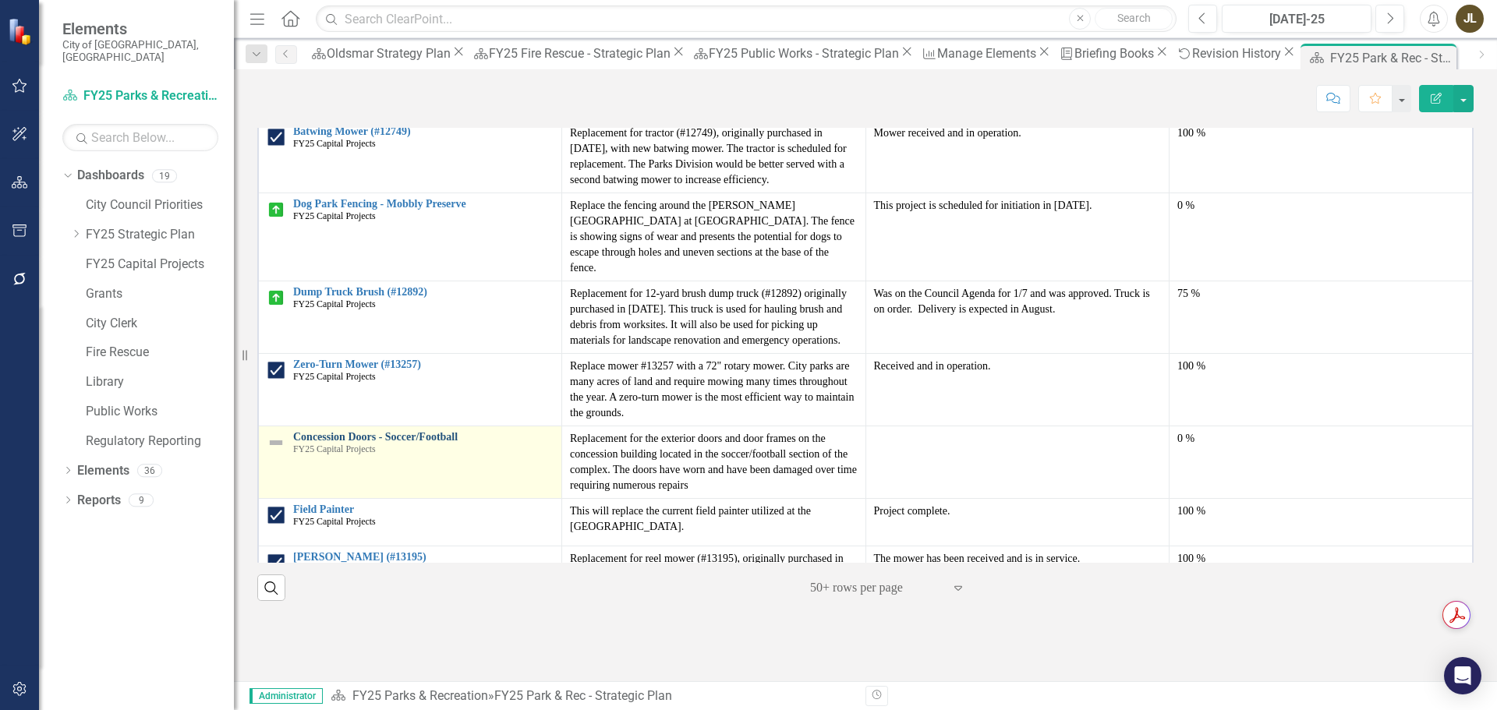
click at [307, 438] on link "Concession Doors - Soccer/Football" at bounding box center [423, 437] width 260 height 12
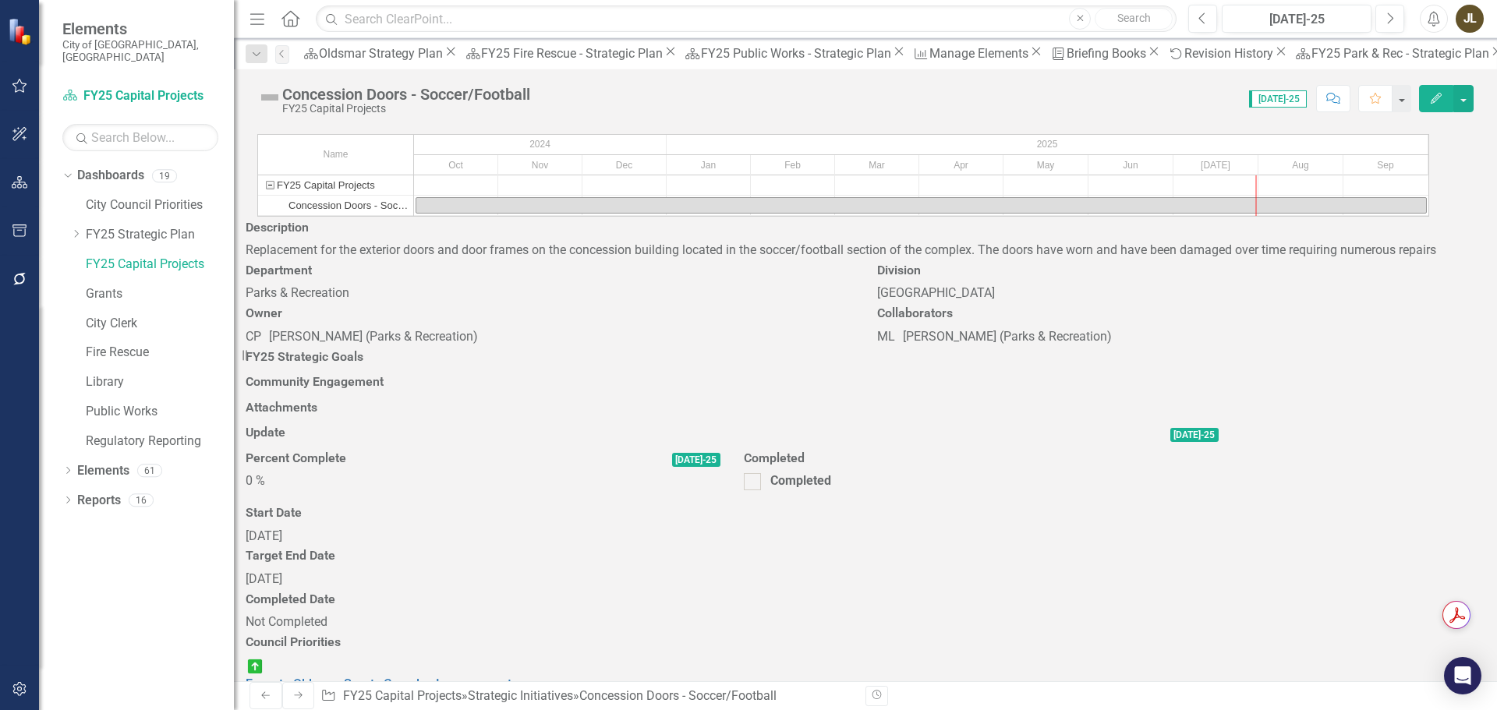
click at [1098, 448] on div at bounding box center [732, 448] width 973 height 0
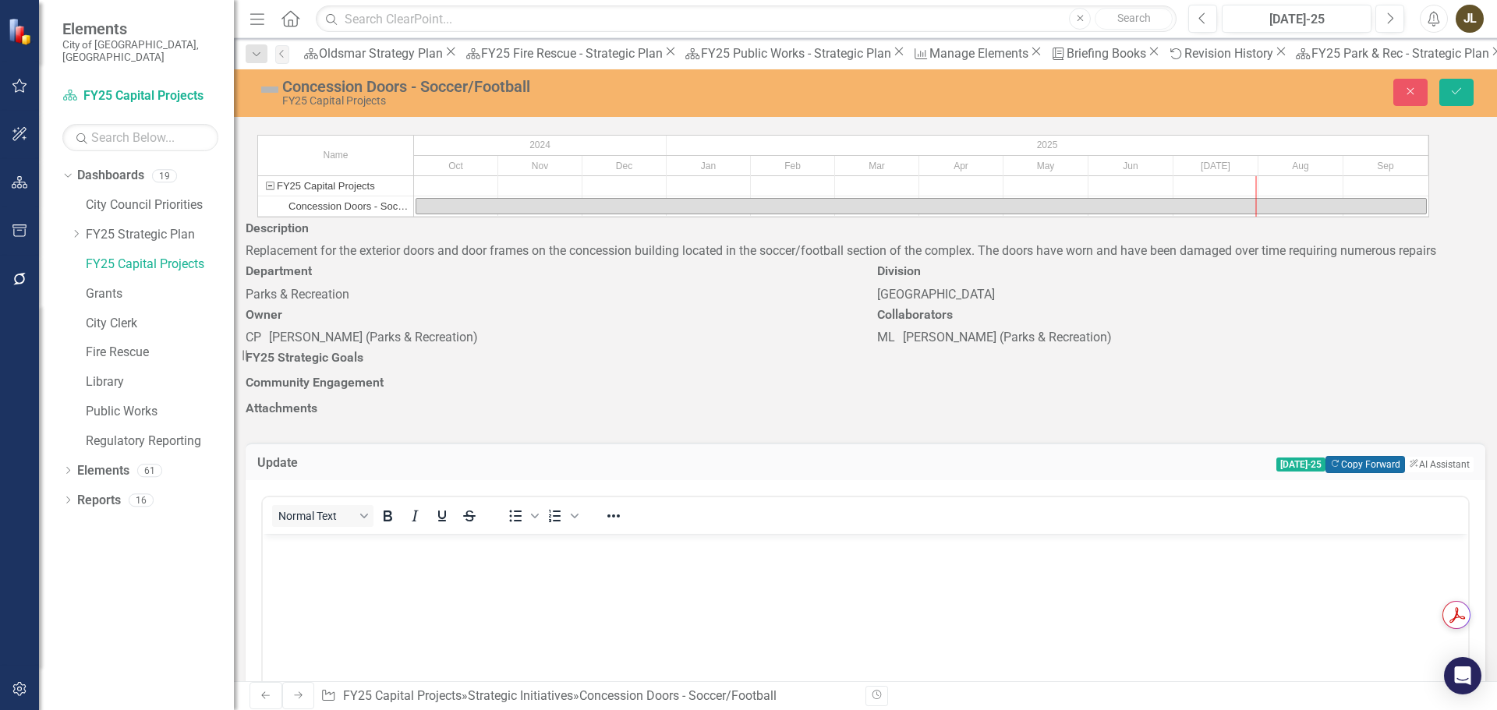
click at [1326, 456] on button "Copy Forward Copy Forward" at bounding box center [1365, 464] width 79 height 17
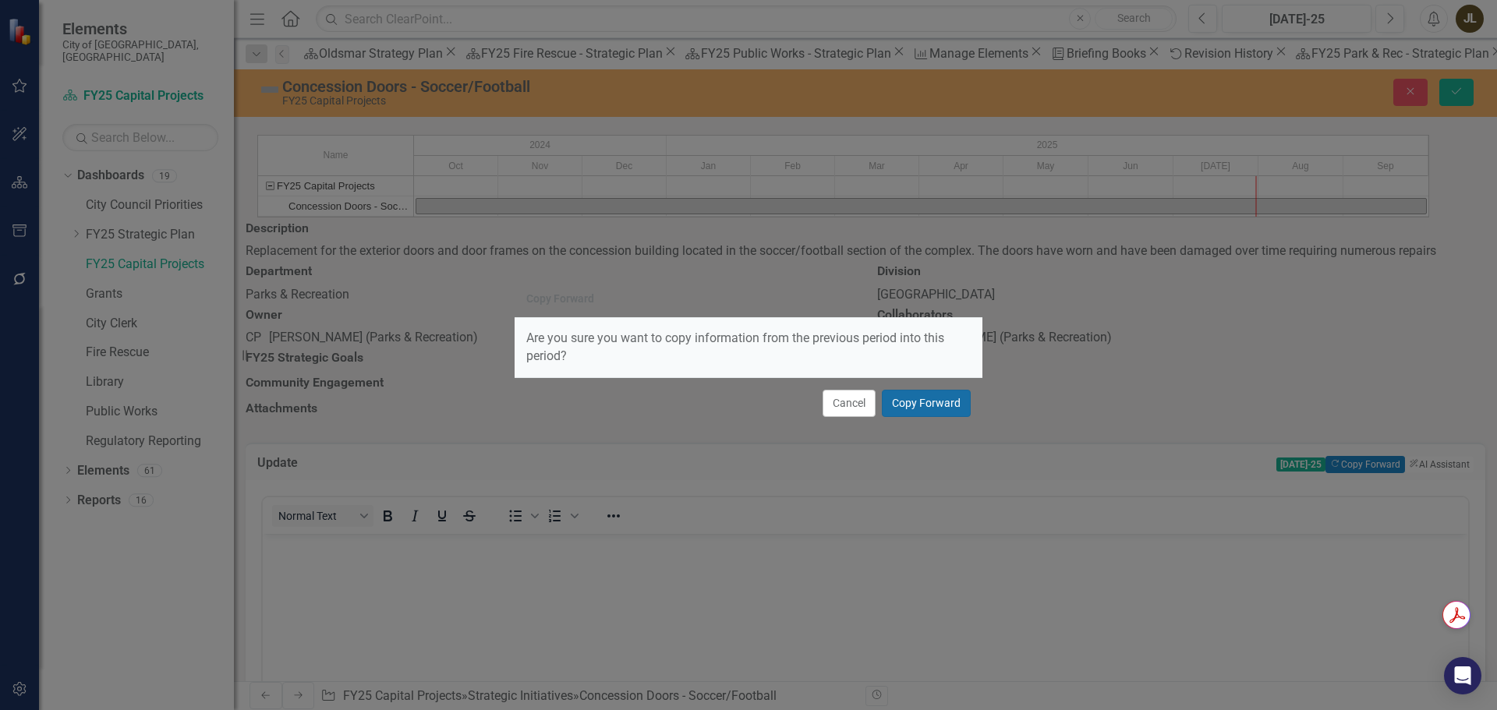
click at [954, 395] on button "Copy Forward" at bounding box center [926, 403] width 89 height 27
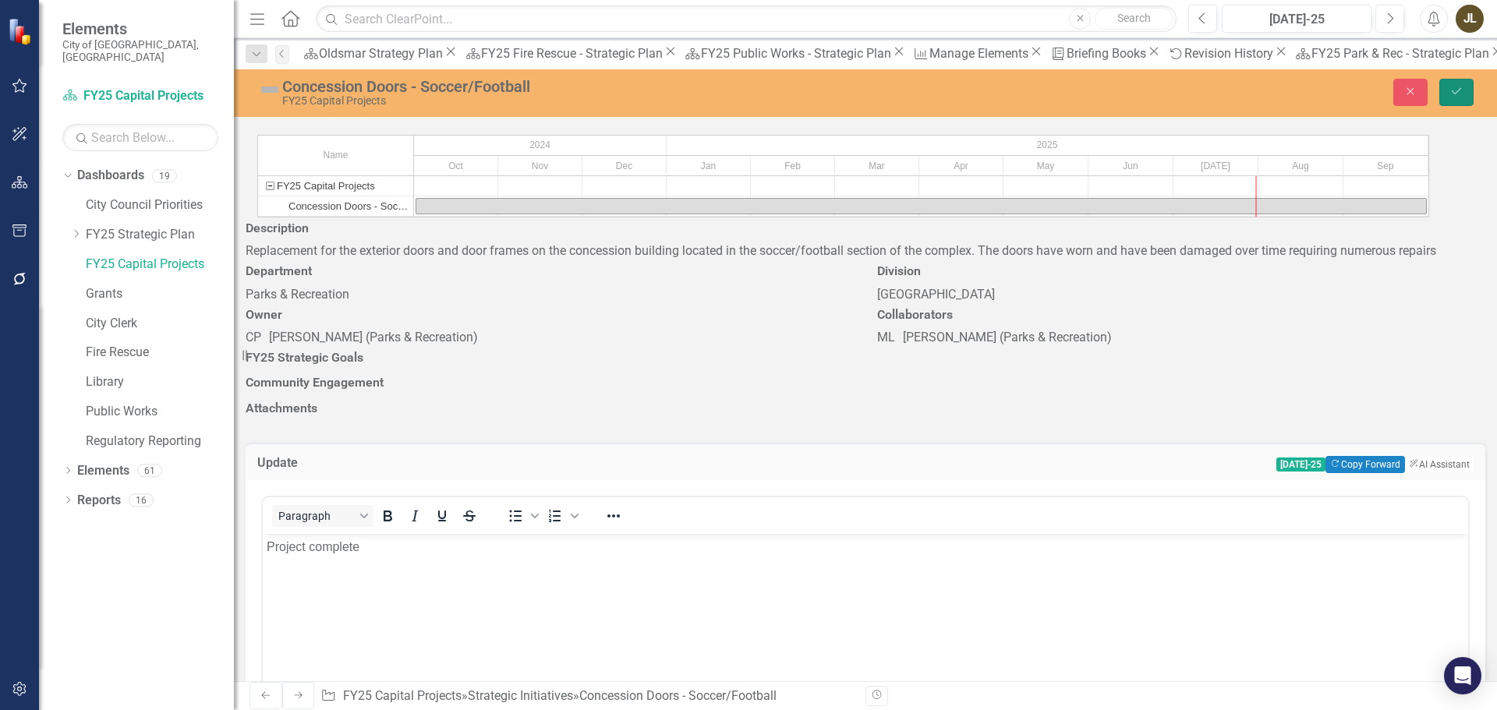
click at [1450, 91] on icon "Save" at bounding box center [1457, 91] width 14 height 11
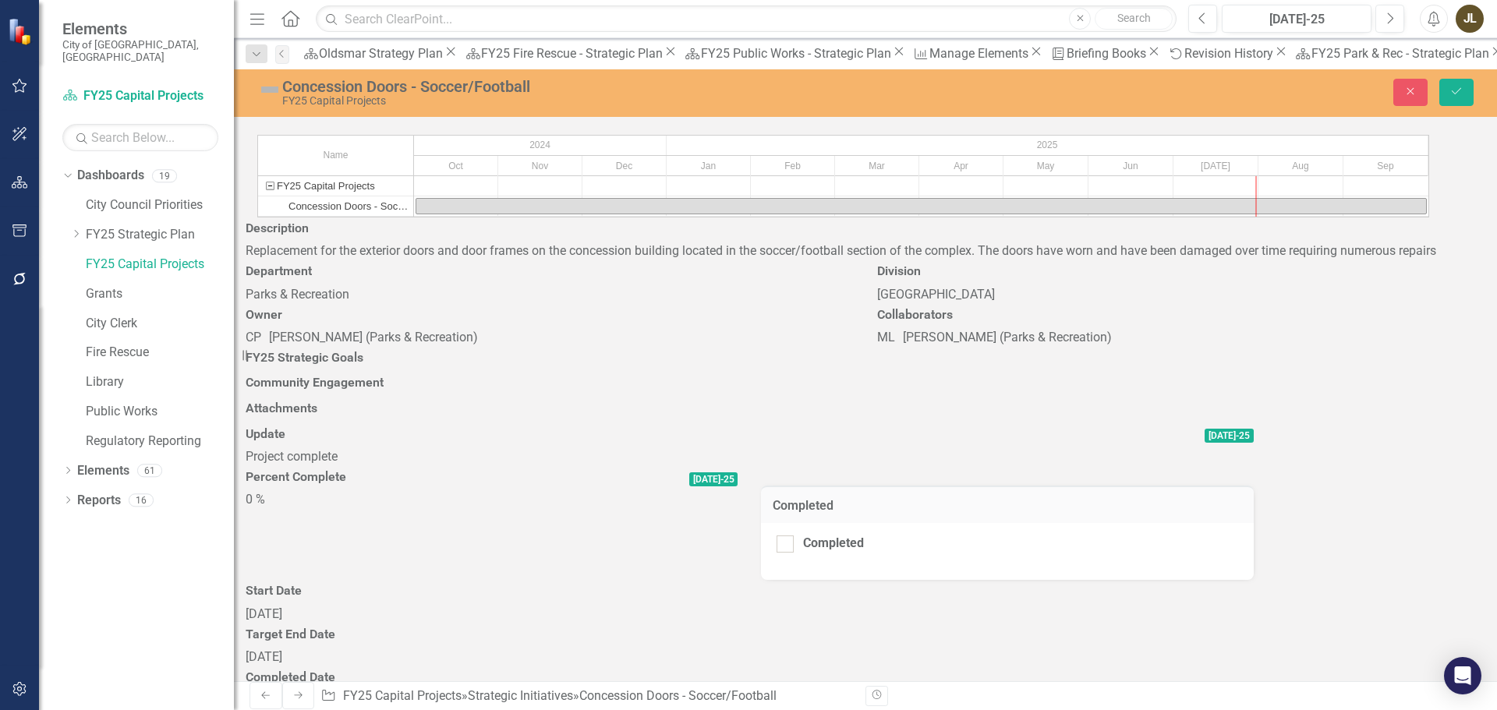
checkbox input "false"
click at [738, 491] on div "0 %" at bounding box center [492, 500] width 492 height 18
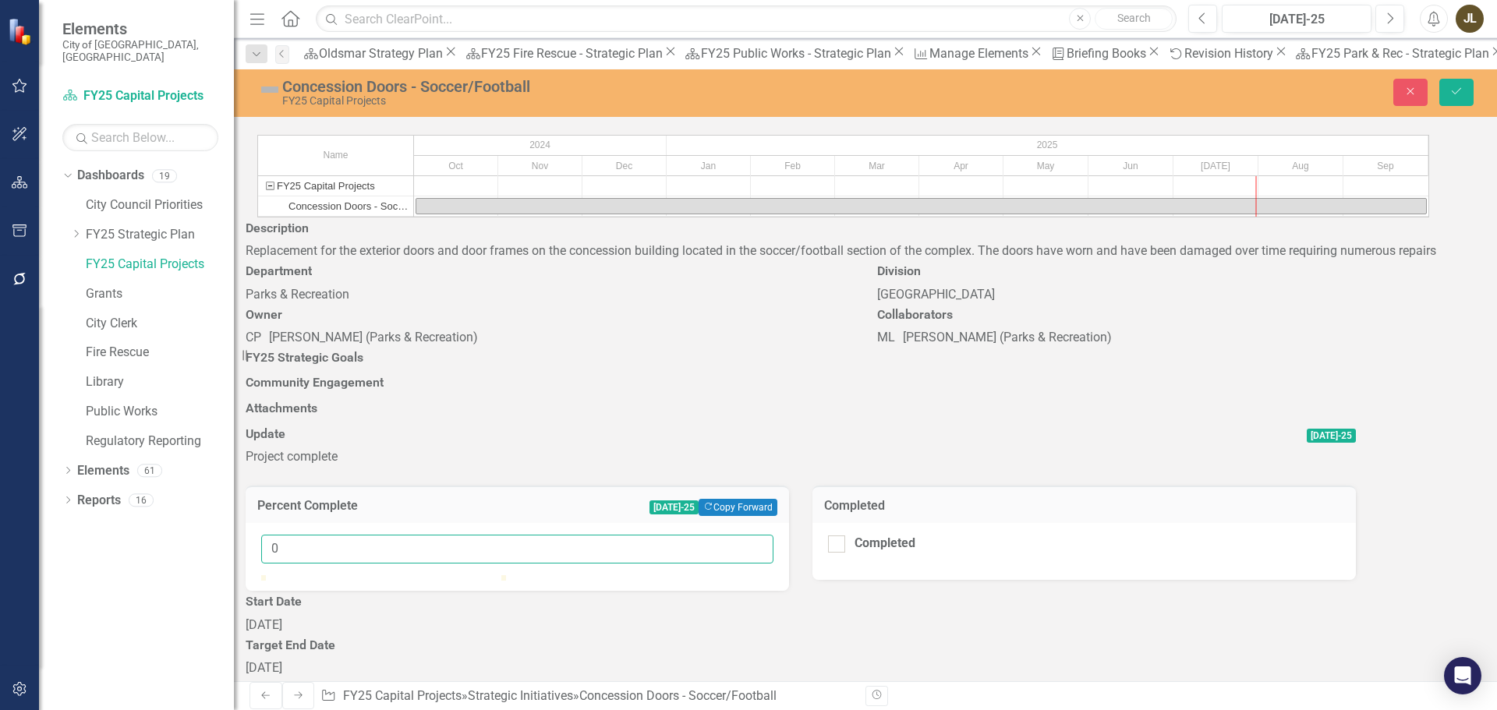
click at [774, 535] on input "0" at bounding box center [517, 549] width 512 height 29
type input "0100"
click at [1270, 495] on div "Update Jul-25 Project complete Percent Complete Jul-25 Copy Forward Copy Forwar…" at bounding box center [801, 620] width 1134 height 395
click at [845, 536] on div at bounding box center [836, 544] width 17 height 17
click at [838, 536] on input "Completed" at bounding box center [833, 541] width 10 height 10
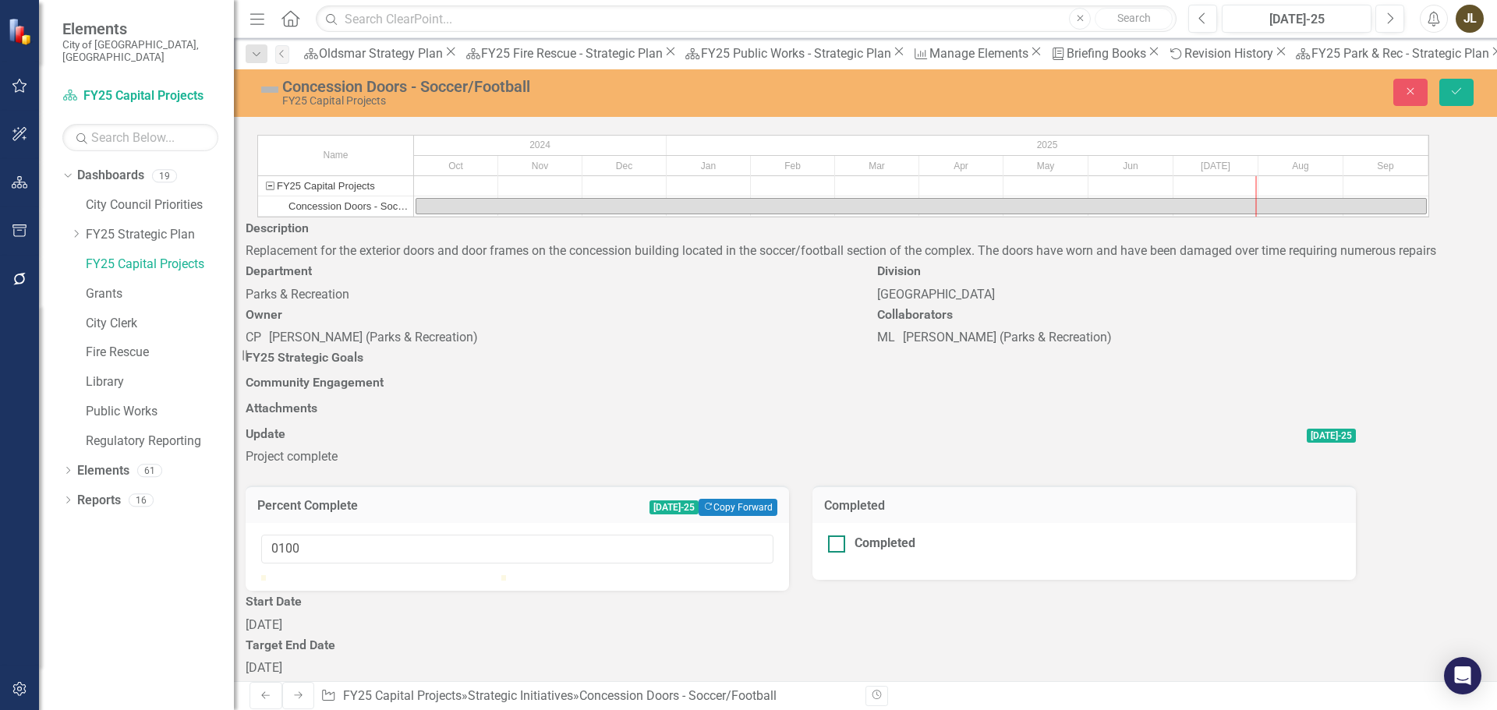
checkbox input "true"
click at [263, 90] on img at bounding box center [269, 89] width 25 height 25
click at [262, 90] on img at bounding box center [269, 89] width 25 height 25
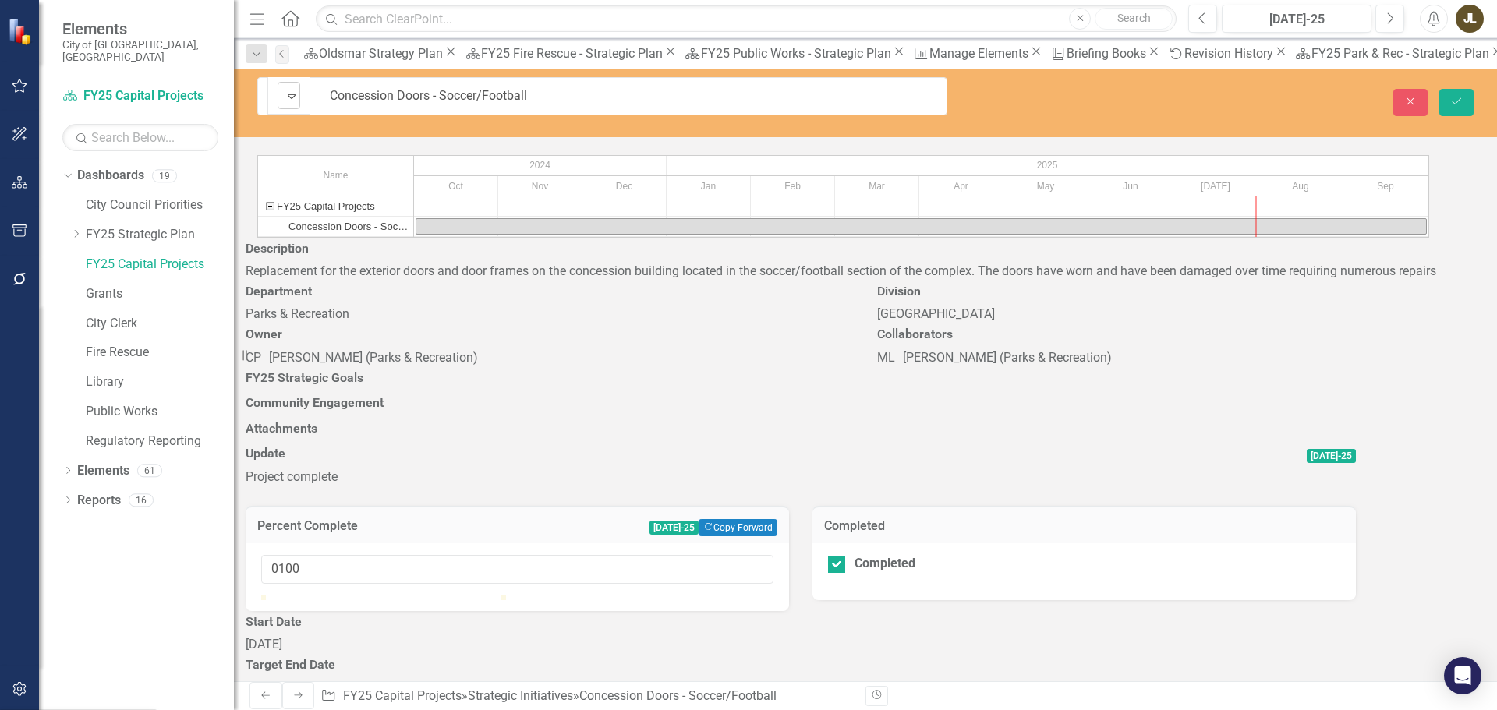
click at [281, 91] on div "Not Defined" at bounding box center [282, 96] width 3 height 22
click at [1471, 89] on button "Save" at bounding box center [1457, 102] width 34 height 27
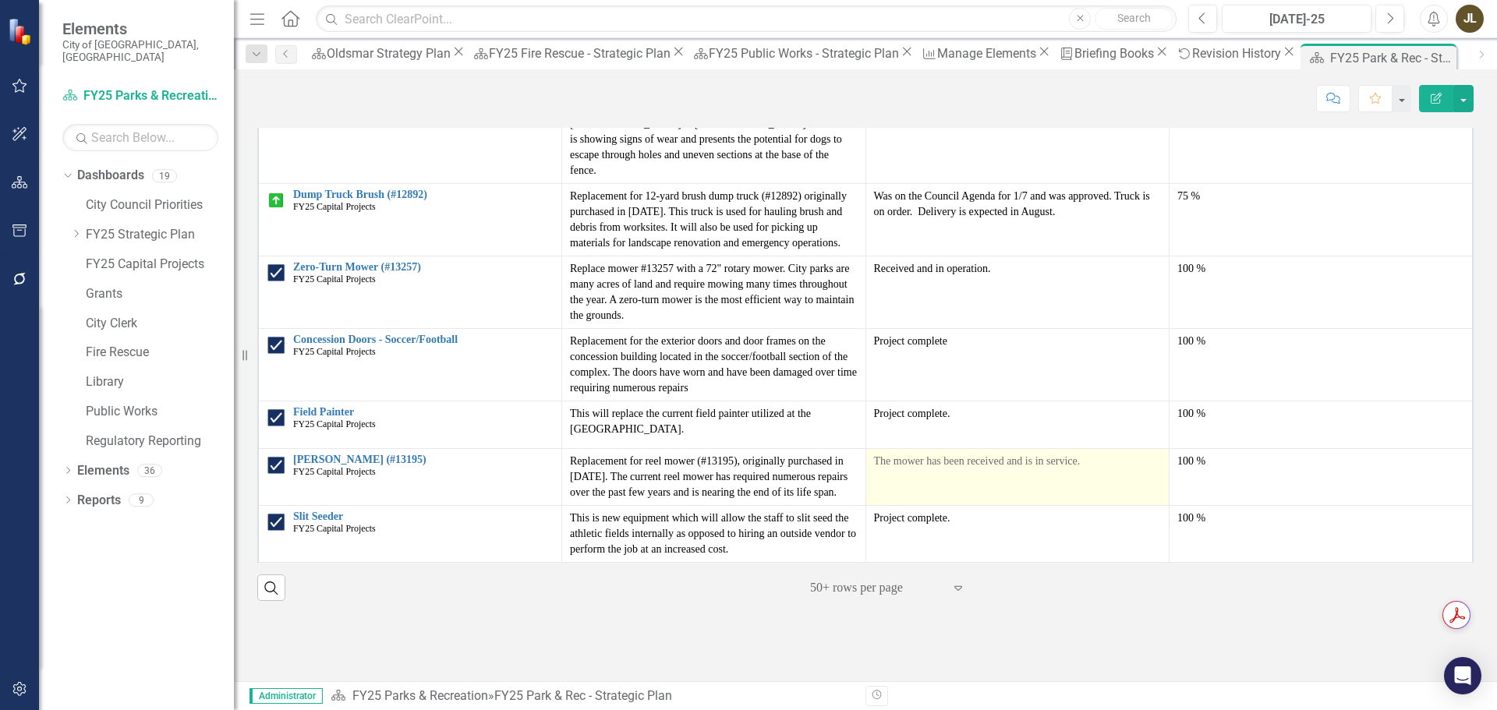
scroll to position [133, 0]
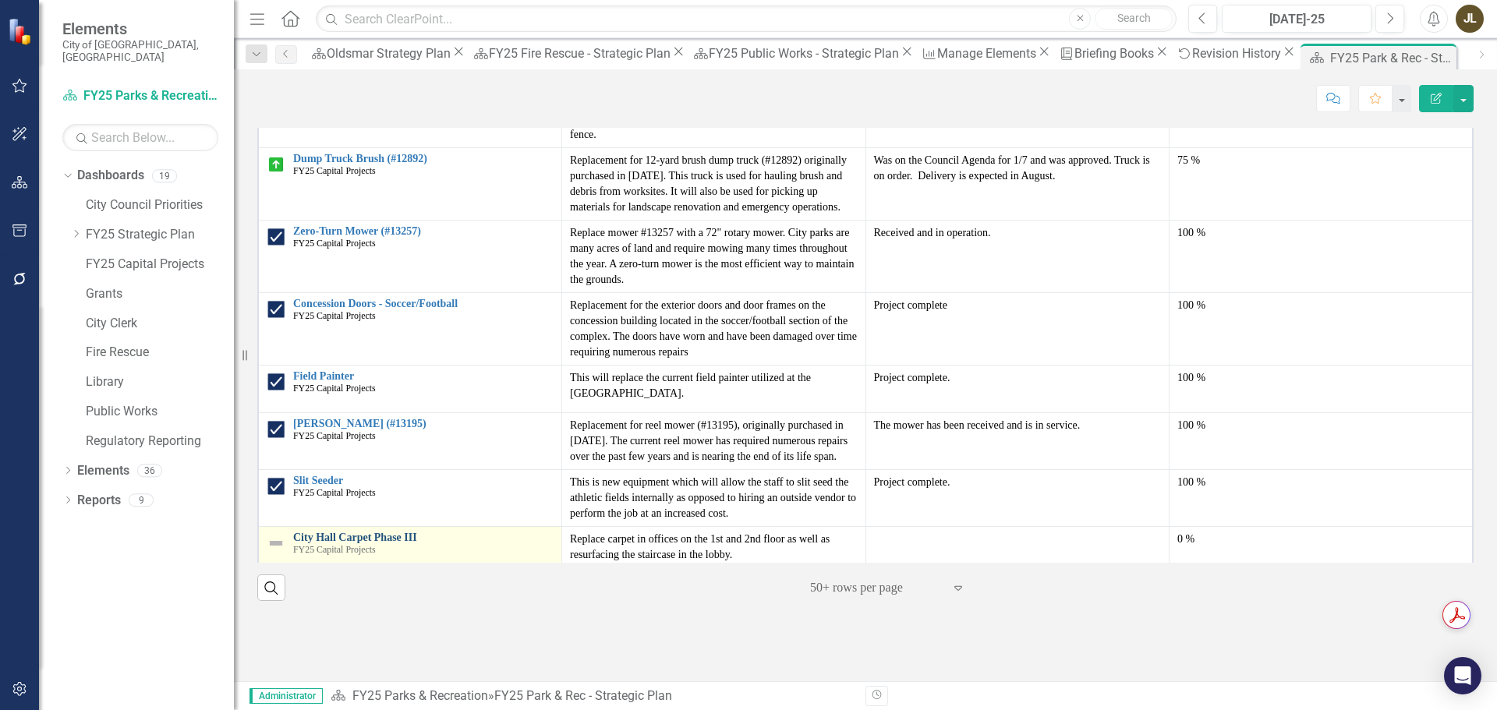
click at [412, 532] on link "City Hall Carpet Phase III" at bounding box center [423, 538] width 260 height 12
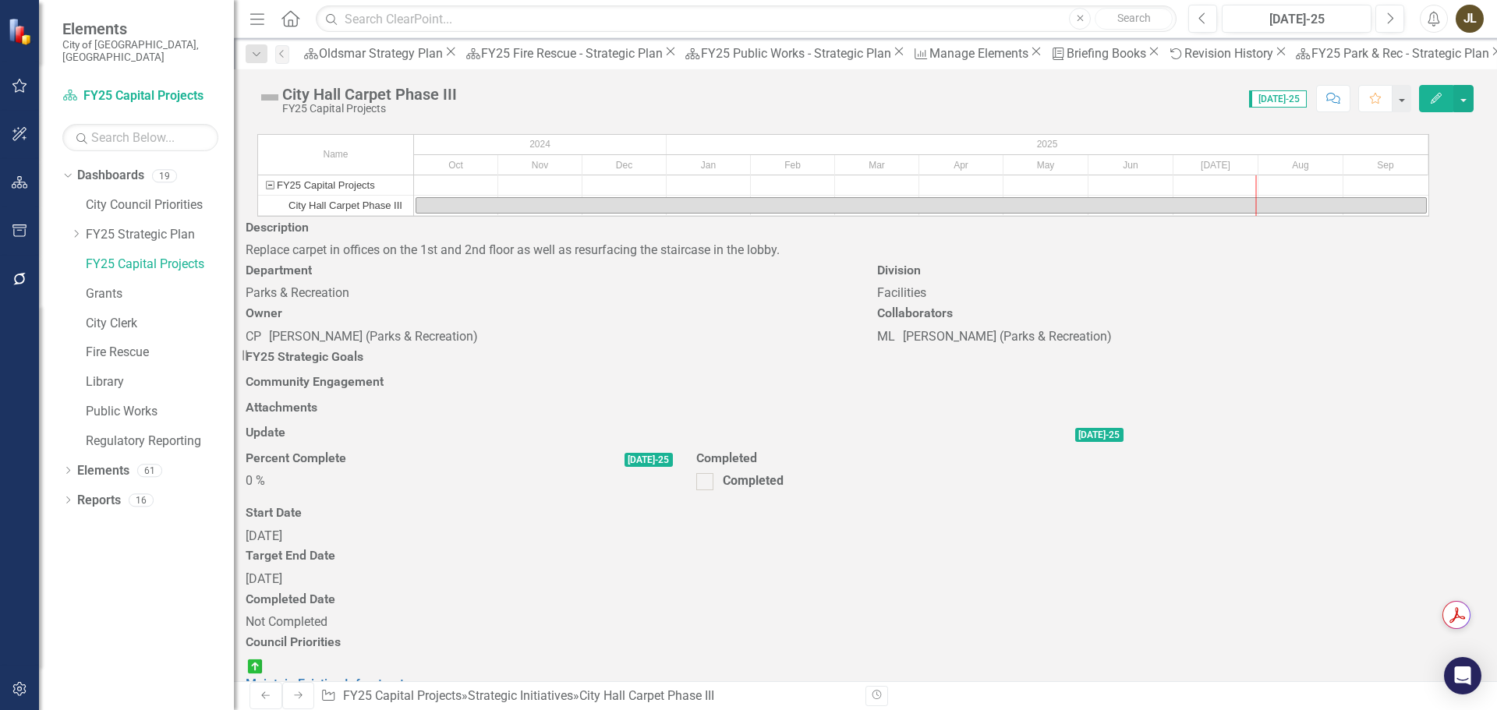
click at [1071, 448] on div at bounding box center [685, 448] width 878 height 0
click at [1069, 448] on div at bounding box center [685, 448] width 878 height 0
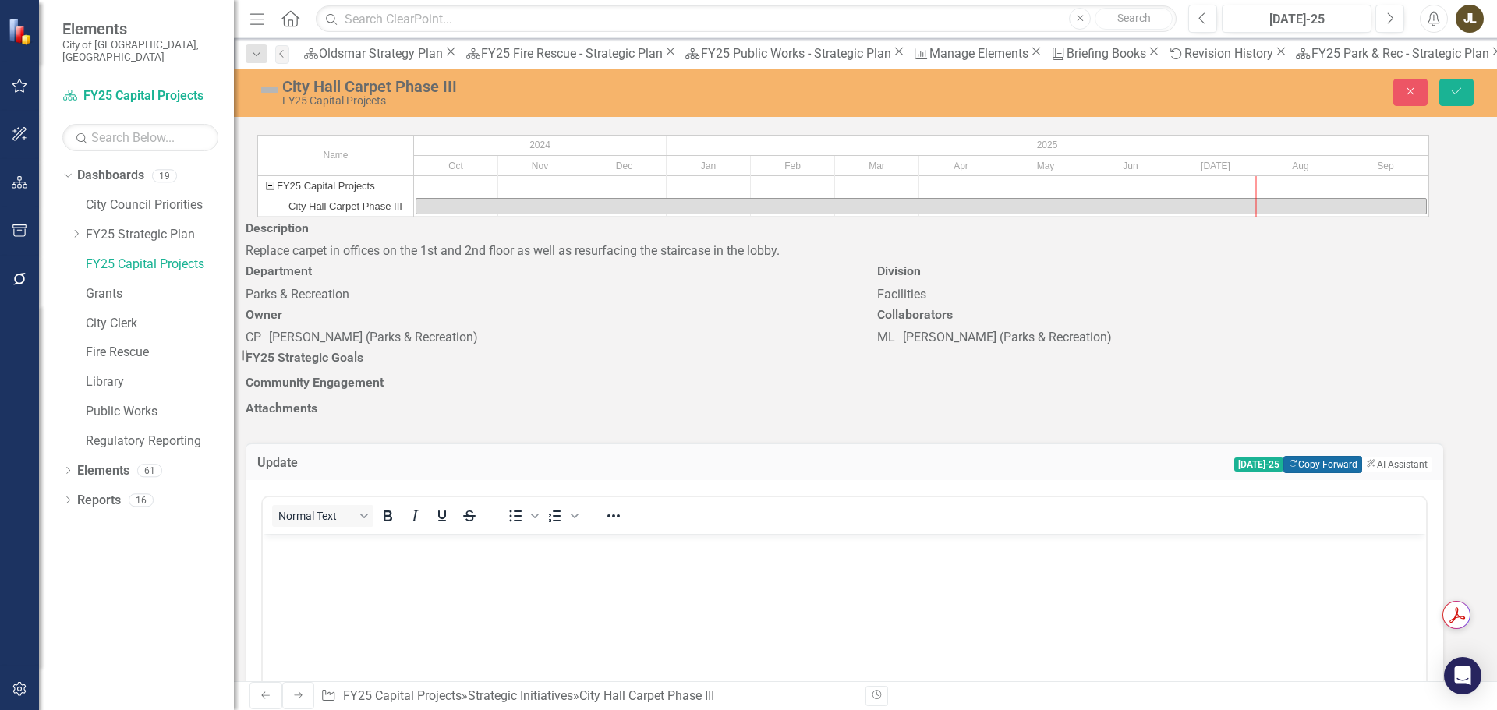
click at [1347, 456] on button "Copy Forward Copy Forward" at bounding box center [1323, 464] width 79 height 17
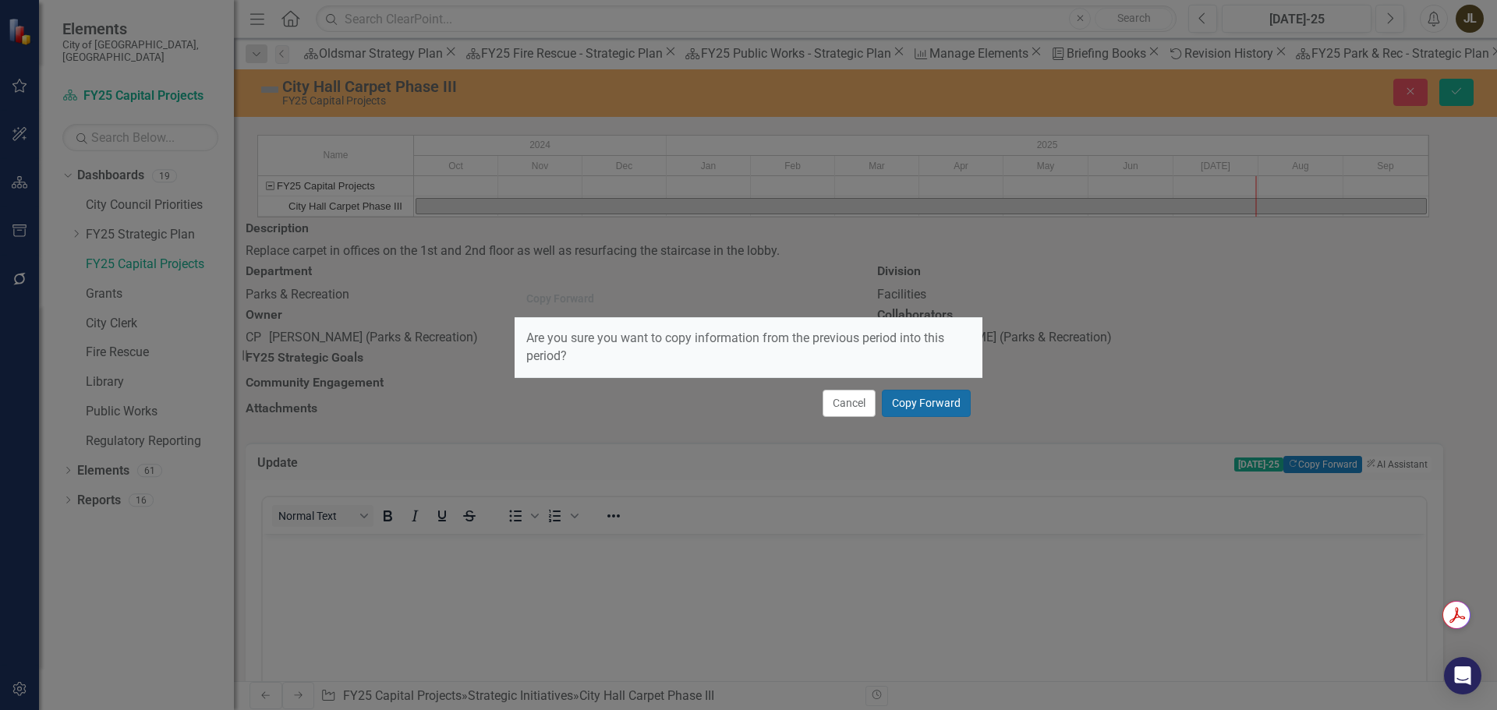
click at [910, 402] on button "Copy Forward" at bounding box center [926, 403] width 89 height 27
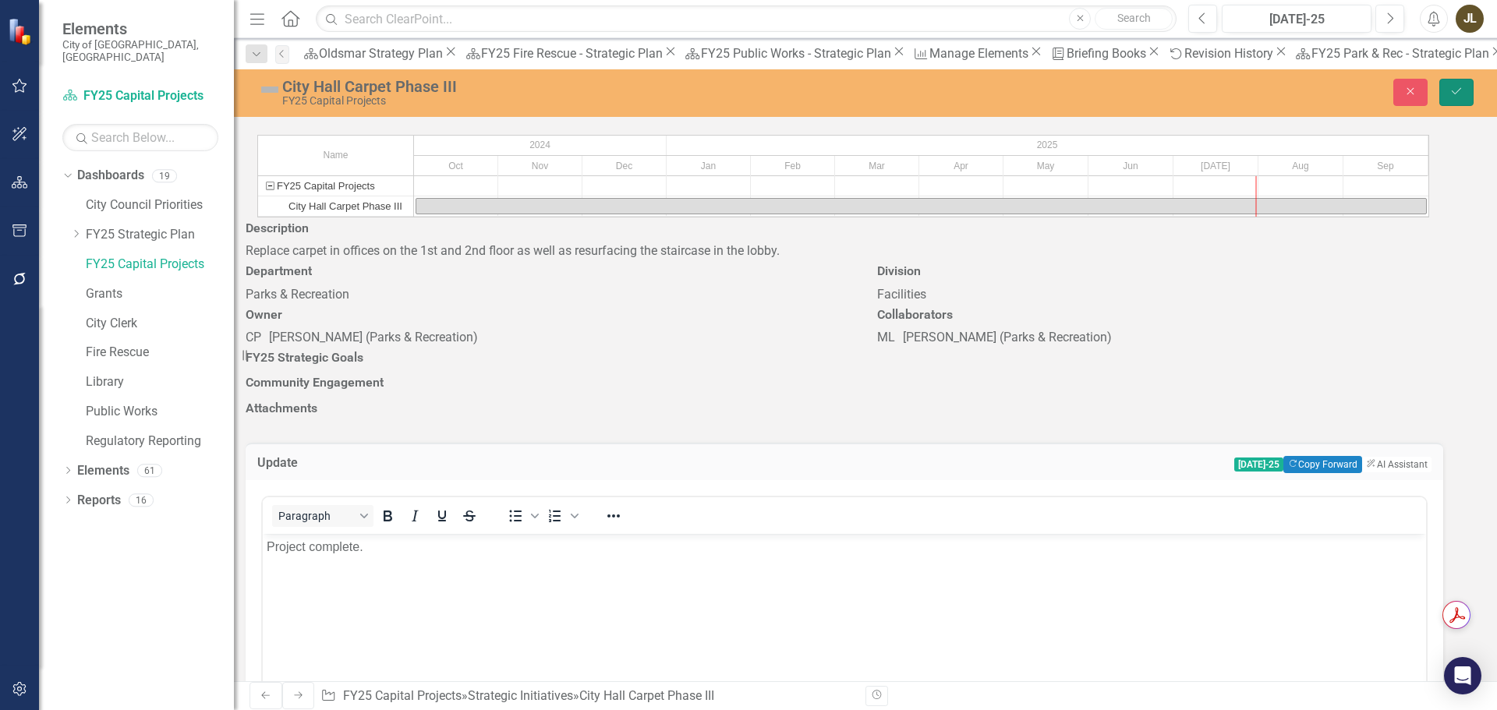
click at [1458, 89] on icon "Save" at bounding box center [1457, 91] width 14 height 11
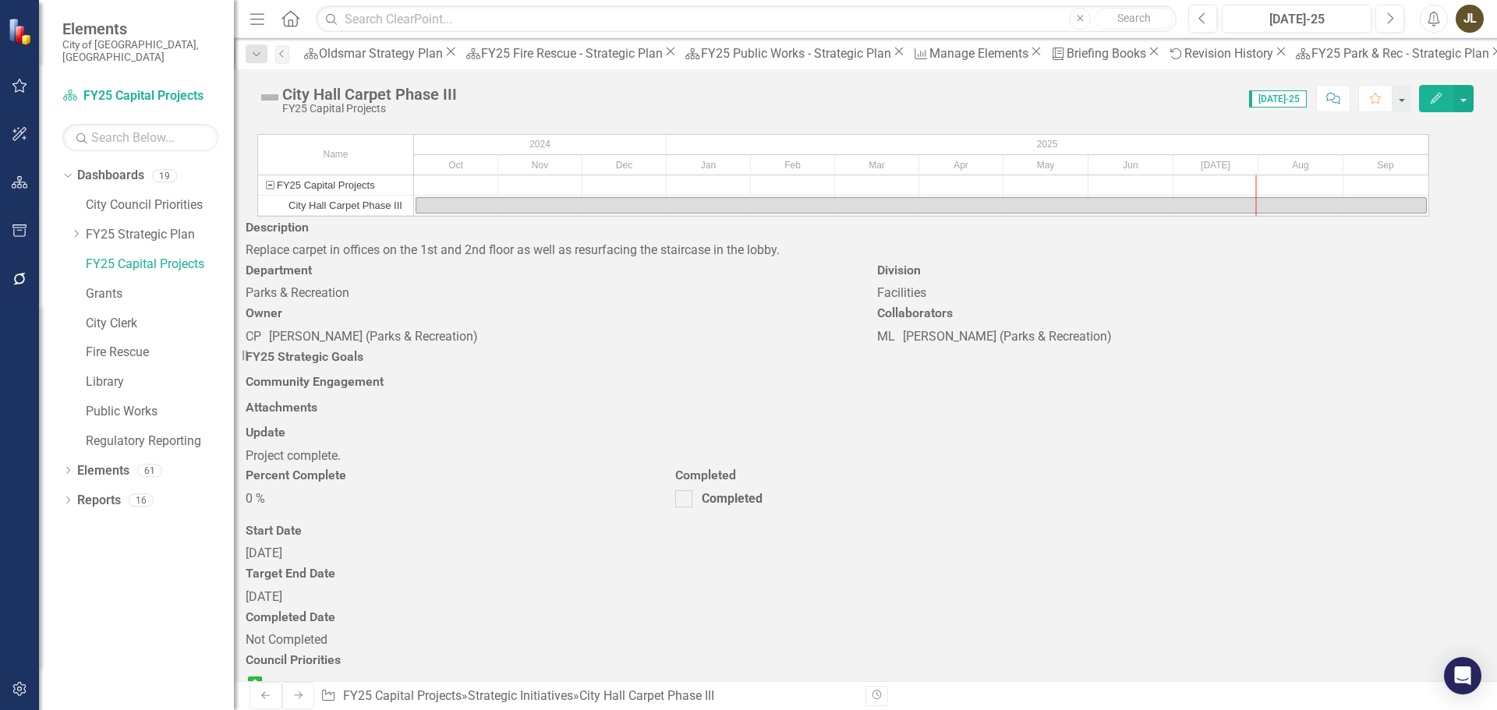
click at [1082, 490] on div "Completed" at bounding box center [878, 499] width 406 height 18
click at [717, 490] on div at bounding box center [707, 498] width 17 height 17
click at [710, 490] on input "Completed" at bounding box center [704, 495] width 10 height 10
checkbox input "true"
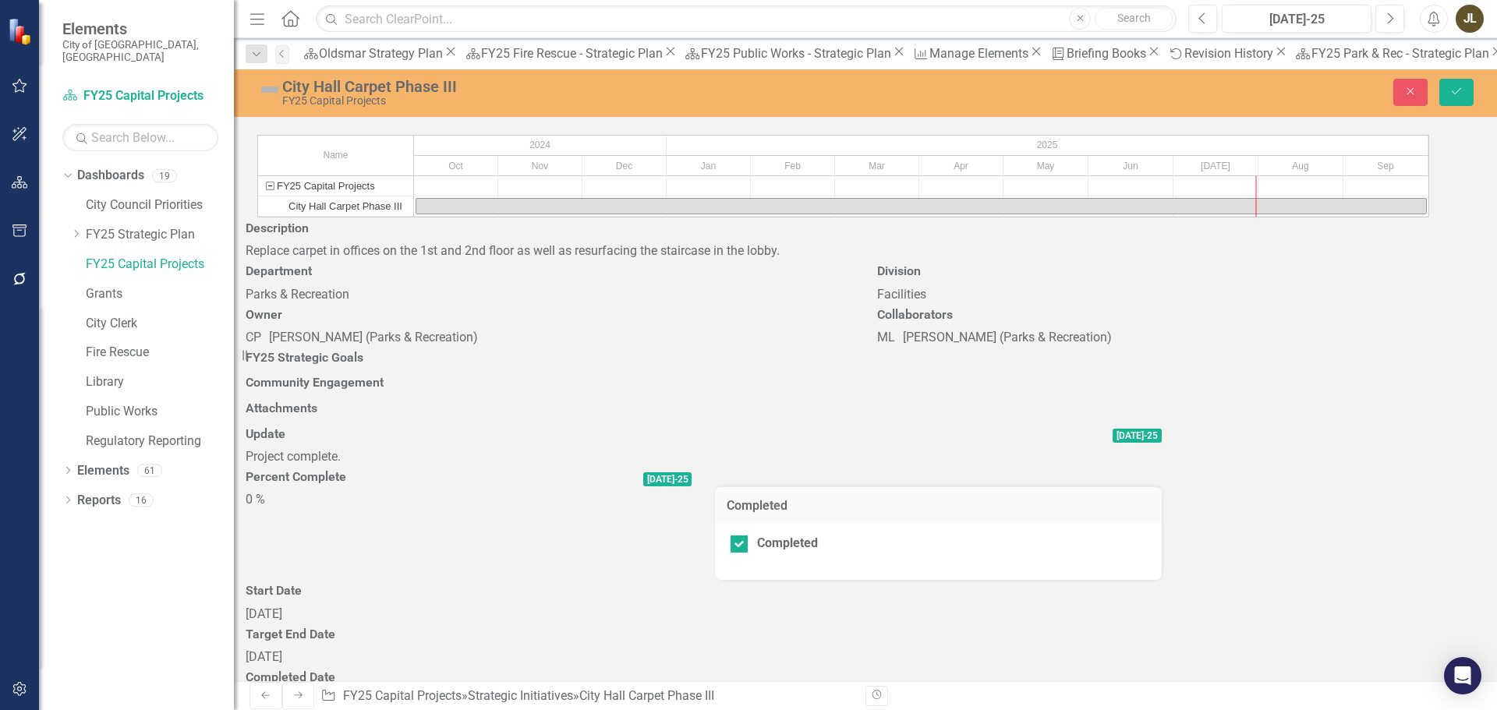
click at [692, 491] on div "0 %" at bounding box center [469, 500] width 446 height 18
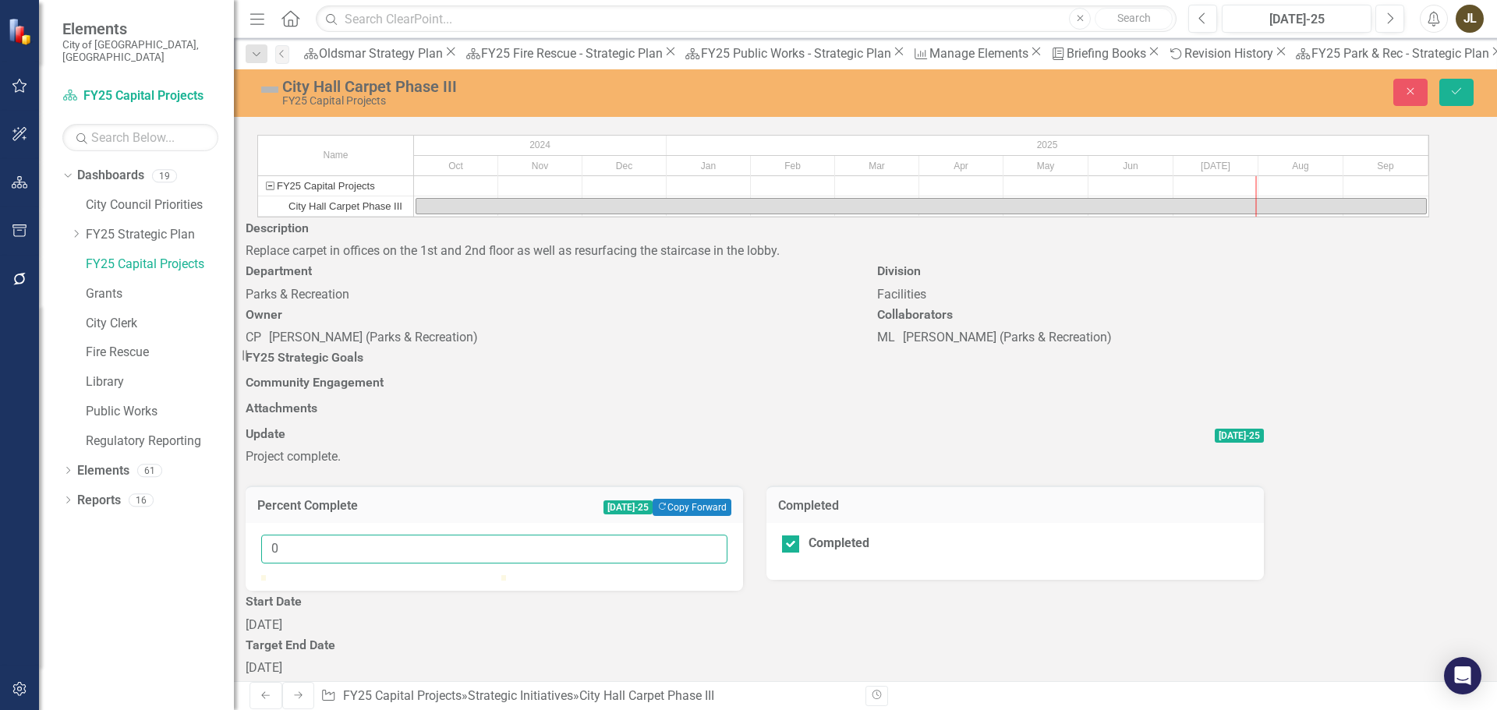
click at [728, 535] on input "0" at bounding box center [494, 549] width 466 height 29
type input "0100"
click at [272, 97] on img at bounding box center [269, 89] width 25 height 25
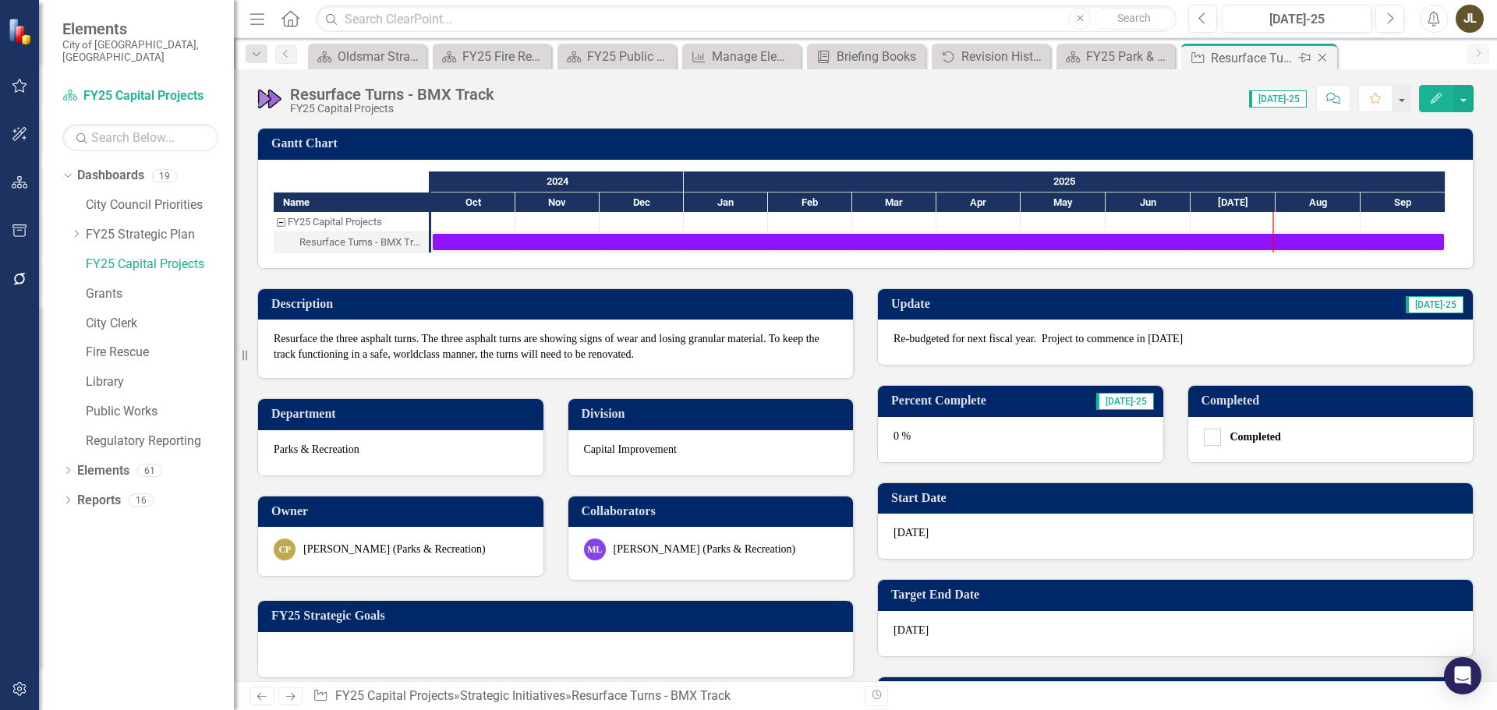
click at [1323, 53] on icon "Close" at bounding box center [1323, 57] width 16 height 12
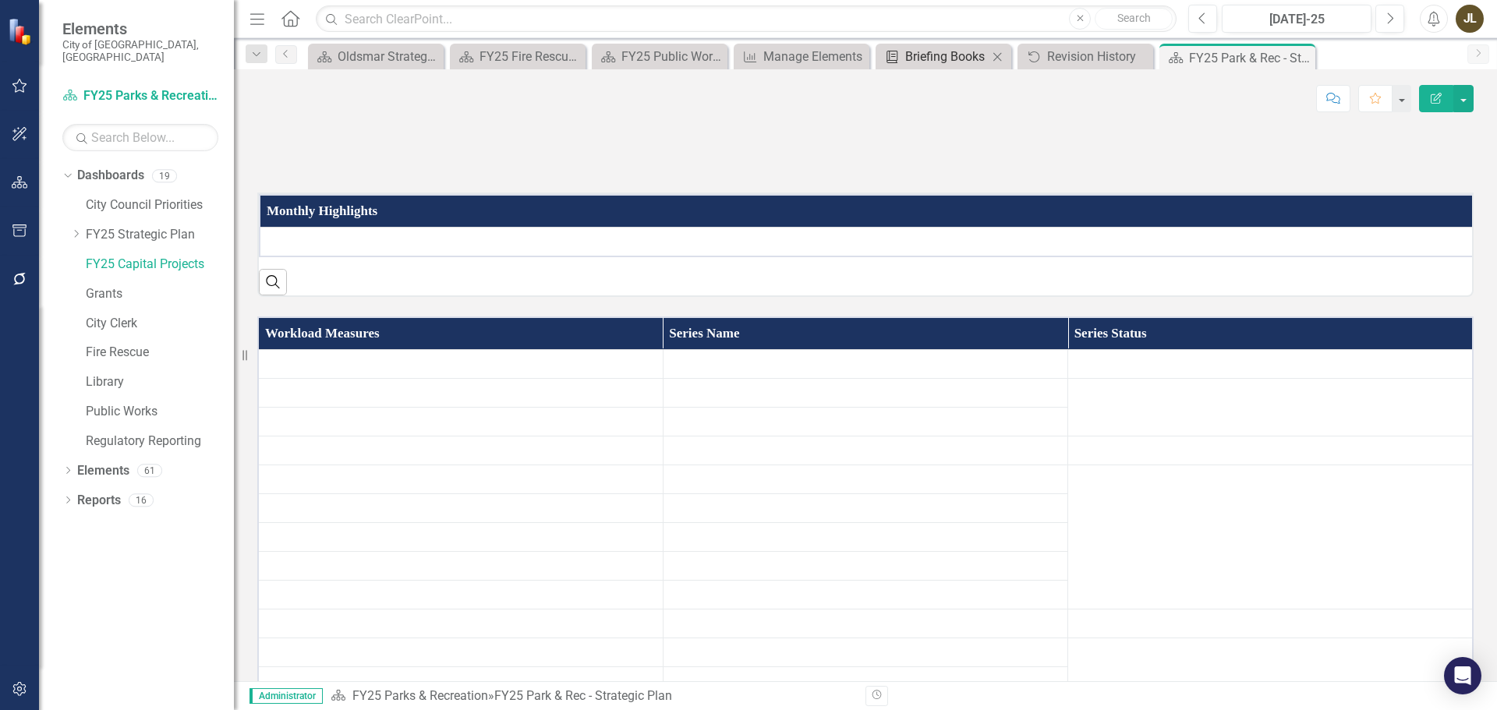
click at [934, 56] on div "Briefing Books" at bounding box center [946, 56] width 83 height 19
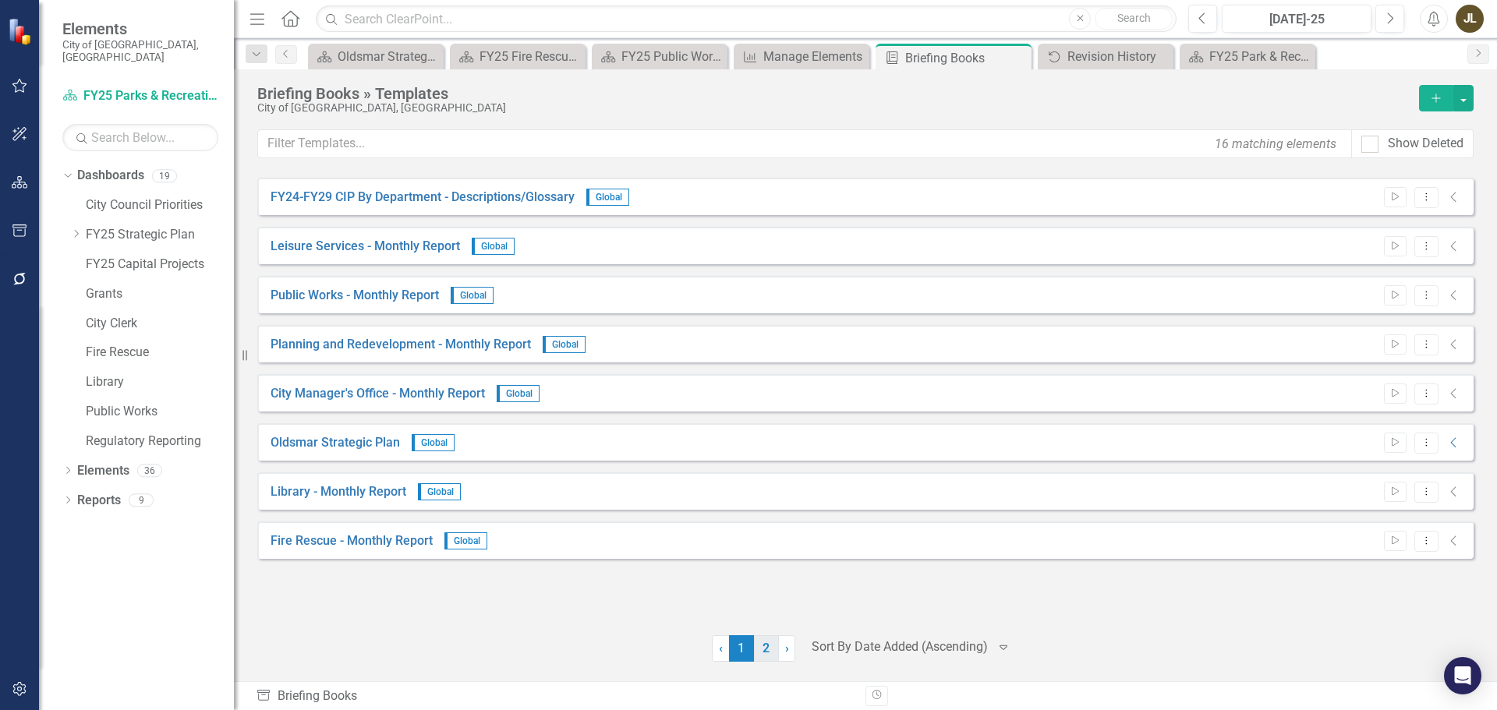
click at [760, 647] on link "2" at bounding box center [766, 649] width 25 height 27
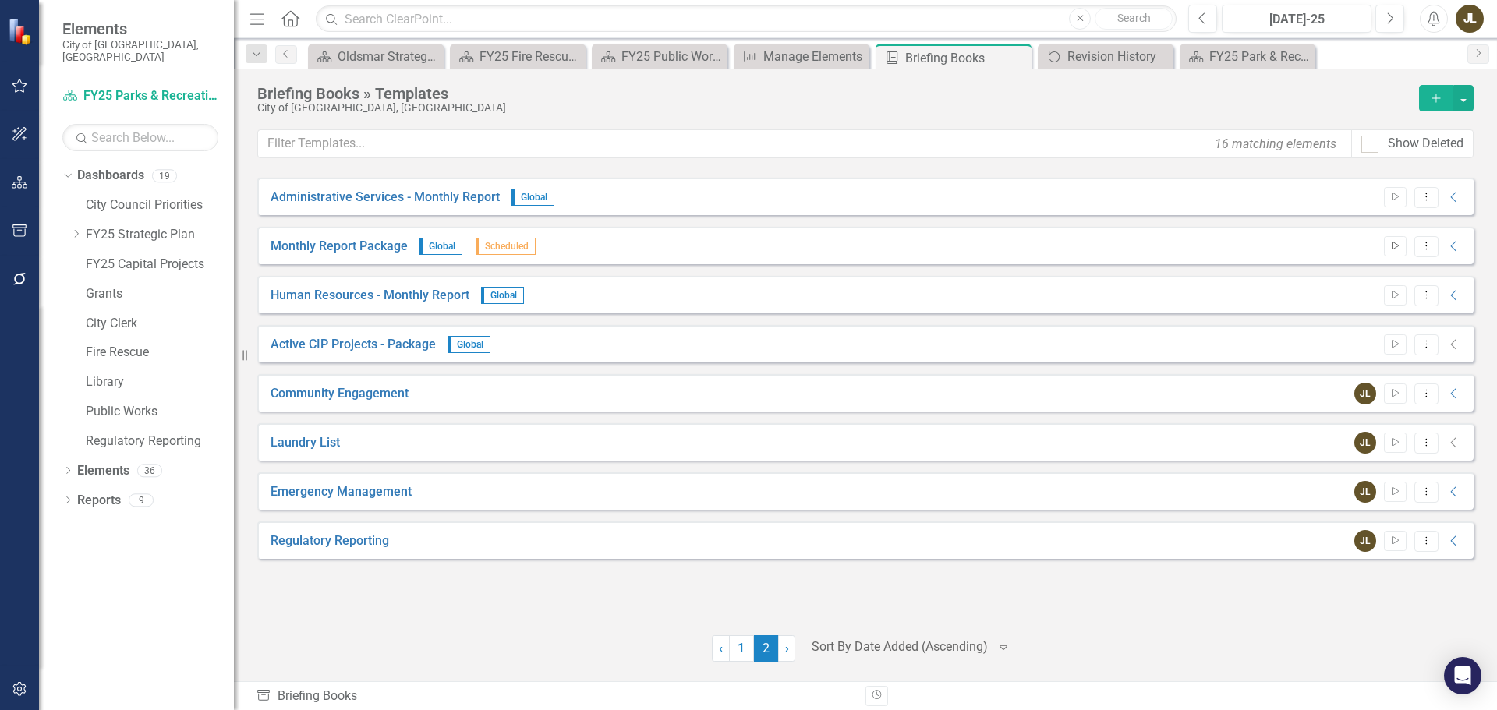
click at [1401, 240] on button "Start" at bounding box center [1395, 246] width 23 height 20
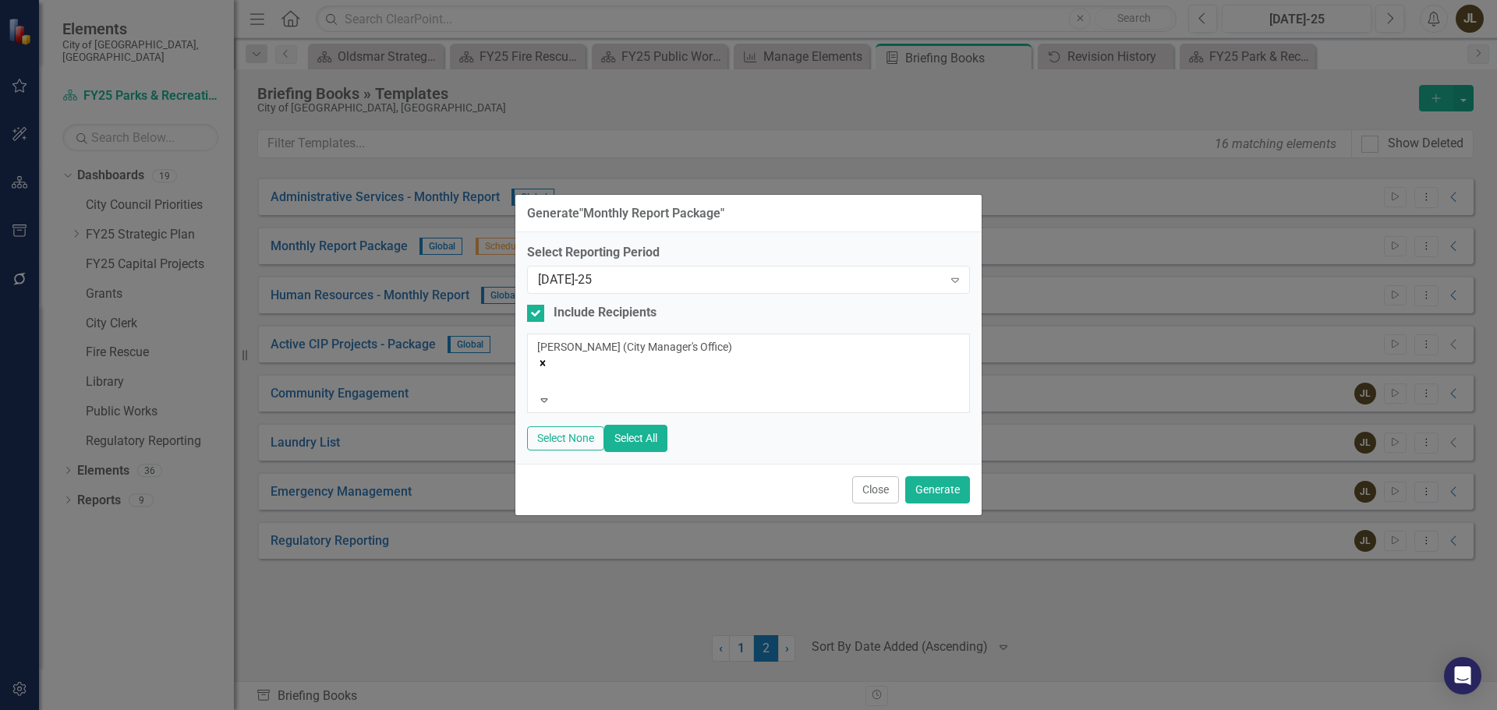
click at [745, 355] on div "[PERSON_NAME] (City Manager's Office)" at bounding box center [748, 347] width 423 height 16
click at [548, 358] on icon "Remove Jordan Lantz (City Manager's Office)" at bounding box center [542, 363] width 11 height 11
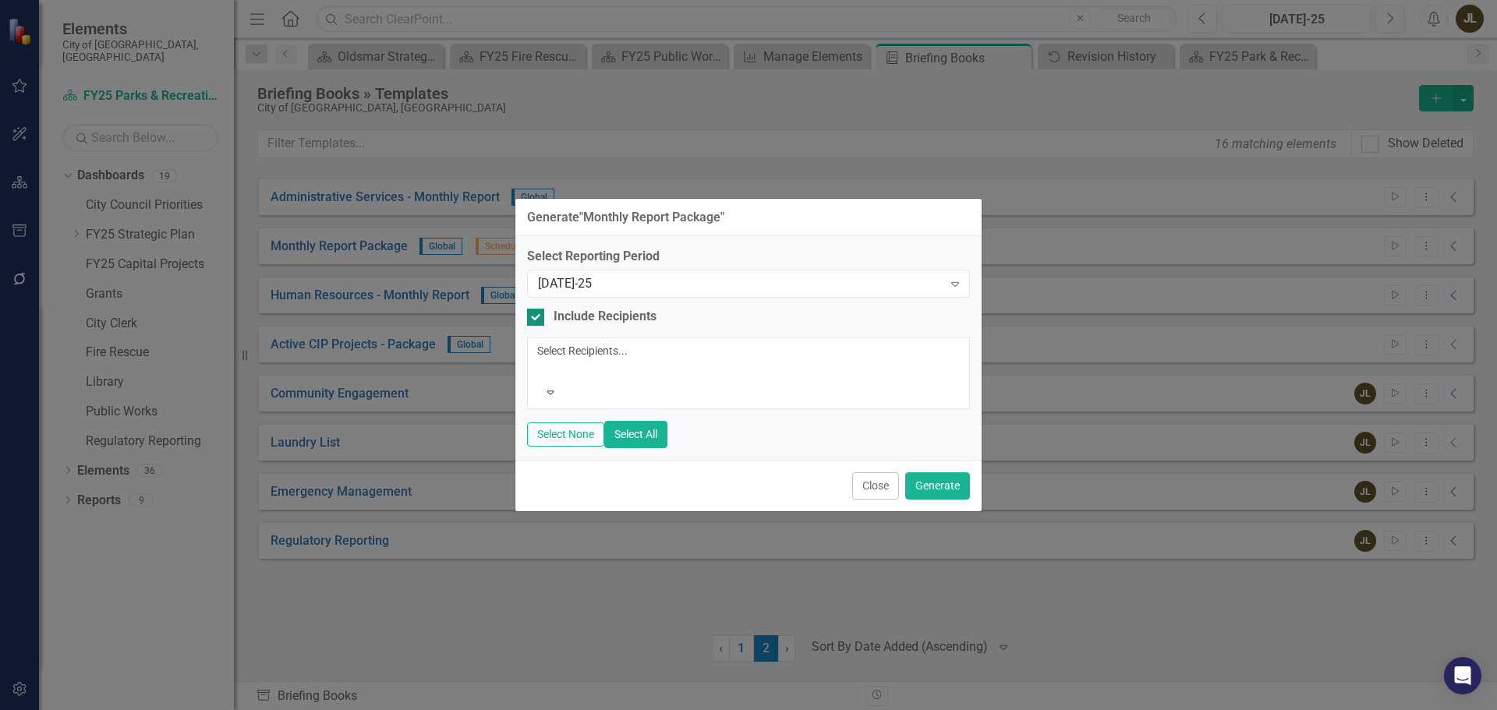
click at [539, 326] on div at bounding box center [535, 317] width 17 height 17
click at [537, 319] on input "Include Recipients" at bounding box center [532, 314] width 10 height 10
checkbox input "false"
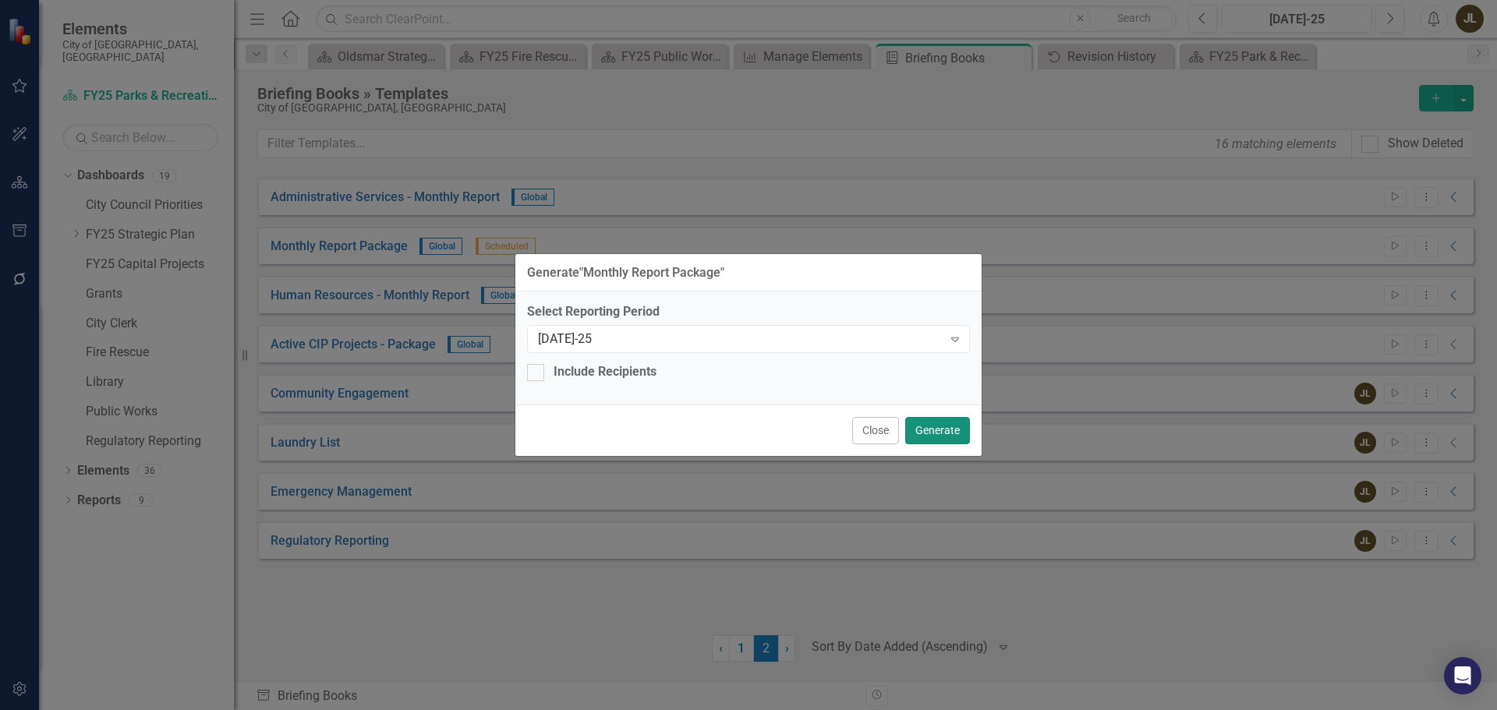
click at [936, 427] on button "Generate" at bounding box center [937, 430] width 65 height 27
